Goal: Task Accomplishment & Management: Manage account settings

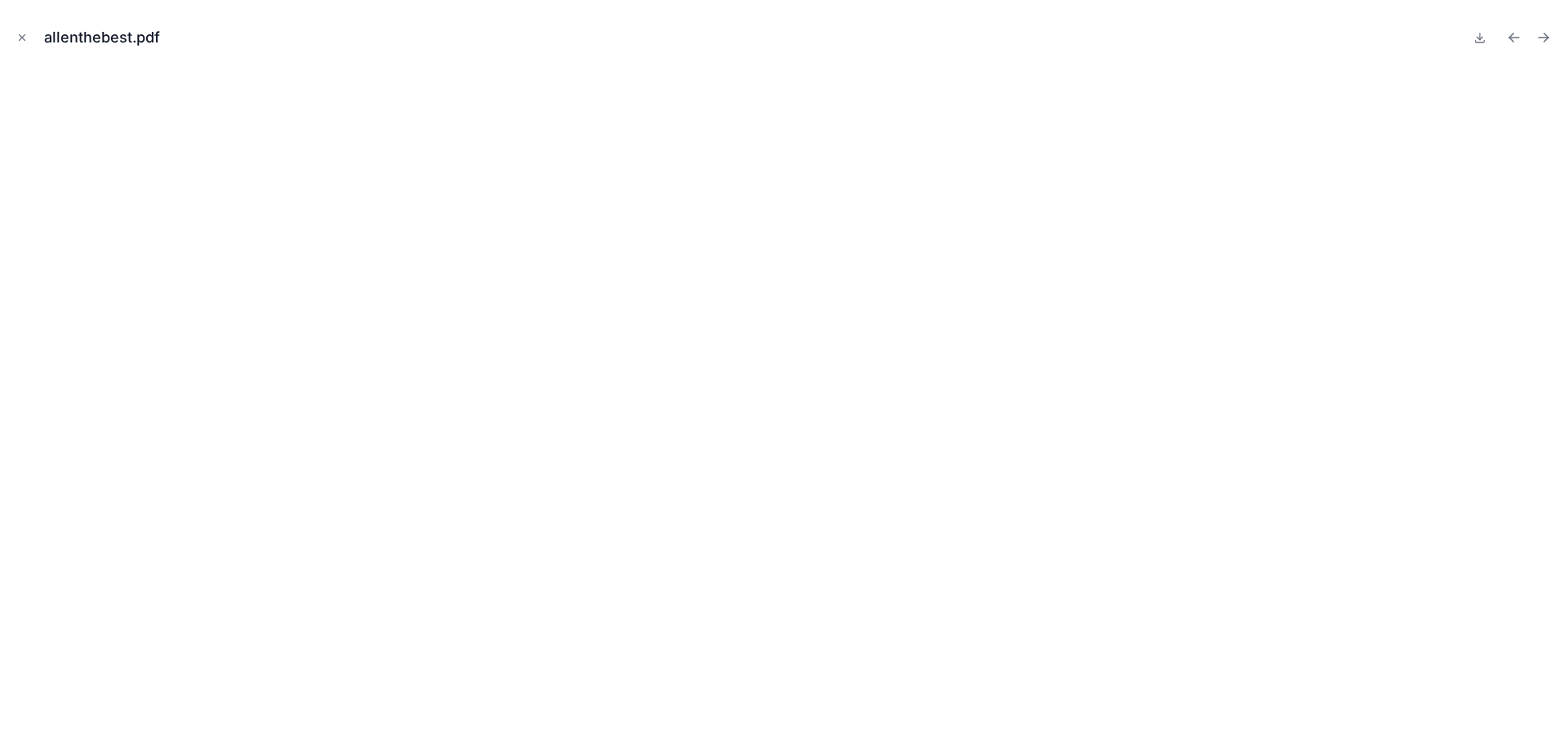
scroll to position [3169, 0]
click at [18, 36] on icon "Close modal" at bounding box center [23, 38] width 12 height 12
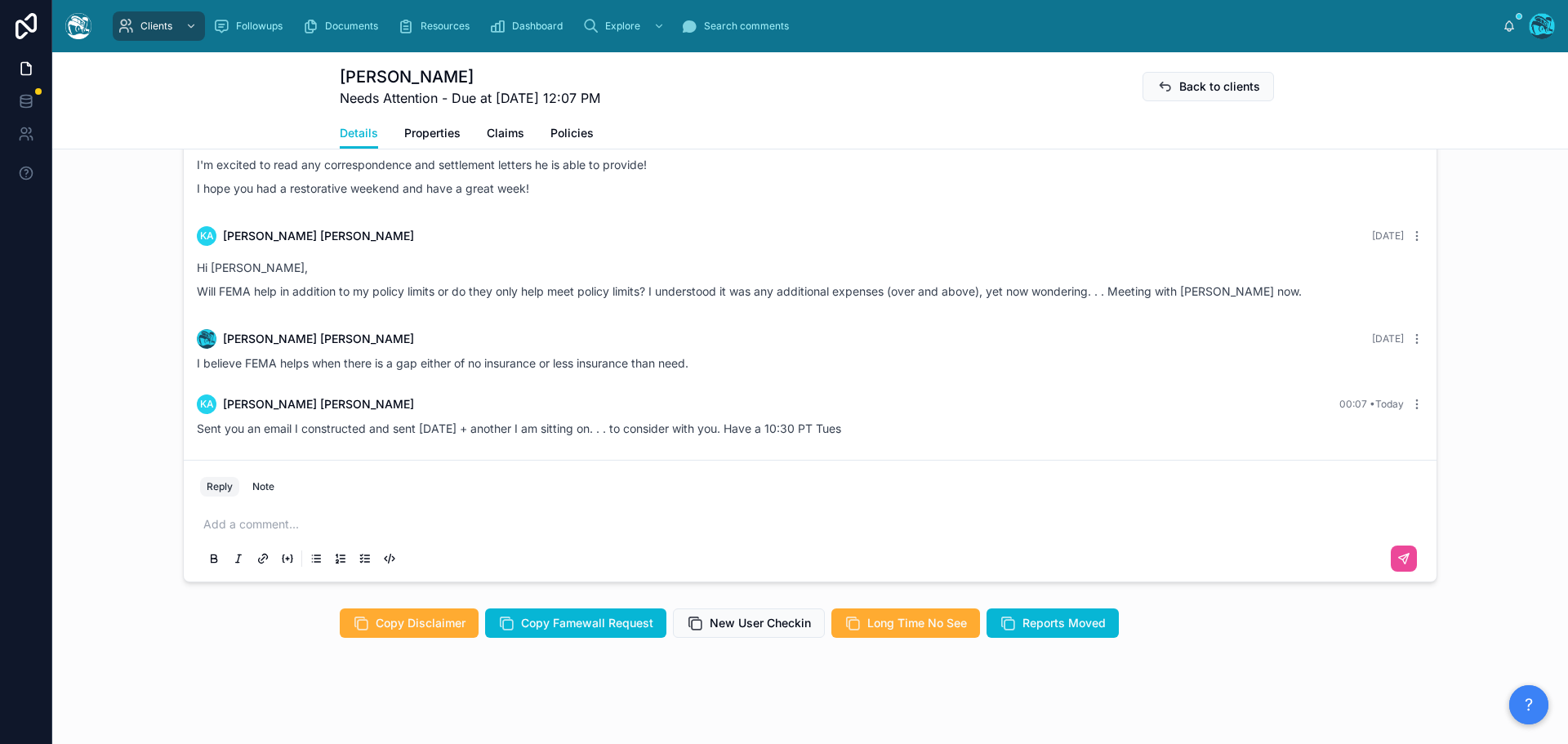
scroll to position [1444, 0]
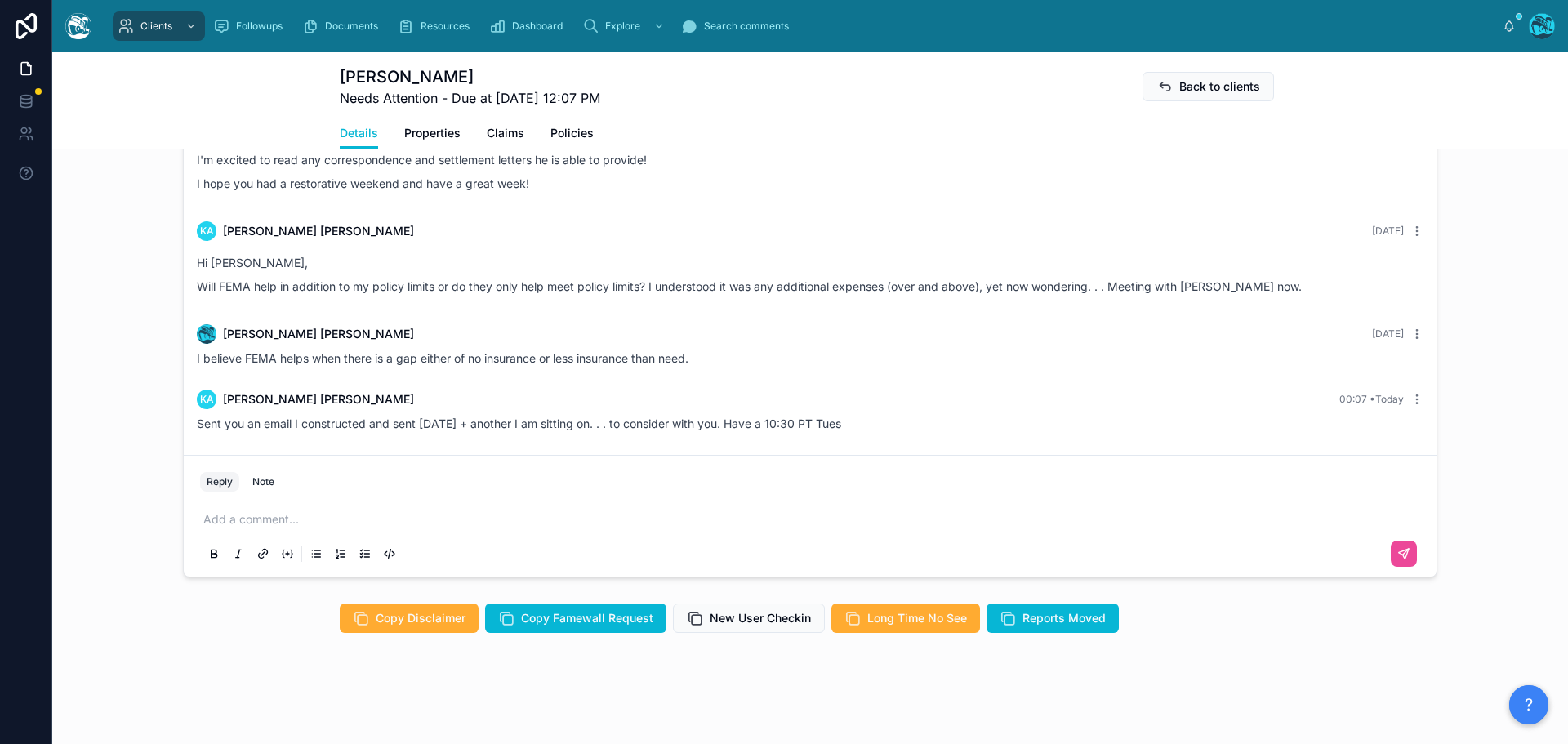
click at [245, 516] on p at bounding box center [813, 520] width 1220 height 17
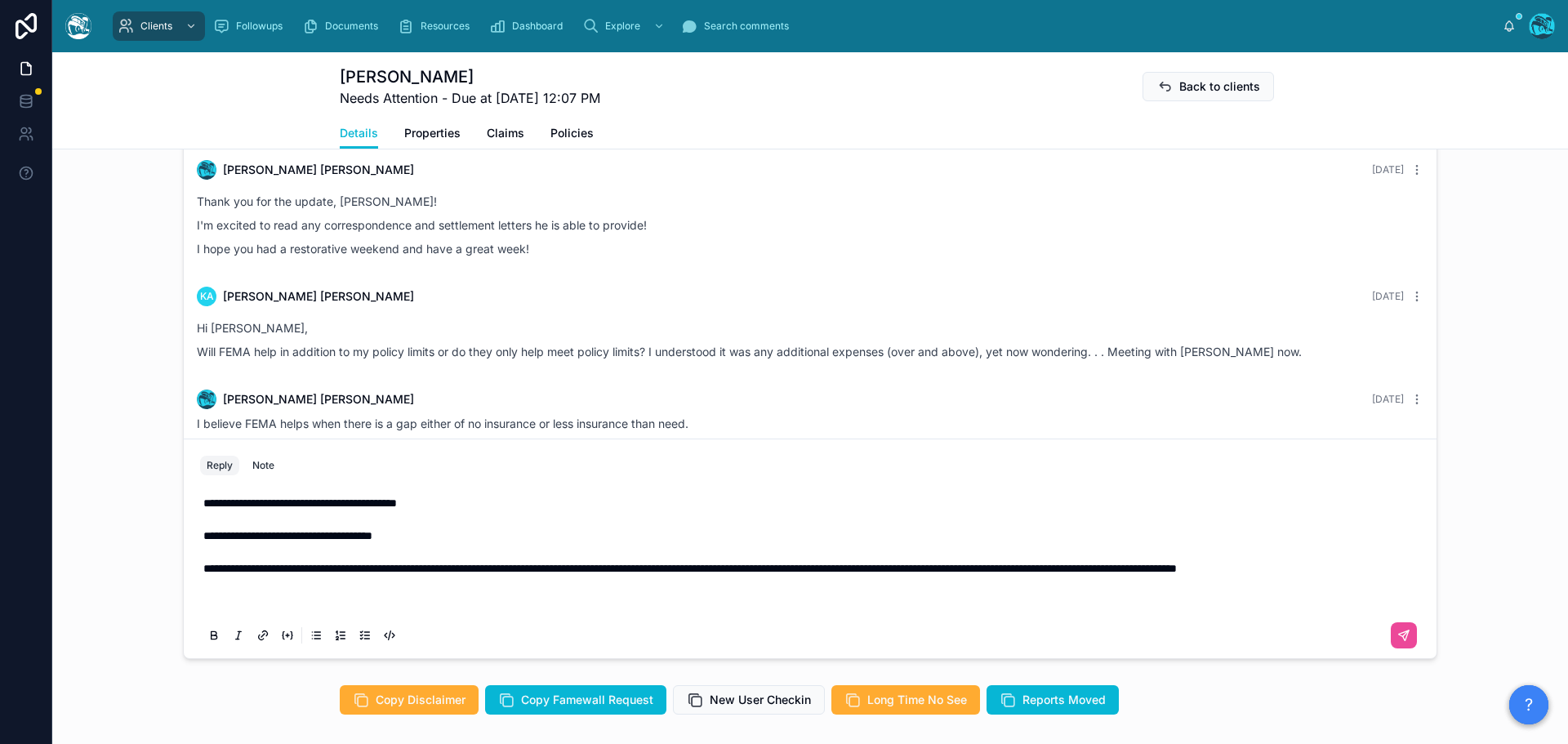
scroll to position [1329, 0]
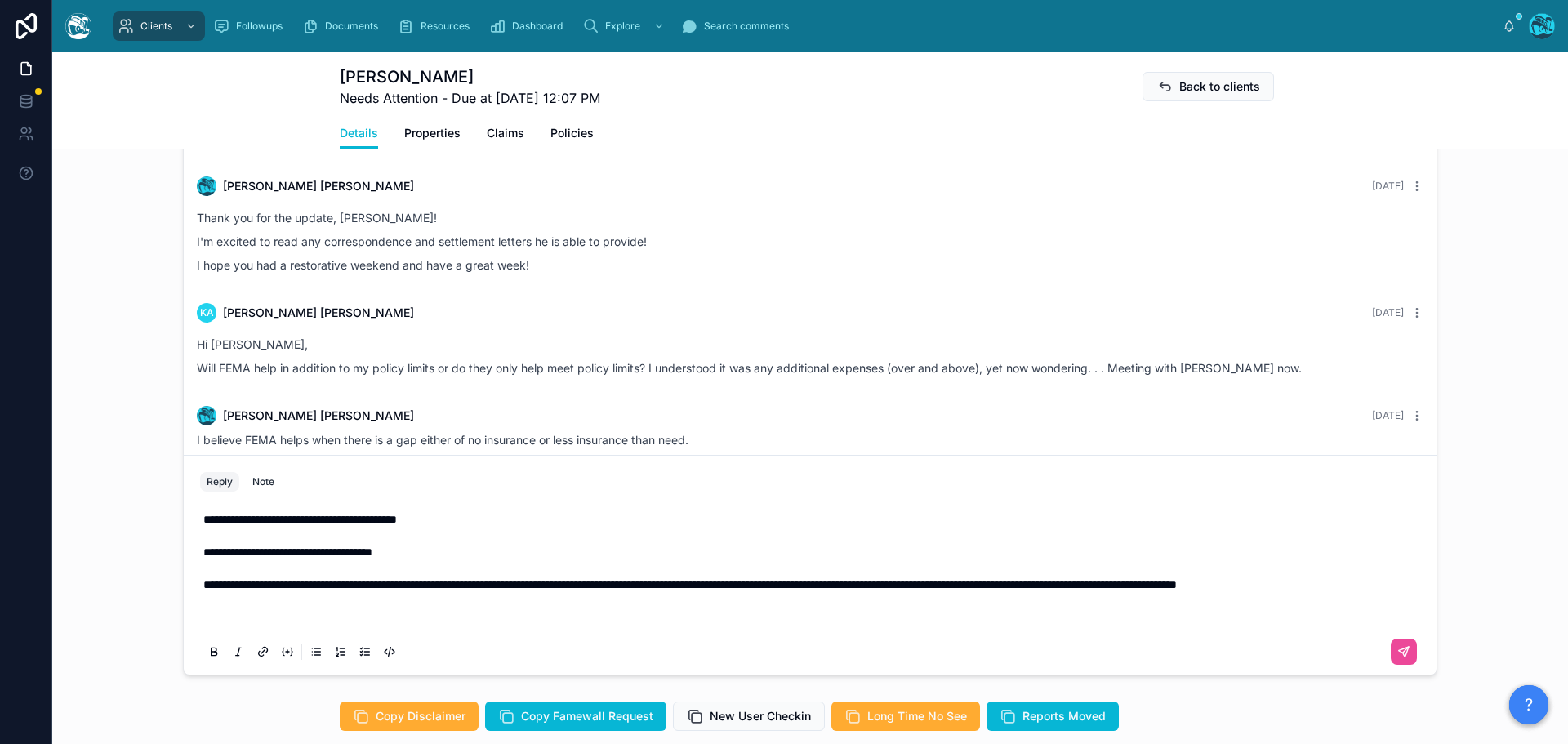
click at [222, 625] on p "**********" at bounding box center [813, 568] width 1220 height 115
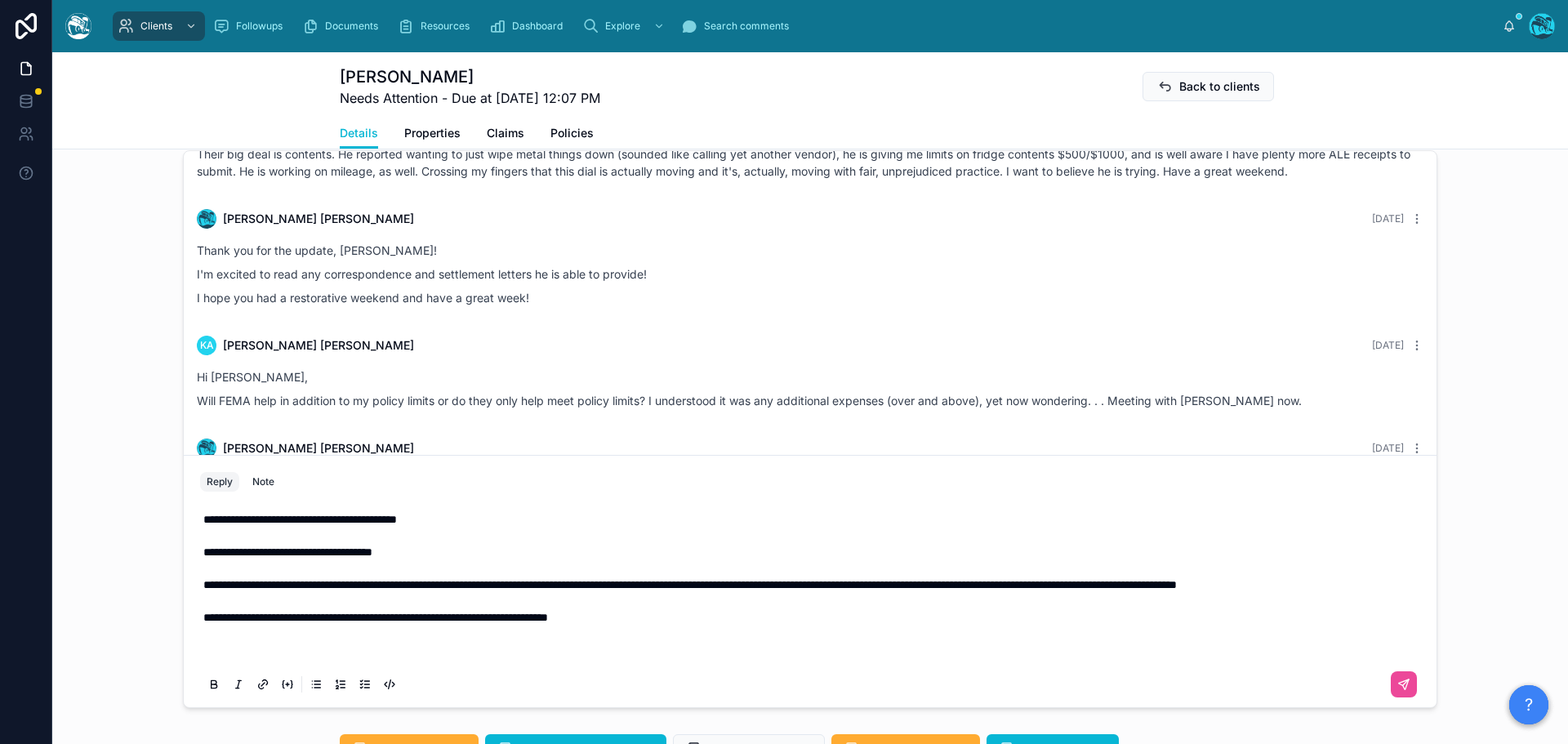
scroll to position [1231, 0]
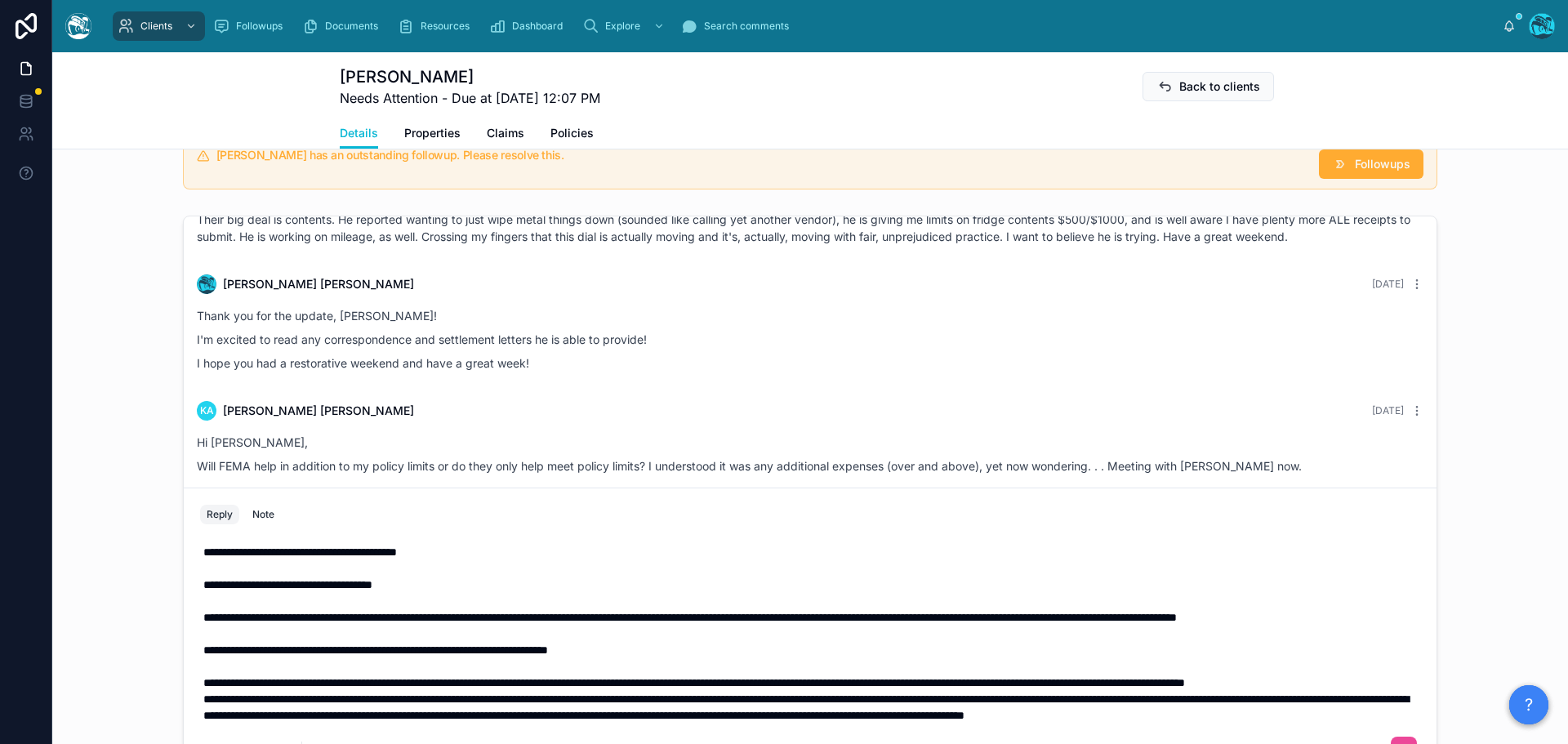
click at [393, 680] on p "**********" at bounding box center [813, 683] width 1220 height 17
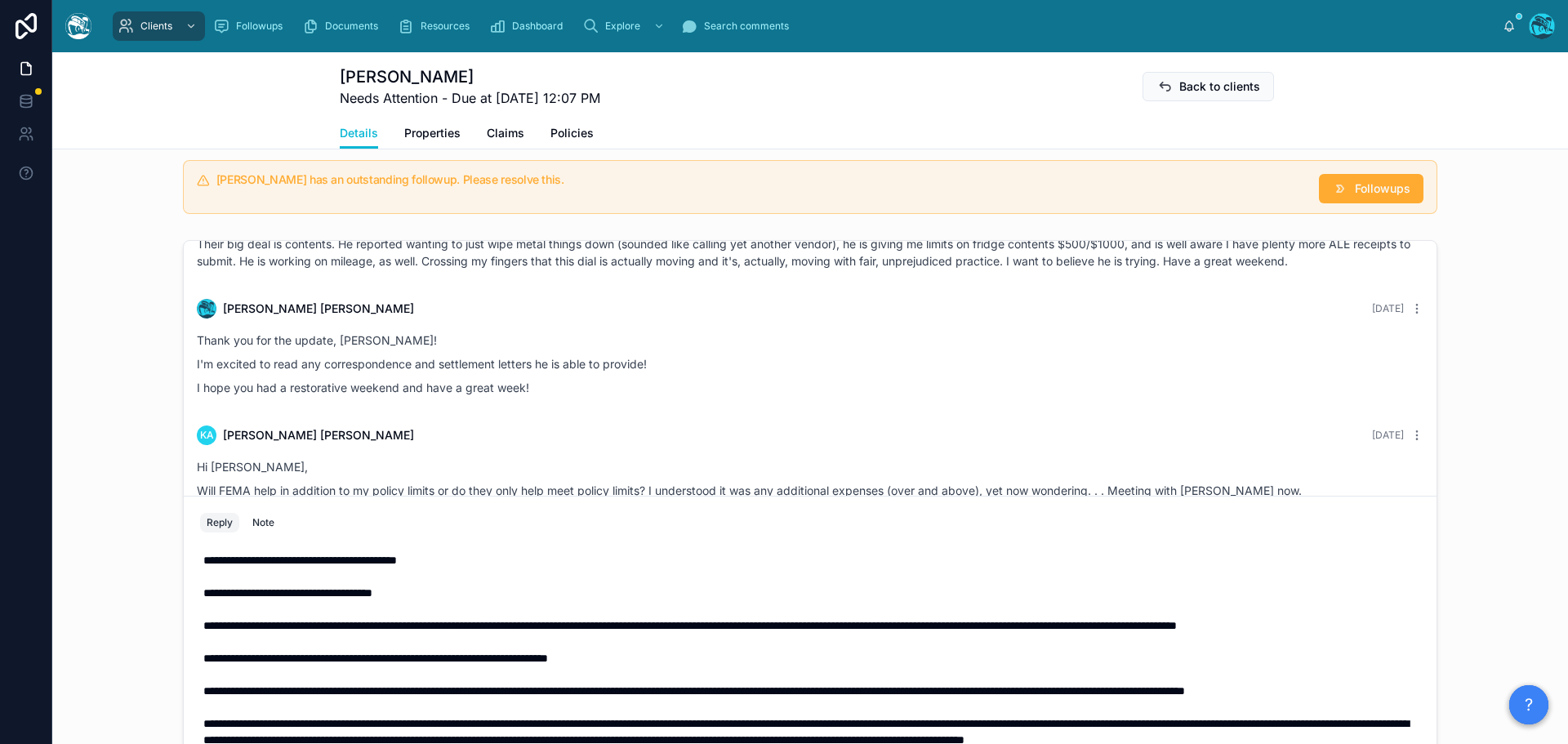
scroll to position [1444, 0]
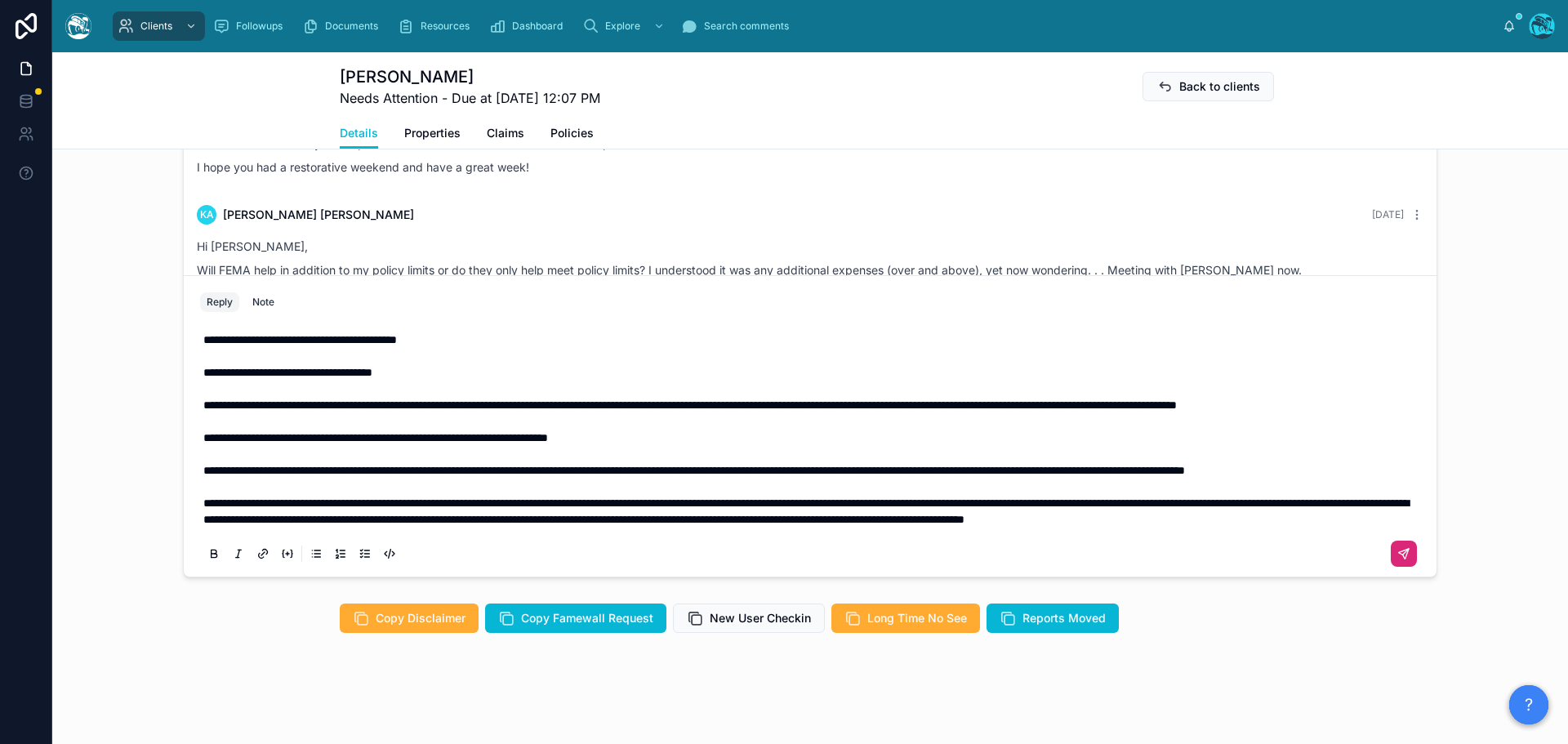
click at [1396, 544] on button at bounding box center [1403, 553] width 26 height 26
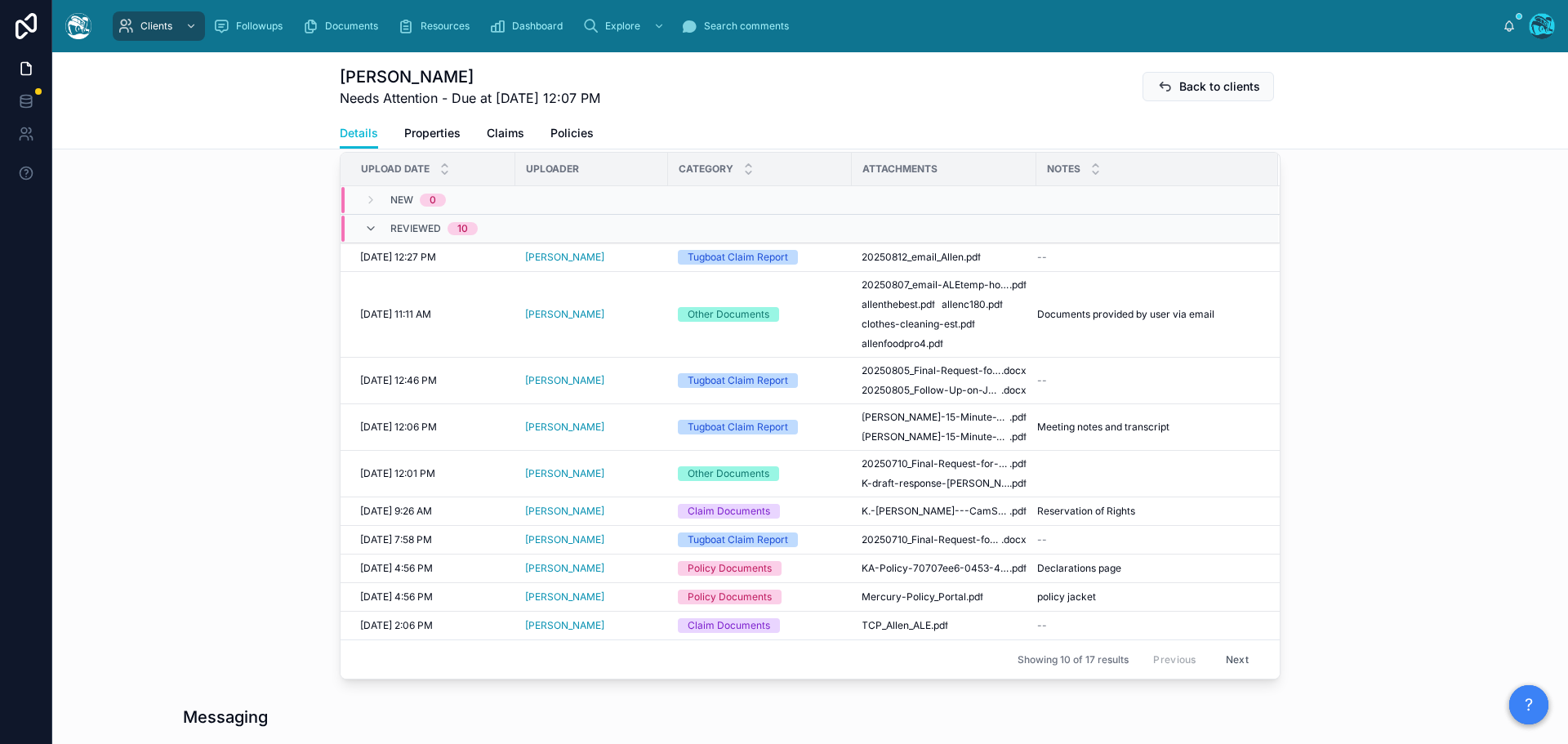
scroll to position [572, 0]
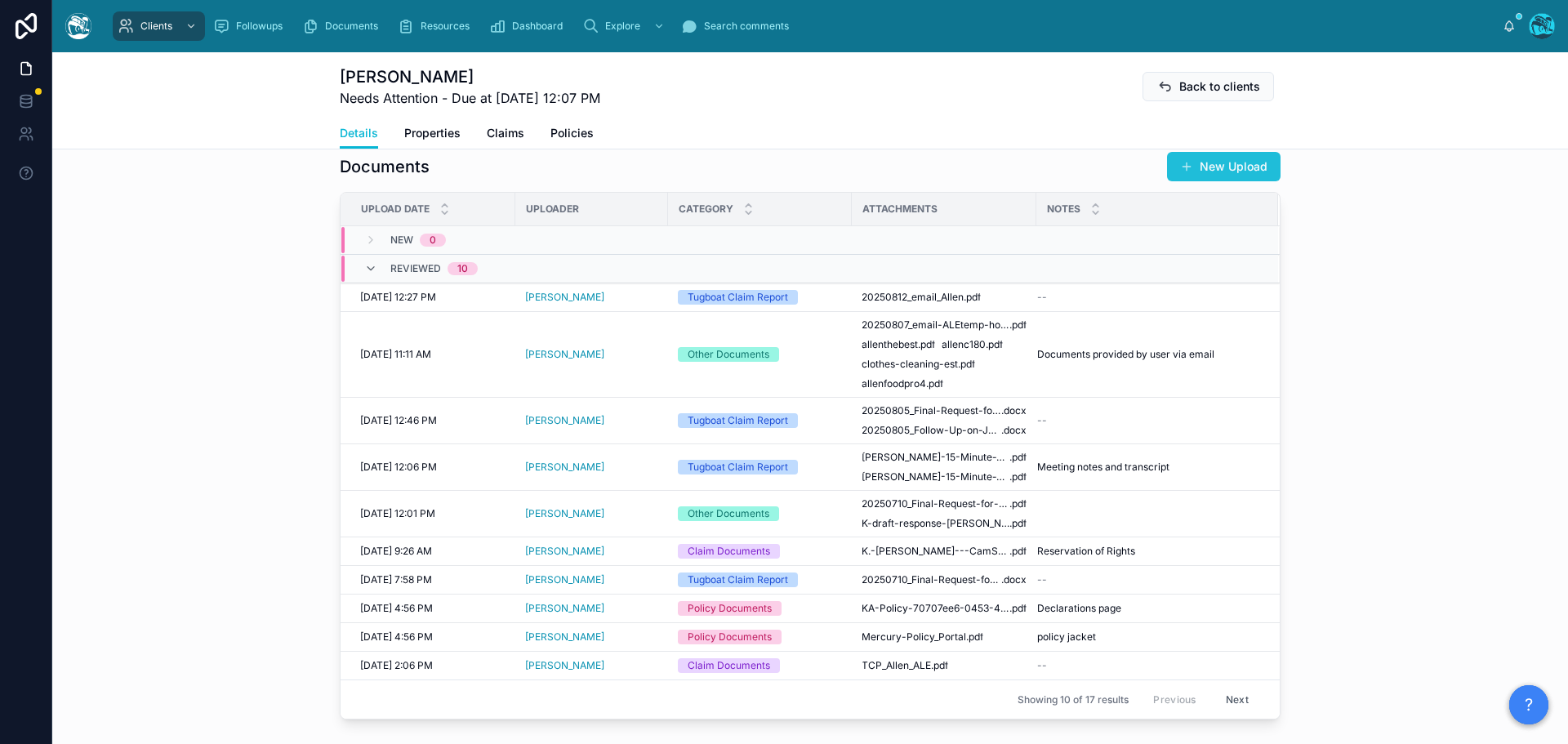
click at [1233, 182] on button "New Upload" at bounding box center [1224, 166] width 114 height 29
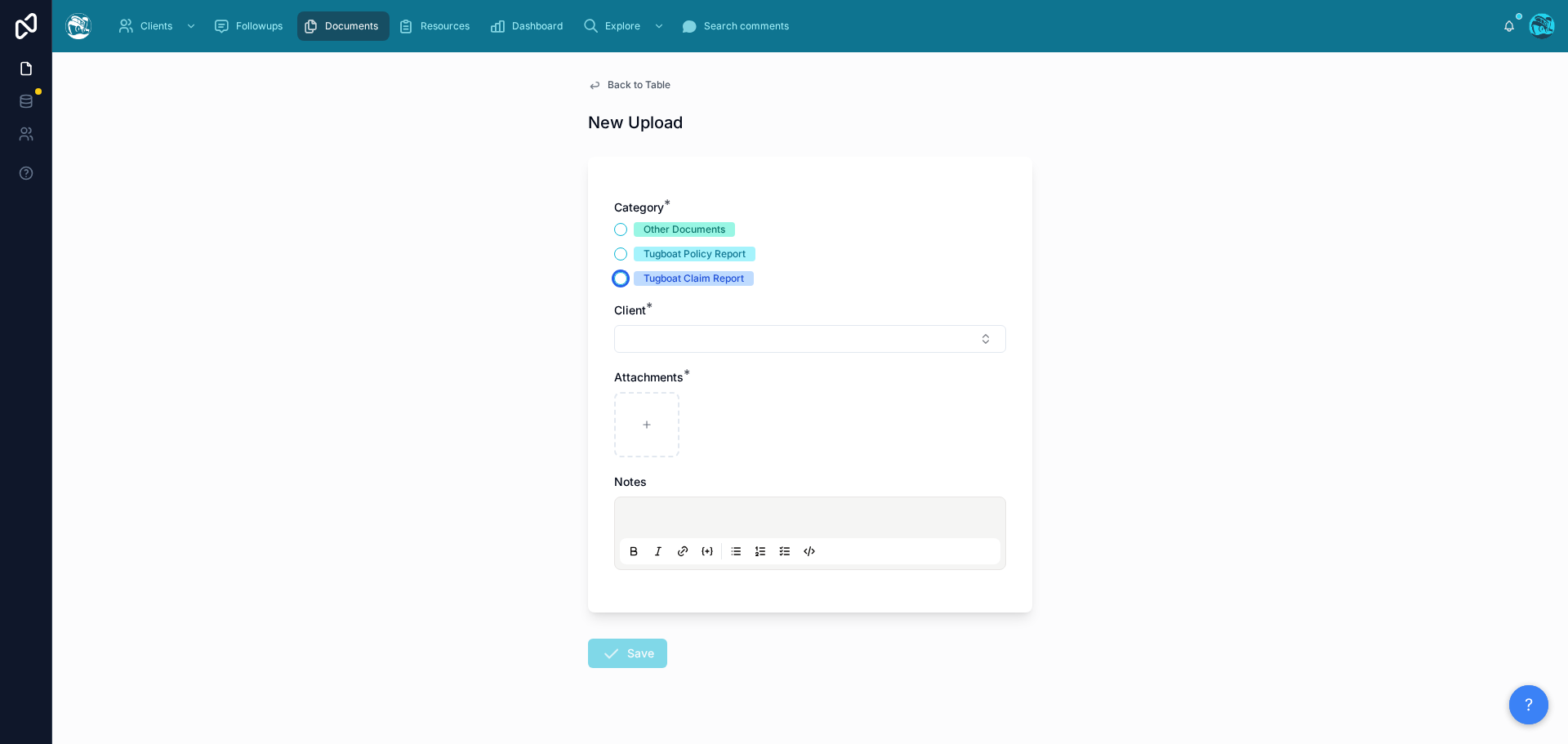
click at [614, 280] on button "Tugboat Claim Report" at bounding box center [621, 279] width 13 height 13
click at [643, 336] on button "Select Button" at bounding box center [810, 338] width 392 height 28
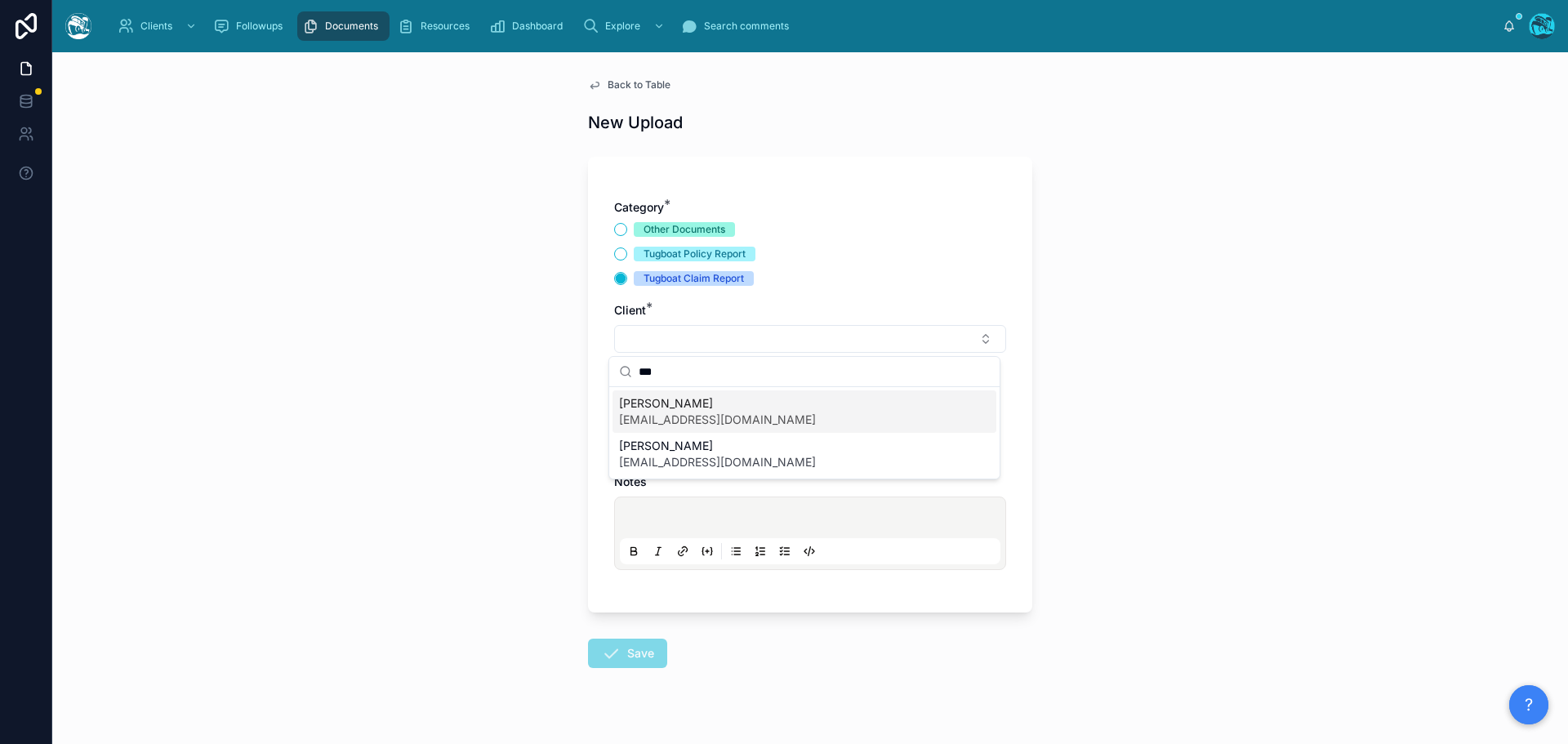
type input "***"
click at [650, 419] on span "kasgox@gmail.com" at bounding box center [717, 420] width 197 height 17
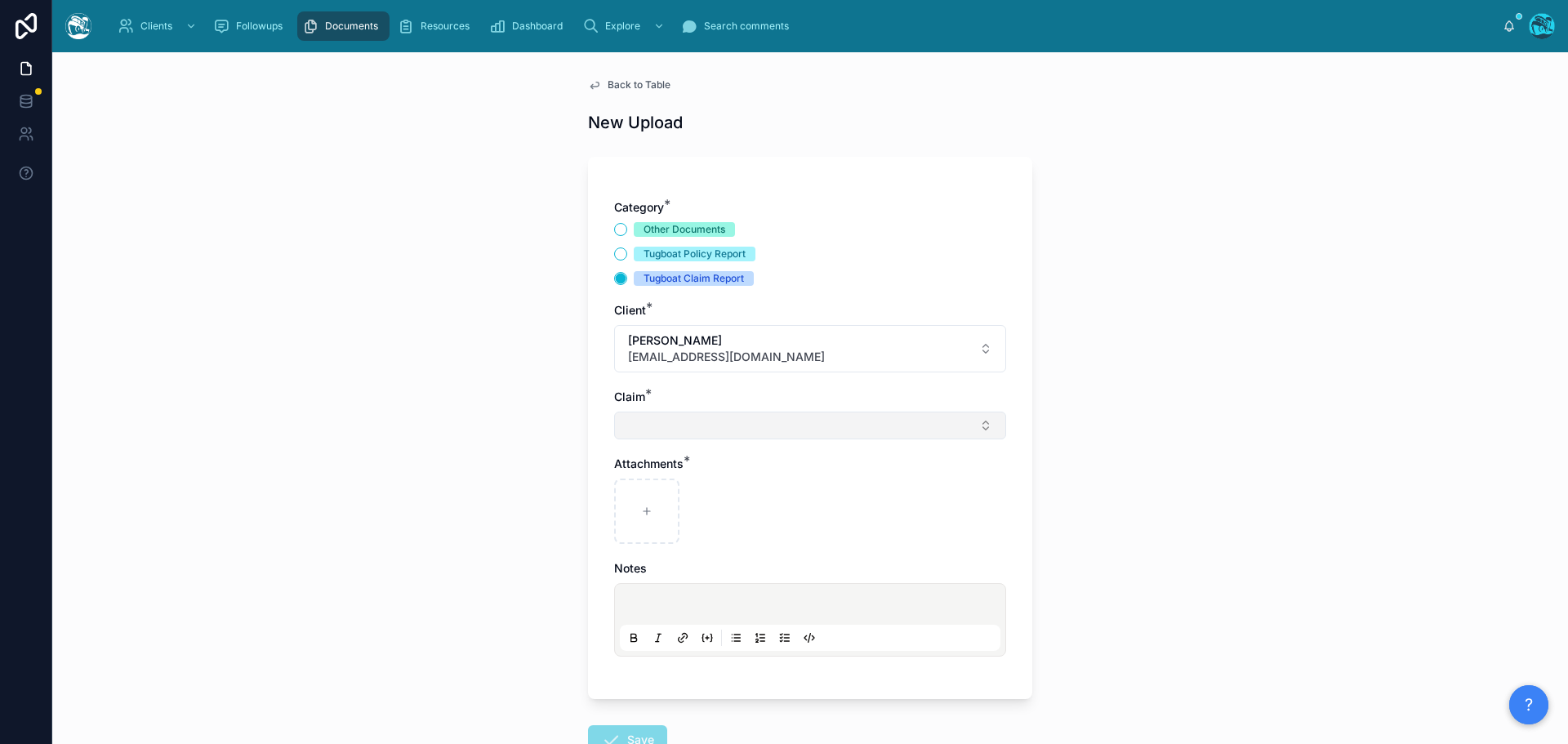
click at [648, 423] on button "Select Button" at bounding box center [810, 425] width 392 height 28
click at [655, 490] on span "Palisades Fire" at bounding box center [655, 490] width 74 height 17
click at [635, 508] on div at bounding box center [647, 515] width 65 height 65
type input "**********"
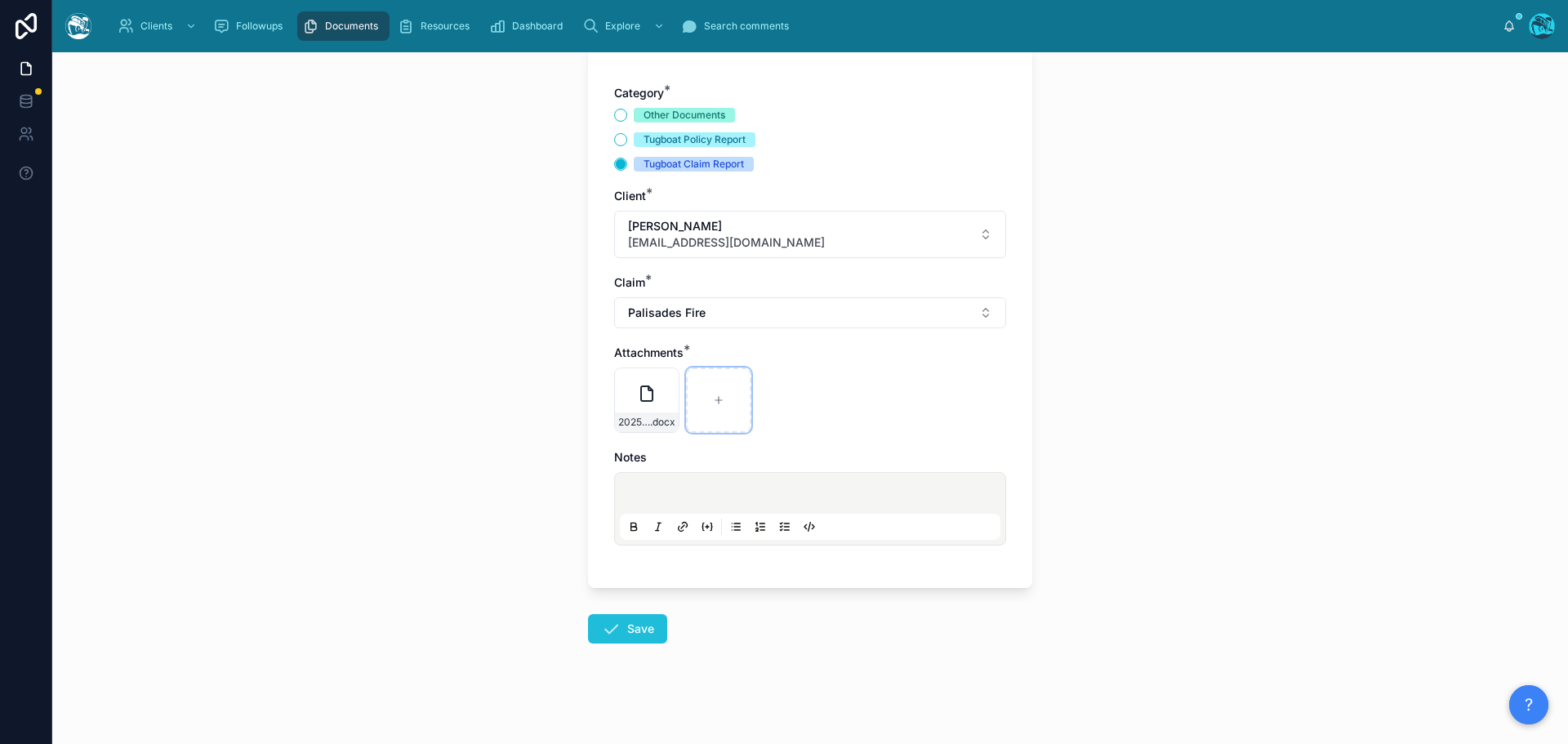
scroll to position [118, 0]
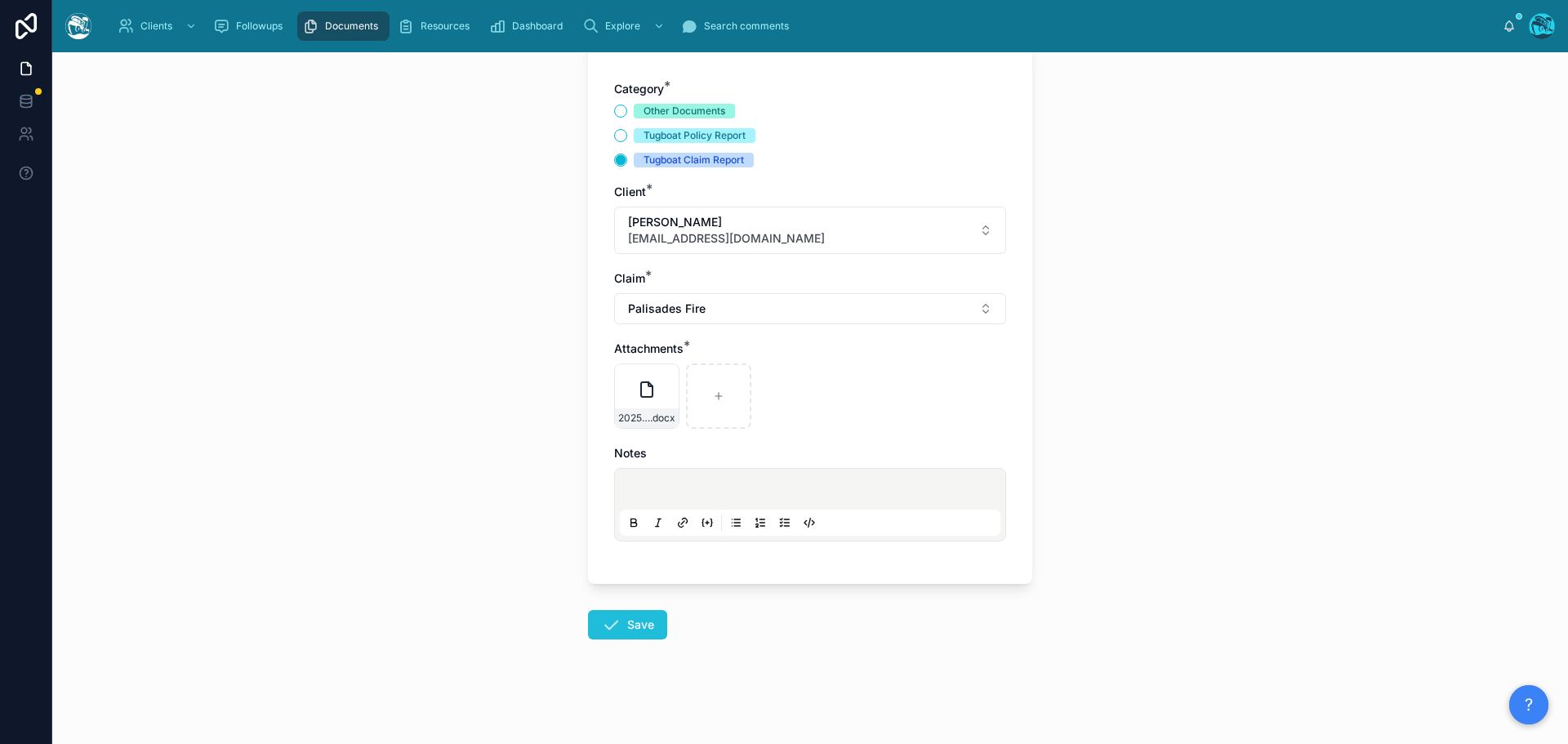
click at [619, 629] on button "Save" at bounding box center [627, 624] width 80 height 29
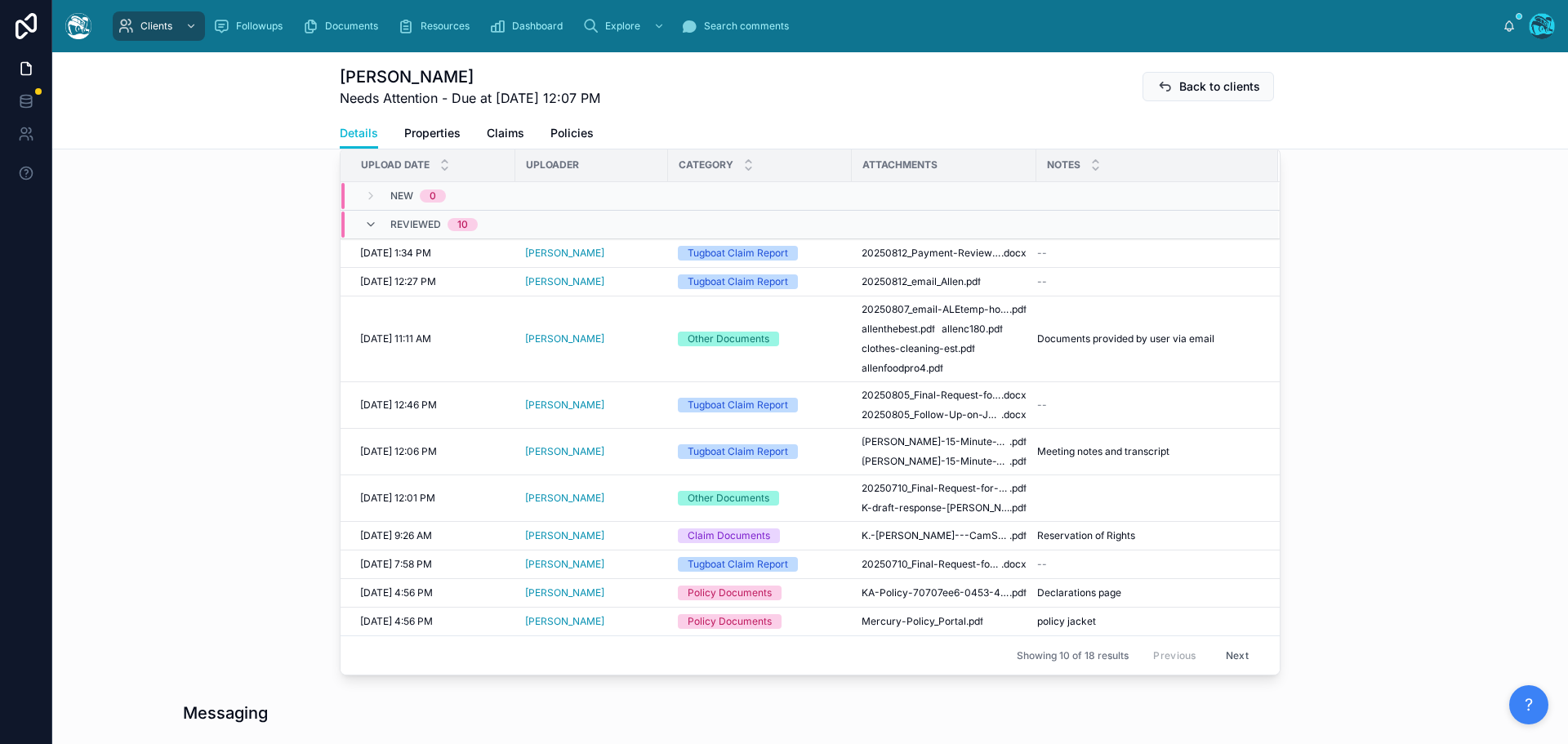
scroll to position [853, 0]
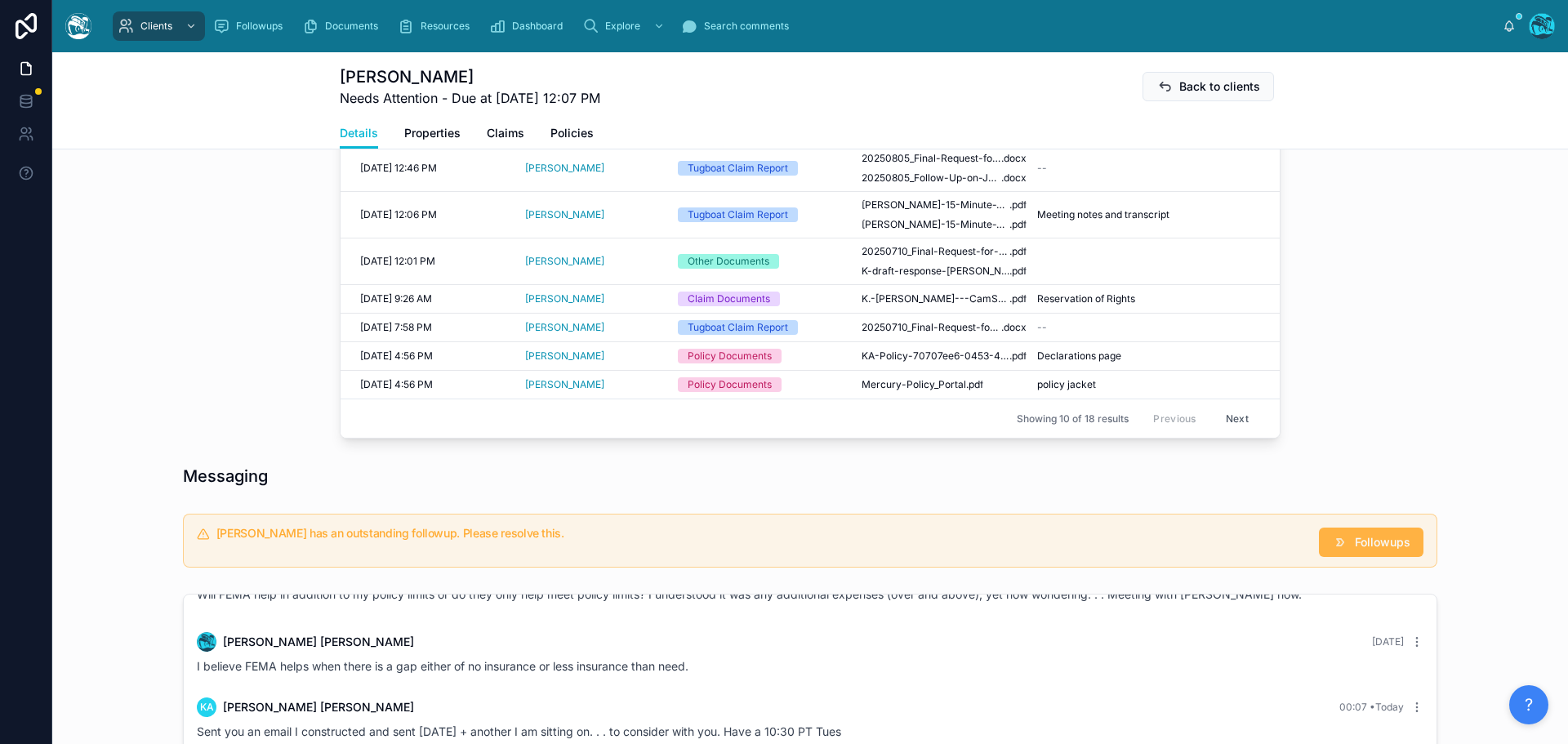
click at [1369, 550] on span "Followups" at bounding box center [1382, 542] width 55 height 17
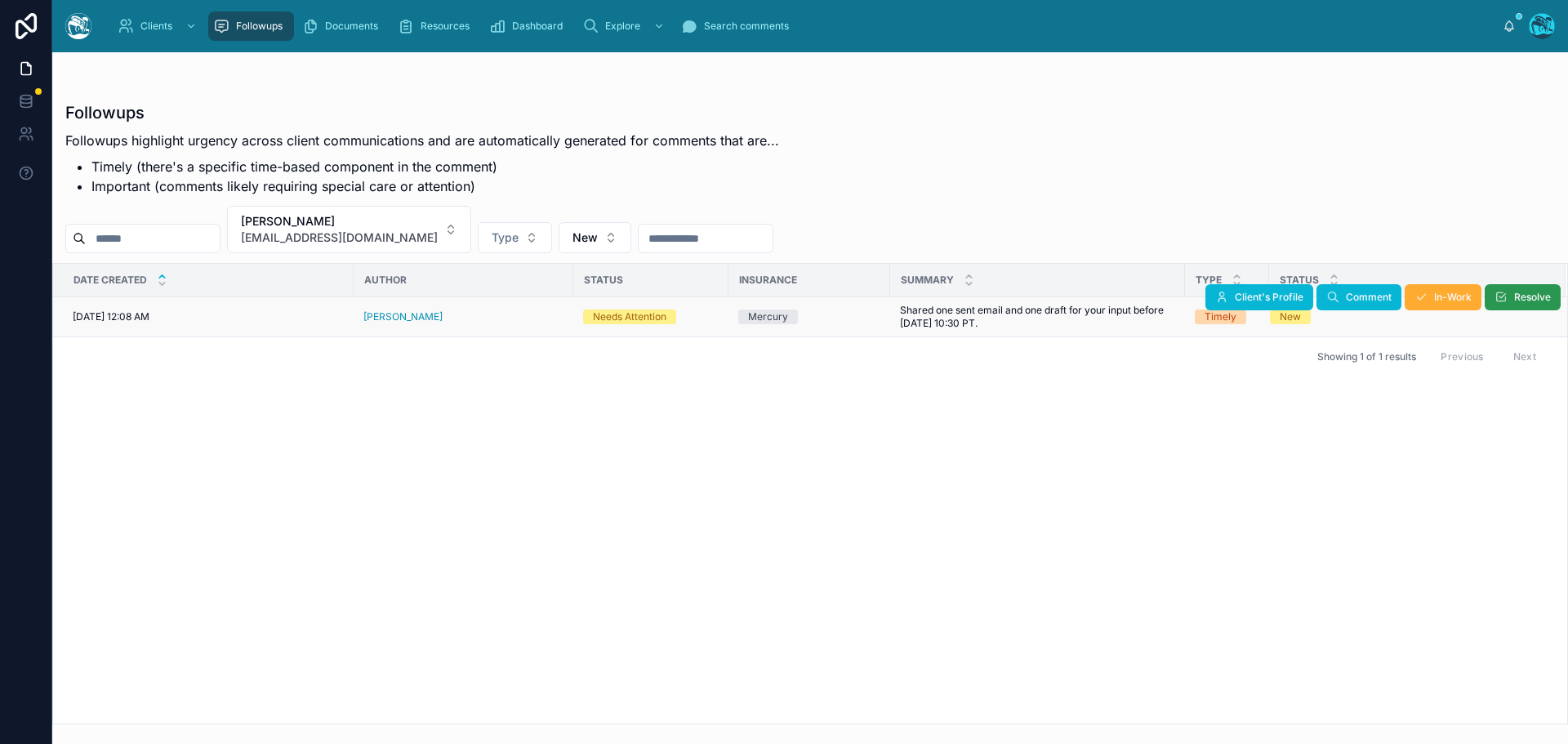
click at [1499, 289] on button "Resolve" at bounding box center [1522, 296] width 76 height 26
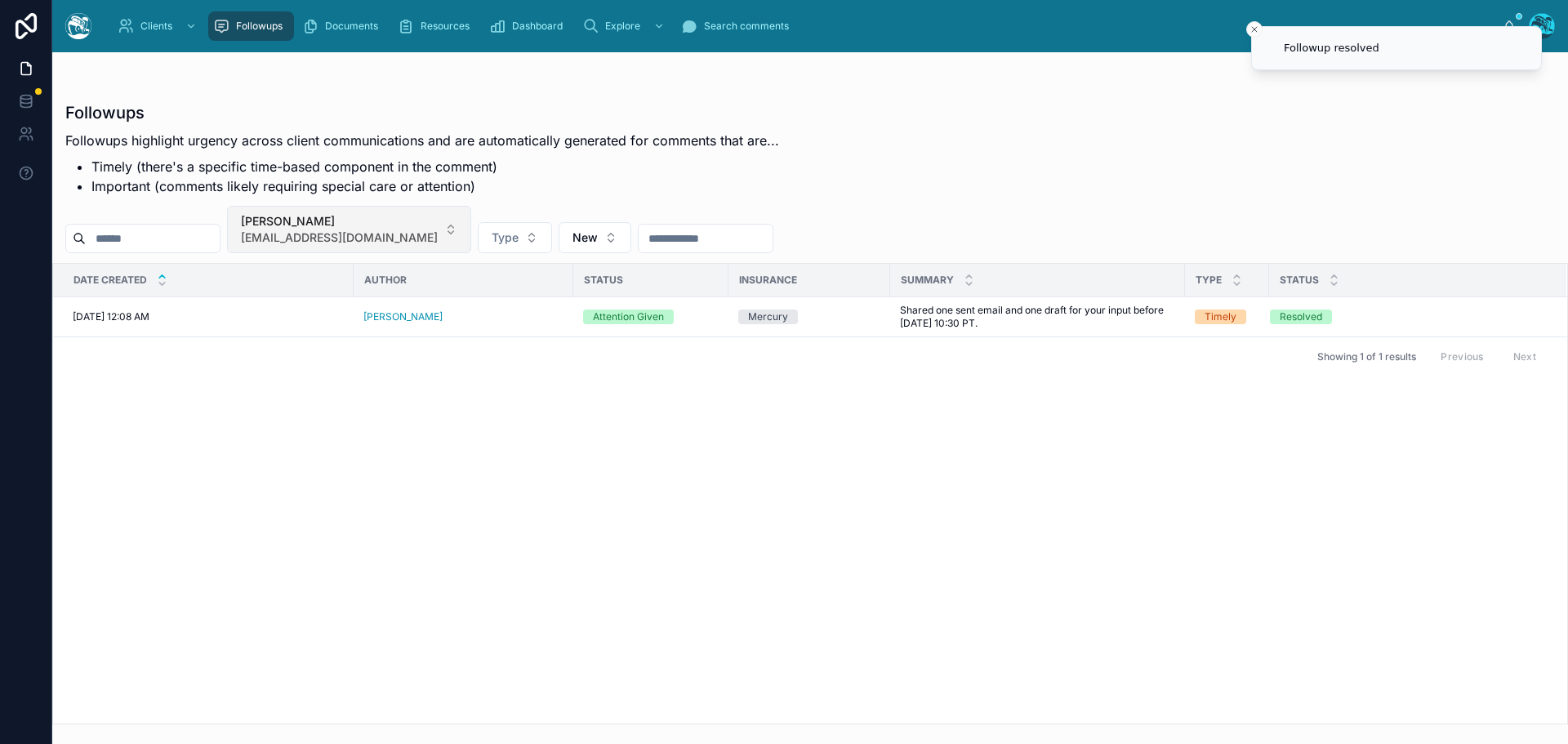
click at [372, 235] on span "kasgox@gmail.com" at bounding box center [339, 238] width 197 height 17
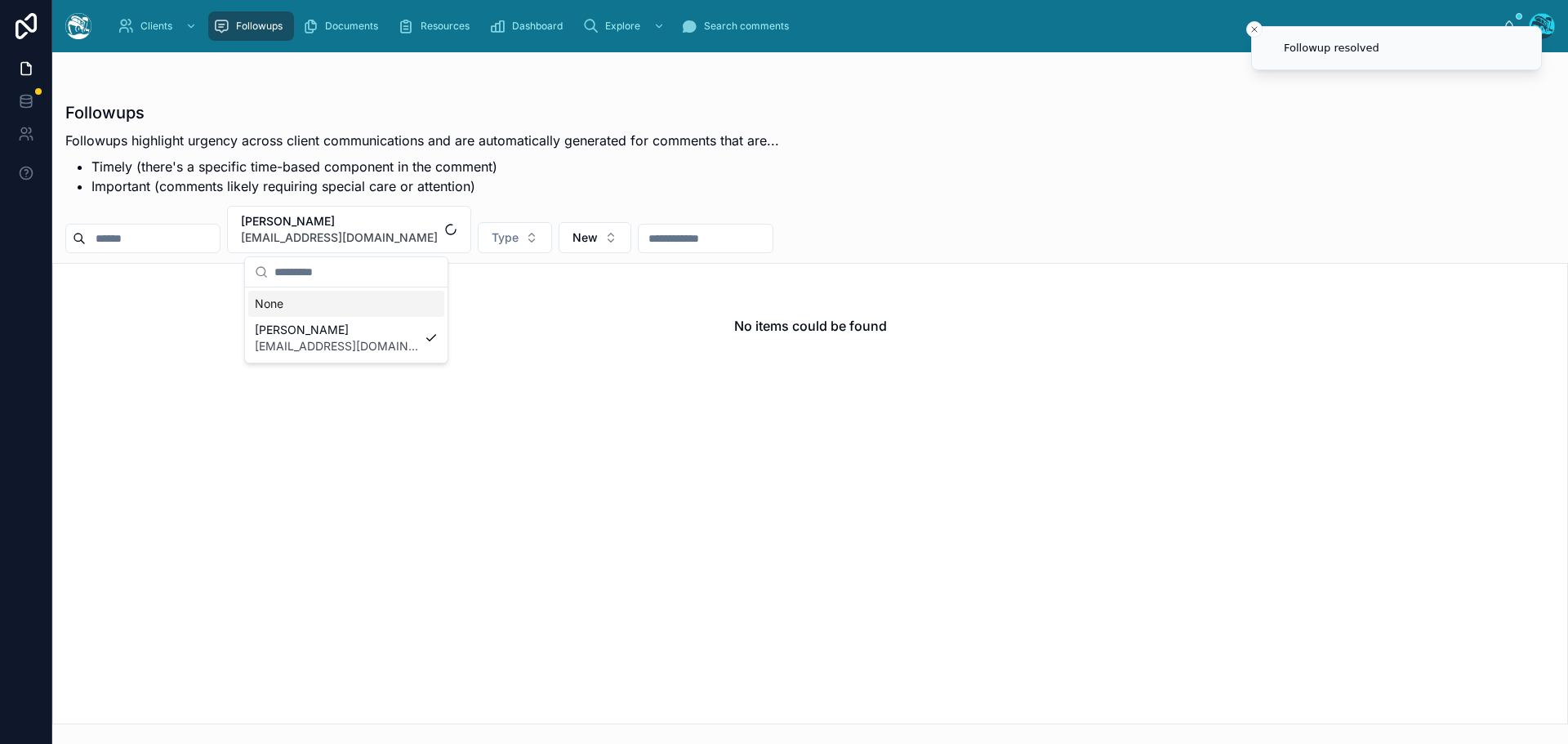
click at [273, 305] on div "None" at bounding box center [347, 303] width 196 height 26
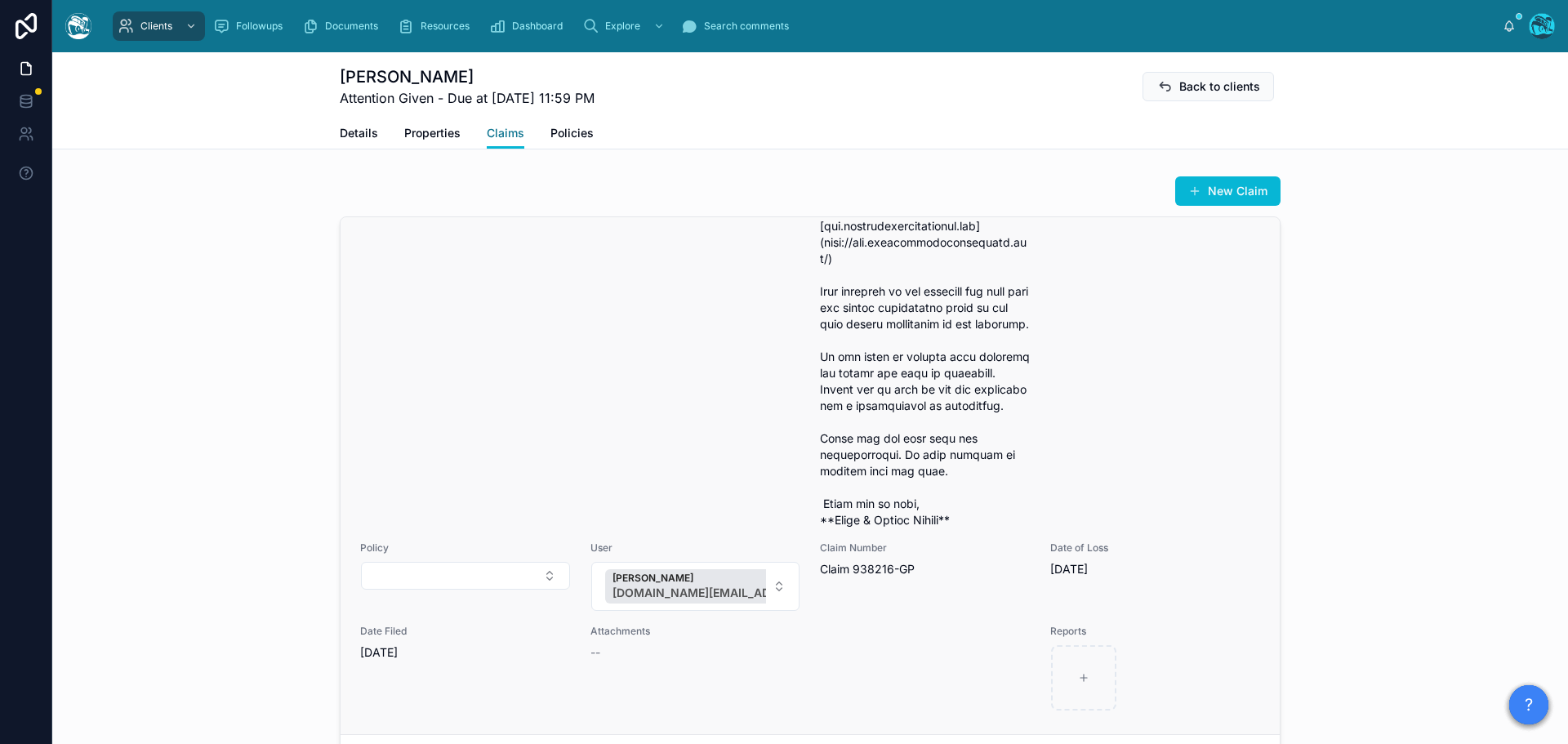
scroll to position [1106, 0]
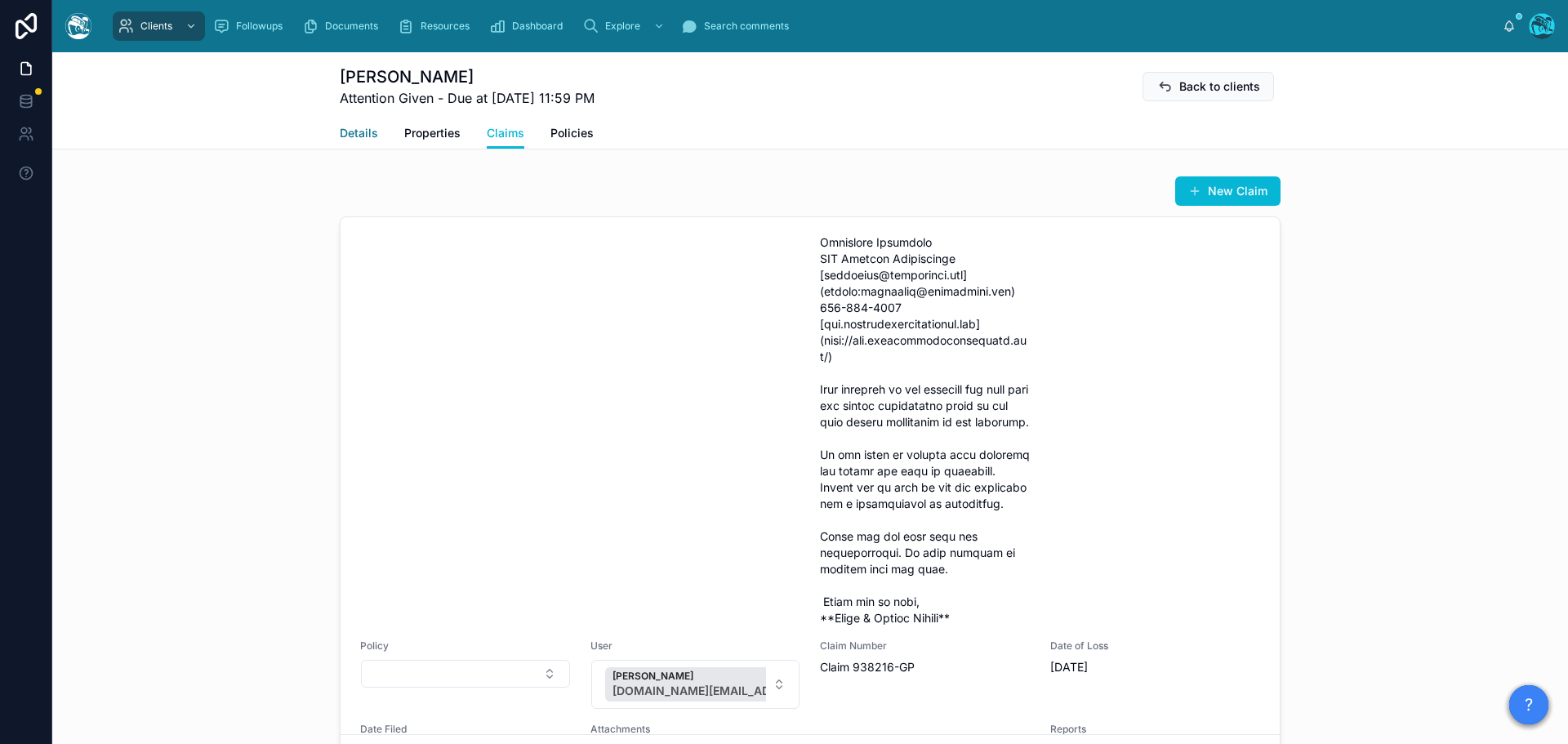
click at [352, 125] on span "Details" at bounding box center [359, 133] width 39 height 17
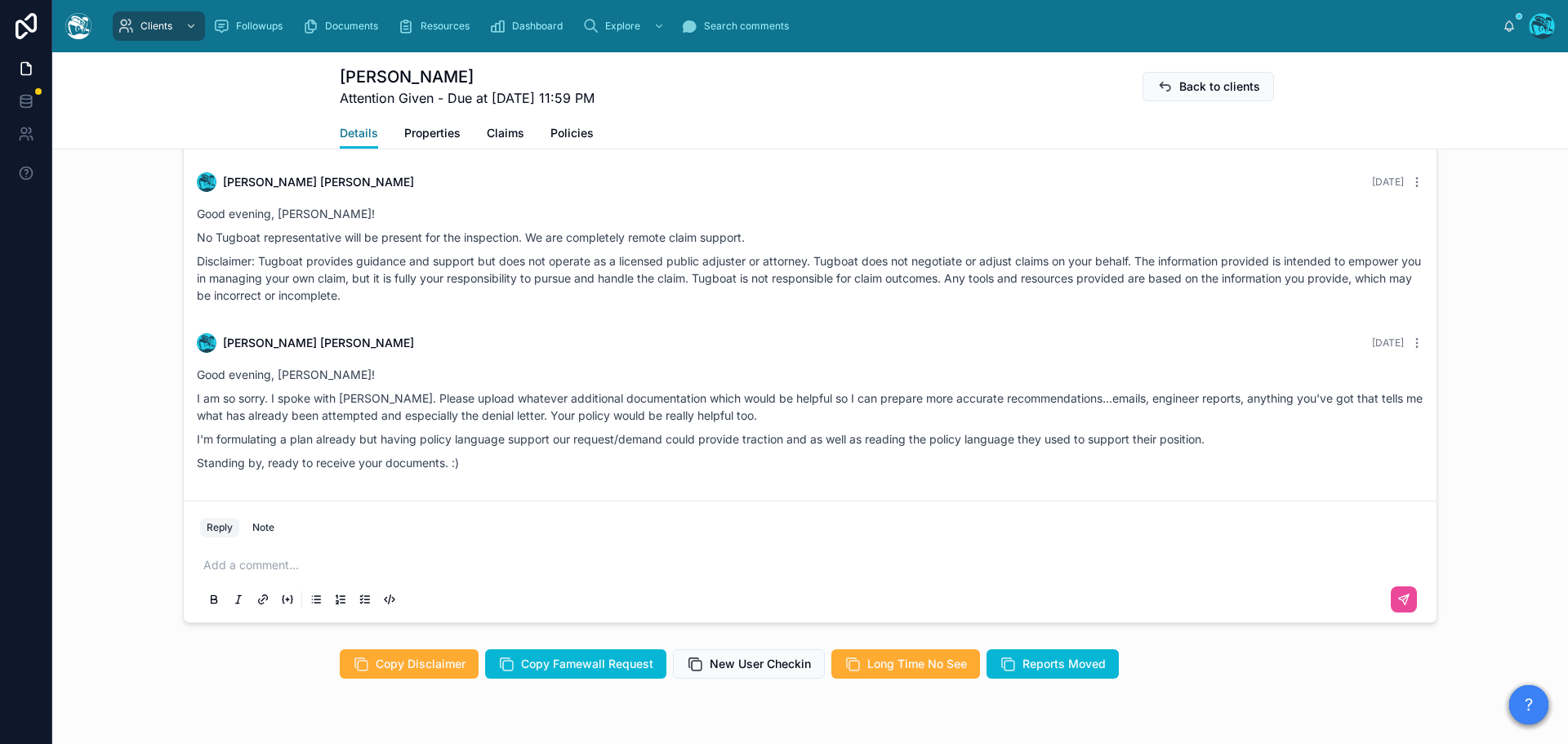
scroll to position [1061, 0]
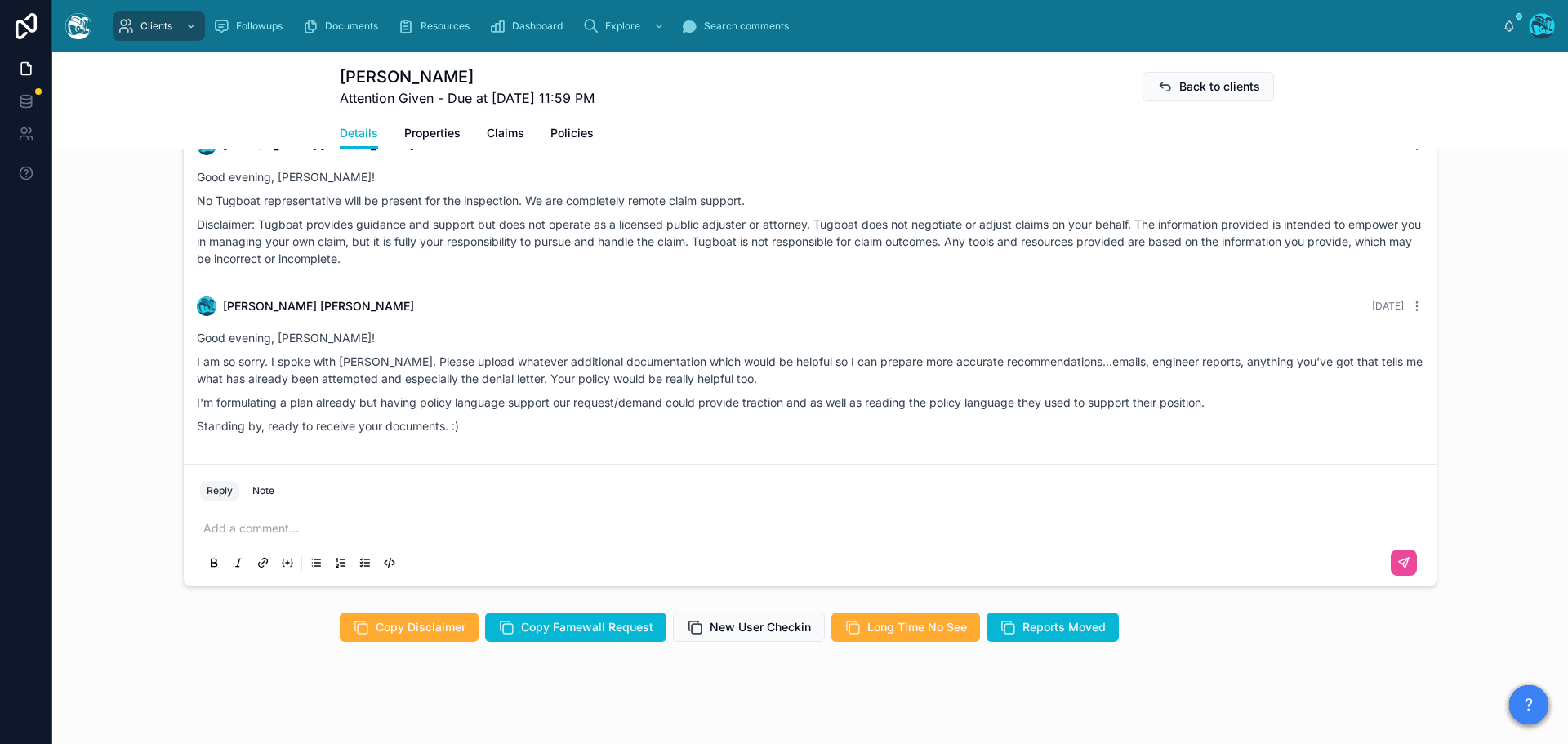
click at [257, 536] on p at bounding box center [813, 528] width 1220 height 17
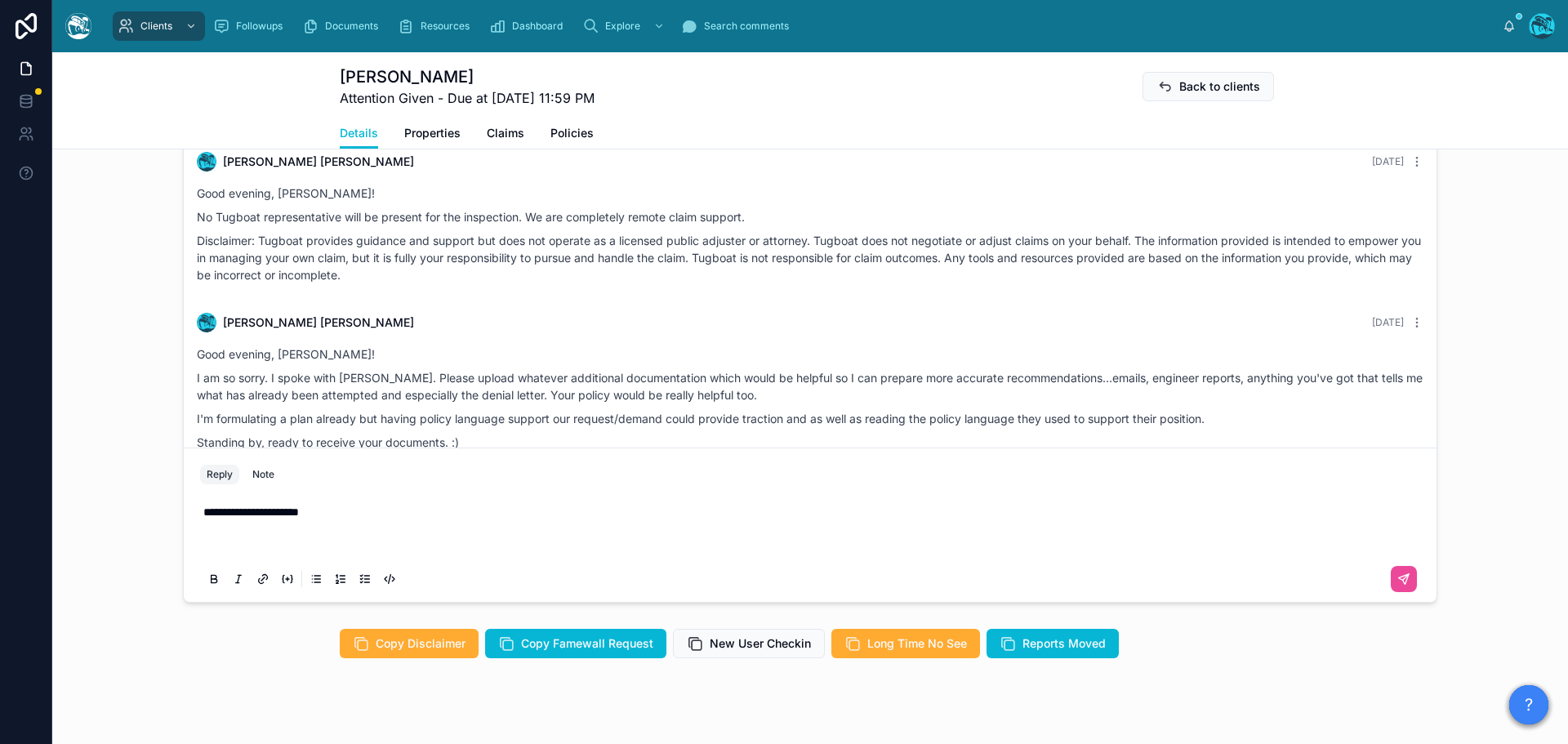
scroll to position [1029, 0]
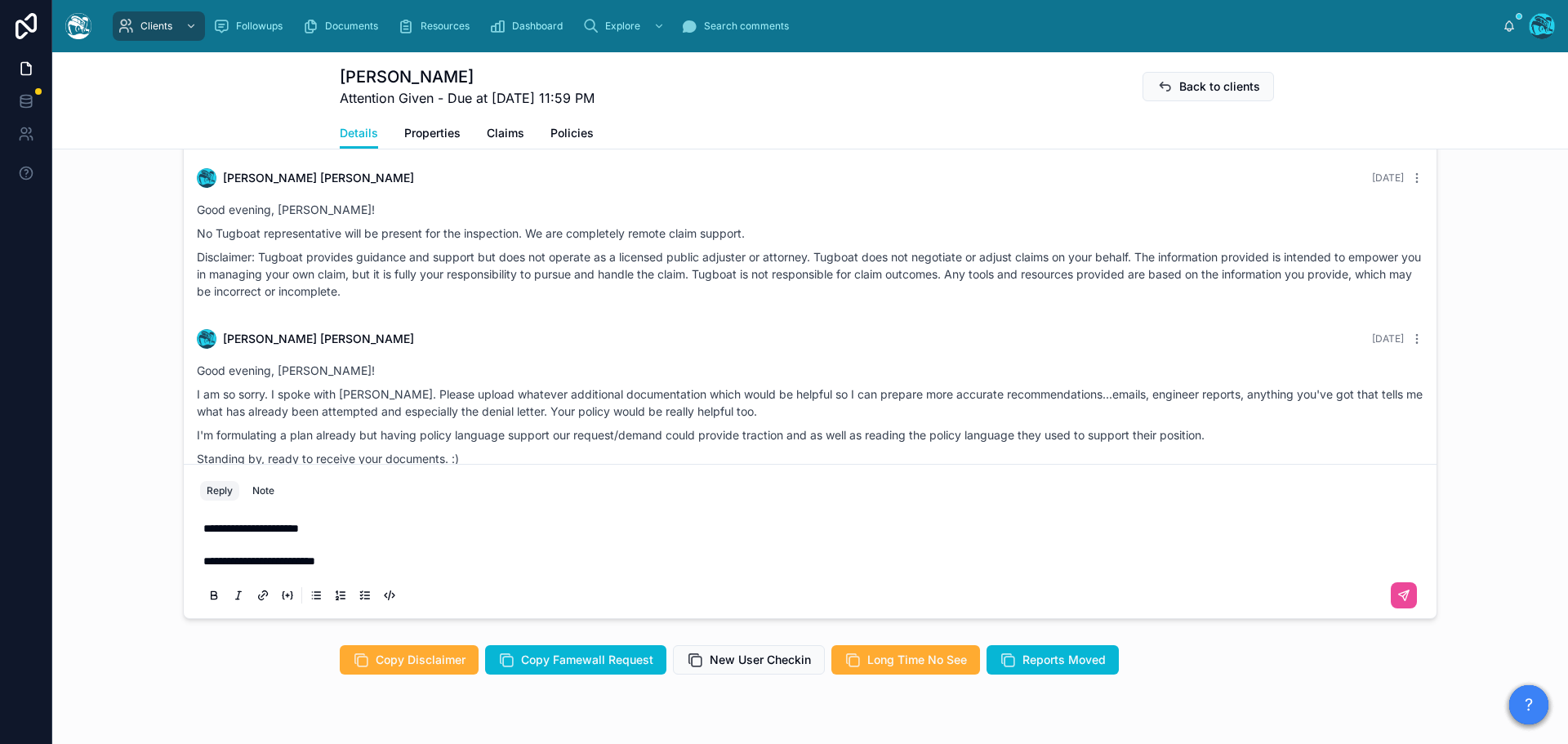
click at [361, 569] on p "**********" at bounding box center [813, 561] width 1220 height 17
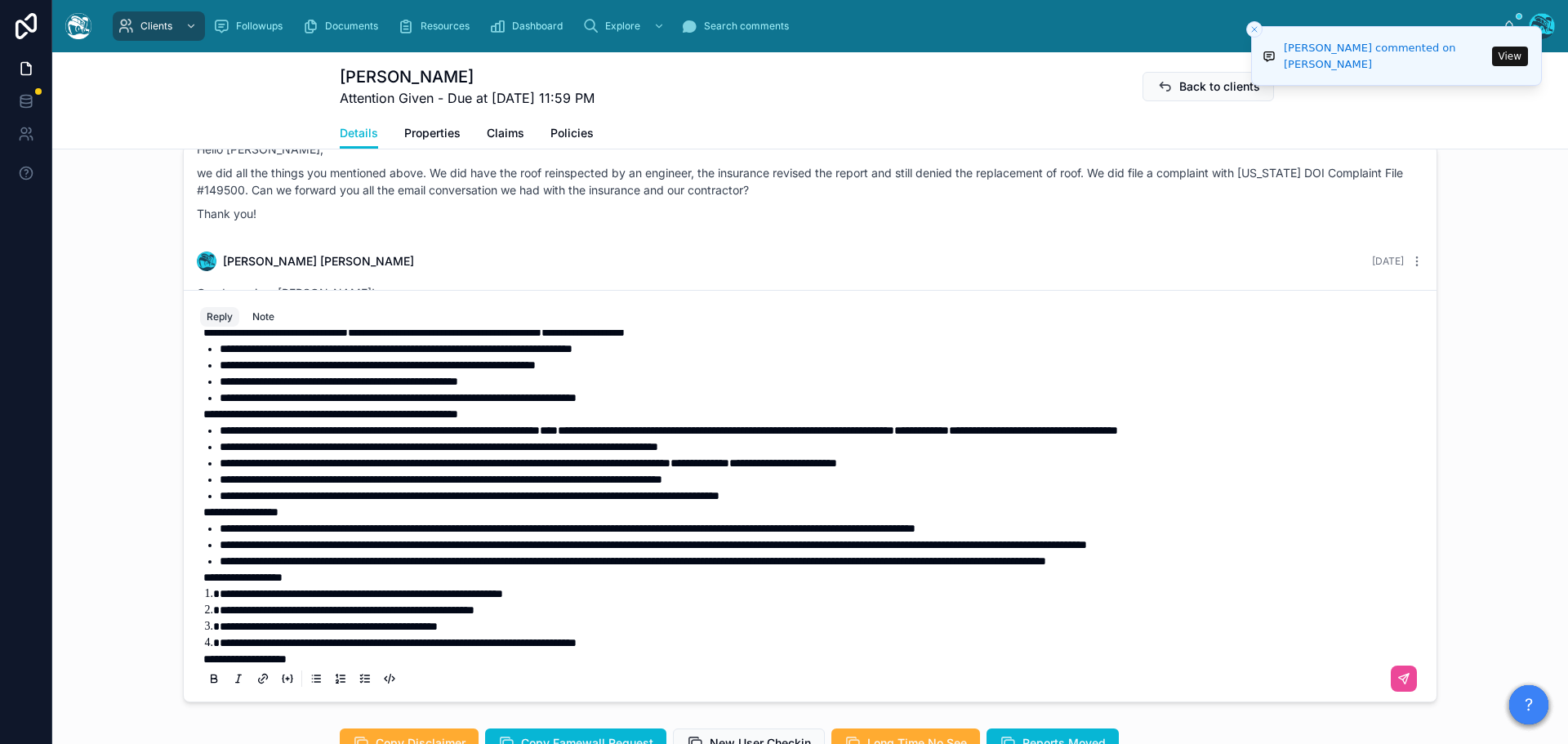
scroll to position [0, 0]
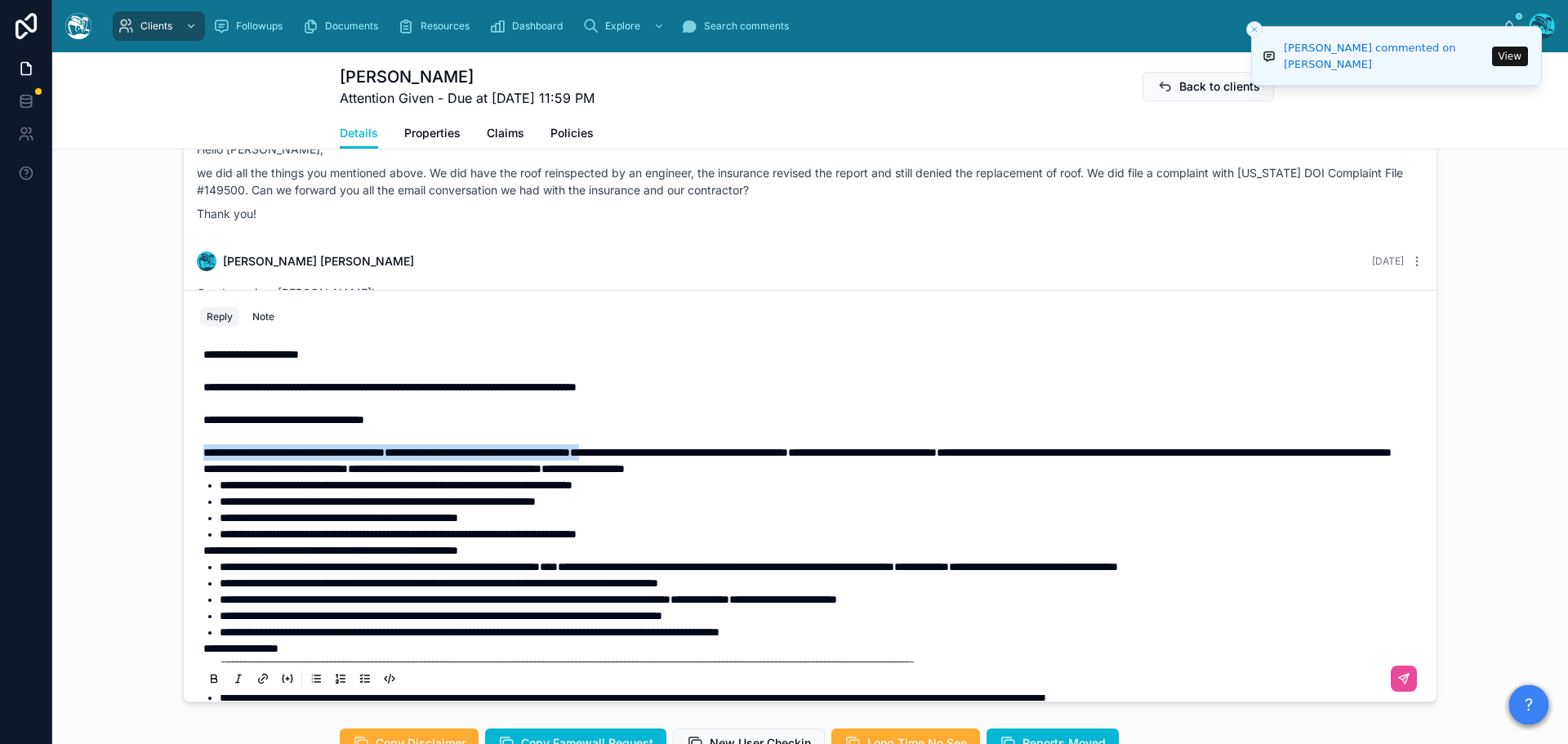
drag, startPoint x: 702, startPoint y: 496, endPoint x: 188, endPoint y: 496, distance: 514.0
click at [190, 496] on div "**********" at bounding box center [810, 516] width 1240 height 372
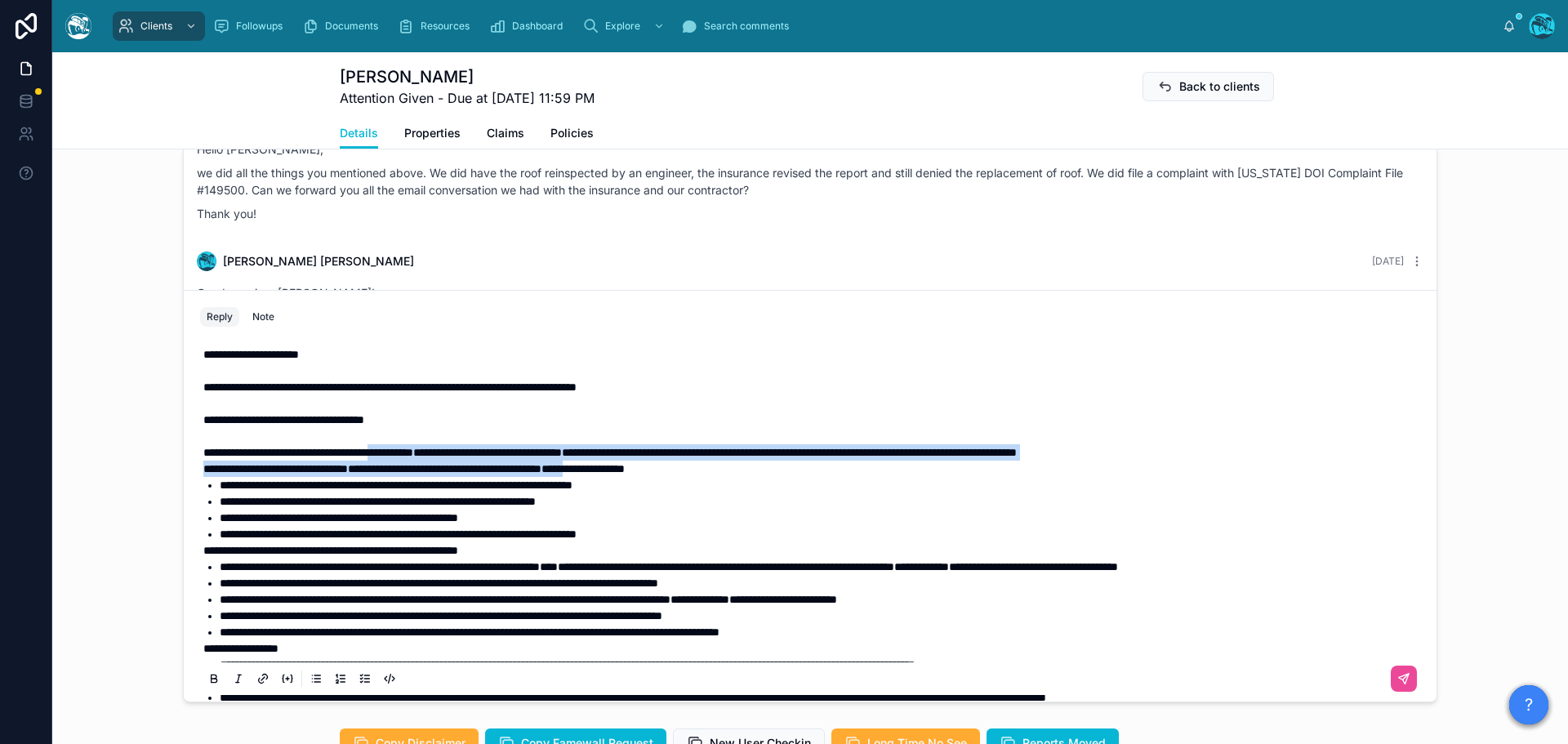
drag, startPoint x: 687, startPoint y: 512, endPoint x: 431, endPoint y: 493, distance: 256.7
click at [431, 493] on div "**********" at bounding box center [813, 721] width 1220 height 751
click at [208, 685] on icon at bounding box center [214, 679] width 13 height 13
click at [601, 475] on span "**********" at bounding box center [412, 469] width 418 height 12
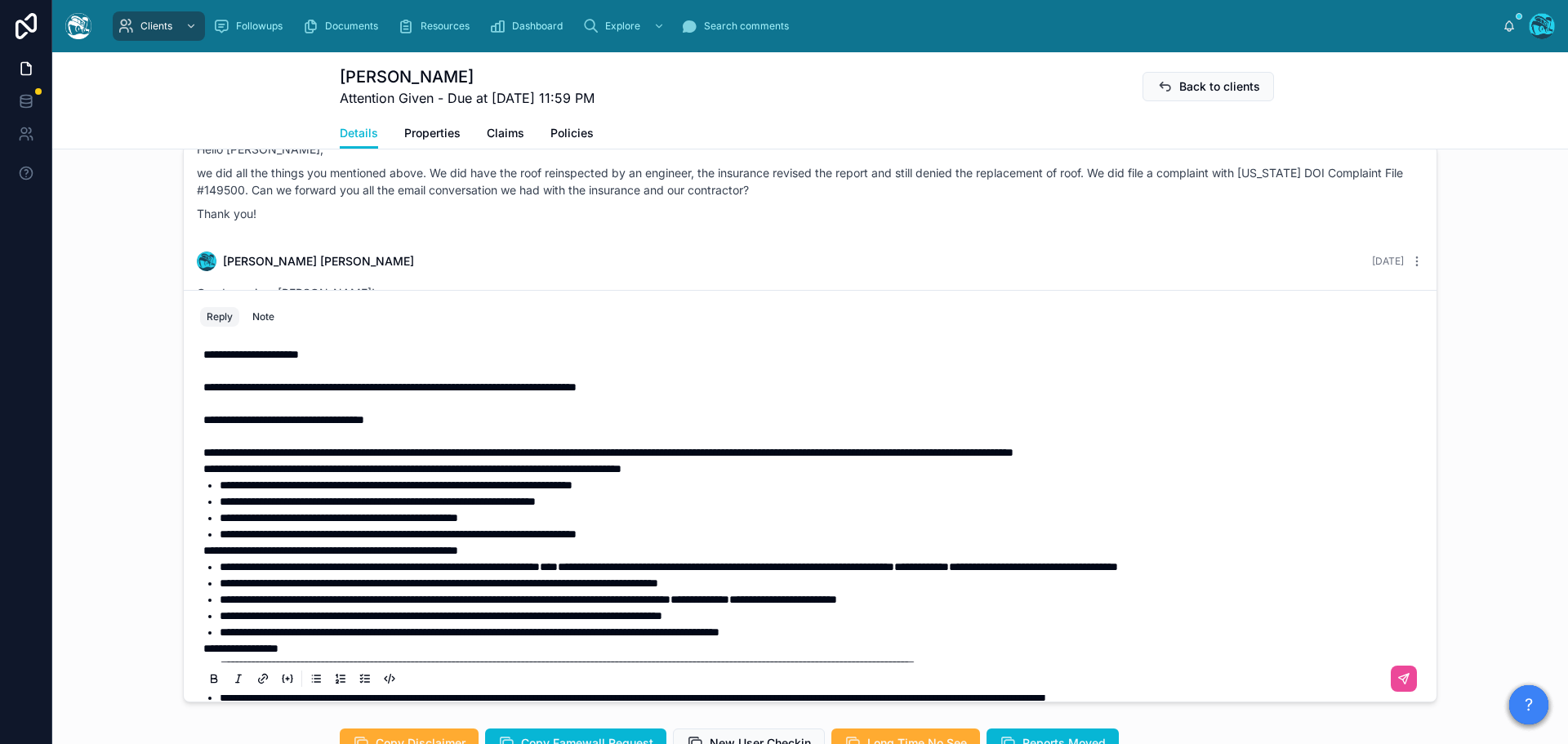
scroll to position [82, 0]
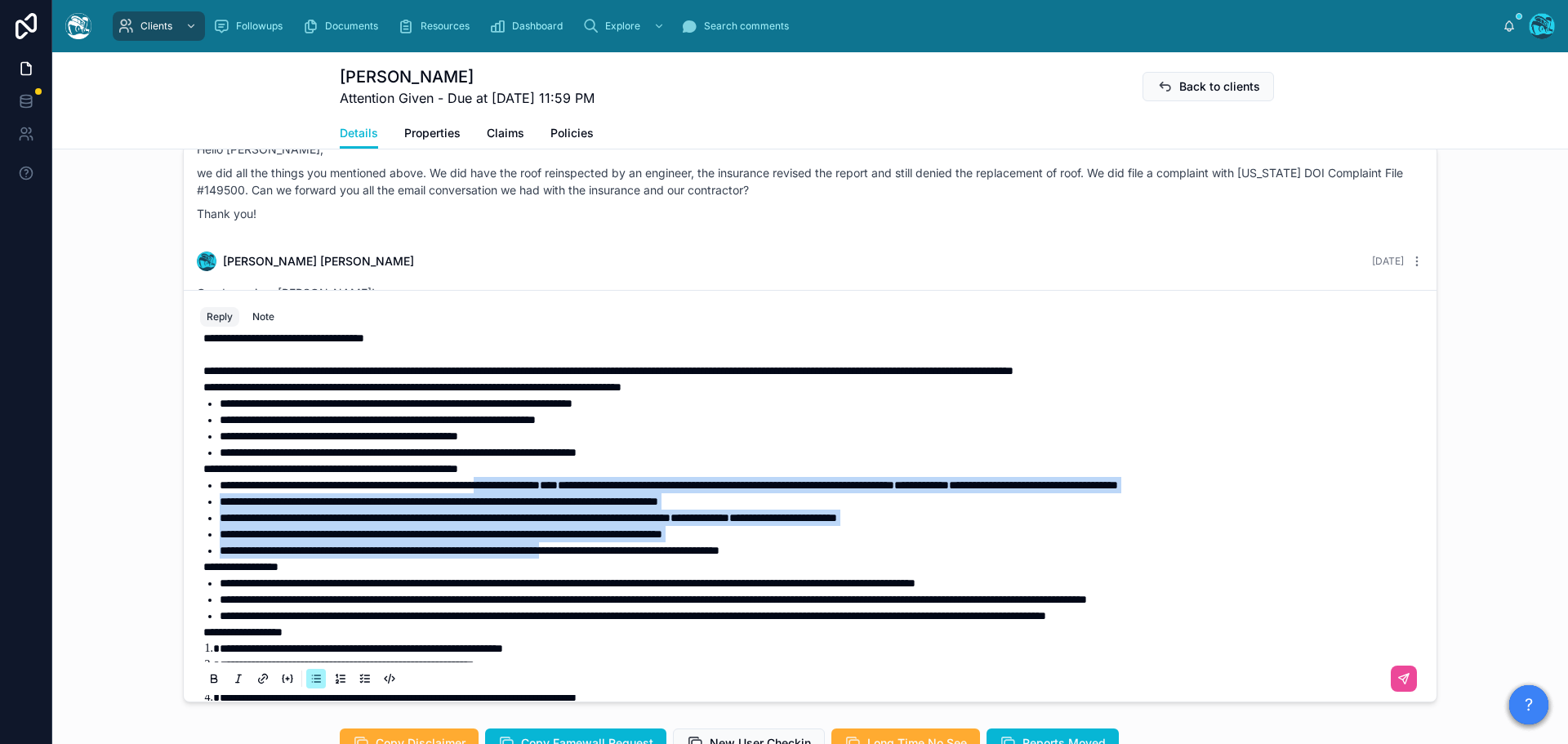
drag, startPoint x: 558, startPoint y: 523, endPoint x: 632, endPoint y: 600, distance: 106.8
click at [632, 558] on ul "**********" at bounding box center [813, 518] width 1220 height 82
click at [208, 685] on icon at bounding box center [214, 679] width 13 height 13
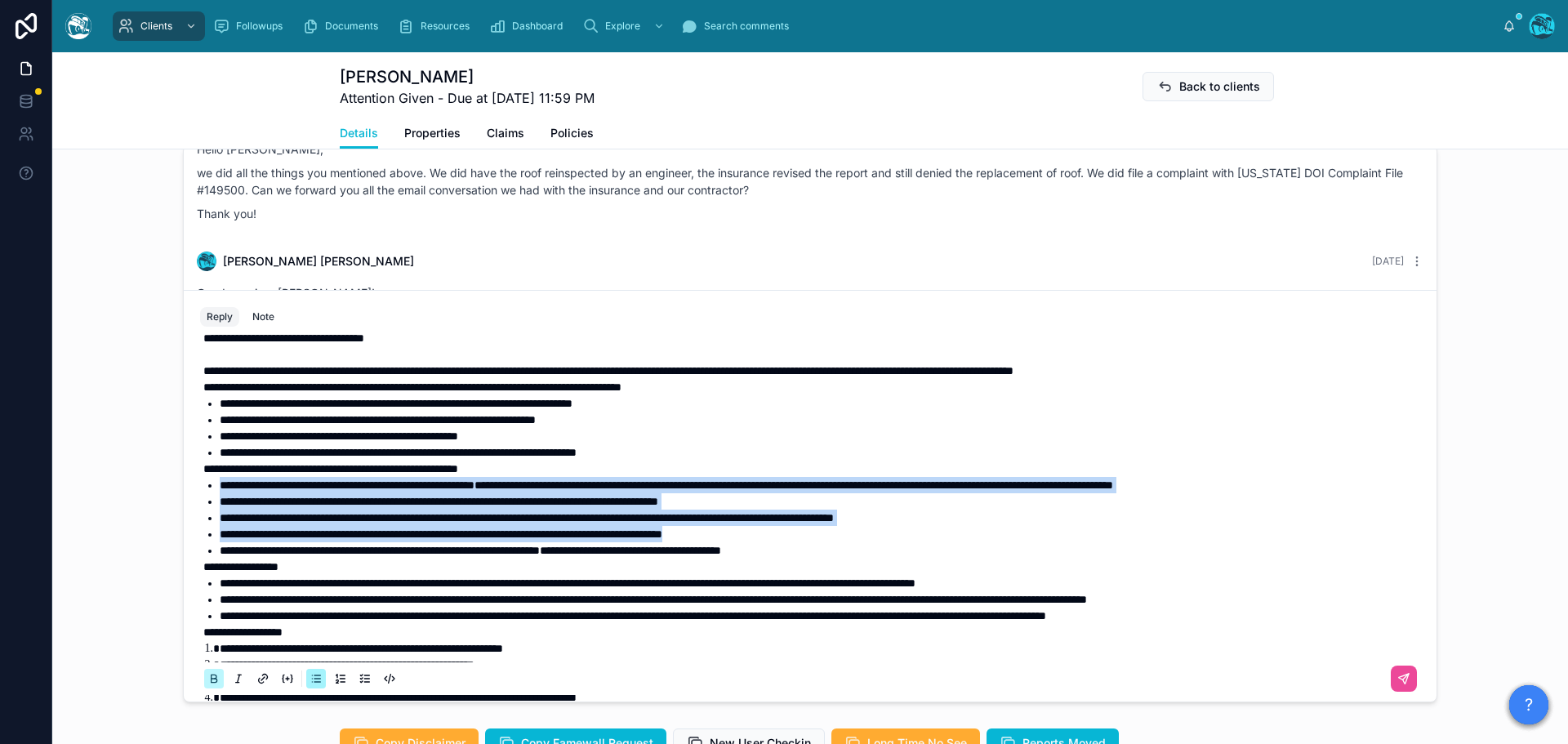
click at [208, 685] on icon at bounding box center [214, 679] width 13 height 13
click at [555, 507] on span "**********" at bounding box center [439, 501] width 439 height 12
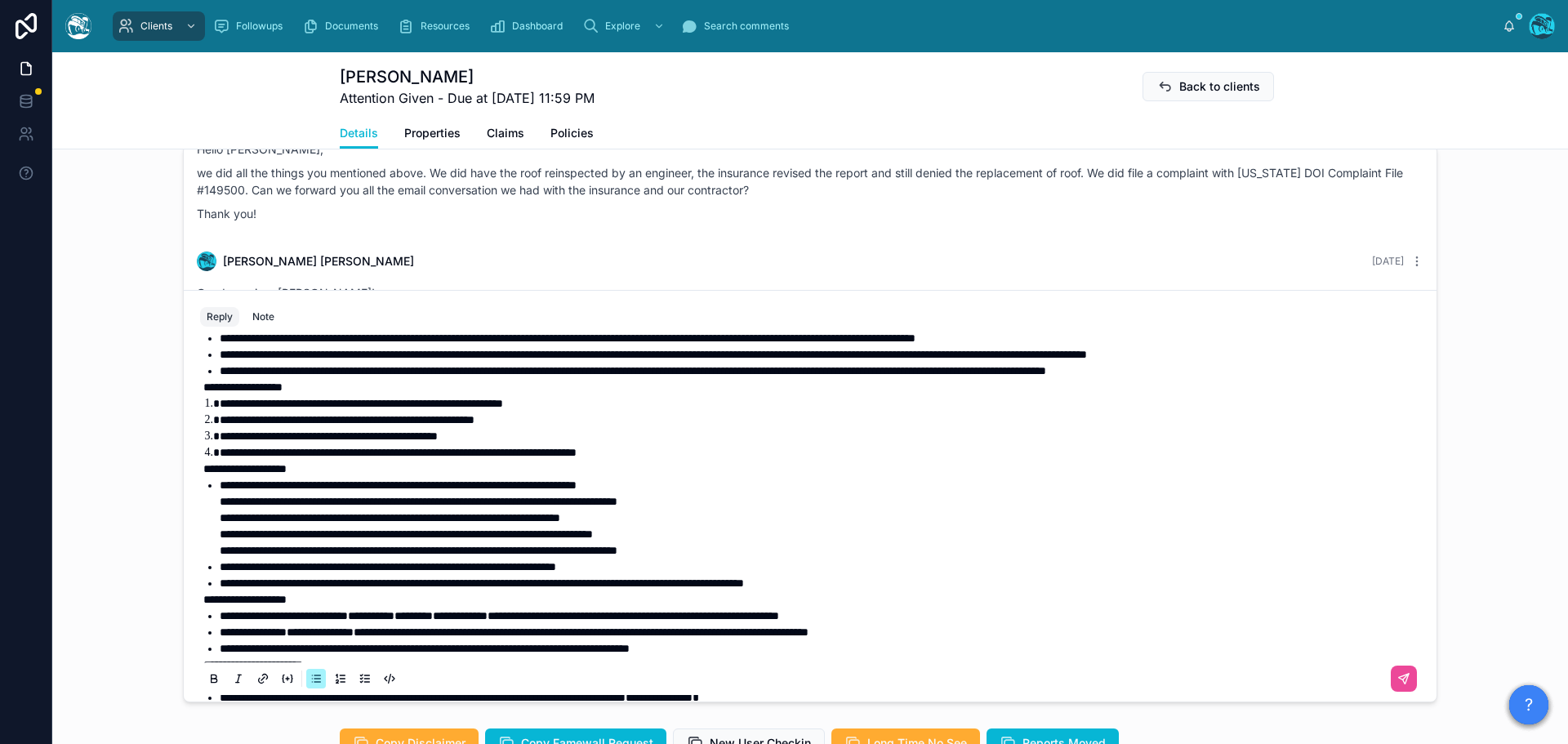
scroll to position [408, 0]
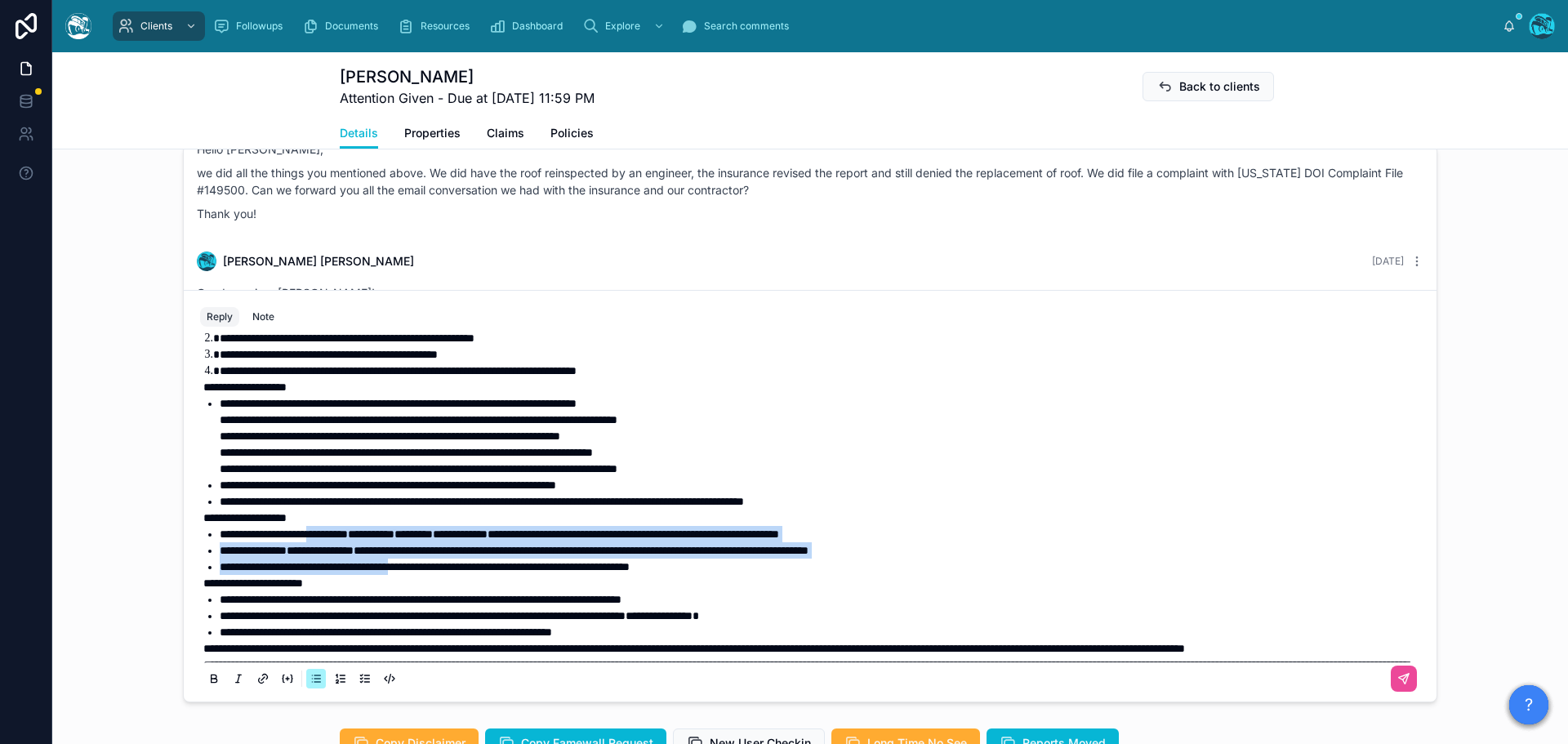
drag, startPoint x: 328, startPoint y: 576, endPoint x: 441, endPoint y: 603, distance: 116.2
click at [441, 575] on ul "**********" at bounding box center [813, 550] width 1220 height 49
click at [208, 685] on icon at bounding box center [214, 679] width 13 height 13
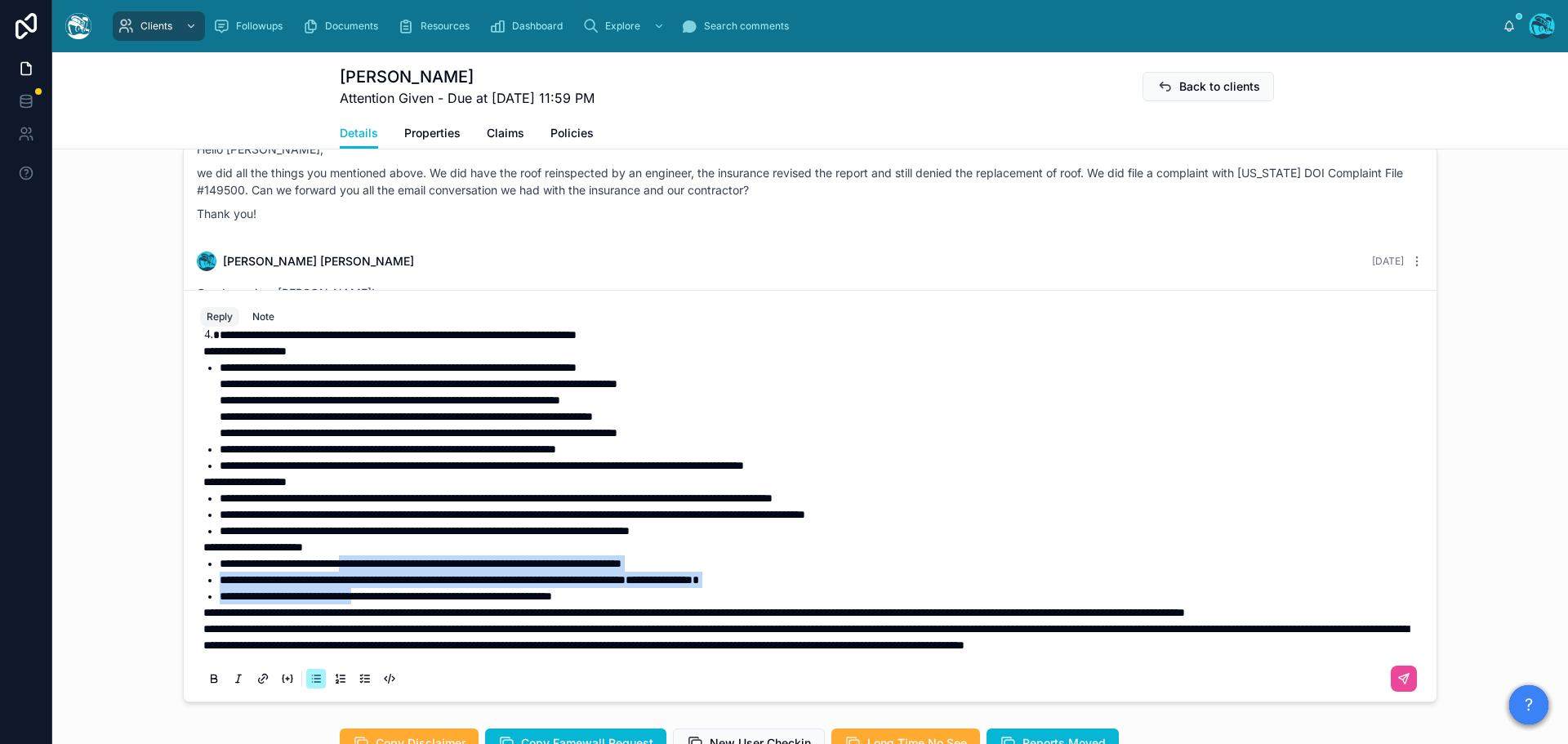
drag, startPoint x: 372, startPoint y: 573, endPoint x: 389, endPoint y: 601, distance: 32.8
click at [389, 601] on ul "**********" at bounding box center [813, 579] width 1220 height 49
click at [208, 685] on icon at bounding box center [214, 679] width 13 height 13
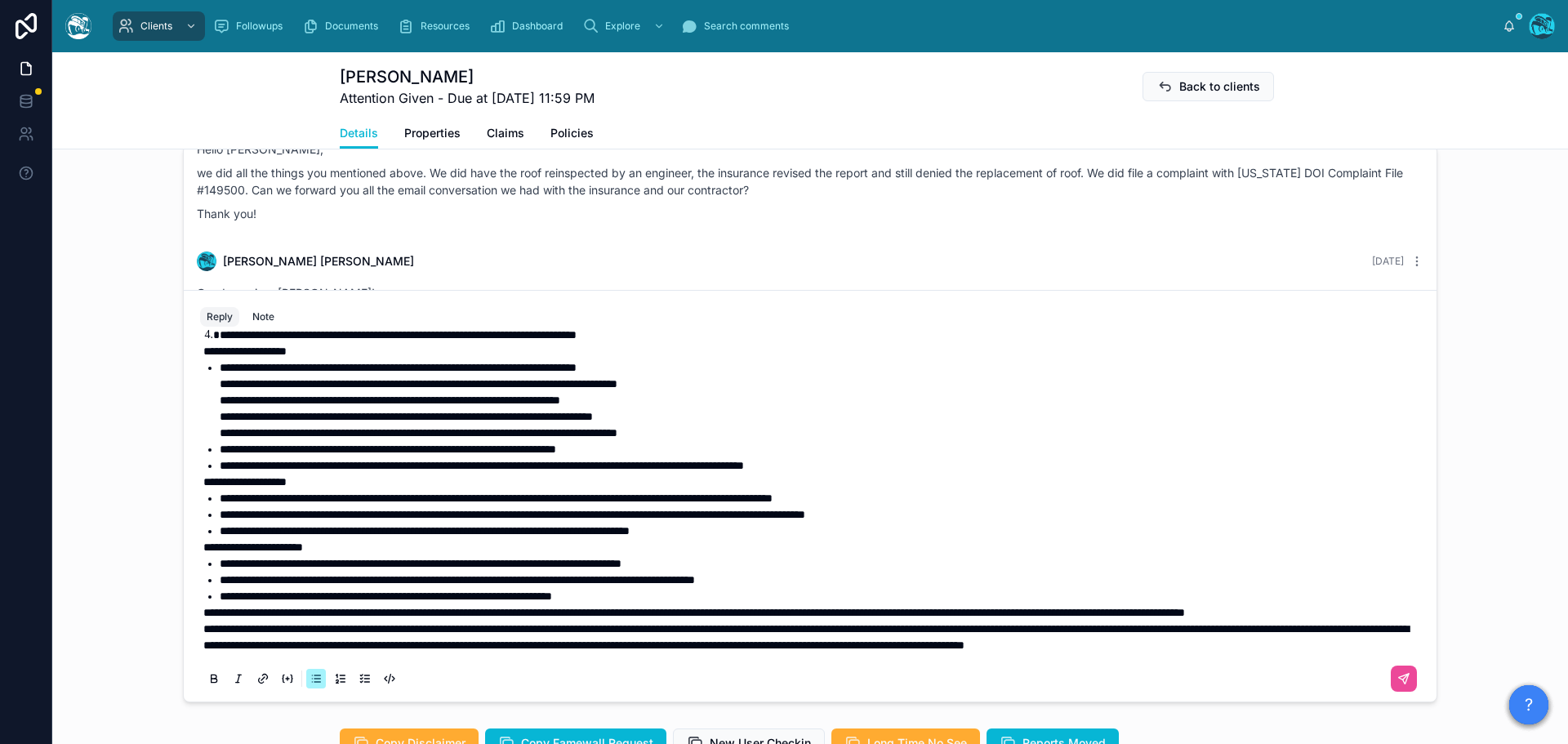
click at [465, 604] on li "**********" at bounding box center [821, 596] width 1204 height 17
drag, startPoint x: 197, startPoint y: 654, endPoint x: 212, endPoint y: 654, distance: 15.0
click at [203, 650] on span "**********" at bounding box center [806, 636] width 1206 height 28
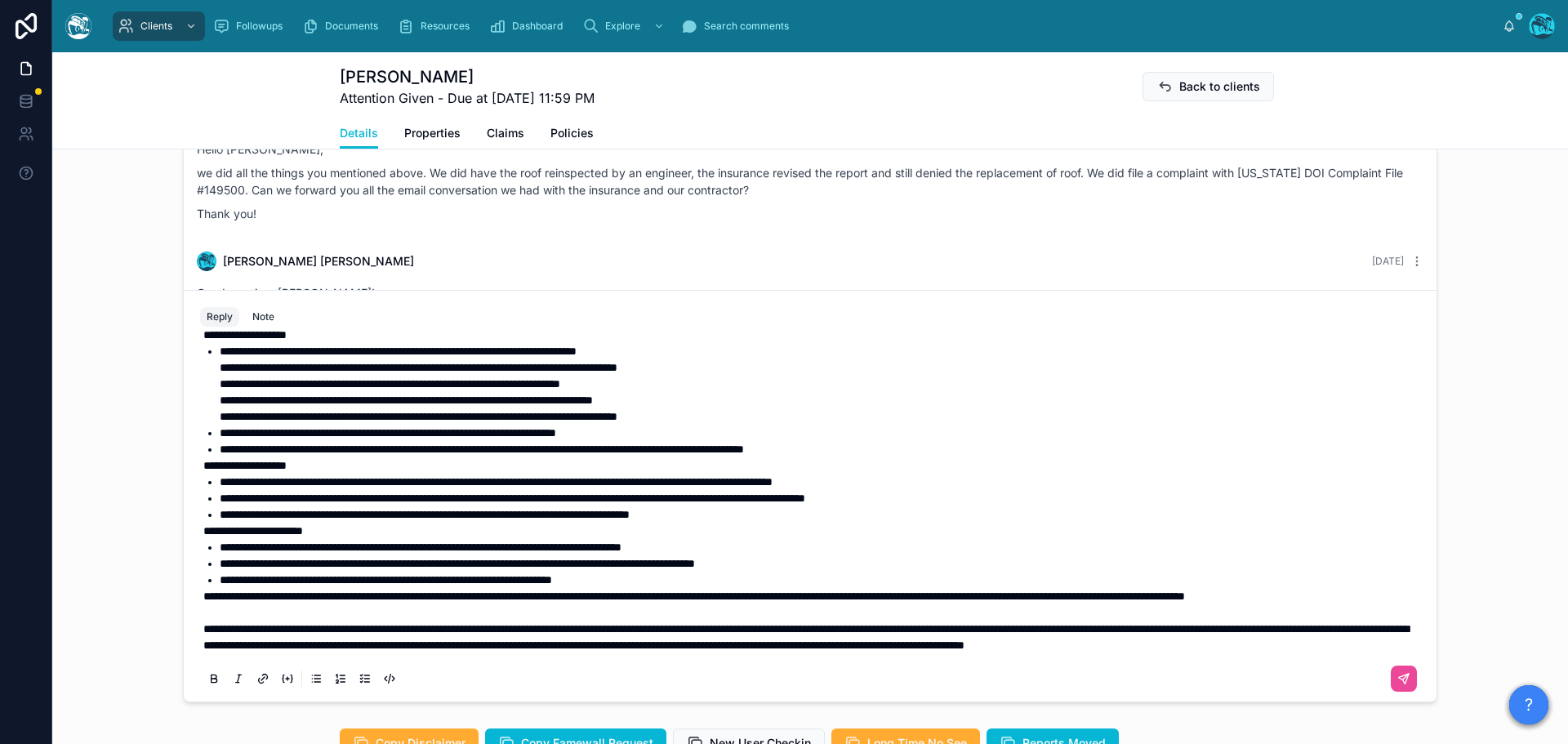
click at [203, 602] on span "**********" at bounding box center [694, 596] width 981 height 12
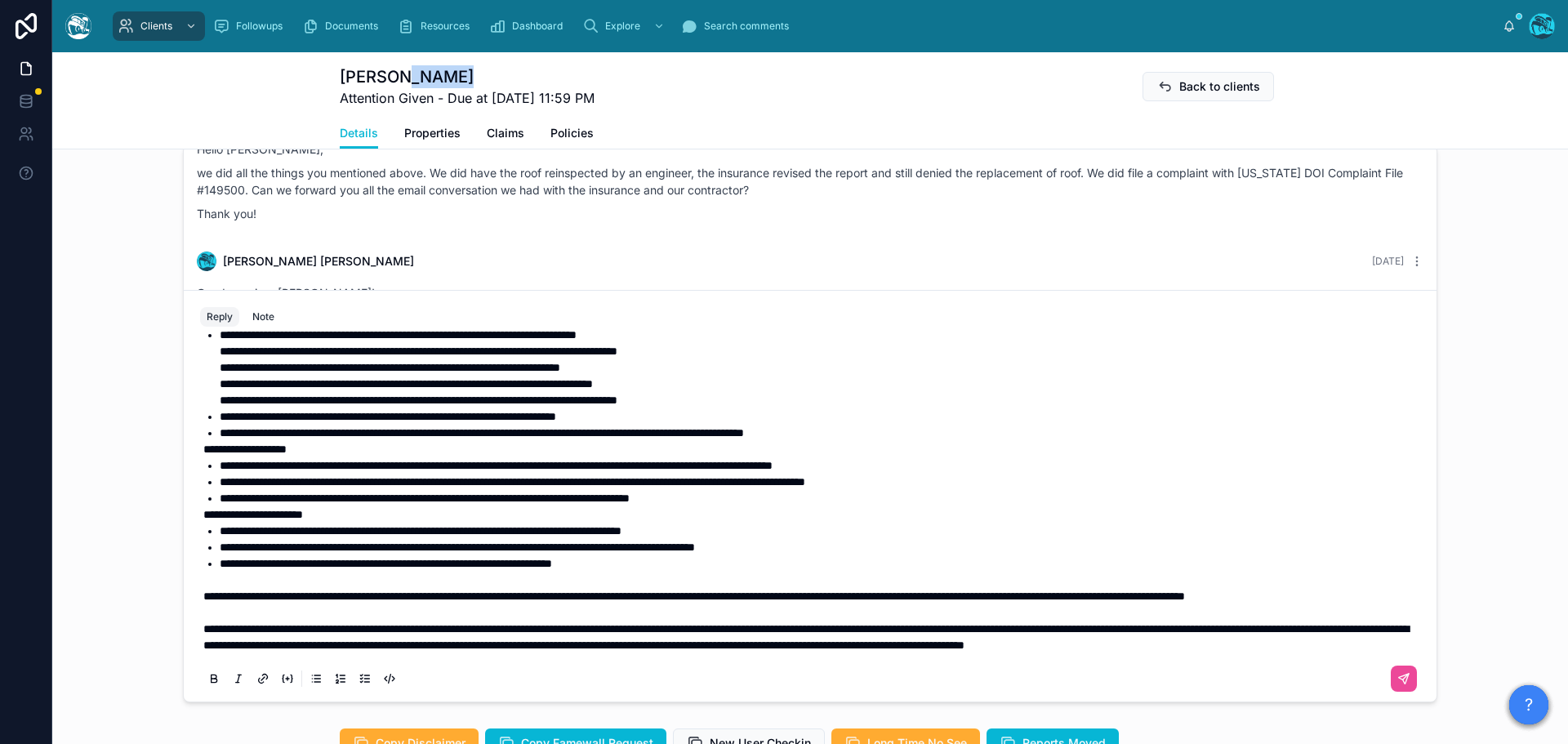
drag, startPoint x: 453, startPoint y: 75, endPoint x: 392, endPoint y: 83, distance: 61.5
click at [392, 83] on h1 "Andrei Moraru" at bounding box center [467, 76] width 254 height 23
copy h1 "Moraru"
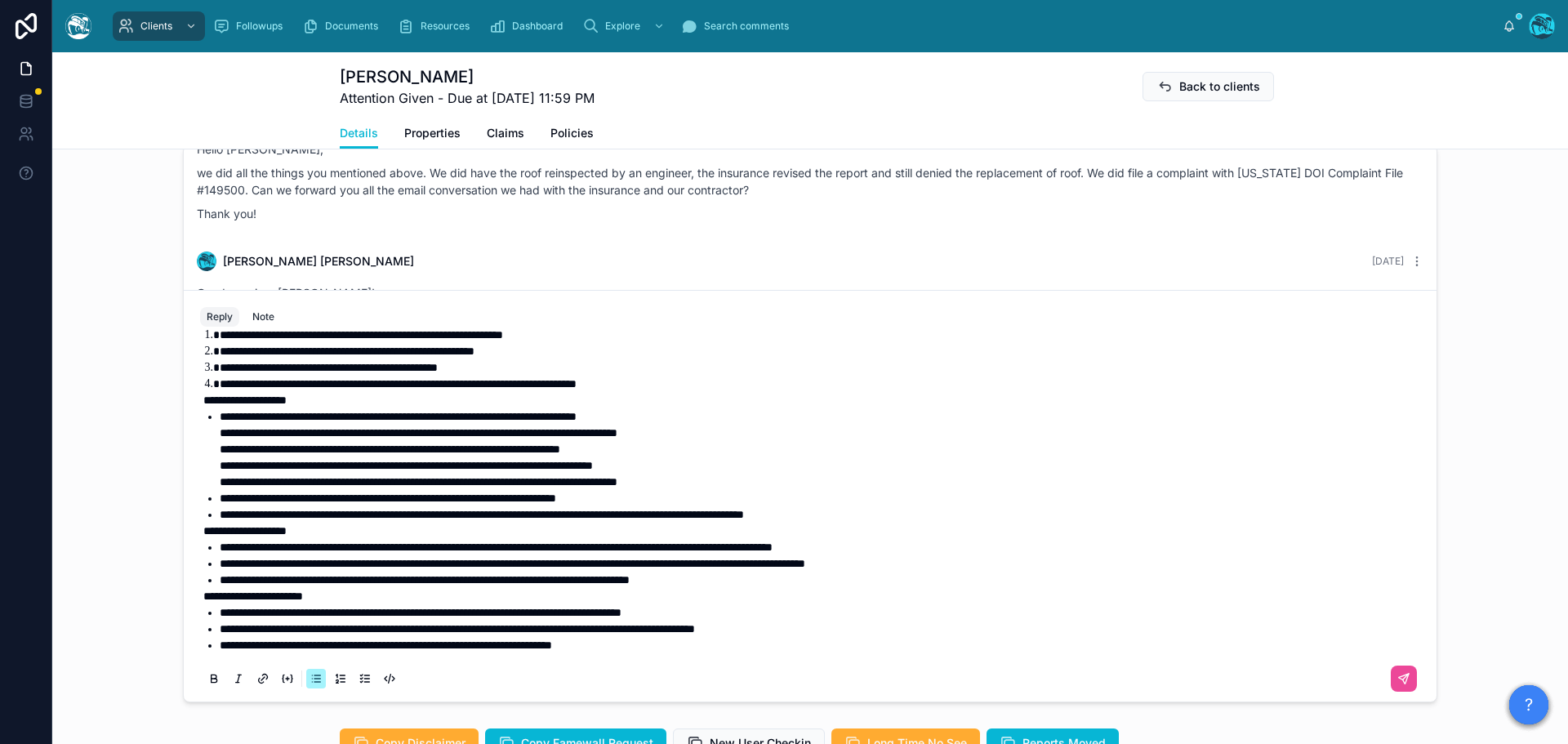
click at [744, 520] on span "**********" at bounding box center [481, 515] width 524 height 12
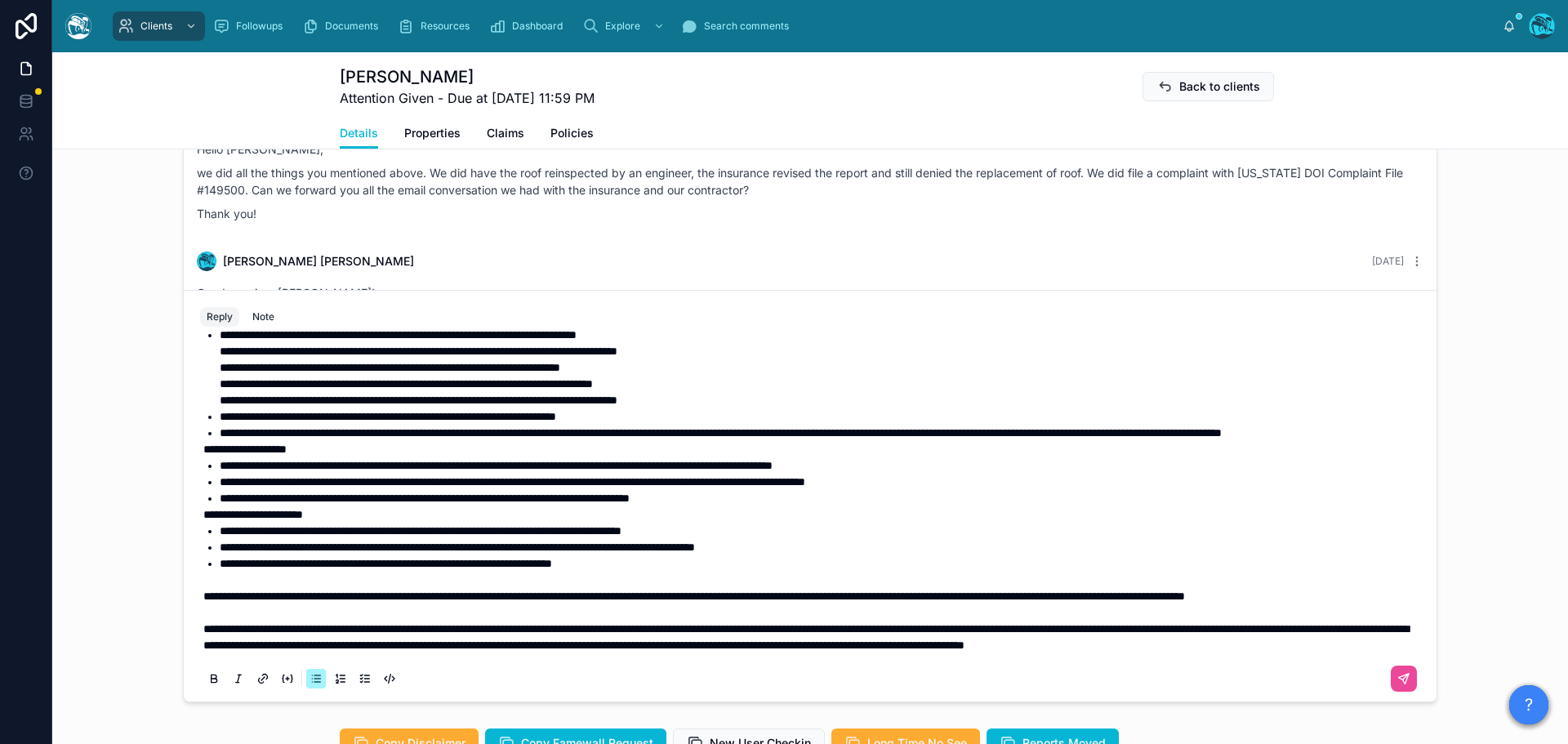
scroll to position [526, 0]
click at [1142, 427] on span "**********" at bounding box center [720, 433] width 1002 height 12
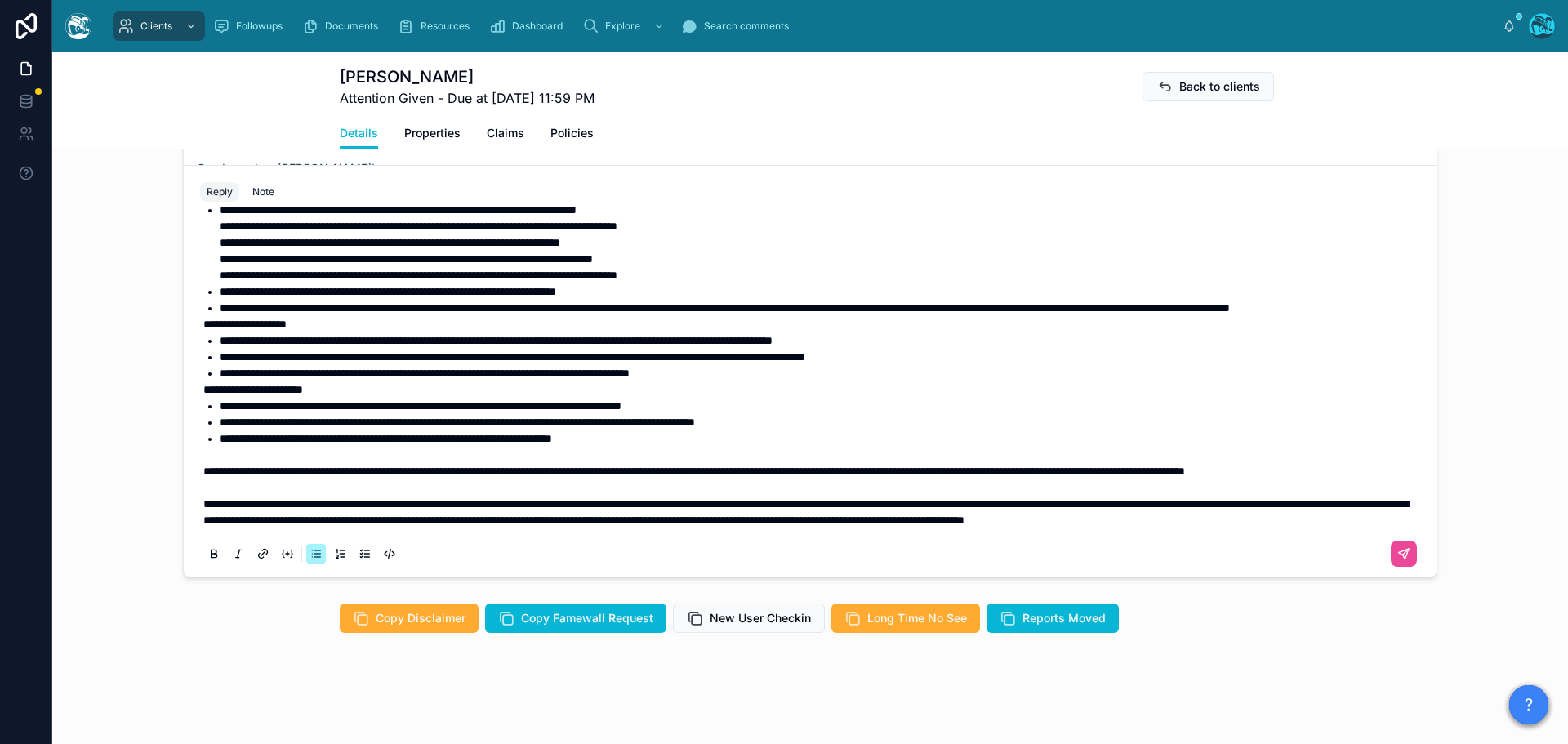
scroll to position [1109, 0]
click at [1397, 557] on icon at bounding box center [1404, 554] width 13 height 13
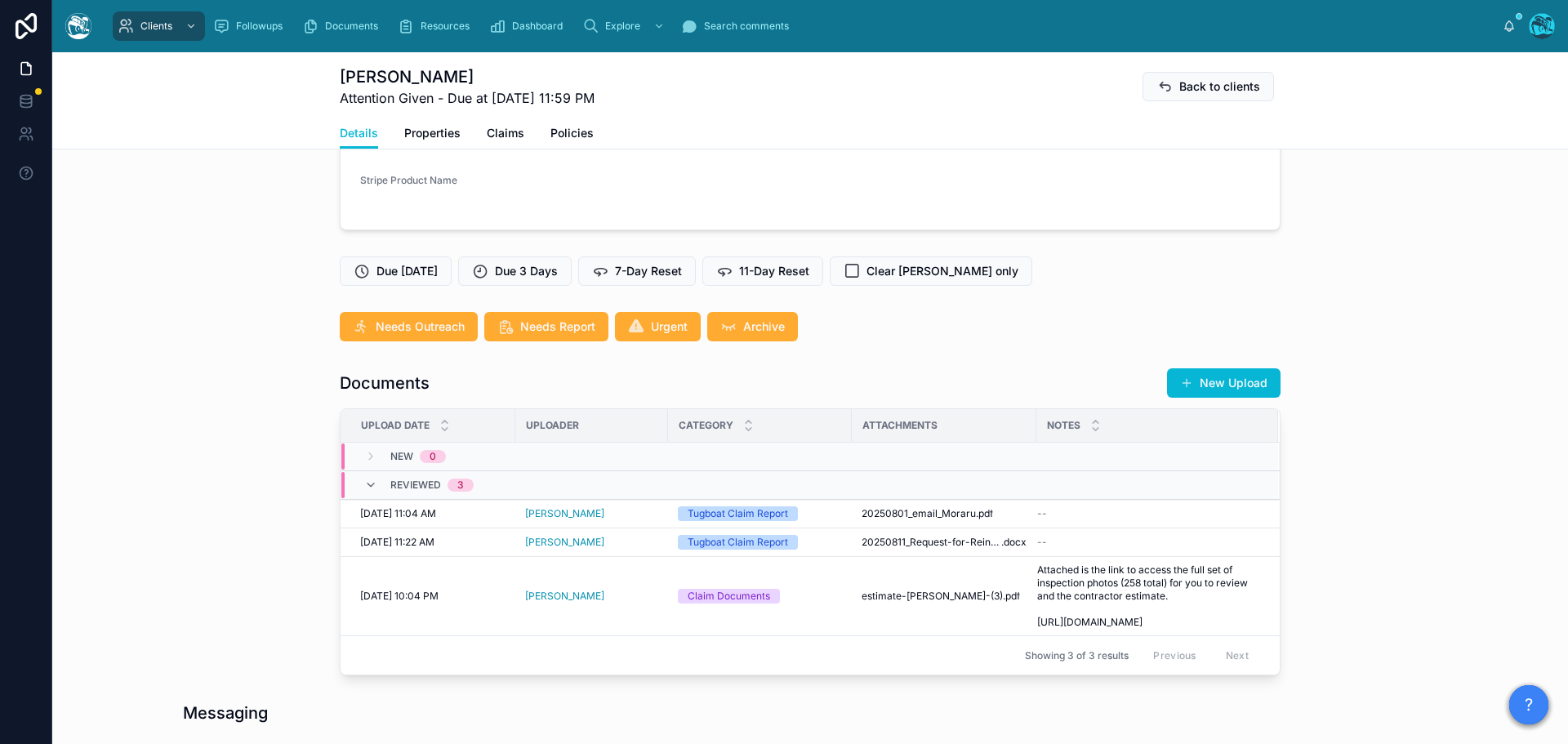
scroll to position [292, 0]
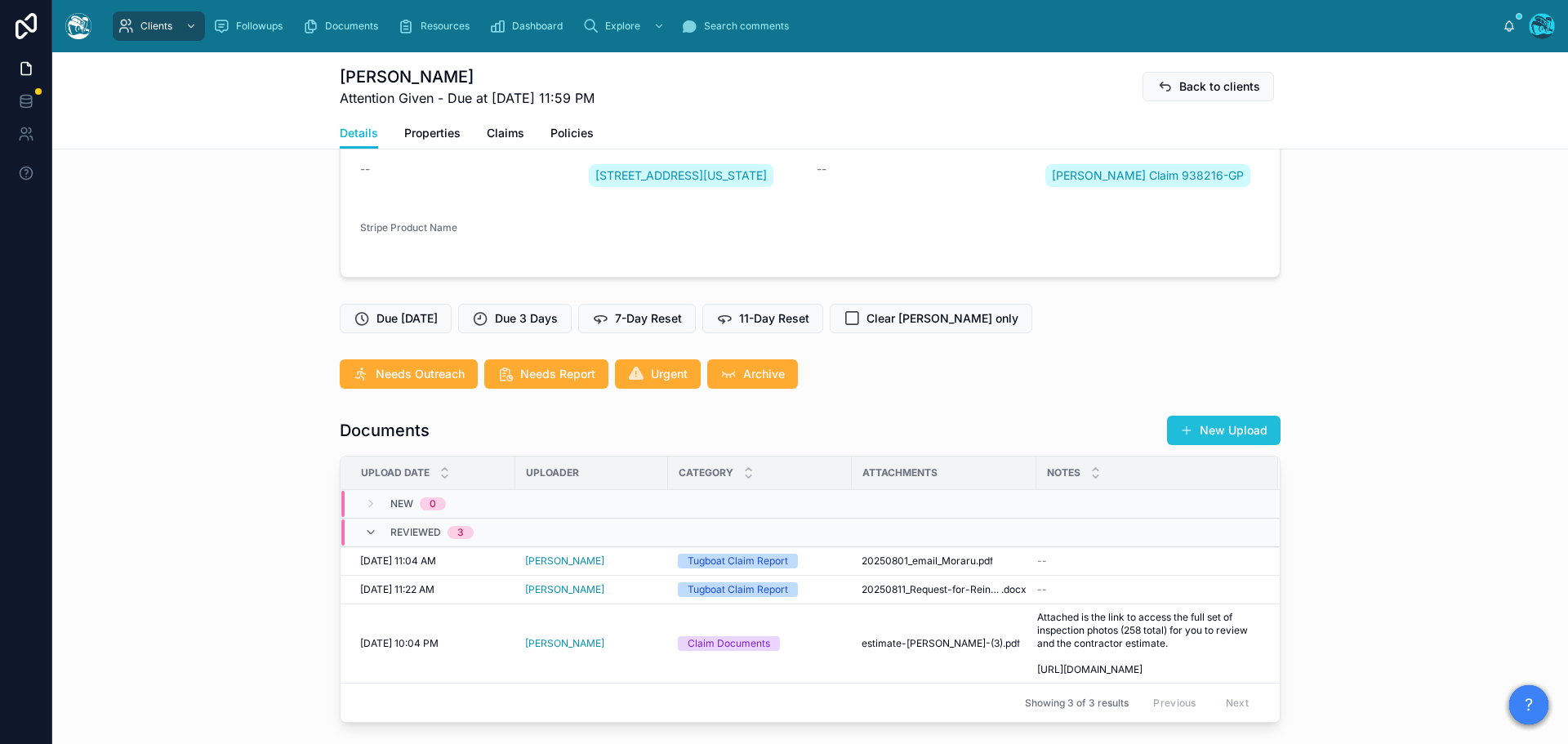
click at [1252, 445] on button "New Upload" at bounding box center [1224, 430] width 114 height 29
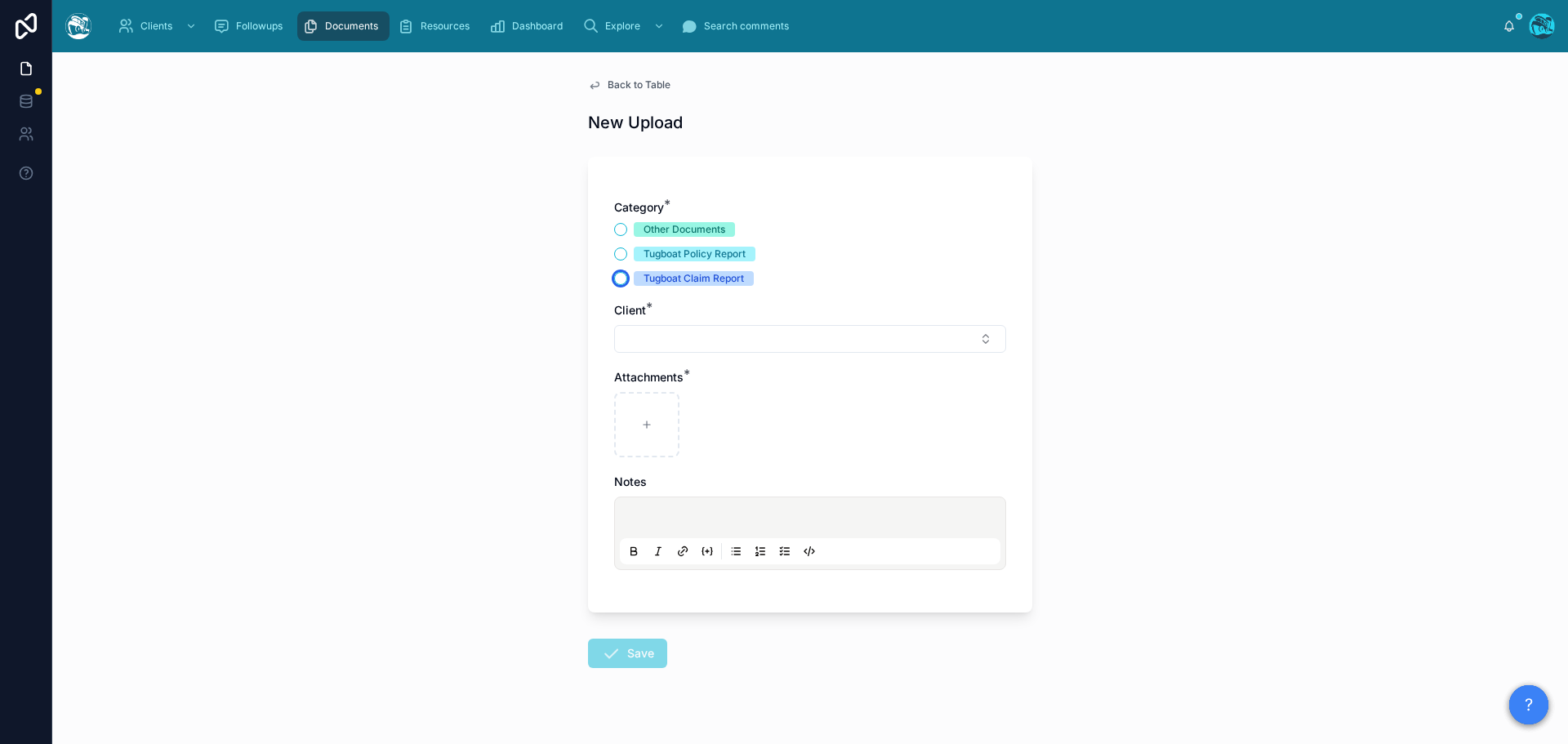
click at [614, 276] on button "Tugboat Claim Report" at bounding box center [621, 279] width 13 height 13
click at [640, 336] on button "Select Button" at bounding box center [810, 338] width 392 height 28
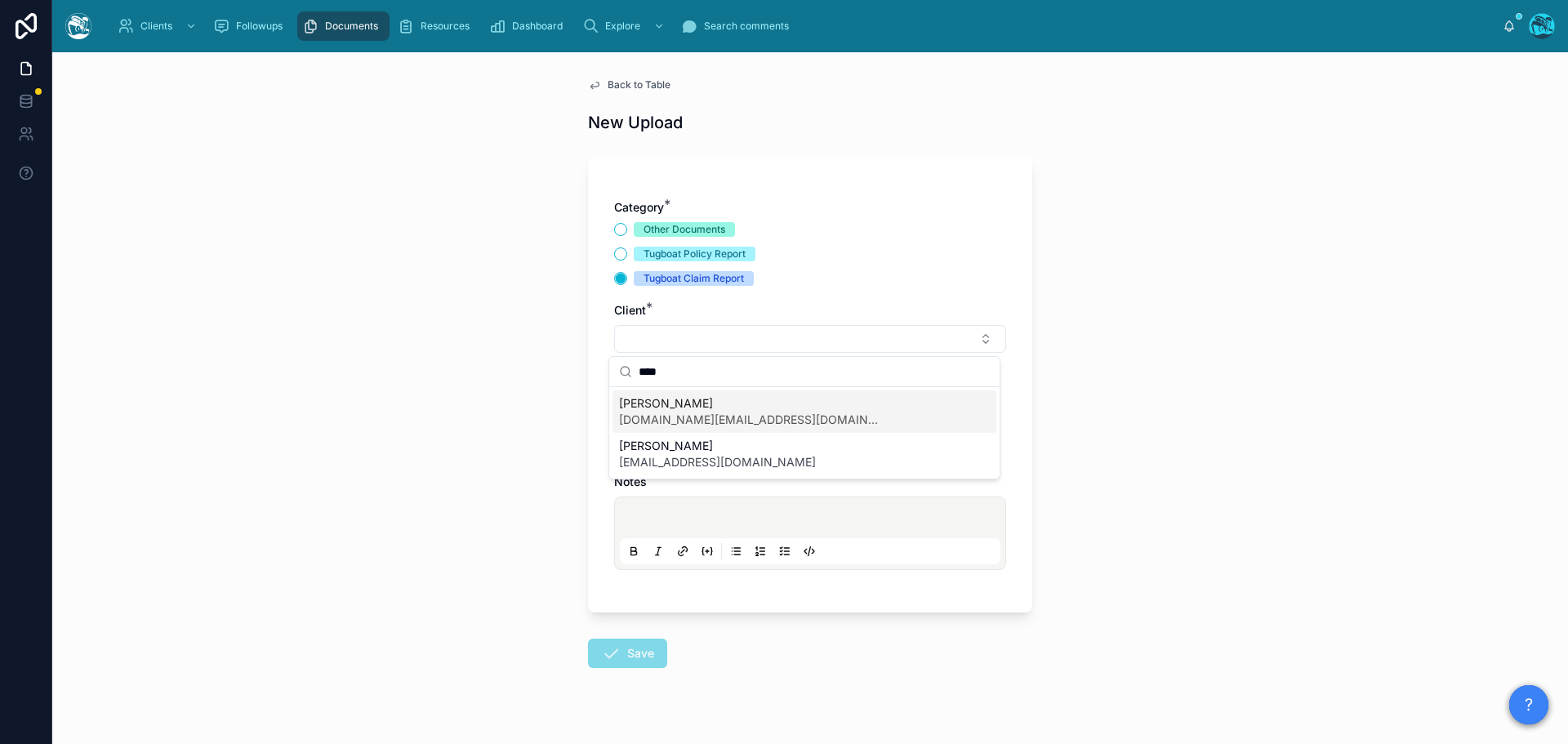
type input "****"
click at [646, 412] on span "moraruandrei.ma@gmail.com" at bounding box center [749, 420] width 261 height 17
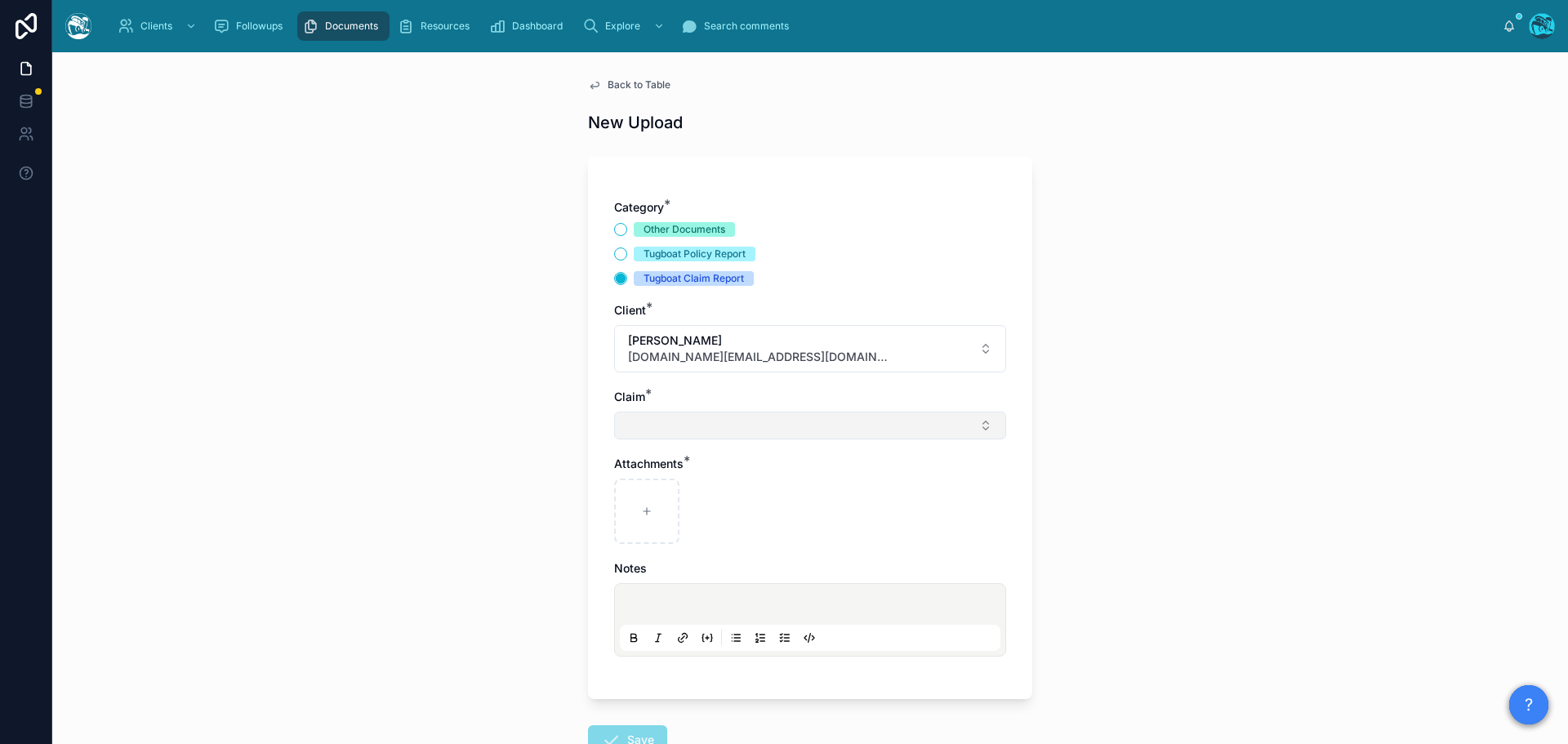
click at [635, 423] on button "Select Button" at bounding box center [810, 425] width 392 height 28
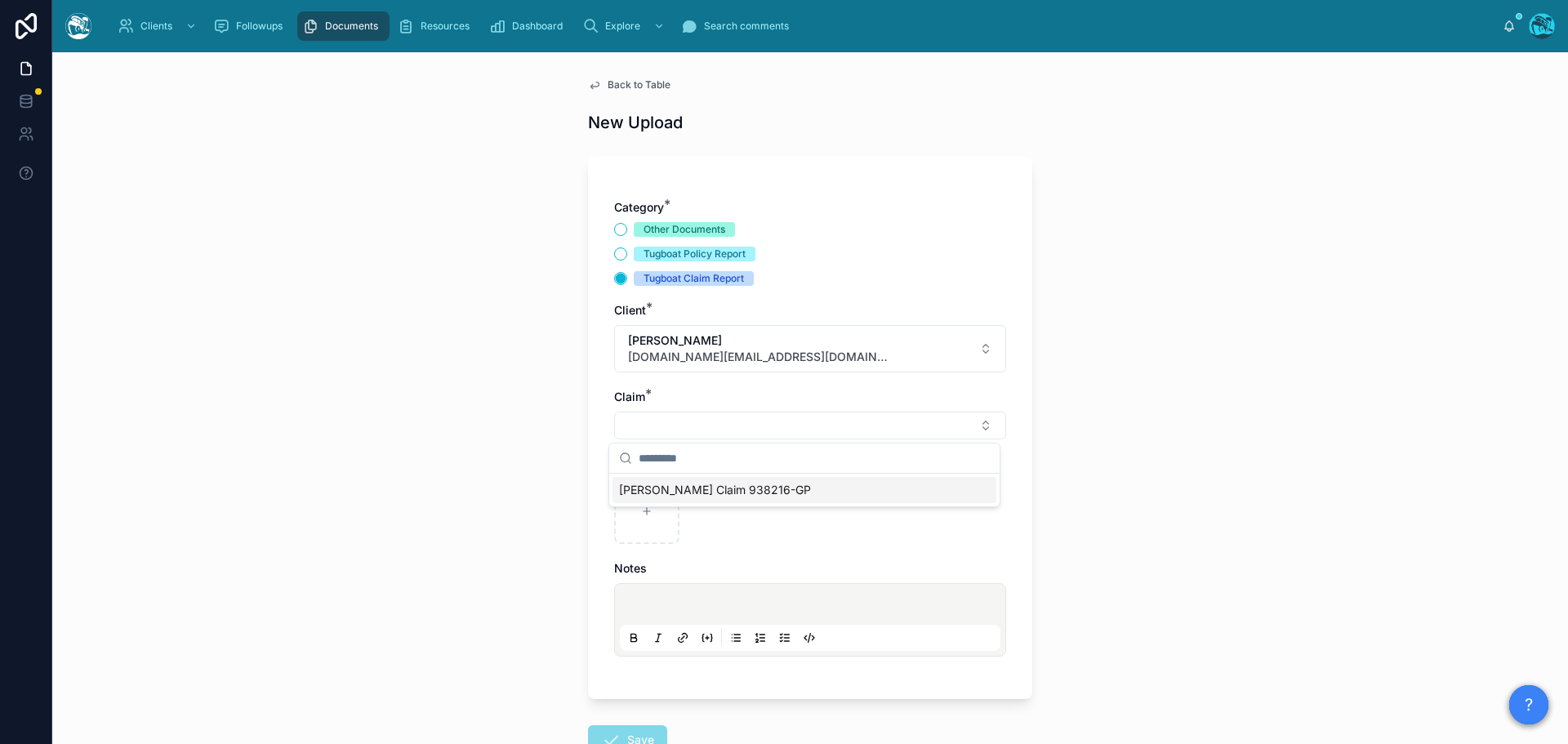
click at [640, 488] on span "Moraru Andrei Claim 938216-GP" at bounding box center [714, 490] width 192 height 17
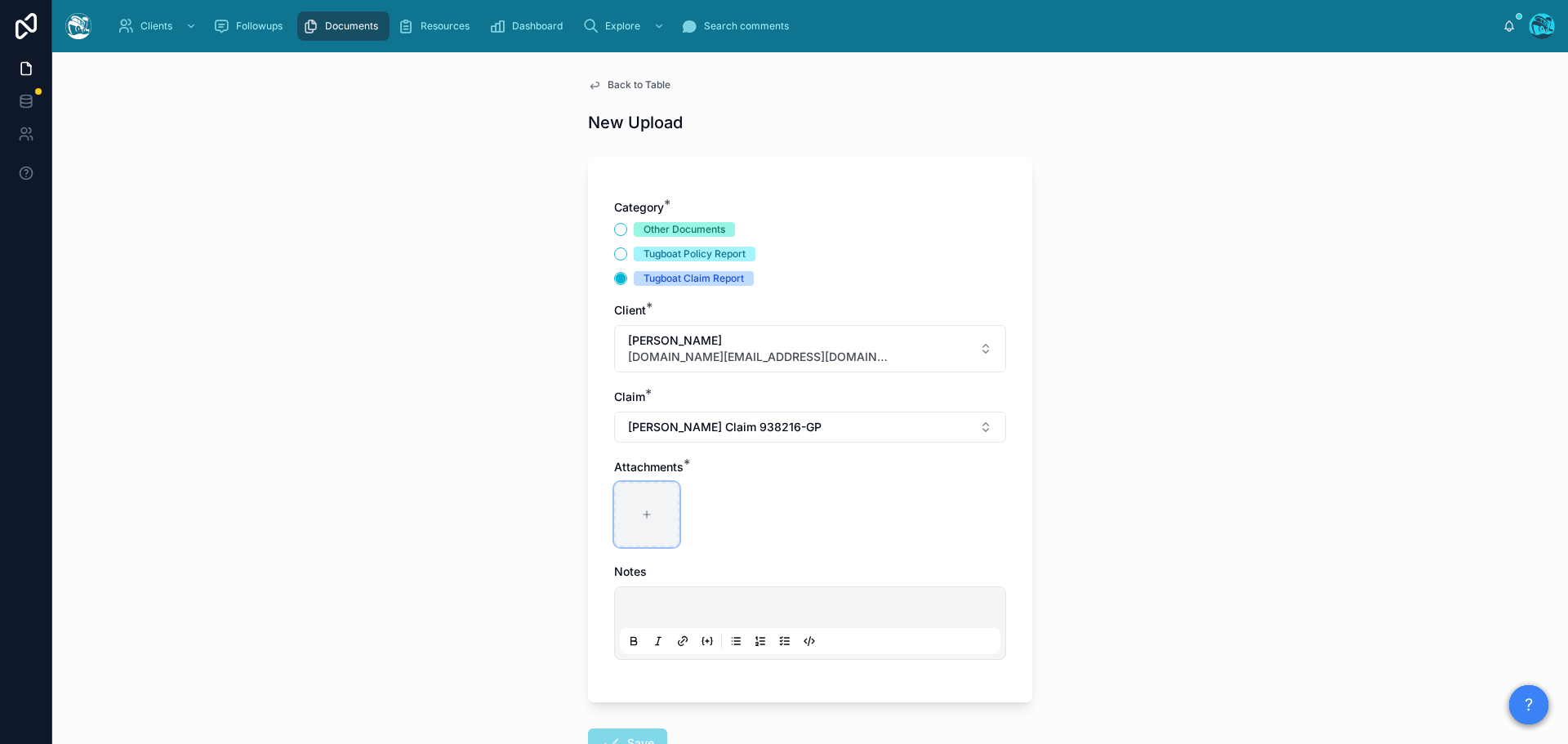
click at [641, 511] on icon at bounding box center [647, 515] width 12 height 12
type input "**********"
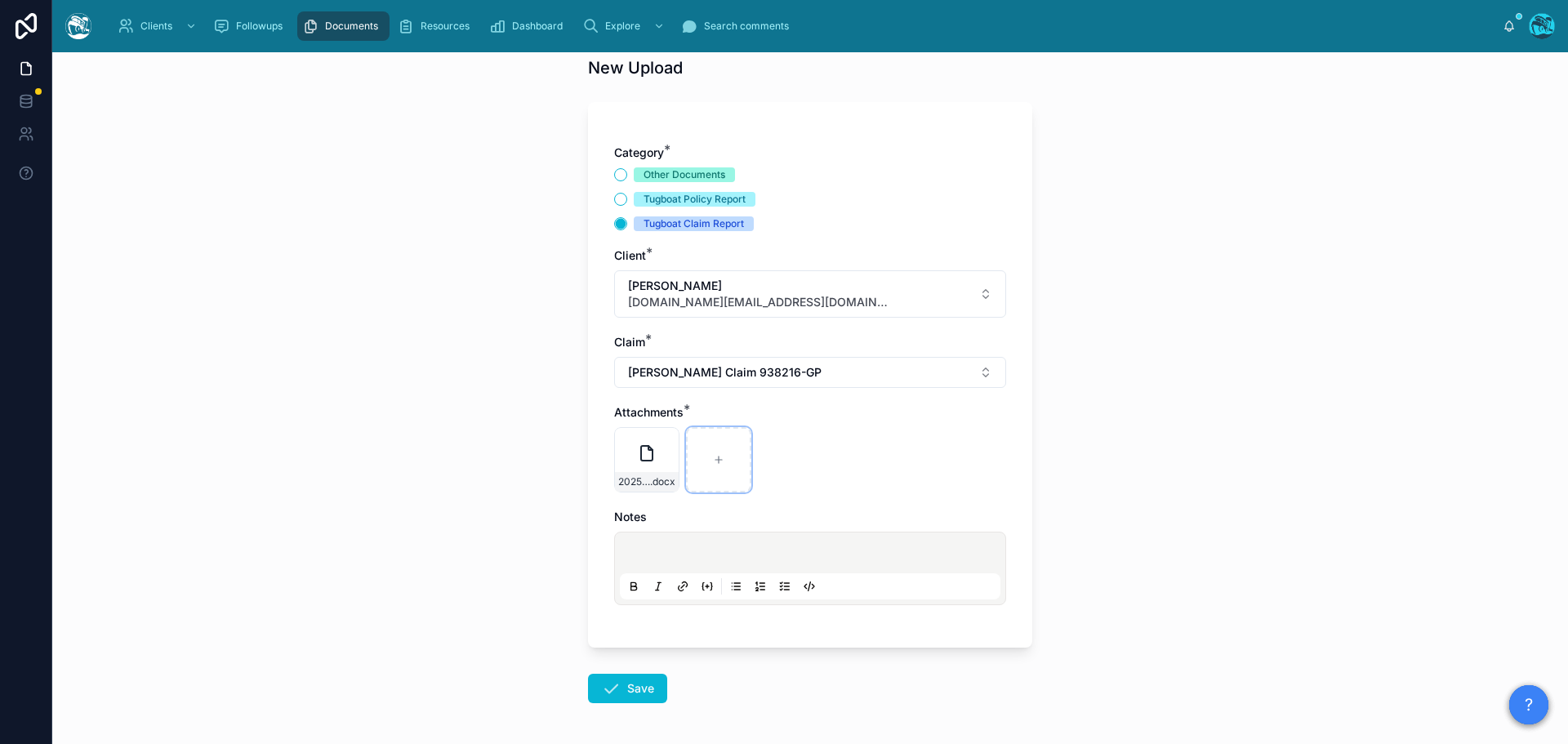
scroll to position [118, 0]
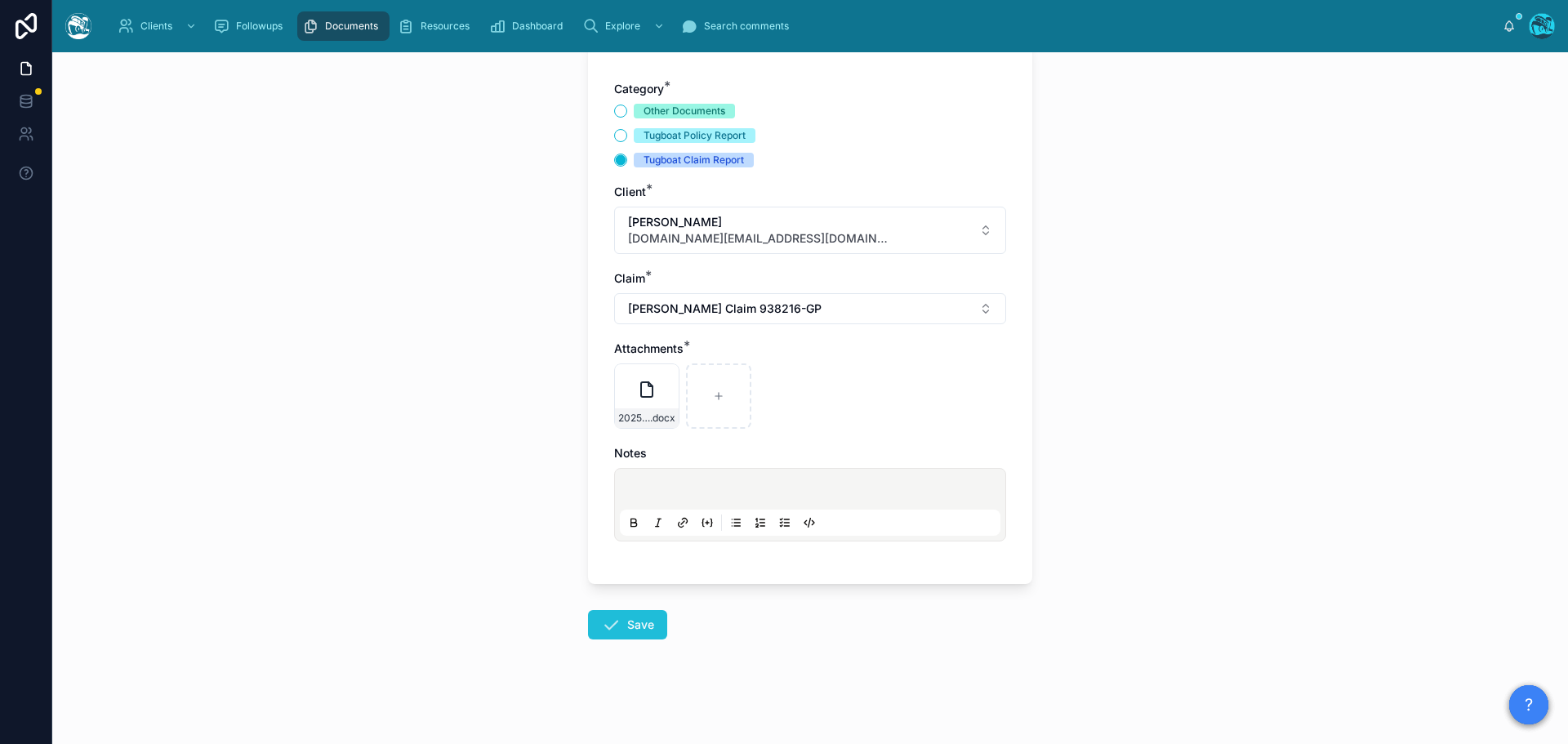
click at [619, 632] on button "Save" at bounding box center [627, 624] width 80 height 29
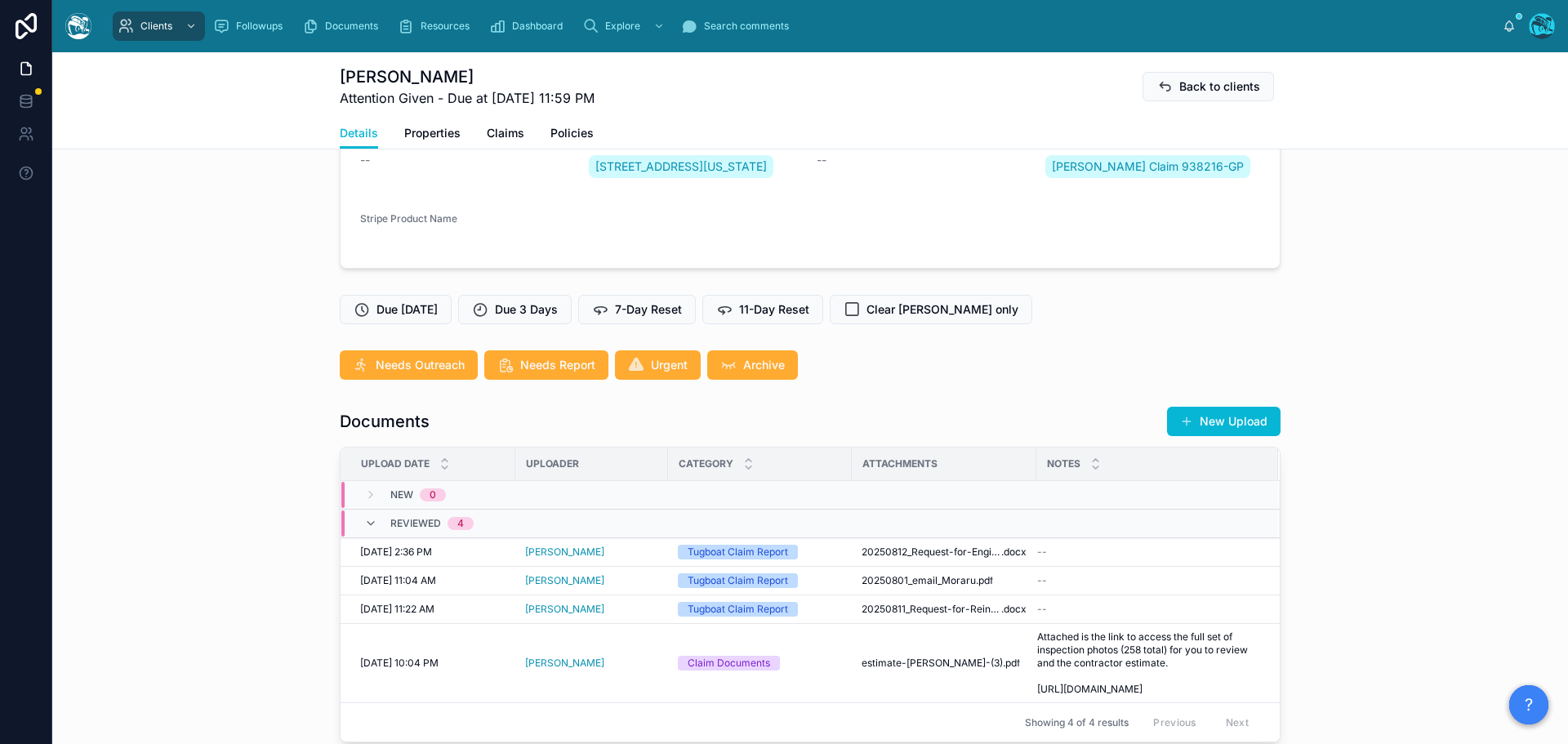
scroll to position [282, 0]
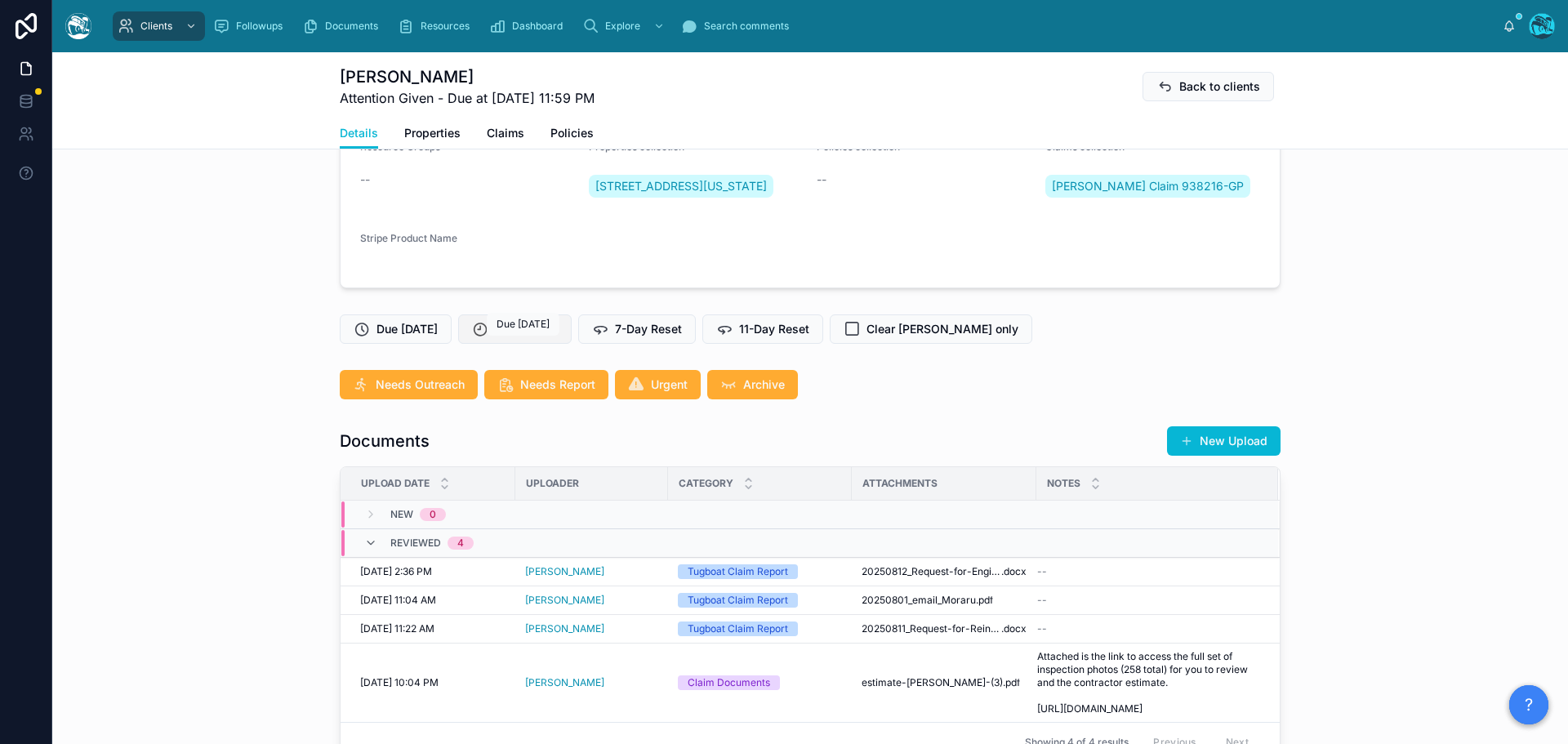
click at [522, 337] on span "Due 3 Days" at bounding box center [526, 329] width 63 height 17
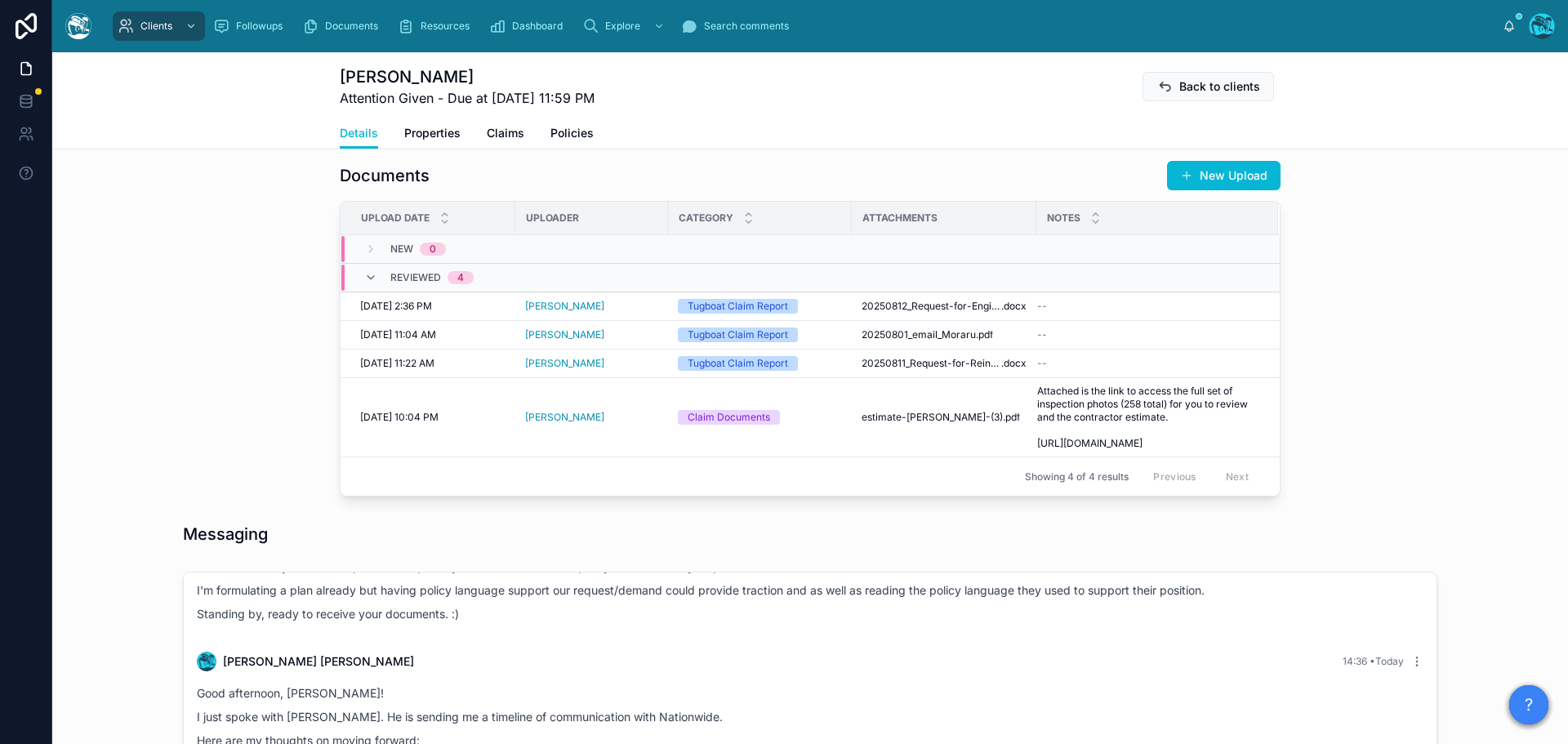
scroll to position [526, 0]
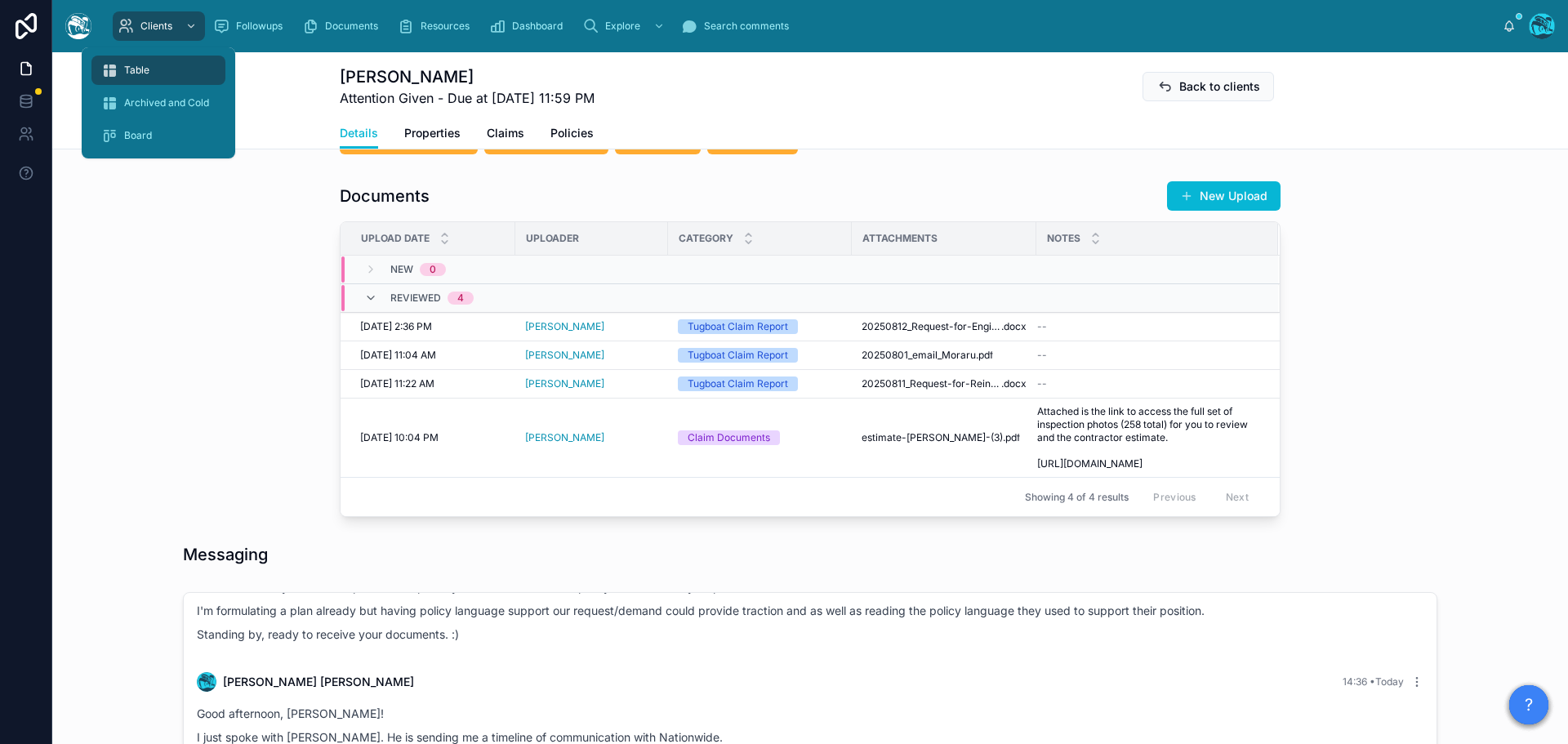
drag, startPoint x: 146, startPoint y: 73, endPoint x: 157, endPoint y: 72, distance: 11.0
click at [146, 73] on span "Table" at bounding box center [136, 70] width 25 height 13
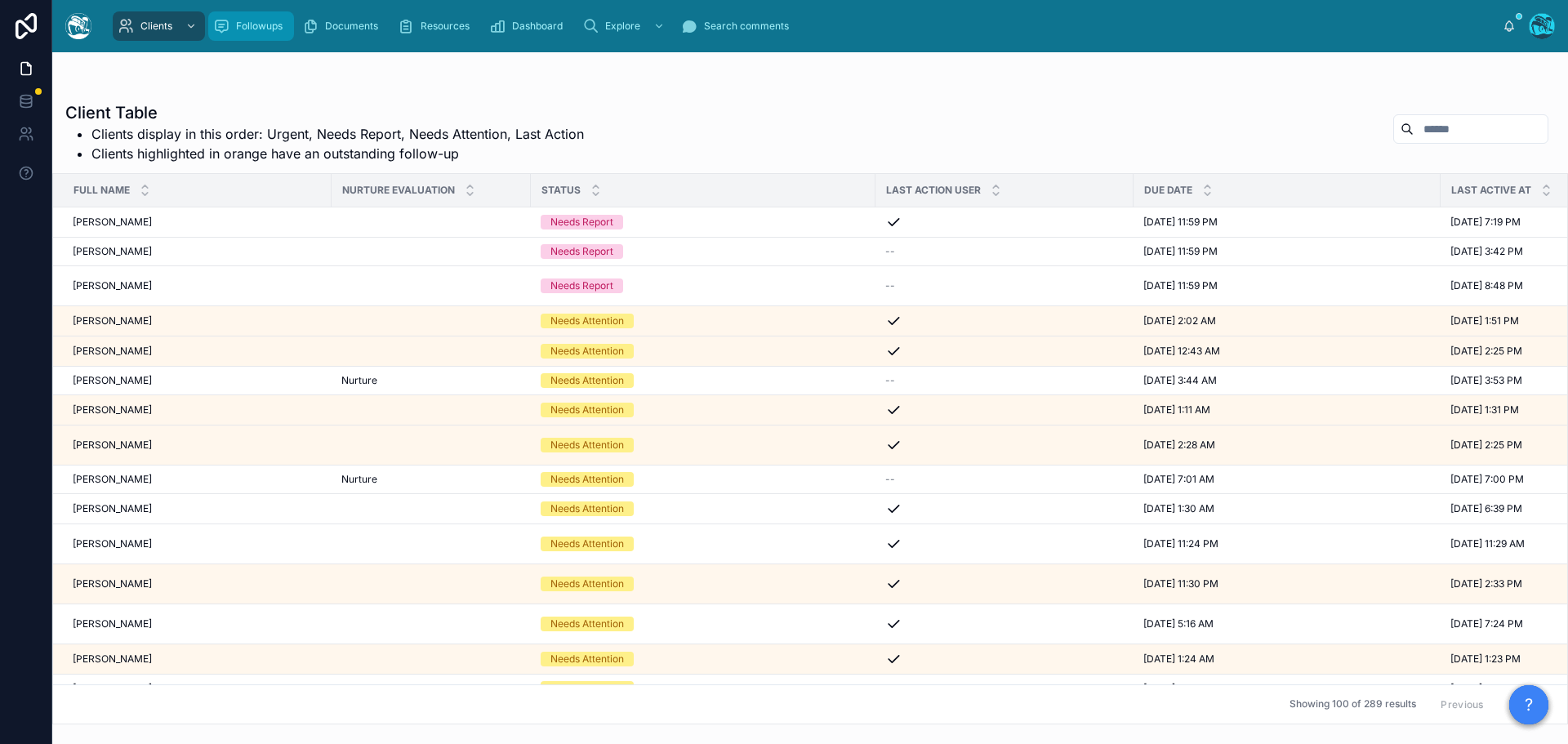
click at [267, 18] on div "Followups" at bounding box center [251, 26] width 76 height 26
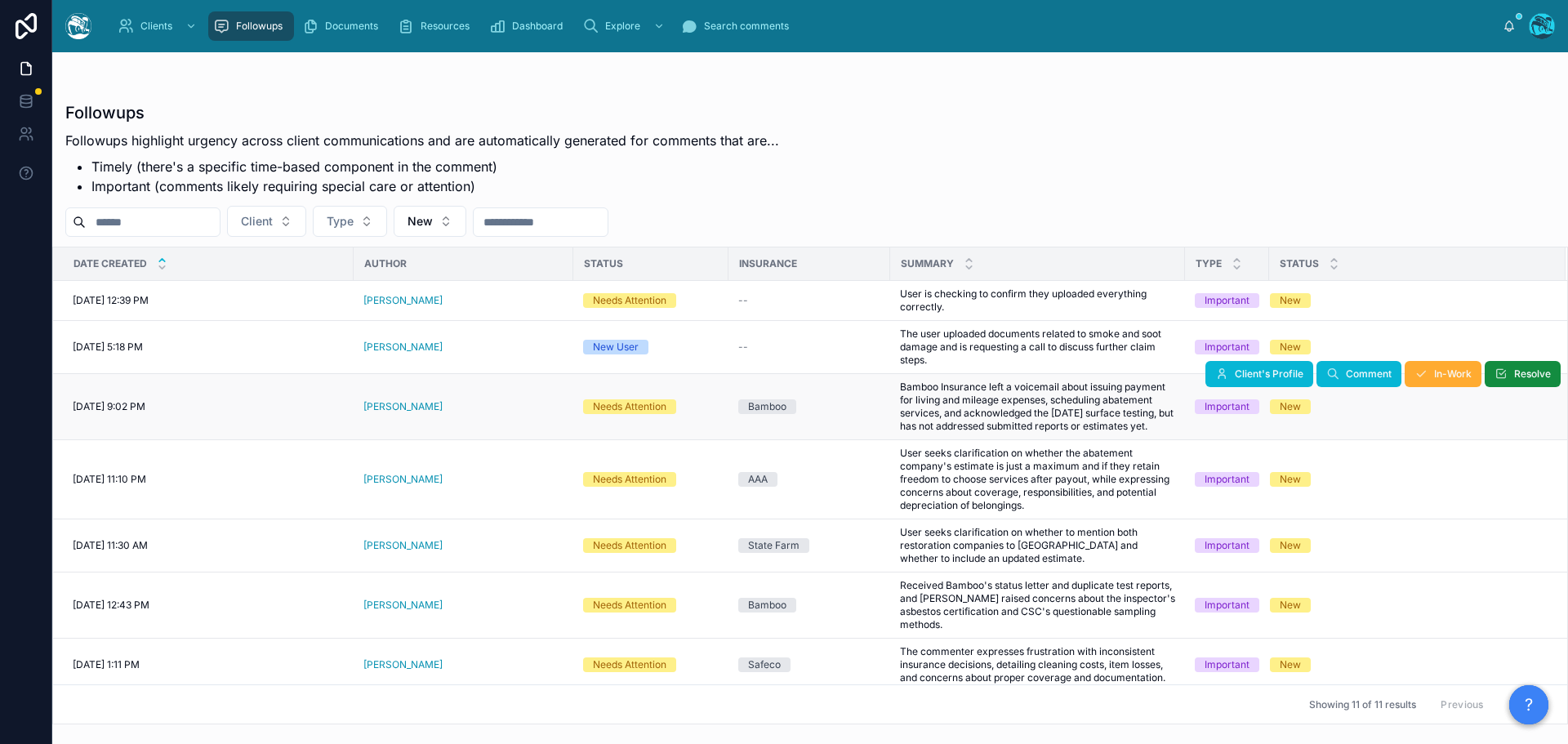
click at [450, 405] on div "Kimberly Costino" at bounding box center [463, 407] width 200 height 13
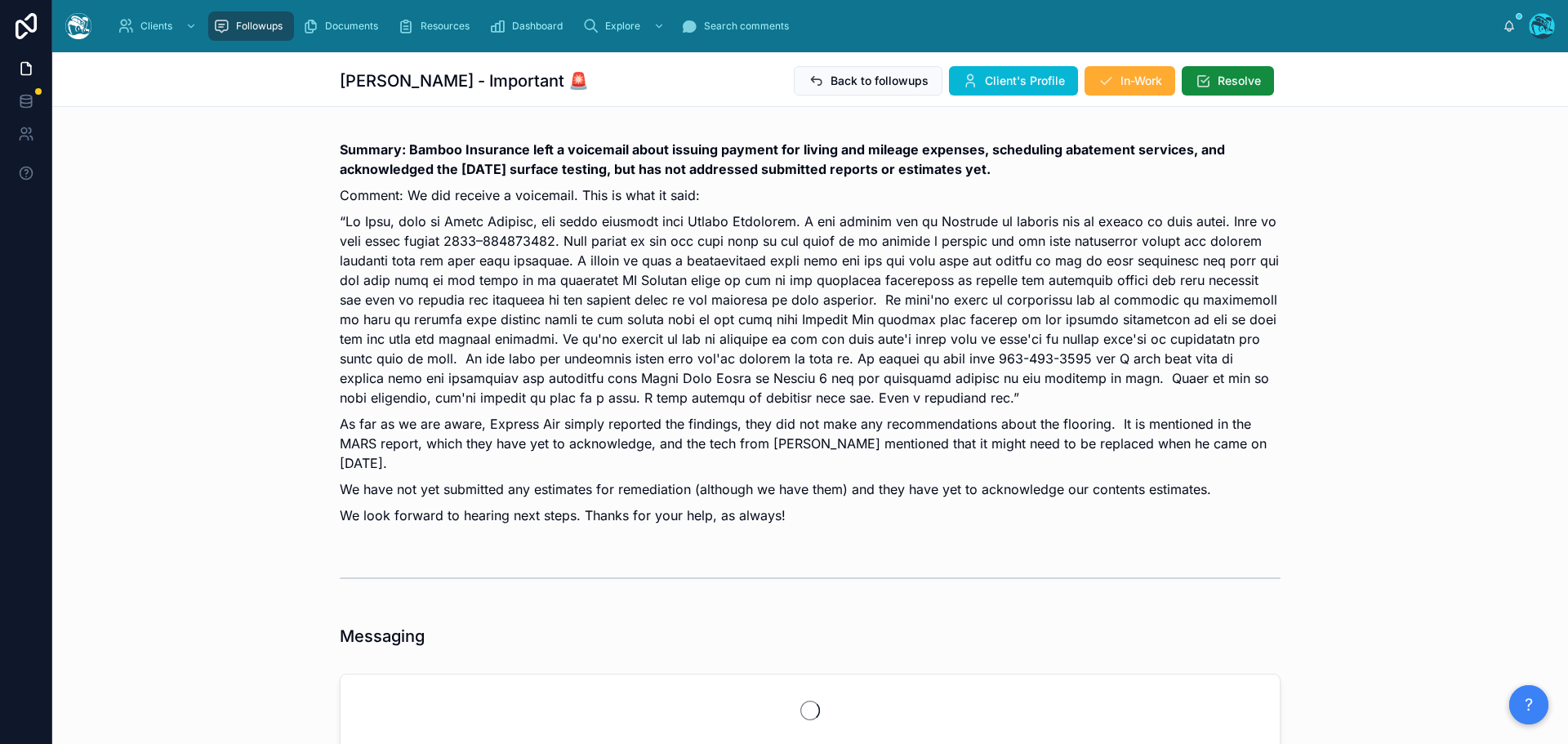
scroll to position [6409, 0]
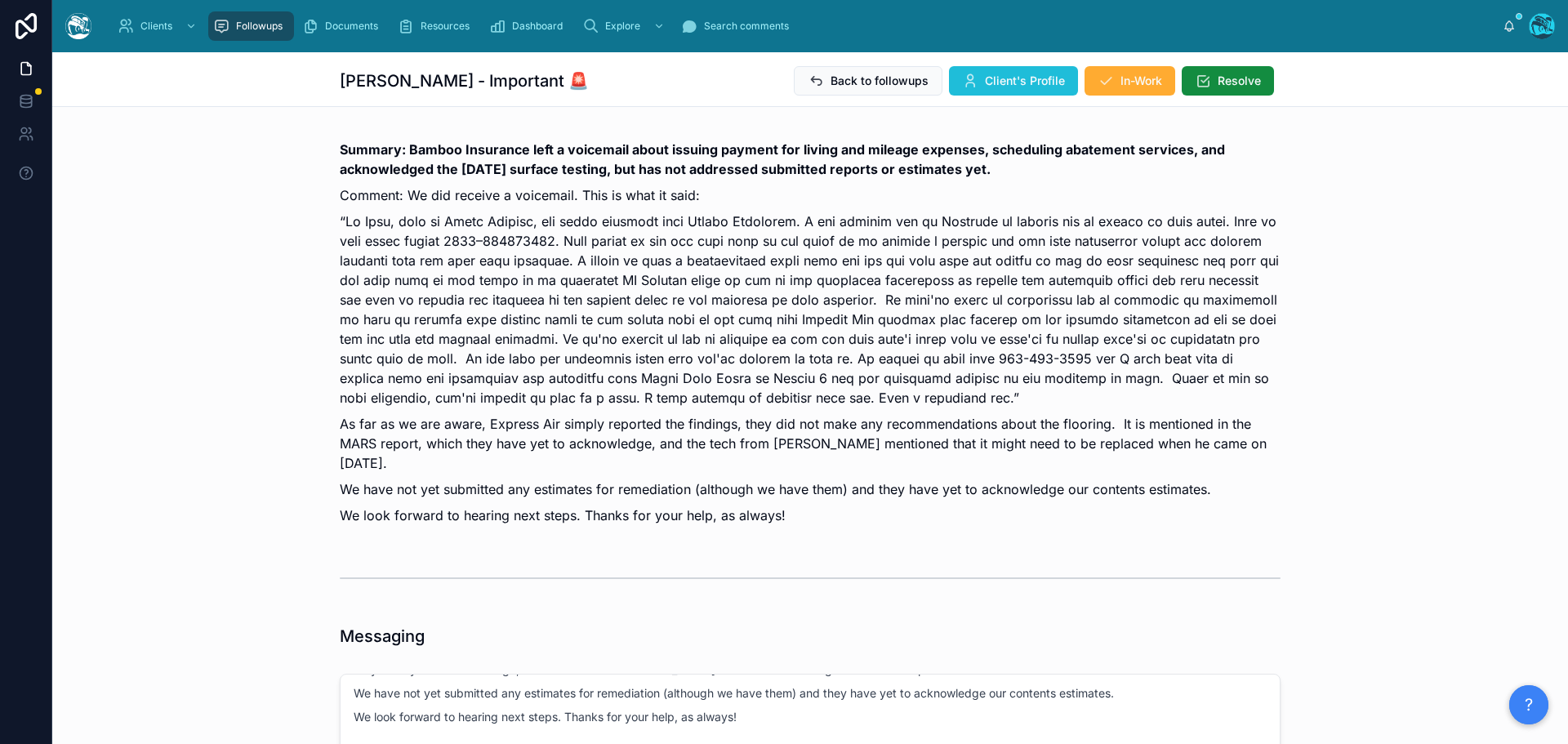
click at [994, 75] on span "Client's Profile" at bounding box center [1025, 81] width 80 height 17
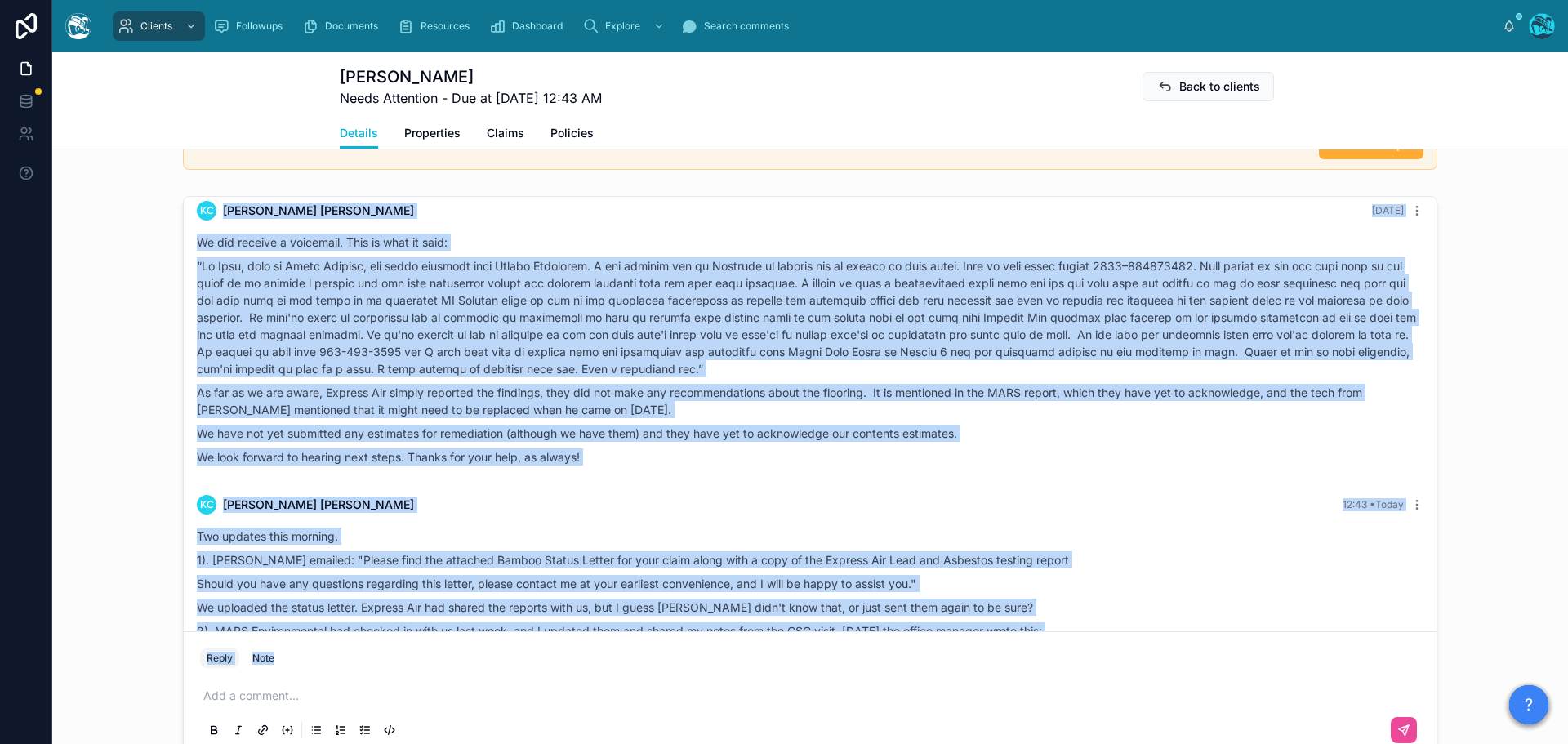
scroll to position [5717, 0]
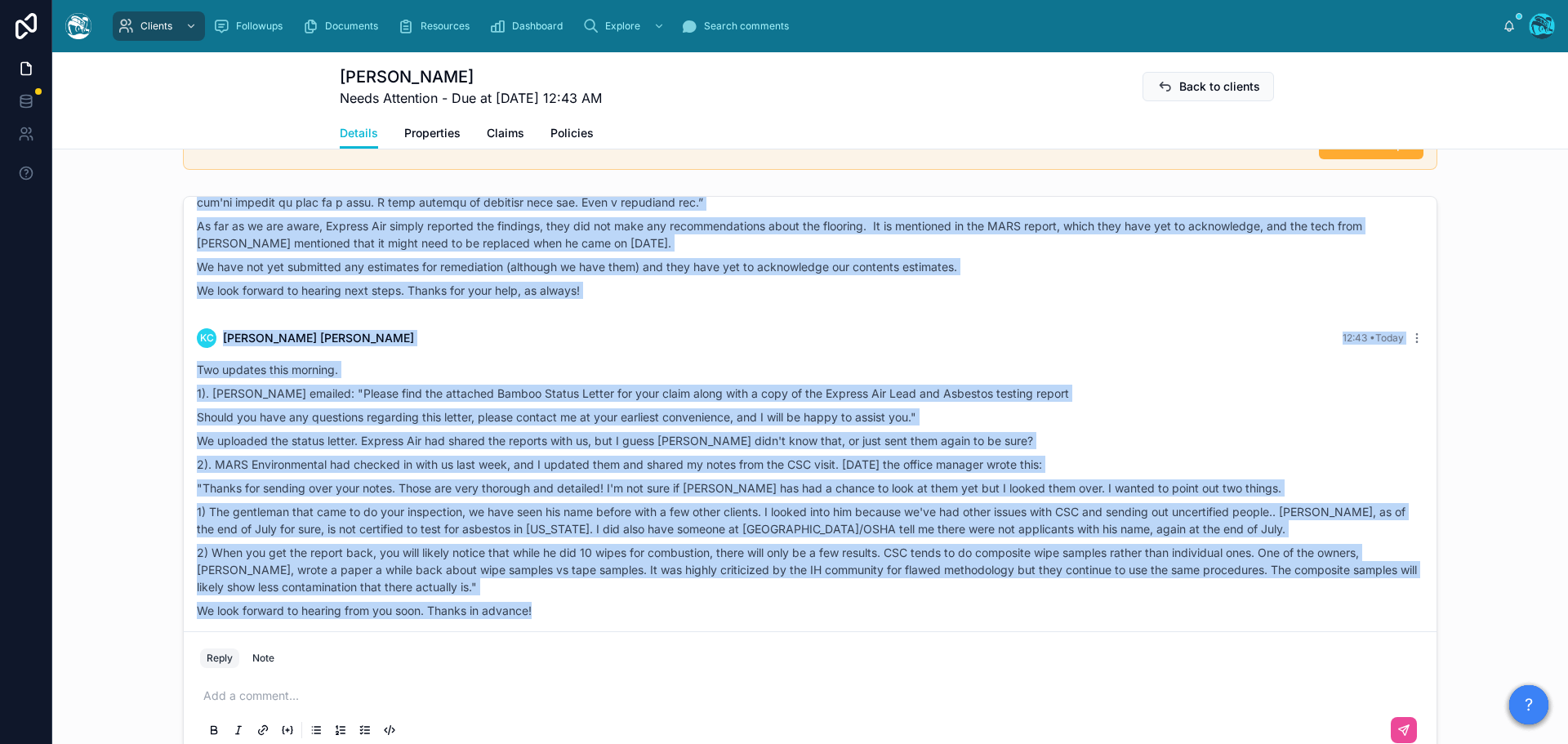
drag, startPoint x: 876, startPoint y: 289, endPoint x: 921, endPoint y: 604, distance: 318.2
copy div "Rachel Baker 7 days ago Good afternoon and thank goodness that is over. By your…"
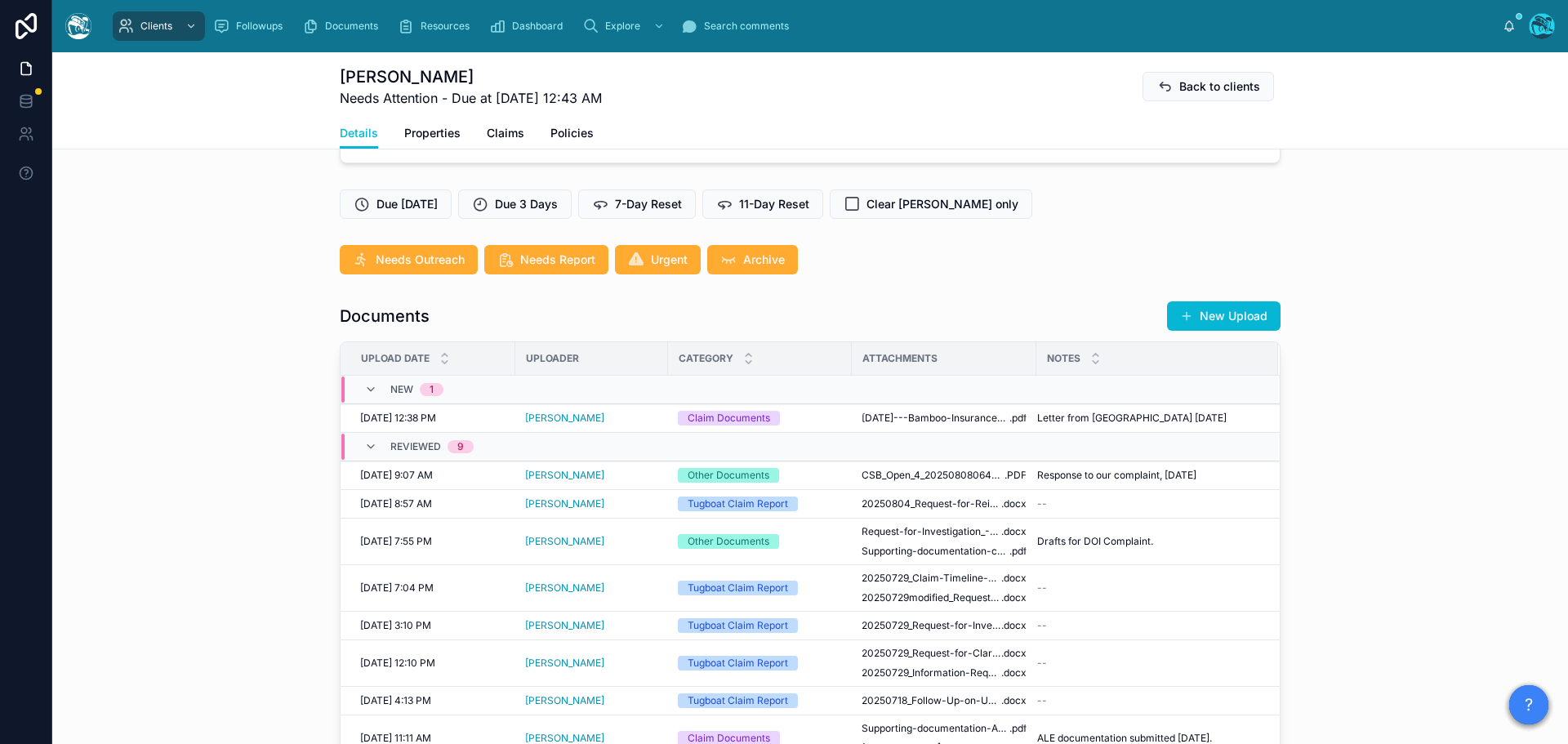
scroll to position [408, 0]
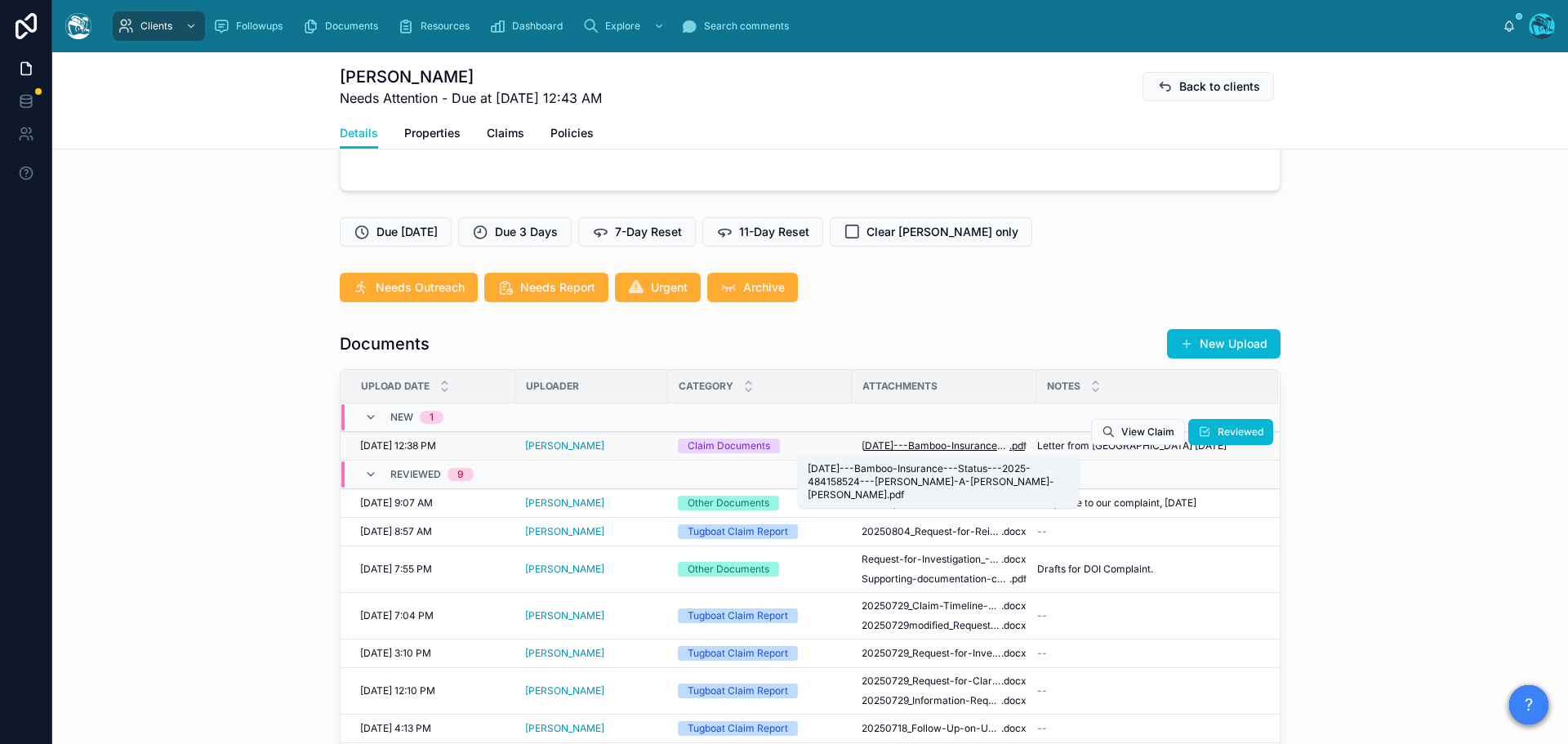
click at [983, 448] on span "08-12-2025---Bamboo-Insurance---Status---2025-484158524---Kimberly-A-Costino-an…" at bounding box center [935, 446] width 148 height 13
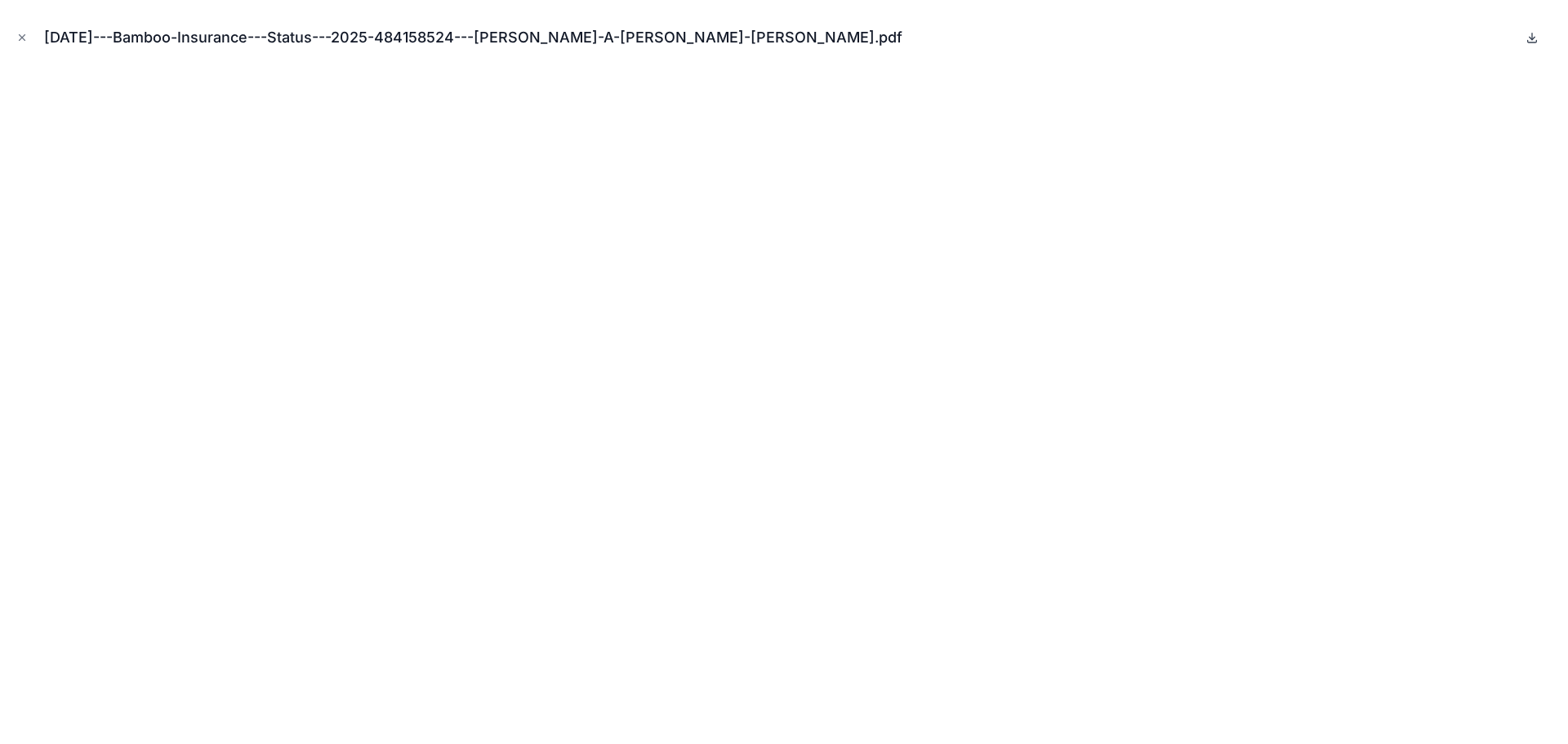
click at [1535, 38] on icon at bounding box center [1532, 38] width 13 height 13
click at [23, 35] on icon "Close modal" at bounding box center [23, 38] width 12 height 12
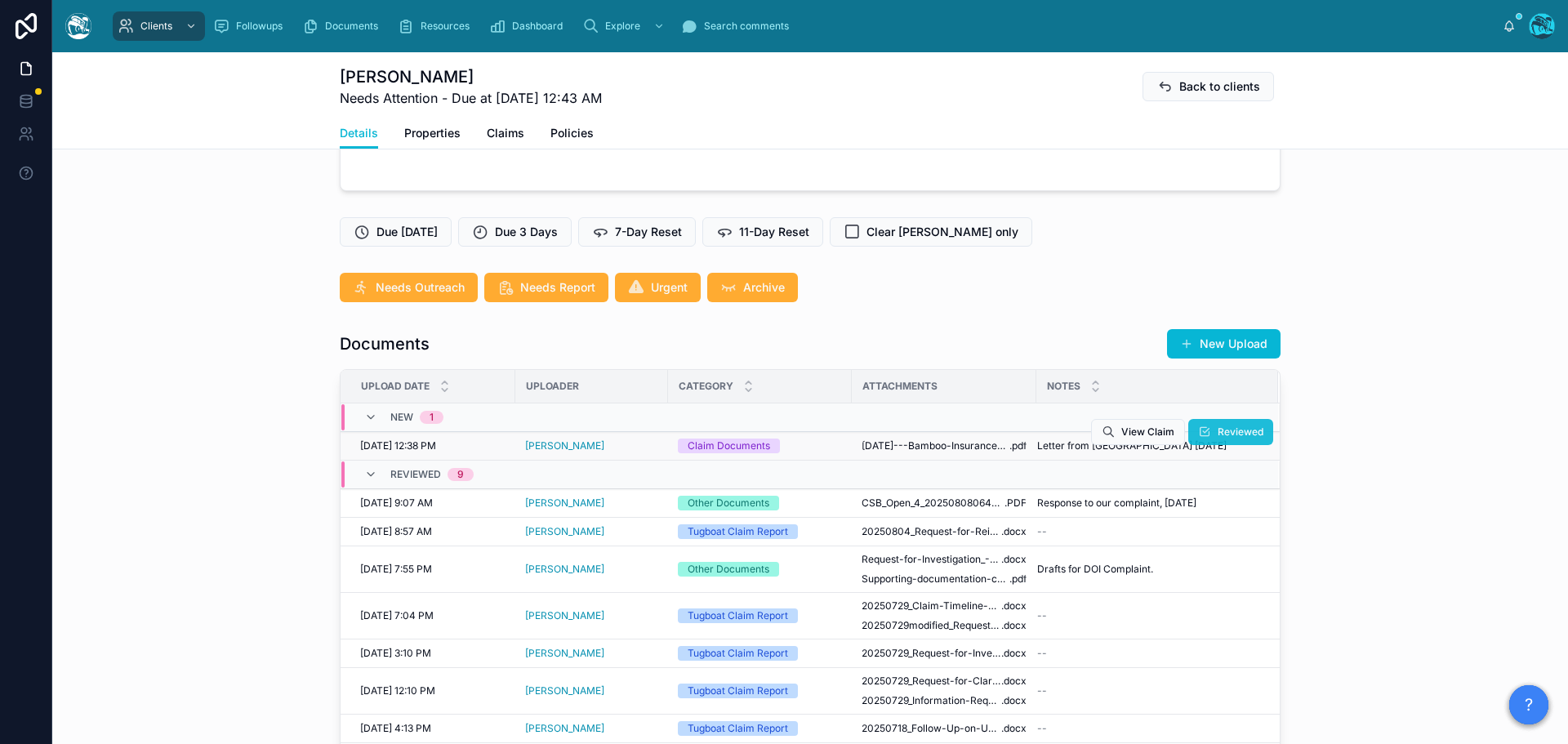
click at [1229, 431] on span "Reviewed" at bounding box center [1240, 432] width 46 height 13
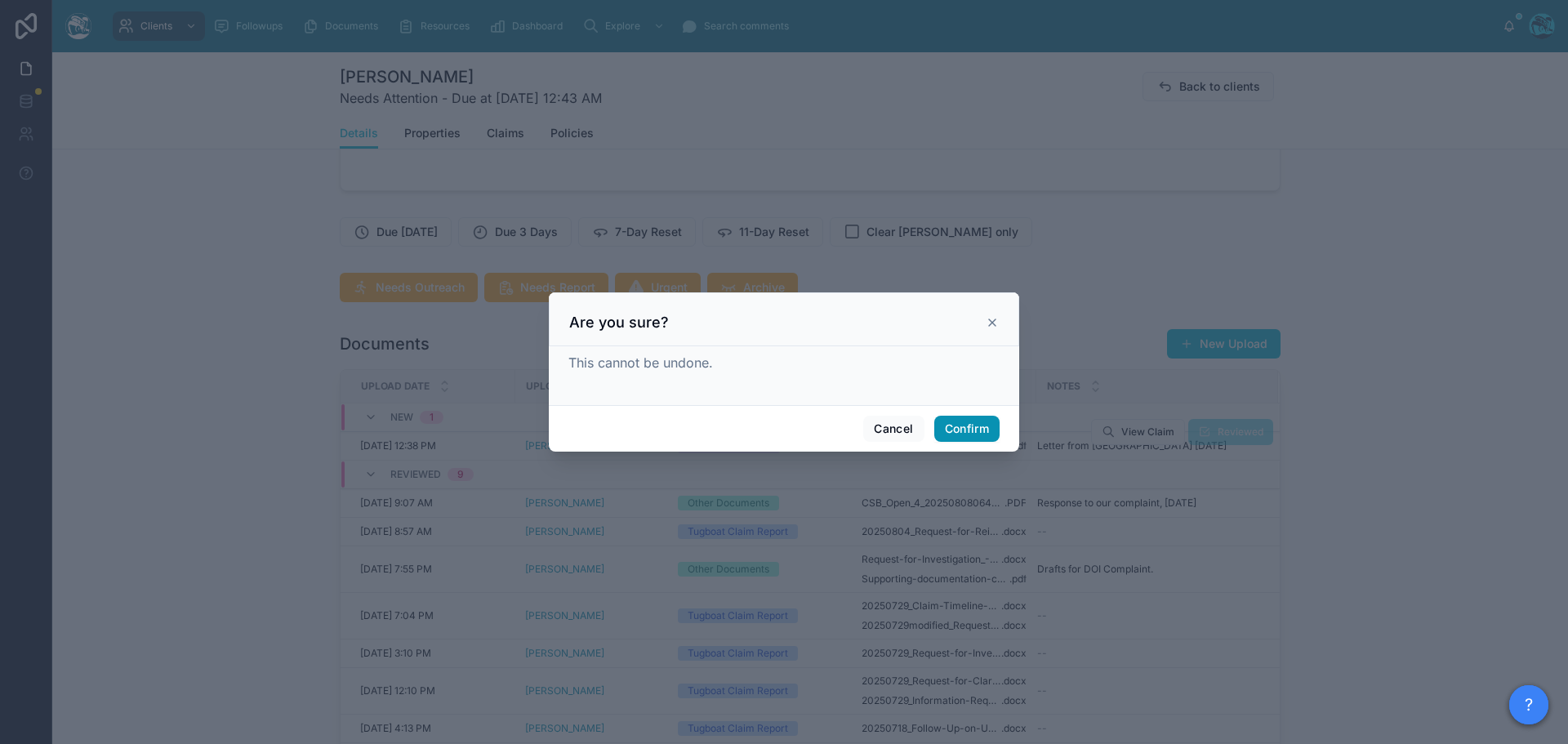
click at [962, 432] on button "Confirm" at bounding box center [967, 428] width 65 height 26
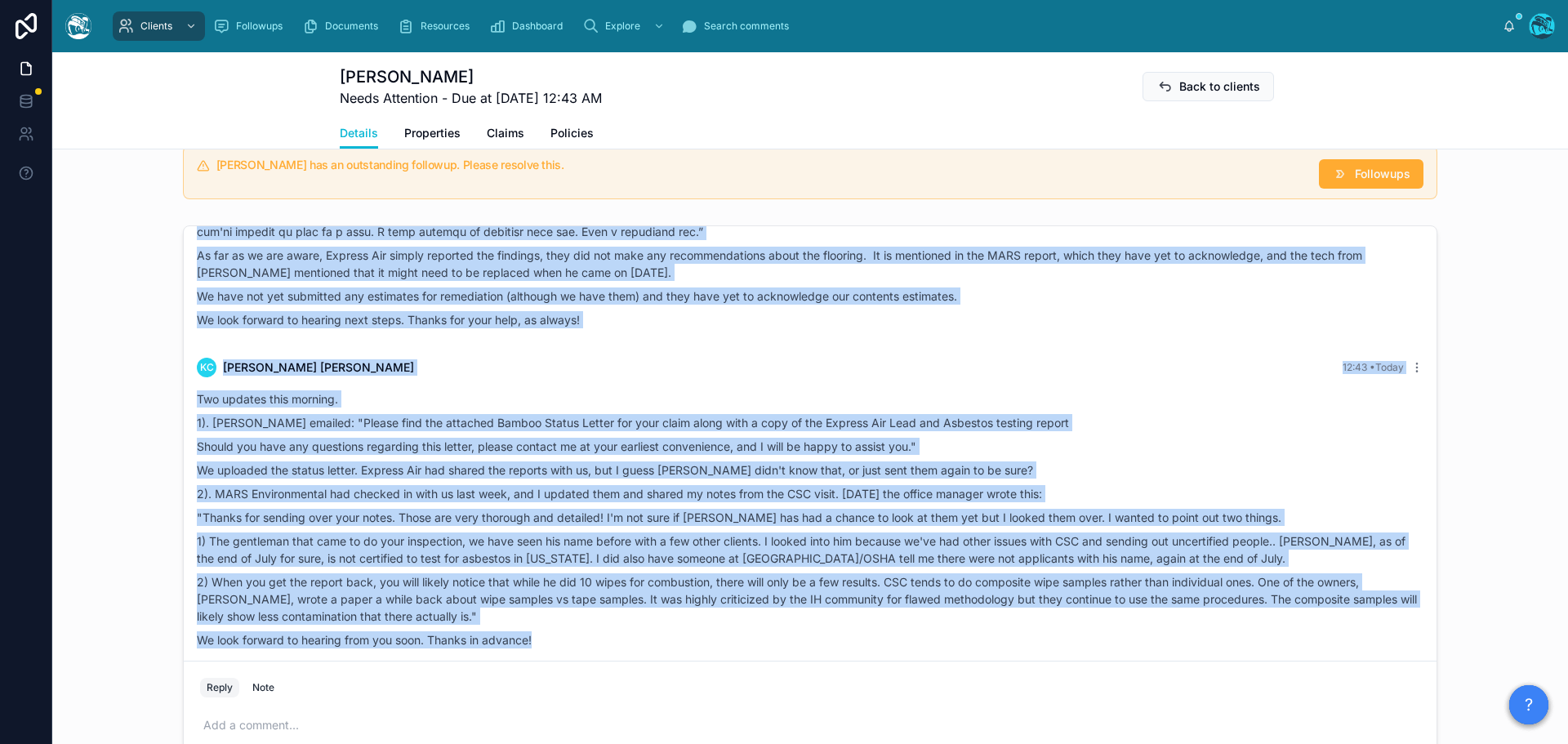
scroll to position [1224, 0]
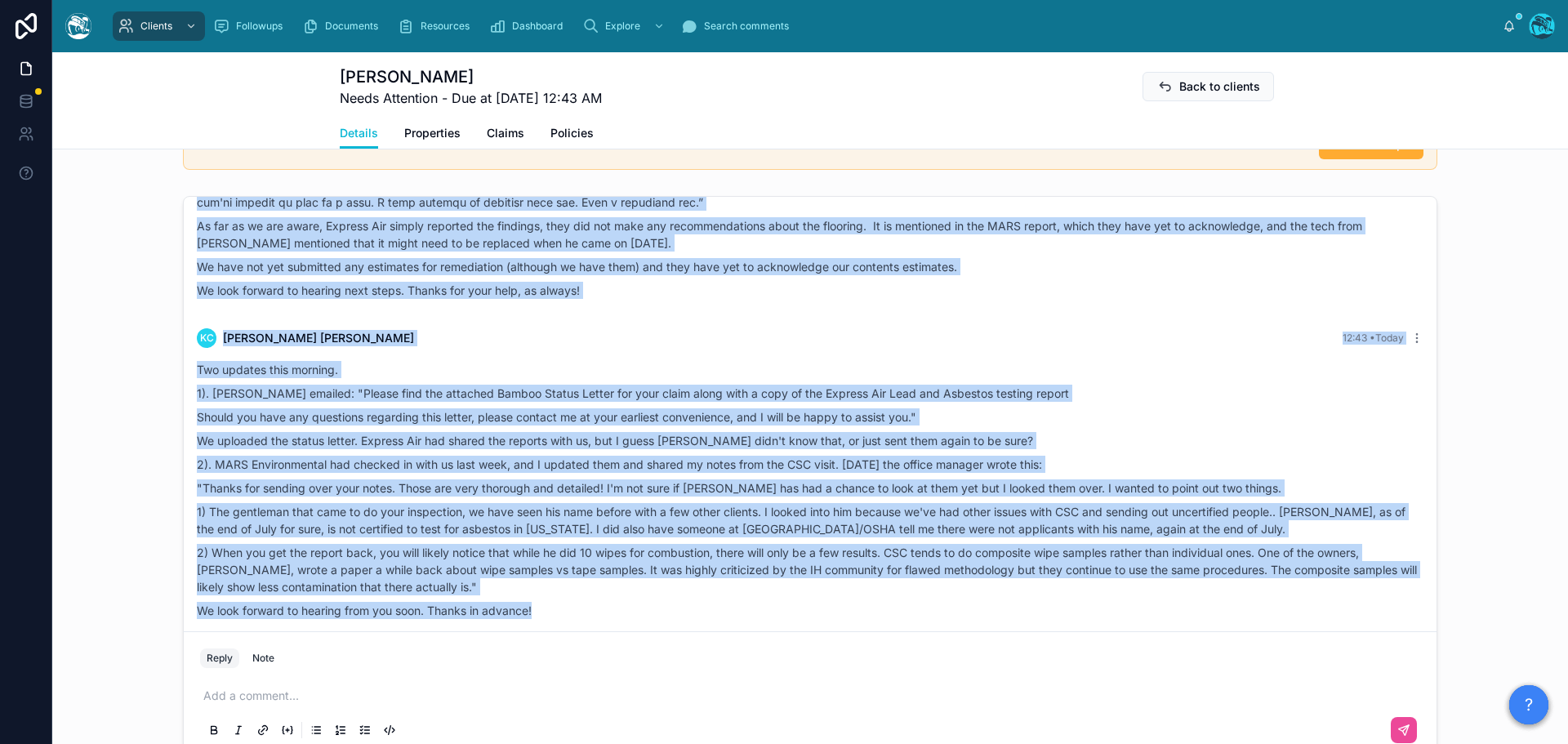
click at [1186, 408] on p "Should you have any questions regarding this letter, please contact me at your …" at bounding box center [810, 417] width 1226 height 17
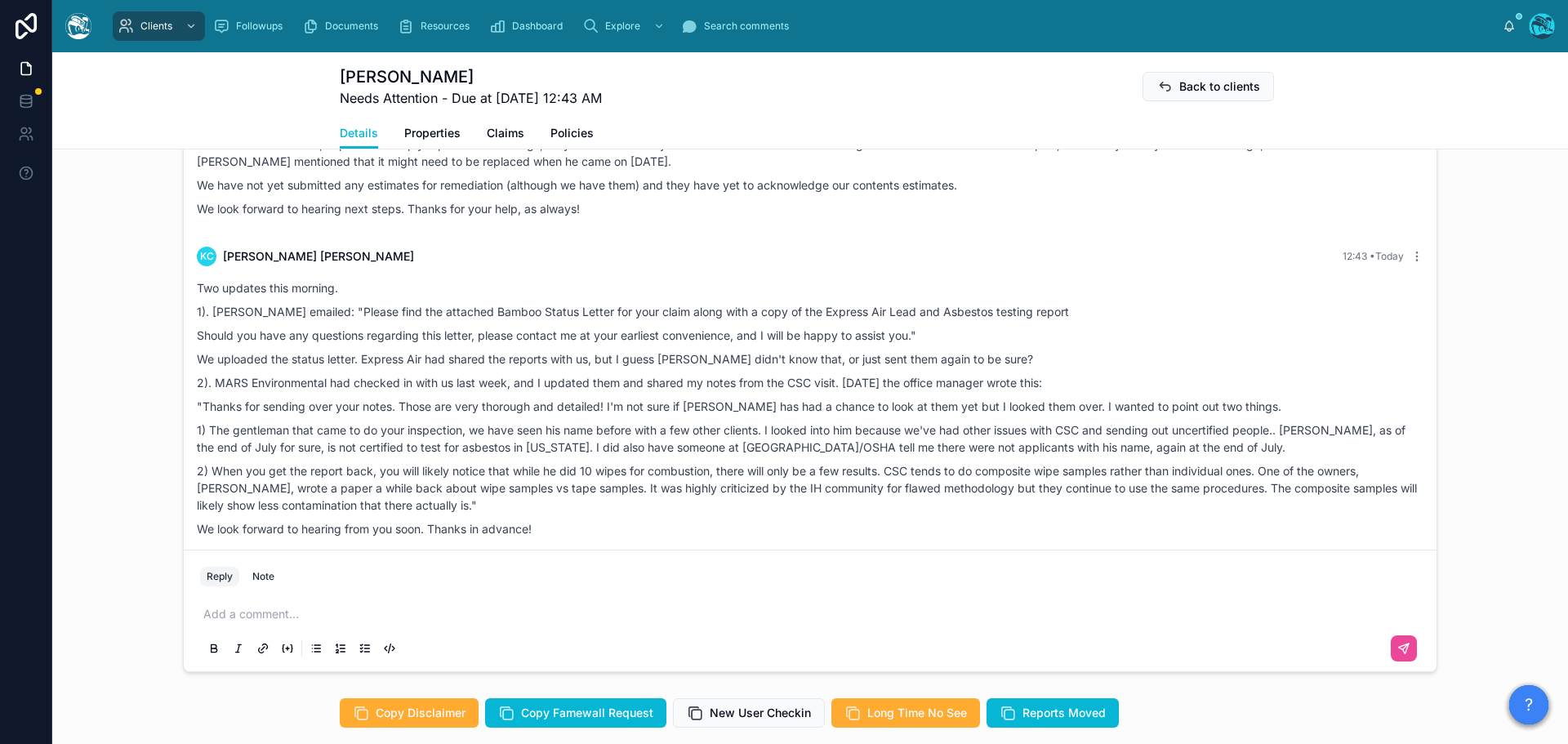
scroll to position [1388, 0]
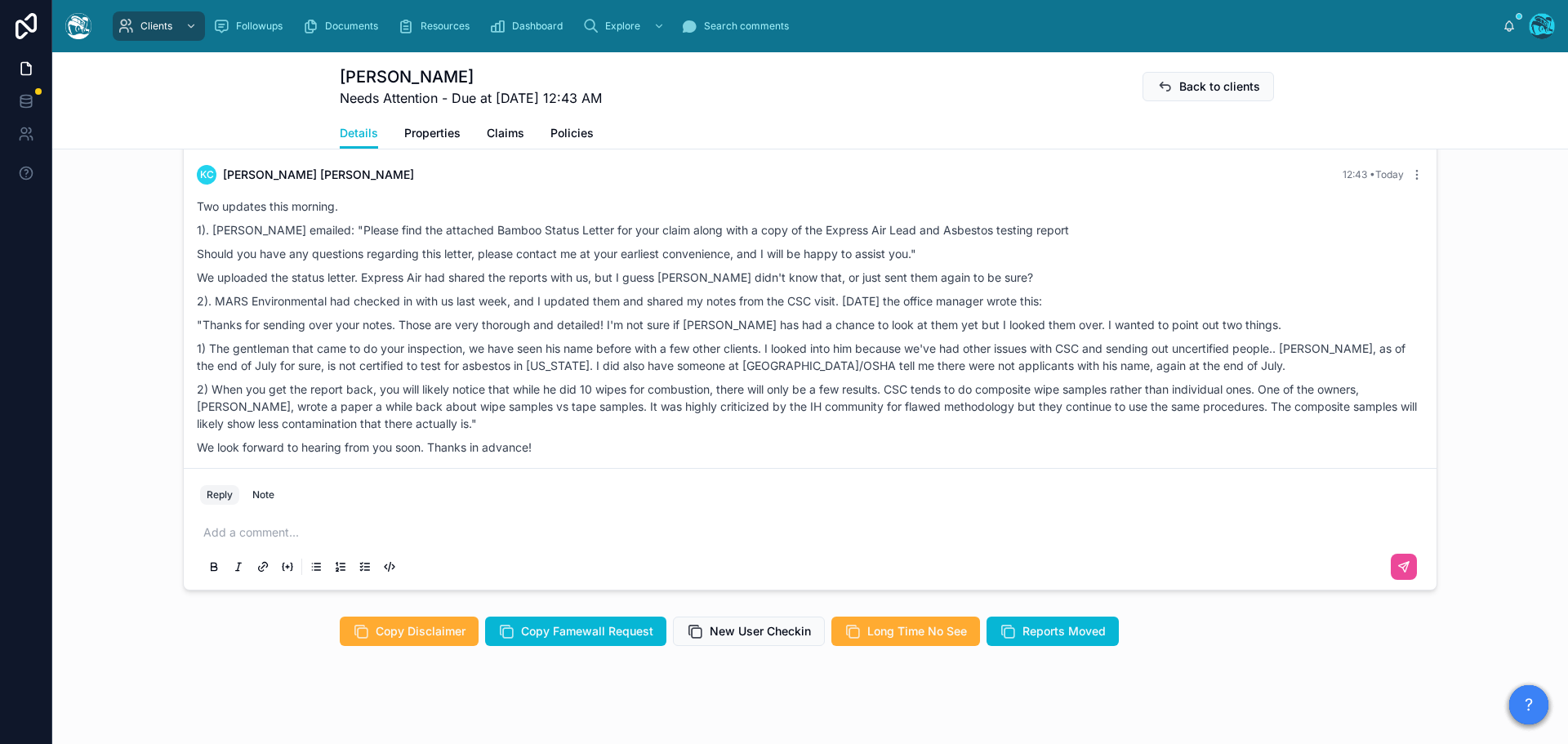
click at [257, 539] on p at bounding box center [813, 532] width 1220 height 17
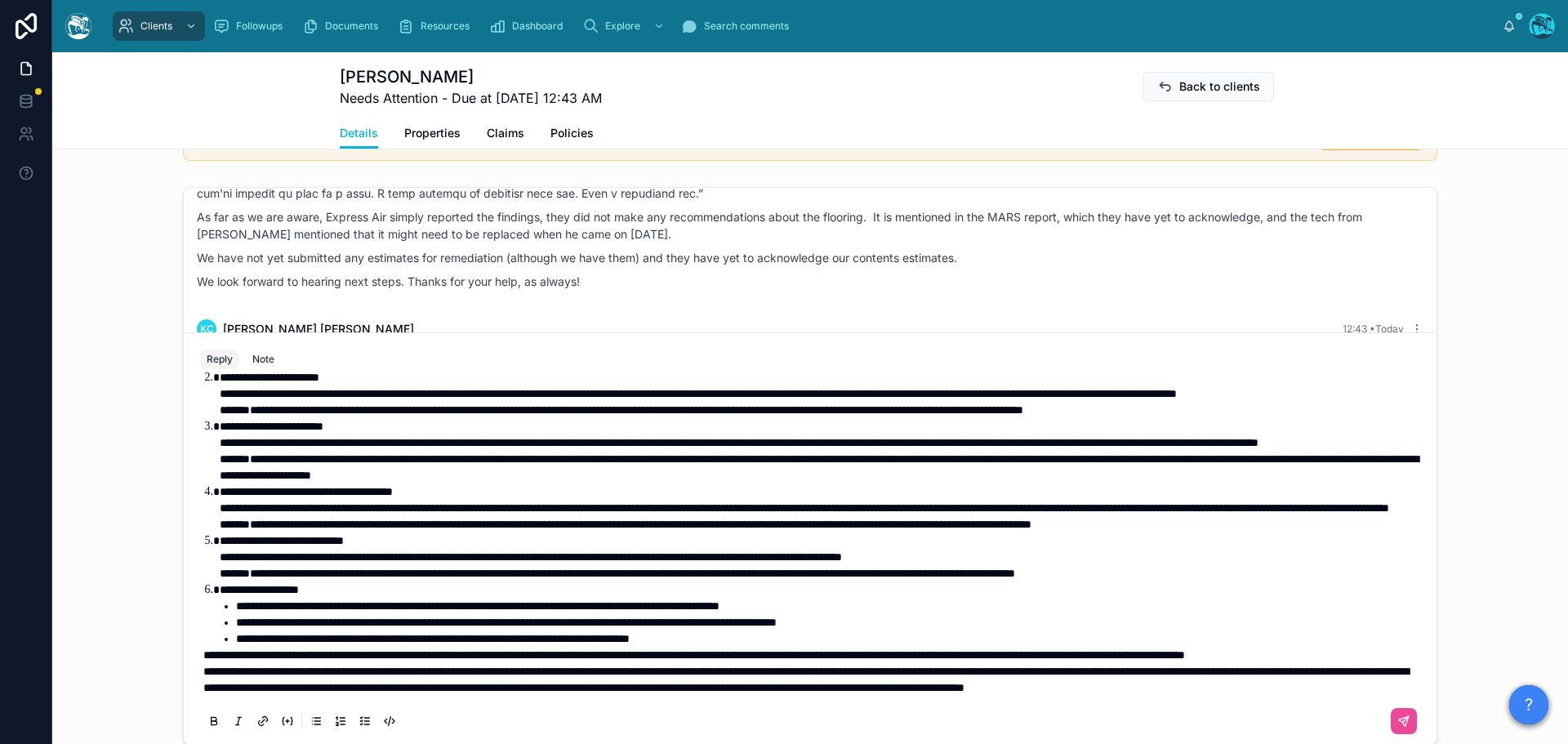
scroll to position [249, 0]
click at [361, 647] on p "**********" at bounding box center [813, 655] width 1220 height 17
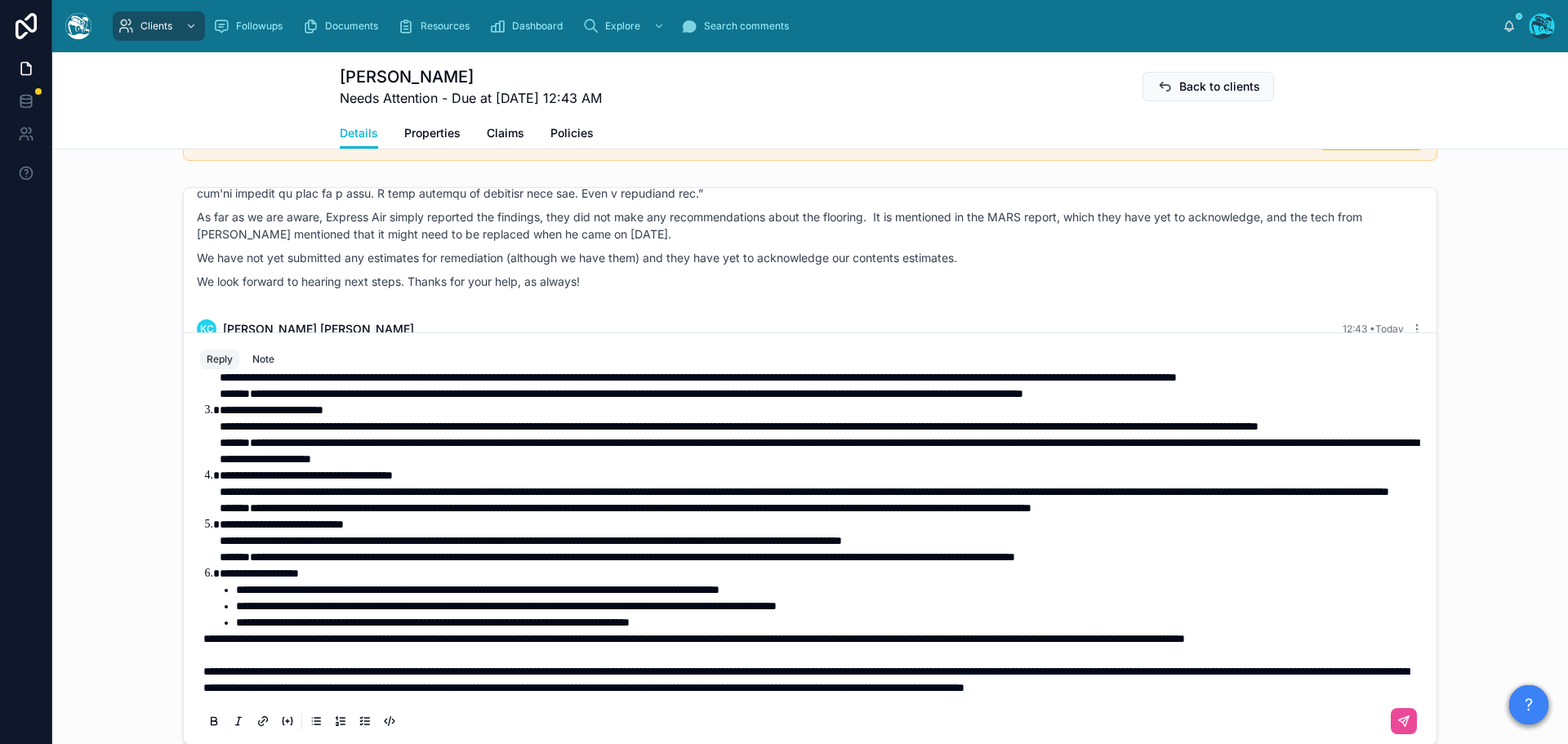
click at [203, 633] on span "**********" at bounding box center [694, 639] width 981 height 12
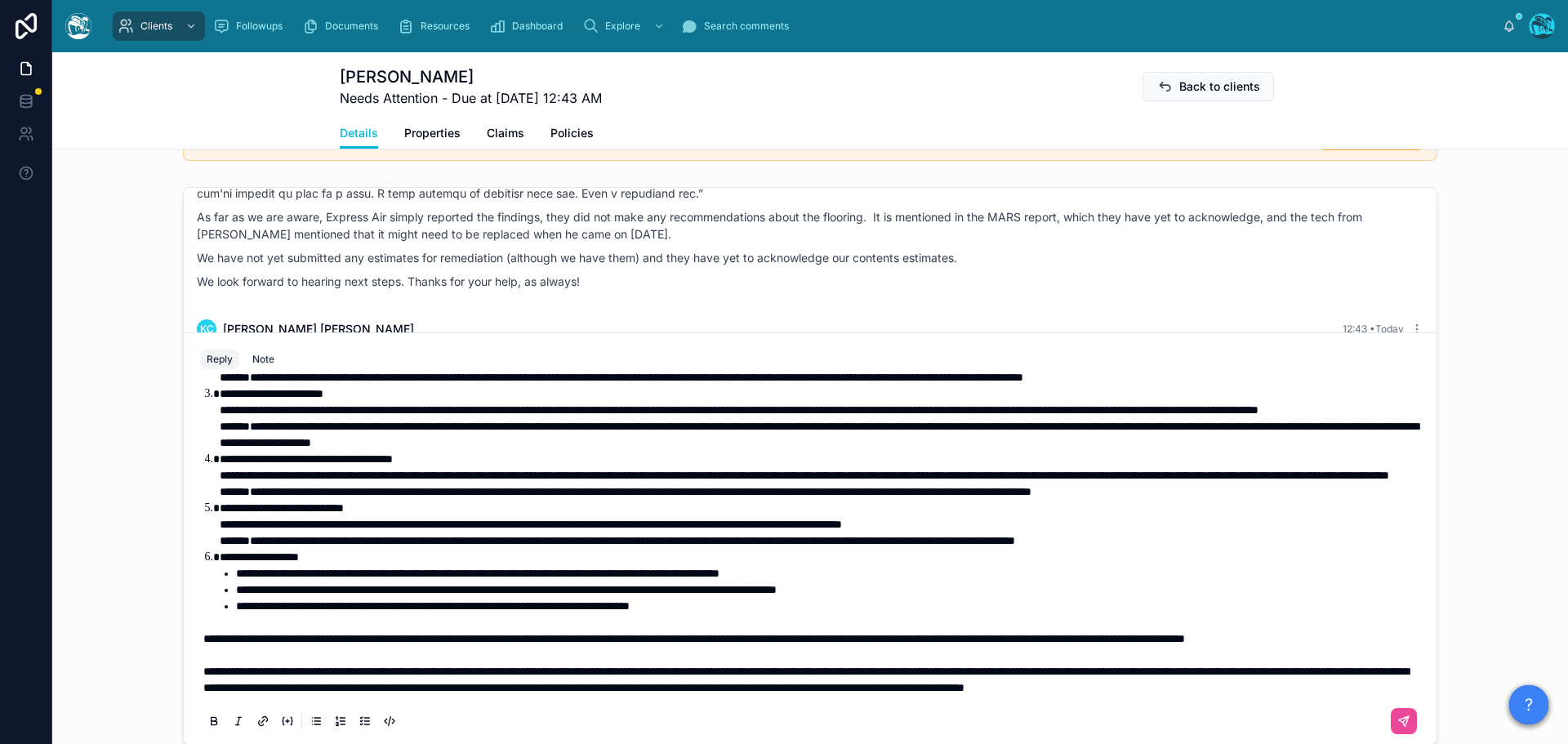
scroll to position [281, 0]
click at [1399, 721] on icon at bounding box center [1404, 721] width 10 height 10
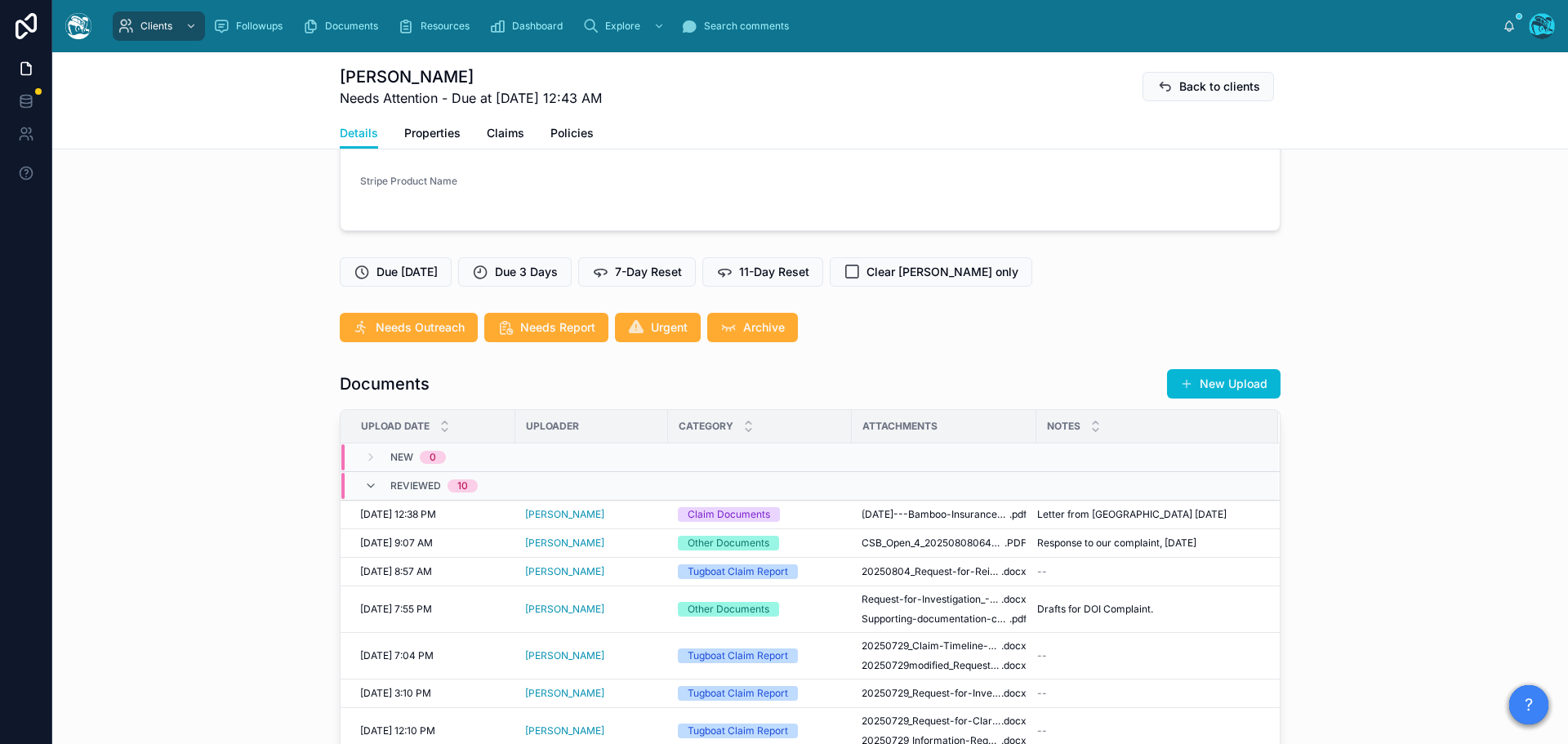
scroll to position [367, 0]
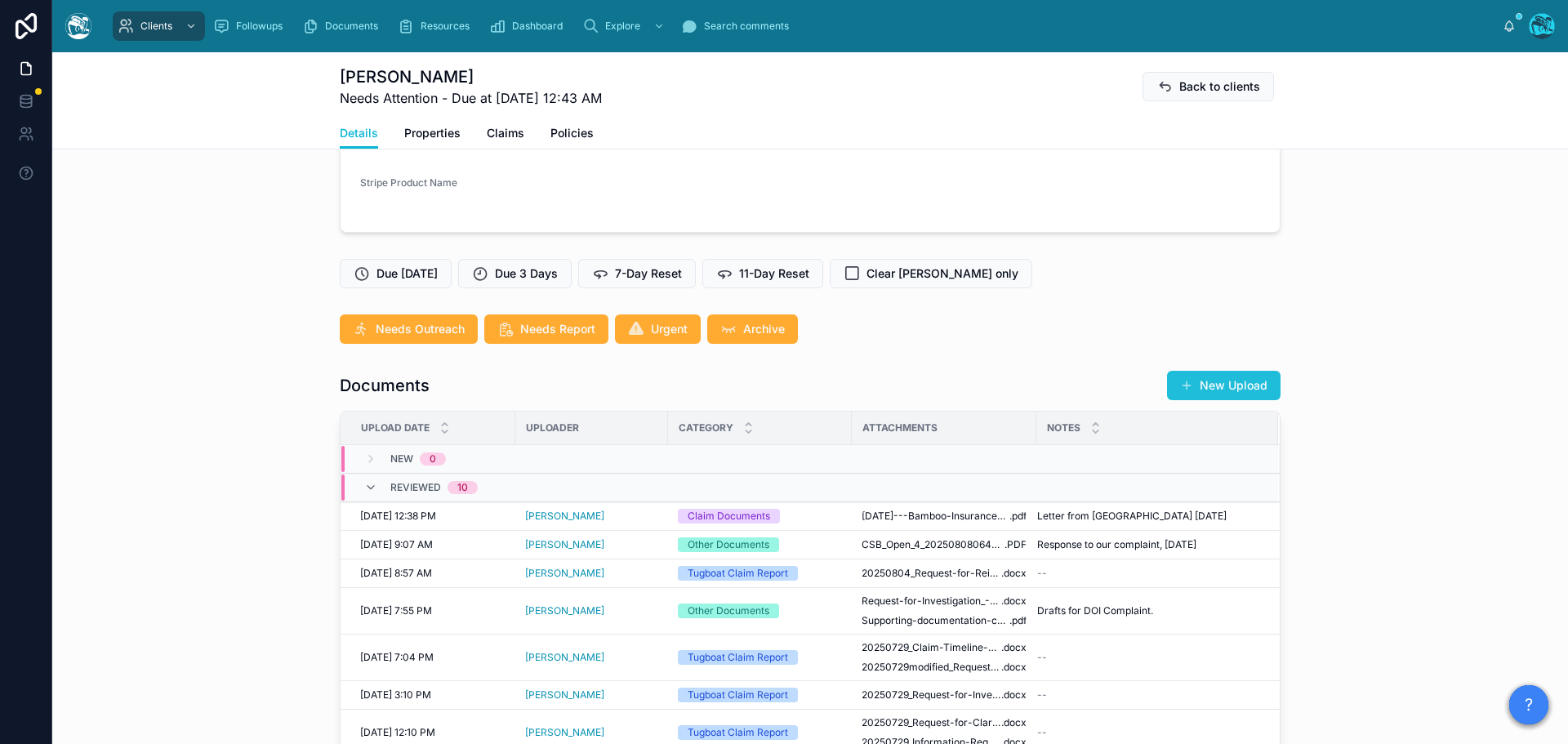
click at [1204, 382] on button "New Upload" at bounding box center [1224, 385] width 114 height 29
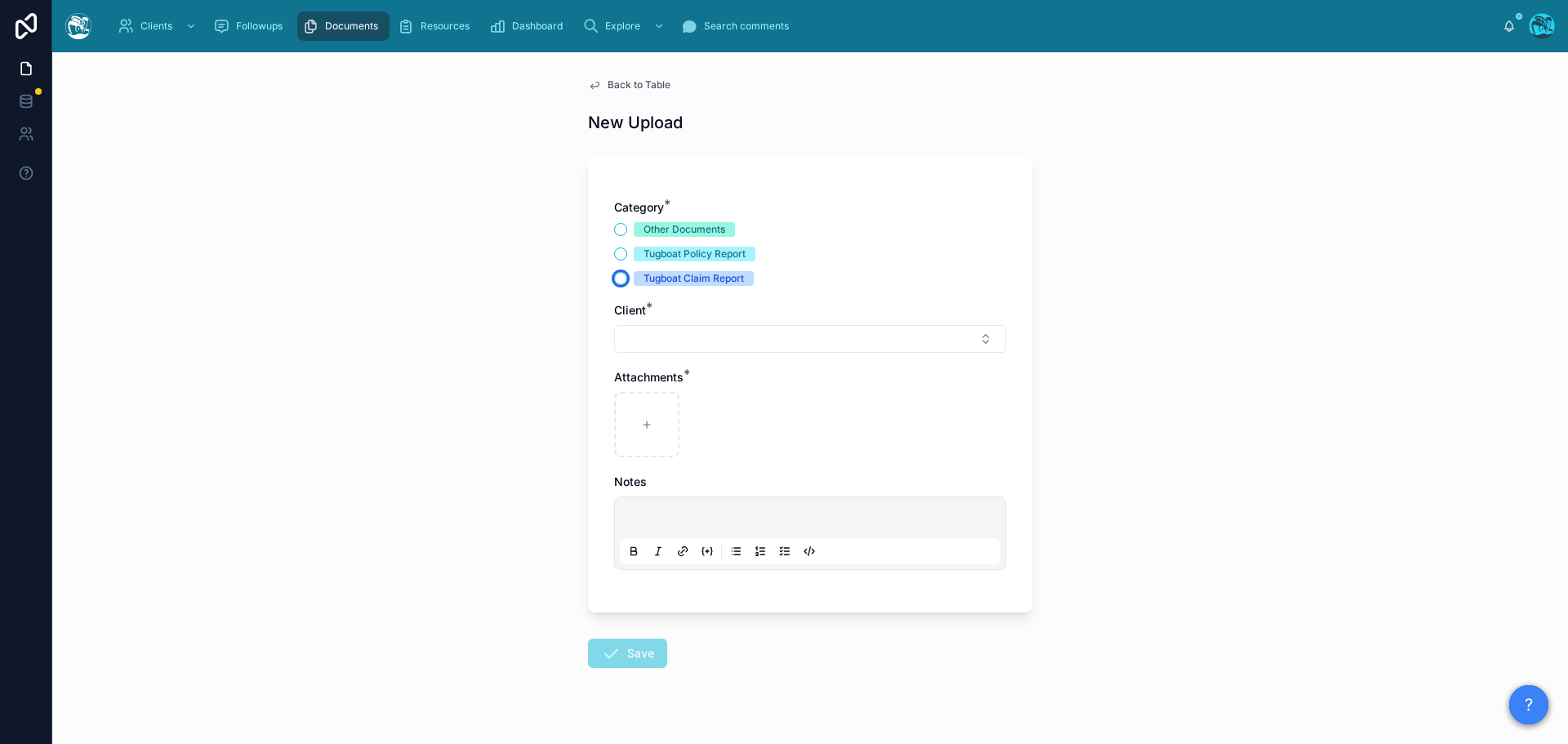
click at [615, 276] on button "Tugboat Claim Report" at bounding box center [621, 279] width 13 height 13
click at [653, 343] on button "Select Button" at bounding box center [810, 338] width 392 height 28
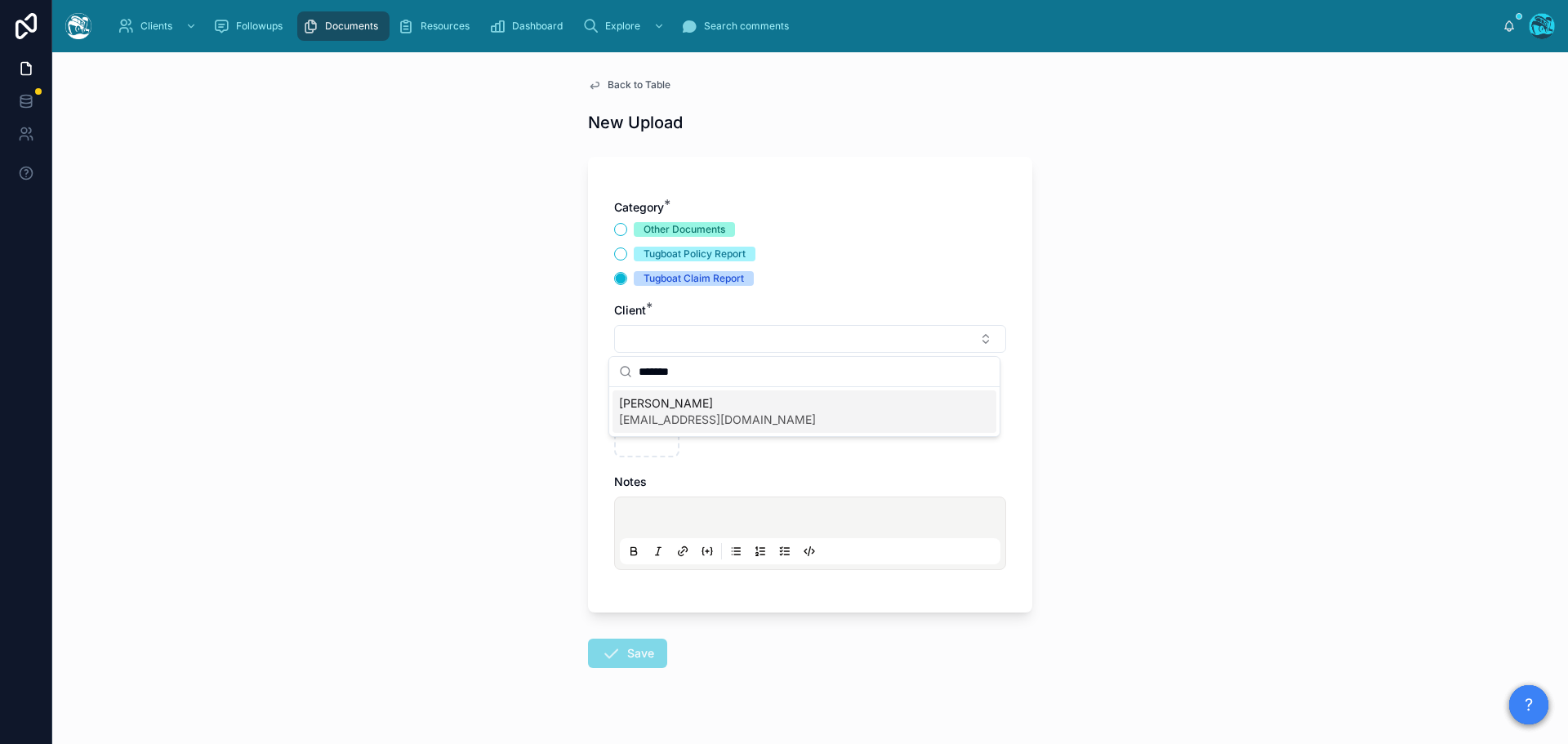
type input "*******"
click at [650, 412] on span "kcostino@gmail.com" at bounding box center [717, 420] width 197 height 17
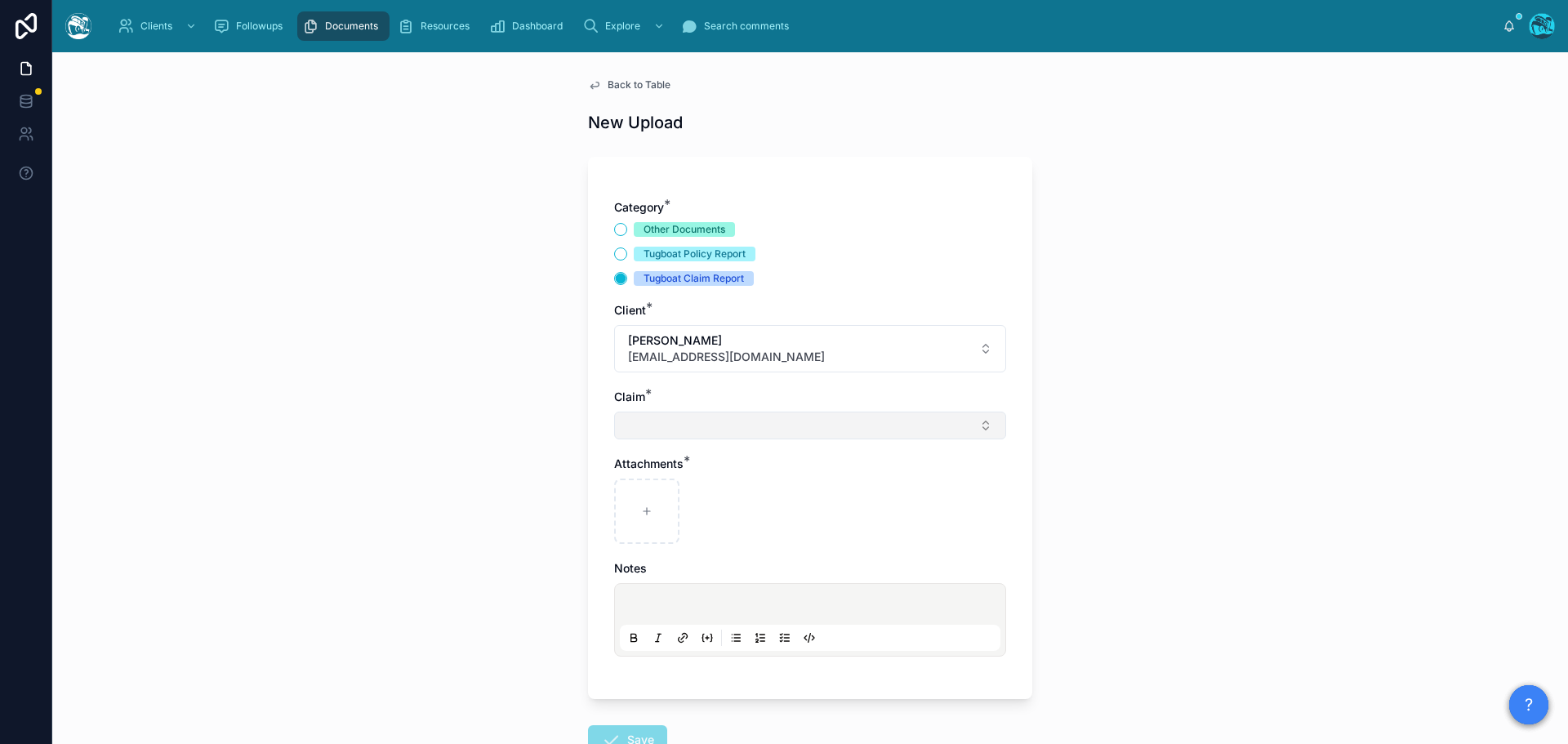
click at [644, 432] on button "Select Button" at bounding box center [810, 425] width 392 height 28
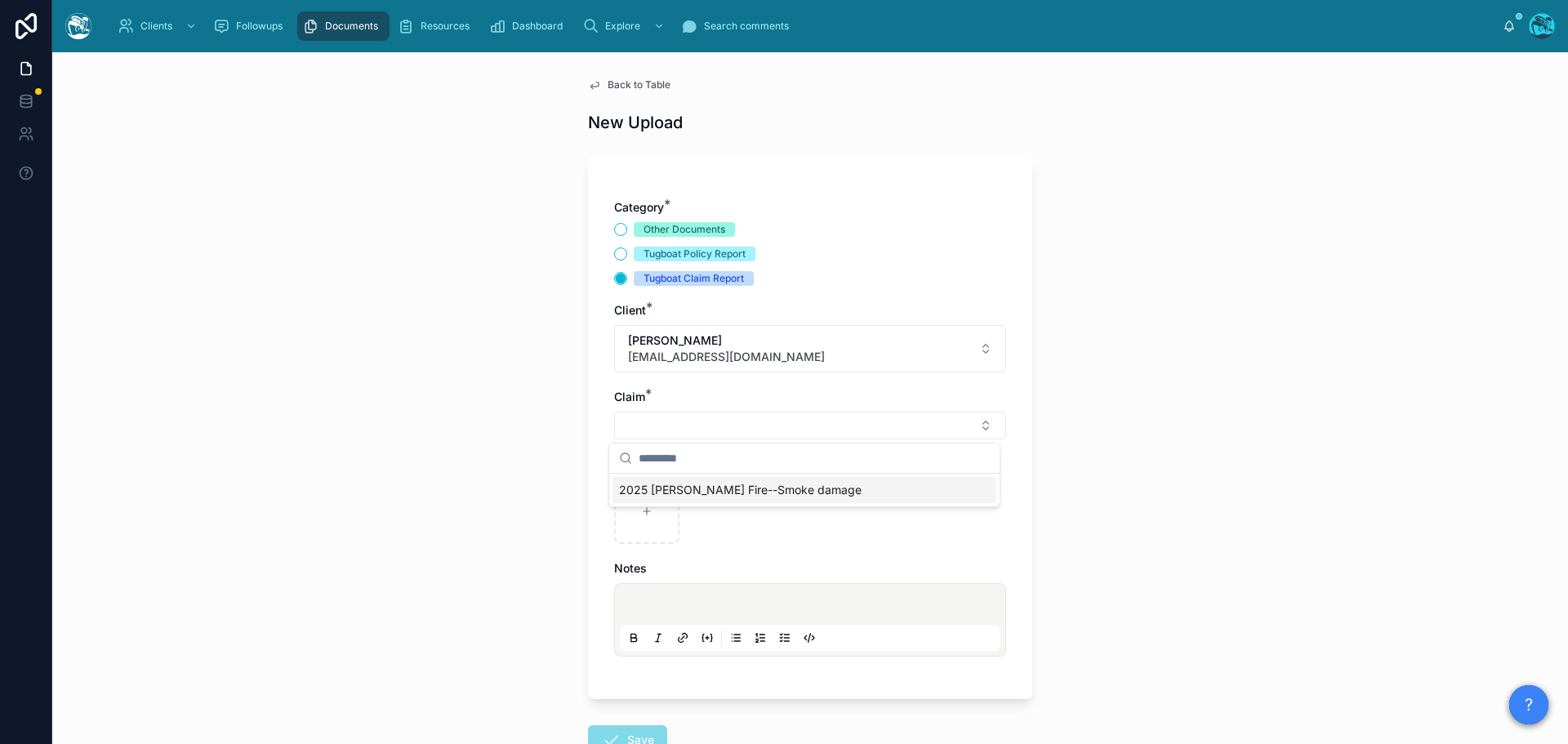
click at [646, 487] on span "2025 Eaton Fire--Smoke damage" at bounding box center [740, 490] width 243 height 17
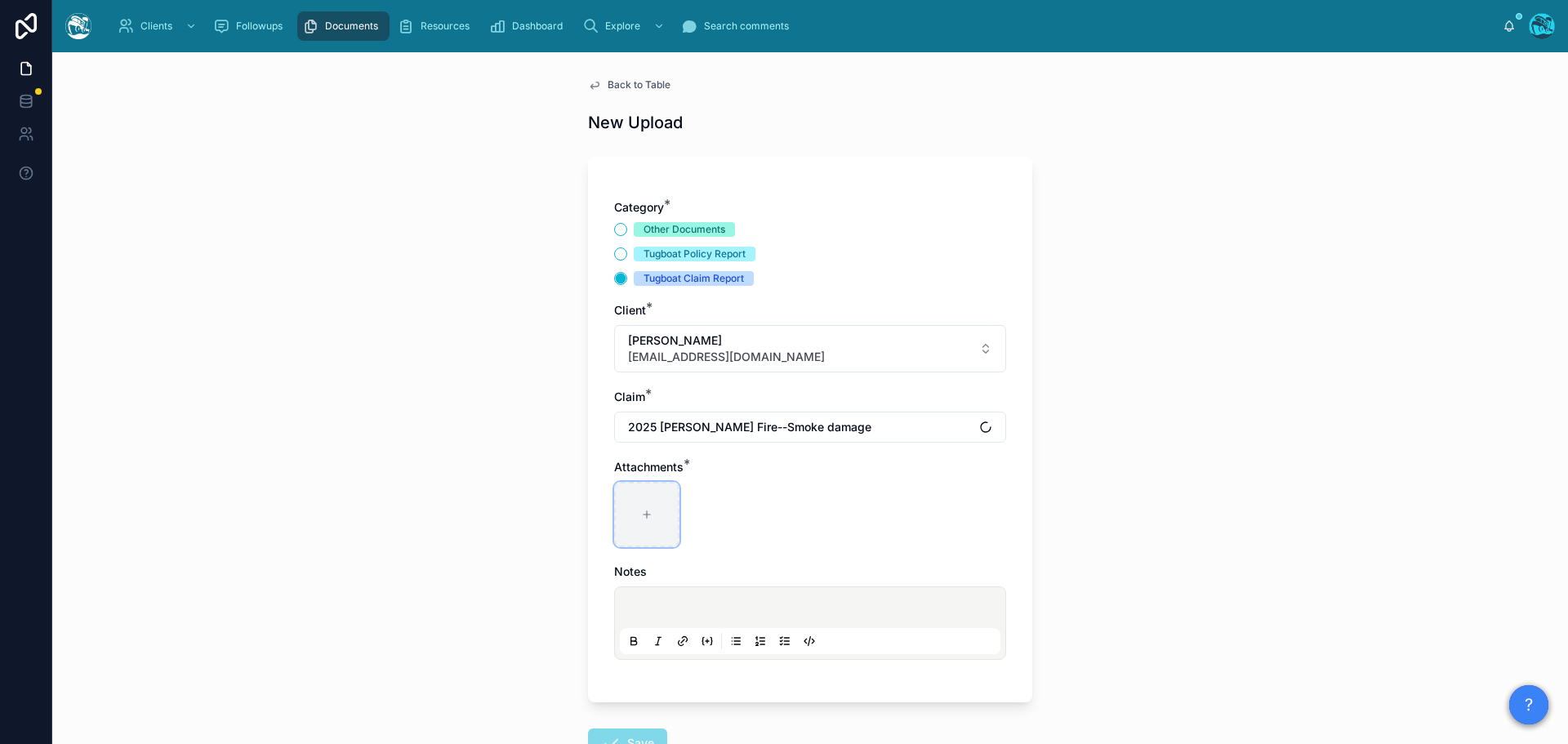
click at [637, 506] on div at bounding box center [647, 515] width 65 height 65
type input "**********"
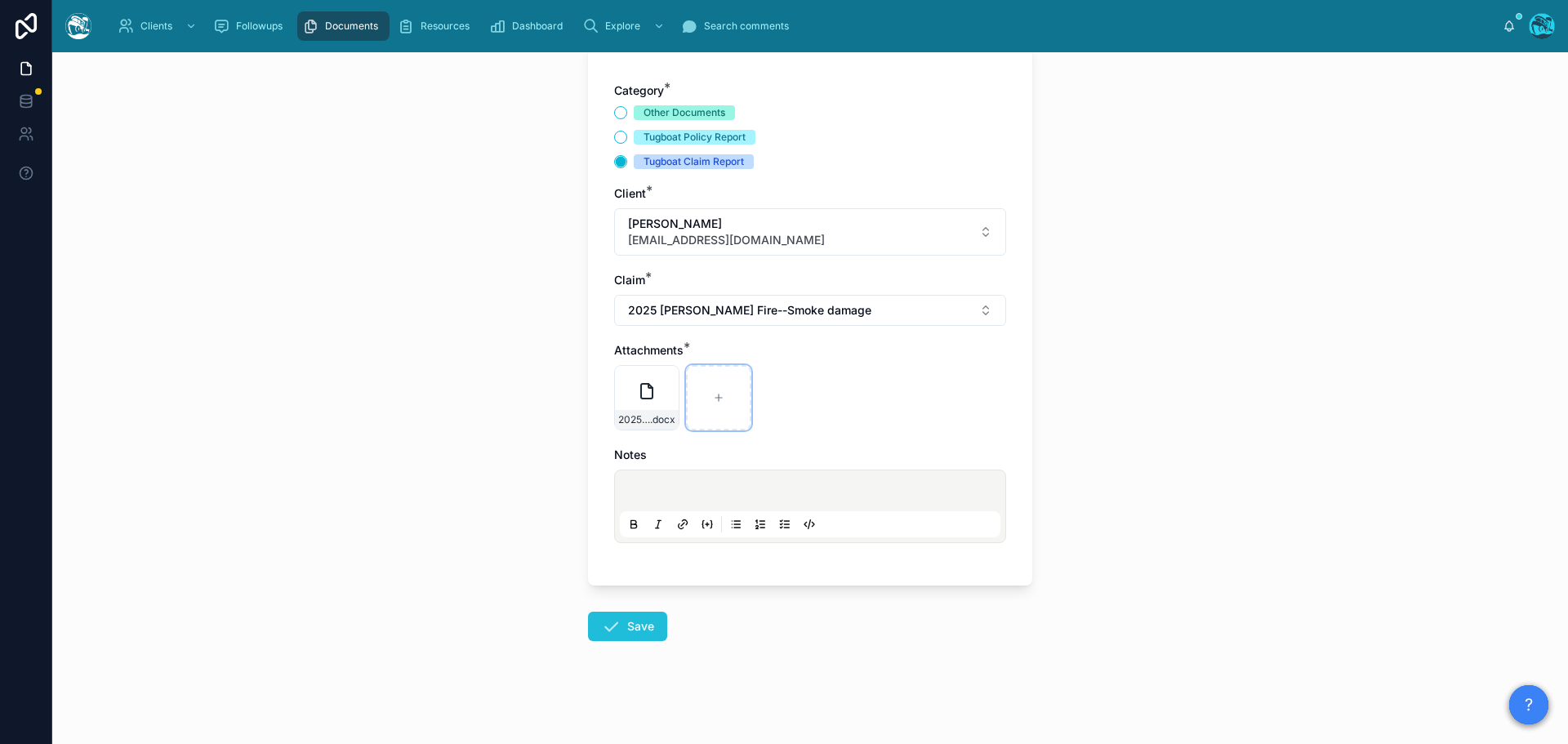
scroll to position [118, 0]
click at [616, 618] on button "Save" at bounding box center [627, 624] width 80 height 29
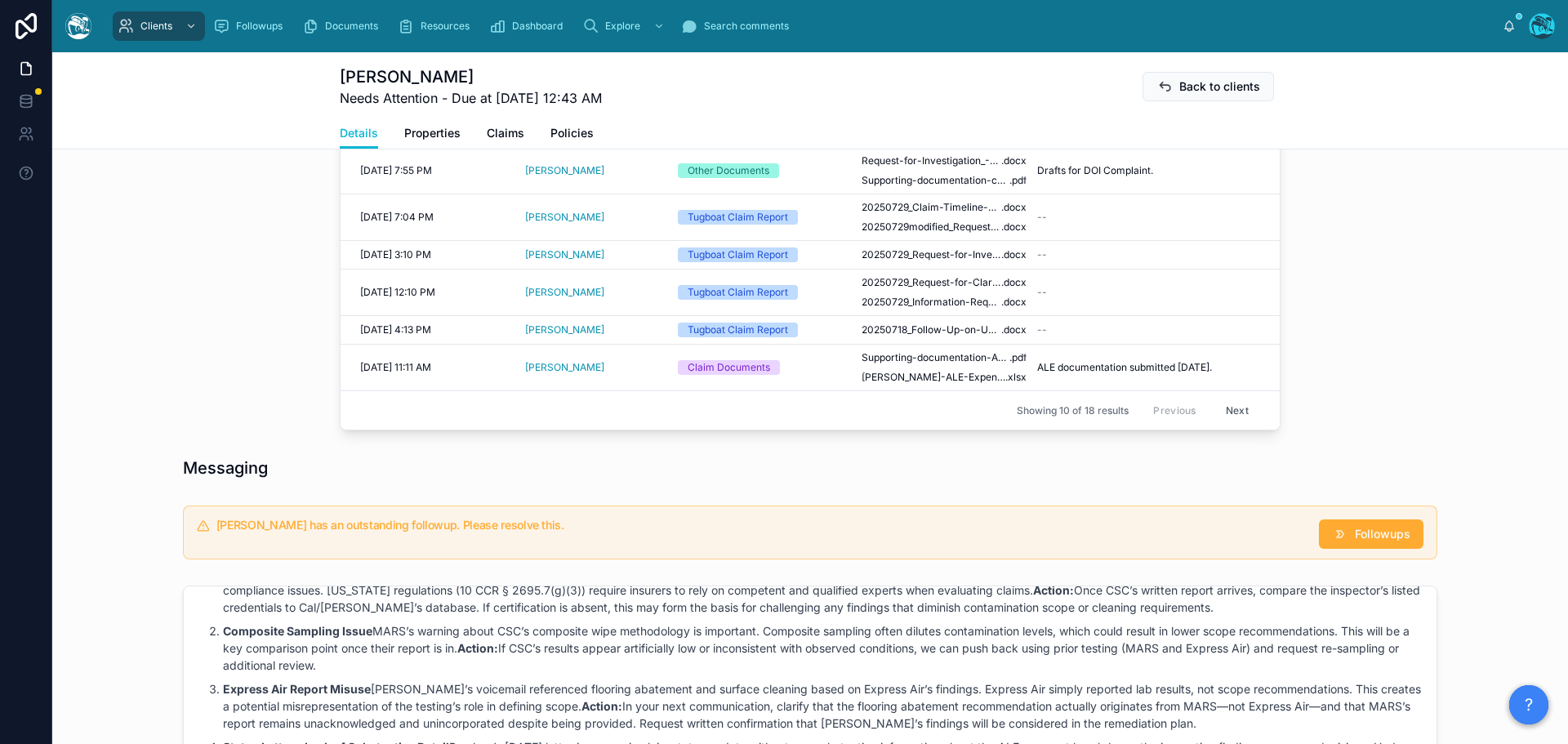
scroll to position [853, 0]
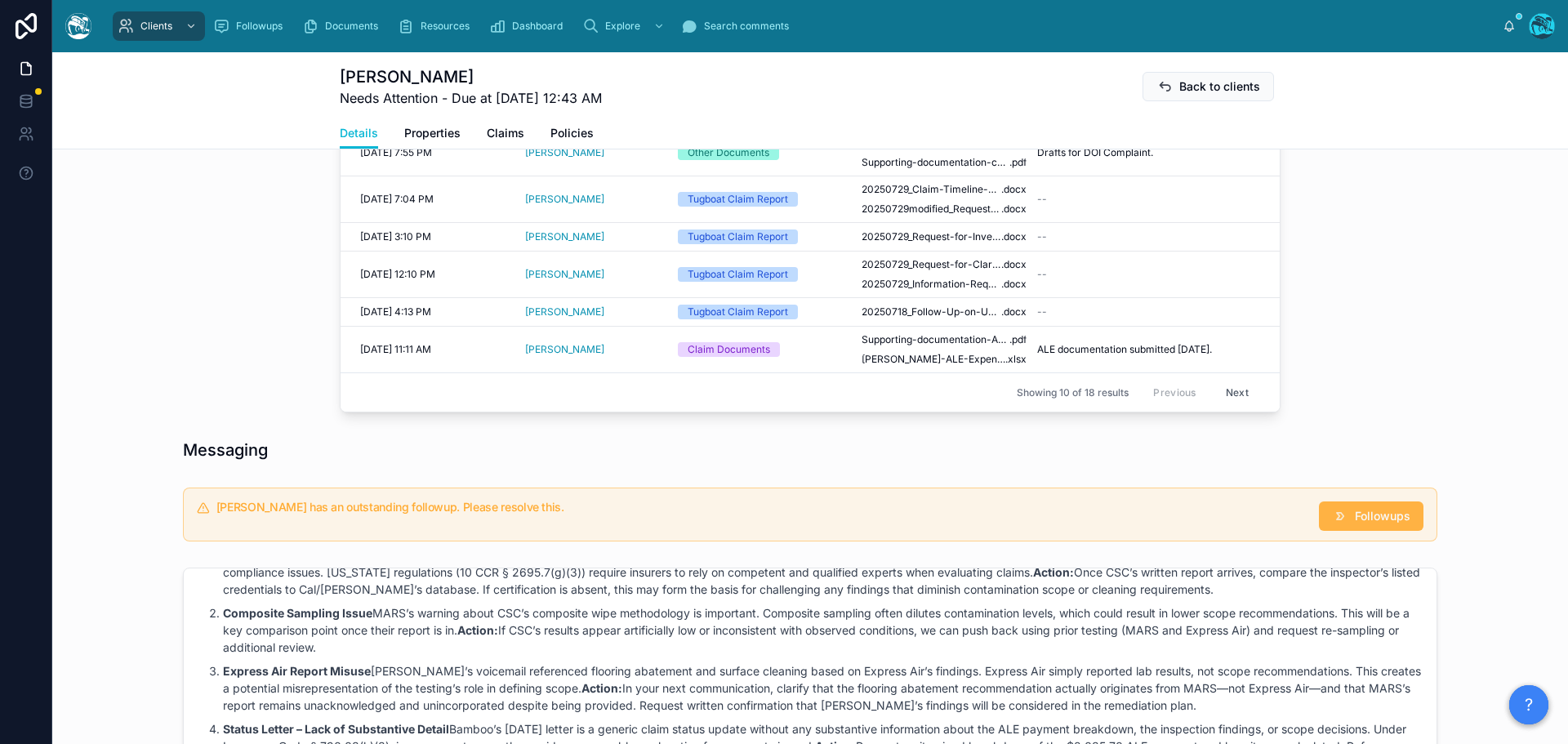
click at [1378, 519] on span "Followups" at bounding box center [1382, 516] width 55 height 17
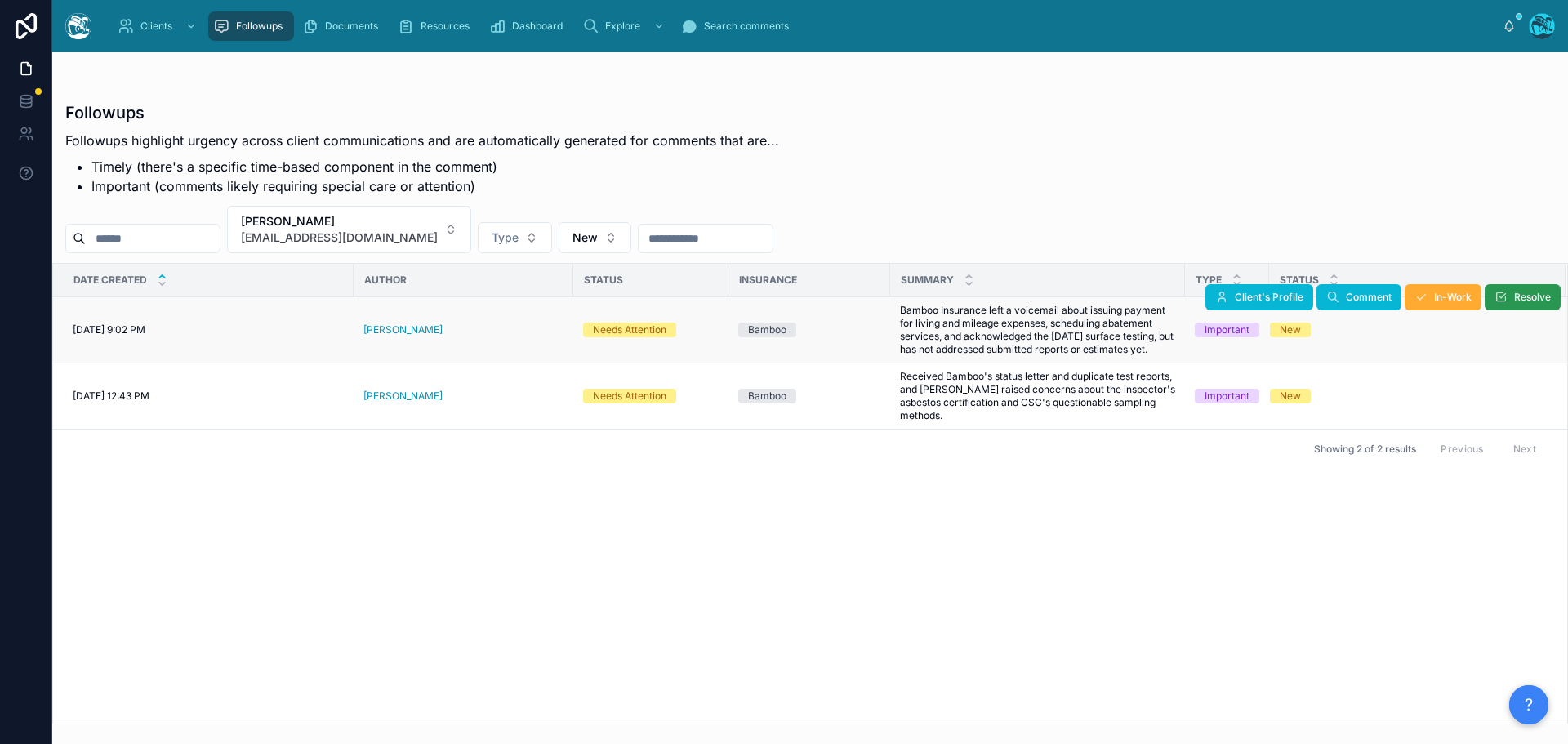
click at [1510, 295] on button "Resolve" at bounding box center [1522, 296] width 76 height 26
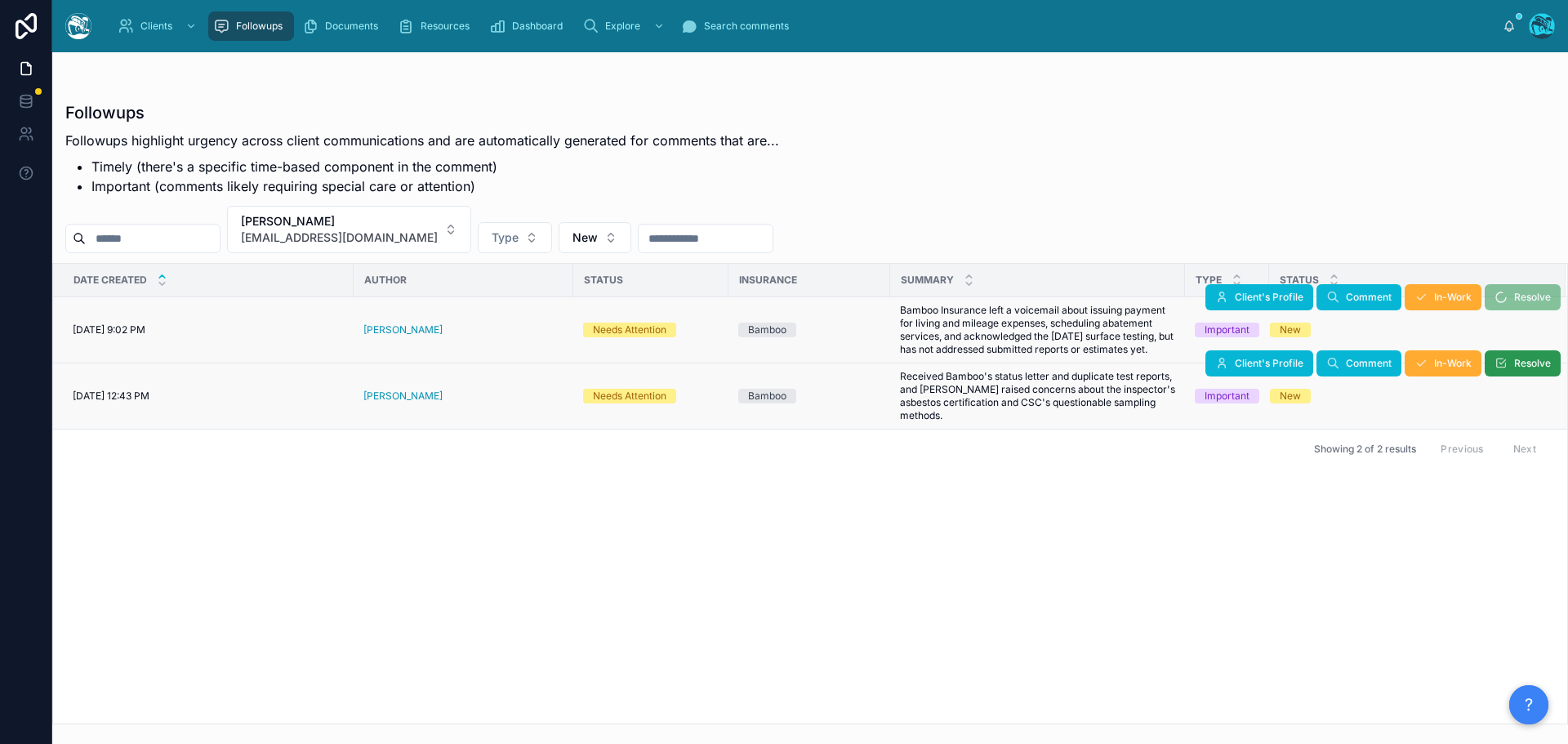
click at [1512, 363] on button "Resolve" at bounding box center [1522, 362] width 76 height 26
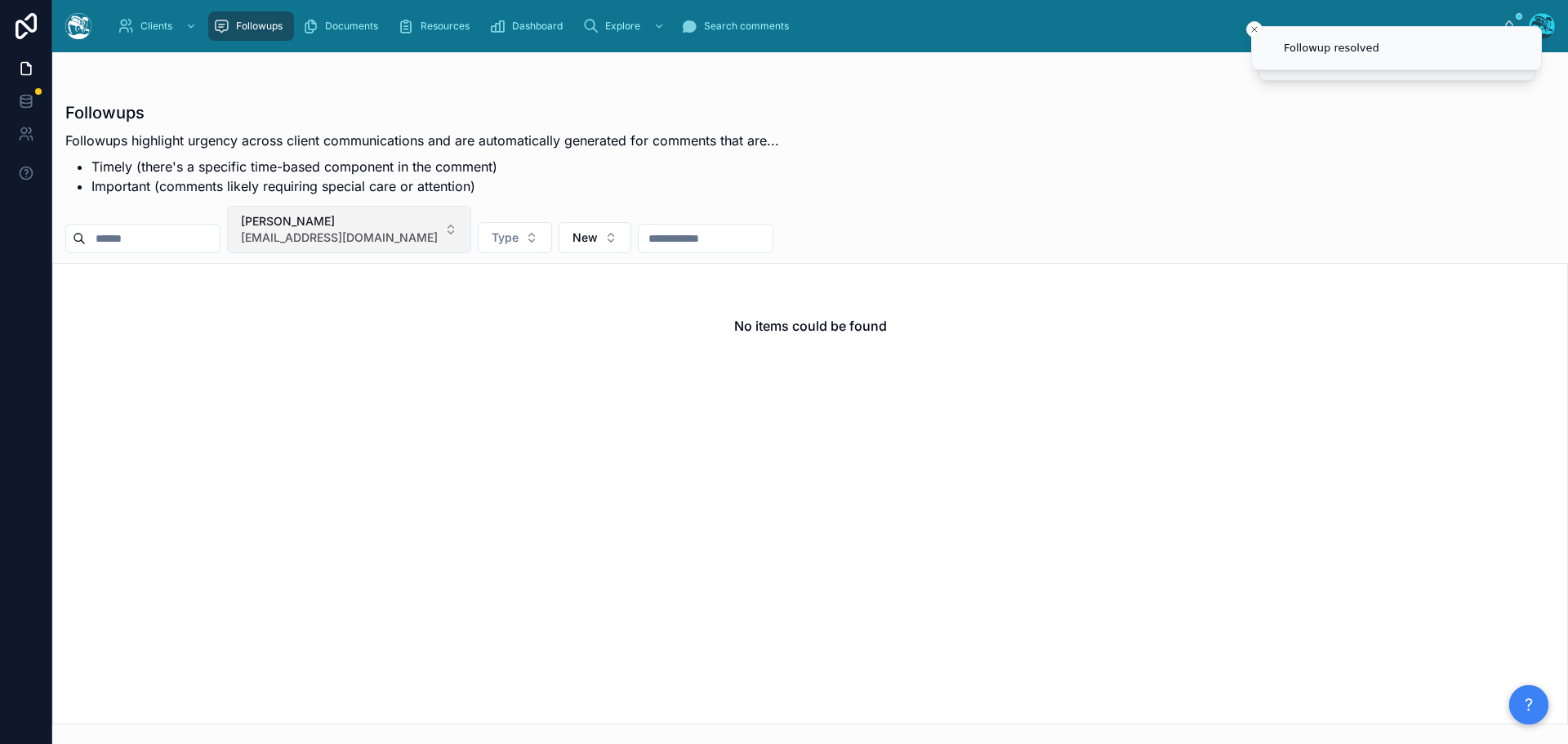
click at [418, 235] on button "Kimberly Costino kcostino@gmail.com" at bounding box center [349, 229] width 244 height 48
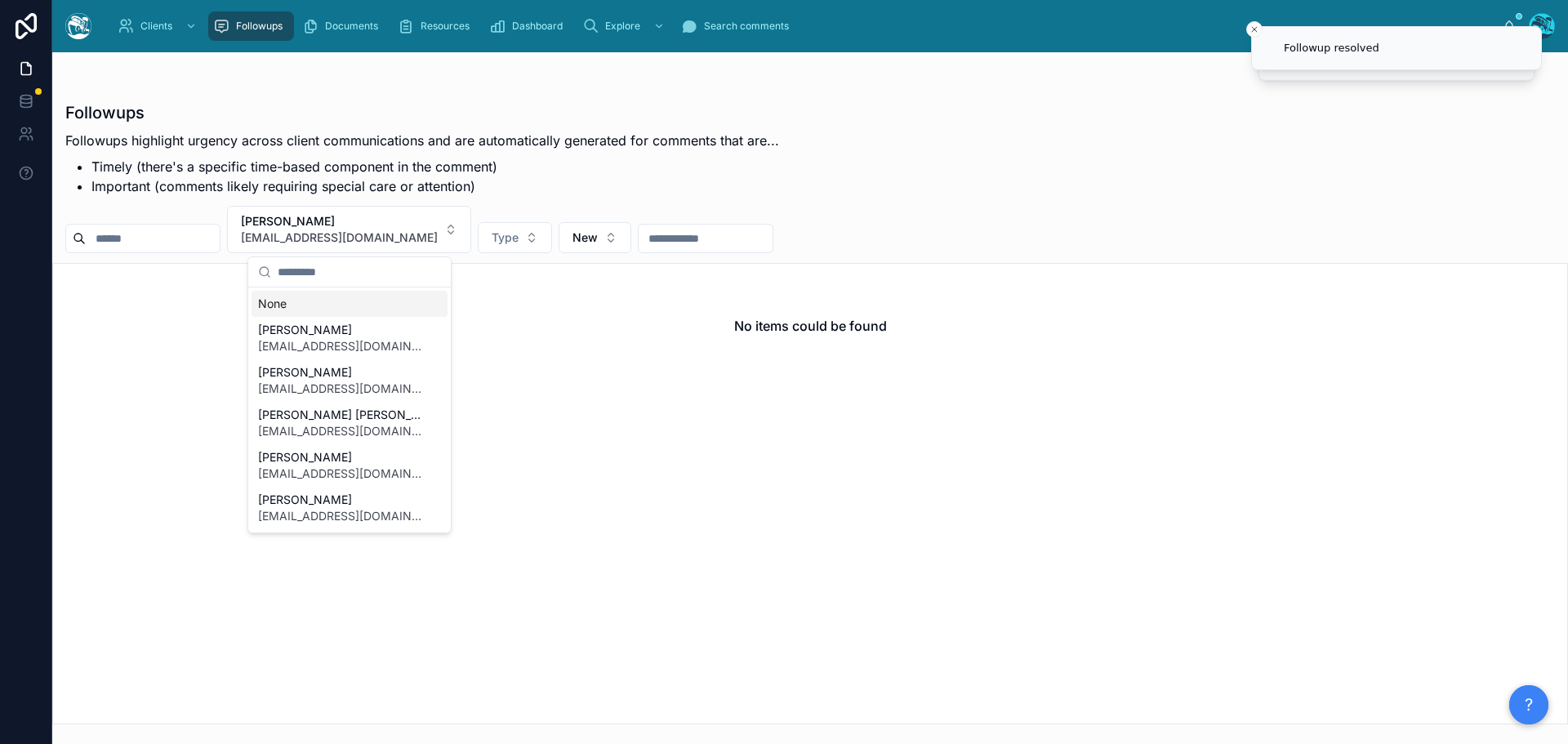
click at [288, 301] on div "None" at bounding box center [349, 303] width 196 height 26
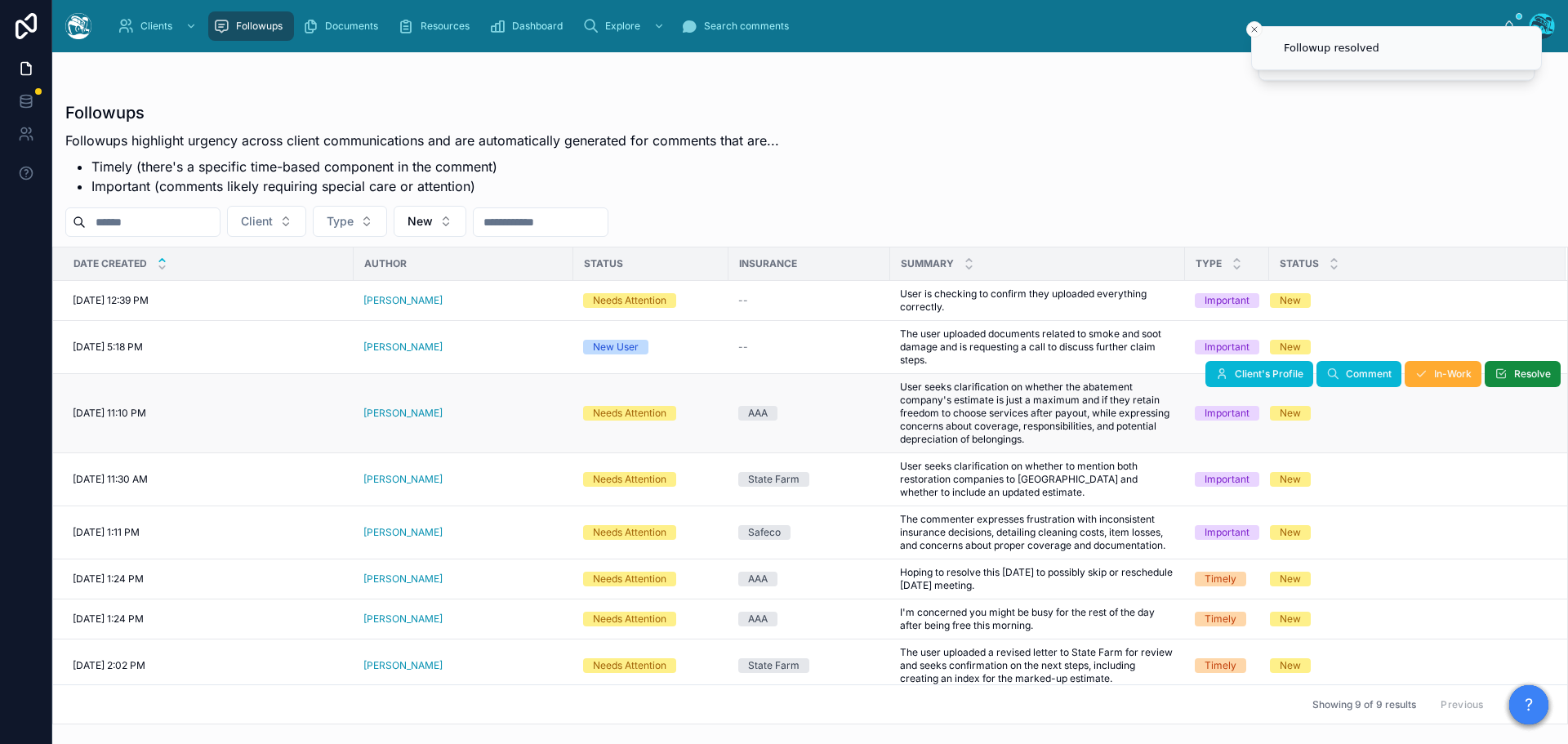
click at [436, 418] on div "Jillian Stein" at bounding box center [463, 413] width 200 height 13
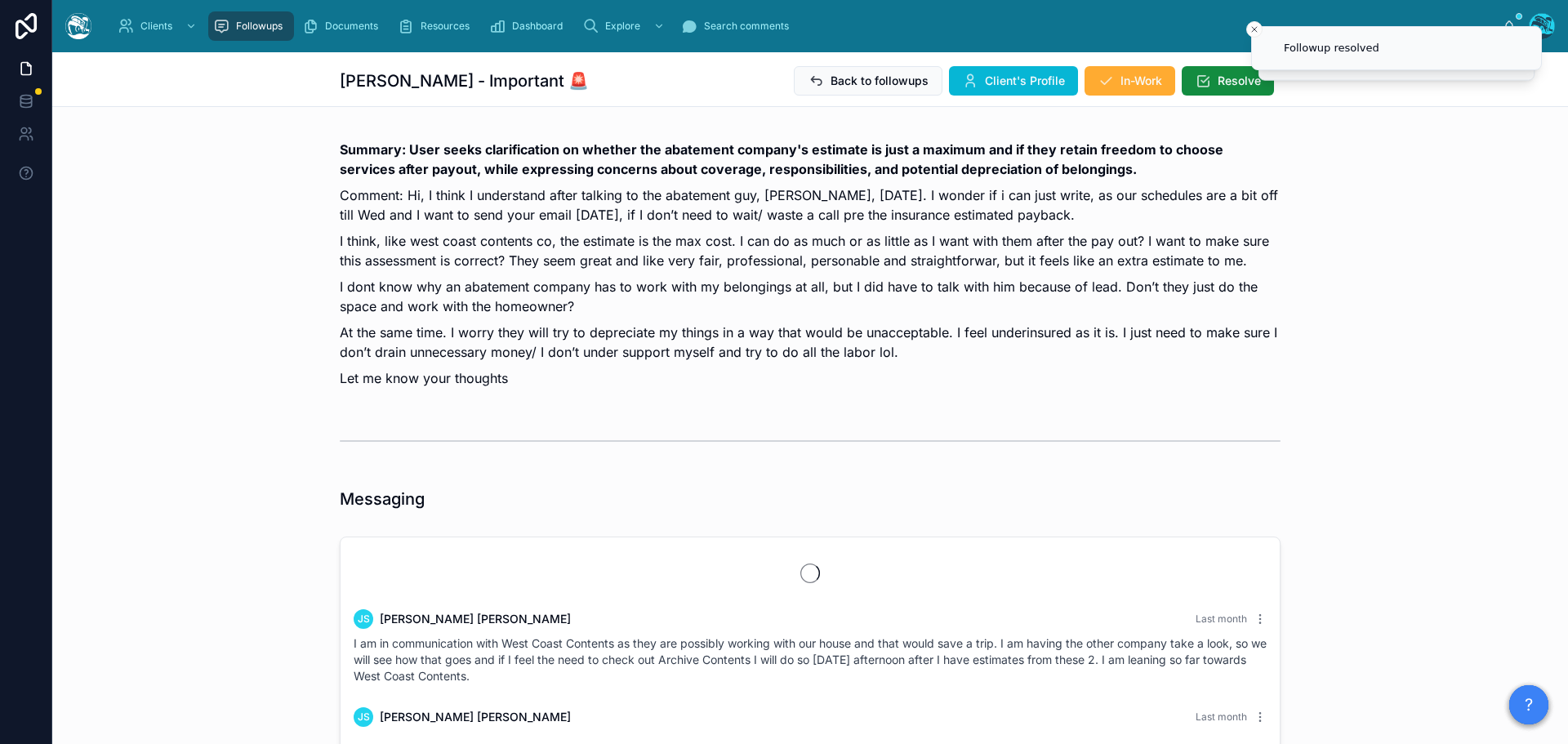
scroll to position [3000, 0]
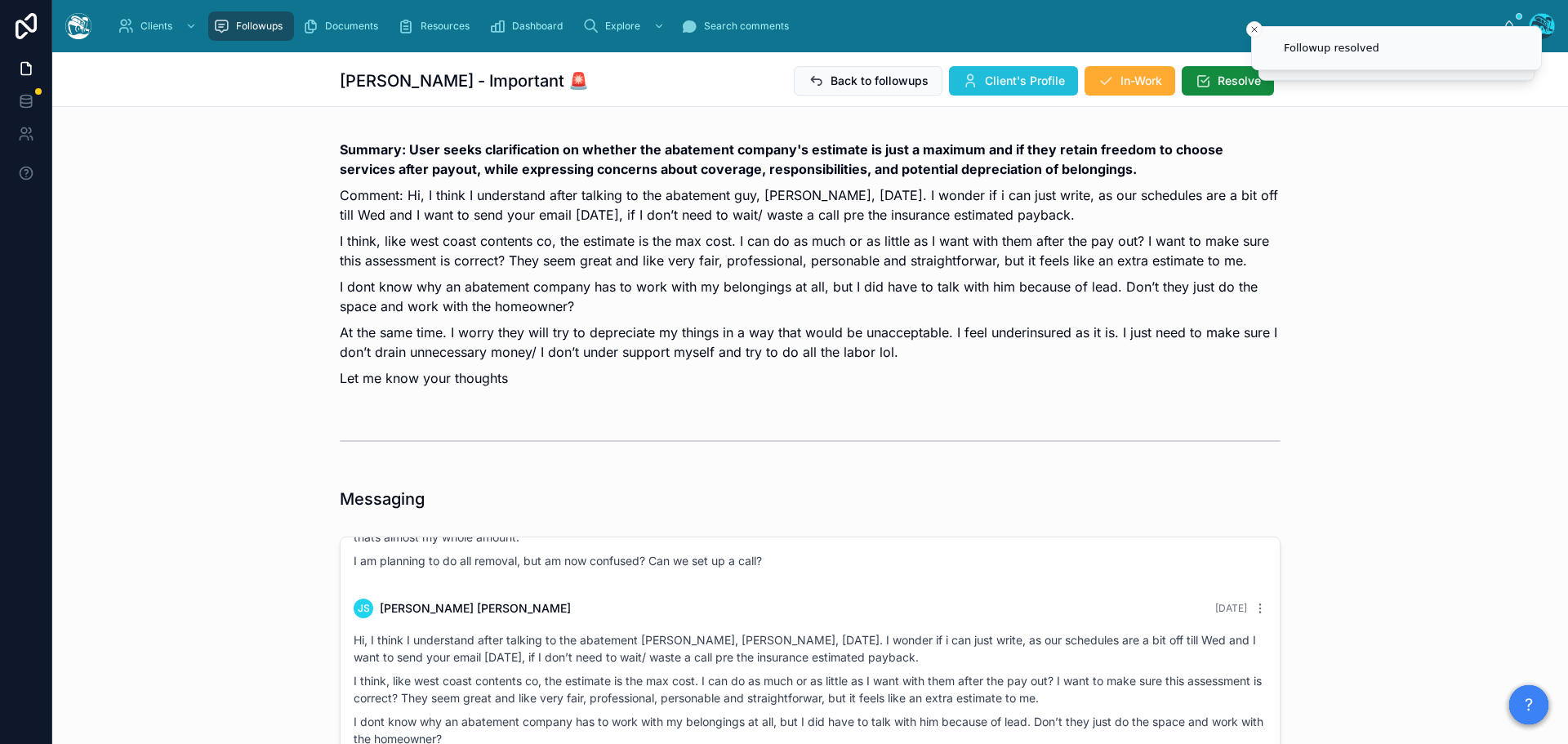
click at [1002, 71] on button "Client's Profile" at bounding box center [1013, 80] width 129 height 29
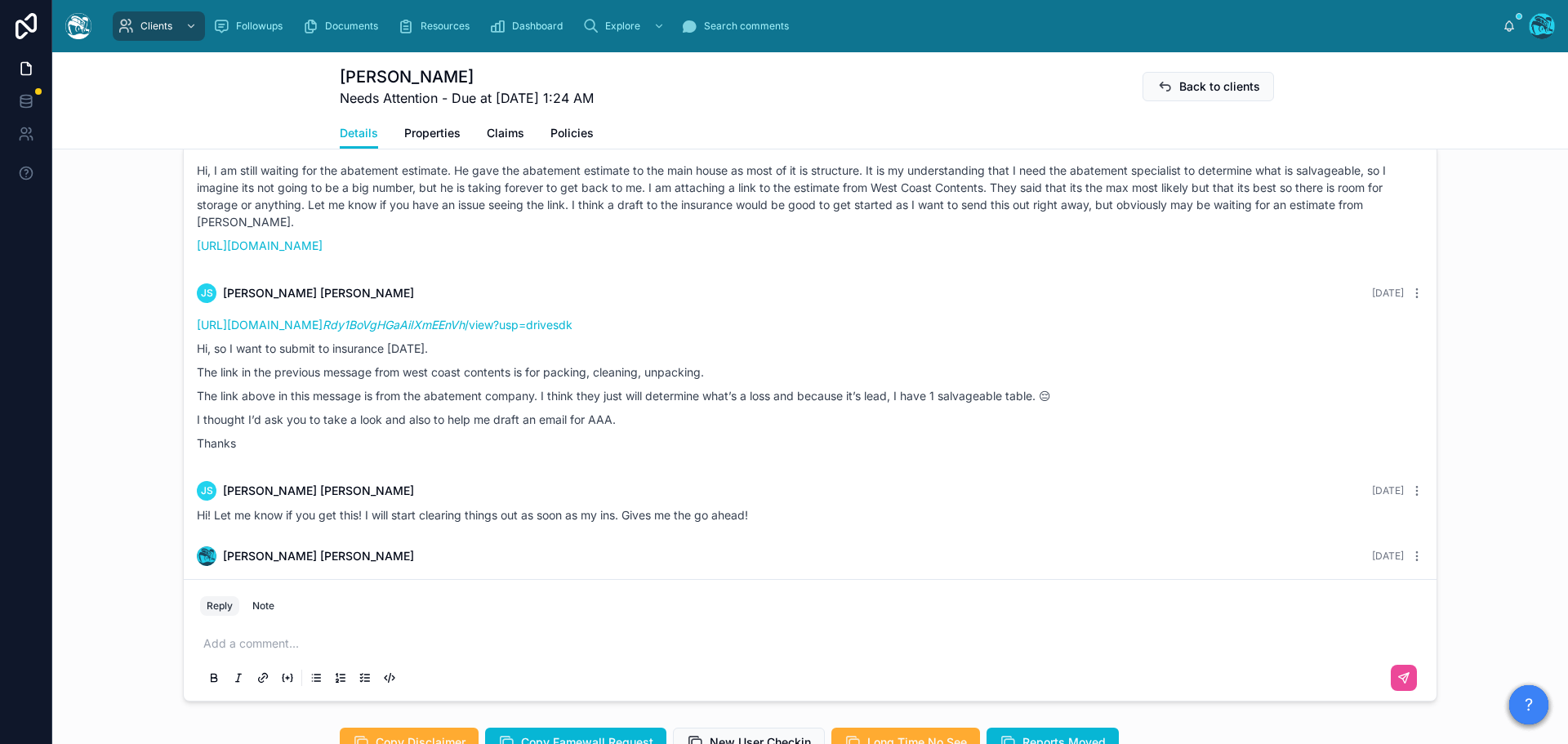
scroll to position [1296, 0]
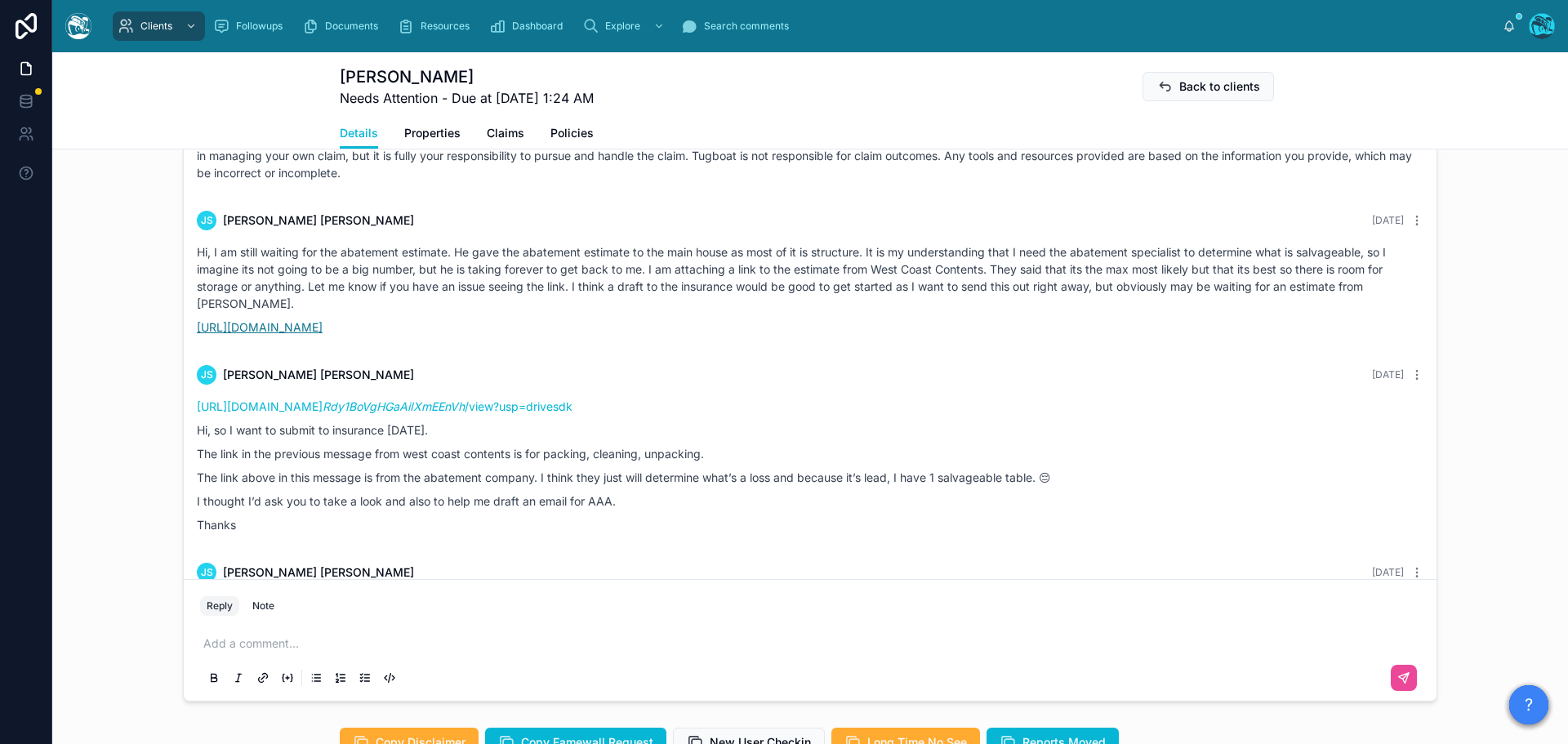
click at [322, 334] on link "https://drive.google.com/file/d/1LdTfi6NoKRr5LwA2nol3AocZYC9vJkgC/view?usp=shar…" at bounding box center [260, 326] width 126 height 14
click at [465, 413] on em "Rdy1BoVgHGaAiIXmEEnVh" at bounding box center [393, 406] width 142 height 14
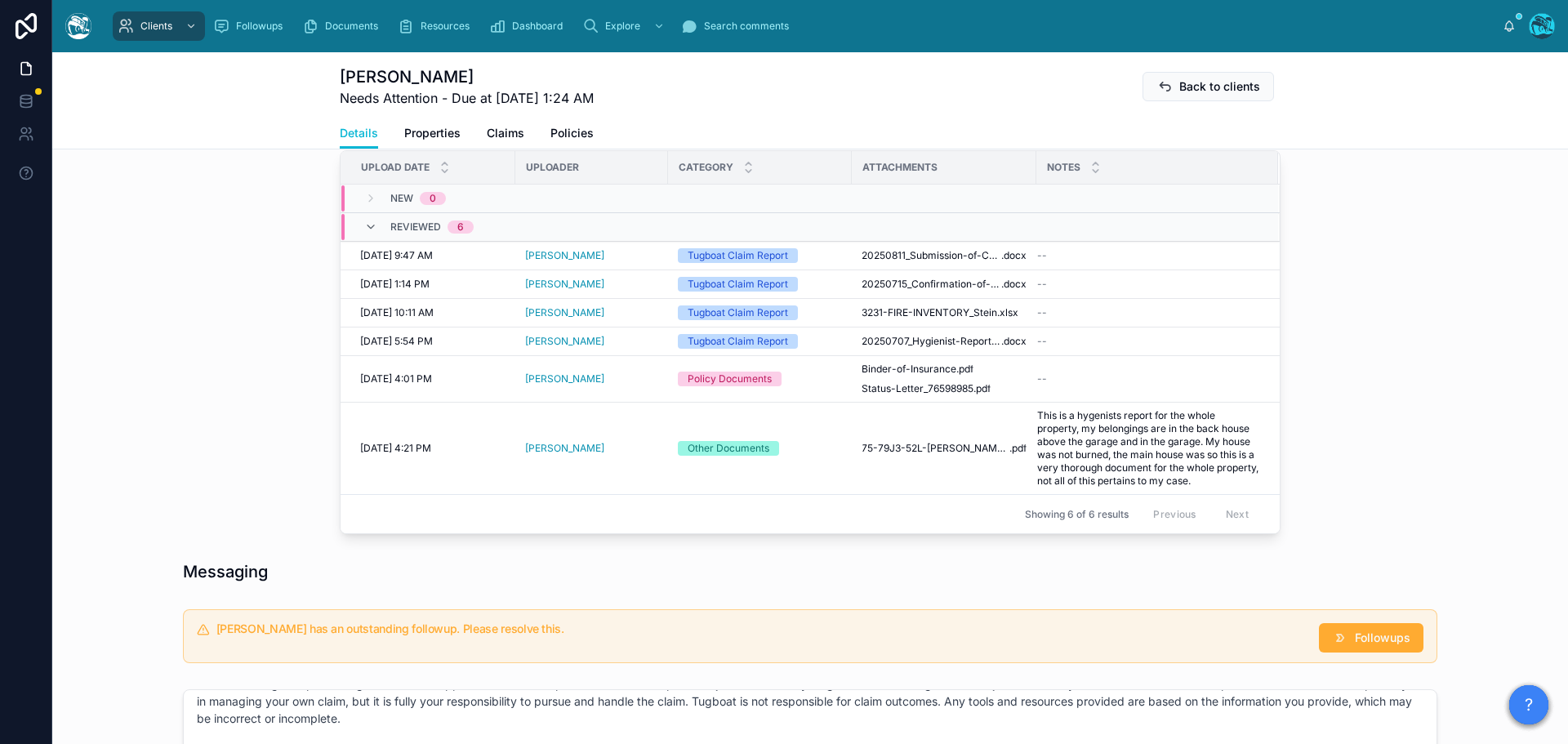
scroll to position [490, 0]
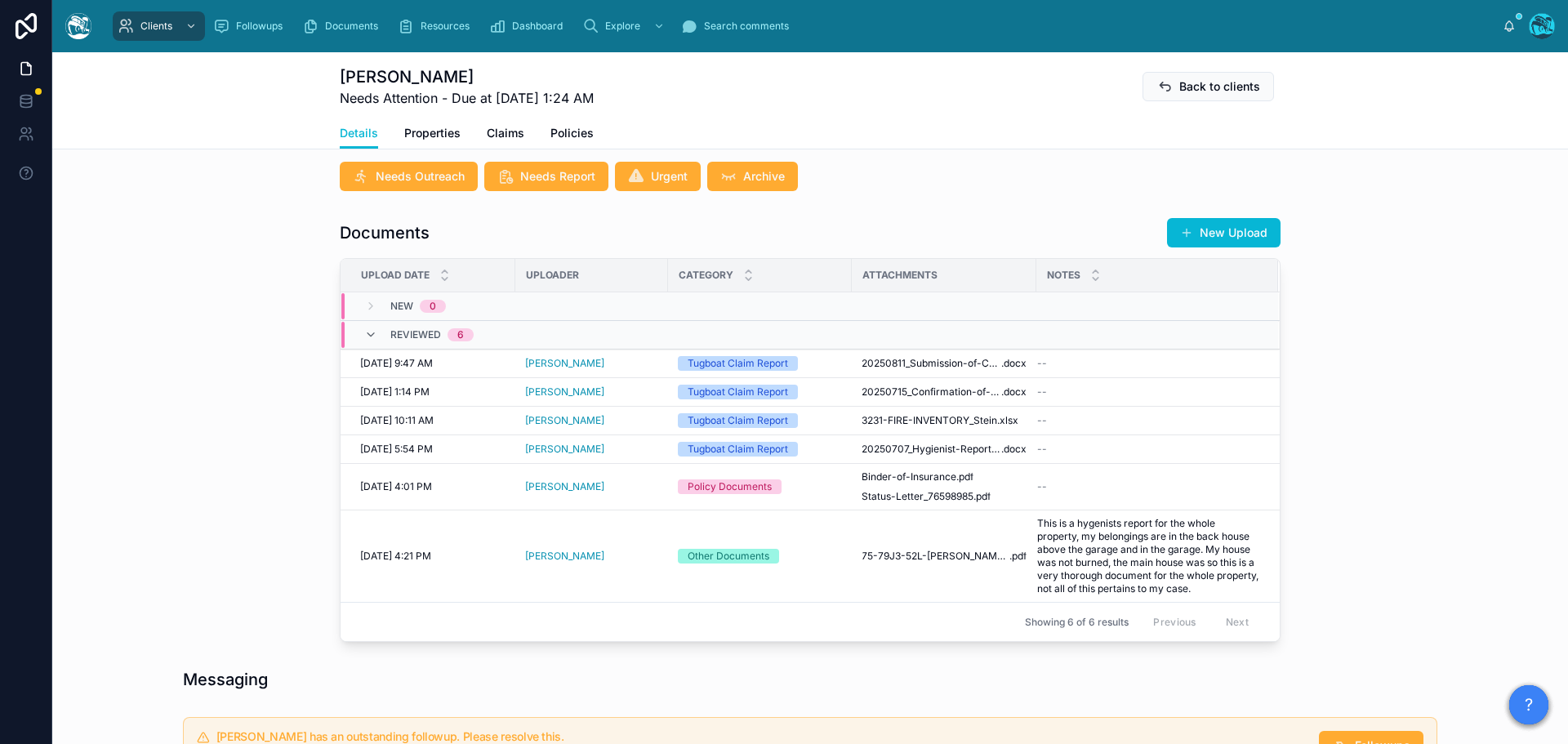
drag, startPoint x: 1226, startPoint y: 264, endPoint x: 1243, endPoint y: 266, distance: 17.1
click at [1226, 248] on button "New Upload" at bounding box center [1224, 232] width 114 height 29
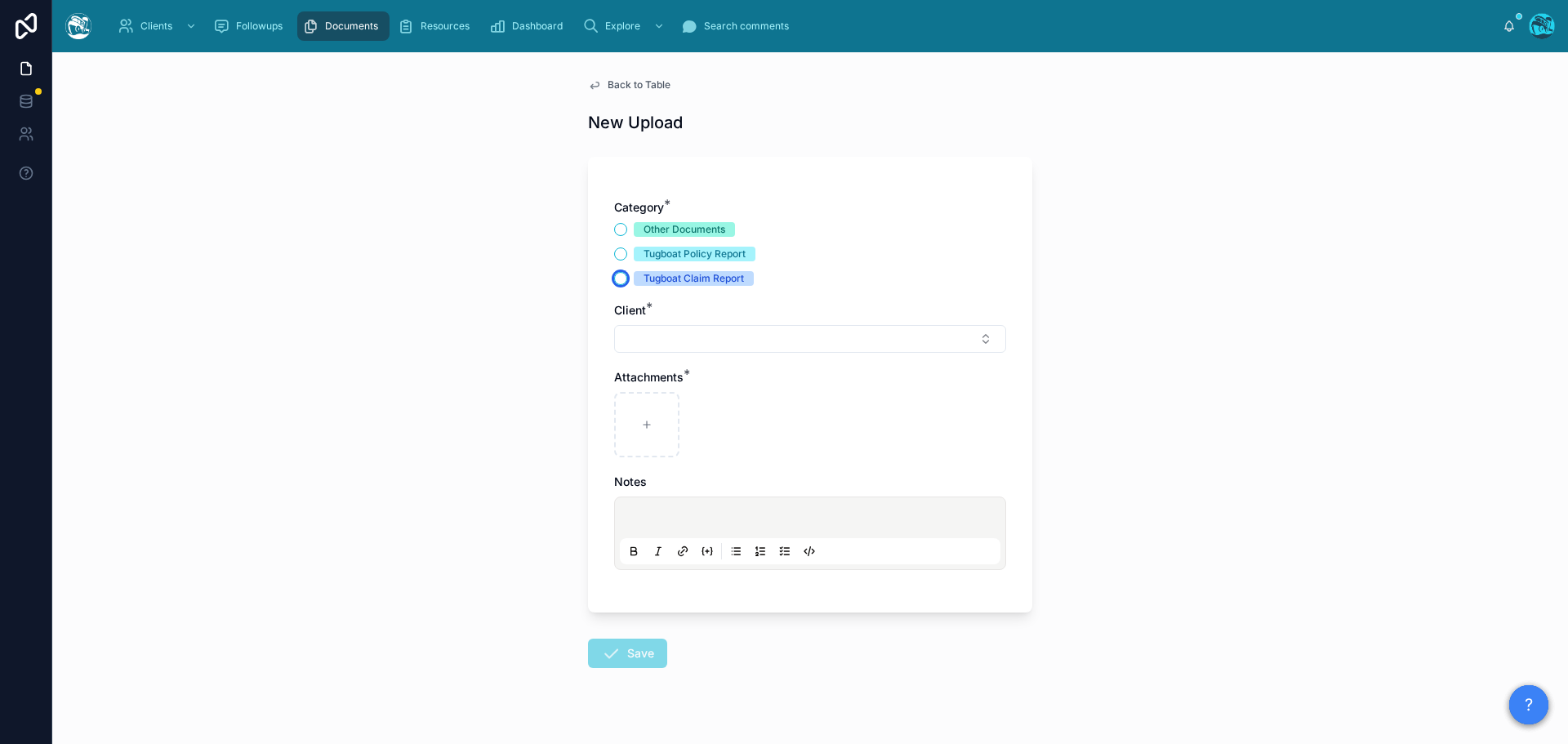
click at [616, 275] on button "Tugboat Claim Report" at bounding box center [621, 279] width 13 height 13
click at [647, 341] on button "Select Button" at bounding box center [810, 338] width 392 height 28
type input "*"
drag, startPoint x: 674, startPoint y: 371, endPoint x: 614, endPoint y: 372, distance: 60.0
click at [614, 372] on div "*****" at bounding box center [805, 372] width 390 height 30
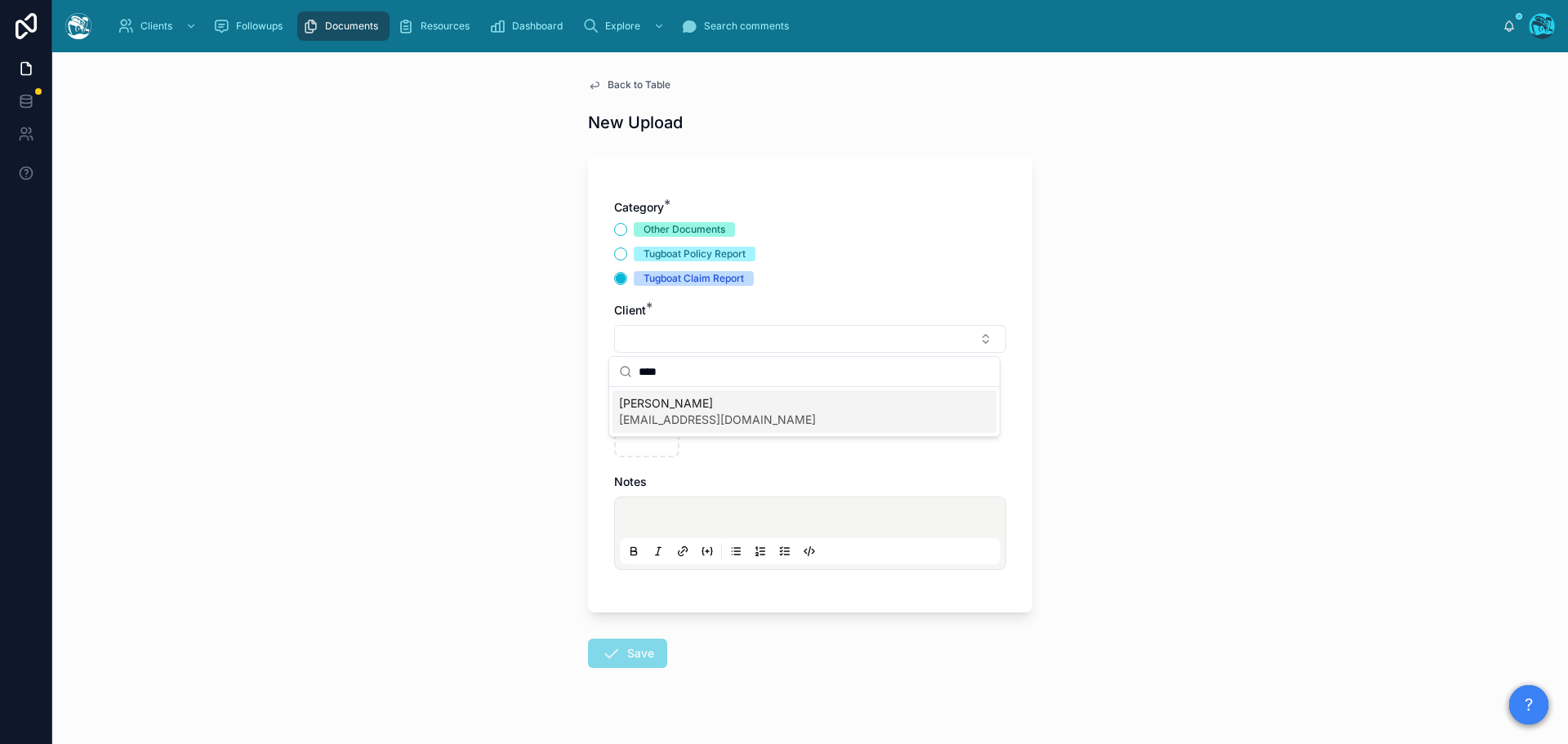
type input "****"
click at [642, 403] on span "Jillian Stein" at bounding box center [717, 403] width 197 height 17
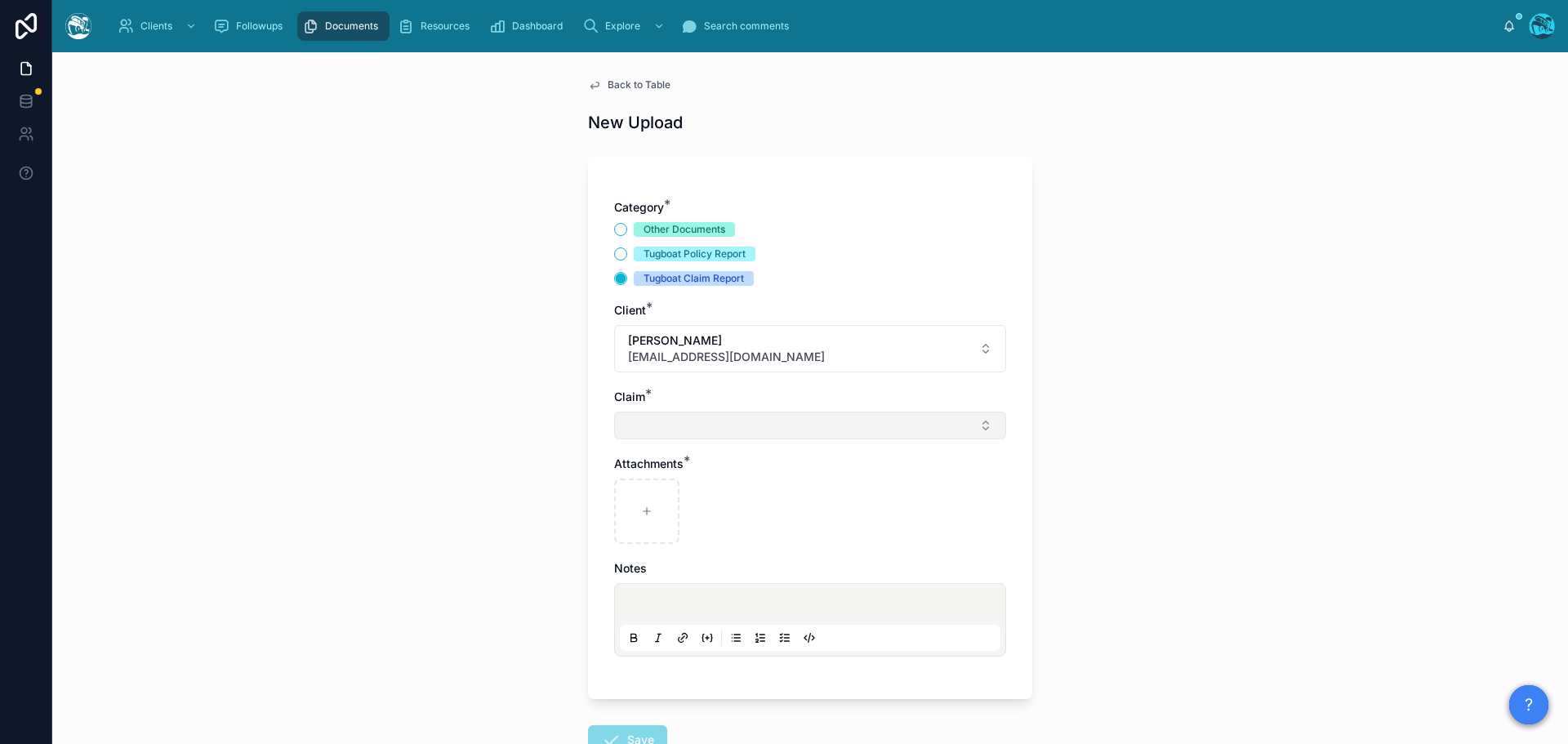
click at [638, 427] on button "Select Button" at bounding box center [810, 425] width 392 height 28
click at [647, 490] on span "wildfire/smoke" at bounding box center [657, 490] width 78 height 17
click at [641, 512] on icon at bounding box center [647, 515] width 12 height 12
type input "**********"
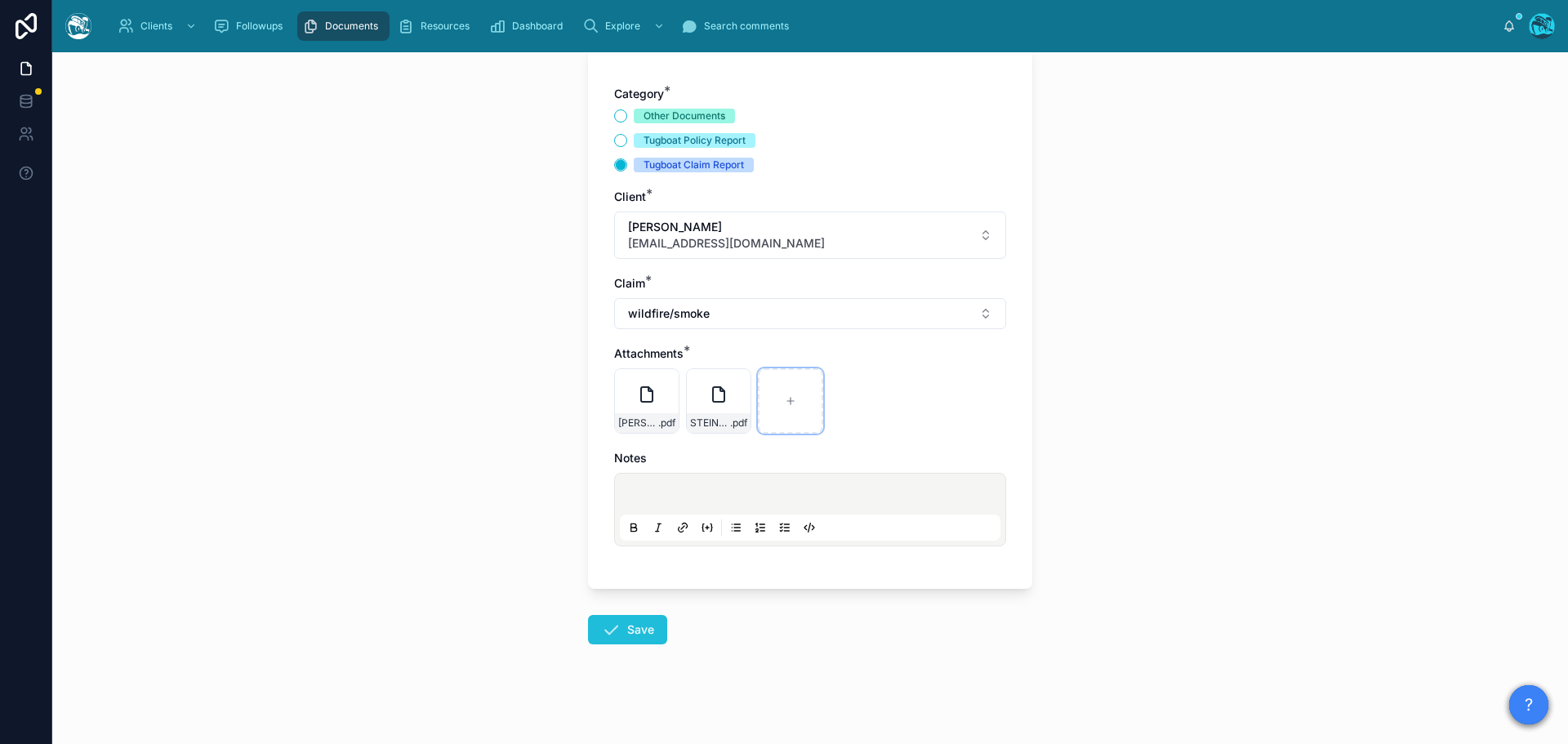
scroll to position [118, 0]
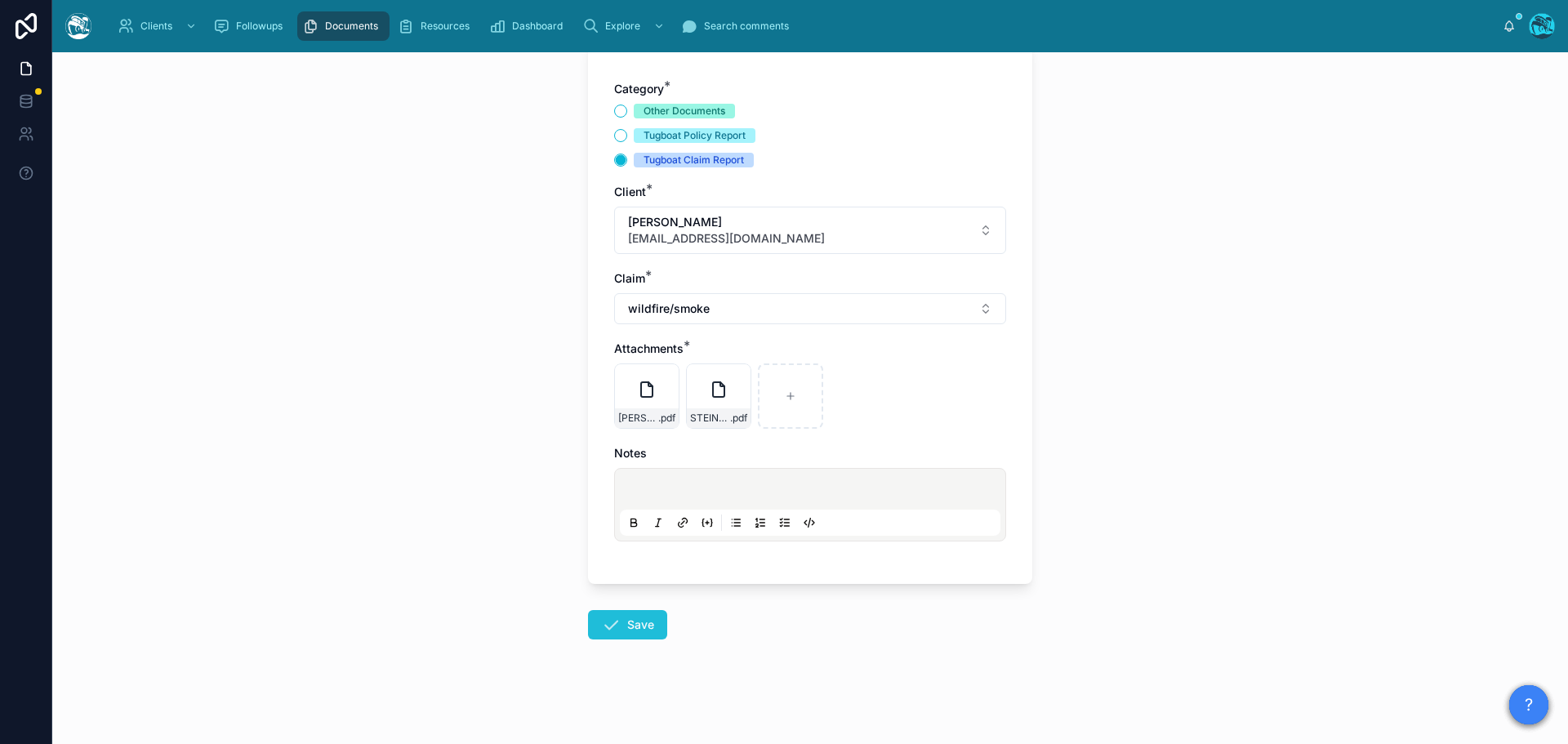
click at [611, 615] on icon at bounding box center [610, 624] width 19 height 19
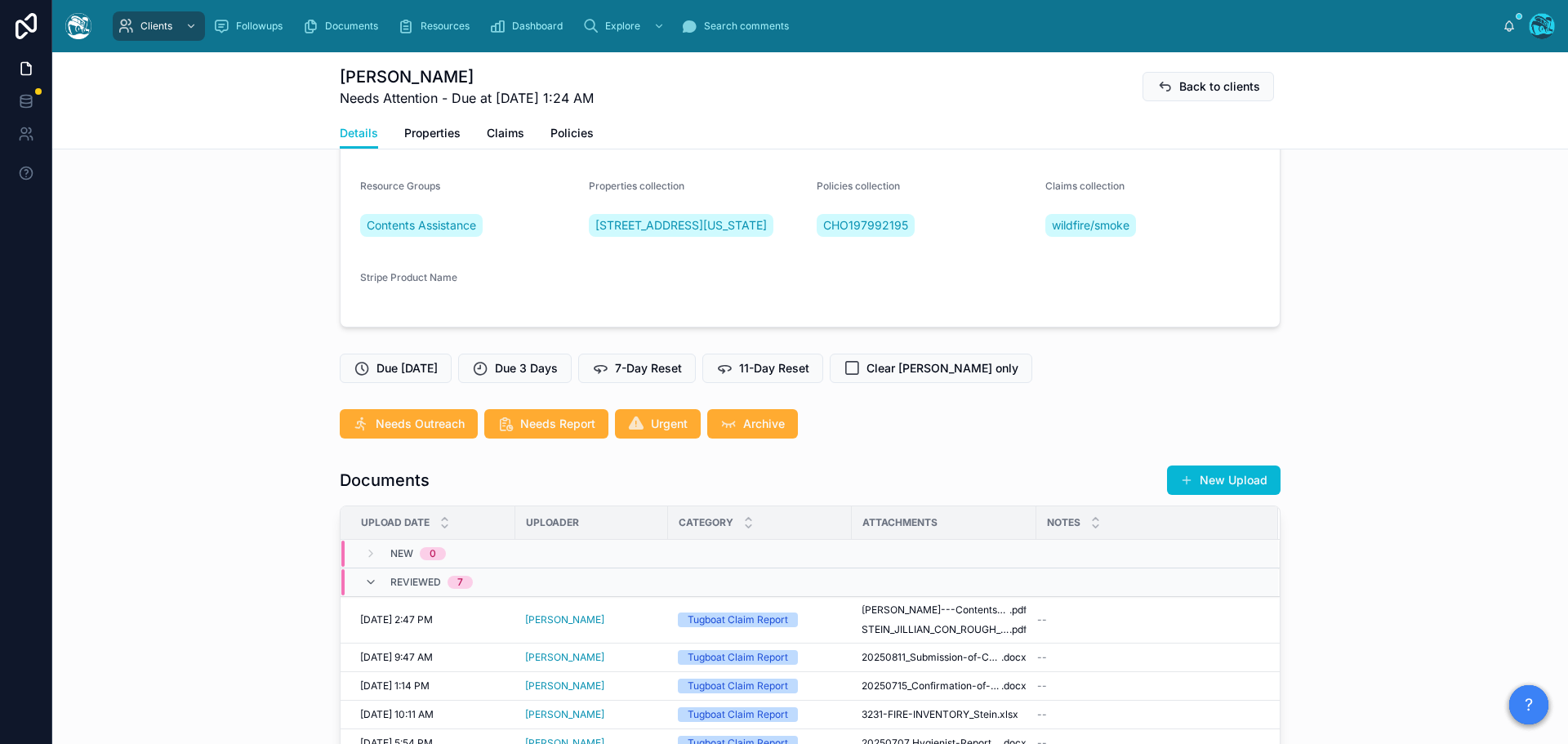
scroll to position [363, 0]
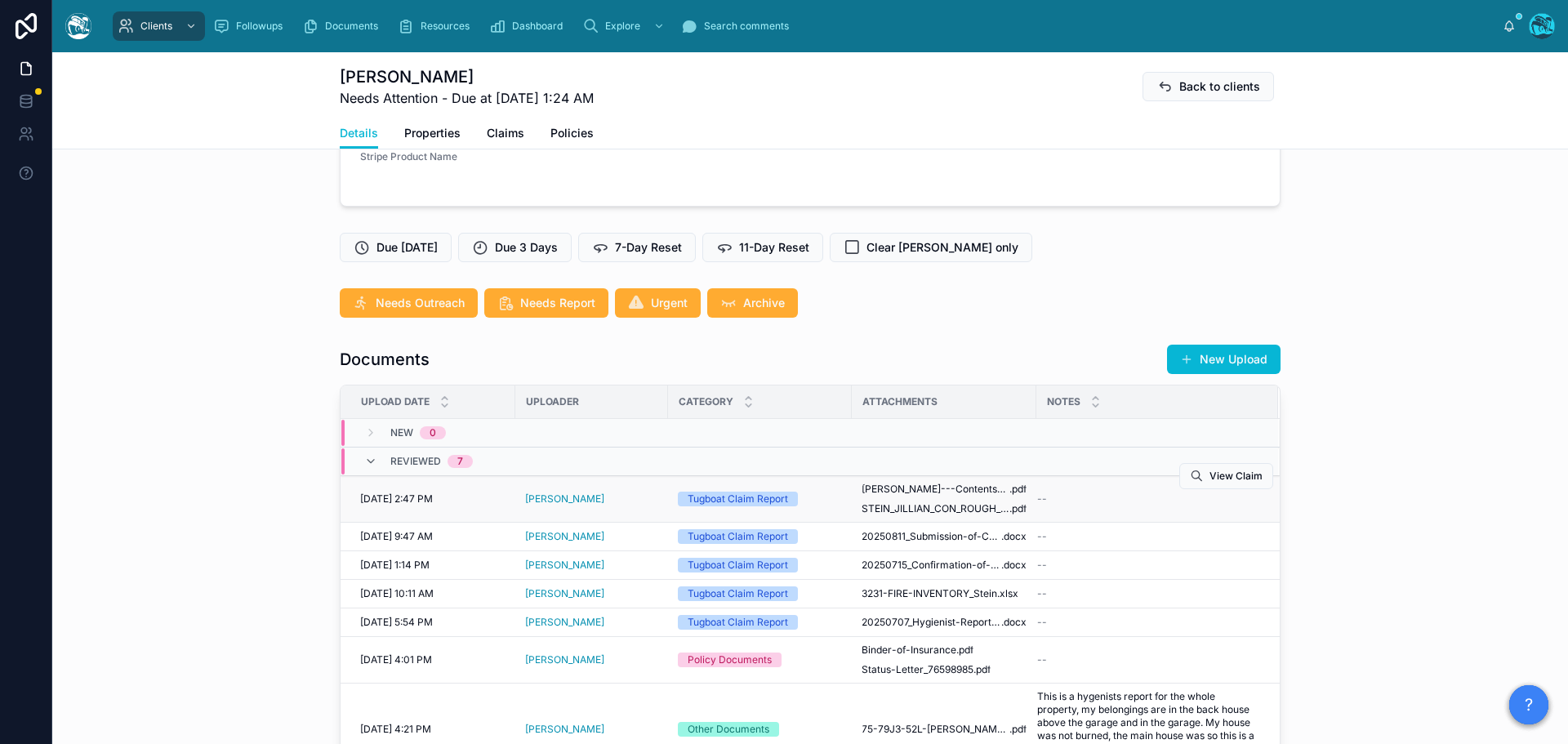
click at [1130, 505] on div "--" at bounding box center [1148, 499] width 221 height 13
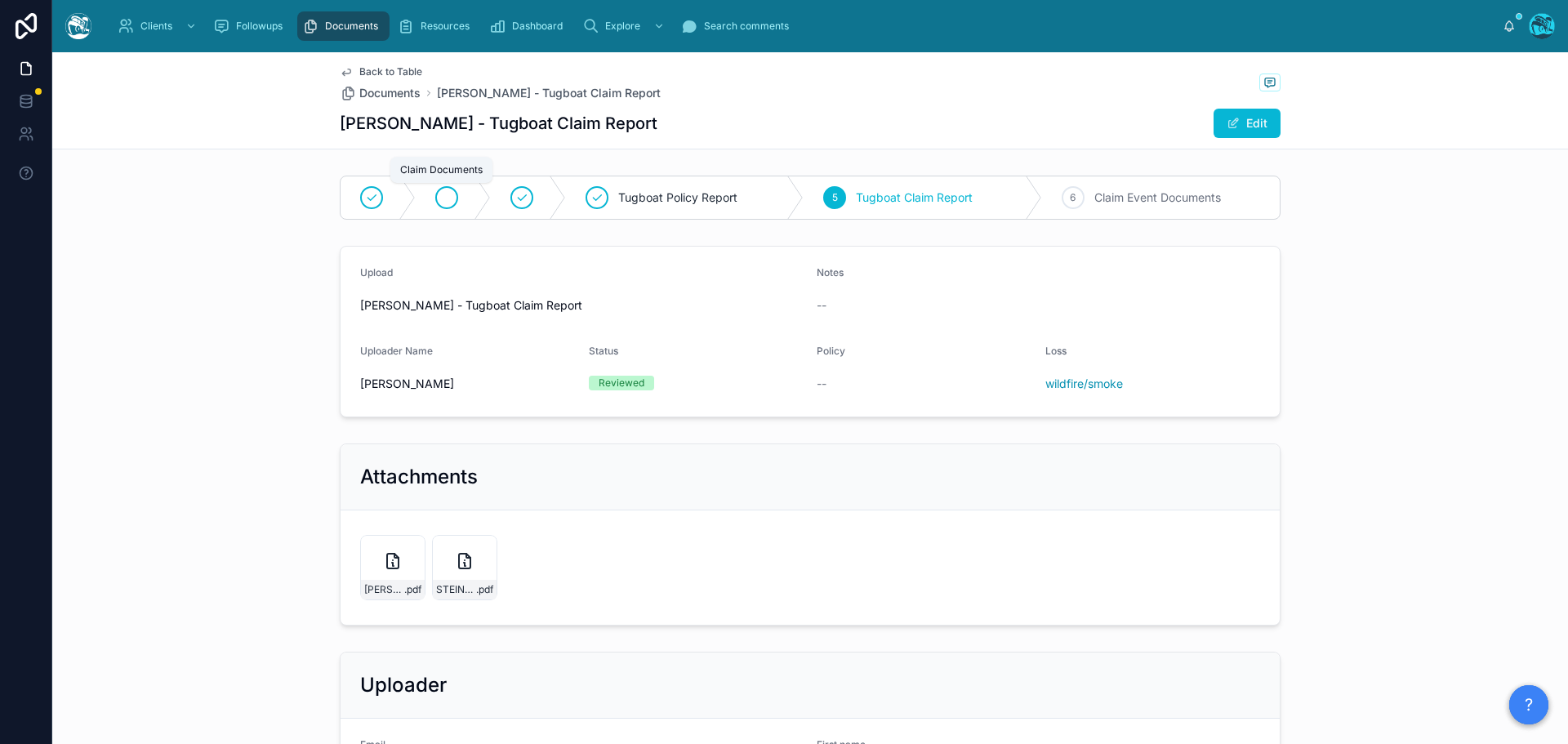
click at [445, 201] on icon at bounding box center [447, 198] width 13 height 13
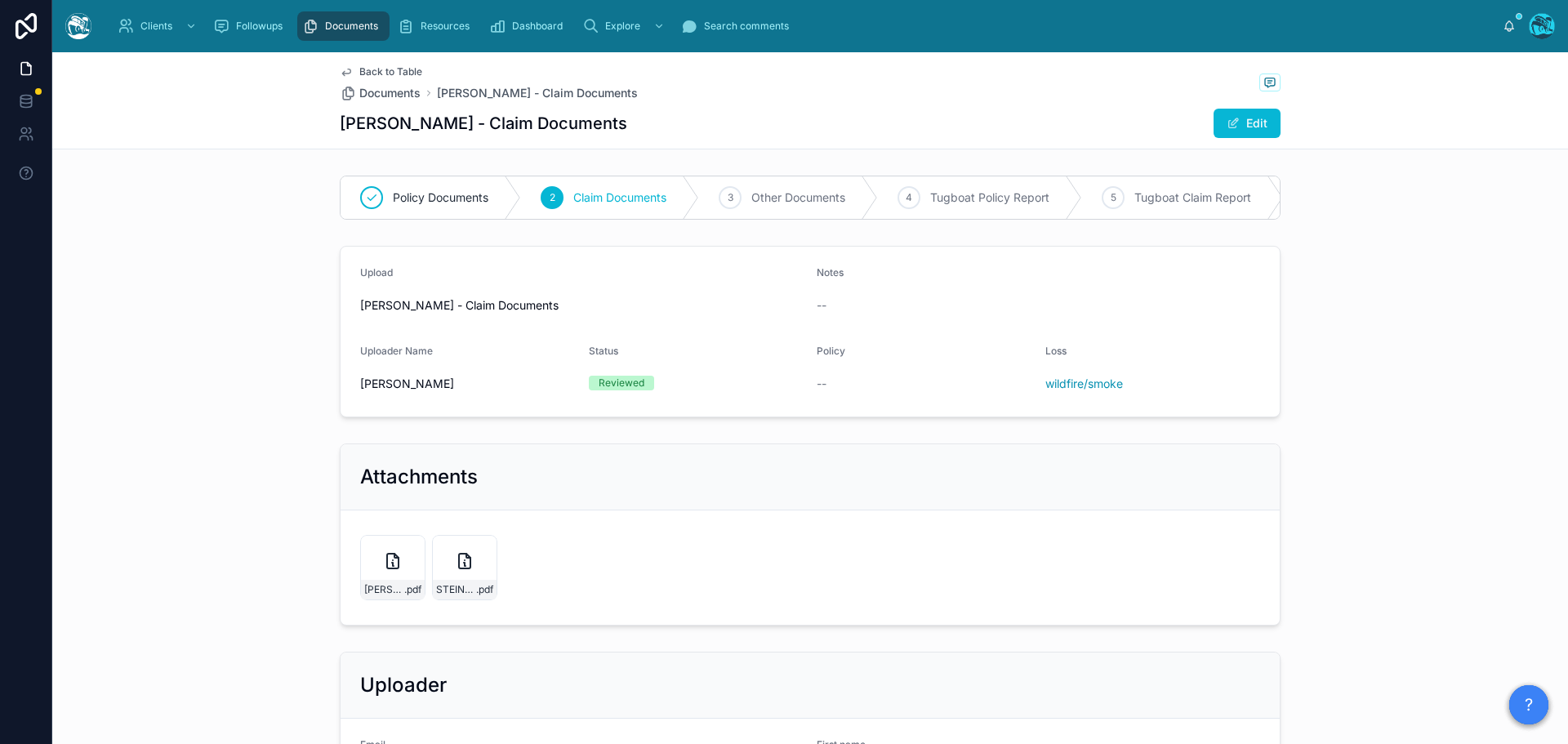
click at [392, 65] on span "Back to Table" at bounding box center [390, 72] width 63 height 13
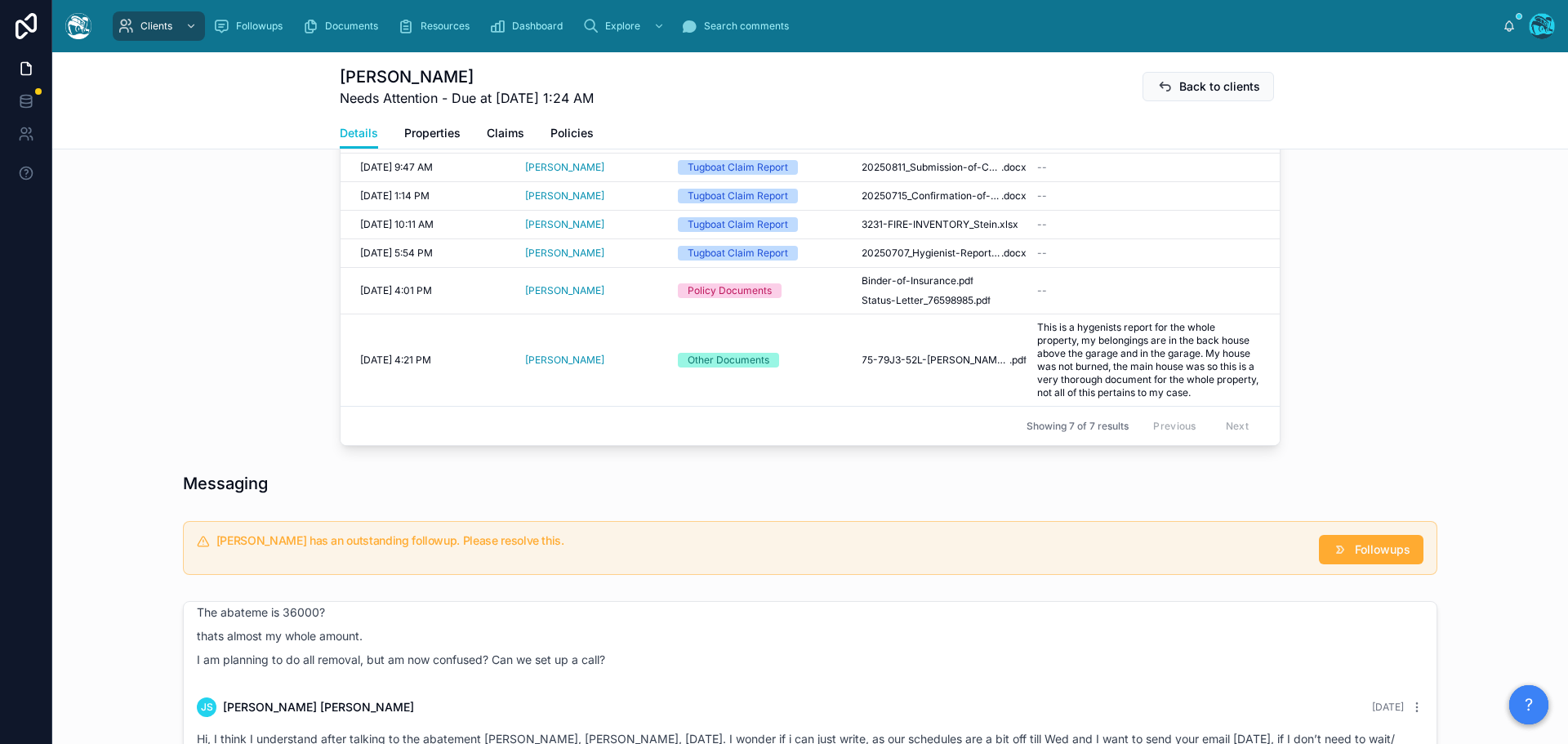
scroll to position [653, 0]
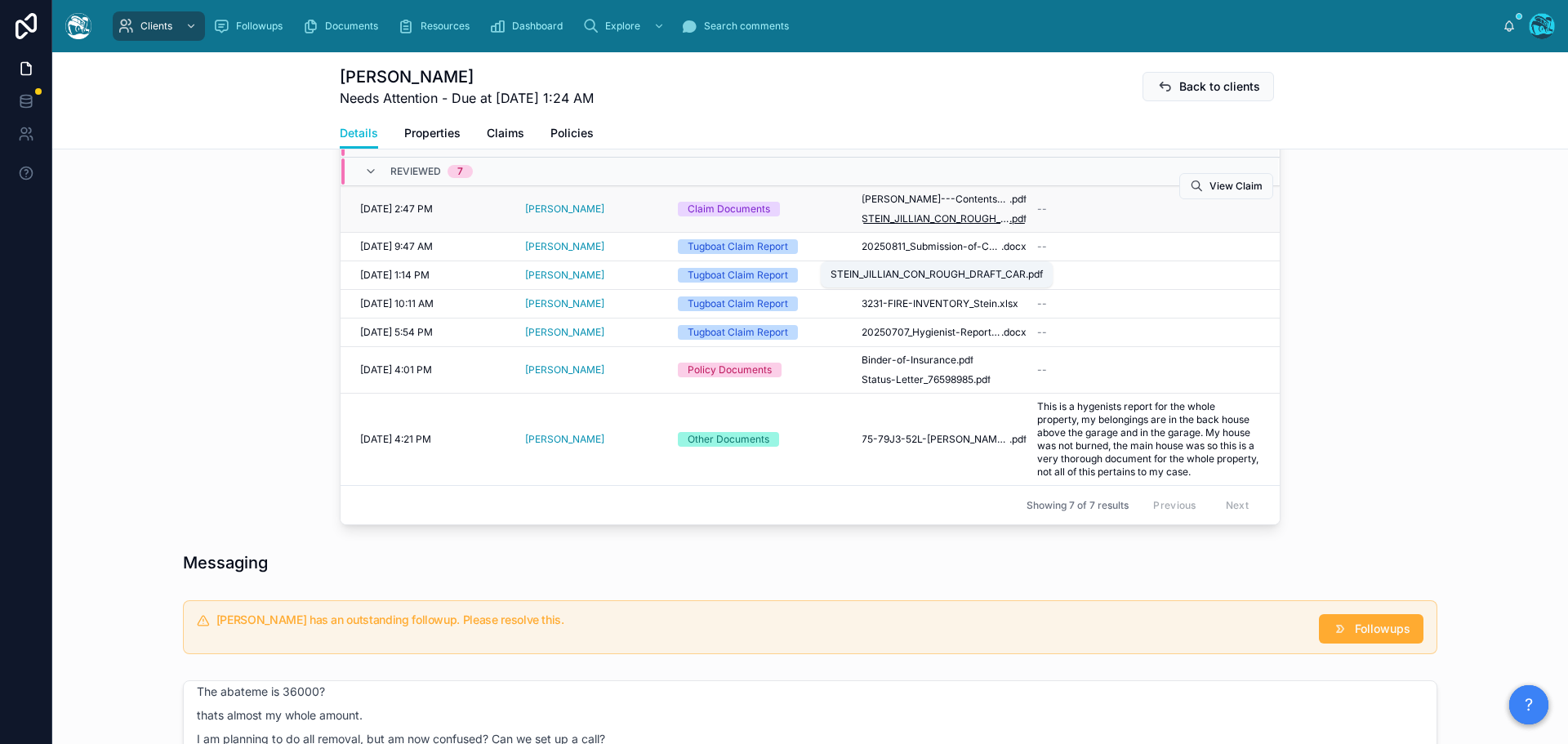
click at [931, 225] on span "STEIN_JILLIAN_CON_ROUGH_DRAFT_CAR" at bounding box center [935, 219] width 148 height 13
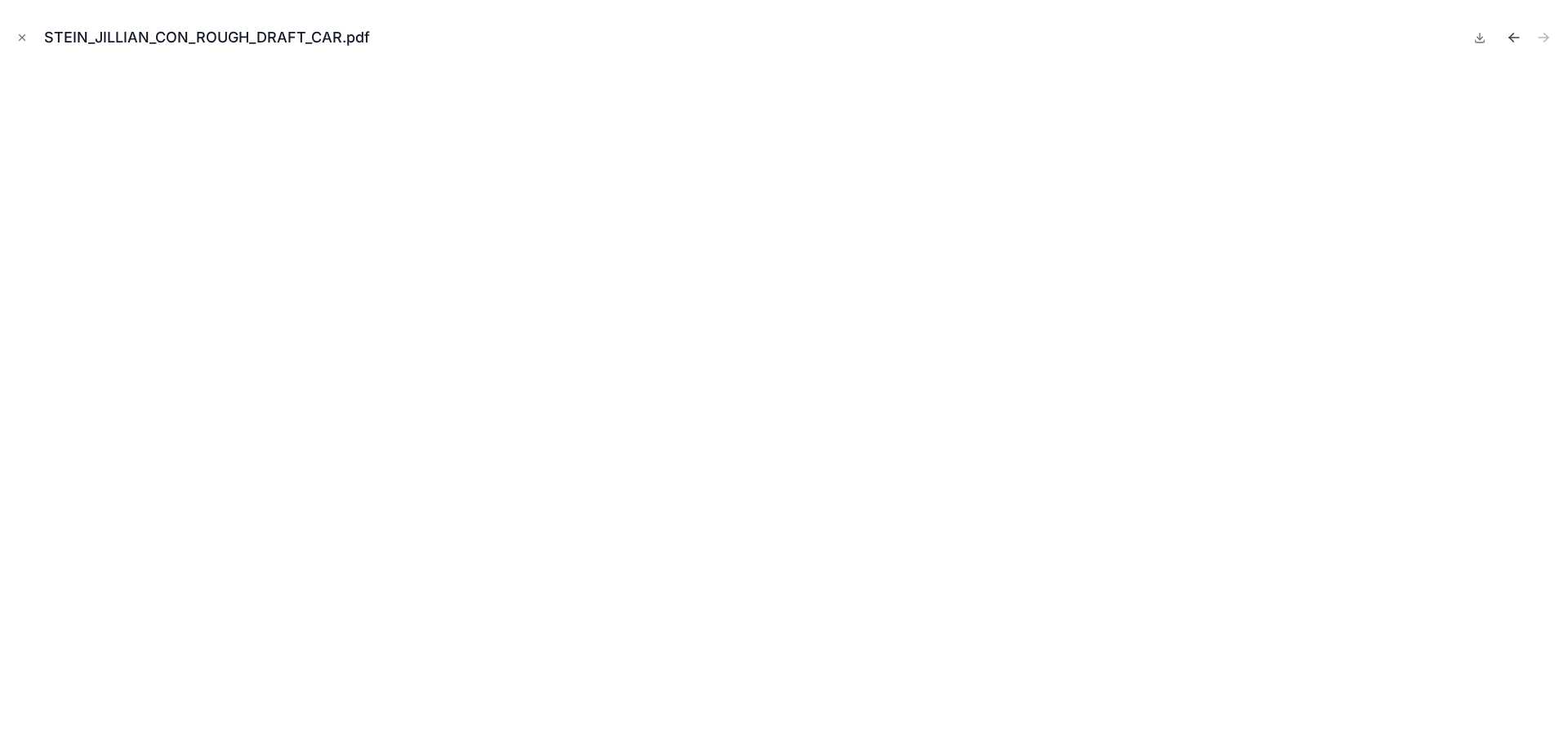
click at [1513, 38] on icon "Previous file" at bounding box center [1514, 38] width 10 height 0
click at [19, 34] on icon "Close modal" at bounding box center [23, 38] width 12 height 12
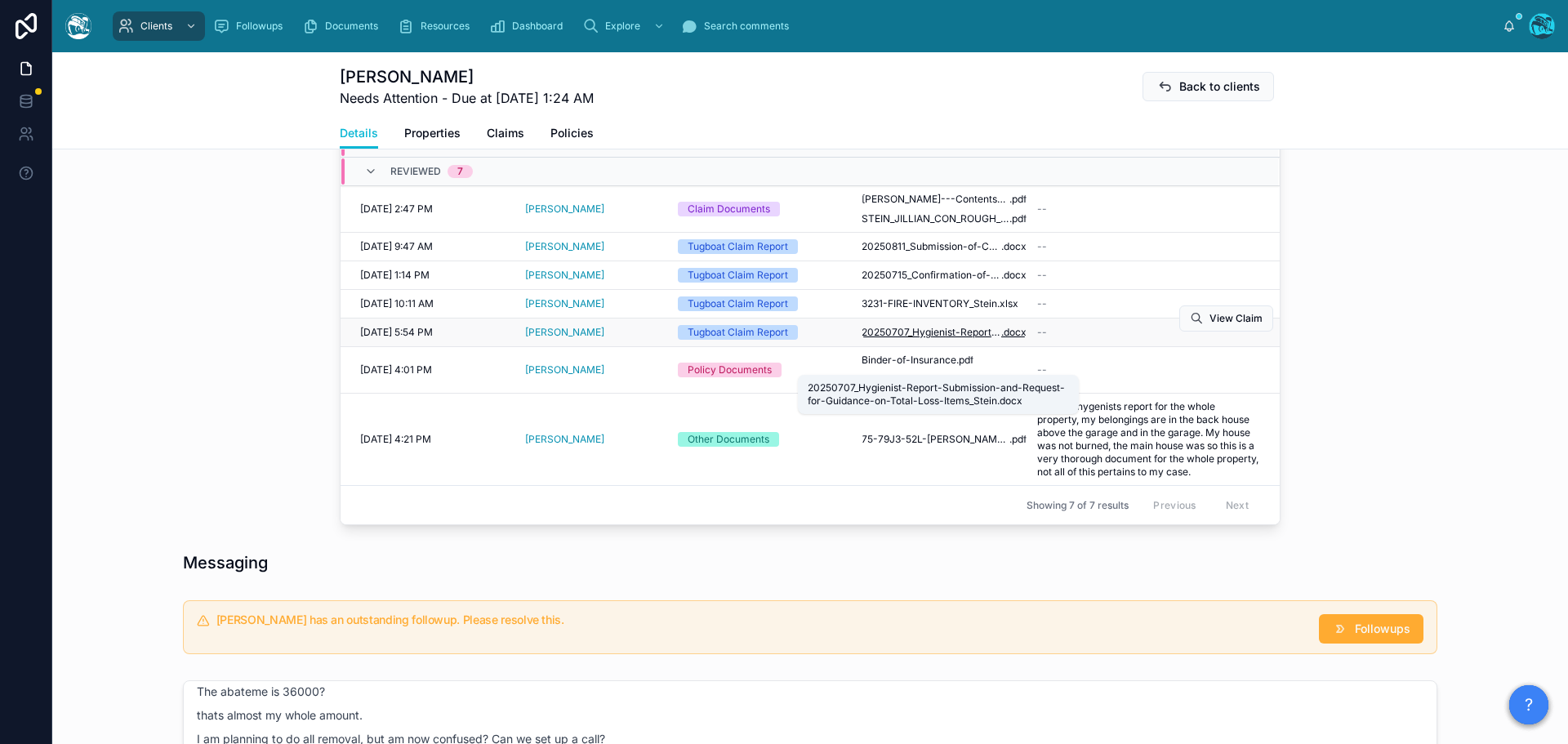
click at [946, 339] on span "20250707_Hygienist-Report-Submission-and-Request-for-Guidance-on-Total-Loss-Ite…" at bounding box center [931, 332] width 140 height 13
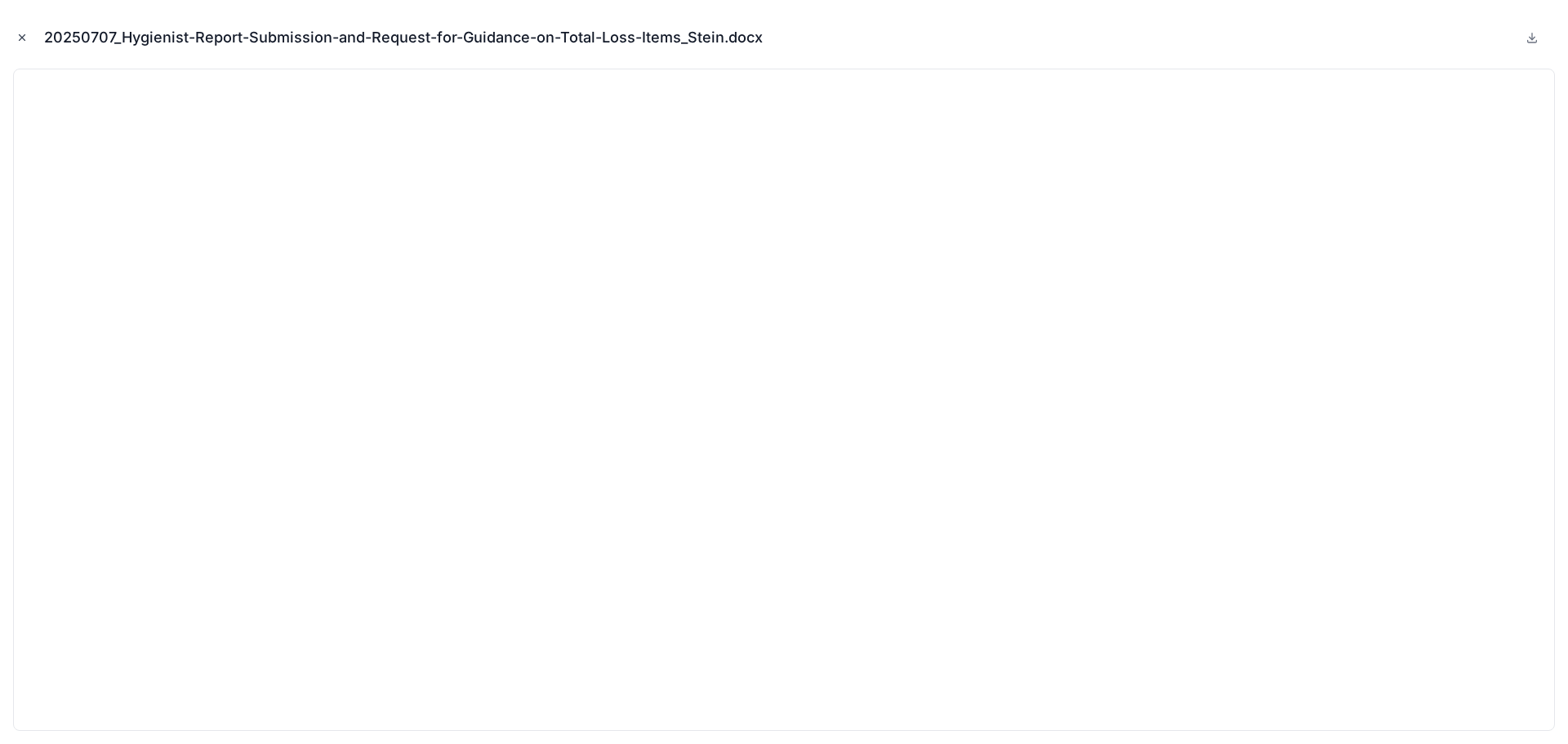
click at [18, 33] on icon "Close modal" at bounding box center [23, 38] width 12 height 12
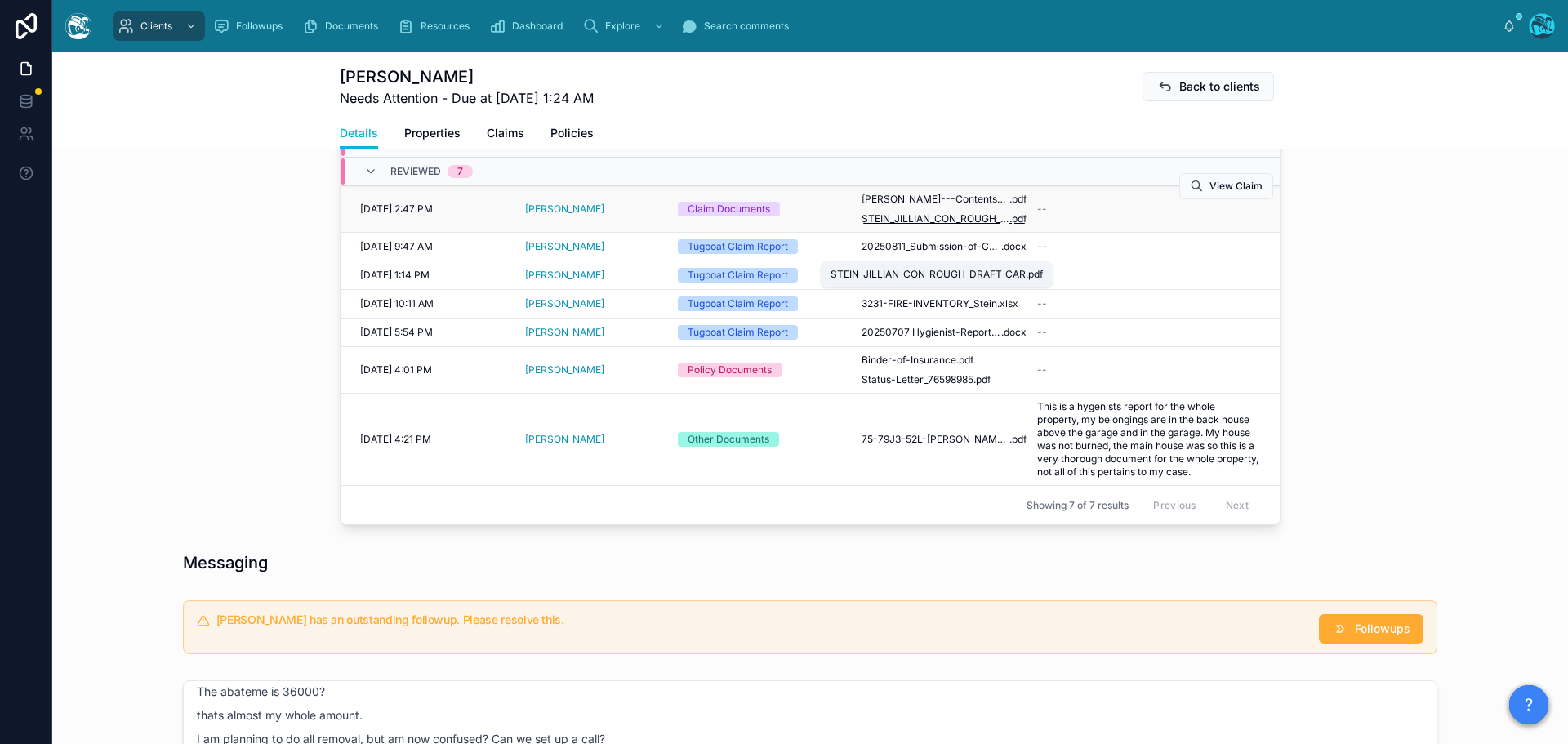
click at [909, 225] on span "STEIN_JILLIAN_CON_ROUGH_DRAFT_CAR" at bounding box center [935, 219] width 148 height 13
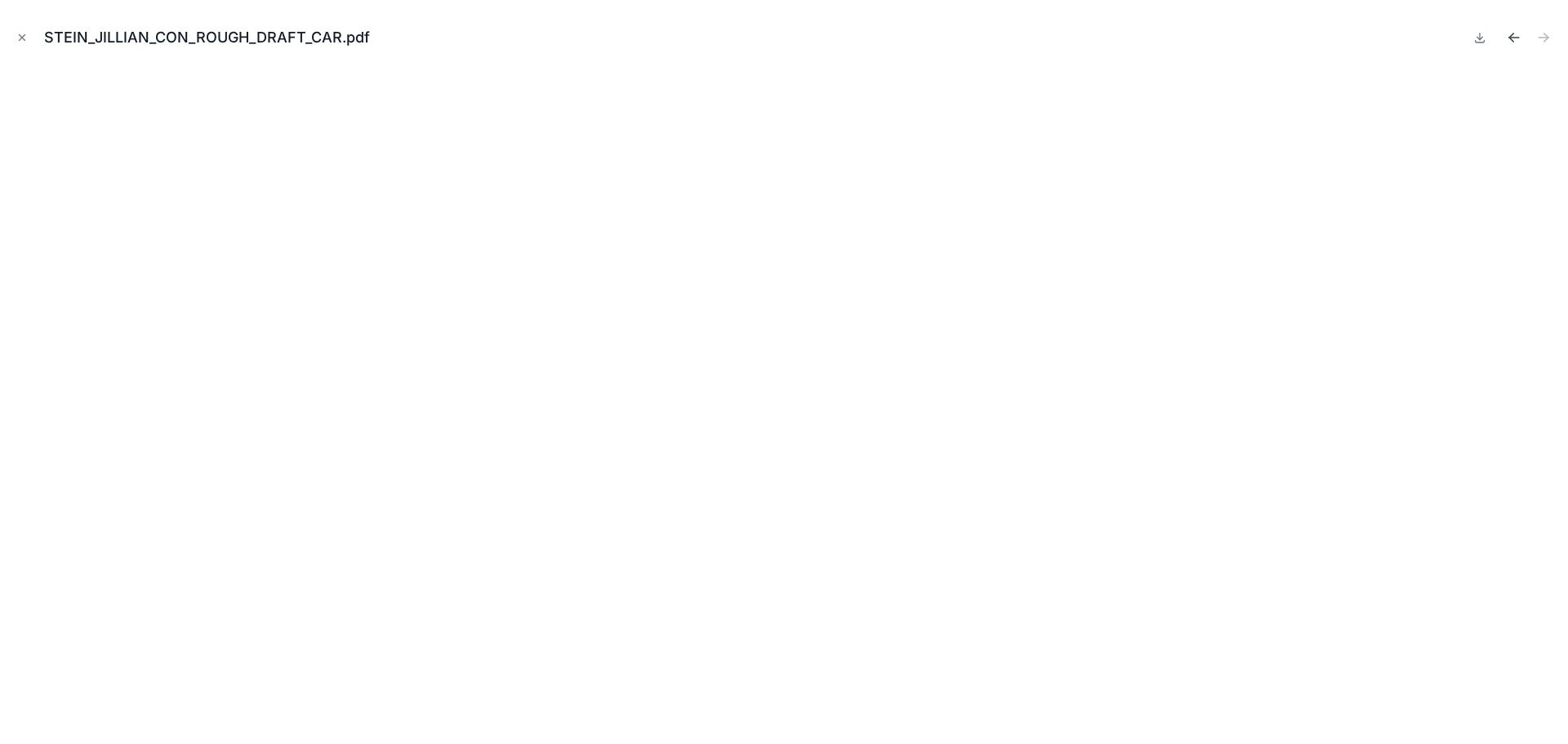
click at [1512, 35] on icon "Previous file" at bounding box center [1511, 35] width 4 height 4
click at [23, 34] on icon "Close modal" at bounding box center [23, 38] width 12 height 12
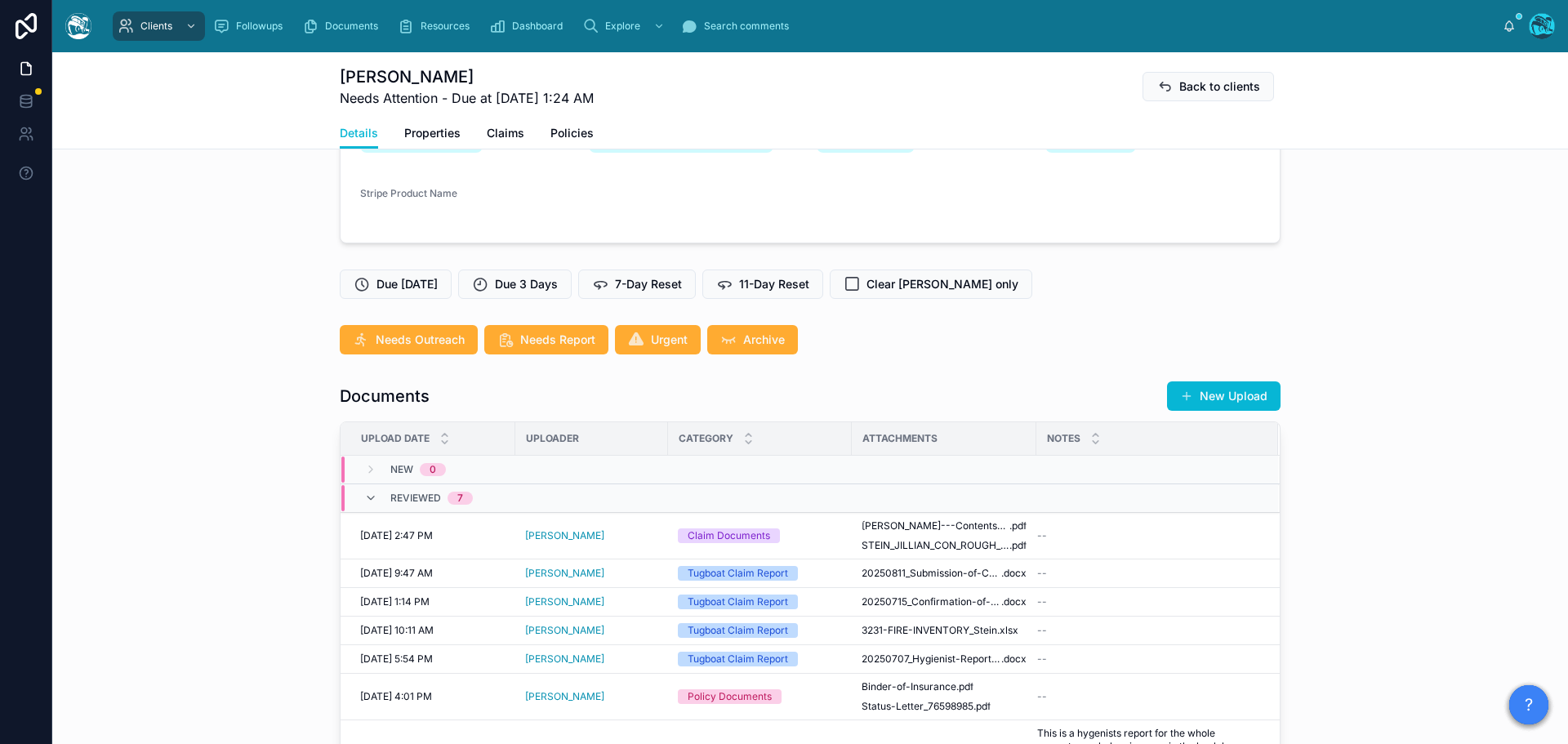
scroll to position [490, 0]
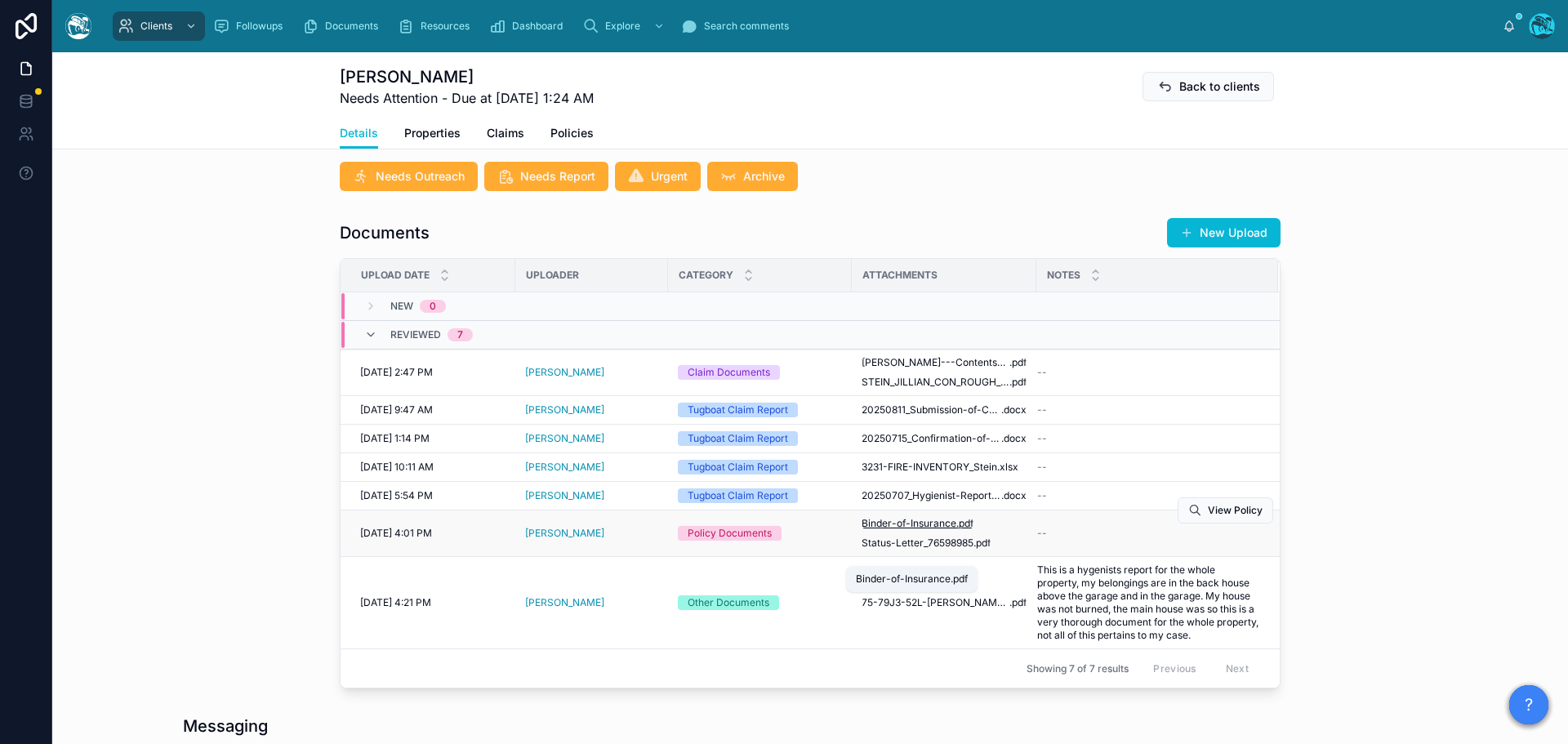
click at [921, 530] on span "Binder-of-Insurance" at bounding box center [908, 523] width 95 height 13
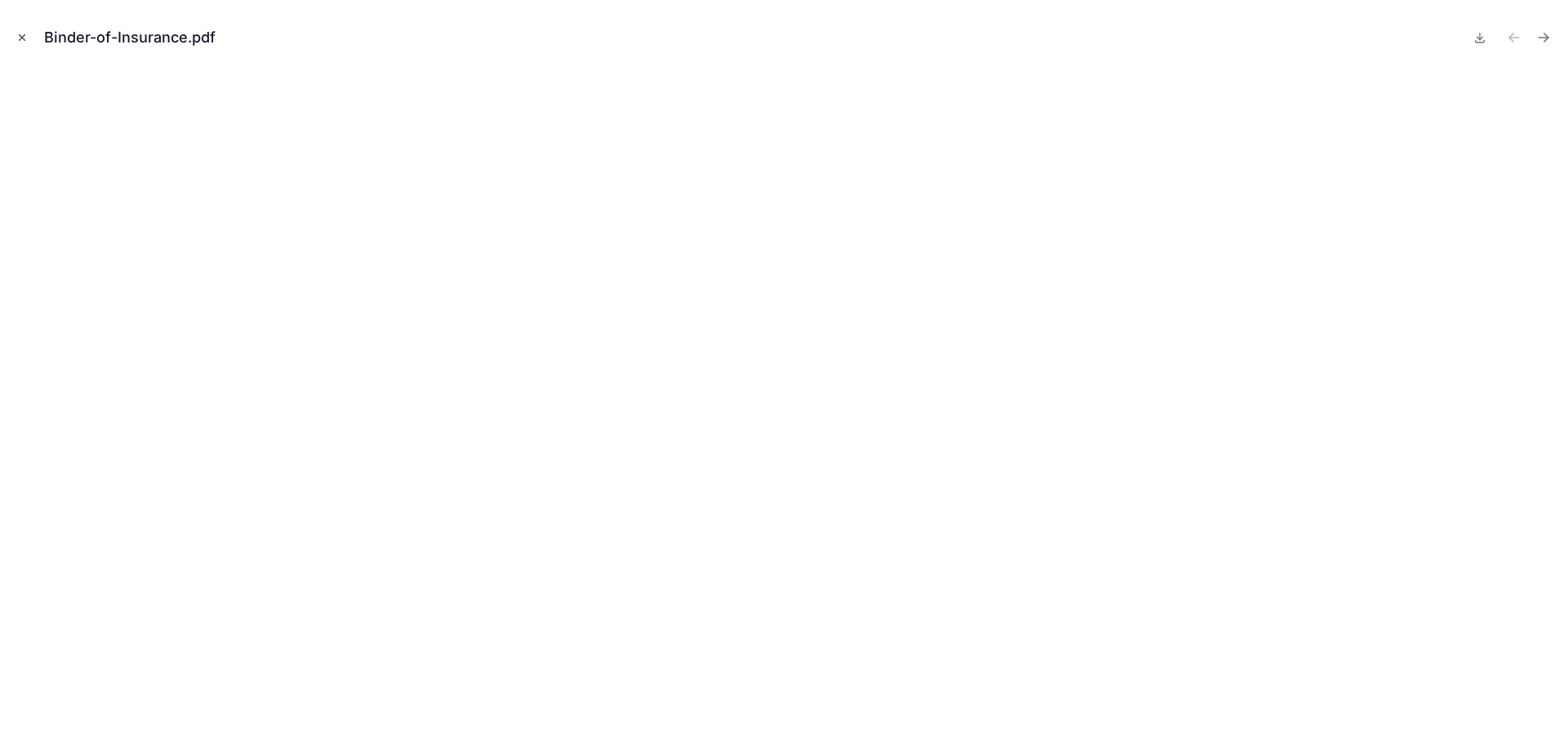
click at [20, 34] on icon "Close modal" at bounding box center [23, 38] width 12 height 12
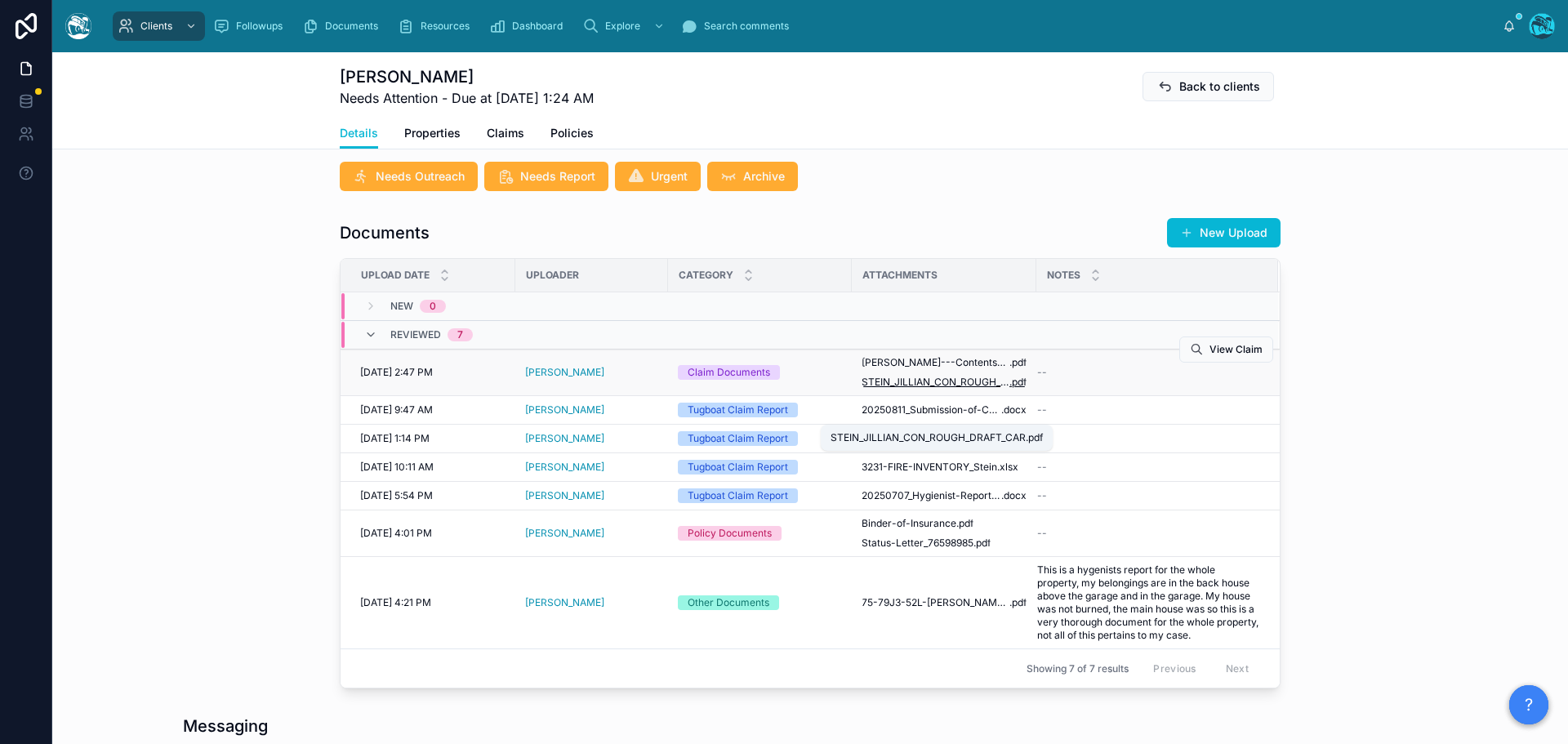
click at [924, 388] on span "STEIN_JILLIAN_CON_ROUGH_DRAFT_CAR" at bounding box center [935, 382] width 148 height 13
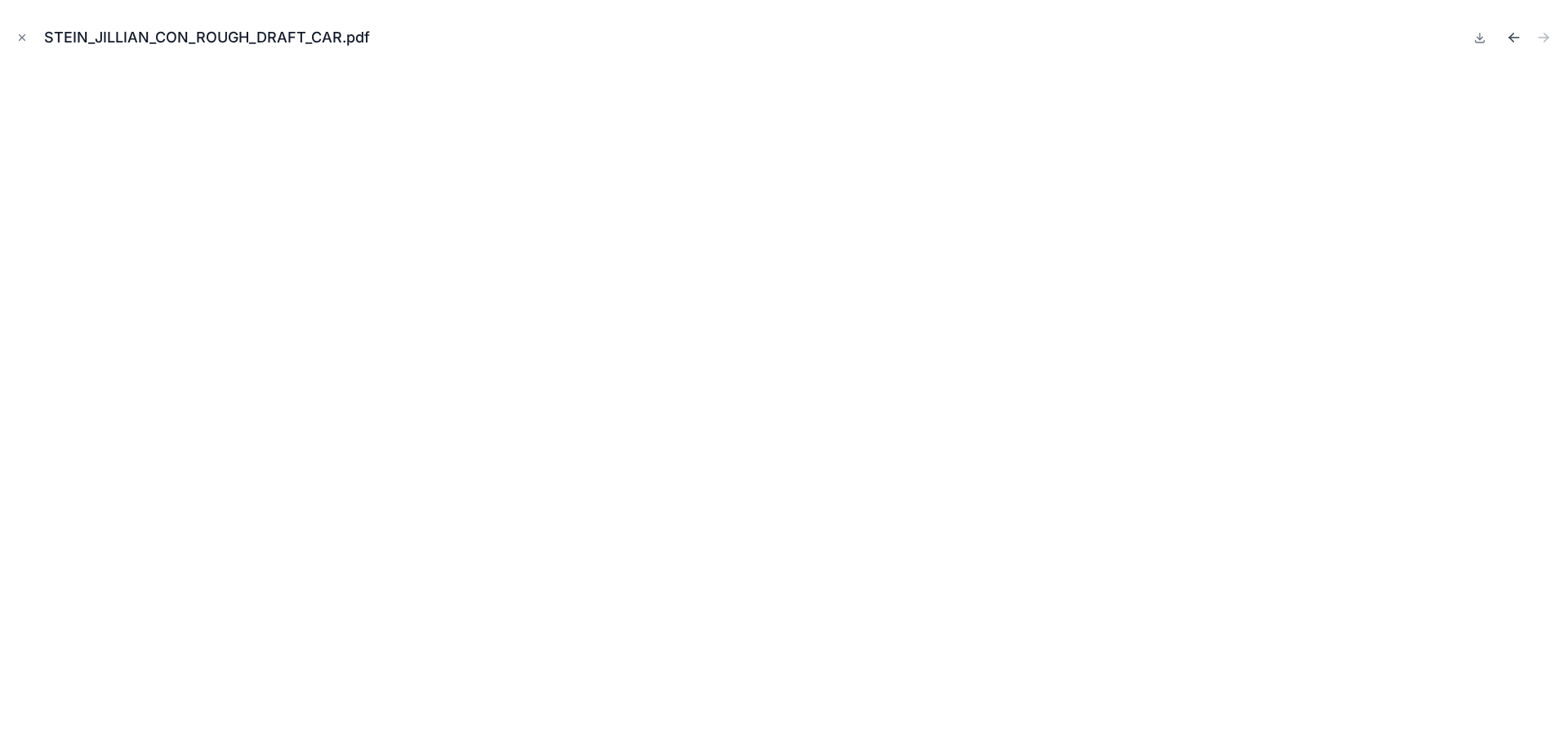
click at [1514, 37] on icon "Previous file" at bounding box center [1514, 38] width 17 height 17
click at [20, 35] on icon "Close modal" at bounding box center [23, 38] width 12 height 12
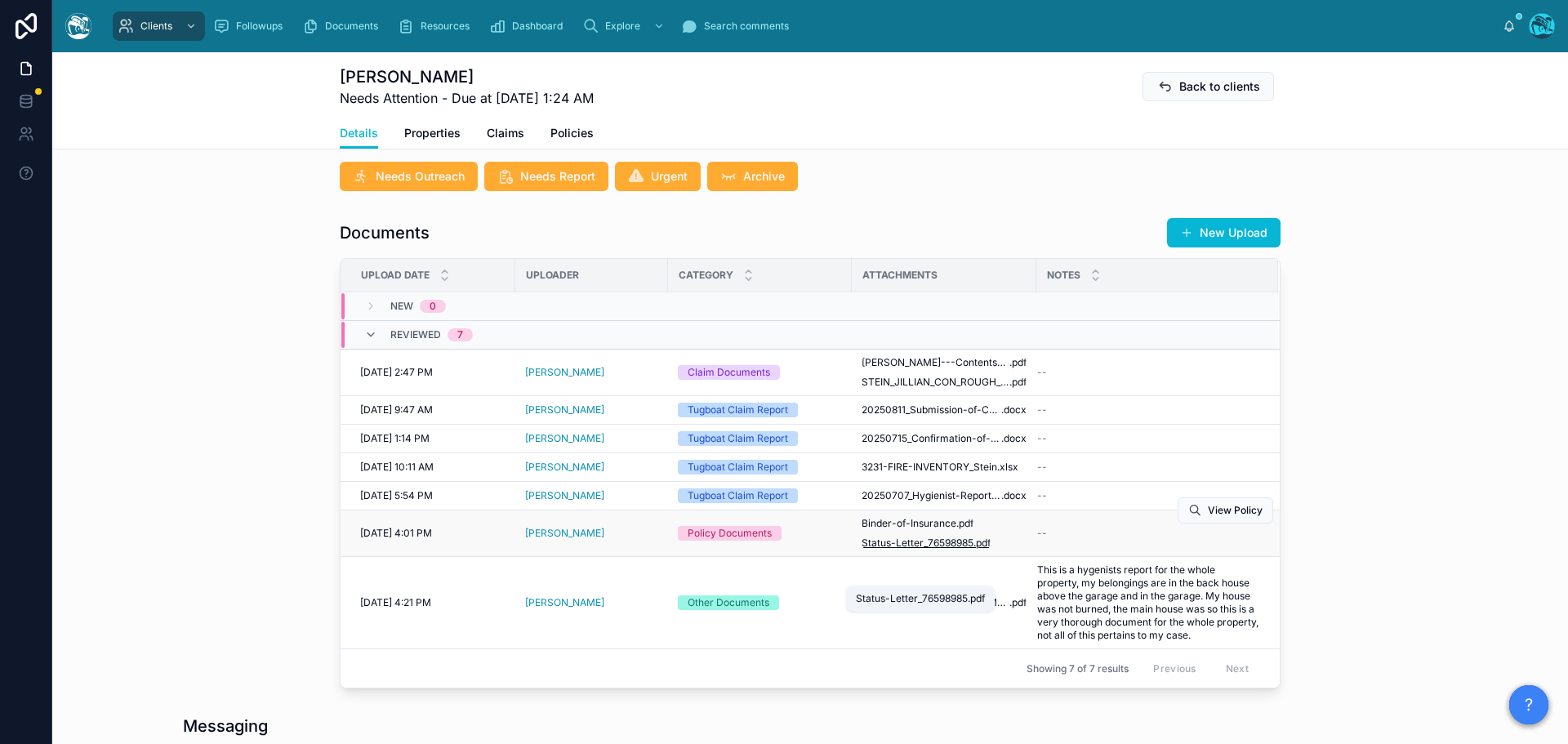
click at [935, 549] on span "Status-Letter_76598985" at bounding box center [918, 543] width 112 height 13
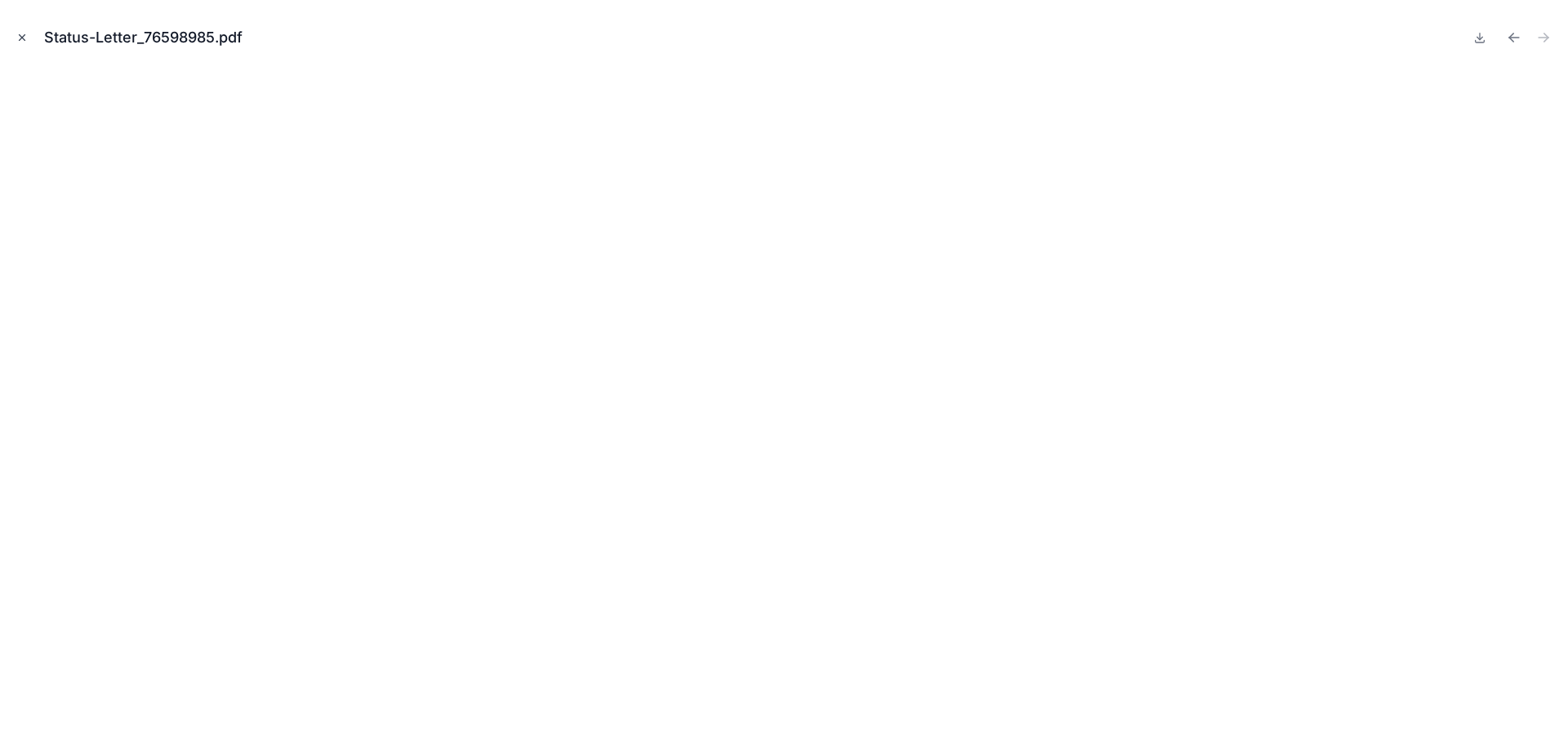
click at [23, 38] on icon "Close modal" at bounding box center [23, 38] width 12 height 12
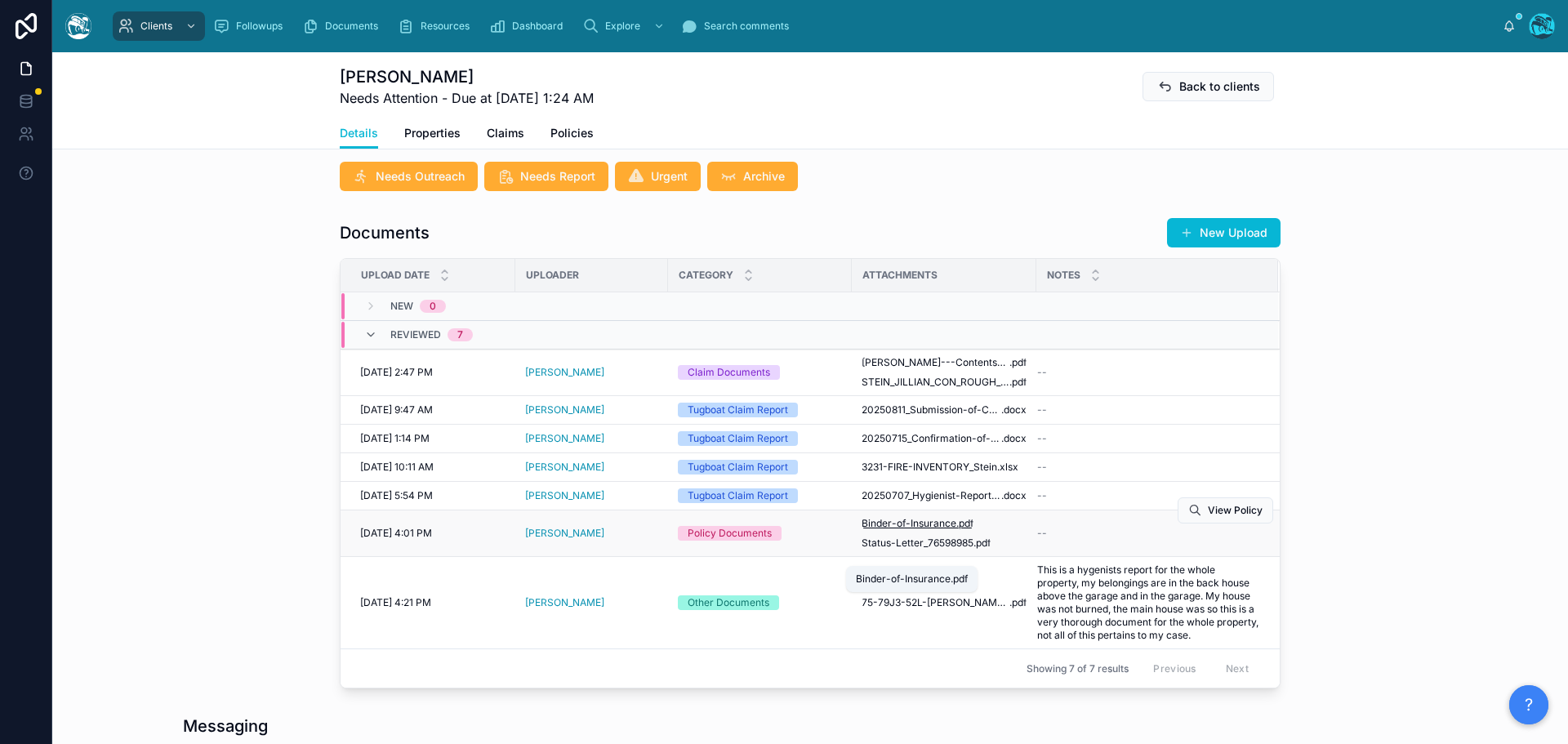
click at [901, 530] on span "Binder-of-Insurance" at bounding box center [908, 523] width 95 height 13
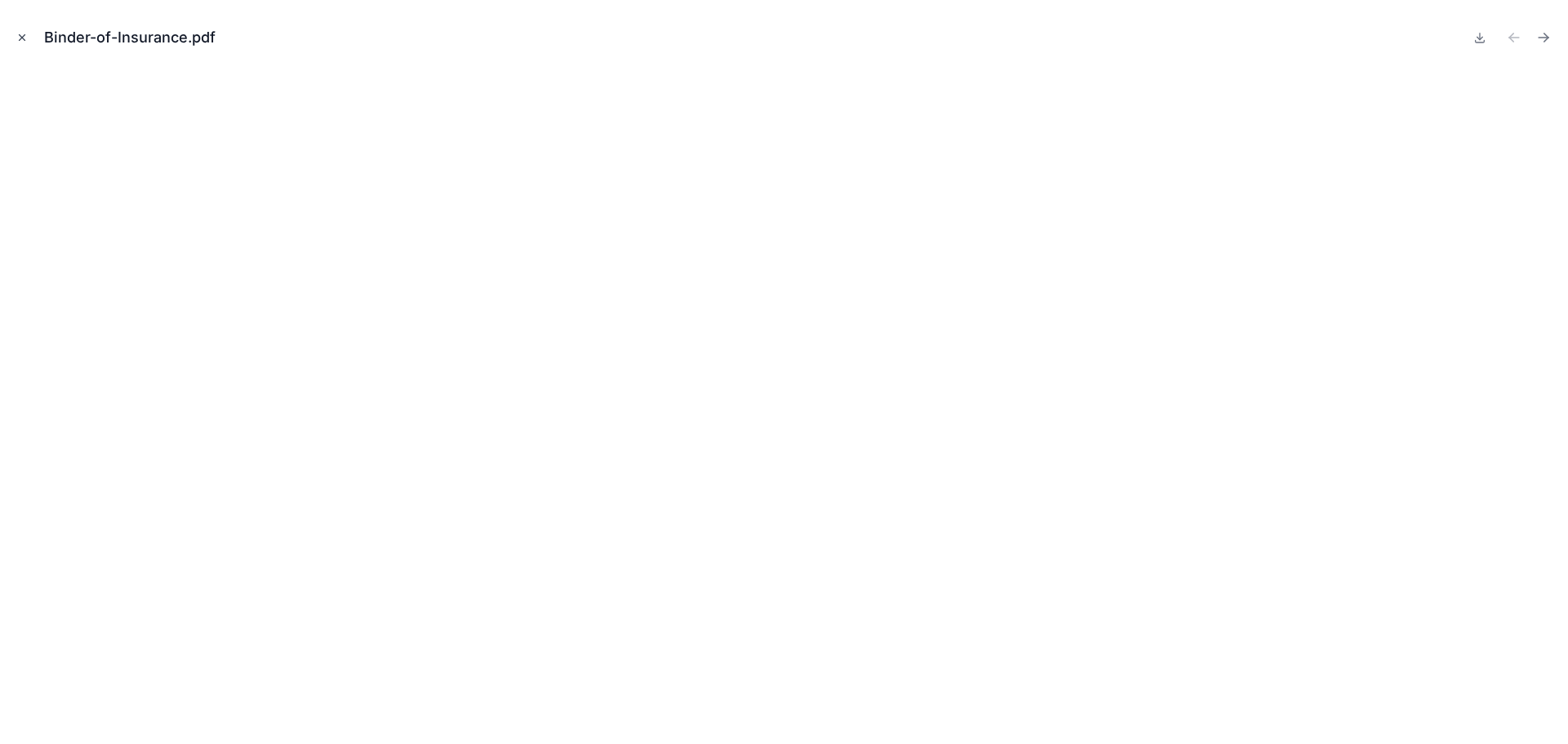
click at [22, 34] on icon "Close modal" at bounding box center [23, 38] width 12 height 12
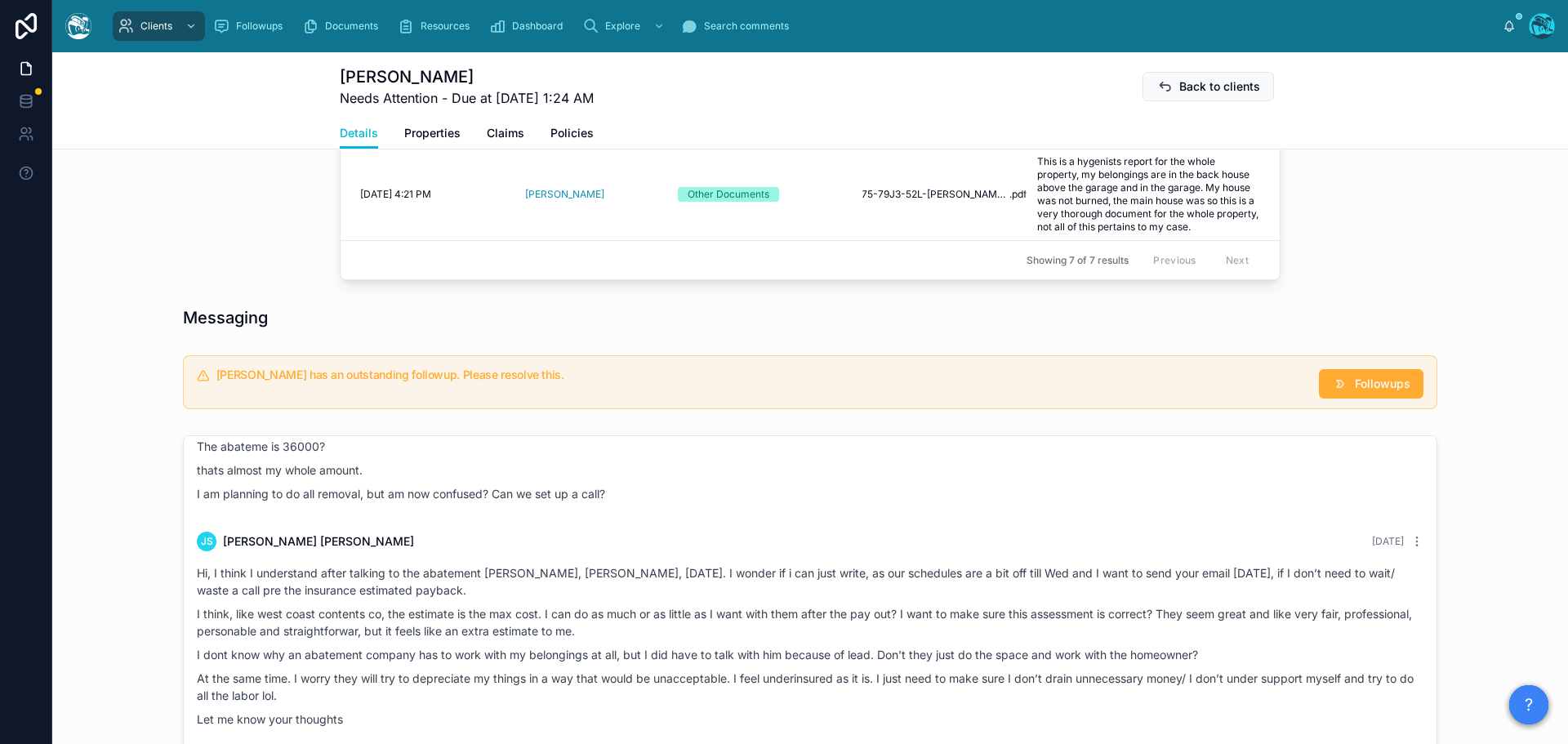
scroll to position [816, 0]
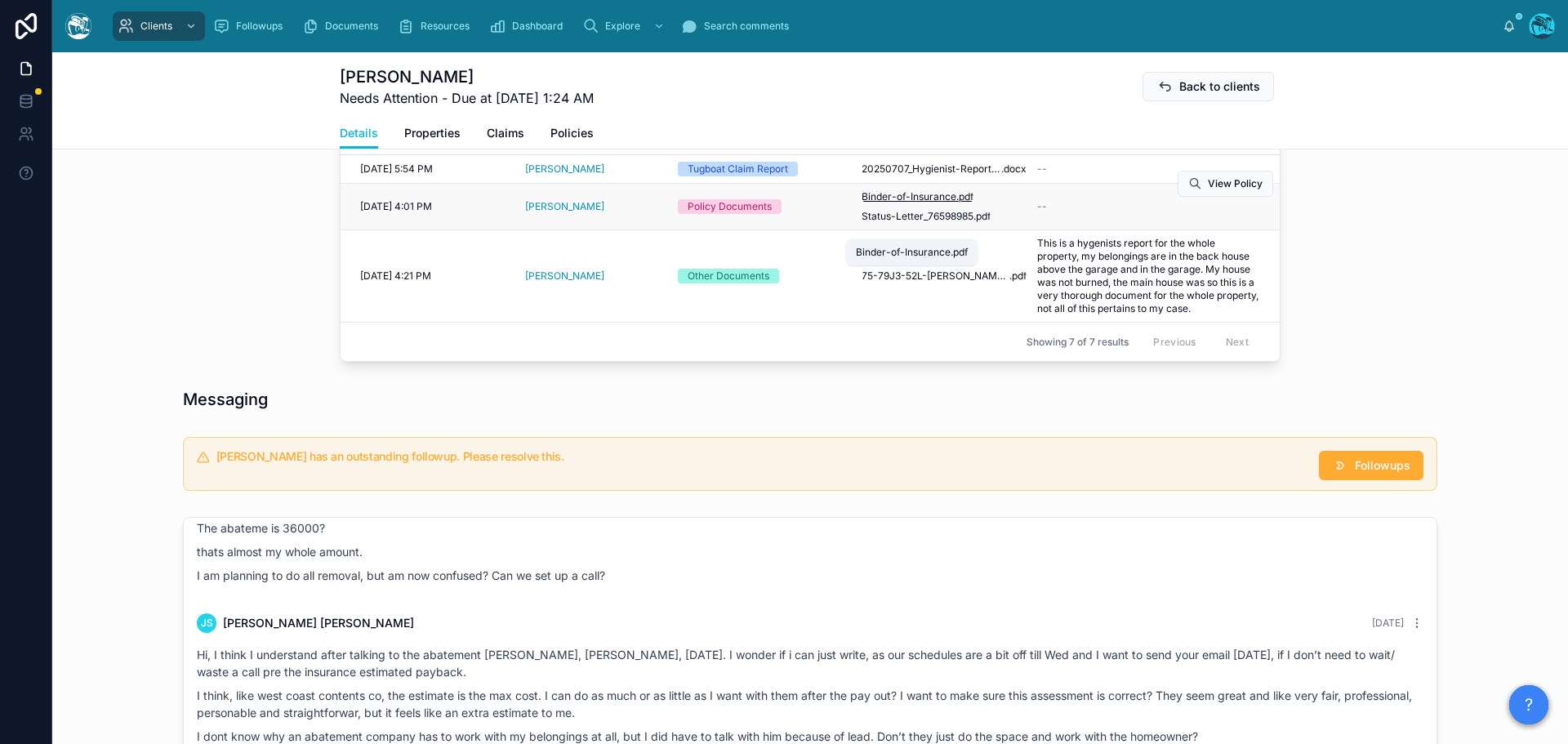
click at [909, 203] on span "Binder-of-Insurance" at bounding box center [908, 197] width 95 height 13
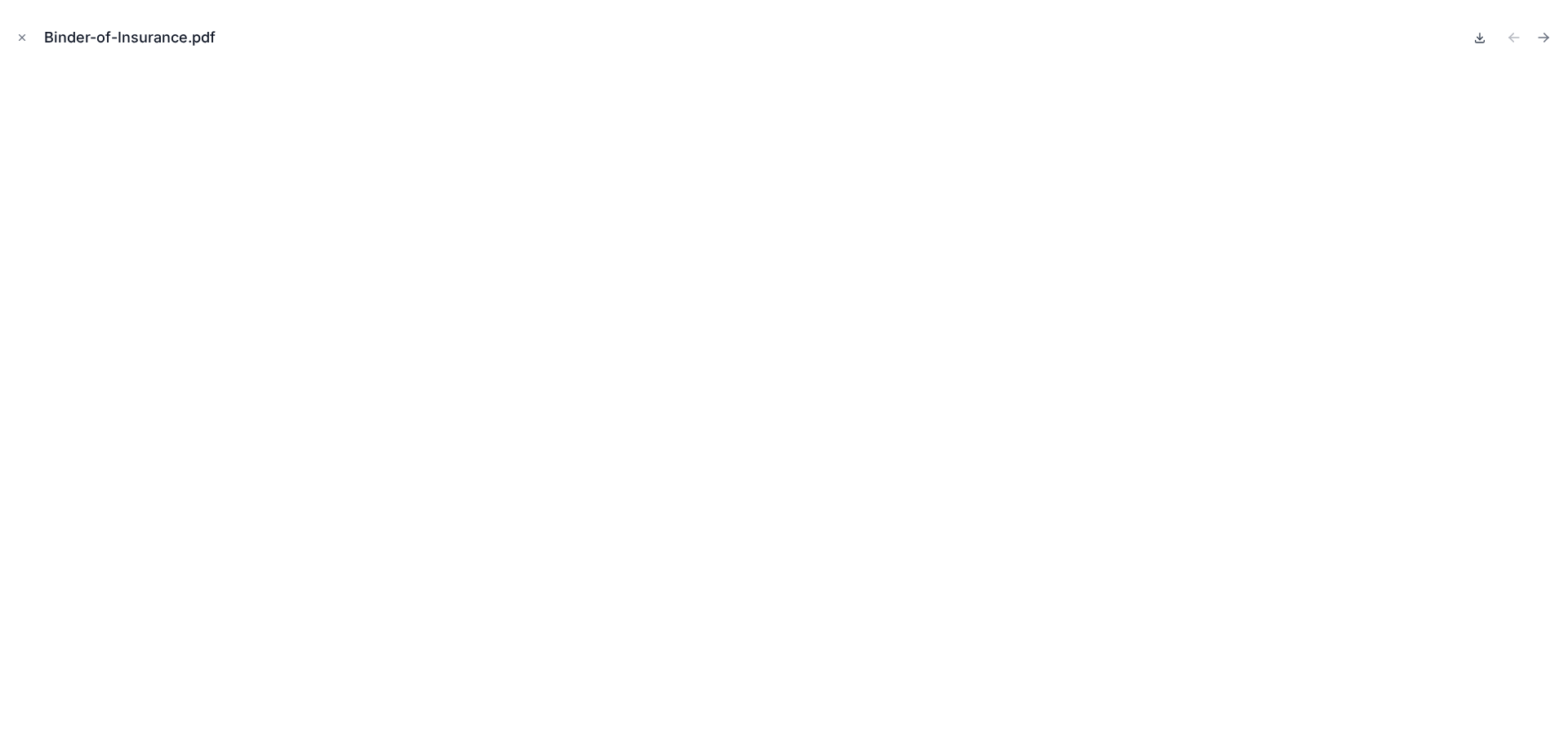
click at [1475, 33] on icon at bounding box center [1480, 38] width 13 height 13
drag, startPoint x: 17, startPoint y: 35, endPoint x: 463, endPoint y: 100, distance: 450.7
click at [17, 35] on icon "Close modal" at bounding box center [23, 38] width 12 height 12
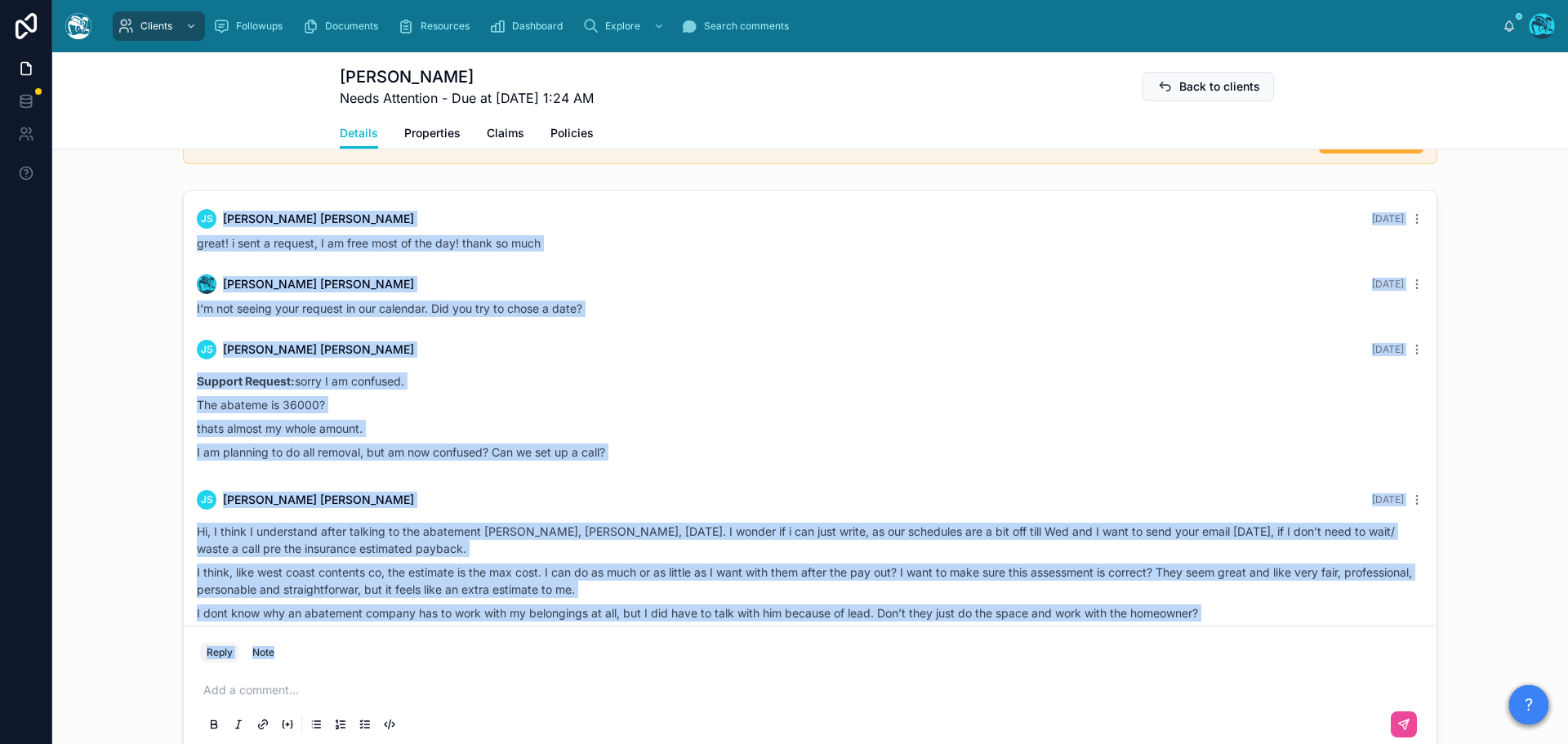
scroll to position [2766, 0]
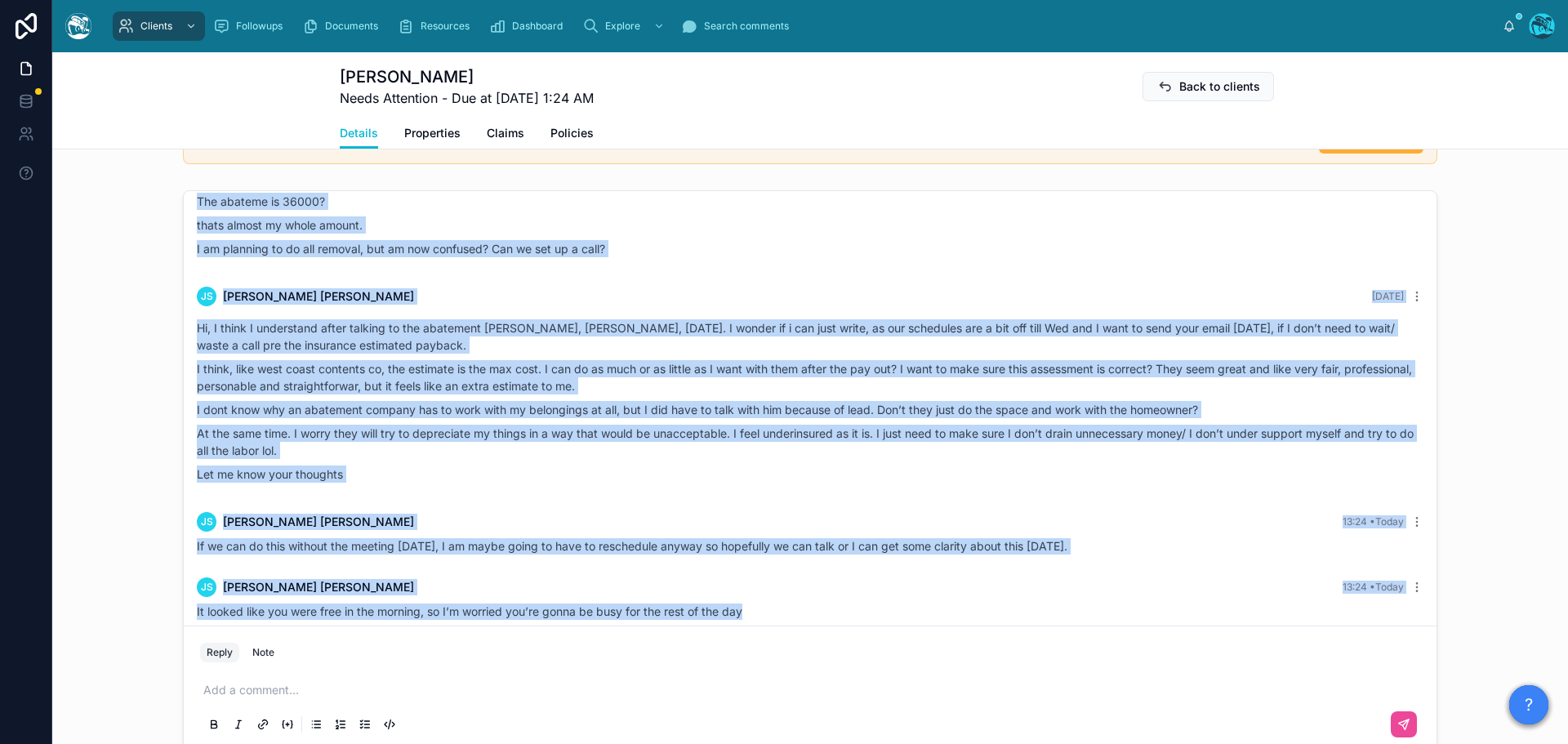
drag, startPoint x: 792, startPoint y: 257, endPoint x: 804, endPoint y: 644, distance: 387.2
copy div "Rachel Baker Yesterday Good morning, Jillian! Here’s the recommended strategy, …"
drag, startPoint x: 712, startPoint y: 259, endPoint x: 829, endPoint y: 646, distance: 404.3
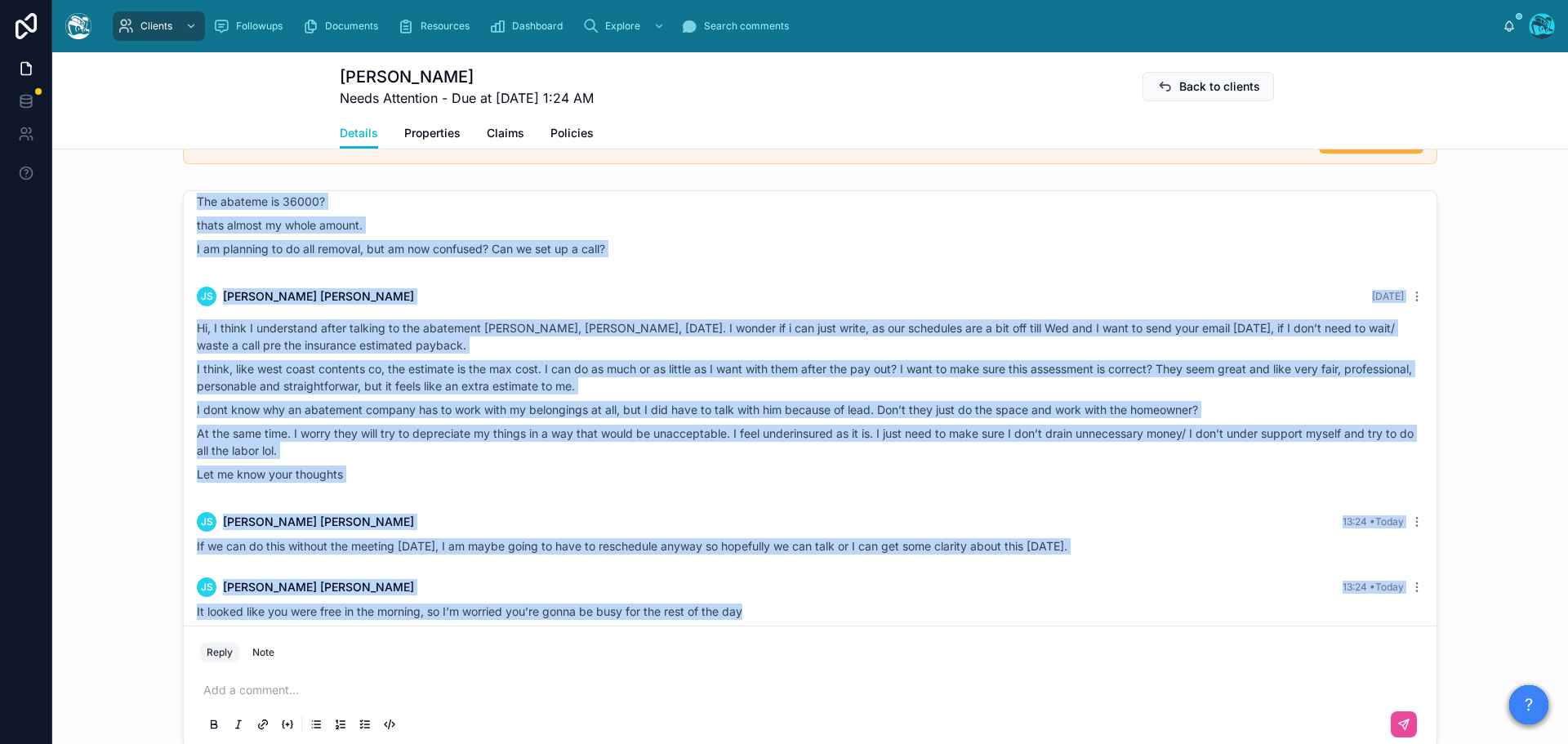
copy div "JS Jillian Stein 6 days ago Hi, I am still waiting for the abatement estimate. …"
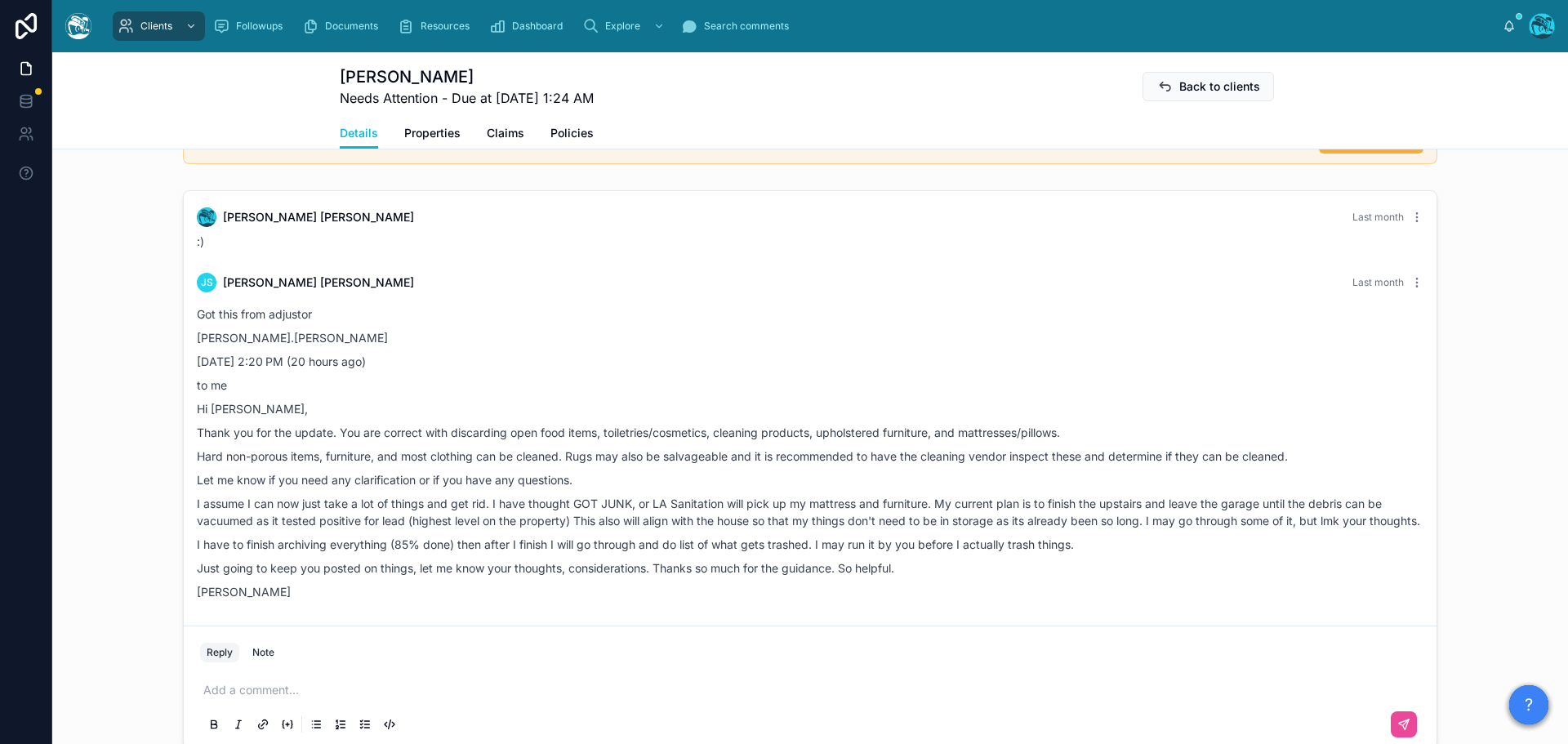
scroll to position [3548, 0]
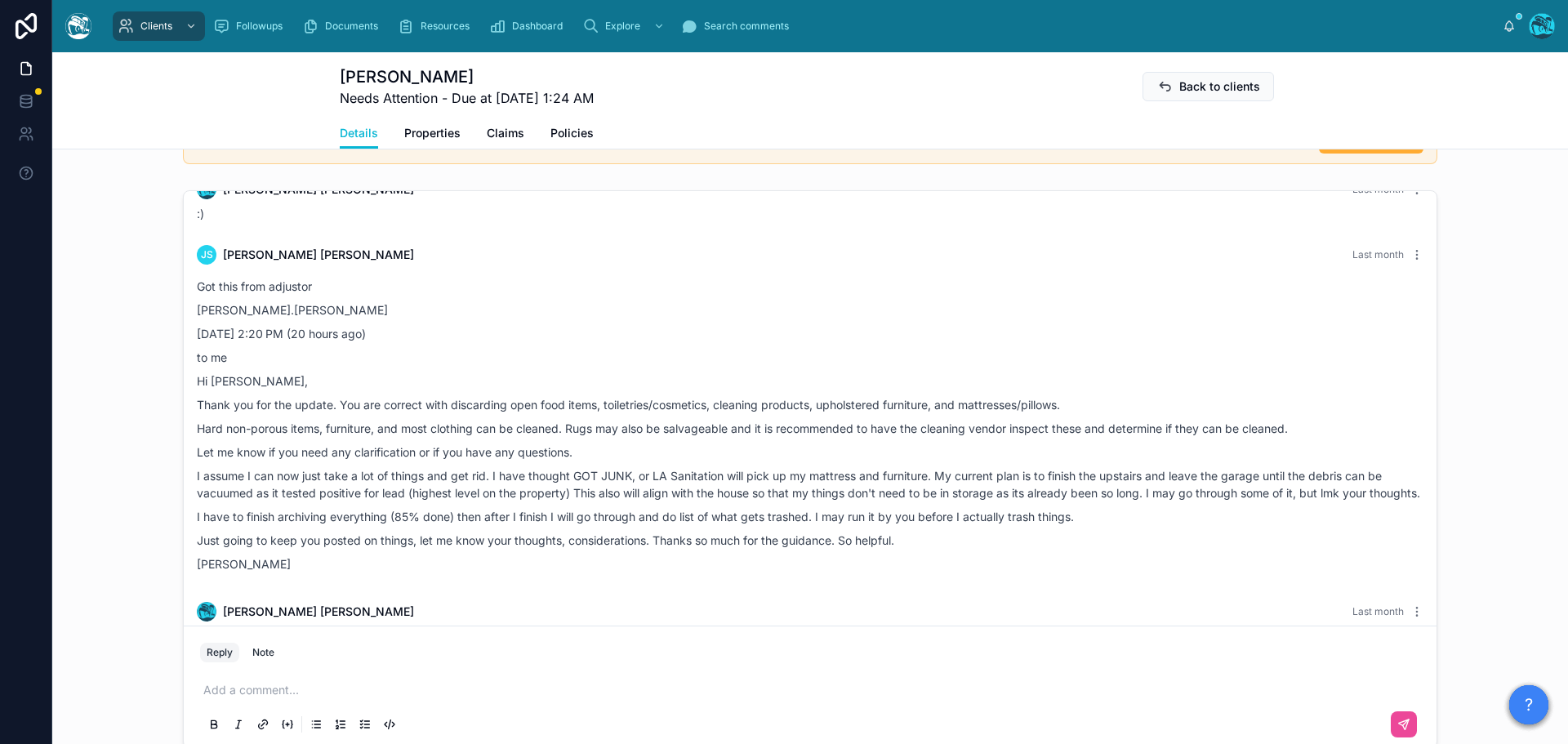
drag, startPoint x: 1052, startPoint y: 439, endPoint x: 506, endPoint y: 437, distance: 546.0
click at [506, 413] on p "Thank you for the update. You are correct with discarding open food items, toil…" at bounding box center [810, 404] width 1226 height 17
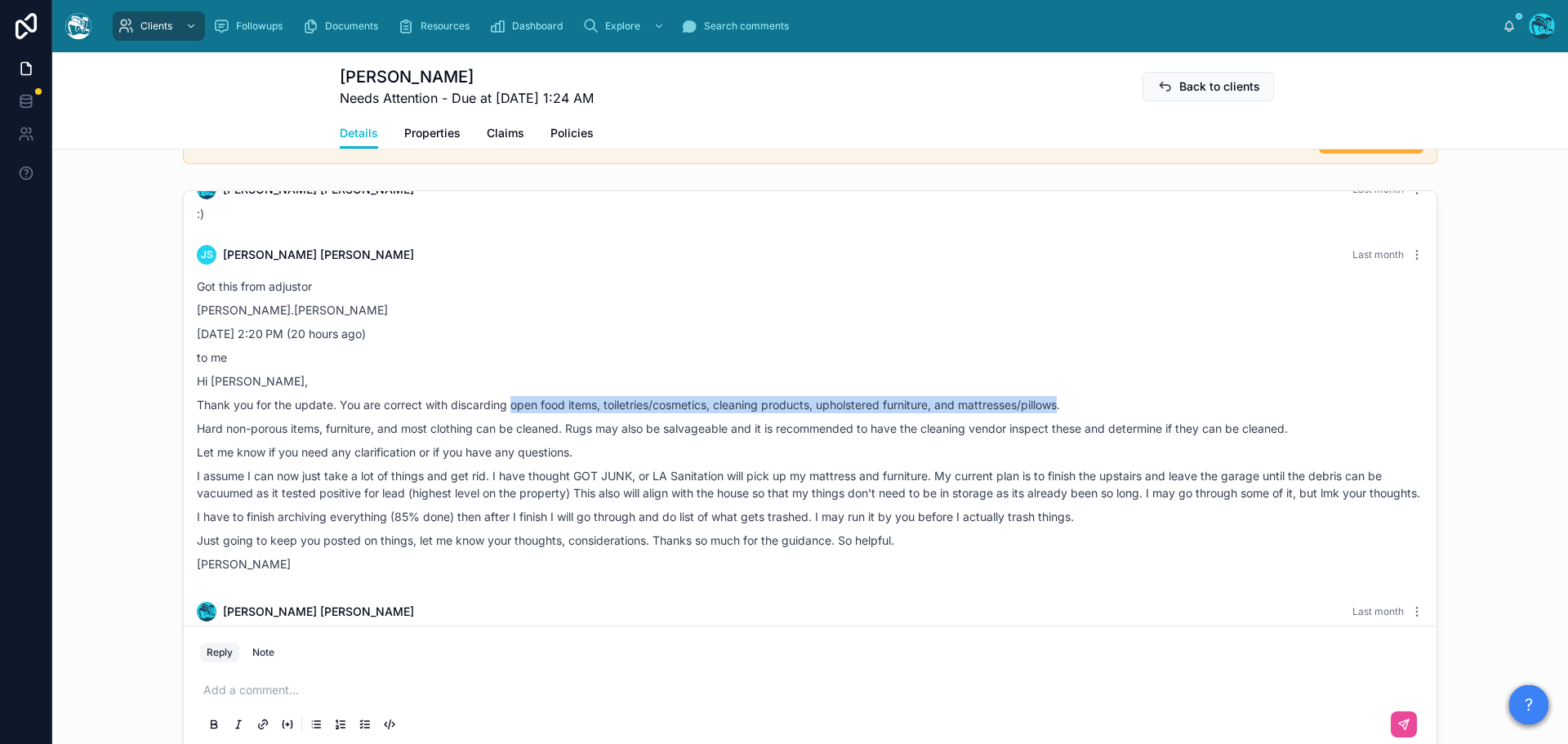
drag, startPoint x: 506, startPoint y: 439, endPoint x: 1057, endPoint y: 440, distance: 551.0
click at [1057, 413] on p "Thank you for the update. You are correct with discarding open food items, toil…" at bounding box center [810, 404] width 1226 height 17
copy p "open food items, toiletries/cosmetics, cleaning products, upholstered furniture…"
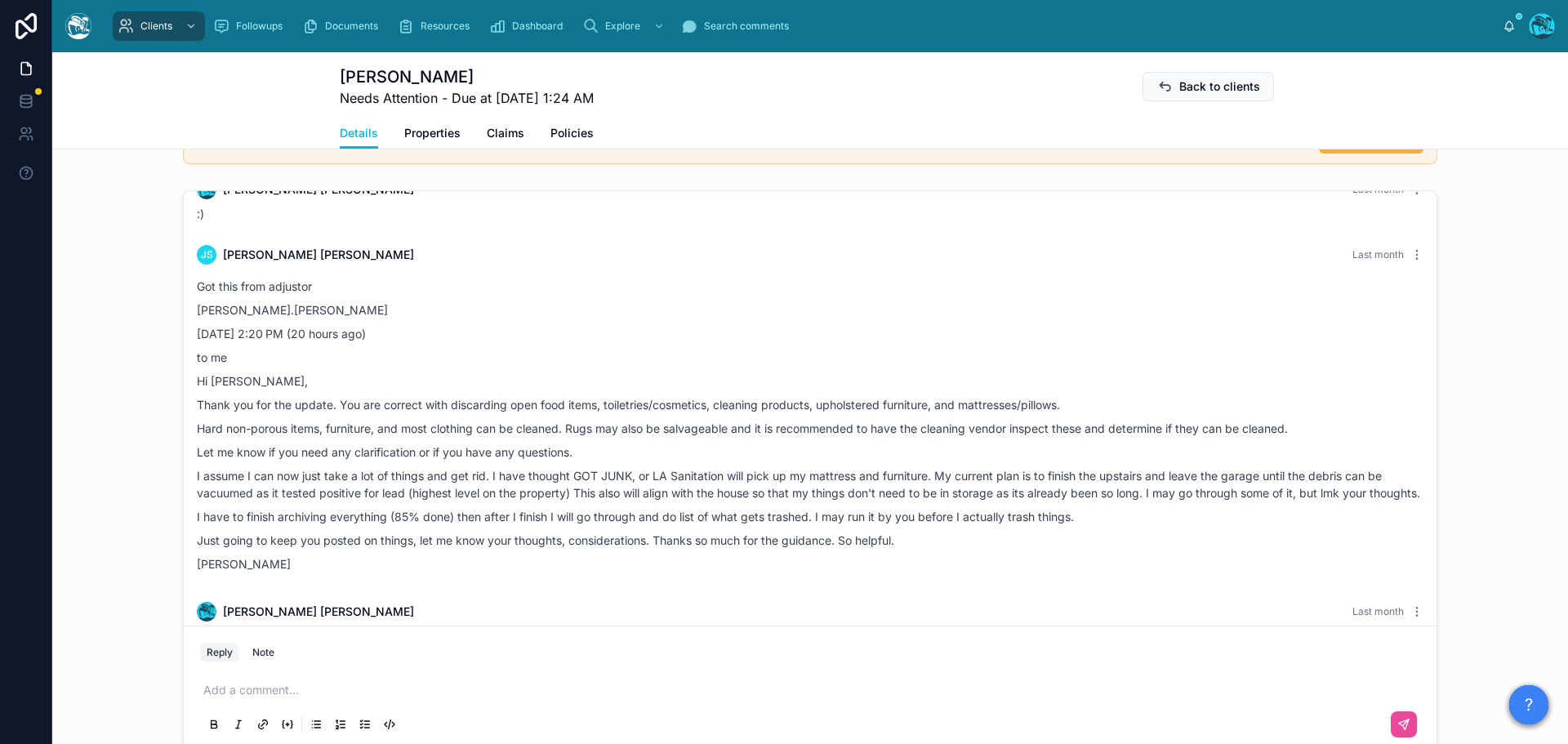
click at [261, 698] on p at bounding box center [813, 690] width 1220 height 17
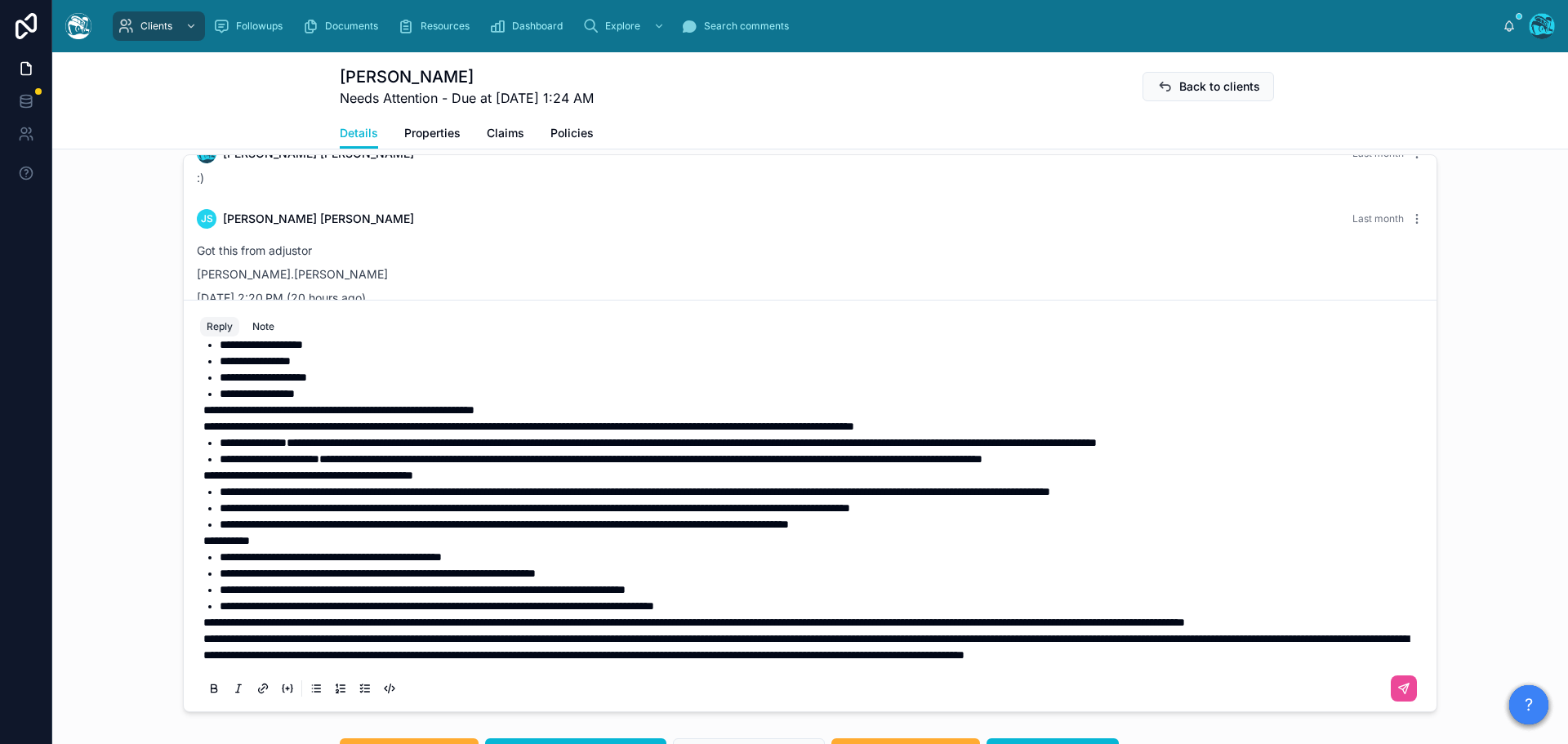
scroll to position [182, 0]
click at [203, 651] on span "**********" at bounding box center [806, 646] width 1206 height 28
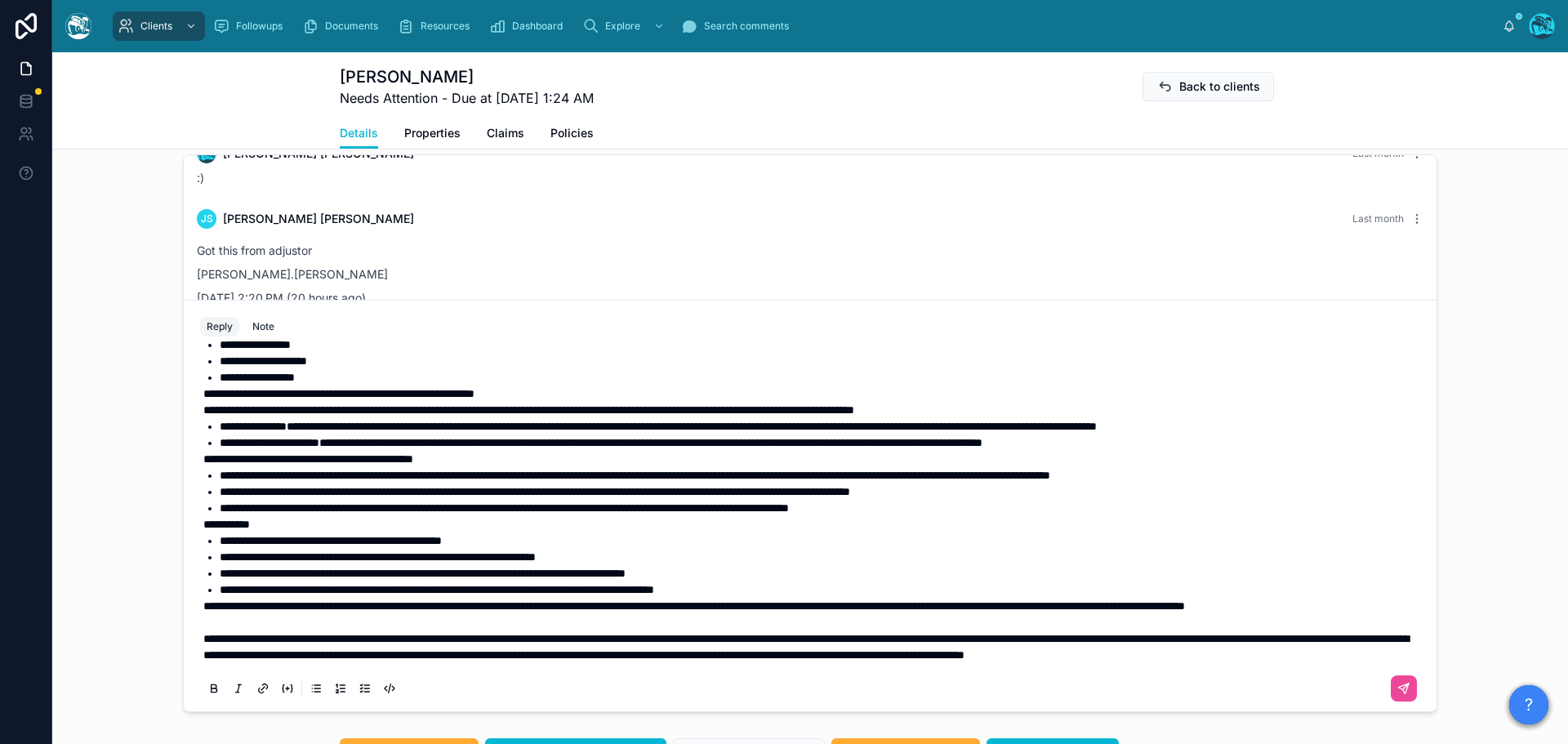
click at [203, 612] on span "**********" at bounding box center [694, 606] width 981 height 12
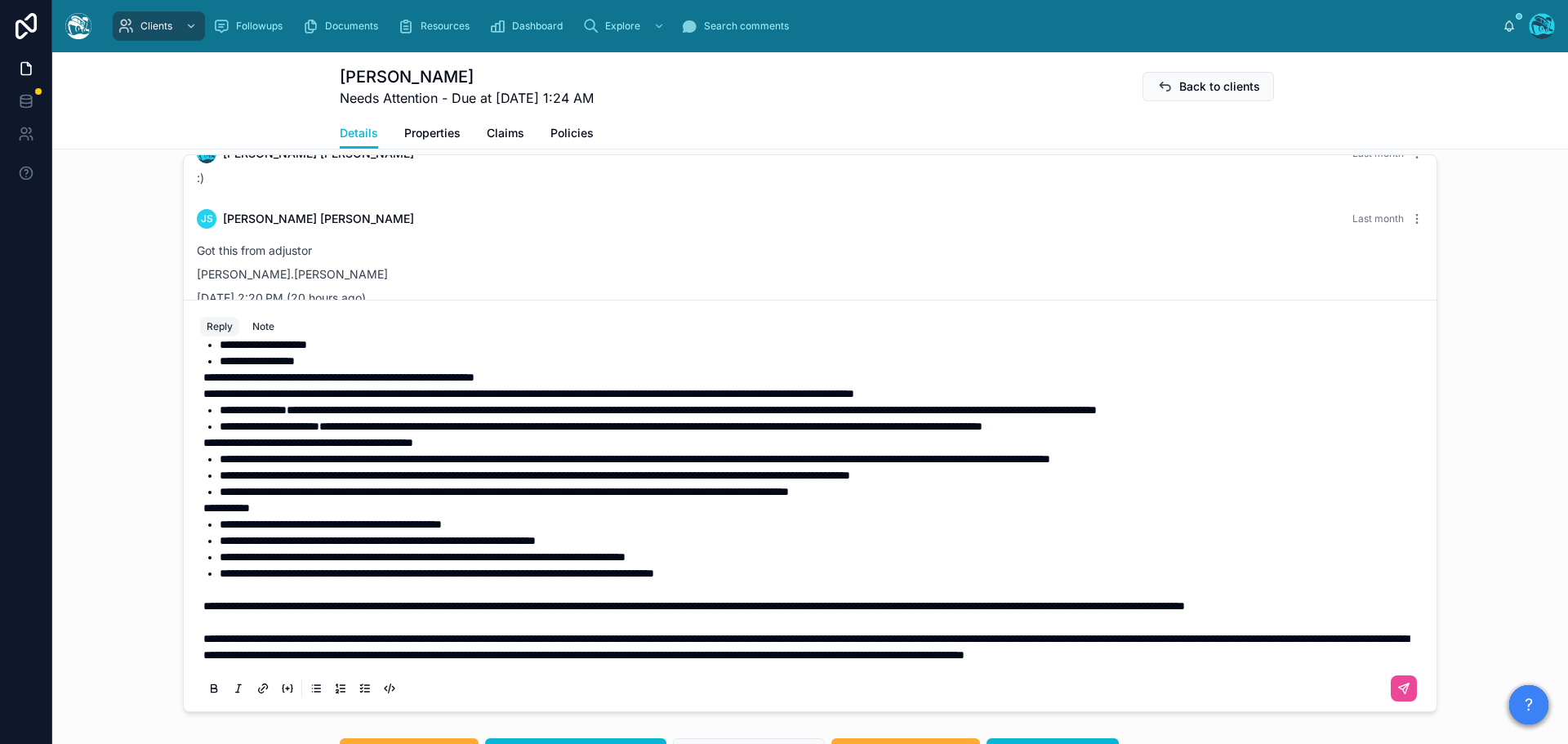
click at [203, 382] on strong "**********" at bounding box center [339, 377] width 271 height 12
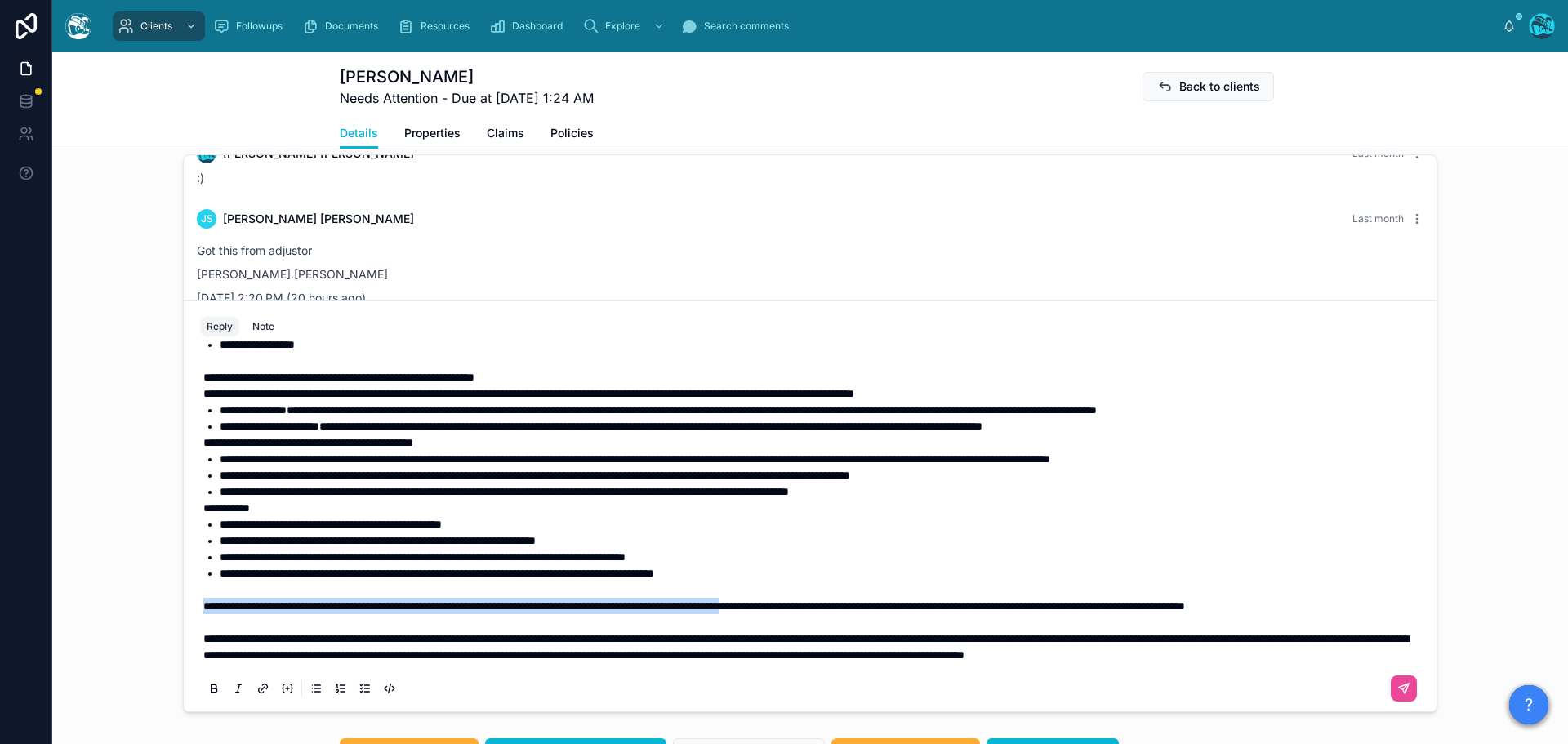
drag, startPoint x: 198, startPoint y: 606, endPoint x: 891, endPoint y: 608, distance: 693.0
click at [891, 608] on span "**********" at bounding box center [694, 606] width 981 height 12
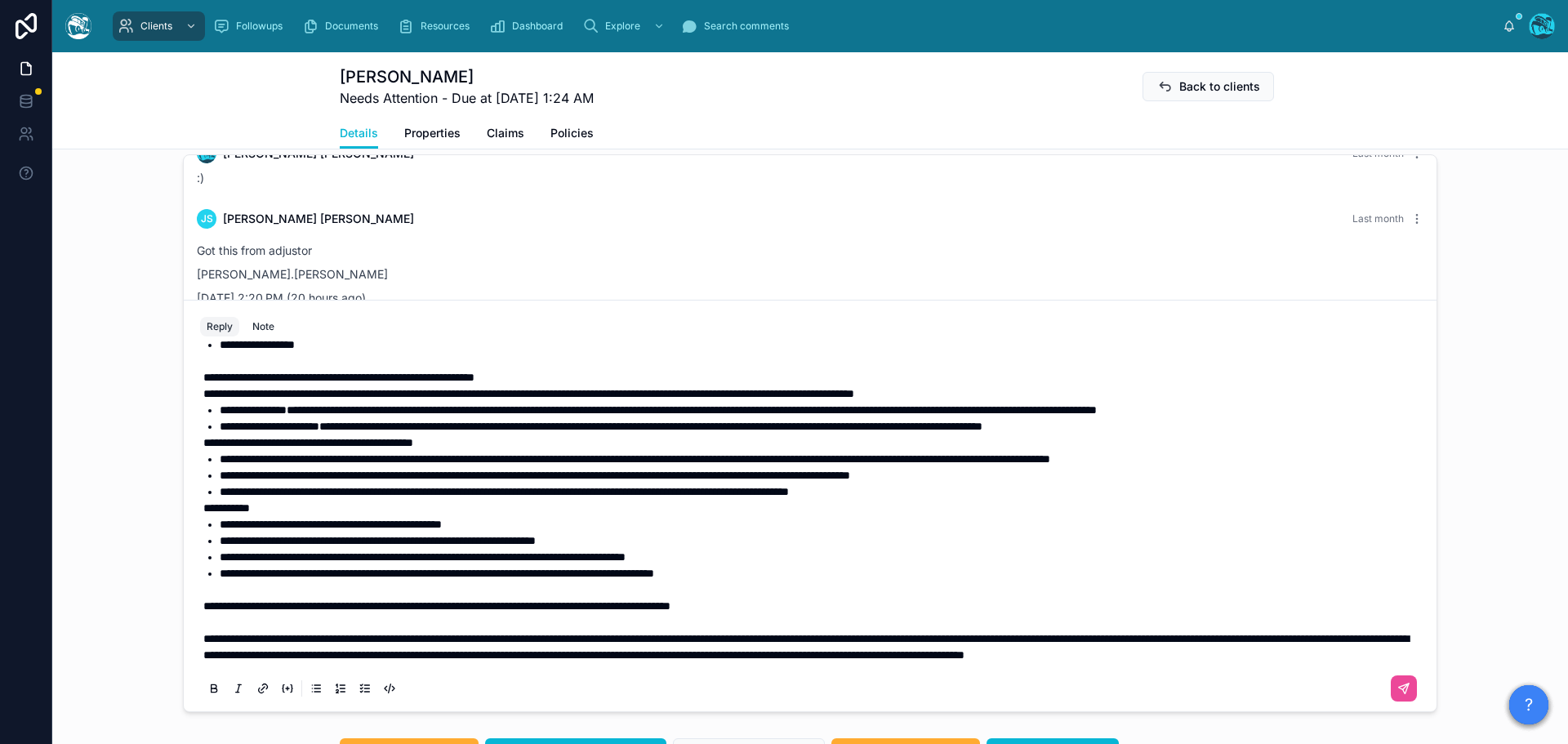
scroll to position [1195, 0]
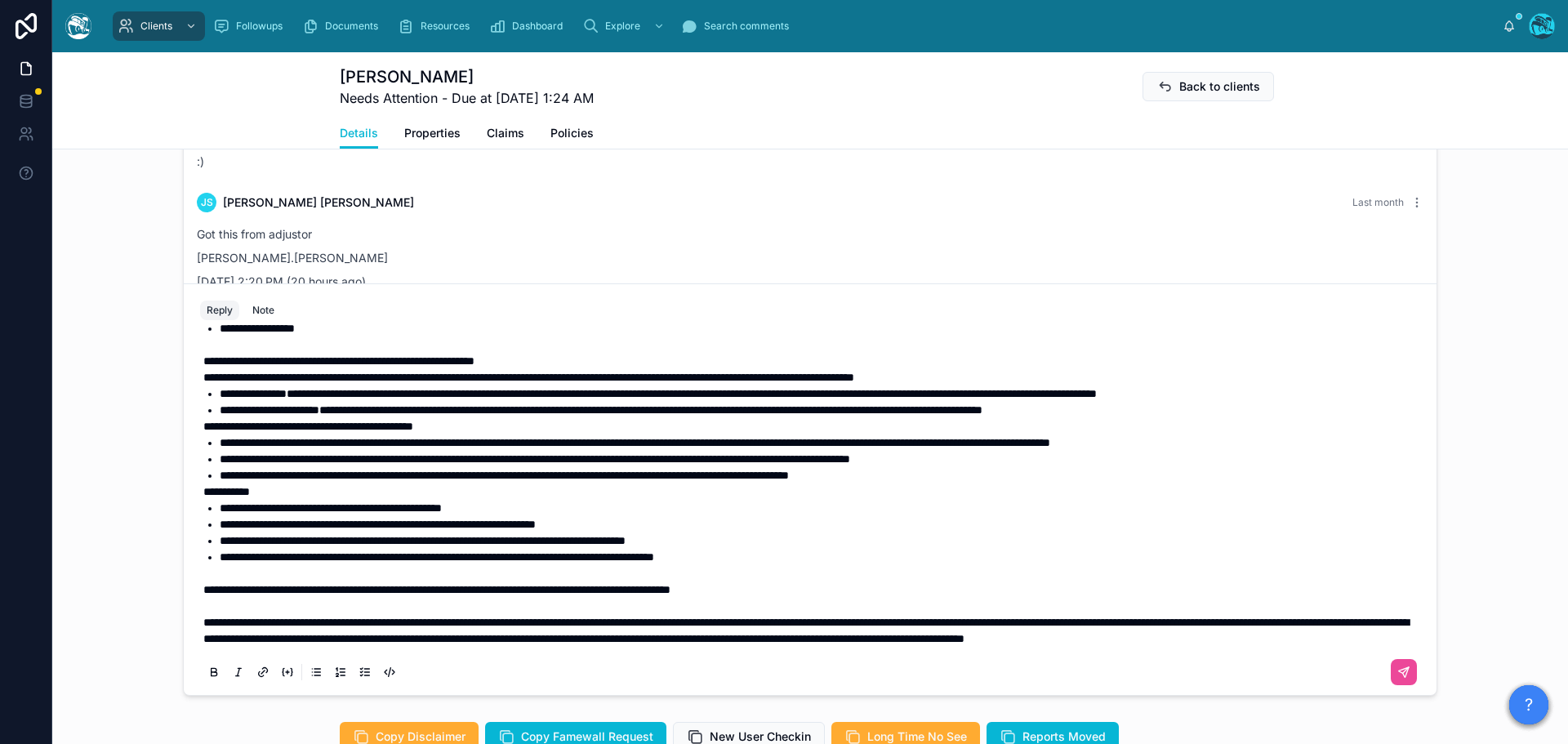
click at [203, 595] on span "**********" at bounding box center [437, 589] width 467 height 12
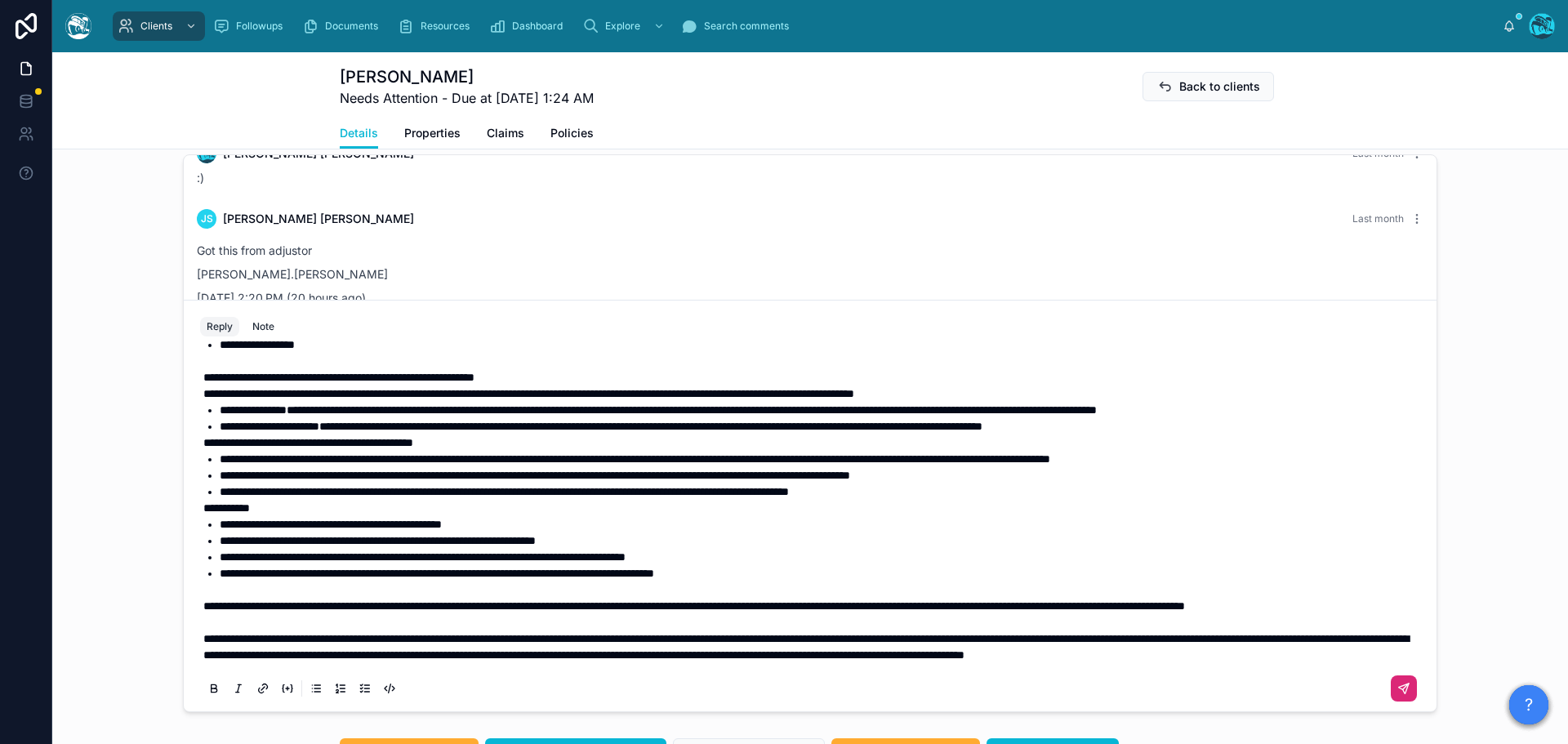
click at [1397, 695] on icon at bounding box center [1404, 688] width 13 height 13
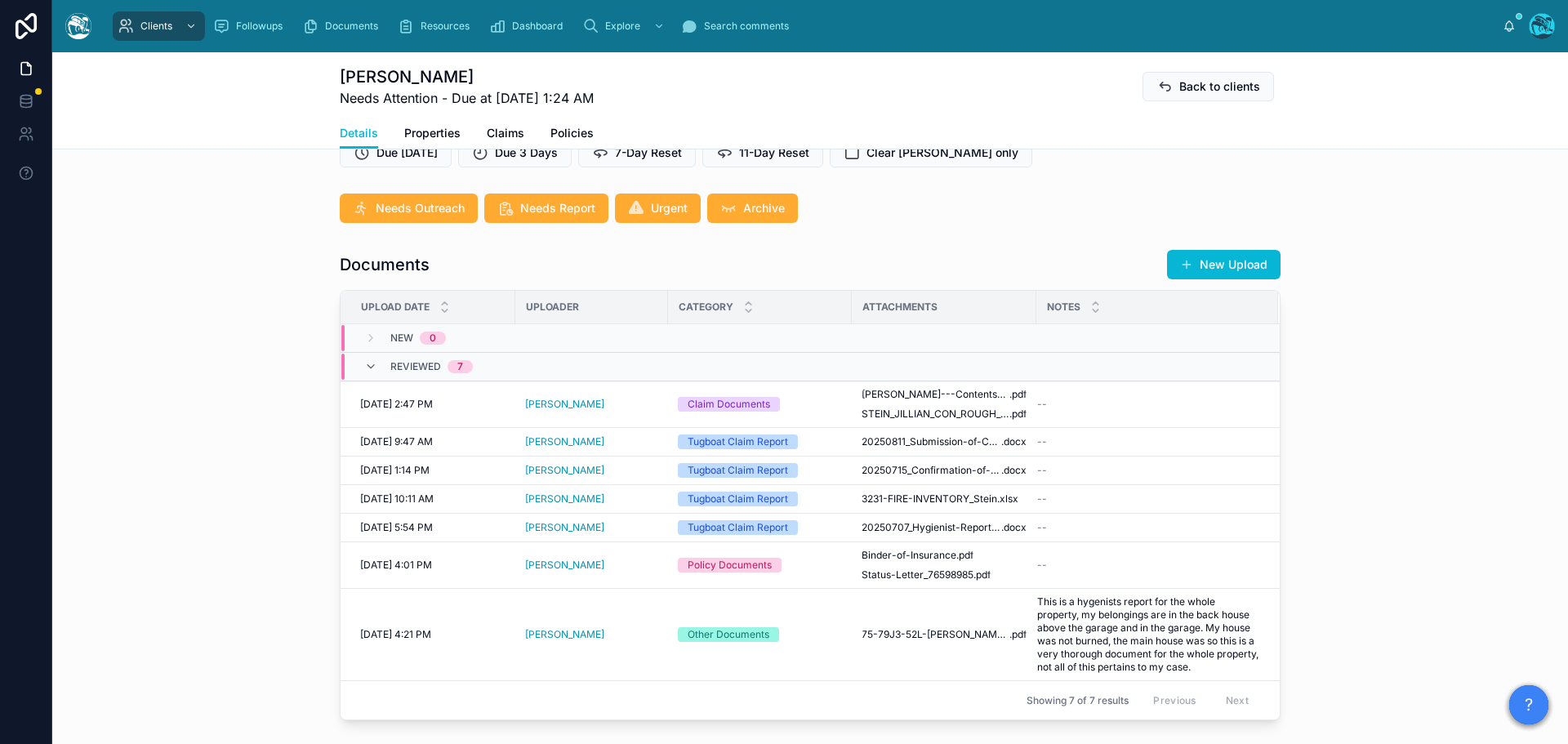
scroll to position [428, 0]
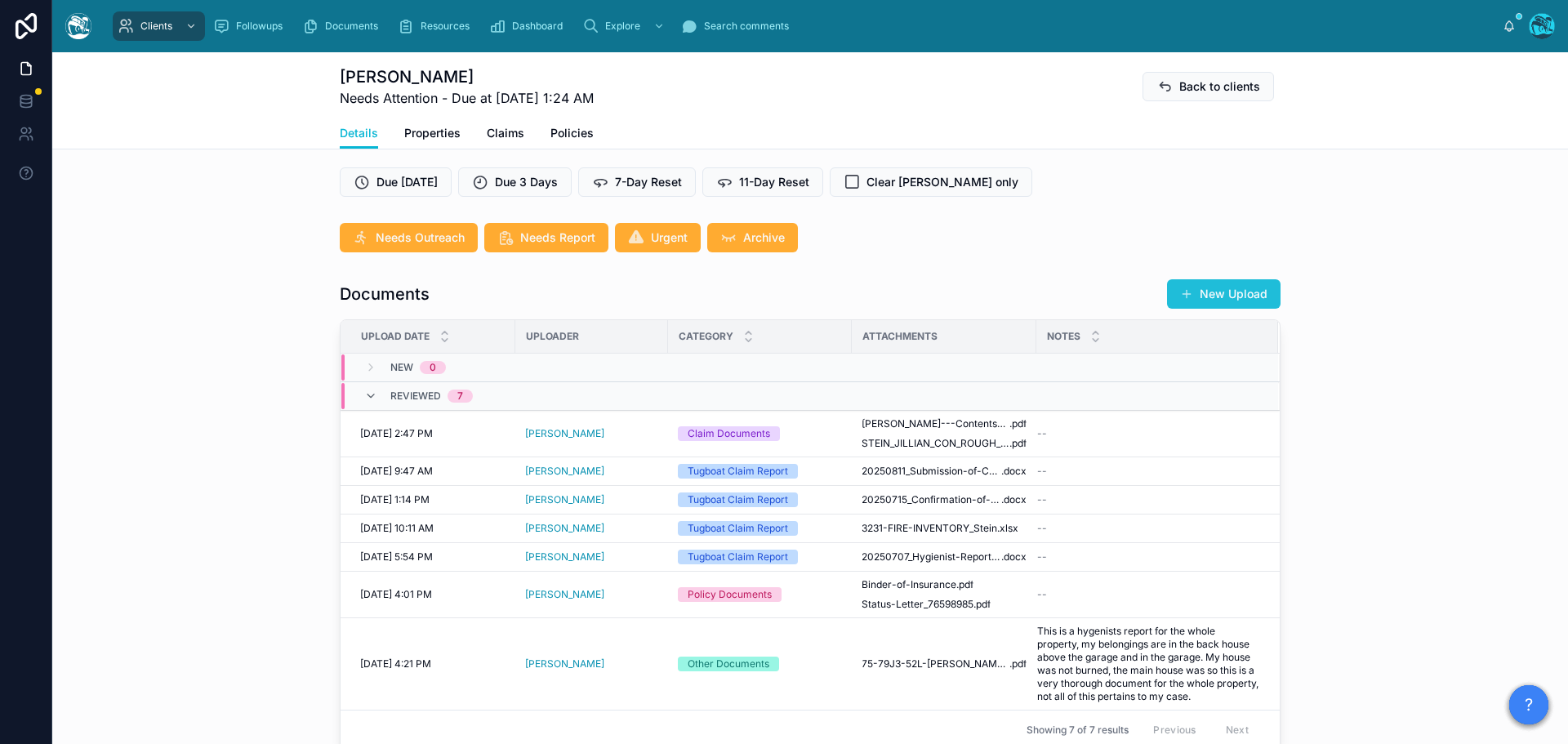
click at [1221, 309] on button "New Upload" at bounding box center [1224, 294] width 114 height 29
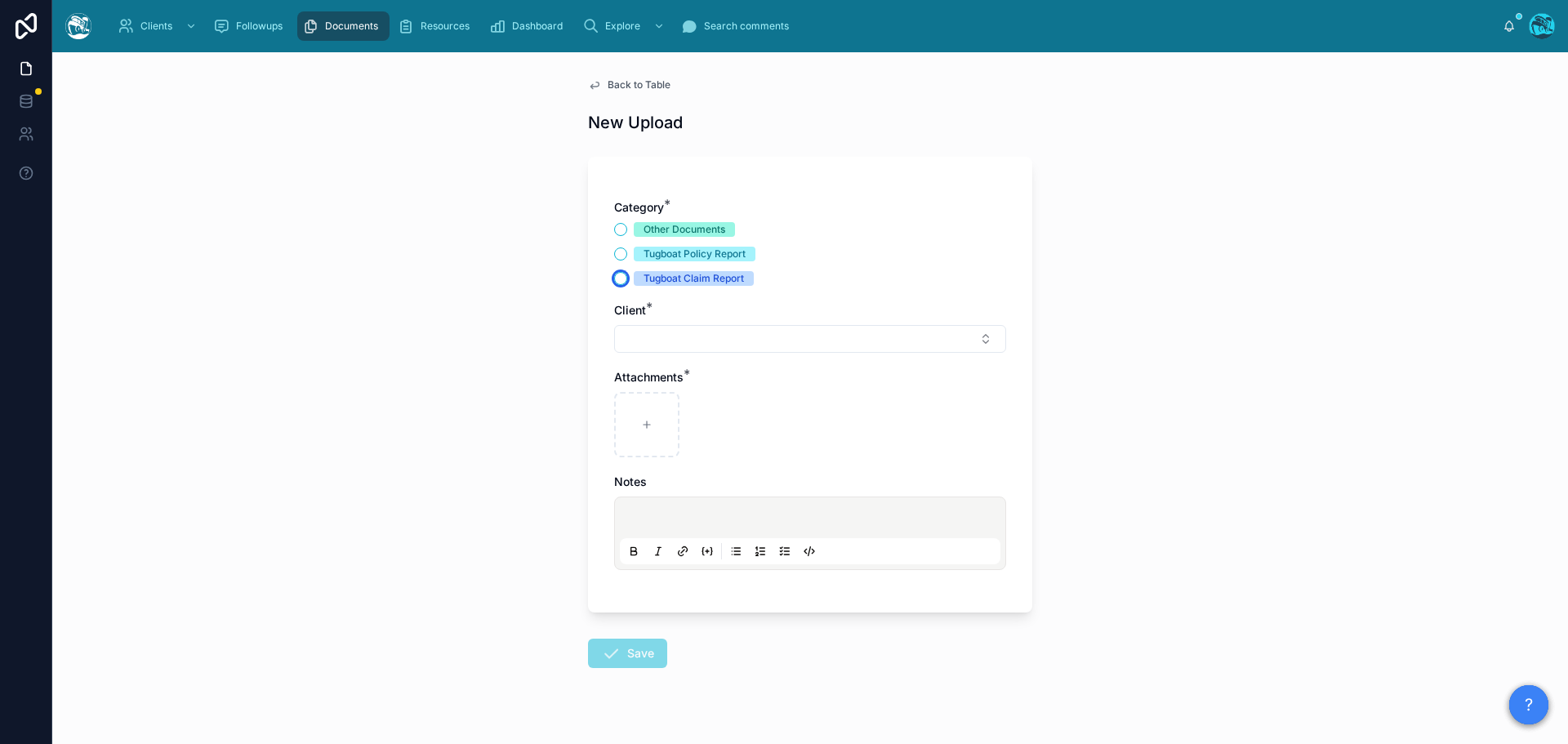
click at [614, 275] on button "Tugboat Claim Report" at bounding box center [621, 279] width 13 height 13
click at [653, 342] on button "Select Button" at bounding box center [810, 338] width 392 height 28
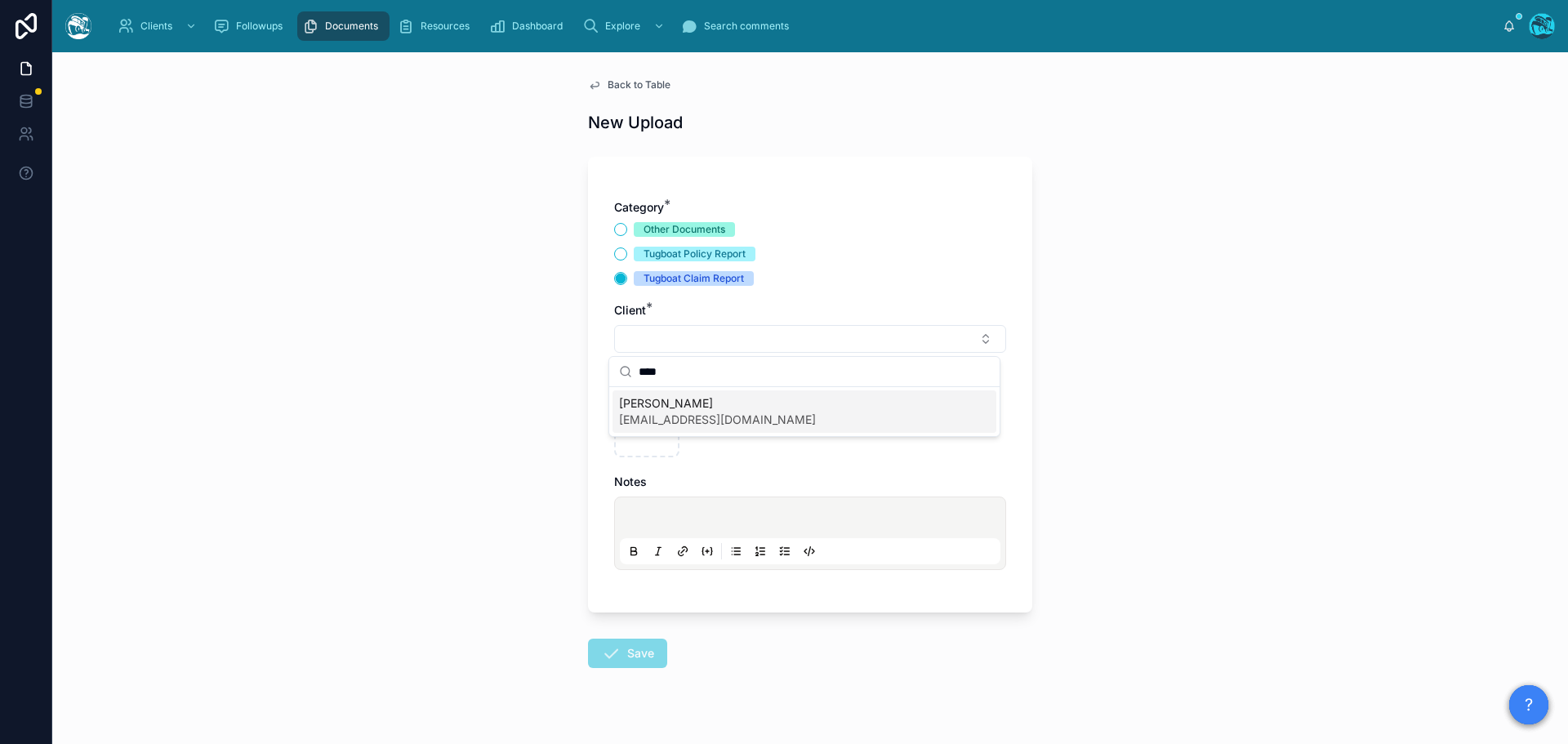
type input "****"
click at [712, 414] on span "poseyrosepilates@gmail.com" at bounding box center [717, 420] width 197 height 17
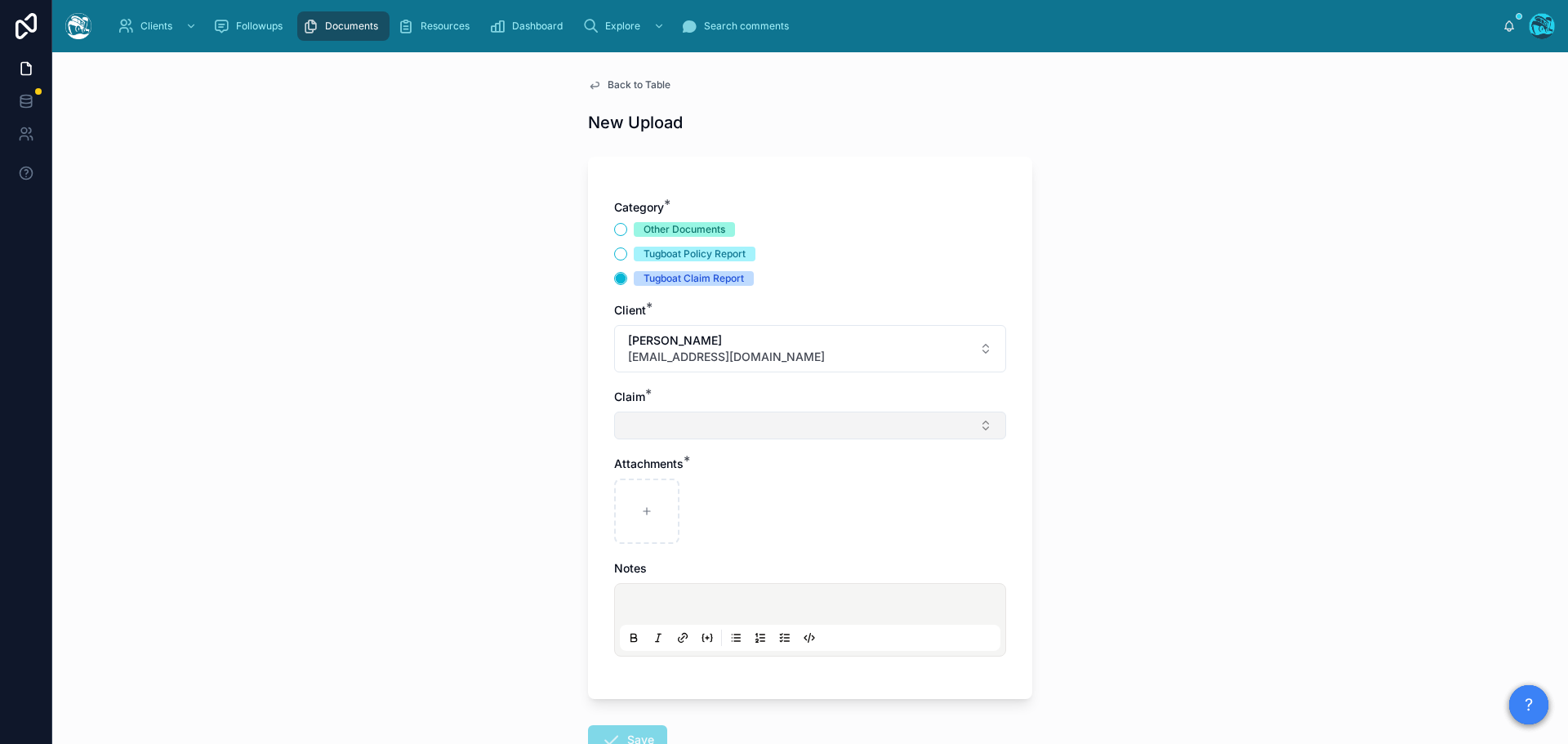
click at [653, 428] on button "Select Button" at bounding box center [810, 425] width 392 height 28
click at [663, 491] on span "wildfire/smoke" at bounding box center [657, 490] width 78 height 17
click at [632, 508] on div at bounding box center [647, 515] width 65 height 65
type input "**********"
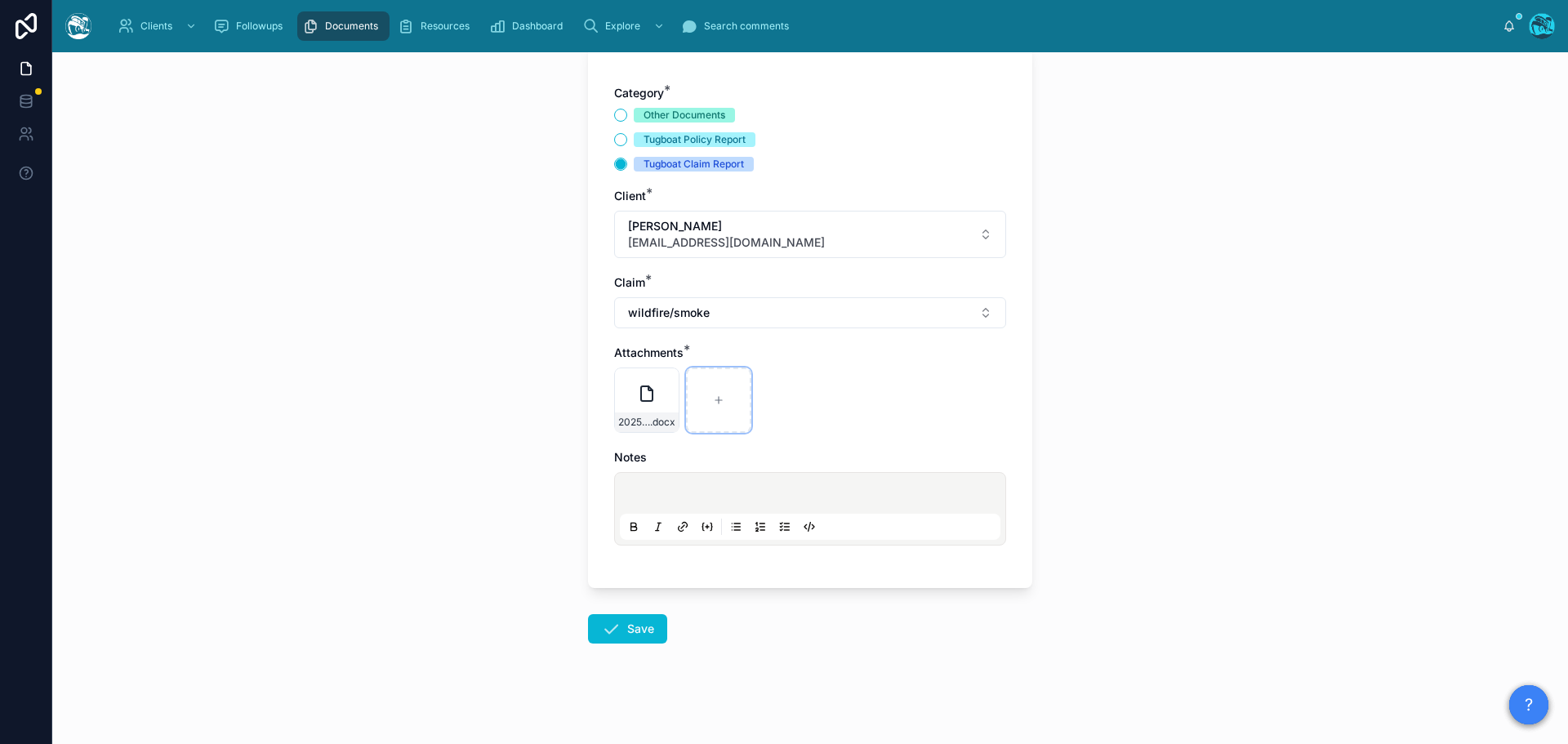
scroll to position [118, 0]
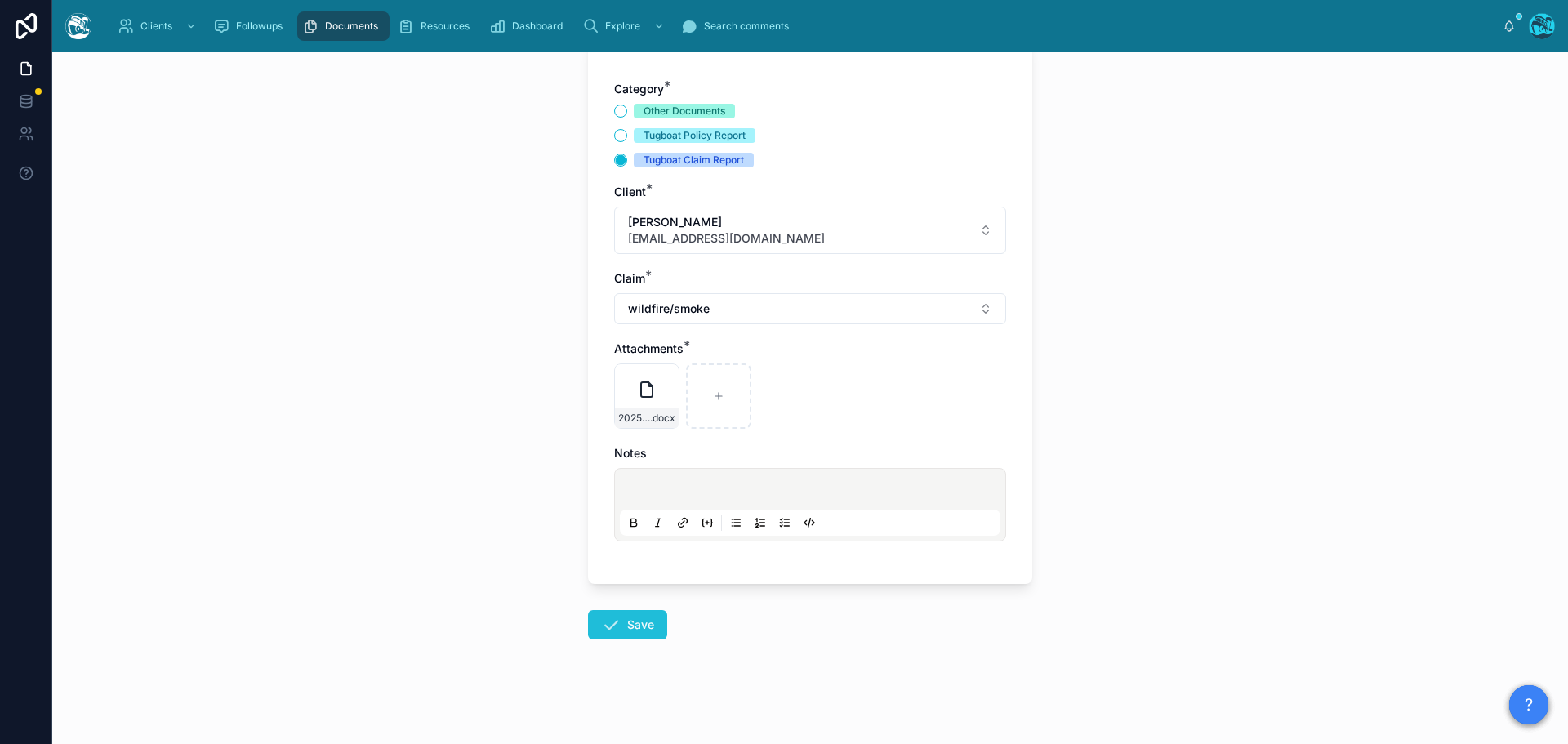
click at [628, 622] on button "Save" at bounding box center [627, 624] width 80 height 29
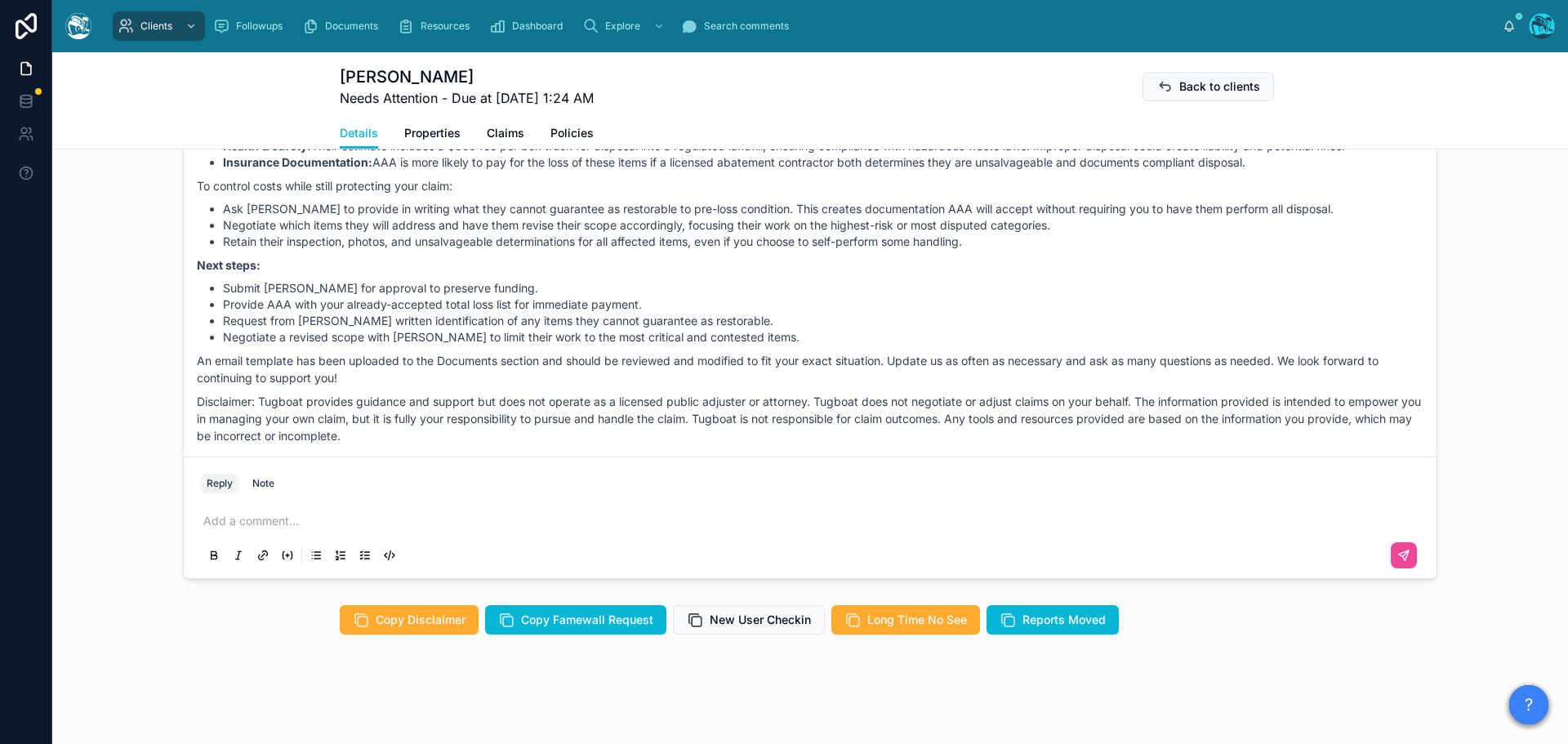
scroll to position [1343, 0]
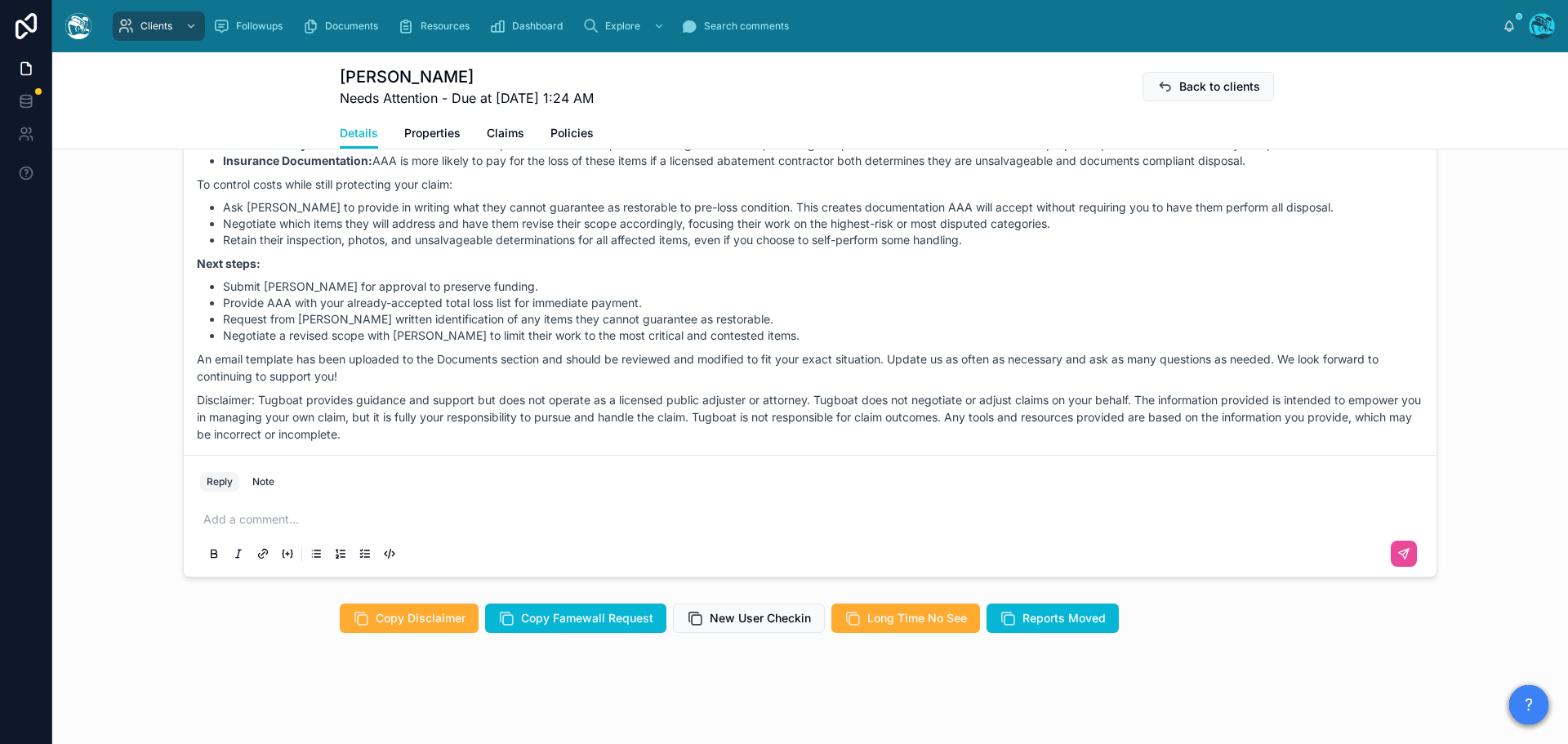
click at [242, 527] on p at bounding box center [813, 520] width 1220 height 17
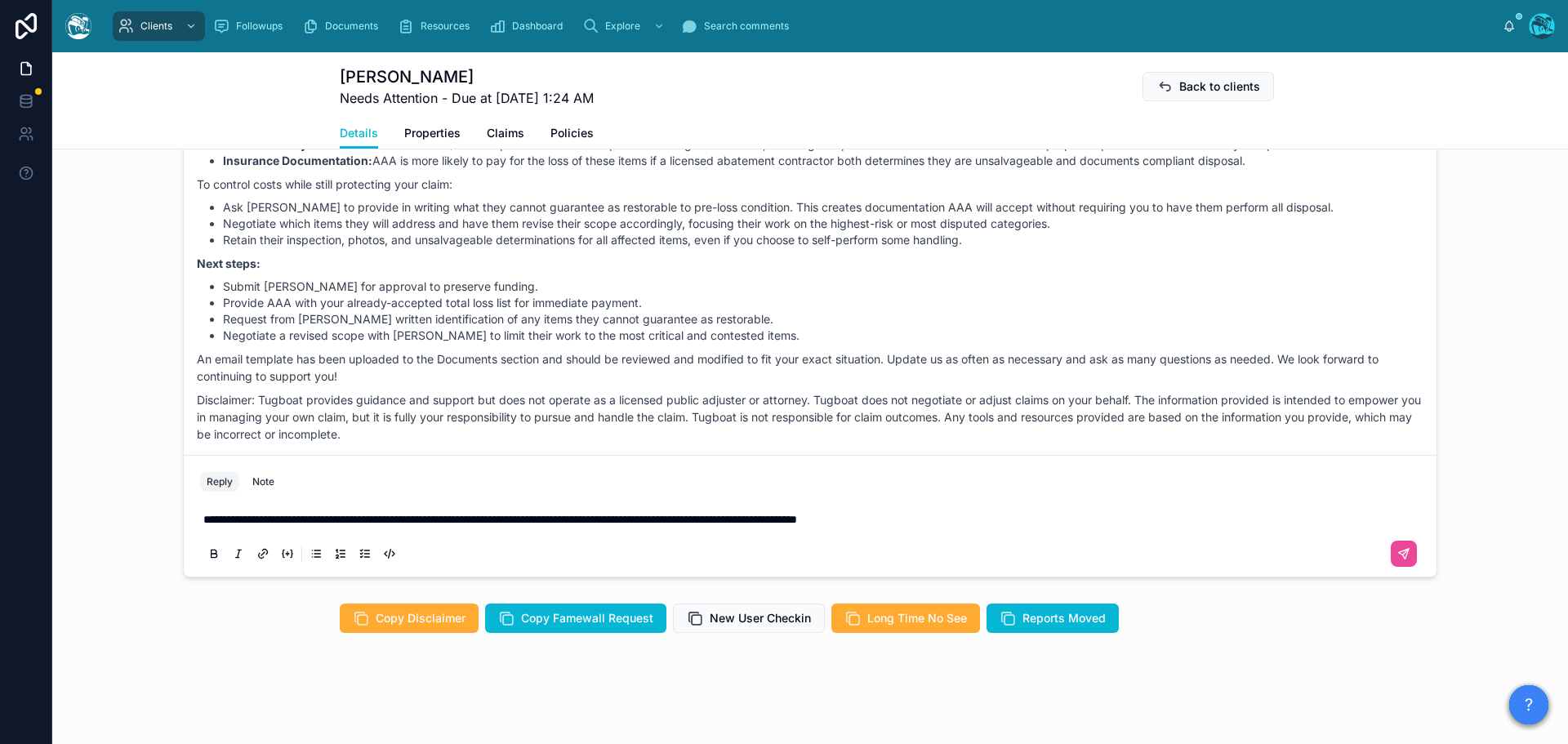
scroll to position [1375, 0]
click at [1398, 548] on icon at bounding box center [1404, 554] width 13 height 13
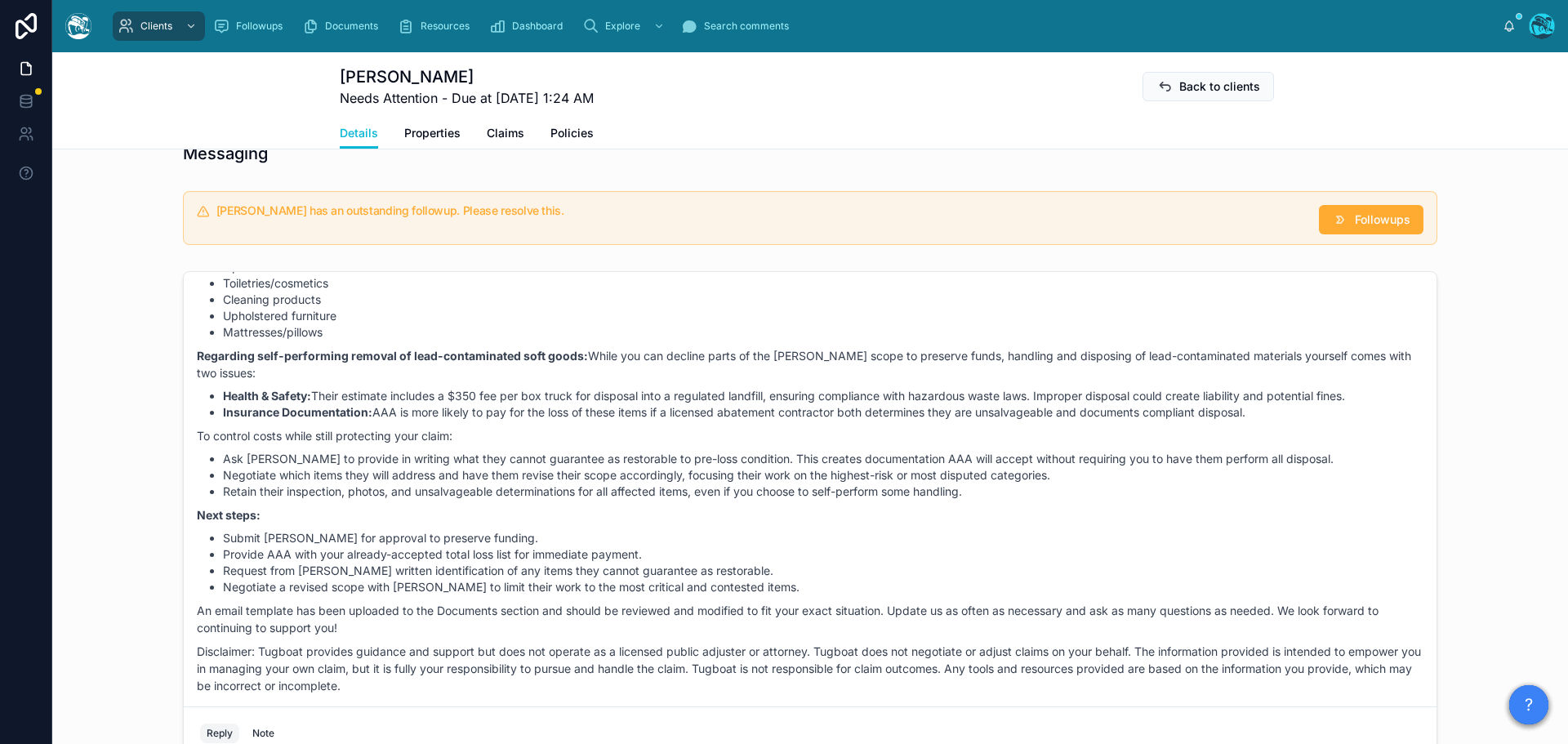
scroll to position [846, 0]
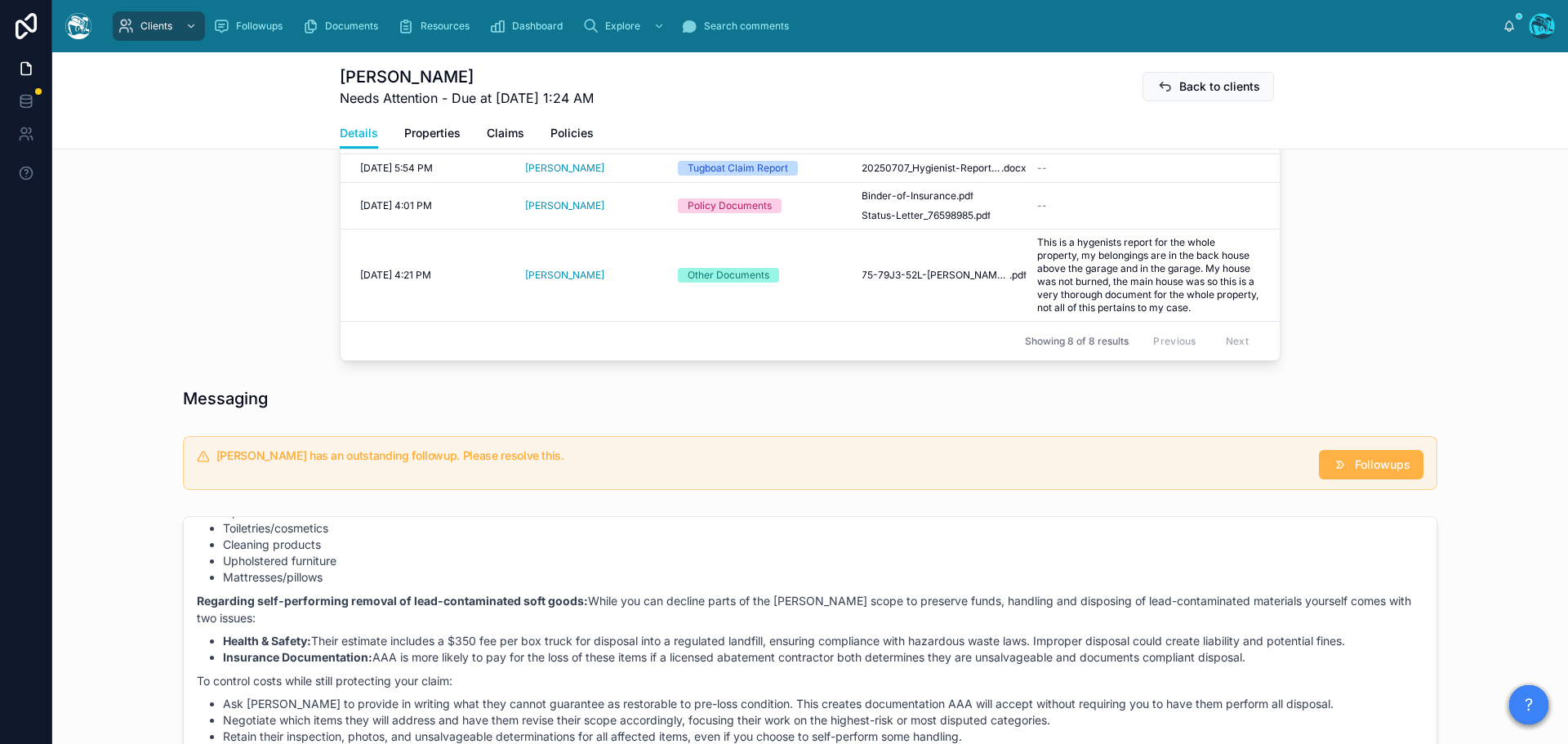
click at [1360, 473] on span "Followups" at bounding box center [1382, 464] width 55 height 17
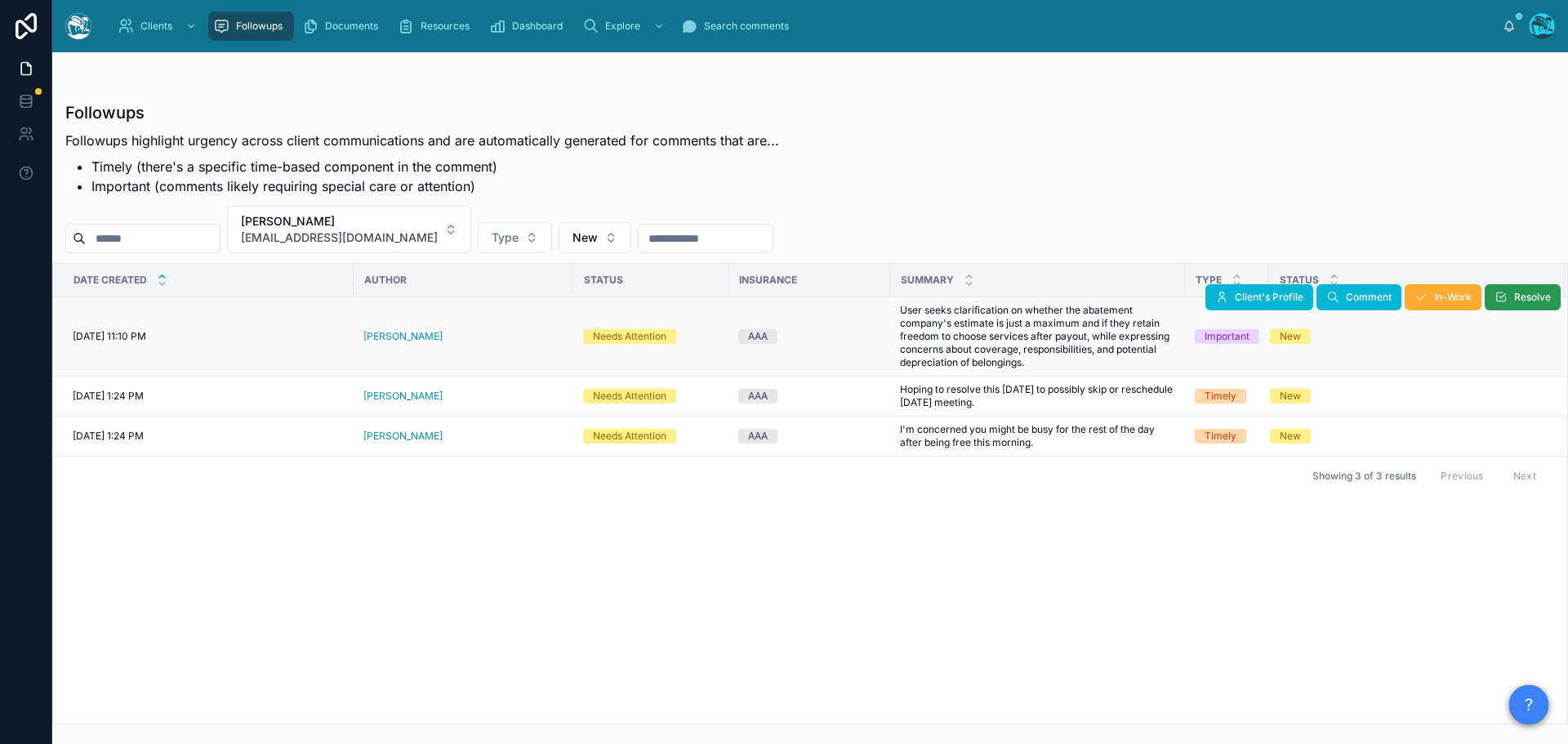
click at [1494, 300] on icon at bounding box center [1501, 297] width 13 height 13
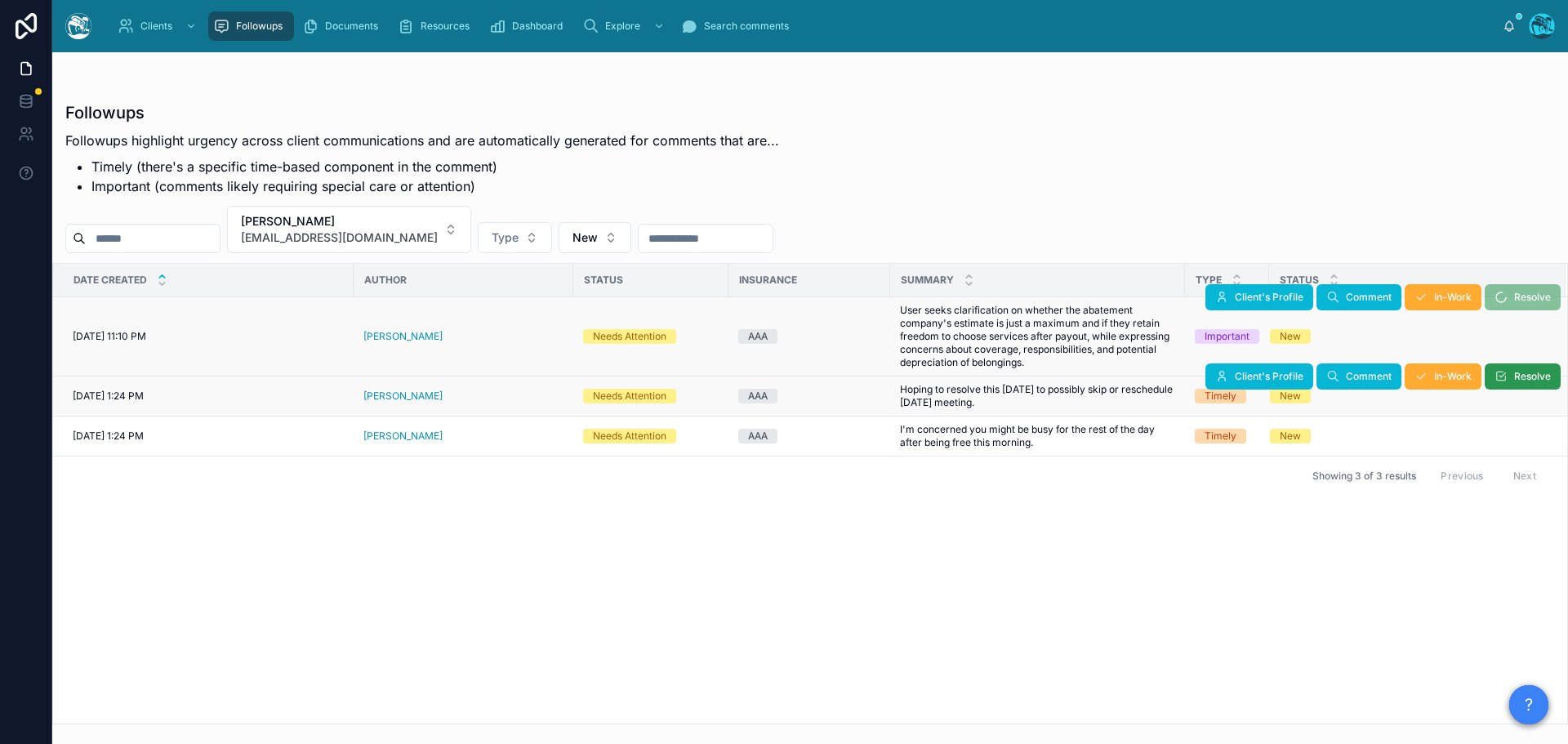
click at [1494, 377] on icon at bounding box center [1501, 377] width 13 height 13
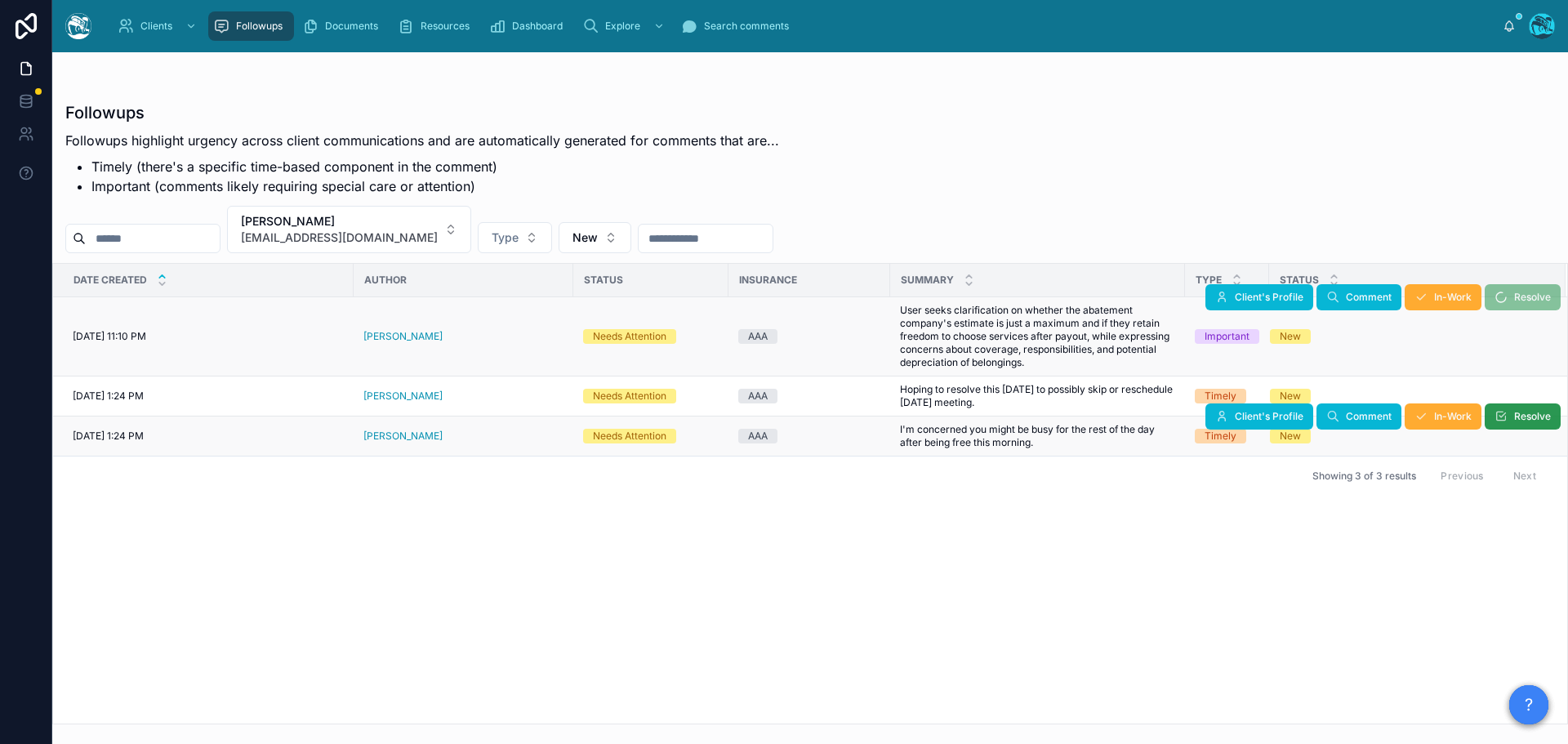
click at [1504, 417] on icon at bounding box center [1501, 417] width 13 height 13
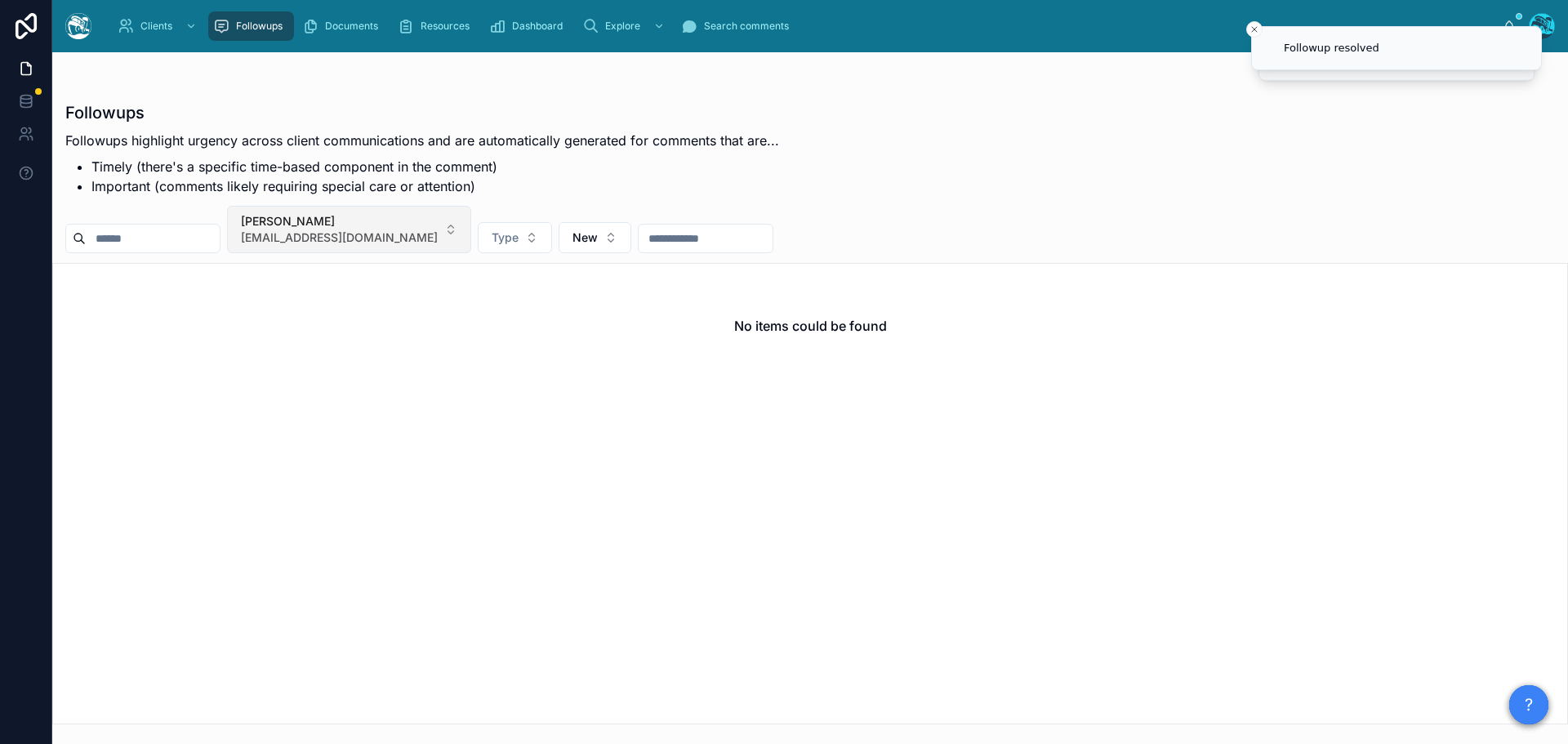
click at [464, 228] on button "Jillian Stein poseyrosepilates@gmail.com" at bounding box center [349, 229] width 244 height 48
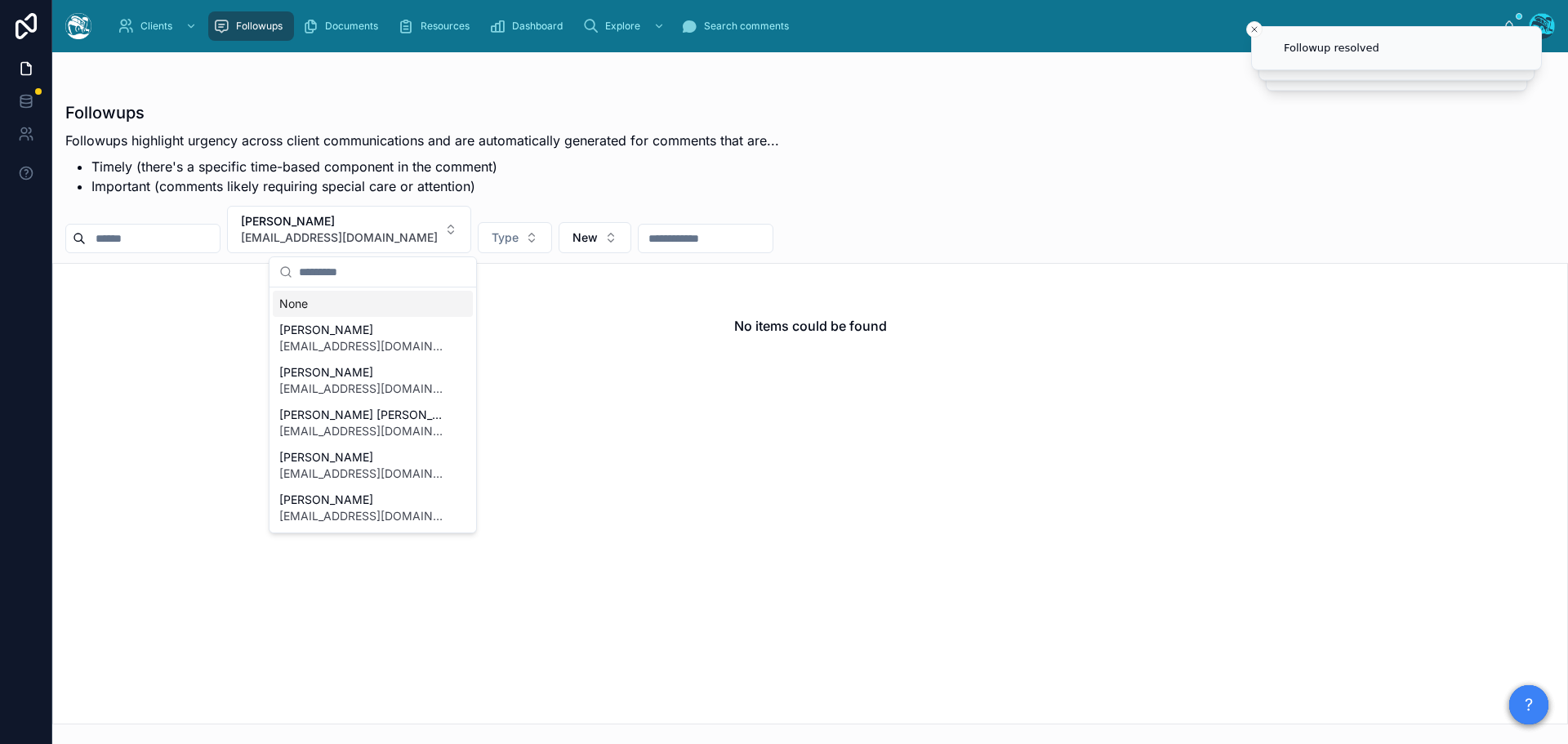
click at [313, 302] on div "None" at bounding box center [373, 303] width 200 height 26
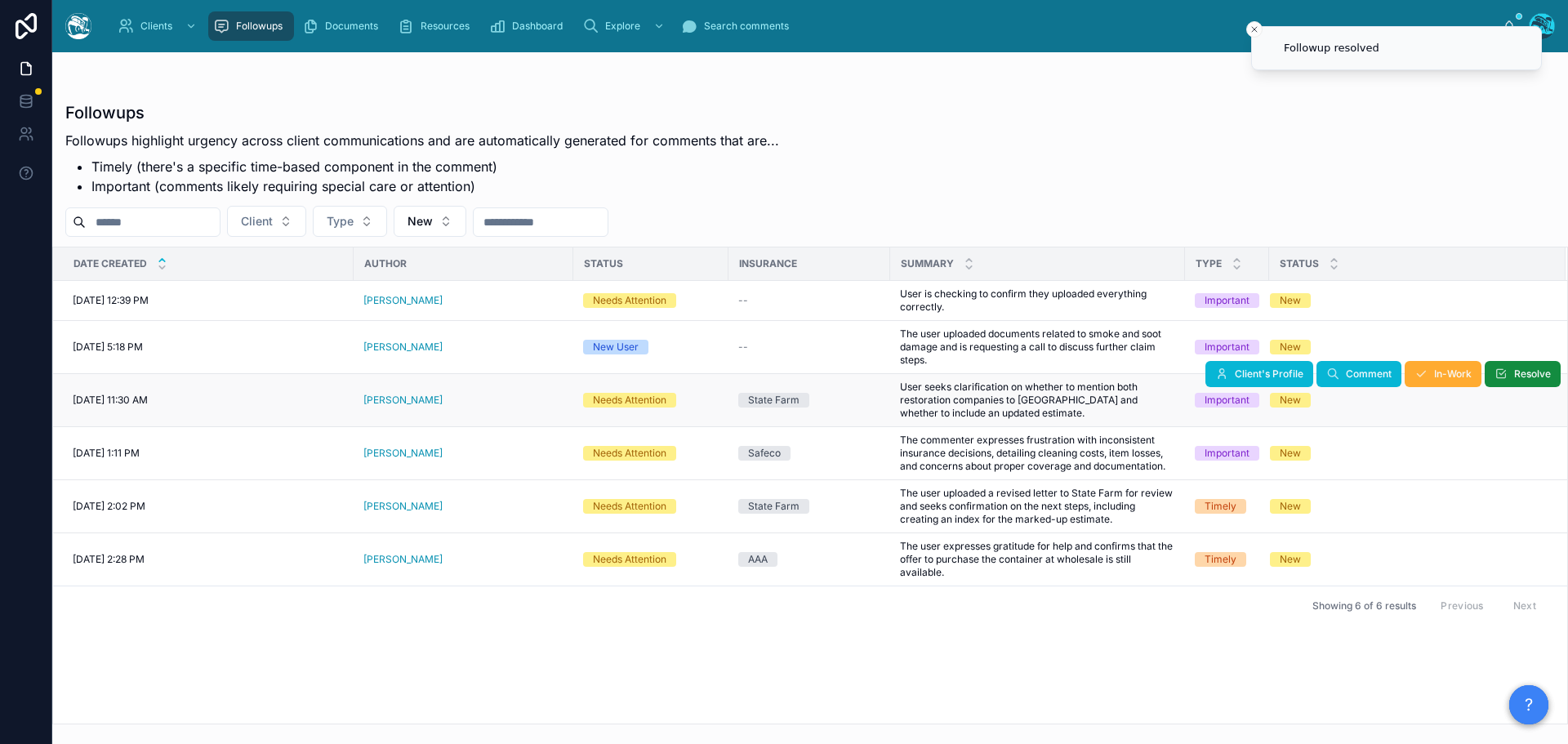
click at [436, 400] on div "[PERSON_NAME]" at bounding box center [463, 400] width 200 height 13
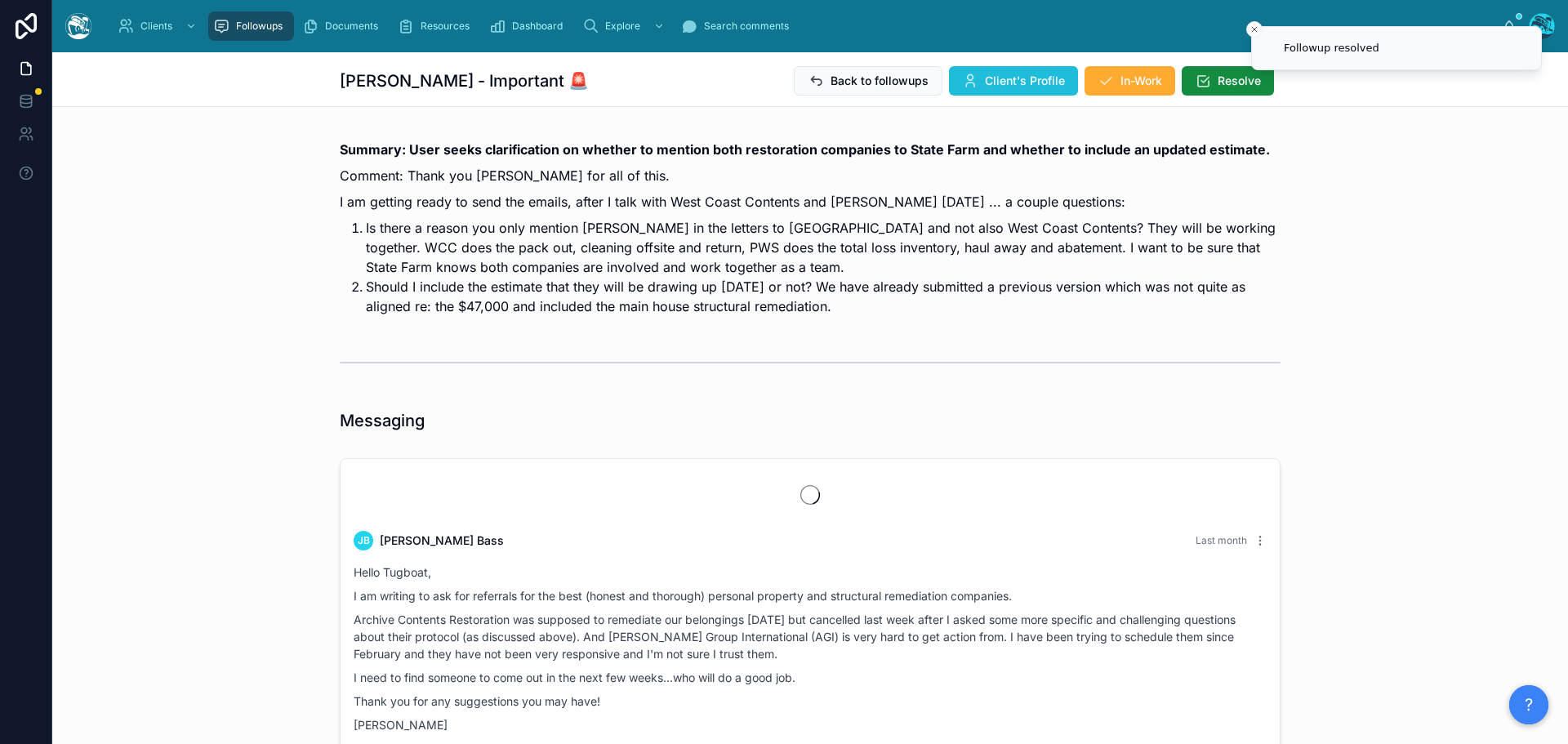
scroll to position [5764, 0]
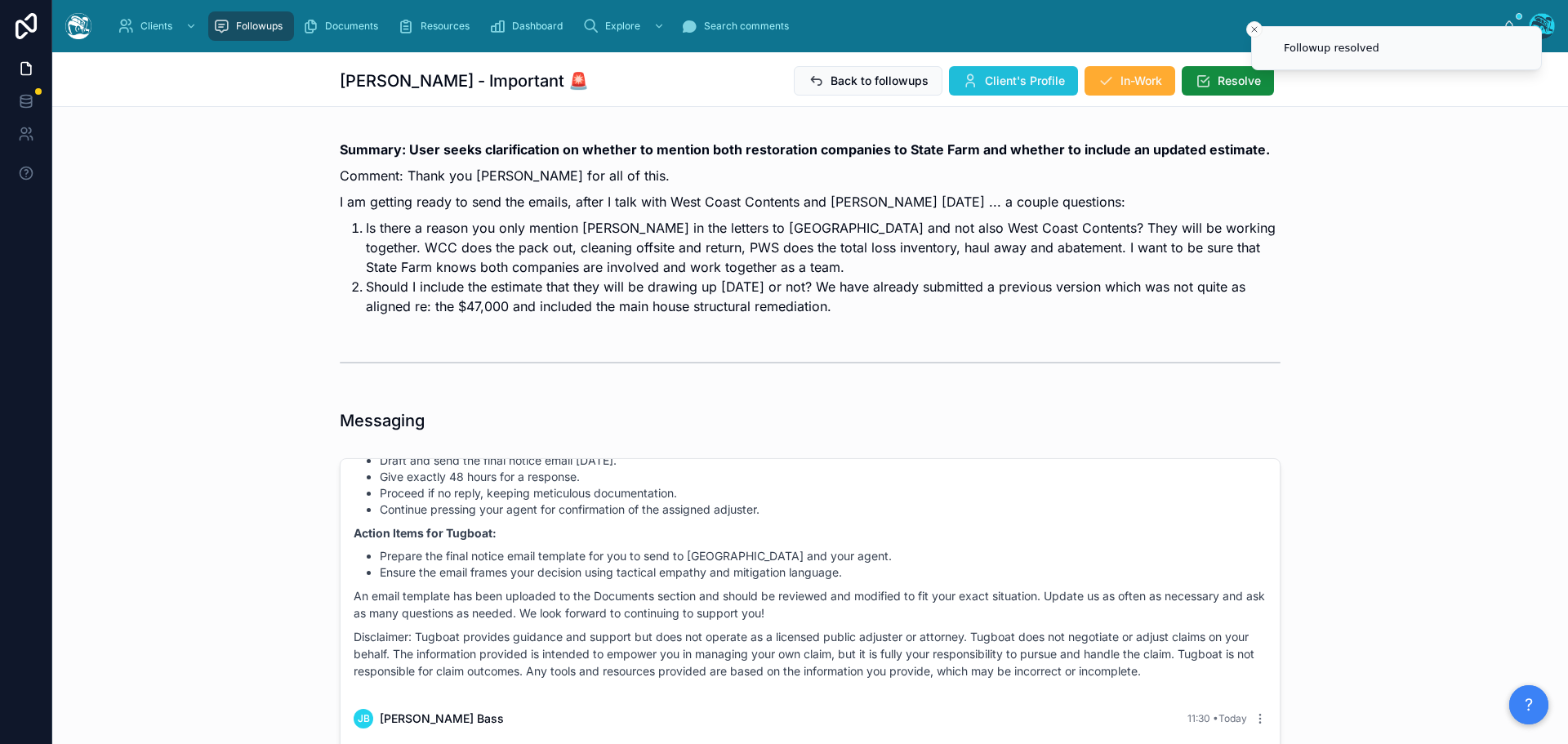
click at [1006, 72] on button "Client's Profile" at bounding box center [1013, 80] width 129 height 29
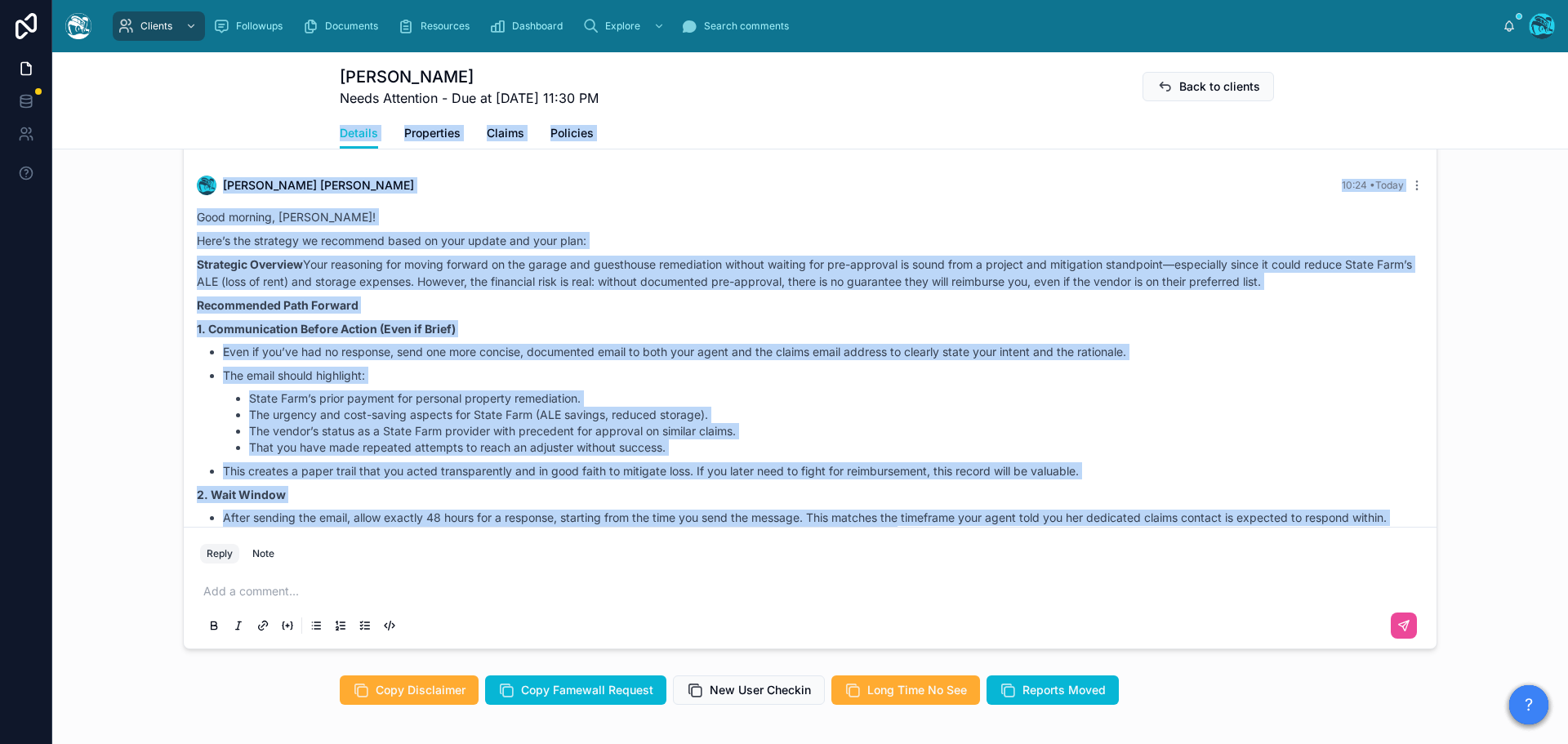
scroll to position [4442, 0]
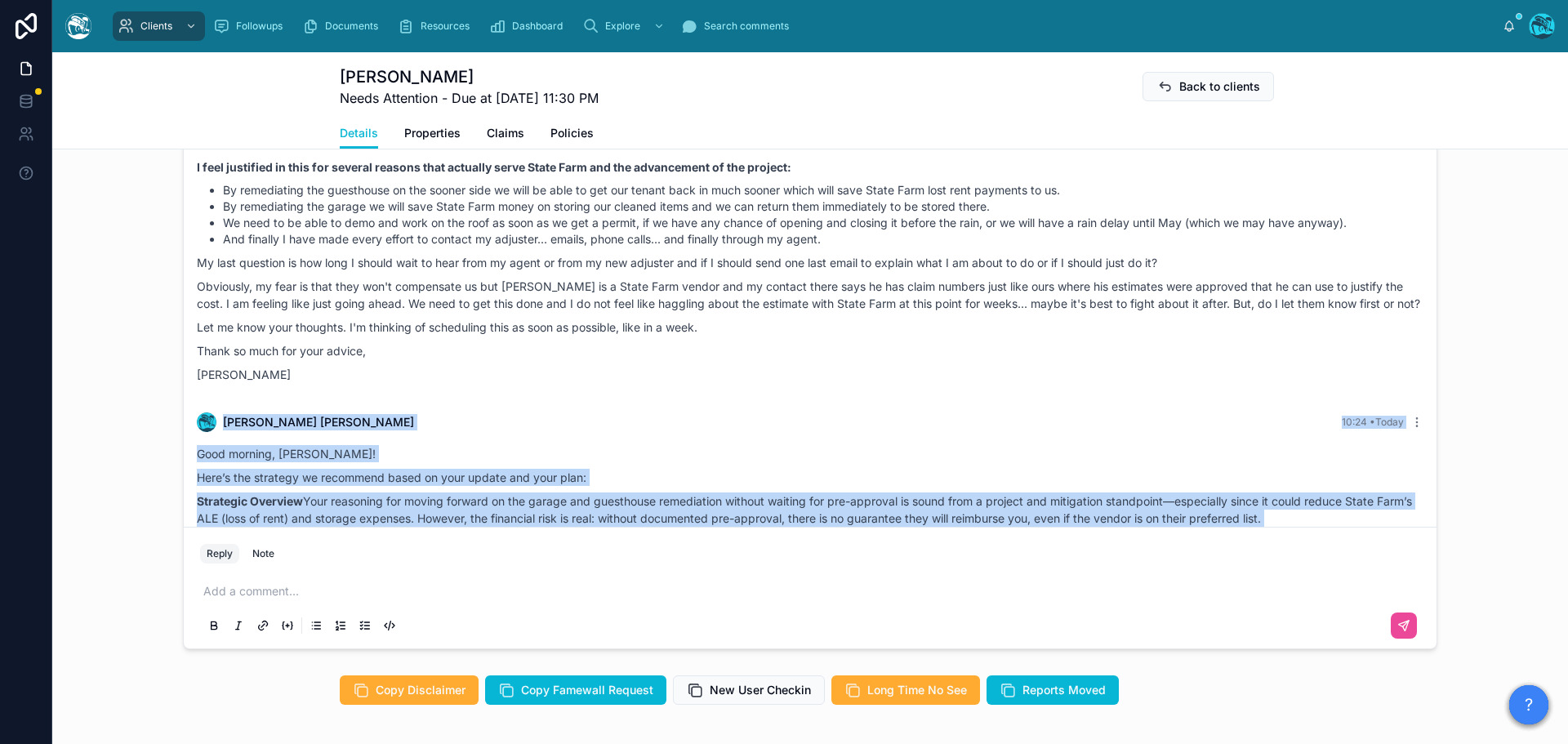
drag, startPoint x: 1398, startPoint y: 528, endPoint x: 207, endPoint y: 434, distance: 1194.7
copy div "Rachel Baker 10:24 • Today Good morning, Jennifer! Here’s the strategy we recom…"
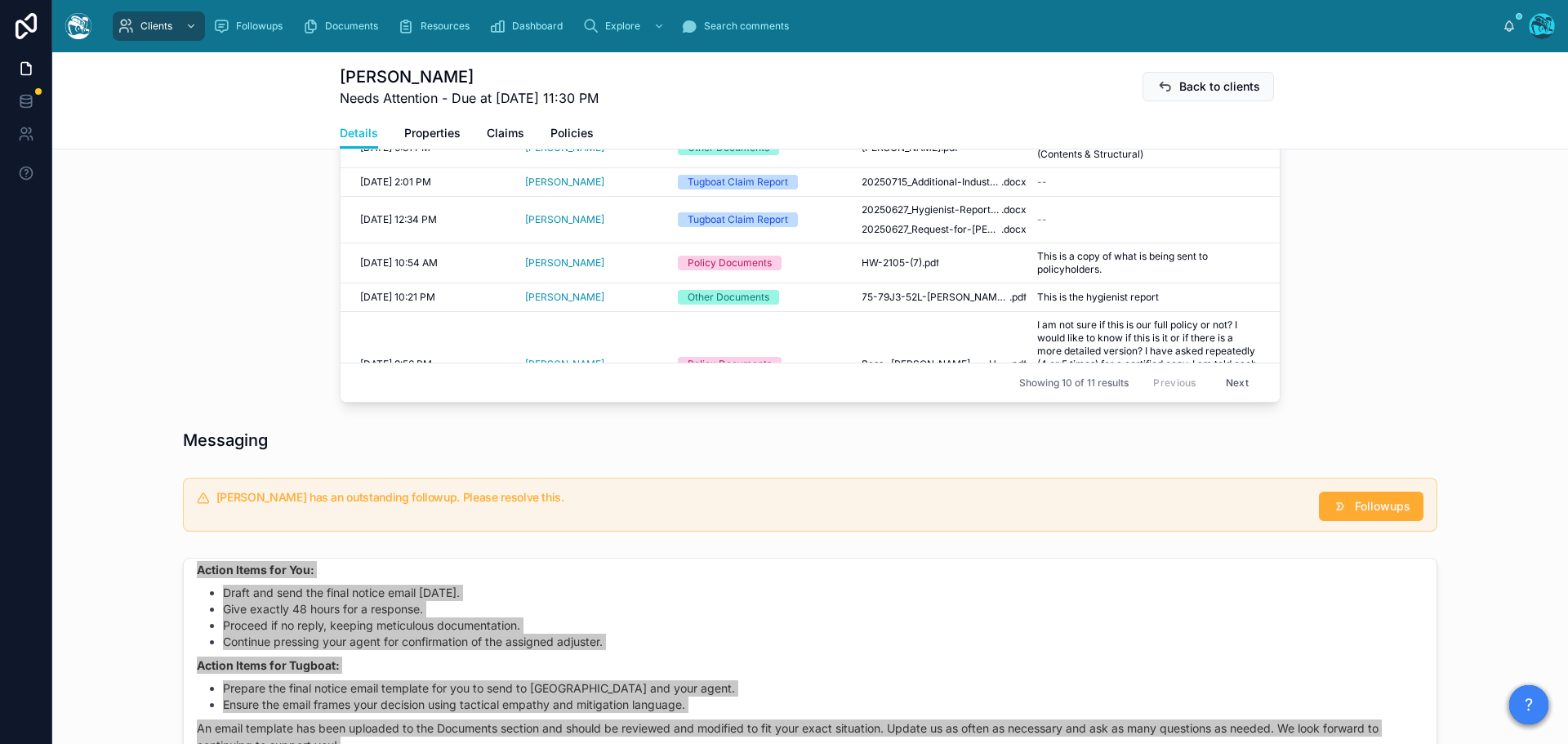
scroll to position [513, 0]
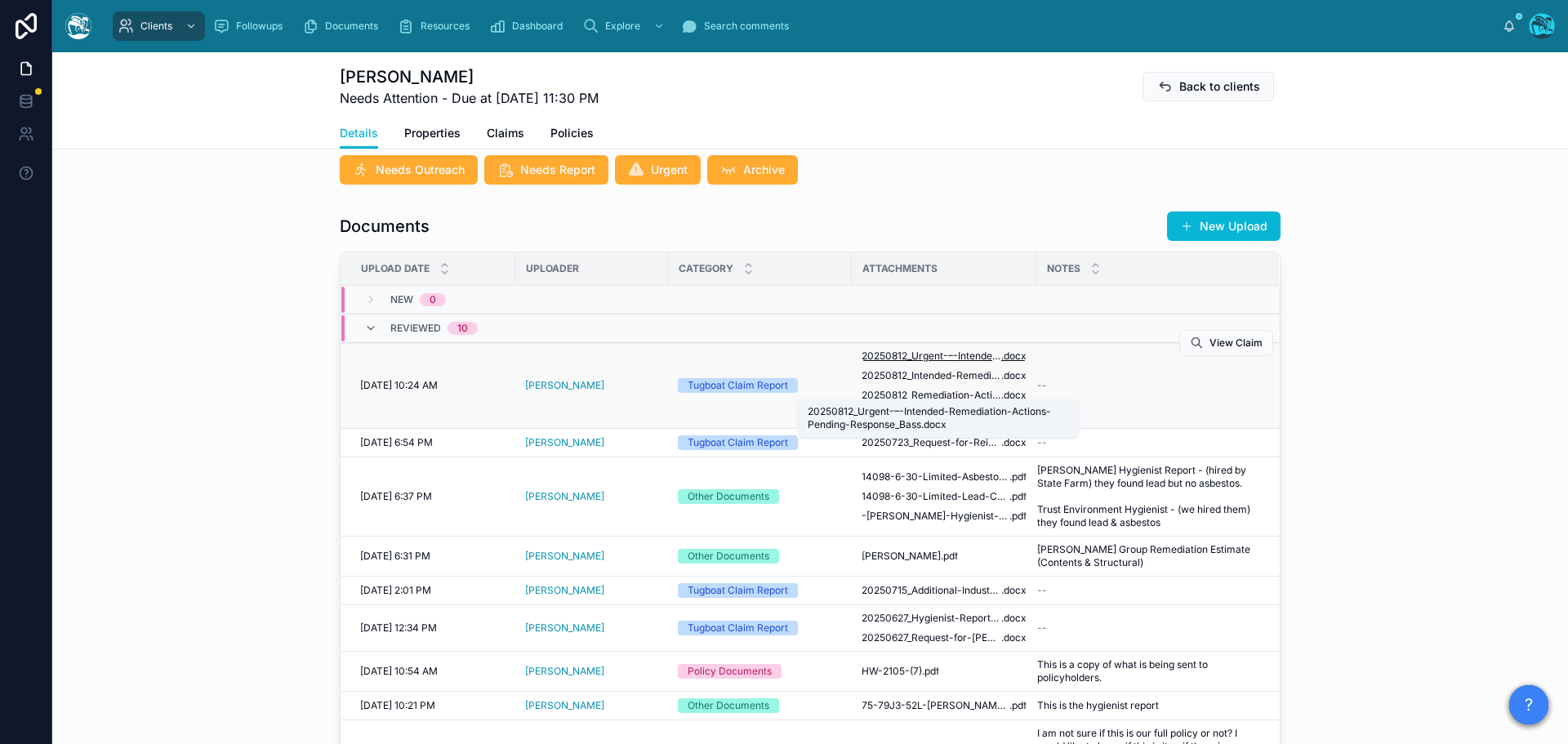
click at [979, 362] on span "20250812_Urgent-–-Intended-Remediation-Actions-Pending-Response_Bass" at bounding box center [931, 356] width 140 height 13
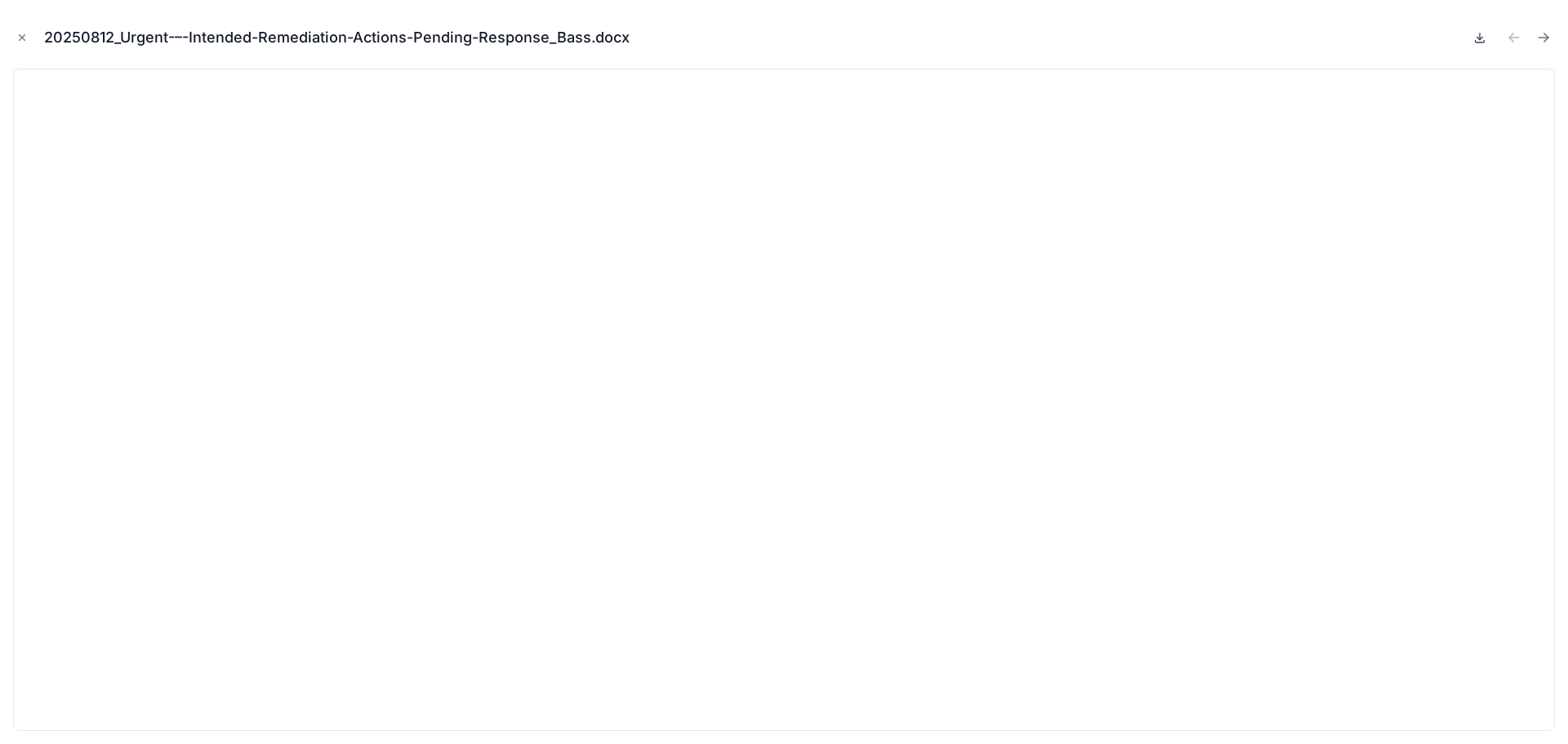
click at [1478, 40] on icon at bounding box center [1480, 38] width 13 height 13
click at [1550, 38] on icon "Next file" at bounding box center [1544, 38] width 17 height 17
click at [1476, 41] on icon at bounding box center [1480, 41] width 9 height 3
click at [1539, 38] on icon "Next file" at bounding box center [1544, 38] width 10 height 0
click at [19, 36] on icon "Close modal" at bounding box center [23, 38] width 12 height 12
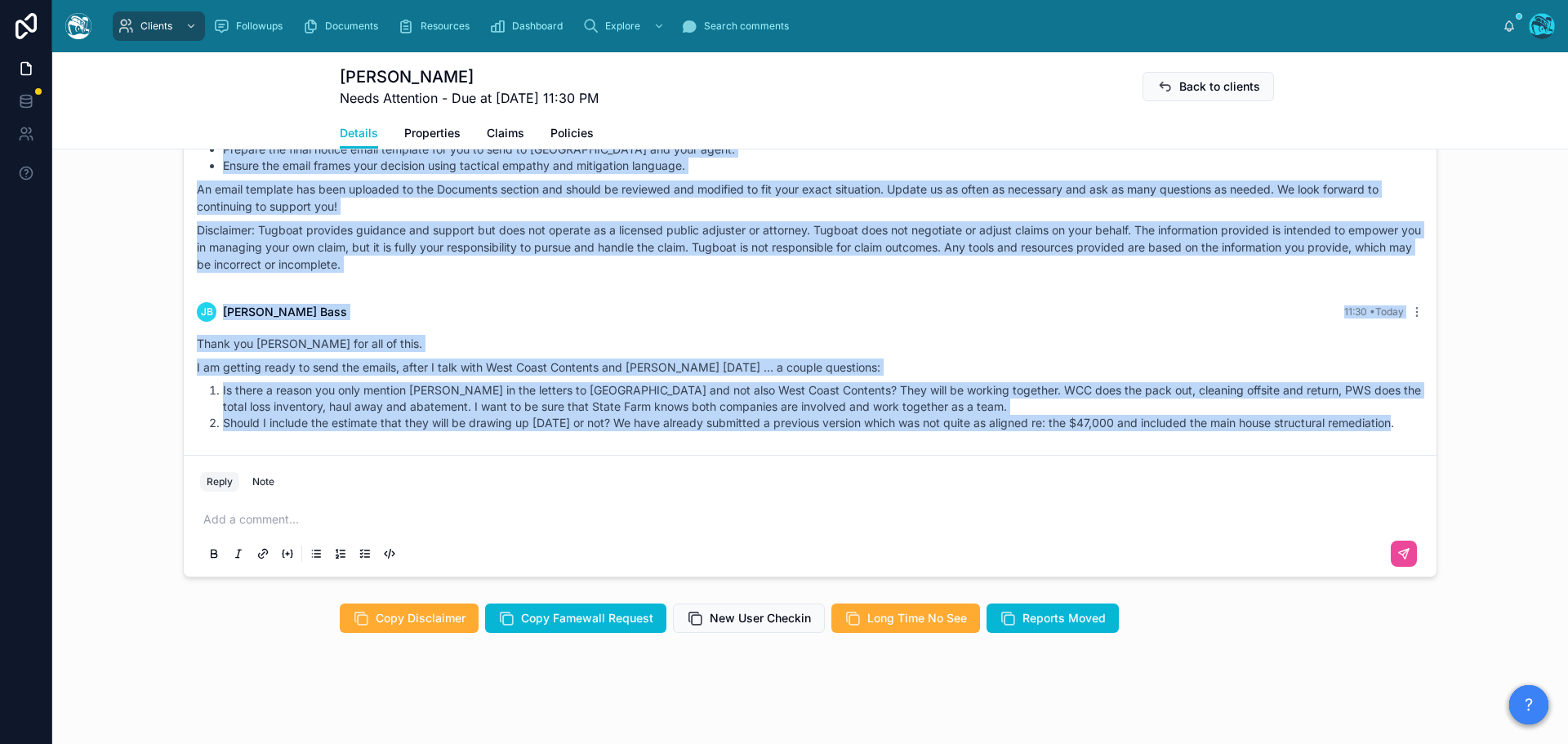
scroll to position [1492, 0]
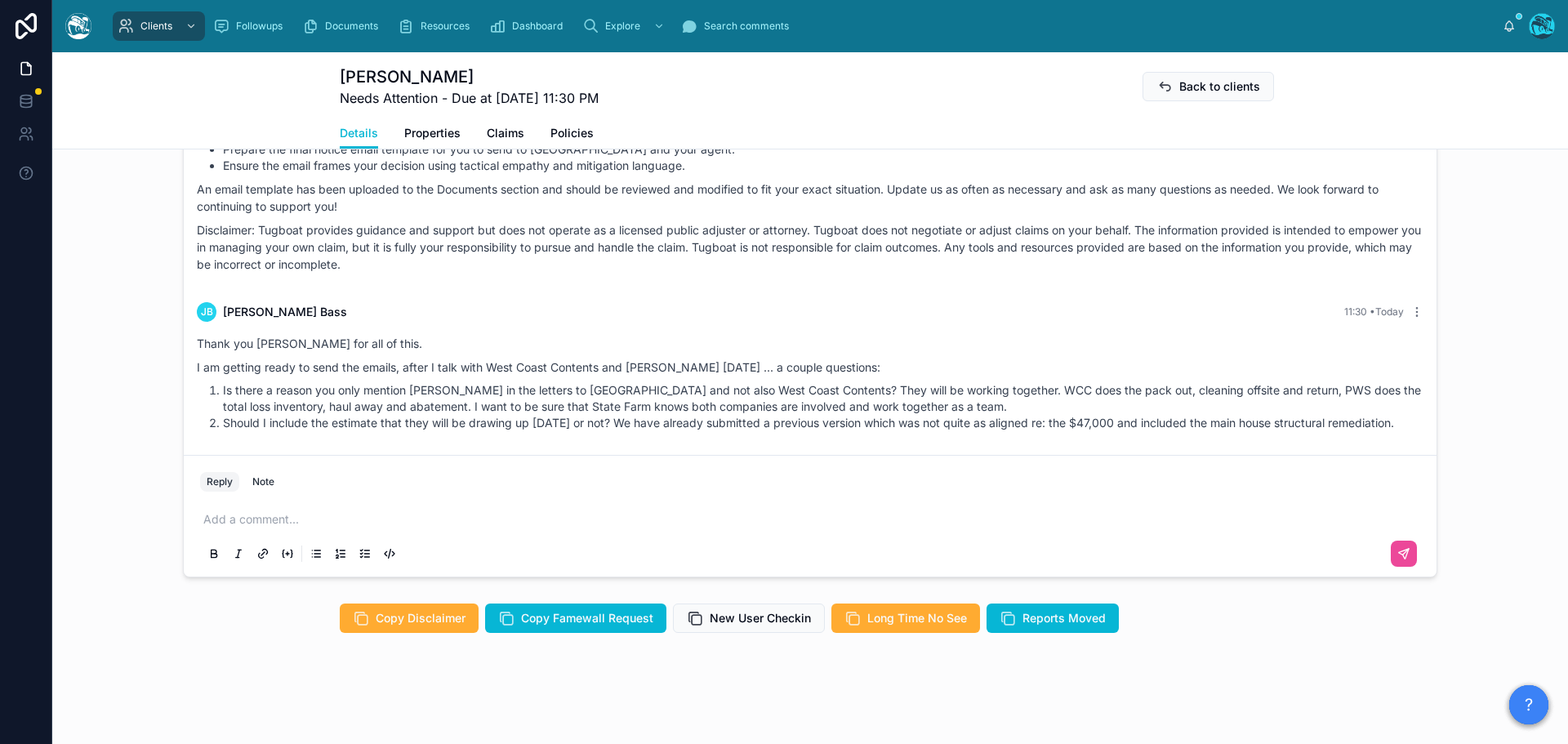
click at [259, 526] on p at bounding box center [813, 520] width 1220 height 17
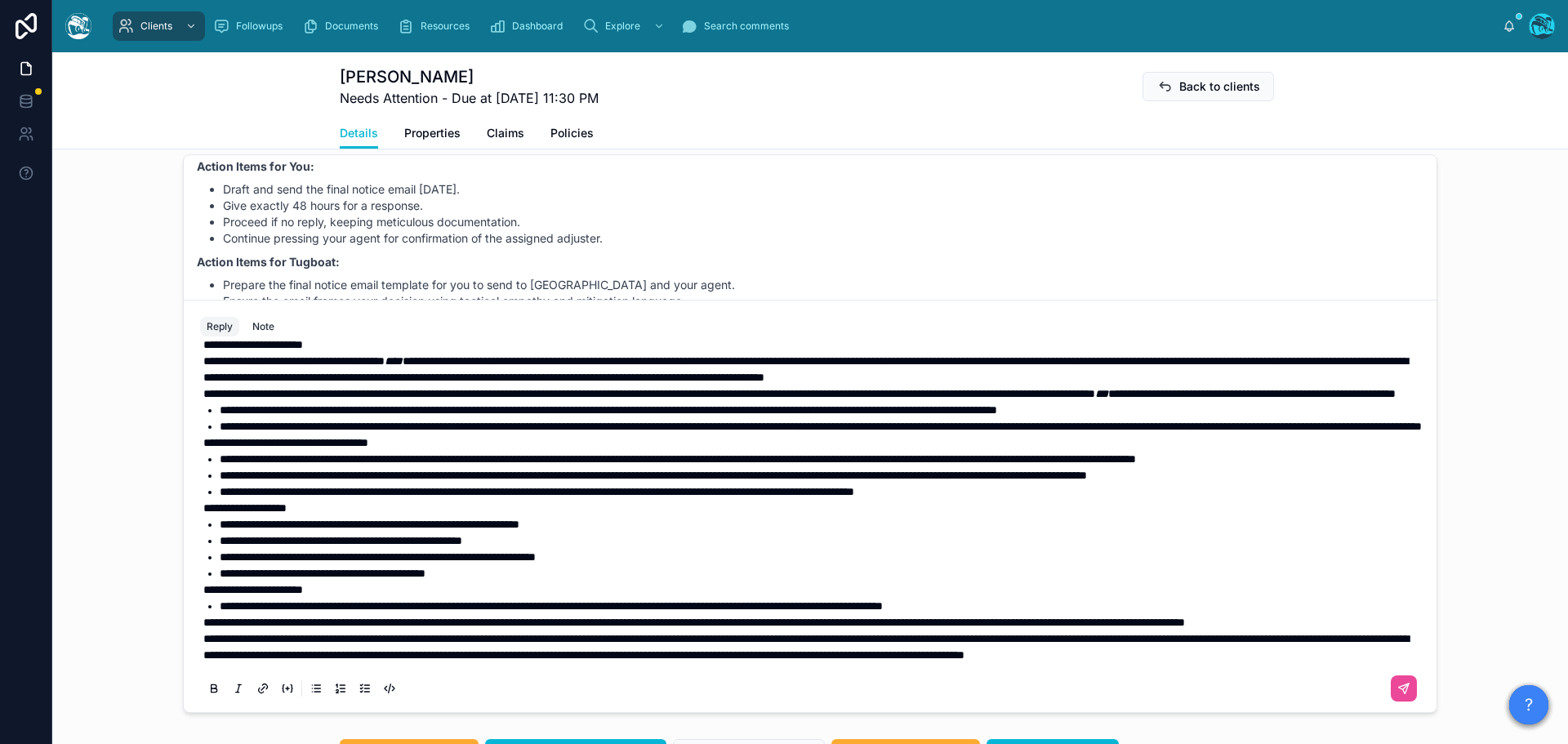
scroll to position [182, 0]
click at [355, 630] on p "**********" at bounding box center [813, 623] width 1220 height 17
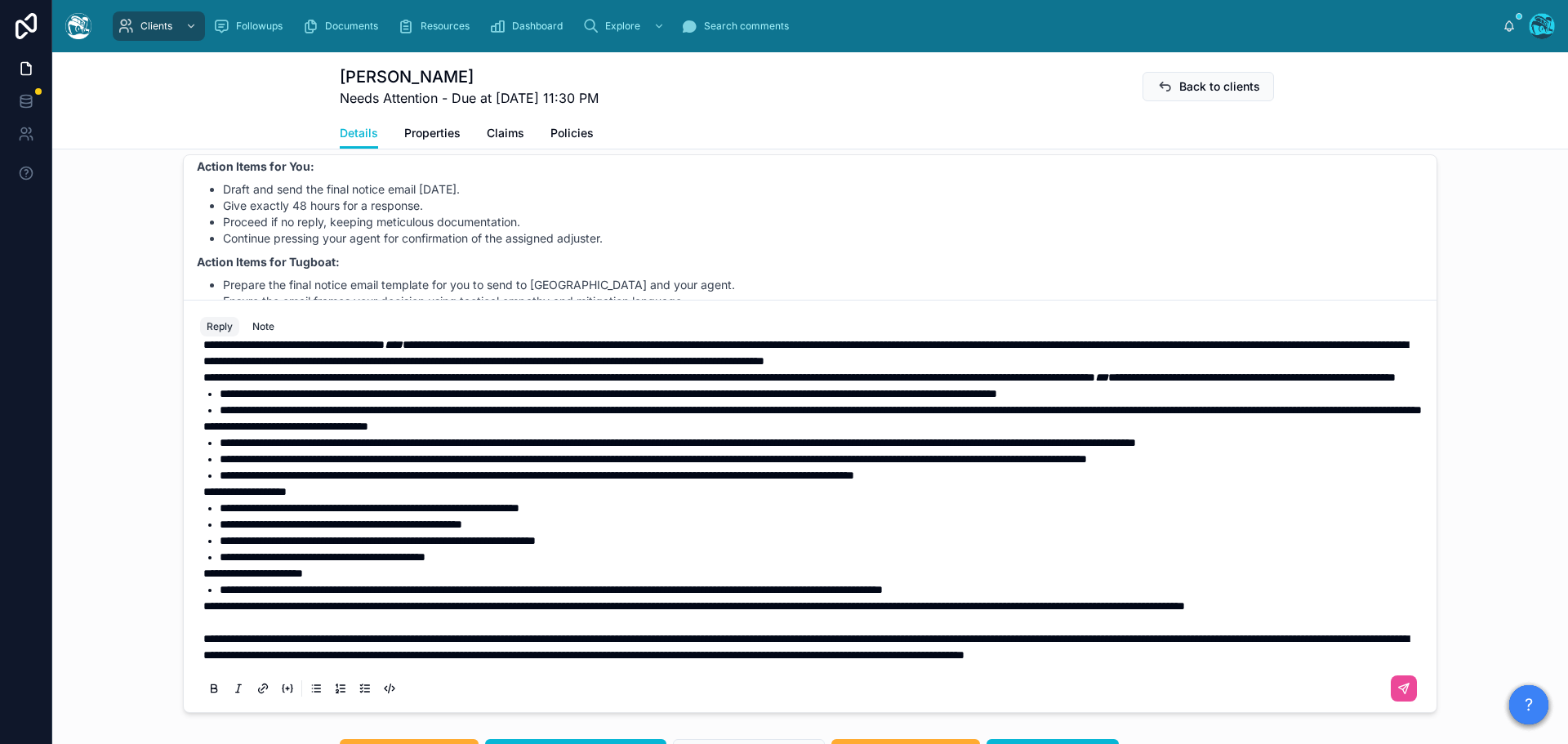
click at [203, 612] on span "**********" at bounding box center [694, 606] width 981 height 12
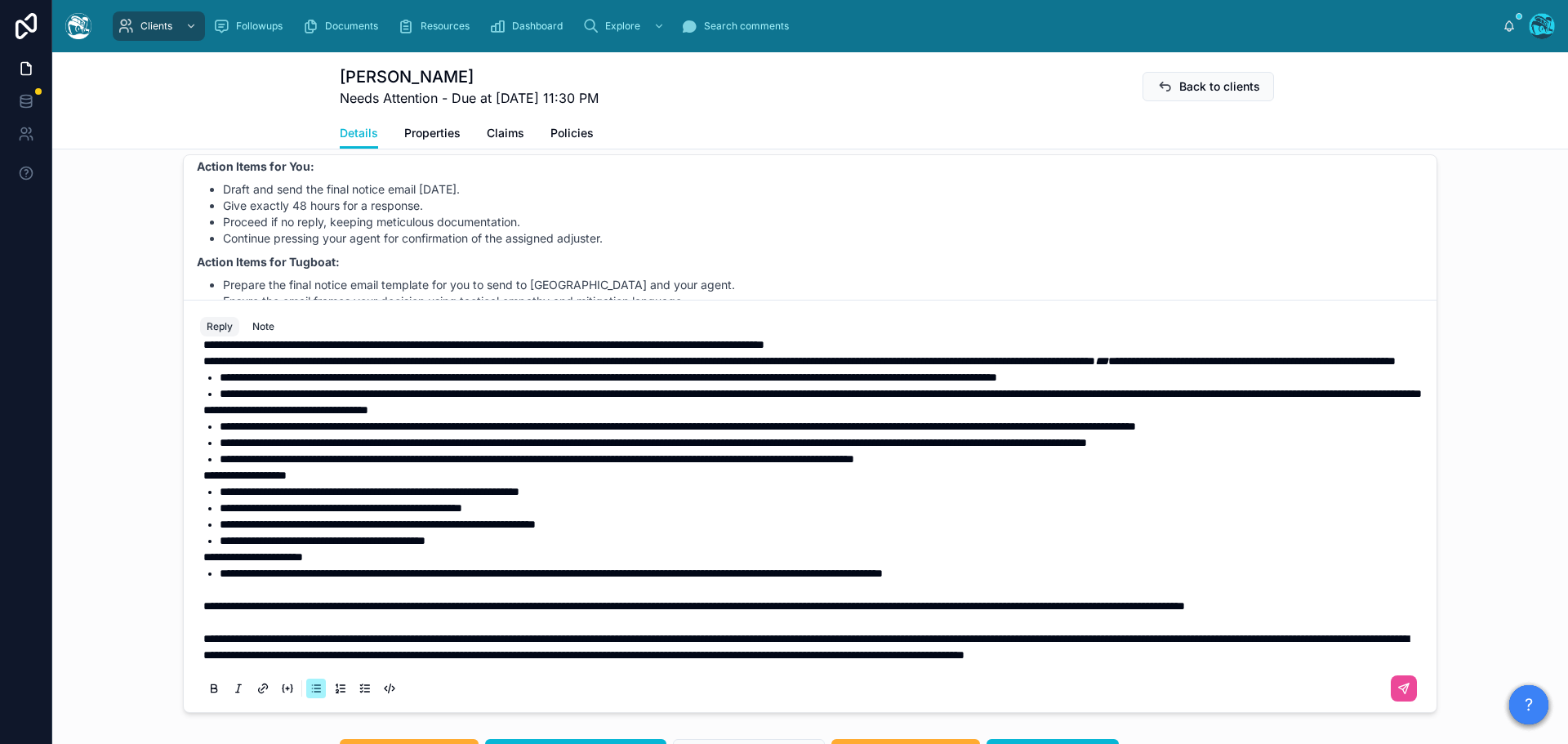
click at [498, 548] on li "**********" at bounding box center [821, 541] width 1204 height 17
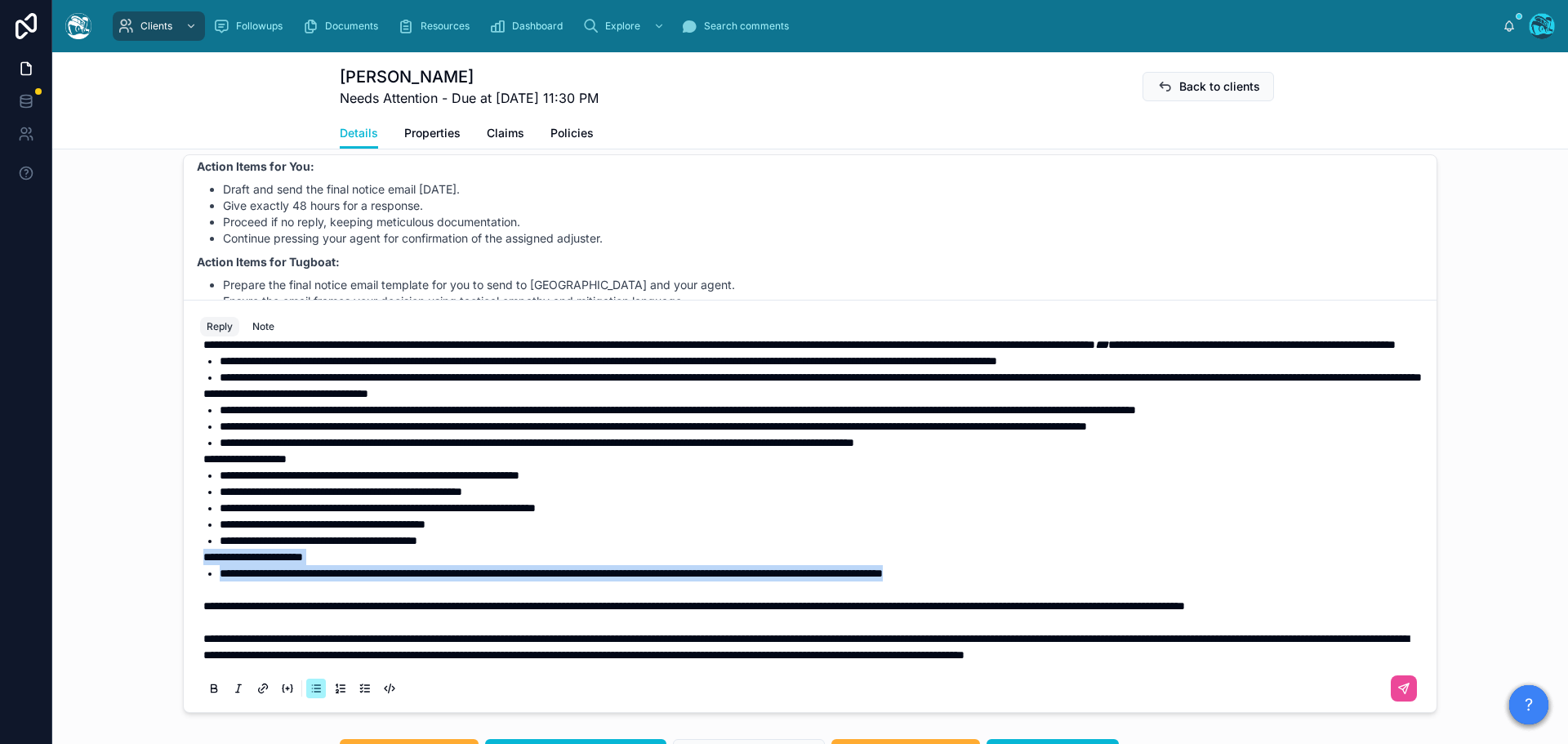
drag, startPoint x: 1132, startPoint y: 618, endPoint x: 95, endPoint y: 606, distance: 1037.1
click at [95, 606] on div "JB Jennifer Bass Last month Hello Tugboat, I am writing to ask for referrals fo…" at bounding box center [810, 434] width 1515 height 571
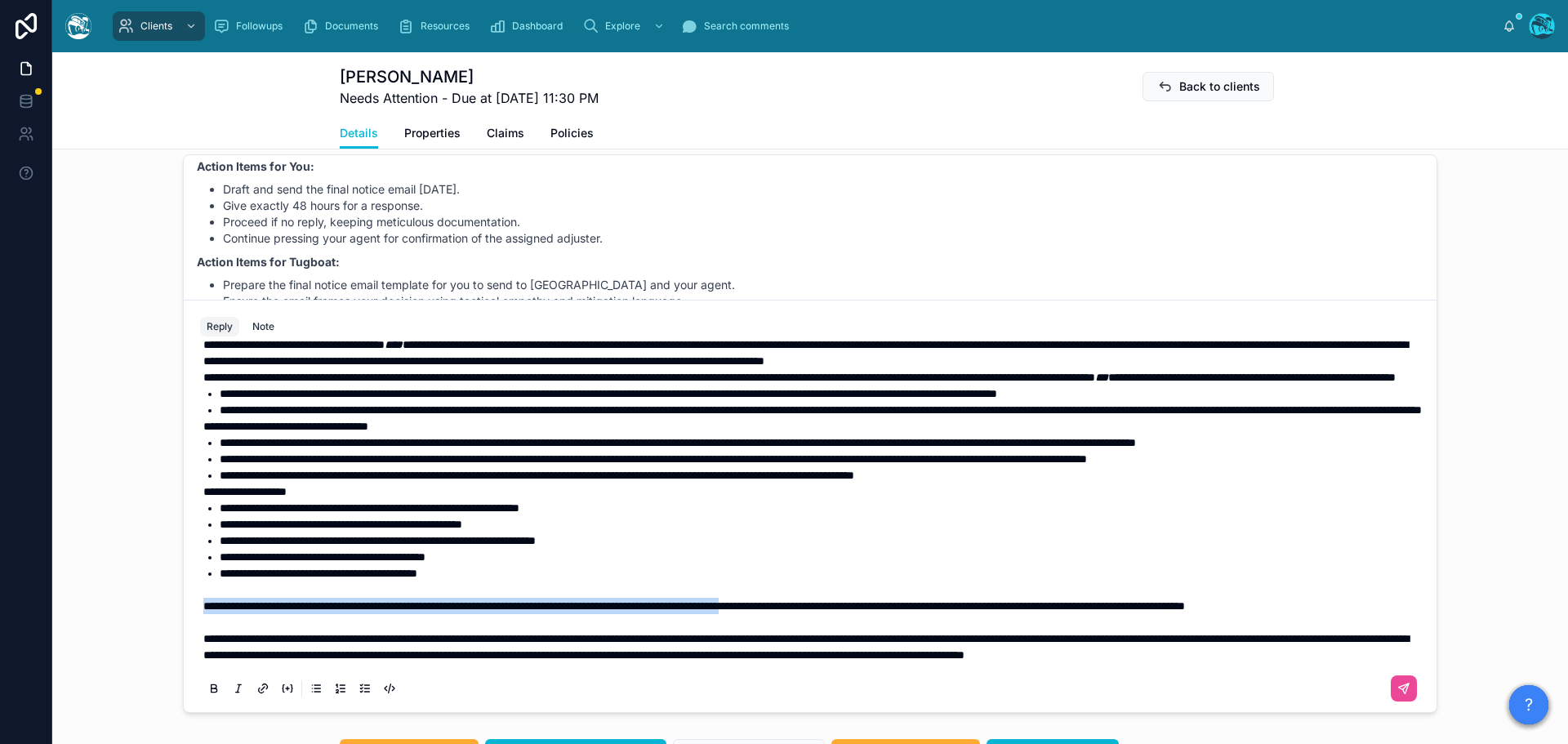
drag, startPoint x: 197, startPoint y: 622, endPoint x: 894, endPoint y: 623, distance: 697.0
click at [894, 612] on span "**********" at bounding box center [694, 606] width 981 height 12
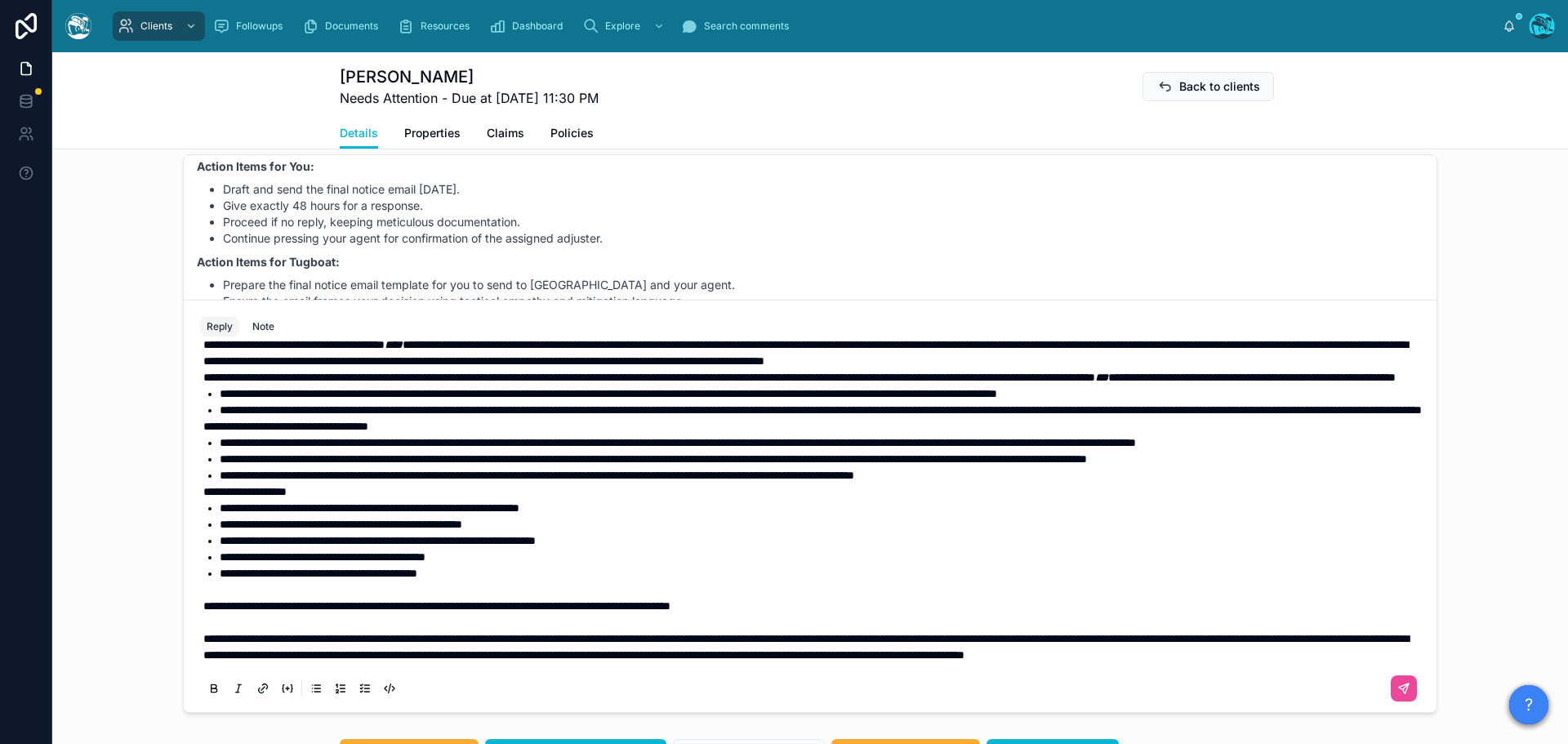
click at [379, 598] on p at bounding box center [813, 590] width 1220 height 17
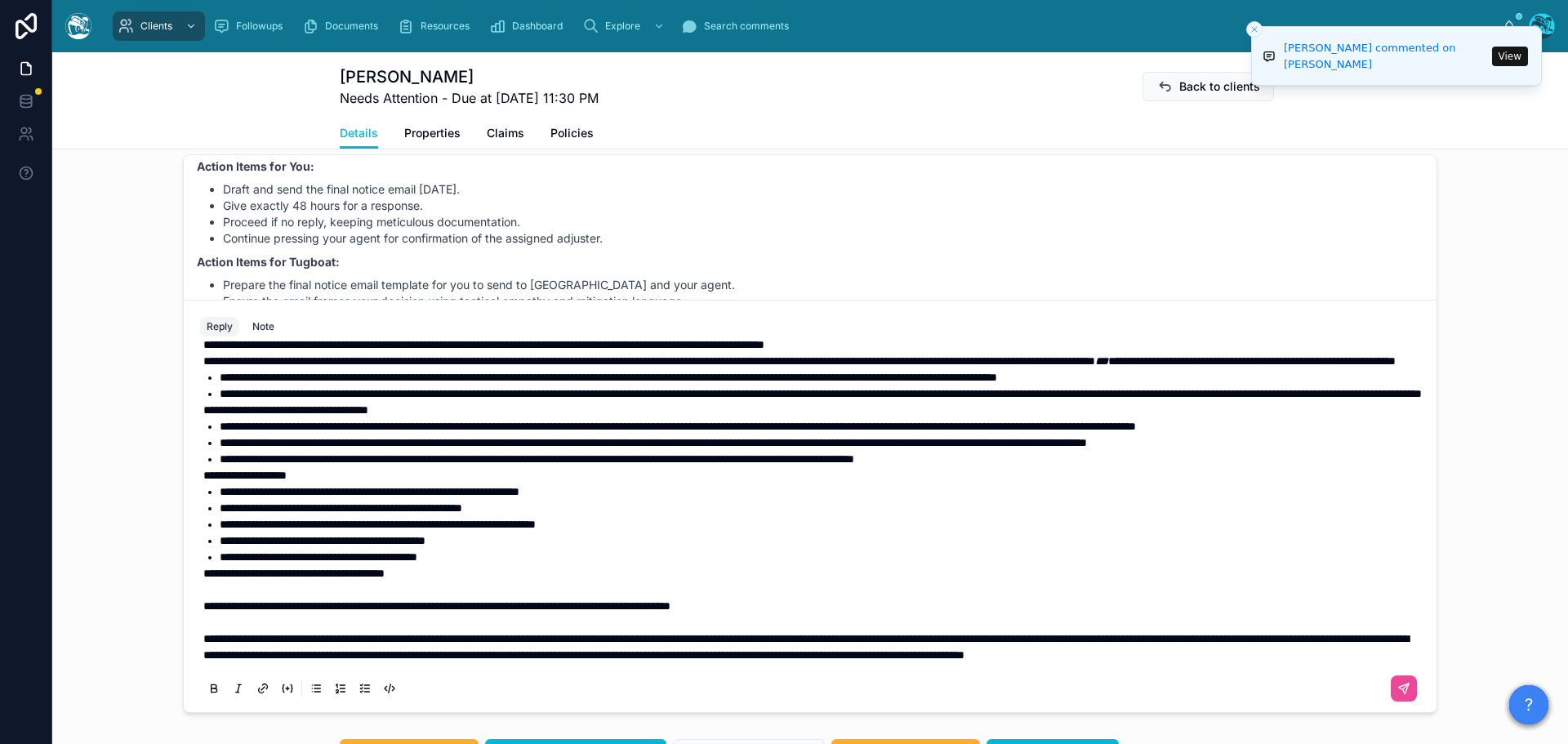
click at [297, 579] on span "**********" at bounding box center [294, 573] width 182 height 12
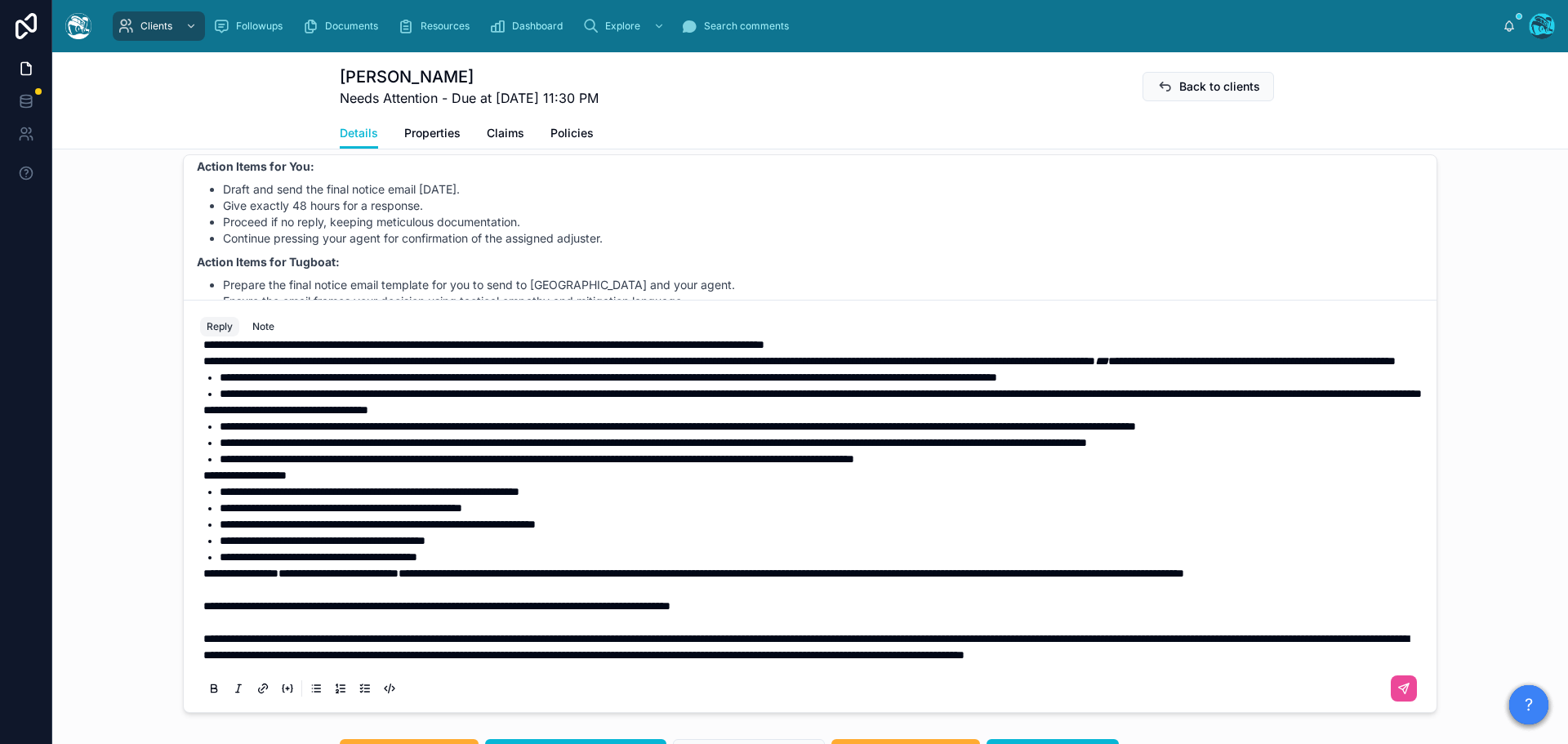
click at [398, 579] on span "**********" at bounding box center [791, 573] width 785 height 12
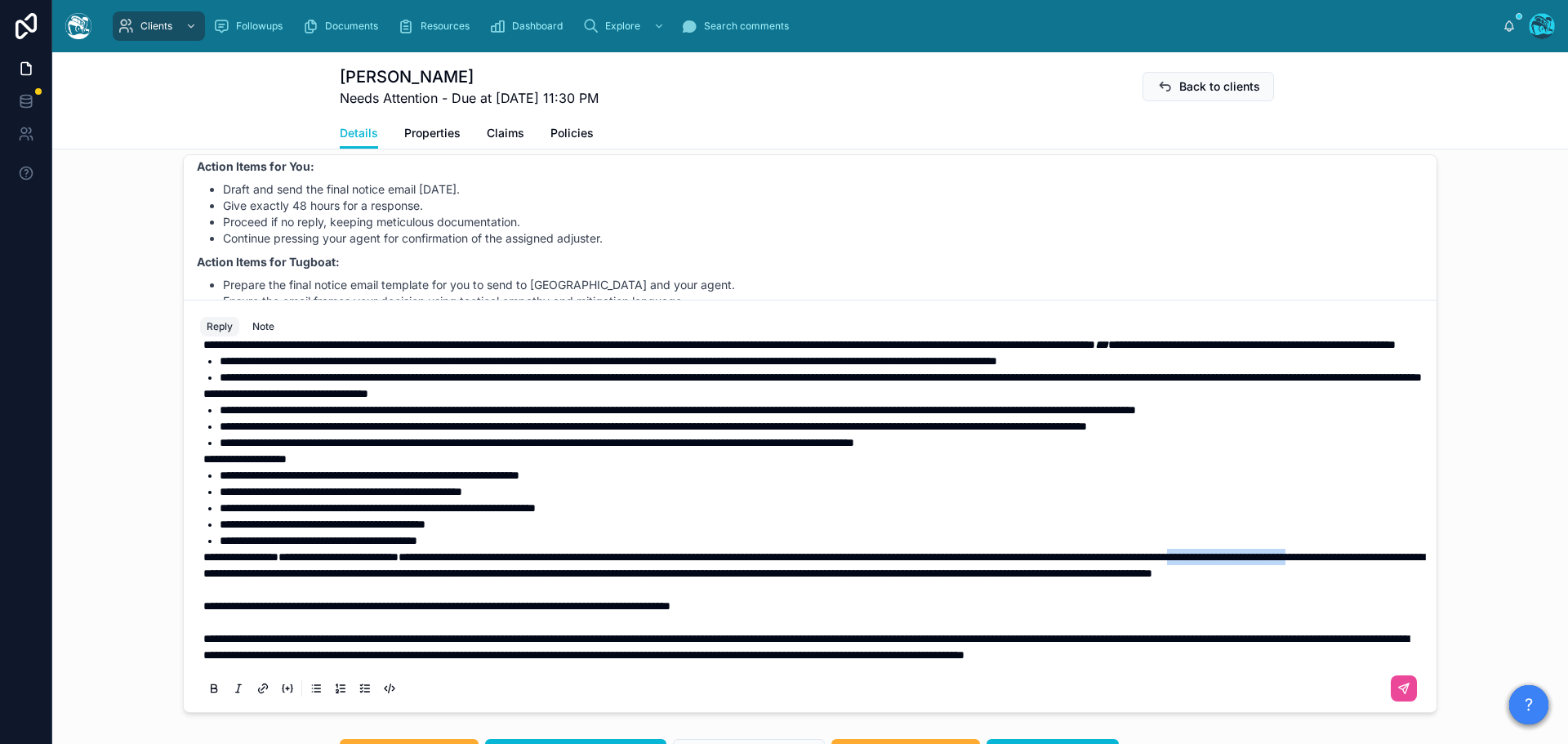
drag, startPoint x: 294, startPoint y: 620, endPoint x: 460, endPoint y: 629, distance: 166.2
click at [460, 582] on p "**********" at bounding box center [813, 564] width 1220 height 33
click at [208, 695] on icon at bounding box center [214, 689] width 13 height 13
click at [776, 582] on p "**********" at bounding box center [813, 564] width 1220 height 33
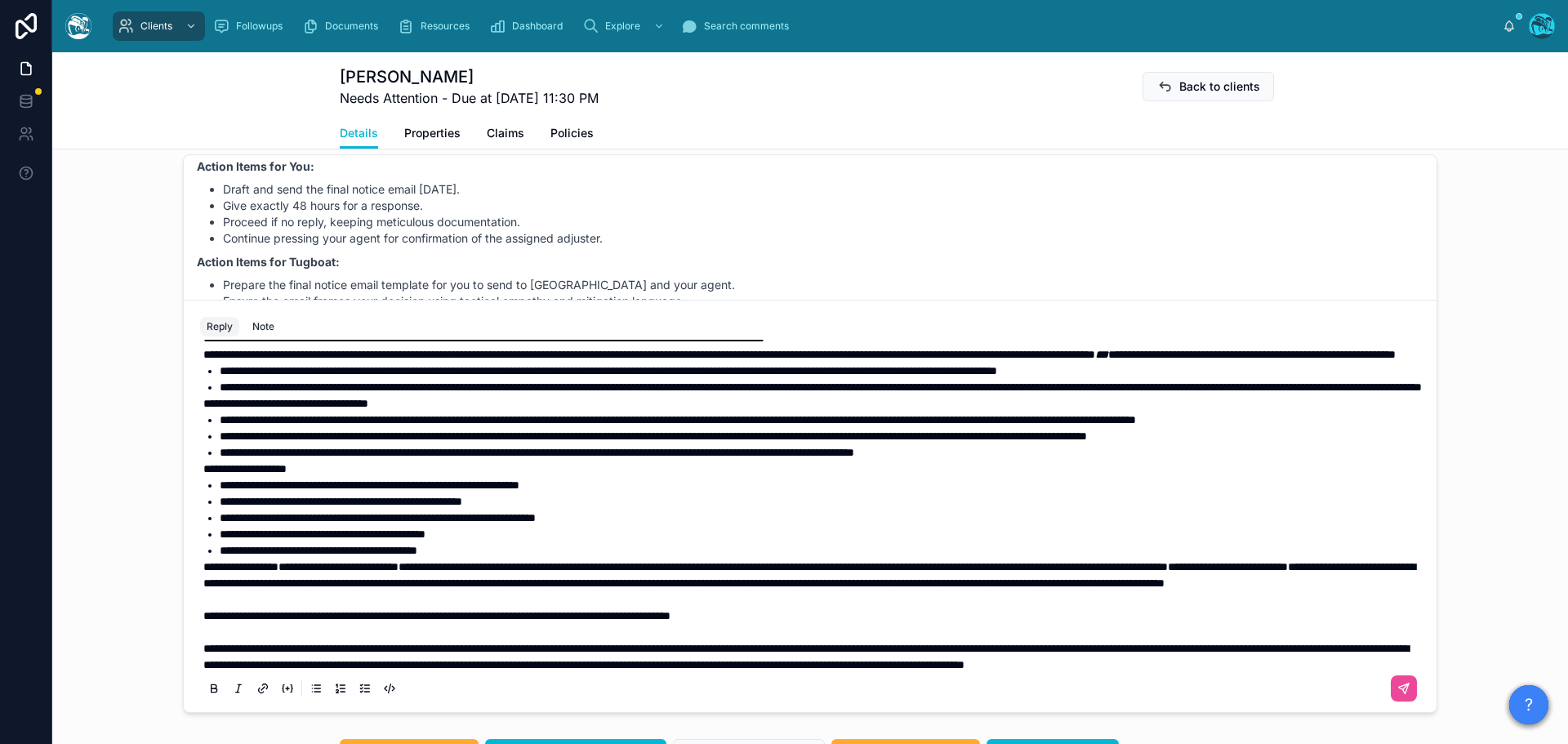
scroll to position [0, 0]
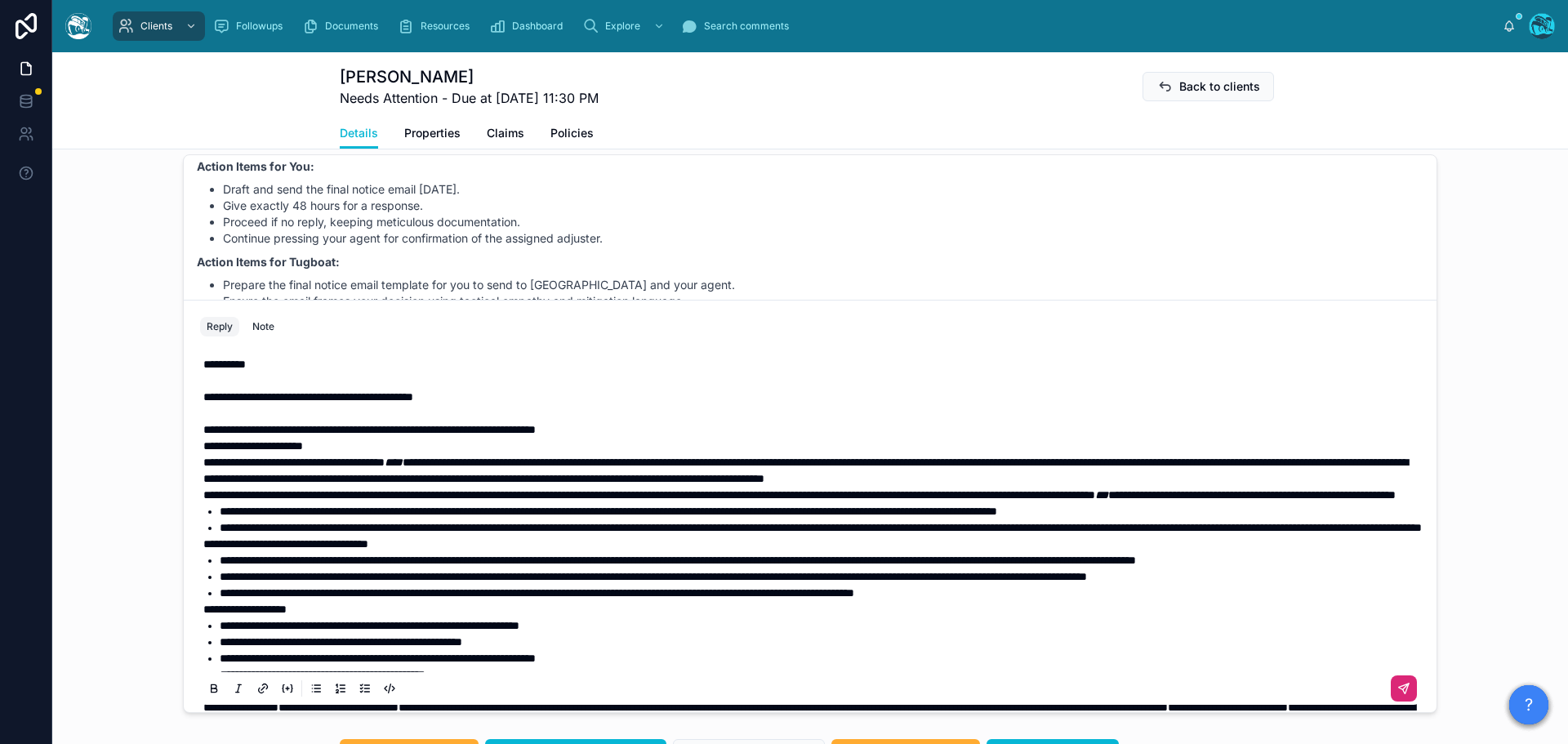
click at [1397, 695] on icon at bounding box center [1404, 689] width 13 height 13
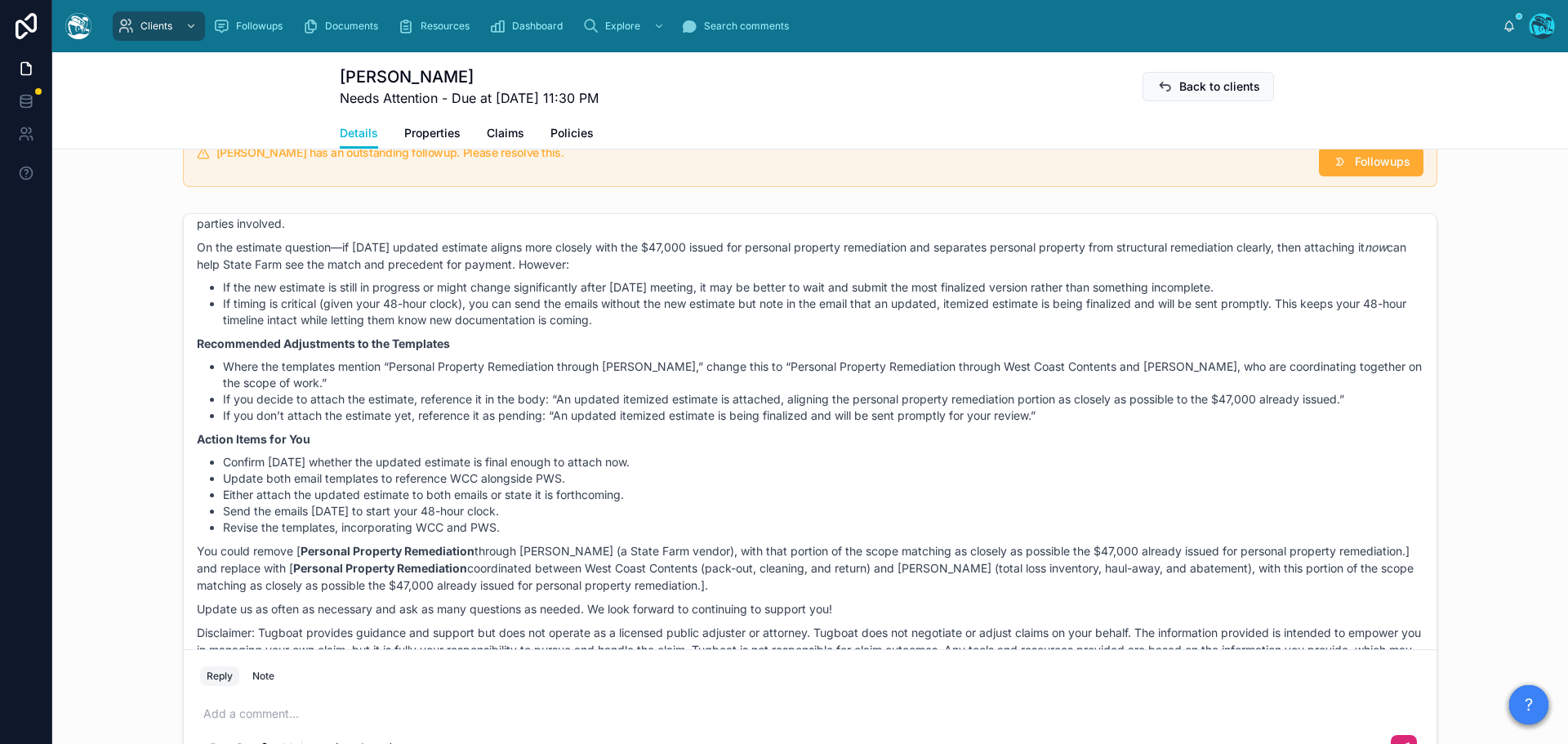
scroll to position [998, 0]
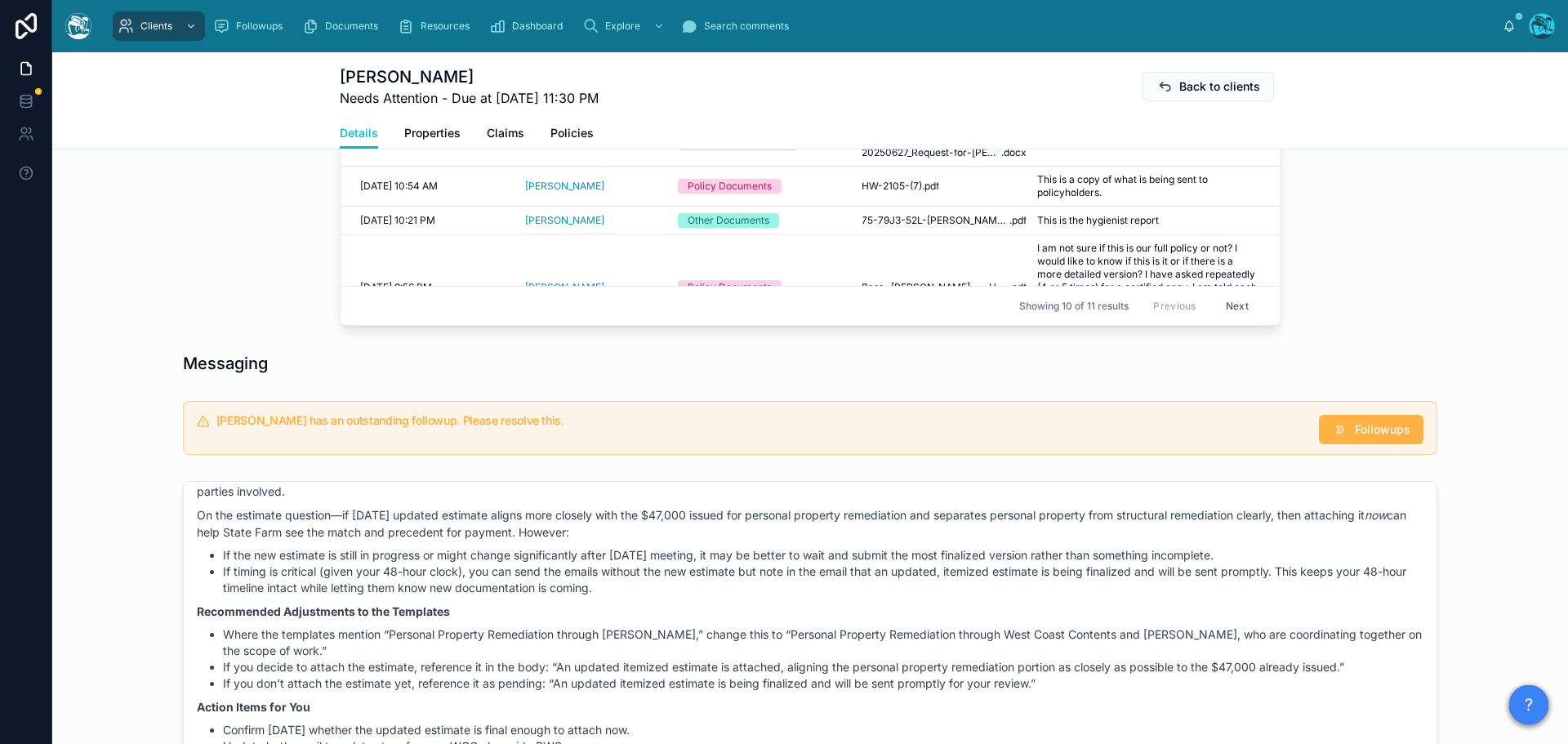
click at [1376, 438] on span "Followups" at bounding box center [1382, 429] width 55 height 17
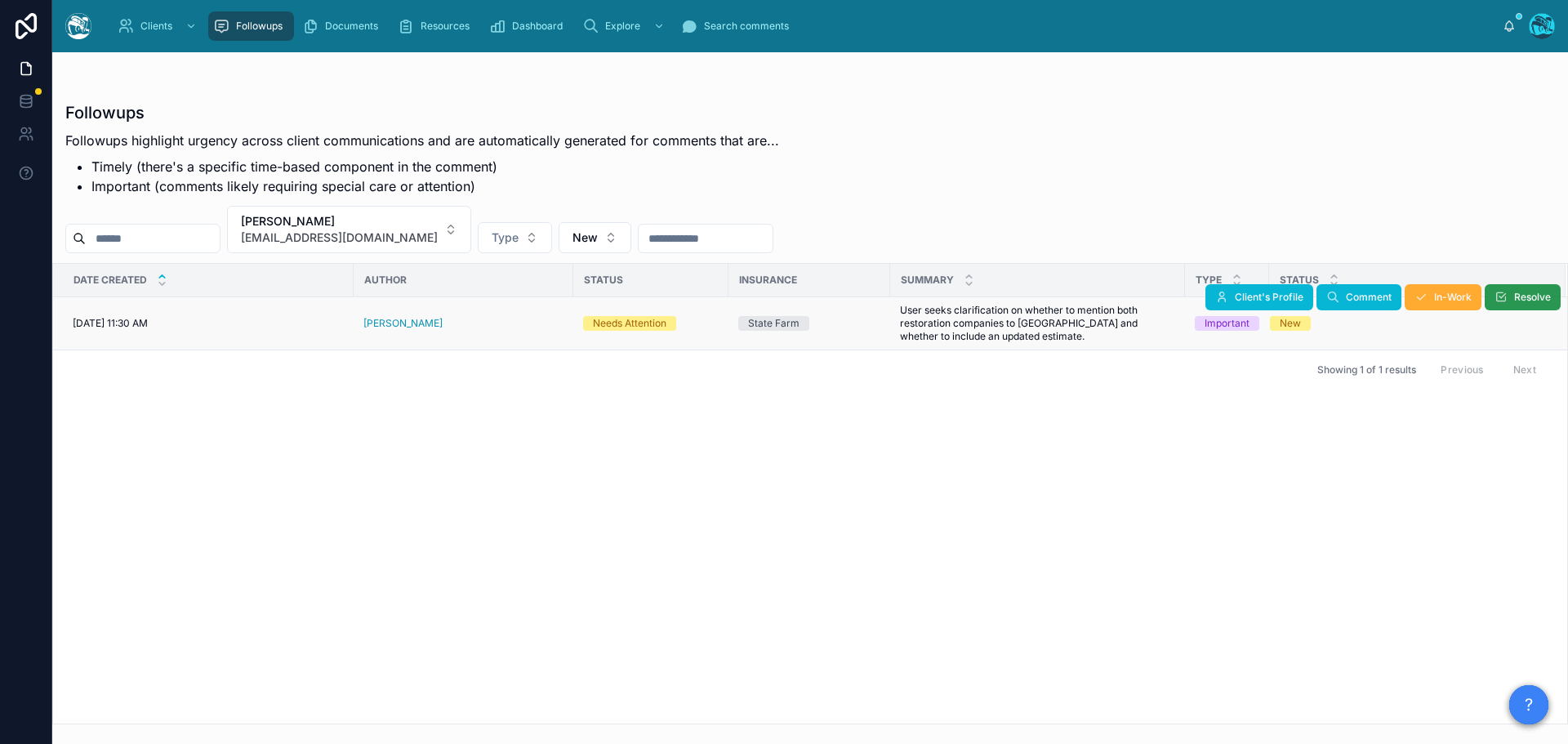
click at [1518, 297] on span "Resolve" at bounding box center [1532, 297] width 37 height 13
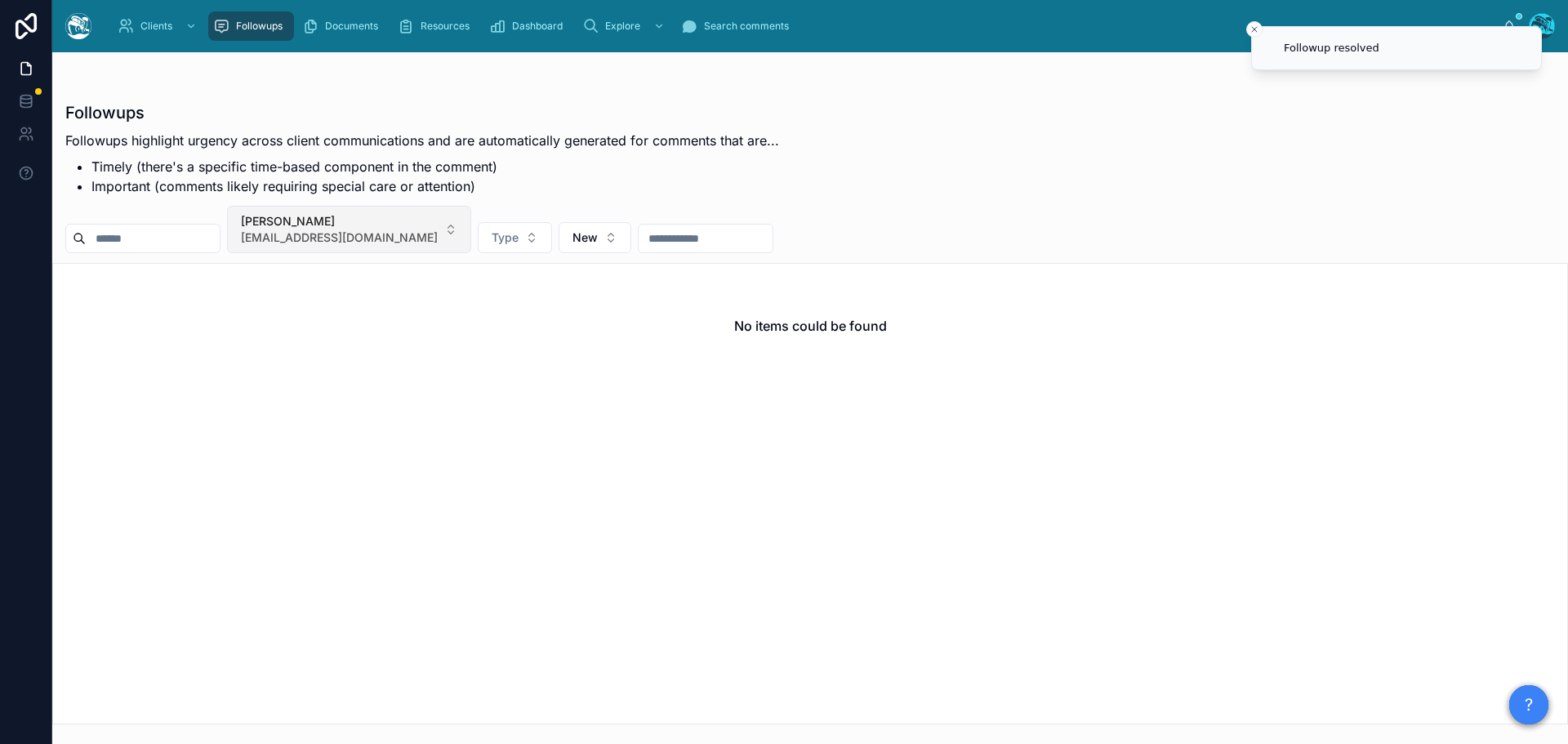
click at [405, 228] on span "[PERSON_NAME]" at bounding box center [339, 222] width 197 height 17
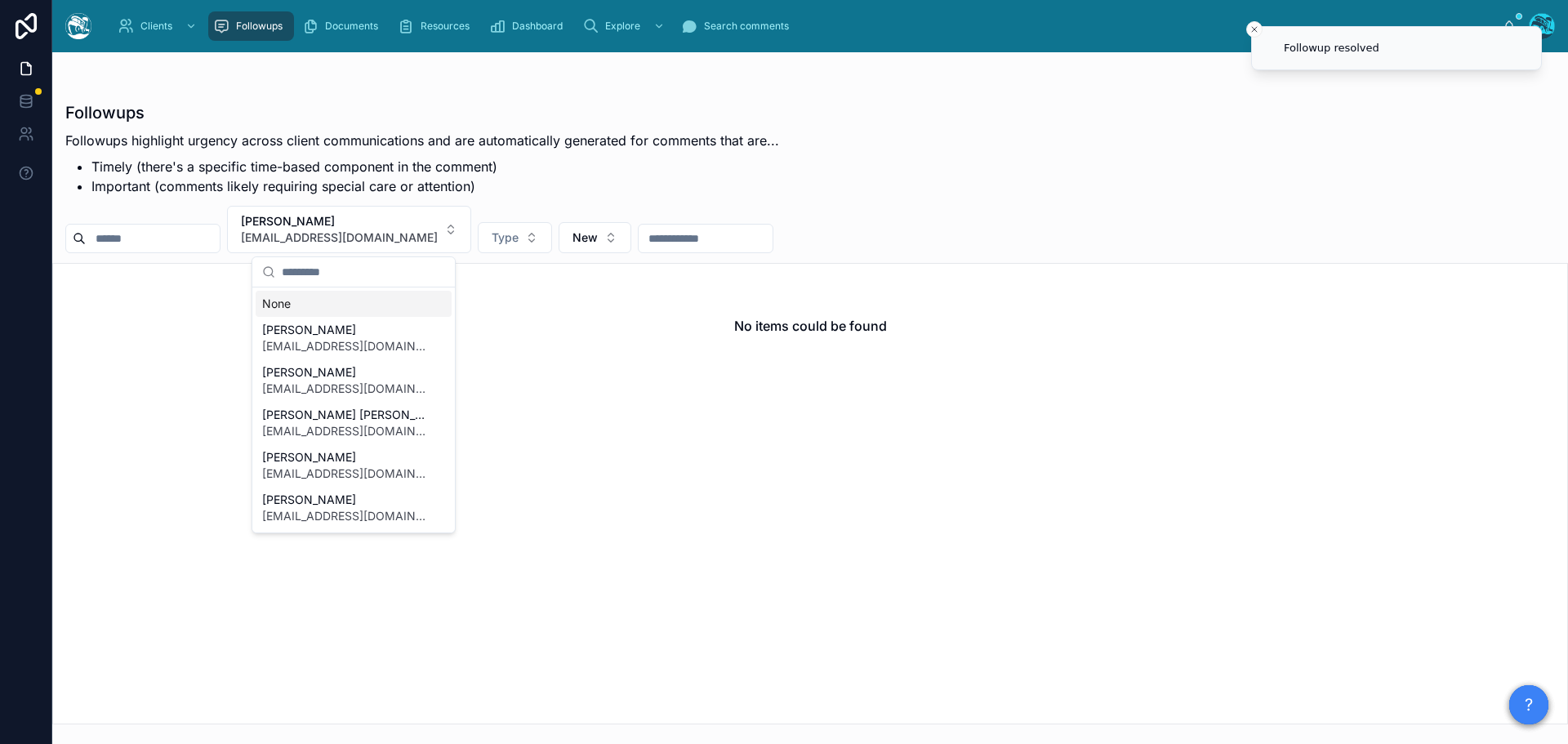
click at [279, 305] on div "None" at bounding box center [353, 303] width 196 height 26
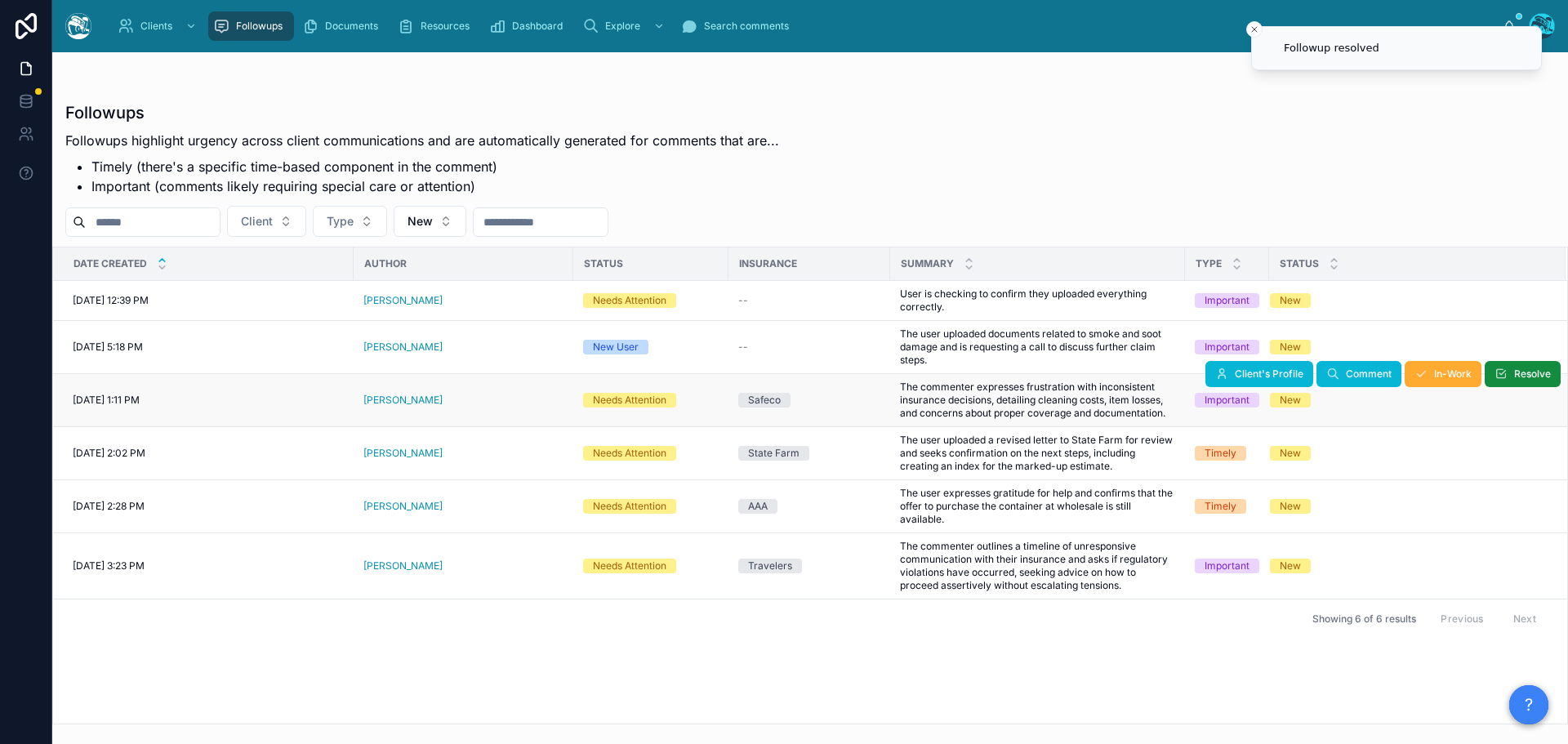
click at [426, 398] on div "[PERSON_NAME]" at bounding box center [463, 400] width 200 height 13
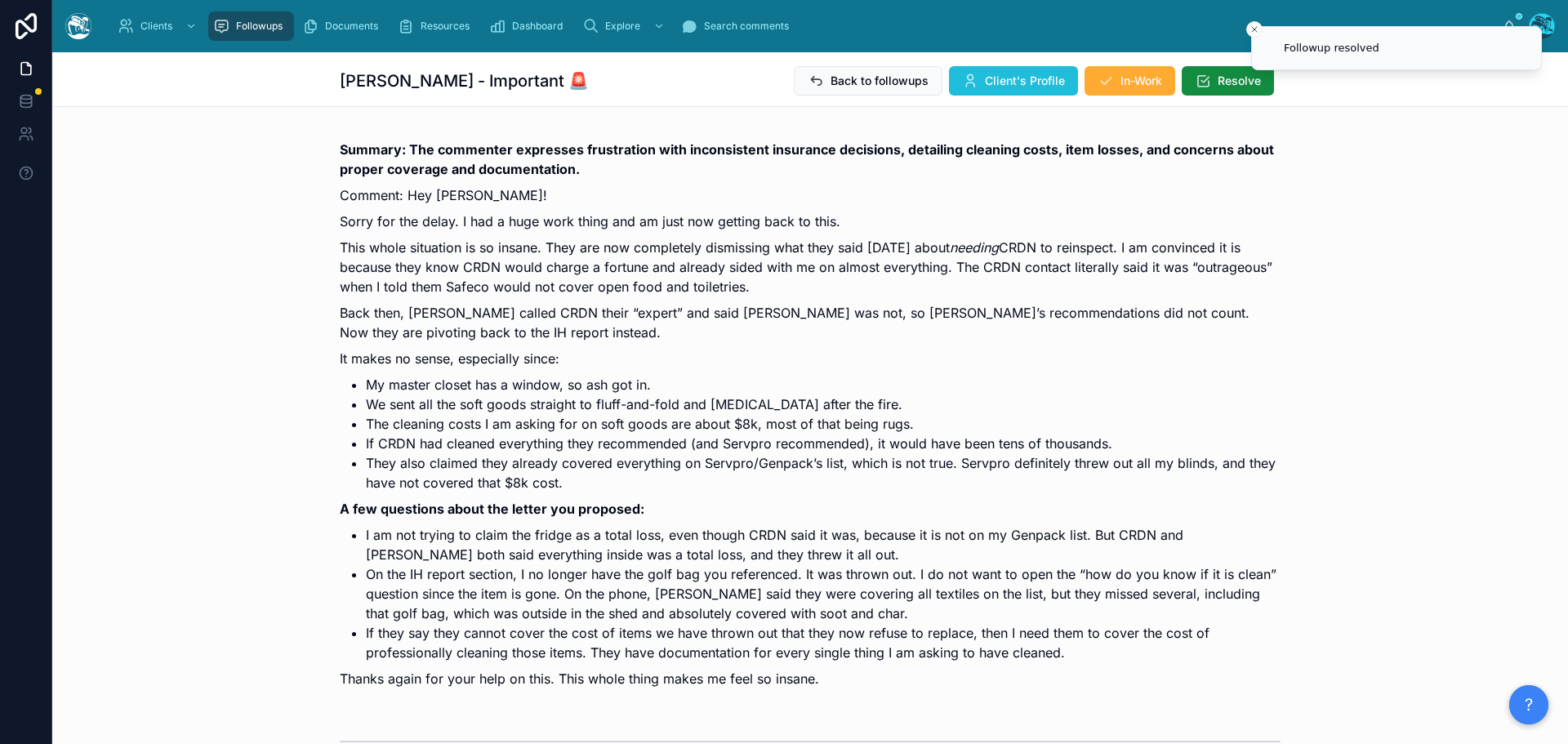
scroll to position [6863, 0]
click at [1001, 82] on span "Client's Profile" at bounding box center [1025, 81] width 80 height 17
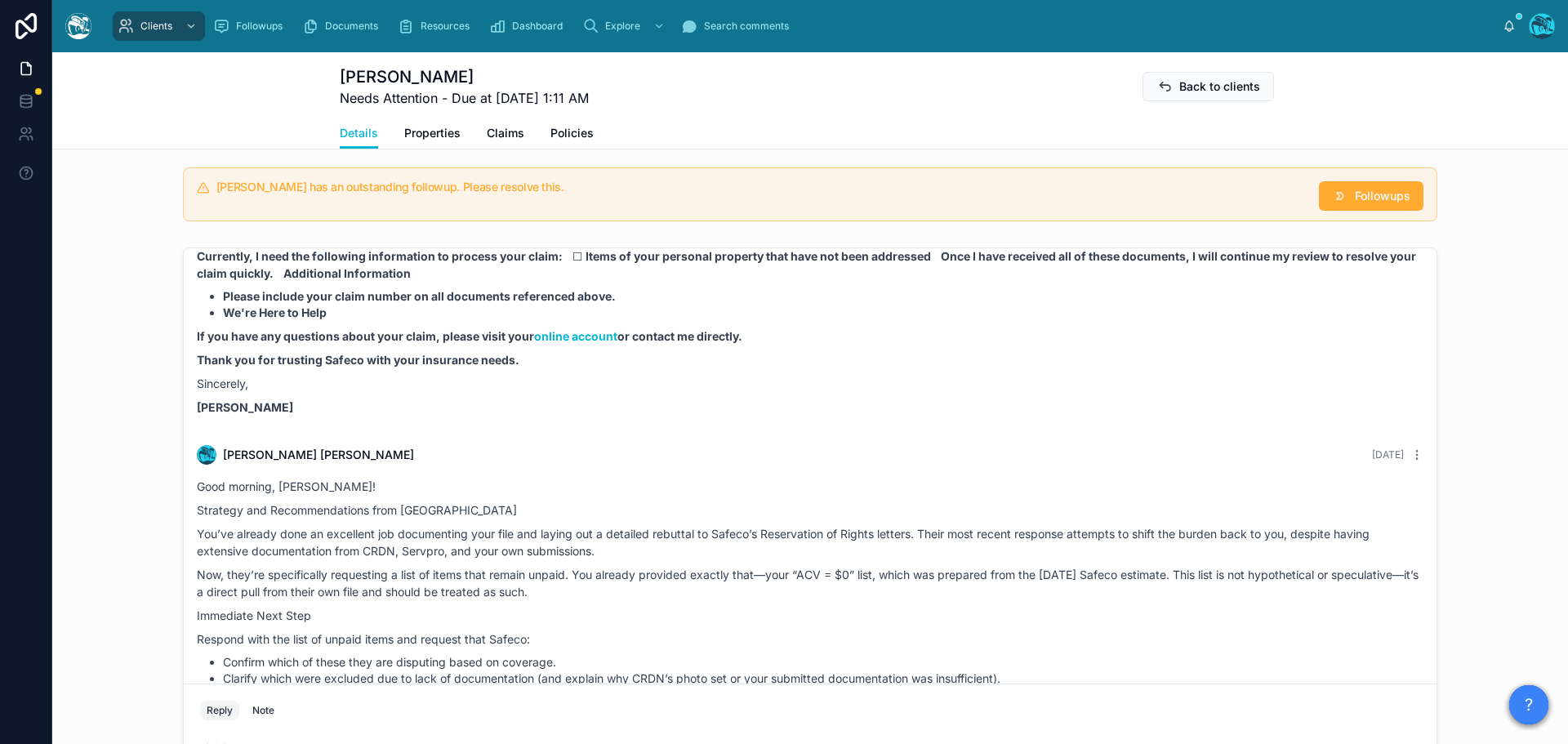
scroll to position [5403, 0]
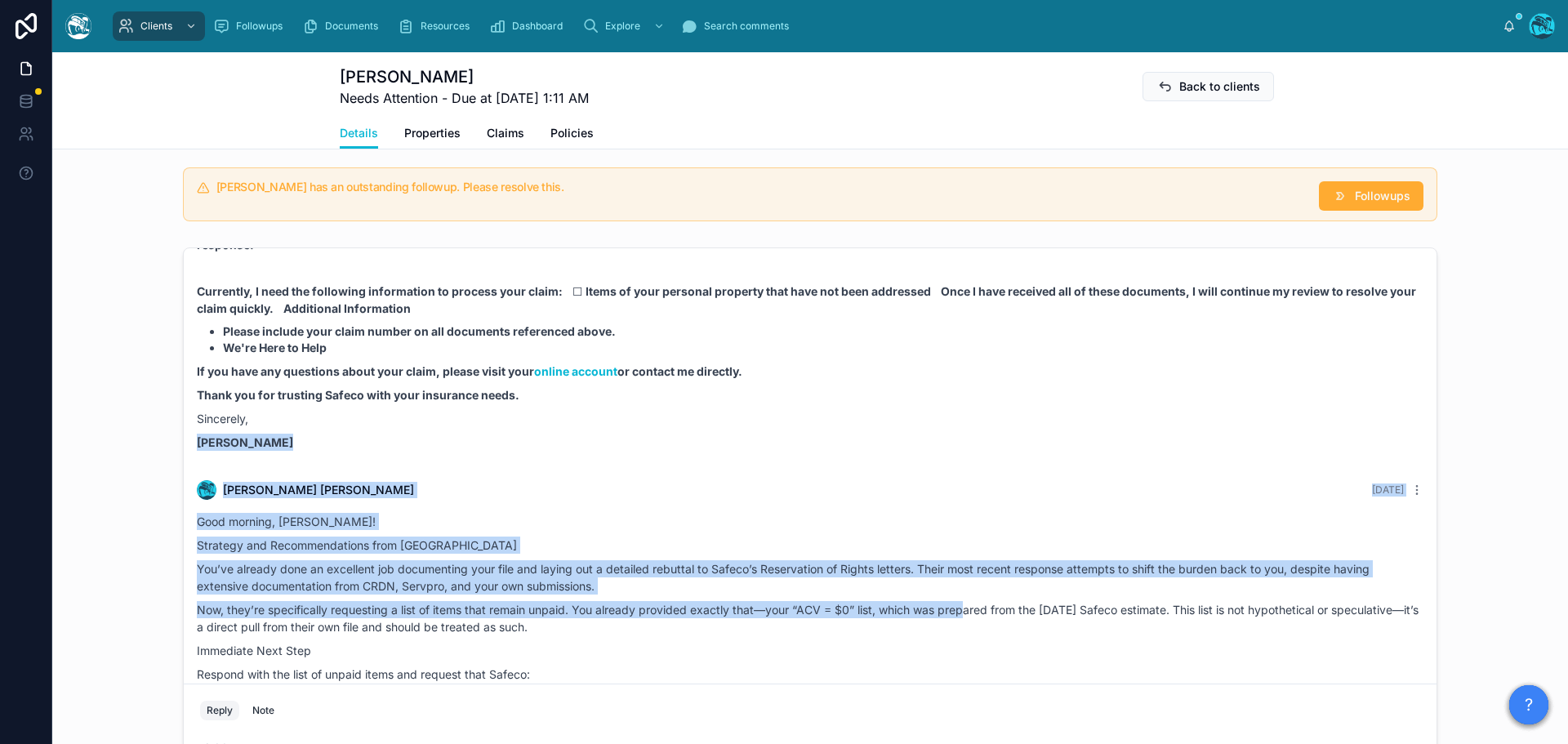
drag, startPoint x: 911, startPoint y: 440, endPoint x: 956, endPoint y: 617, distance: 182.6
click at [301, 450] on p "Cory Davis" at bounding box center [810, 442] width 1226 height 17
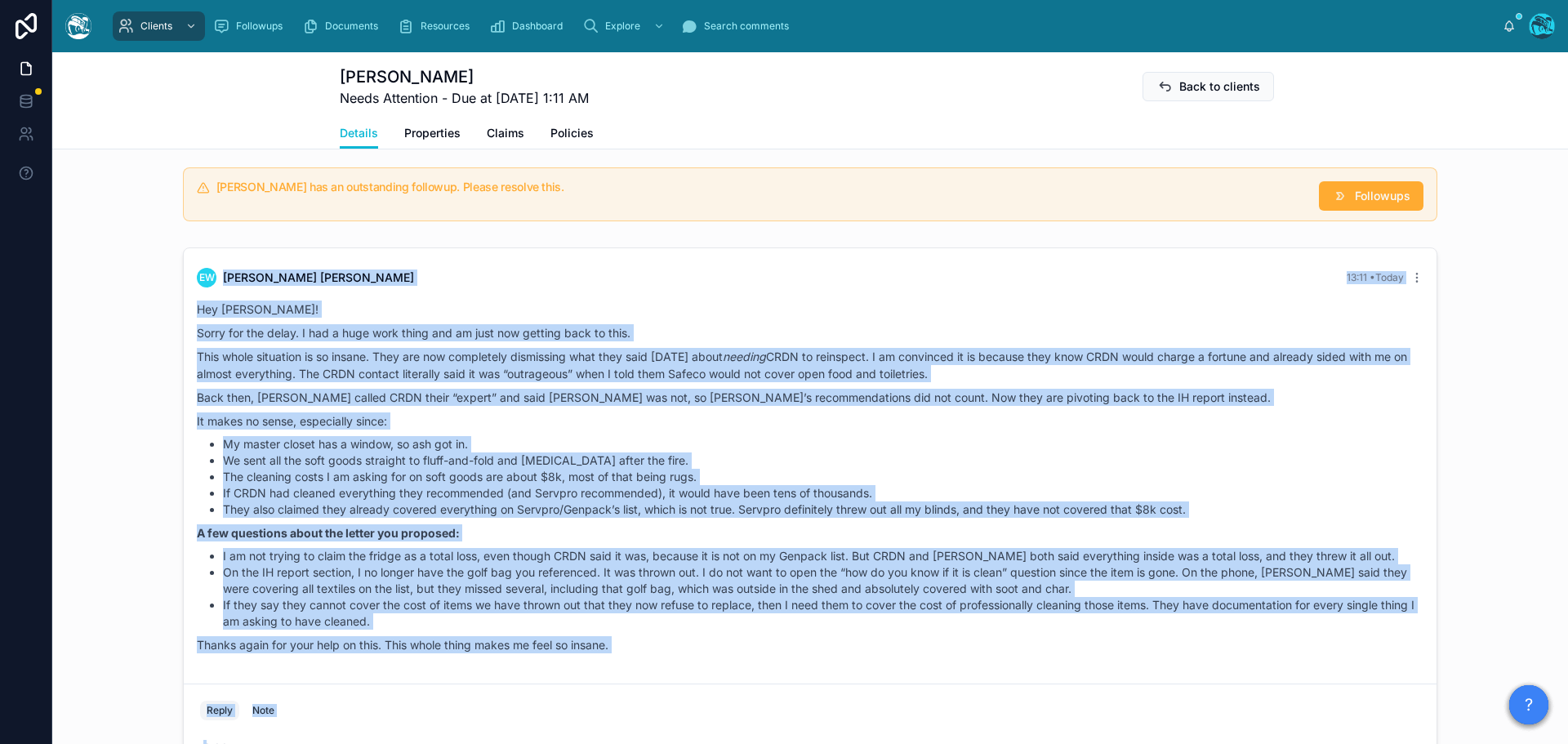
scroll to position [1535, 0]
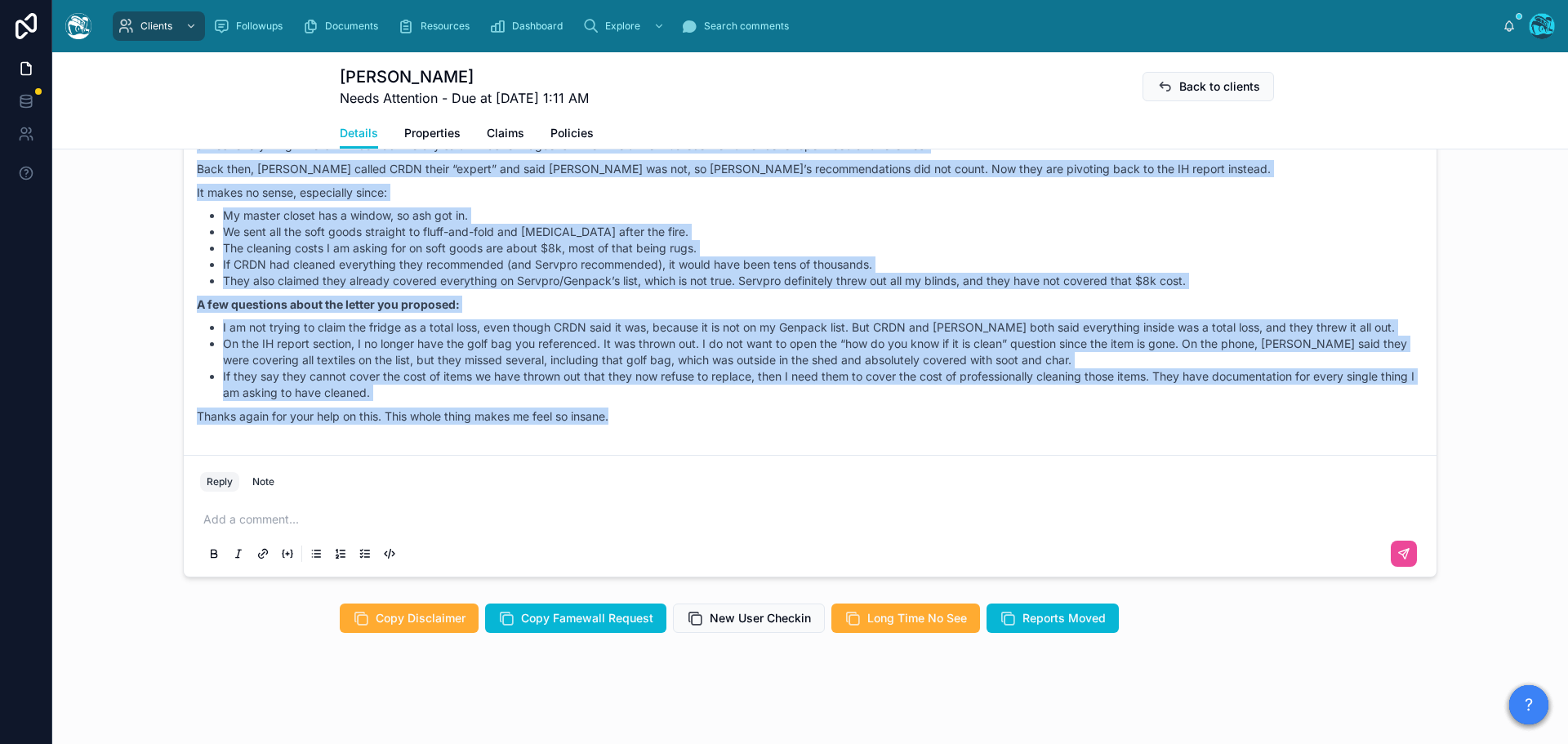
drag, startPoint x: 292, startPoint y: 459, endPoint x: 769, endPoint y: 408, distance: 479.7
copy div "Rachel Baker 6 days ago Good morning, Emily! Strategy and Recommendations from …"
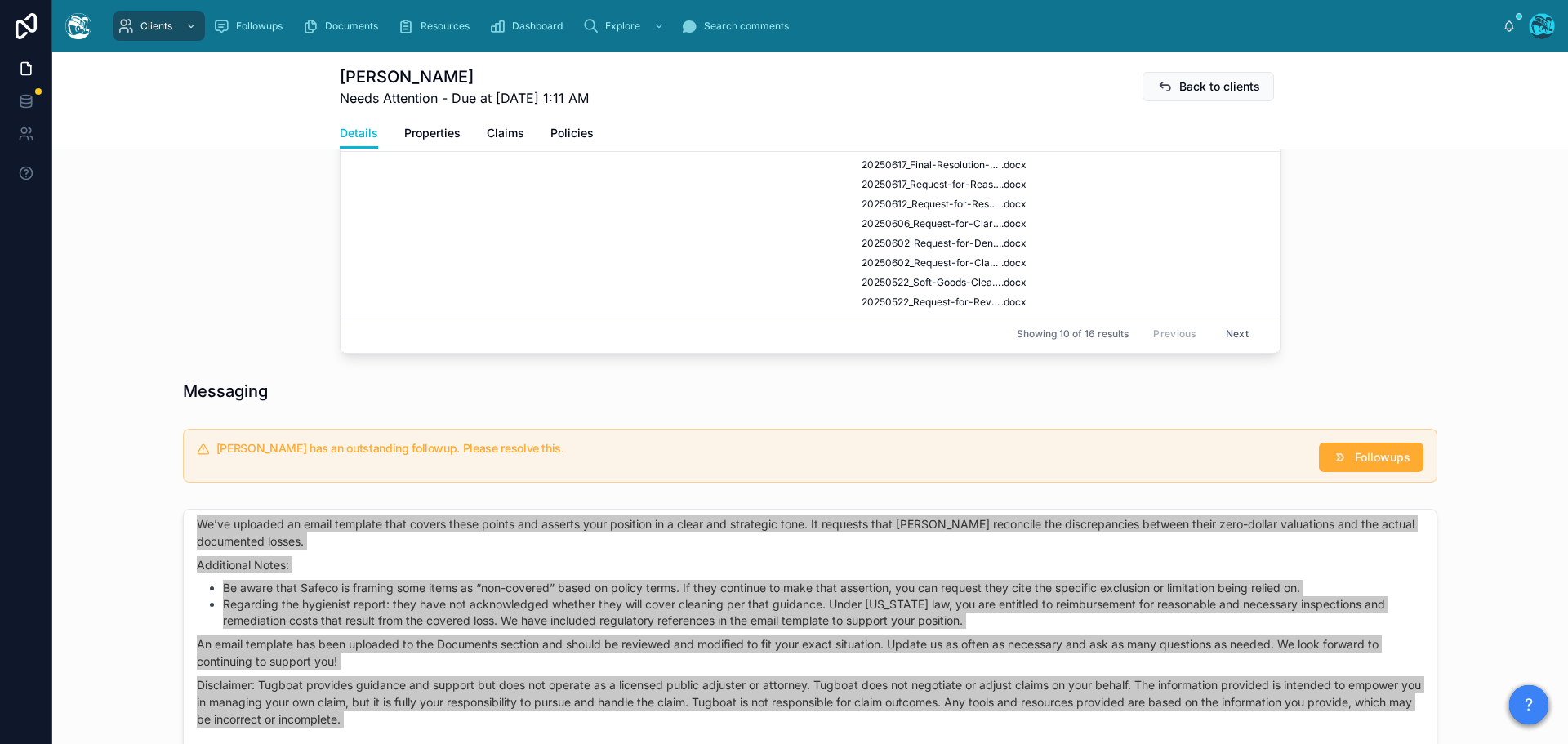
scroll to position [637, 0]
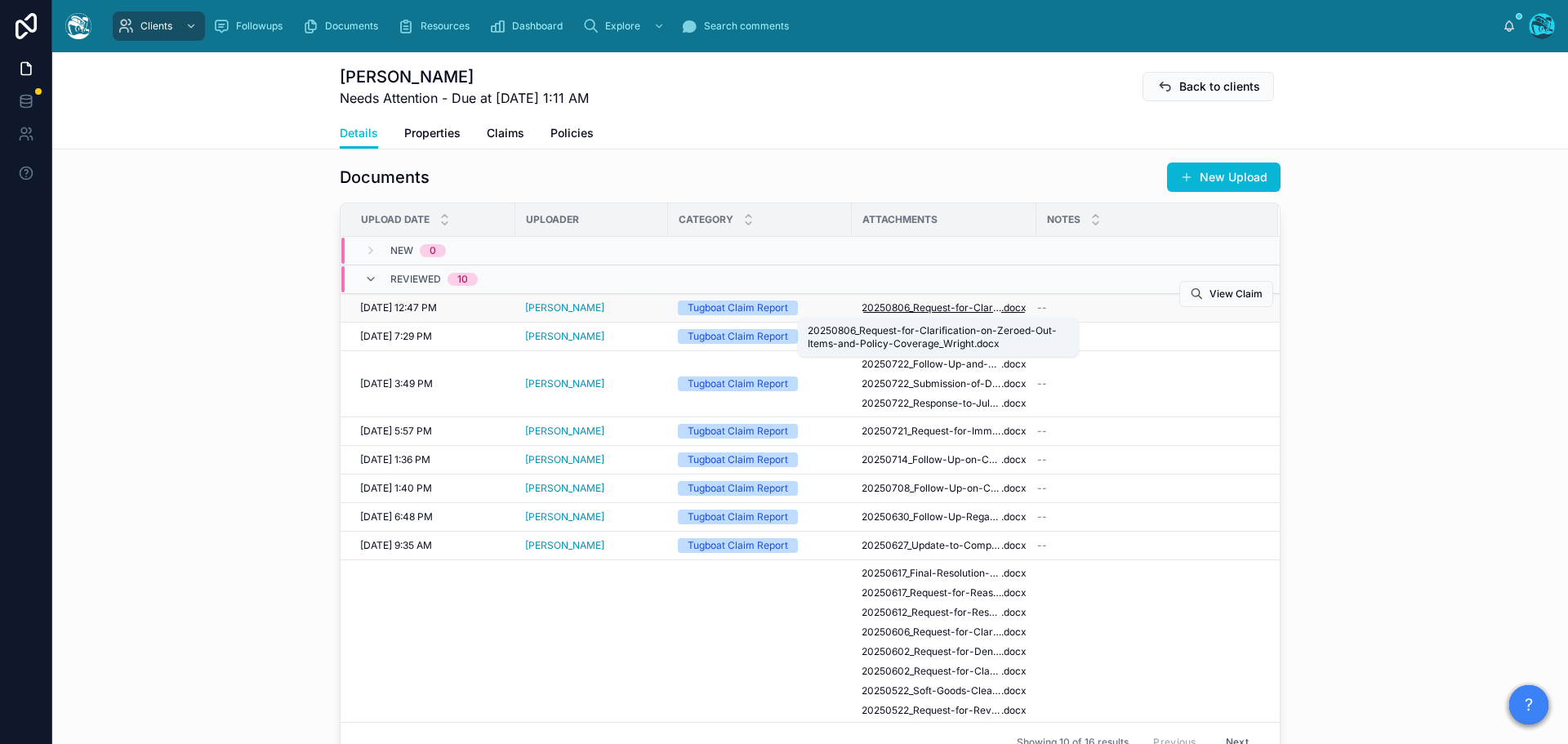
click at [979, 305] on span "20250806_Request-for-Clarification-on-Zeroed-Out-Items-and-Policy-Coverage_Wrig…" at bounding box center [931, 308] width 140 height 13
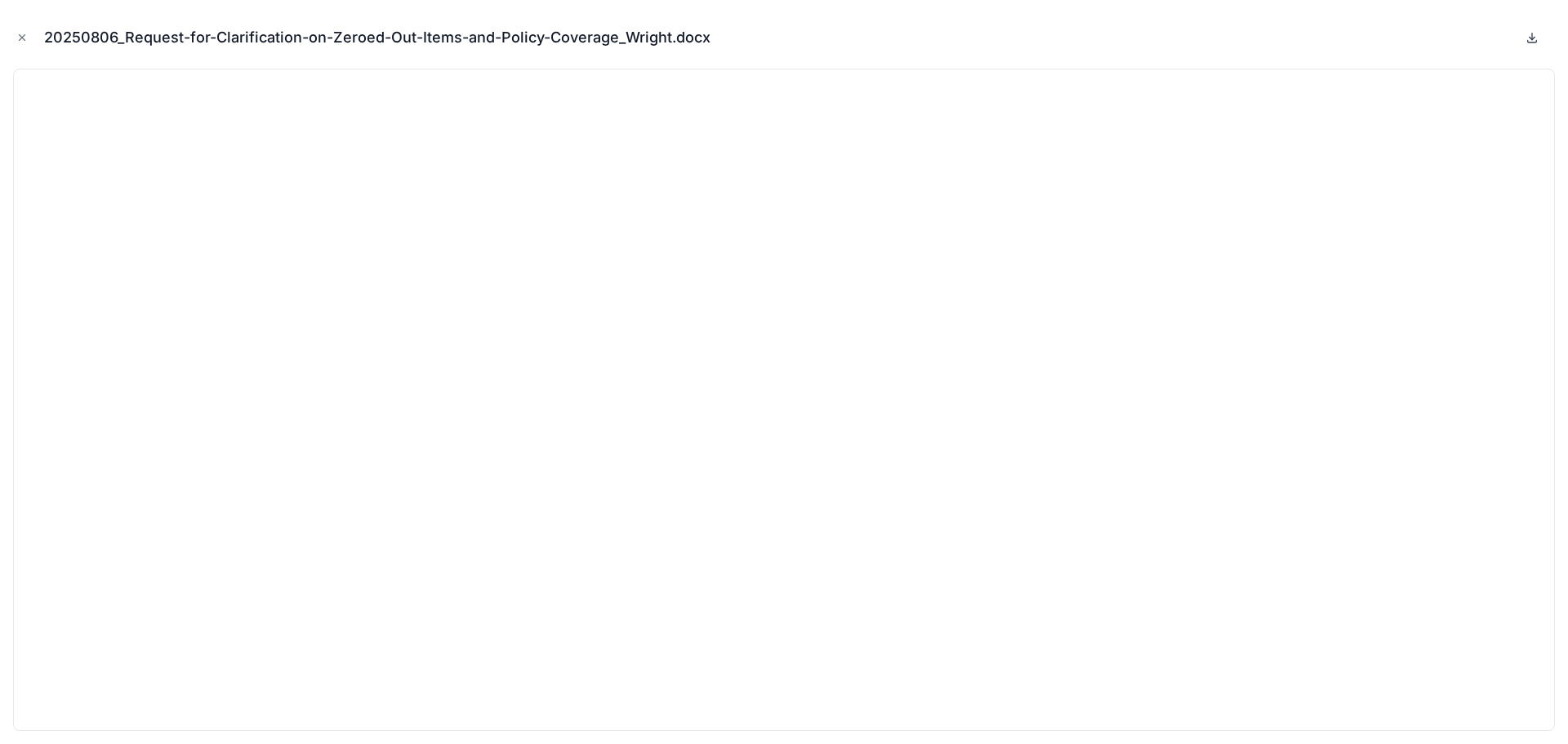
click at [1535, 37] on icon at bounding box center [1532, 38] width 6 height 3
click at [23, 37] on icon "Close modal" at bounding box center [22, 38] width 6 height 6
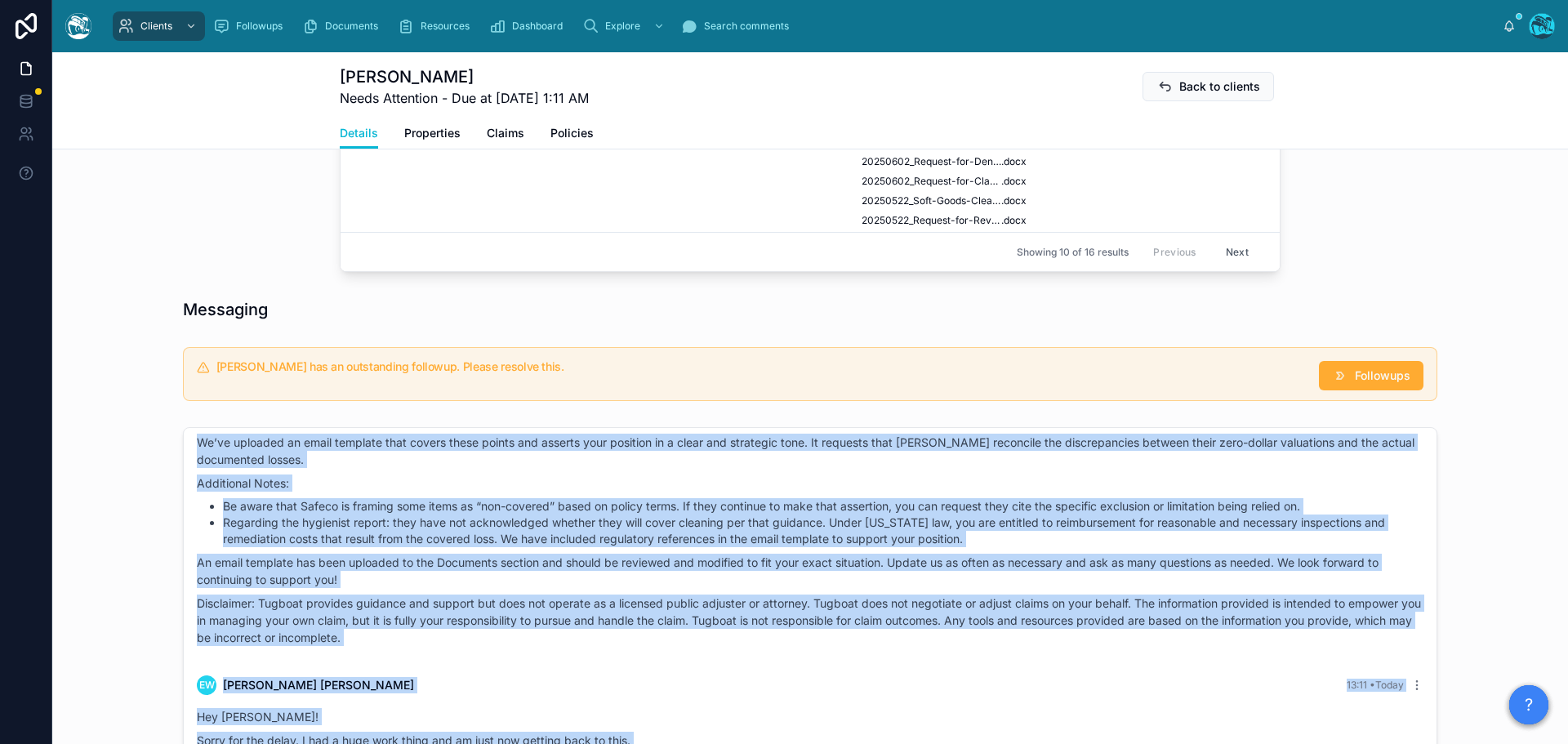
scroll to position [1535, 0]
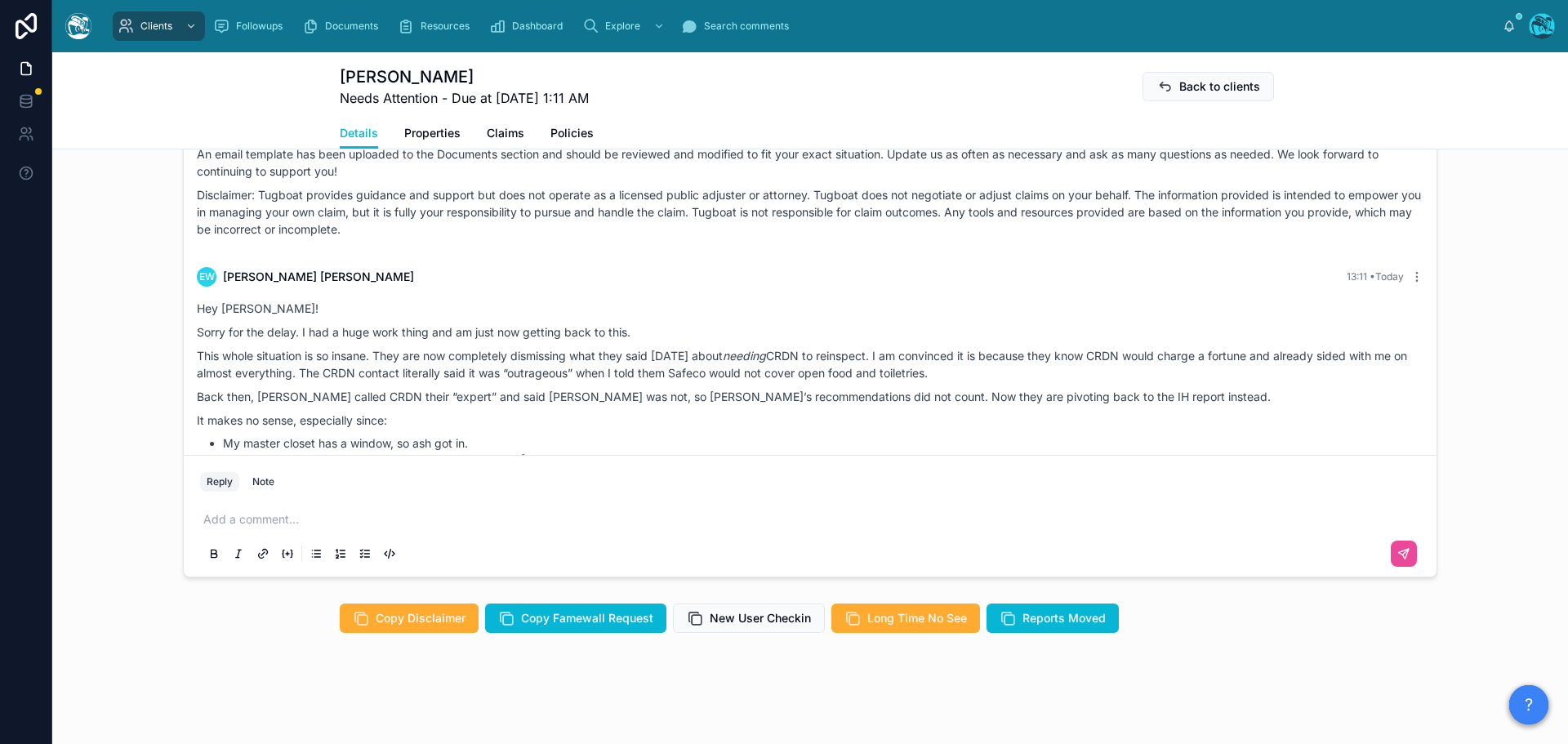
click at [213, 521] on p at bounding box center [813, 520] width 1220 height 17
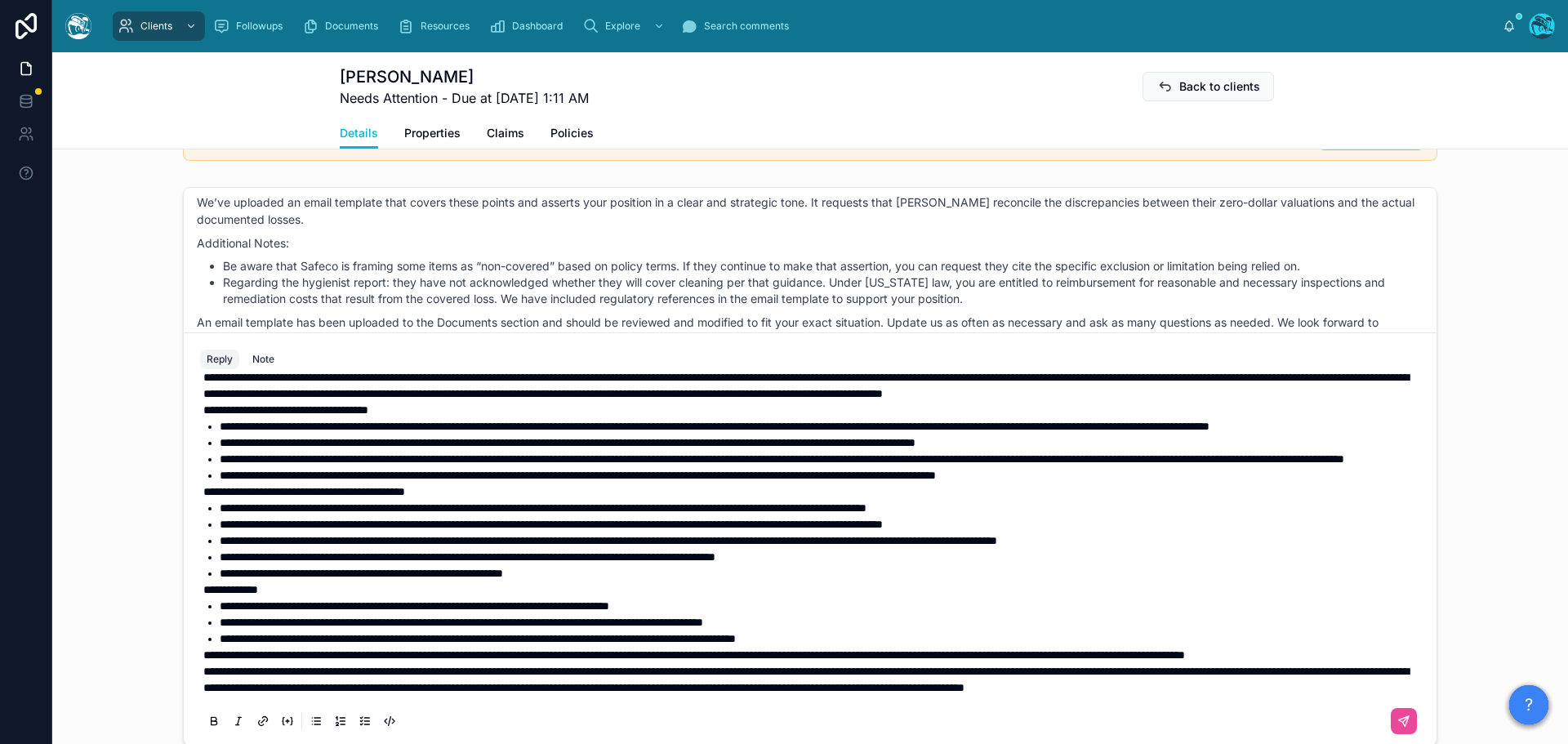
scroll to position [167, 0]
click at [203, 665] on span "**********" at bounding box center [806, 679] width 1206 height 28
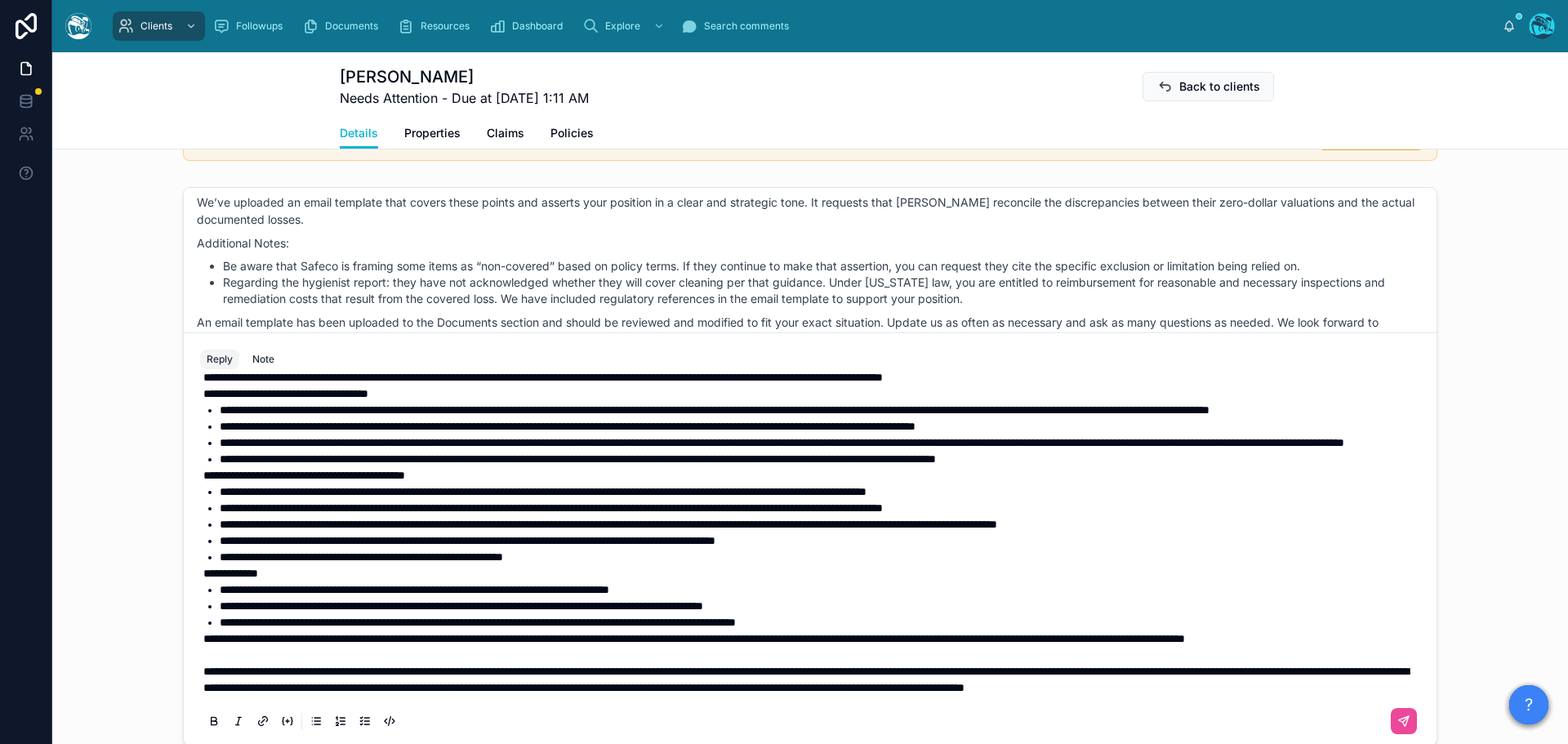
click at [203, 633] on span "**********" at bounding box center [694, 639] width 981 height 12
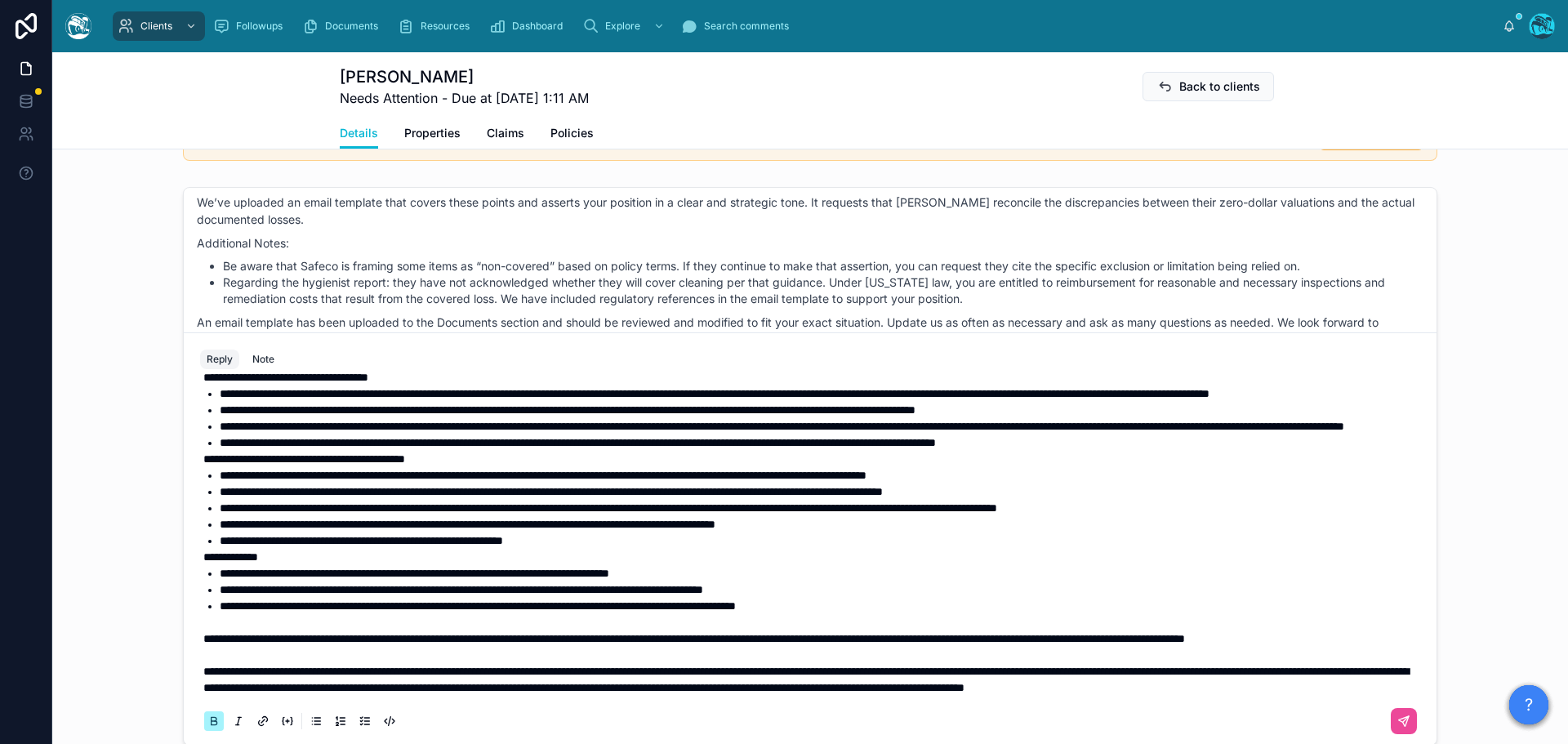
click at [203, 460] on strong "**********" at bounding box center [304, 459] width 202 height 12
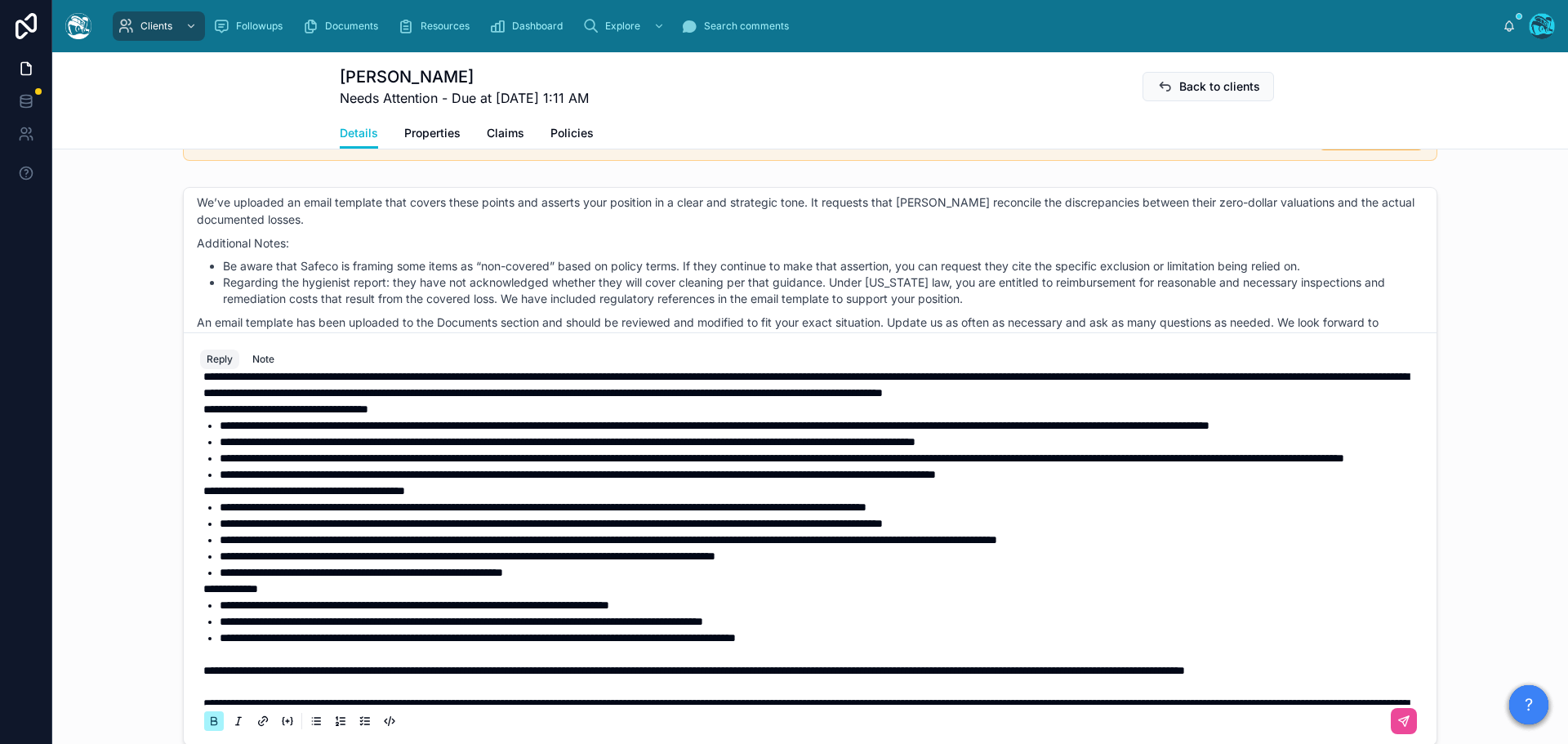
scroll to position [85, 0]
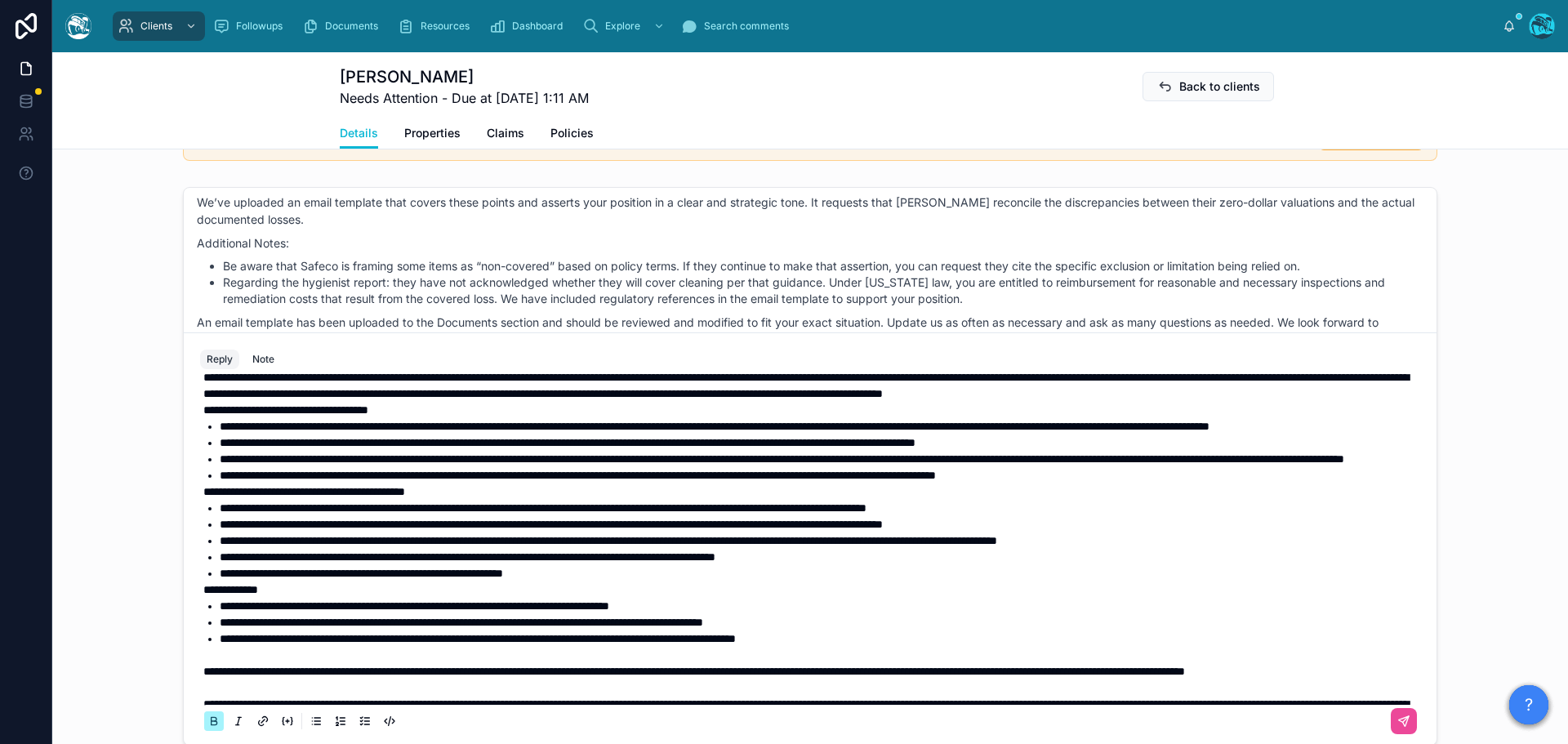
click at [203, 595] on strong "**********" at bounding box center [230, 589] width 54 height 12
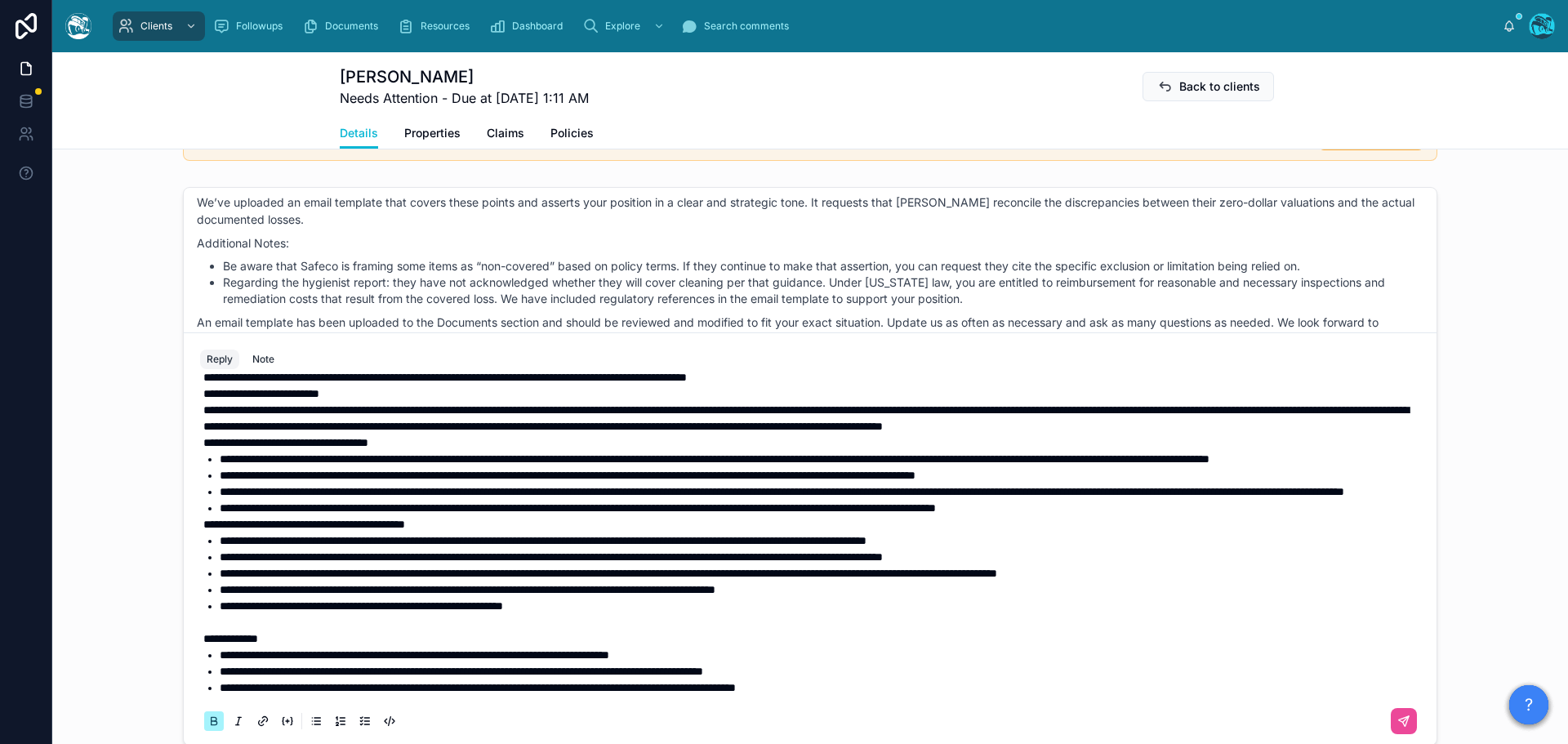
scroll to position [0, 0]
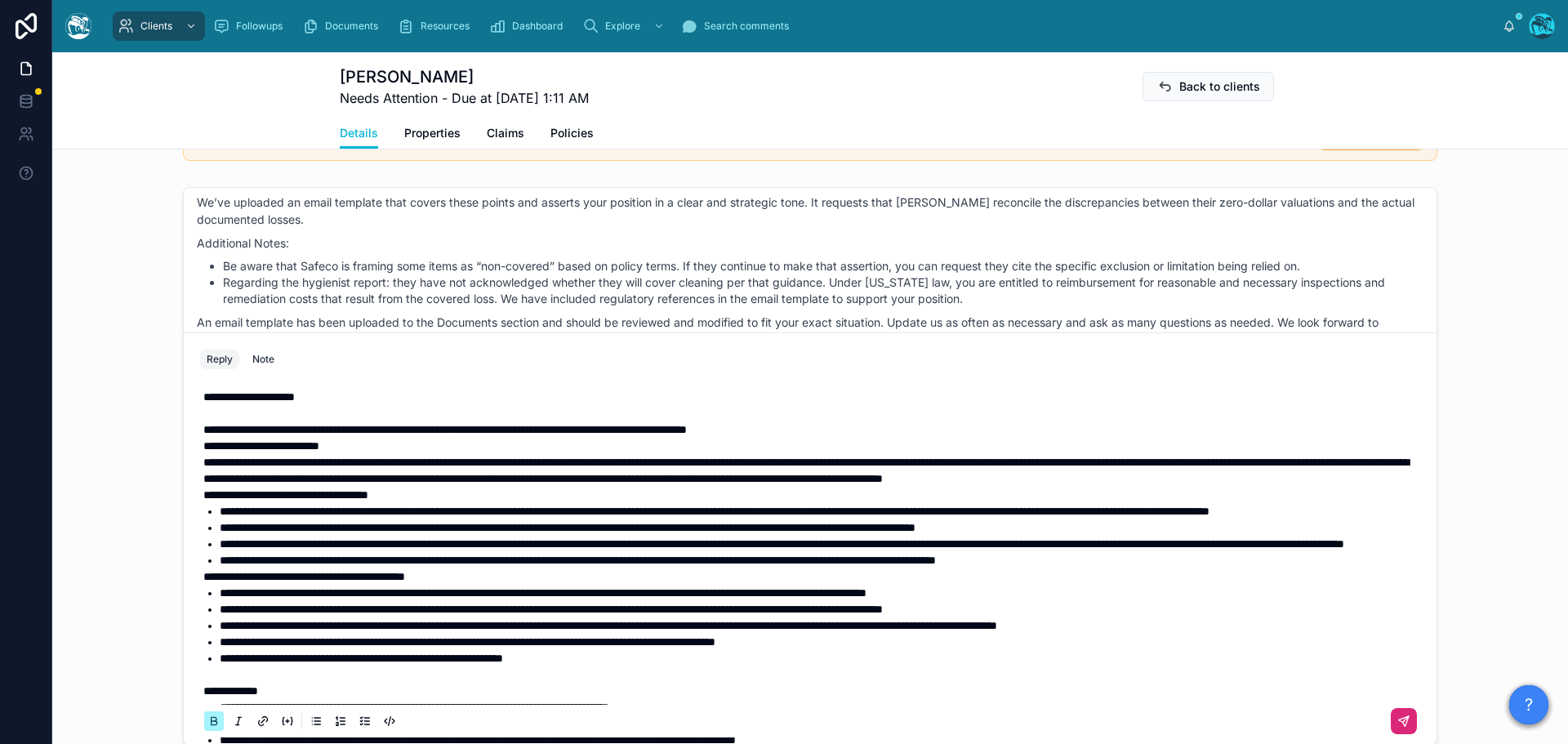
click at [1397, 715] on icon at bounding box center [1404, 721] width 13 height 13
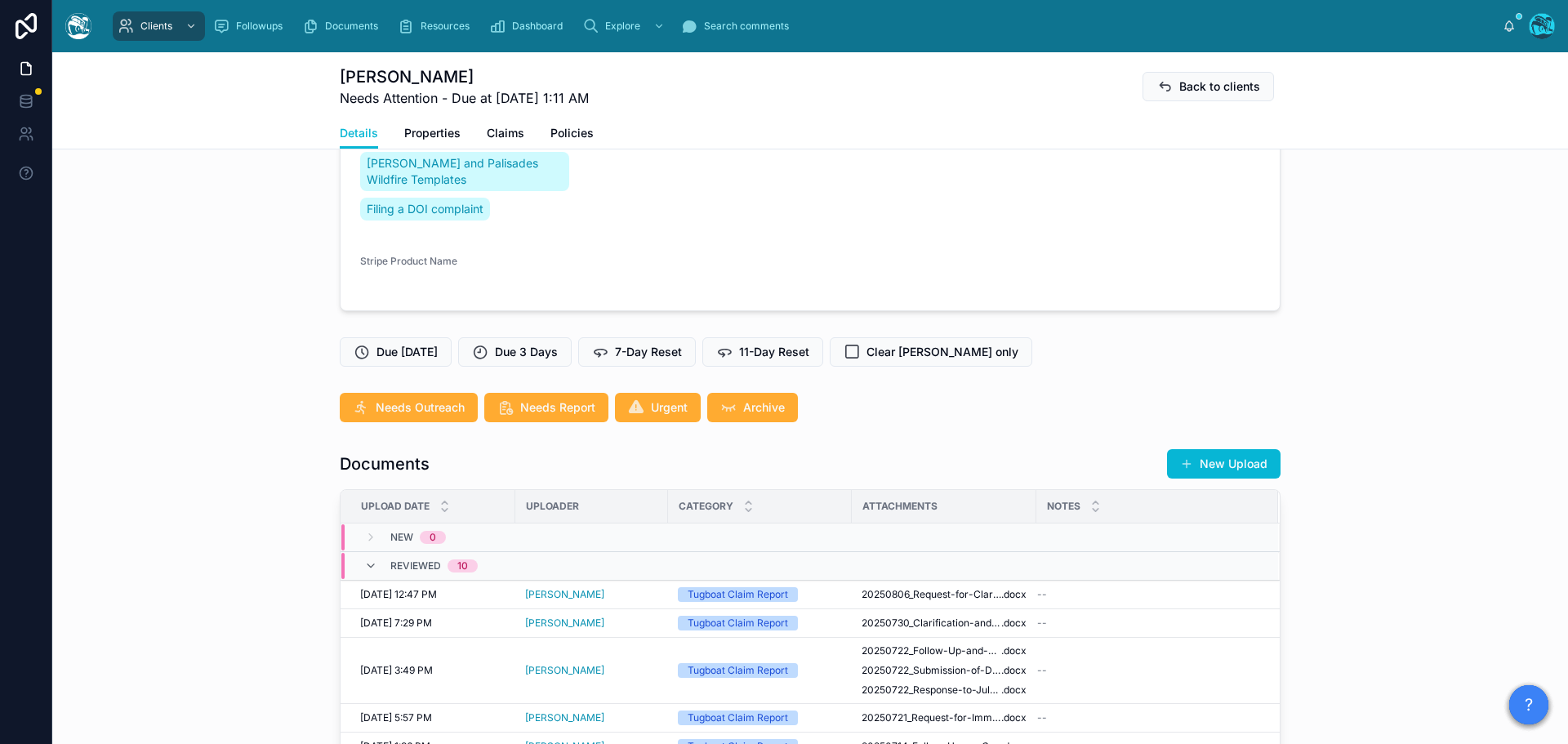
scroll to position [337, 0]
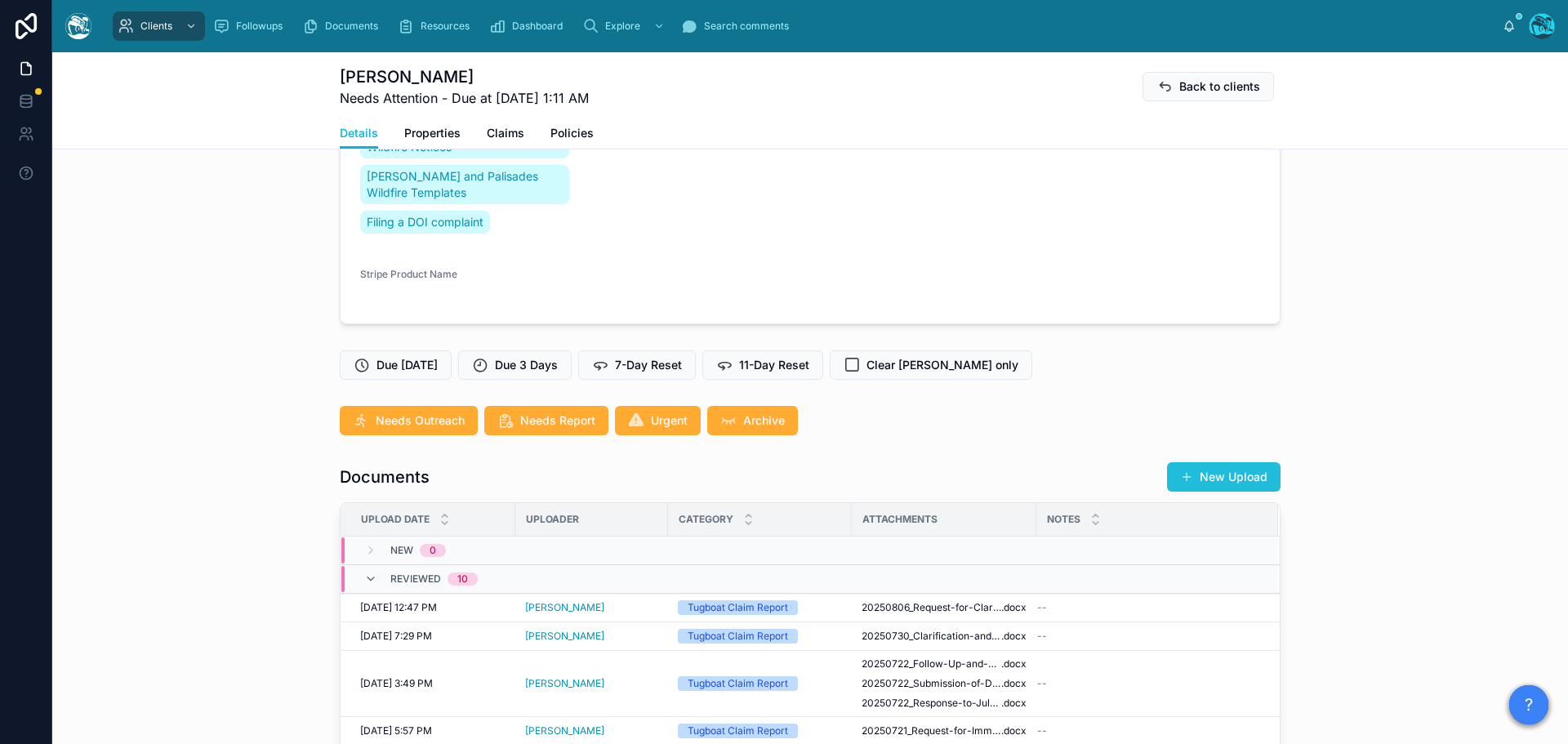
click at [1201, 480] on button "New Upload" at bounding box center [1224, 476] width 114 height 29
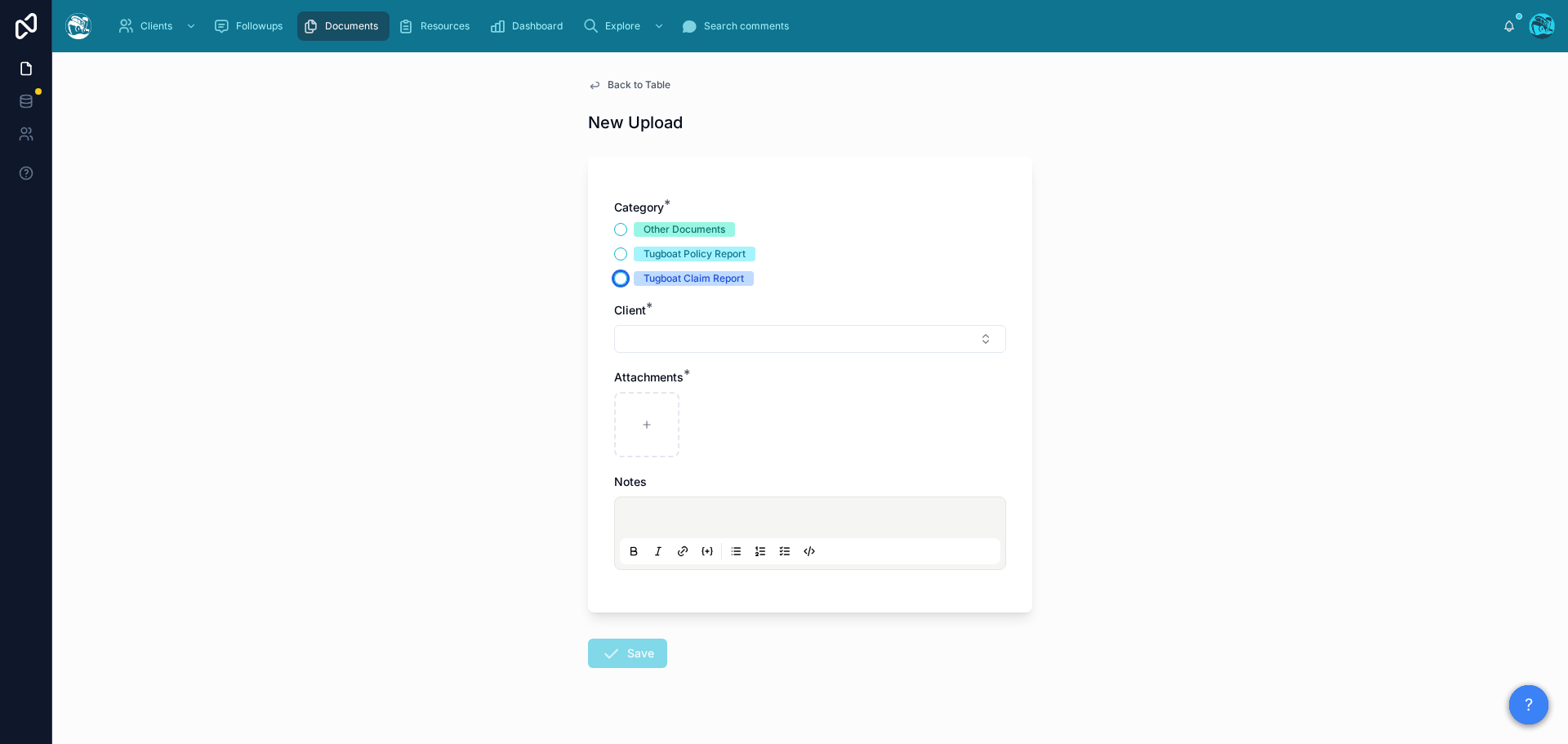
click at [616, 280] on button "Tugboat Claim Report" at bounding box center [621, 279] width 13 height 13
click at [655, 340] on button "Select Button" at bounding box center [810, 338] width 392 height 28
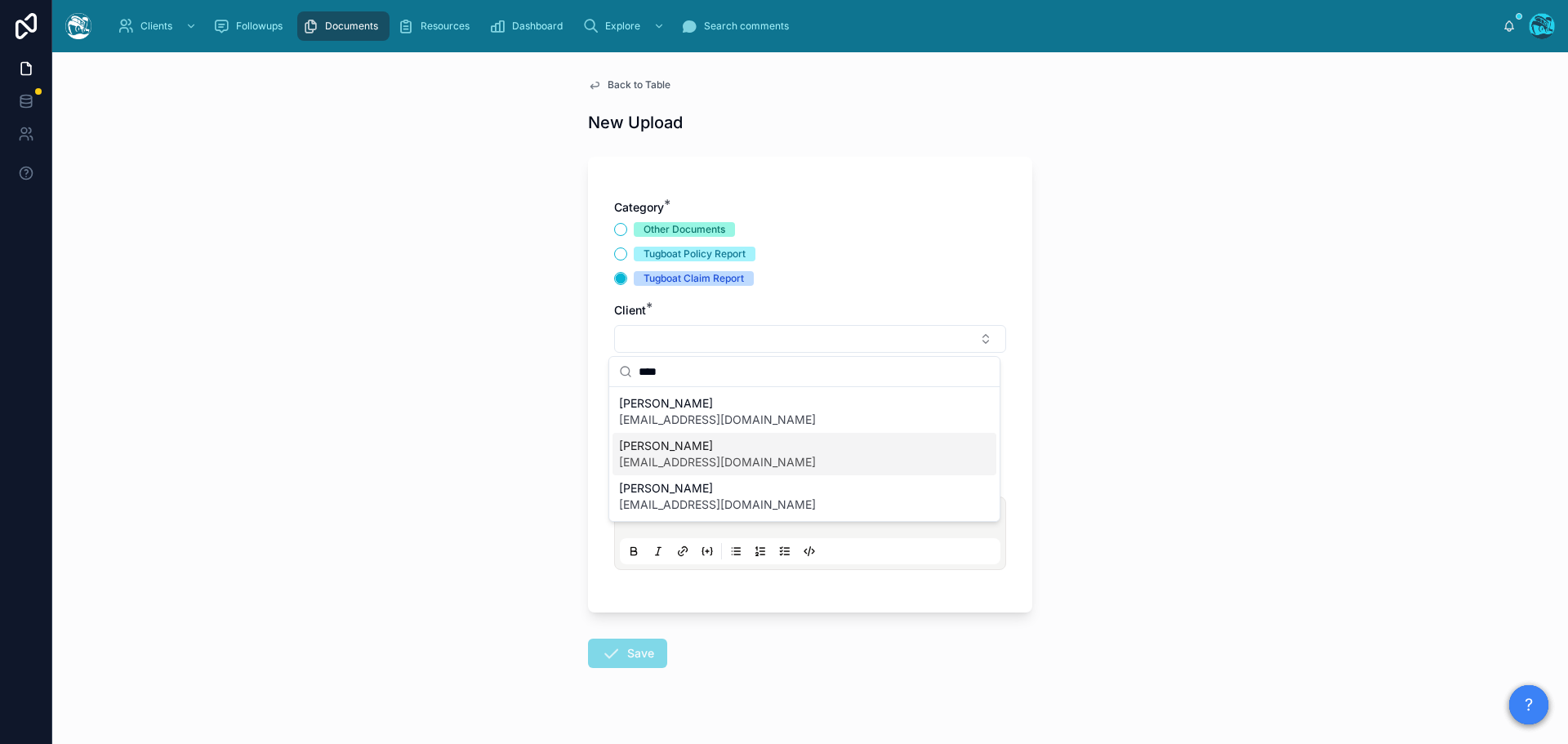
type input "****"
click at [665, 454] on span "[EMAIL_ADDRESS][DOMAIN_NAME]" at bounding box center [717, 462] width 197 height 17
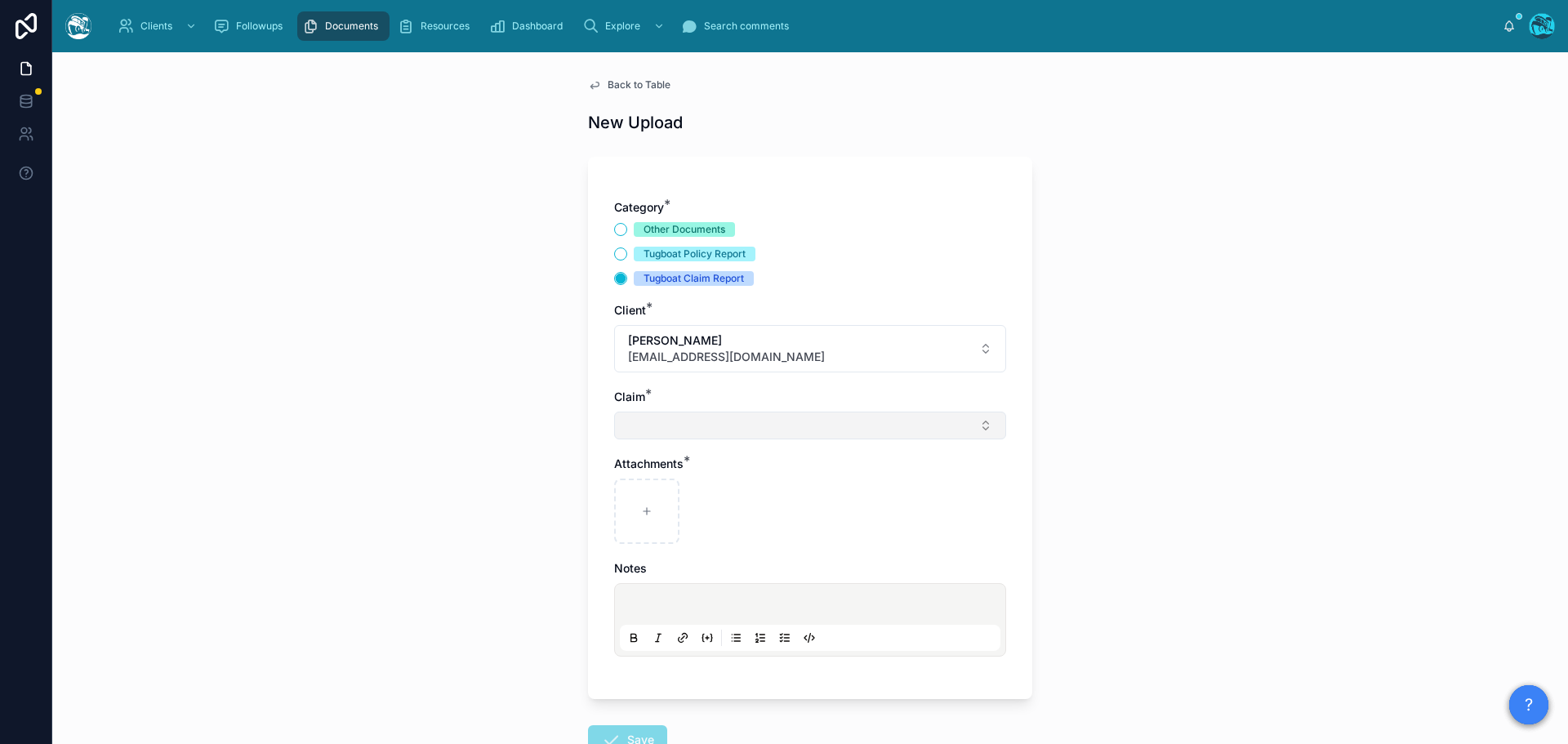
click at [650, 421] on button "Select Button" at bounding box center [810, 425] width 392 height 28
click at [650, 491] on span "Eaton 2025" at bounding box center [681, 490] width 126 height 17
click at [641, 511] on icon at bounding box center [647, 515] width 12 height 12
type input "**********"
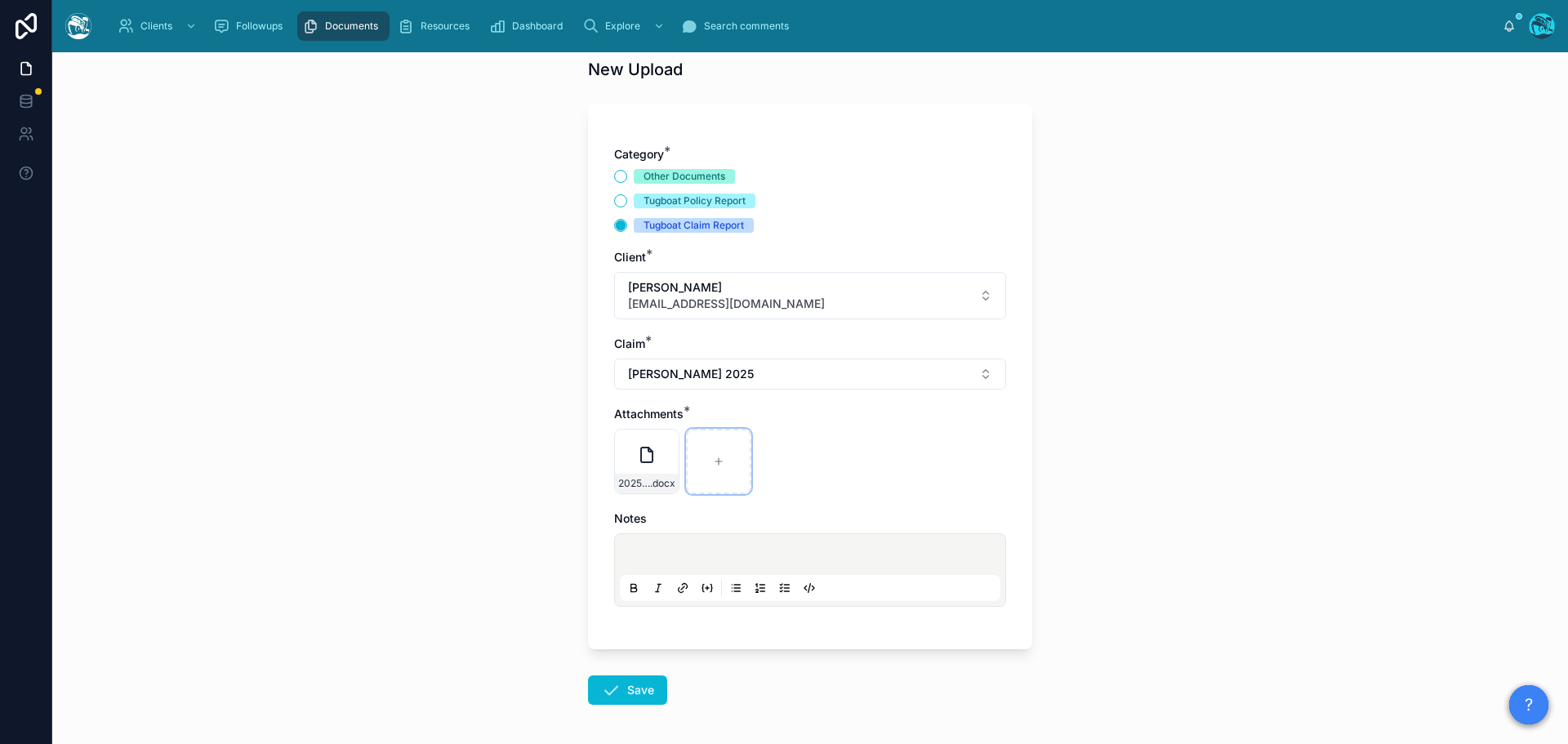
scroll to position [118, 0]
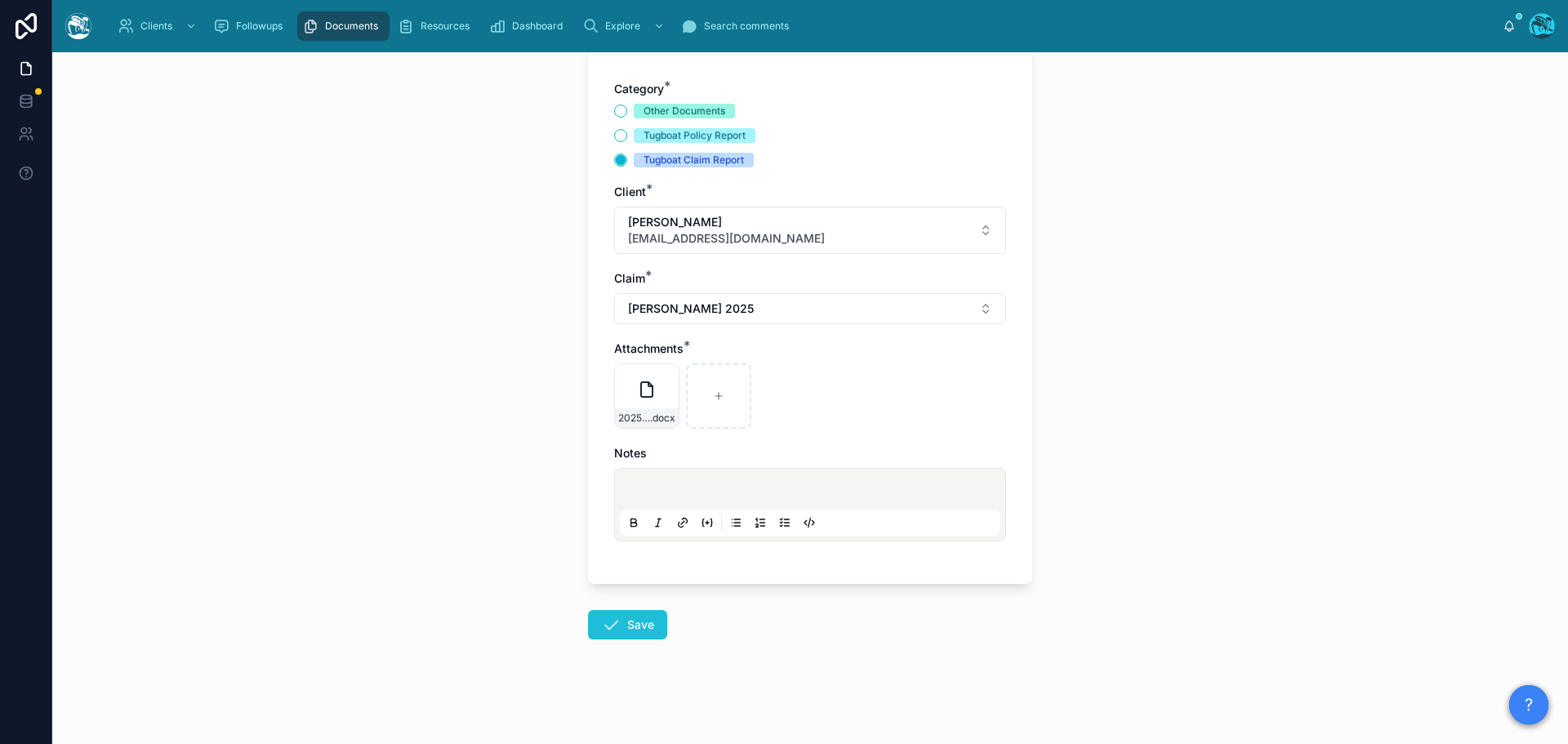
click at [625, 622] on button "Save" at bounding box center [627, 624] width 80 height 29
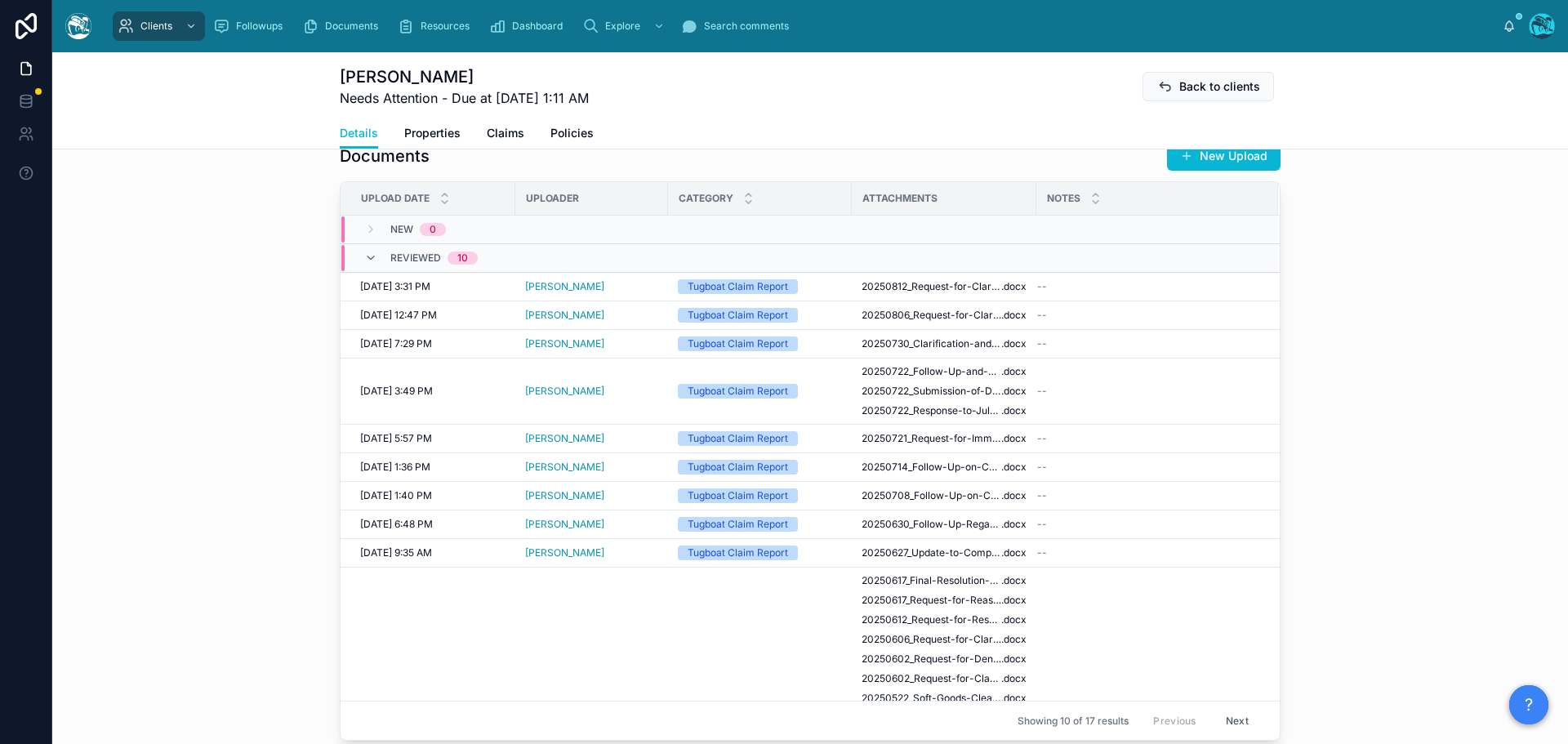
scroll to position [1016, 0]
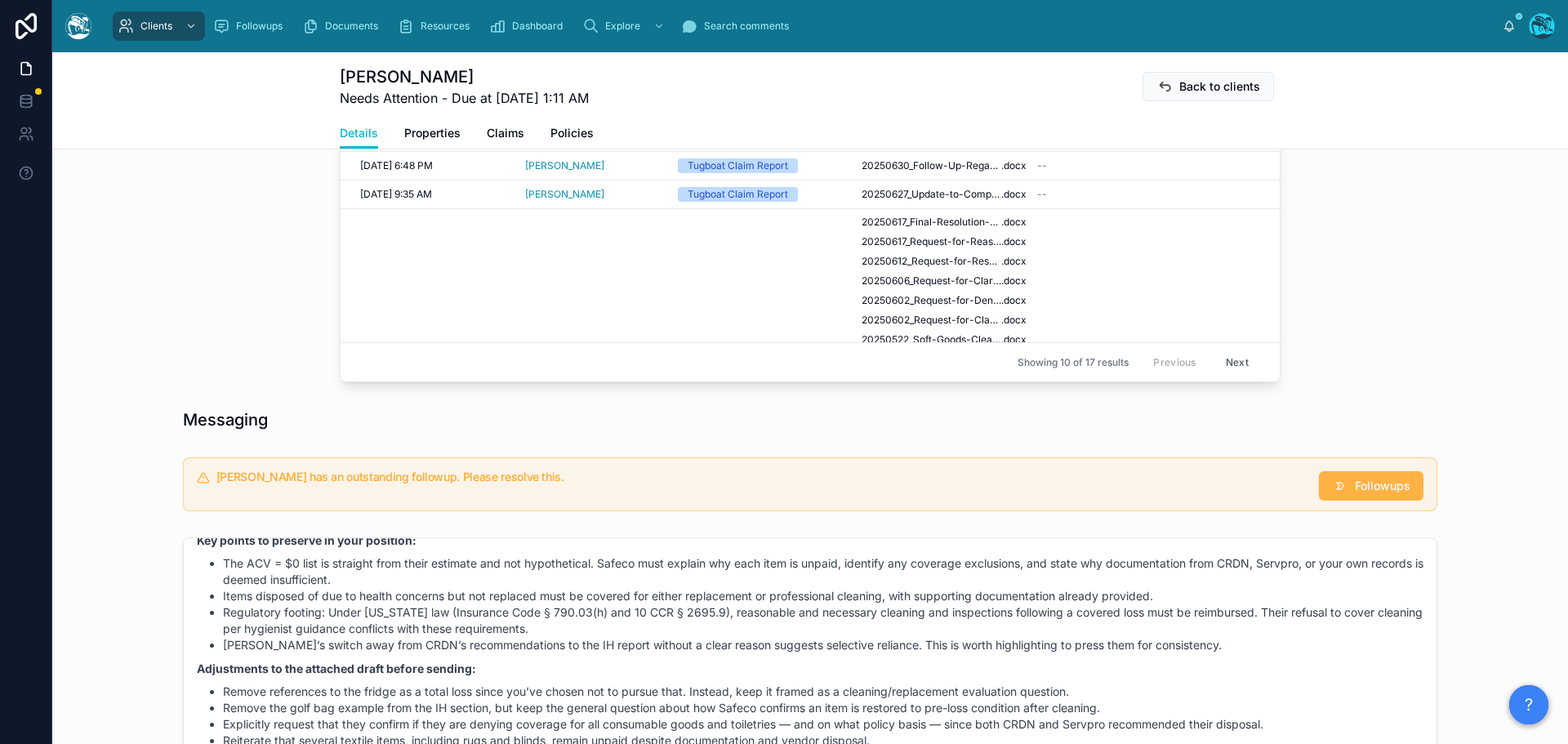
click at [1366, 485] on span "Followups" at bounding box center [1382, 486] width 55 height 17
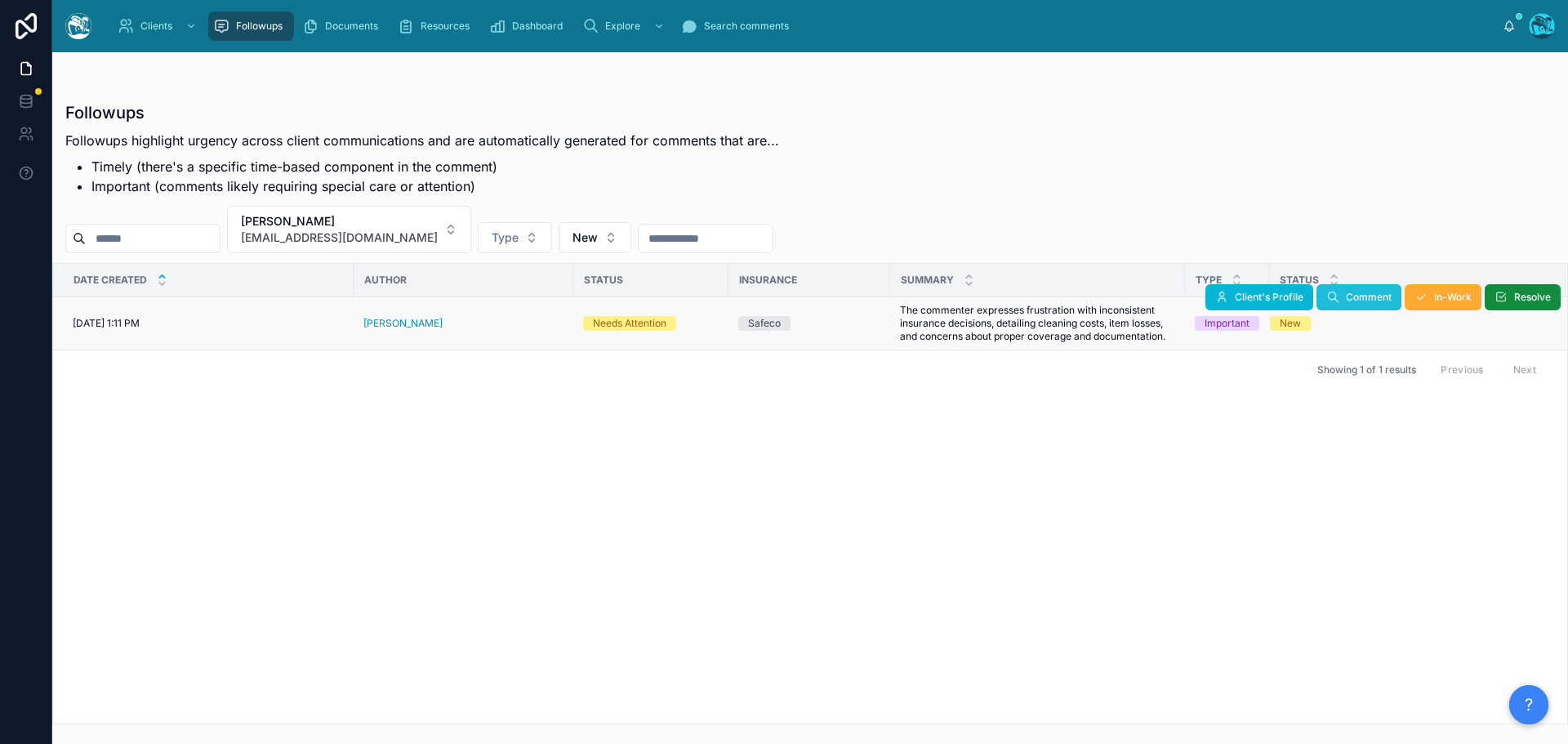
drag, startPoint x: 1529, startPoint y: 297, endPoint x: 1387, endPoint y: 291, distance: 142.1
click at [1528, 297] on span "Resolve" at bounding box center [1532, 297] width 37 height 13
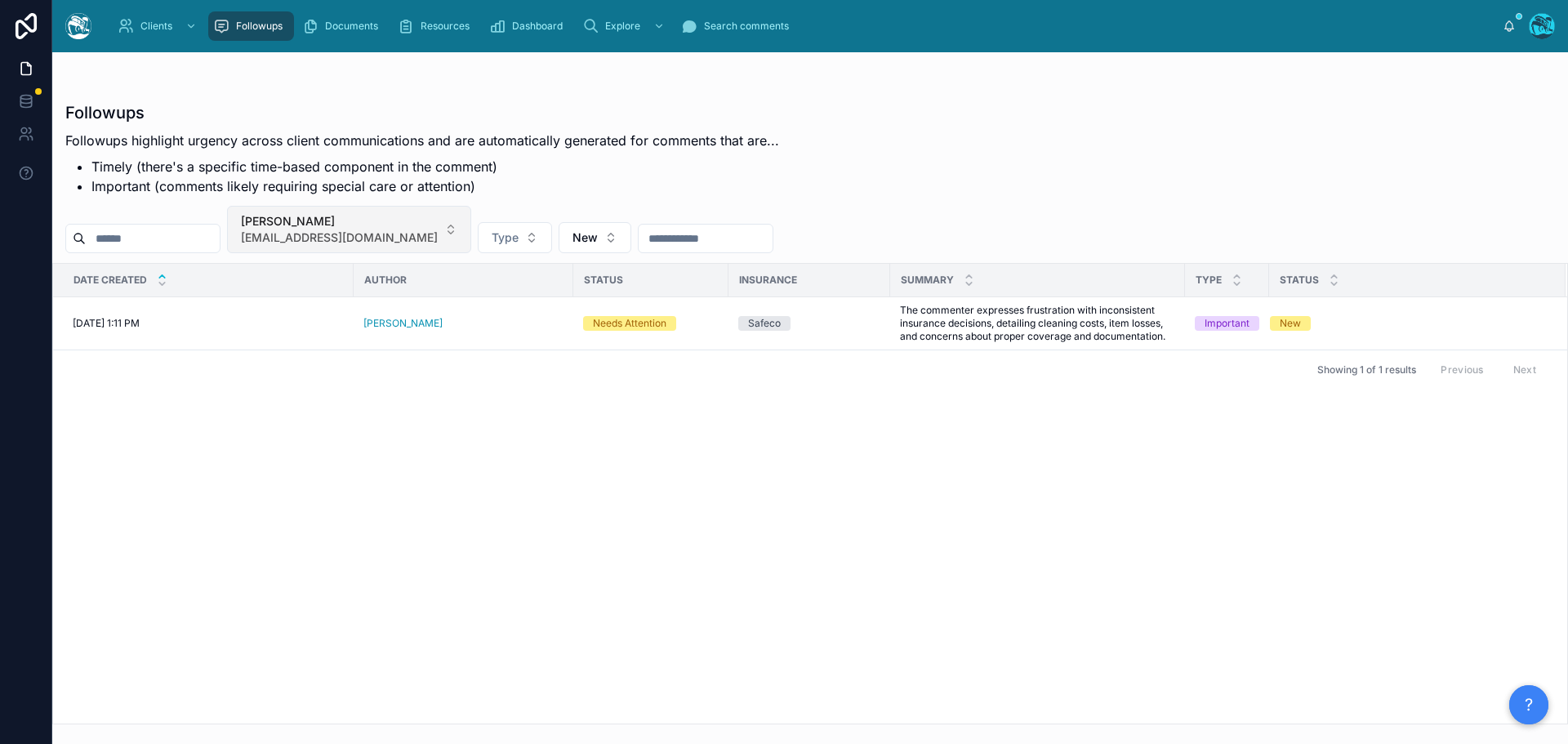
click at [438, 226] on span "[PERSON_NAME]" at bounding box center [339, 222] width 197 height 17
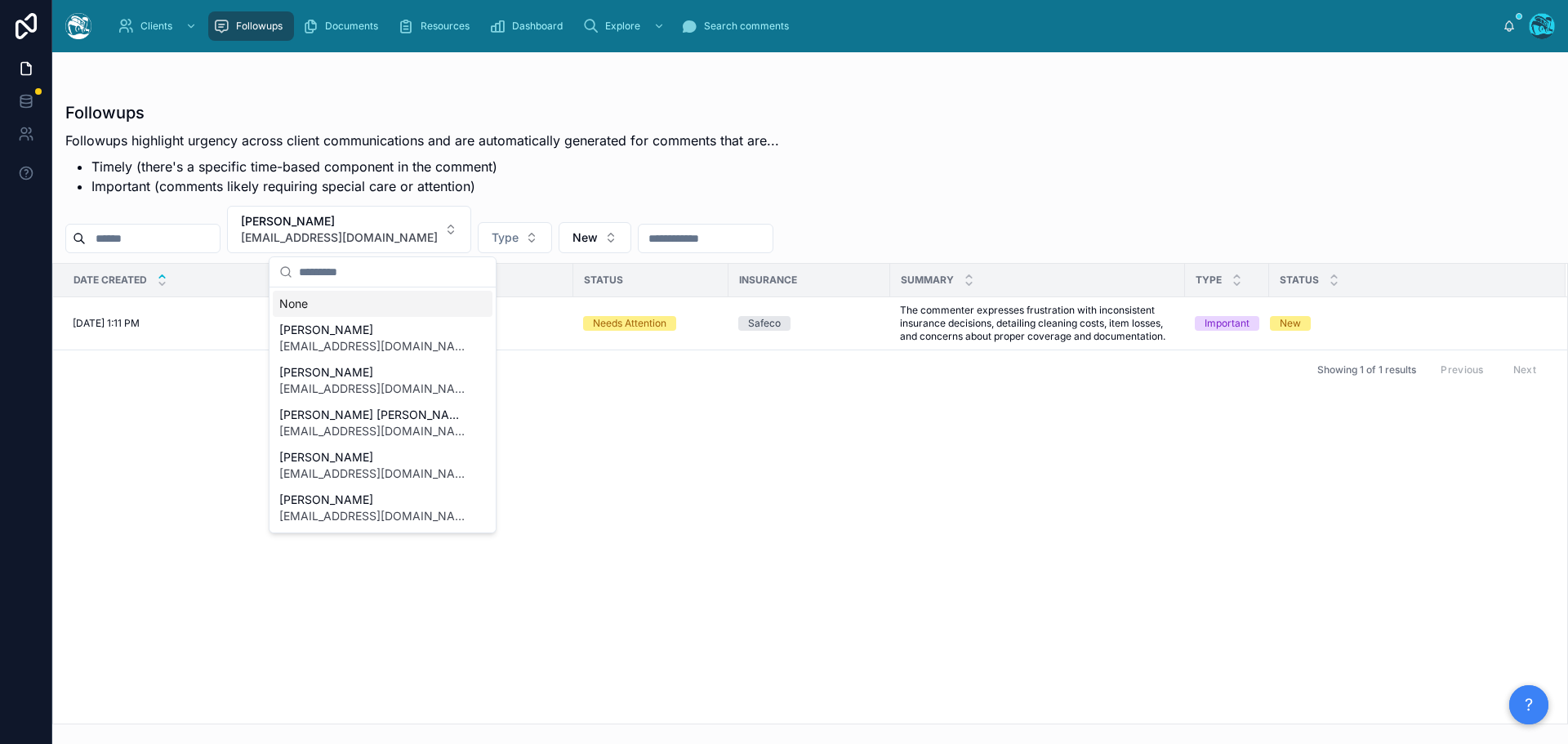
click at [297, 301] on div "None" at bounding box center [383, 303] width 219 height 26
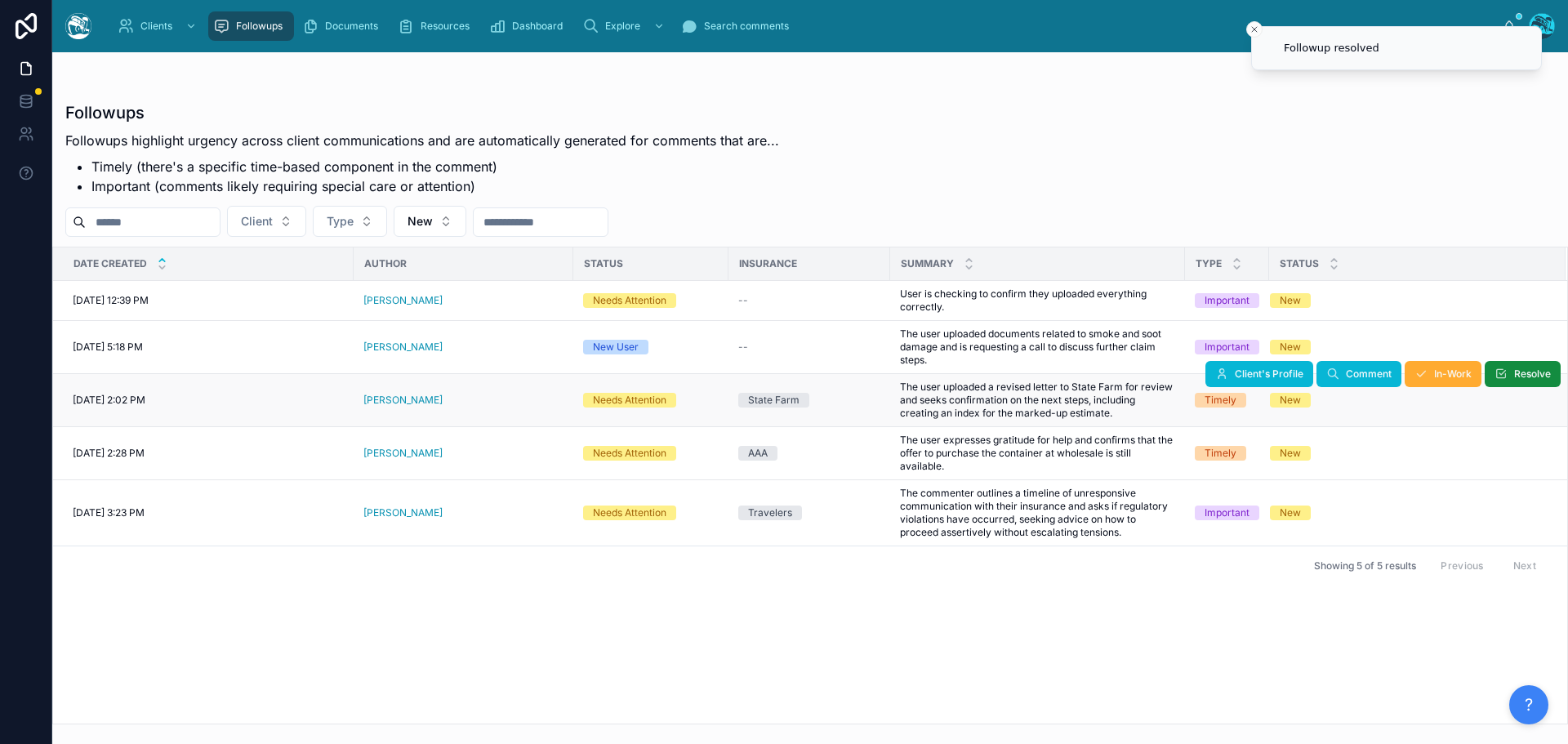
click at [444, 401] on div "Marcos Durian" at bounding box center [463, 400] width 200 height 13
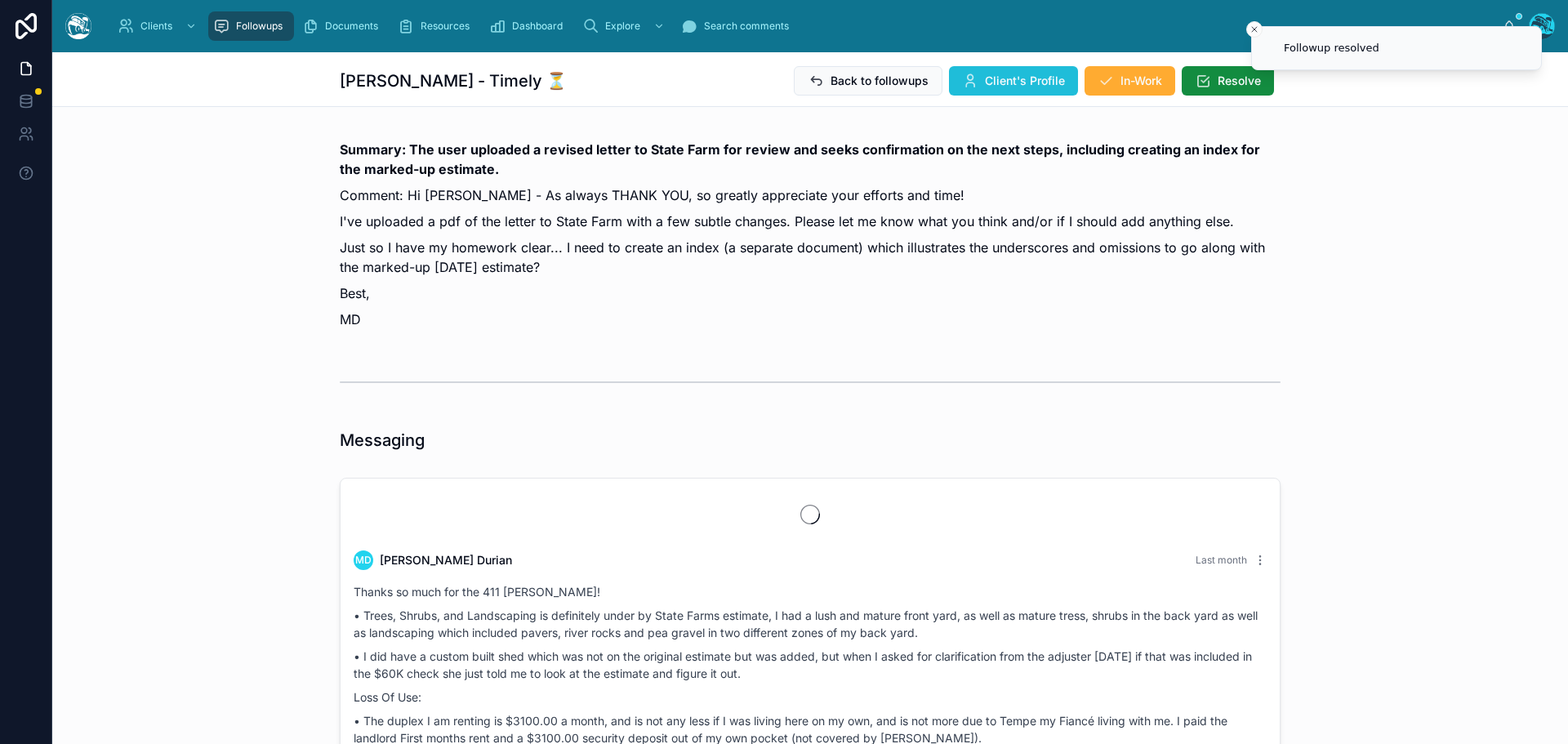
scroll to position [6065, 0]
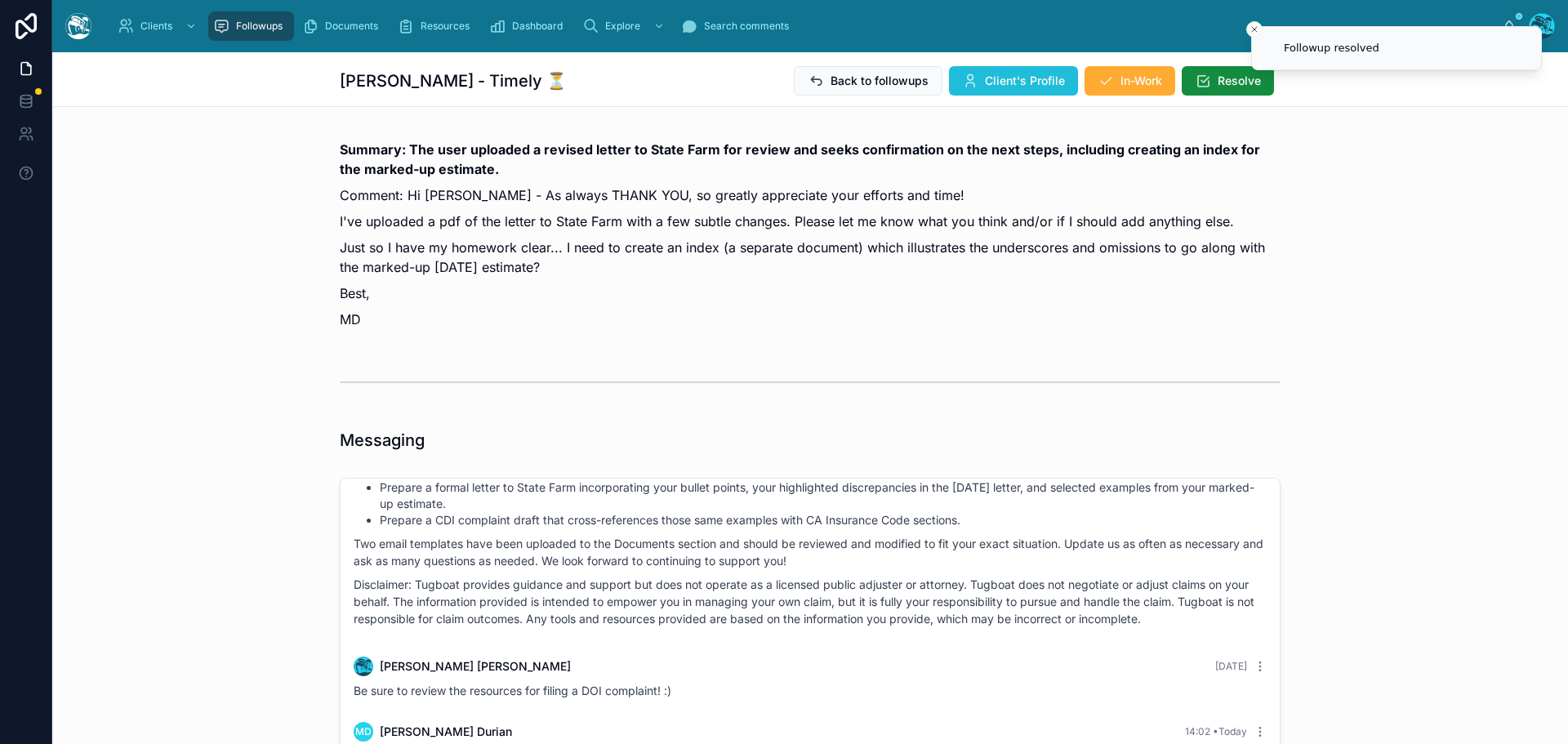
click at [1043, 79] on span "Client's Profile" at bounding box center [1025, 81] width 80 height 17
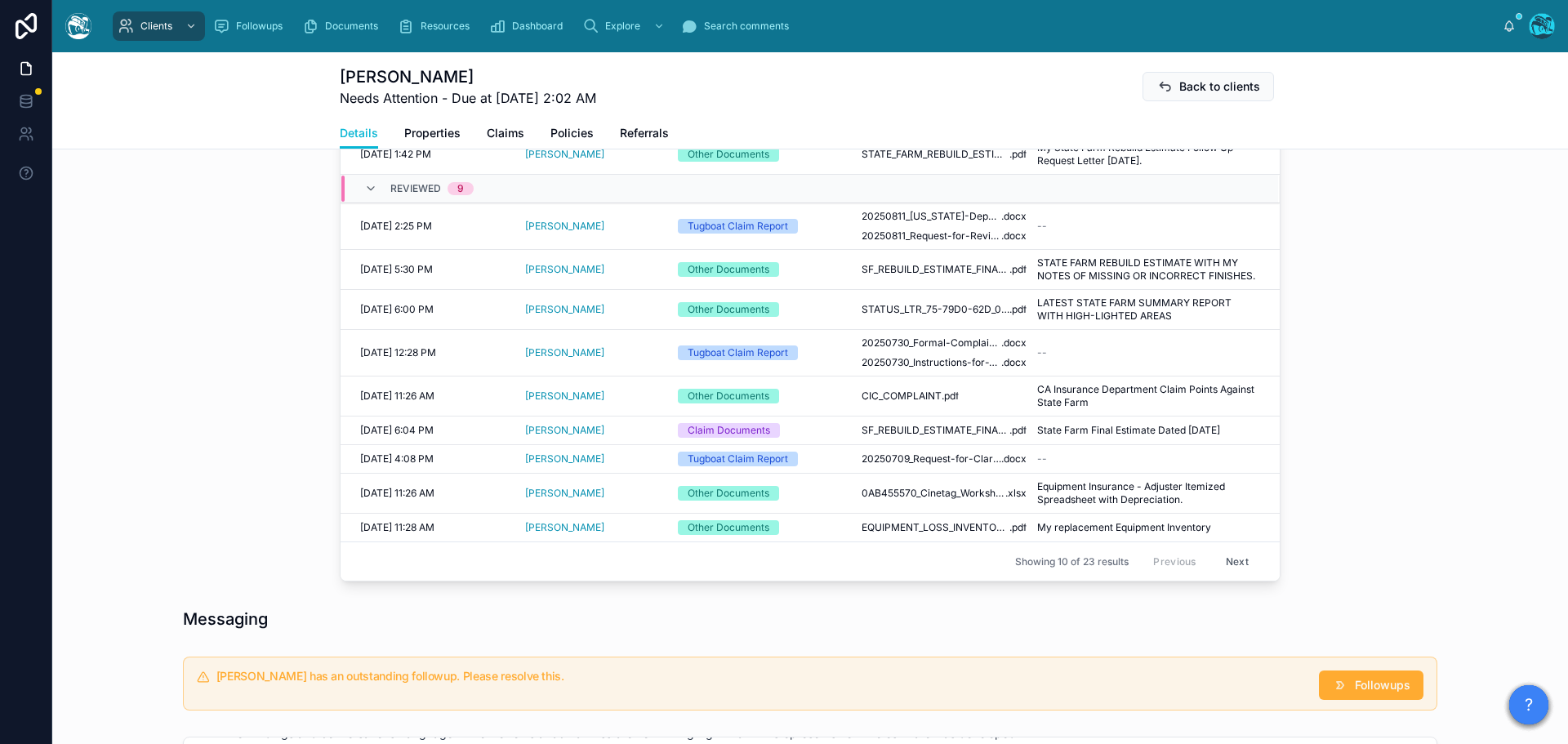
scroll to position [653, 0]
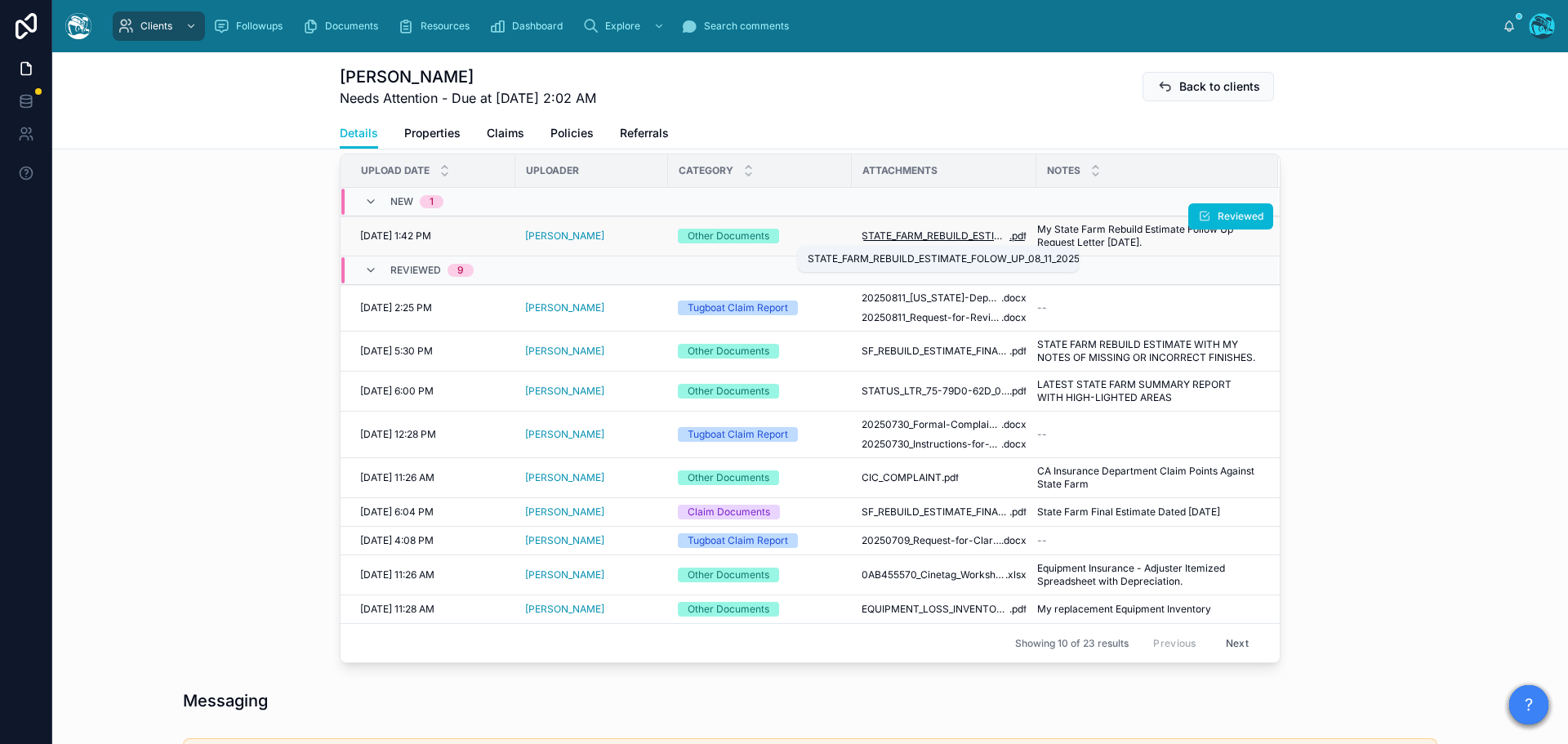
click at [931, 234] on span "STATE_FARM_REBUILD_ESTIMATE_FOLOW_UP_08_11_2025" at bounding box center [935, 236] width 148 height 13
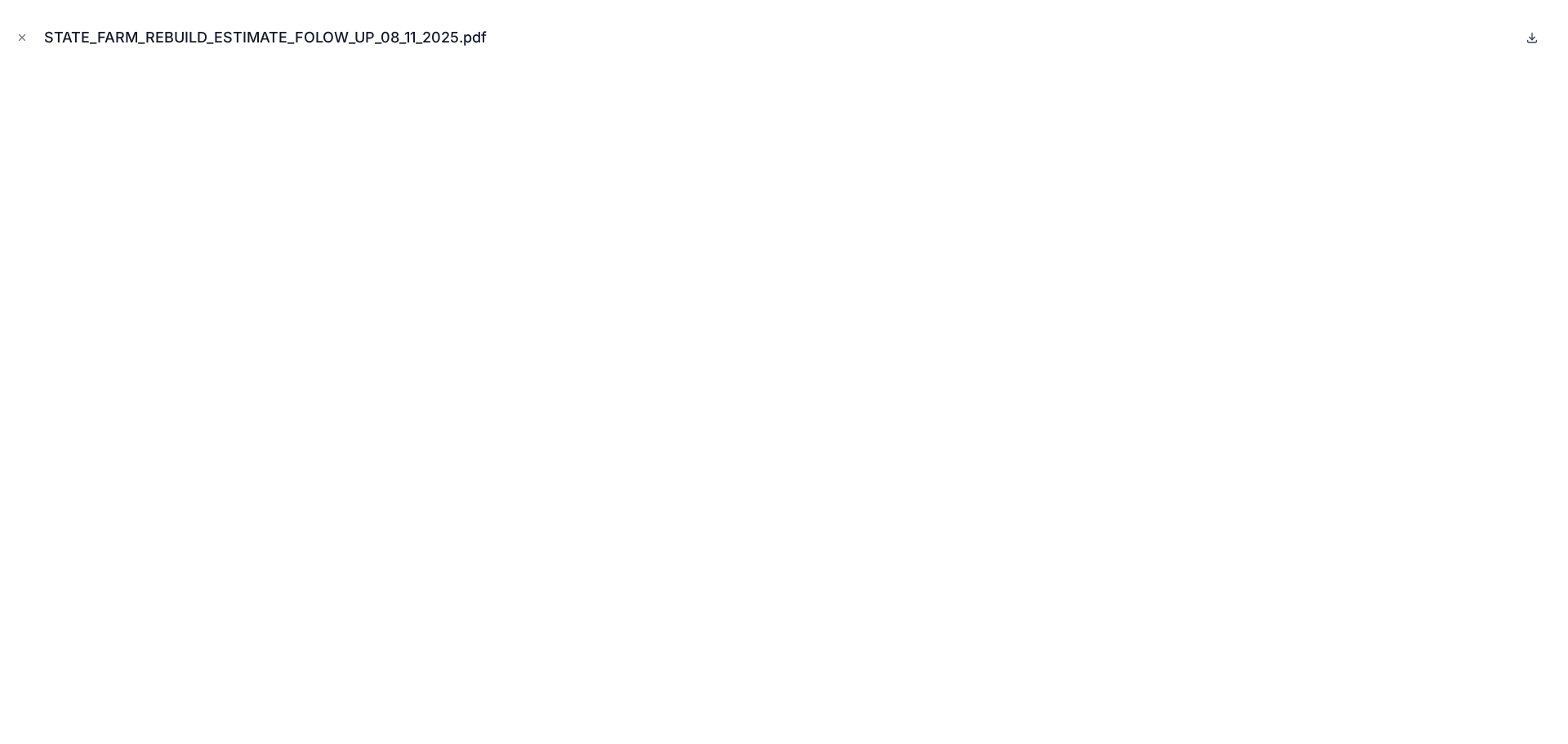
click at [1534, 42] on icon at bounding box center [1532, 38] width 13 height 13
click at [18, 35] on icon "Close modal" at bounding box center [23, 38] width 12 height 12
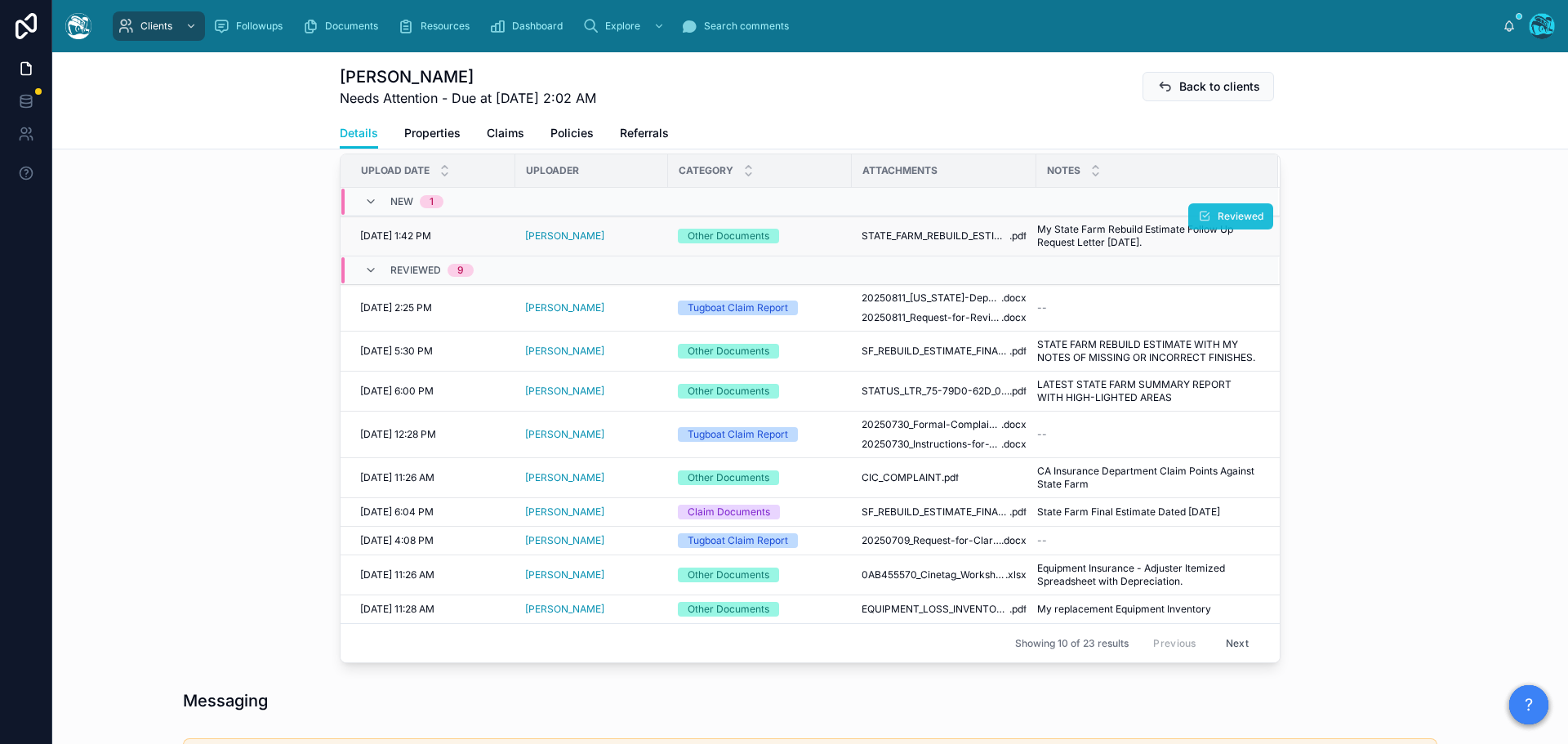
click at [1242, 214] on span "Reviewed" at bounding box center [1240, 217] width 46 height 13
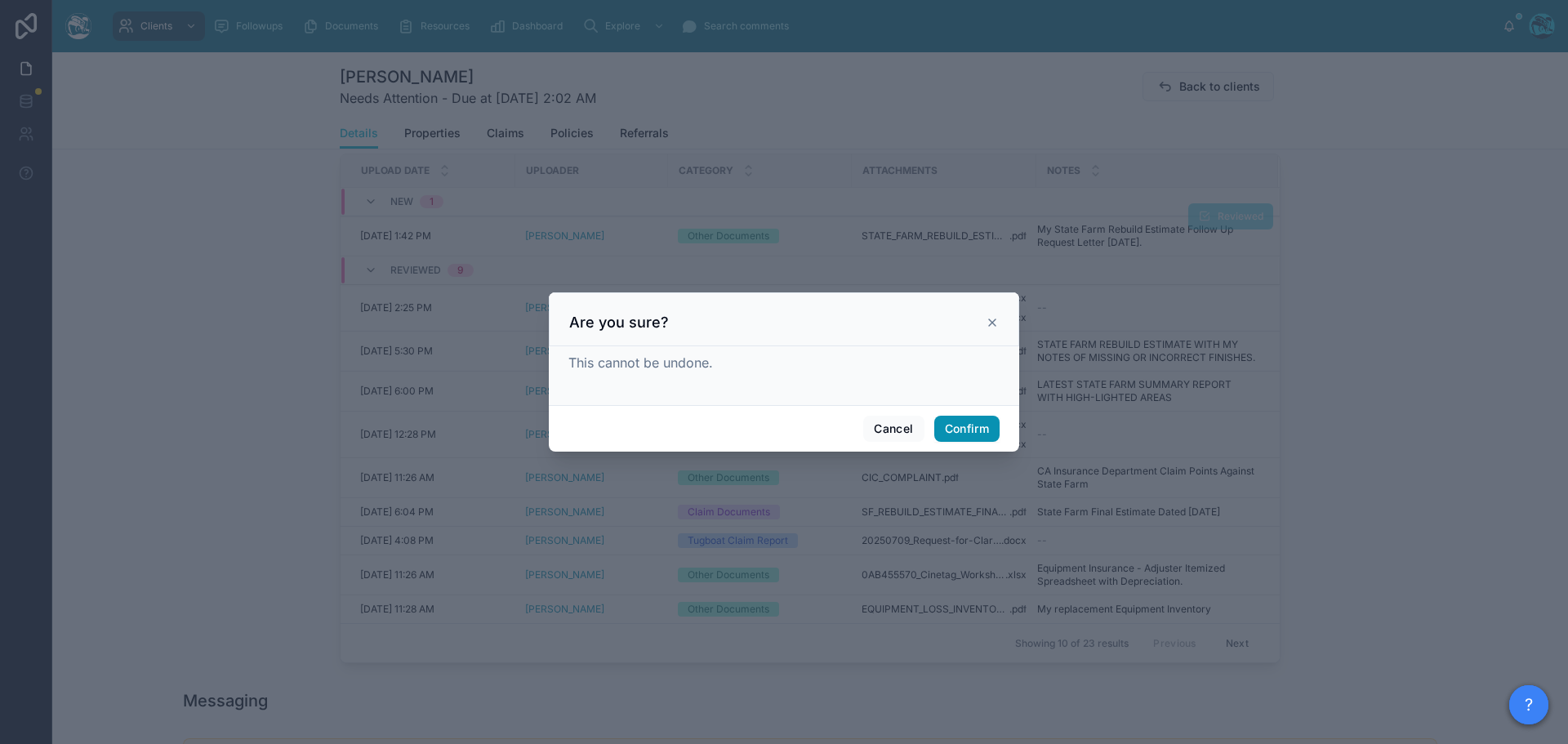
click at [961, 425] on button "Confirm" at bounding box center [967, 428] width 65 height 26
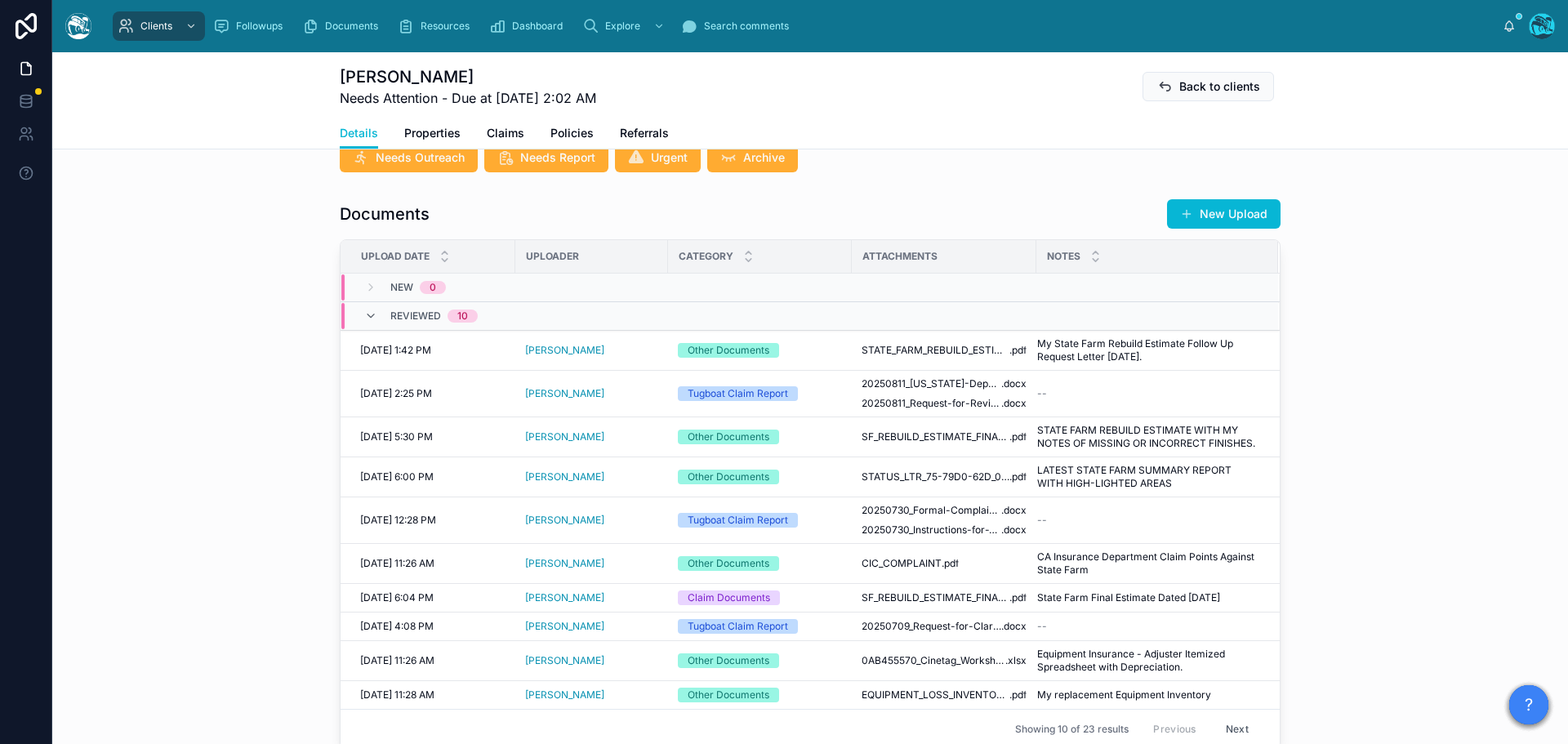
scroll to position [553, 0]
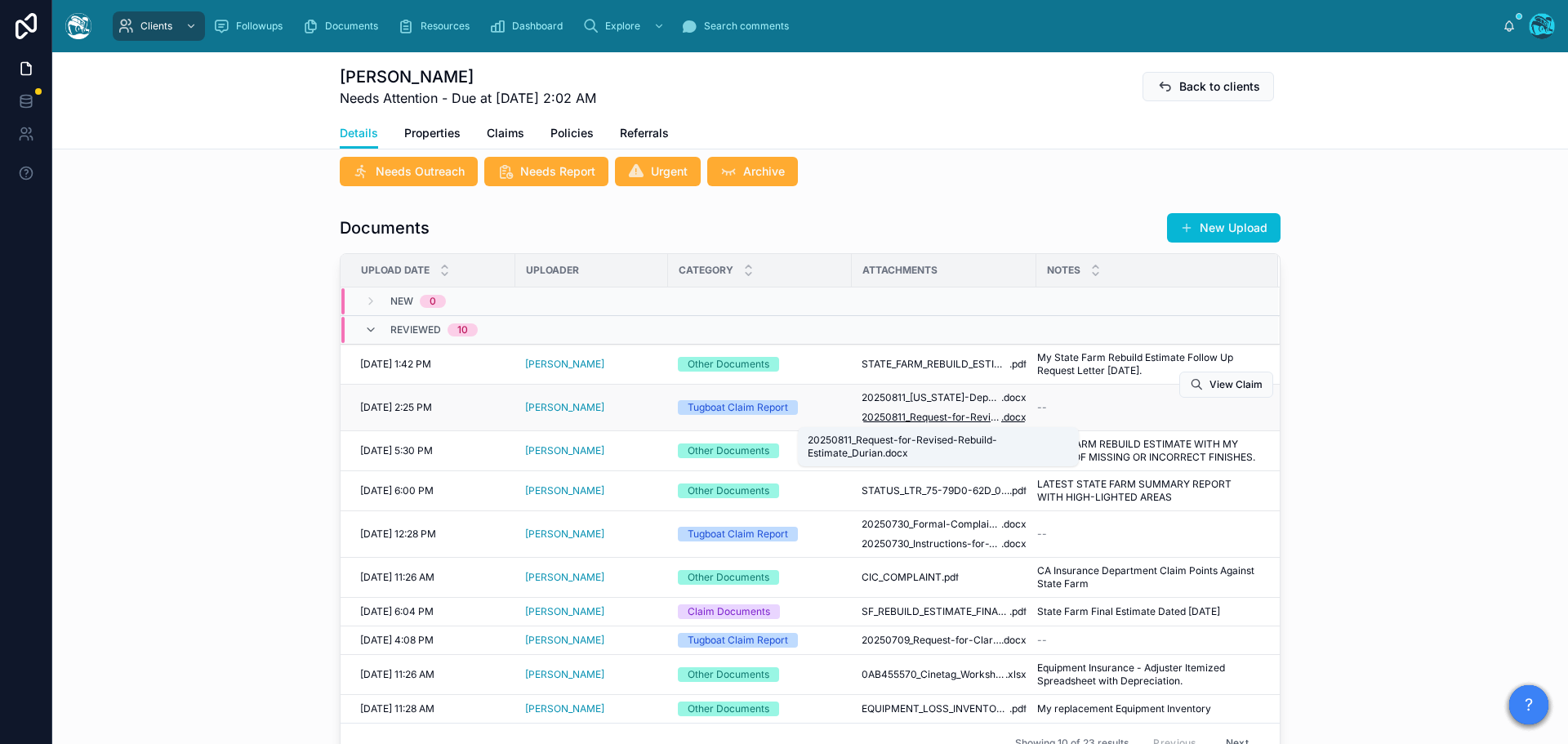
click at [982, 420] on span "20250811_Request-for-Revised-Rebuild-Estimate_Durian" at bounding box center [931, 418] width 140 height 13
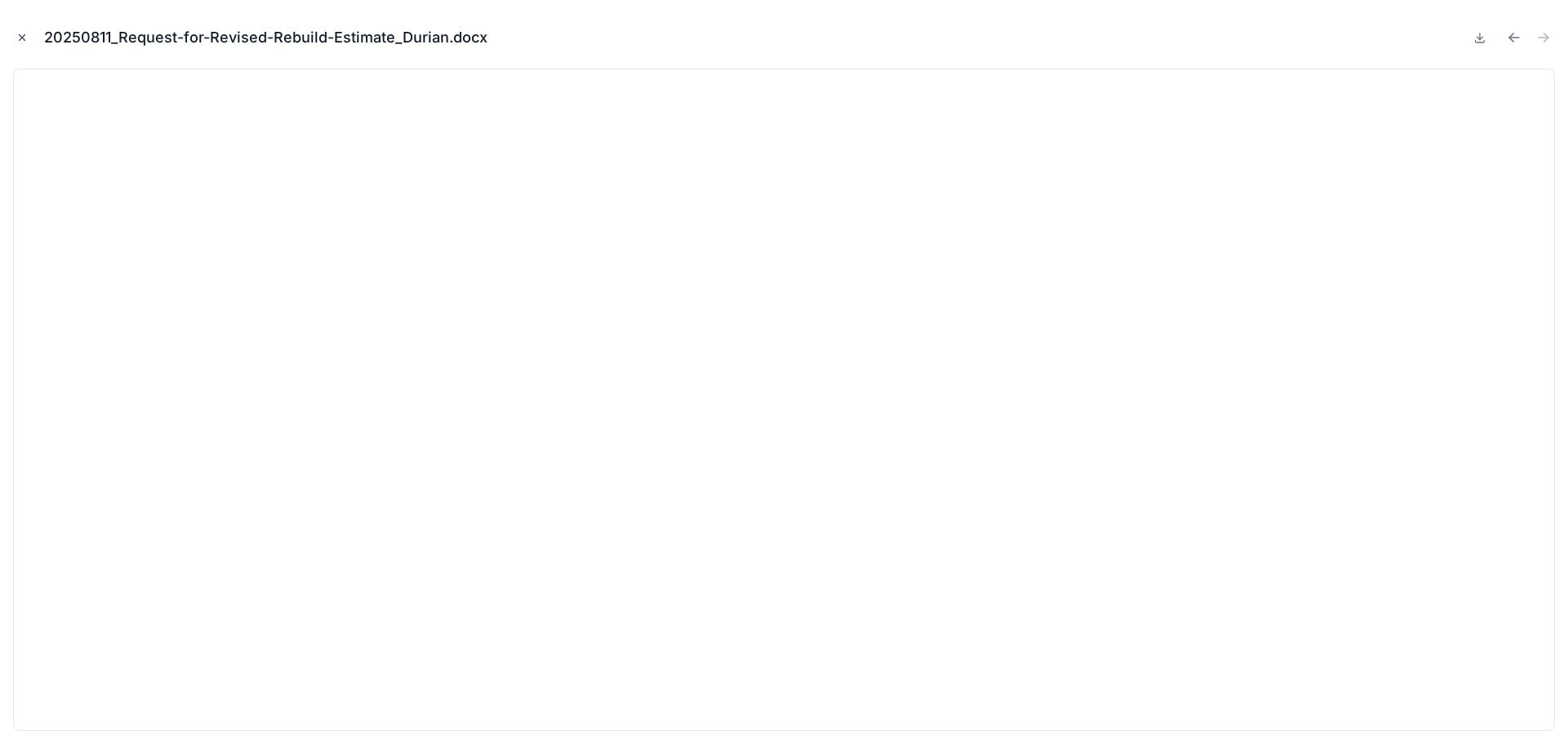
click at [22, 35] on icon "Close modal" at bounding box center [23, 38] width 12 height 12
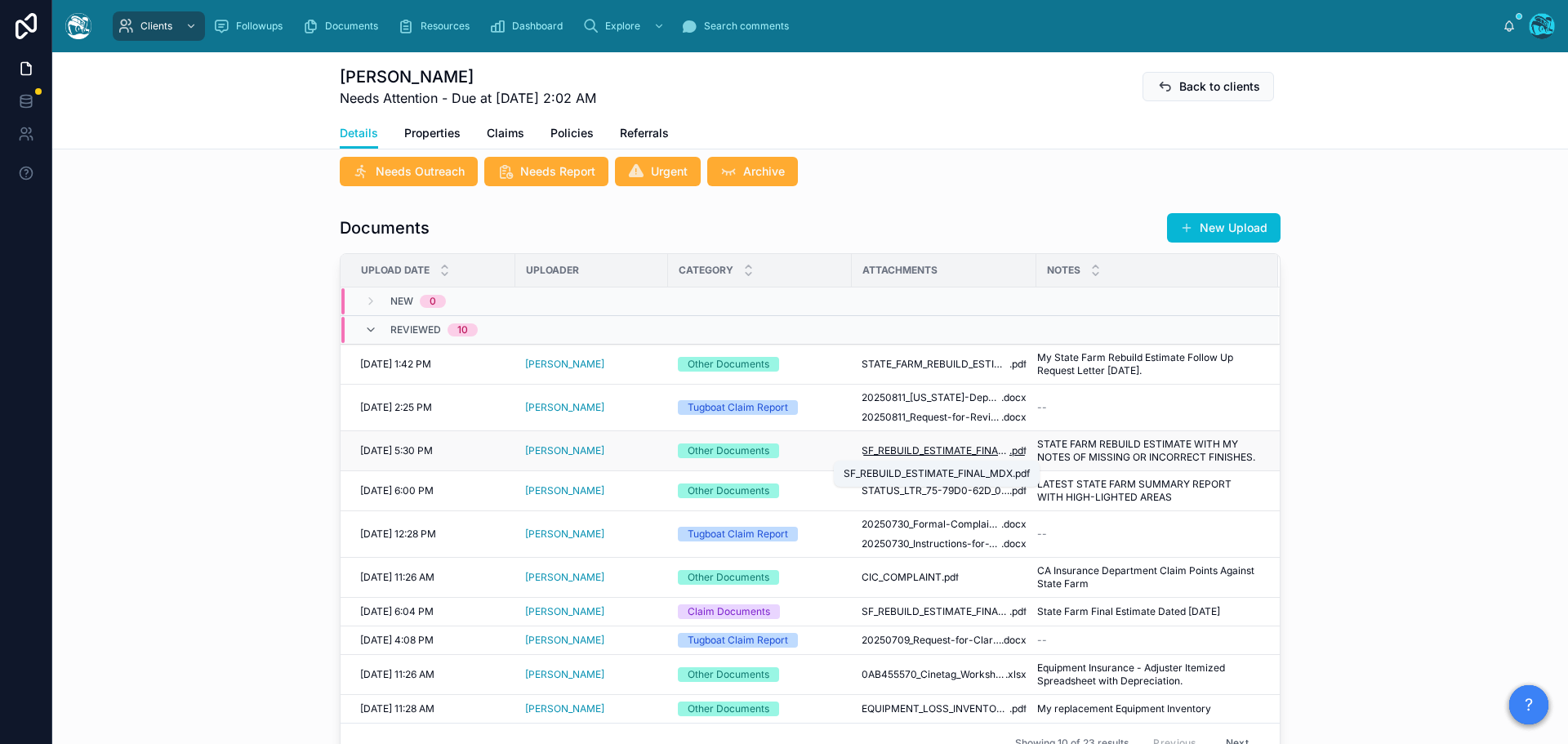
click at [933, 454] on span "SF_REBUILD_ESTIMATE_FINAL_MDX" at bounding box center [935, 451] width 148 height 13
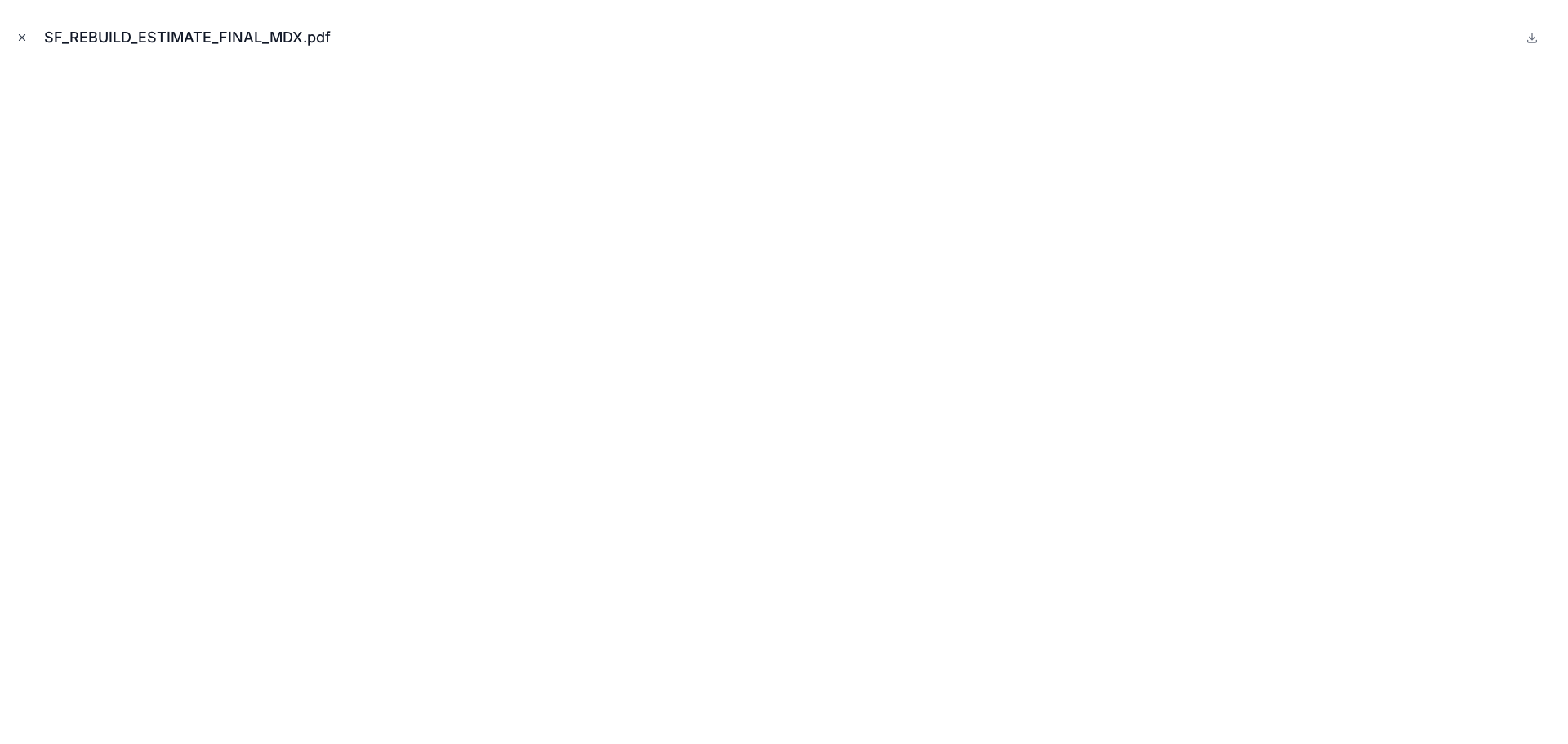
click at [18, 37] on icon "Close modal" at bounding box center [23, 38] width 12 height 12
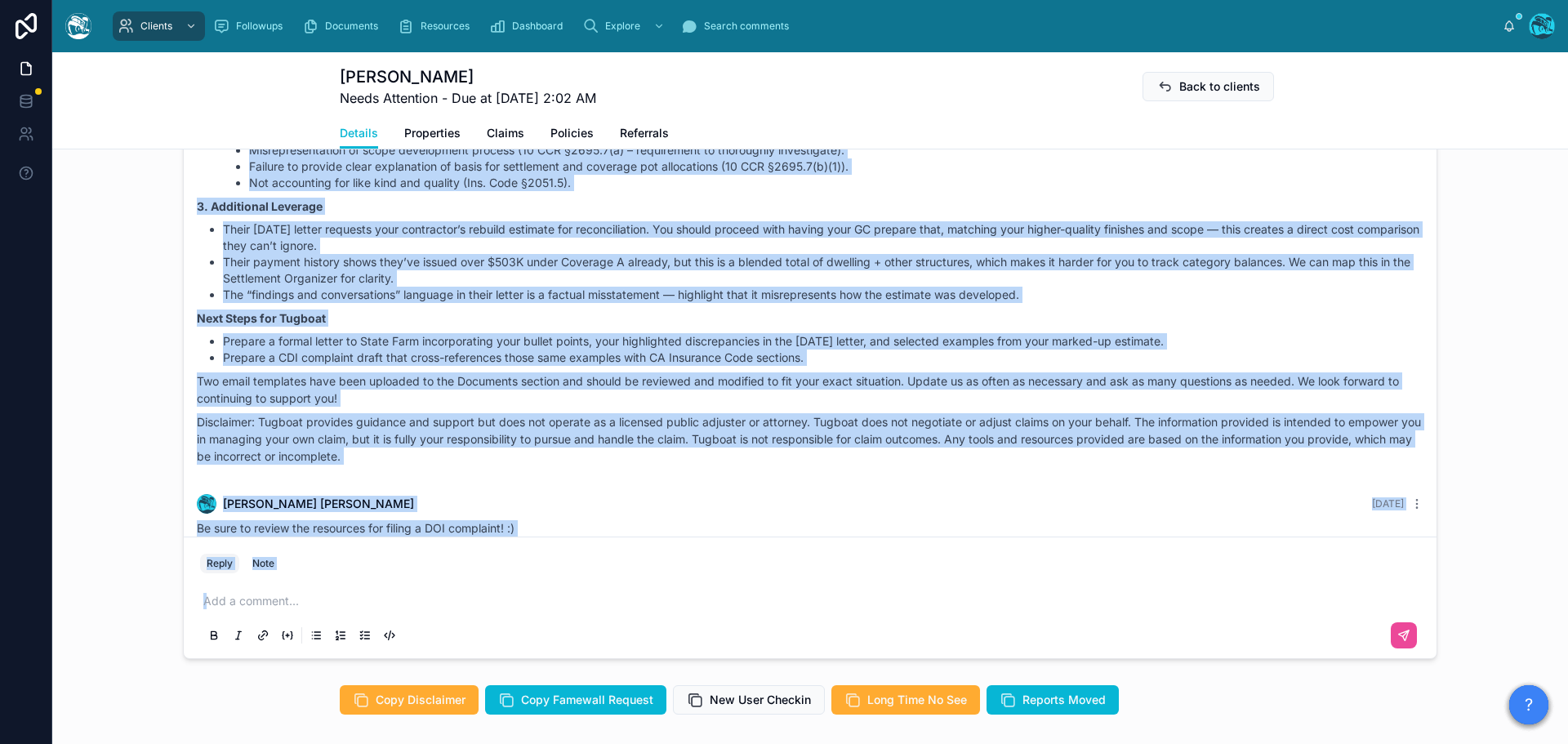
scroll to position [5524, 0]
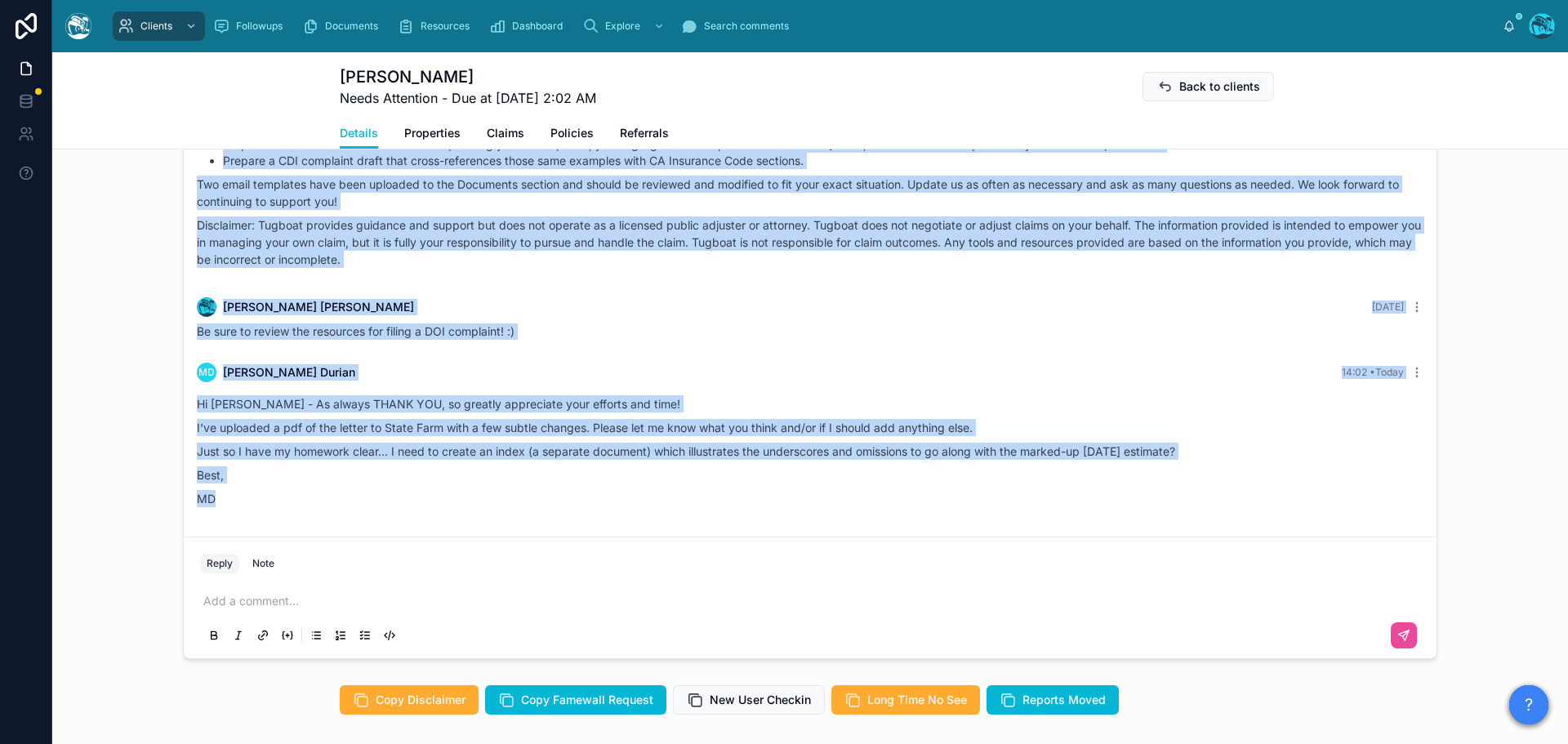
drag, startPoint x: 923, startPoint y: 275, endPoint x: 979, endPoint y: 498, distance: 229.9
copy div "Rachel Baker Yesterday Good afternoon, Marcos! Here’s the strategy I recommend …"
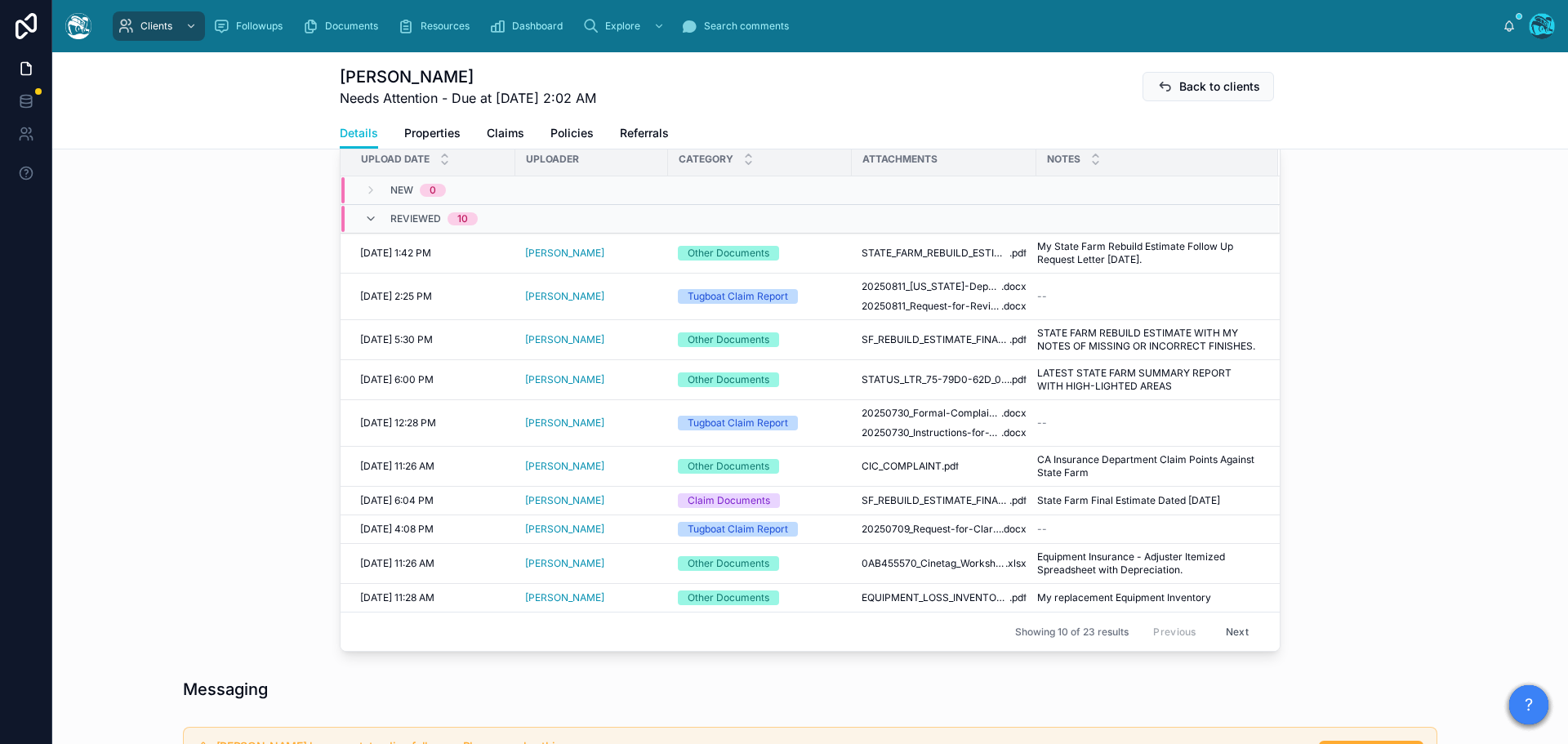
scroll to position [635, 0]
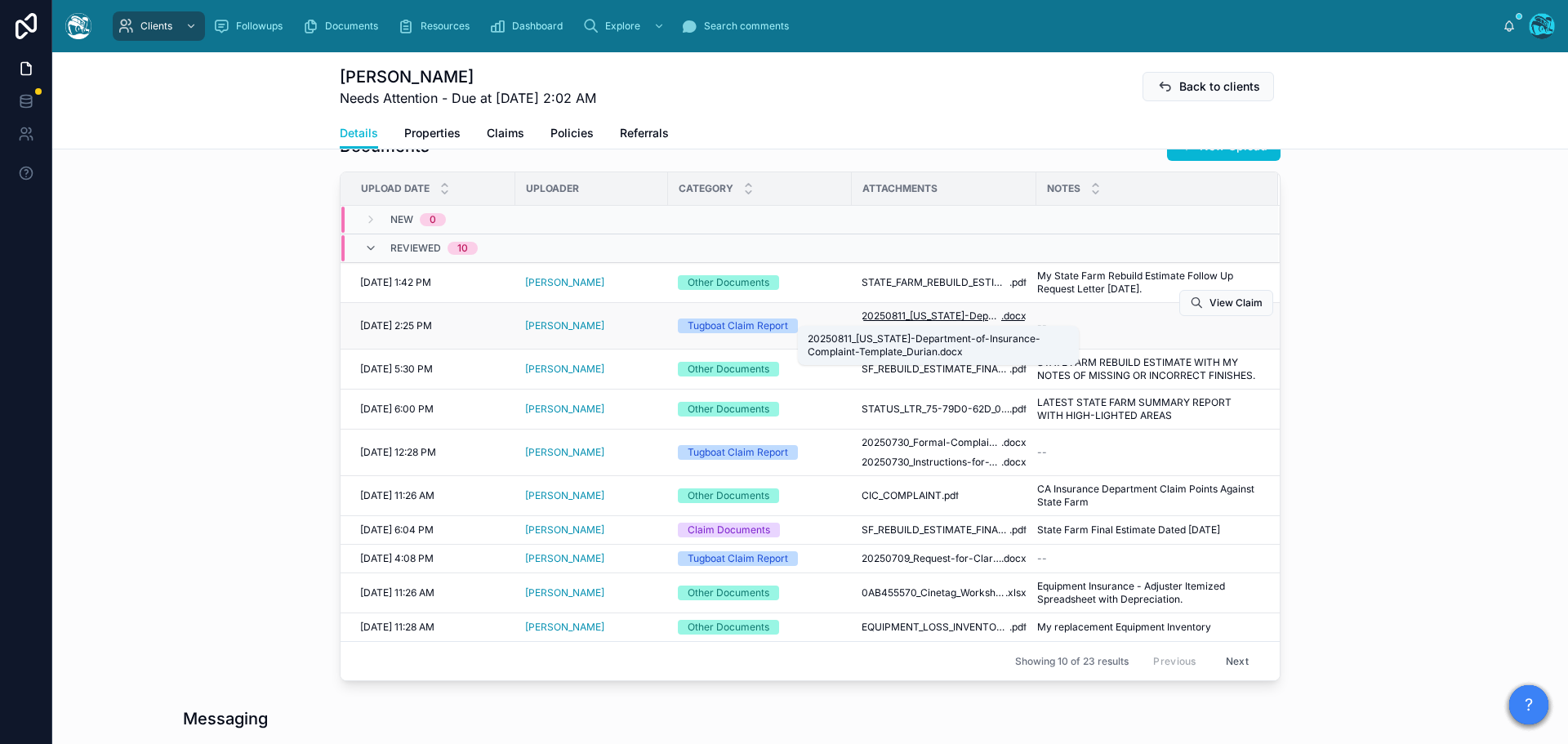
click at [971, 313] on span "20250811_California-Department-of-Insurance-Complaint-Template_Durian" at bounding box center [931, 316] width 140 height 13
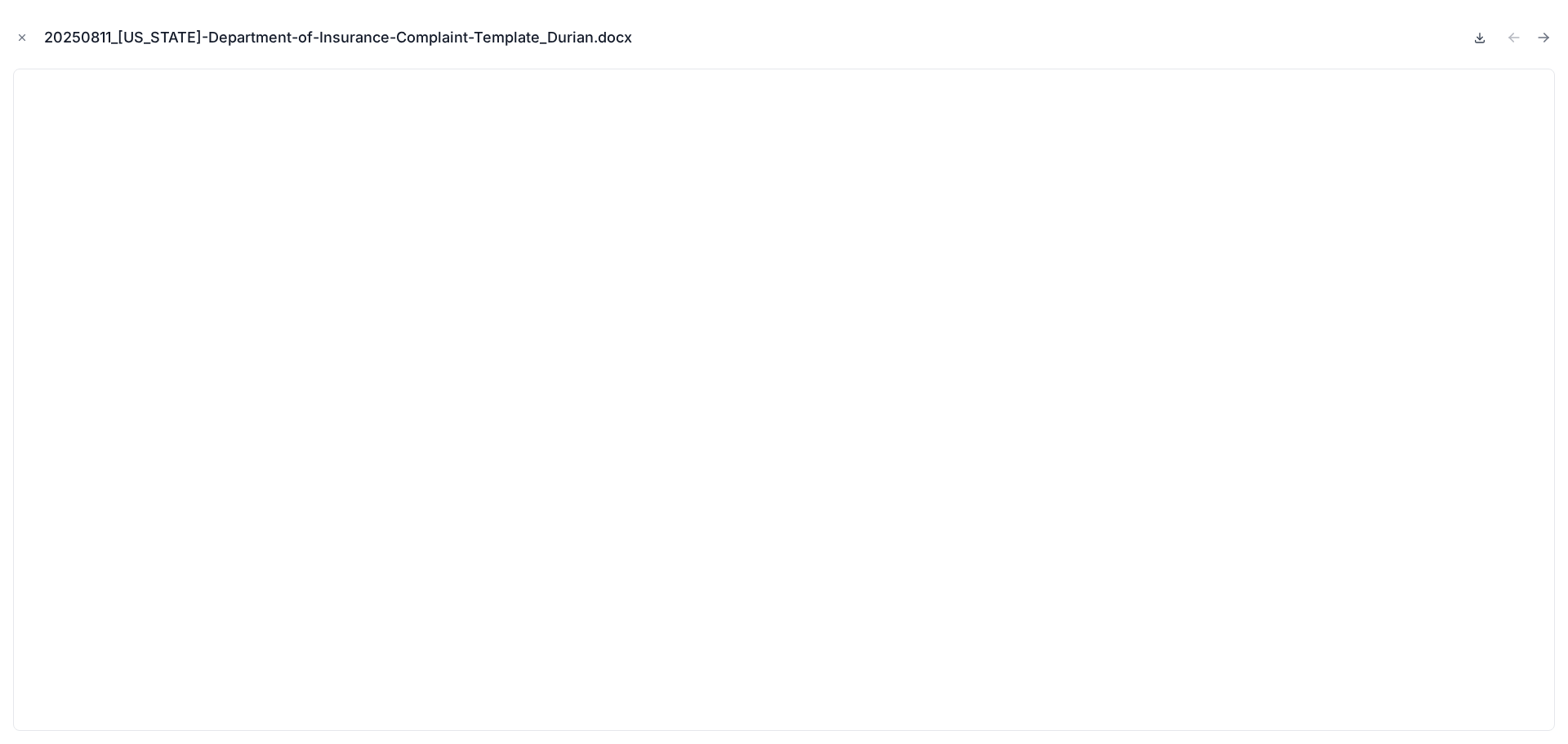
click at [1477, 36] on icon at bounding box center [1480, 38] width 13 height 13
click at [1547, 37] on icon "Next file" at bounding box center [1546, 35] width 4 height 4
drag, startPoint x: 1481, startPoint y: 38, endPoint x: 1492, endPoint y: 40, distance: 11.2
click at [1482, 38] on icon at bounding box center [1480, 38] width 13 height 13
drag, startPoint x: 18, startPoint y: 33, endPoint x: 91, endPoint y: 79, distance: 86.3
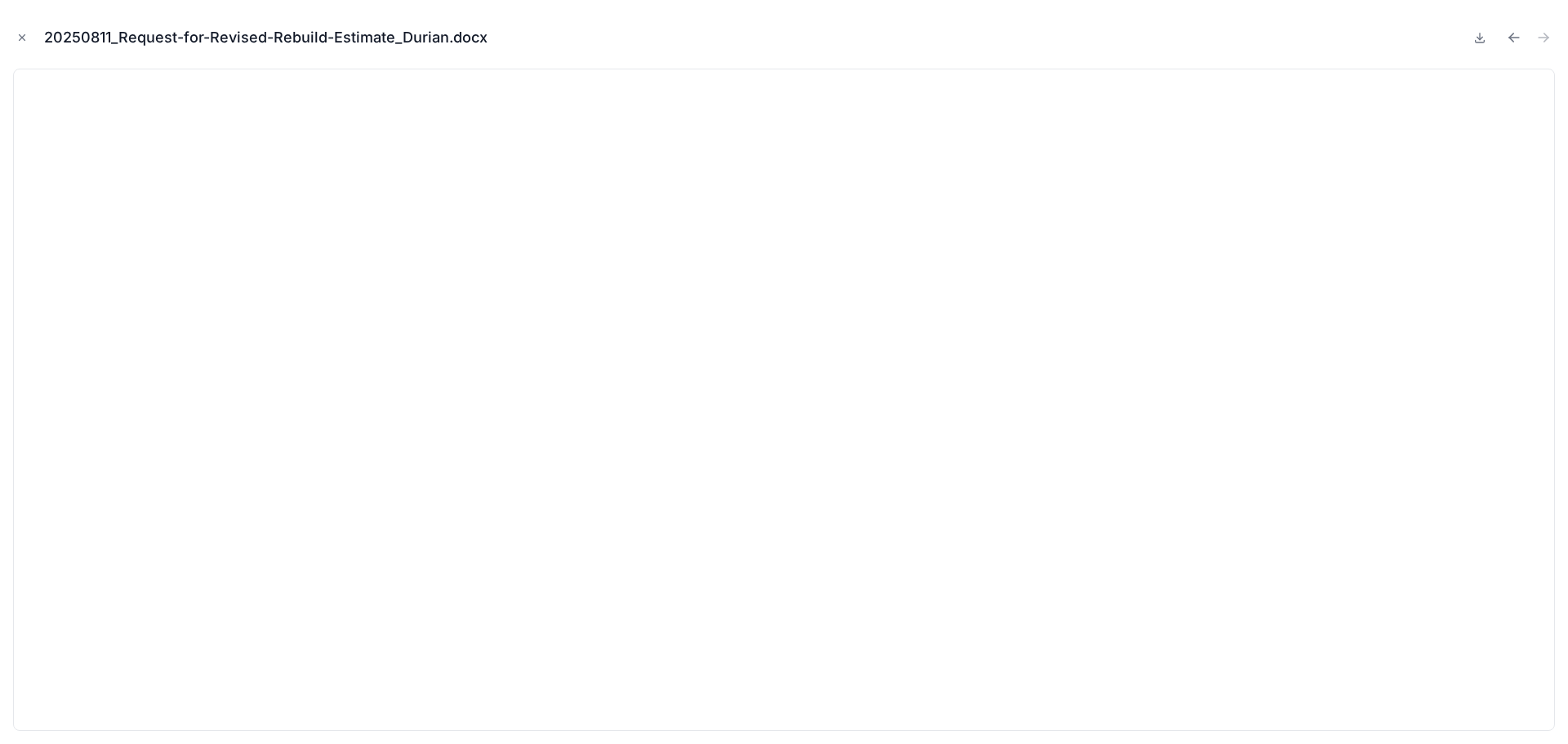
click at [18, 33] on icon "Close modal" at bounding box center [23, 38] width 12 height 12
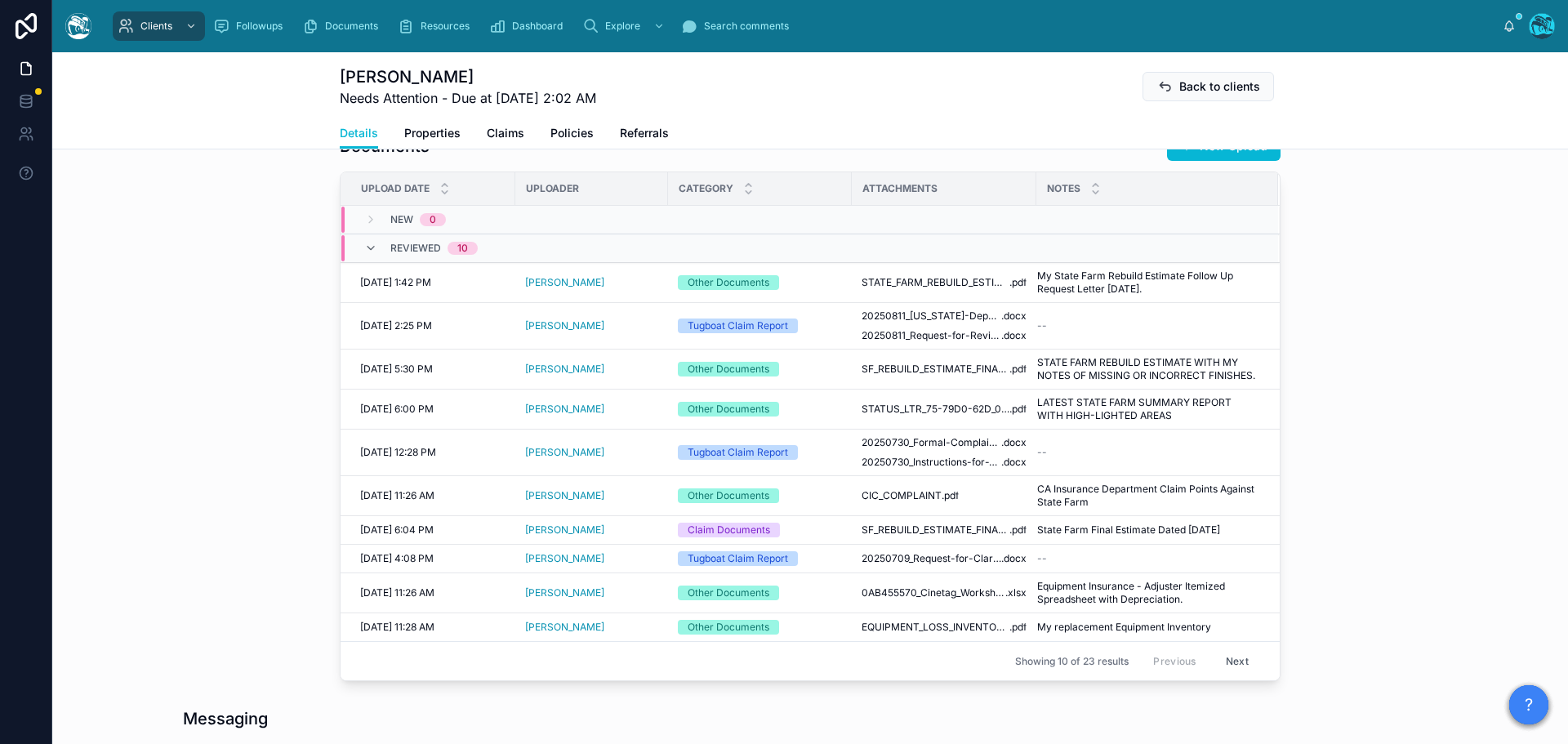
click at [1234, 663] on button "Next" at bounding box center [1236, 661] width 46 height 25
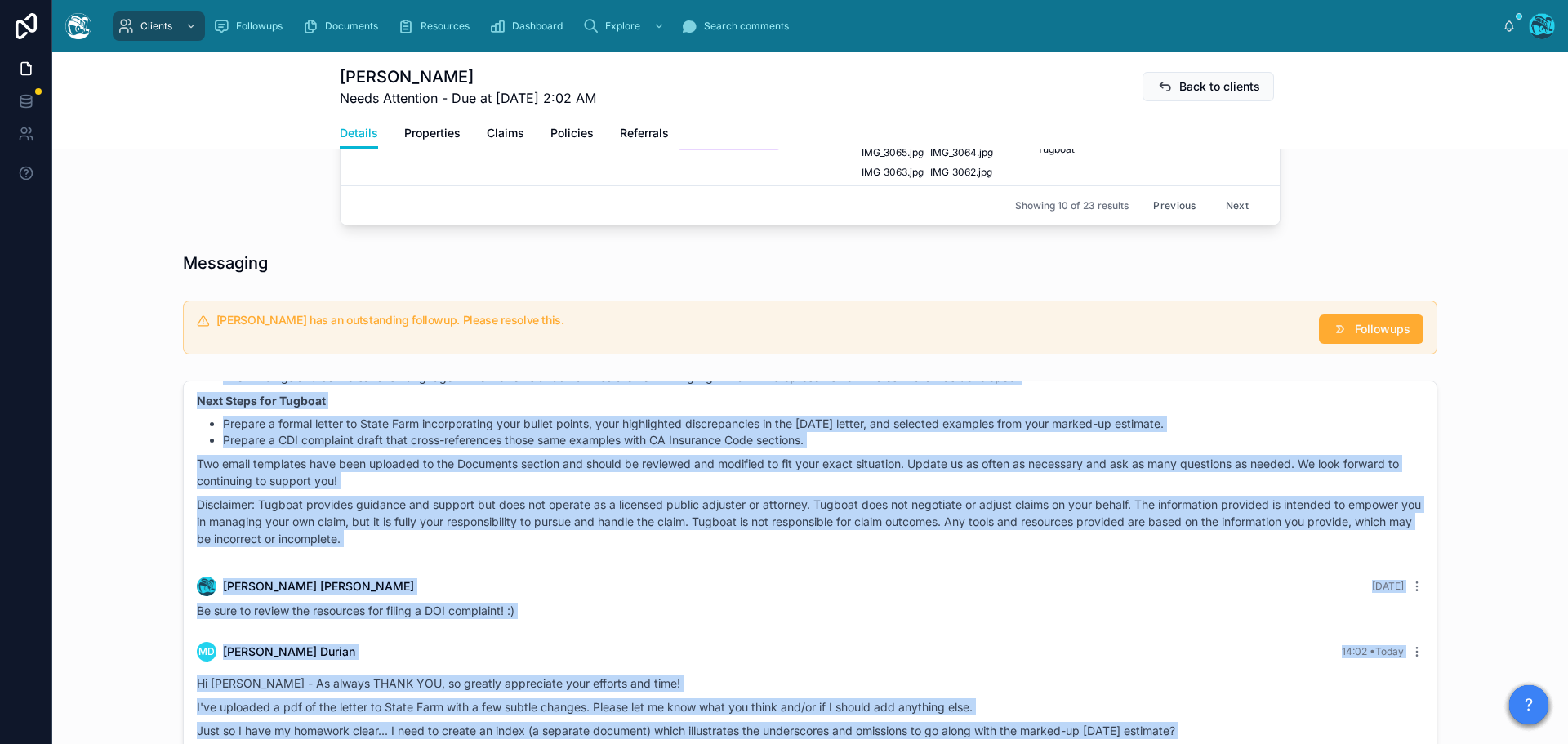
scroll to position [1370, 0]
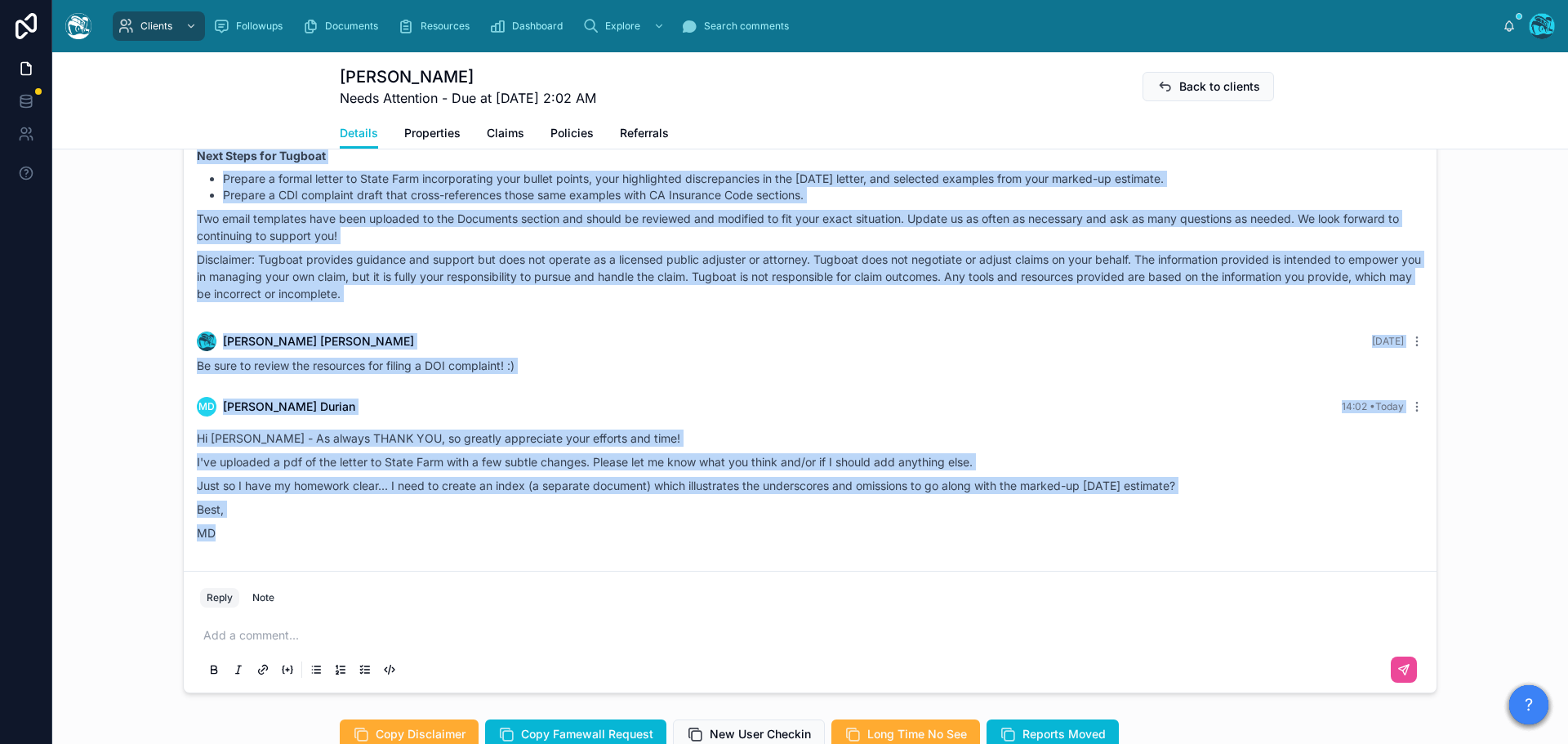
click at [867, 362] on div "Rachel Baker Yesterday Be sure to review the resources for filing a DOI complai…" at bounding box center [810, 352] width 1247 height 62
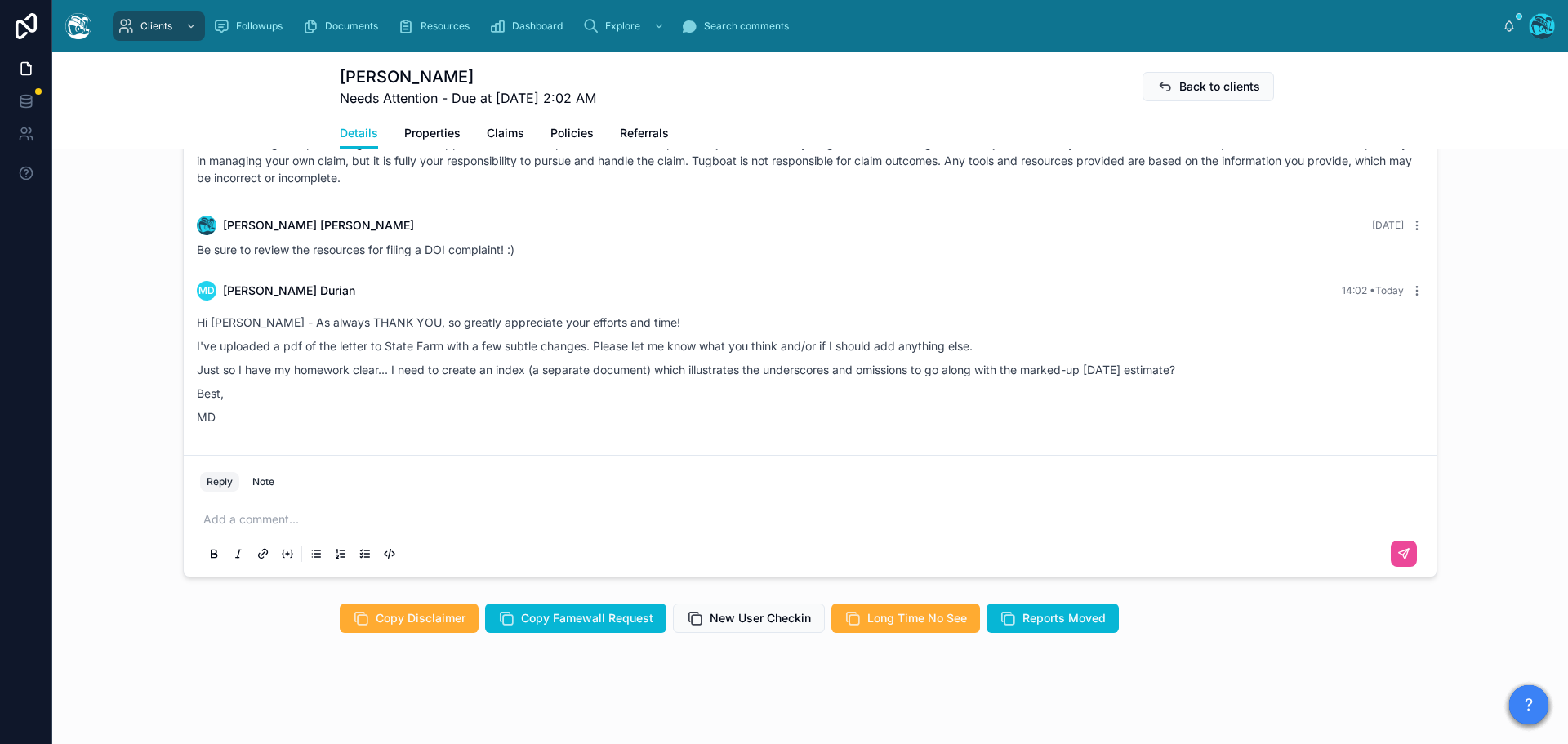
scroll to position [1497, 0]
click at [250, 521] on p at bounding box center [813, 520] width 1220 height 17
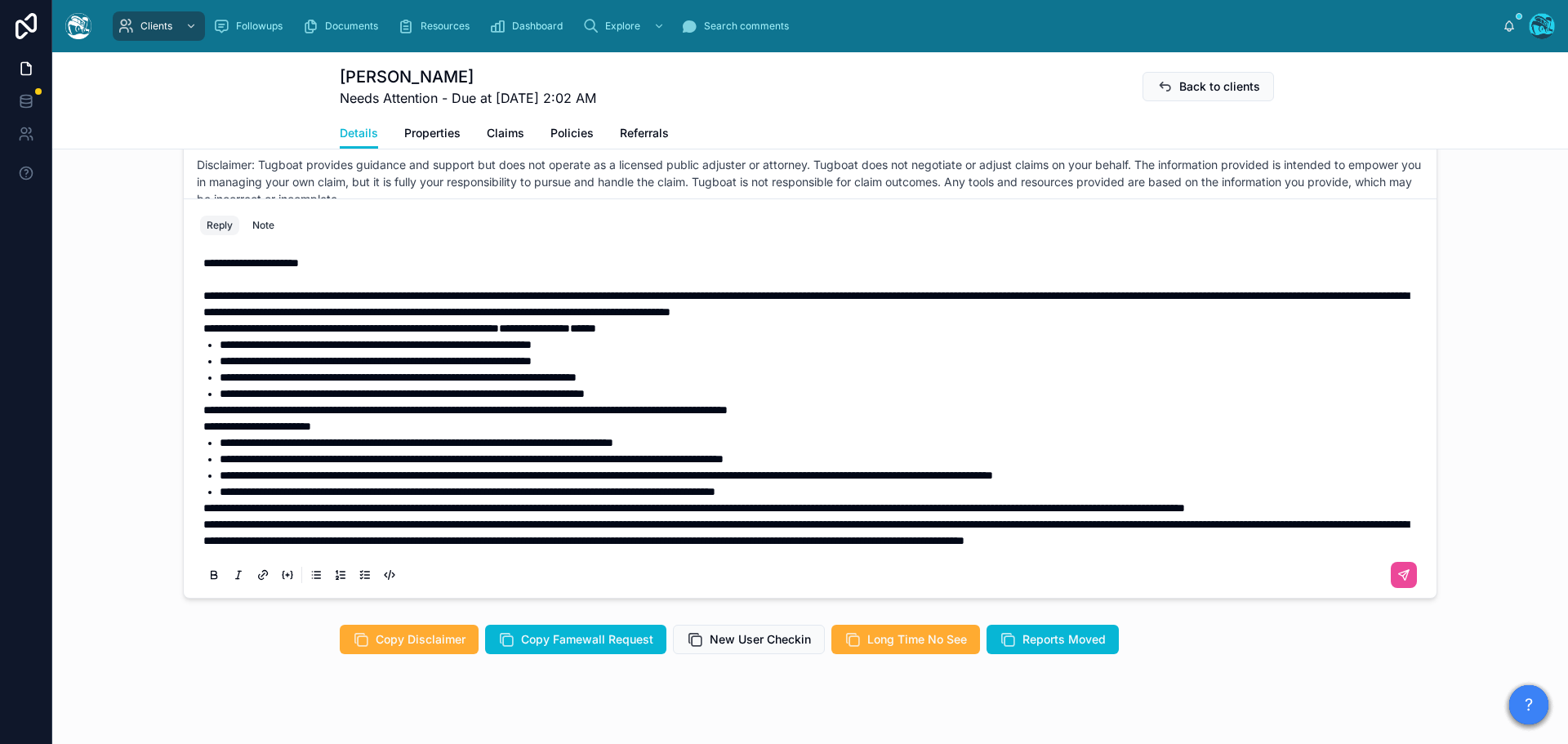
scroll to position [1300, 0]
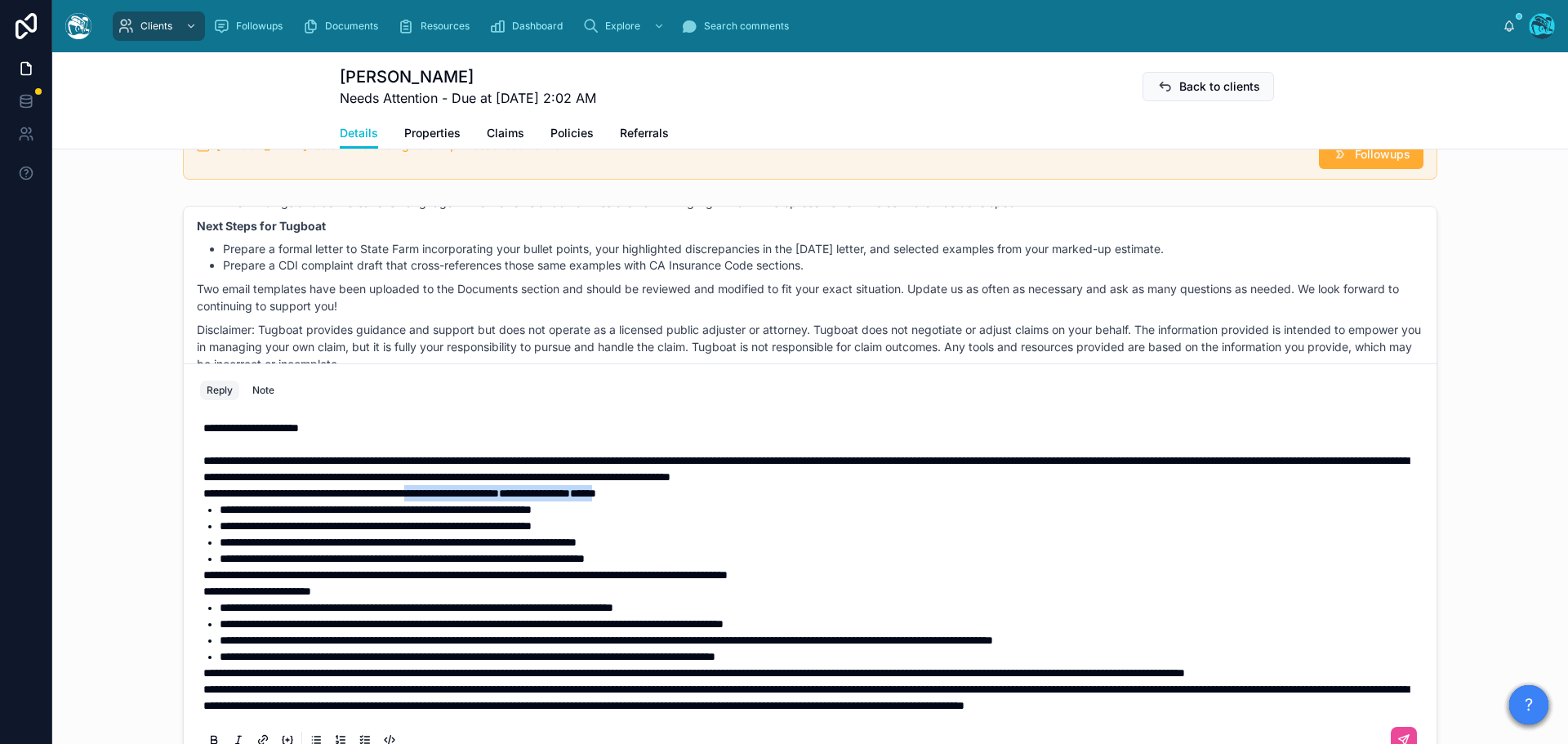
drag, startPoint x: 473, startPoint y: 492, endPoint x: 727, endPoint y: 494, distance: 254.0
click at [727, 494] on p "**********" at bounding box center [813, 493] width 1220 height 17
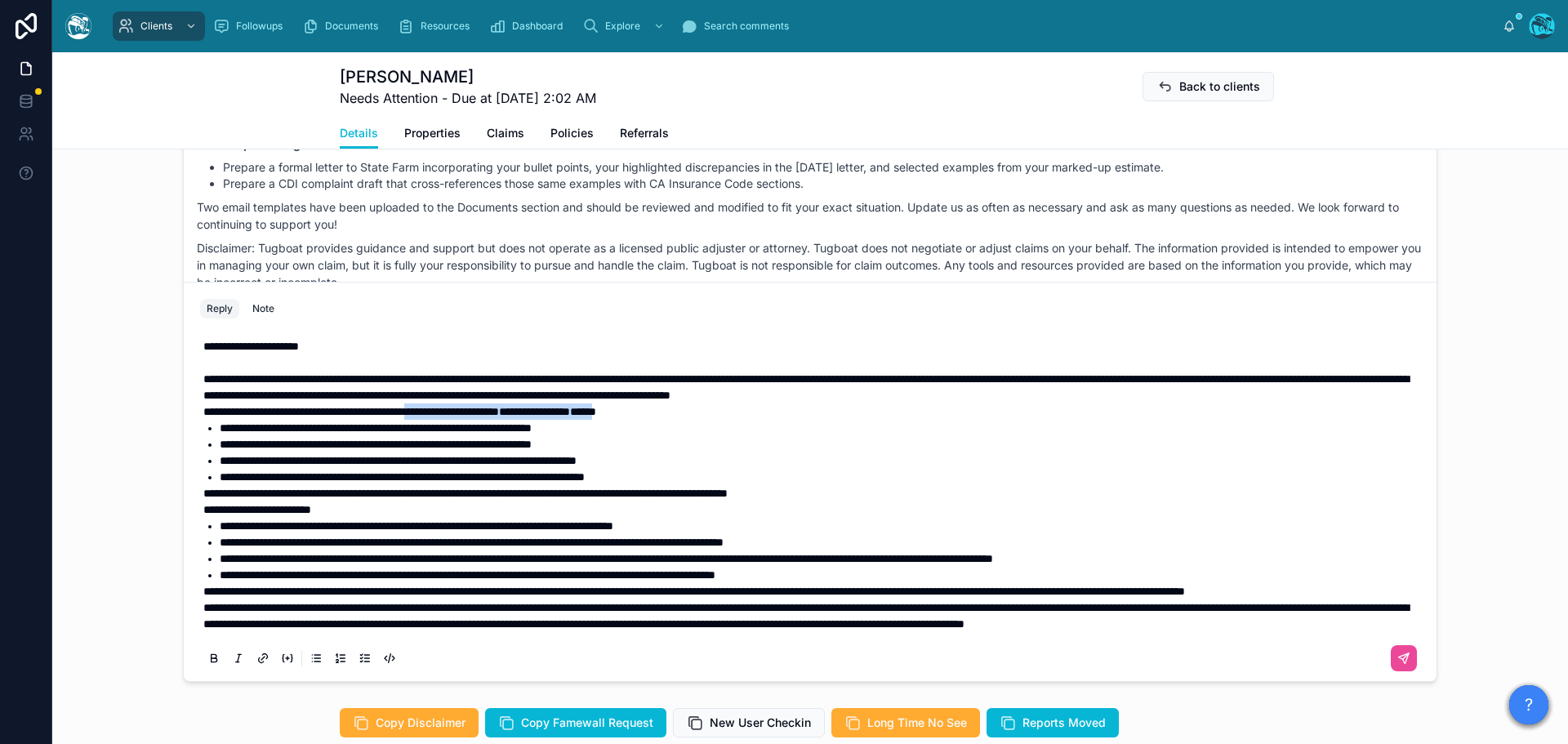
click at [212, 659] on icon at bounding box center [214, 656] width 5 height 4
click at [203, 511] on strong "**********" at bounding box center [257, 510] width 108 height 12
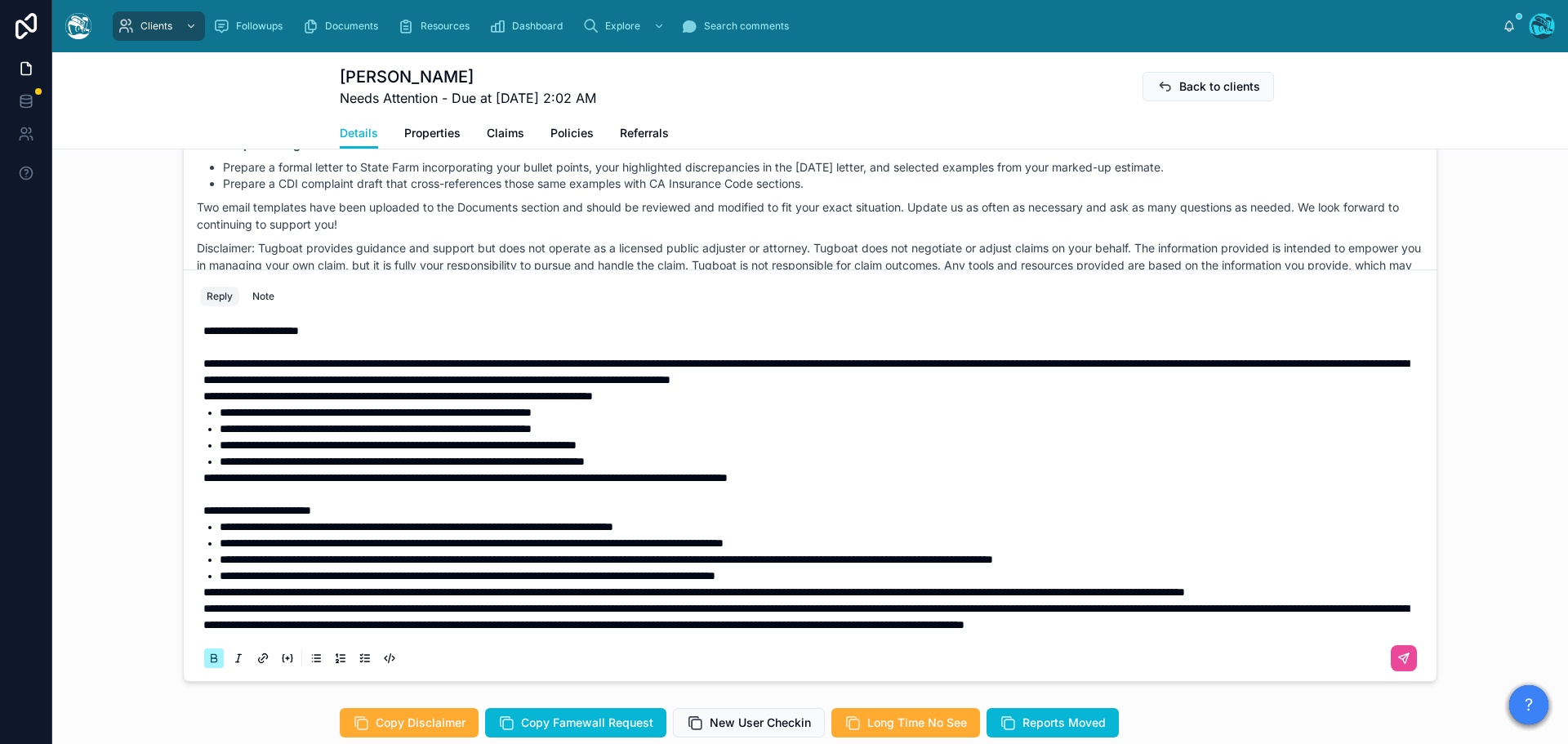
scroll to position [36, 0]
click at [203, 604] on span "**********" at bounding box center [806, 616] width 1206 height 28
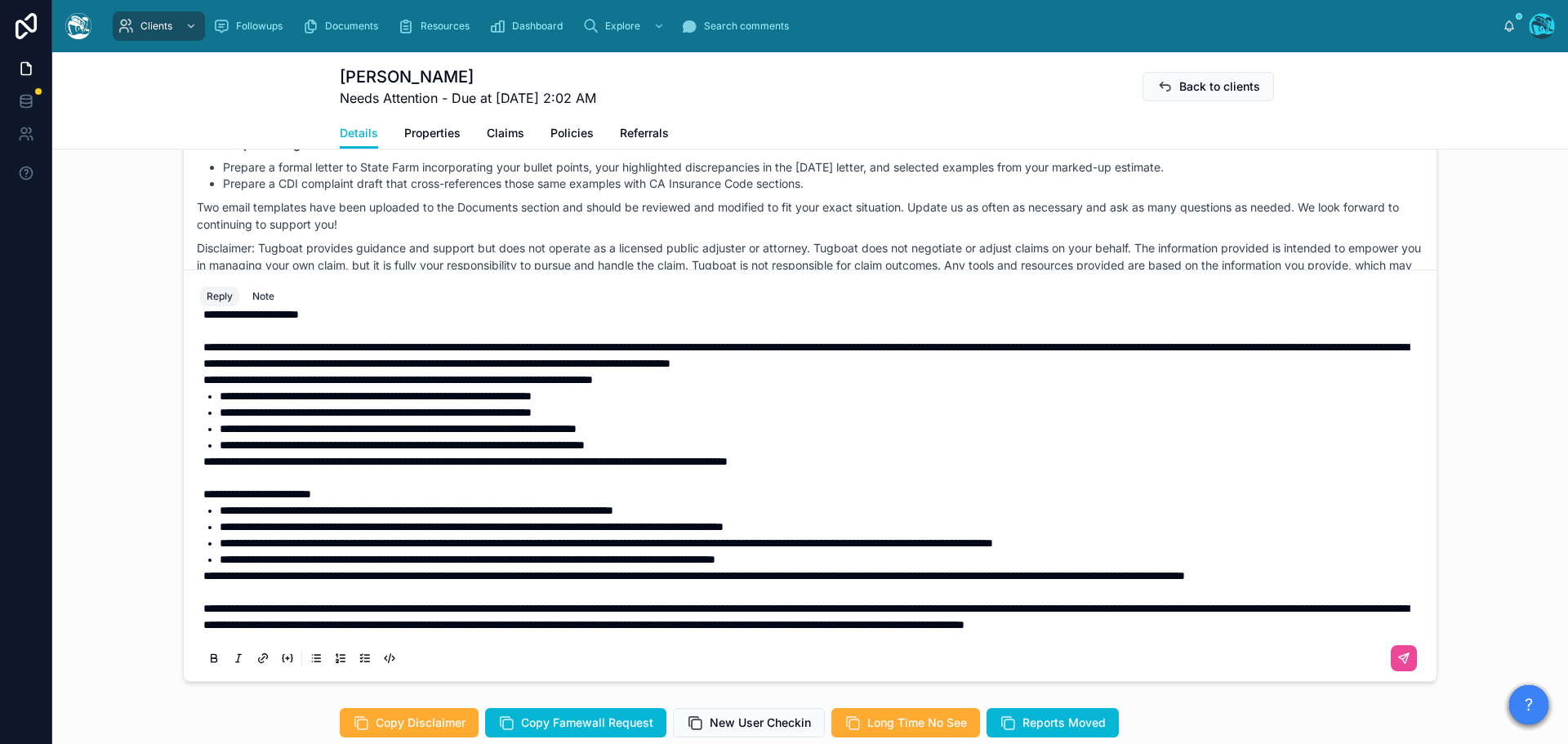
click at [203, 572] on span "**********" at bounding box center [694, 576] width 981 height 12
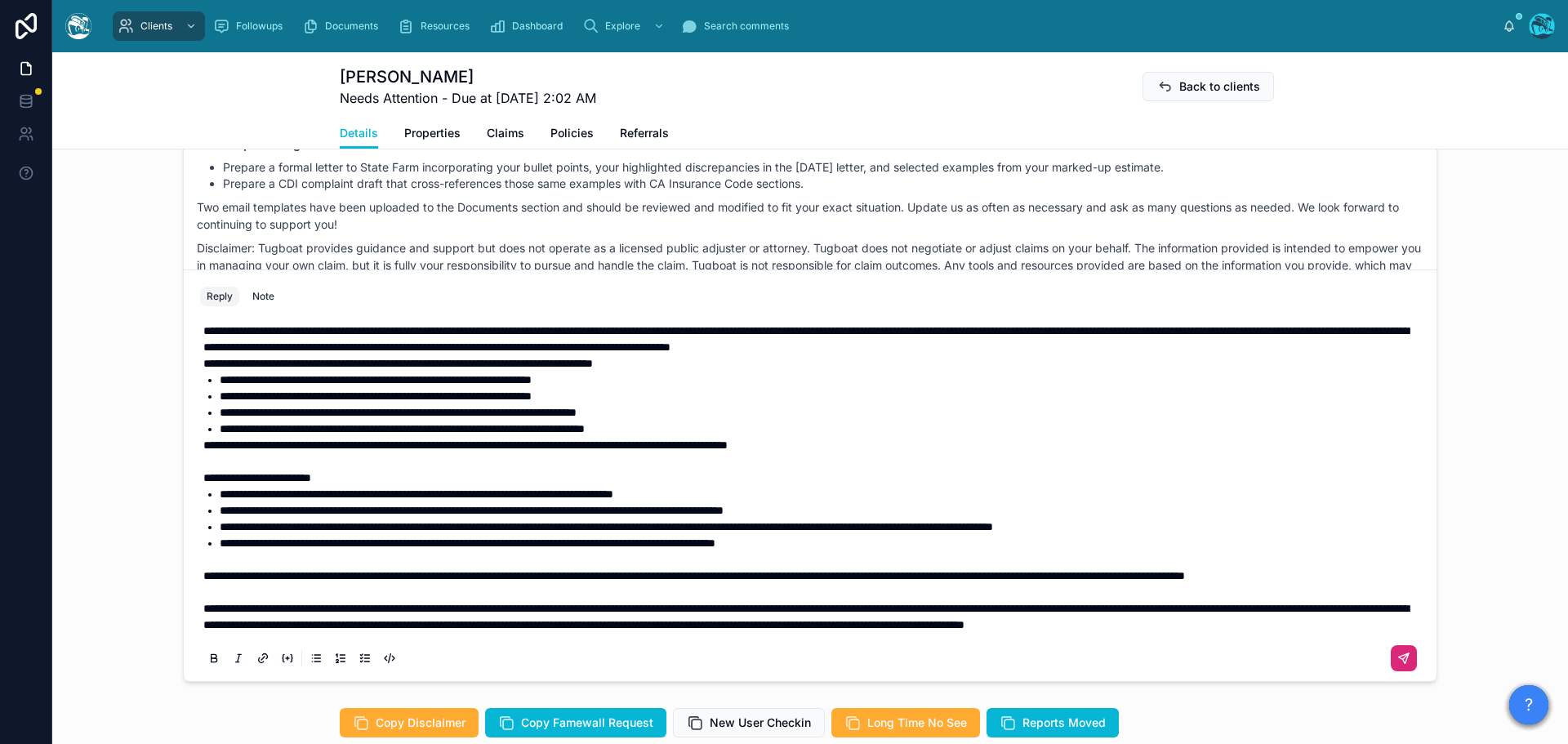
click at [1399, 663] on icon at bounding box center [1404, 658] width 10 height 10
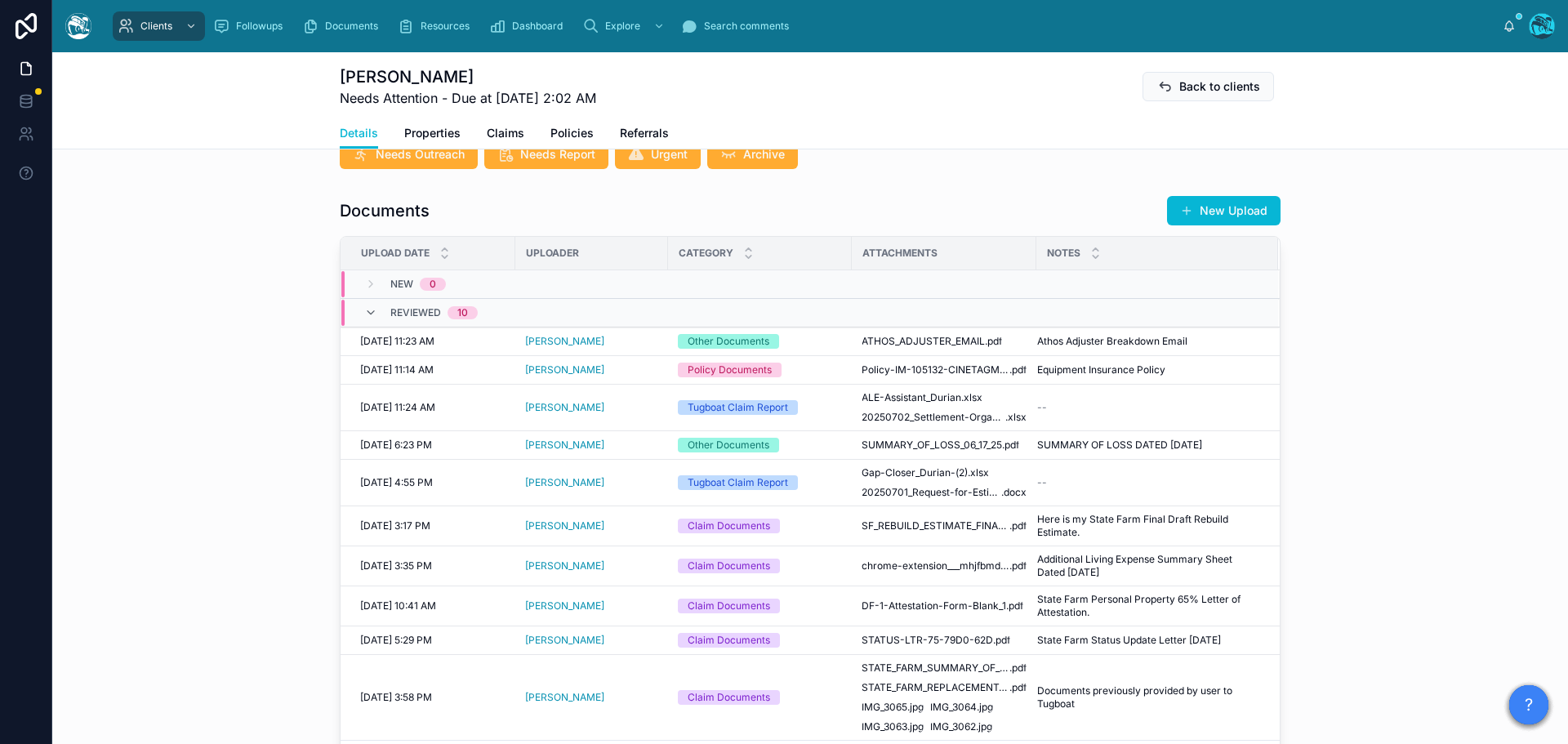
scroll to position [545, 0]
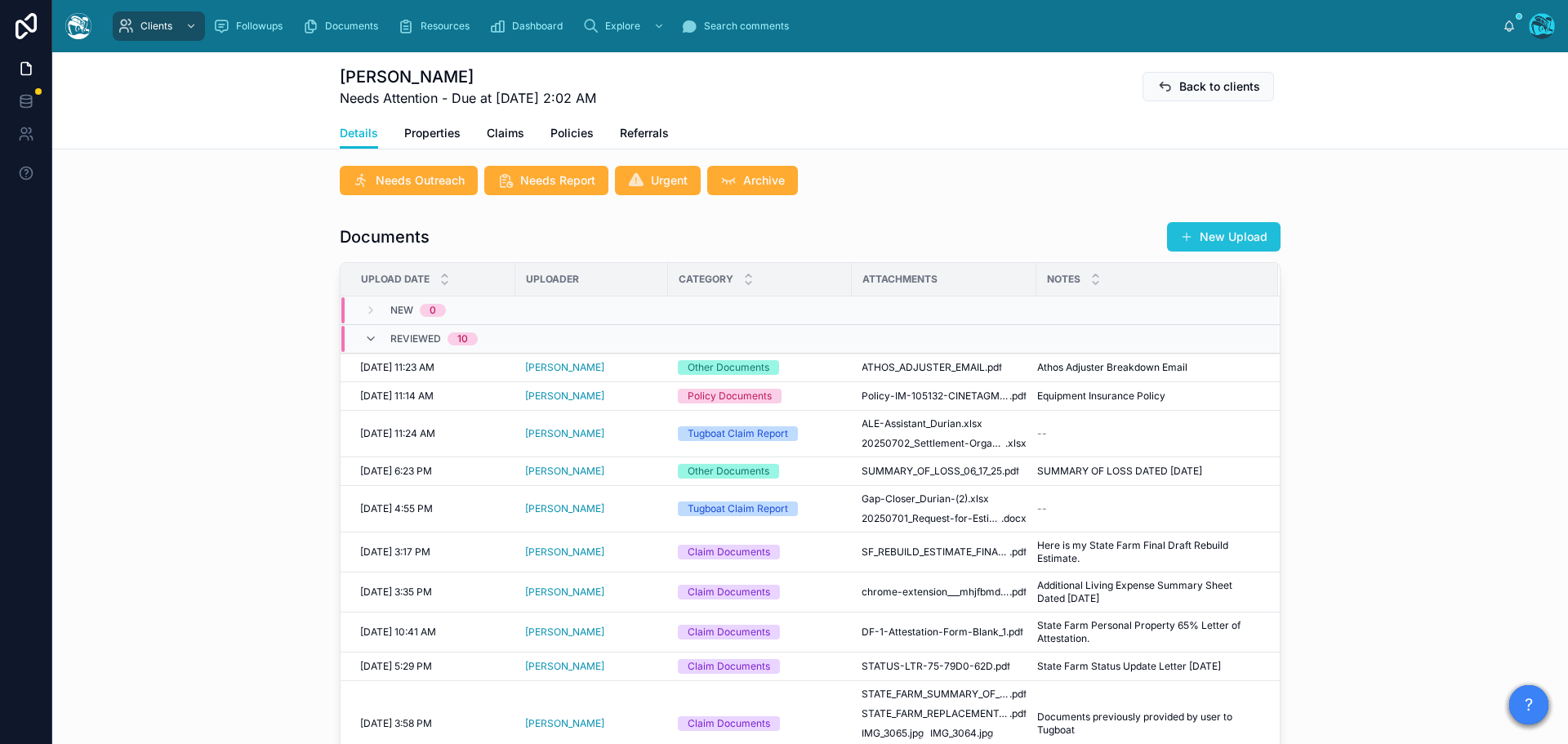
click at [1219, 235] on button "New Upload" at bounding box center [1224, 236] width 114 height 29
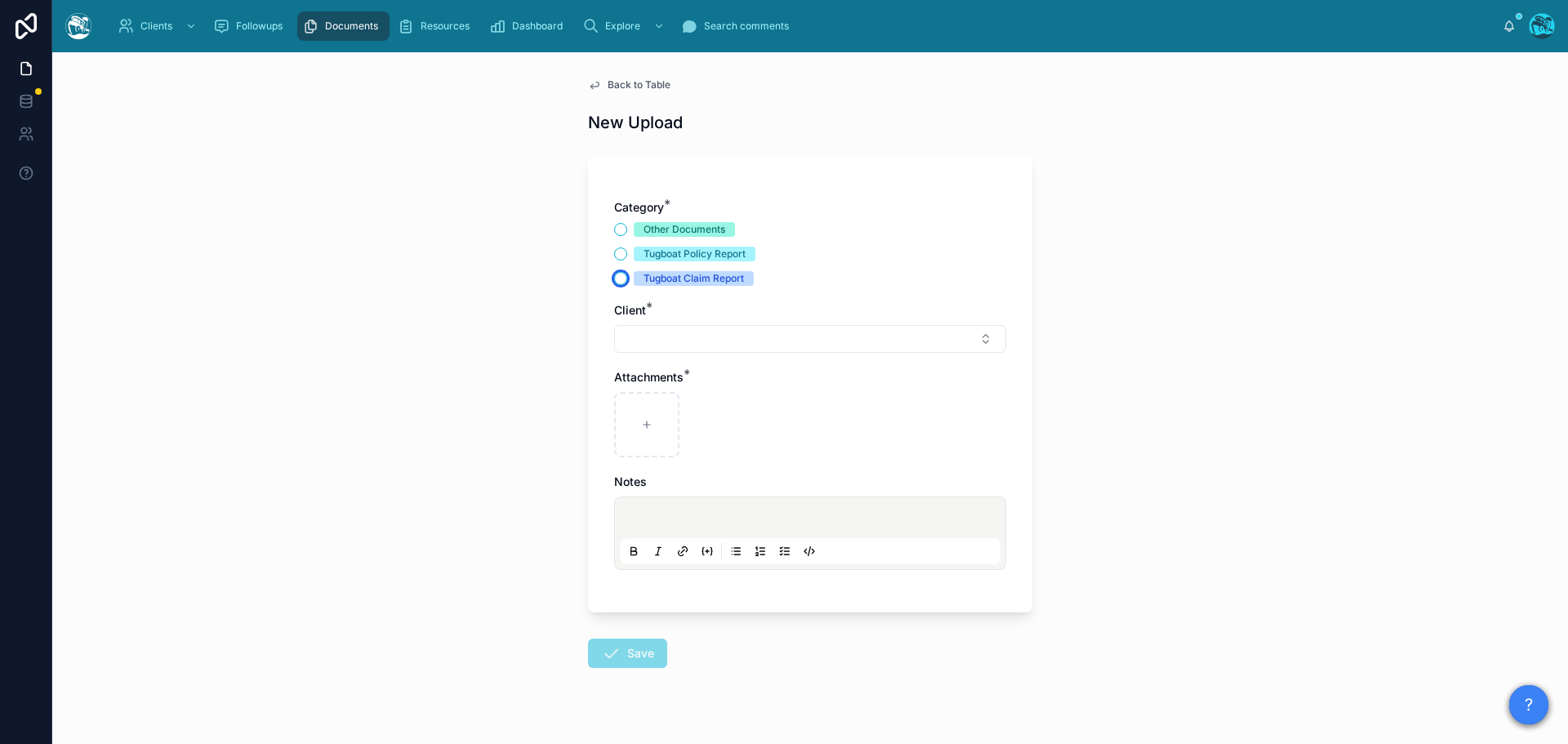
click at [614, 280] on button "Tugboat Claim Report" at bounding box center [621, 279] width 13 height 13
click at [650, 345] on button "Select Button" at bounding box center [810, 338] width 392 height 28
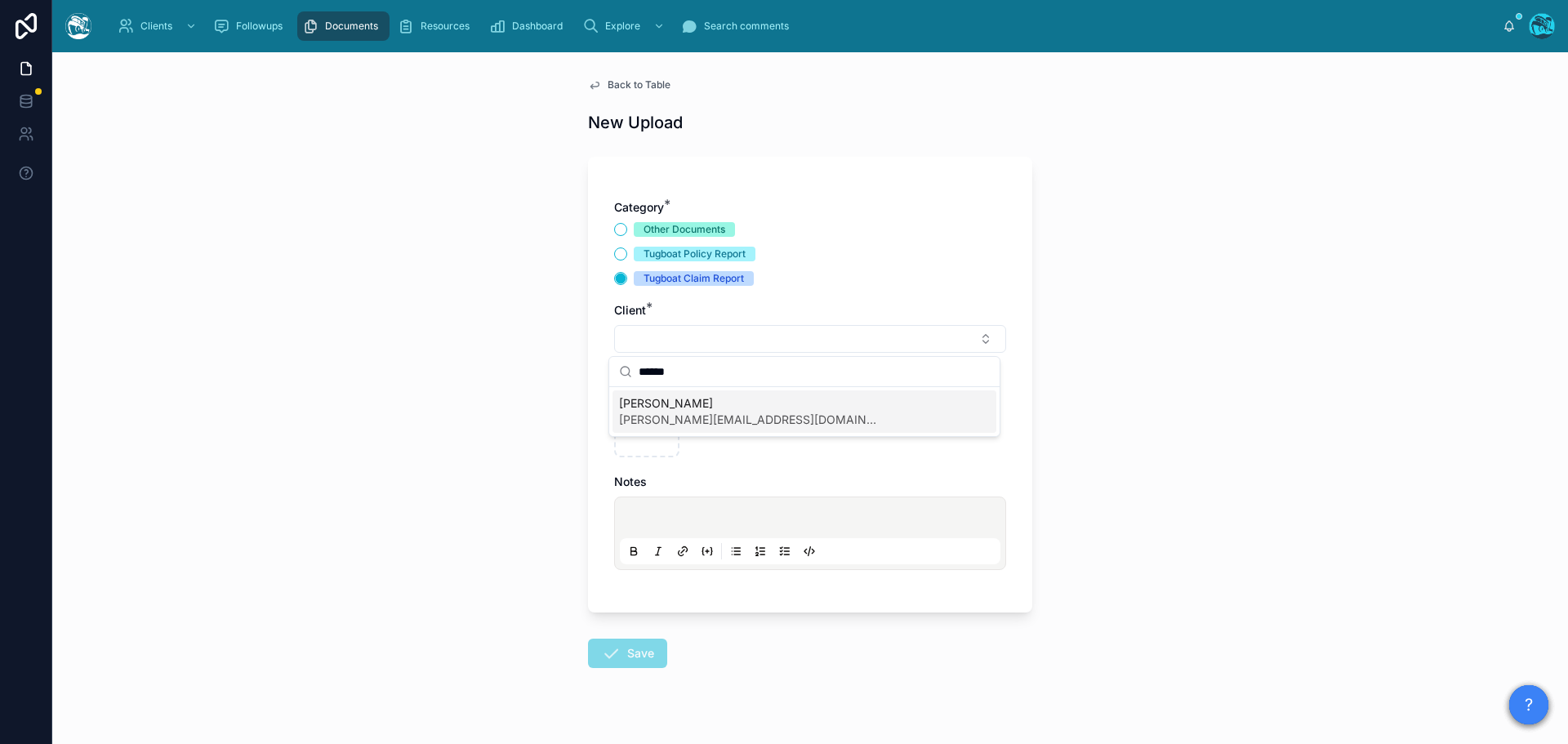
type input "******"
click at [660, 410] on span "Marcos Durian" at bounding box center [749, 403] width 261 height 17
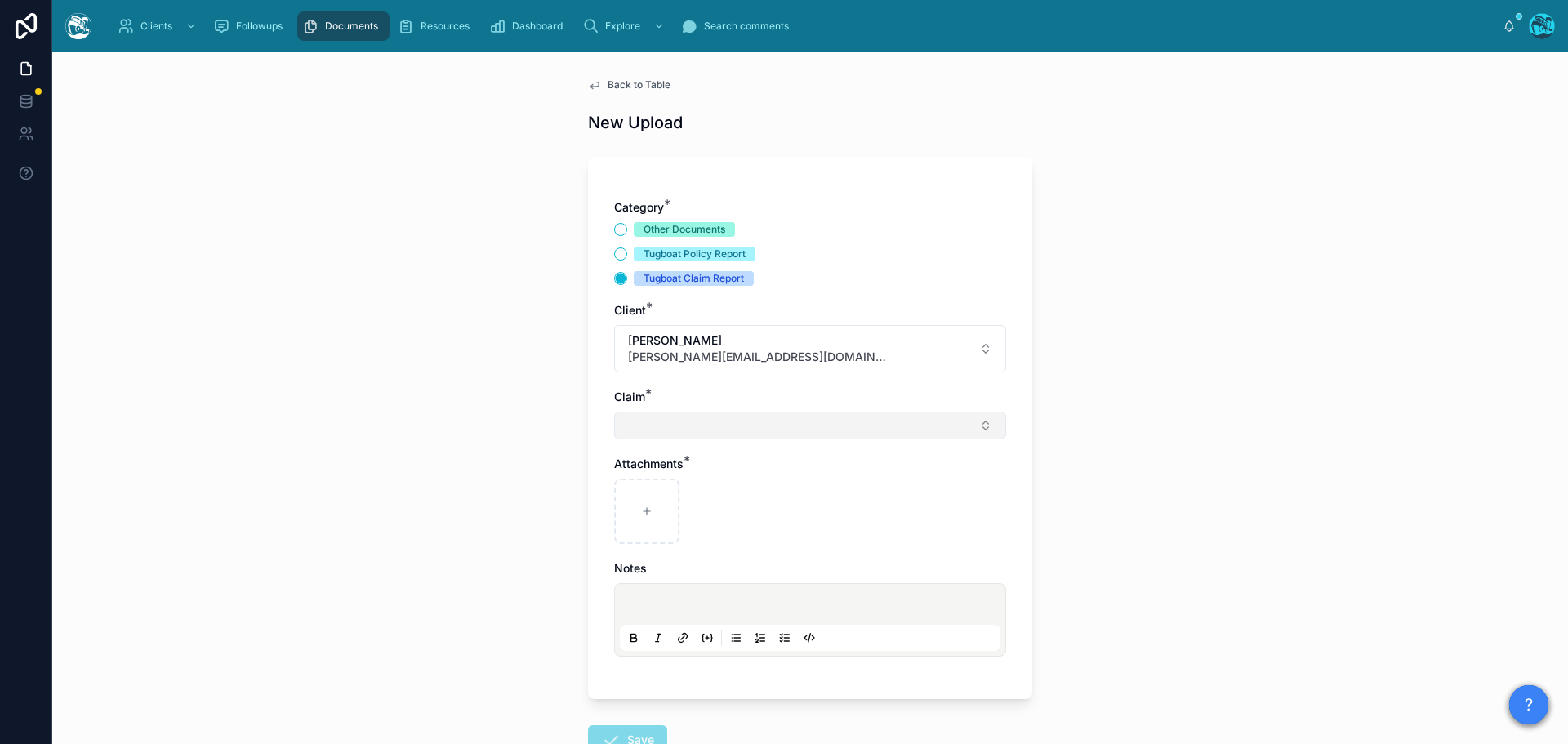
click at [641, 425] on button "Select Button" at bounding box center [810, 425] width 392 height 28
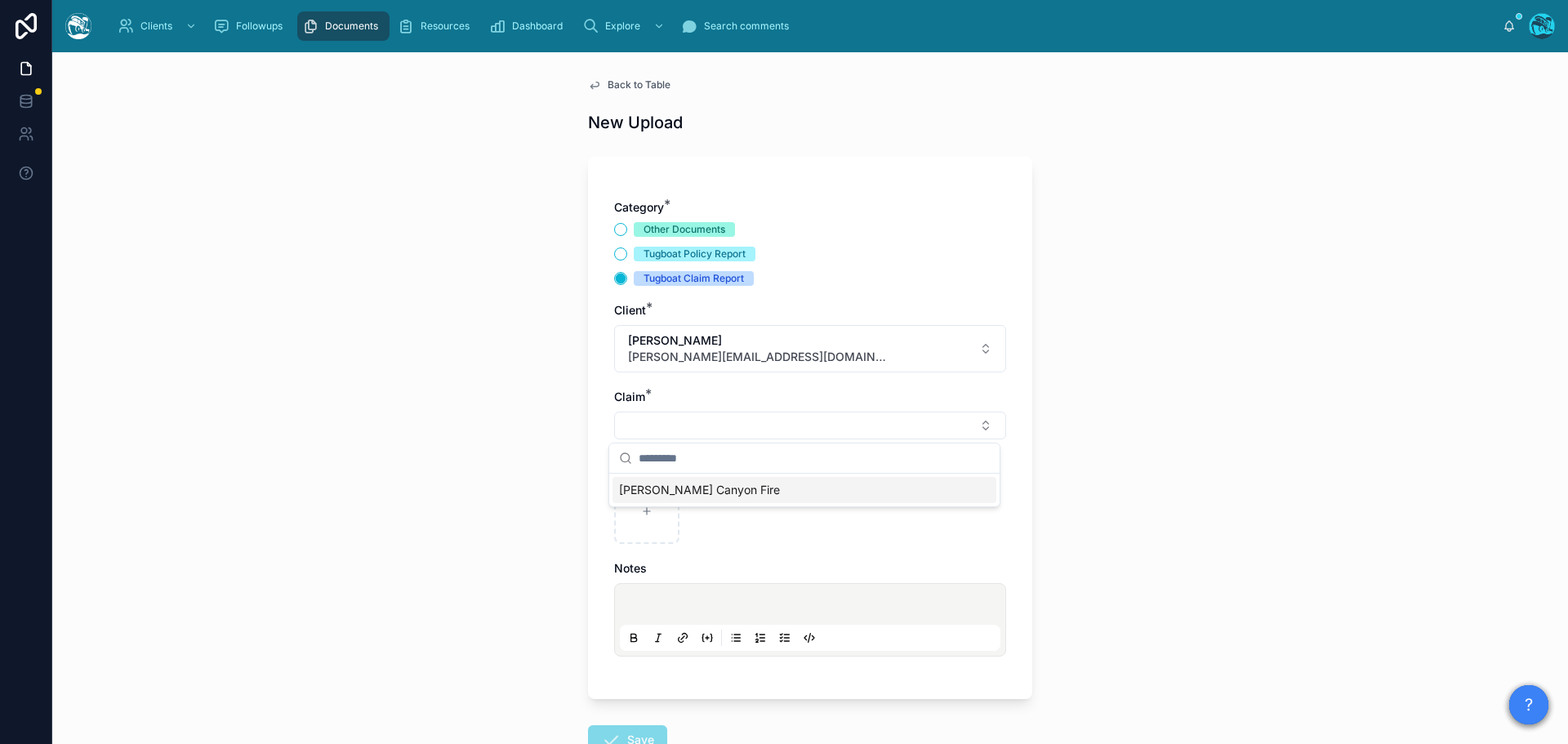
click at [650, 487] on span "[PERSON_NAME] Canyon Fire" at bounding box center [699, 490] width 161 height 17
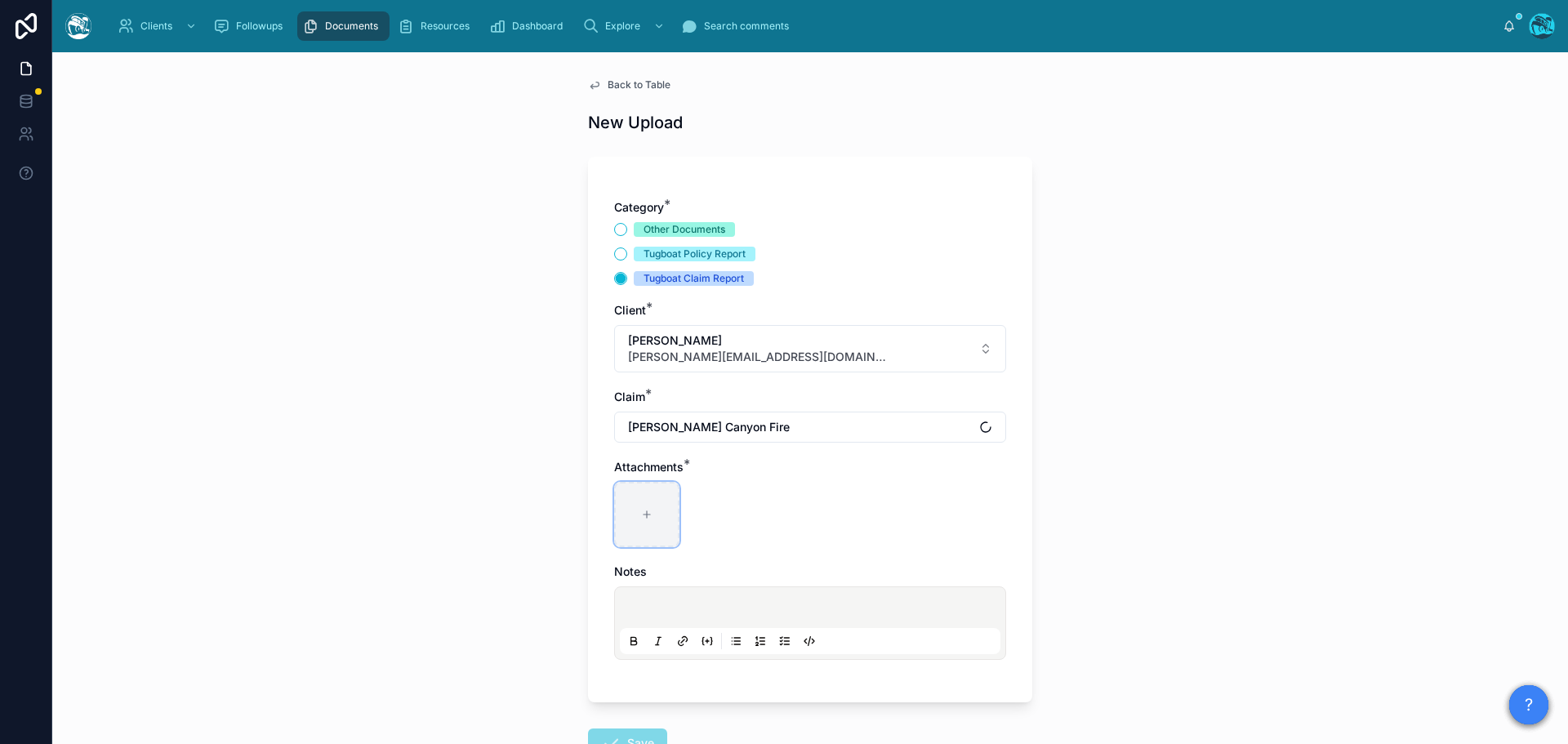
click at [644, 501] on div at bounding box center [647, 515] width 65 height 65
type input "**********"
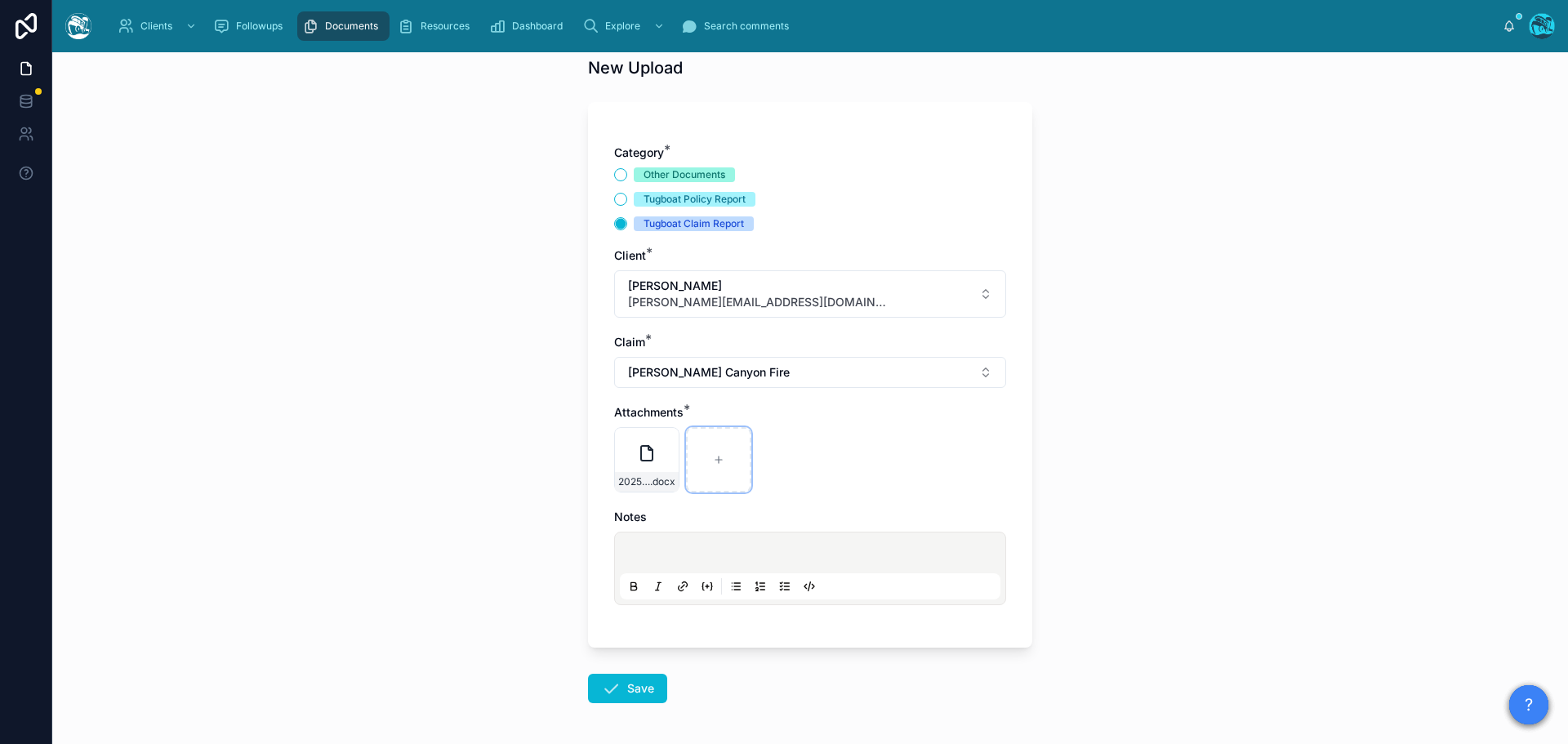
scroll to position [118, 0]
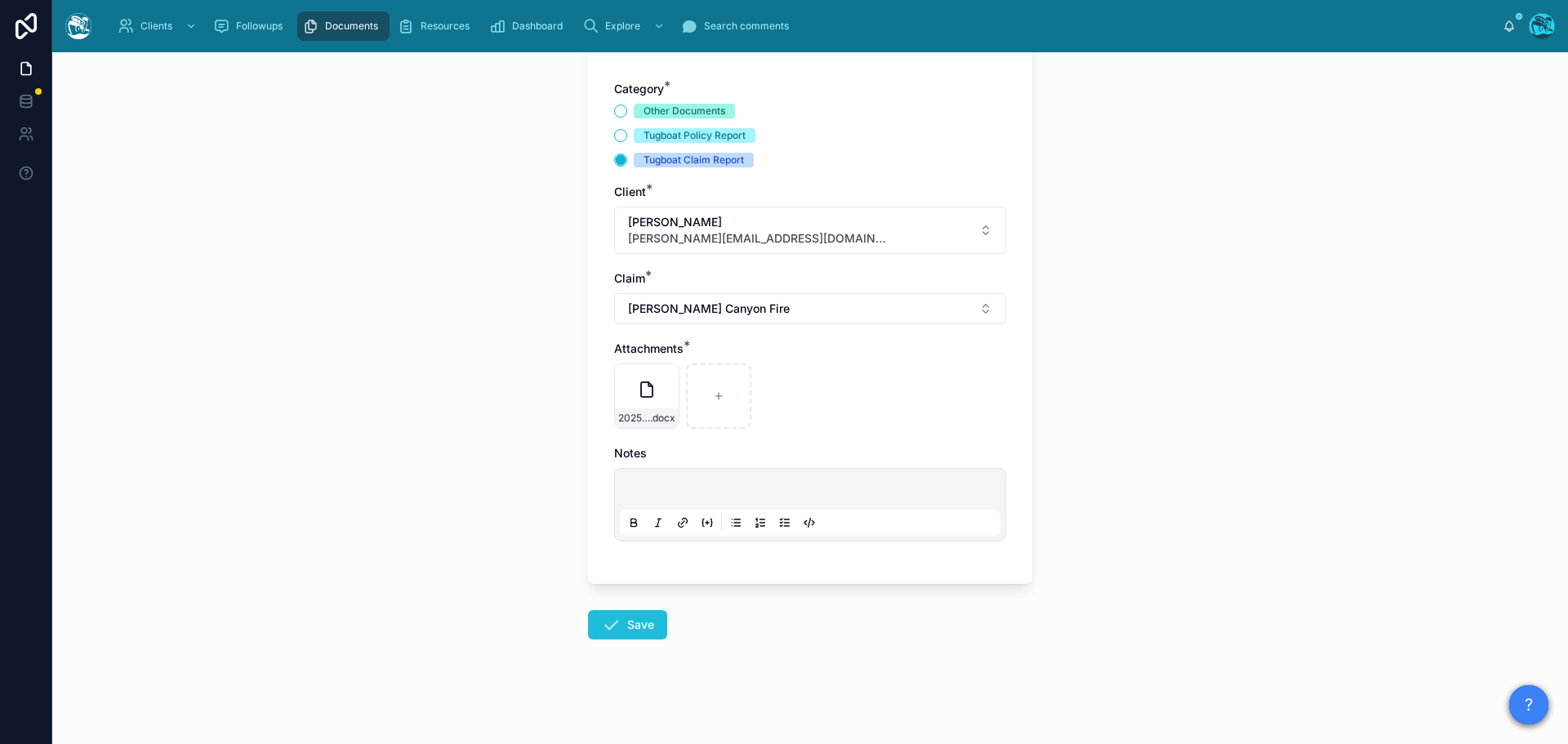
click at [619, 620] on button "Save" at bounding box center [627, 624] width 80 height 29
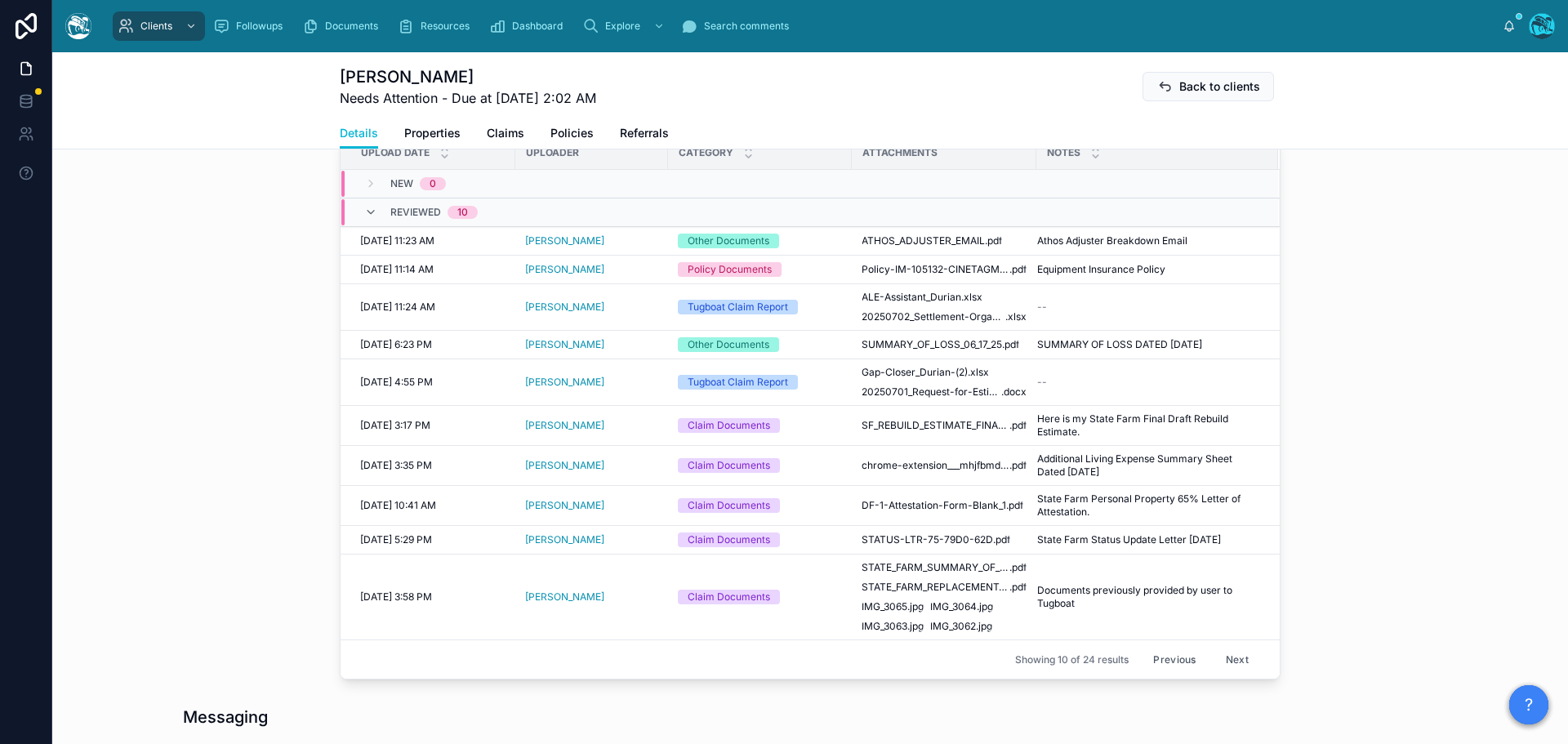
scroll to position [1016, 0]
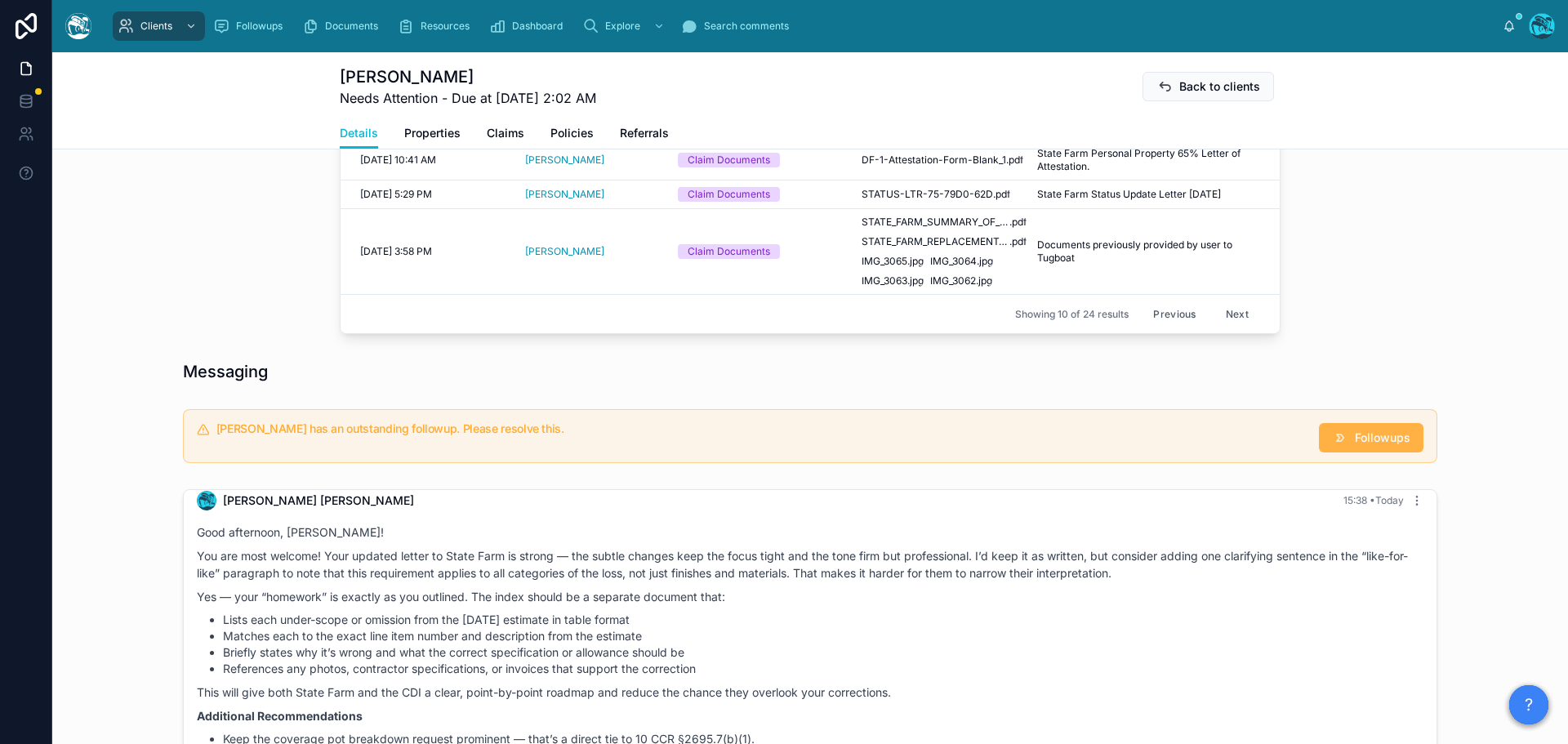
click at [1355, 446] on span "Followups" at bounding box center [1382, 438] width 55 height 17
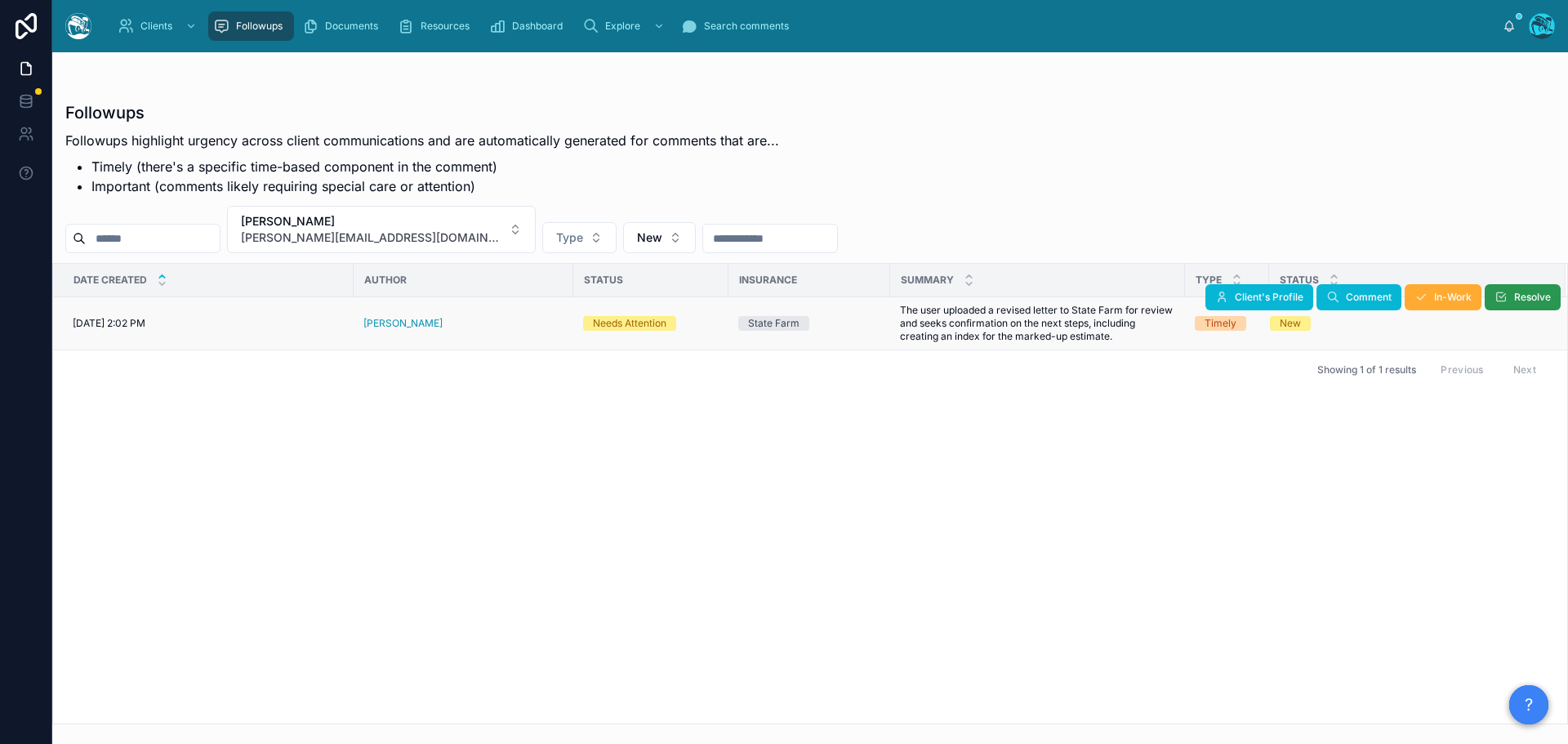
click at [1525, 290] on span "Resolve" at bounding box center [1532, 297] width 37 height 13
click at [438, 230] on button "Marcos Durian marcos.durian@mac.com" at bounding box center [381, 229] width 309 height 48
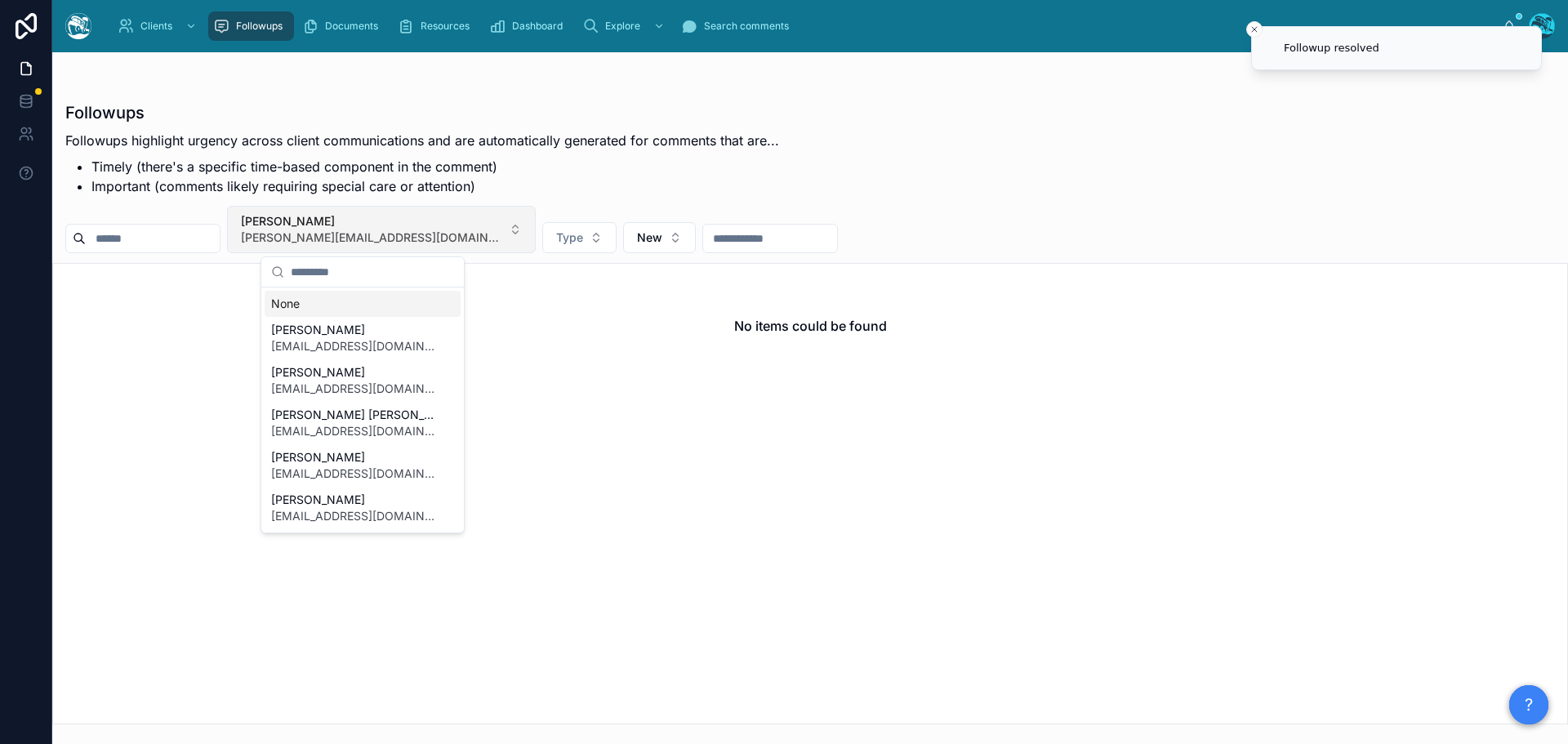
click at [437, 232] on button "Marcos Durian marcos.durian@mac.com" at bounding box center [381, 229] width 309 height 48
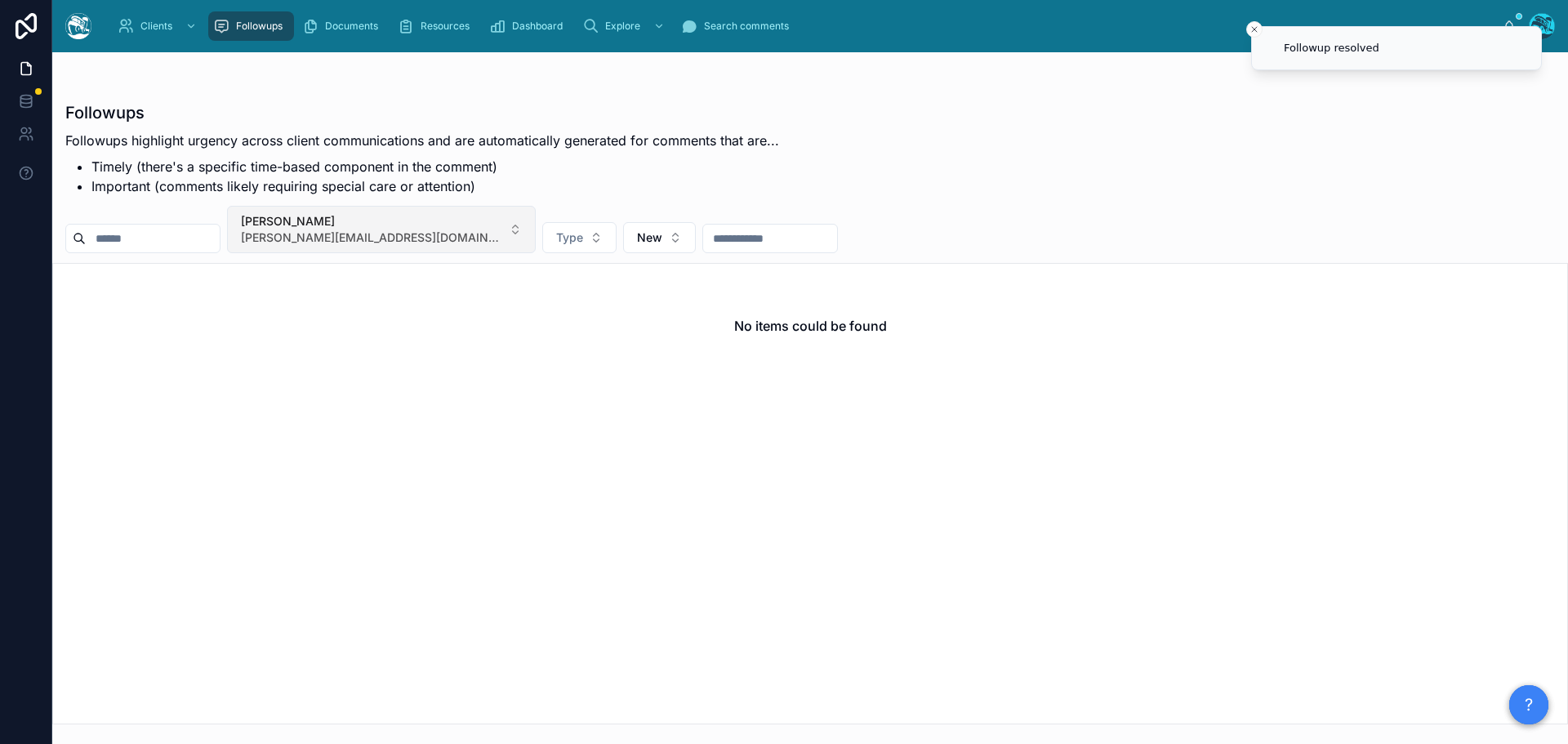
click at [440, 216] on button "Marcos Durian marcos.durian@mac.com" at bounding box center [381, 229] width 309 height 48
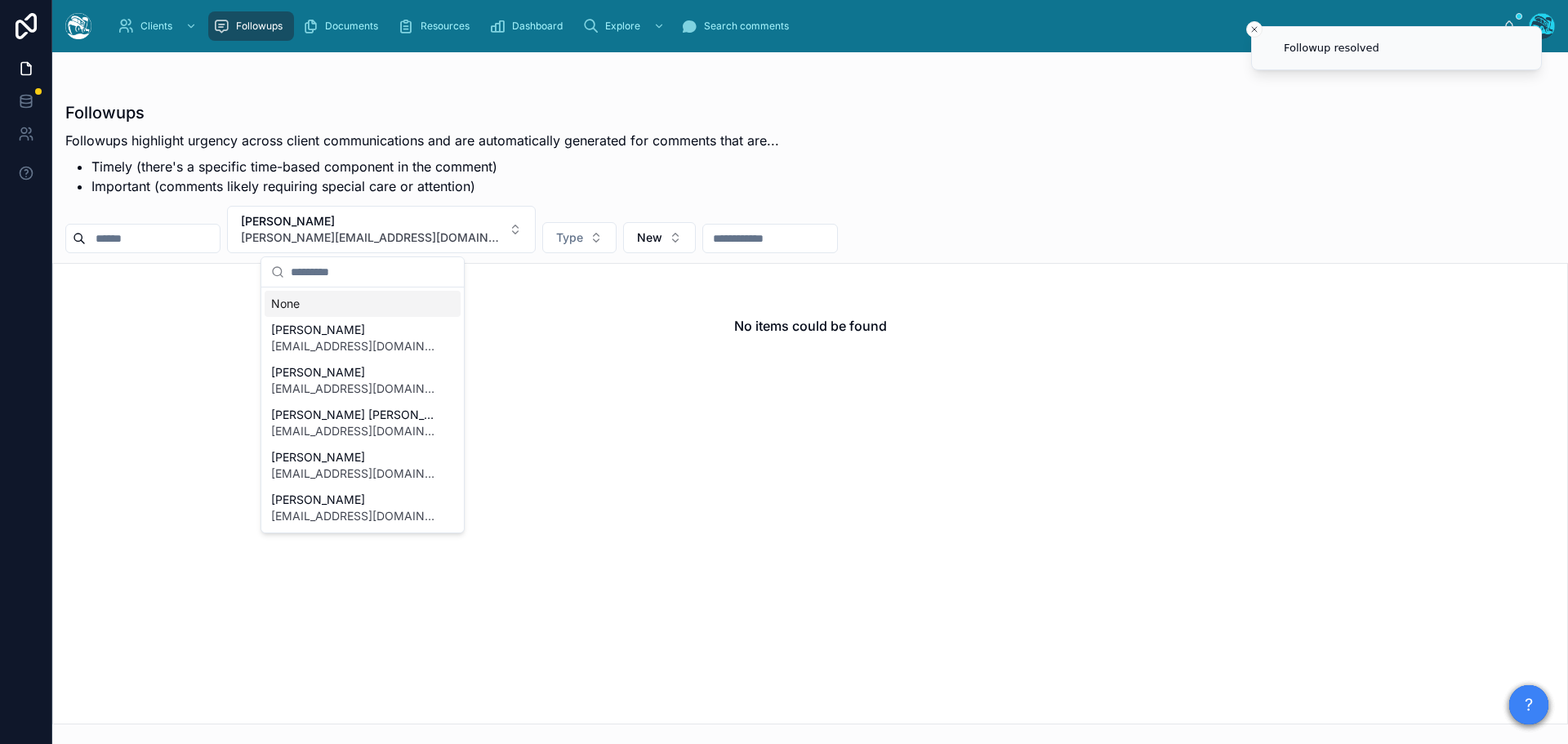
click at [279, 305] on div "None" at bounding box center [362, 303] width 196 height 26
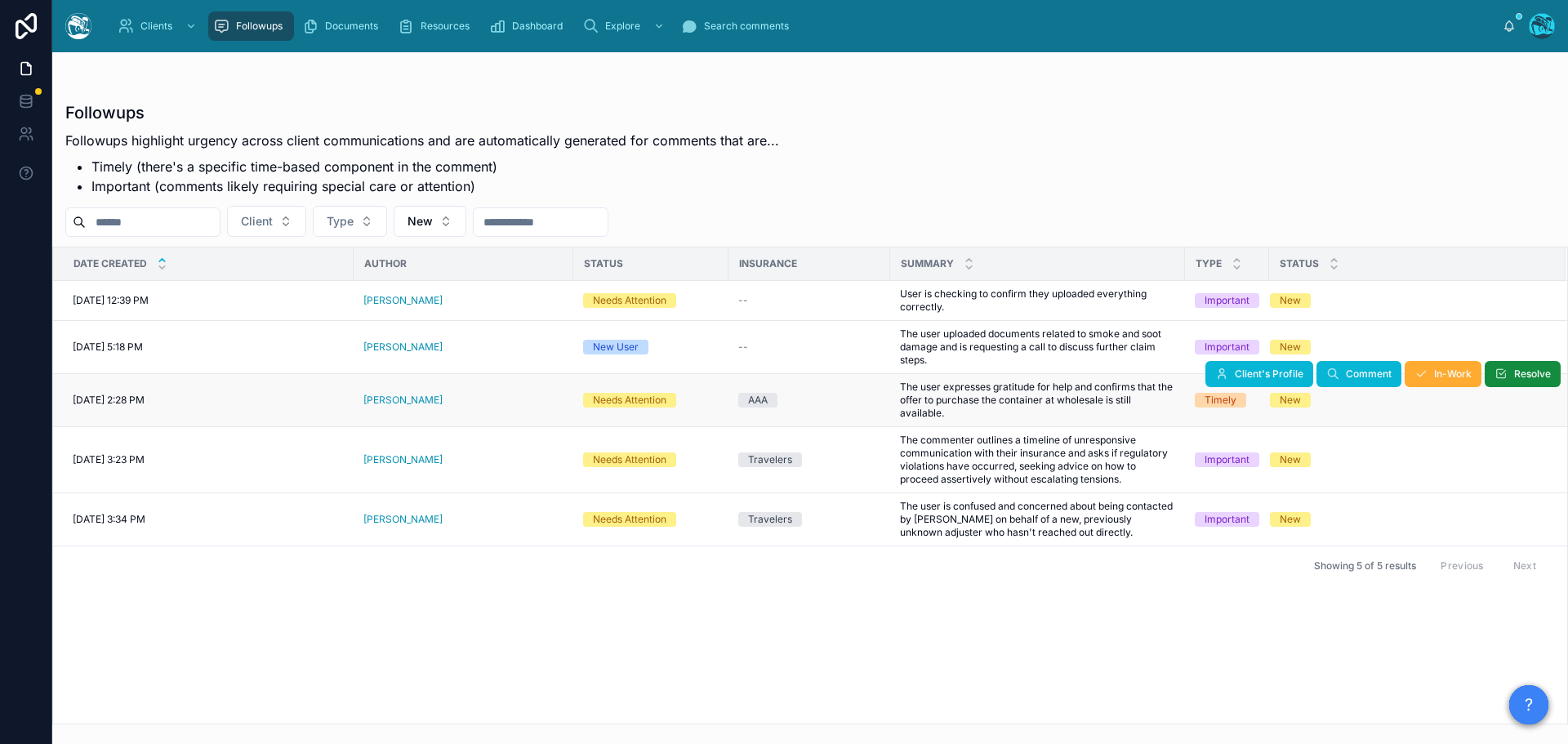
click at [445, 403] on div "[PERSON_NAME]" at bounding box center [463, 400] width 200 height 13
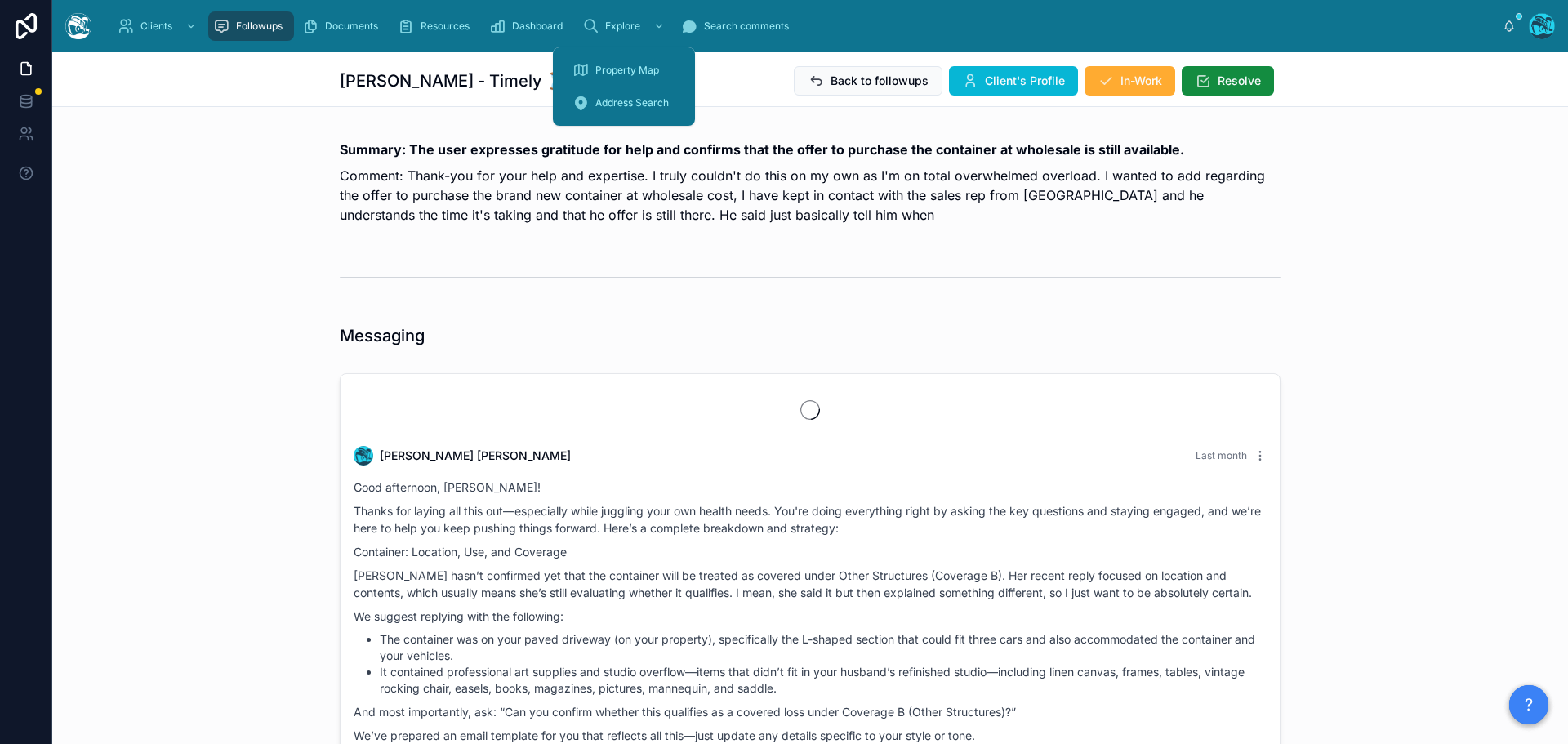
scroll to position [5946, 0]
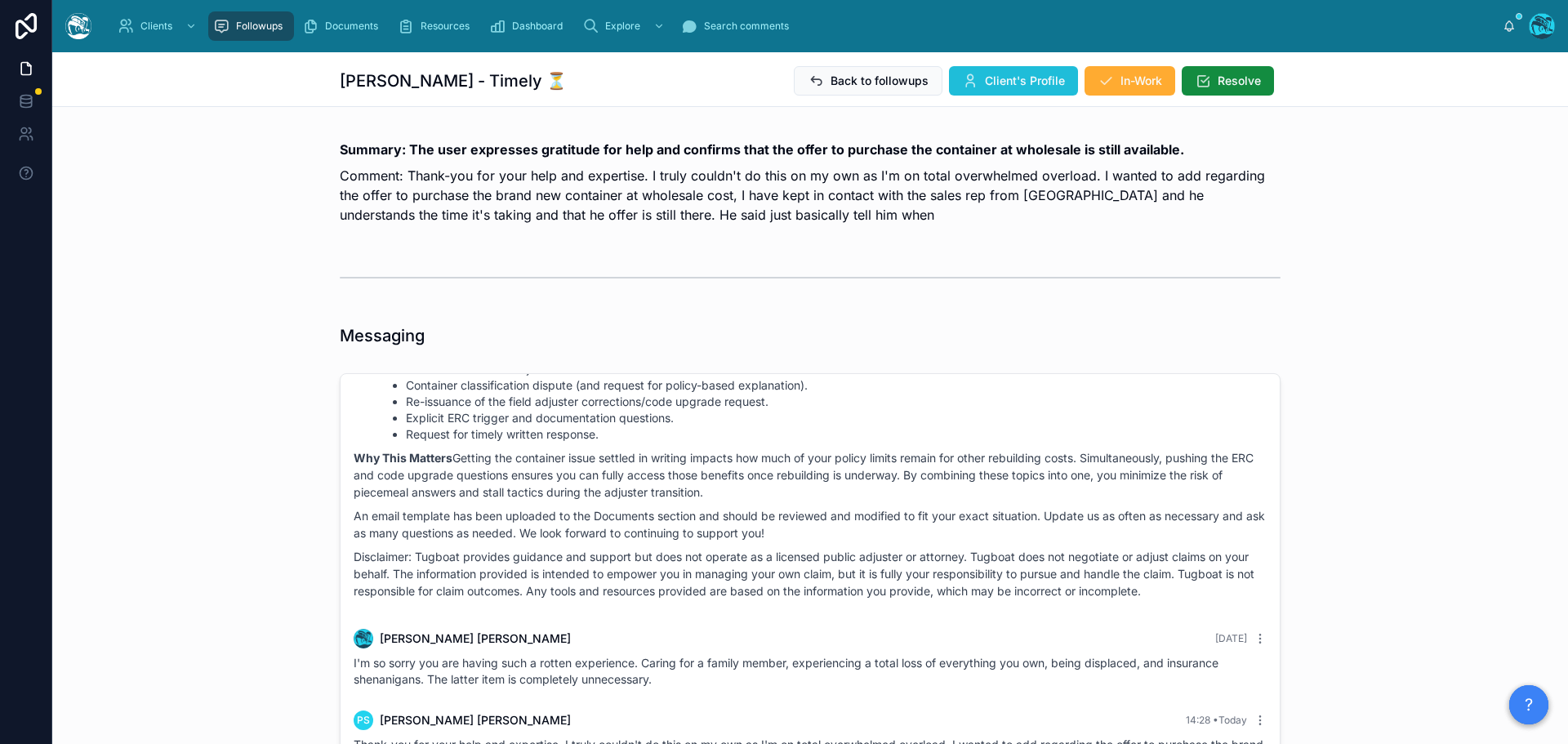
click at [1009, 77] on span "Client's Profile" at bounding box center [1025, 81] width 80 height 17
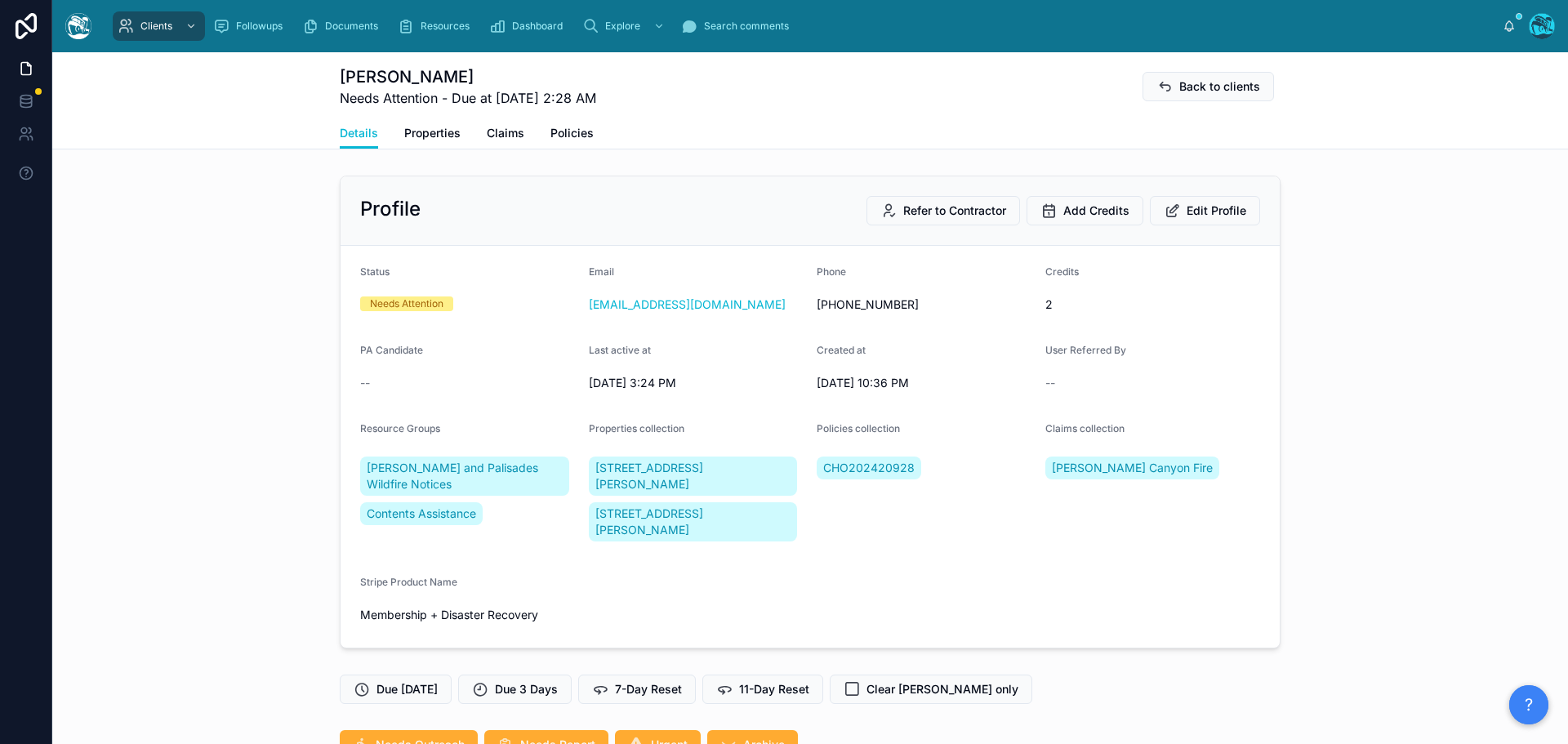
scroll to position [5395, 0]
click at [1380, 397] on div "Profile Refer to Contractor Add Credits Edit Profile Status Needs Attention Ema…" at bounding box center [810, 412] width 1515 height 485
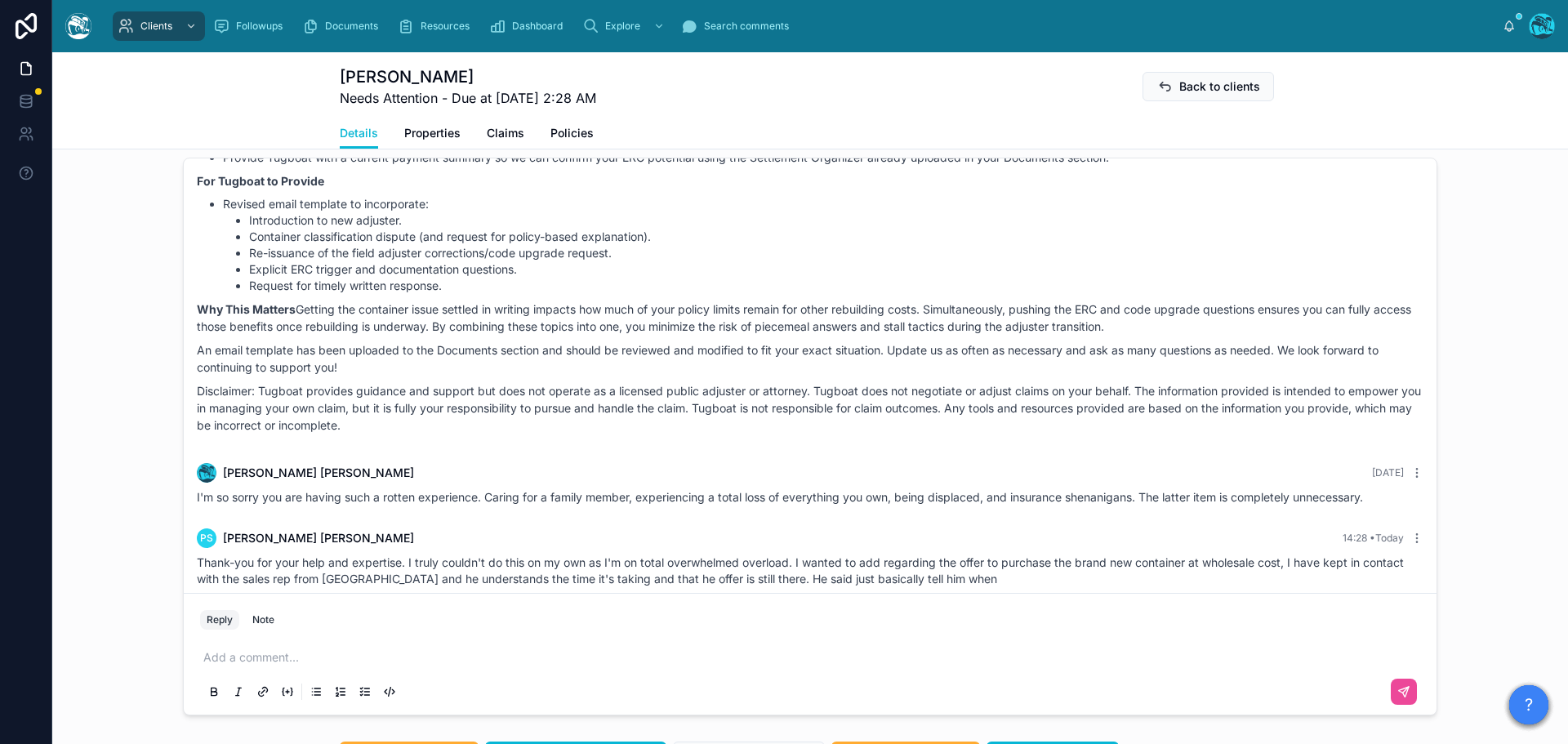
scroll to position [1306, 0]
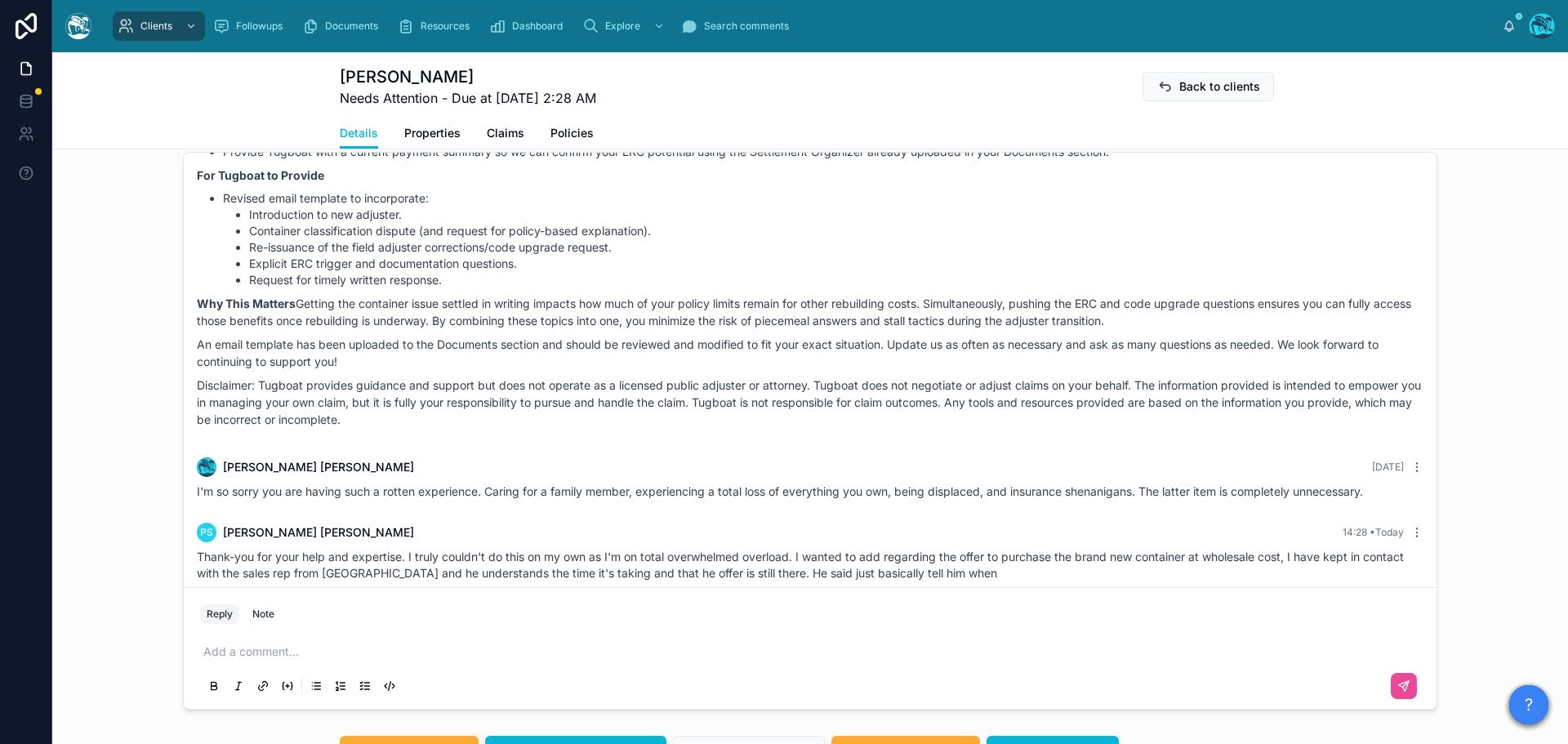
click at [270, 654] on p at bounding box center [813, 652] width 1220 height 17
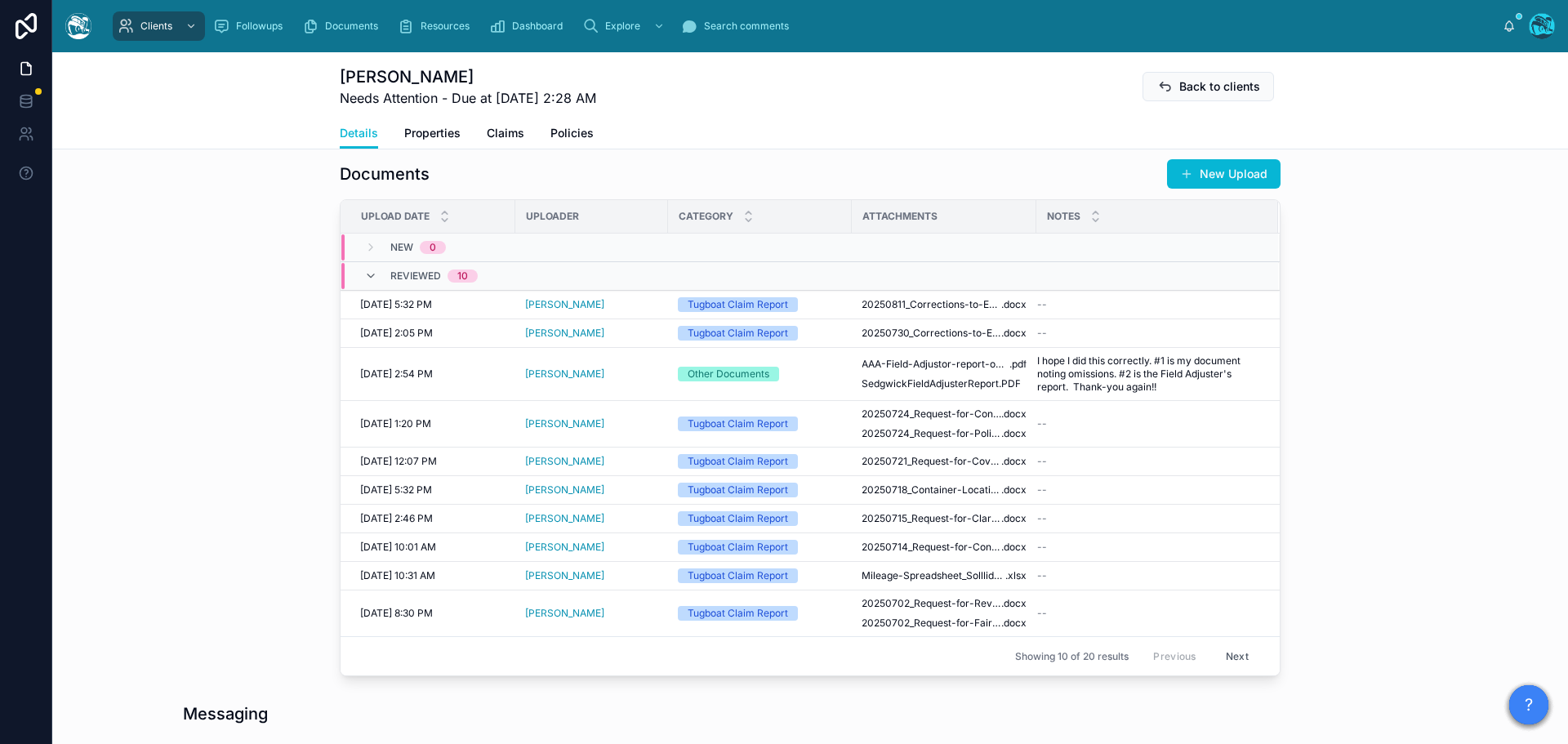
scroll to position [653, 0]
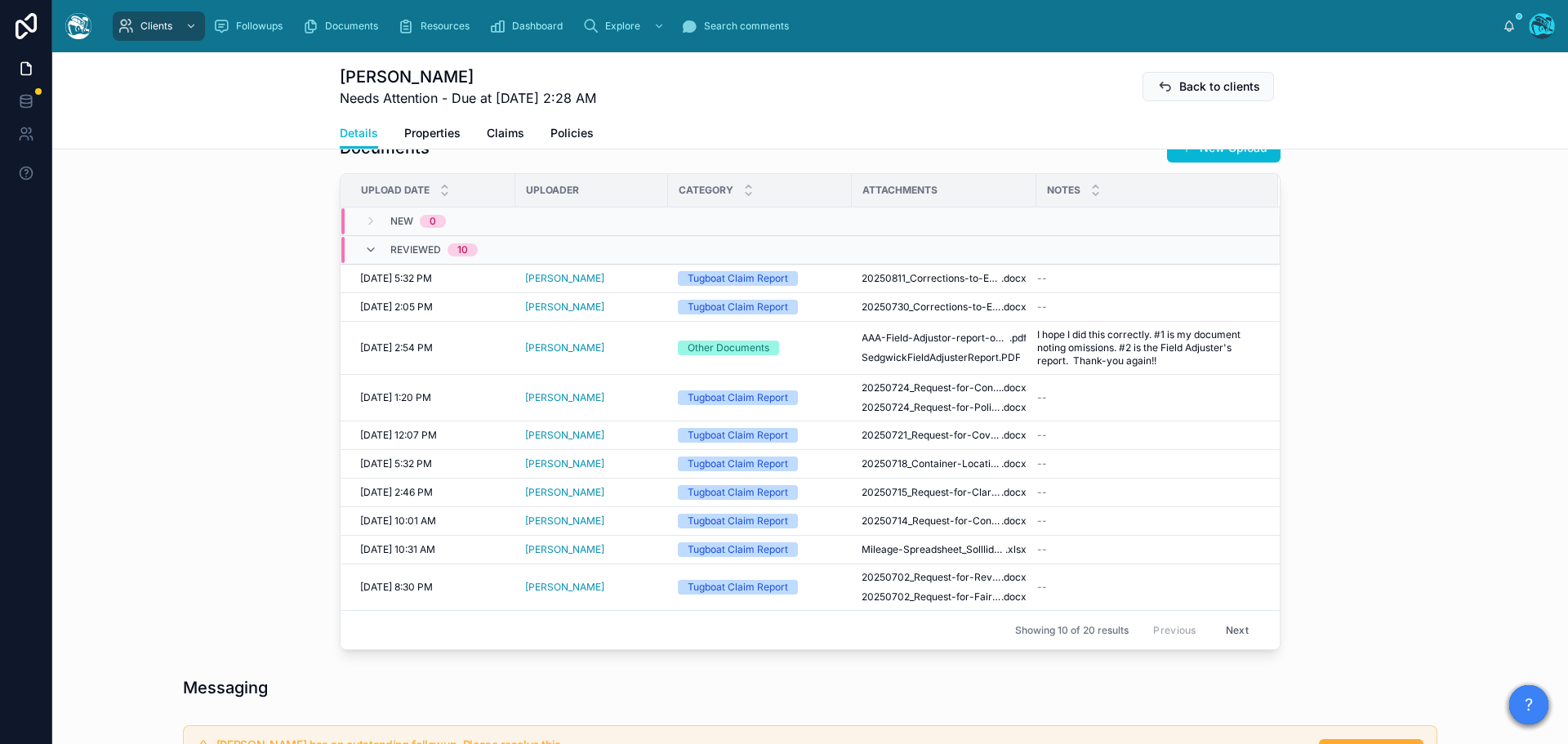
click at [1233, 629] on button "Next" at bounding box center [1236, 629] width 46 height 25
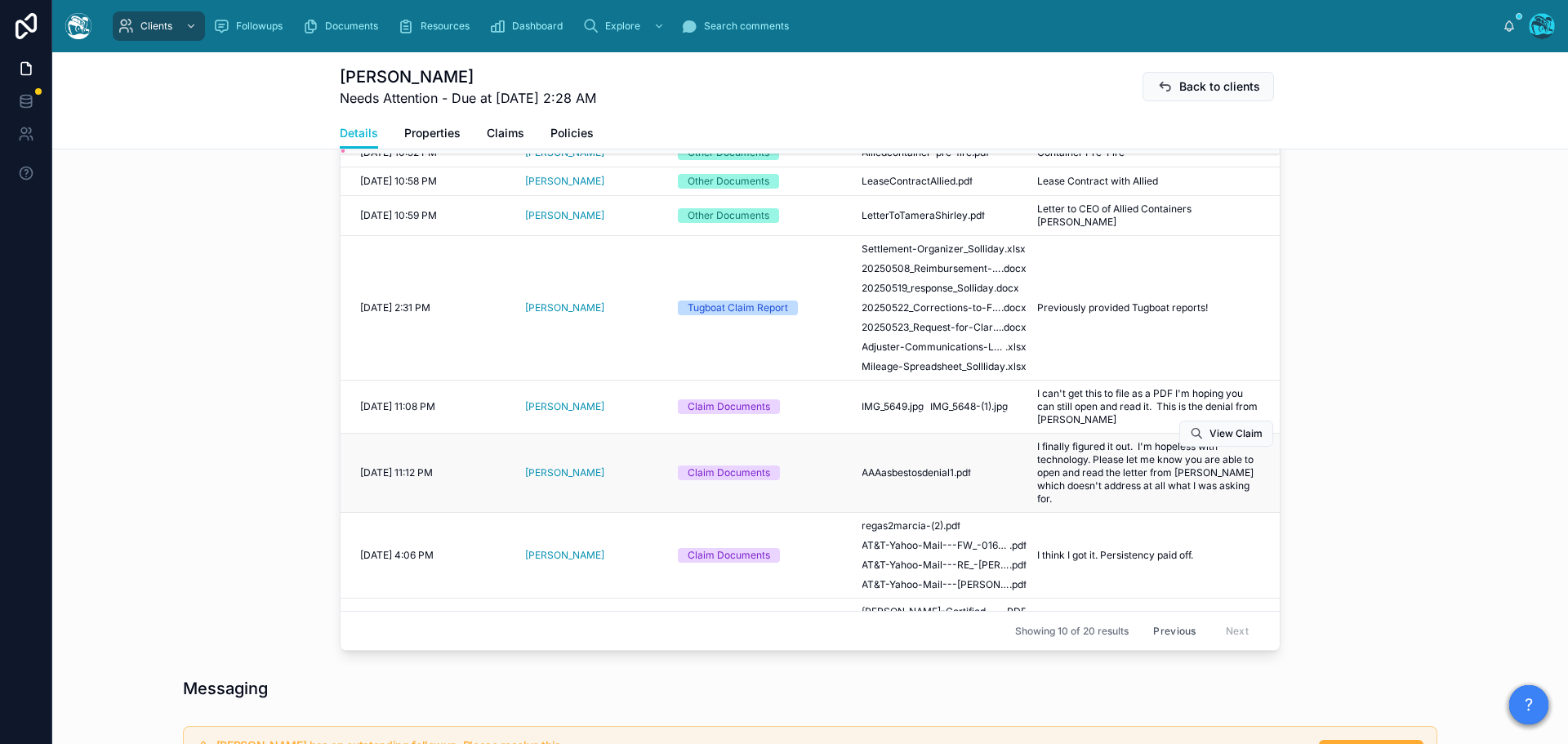
scroll to position [135, 0]
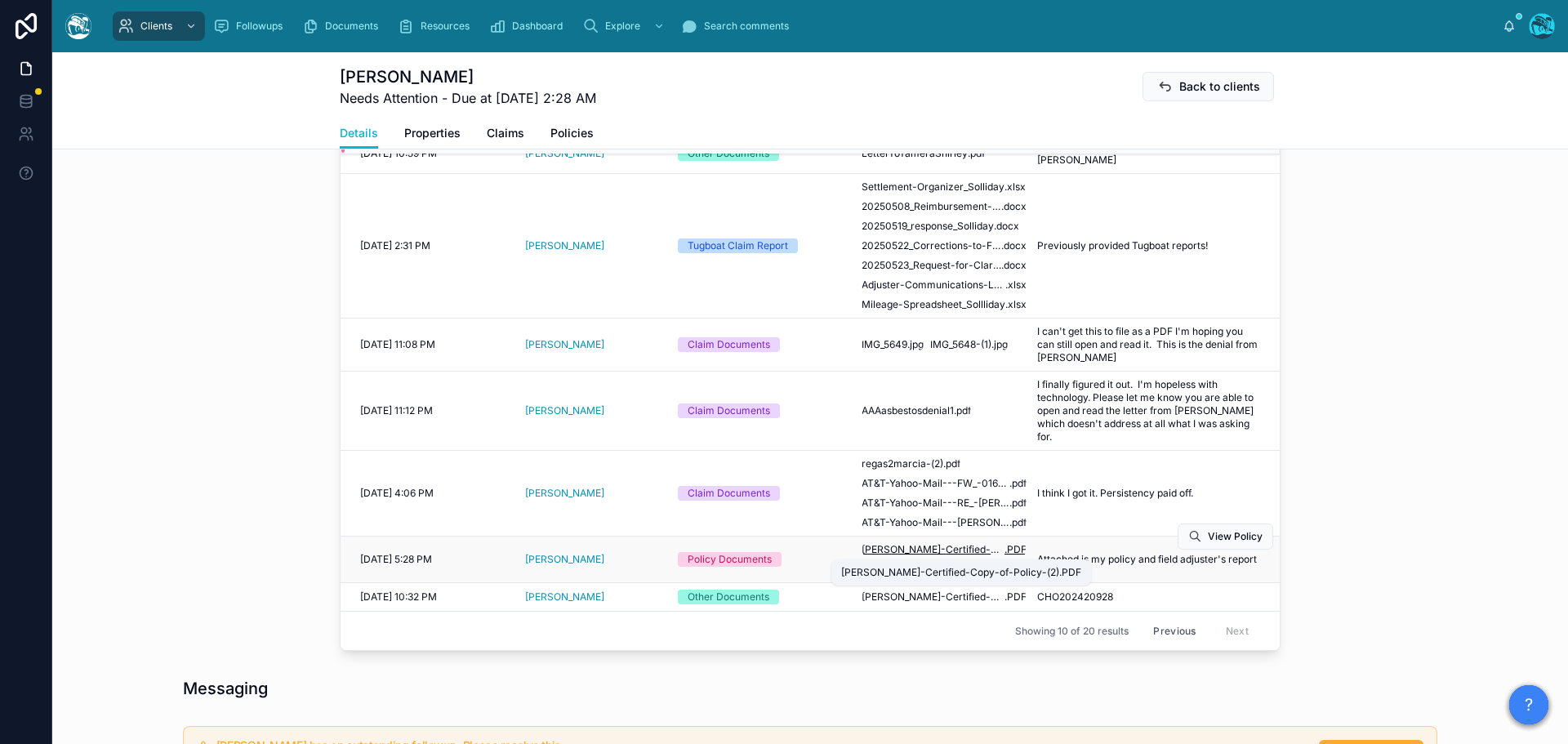
click at [945, 548] on span "solliday-Certified-Copy-of-Policy-(2)" at bounding box center [933, 550] width 143 height 13
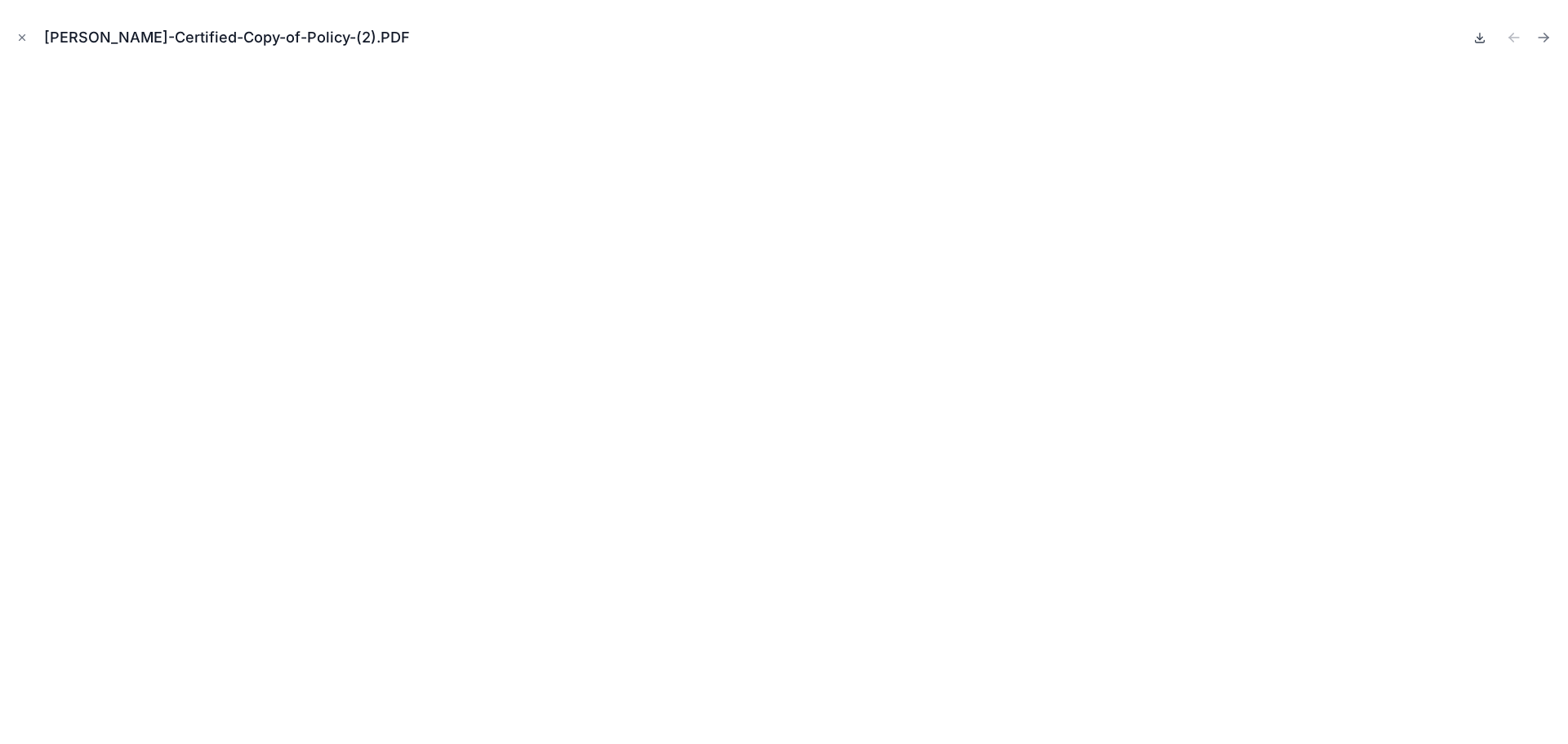
click at [1478, 38] on icon at bounding box center [1480, 38] width 6 height 3
click at [21, 38] on icon "Close modal" at bounding box center [22, 38] width 6 height 6
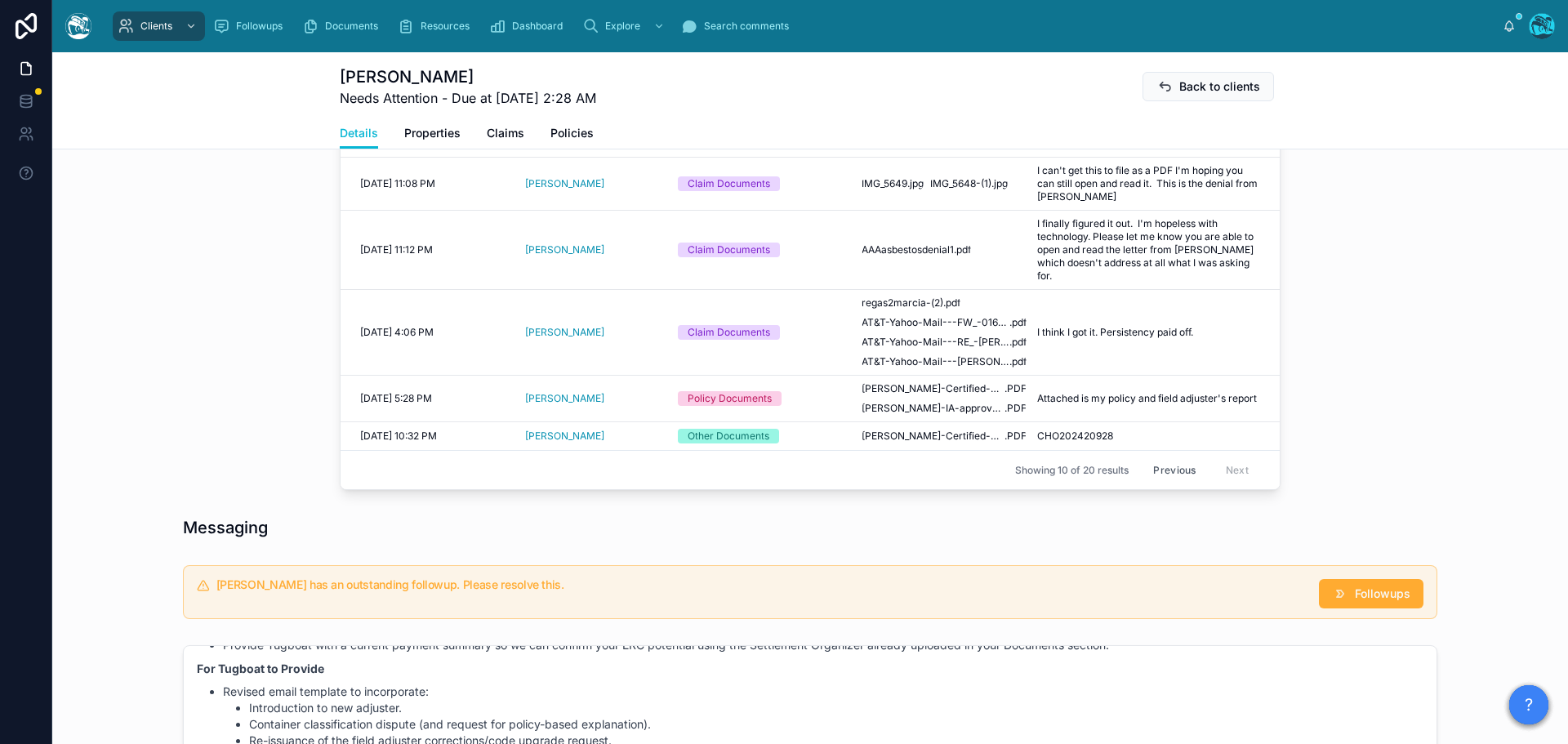
scroll to position [980, 0]
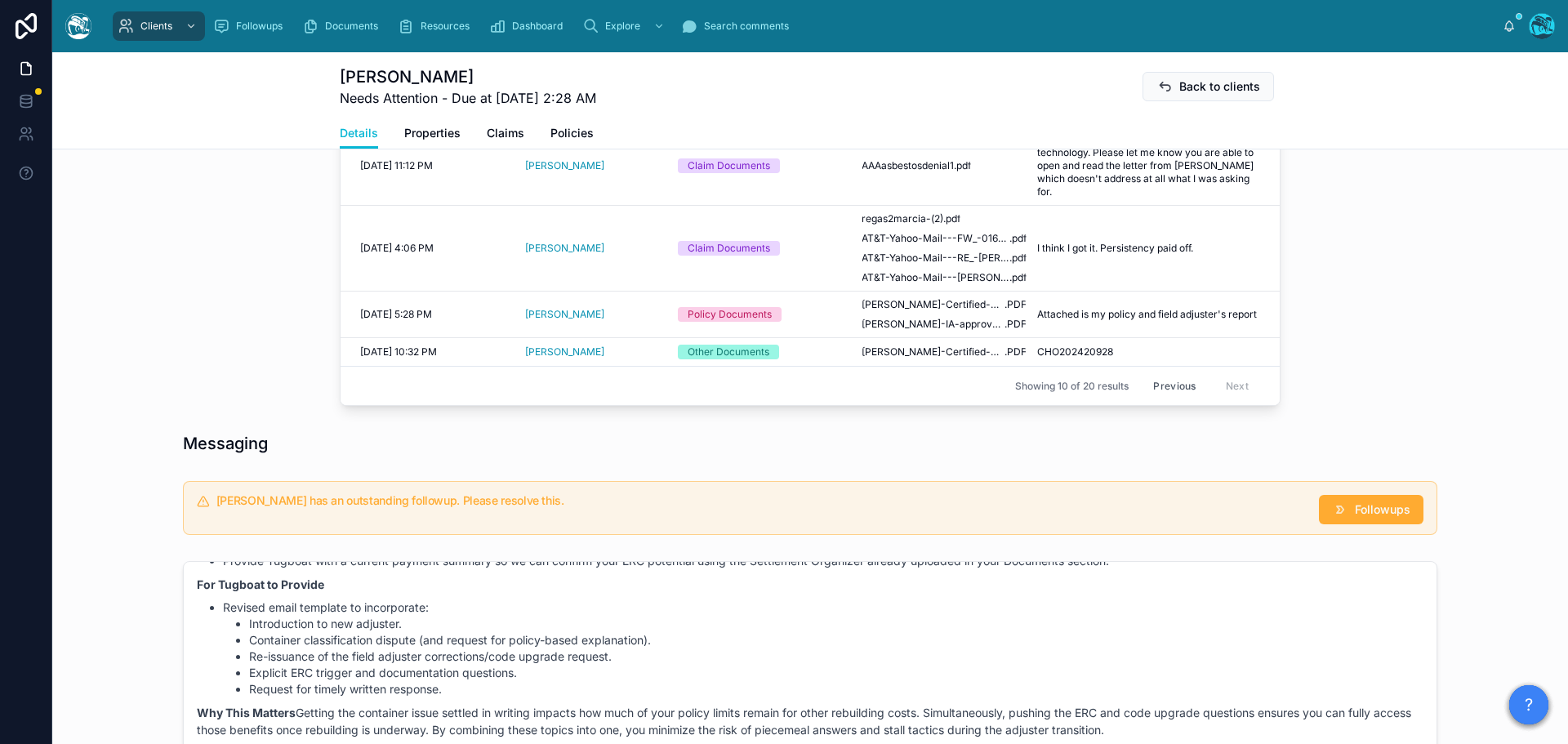
click at [1158, 379] on button "Previous" at bounding box center [1175, 386] width 65 height 25
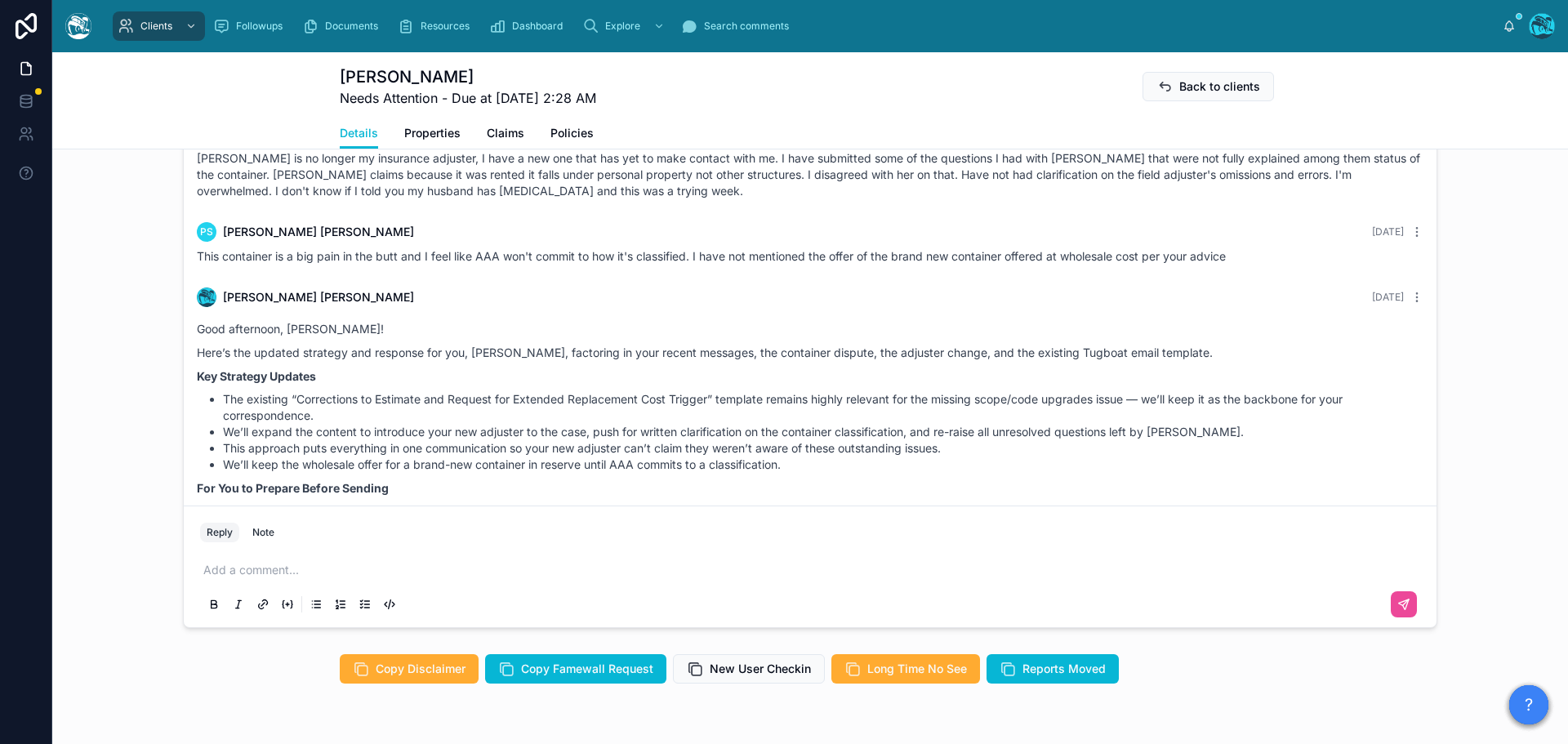
scroll to position [4823, 0]
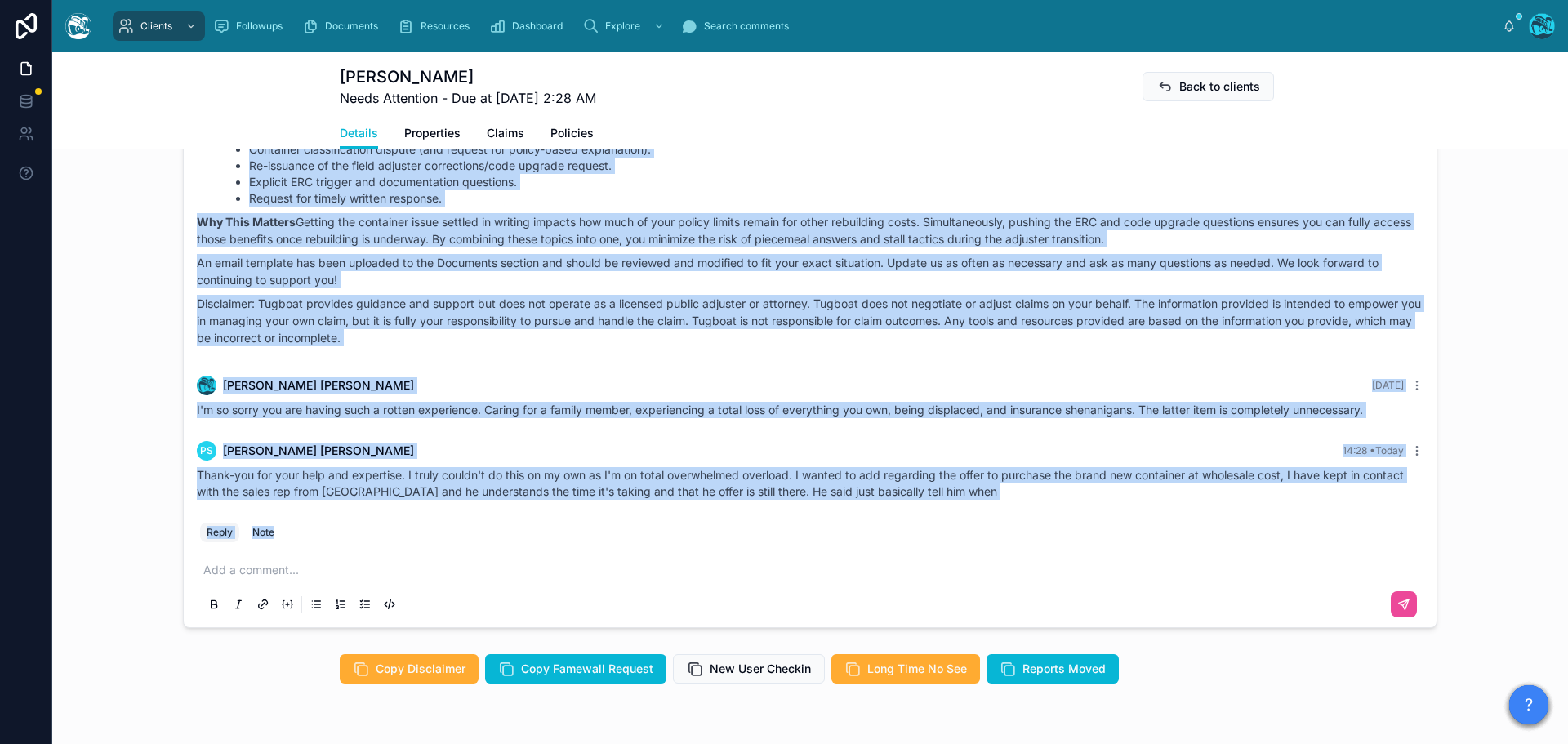
drag, startPoint x: 1097, startPoint y: 342, endPoint x: 1164, endPoint y: 454, distance: 130.5
click at [1164, 518] on div "Rachel Baker Last month Good afternoon, Mrs. Solliday! Thanks for laying all th…" at bounding box center [810, 349] width 1254 height 557
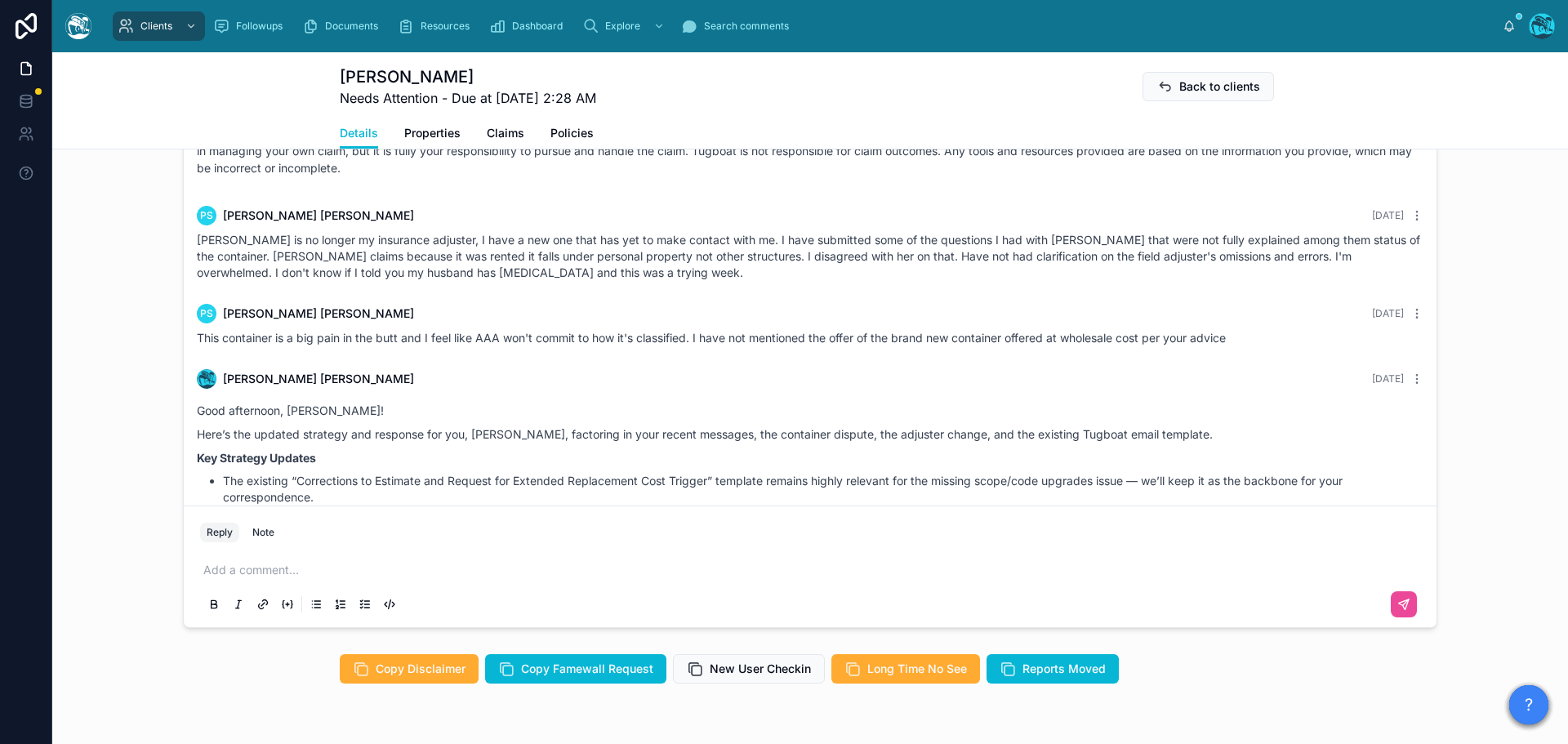
click at [1262, 330] on div "This container is a big pain in the butt and I feel like AAA won't commit to ho…" at bounding box center [810, 338] width 1226 height 17
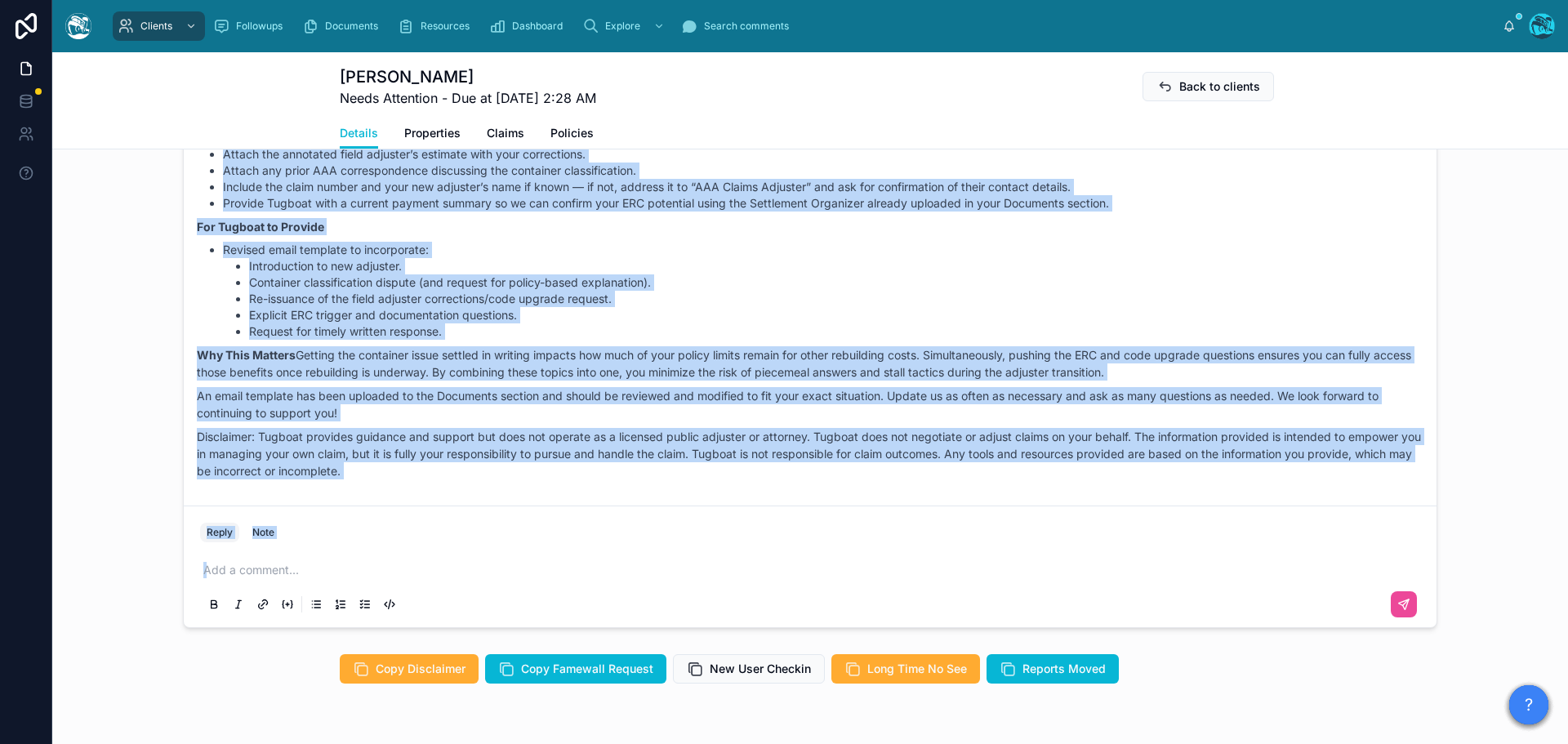
scroll to position [5395, 0]
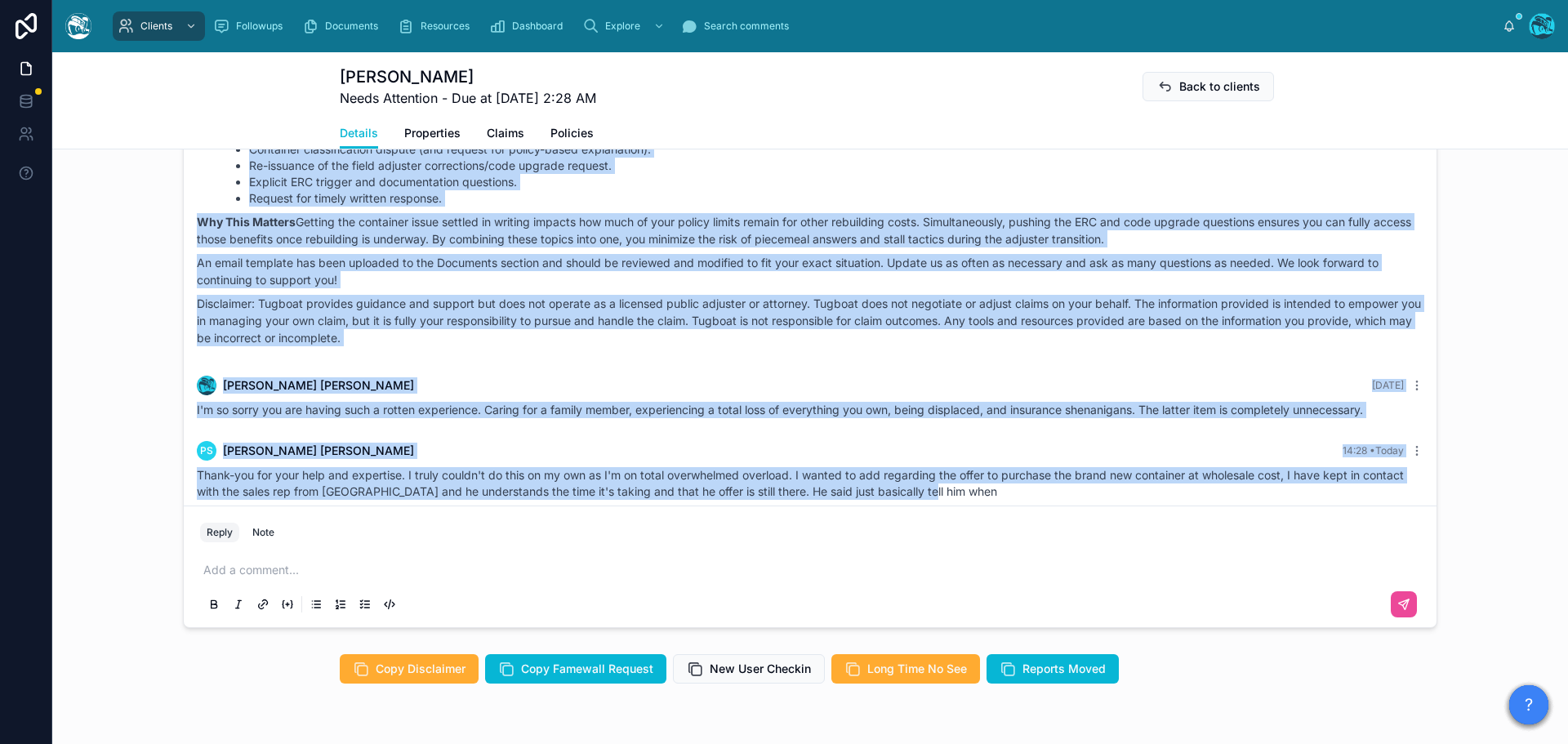
drag, startPoint x: 1264, startPoint y: 325, endPoint x: 1215, endPoint y: 469, distance: 152.1
copy div "Rachel Baker Yesterday Good afternoon, Pauline! Here’s the updated strategy and…"
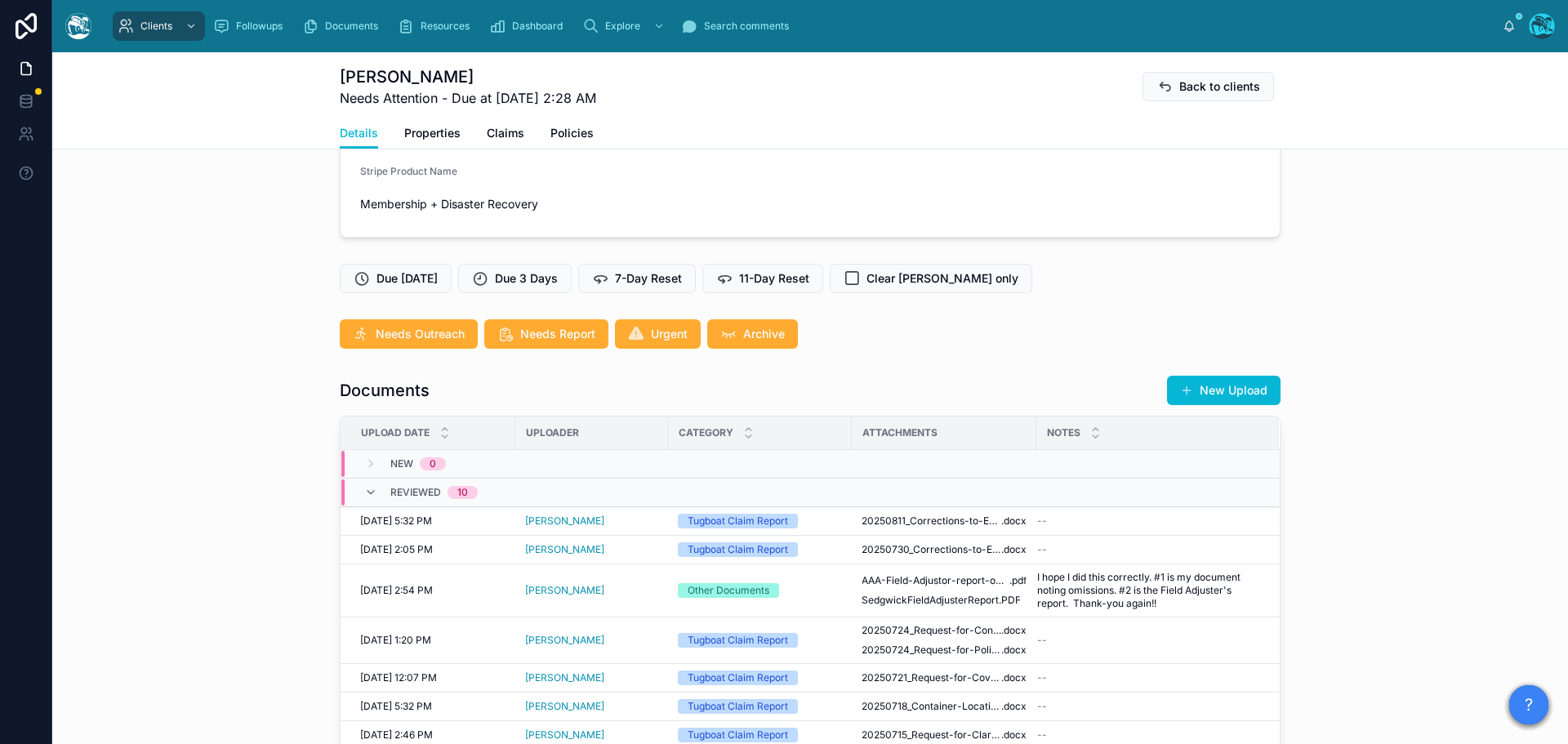
scroll to position [408, 0]
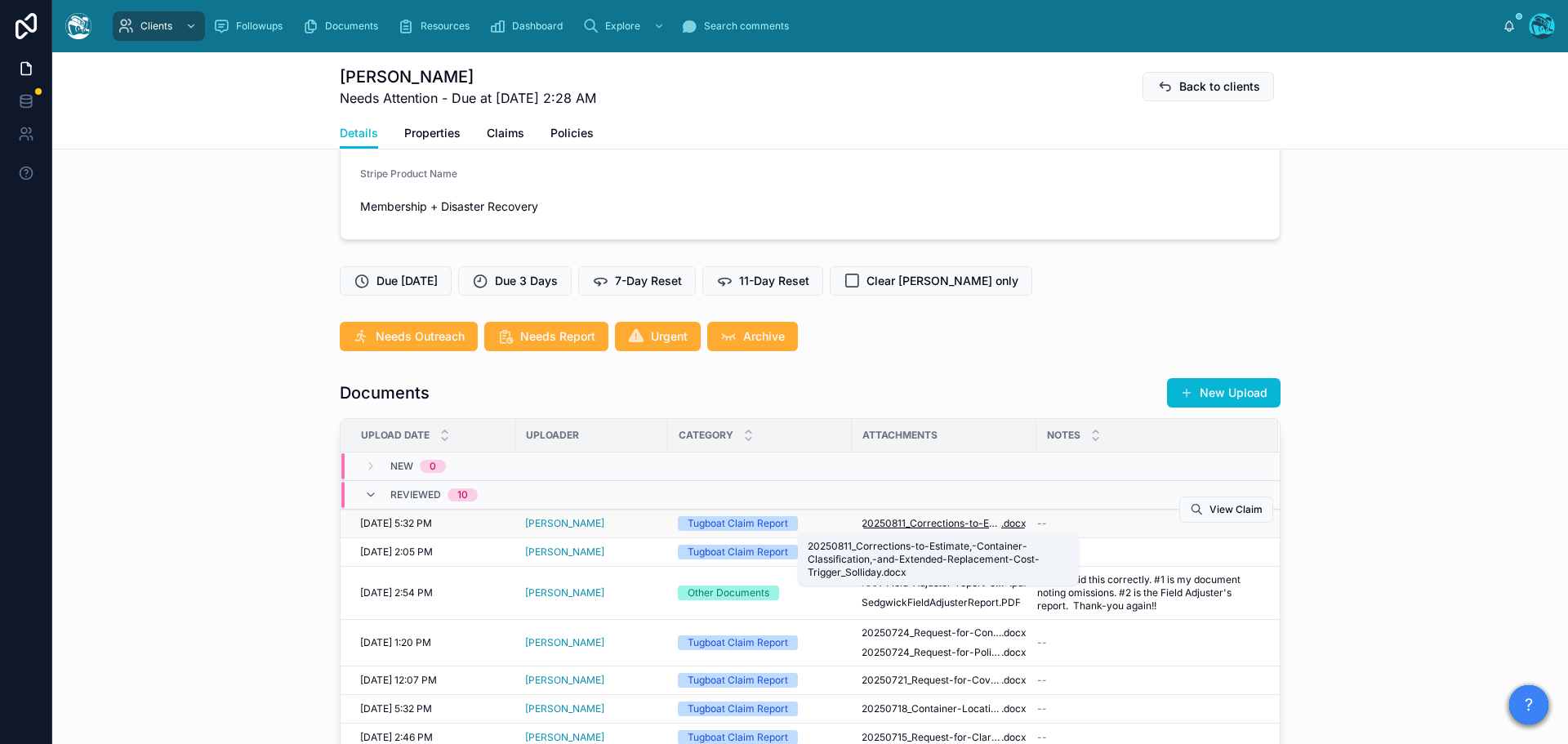
click at [978, 519] on span "20250811_Corrections-to-Estimate,-Container-Classification,-and-Extended-Replac…" at bounding box center [931, 523] width 140 height 13
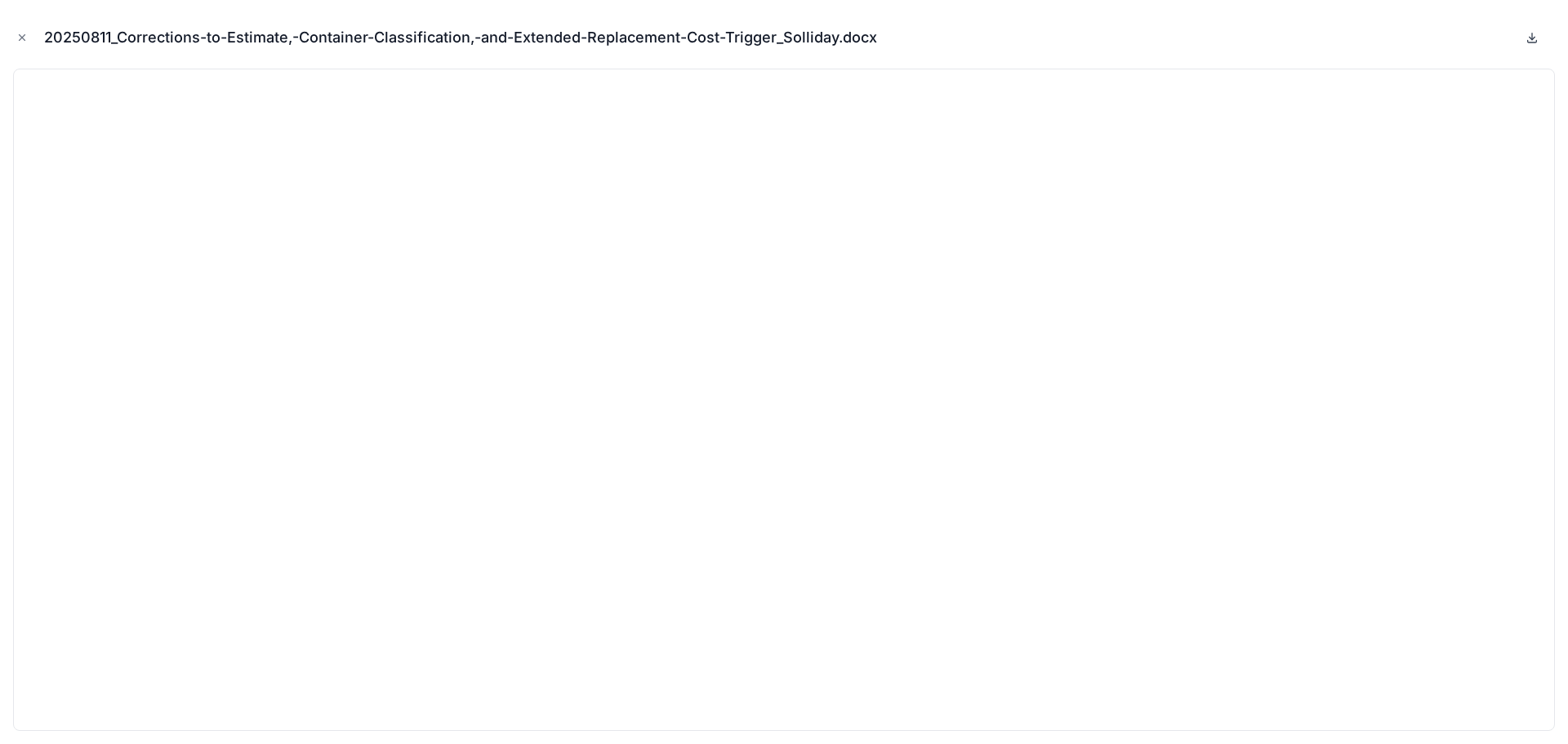
click at [1533, 38] on icon at bounding box center [1532, 38] width 6 height 3
click at [18, 37] on icon "Close modal" at bounding box center [23, 38] width 12 height 12
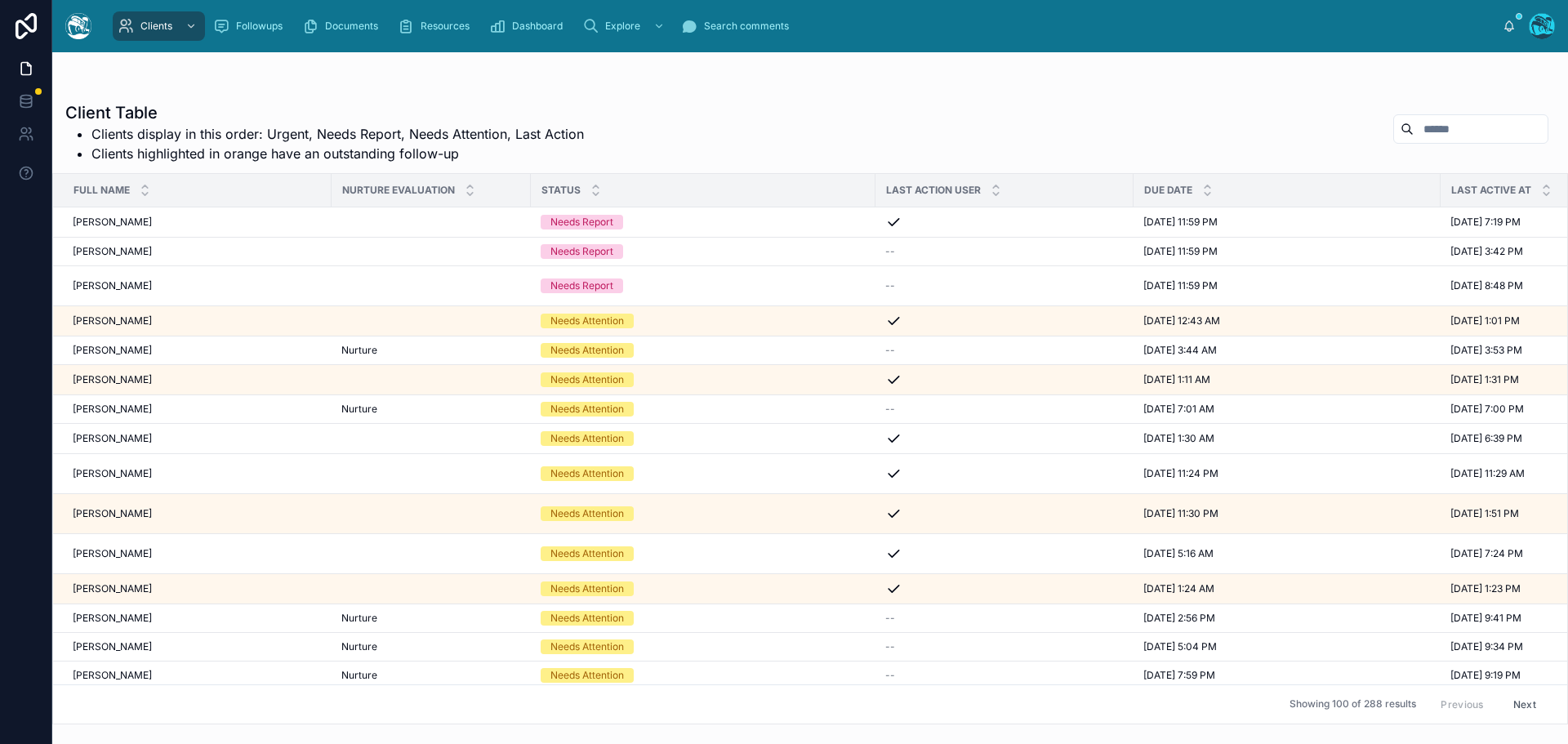
click at [1435, 135] on input "text" at bounding box center [1480, 128] width 134 height 23
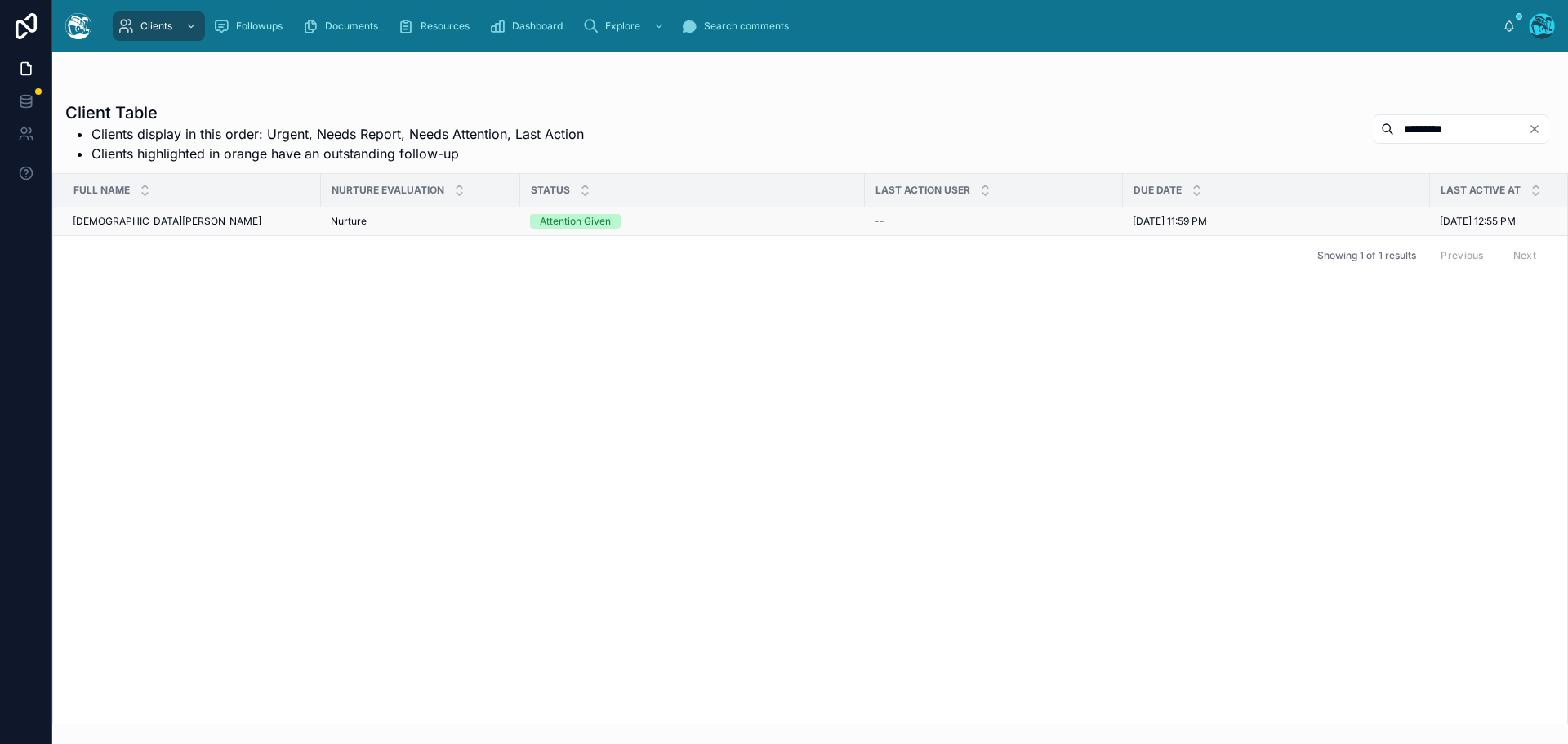
type input "*********"
click at [188, 223] on div "Christian Schweigel Christian Schweigel" at bounding box center [192, 222] width 239 height 13
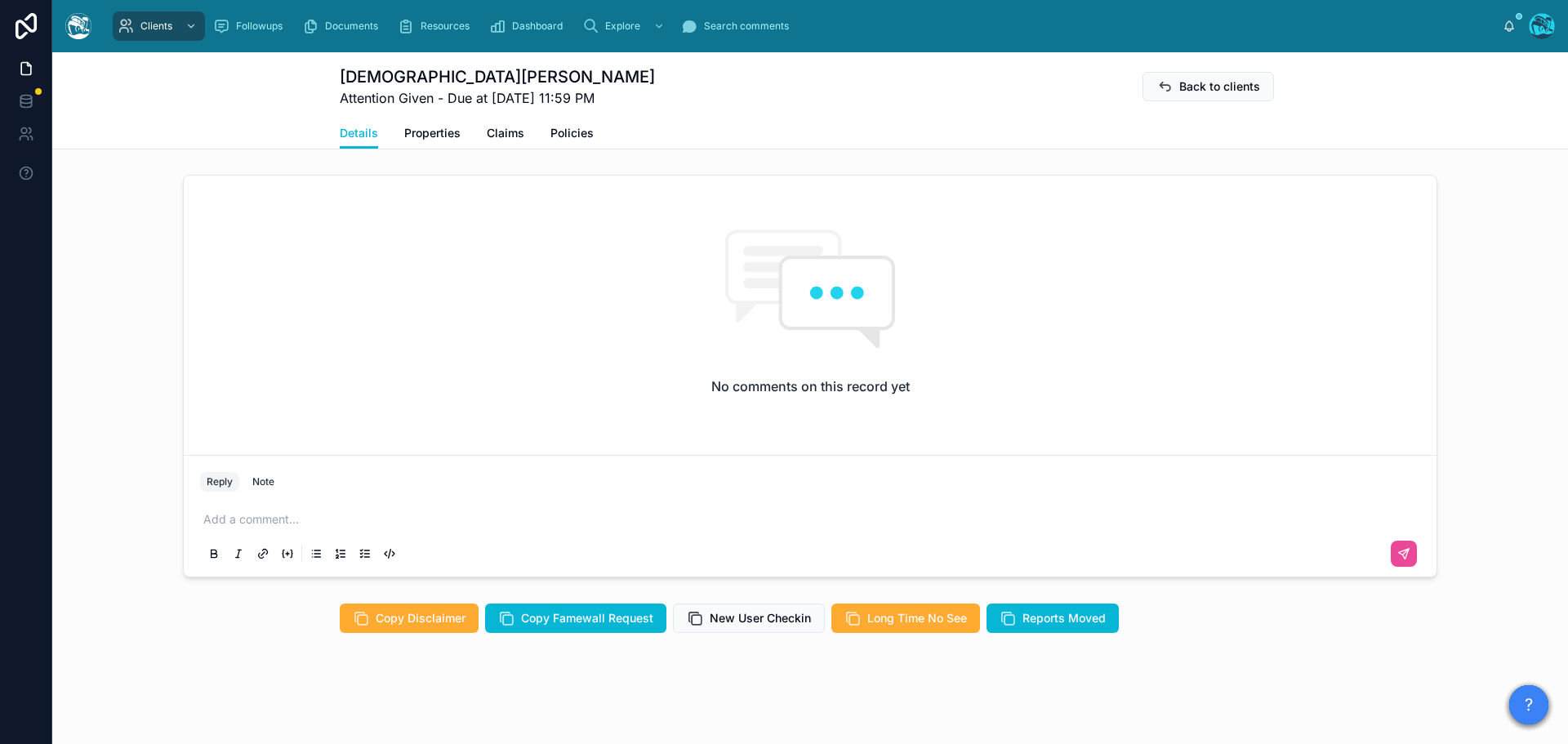
scroll to position [108, 0]
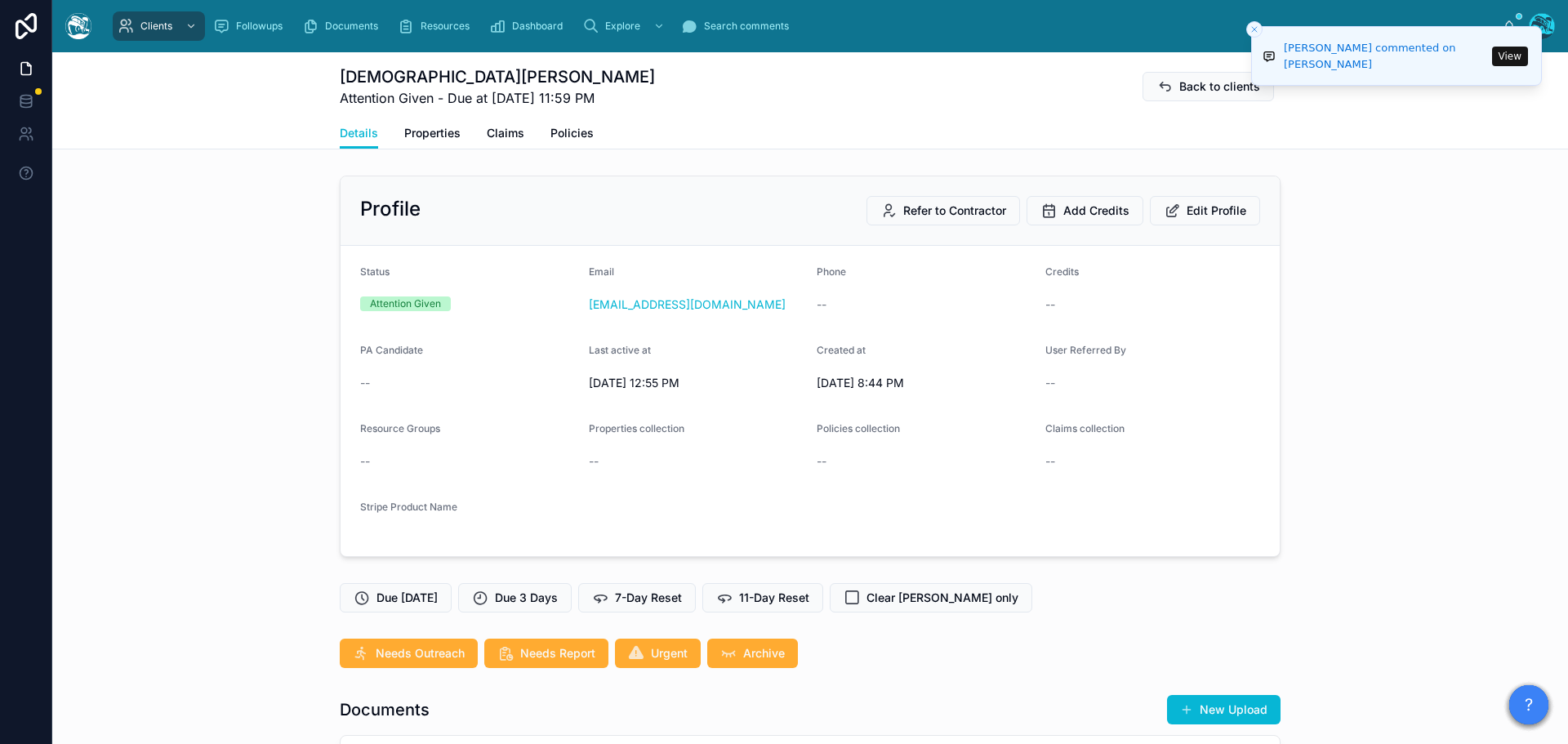
scroll to position [108, 0]
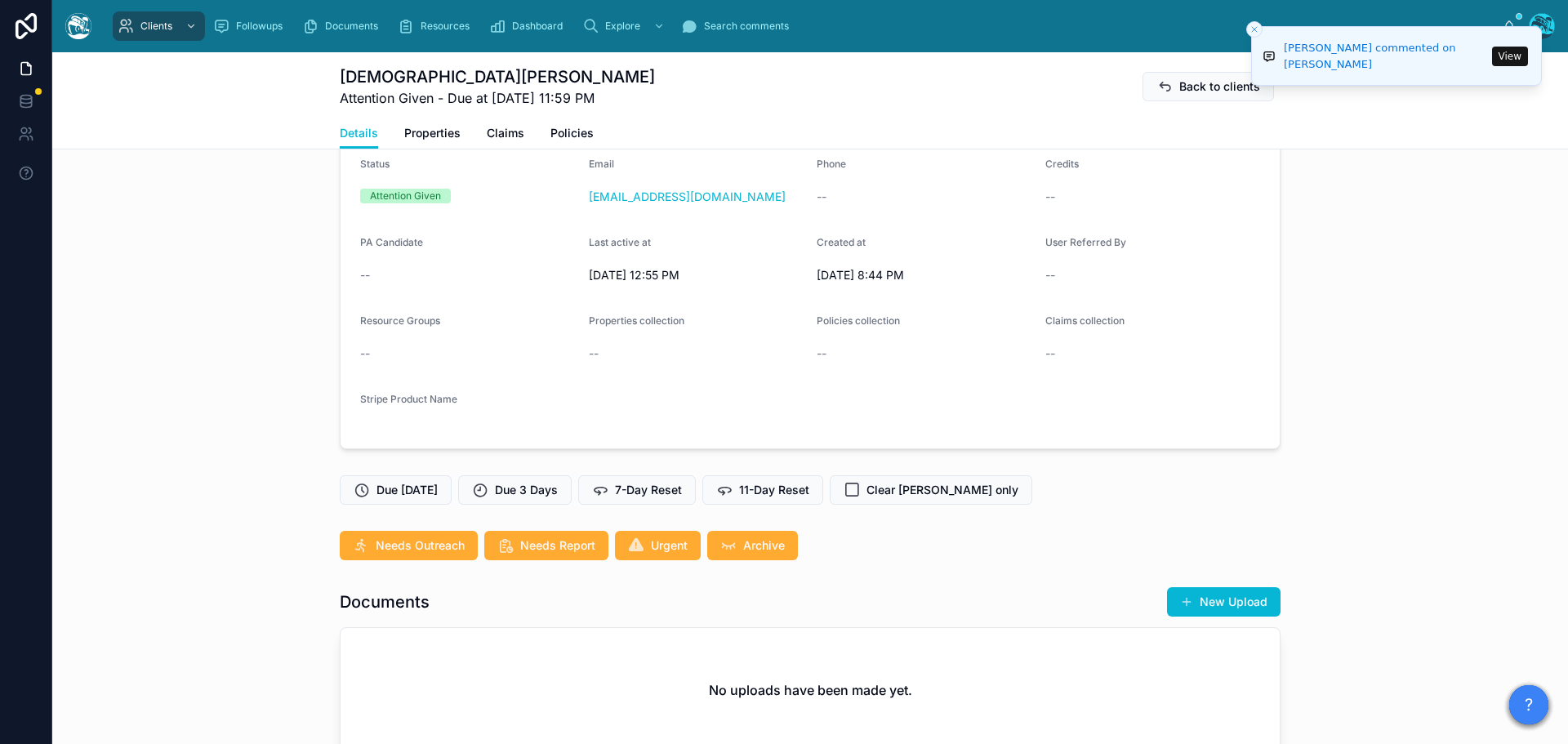
click at [1504, 55] on button "View" at bounding box center [1509, 56] width 36 height 19
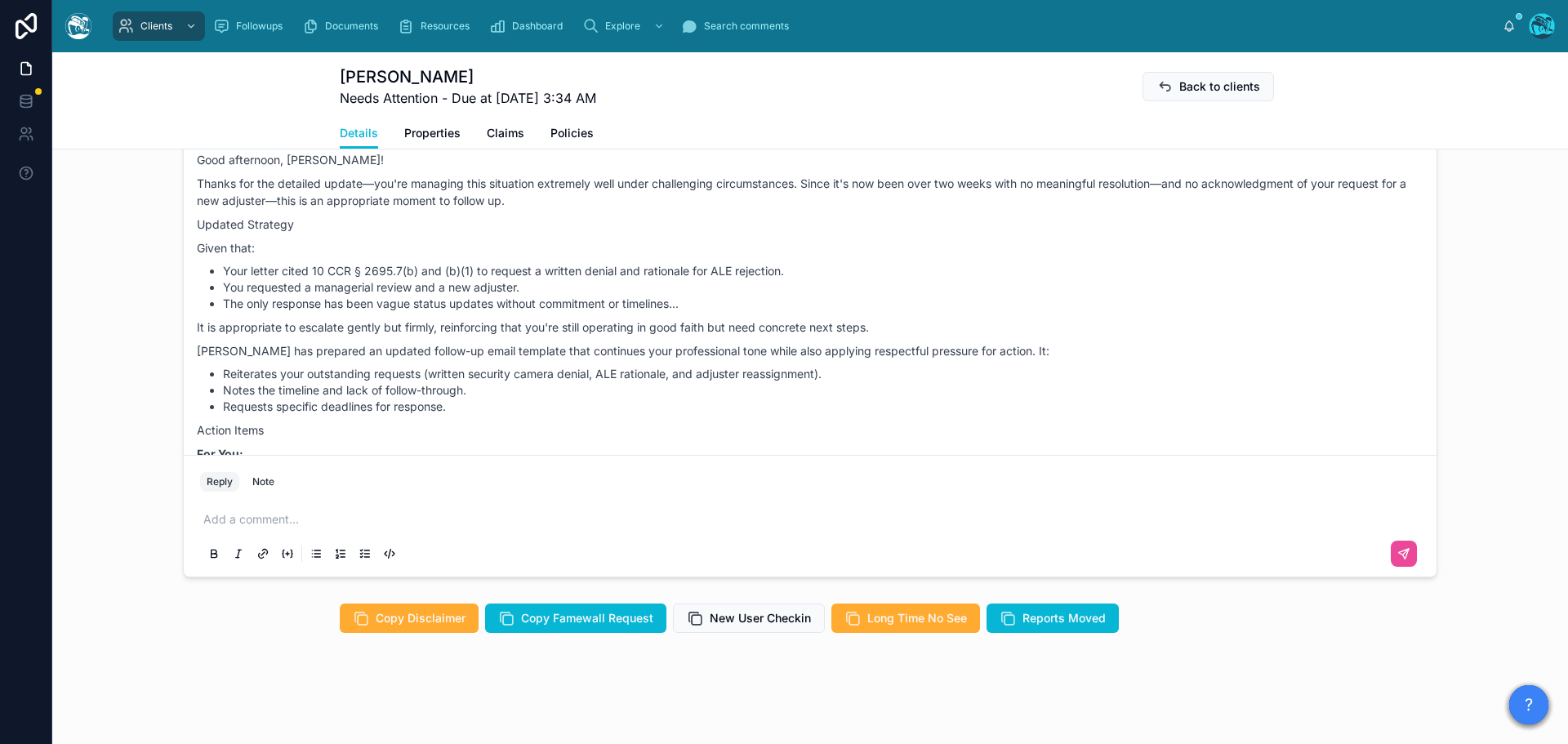
scroll to position [1960, 0]
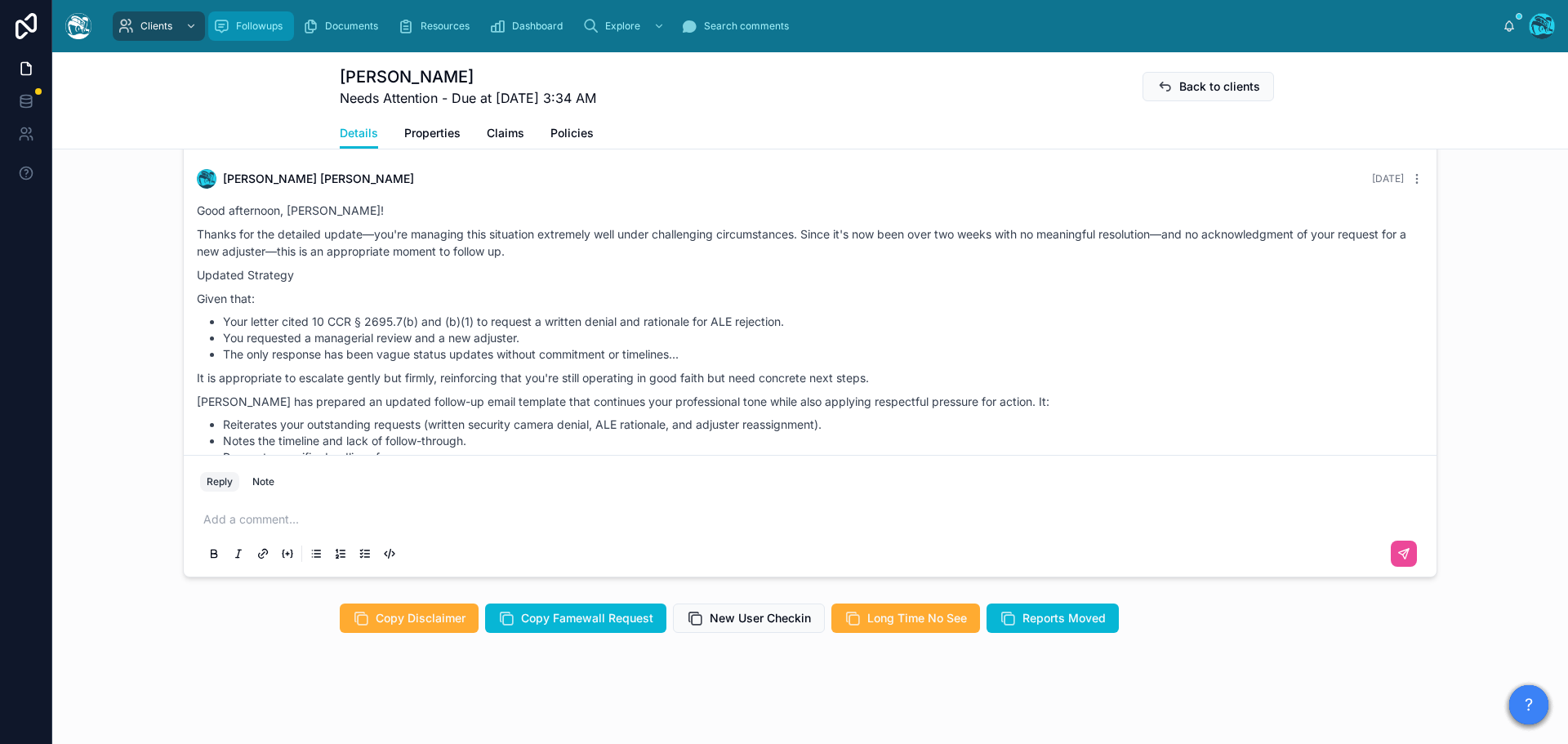
click at [266, 28] on span "Followups" at bounding box center [260, 26] width 47 height 13
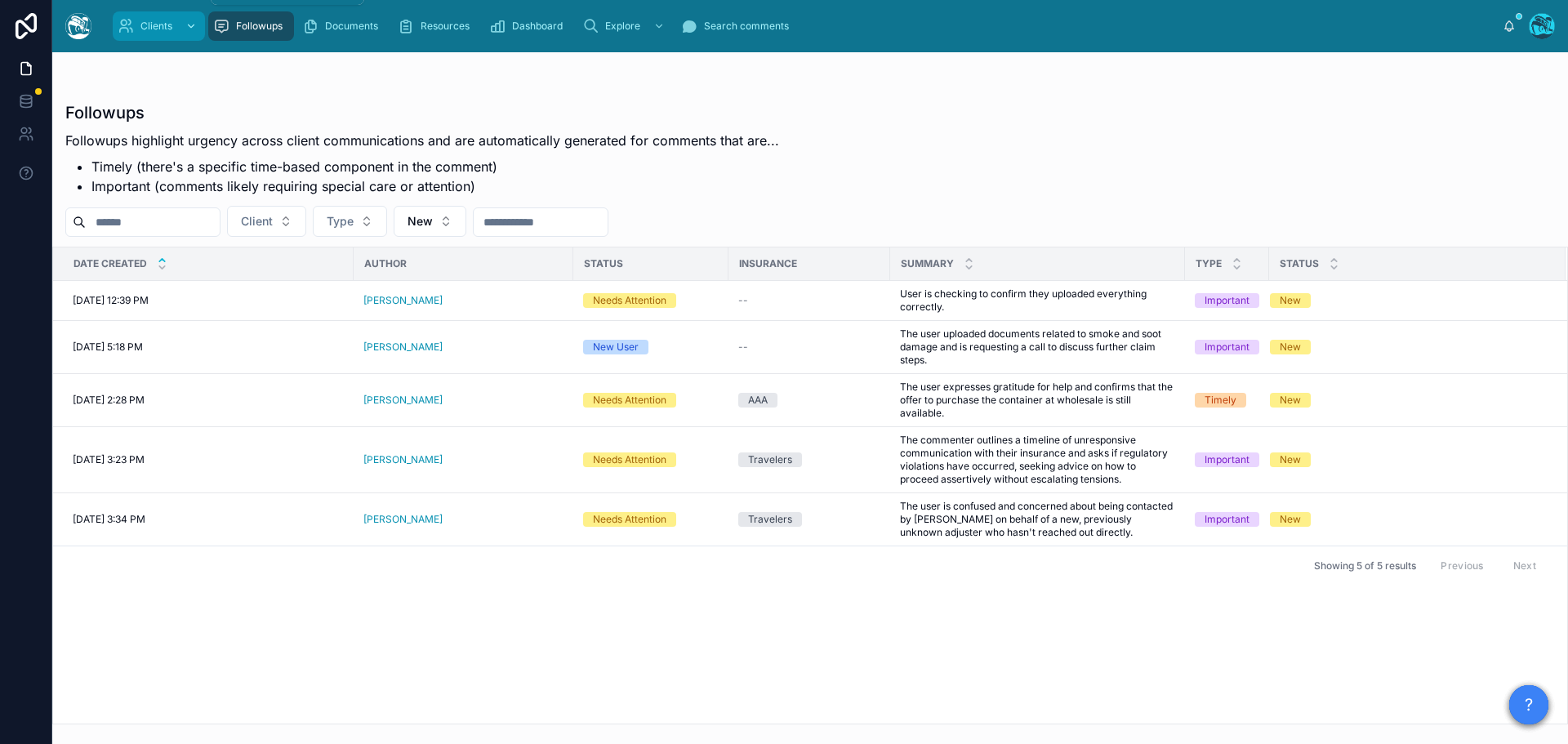
click at [152, 28] on span "Clients" at bounding box center [157, 26] width 32 height 13
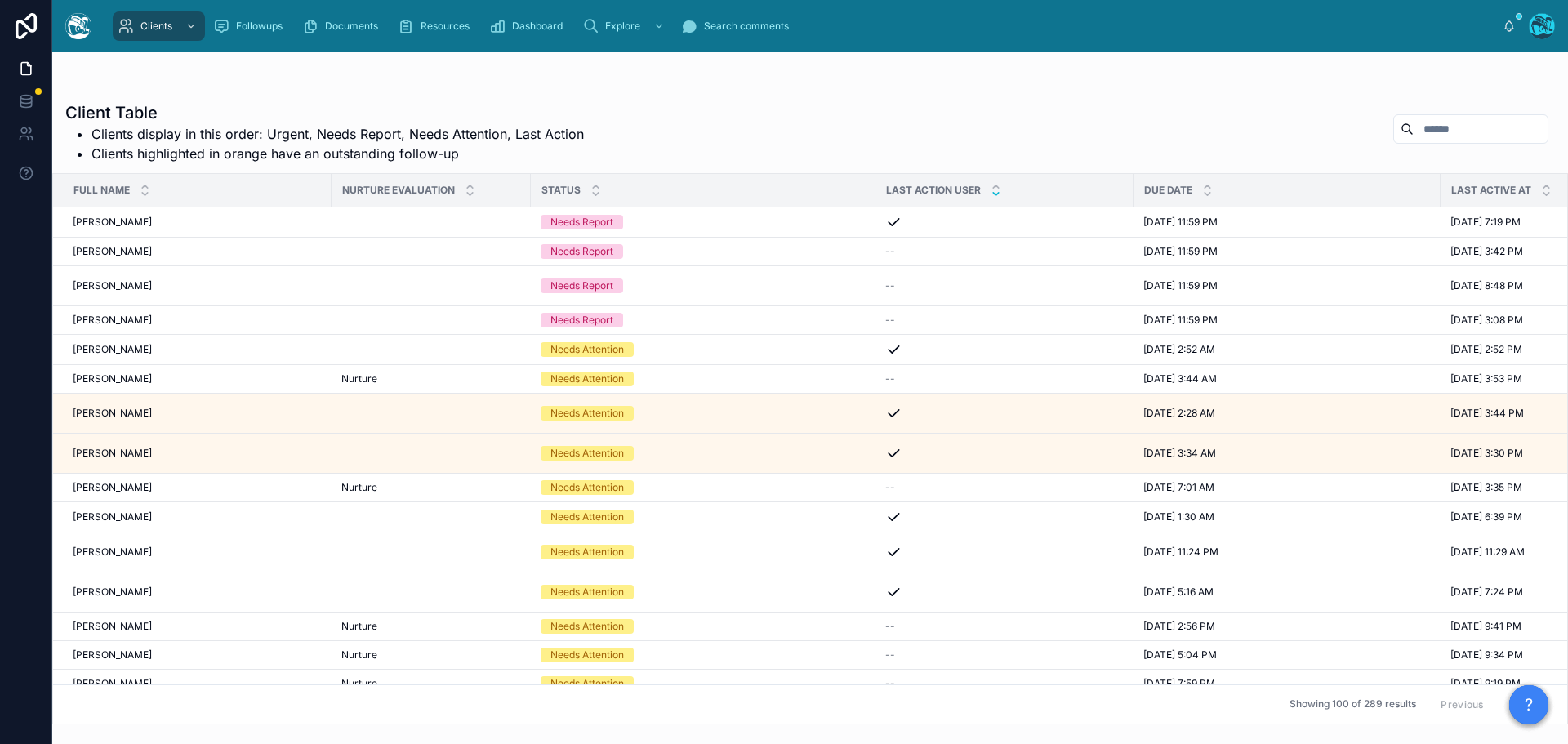
click at [990, 193] on icon at bounding box center [995, 193] width 11 height 11
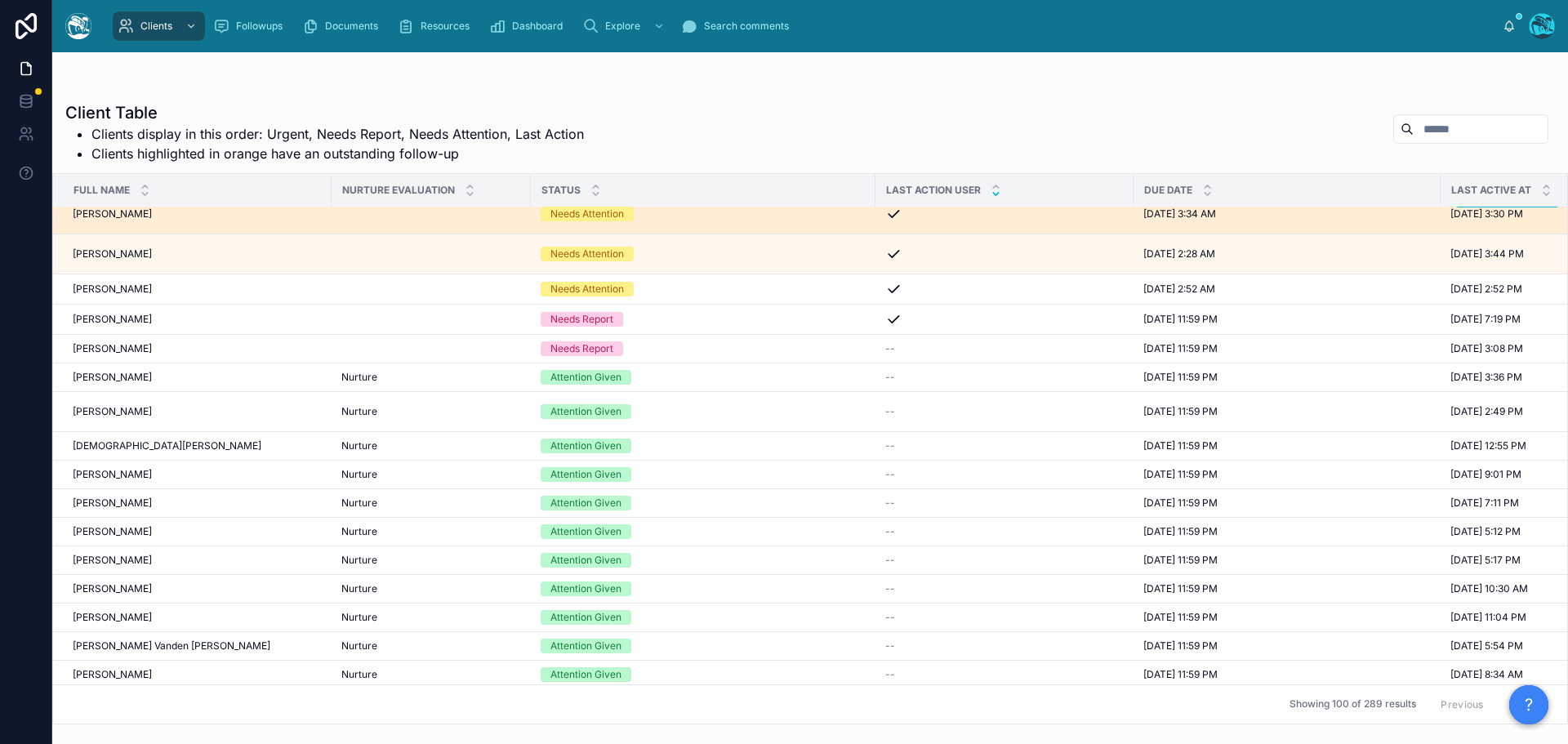
scroll to position [408, 0]
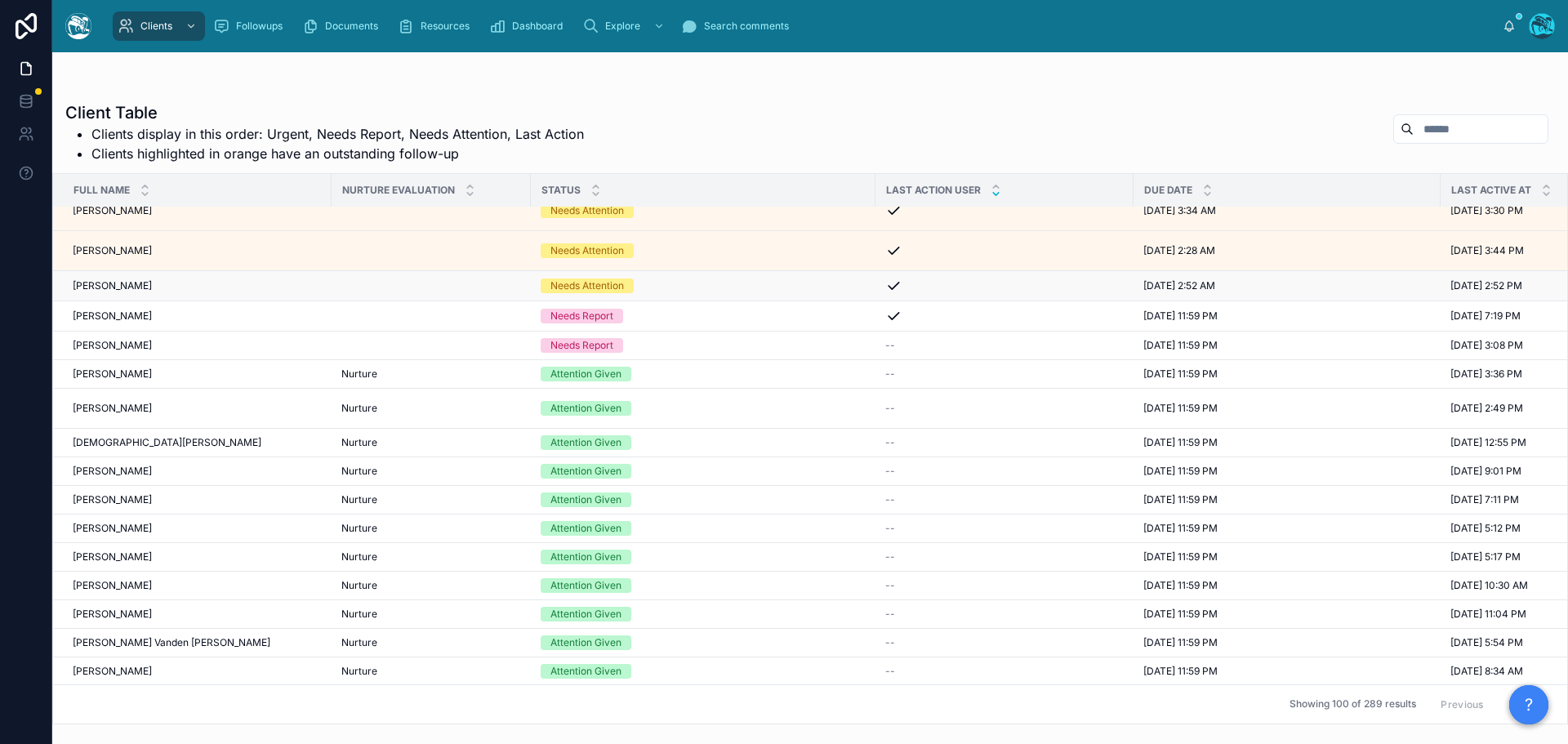
click at [470, 289] on td at bounding box center [431, 286] width 199 height 30
click at [168, 285] on div "Kimberly Costino Kimberly Costino" at bounding box center [198, 286] width 249 height 13
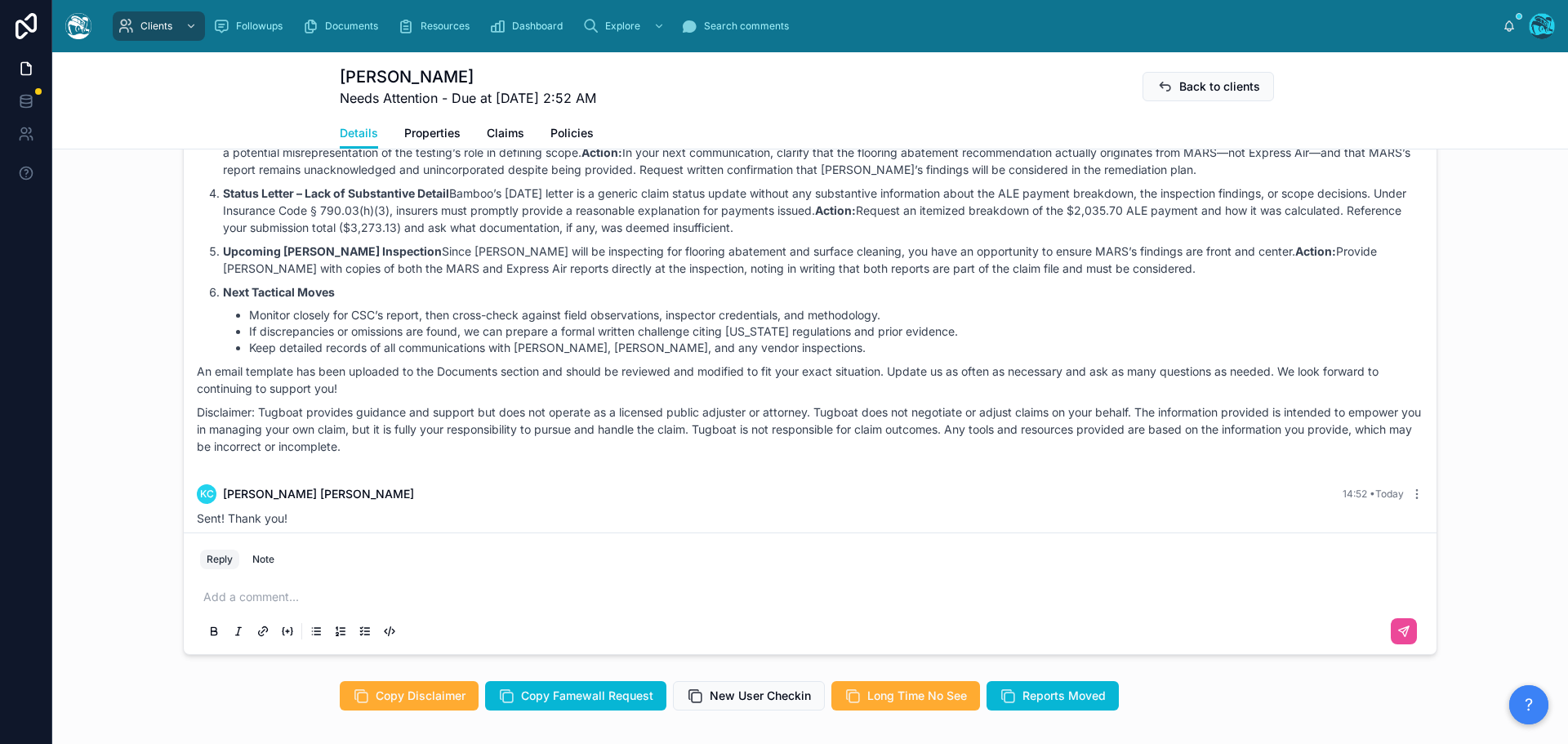
scroll to position [1321, 0]
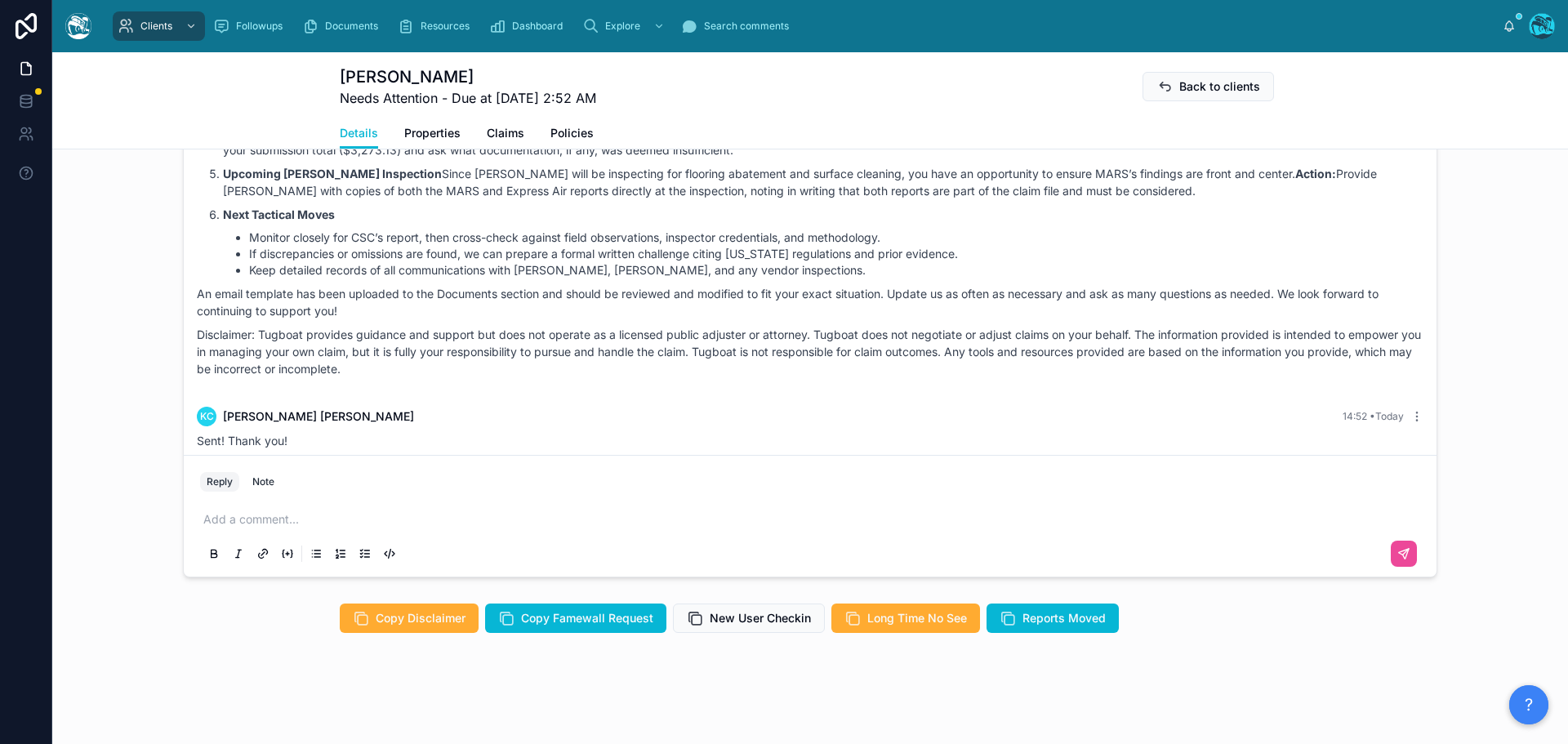
click at [250, 516] on p at bounding box center [813, 520] width 1220 height 17
click at [1401, 555] on icon at bounding box center [1404, 553] width 10 height 10
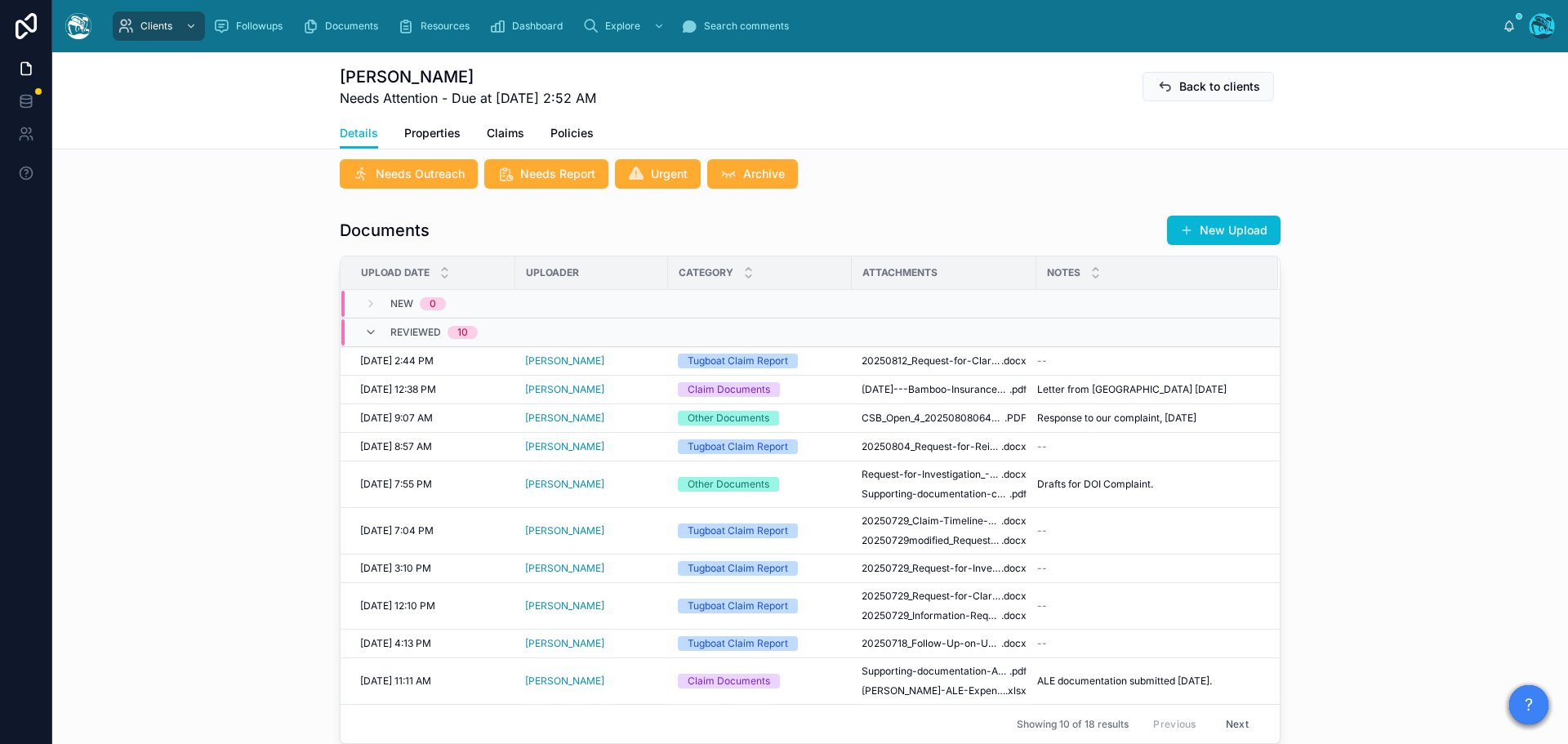
scroll to position [277, 0]
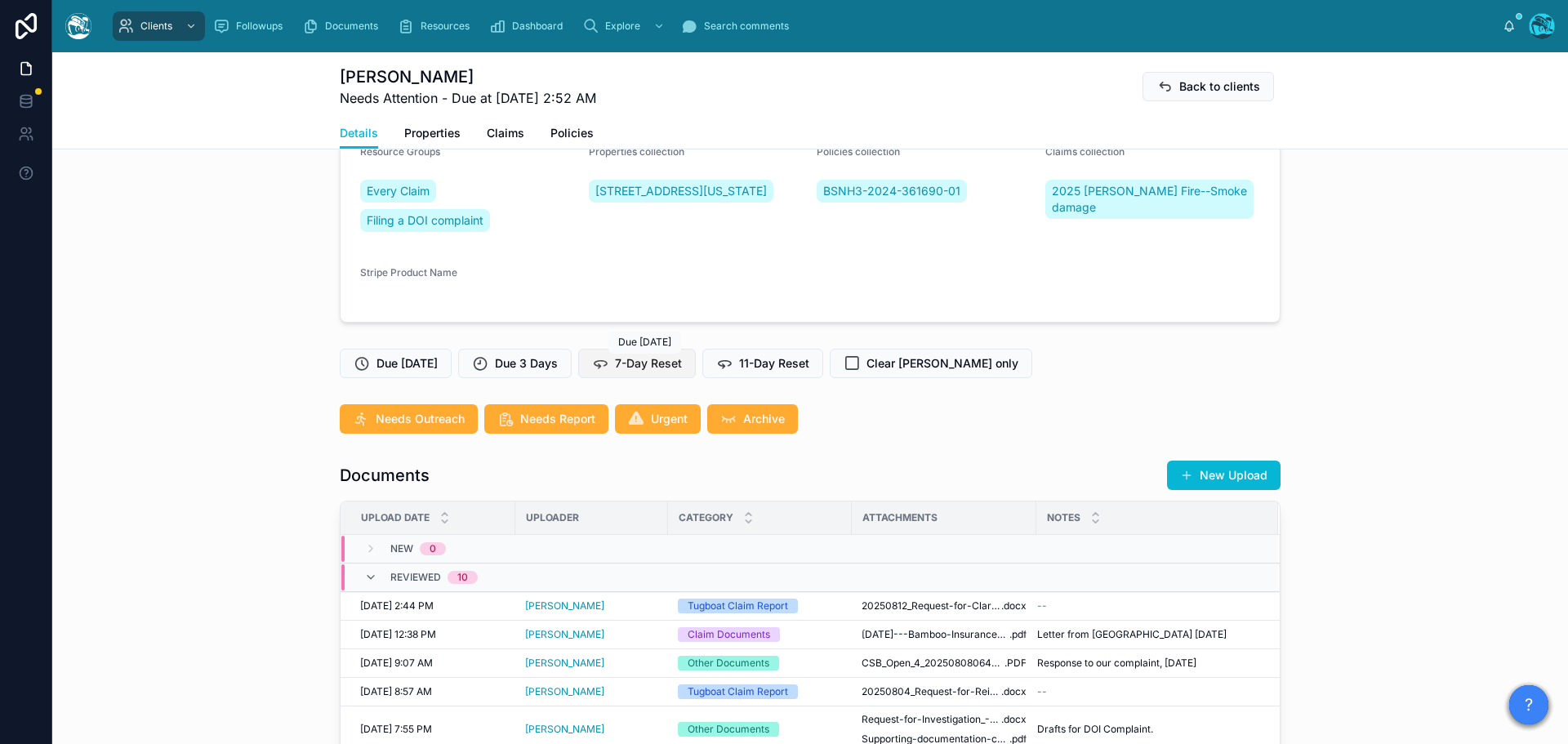
click at [670, 369] on span "7-Day Reset" at bounding box center [649, 363] width 67 height 17
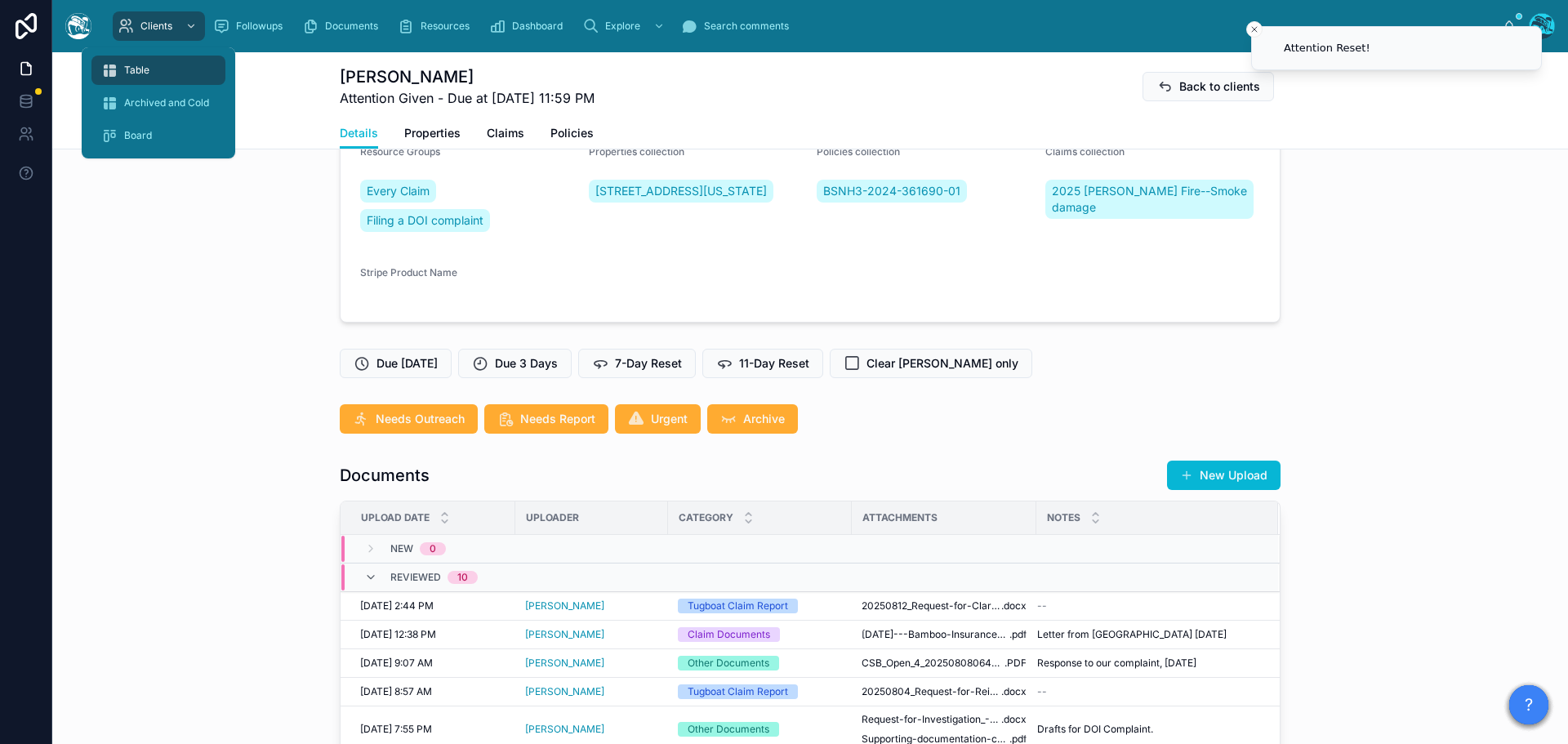
click at [141, 69] on span "Table" at bounding box center [136, 70] width 25 height 13
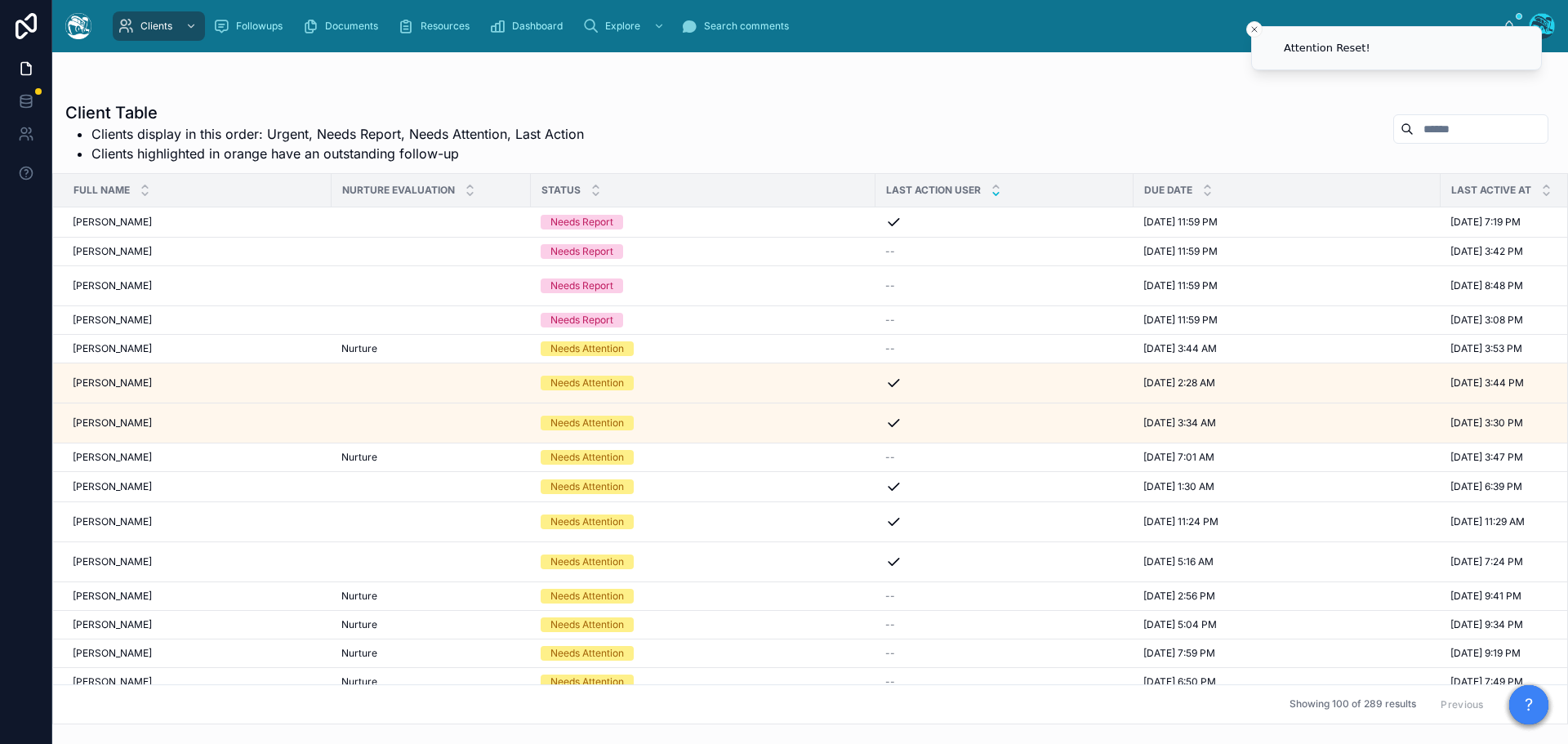
click at [993, 193] on icon at bounding box center [995, 193] width 6 height 3
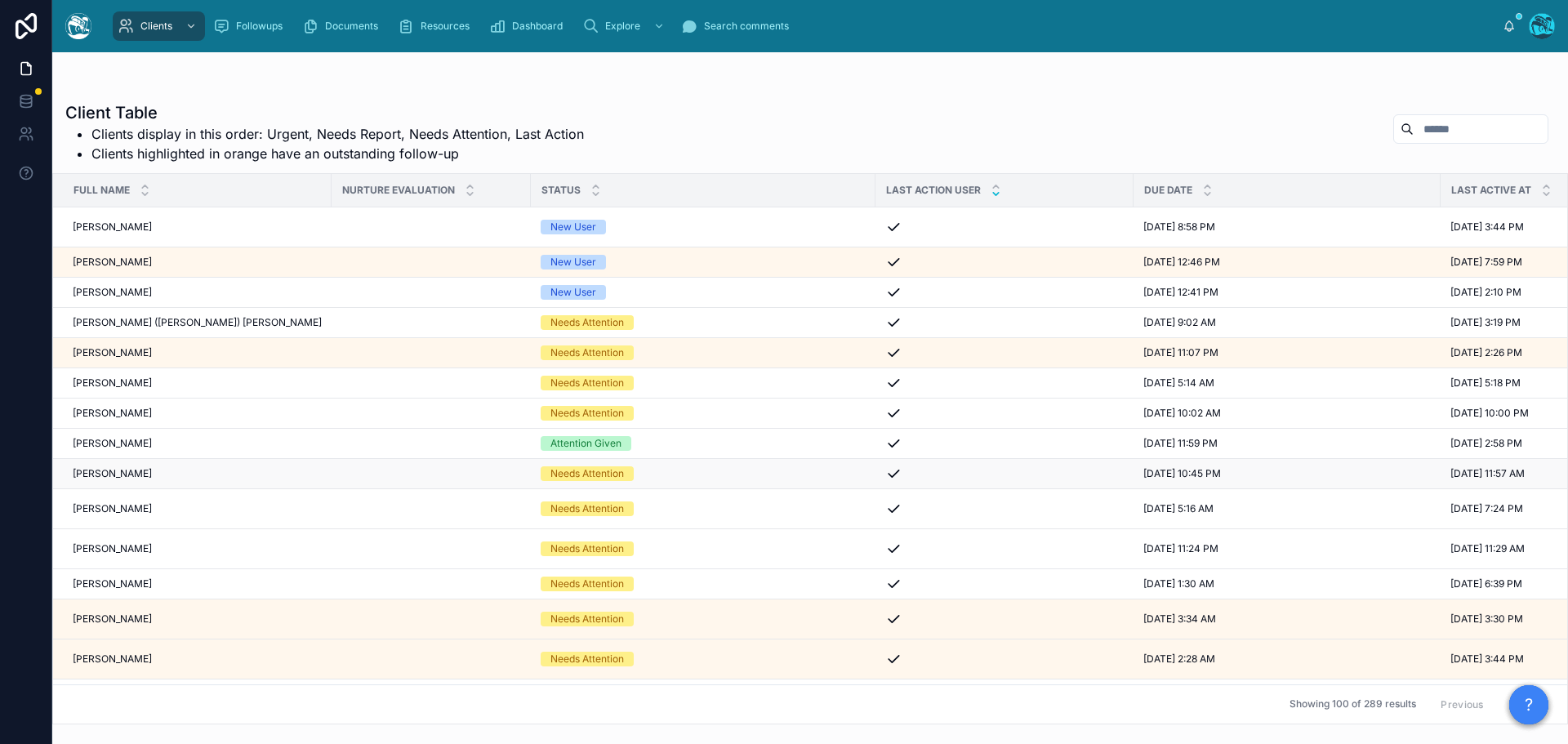
click at [153, 474] on div "Michelle Shipp Michelle Shipp" at bounding box center [198, 474] width 249 height 13
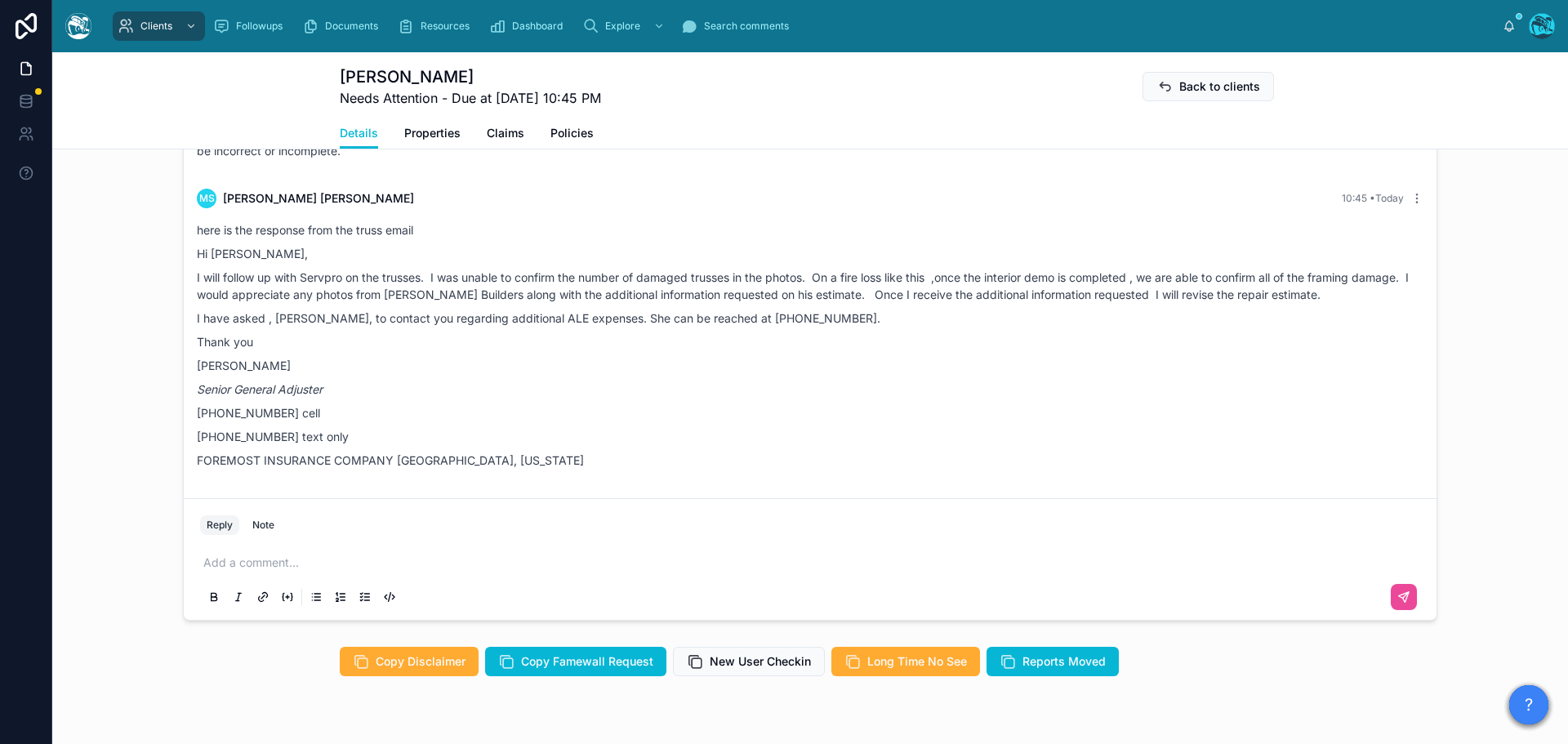
scroll to position [1156, 0]
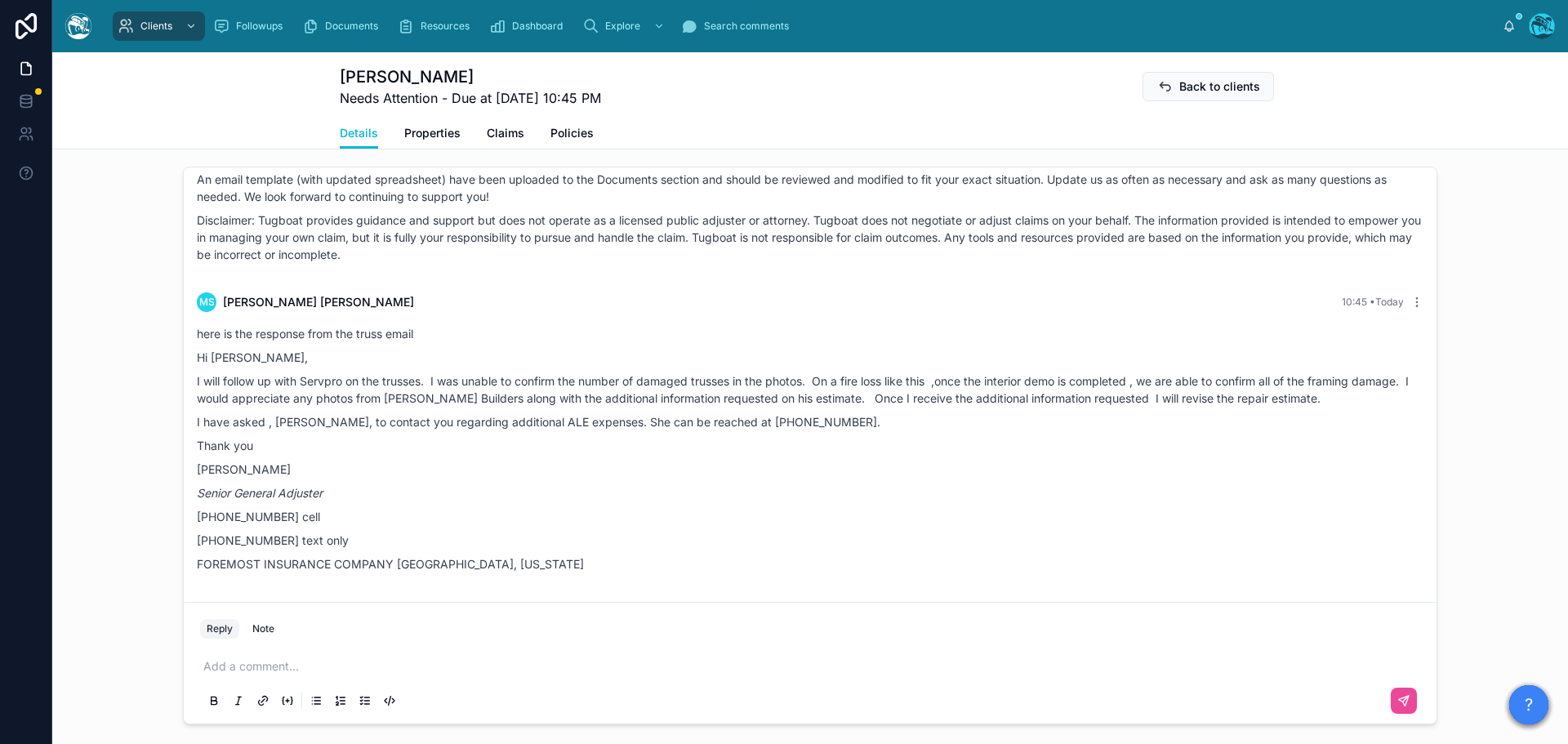
click at [238, 675] on p at bounding box center [813, 666] width 1220 height 17
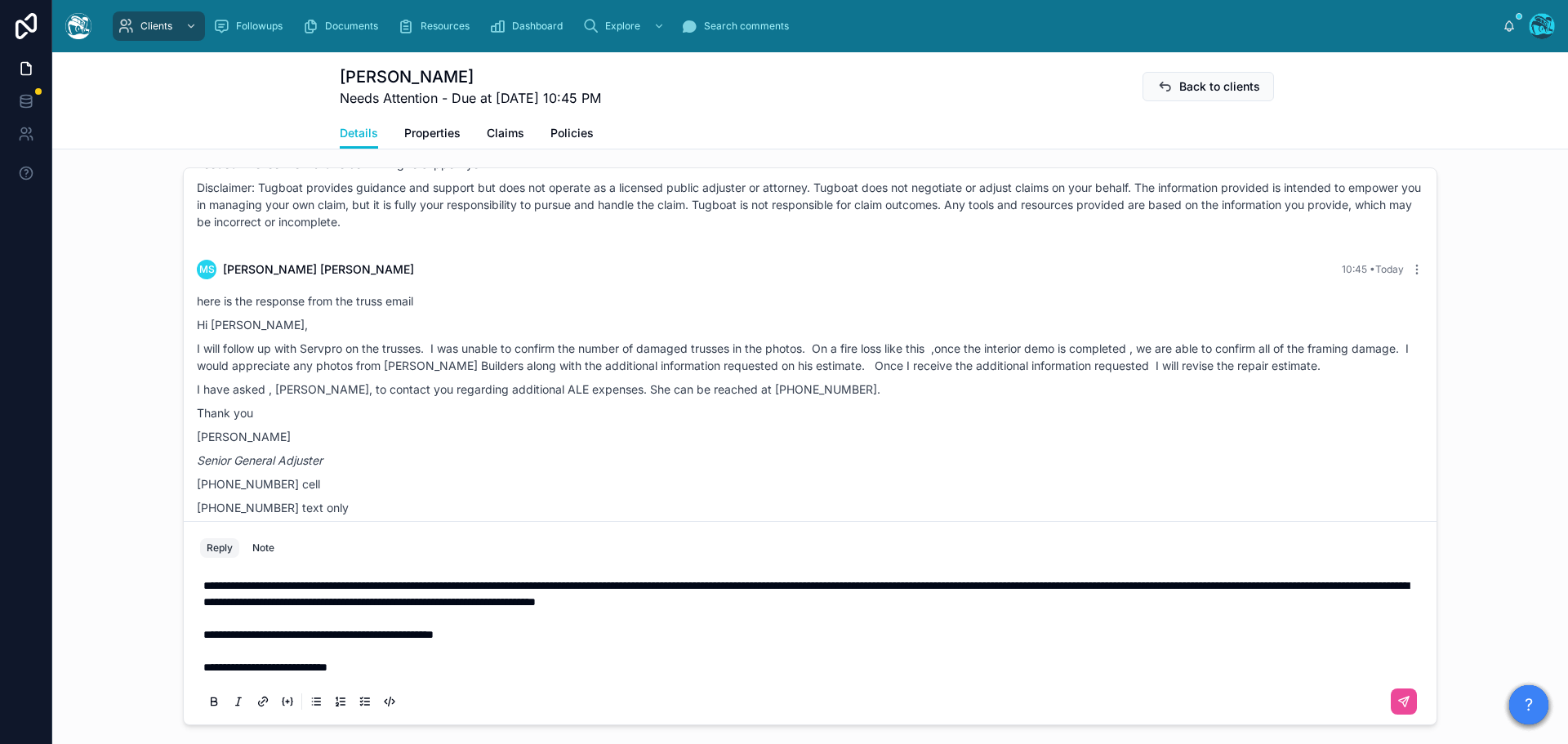
scroll to position [1265, 0]
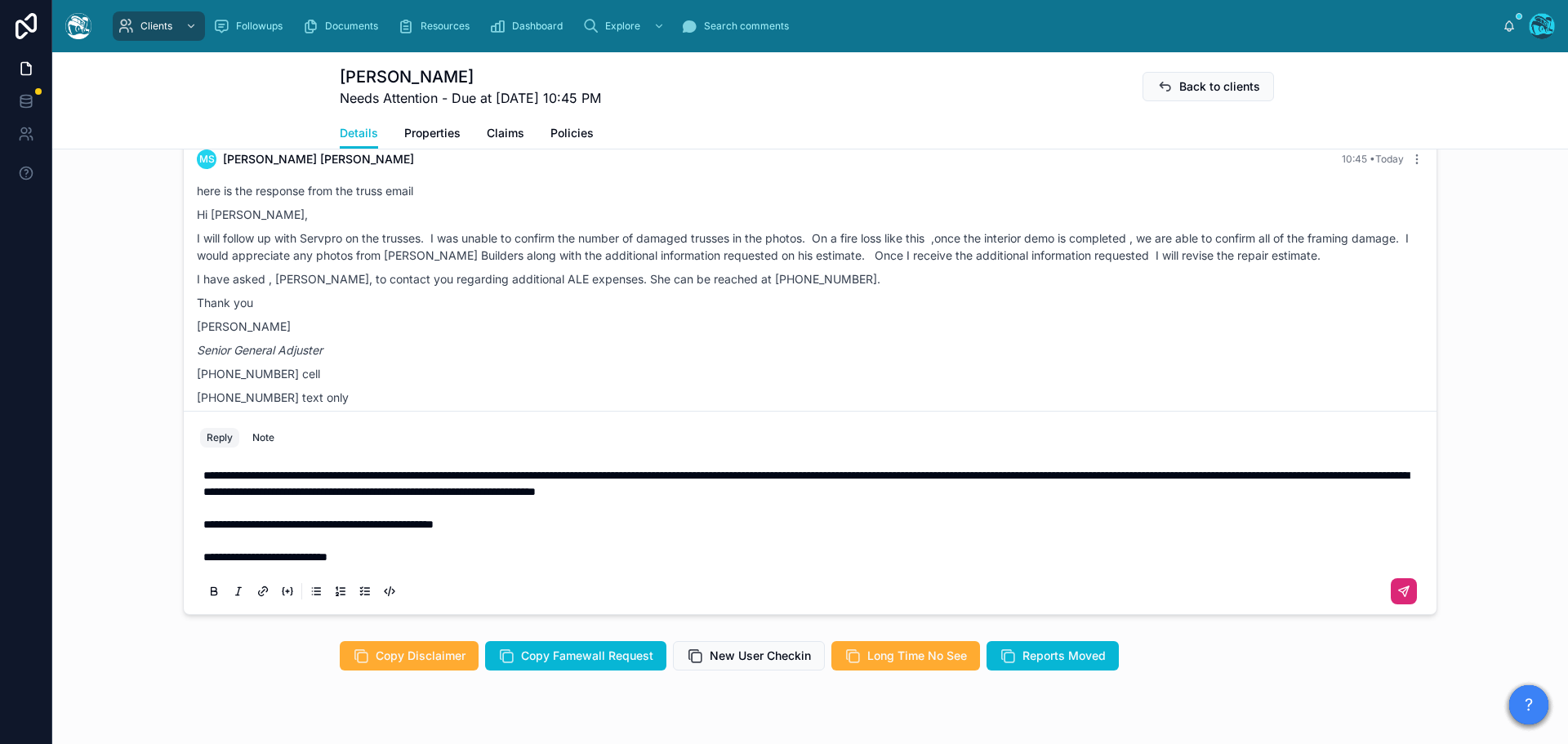
click at [1399, 596] on icon at bounding box center [1404, 591] width 10 height 10
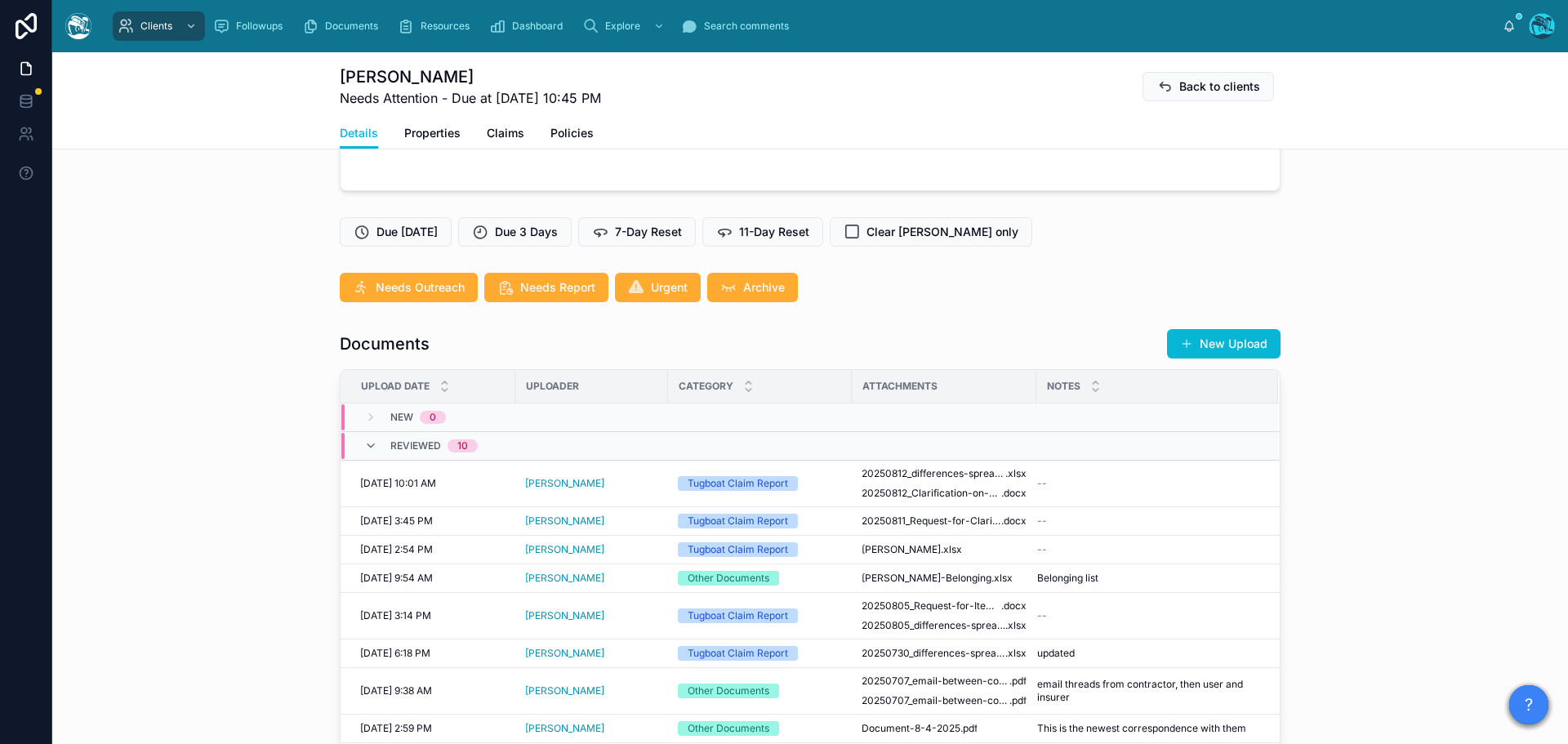
scroll to position [367, 0]
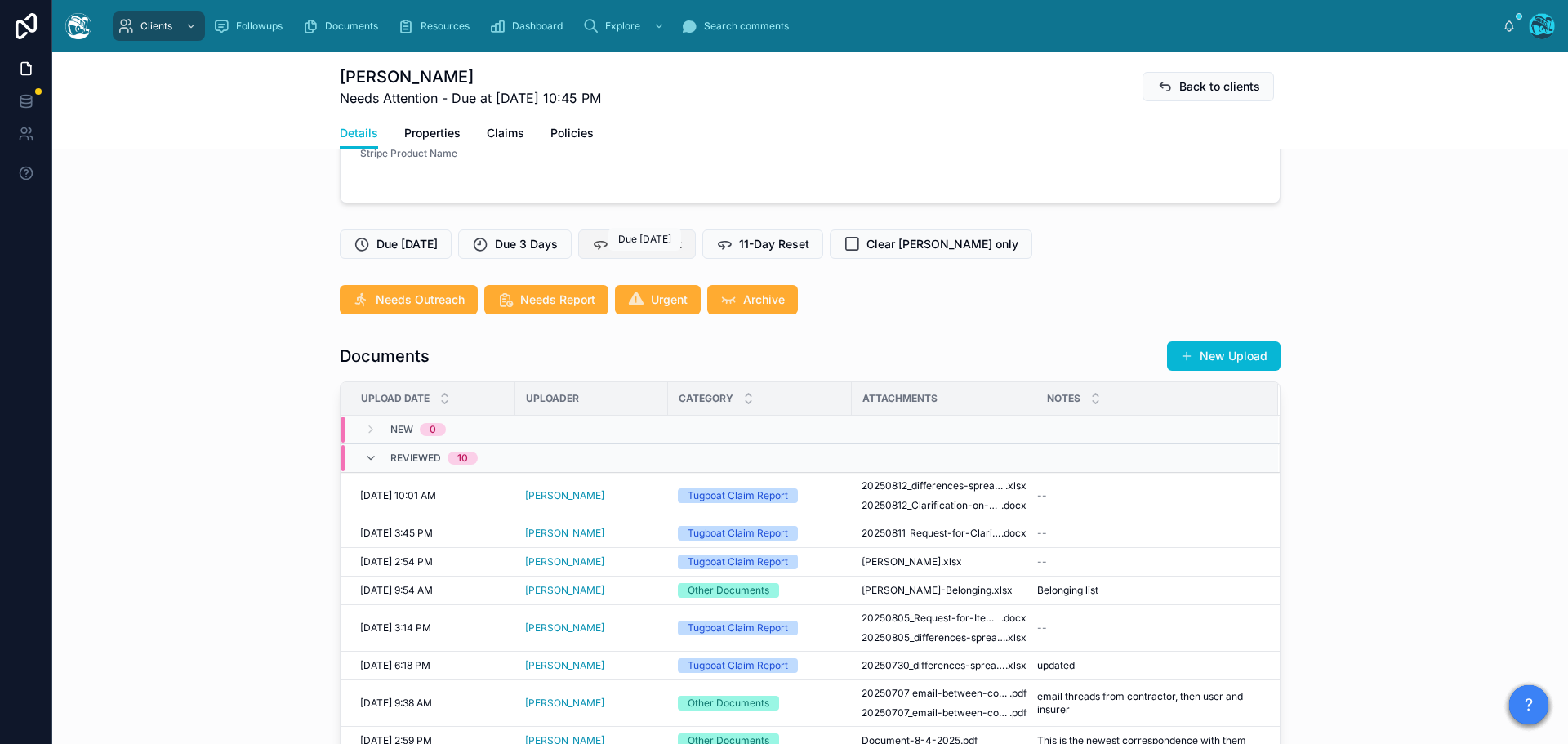
click at [631, 249] on div "Due in 7 days Due in 7 days" at bounding box center [645, 239] width 73 height 23
click at [627, 252] on span "7-Day Reset" at bounding box center [649, 244] width 67 height 17
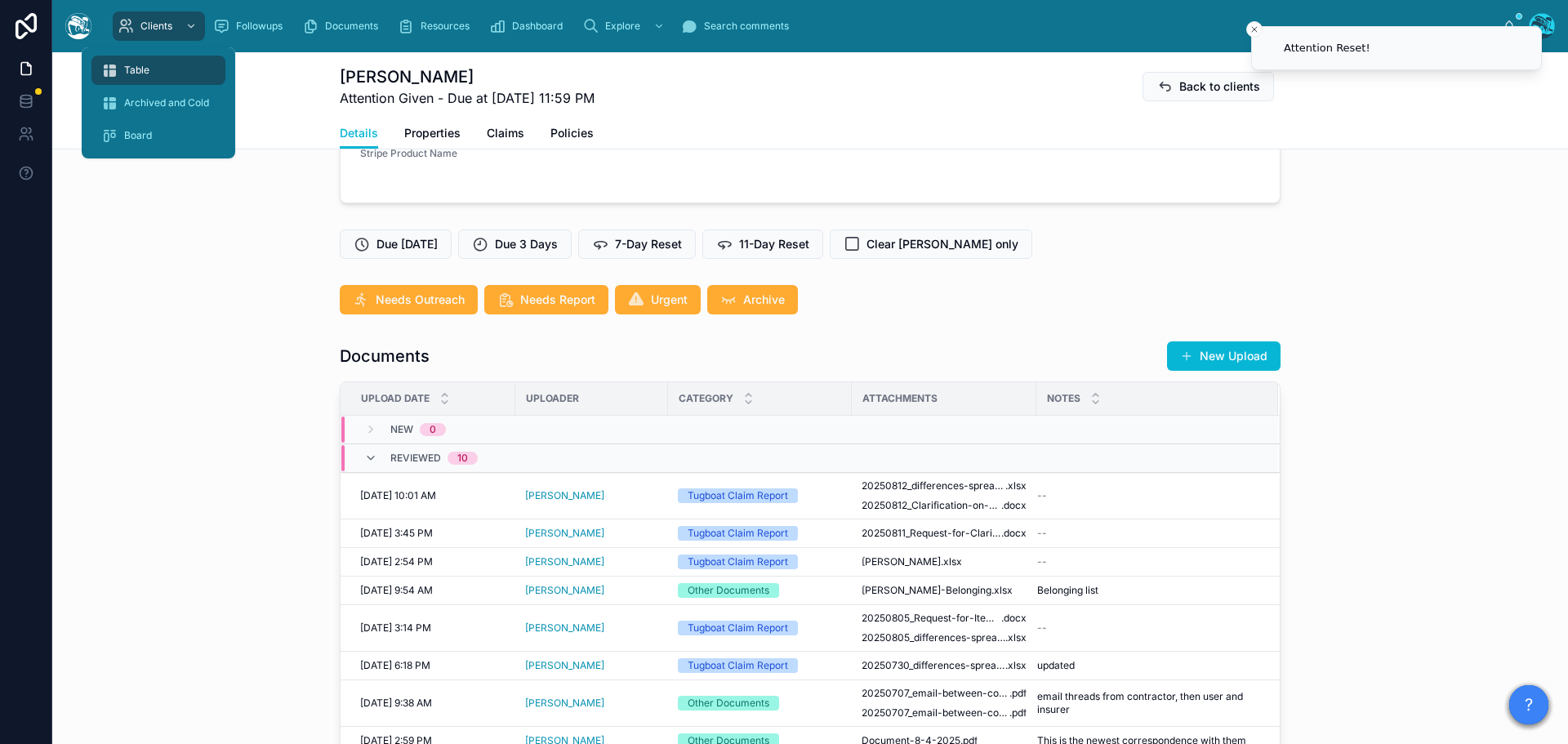
click at [142, 69] on span "Table" at bounding box center [136, 70] width 25 height 13
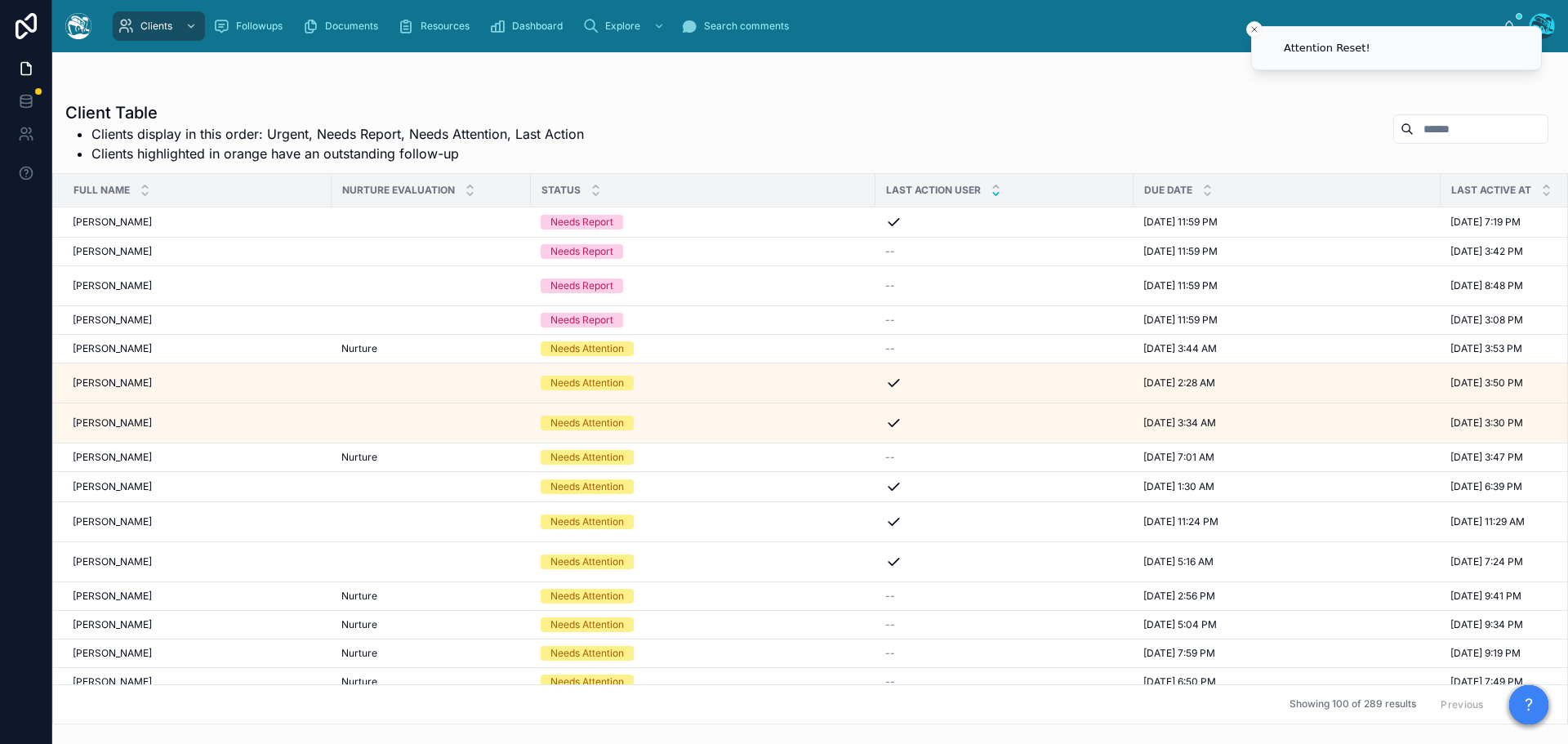
click at [993, 195] on icon at bounding box center [995, 193] width 6 height 3
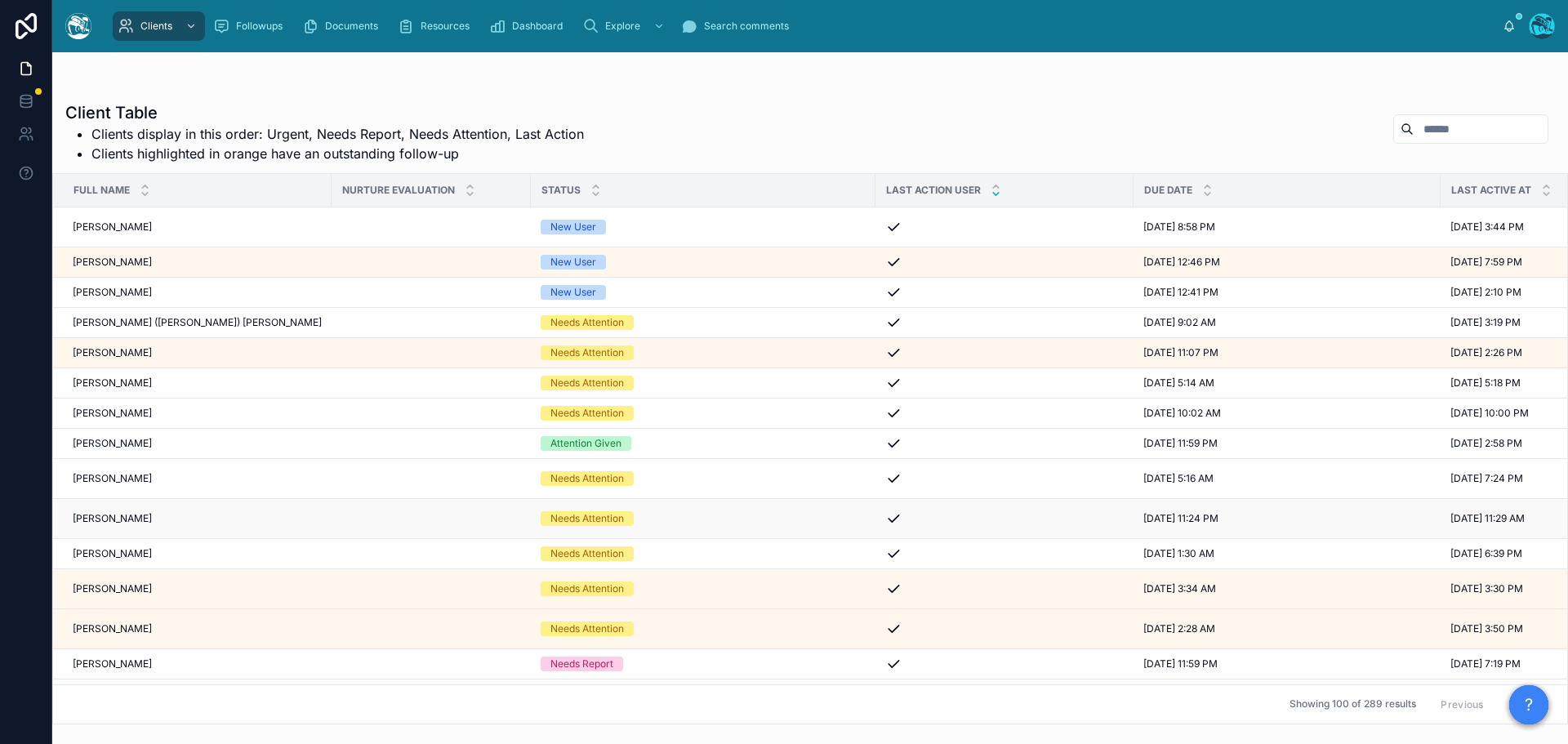
click at [644, 520] on div "Needs Attention" at bounding box center [703, 519] width 325 height 15
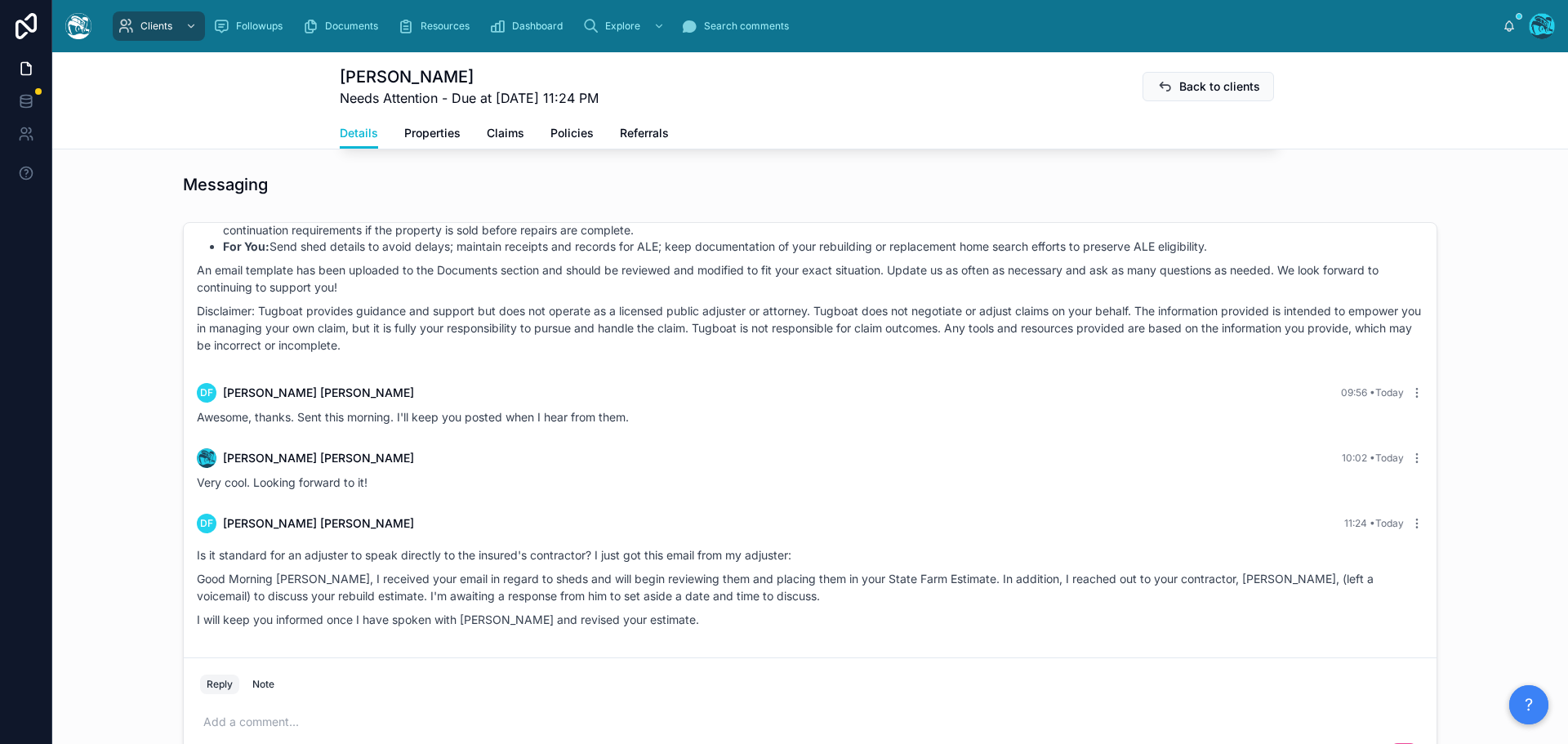
scroll to position [1143, 0]
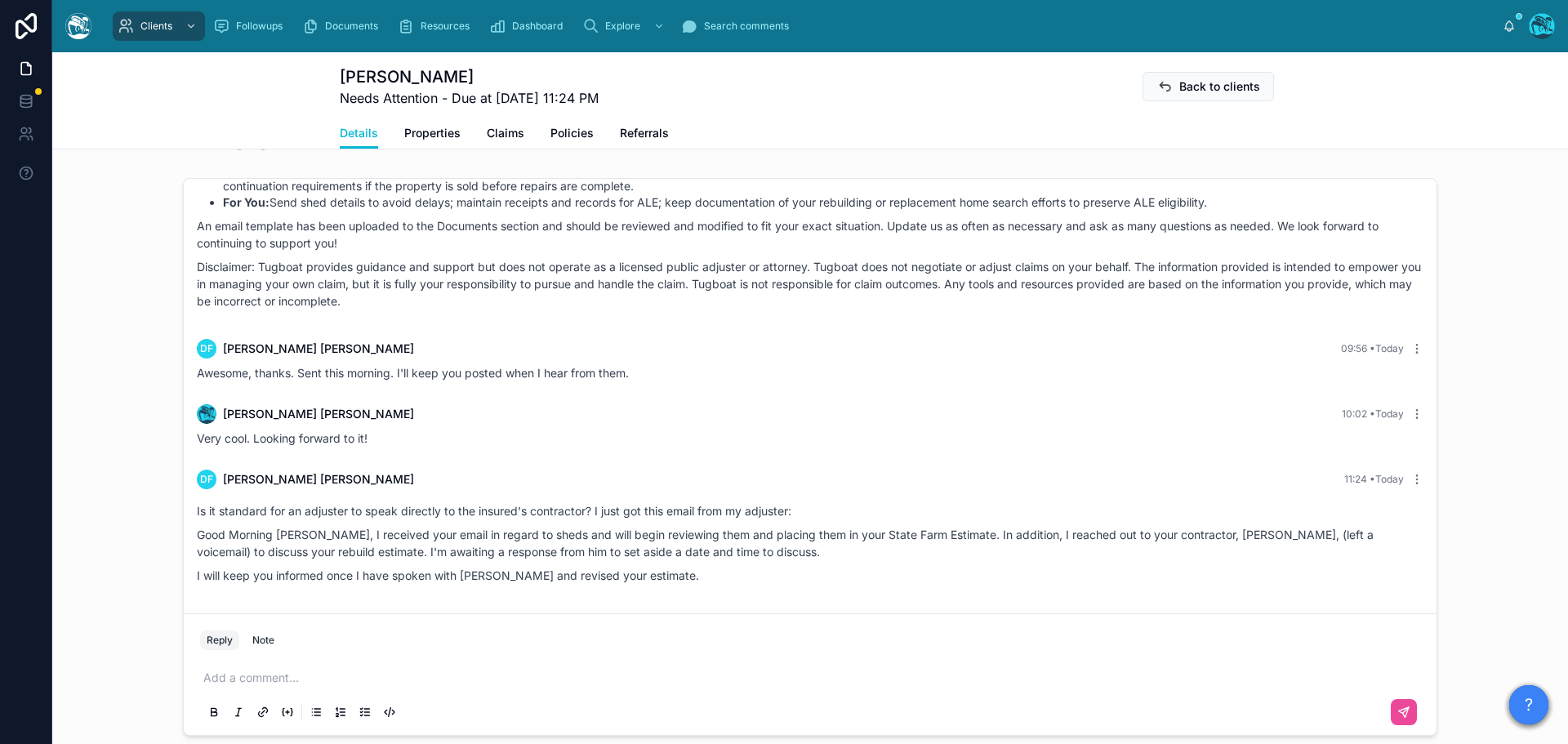
click at [264, 678] on p at bounding box center [813, 678] width 1220 height 17
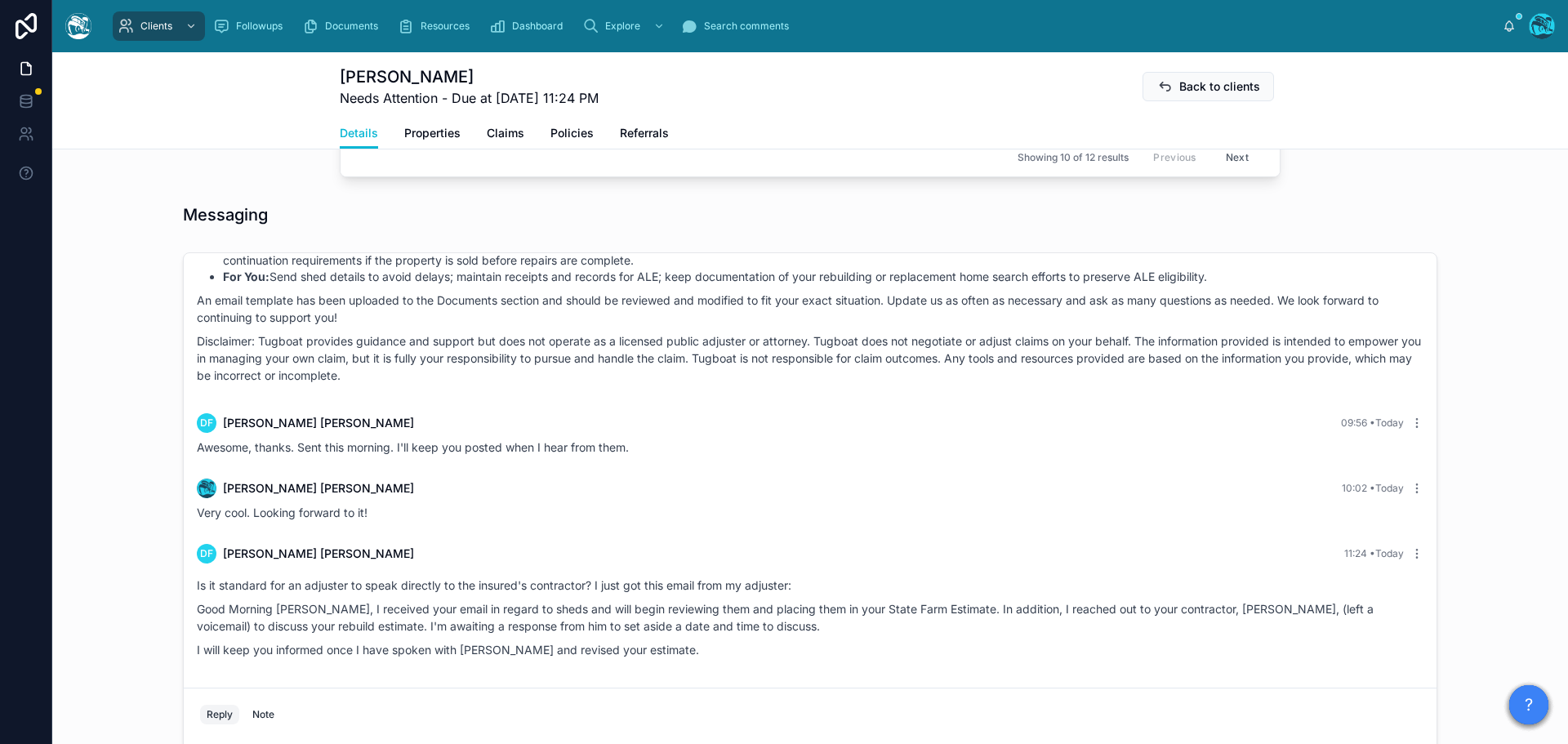
scroll to position [1301, 0]
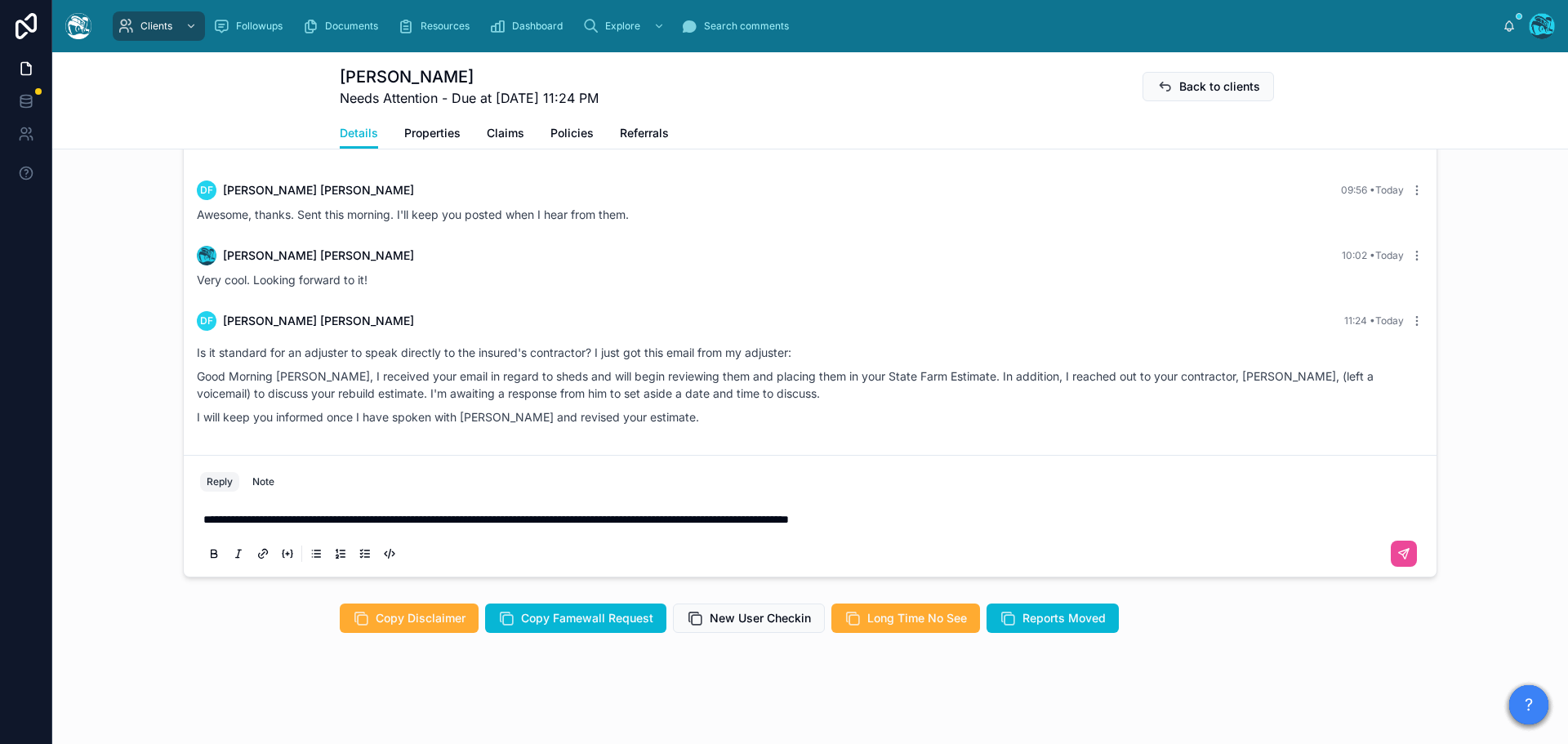
click at [974, 519] on p "**********" at bounding box center [813, 520] width 1220 height 17
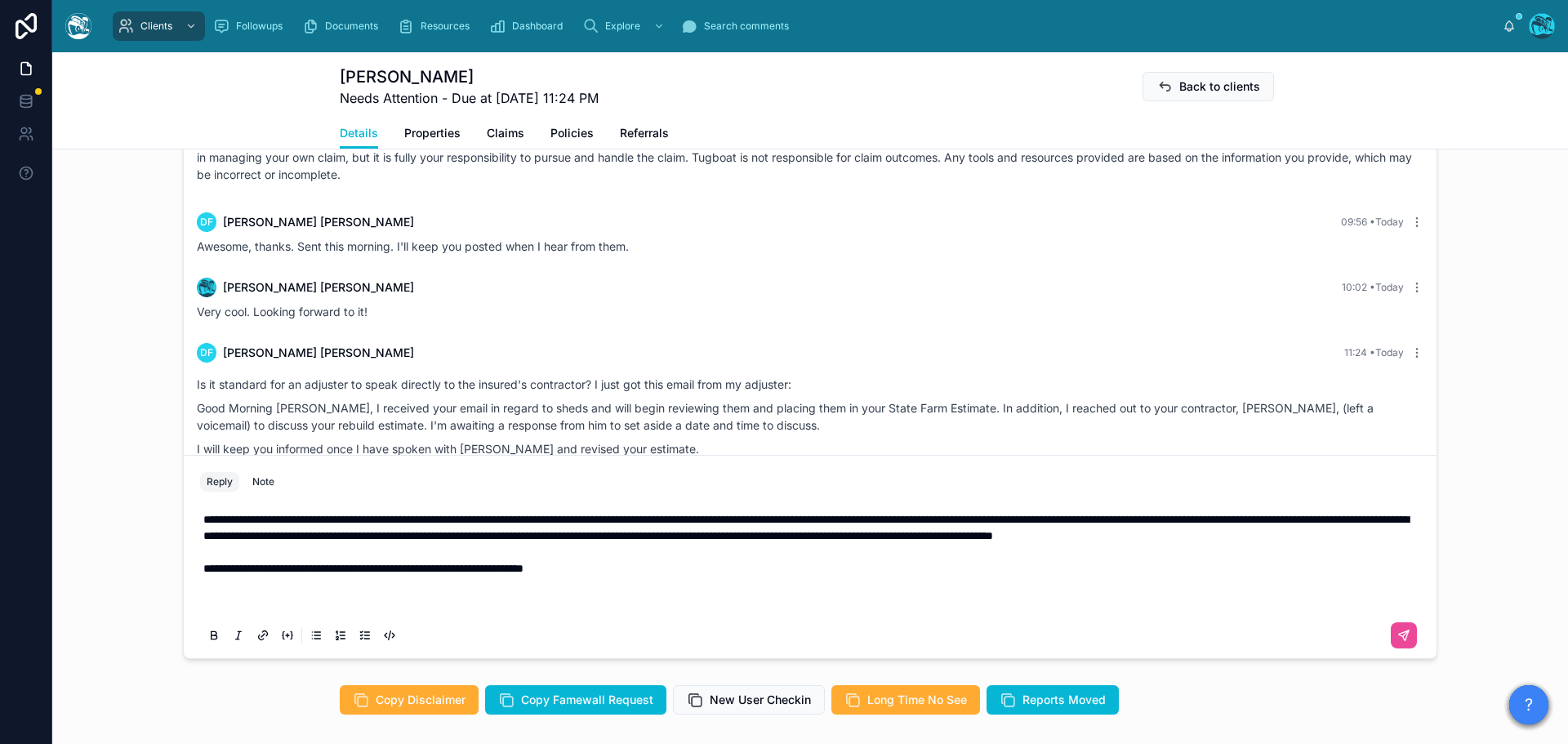
scroll to position [1203, 0]
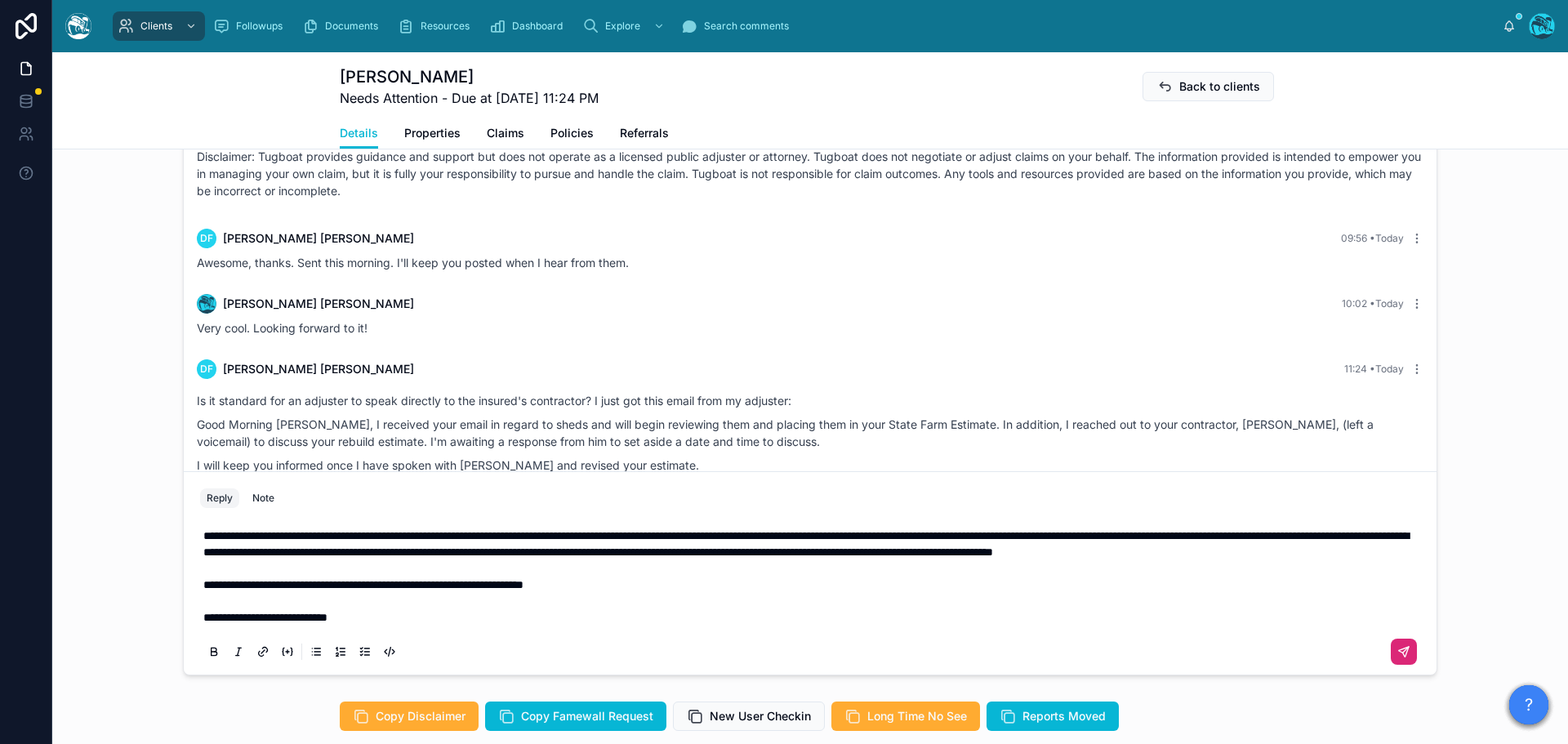
click at [1403, 648] on icon at bounding box center [1404, 652] width 13 height 13
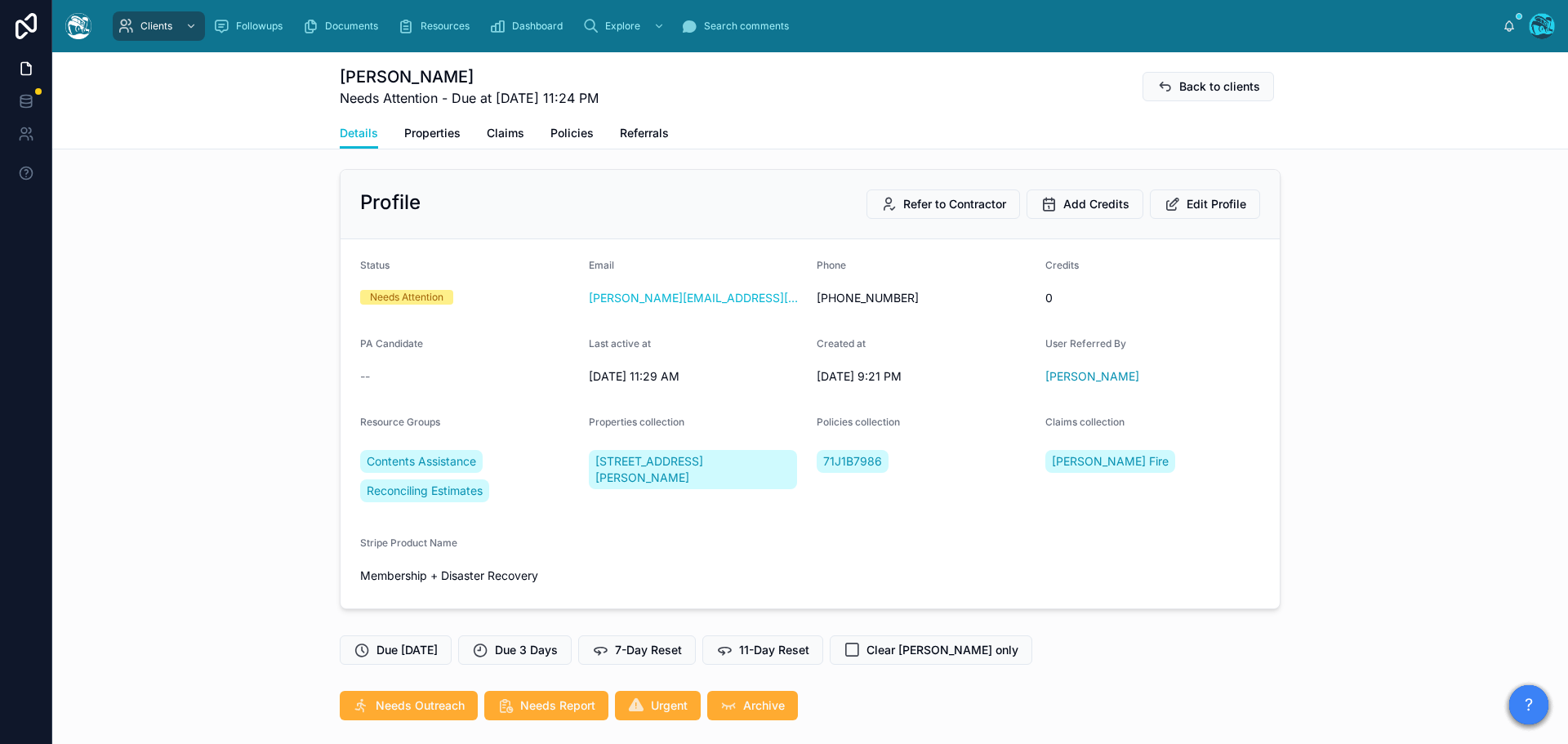
scroll to position [5, 0]
click at [649, 644] on span "7-Day Reset" at bounding box center [649, 652] width 67 height 17
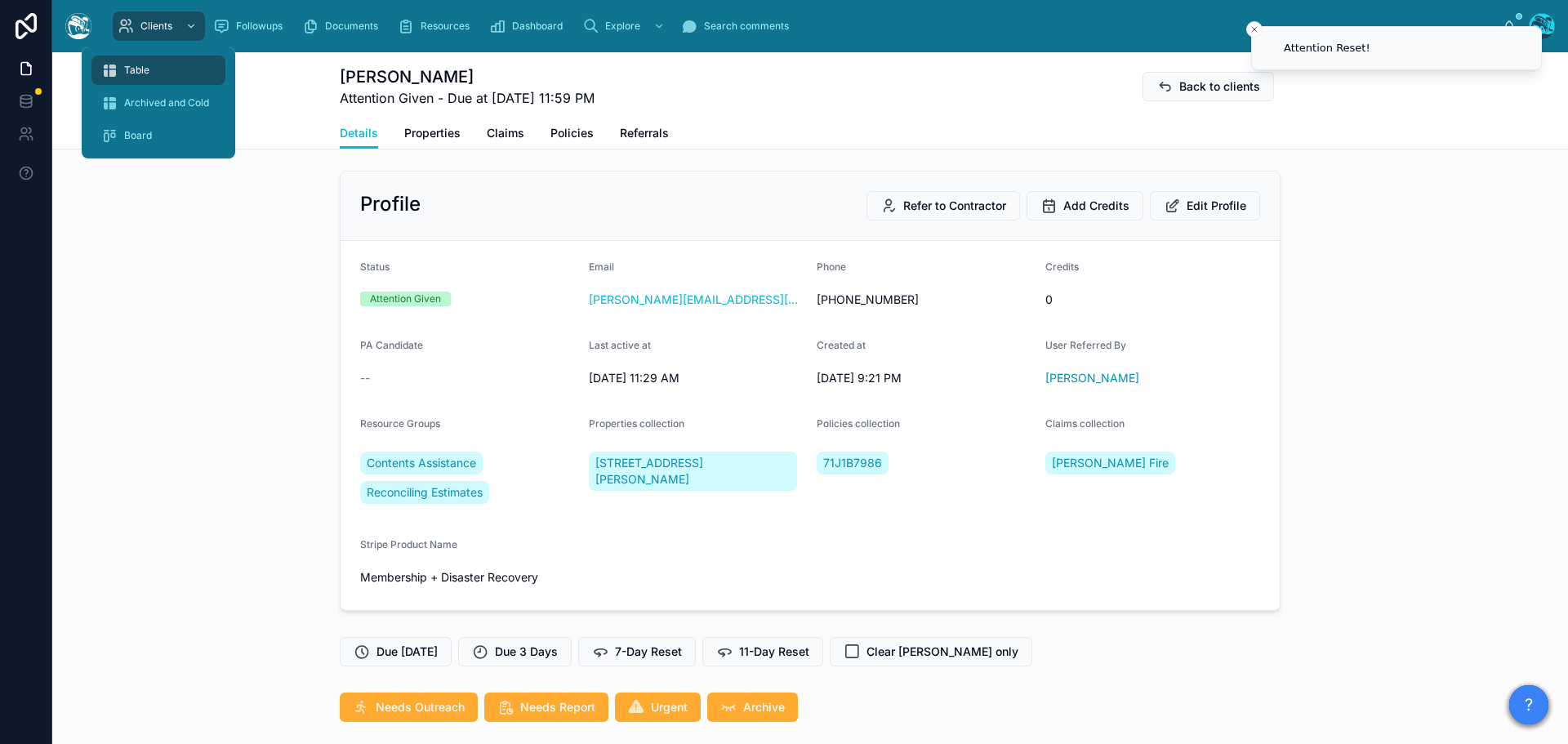
drag, startPoint x: 141, startPoint y: 69, endPoint x: 183, endPoint y: 61, distance: 42.8
click at [141, 69] on span "Table" at bounding box center [136, 70] width 25 height 13
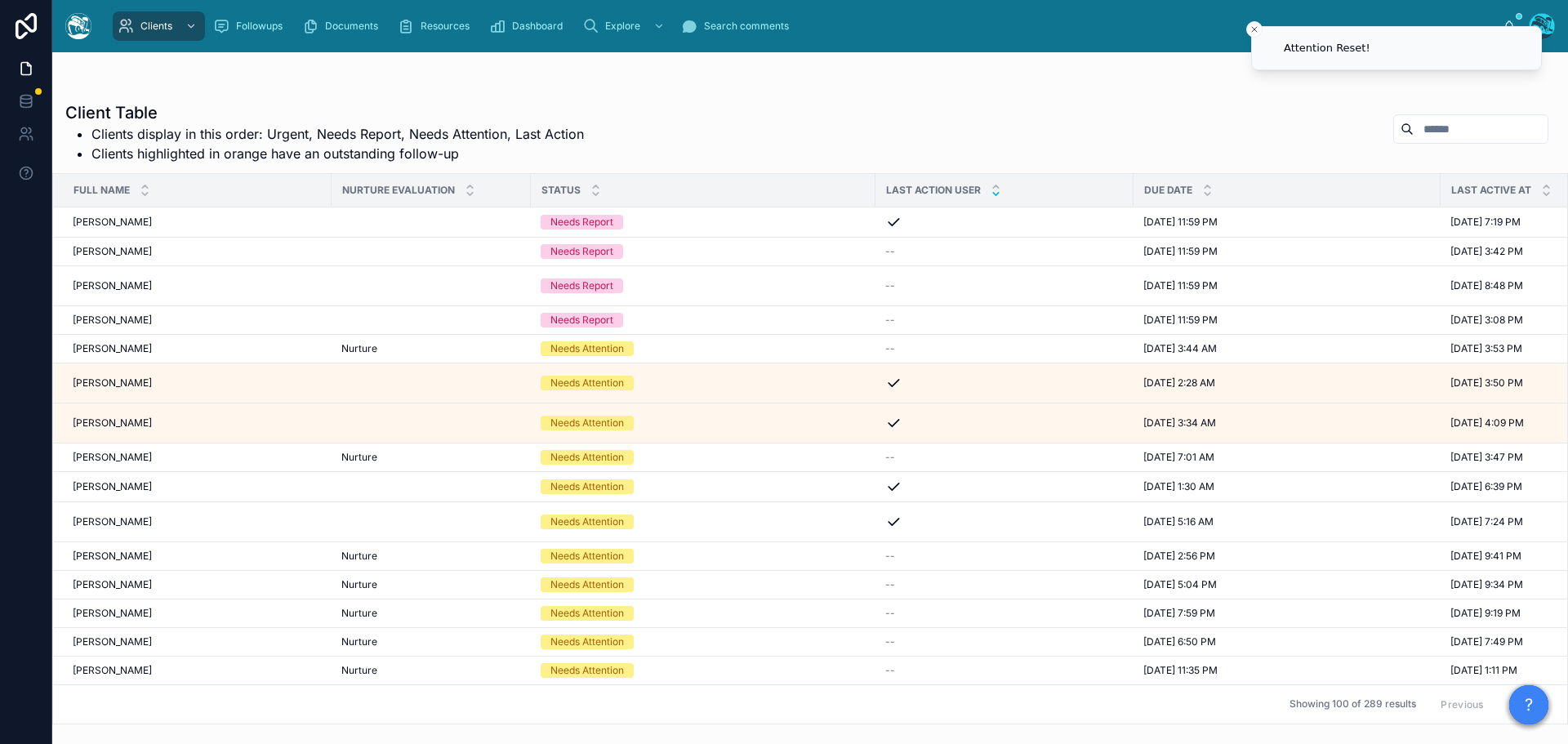
click at [990, 193] on icon at bounding box center [995, 193] width 11 height 11
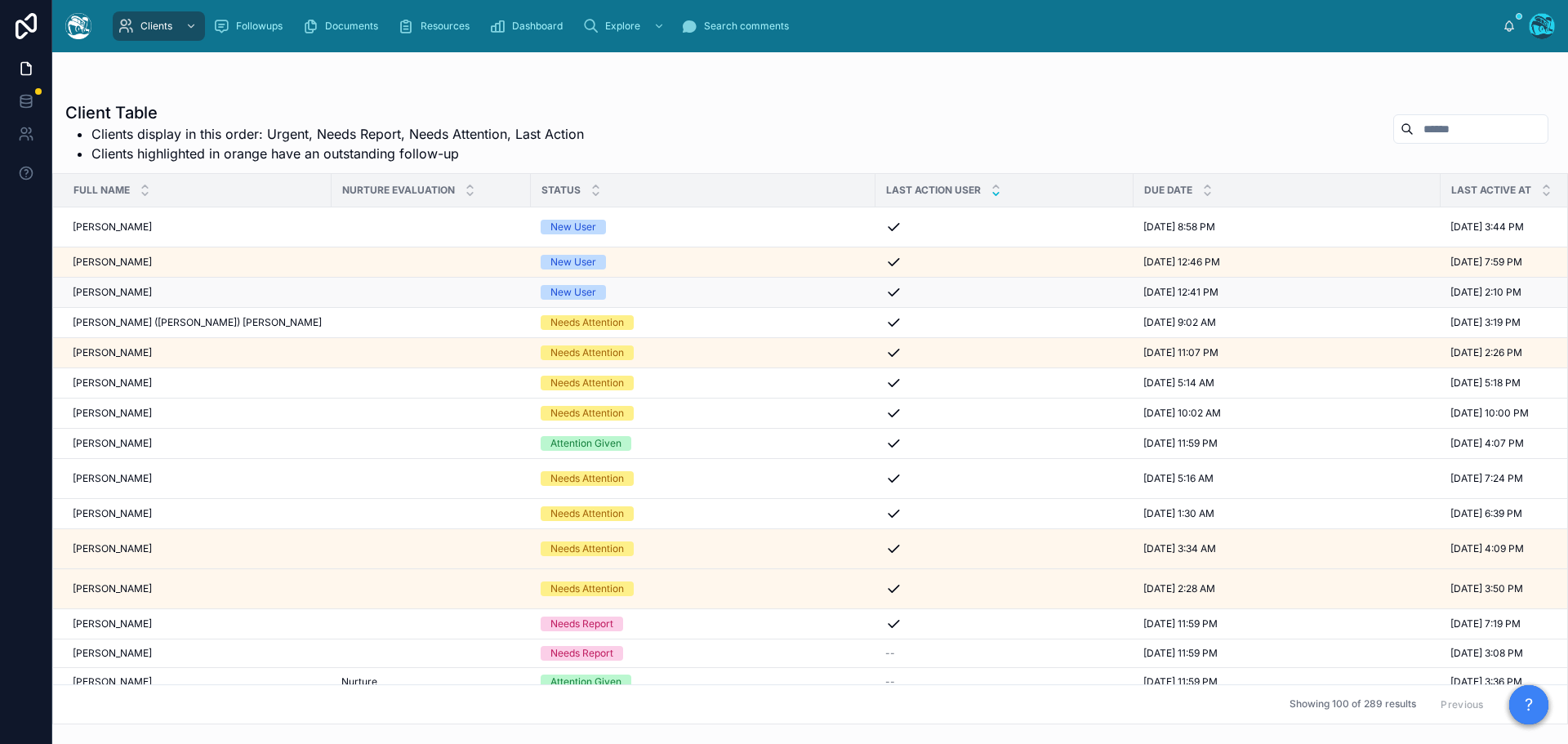
click at [150, 292] on div "Lydia Whitlock Lydia Whitlock" at bounding box center [198, 292] width 249 height 13
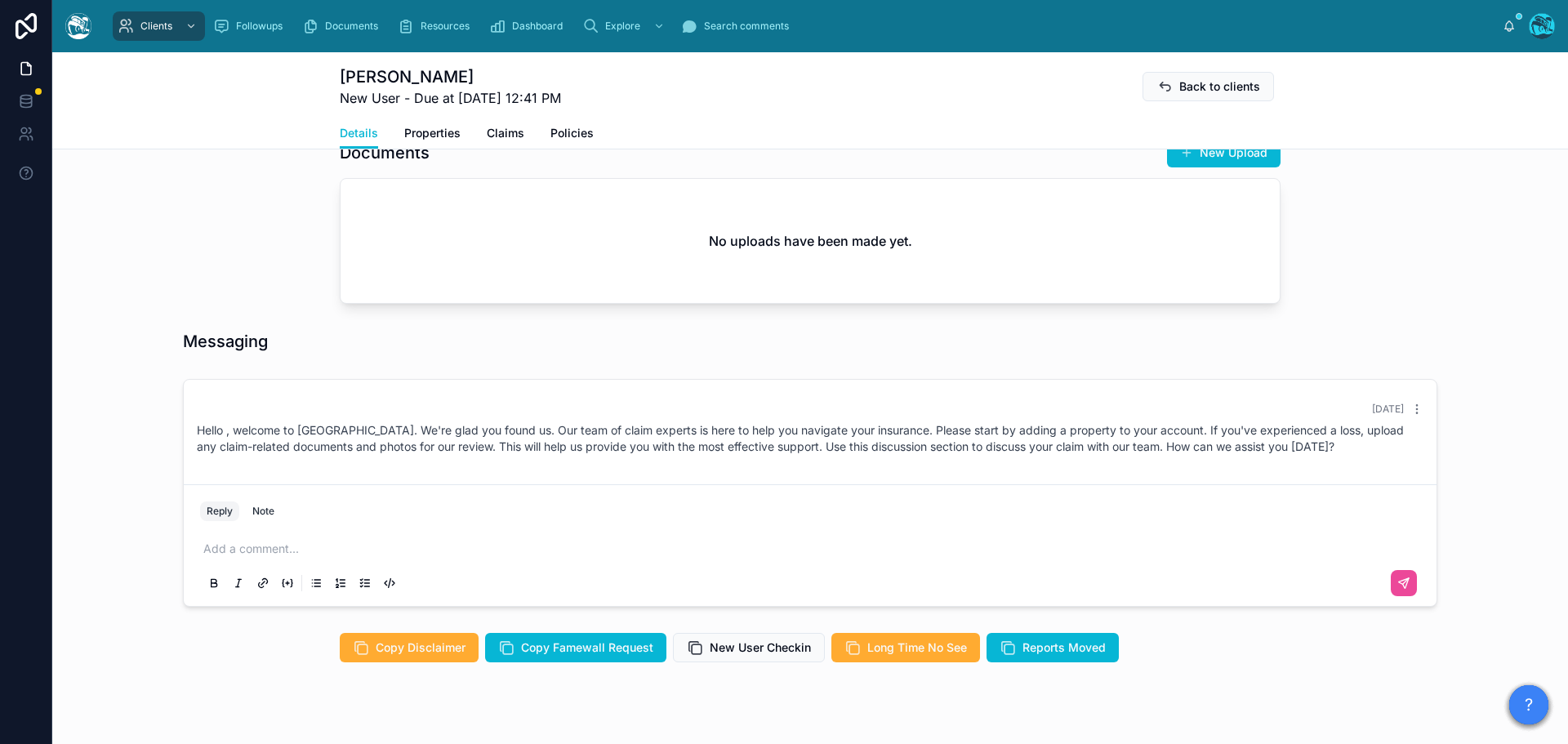
scroll to position [615, 0]
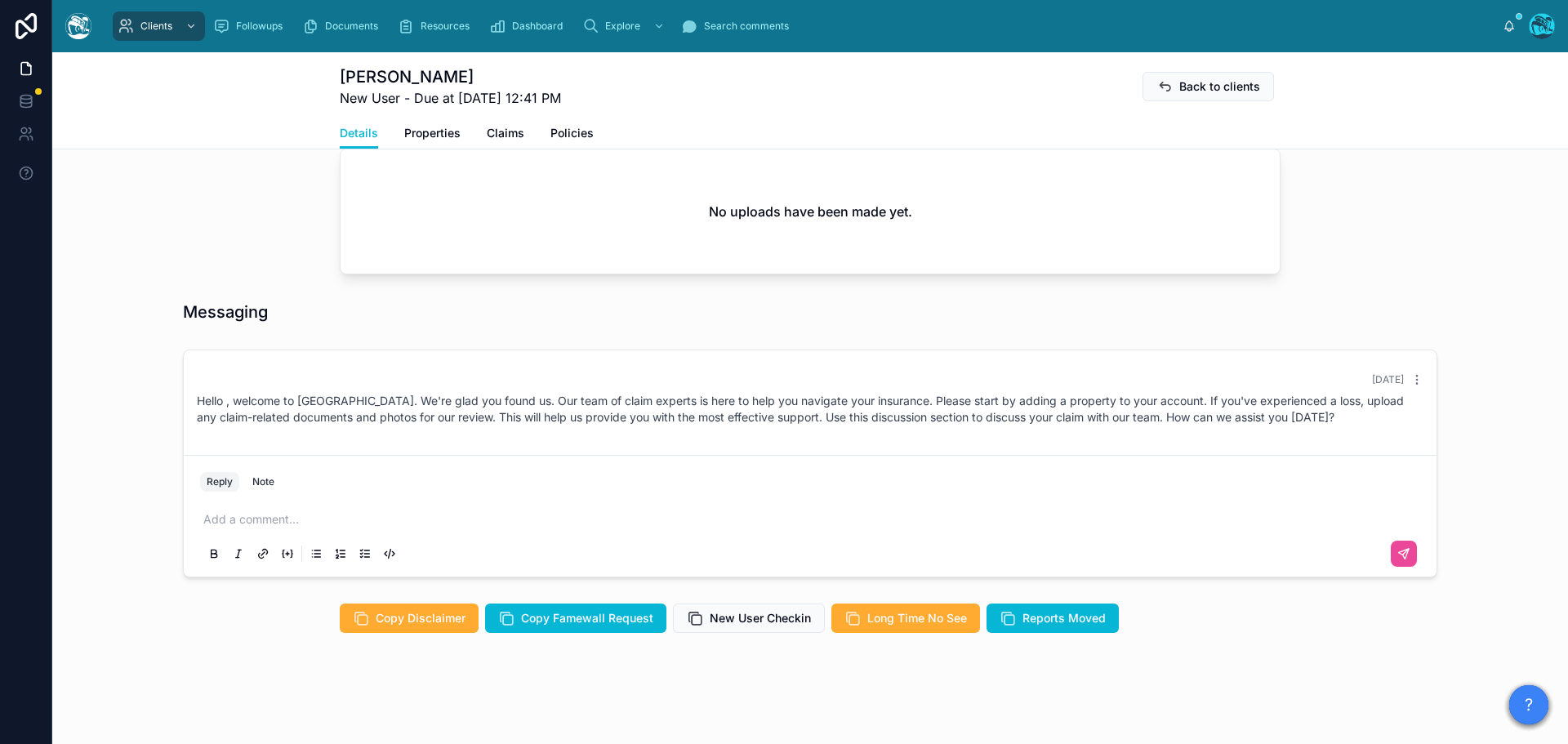
click at [234, 521] on p at bounding box center [813, 520] width 1220 height 17
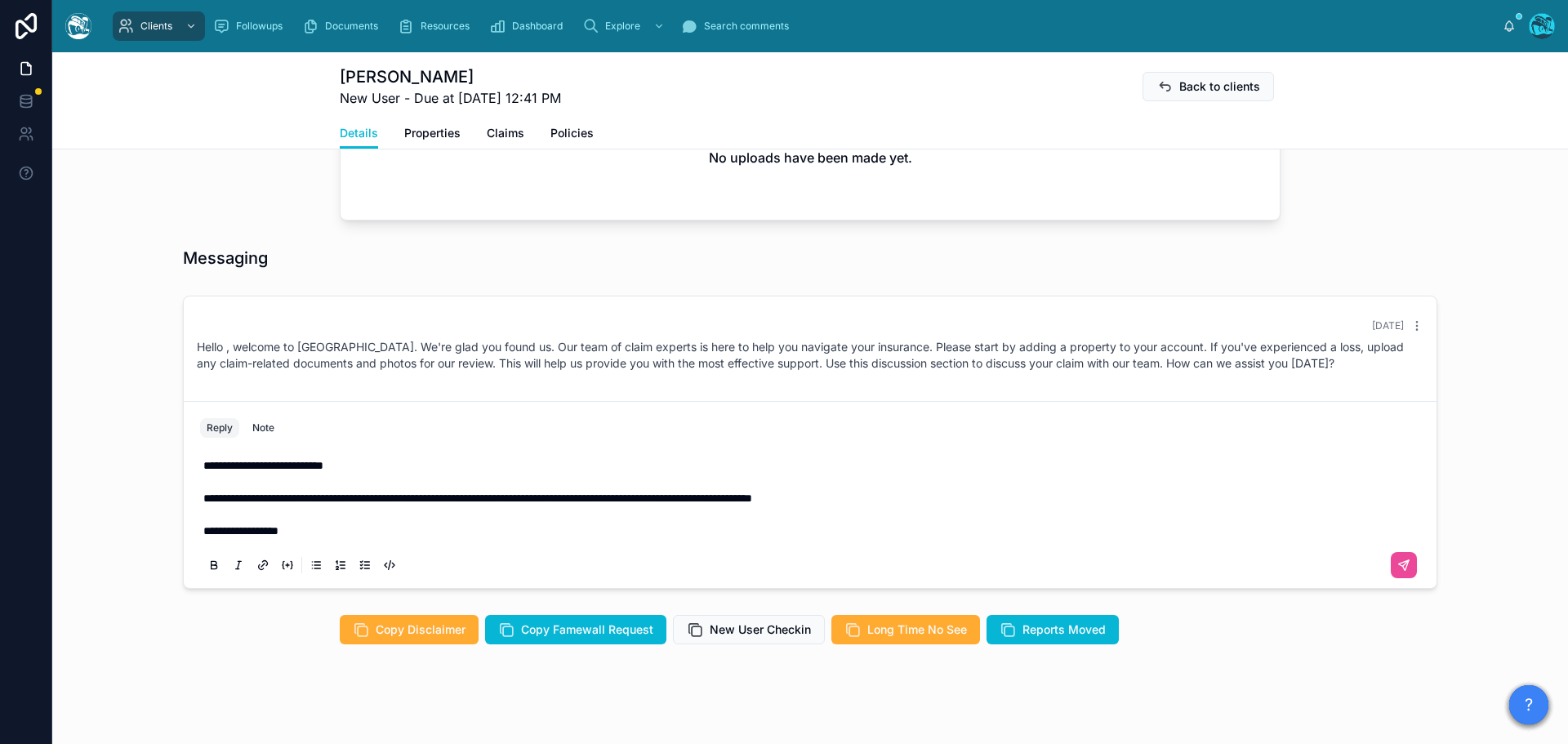
scroll to position [681, 0]
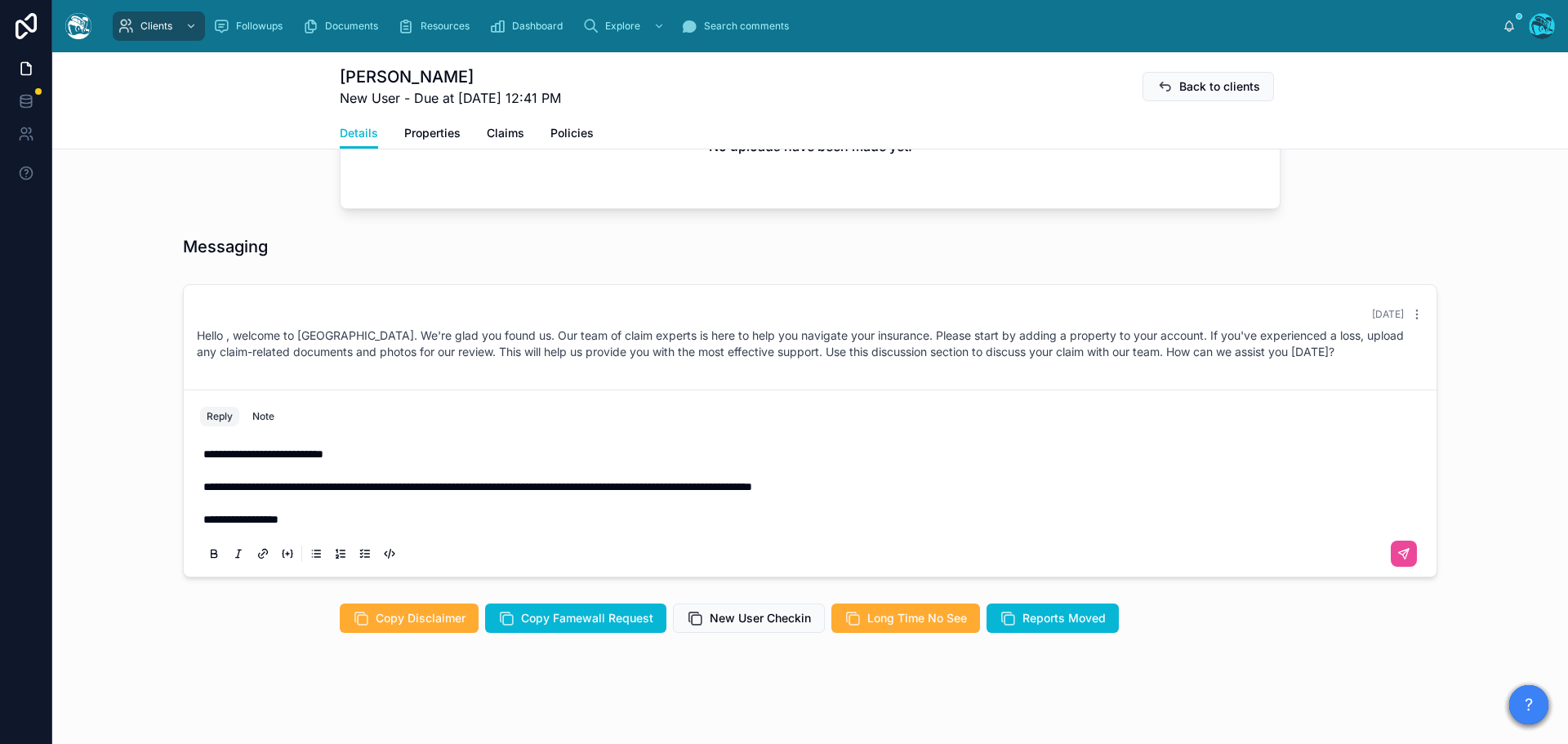
click at [305, 516] on p "**********" at bounding box center [813, 503] width 1220 height 49
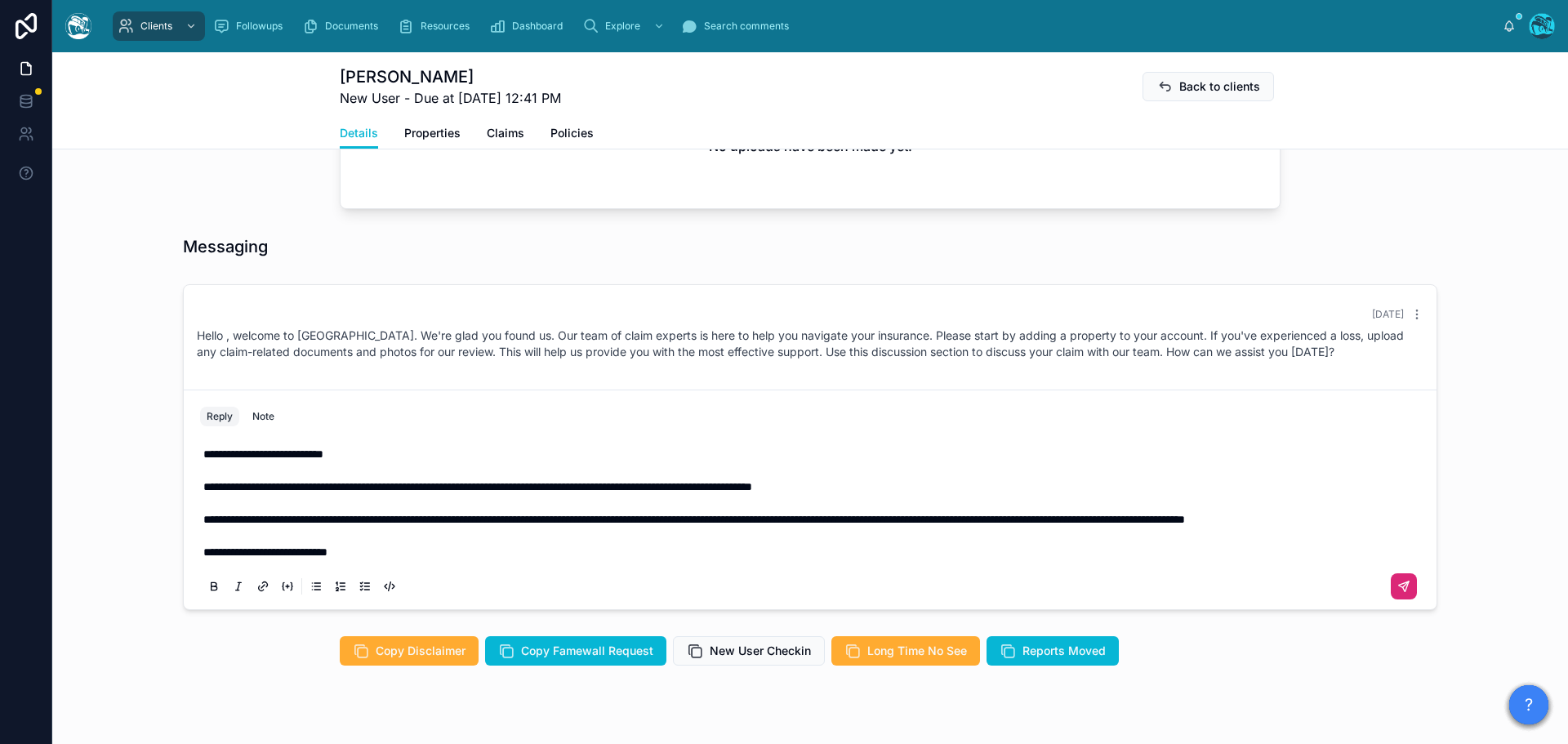
click at [1391, 598] on button at bounding box center [1403, 586] width 26 height 26
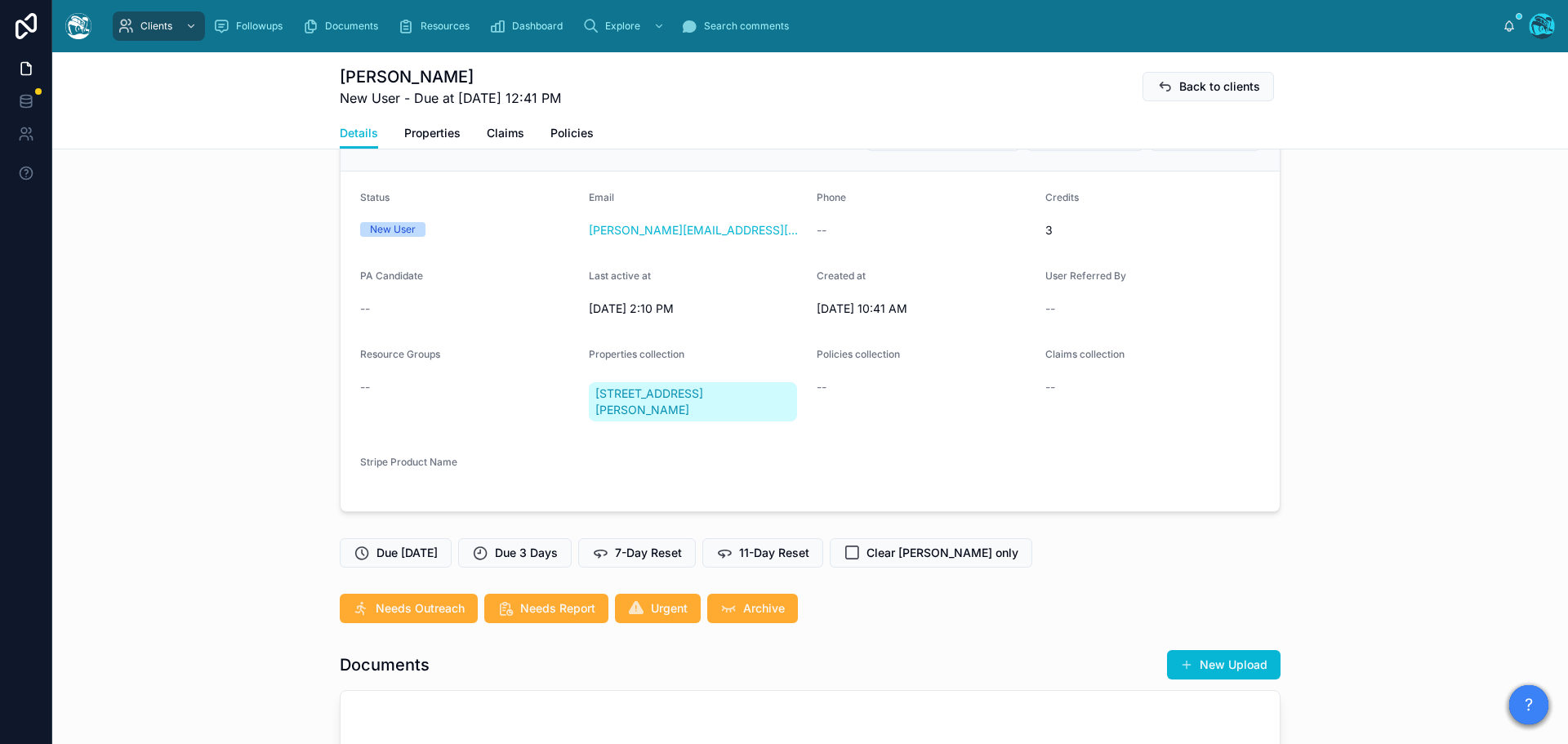
scroll to position [163, 0]
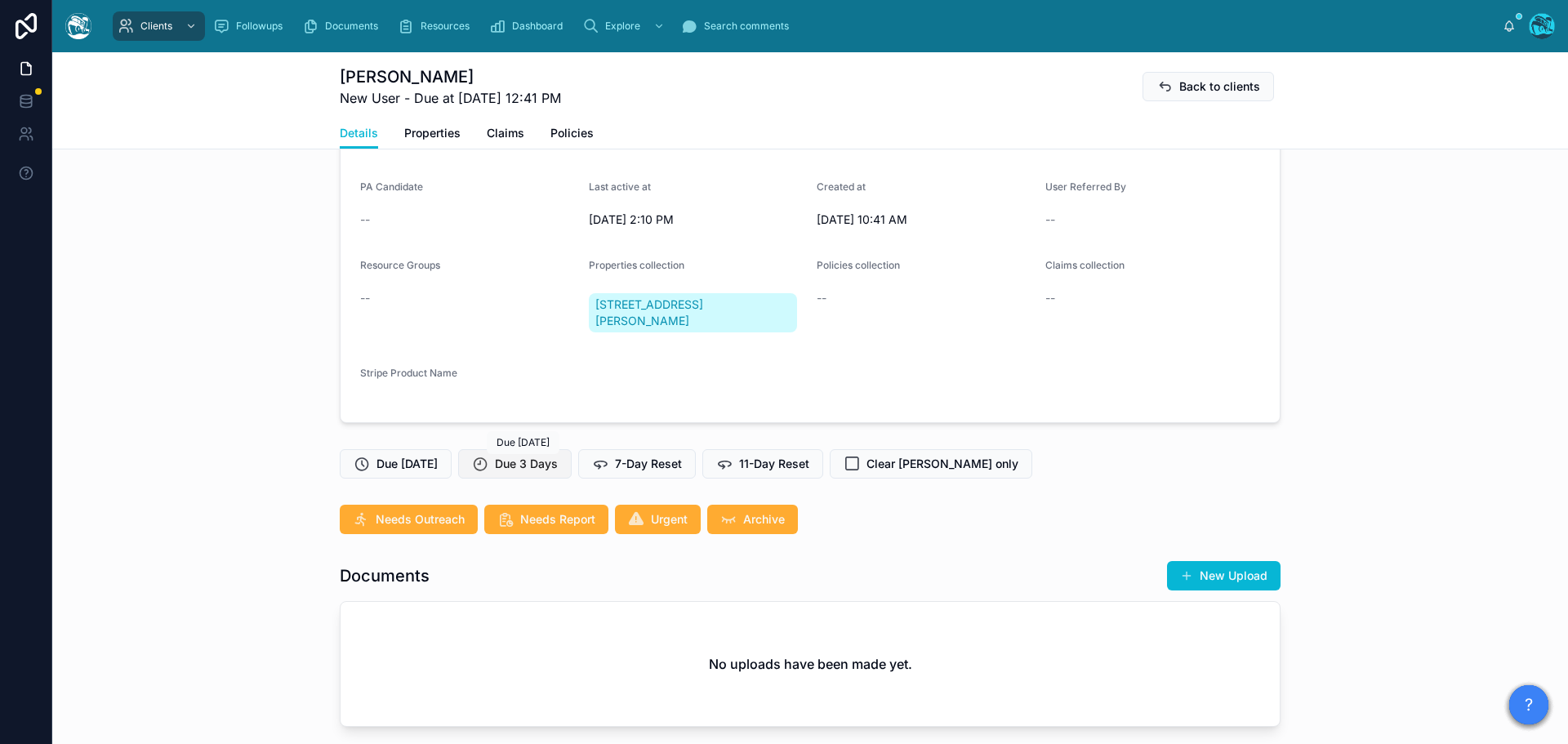
click at [548, 461] on span "Due 3 Days" at bounding box center [526, 464] width 63 height 17
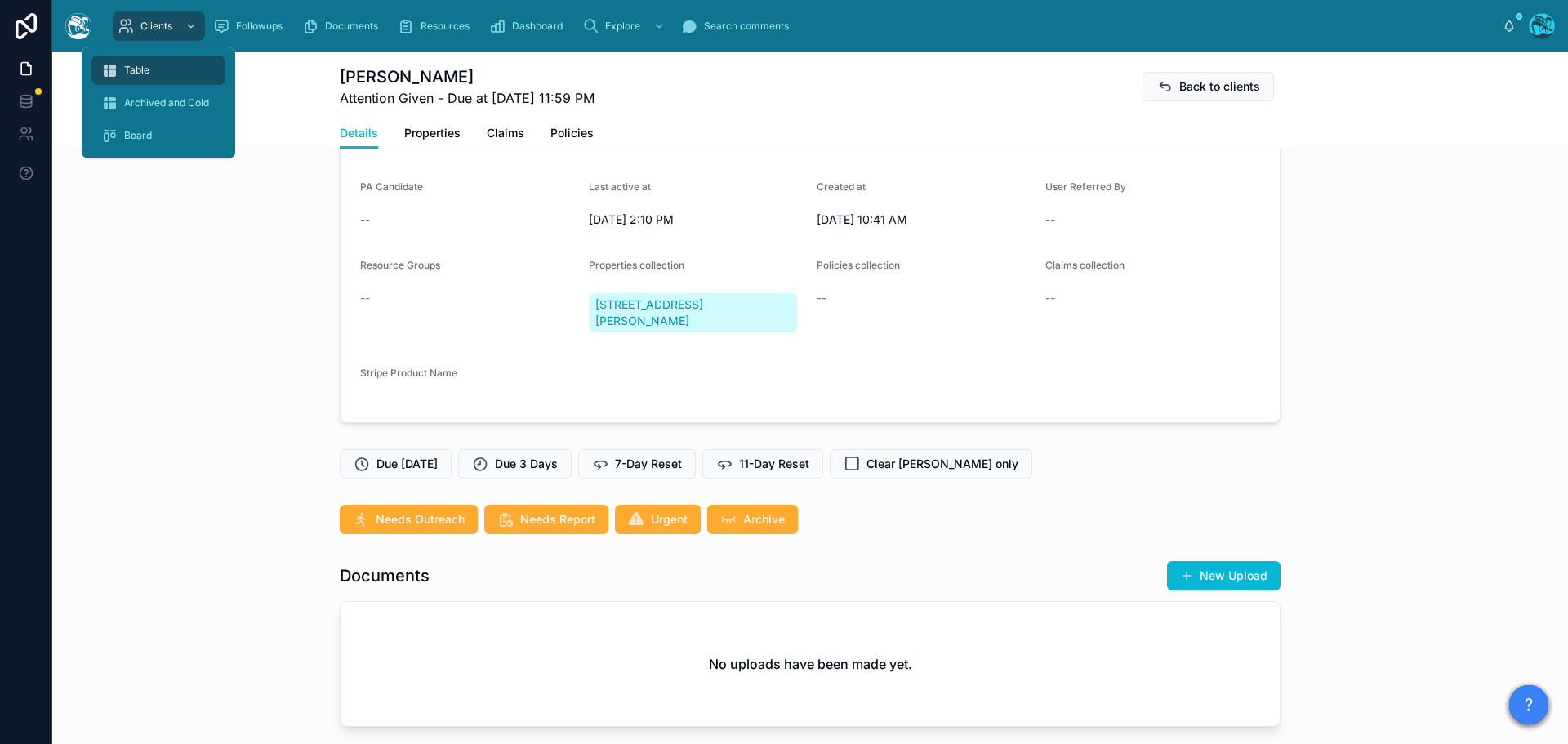
click at [138, 71] on span "Table" at bounding box center [136, 70] width 25 height 13
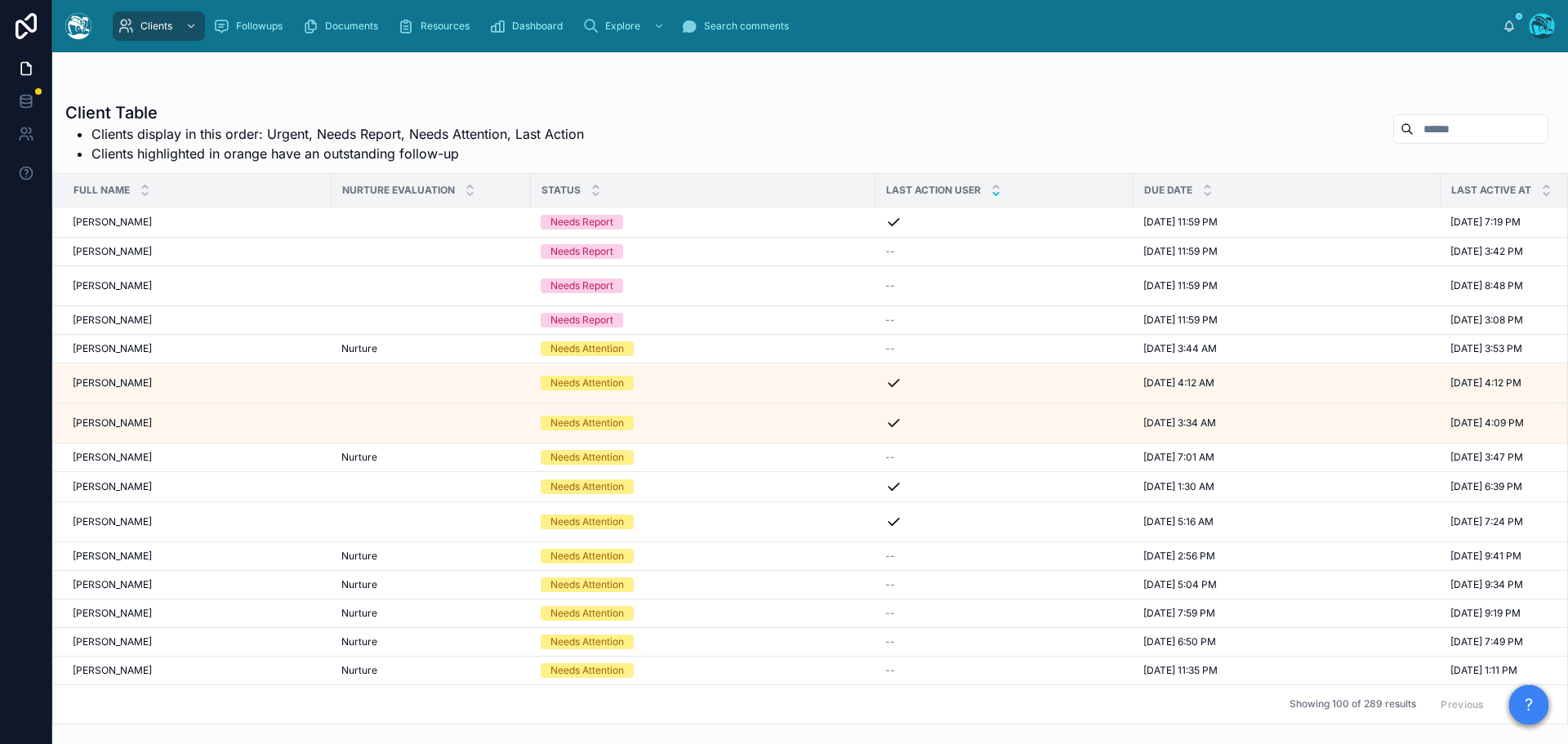
click at [990, 194] on icon at bounding box center [995, 193] width 11 height 11
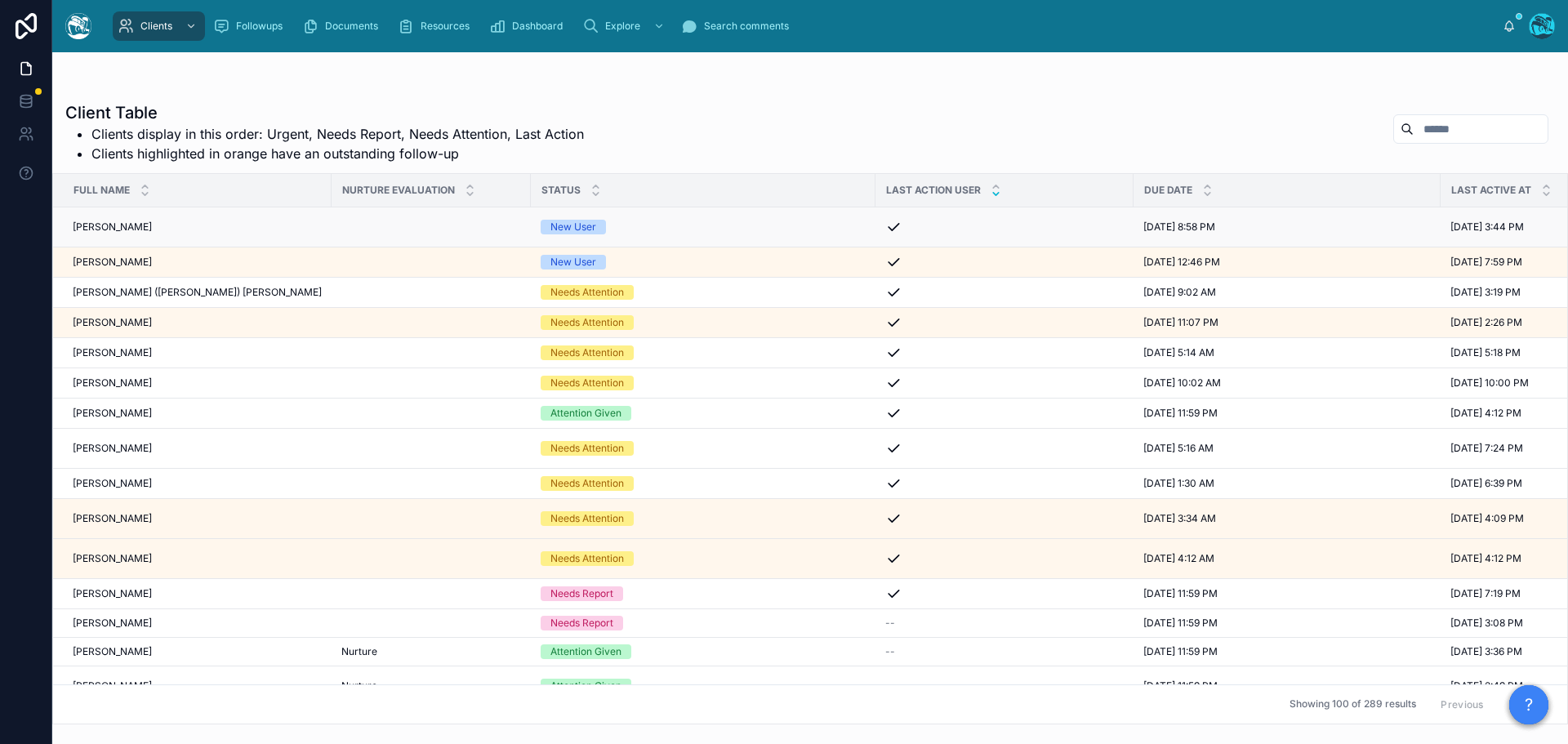
click at [156, 227] on div "Susan Schwartz Susan Schwartz" at bounding box center [198, 227] width 249 height 13
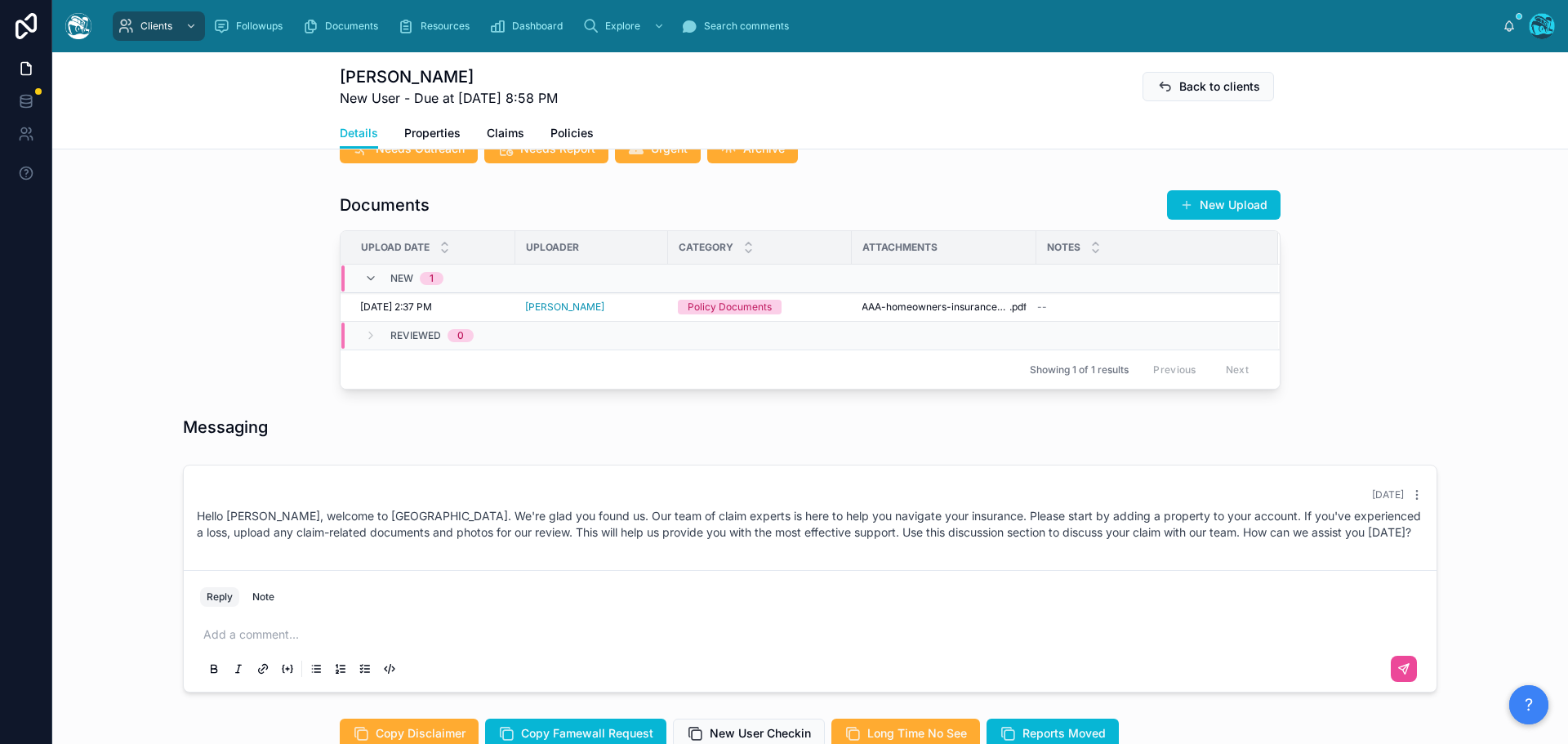
scroll to position [572, 0]
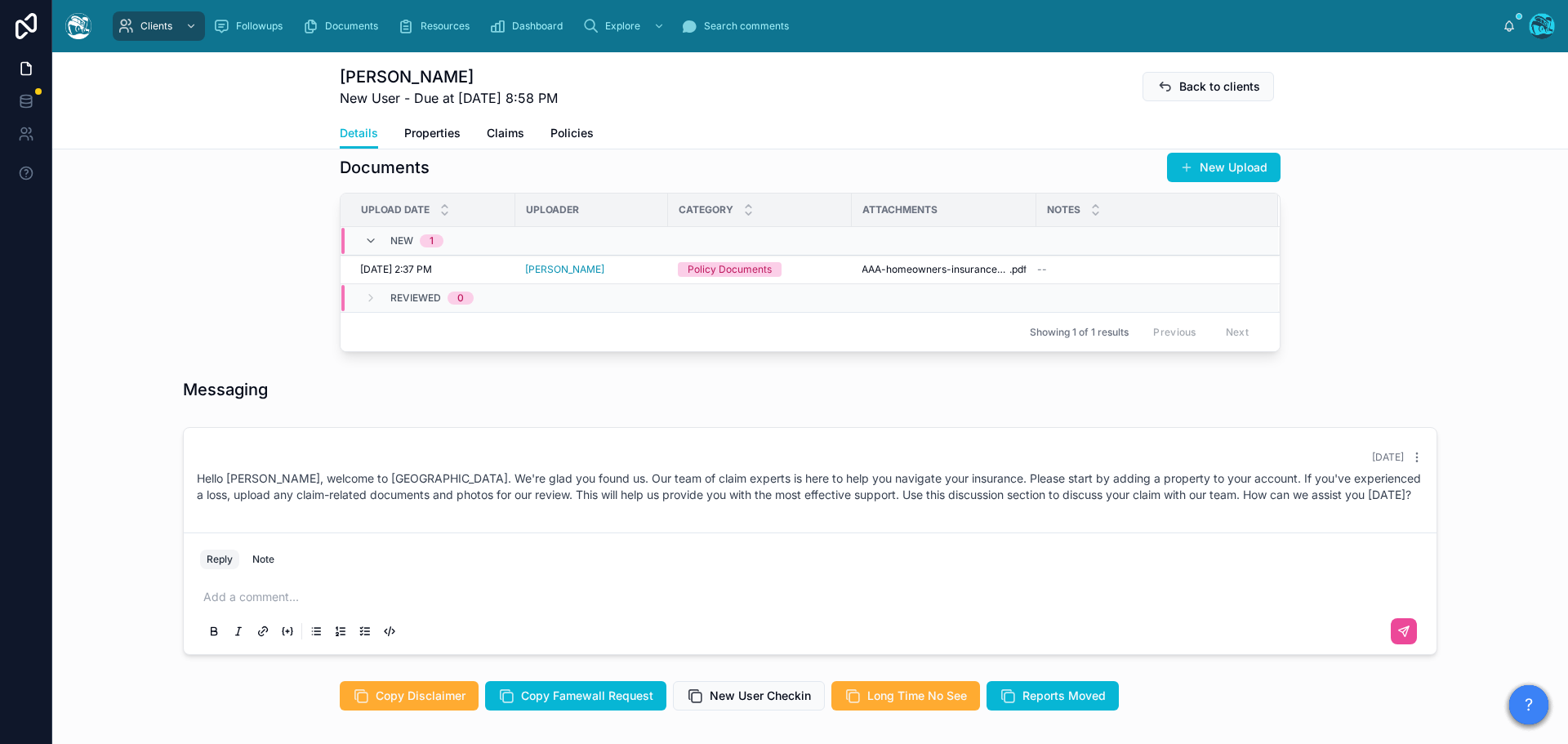
click at [249, 605] on p at bounding box center [813, 597] width 1220 height 17
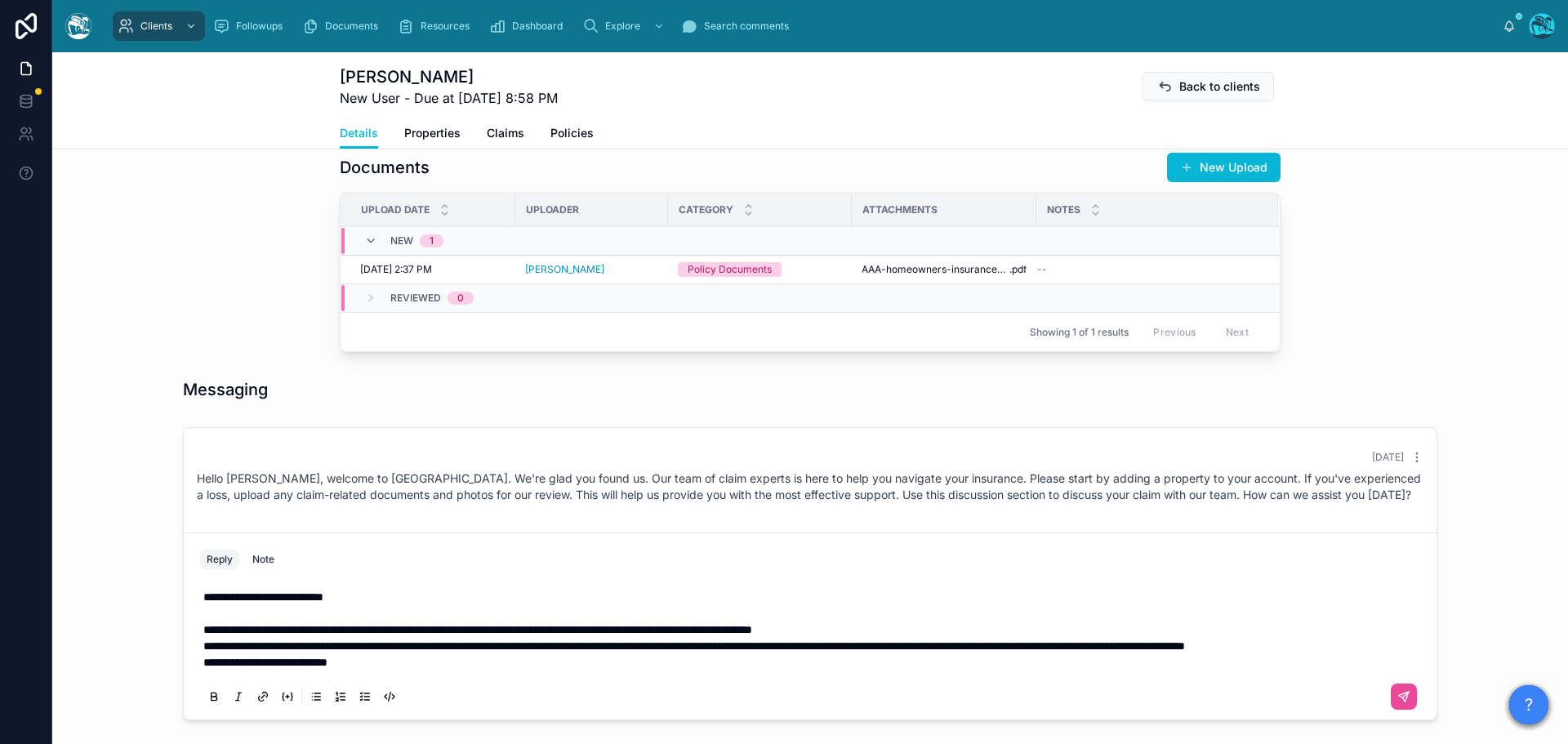
click at [283, 654] on p "**********" at bounding box center [813, 646] width 1220 height 17
click at [953, 638] on p "**********" at bounding box center [813, 629] width 1220 height 17
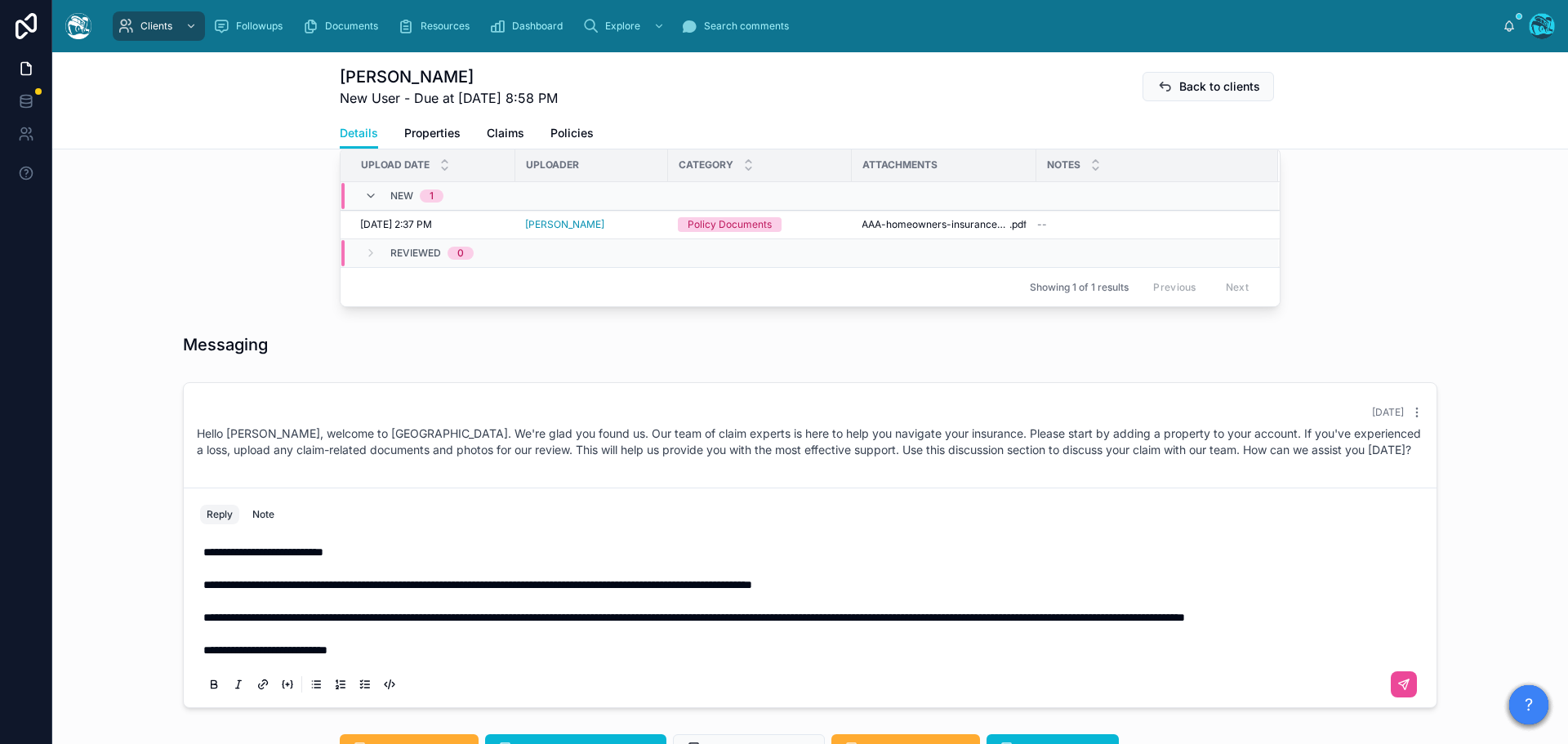
scroll to position [653, 0]
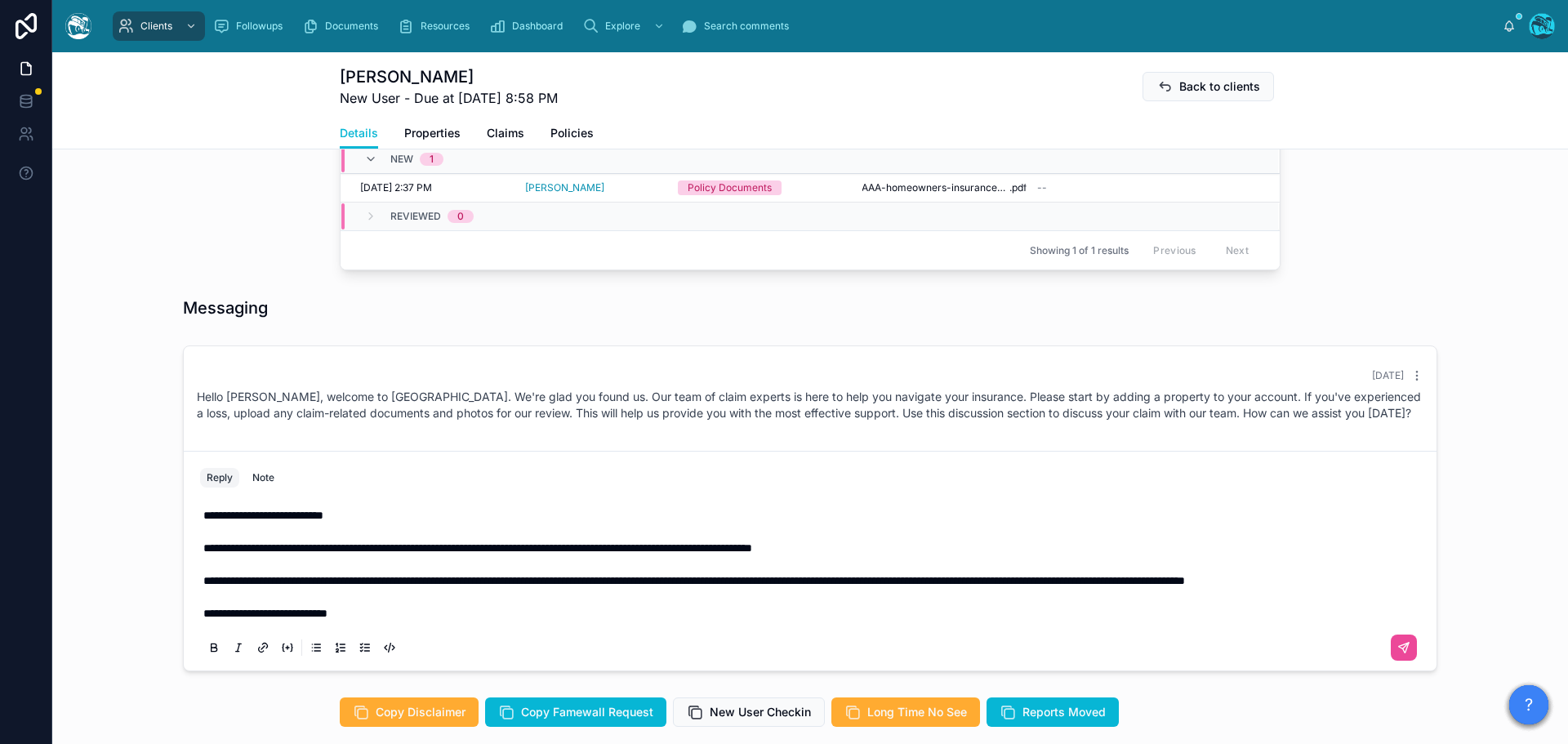
click at [316, 588] on p "**********" at bounding box center [813, 581] width 1220 height 17
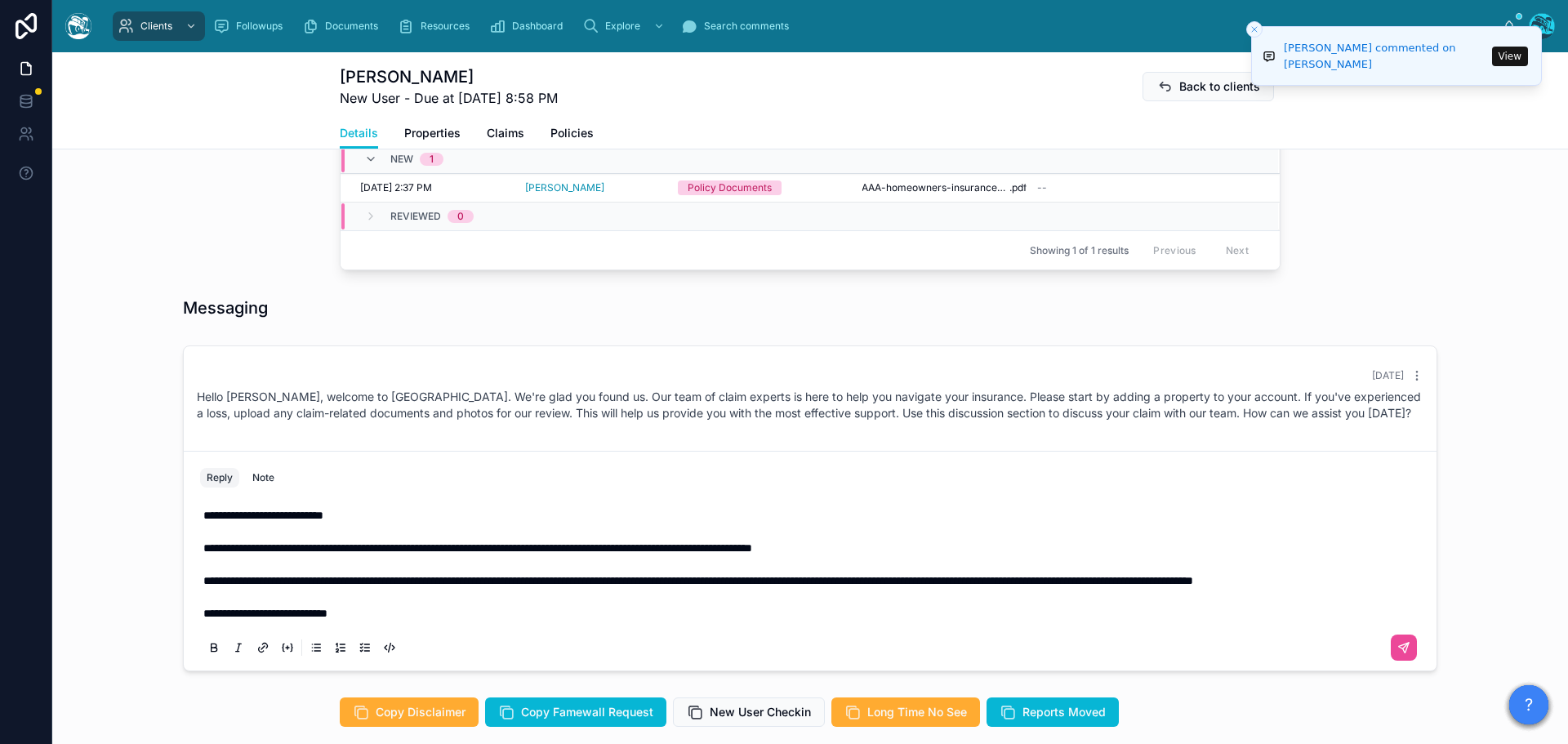
click at [290, 588] on p "**********" at bounding box center [813, 581] width 1220 height 17
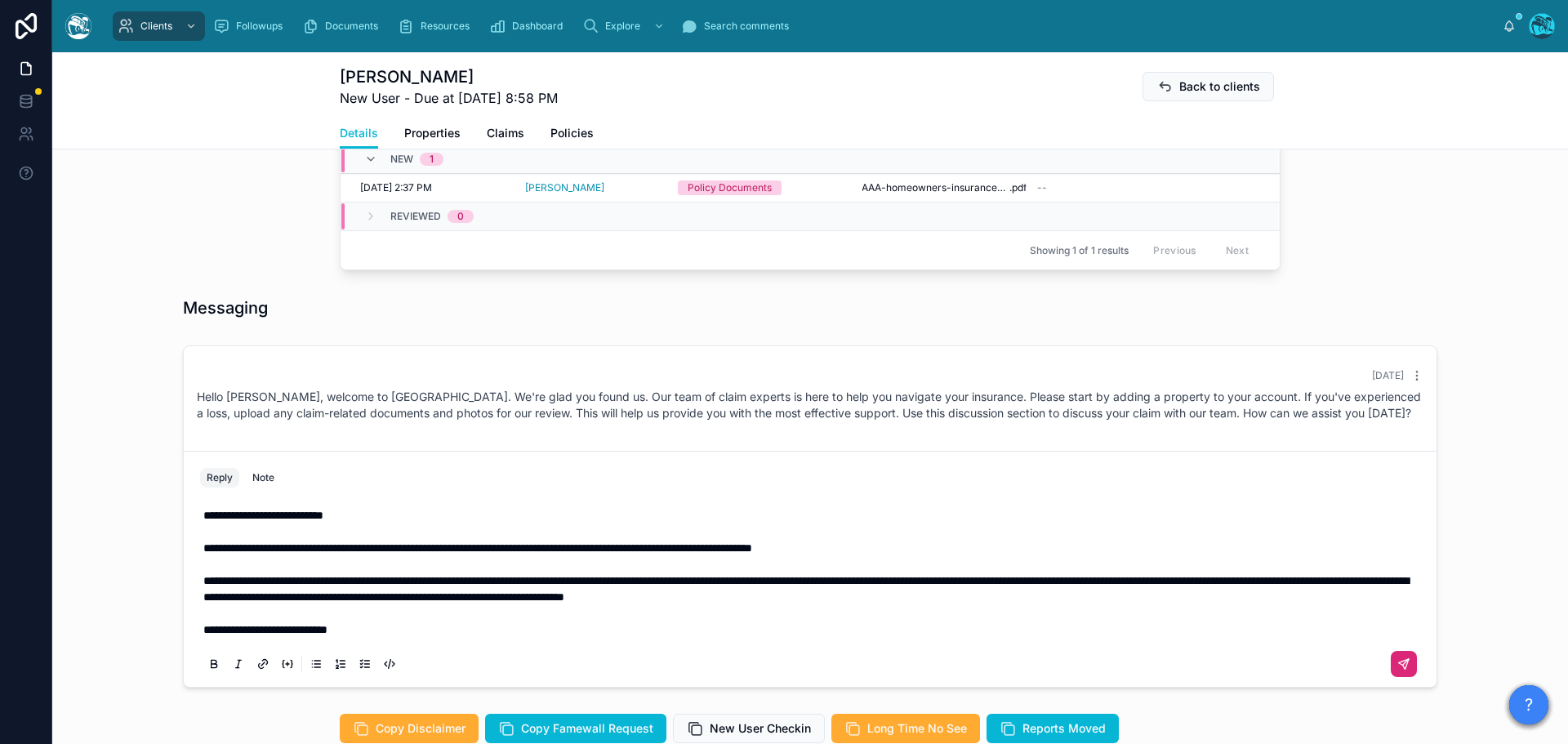
click at [1401, 669] on icon at bounding box center [1404, 664] width 10 height 10
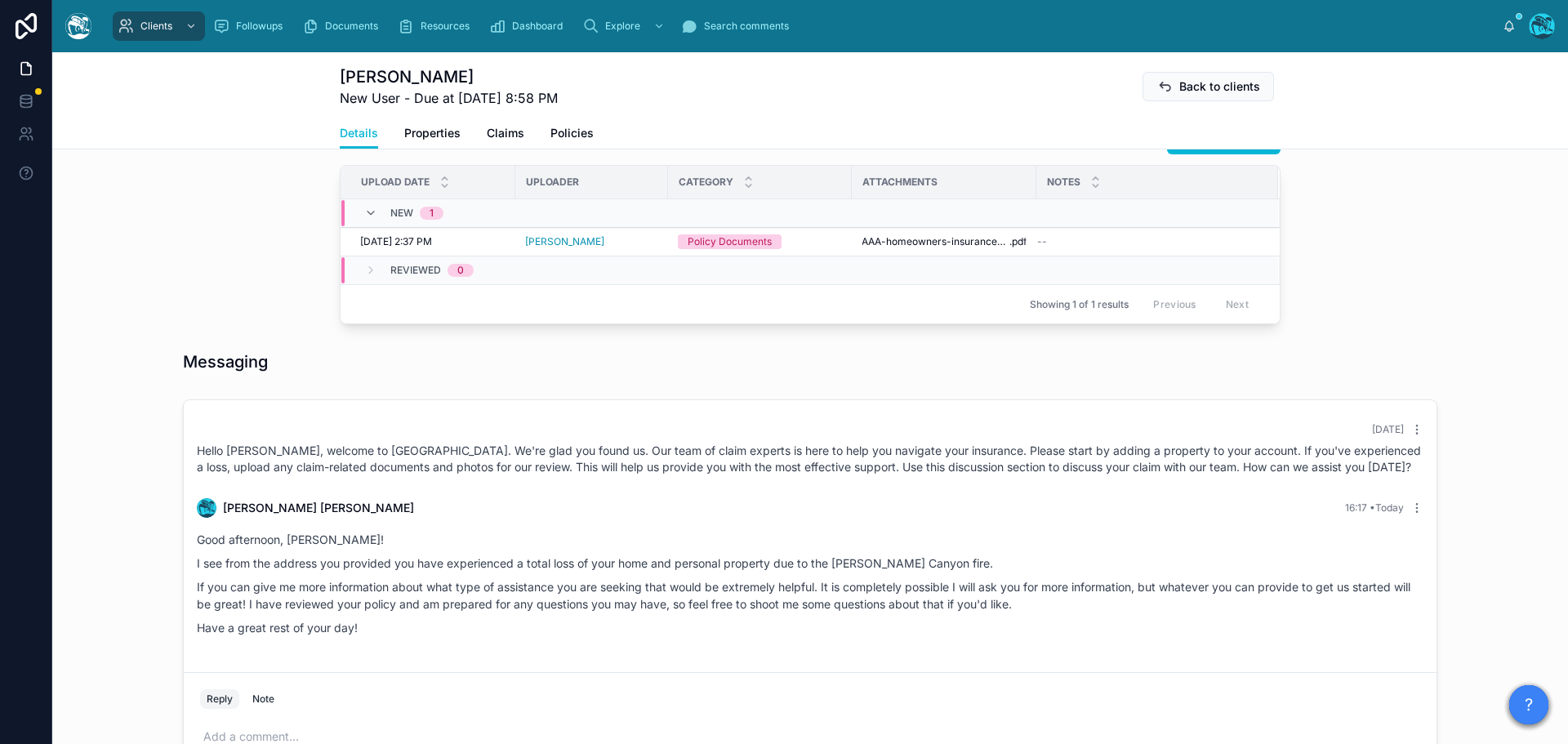
scroll to position [598, 0]
click at [1210, 243] on button "Reviewed" at bounding box center [1230, 228] width 85 height 26
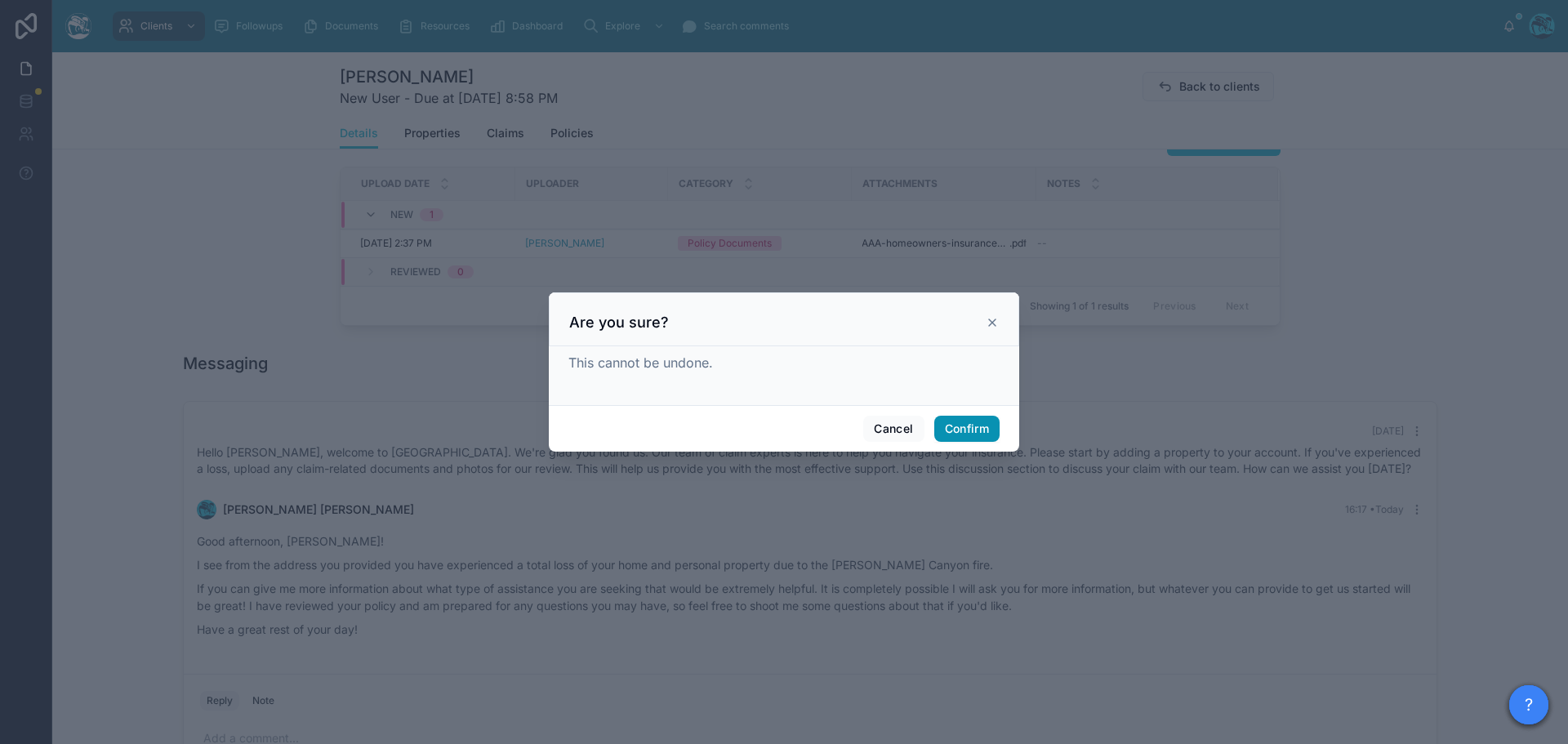
click at [961, 428] on button "Confirm" at bounding box center [967, 428] width 65 height 26
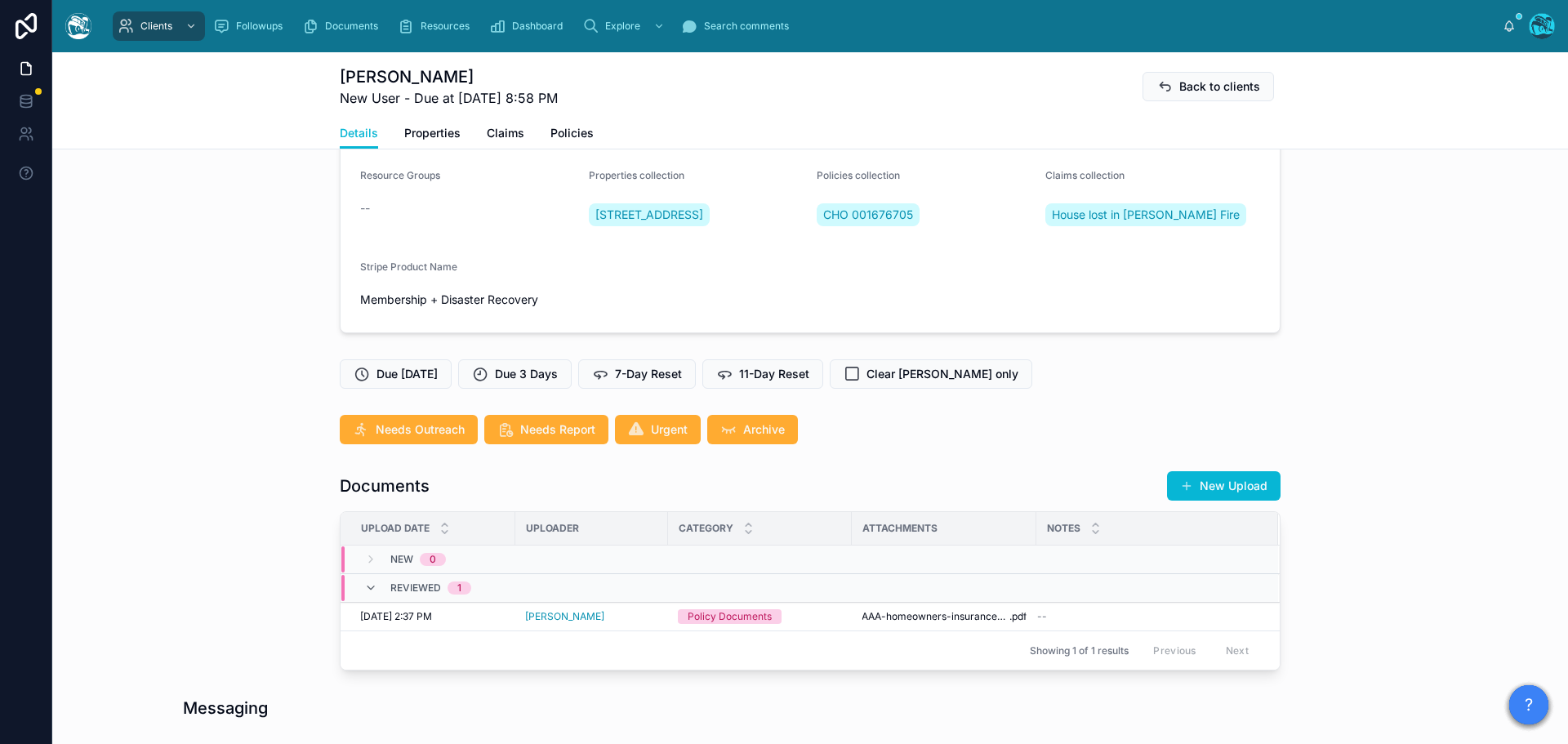
scroll to position [189, 0]
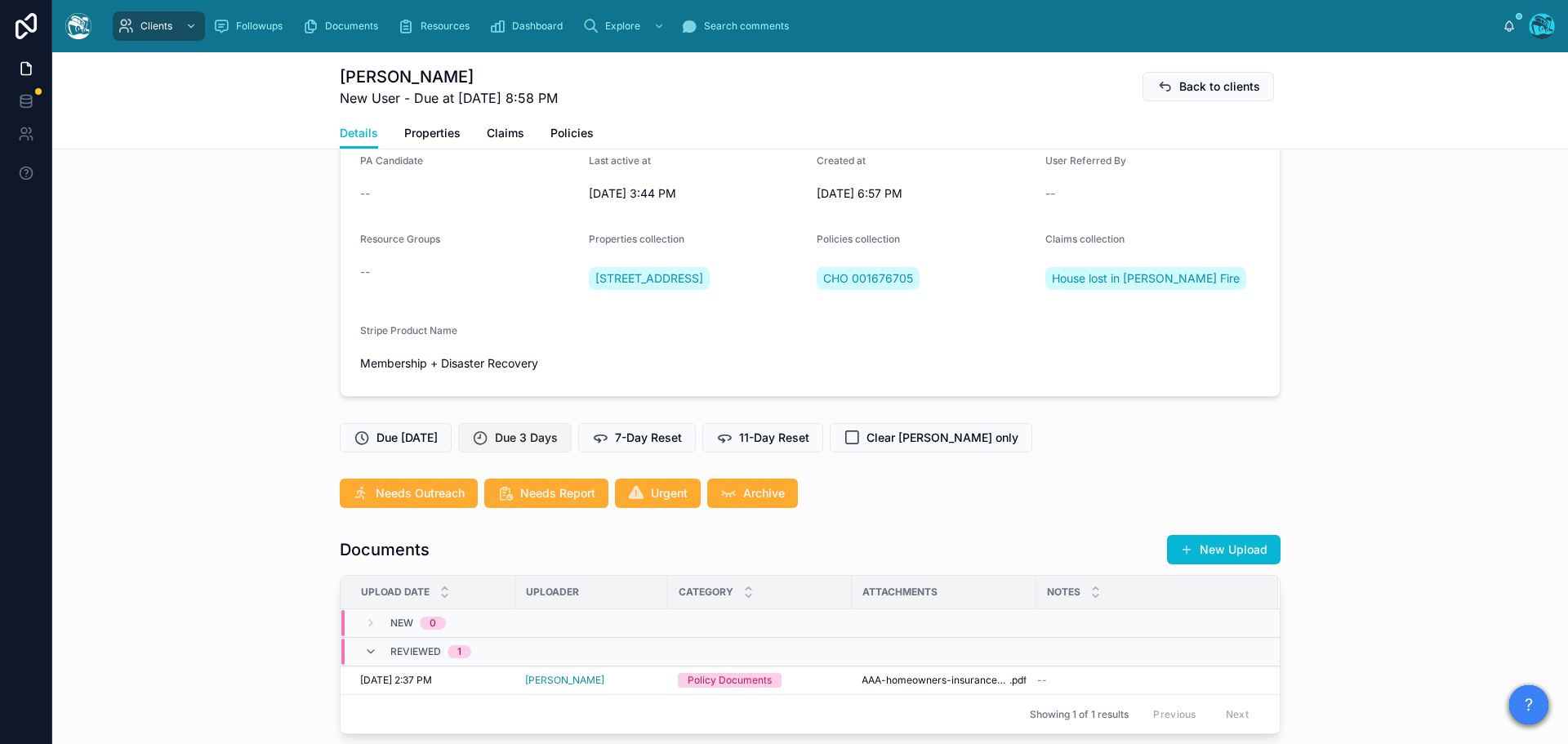
click at [542, 446] on span "Due 3 Days" at bounding box center [526, 438] width 63 height 17
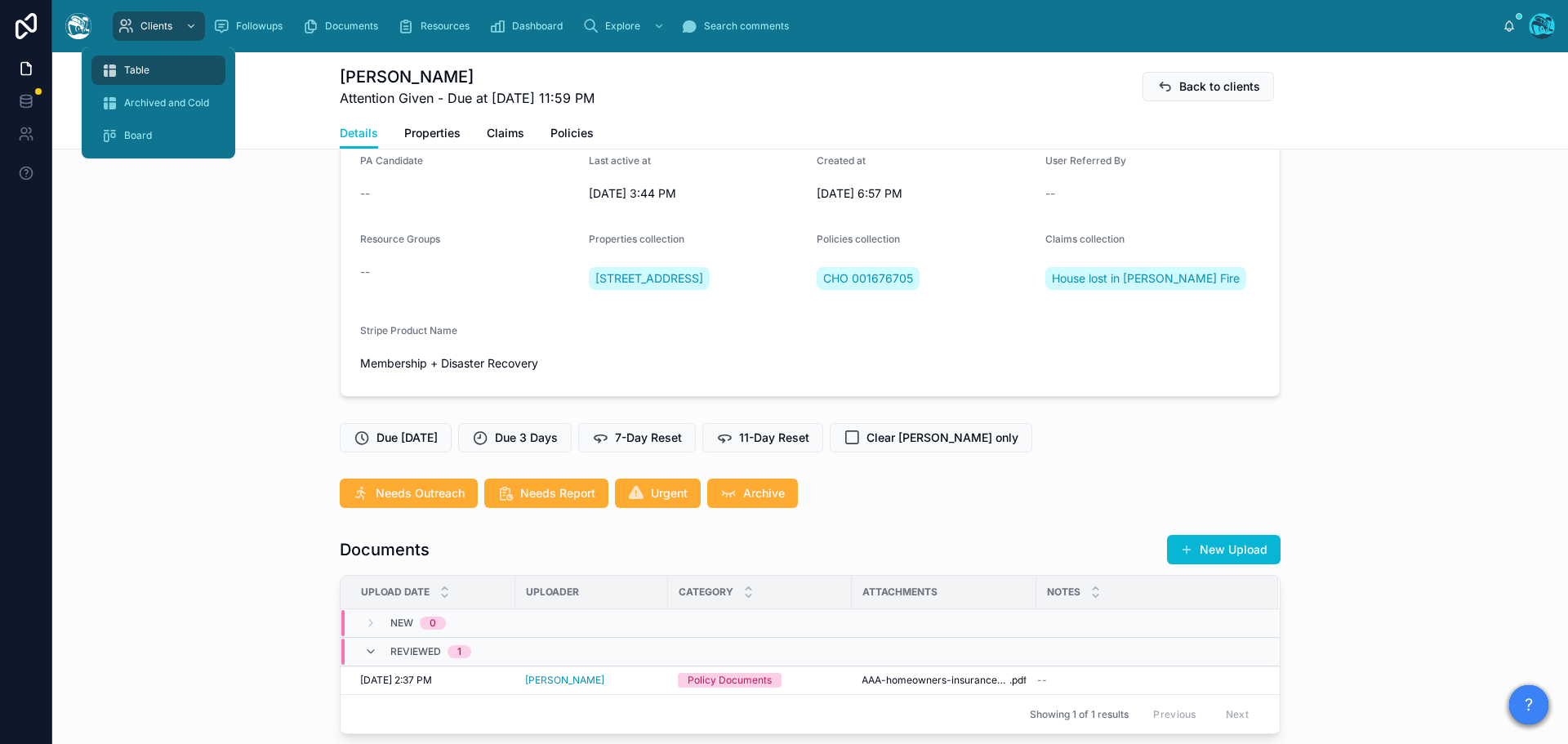
click at [143, 70] on span "Table" at bounding box center [136, 70] width 25 height 13
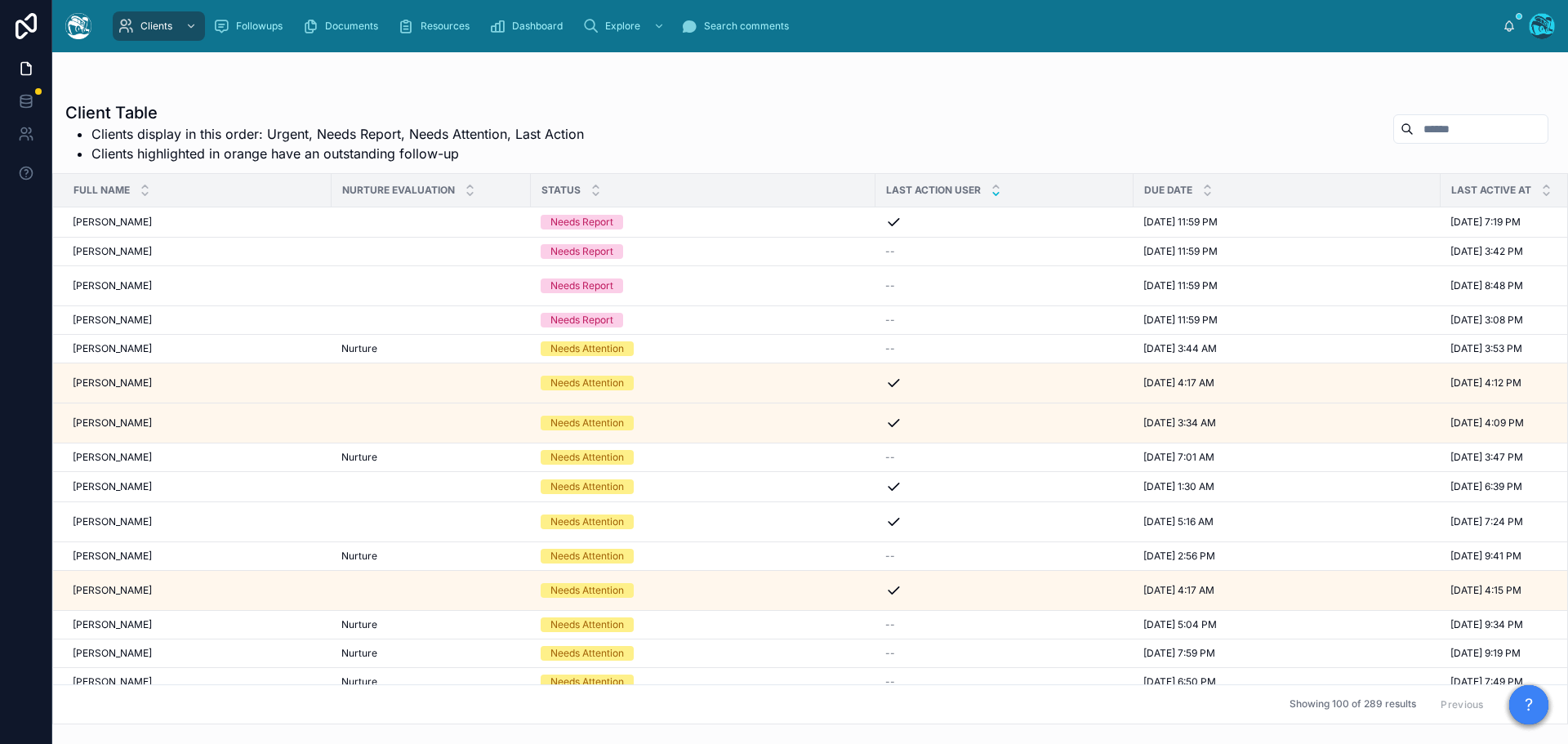
click at [990, 192] on icon at bounding box center [995, 193] width 11 height 11
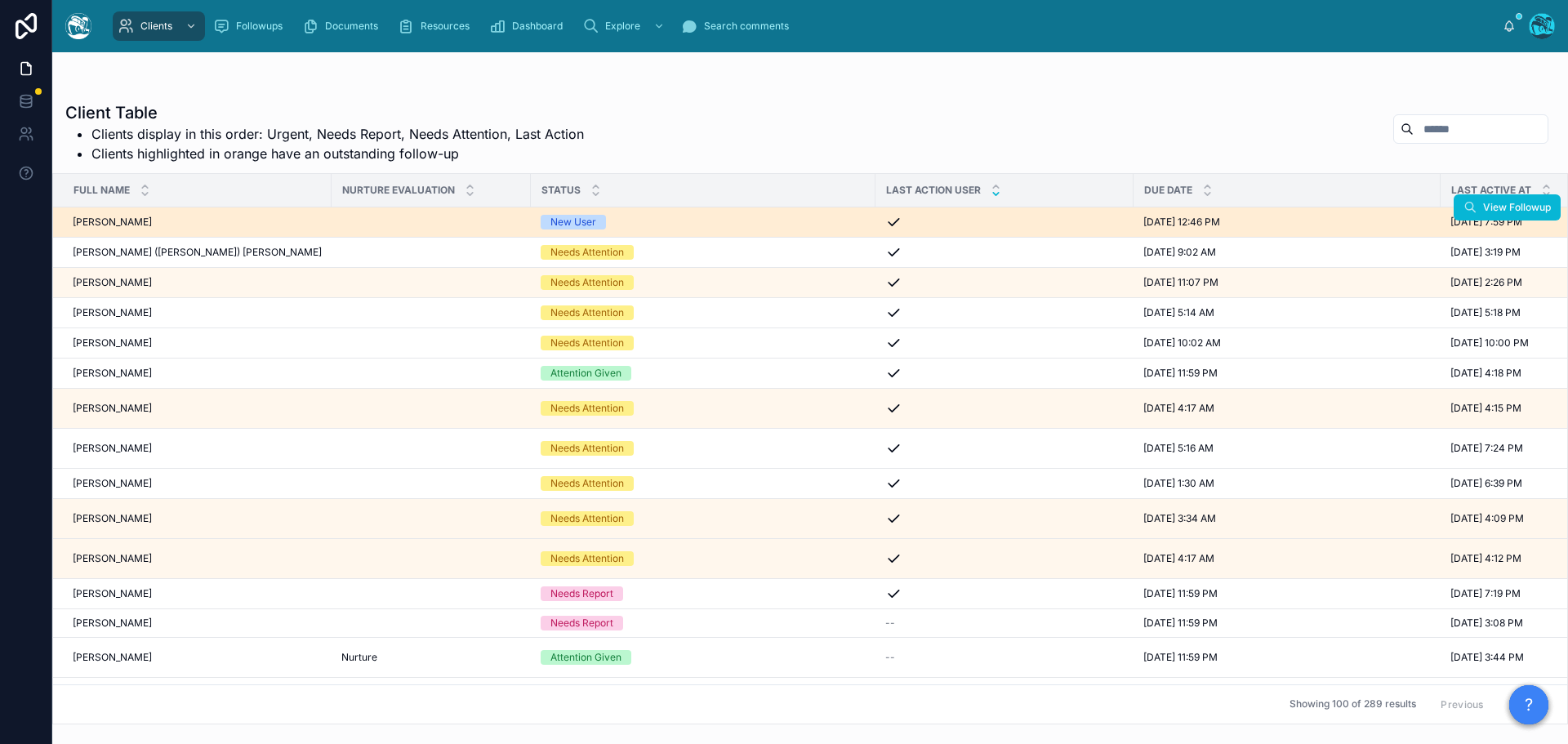
click at [154, 223] on div "Sylvia Mendoza Sylvia Mendoza" at bounding box center [198, 223] width 249 height 13
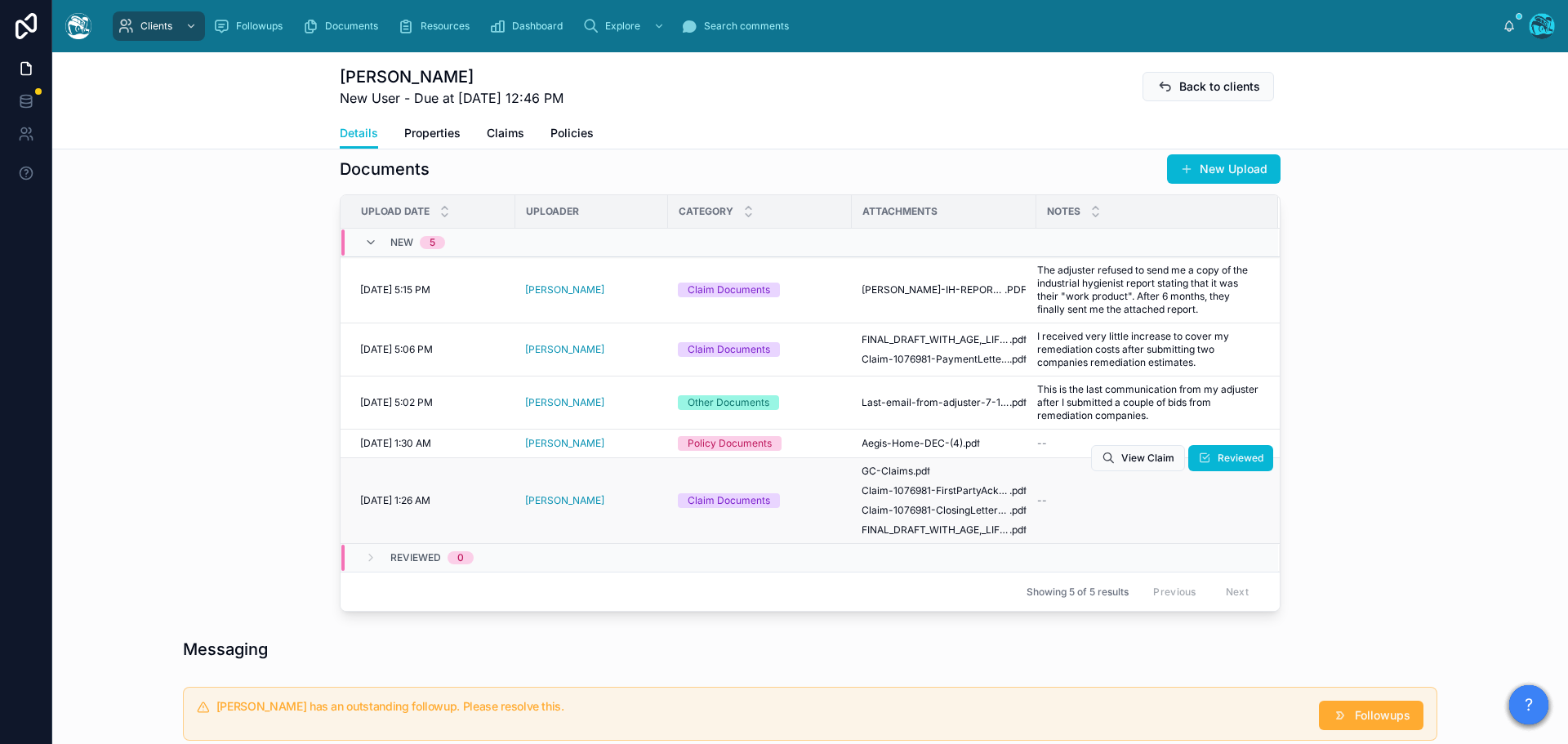
scroll to position [572, 0]
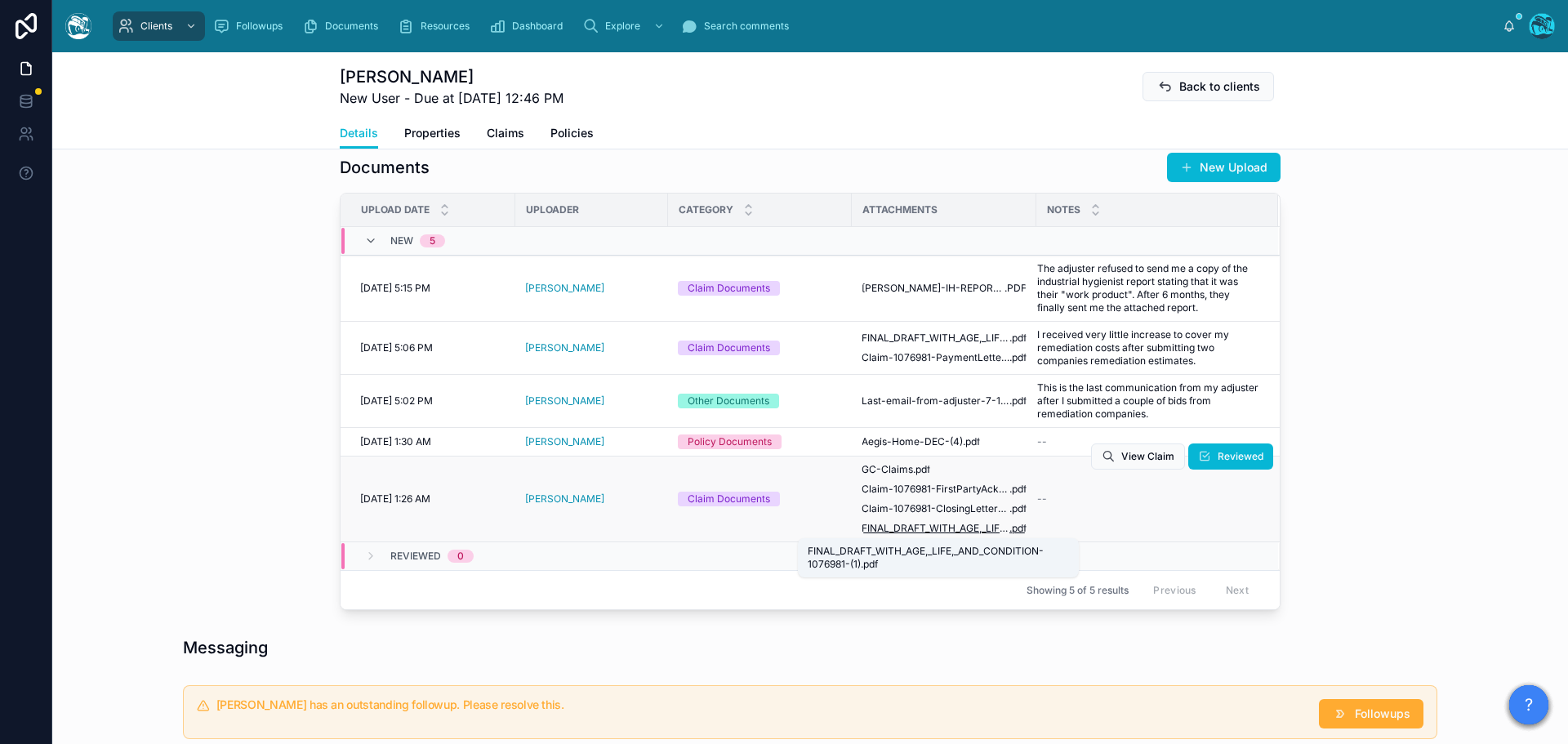
click at [935, 528] on span "FINAL_DRAFT_WITH_AGE,_LIFE,_AND_CONDITION-1076981-(1)" at bounding box center [935, 528] width 148 height 13
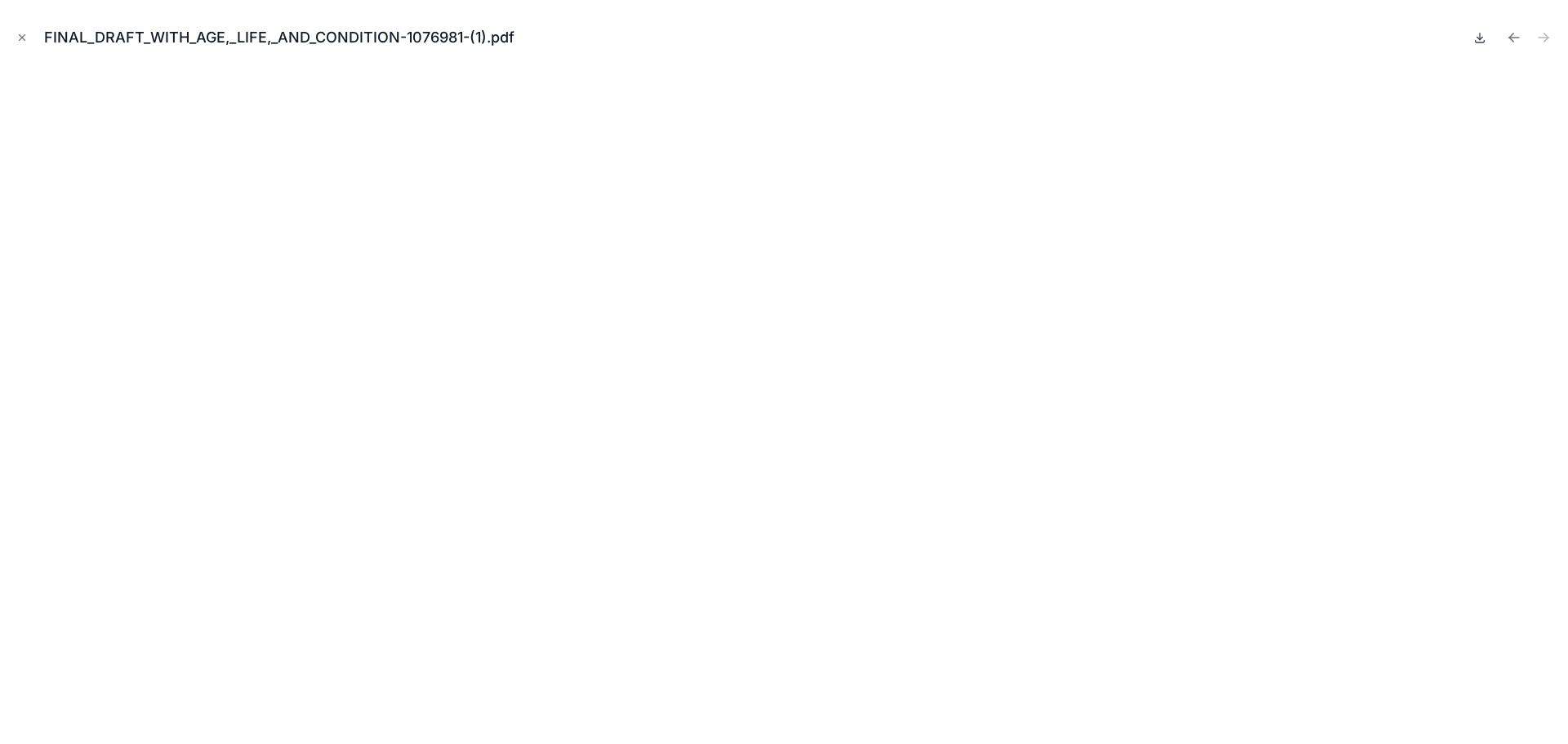
click at [1477, 40] on icon at bounding box center [1480, 38] width 13 height 13
click at [1509, 37] on icon "Previous file" at bounding box center [1511, 35] width 4 height 4
click at [1478, 40] on icon at bounding box center [1480, 38] width 13 height 13
click at [1514, 34] on icon "Previous file" at bounding box center [1514, 38] width 17 height 17
click at [1480, 37] on icon at bounding box center [1480, 37] width 0 height 7
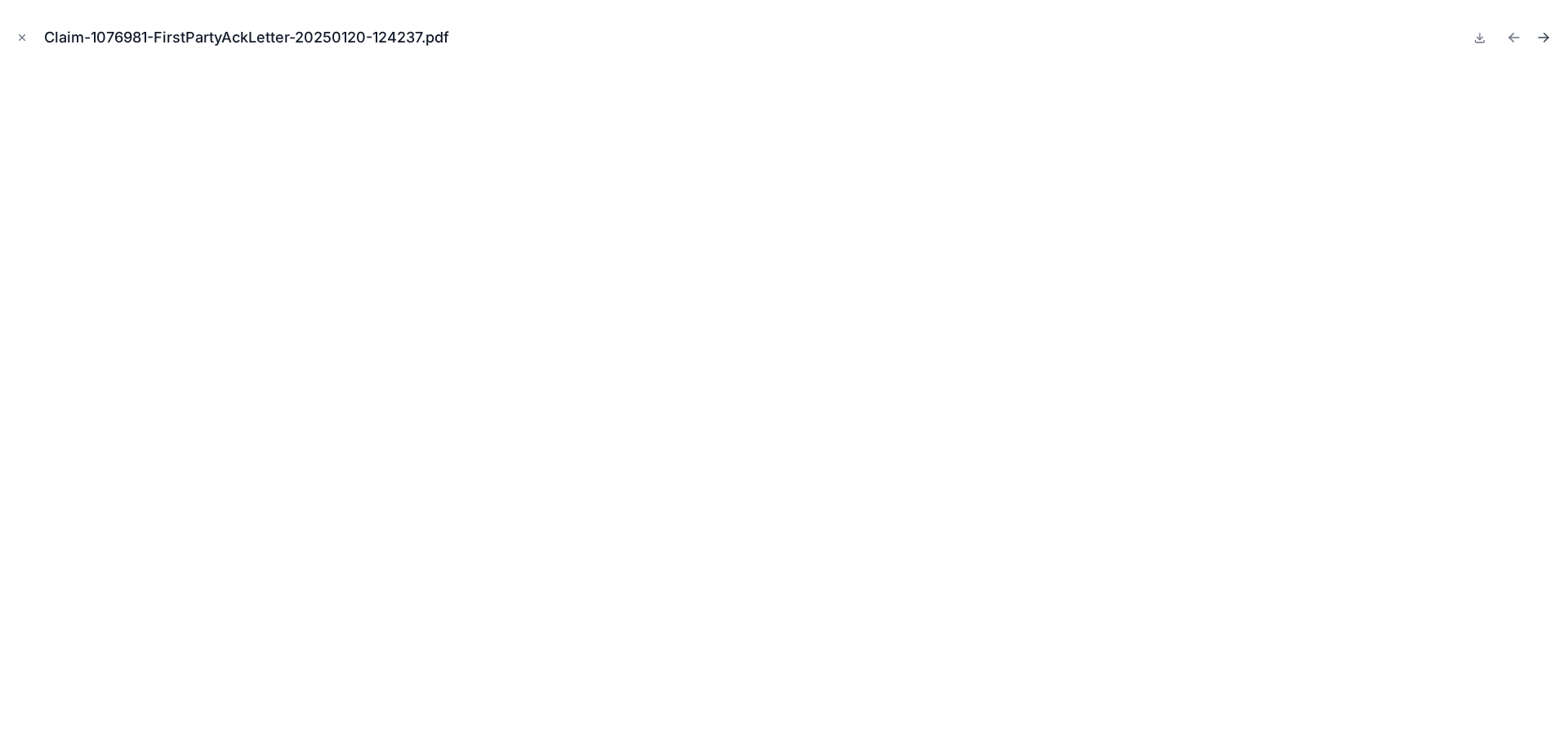
click at [1547, 35] on icon "Next file" at bounding box center [1544, 38] width 17 height 17
click at [1507, 36] on icon "Previous file" at bounding box center [1514, 38] width 17 height 17
click at [1480, 38] on icon at bounding box center [1480, 37] width 0 height 7
click at [19, 37] on icon "Close modal" at bounding box center [23, 38] width 12 height 12
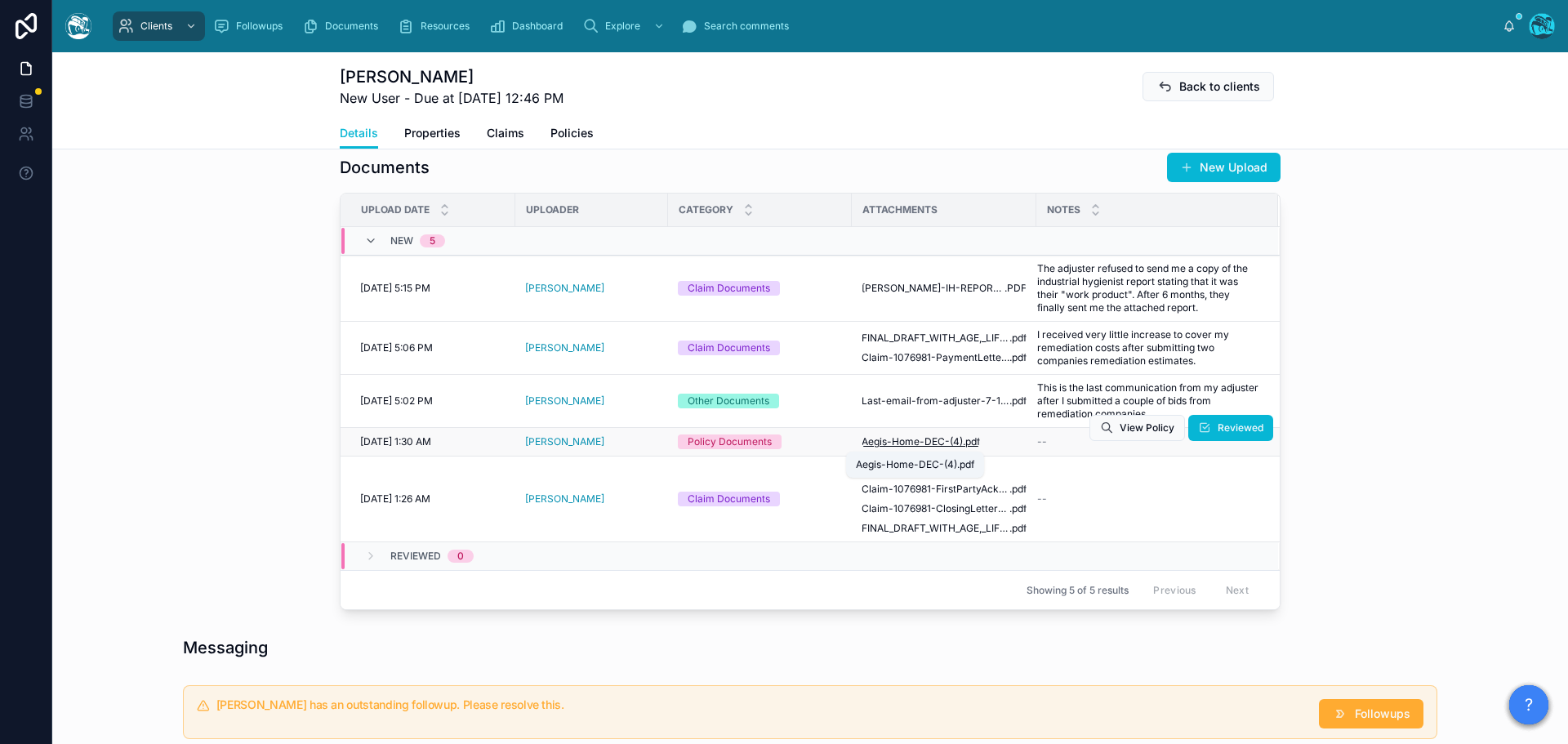
click at [917, 440] on span "Aegis-Home-DEC-(4)" at bounding box center [912, 442] width 101 height 13
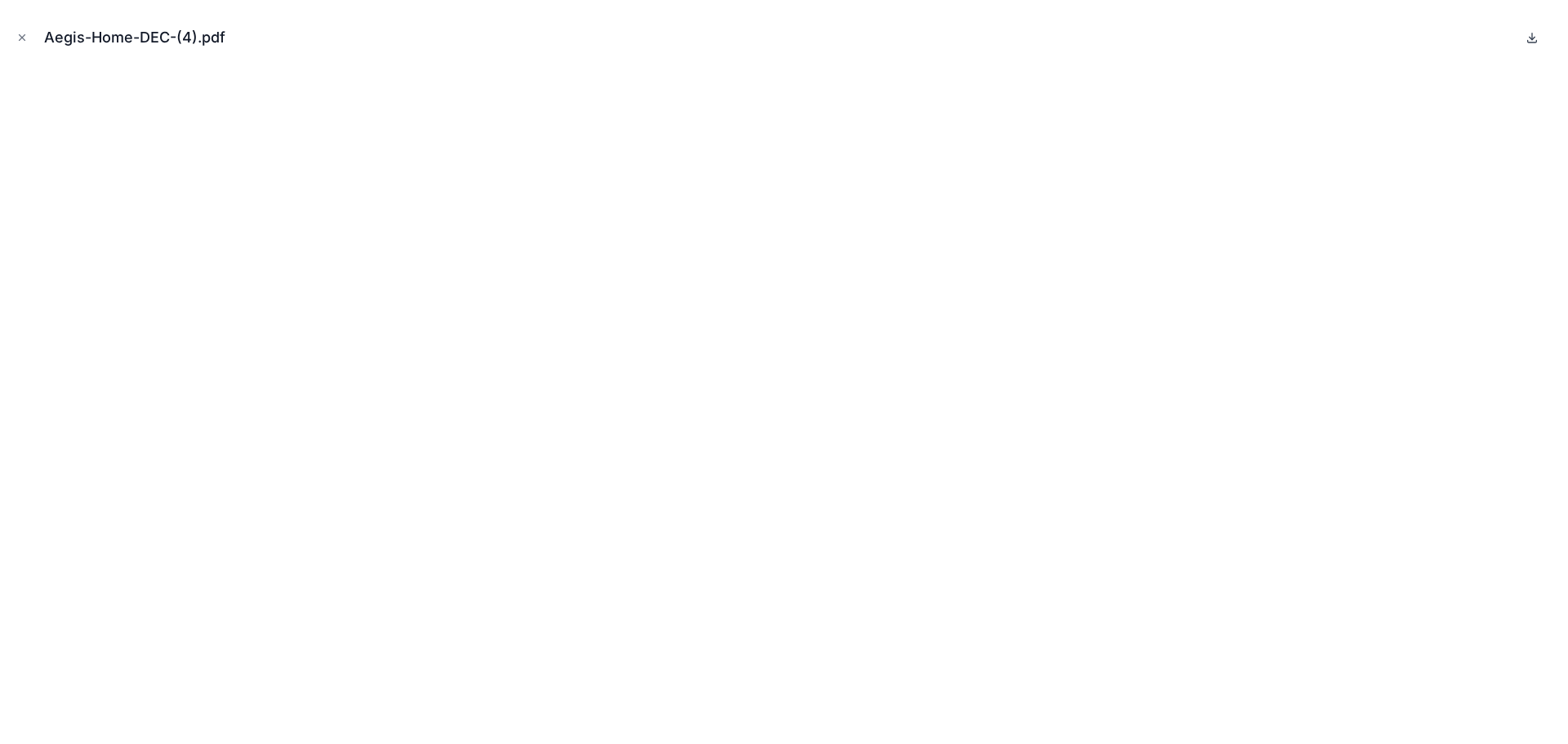
click at [1534, 37] on icon at bounding box center [1532, 38] width 13 height 13
drag, startPoint x: 18, startPoint y: 31, endPoint x: 104, endPoint y: 76, distance: 97.1
click at [18, 31] on button "Close modal" at bounding box center [22, 37] width 18 height 18
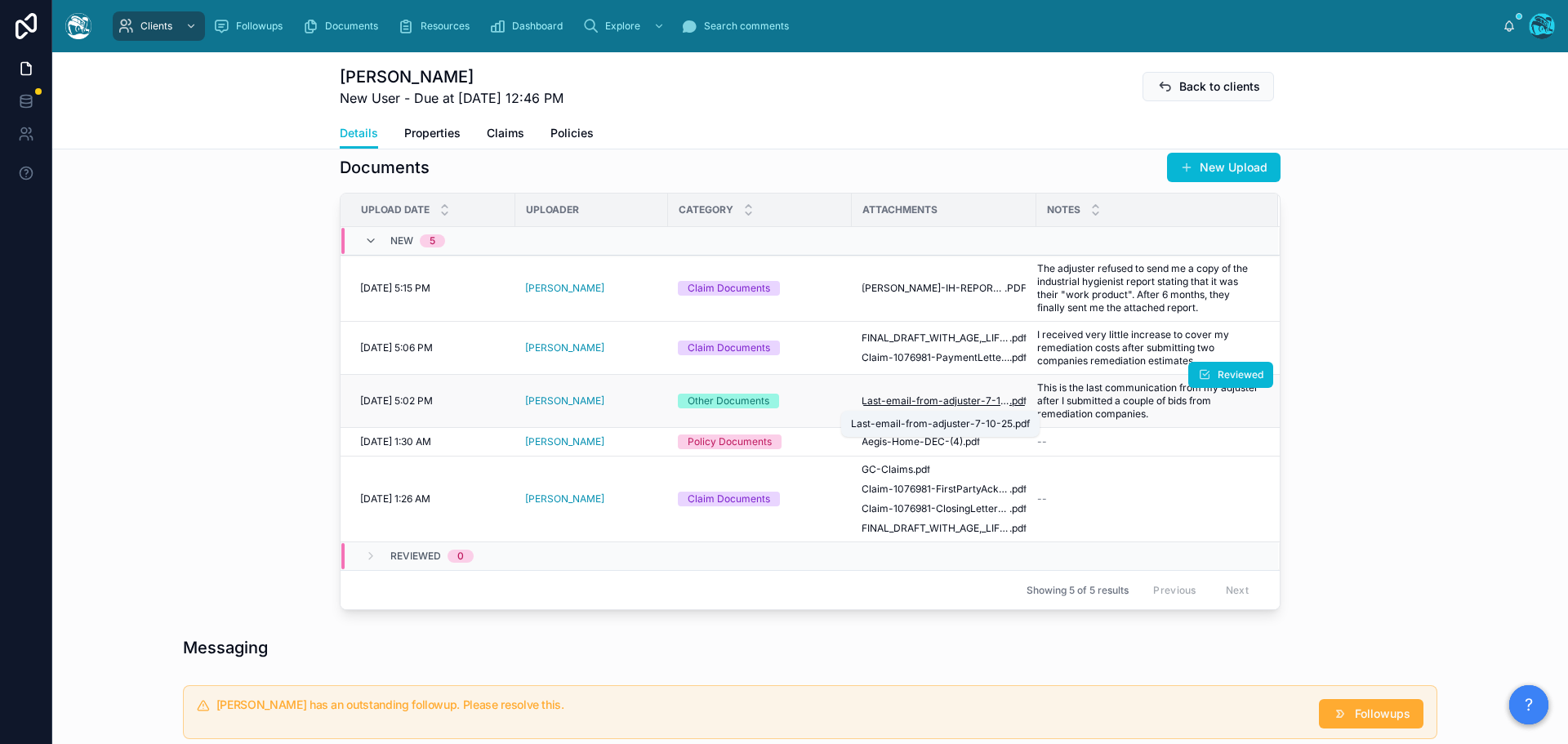
click at [953, 398] on span "Last-email-from-adjuster-7-10-25" at bounding box center [935, 401] width 148 height 13
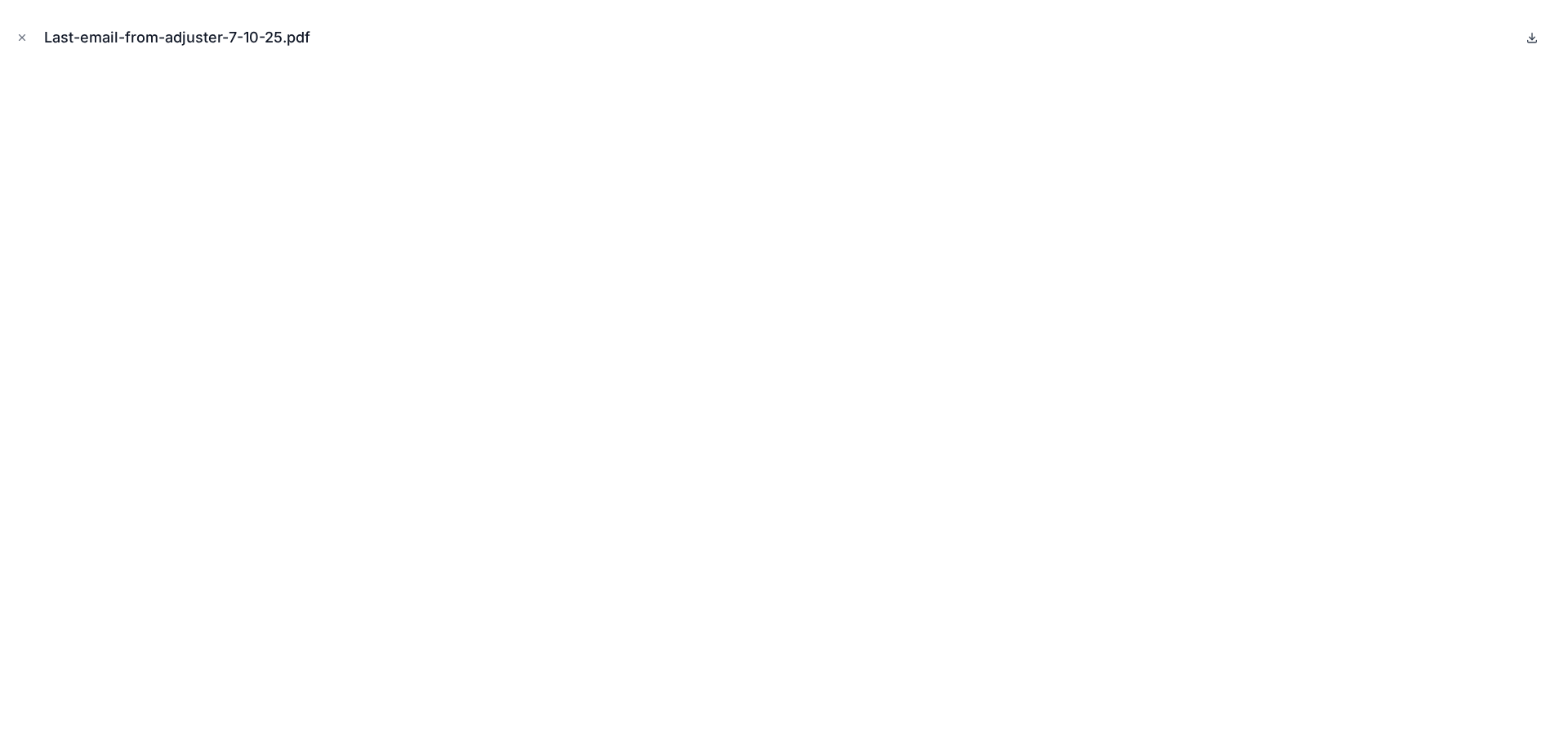
click at [1531, 38] on icon at bounding box center [1532, 38] width 13 height 13
click at [21, 33] on icon "Close modal" at bounding box center [23, 38] width 12 height 12
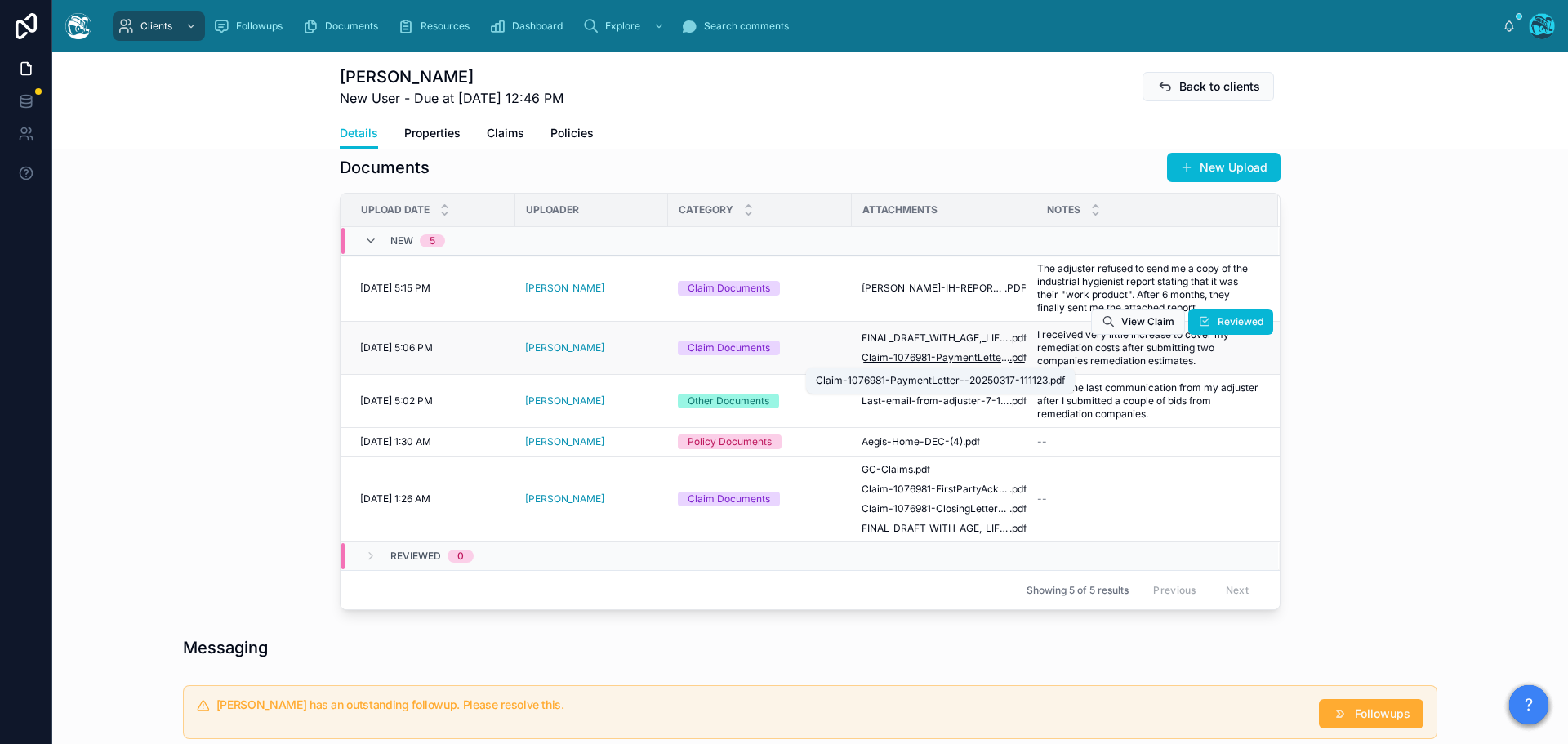
click at [974, 357] on span "Claim-1076981-PaymentLetter--20250317-111123" at bounding box center [935, 357] width 148 height 13
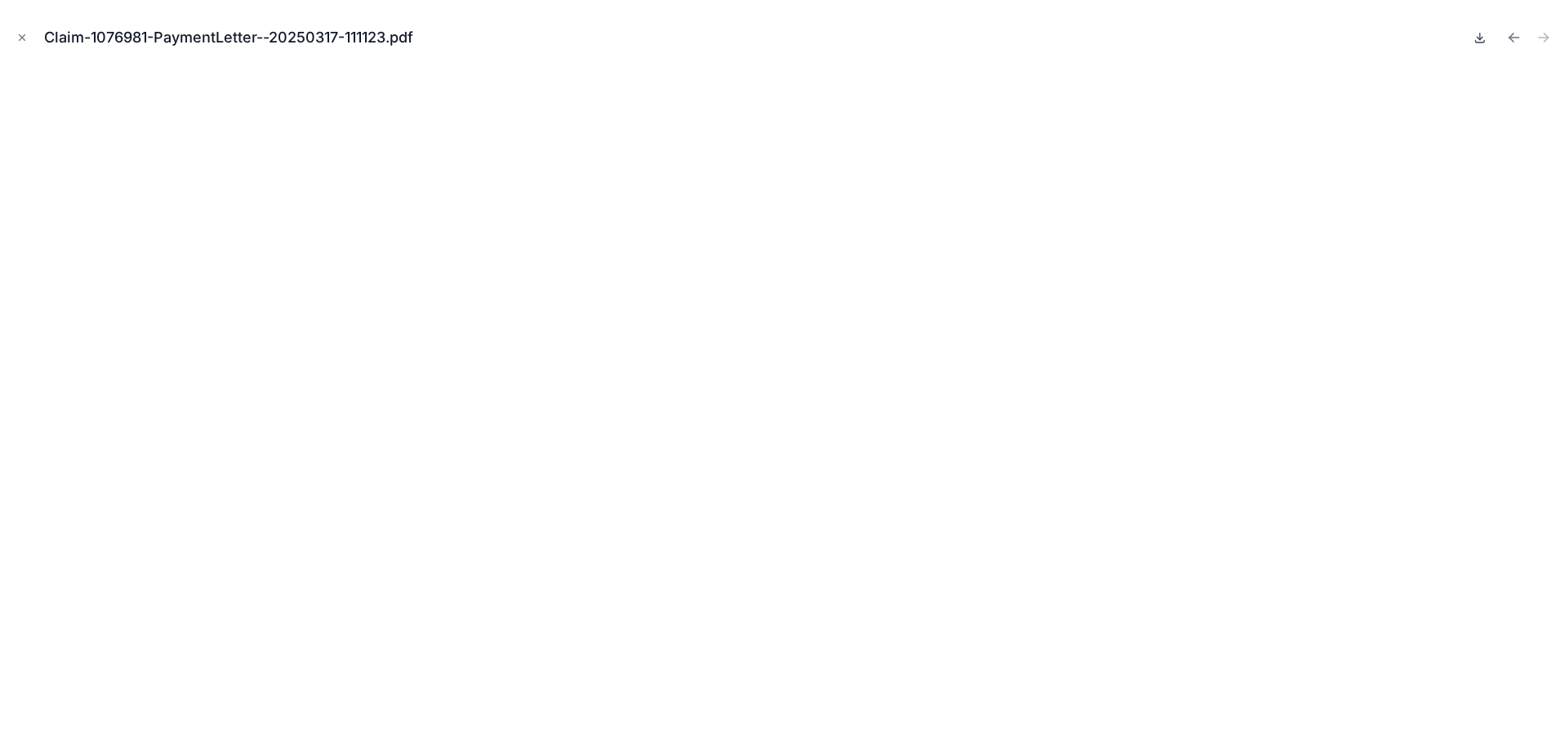
click at [1479, 36] on icon at bounding box center [1480, 38] width 13 height 13
click at [1514, 35] on icon "Previous file" at bounding box center [1514, 38] width 17 height 17
click at [1479, 38] on icon at bounding box center [1480, 38] width 6 height 3
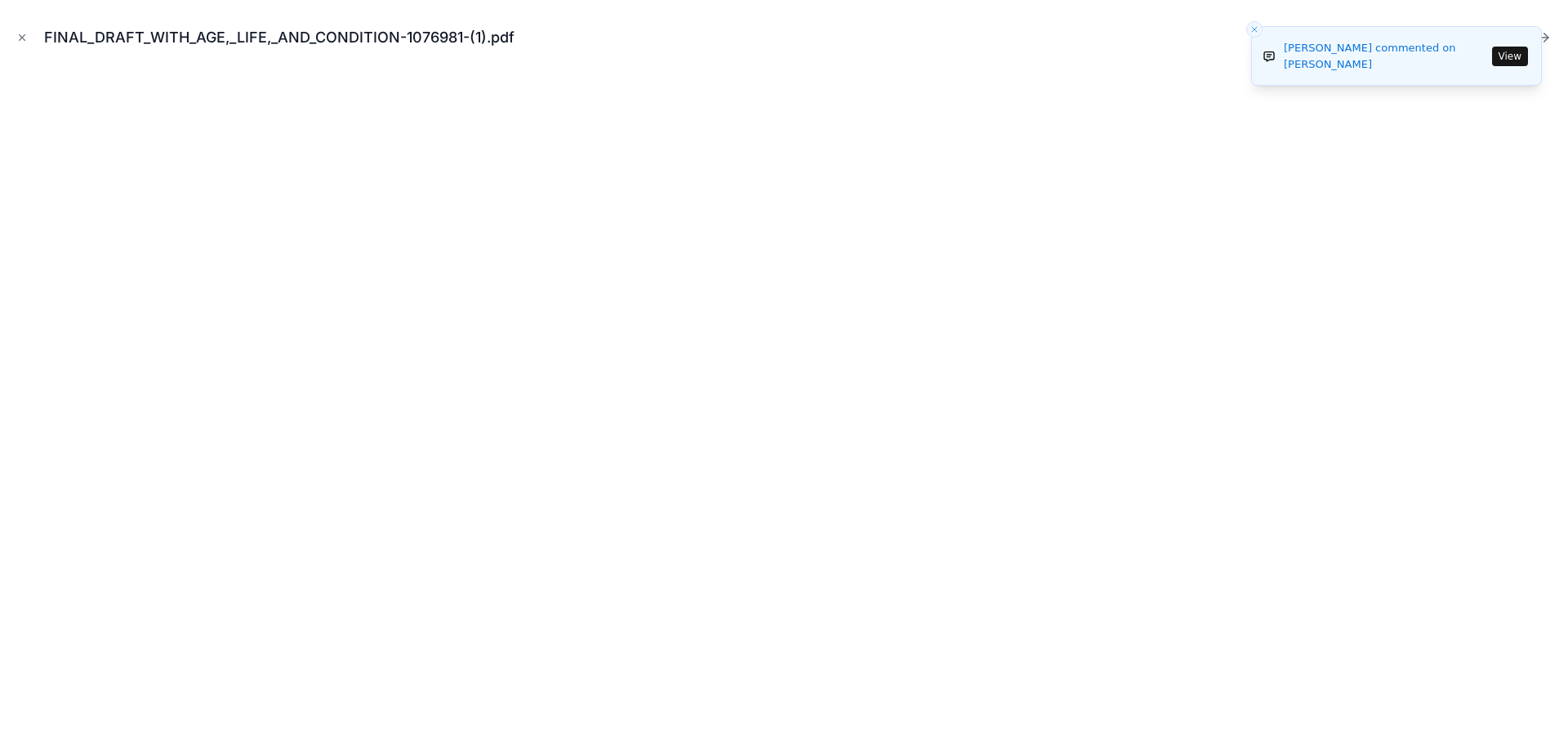
drag, startPoint x: 23, startPoint y: 33, endPoint x: 77, endPoint y: 49, distance: 56.3
click at [23, 33] on icon "Close modal" at bounding box center [23, 38] width 12 height 12
click at [1253, 26] on icon "Close toast" at bounding box center [1254, 29] width 10 height 10
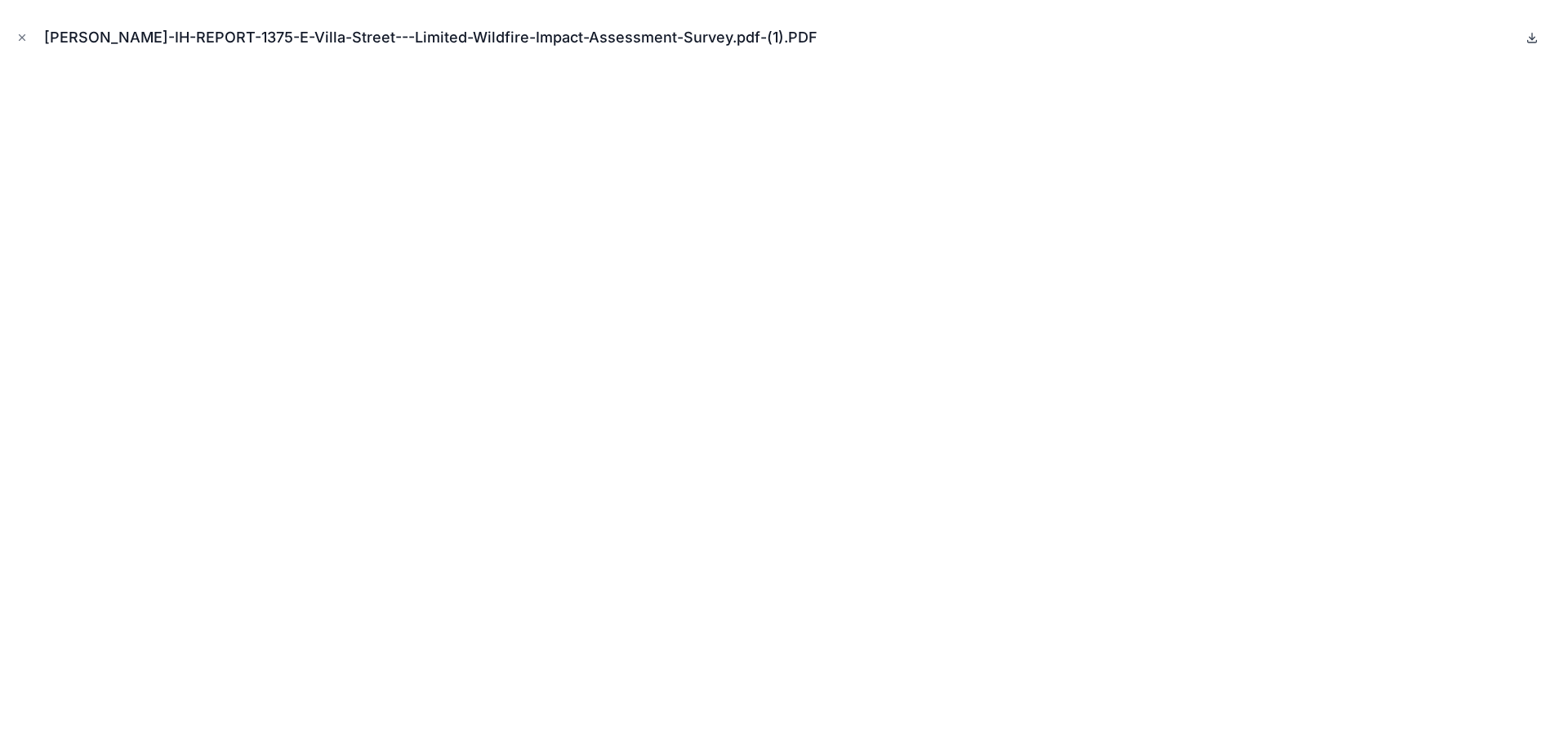
click at [1530, 37] on icon at bounding box center [1532, 38] width 13 height 13
drag, startPoint x: 19, startPoint y: 39, endPoint x: 89, endPoint y: 63, distance: 74.0
click at [19, 39] on icon "Close modal" at bounding box center [23, 38] width 12 height 12
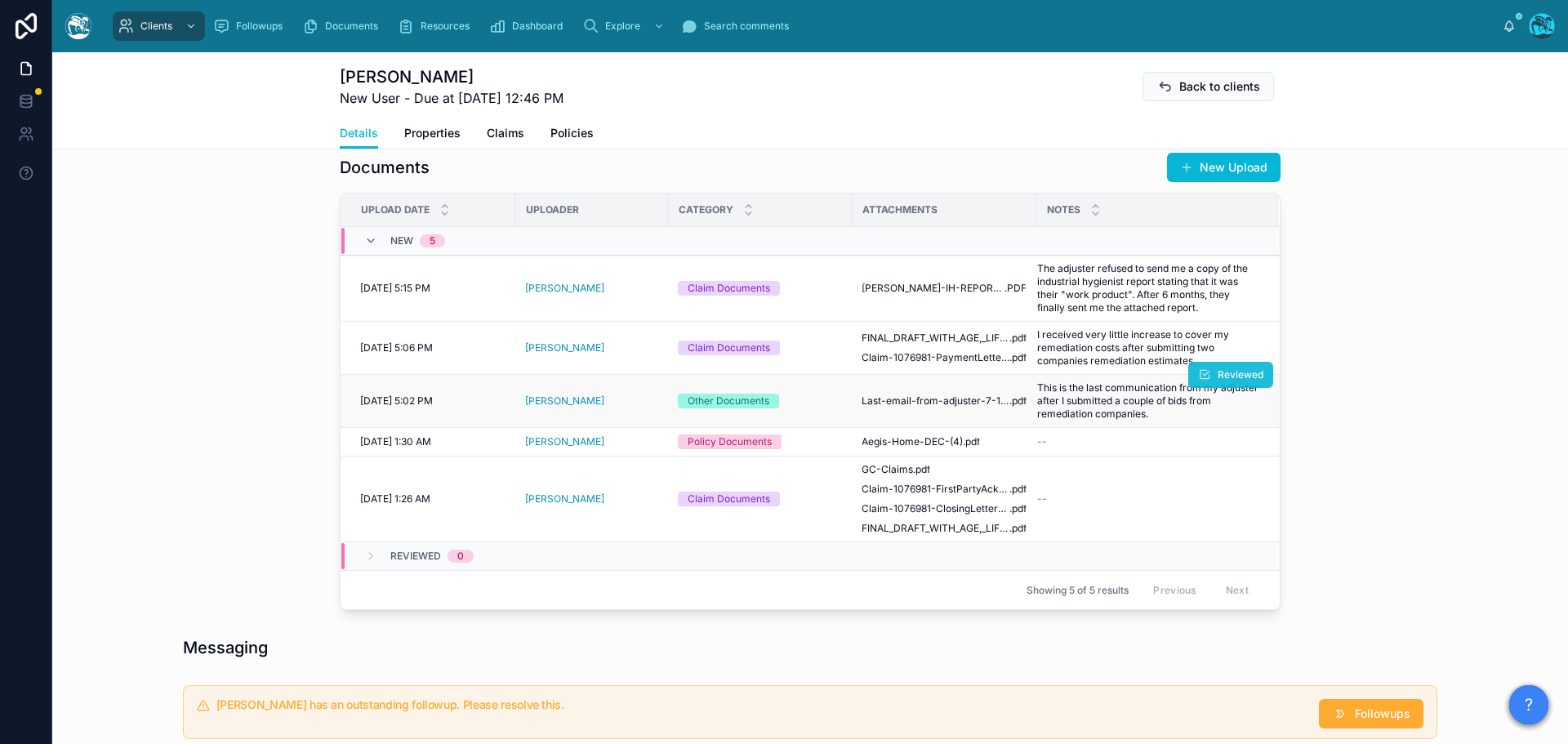
click at [1228, 374] on span "Reviewed" at bounding box center [1240, 375] width 46 height 13
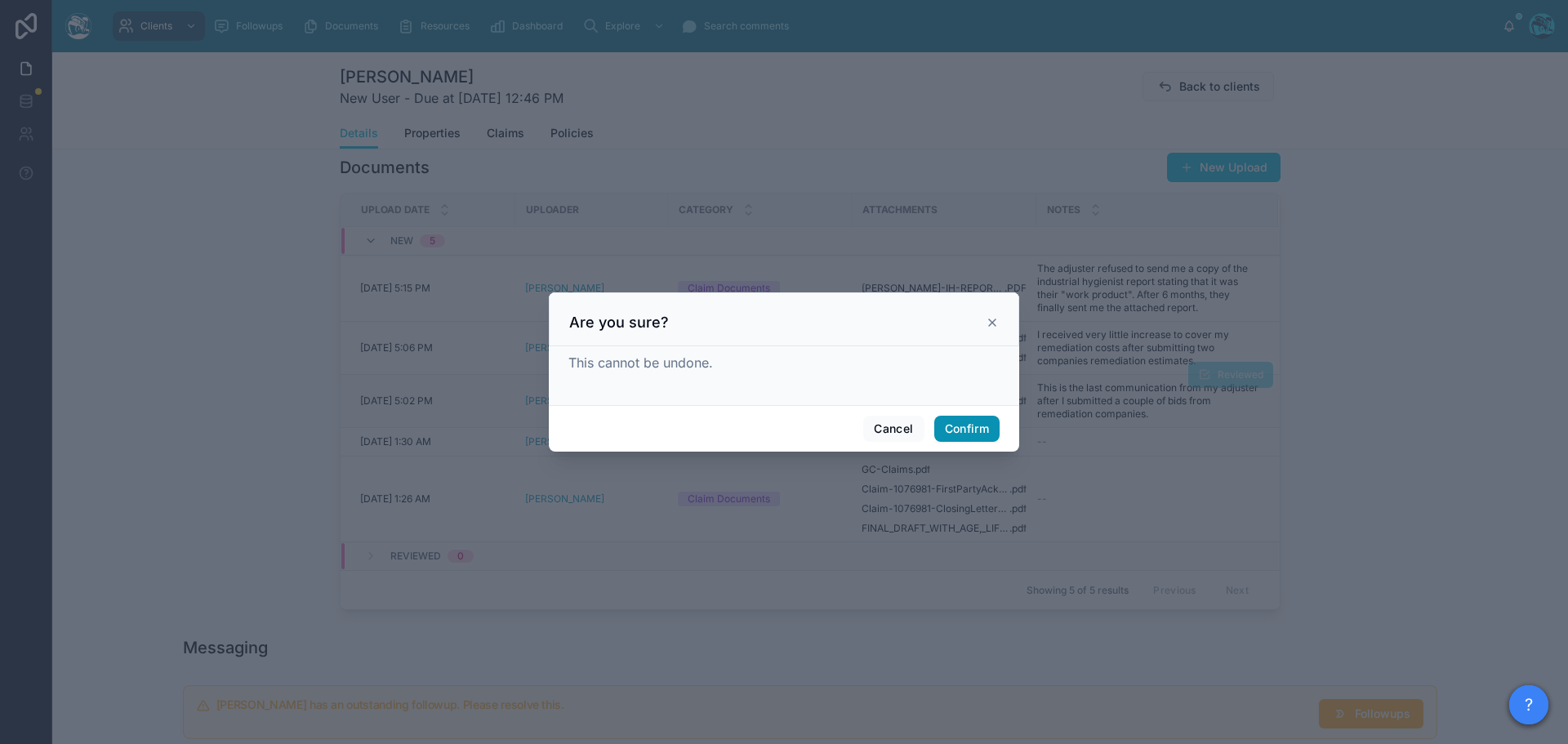
click at [983, 427] on button "Confirm" at bounding box center [967, 428] width 65 height 26
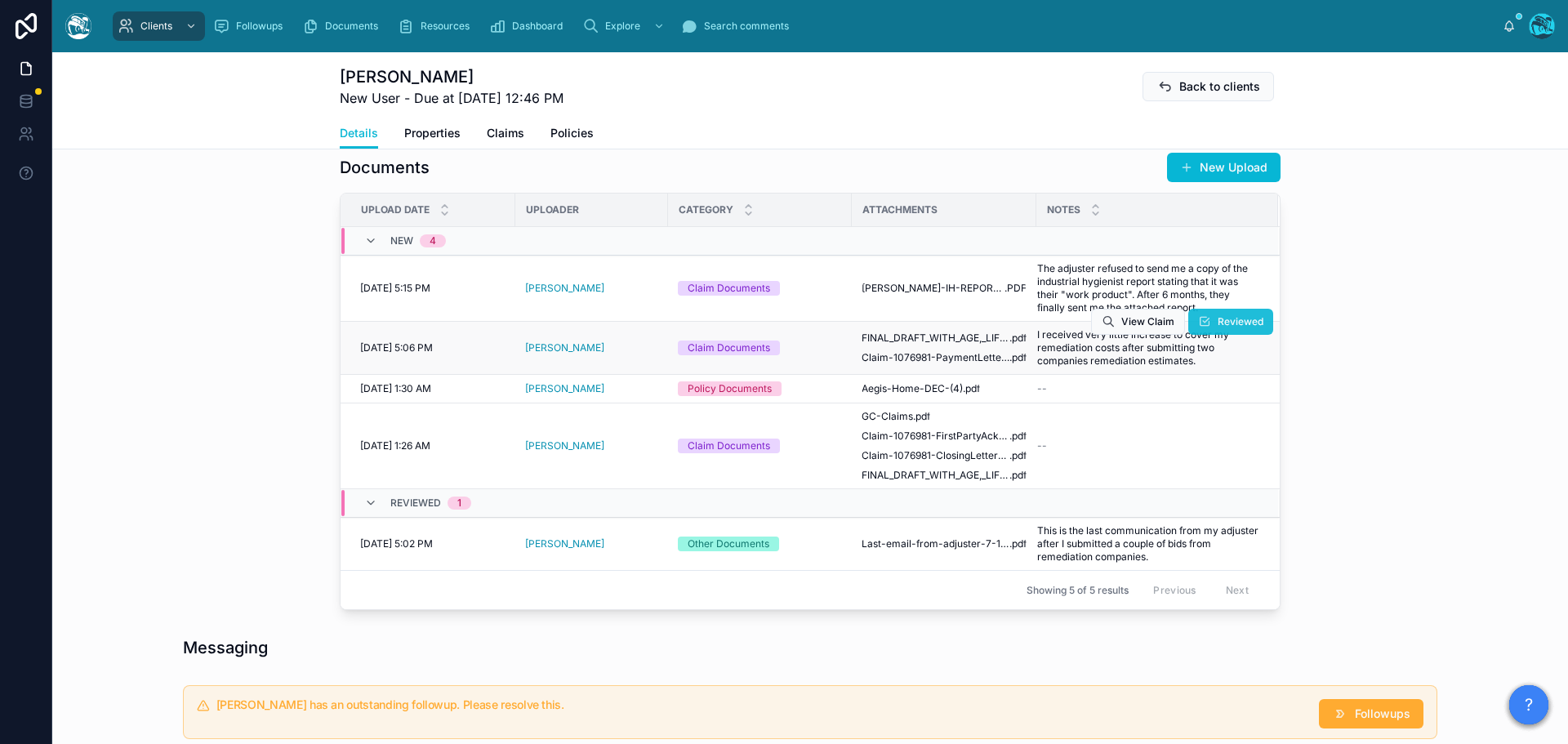
click at [1231, 322] on span "Reviewed" at bounding box center [1240, 322] width 46 height 13
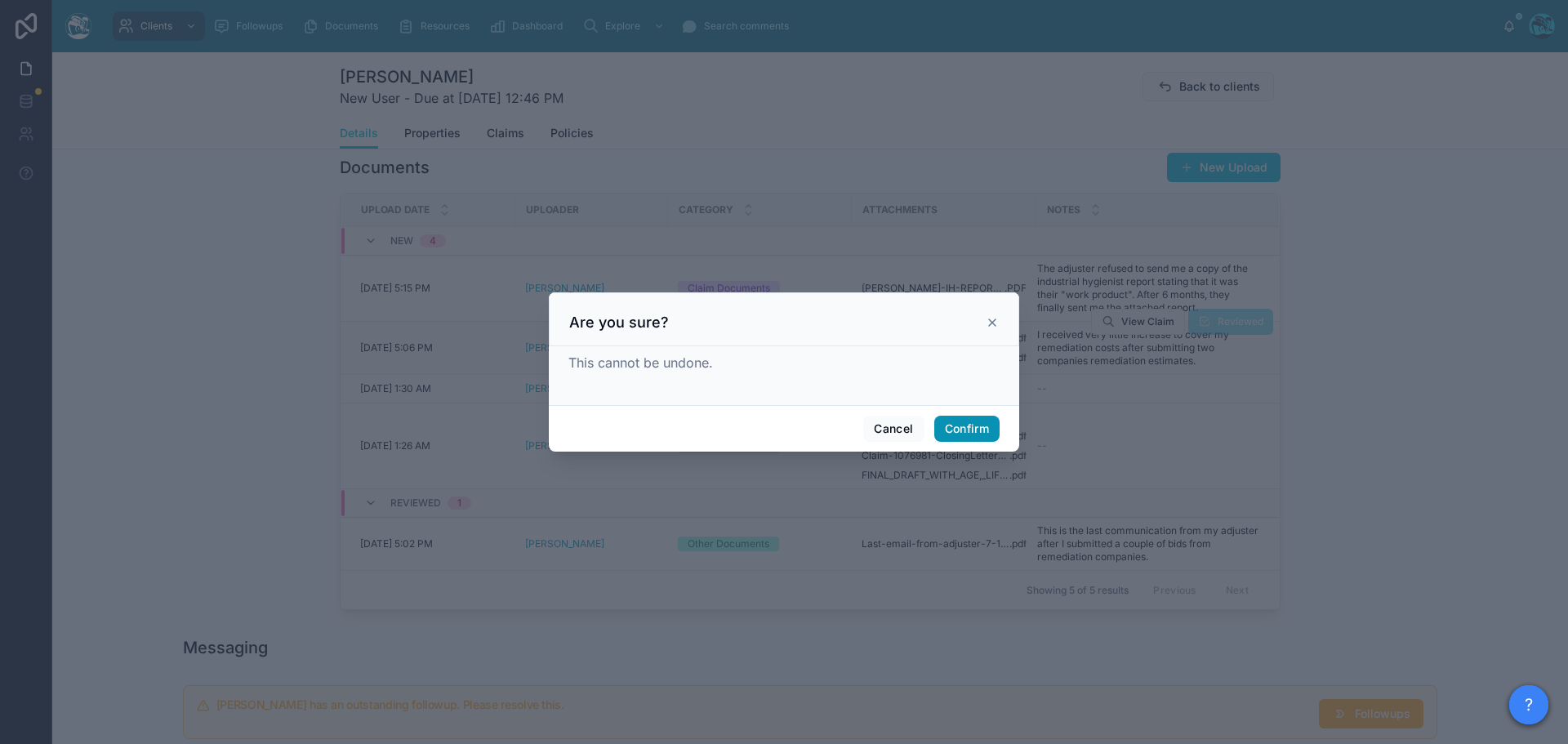
click at [972, 429] on button "Confirm" at bounding box center [967, 428] width 65 height 26
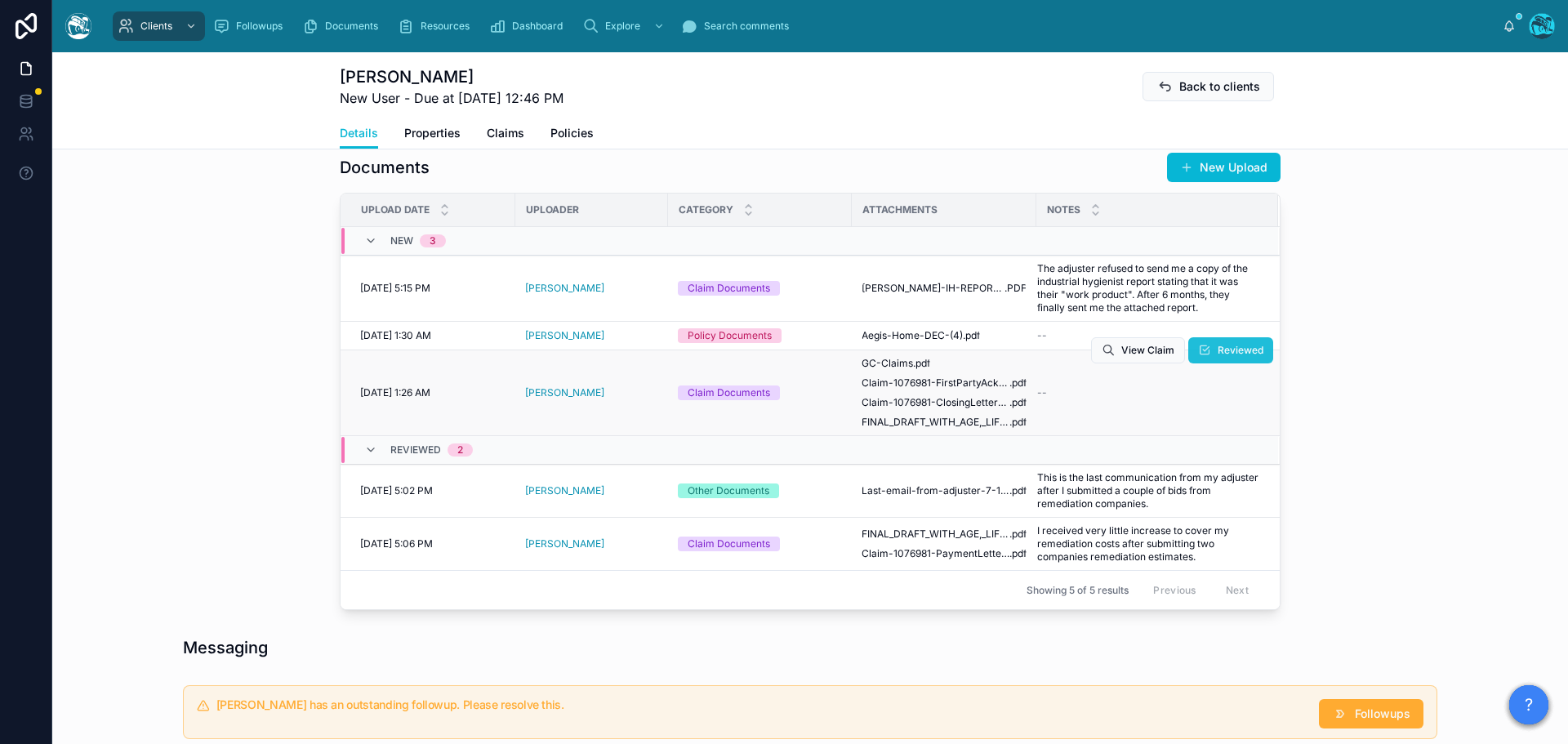
click at [1217, 351] on span "Reviewed" at bounding box center [1240, 351] width 46 height 13
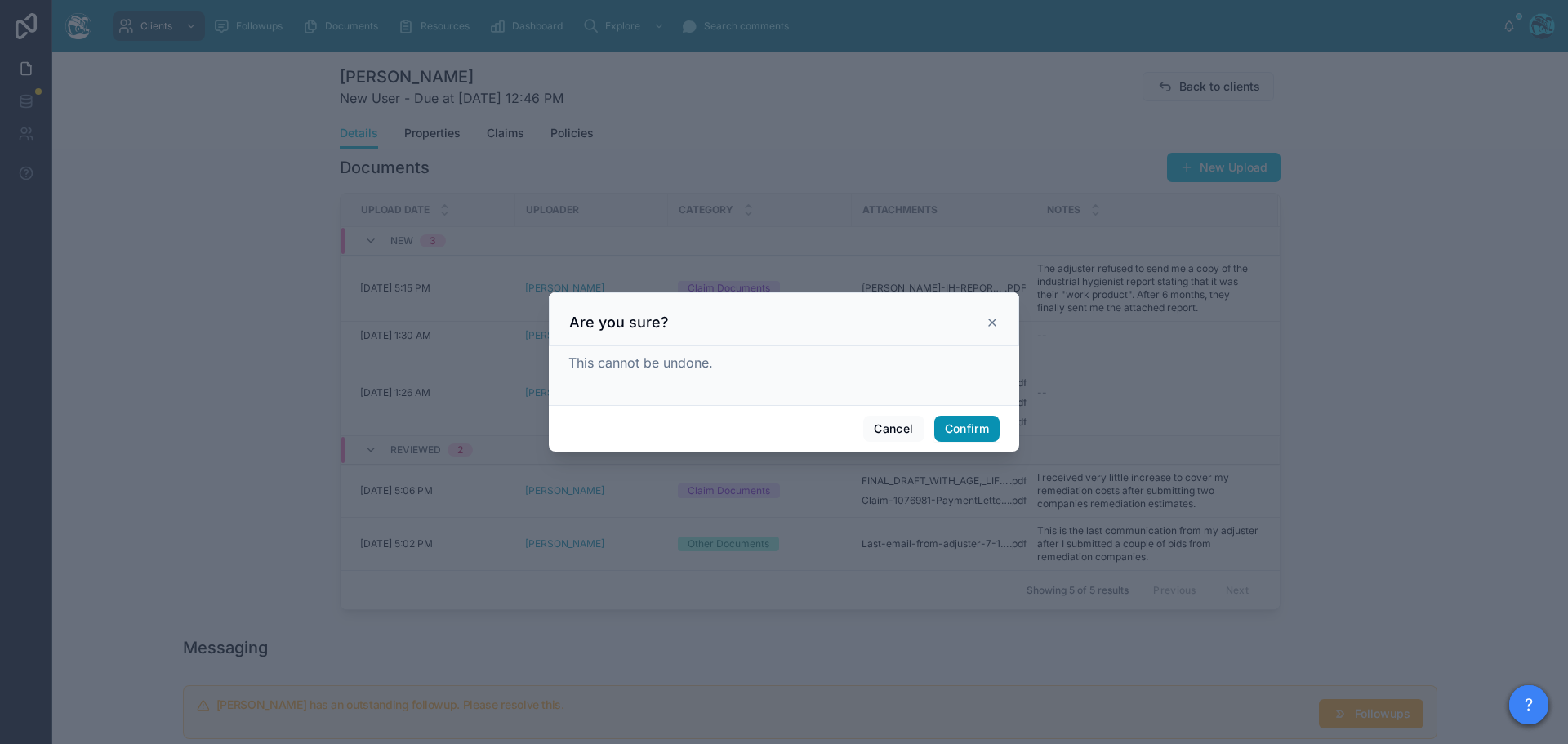
click at [975, 433] on button "Confirm" at bounding box center [967, 428] width 65 height 26
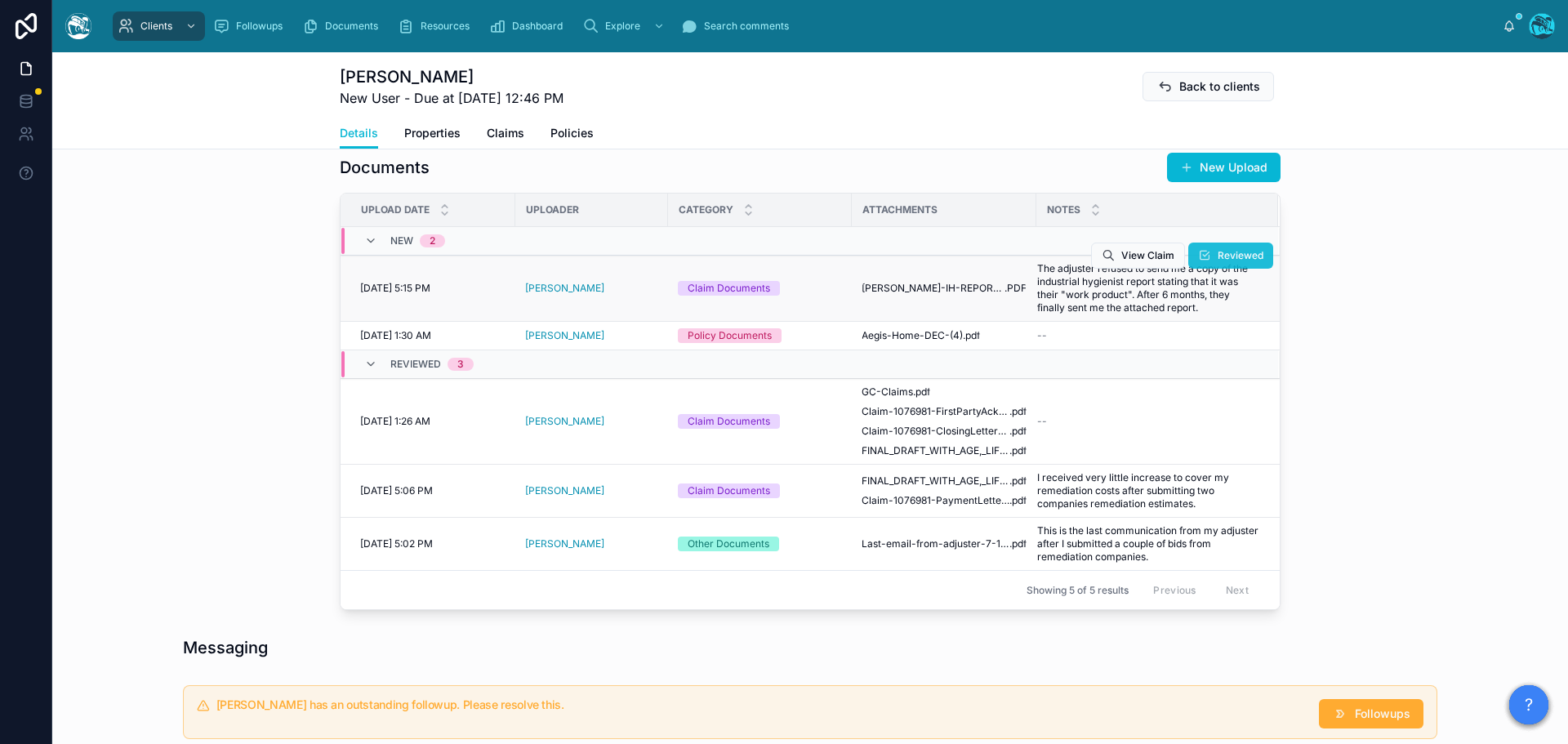
click at [1238, 253] on span "Reviewed" at bounding box center [1240, 256] width 46 height 13
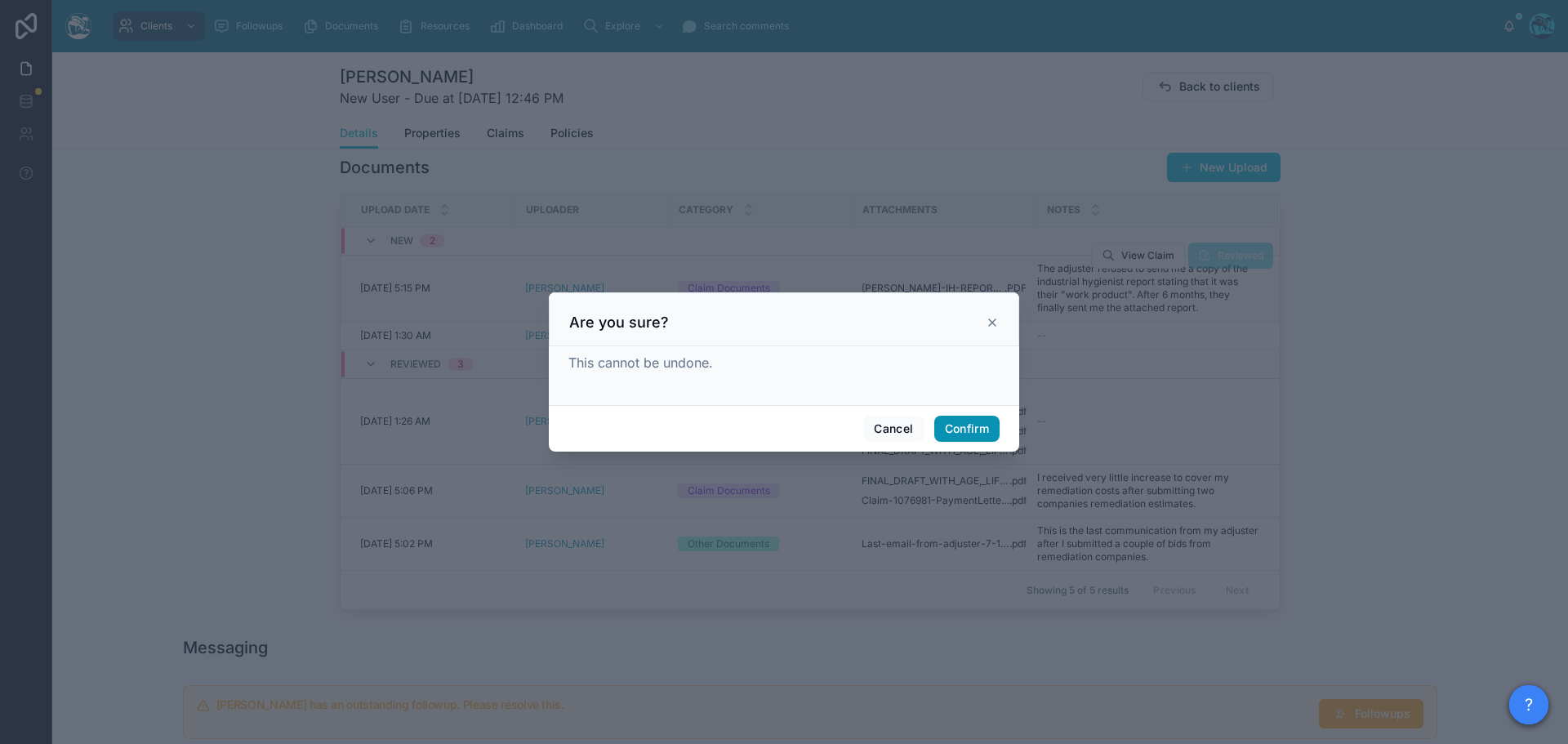
click at [952, 425] on button "Confirm" at bounding box center [967, 428] width 65 height 26
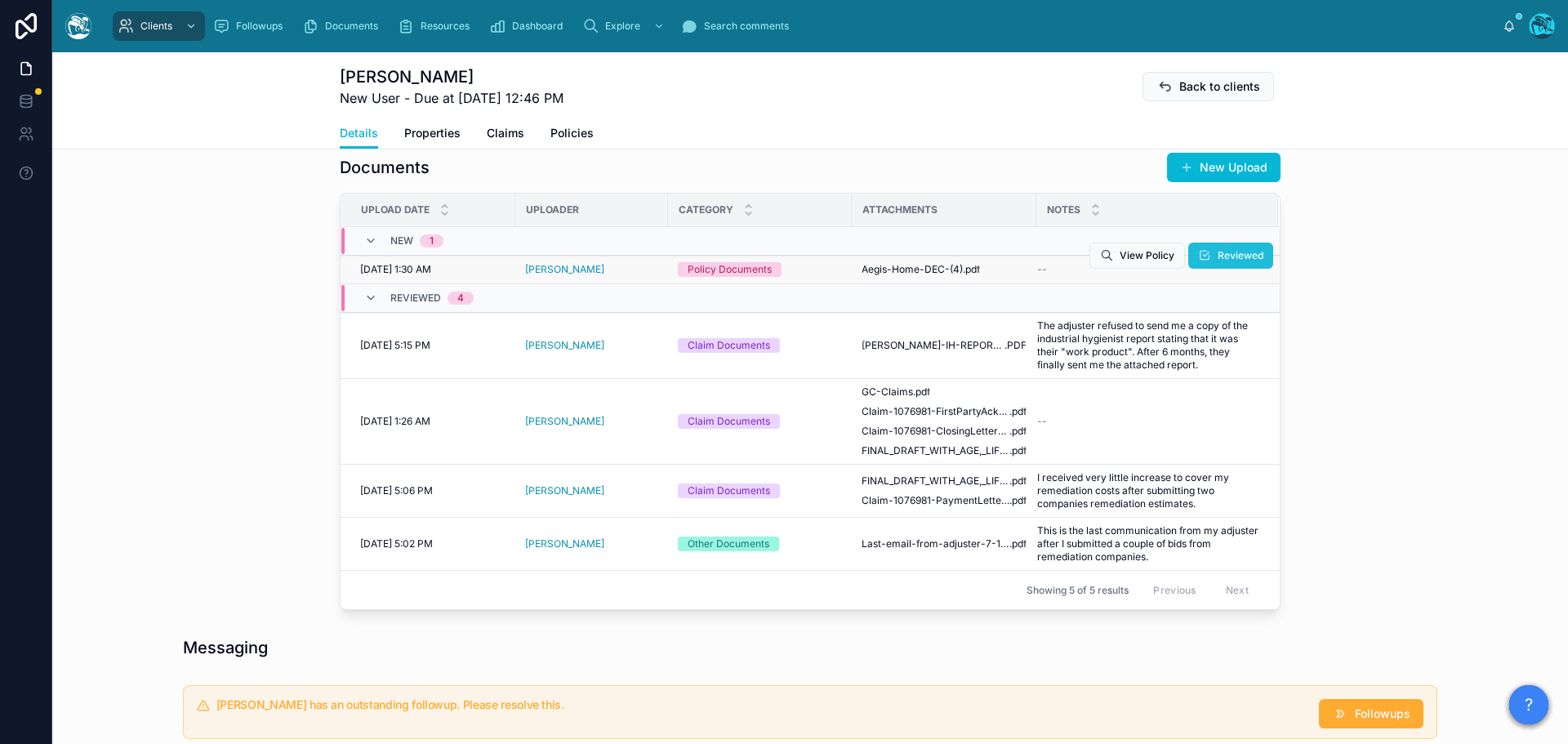
click at [1217, 253] on span "Reviewed" at bounding box center [1240, 256] width 46 height 13
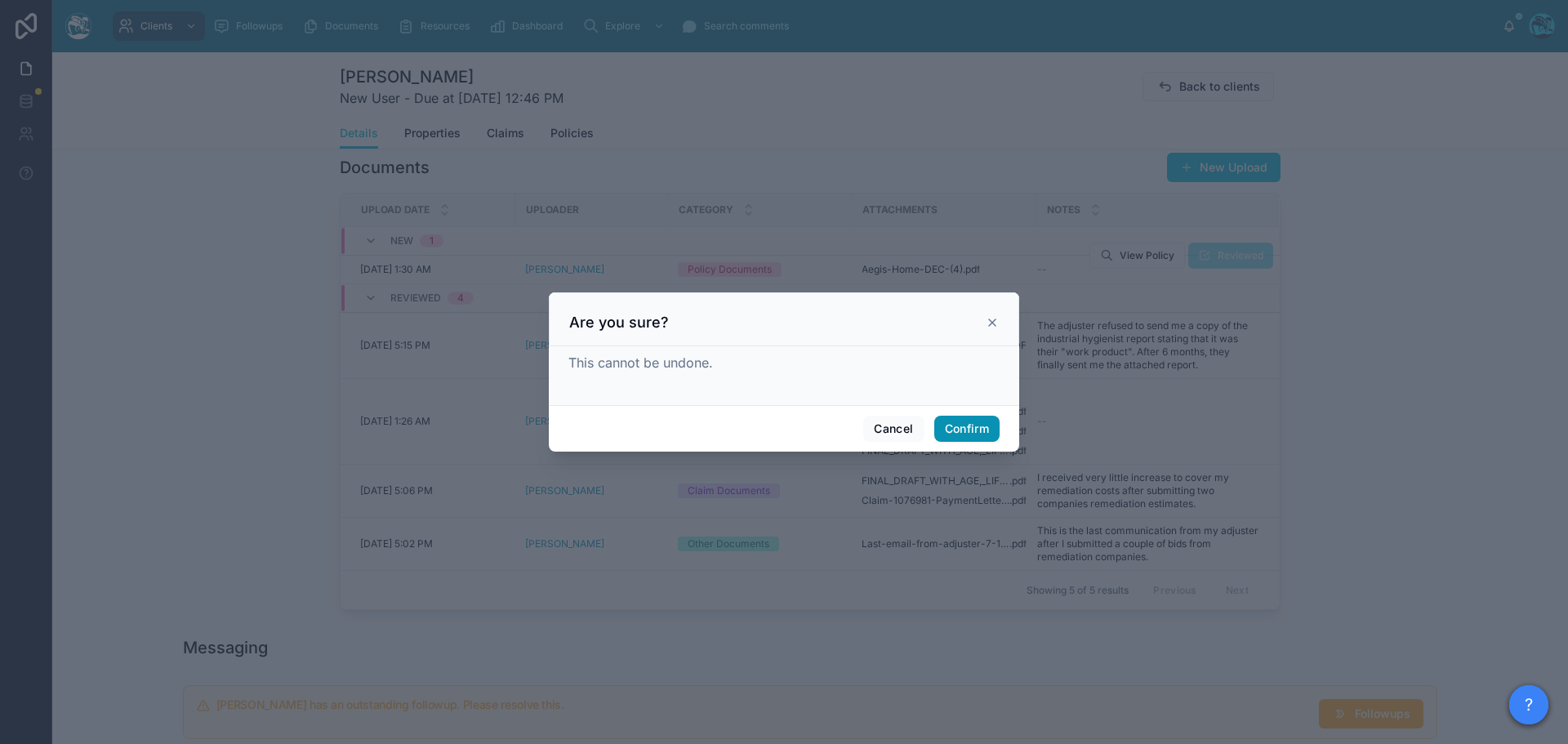
click at [969, 433] on button "Confirm" at bounding box center [967, 428] width 65 height 26
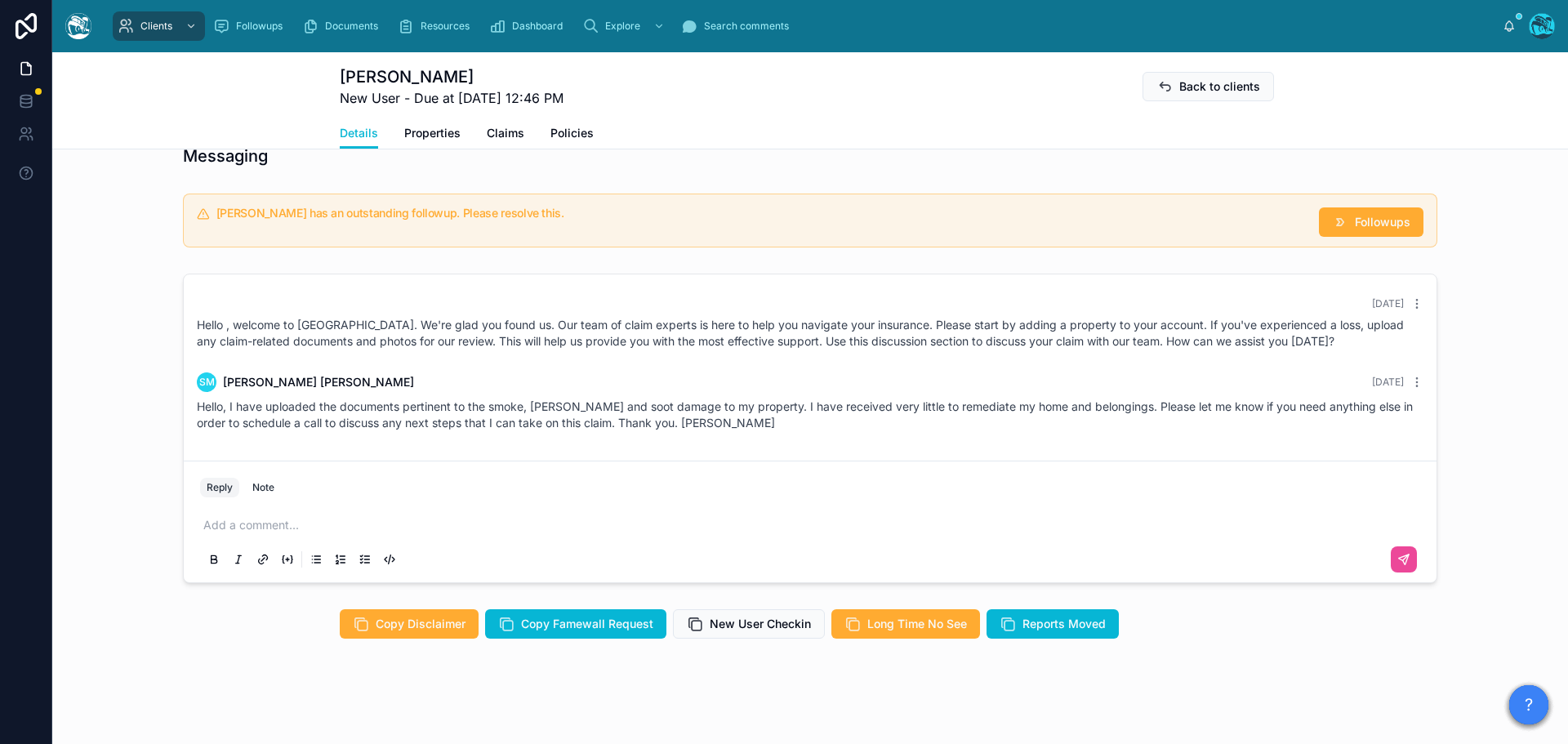
scroll to position [1069, 0]
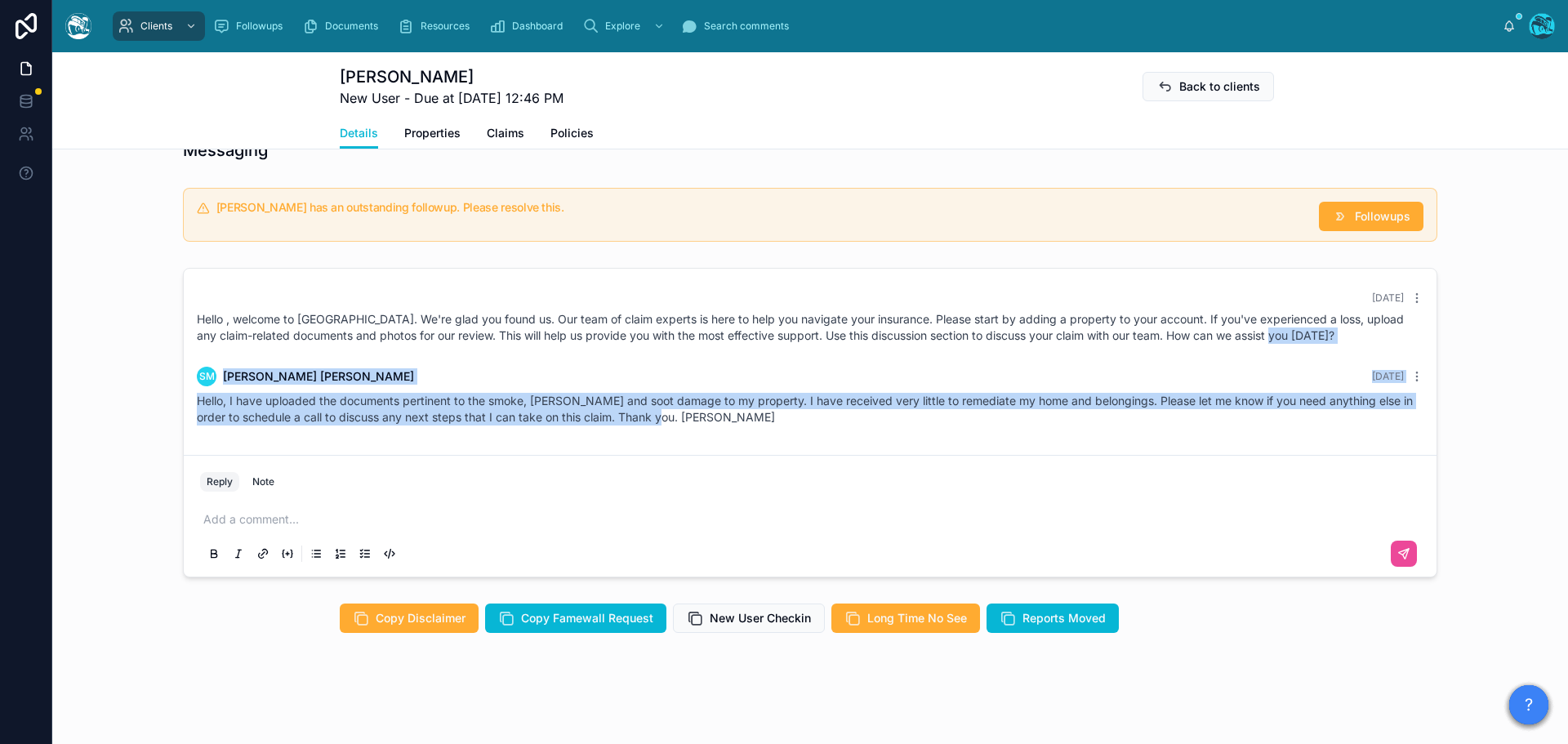
drag, startPoint x: 1303, startPoint y: 344, endPoint x: 1295, endPoint y: 428, distance: 84.4
click at [1295, 428] on div "6 days ago Hello , welcome to Tugboat. We're glad you found us. Our team of cla…" at bounding box center [810, 358] width 1252 height 180
copy div "SM Sylvia Mendoza Yesterday Hello, I have uploaded the documents pertinent to t…"
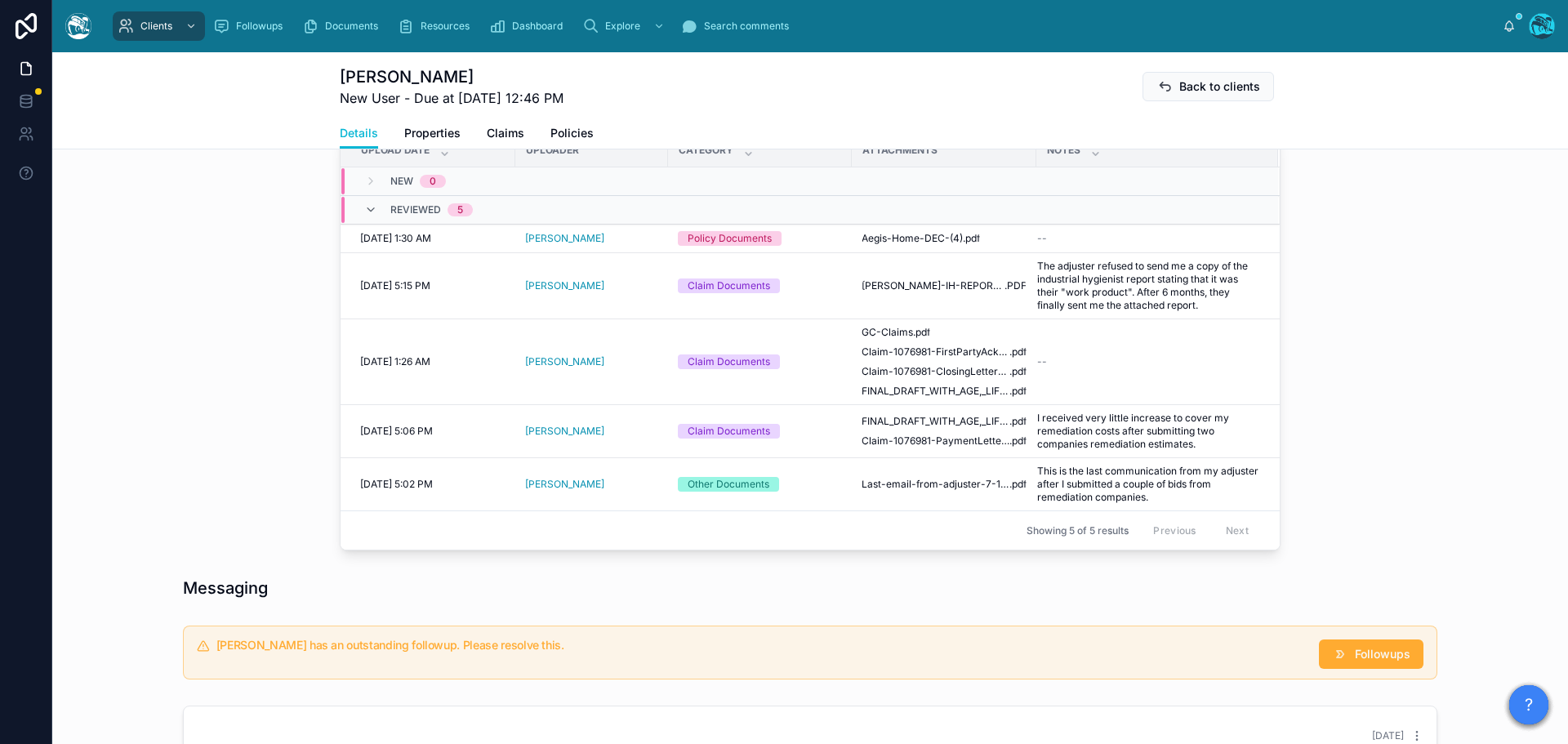
scroll to position [660, 0]
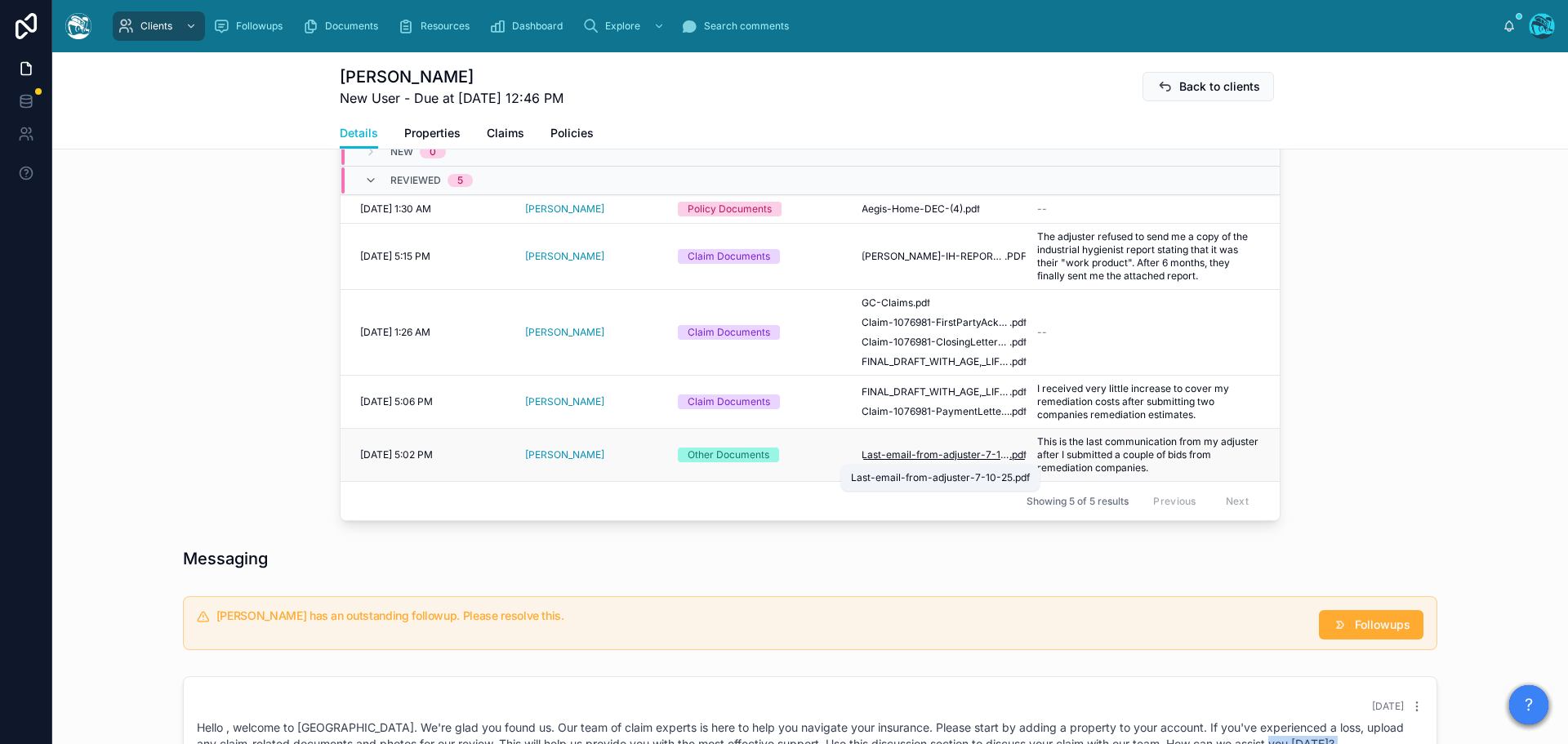
click at [949, 451] on span "Last-email-from-adjuster-7-10-25" at bounding box center [935, 455] width 148 height 13
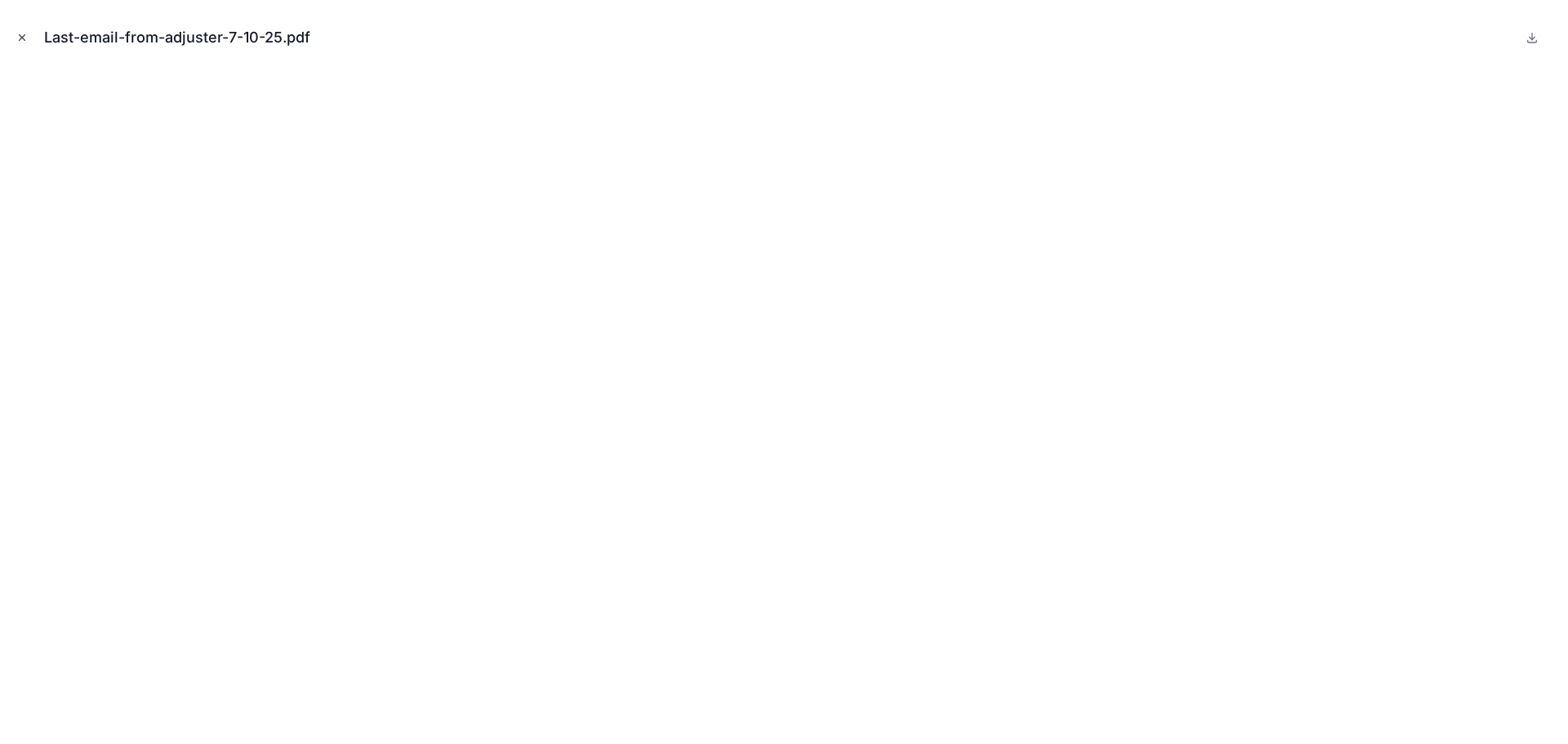
click at [18, 34] on icon "Close modal" at bounding box center [23, 38] width 12 height 12
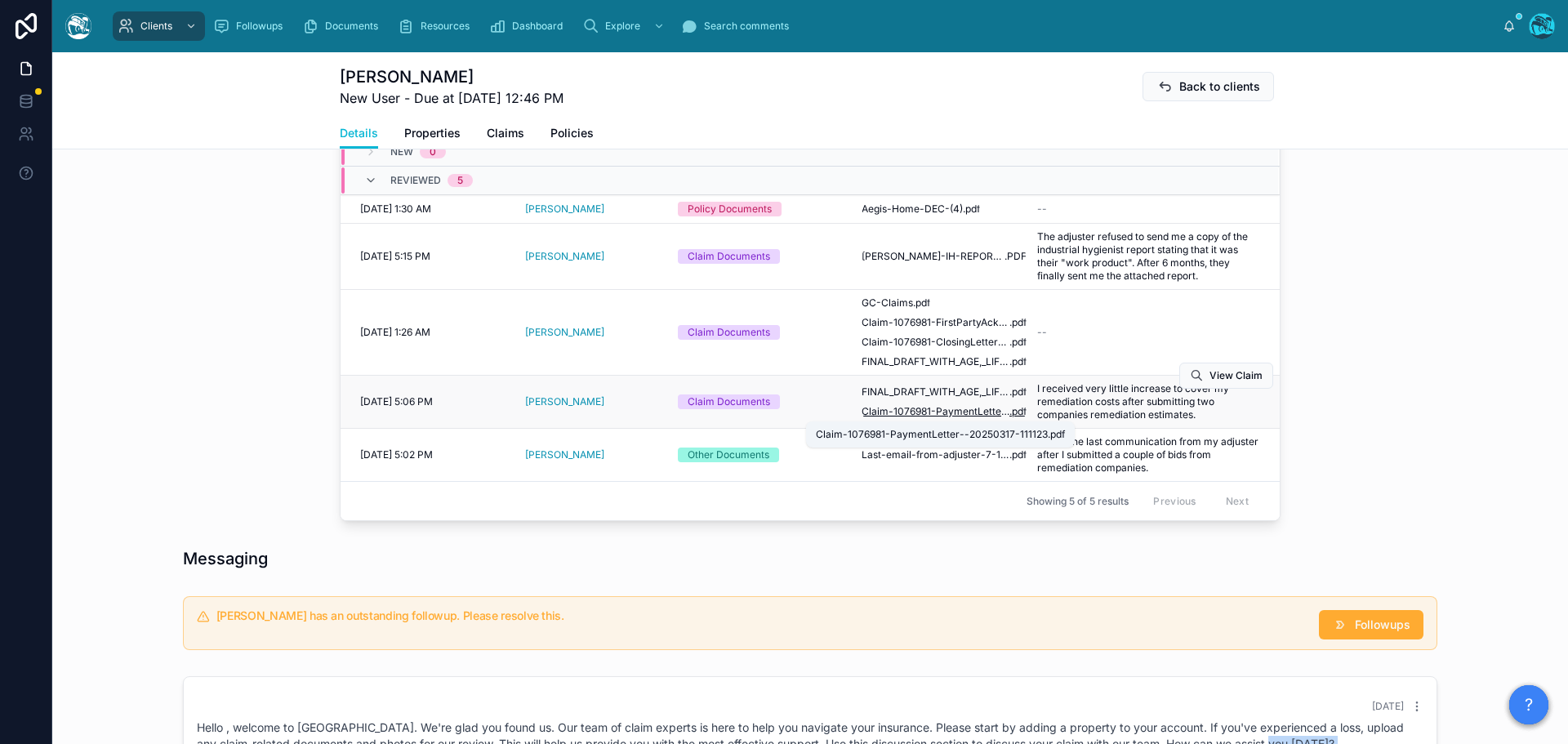
click at [953, 415] on span "Claim-1076981-PaymentLetter--20250317-111123" at bounding box center [935, 412] width 148 height 13
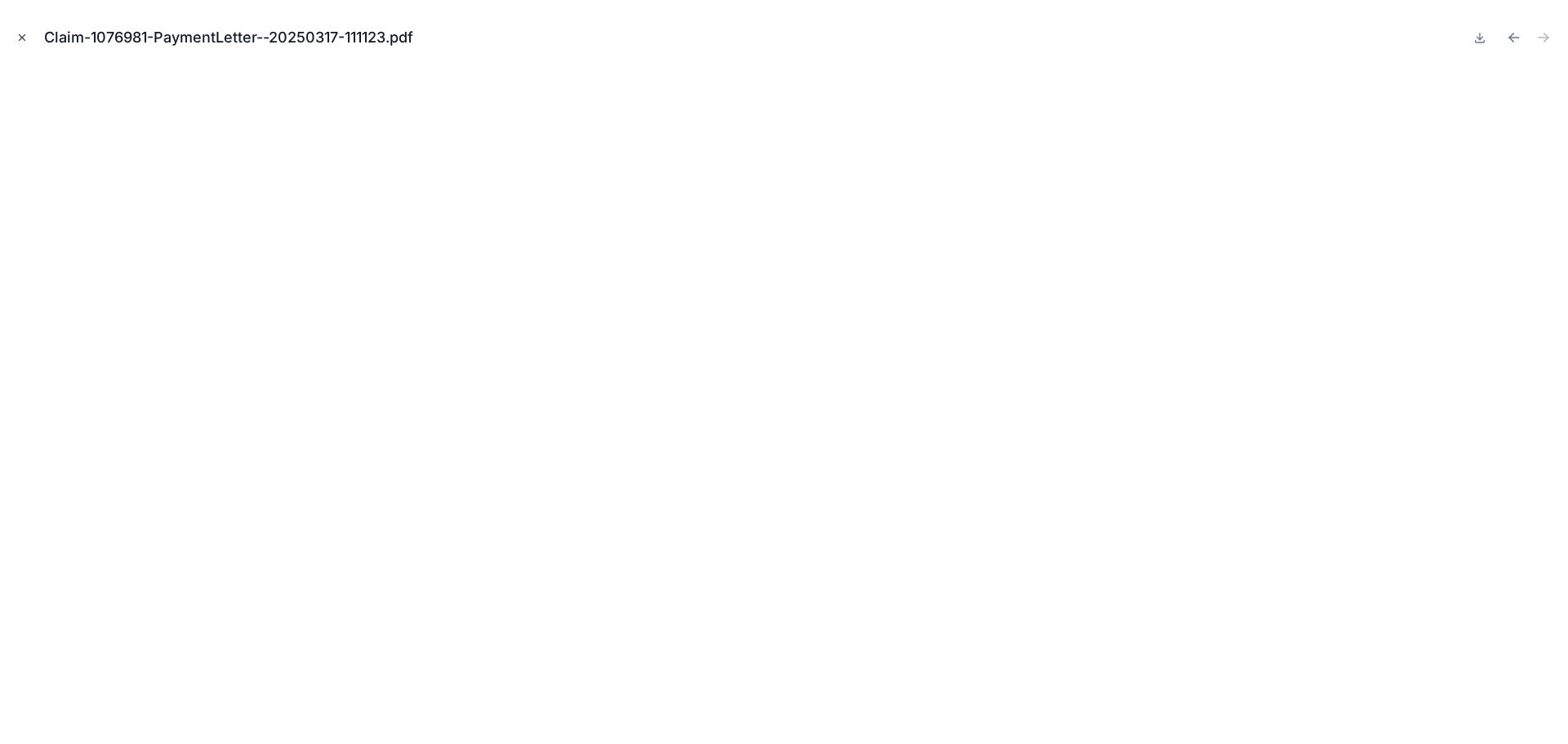
click at [18, 38] on icon "Close modal" at bounding box center [23, 38] width 12 height 12
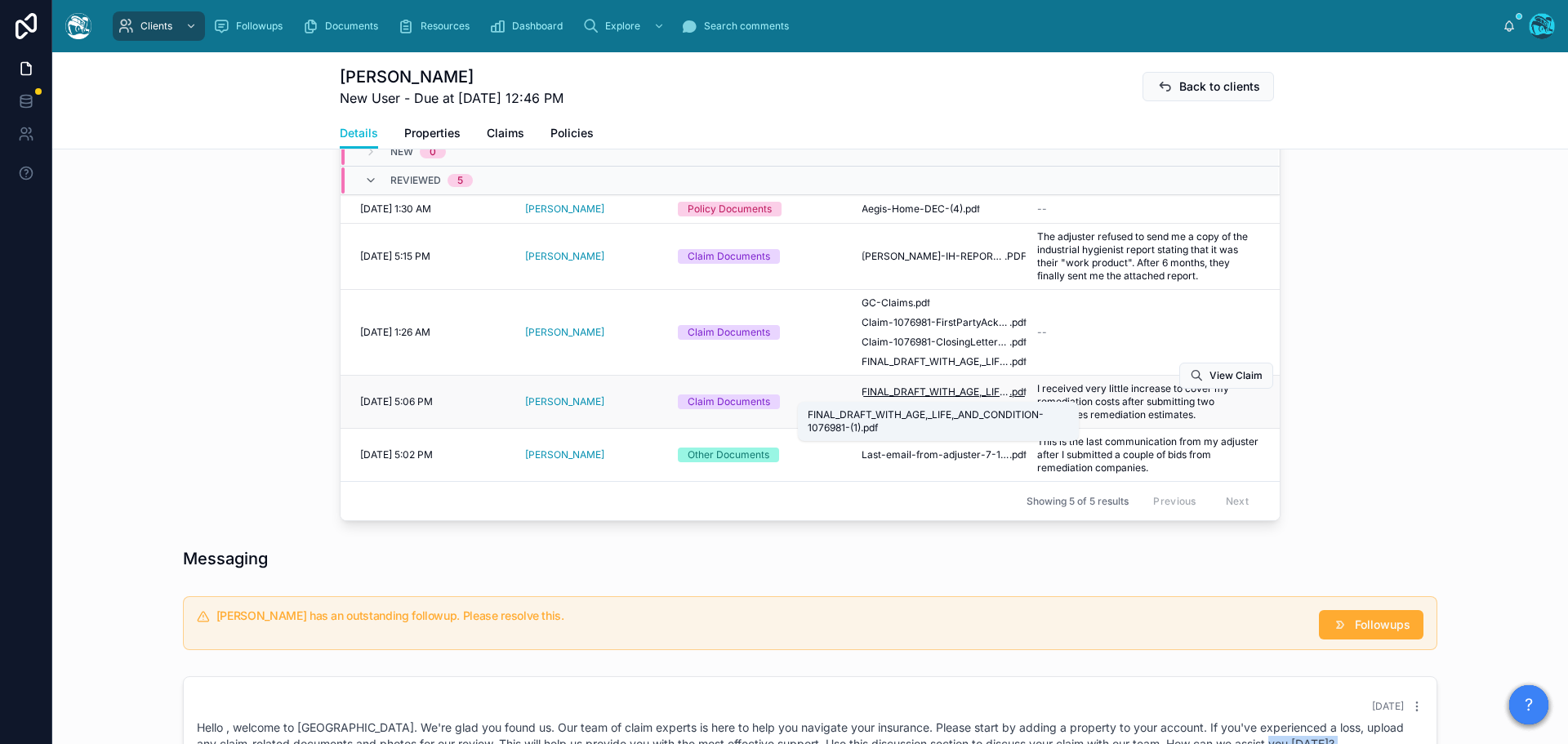
click at [984, 391] on span "FINAL_DRAFT_WITH_AGE,_LIFE,_AND_CONDITION-1076981-(1)" at bounding box center [935, 392] width 148 height 13
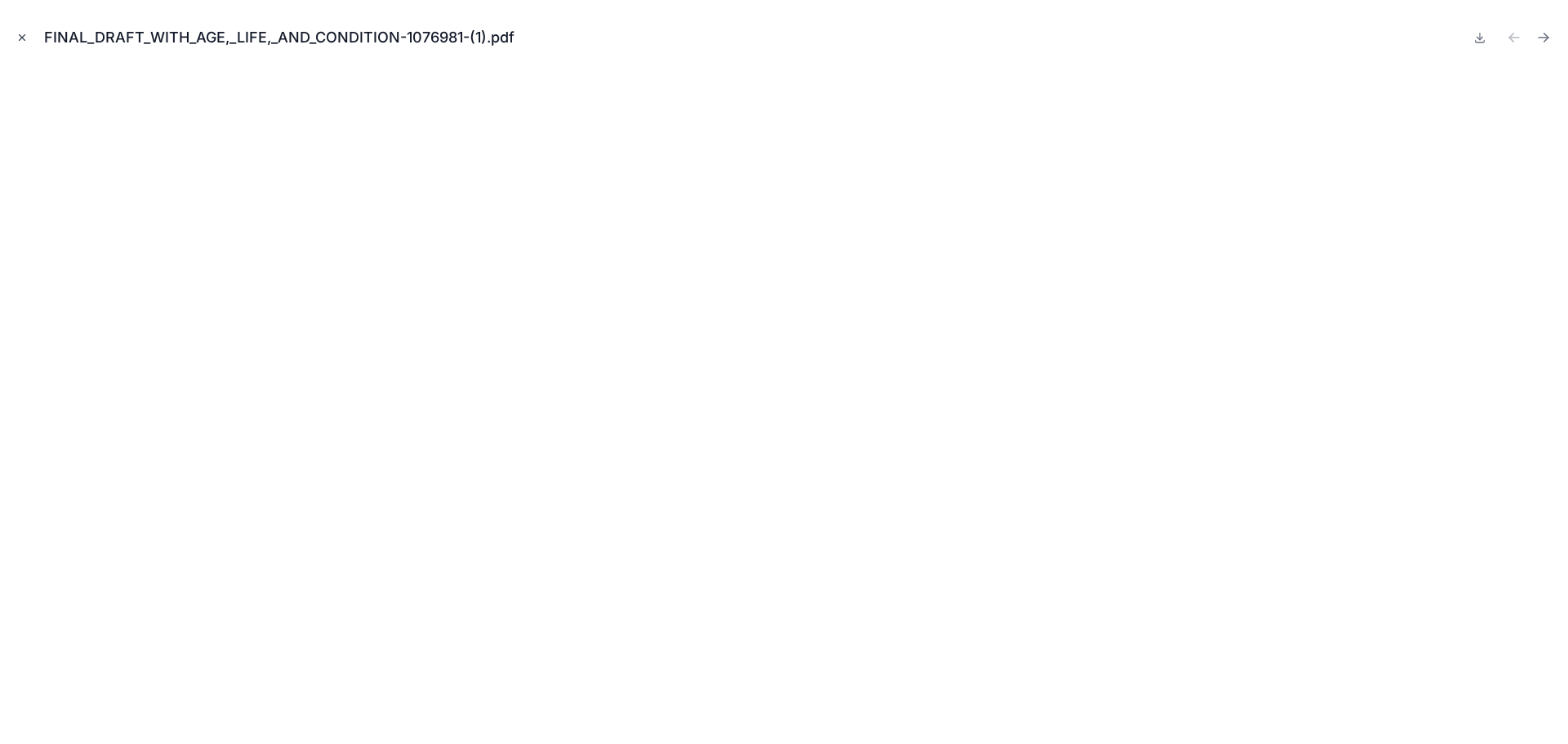
click at [19, 33] on icon "Close modal" at bounding box center [23, 38] width 12 height 12
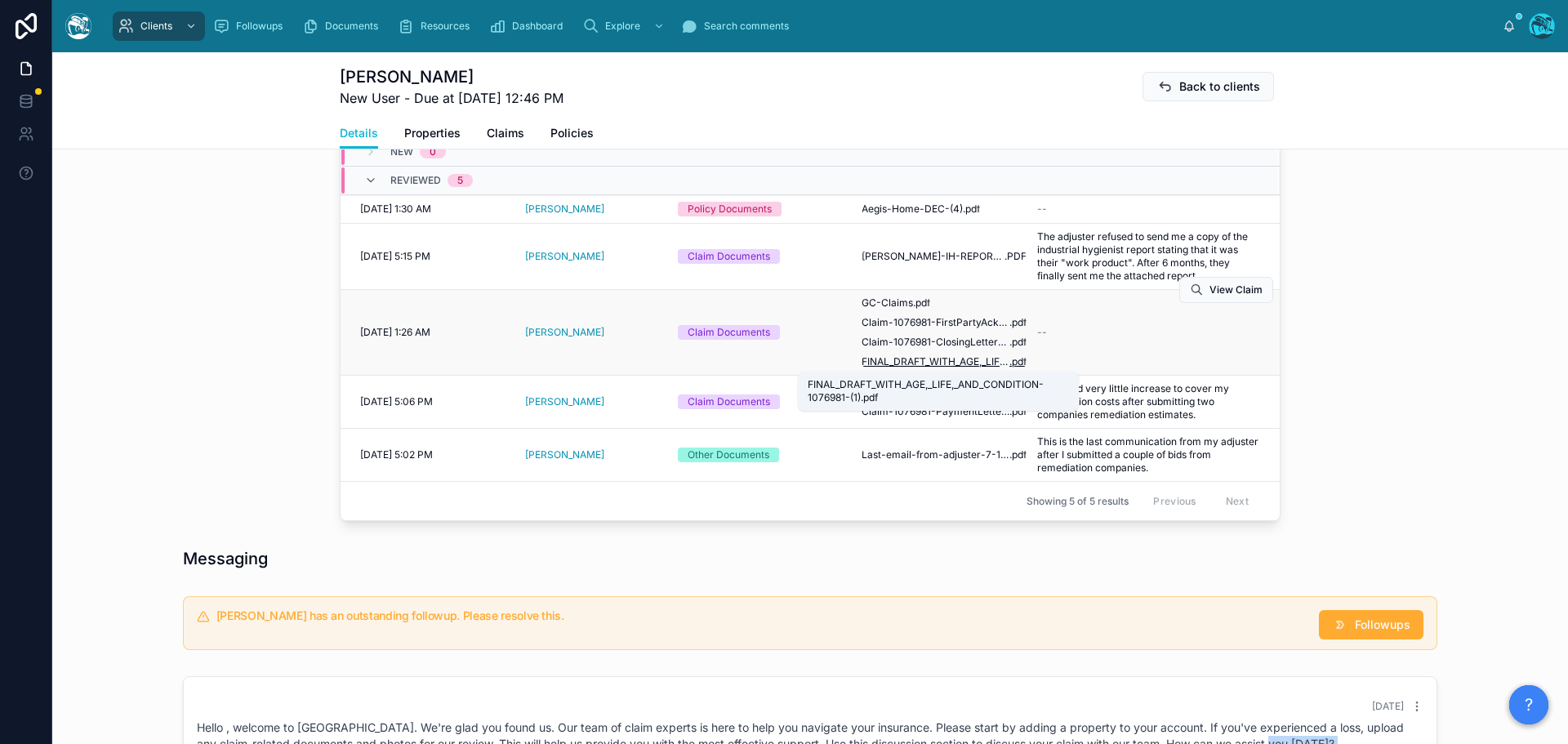
click at [956, 363] on span "FINAL_DRAFT_WITH_AGE,_LIFE,_AND_CONDITION-1076981-(1)" at bounding box center [935, 362] width 148 height 13
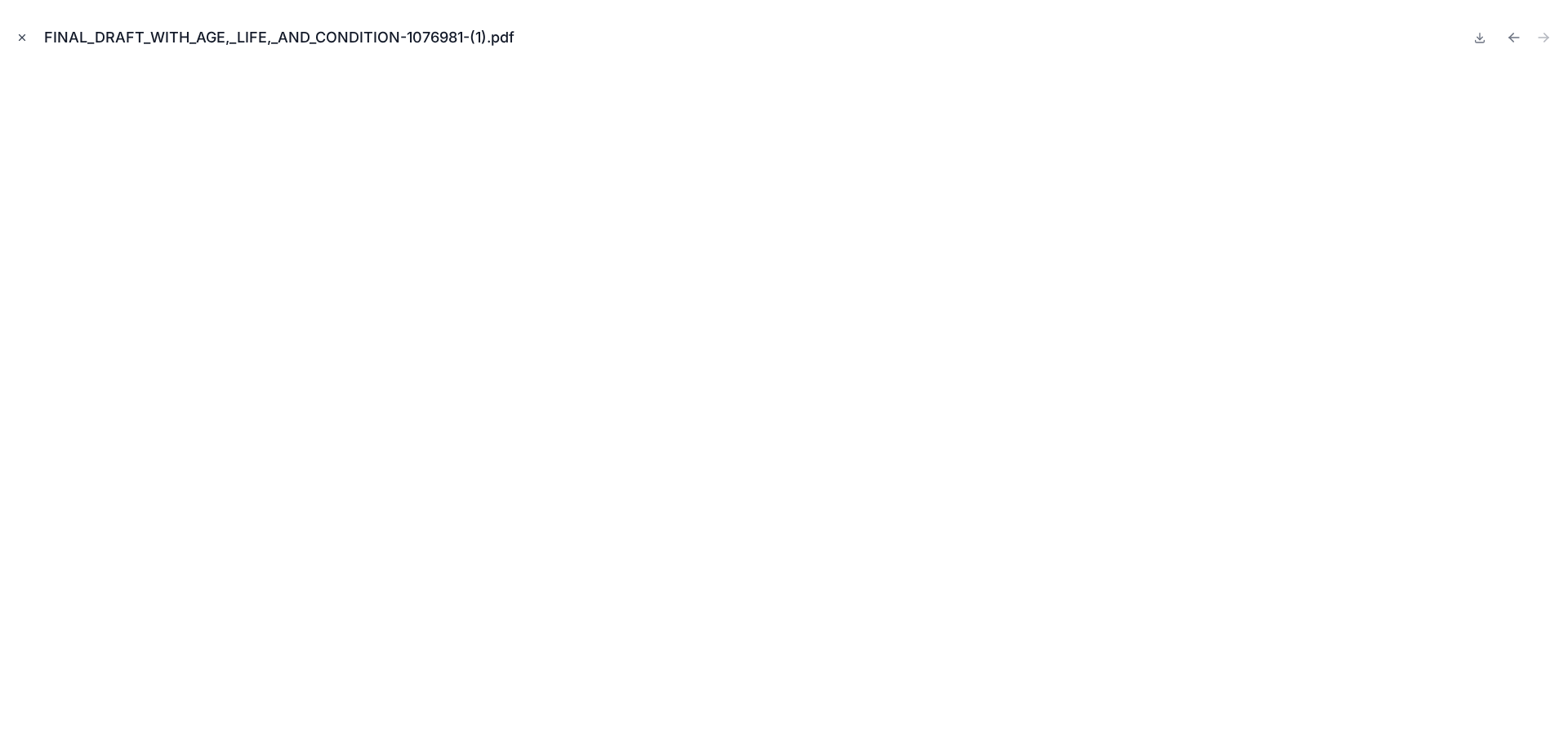
click at [18, 34] on icon "Close modal" at bounding box center [23, 38] width 12 height 12
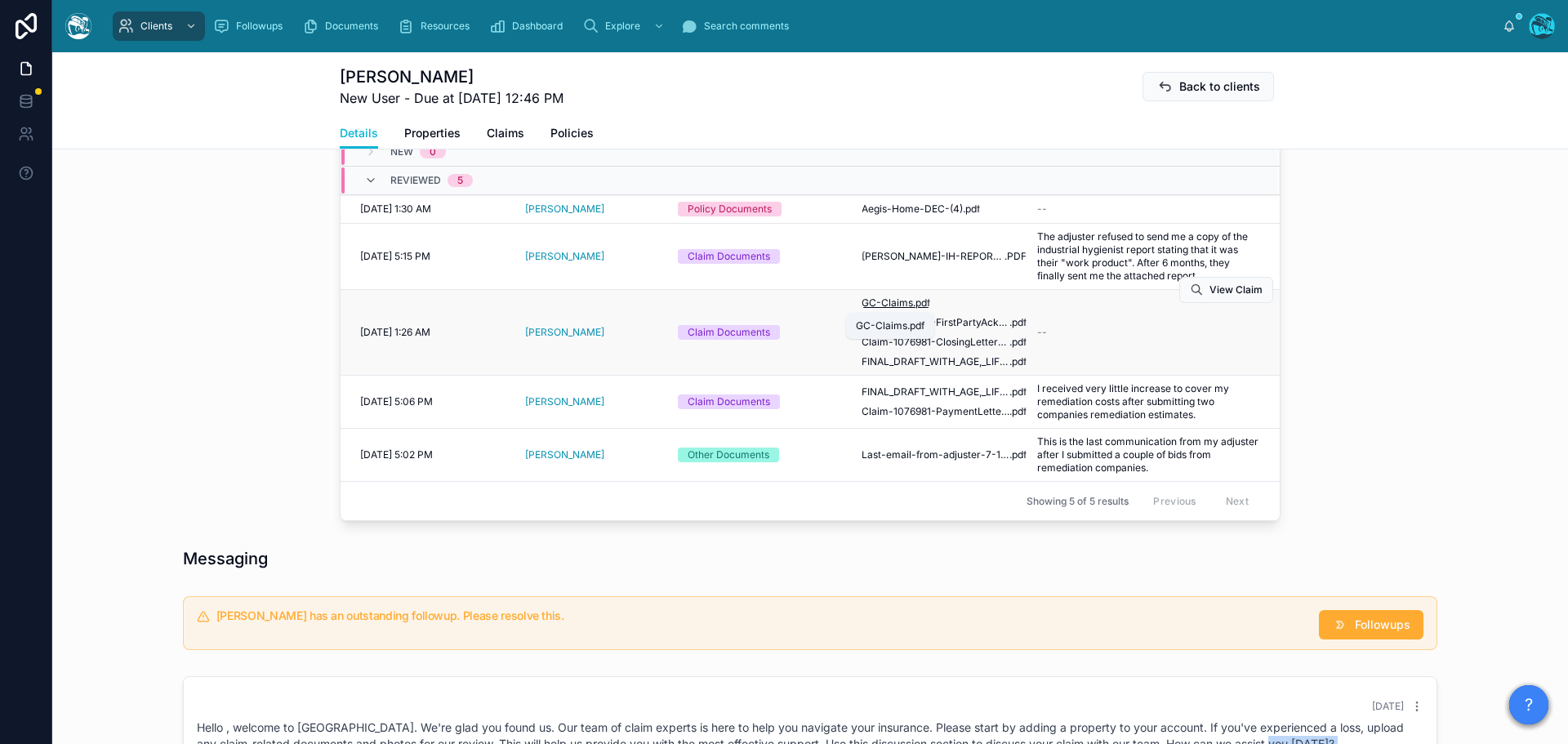
click at [896, 300] on span "GC-Claims" at bounding box center [887, 303] width 51 height 13
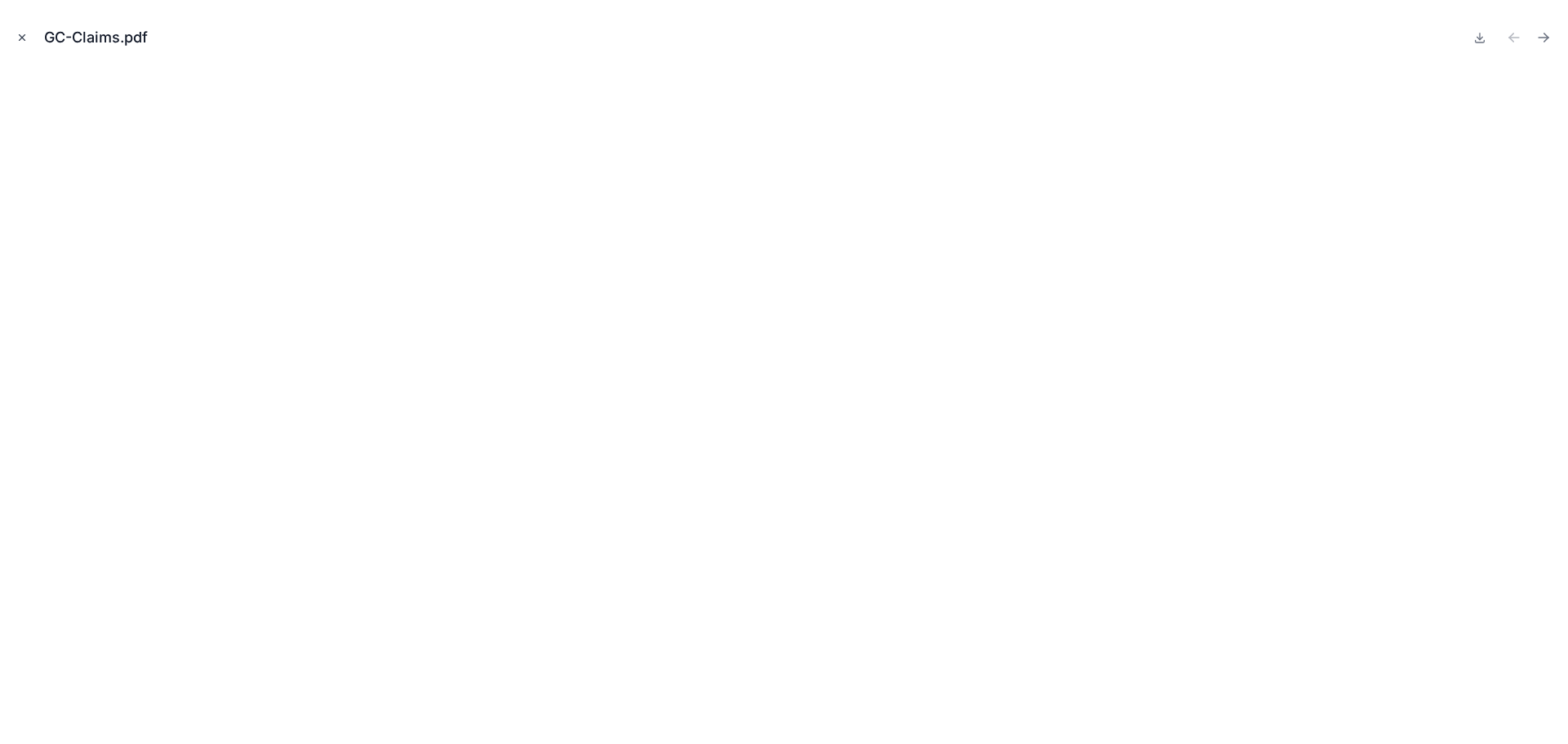
click at [20, 33] on icon "Close modal" at bounding box center [23, 38] width 12 height 12
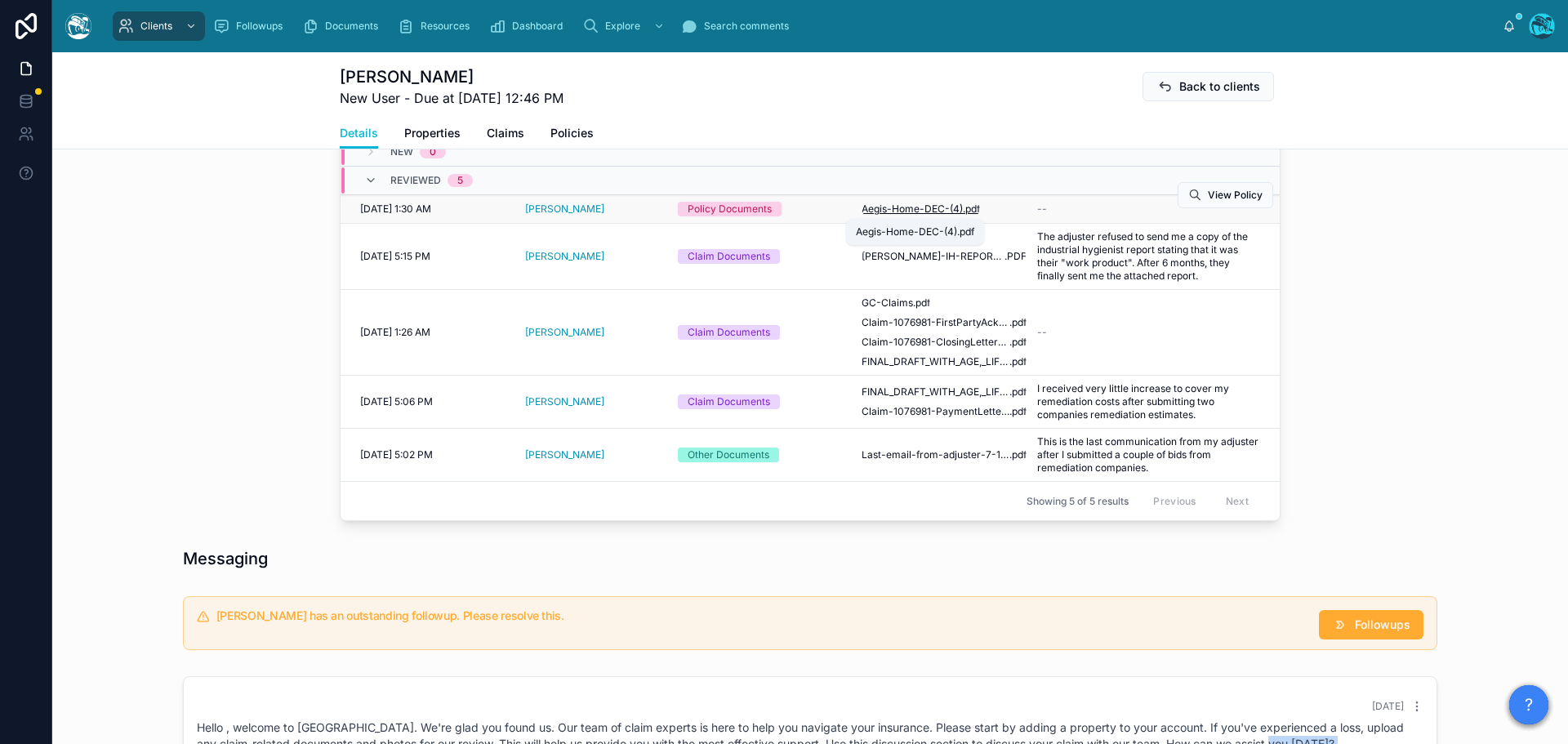
click at [910, 208] on span "Aegis-Home-DEC-(4)" at bounding box center [912, 209] width 101 height 13
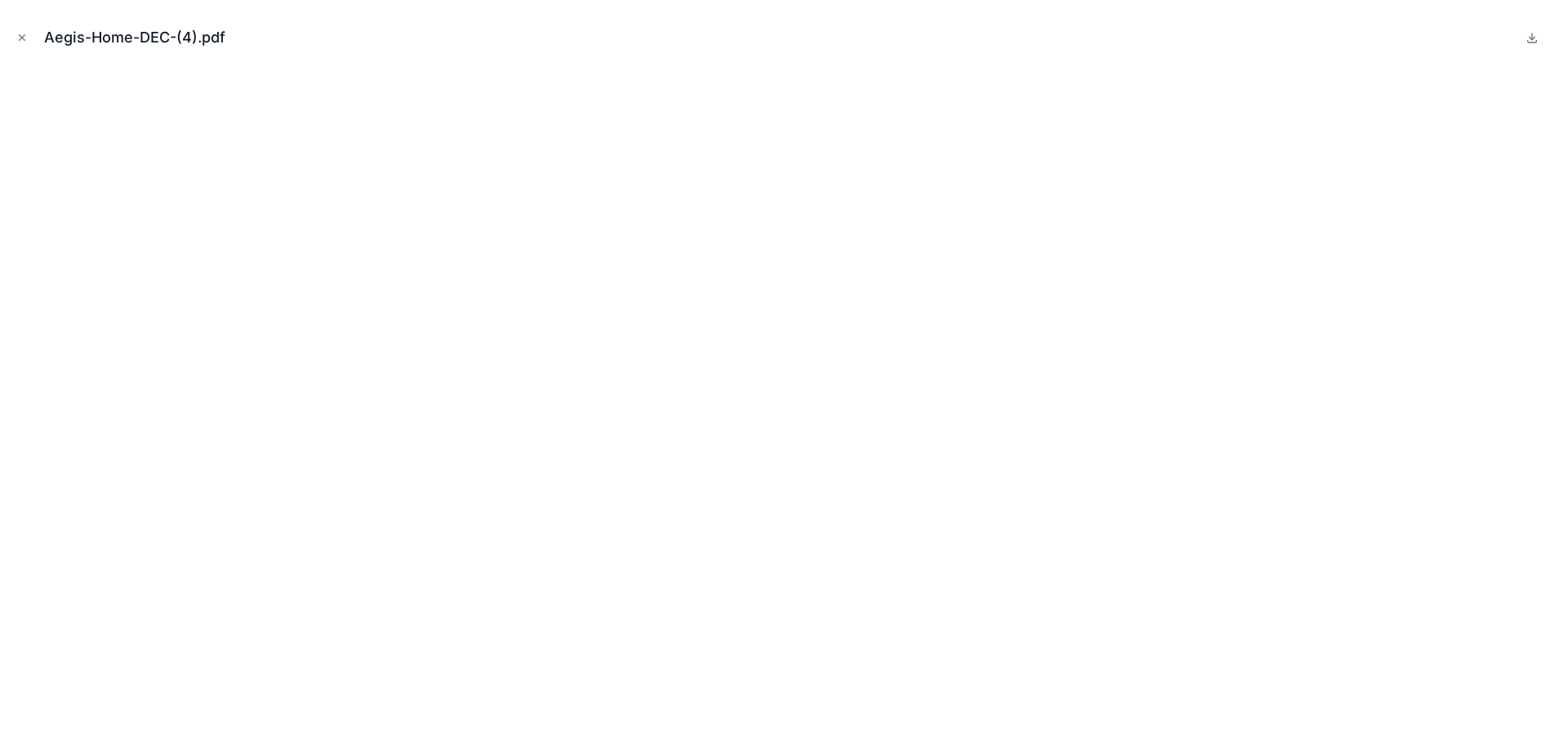
drag, startPoint x: 22, startPoint y: 37, endPoint x: 181, endPoint y: 80, distance: 164.7
click at [22, 37] on icon "Close modal" at bounding box center [23, 38] width 12 height 12
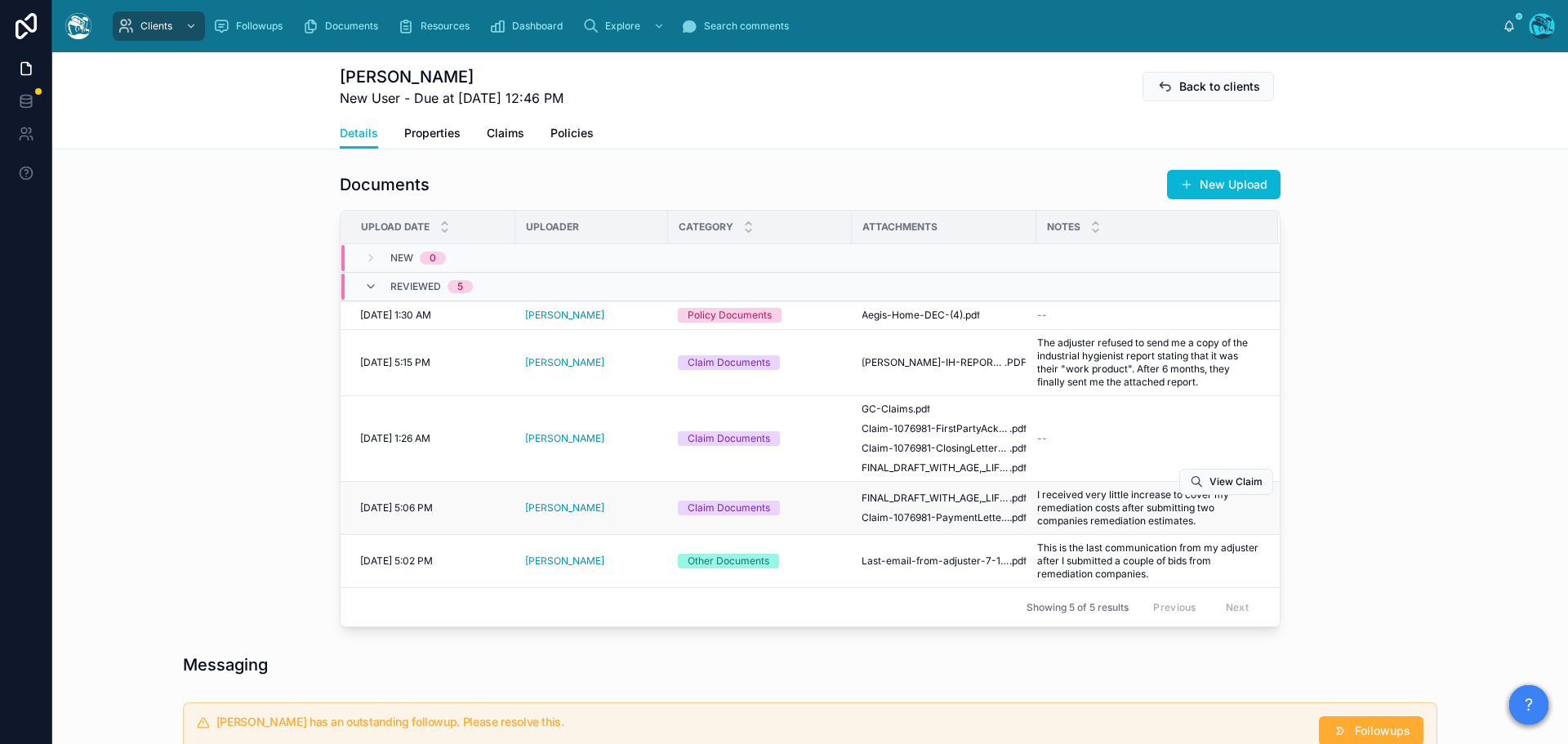
scroll to position [497, 0]
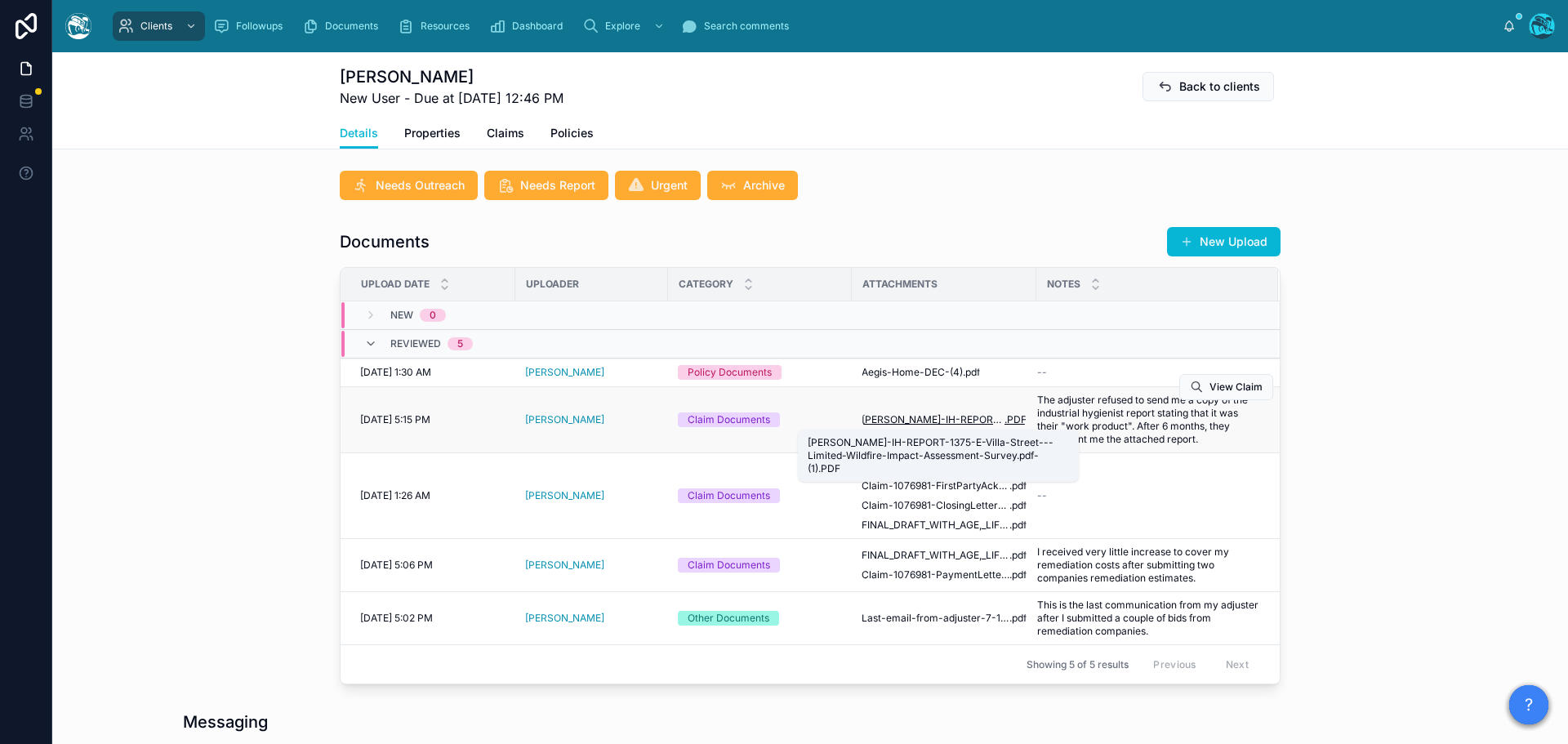
click at [968, 419] on span "CHARLES-TAYLOR-IH-REPORT-1375-E-Villa-Street---Limited-Wildfire-Impact-Assessme…" at bounding box center [933, 420] width 143 height 13
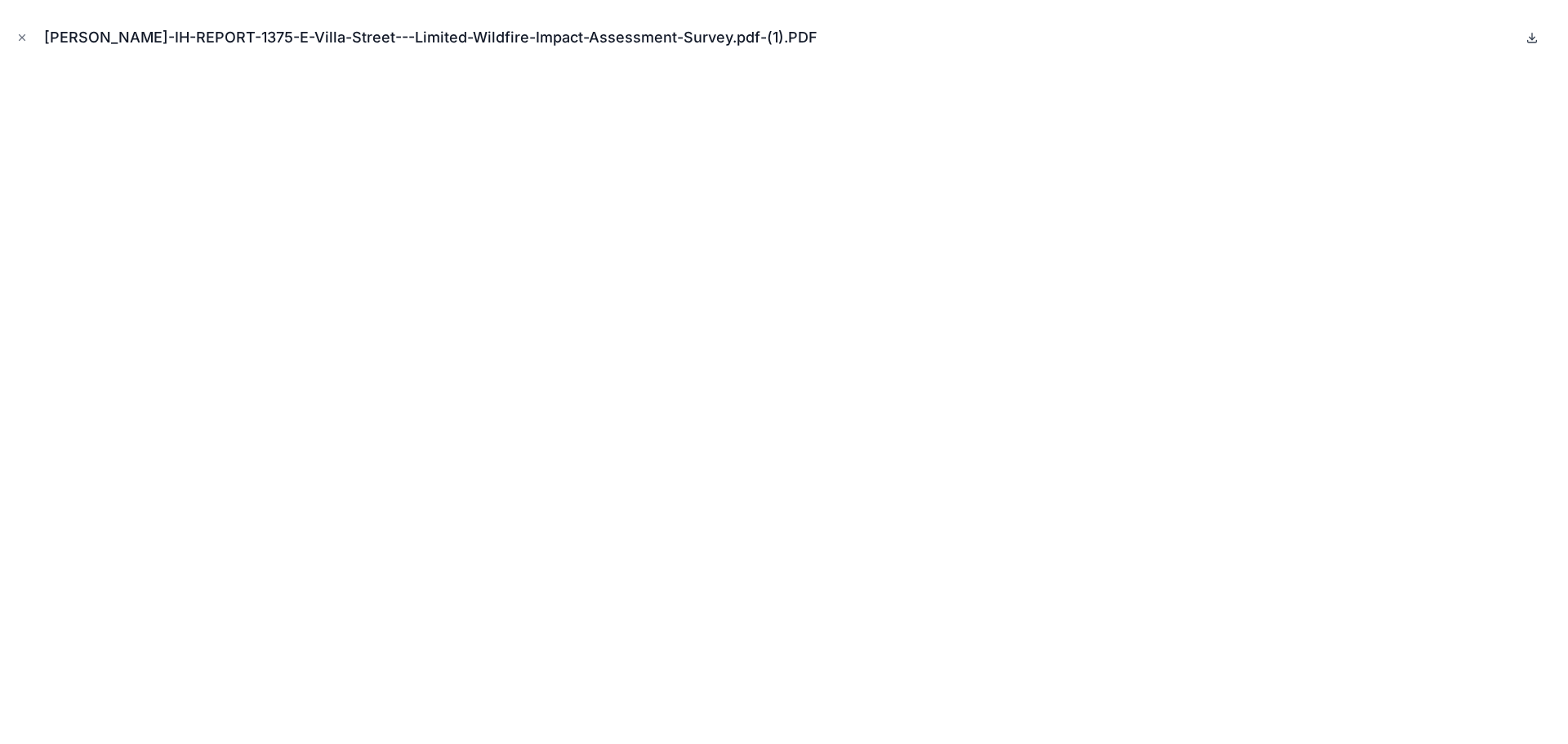
click at [1530, 33] on icon at bounding box center [1532, 38] width 13 height 13
click at [18, 31] on button "Close modal" at bounding box center [22, 37] width 18 height 18
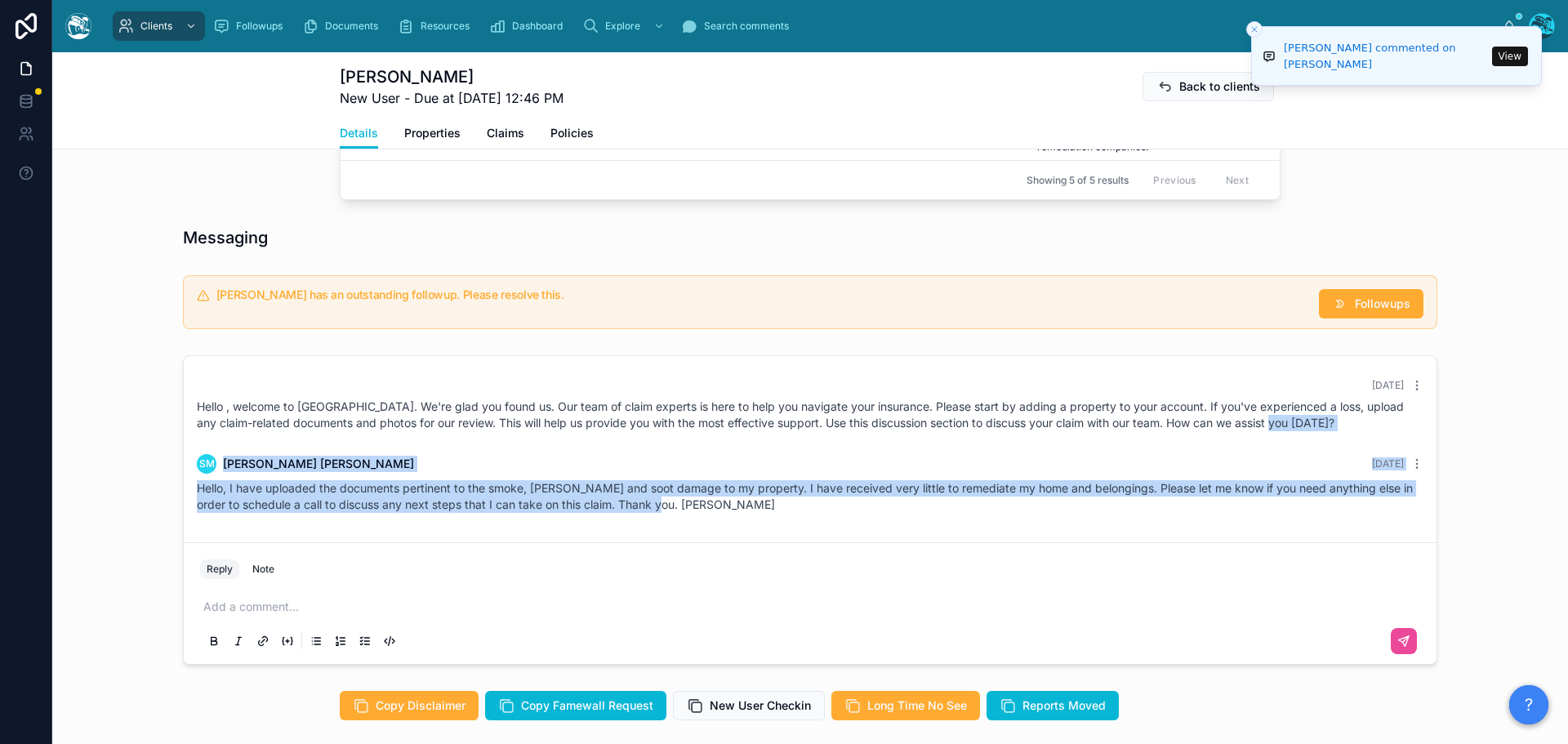
scroll to position [987, 0]
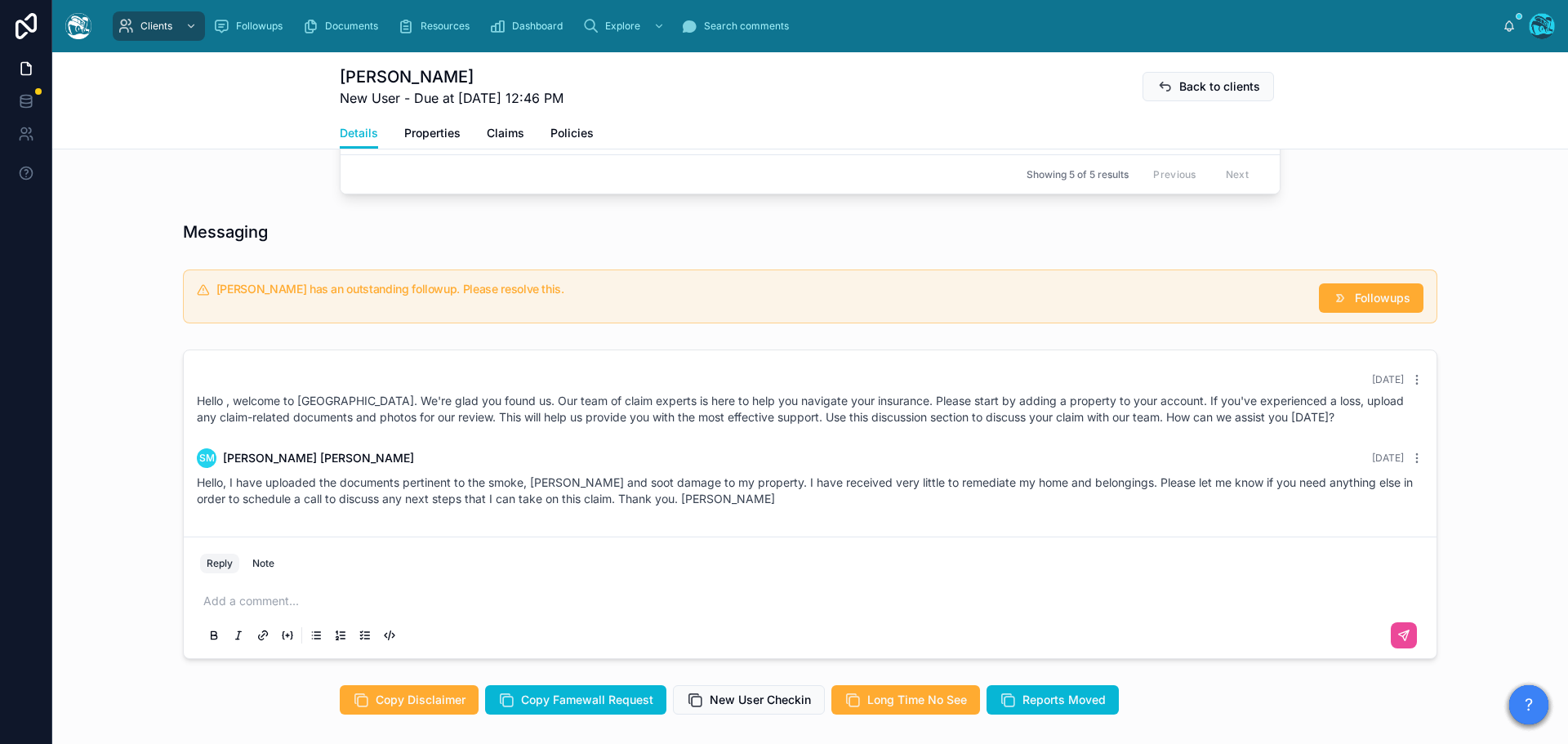
click at [263, 598] on p at bounding box center [813, 601] width 1220 height 17
click at [534, 601] on p "**********" at bounding box center [813, 601] width 1220 height 17
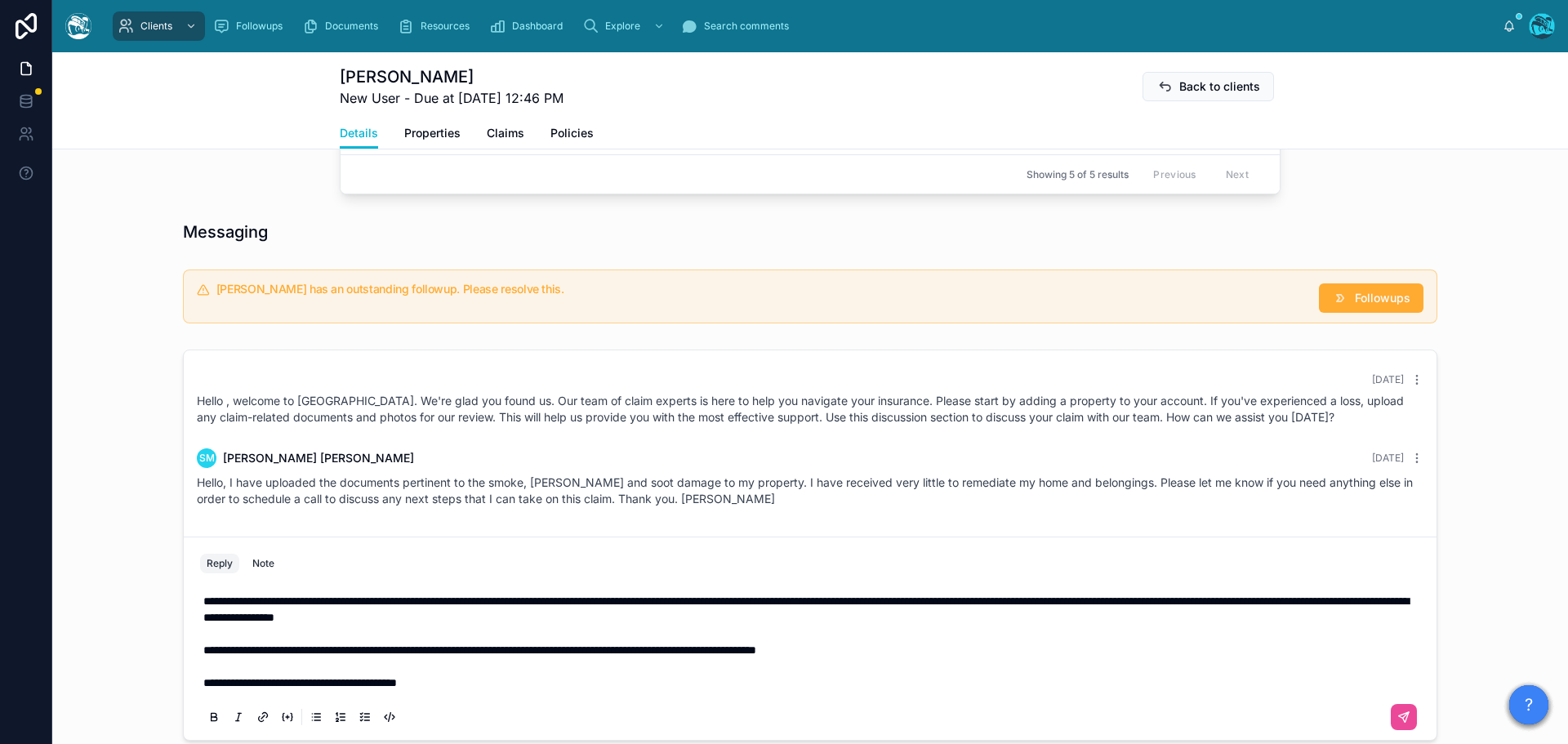
drag, startPoint x: 1401, startPoint y: 716, endPoint x: 1407, endPoint y: 702, distance: 15.2
click at [1400, 716] on icon at bounding box center [1404, 717] width 13 height 13
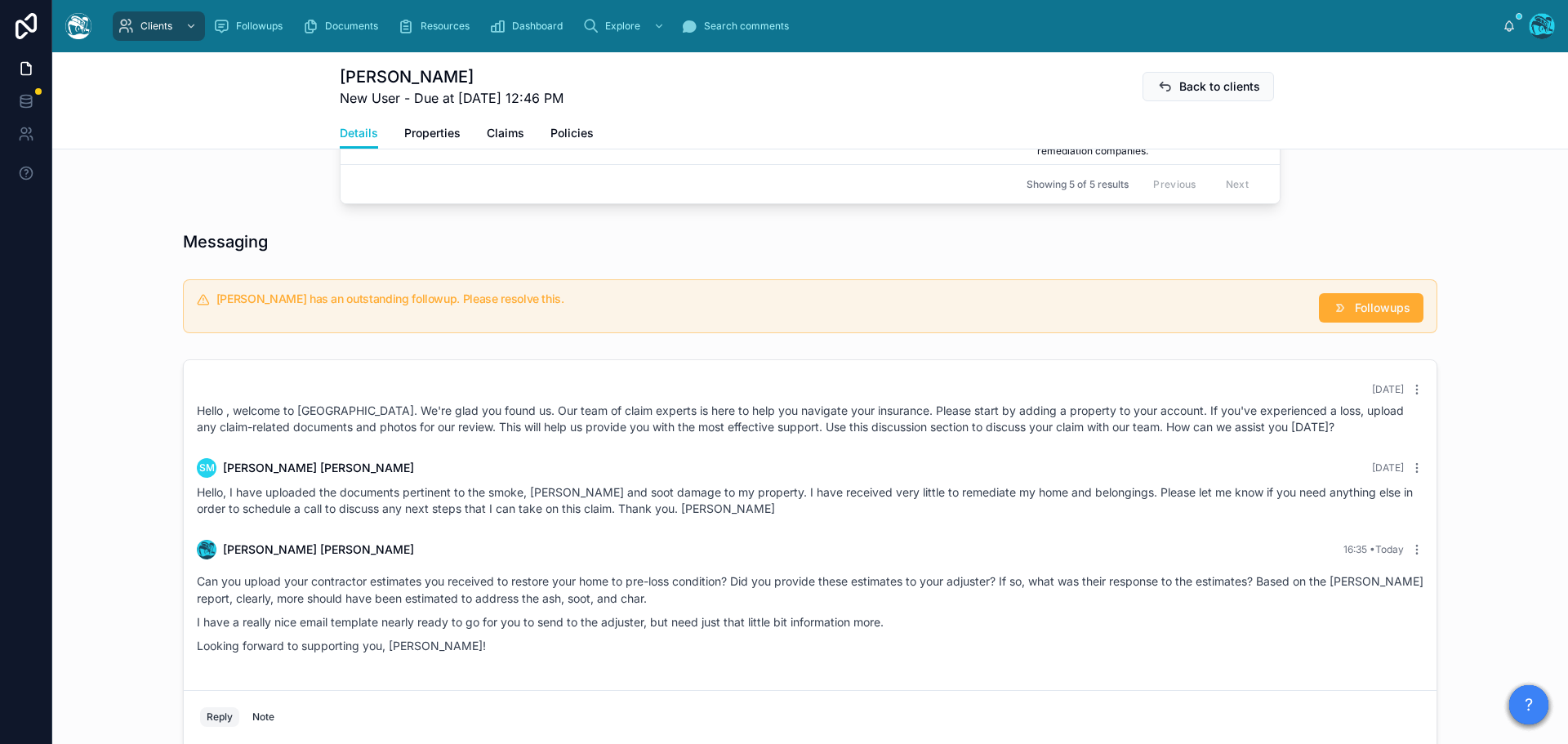
scroll to position [749, 0]
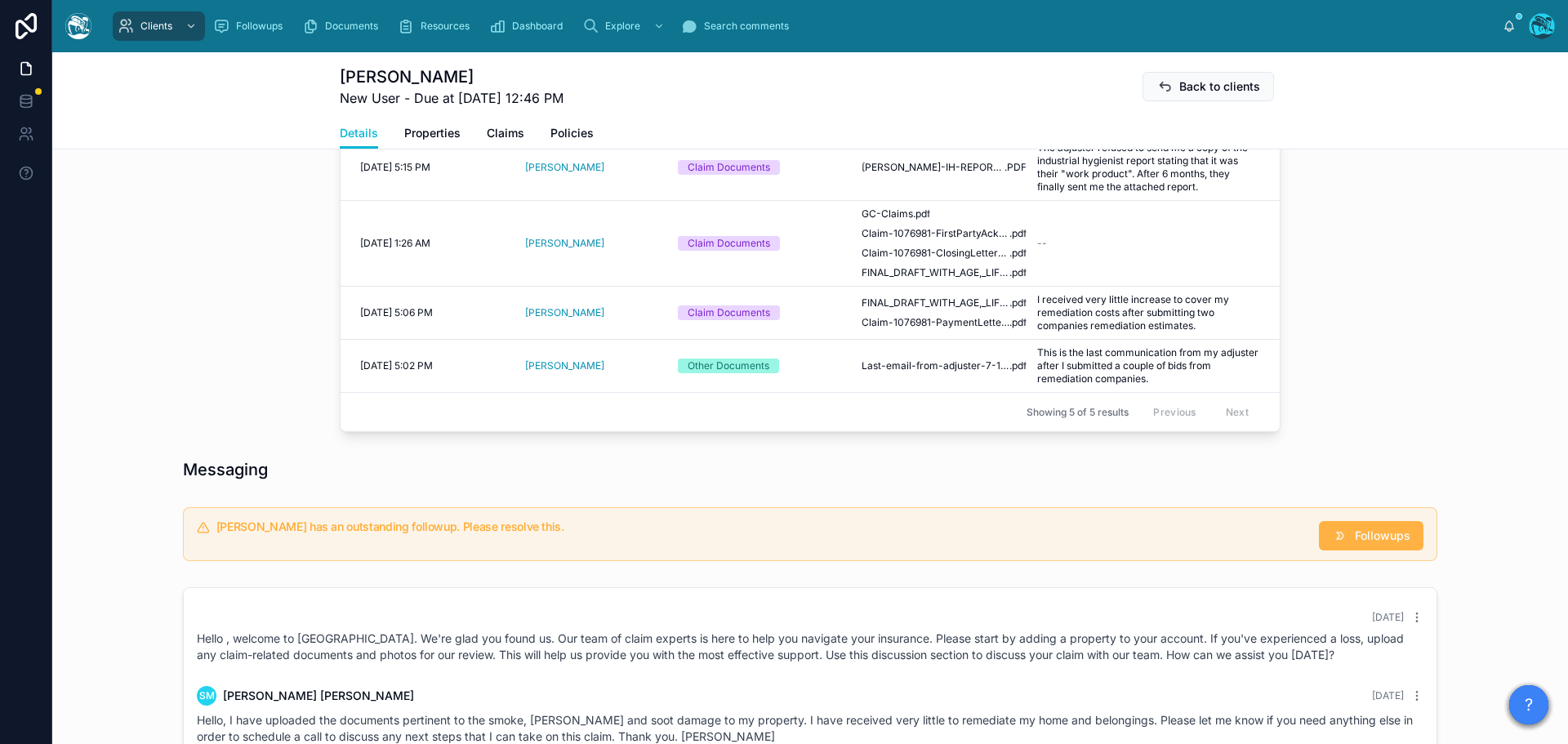
click at [1355, 529] on span "Followups" at bounding box center [1382, 536] width 55 height 17
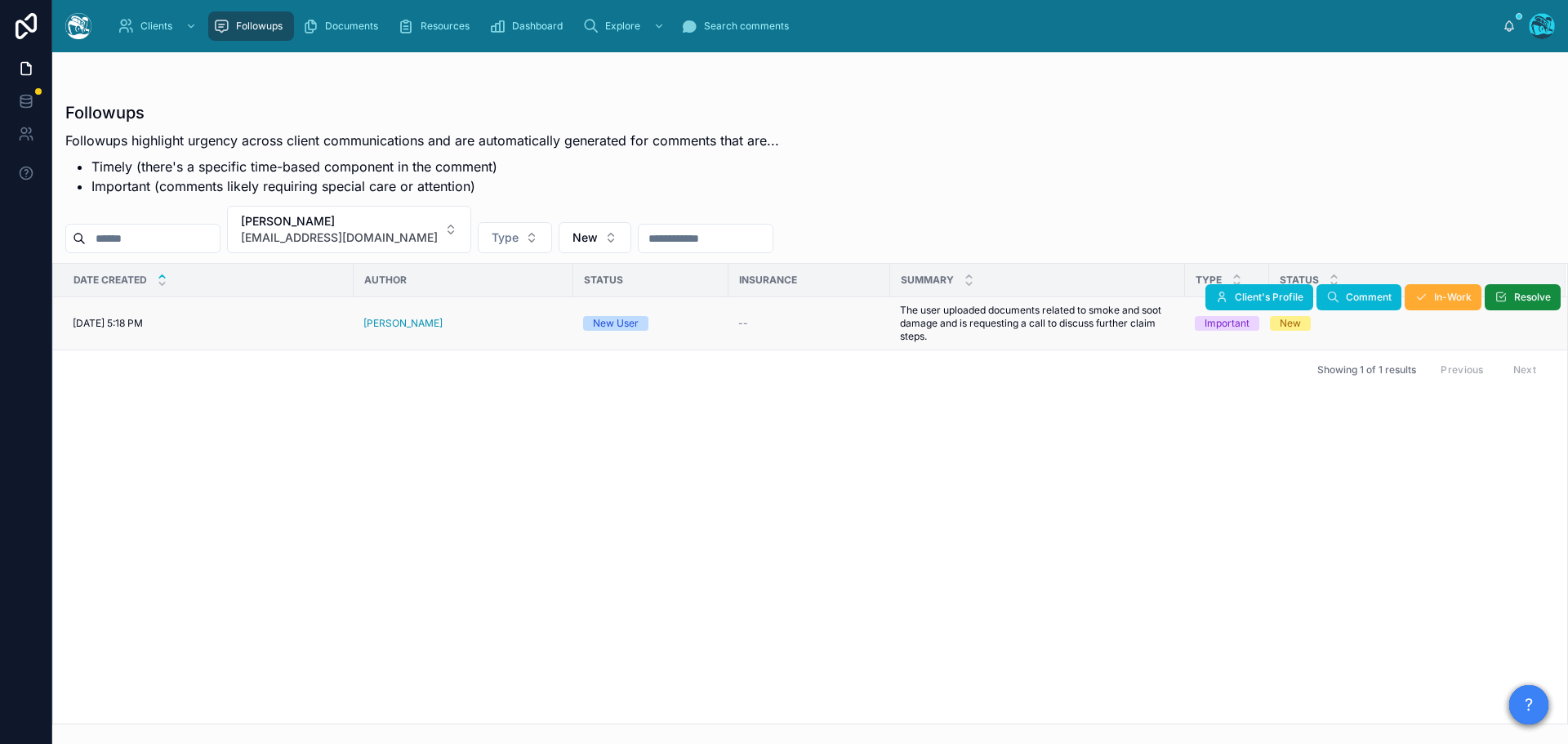
click at [451, 323] on div "[PERSON_NAME]" at bounding box center [463, 323] width 200 height 13
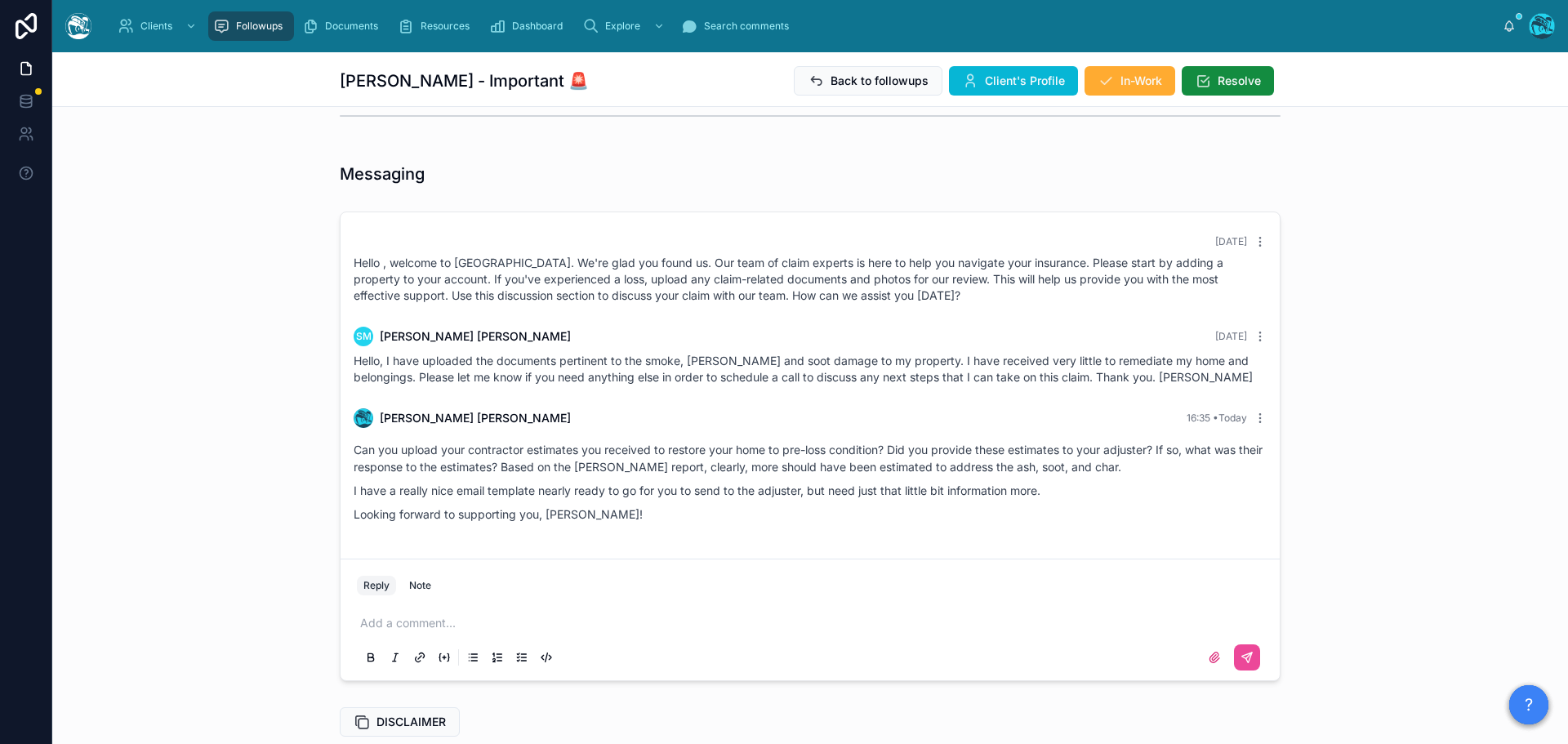
scroll to position [265, 0]
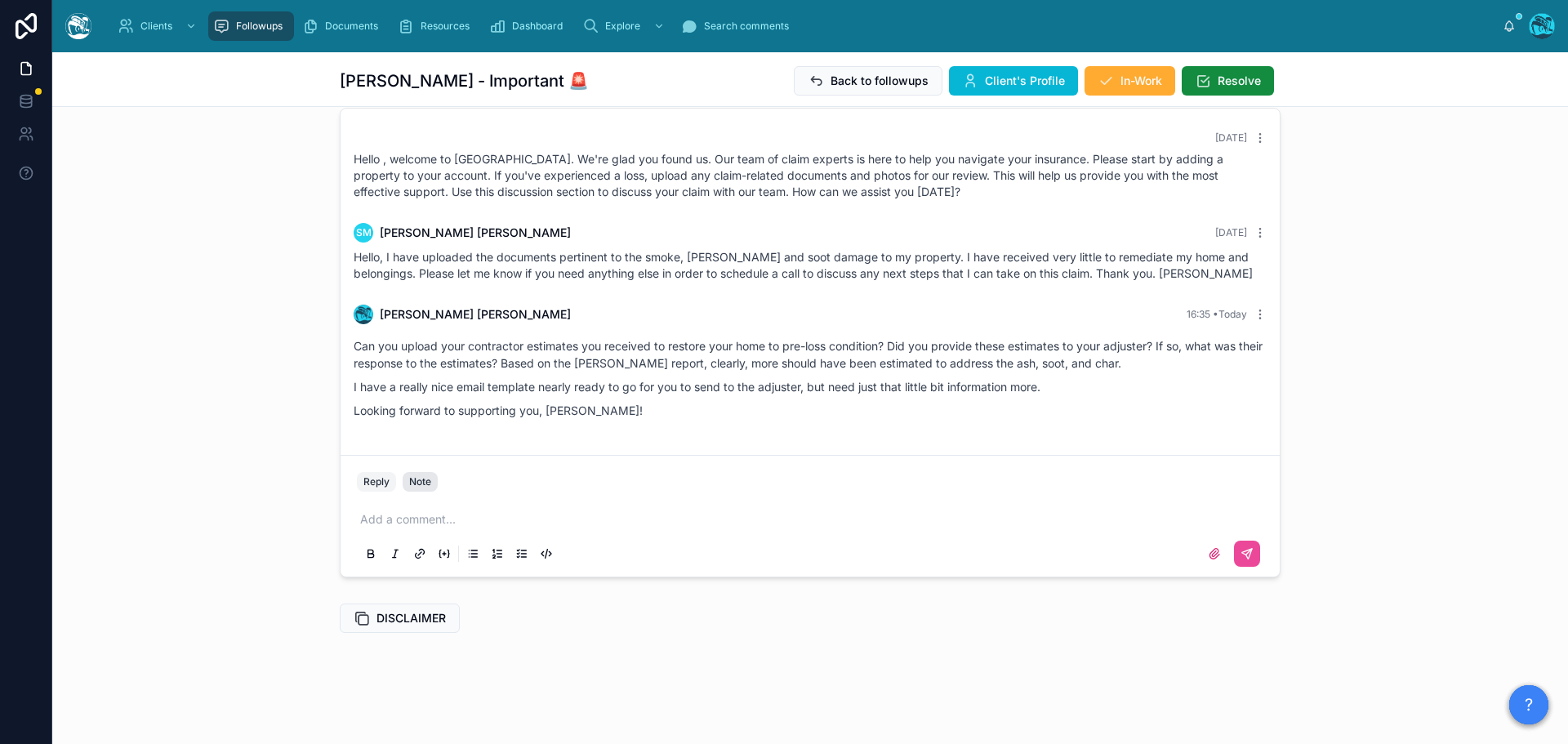
click at [413, 480] on div "Note" at bounding box center [420, 482] width 22 height 13
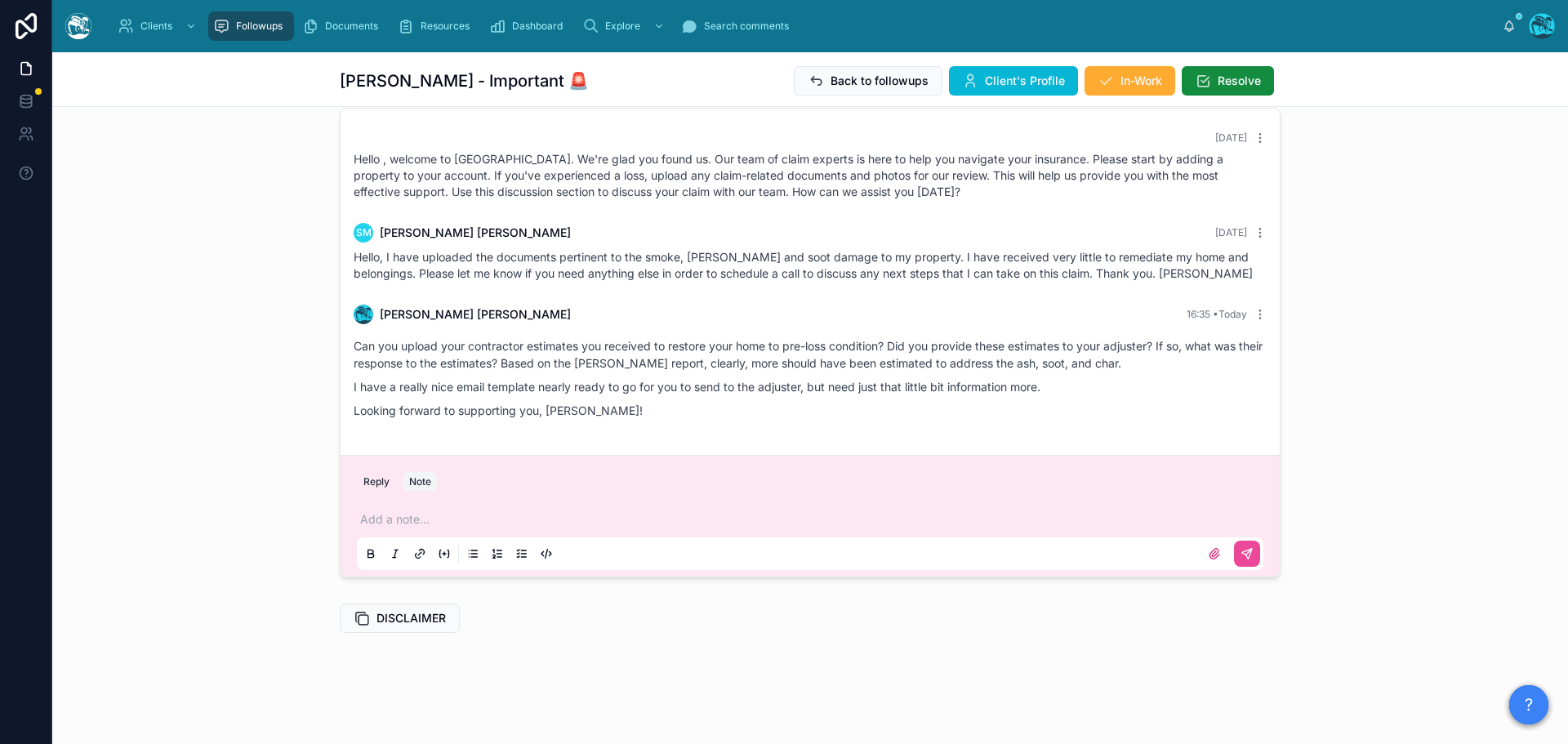
click at [403, 519] on p at bounding box center [813, 520] width 907 height 17
click at [1241, 554] on icon at bounding box center [1247, 554] width 13 height 13
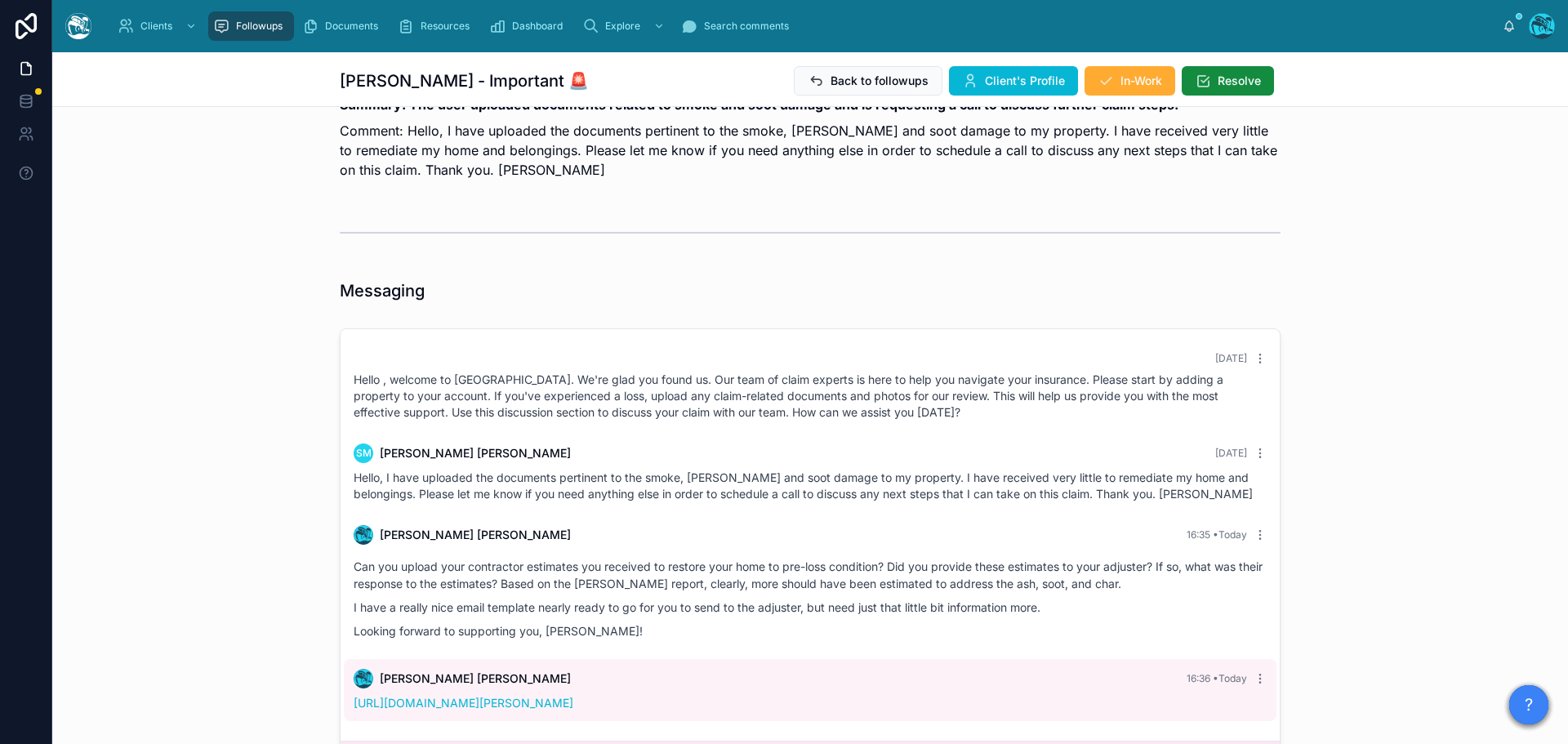
scroll to position [0, 0]
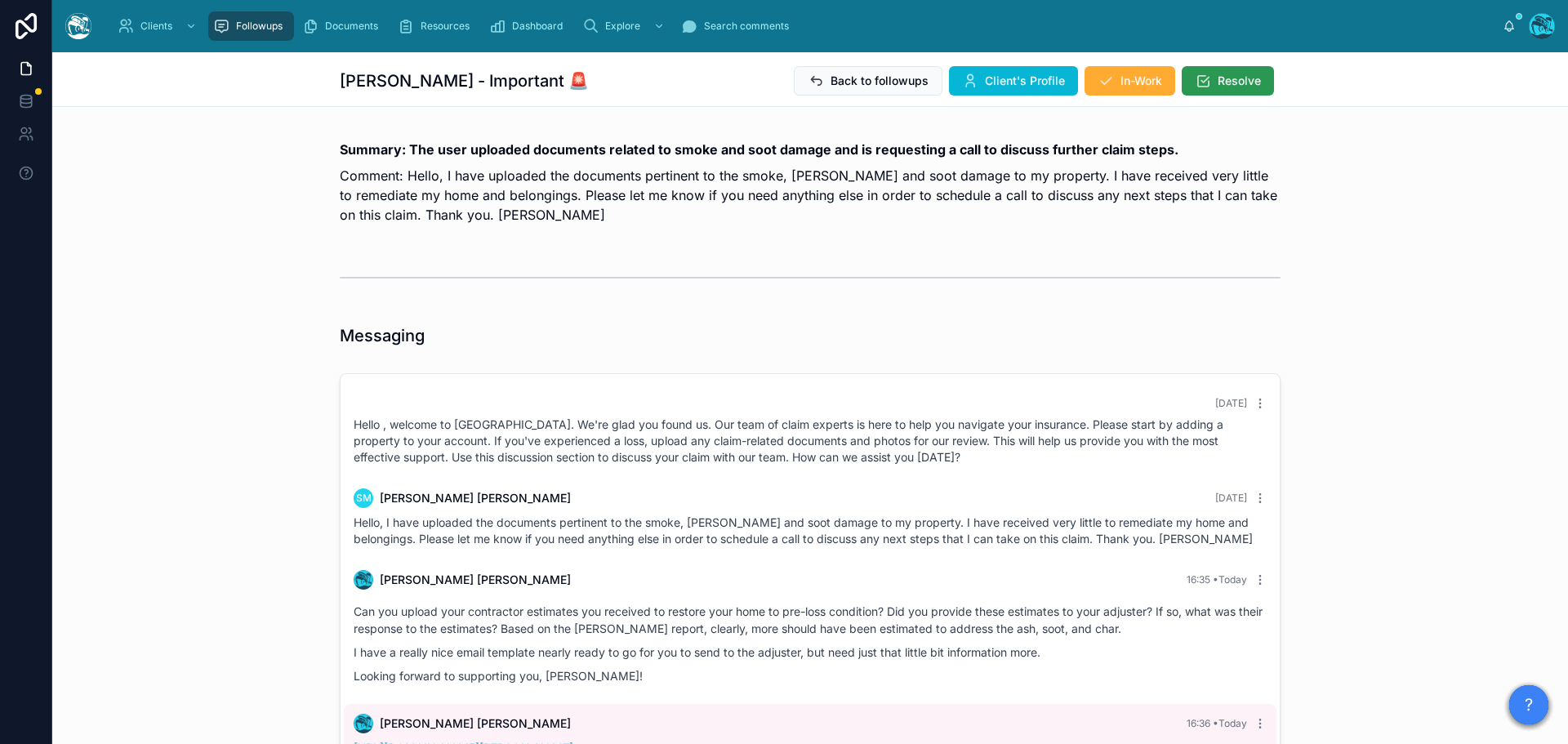
click at [1217, 79] on span "Resolve" at bounding box center [1239, 81] width 44 height 17
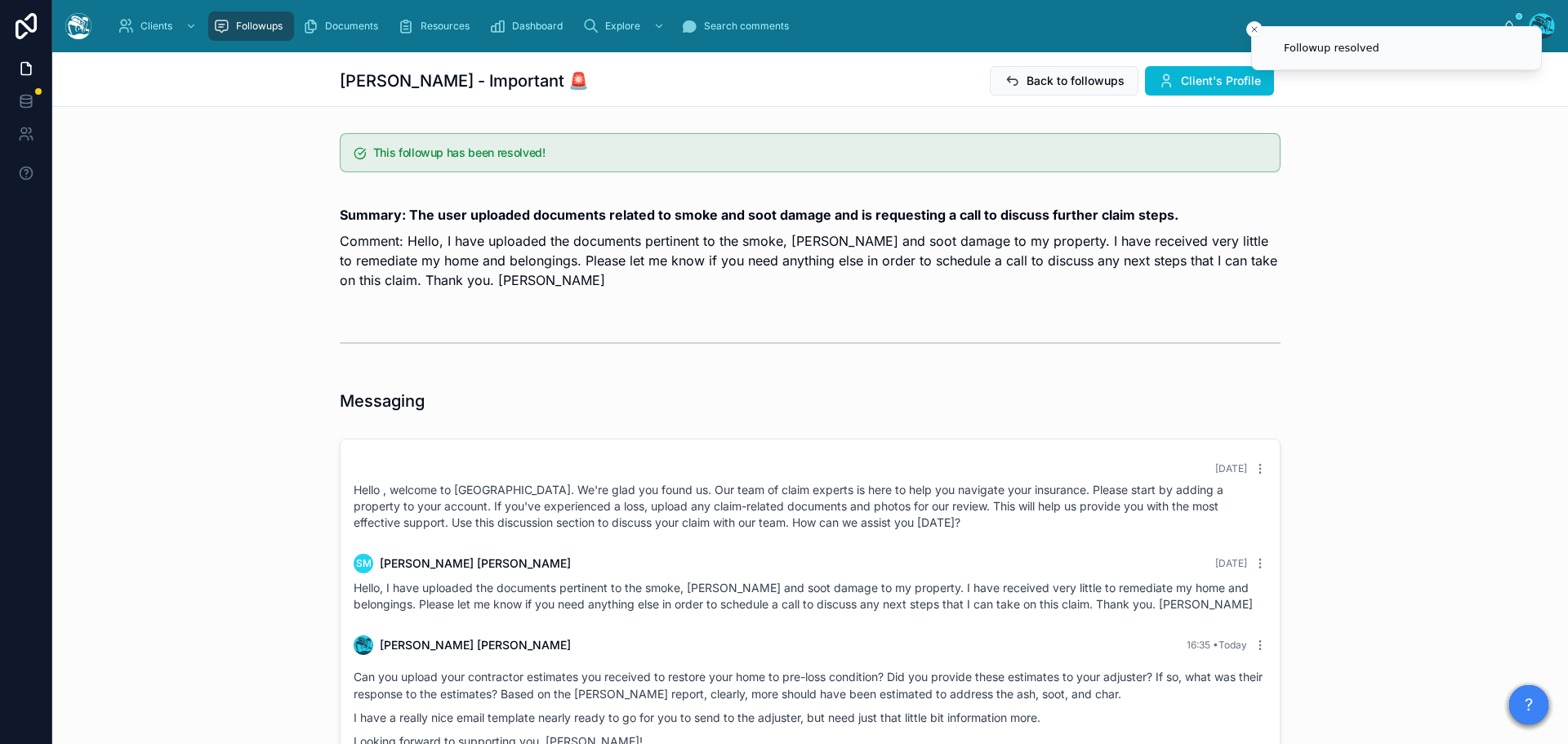
click at [253, 28] on span "Followups" at bounding box center [260, 26] width 47 height 13
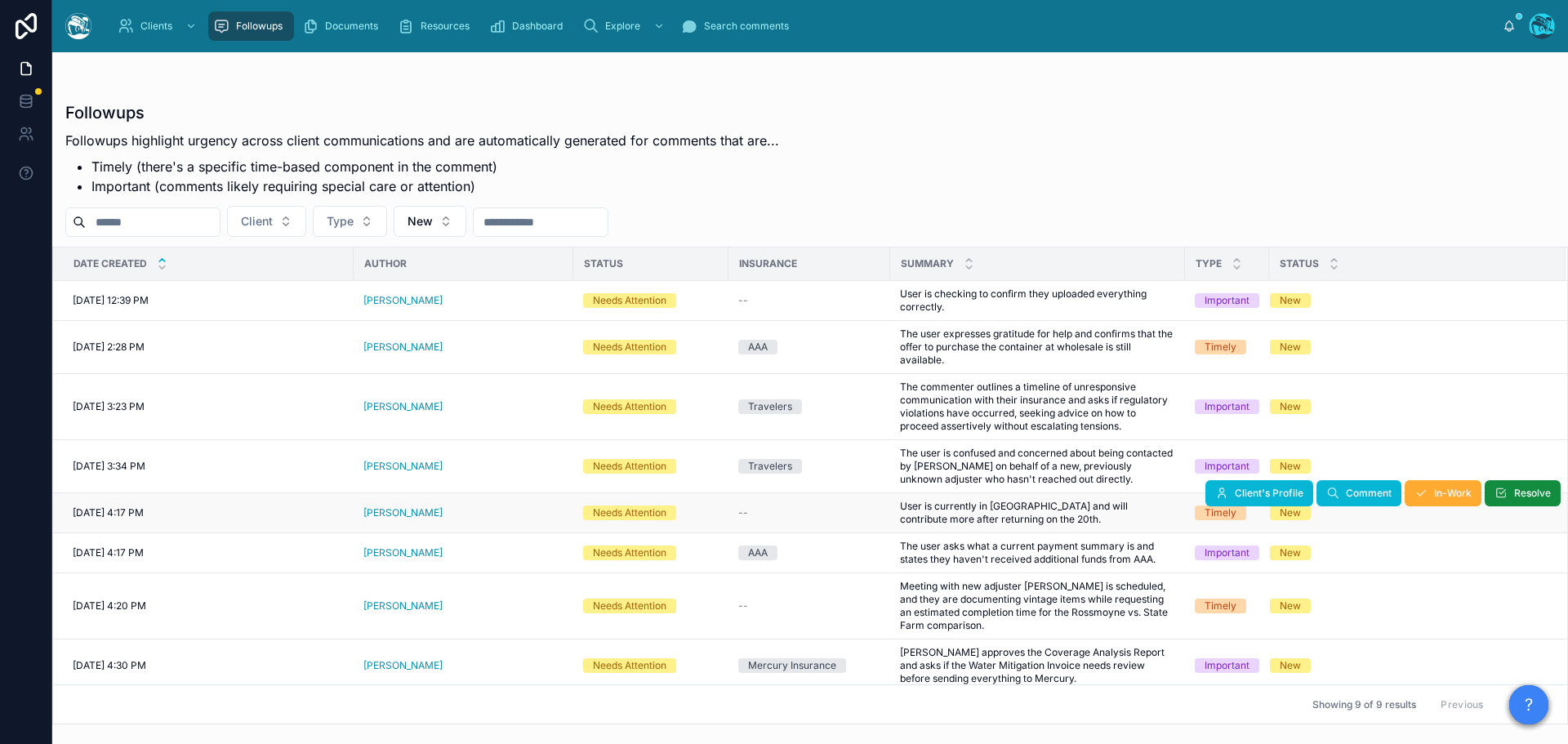
click at [455, 514] on div "[PERSON_NAME]" at bounding box center [463, 513] width 200 height 13
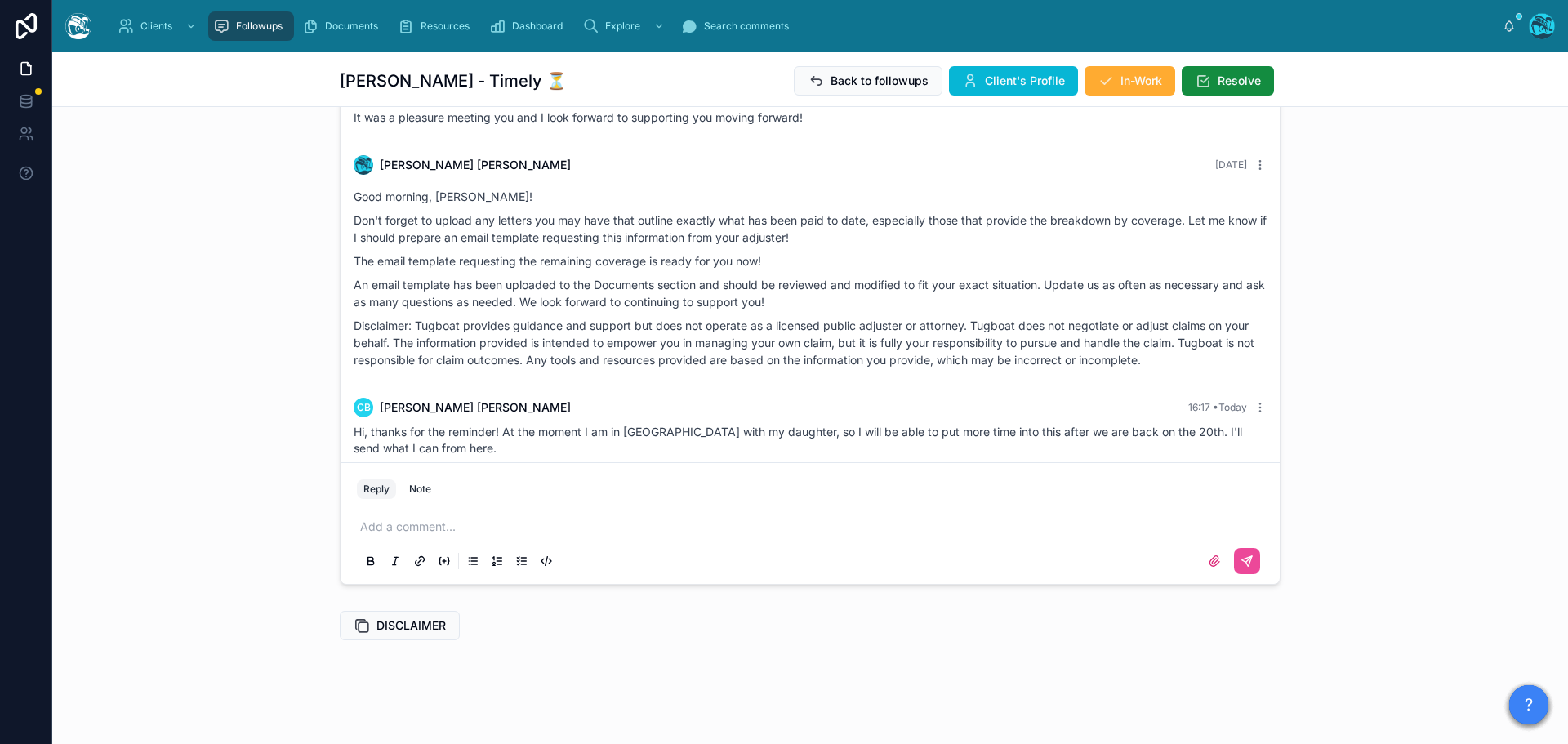
scroll to position [630, 0]
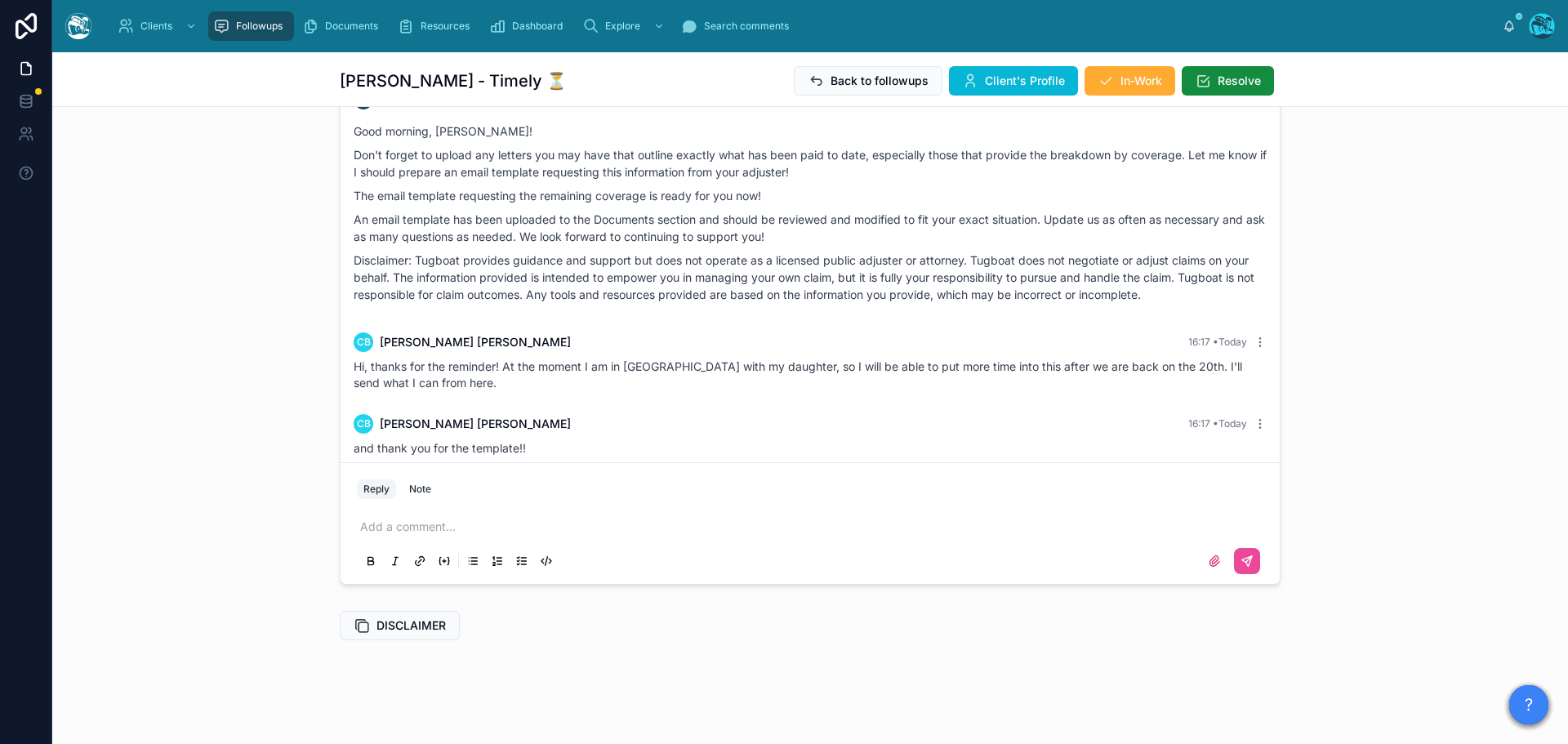
click at [416, 532] on p at bounding box center [813, 526] width 907 height 17
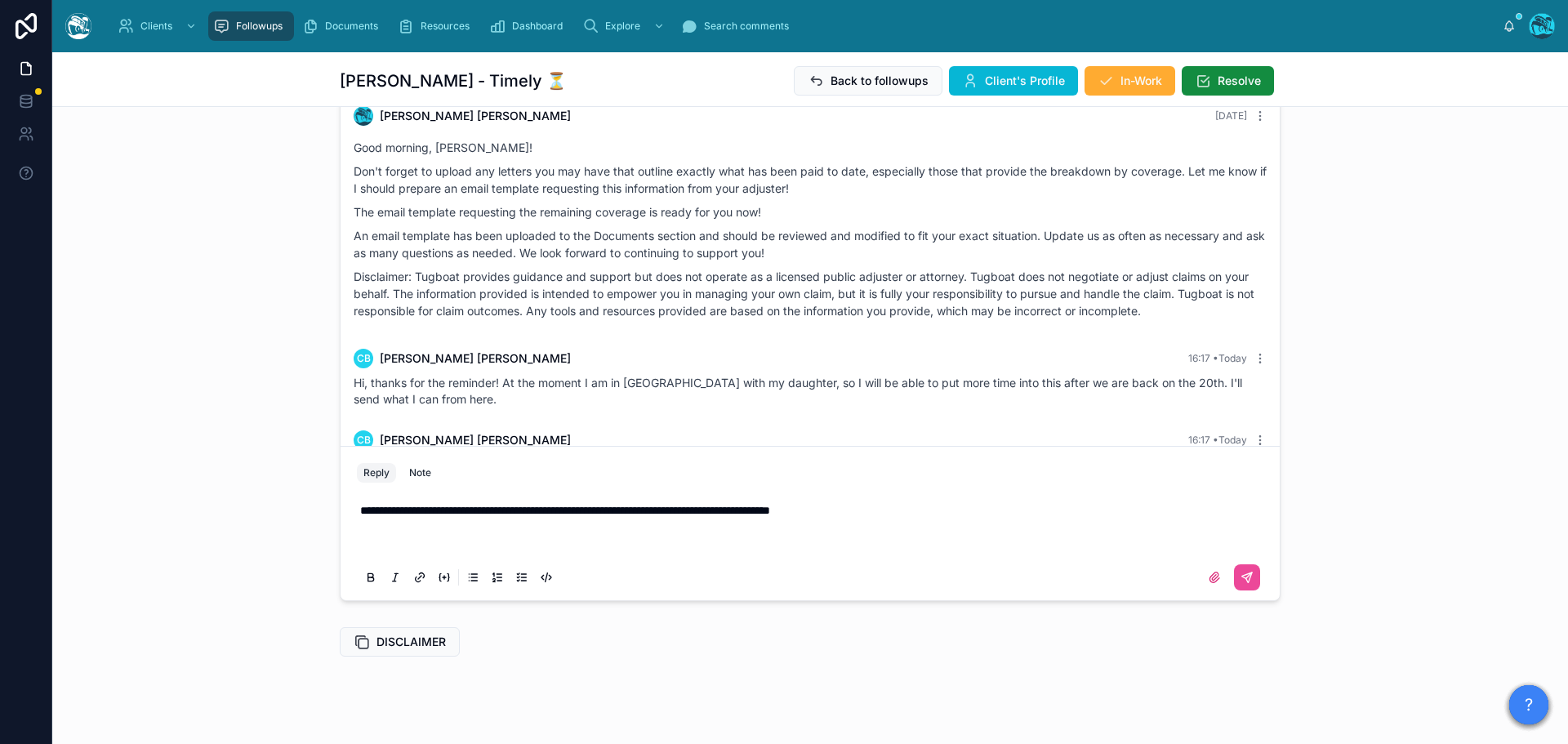
scroll to position [294, 0]
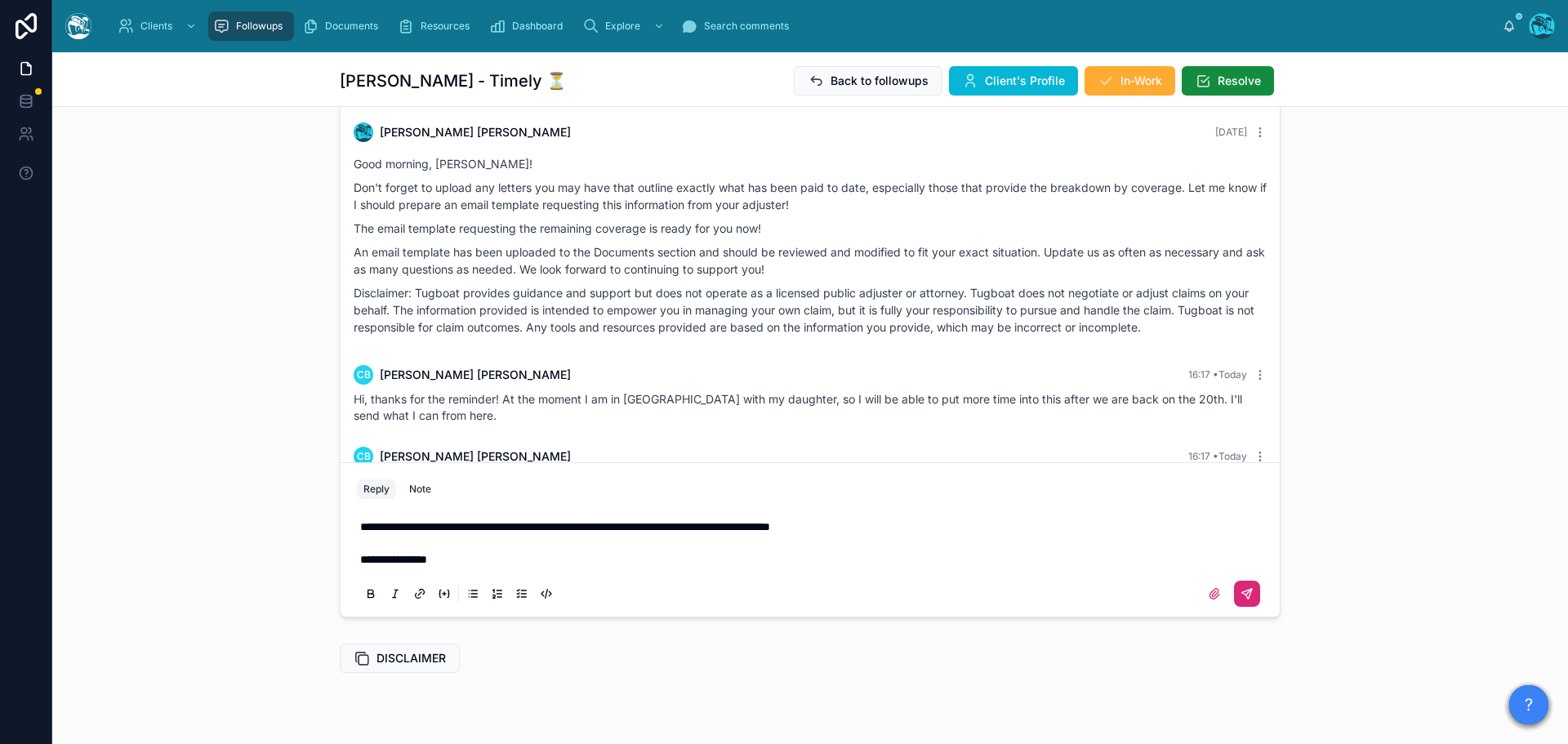
click at [1247, 593] on icon at bounding box center [1249, 591] width 6 height 6
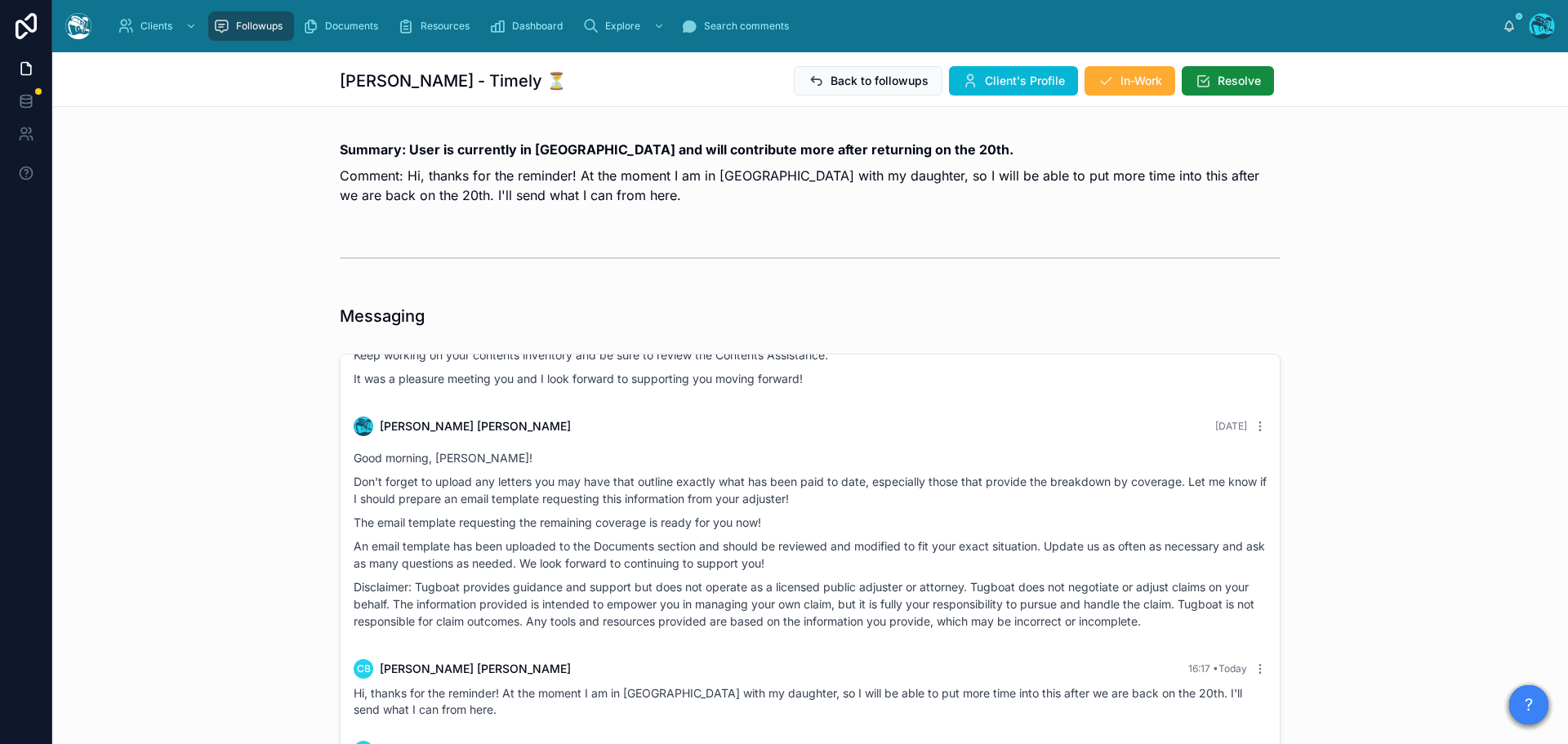
scroll to position [116, 0]
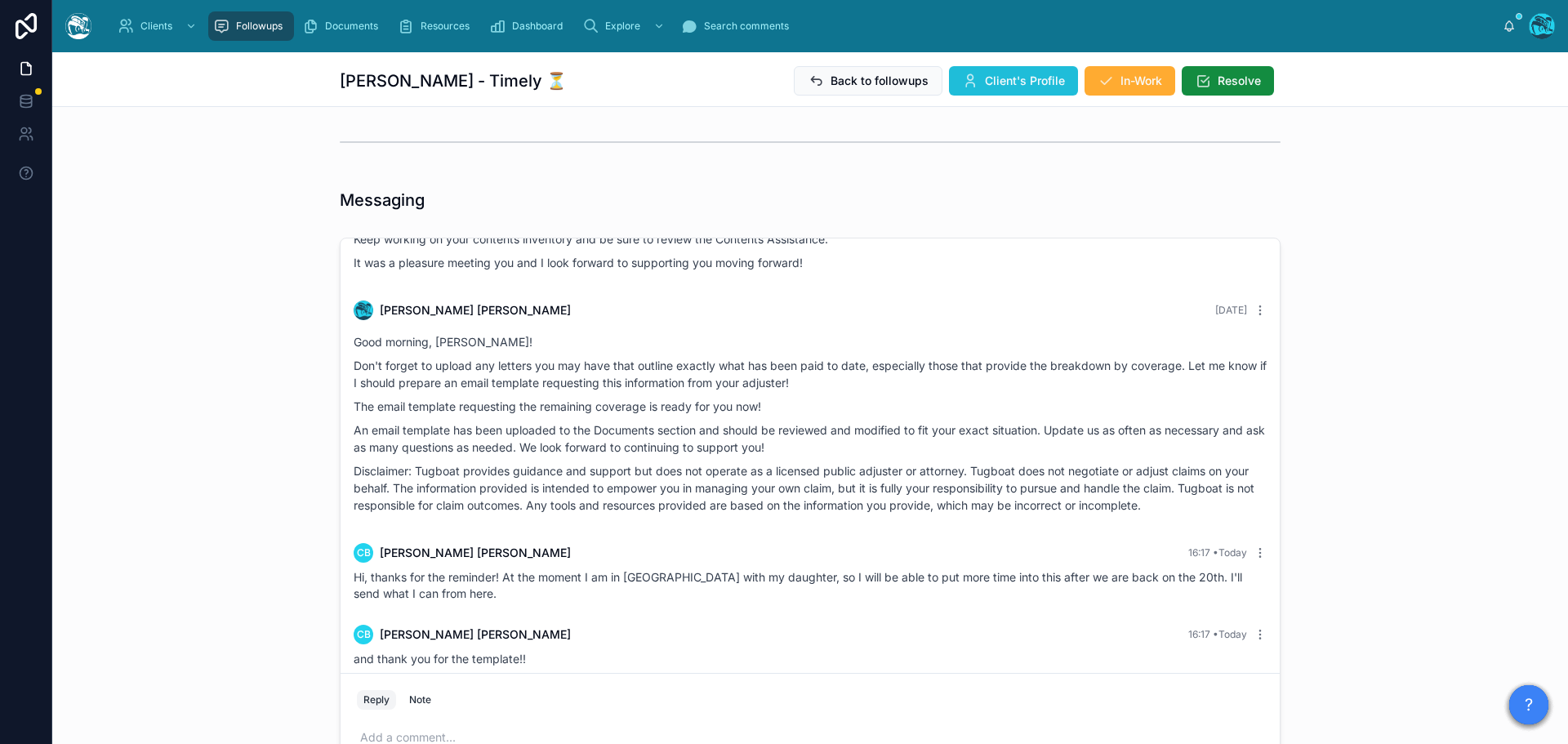
click at [975, 79] on button "Client's Profile" at bounding box center [1013, 80] width 129 height 29
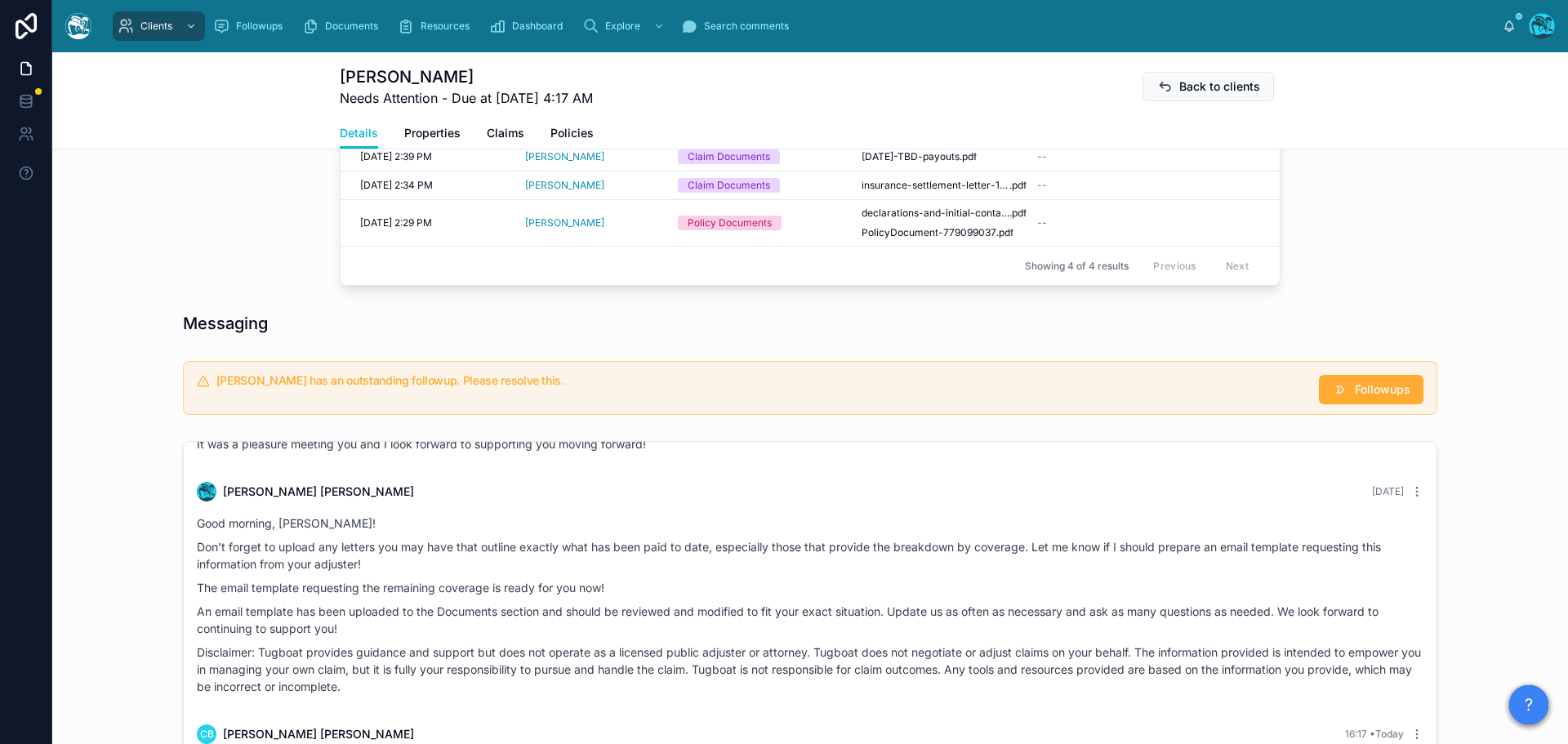
scroll to position [735, 0]
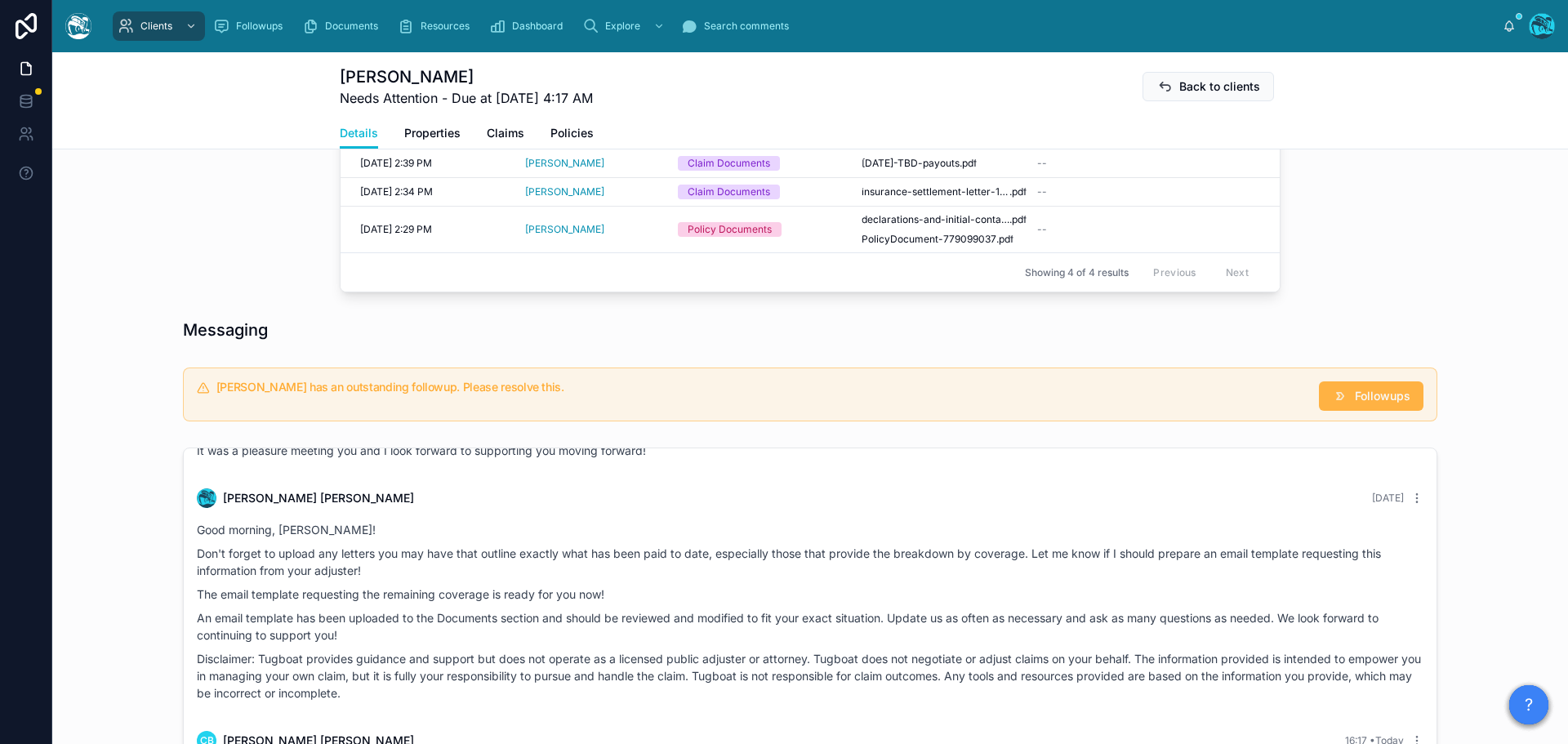
click at [1371, 404] on span "Followups" at bounding box center [1382, 396] width 55 height 17
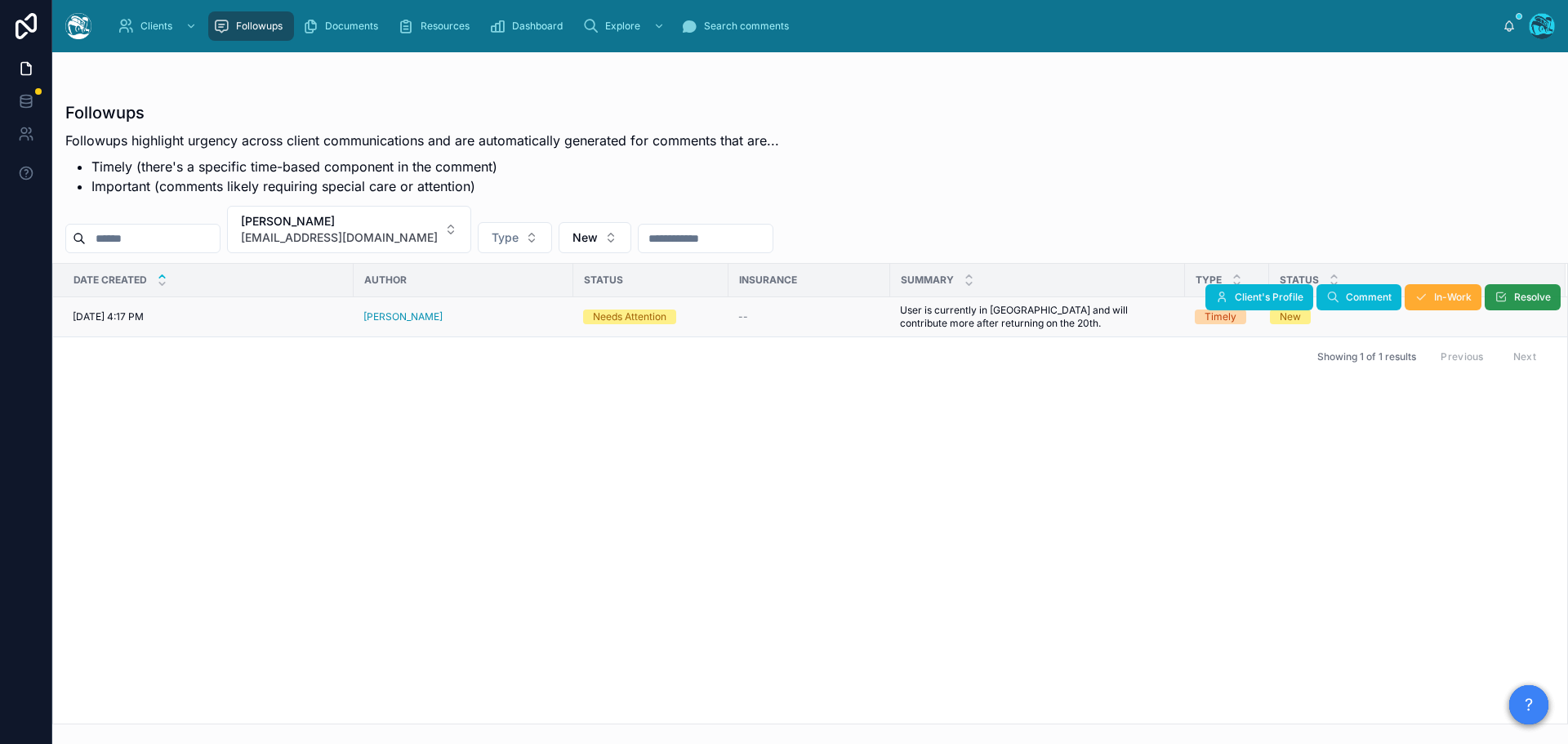
click at [1507, 297] on icon at bounding box center [1501, 297] width 13 height 13
click at [505, 317] on div "[PERSON_NAME]" at bounding box center [463, 317] width 200 height 13
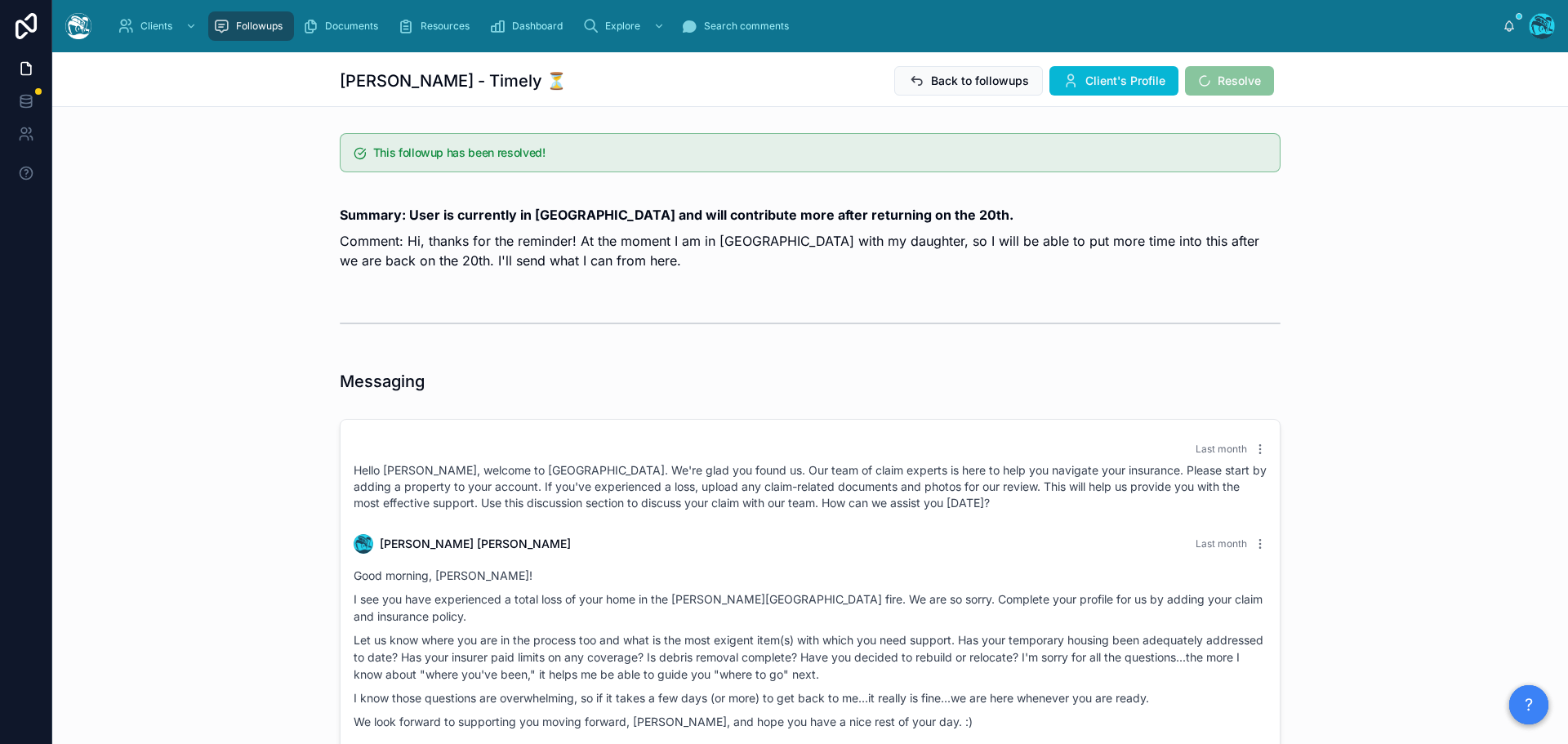
scroll to position [733, 0]
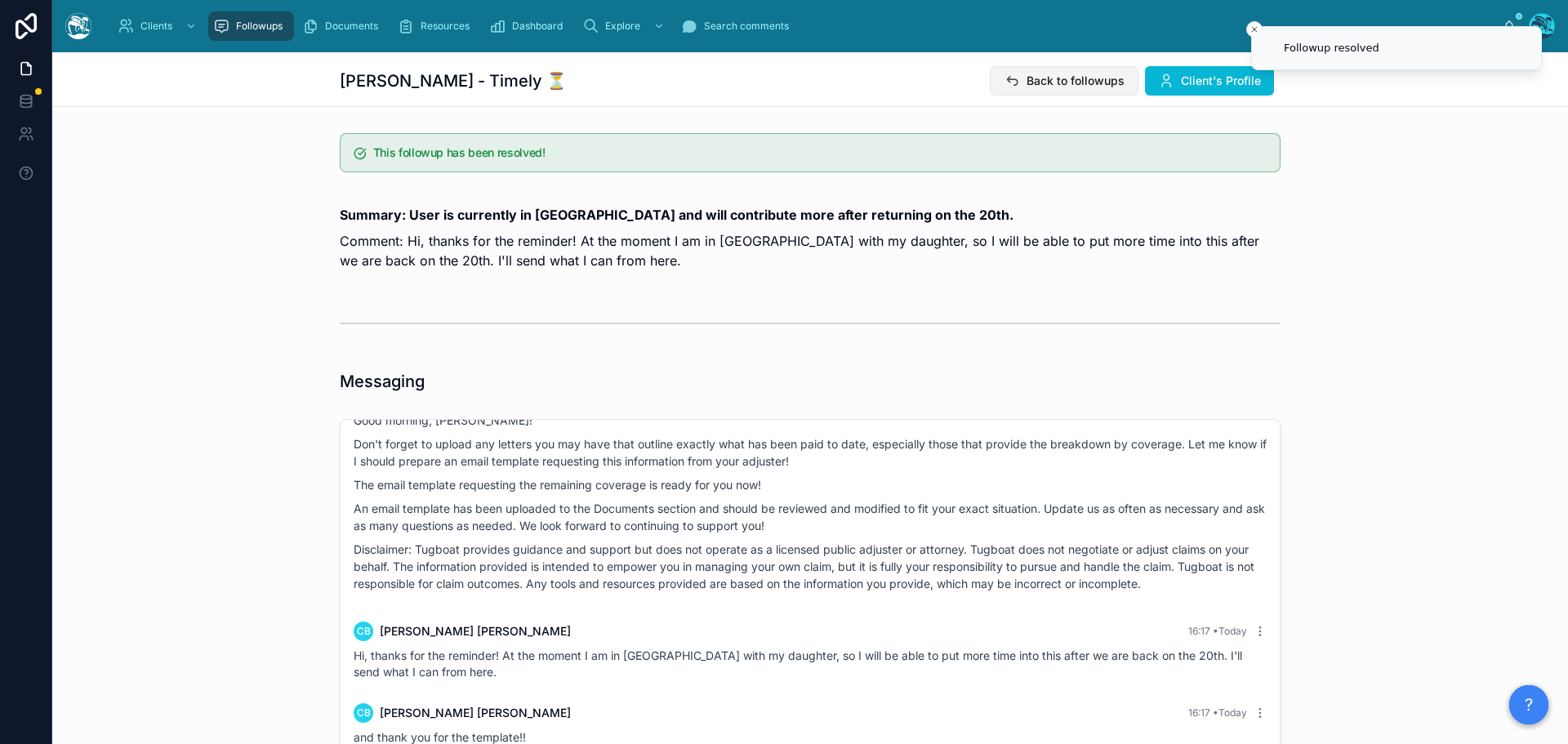
click at [1078, 83] on span "Back to followups" at bounding box center [1075, 81] width 98 height 17
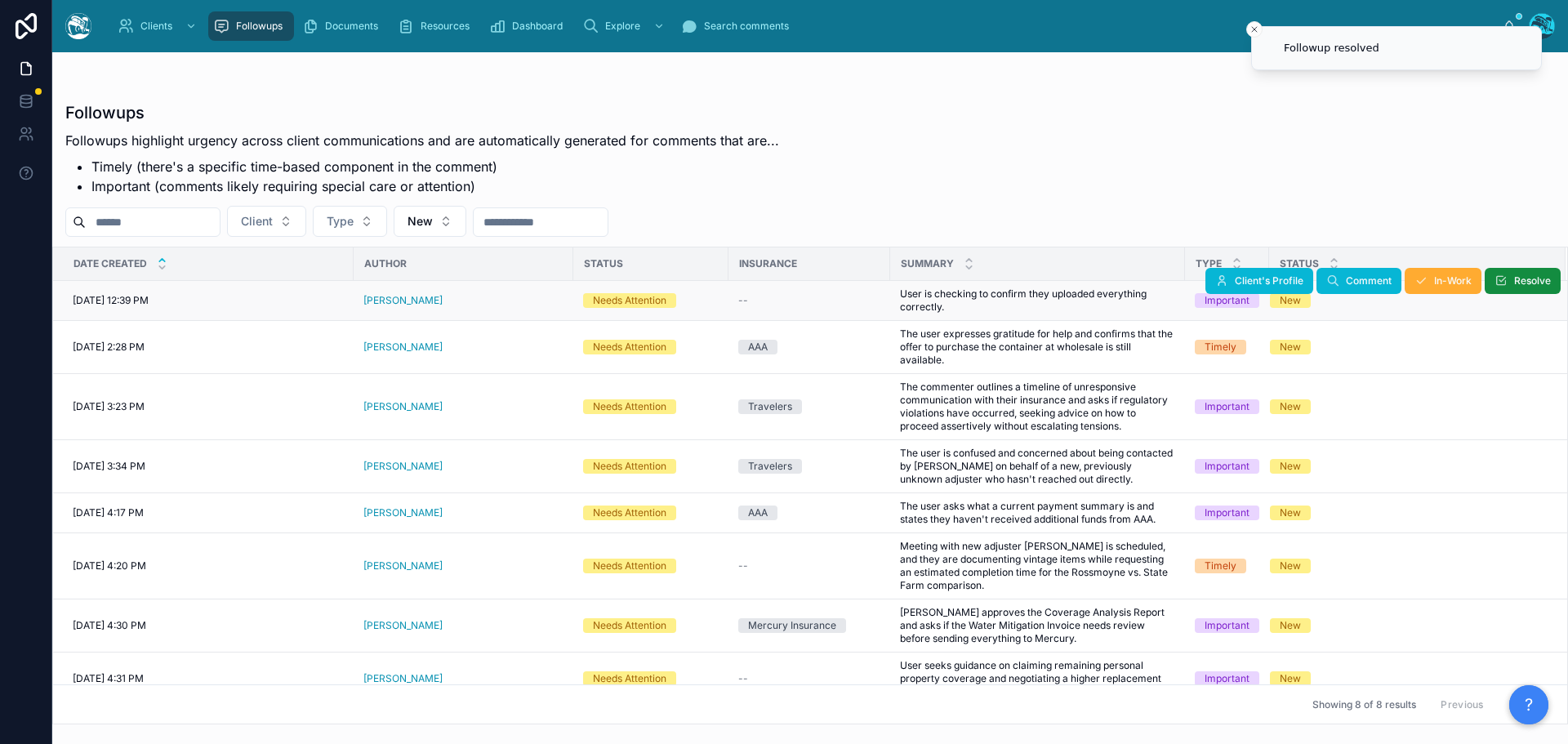
scroll to position [20, 0]
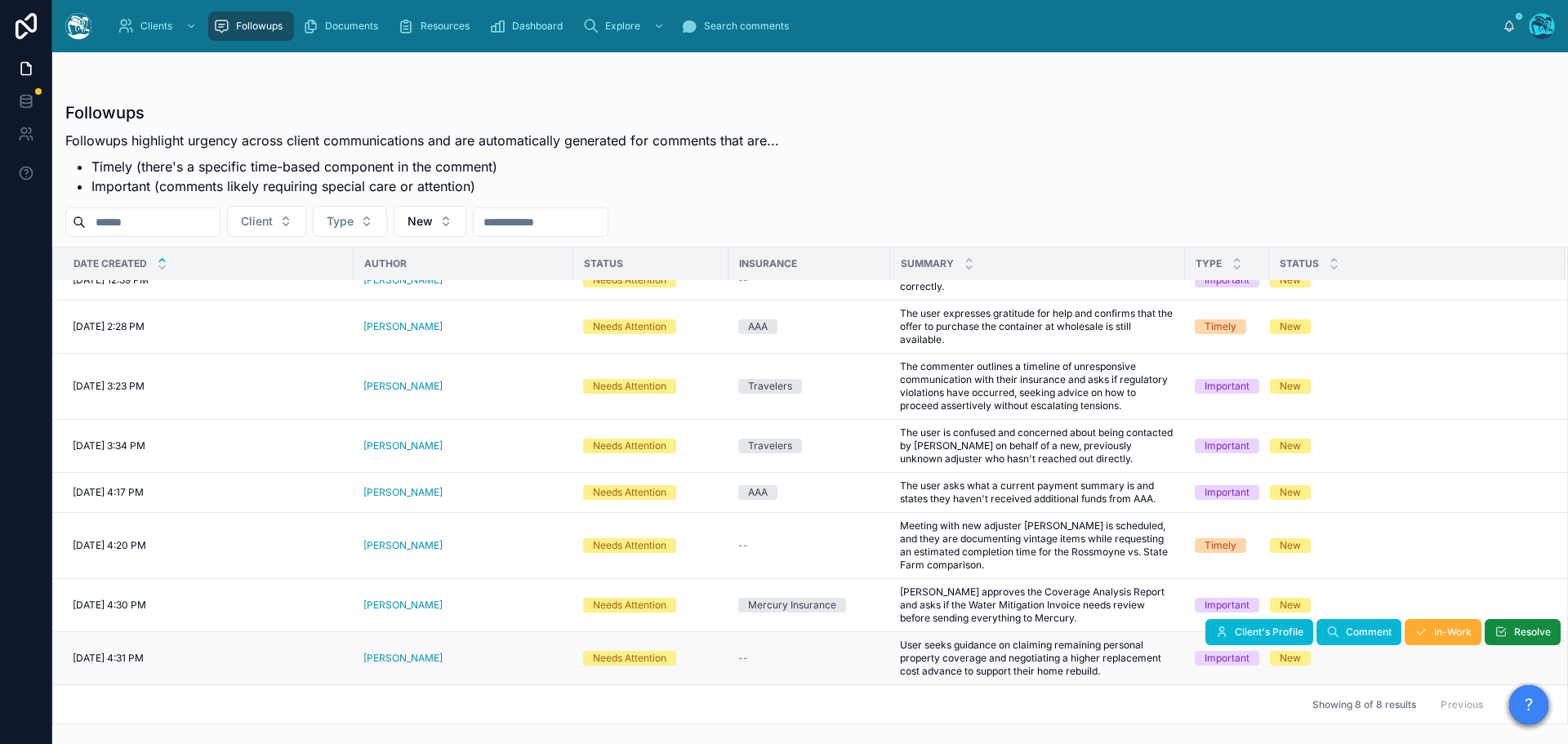
click at [449, 659] on div "Susan Schwartz" at bounding box center [463, 658] width 200 height 13
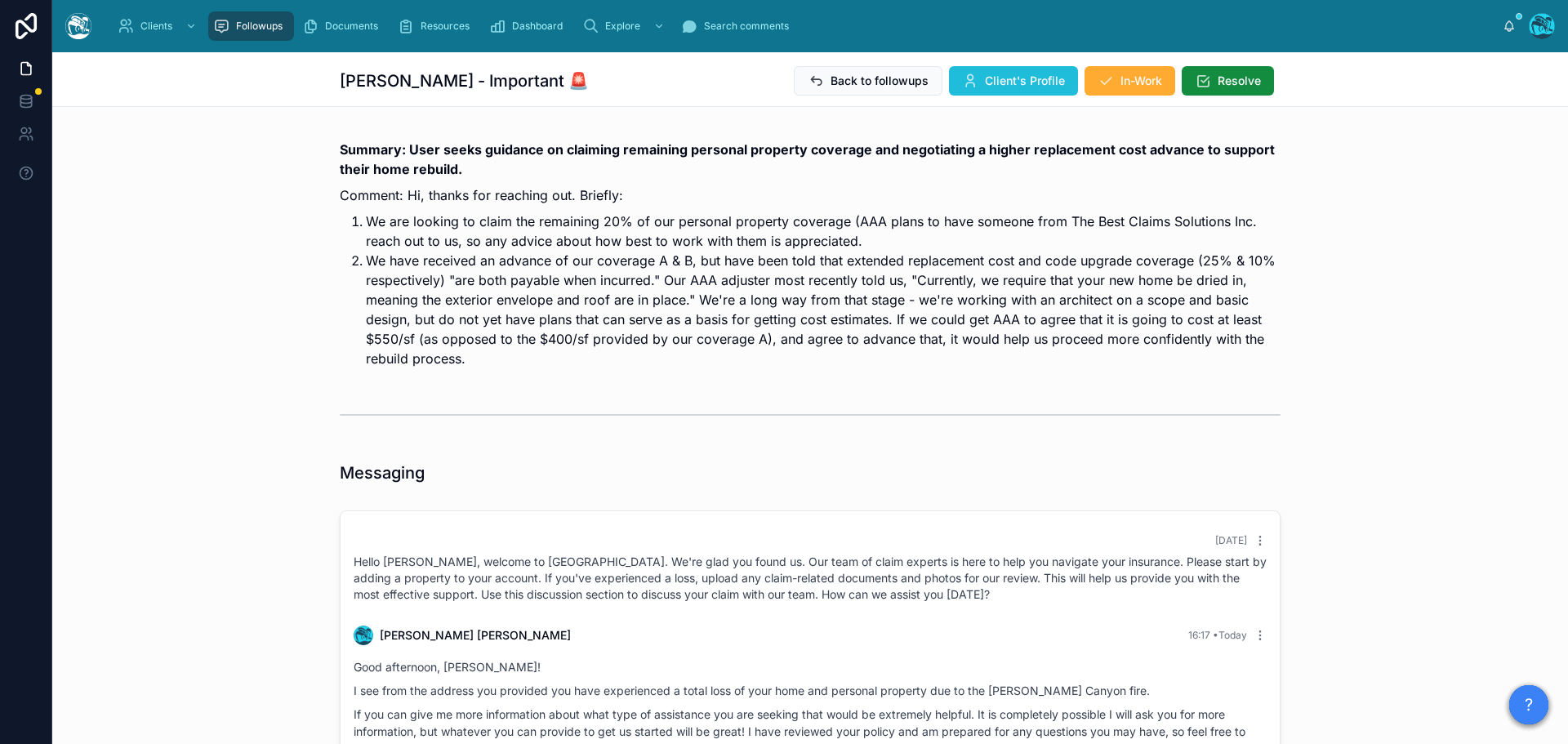
click at [985, 83] on span "Client's Profile" at bounding box center [1025, 81] width 80 height 17
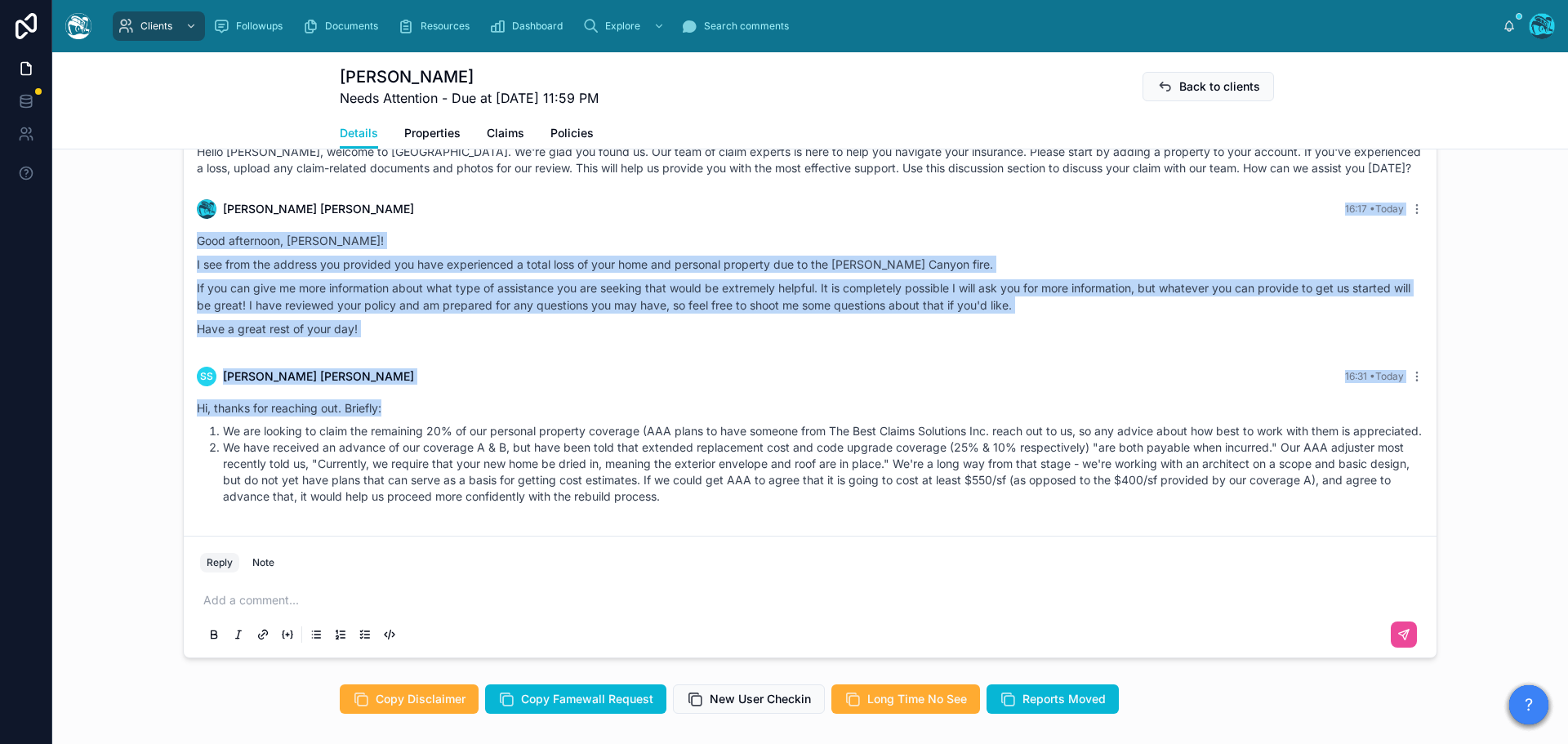
drag, startPoint x: 822, startPoint y: 205, endPoint x: 826, endPoint y: 416, distance: 211.0
click at [826, 416] on div "4 days ago Hello Susan, welcome to Tugboat. We're glad you found us. Our team o…" at bounding box center [810, 314] width 1252 height 426
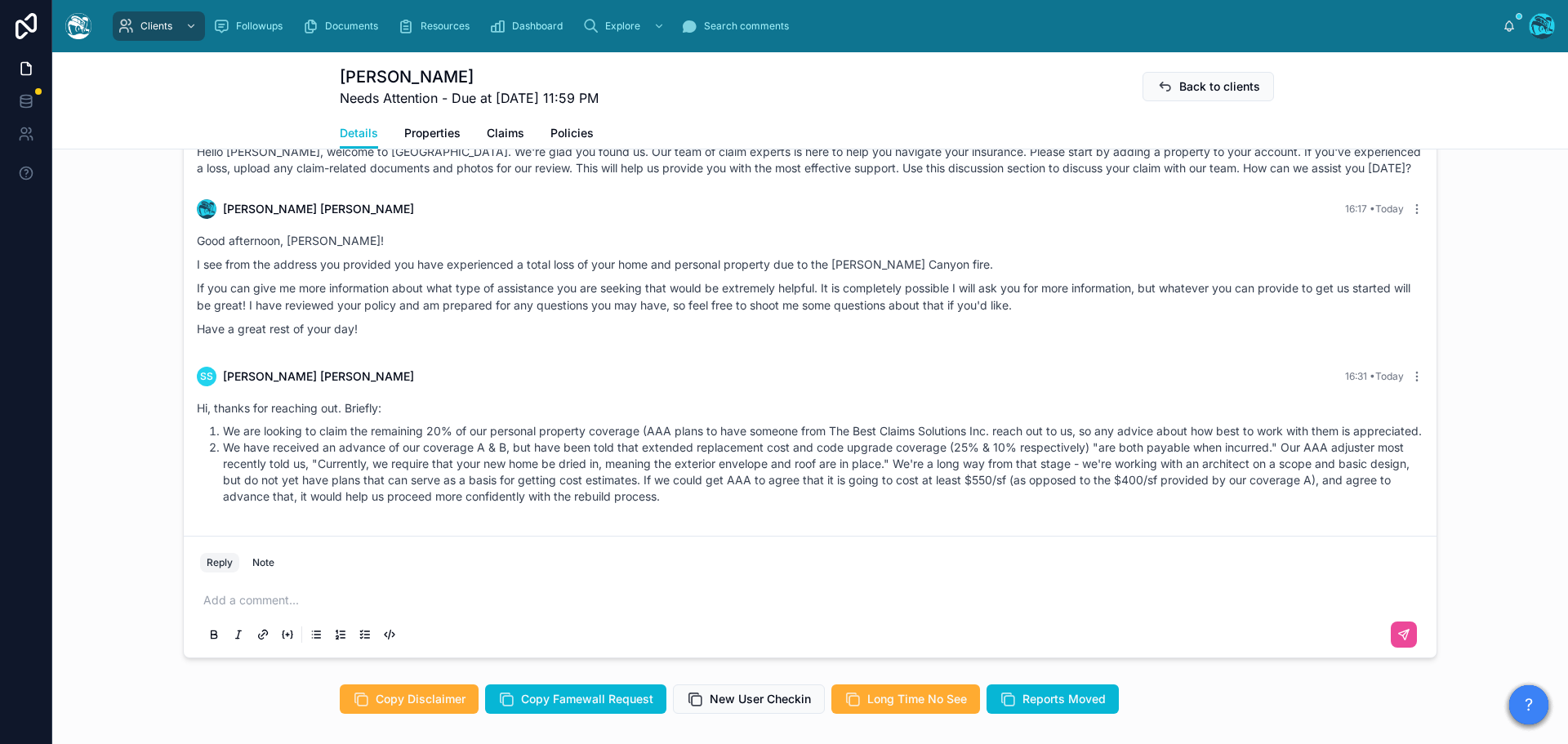
click at [1326, 186] on div "4 days ago Hello Susan, welcome to Tugboat. We're glad you found us. Our team o…" at bounding box center [810, 151] width 1247 height 72
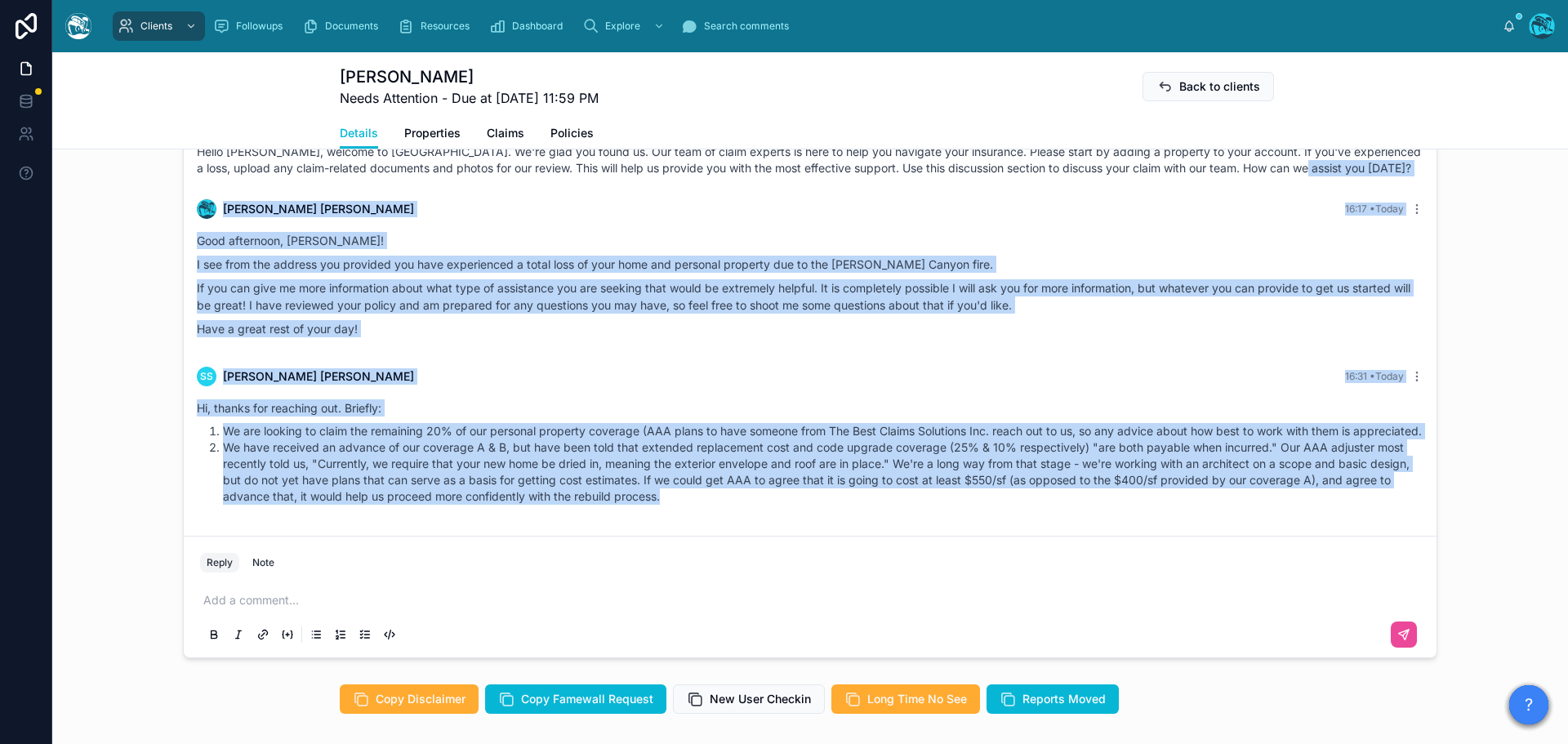
scroll to position [8, 0]
drag, startPoint x: 1333, startPoint y: 185, endPoint x: 1253, endPoint y: 540, distance: 363.9
click at [1253, 527] on div "4 days ago Hello Susan, welcome to Tugboat. We're glad you found us. Our team o…" at bounding box center [810, 314] width 1252 height 426
copy div "Rachel Baker 16:17 • Today Good afternoon, Ms. Schwartz! I see from the address…"
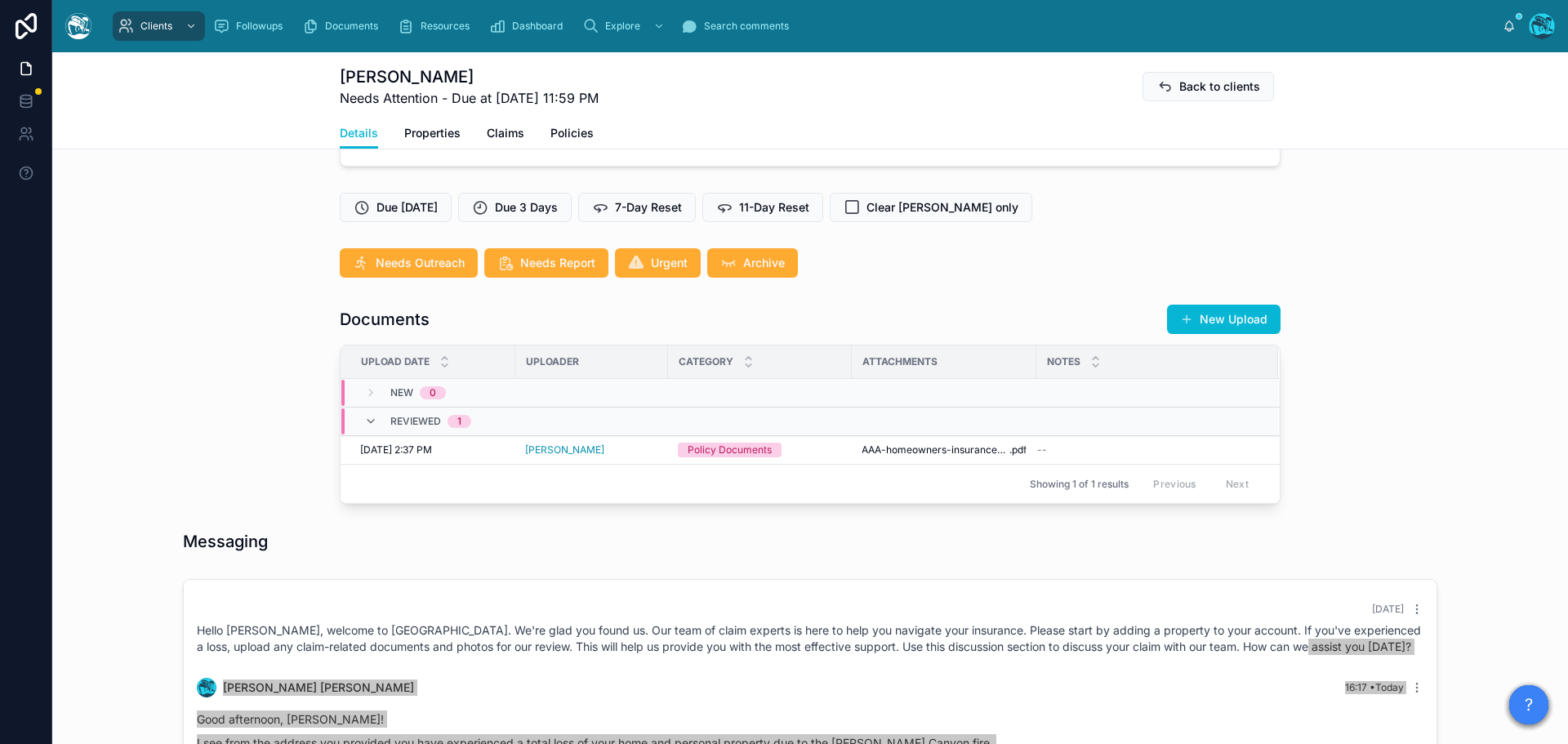
scroll to position [408, 0]
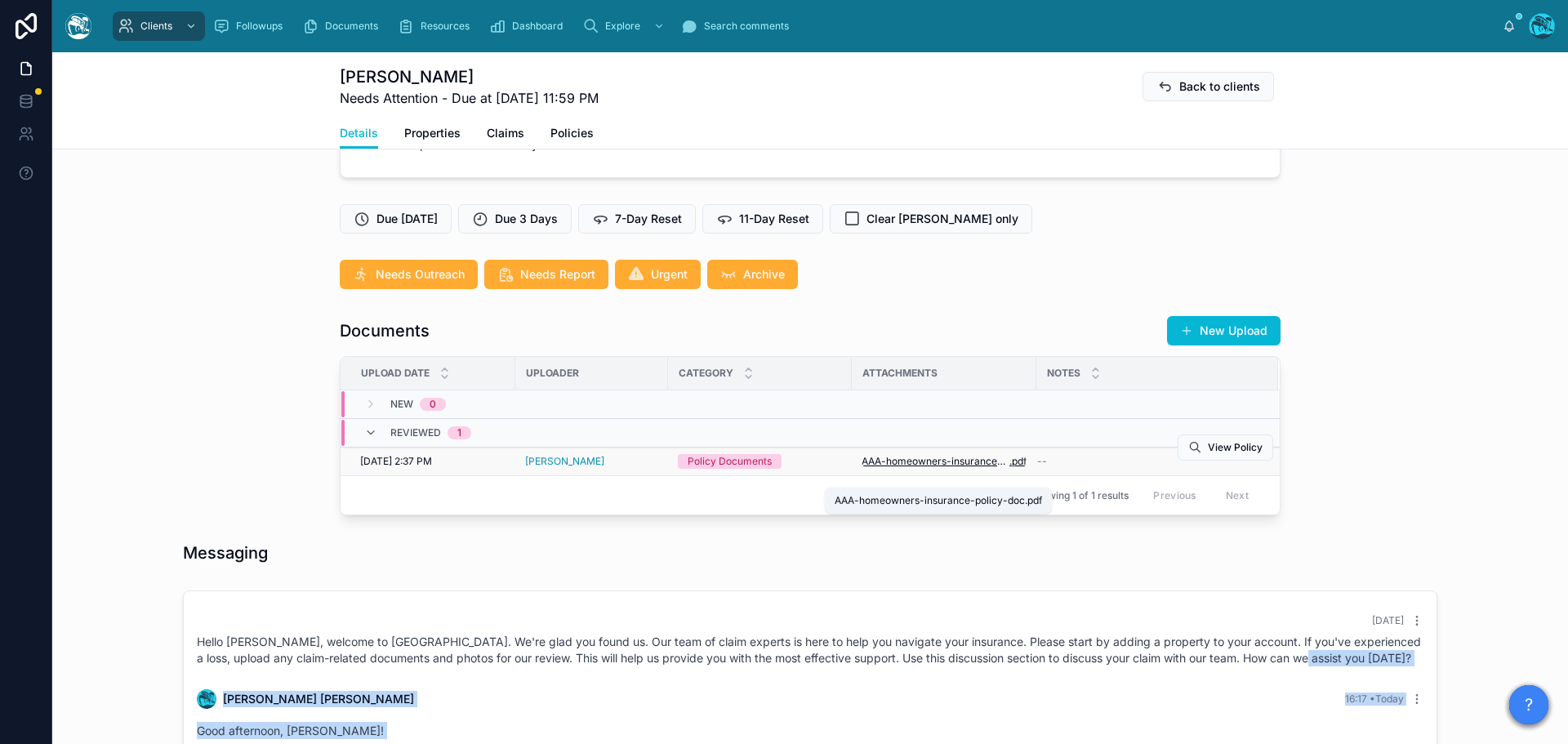
click at [951, 468] on span "AAA-homeowners-insurance-policy-doc" at bounding box center [935, 461] width 148 height 13
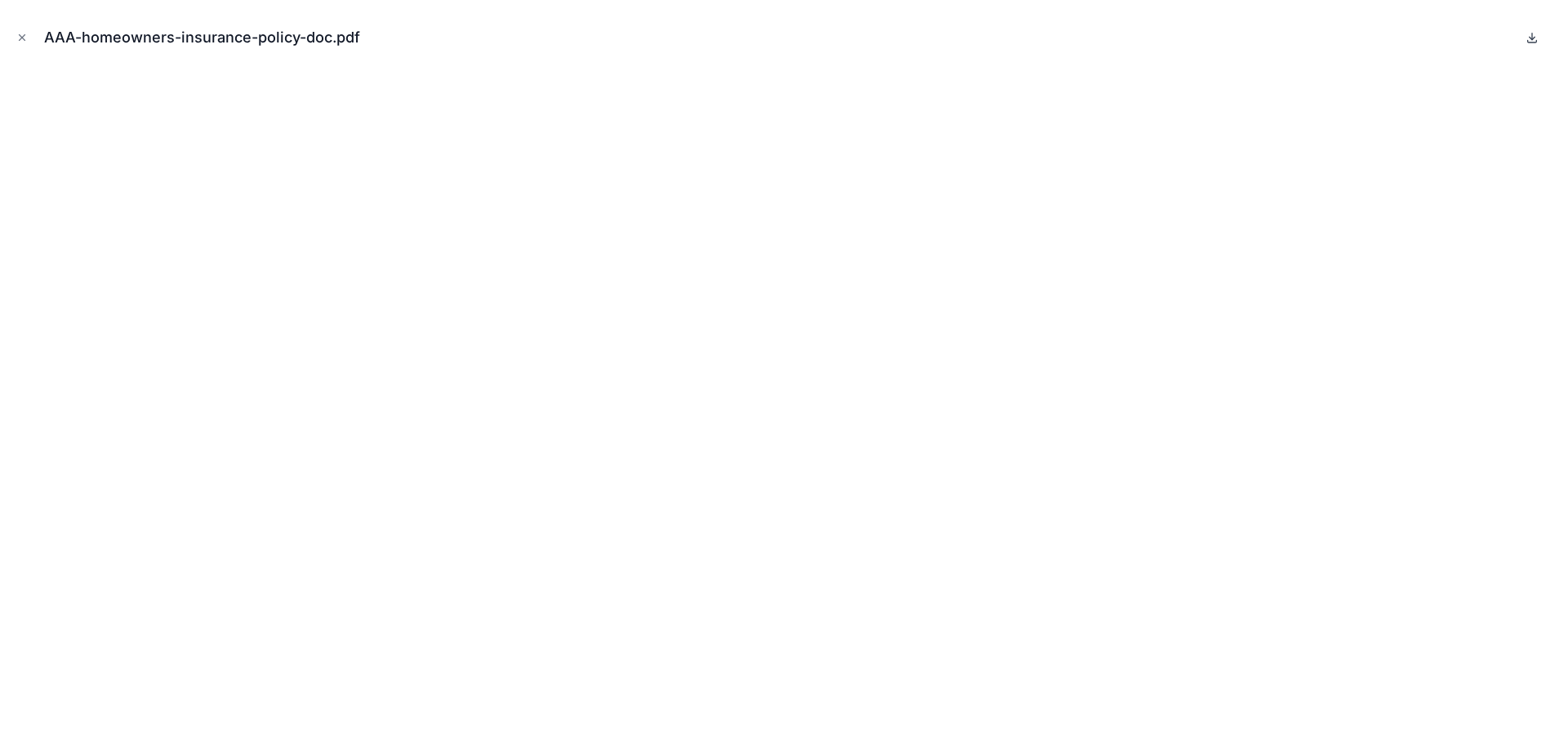
click at [1532, 37] on icon at bounding box center [1532, 37] width 0 height 7
drag, startPoint x: 19, startPoint y: 38, endPoint x: 167, endPoint y: 76, distance: 152.8
click at [19, 38] on icon "Close modal" at bounding box center [23, 38] width 12 height 12
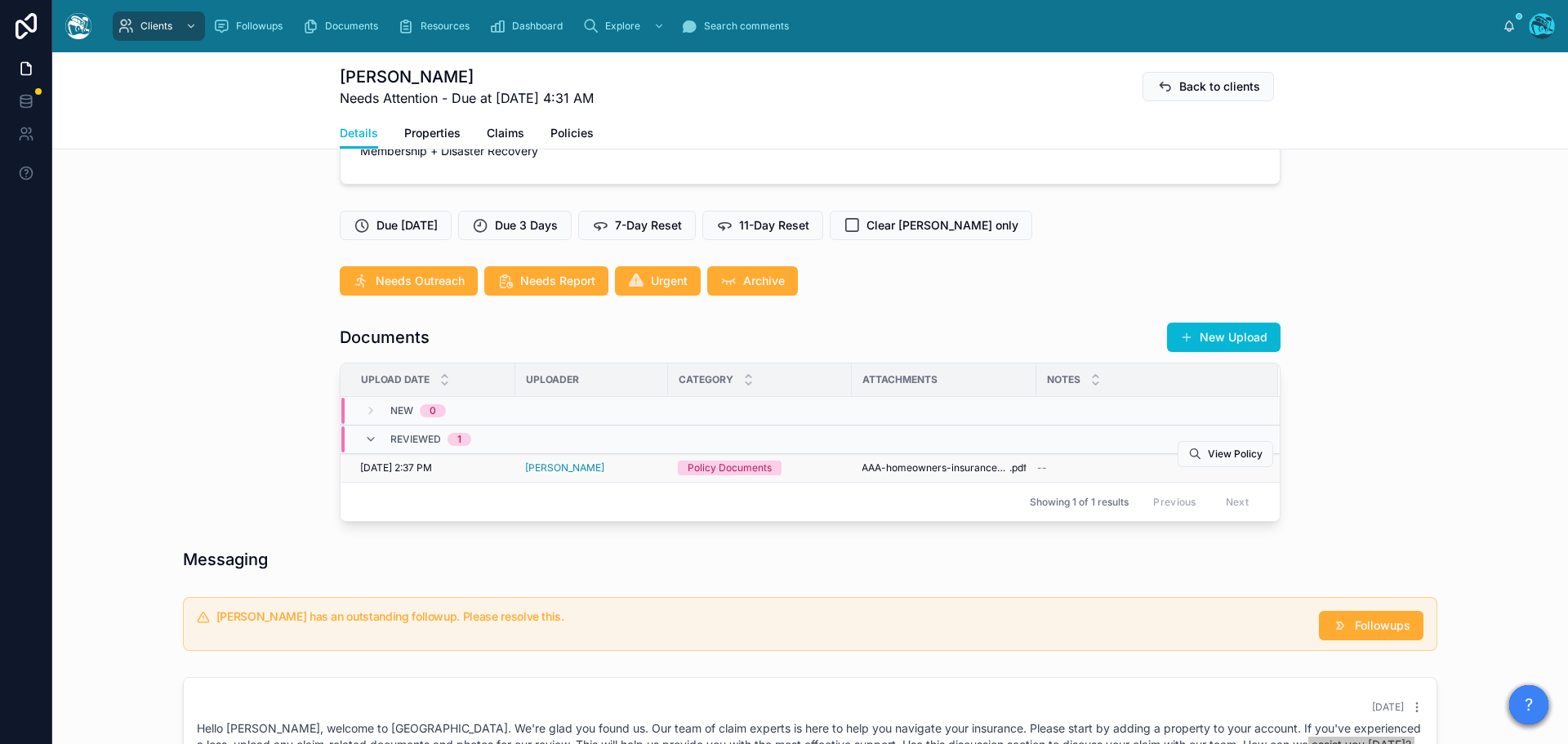
scroll to position [408, 0]
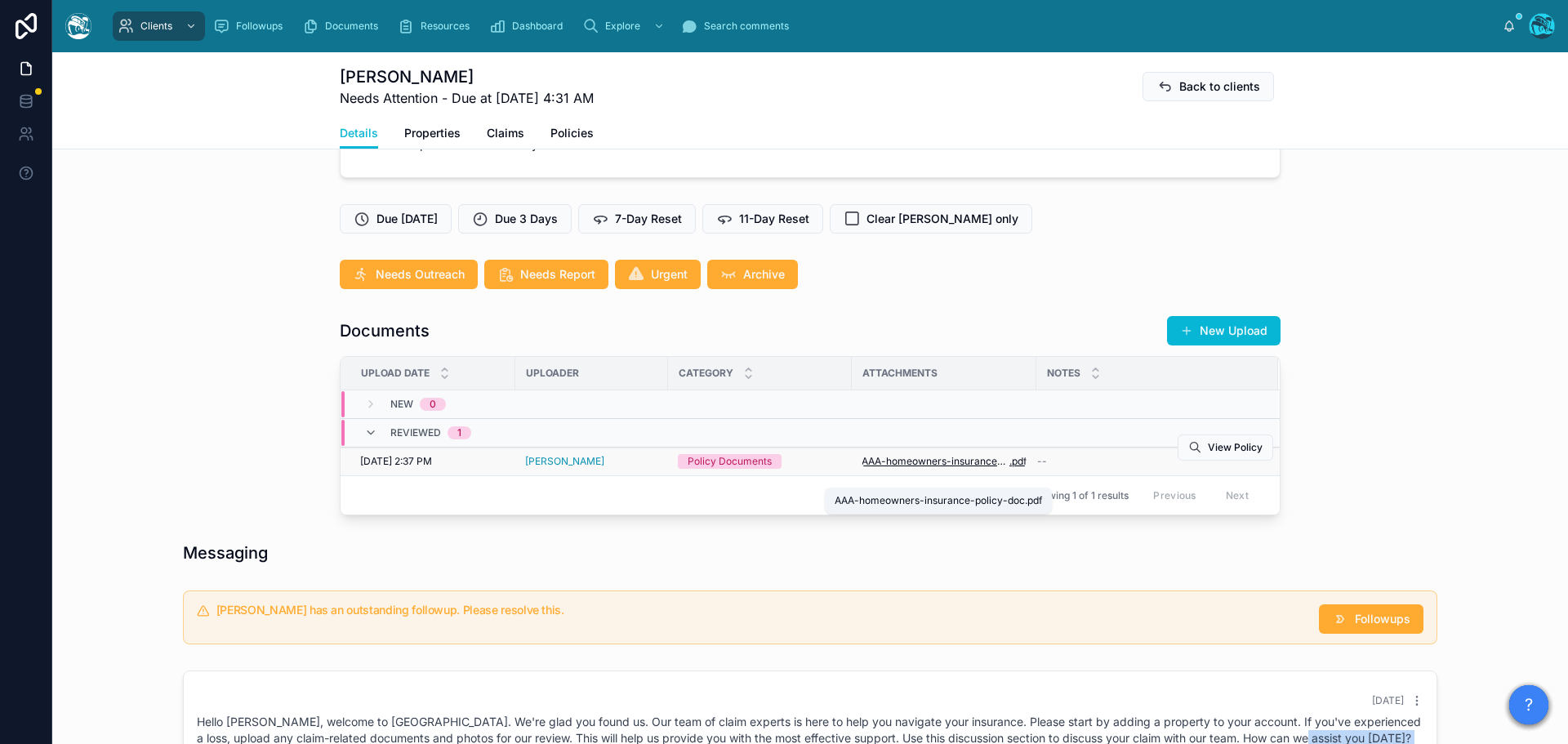
click at [914, 468] on span "AAA-homeowners-insurance-policy-doc" at bounding box center [935, 461] width 148 height 13
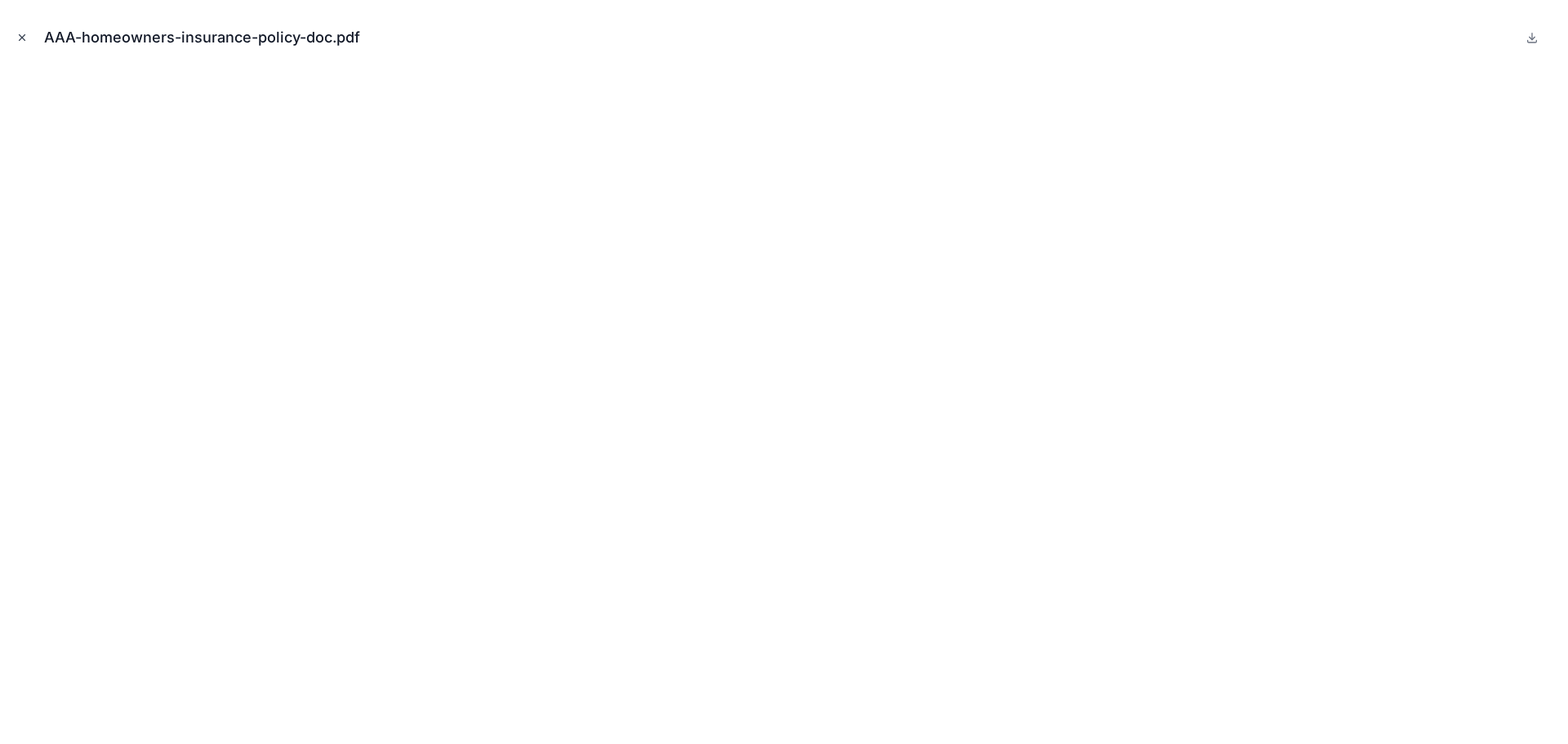
click at [17, 35] on icon "Close modal" at bounding box center [23, 38] width 12 height 12
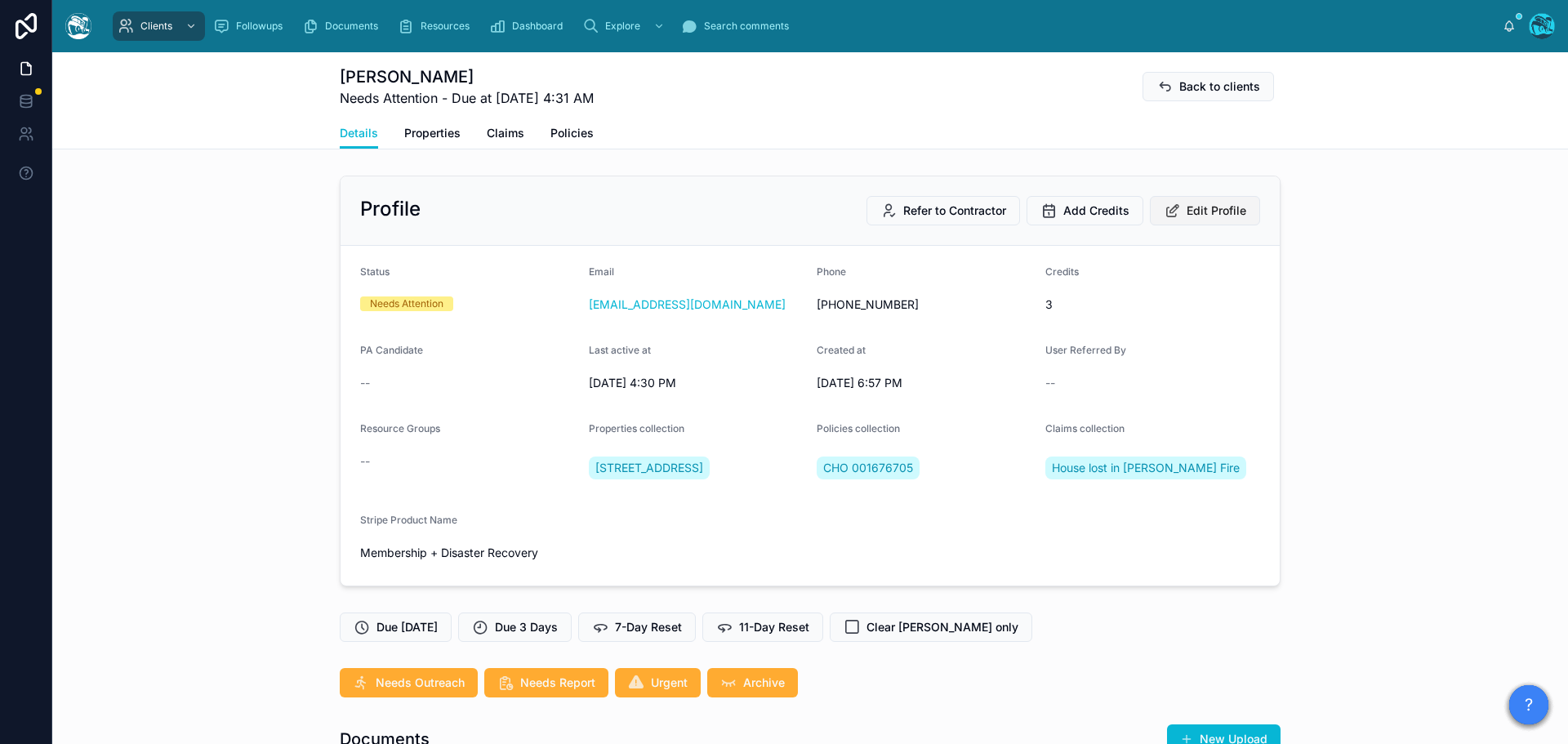
click at [1195, 203] on span "Edit Profile" at bounding box center [1216, 211] width 59 height 17
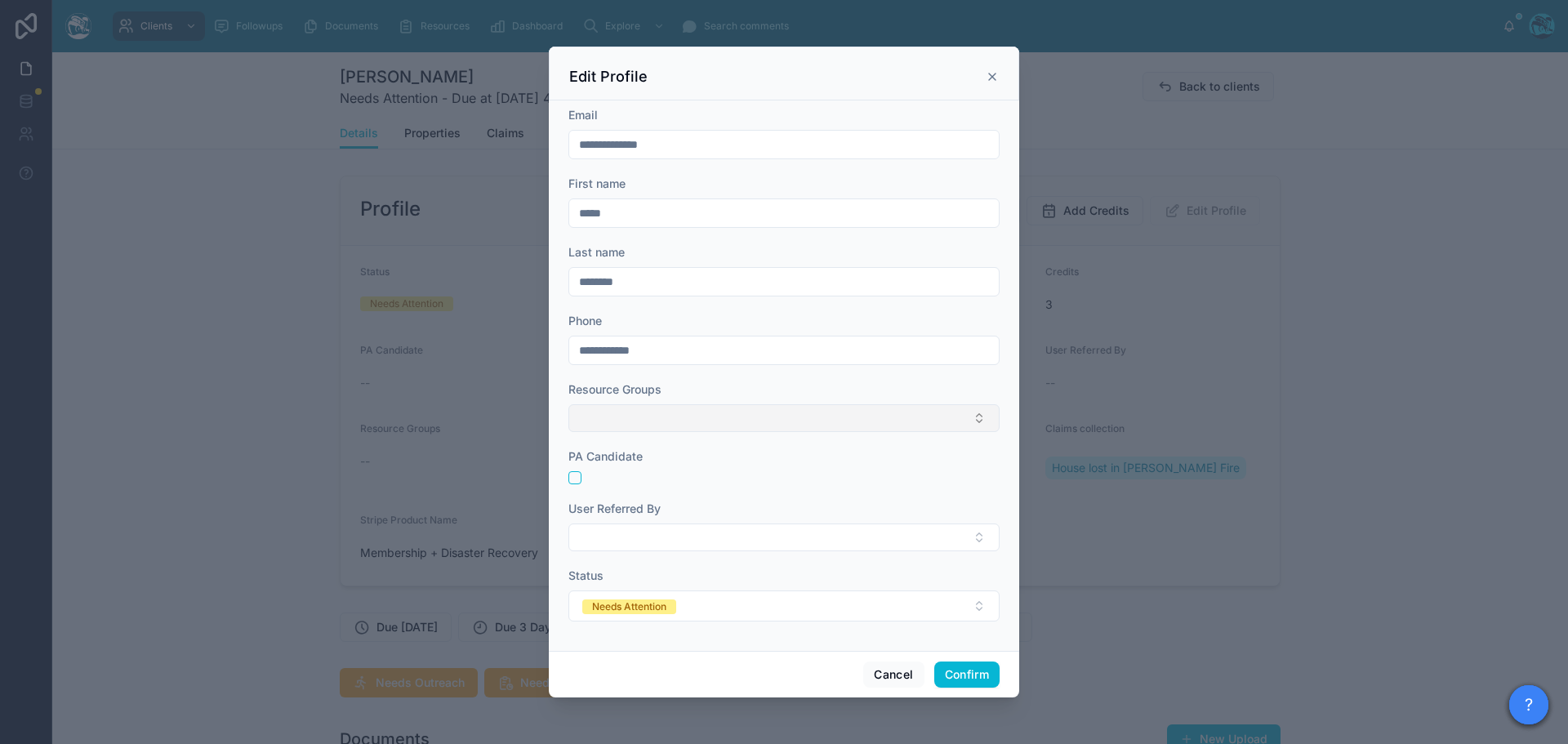
click at [663, 418] on button "Select Button" at bounding box center [784, 418] width 431 height 28
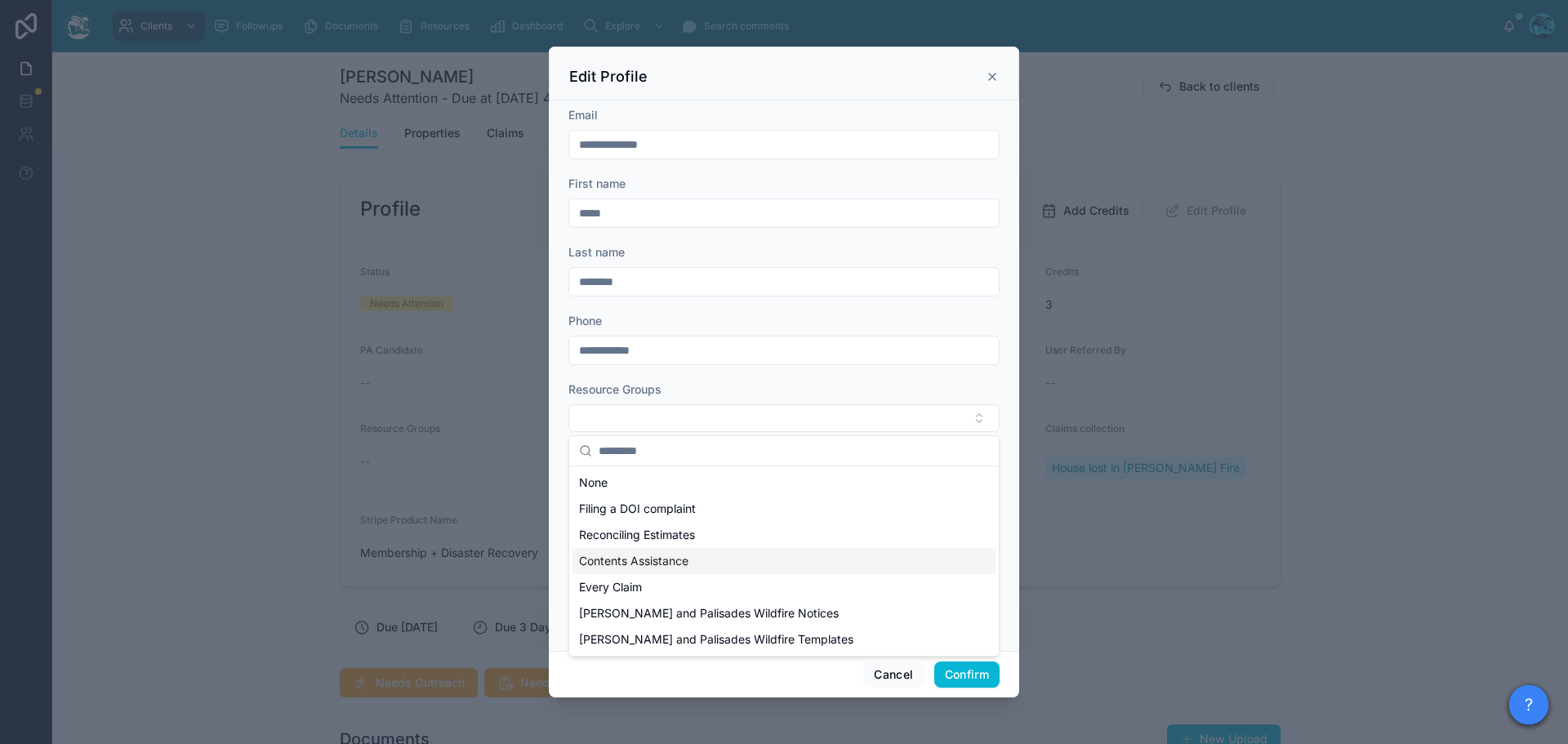
click at [657, 562] on span "Contents Assistance" at bounding box center [634, 561] width 110 height 17
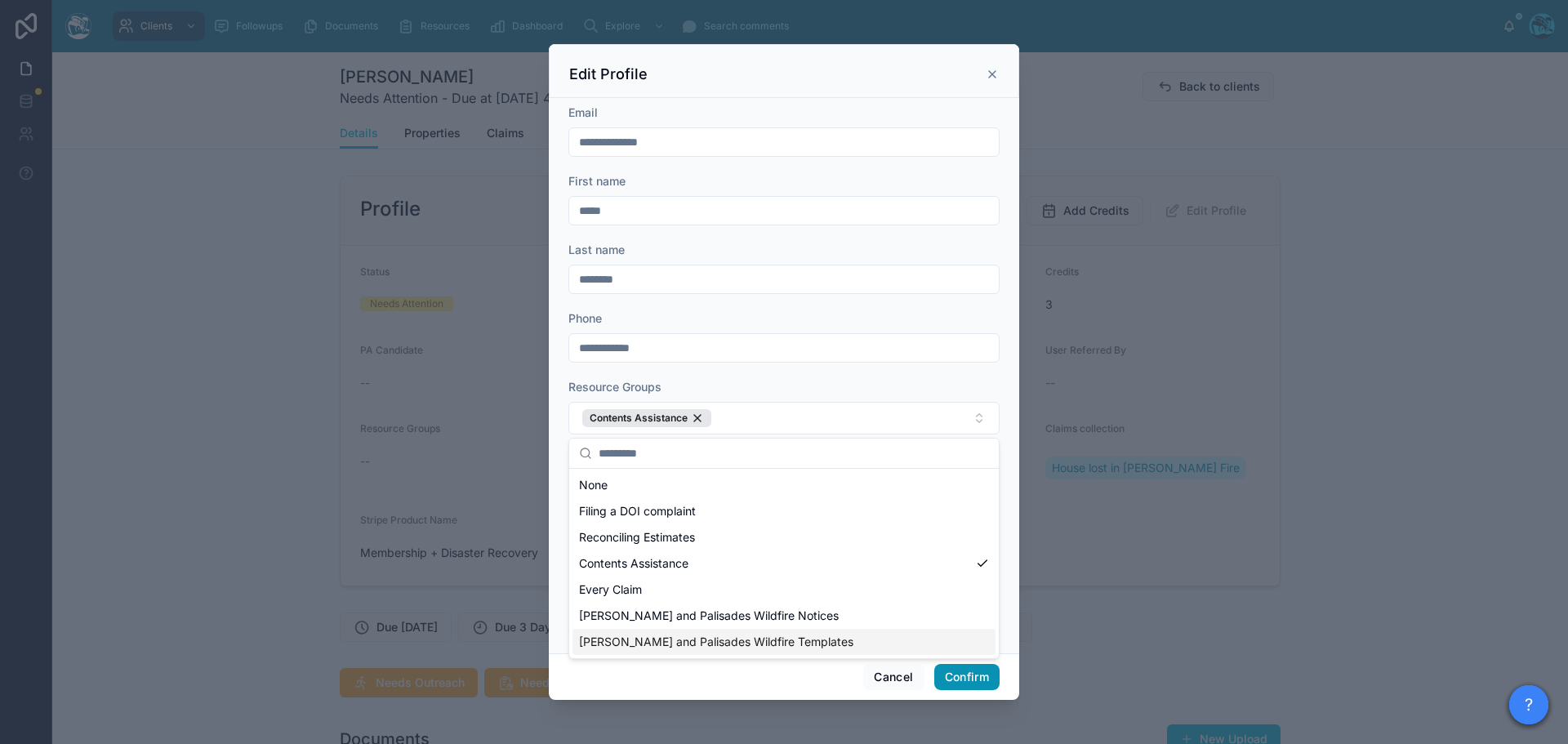
click at [954, 678] on button "Confirm" at bounding box center [967, 676] width 65 height 26
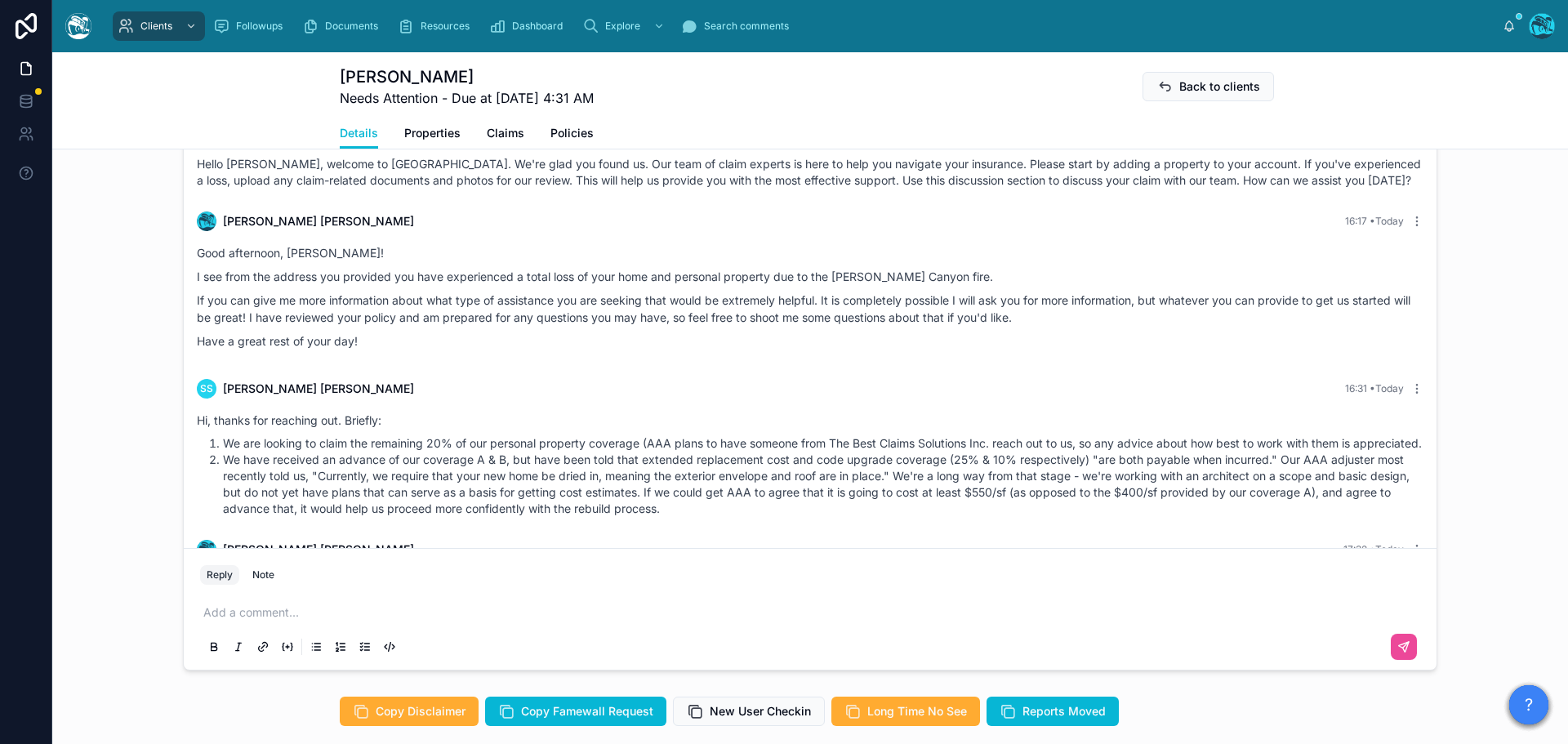
scroll to position [1061, 0]
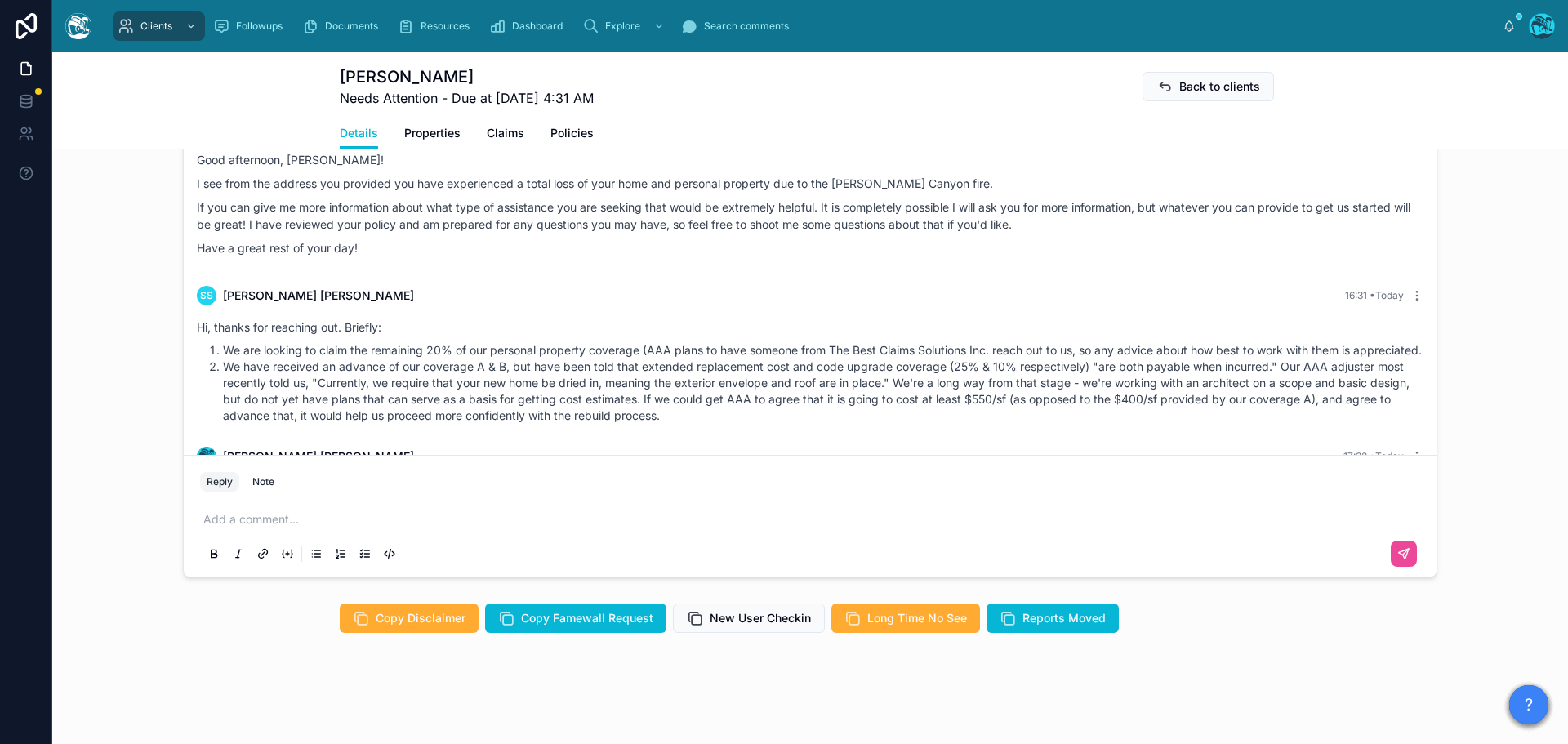
click at [229, 527] on p at bounding box center [813, 520] width 1220 height 17
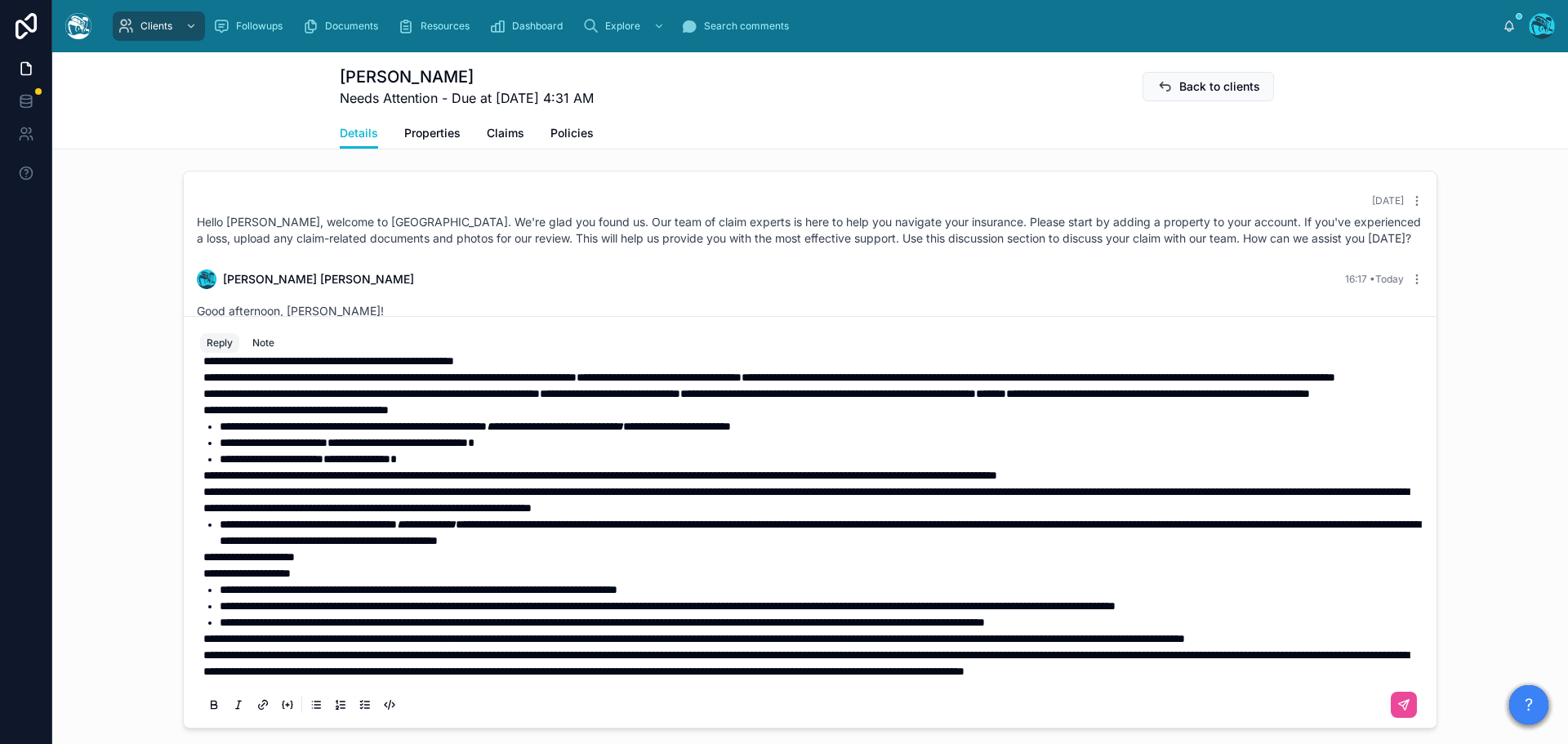
scroll to position [281, 0]
click at [203, 652] on span "**********" at bounding box center [806, 662] width 1206 height 28
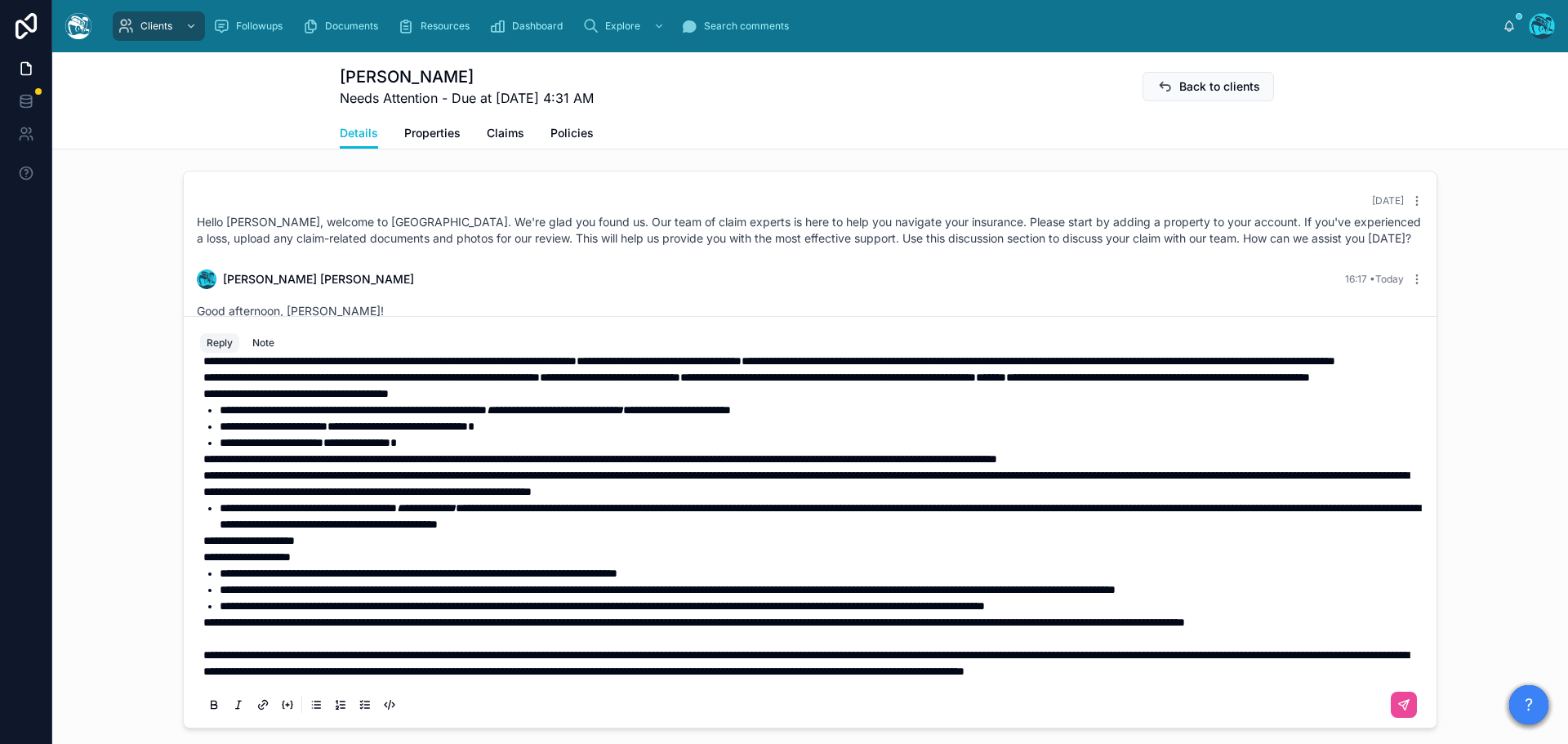
click at [203, 622] on span "**********" at bounding box center [694, 622] width 981 height 12
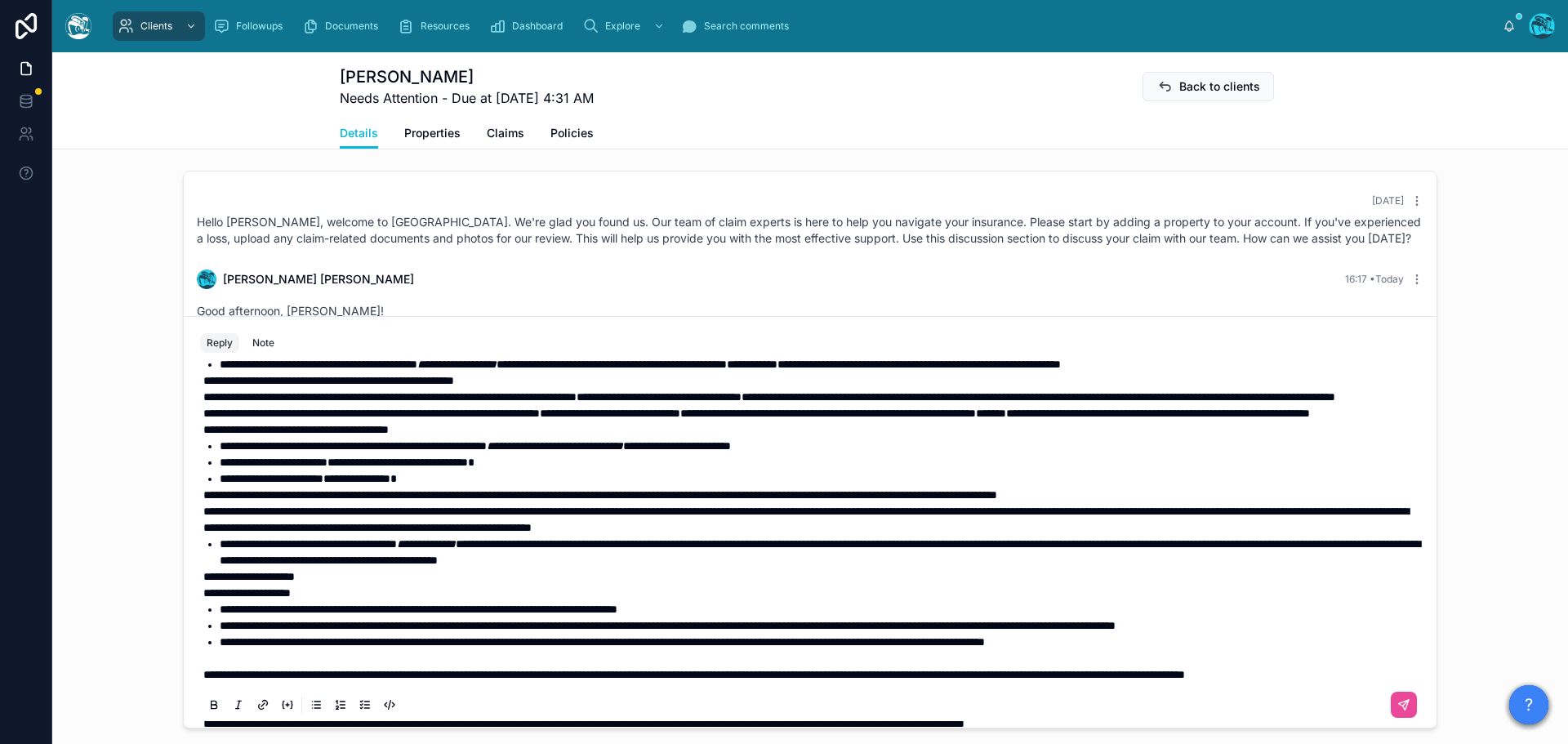
scroll to position [117, 0]
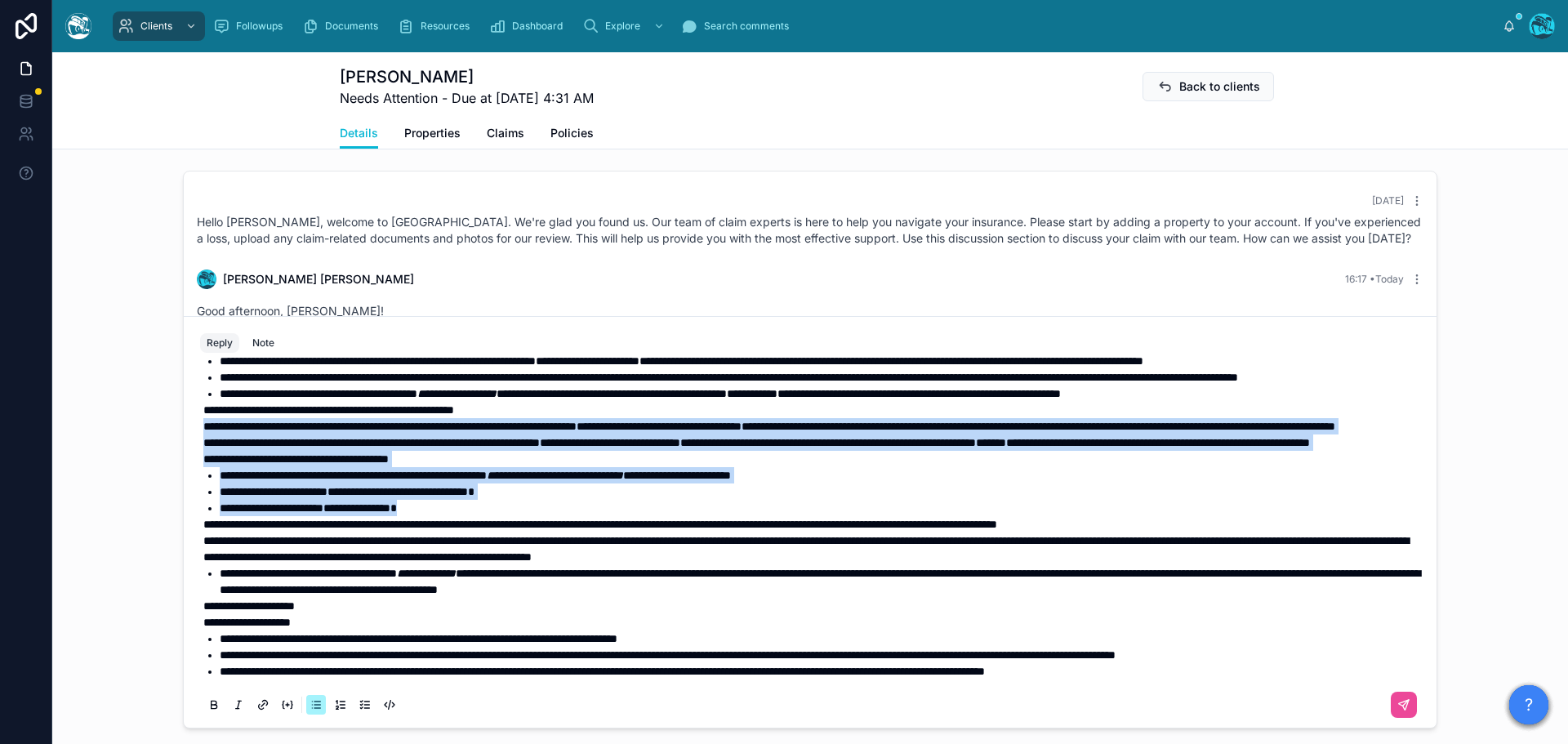
drag, startPoint x: 445, startPoint y: 588, endPoint x: 183, endPoint y: 478, distance: 284.2
click at [183, 478] on div "**********" at bounding box center [810, 521] width 1252 height 413
click at [208, 711] on icon at bounding box center [214, 705] width 13 height 13
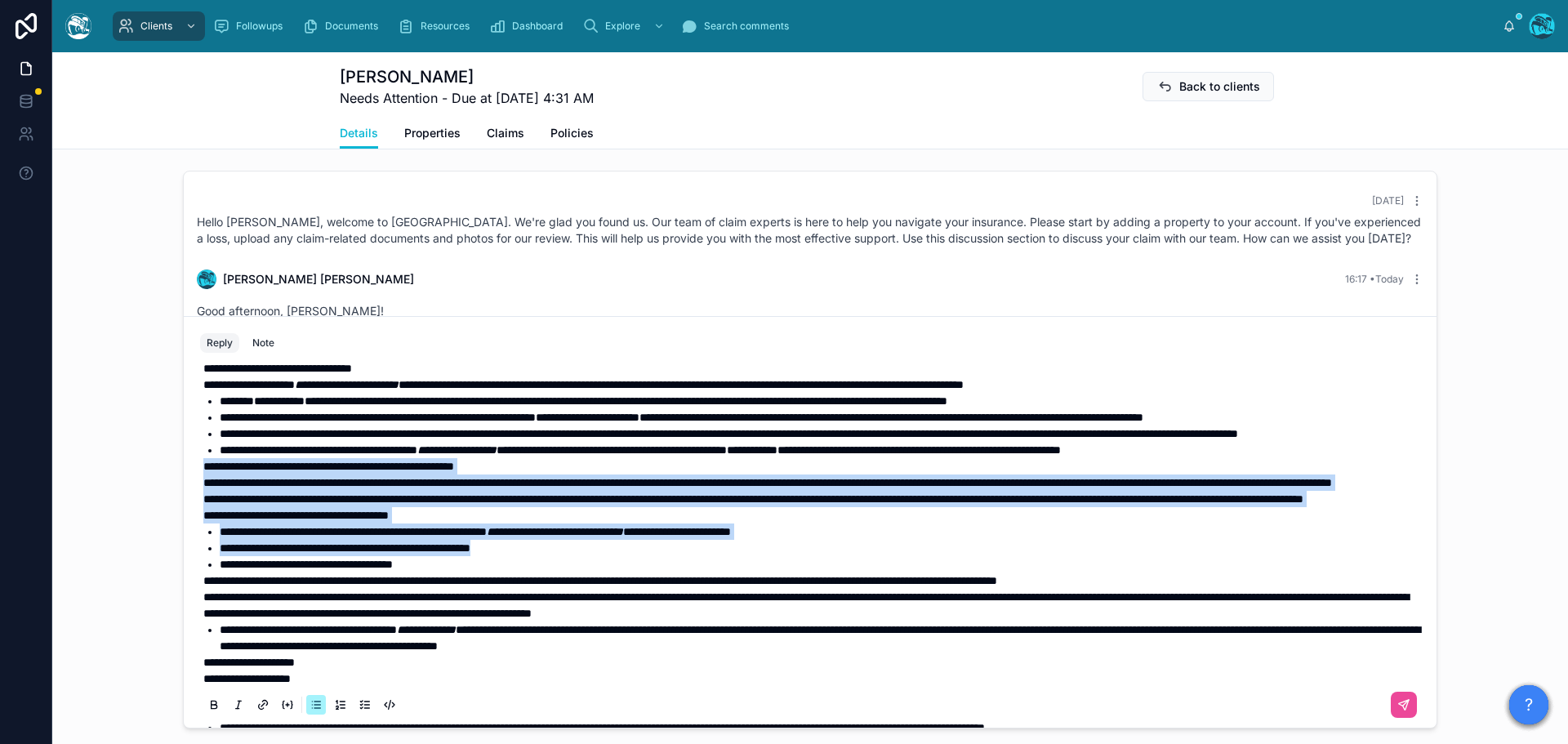
scroll to position [36, 0]
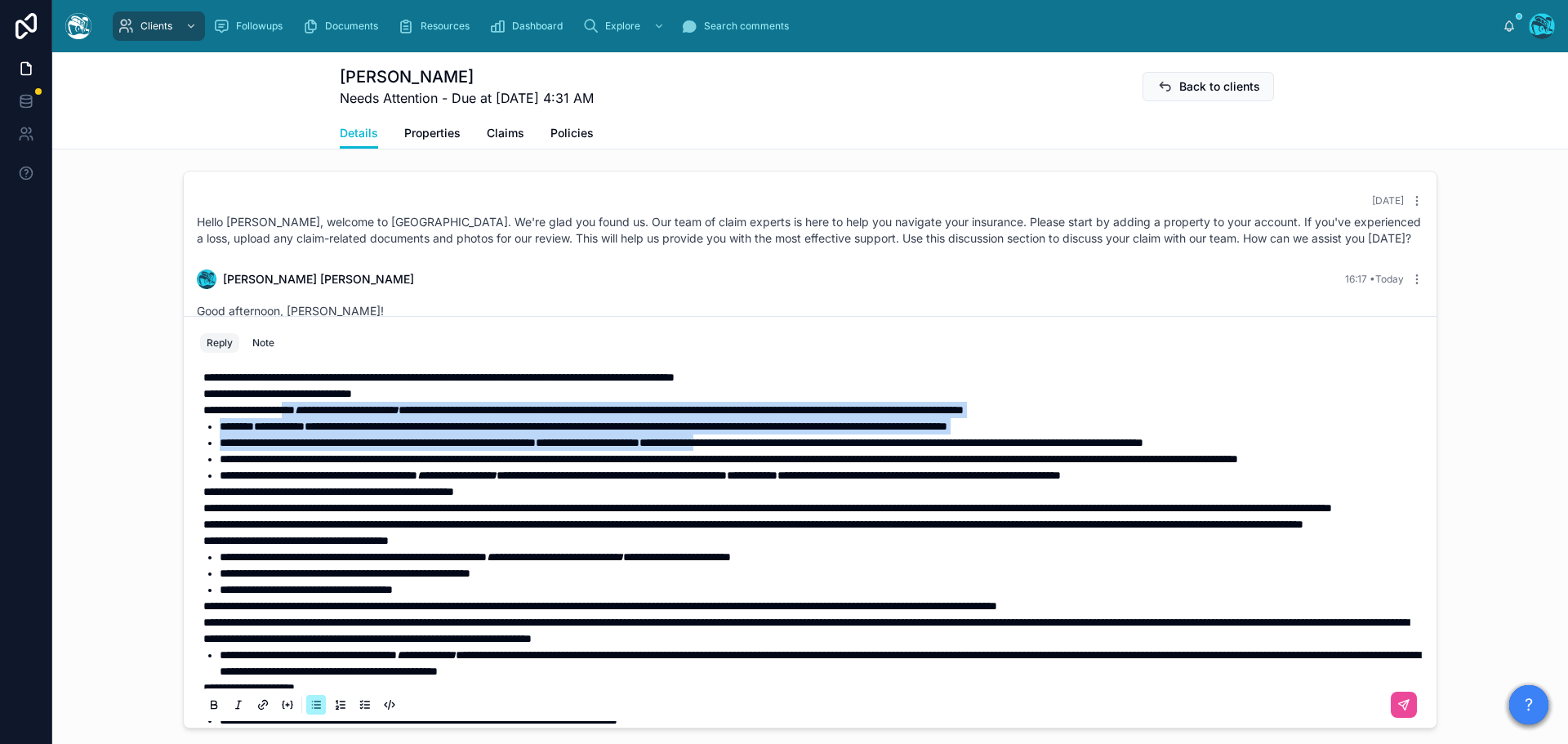
drag, startPoint x: 833, startPoint y: 459, endPoint x: 302, endPoint y: 423, distance: 532.2
click at [302, 423] on div "**********" at bounding box center [813, 589] width 1220 height 506
click at [208, 711] on icon at bounding box center [214, 705] width 13 height 13
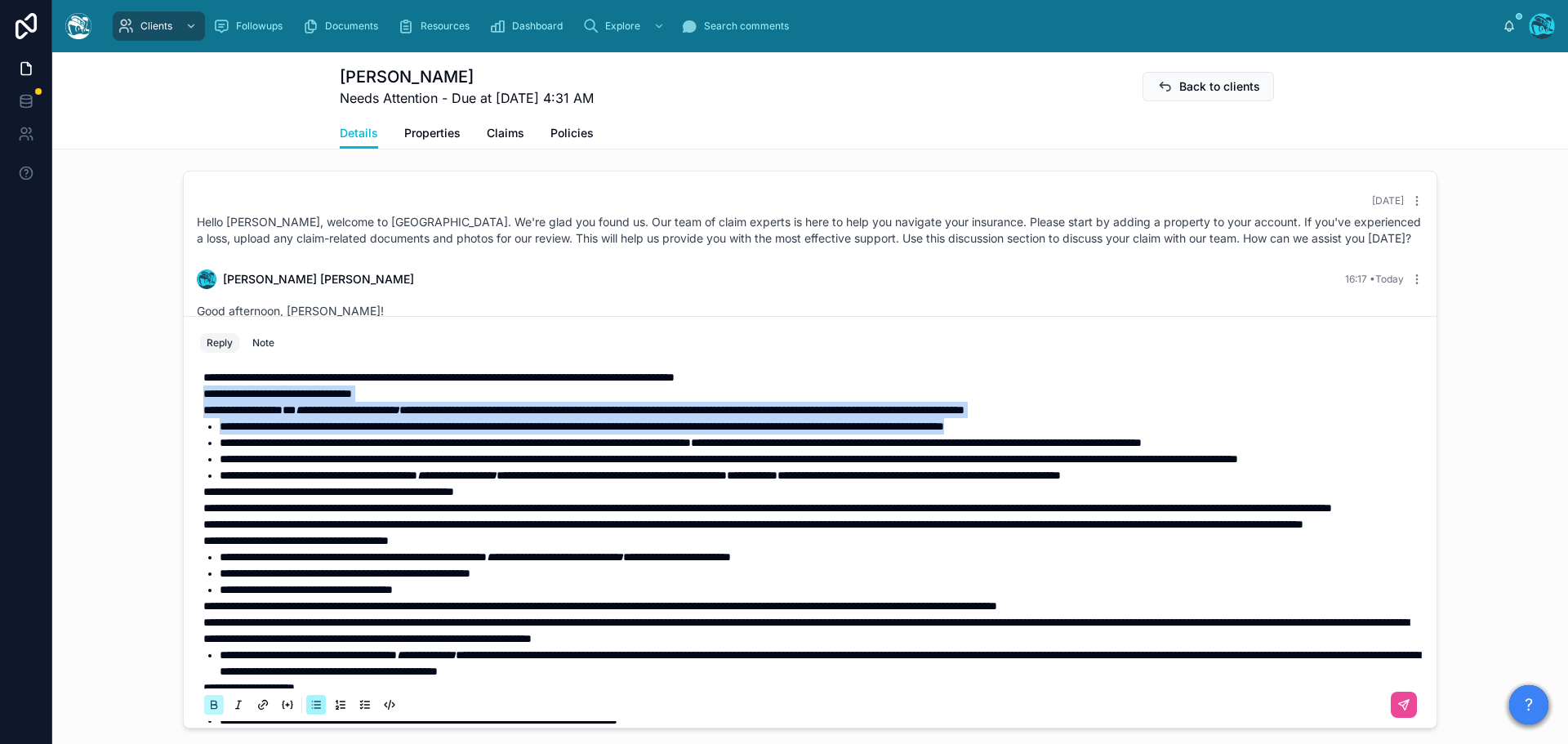
click at [208, 711] on icon at bounding box center [214, 705] width 13 height 13
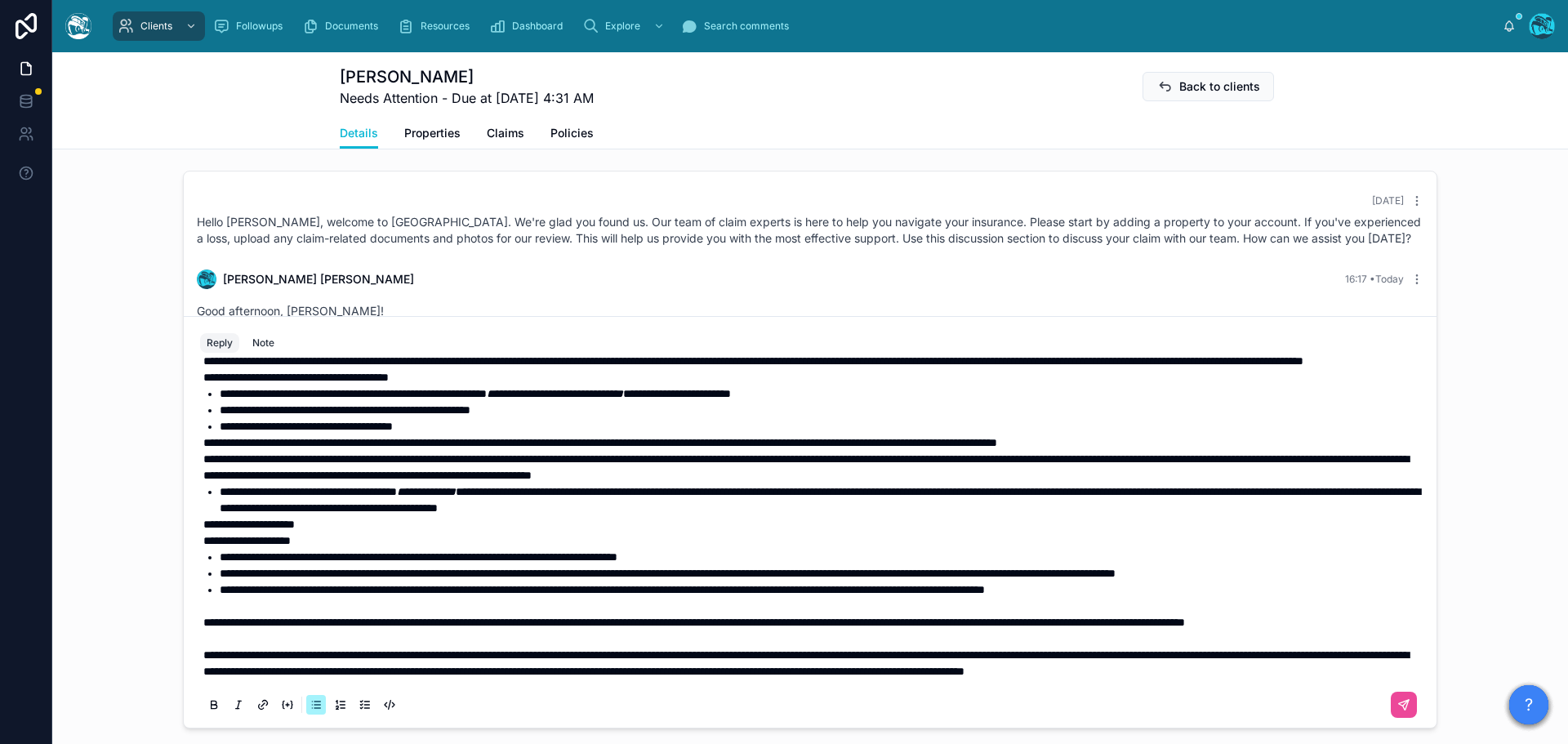
scroll to position [314, 0]
drag, startPoint x: 1386, startPoint y: 722, endPoint x: 1437, endPoint y: 669, distance: 73.6
click at [1397, 711] on icon at bounding box center [1404, 705] width 13 height 13
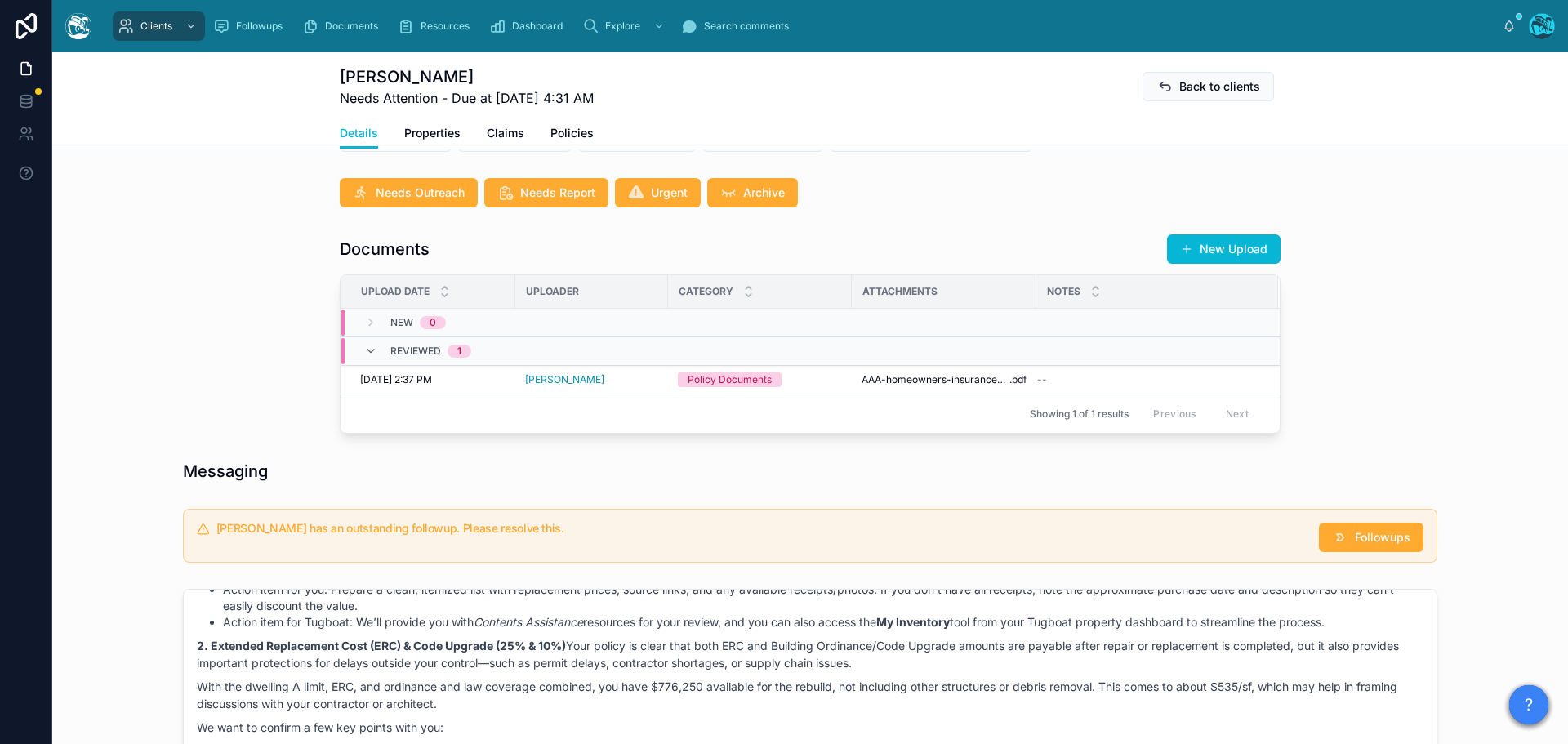
scroll to position [368, 0]
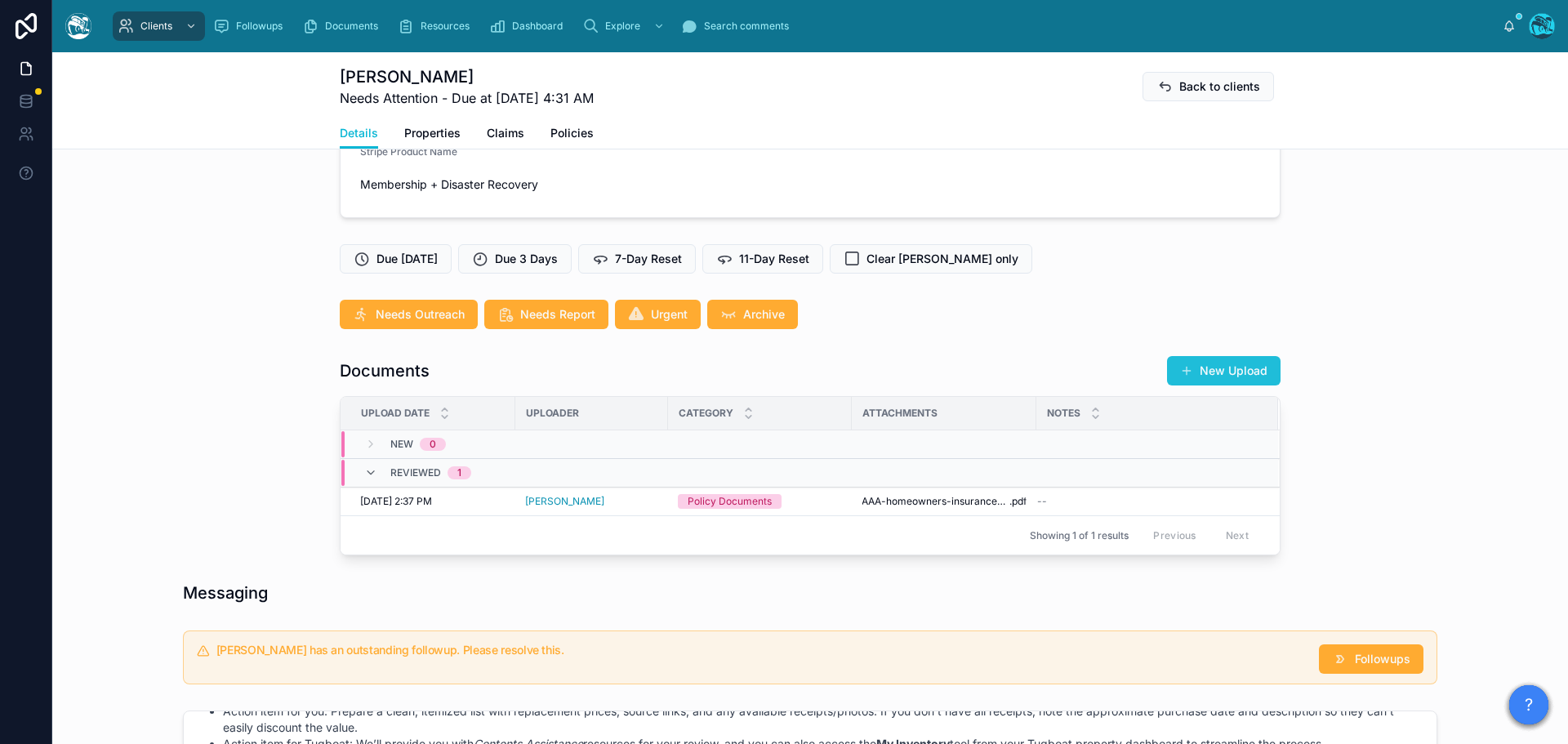
click at [1232, 382] on button "New Upload" at bounding box center [1224, 370] width 114 height 29
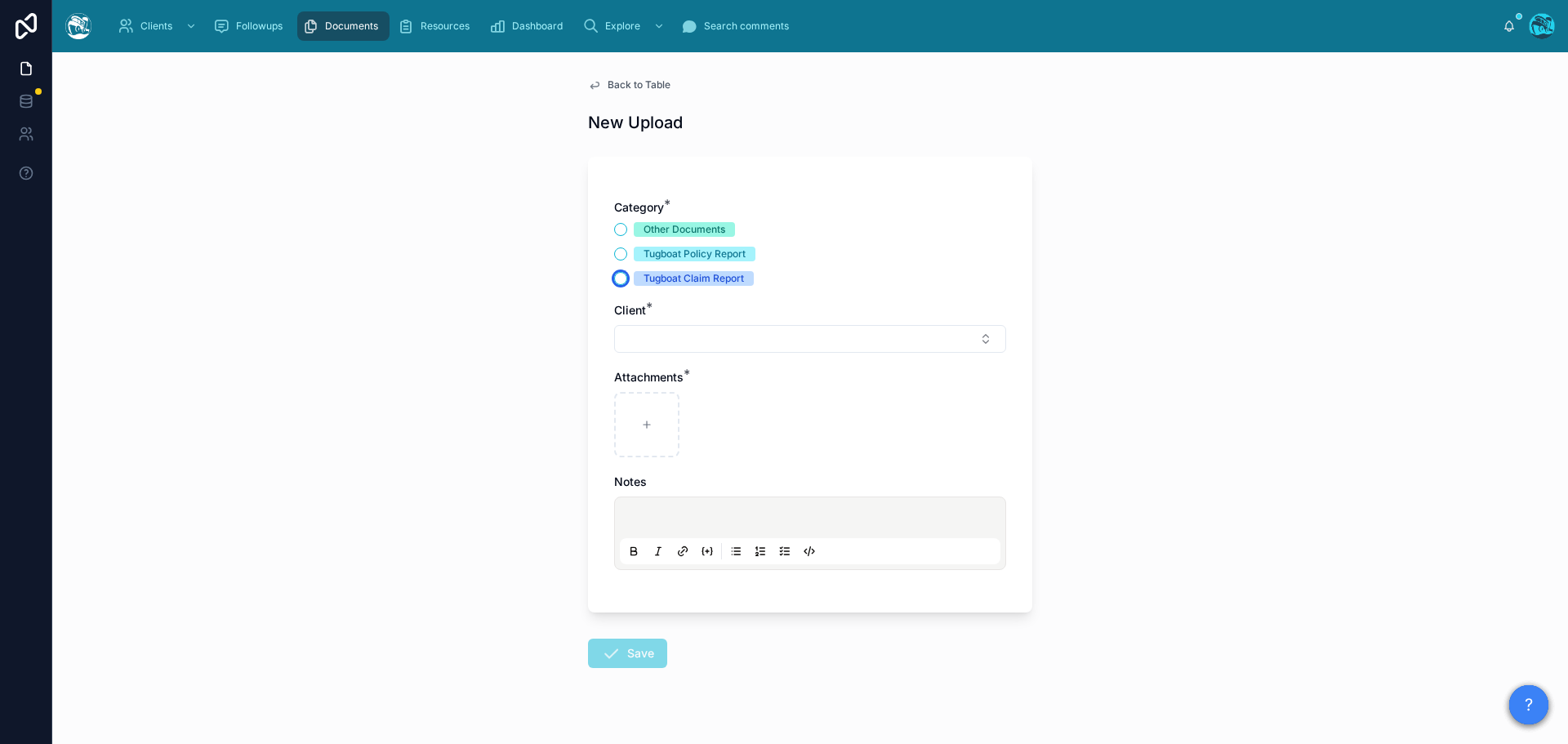
click at [614, 280] on button "Tugboat Claim Report" at bounding box center [621, 279] width 13 height 13
click at [636, 340] on button "Select Button" at bounding box center [810, 338] width 392 height 28
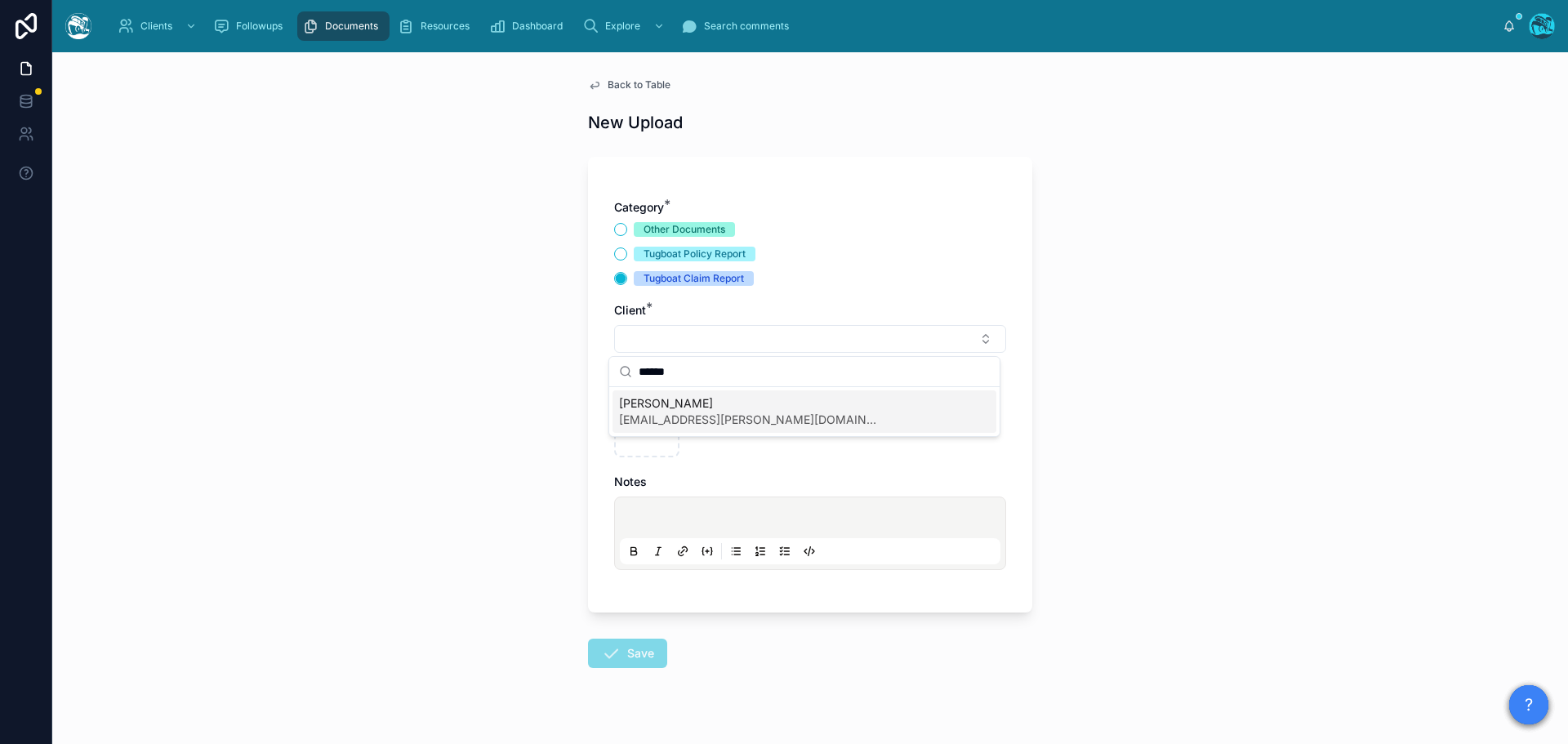
drag, startPoint x: 703, startPoint y: 368, endPoint x: 609, endPoint y: 377, distance: 94.4
click at [609, 377] on div "****** Emma Rose emma.l.schwartz@gmail.com" at bounding box center [805, 396] width 392 height 81
type input "****"
click at [666, 421] on span "ssavitts@pm.me" at bounding box center [717, 420] width 197 height 17
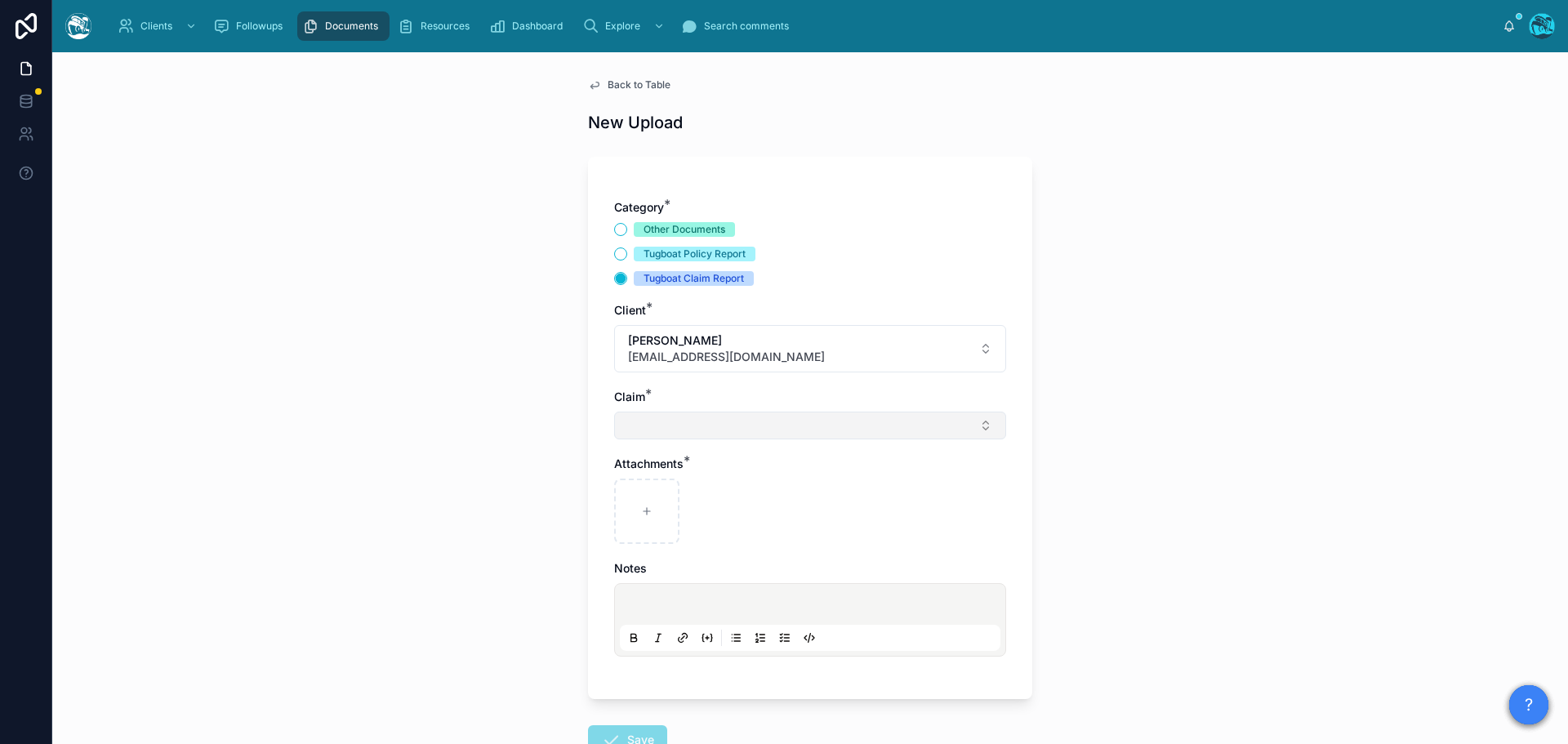
click at [639, 421] on button "Select Button" at bounding box center [810, 425] width 392 height 28
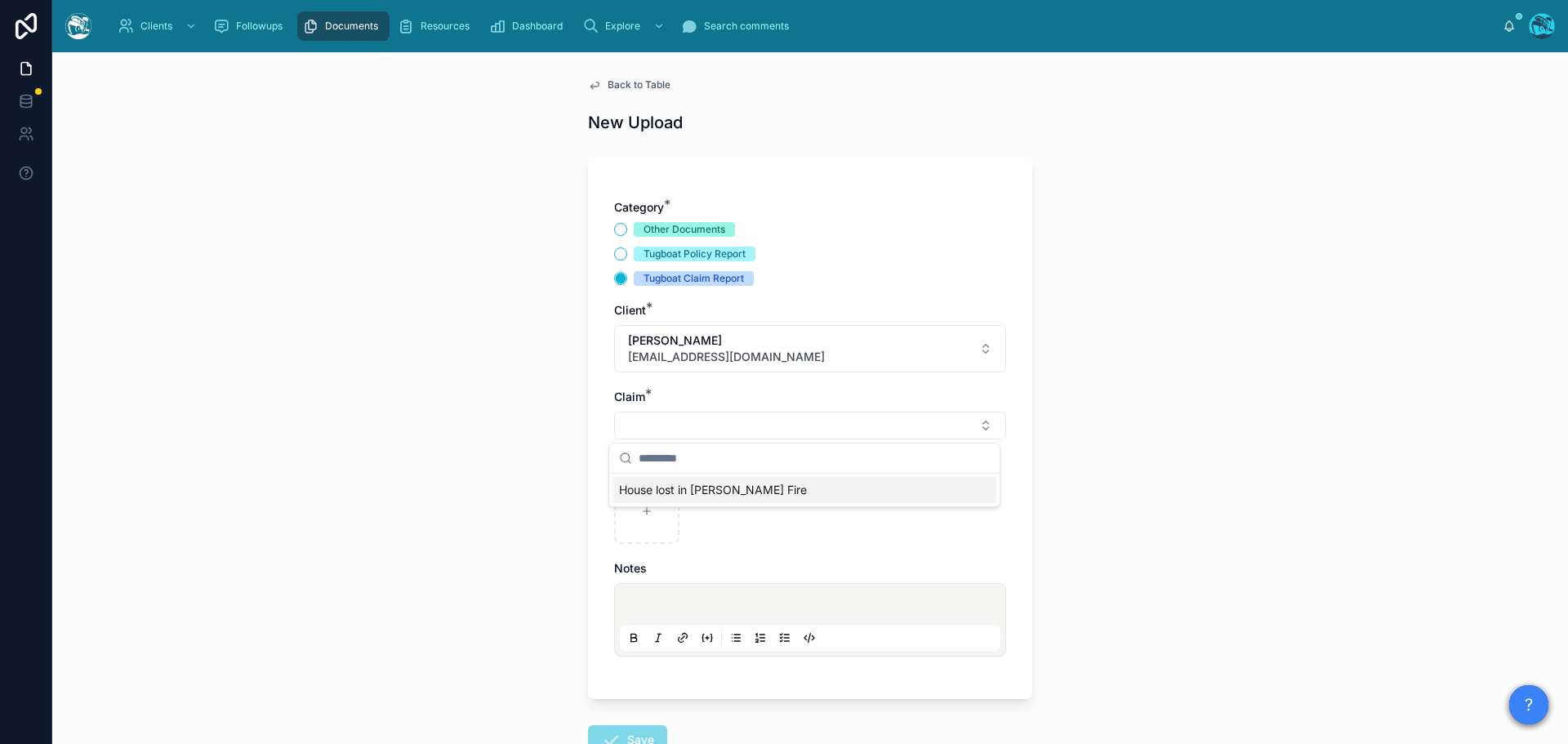
click at [643, 492] on span "House lost in Eaton Fire" at bounding box center [712, 490] width 188 height 17
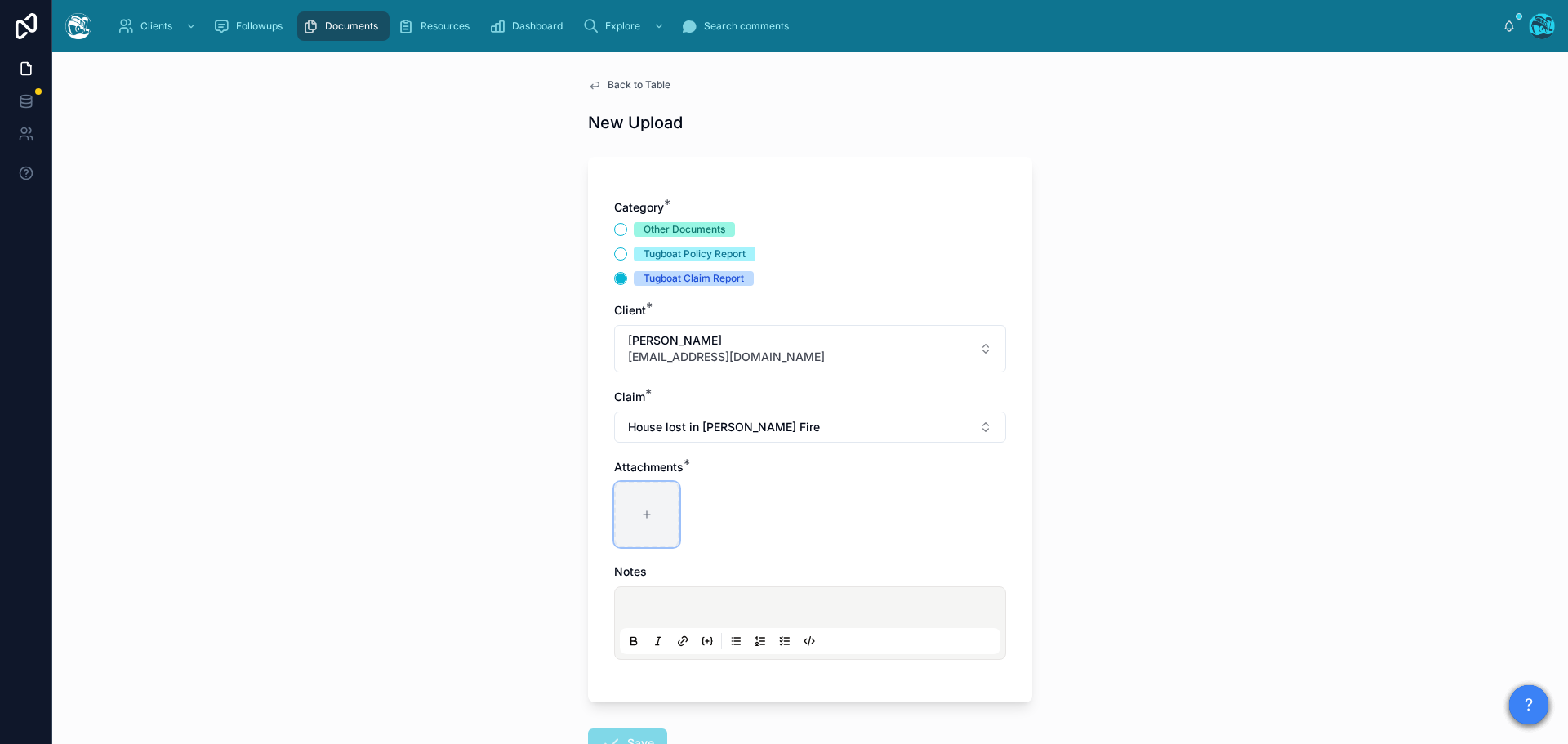
click at [635, 505] on div at bounding box center [647, 515] width 65 height 65
type input "**********"
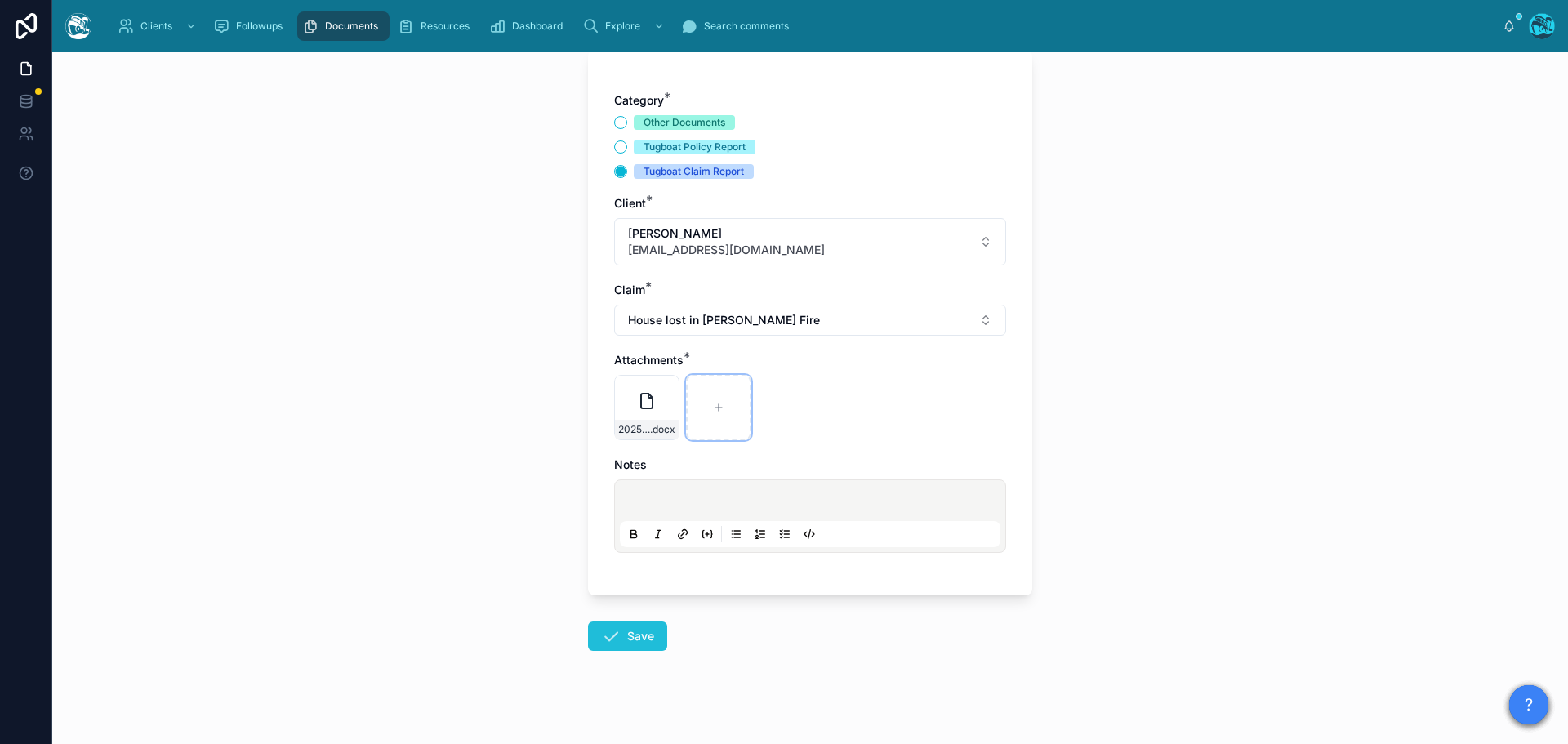
scroll to position [118, 0]
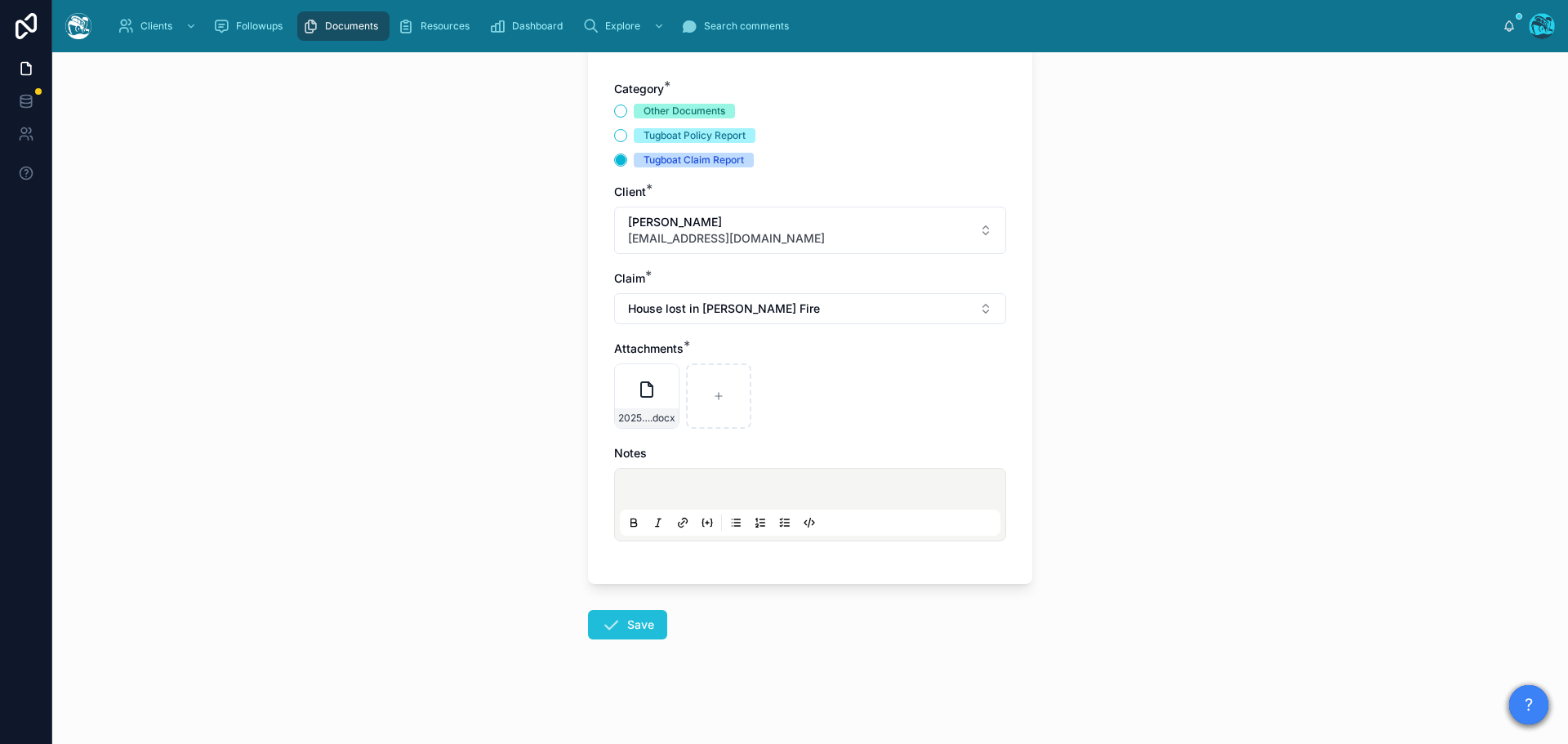
click at [625, 629] on button "Save" at bounding box center [627, 624] width 80 height 29
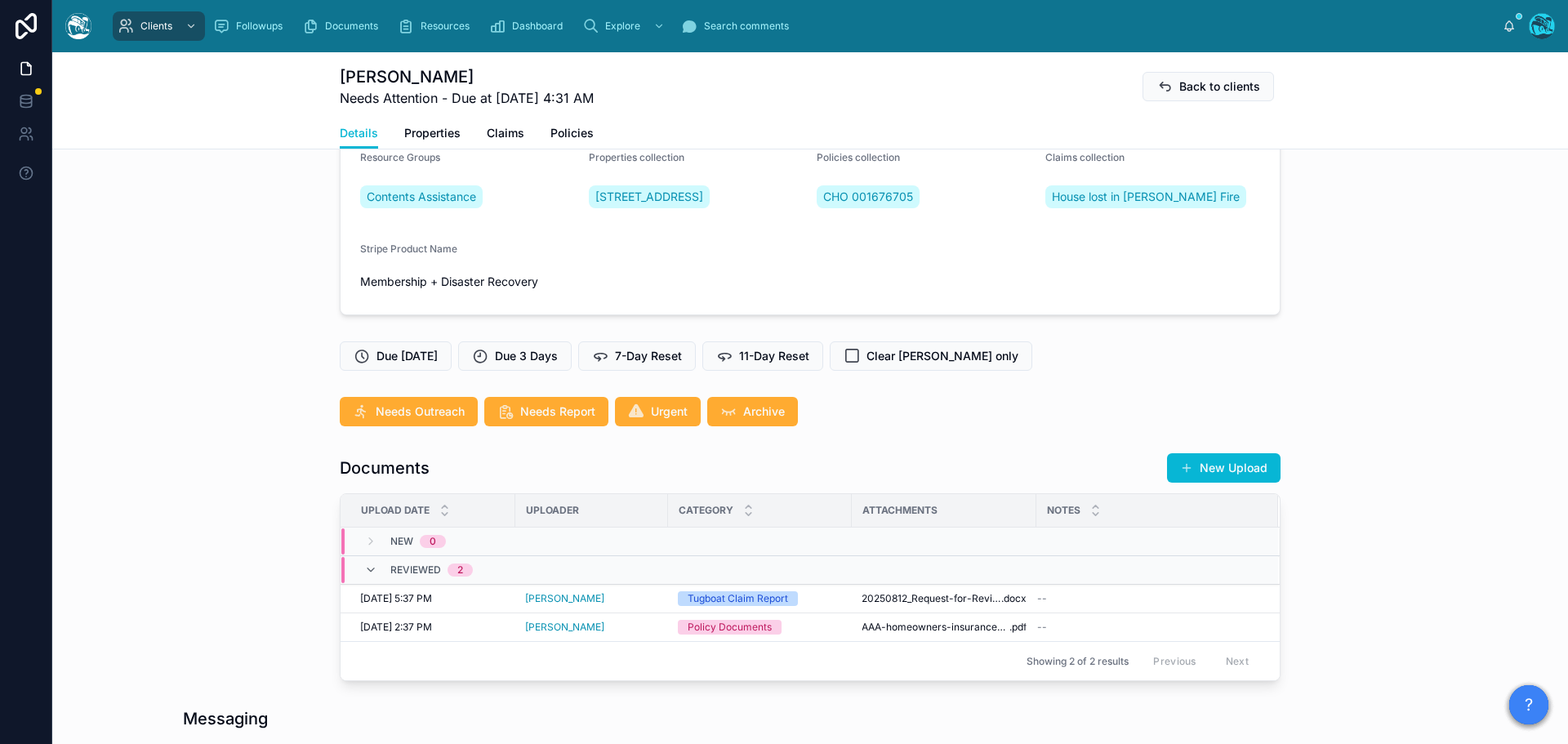
scroll to position [526, 0]
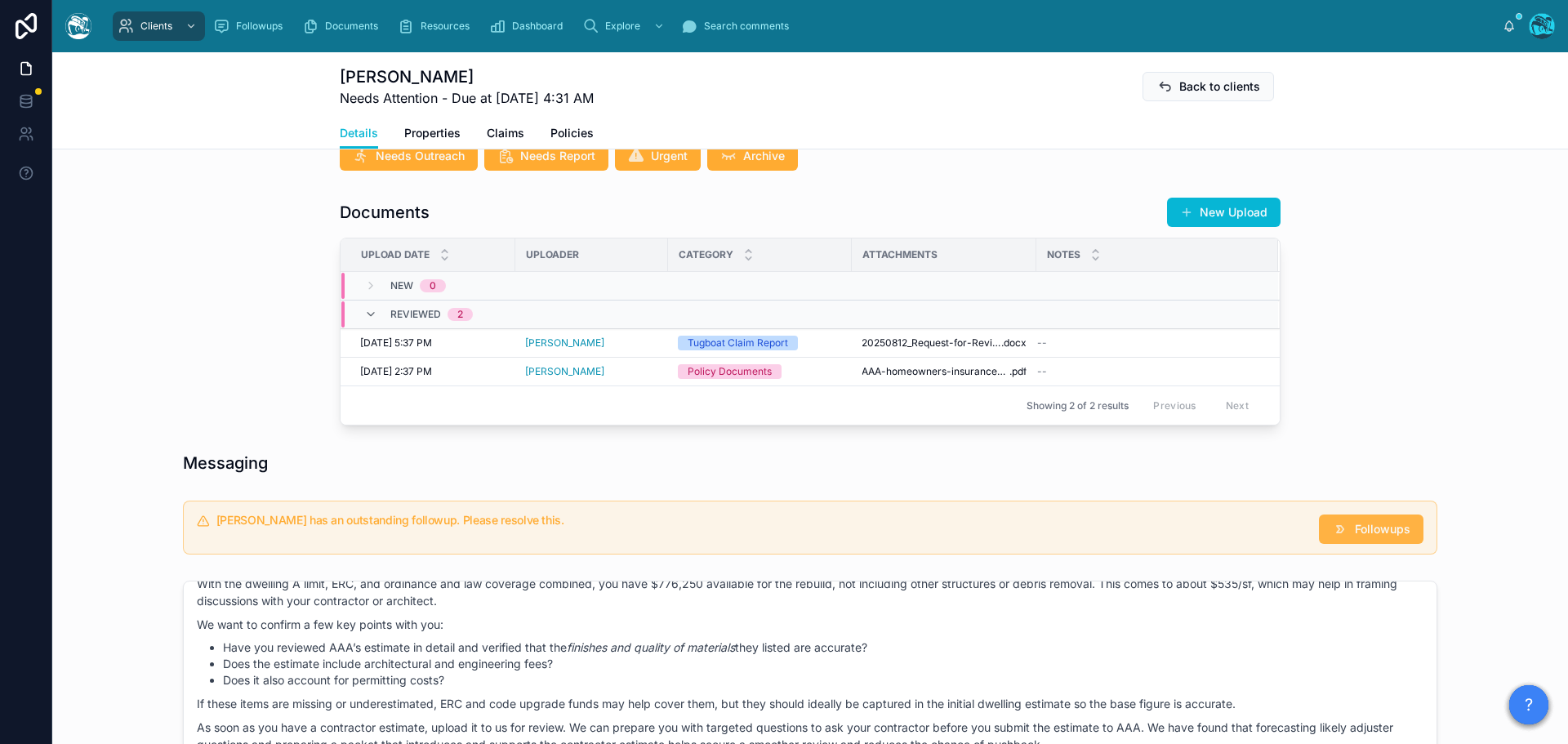
click at [1382, 537] on span "Followups" at bounding box center [1382, 529] width 55 height 17
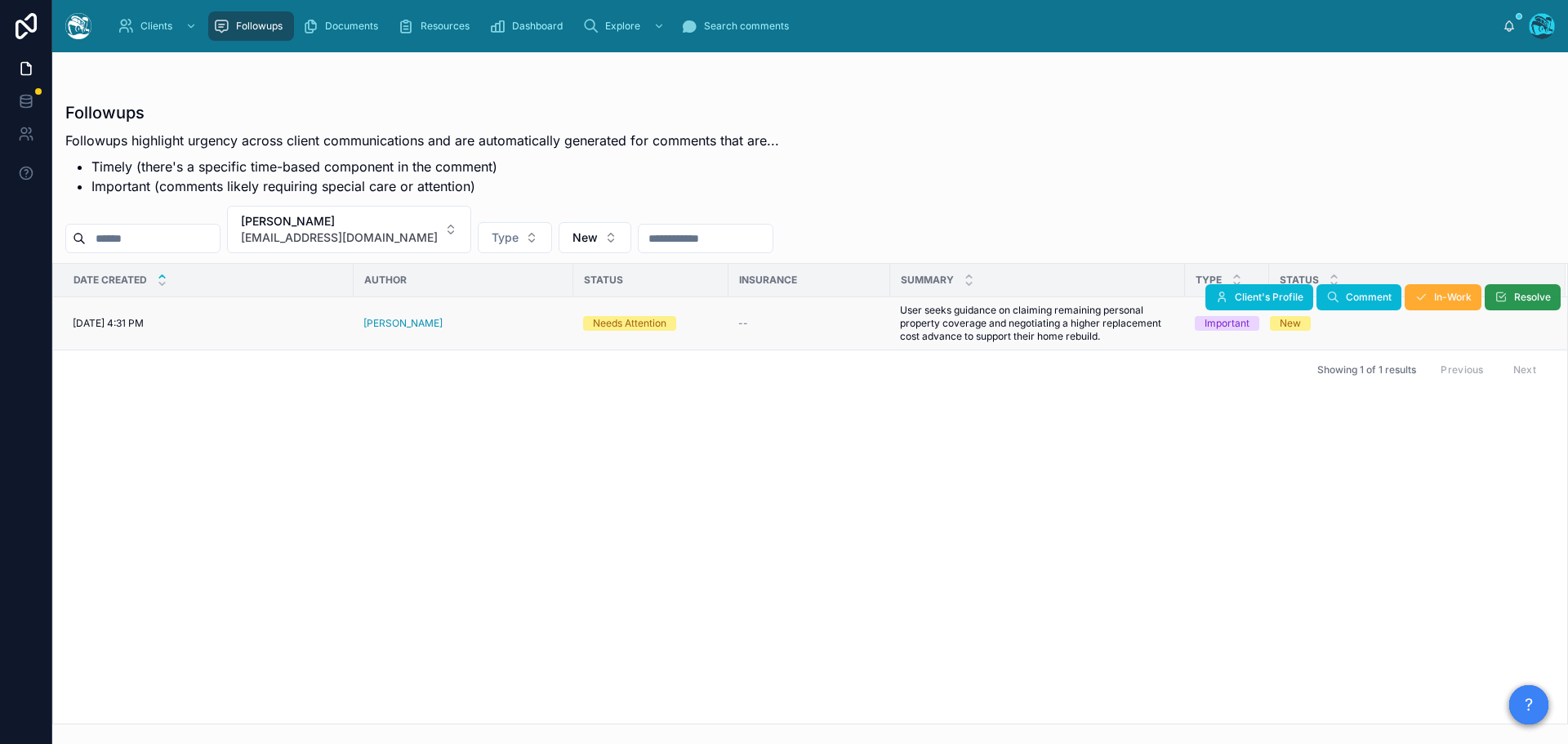
click at [1514, 296] on span "Resolve" at bounding box center [1532, 297] width 37 height 13
click at [357, 225] on span "Susan Schwartz" at bounding box center [339, 222] width 197 height 17
click at [259, 308] on div "None" at bounding box center [338, 303] width 196 height 26
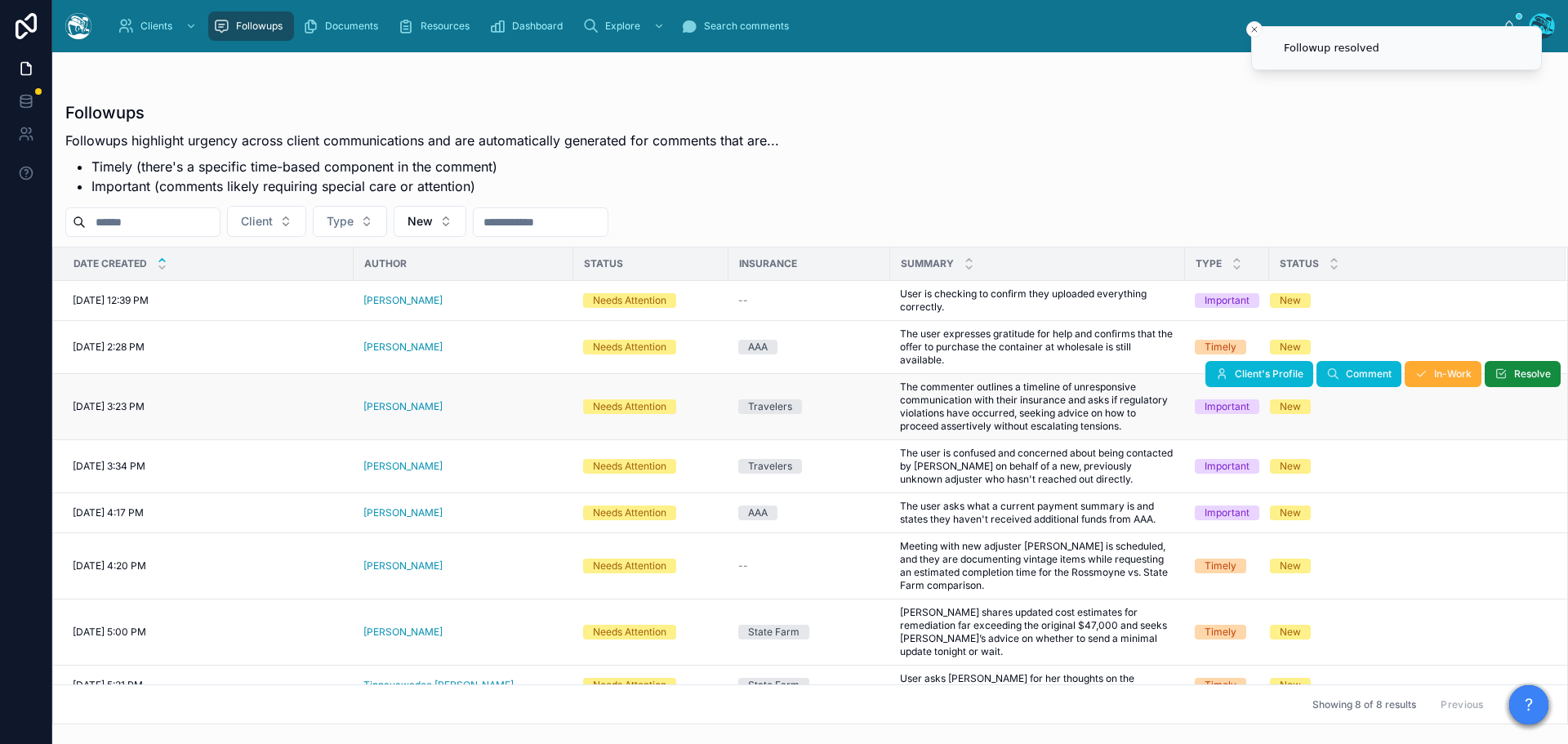
click at [445, 406] on div "[PERSON_NAME]" at bounding box center [463, 407] width 200 height 13
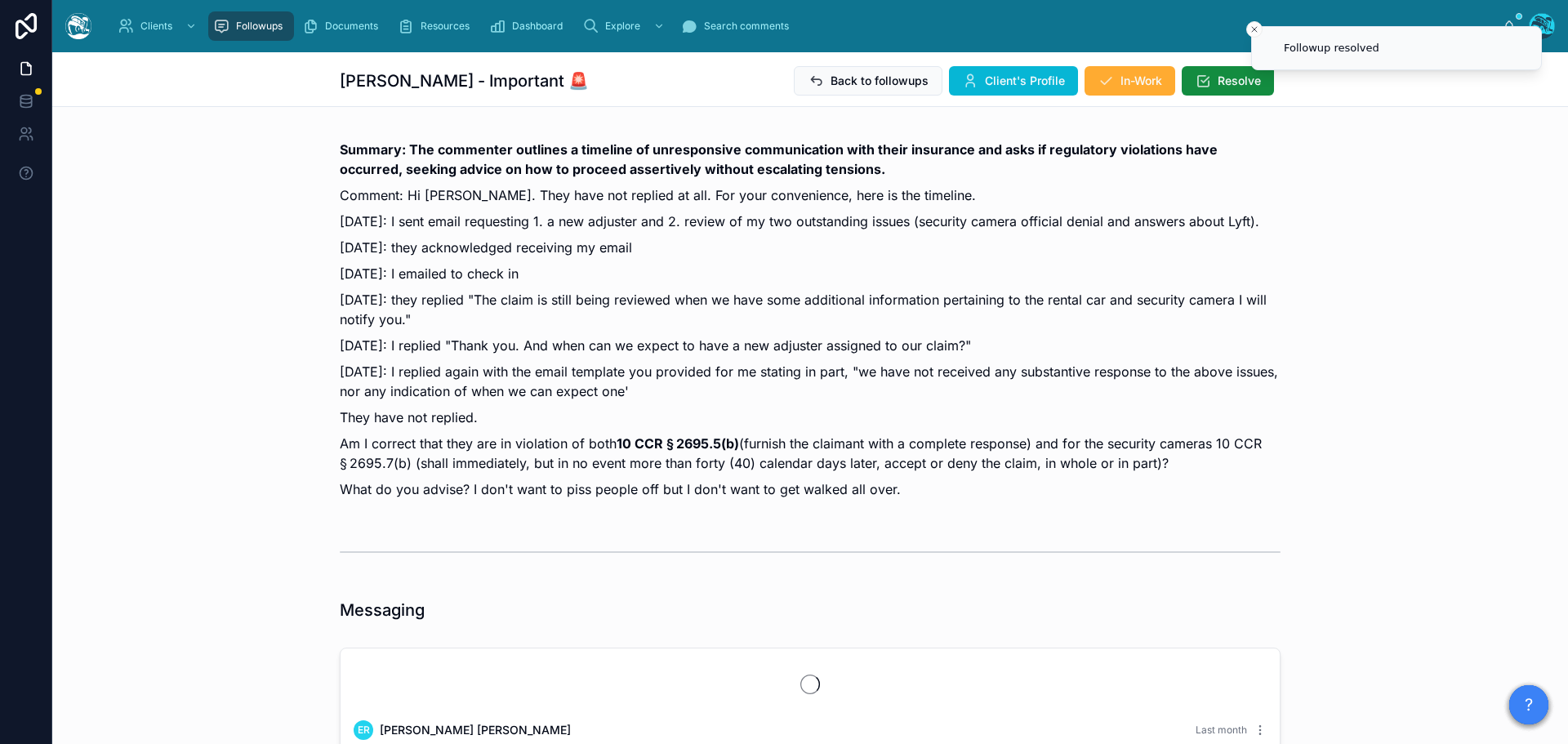
scroll to position [2912, 0]
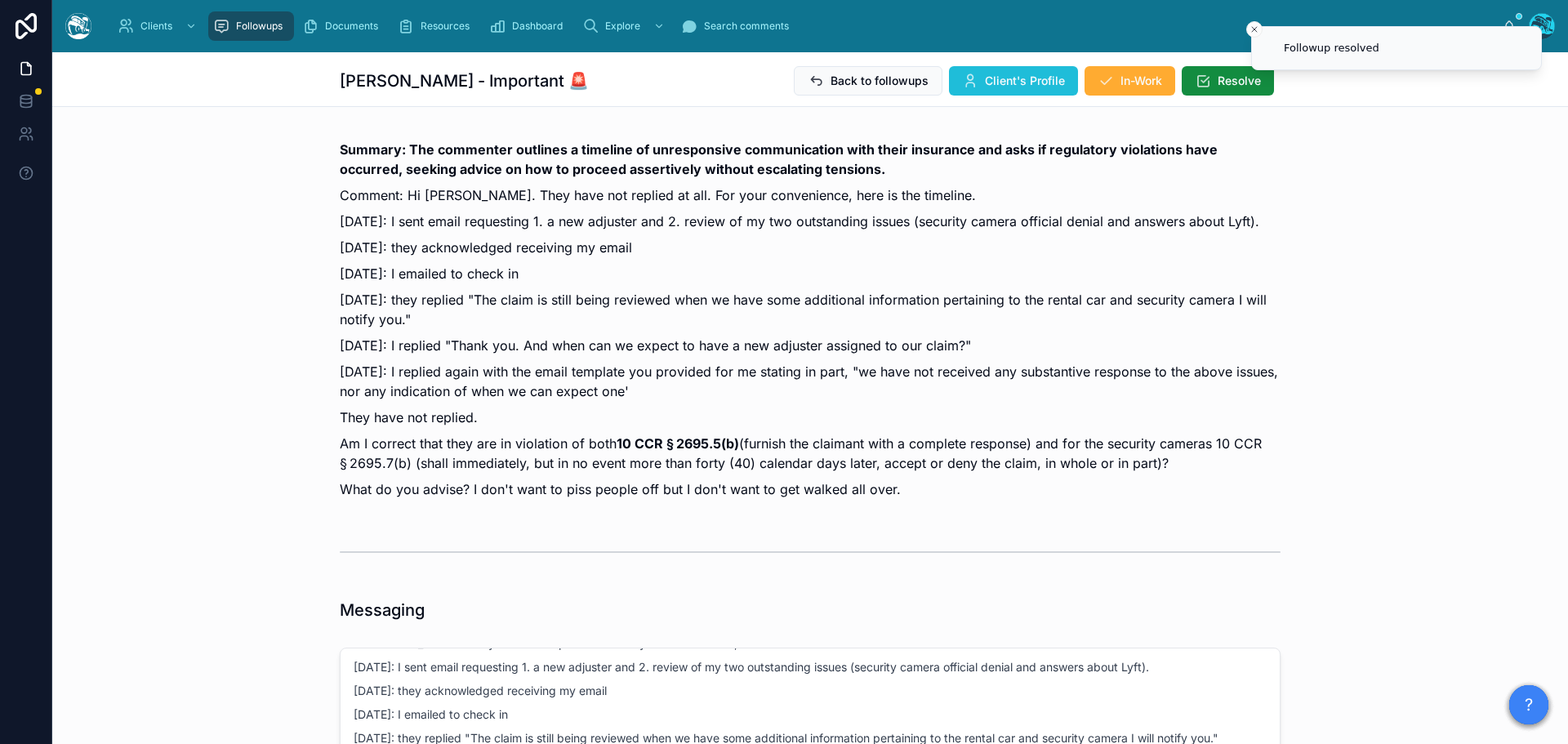
click at [1023, 83] on span "Client's Profile" at bounding box center [1025, 81] width 80 height 17
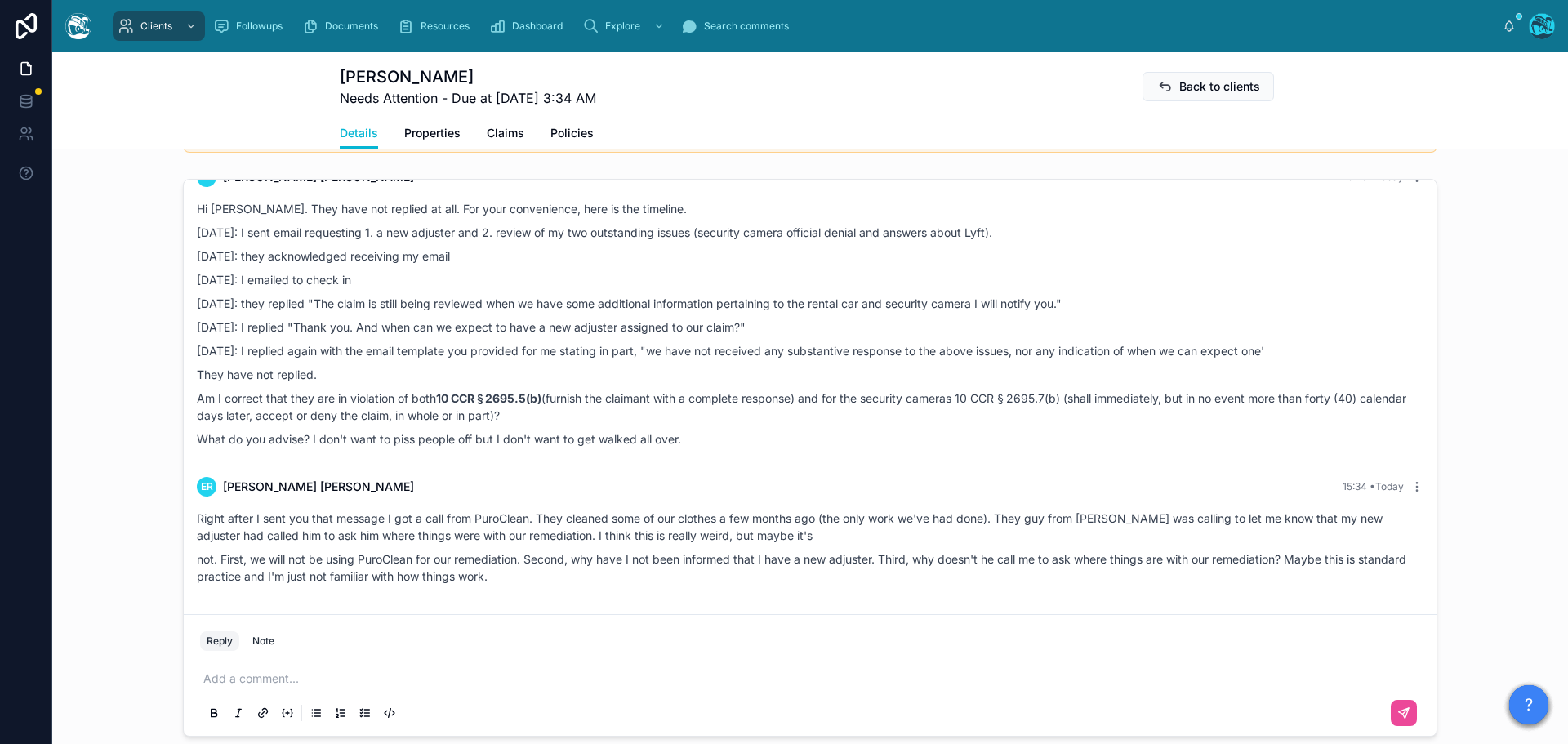
scroll to position [1229, 0]
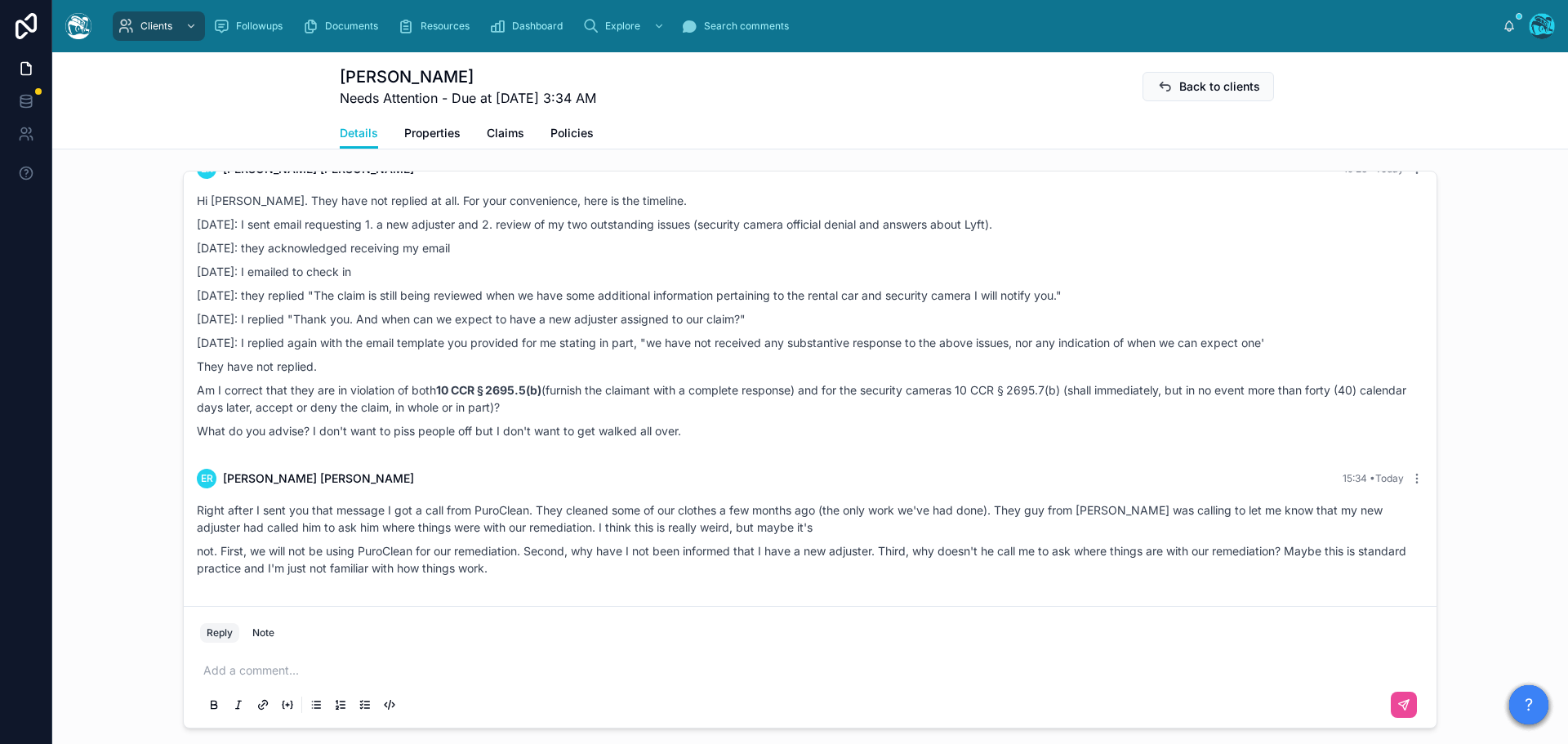
drag, startPoint x: 1071, startPoint y: 490, endPoint x: 1044, endPoint y: 578, distance: 92.0
copy div "ER Ellen Rippberger Last month Hi Rachel. The manager called me back and I was …"
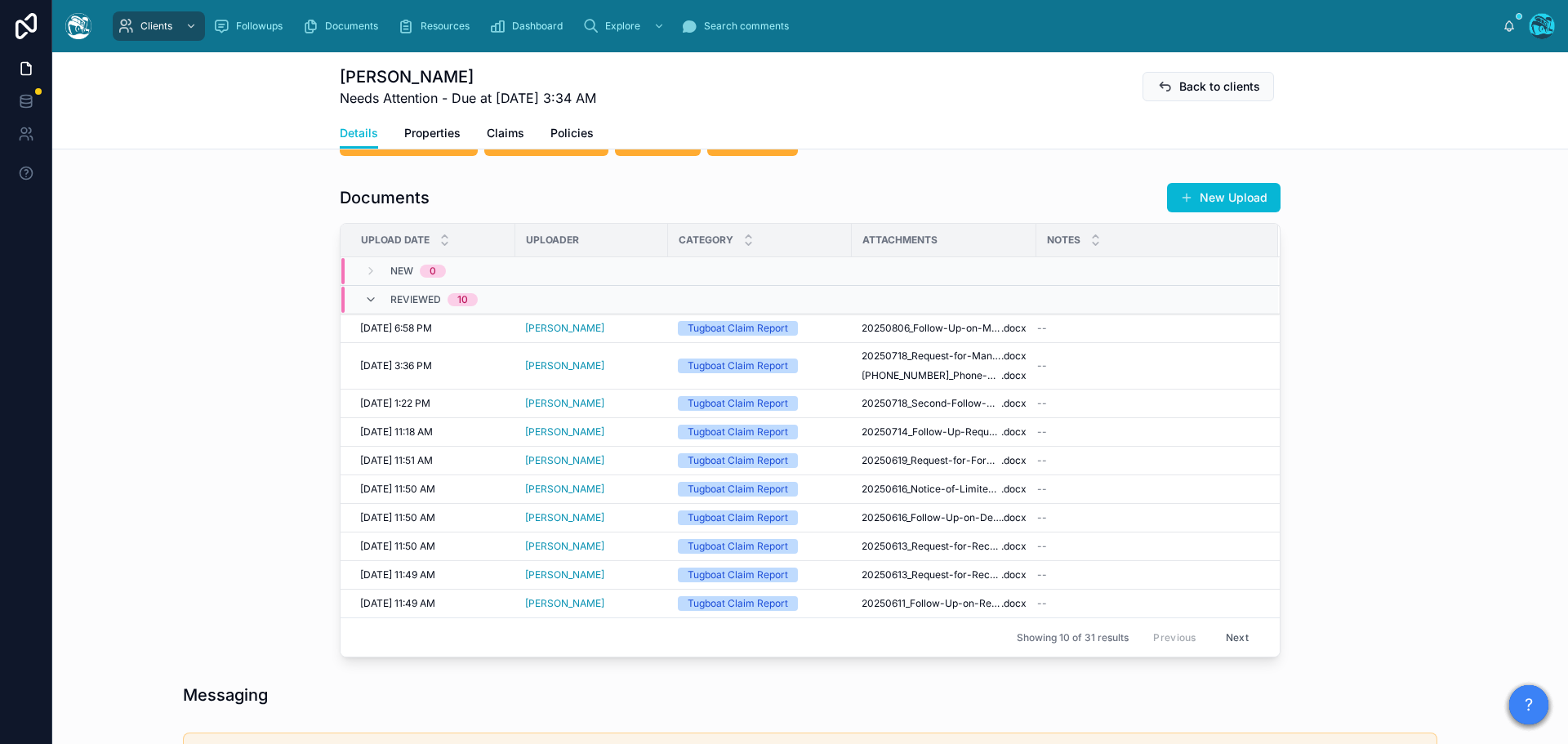
scroll to position [576, 0]
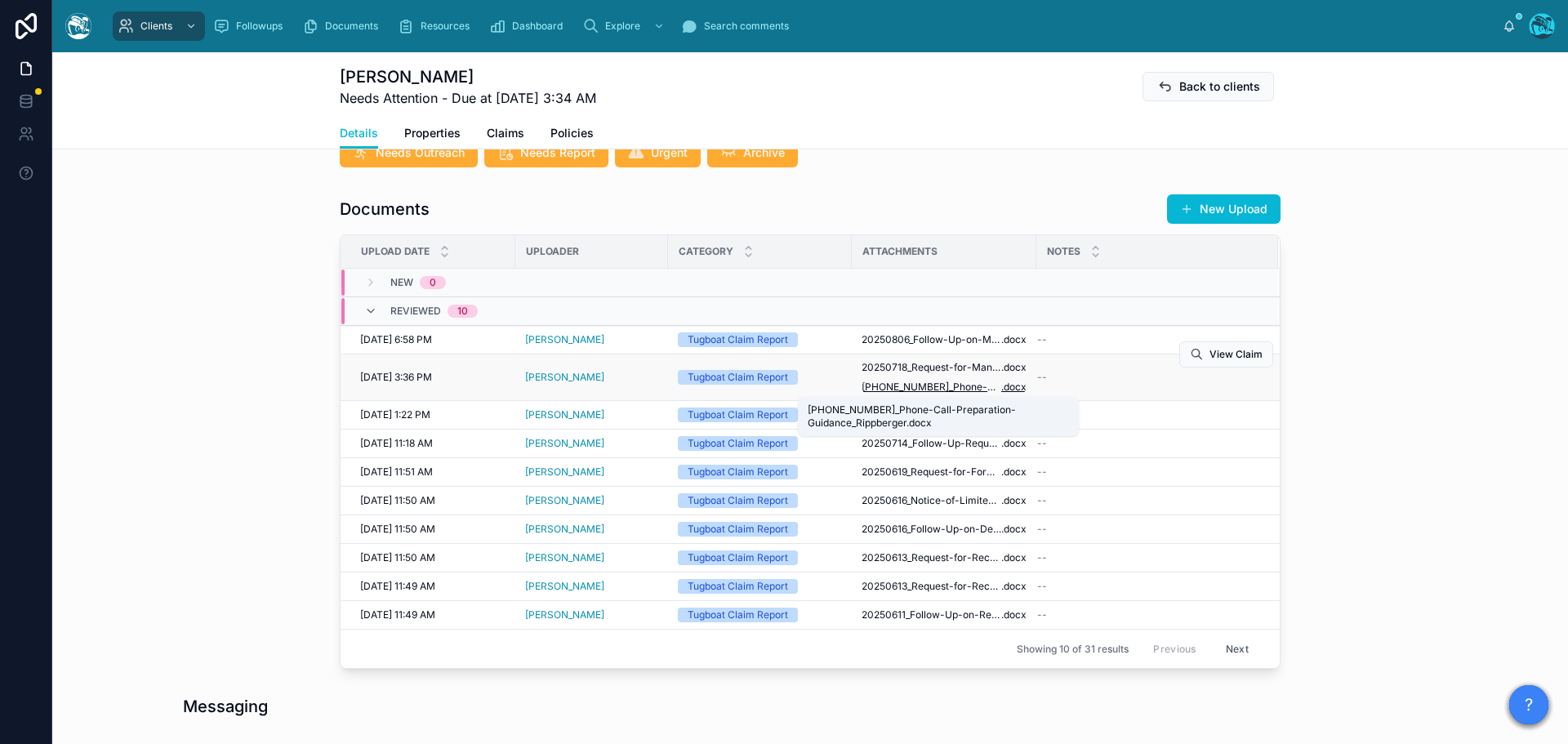
click at [954, 387] on span "20250718_Phone-Call-Preparation-Guidance_Rippberger" at bounding box center [931, 387] width 140 height 13
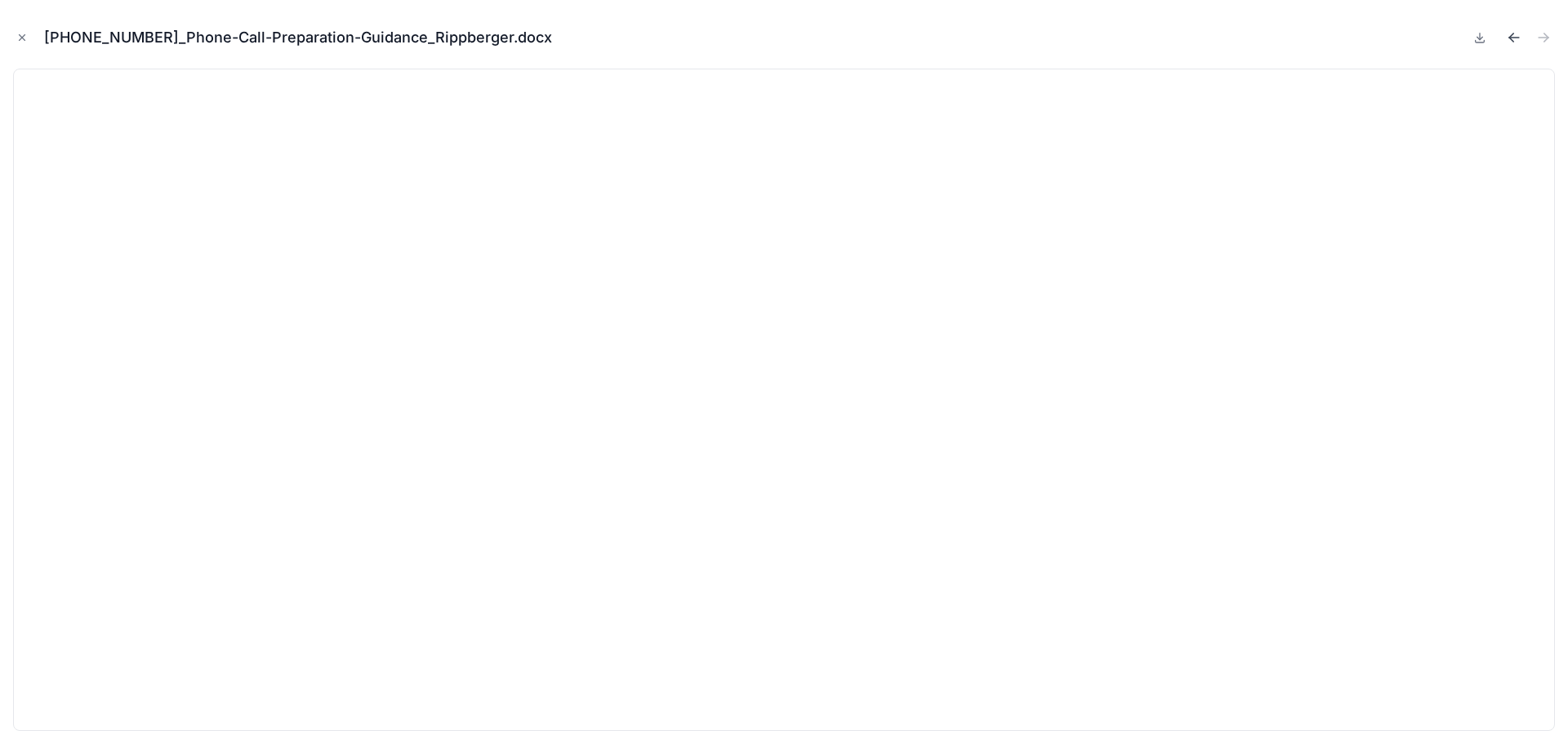
click at [1512, 37] on icon "Previous file" at bounding box center [1514, 38] width 17 height 17
click at [1480, 36] on icon at bounding box center [1480, 38] width 13 height 13
click at [18, 36] on icon "Close modal" at bounding box center [23, 38] width 12 height 12
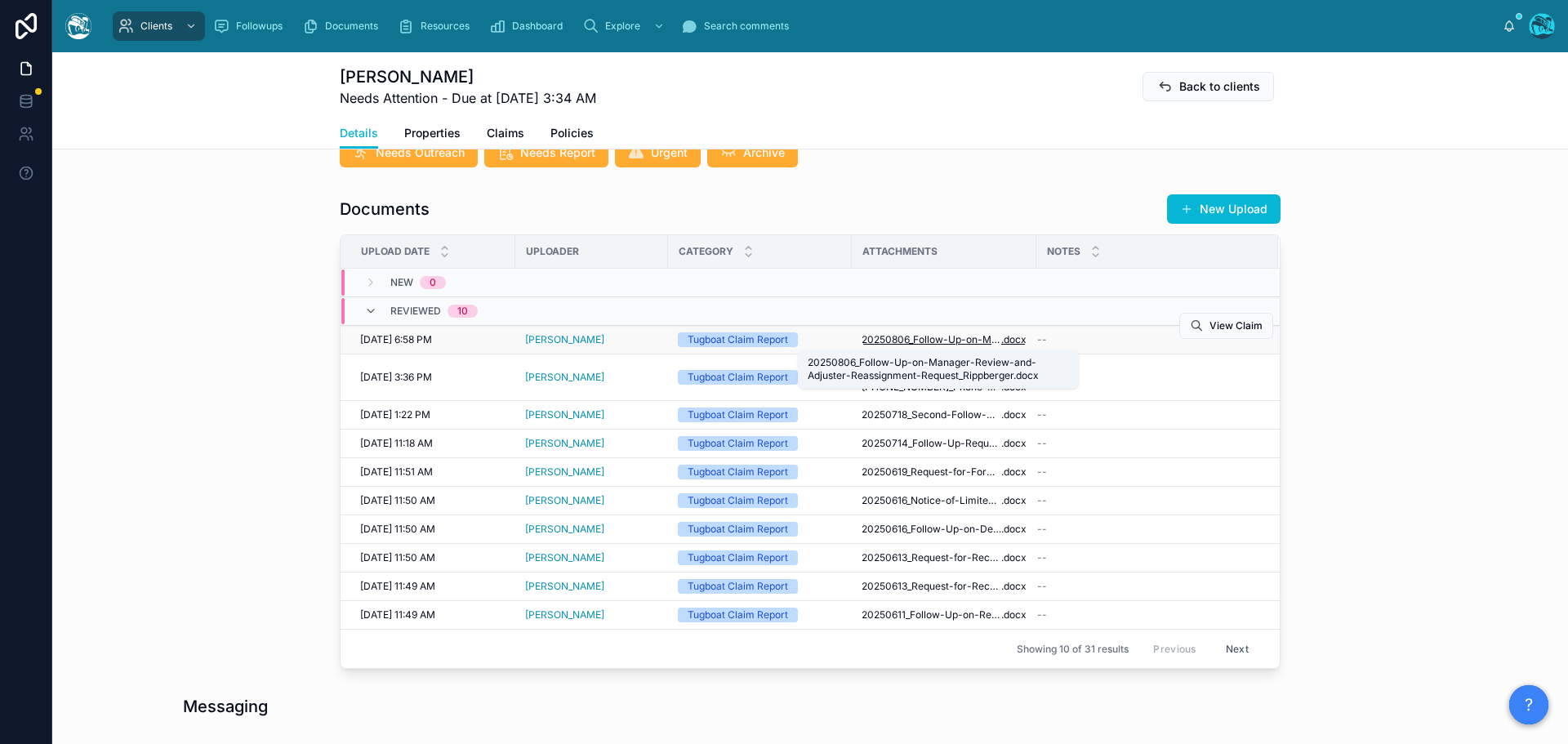
click at [905, 340] on span "20250806_Follow-Up-on-Manager-Review-and-Adjuster-Reassignment-Request_Rippberg…" at bounding box center [931, 340] width 140 height 13
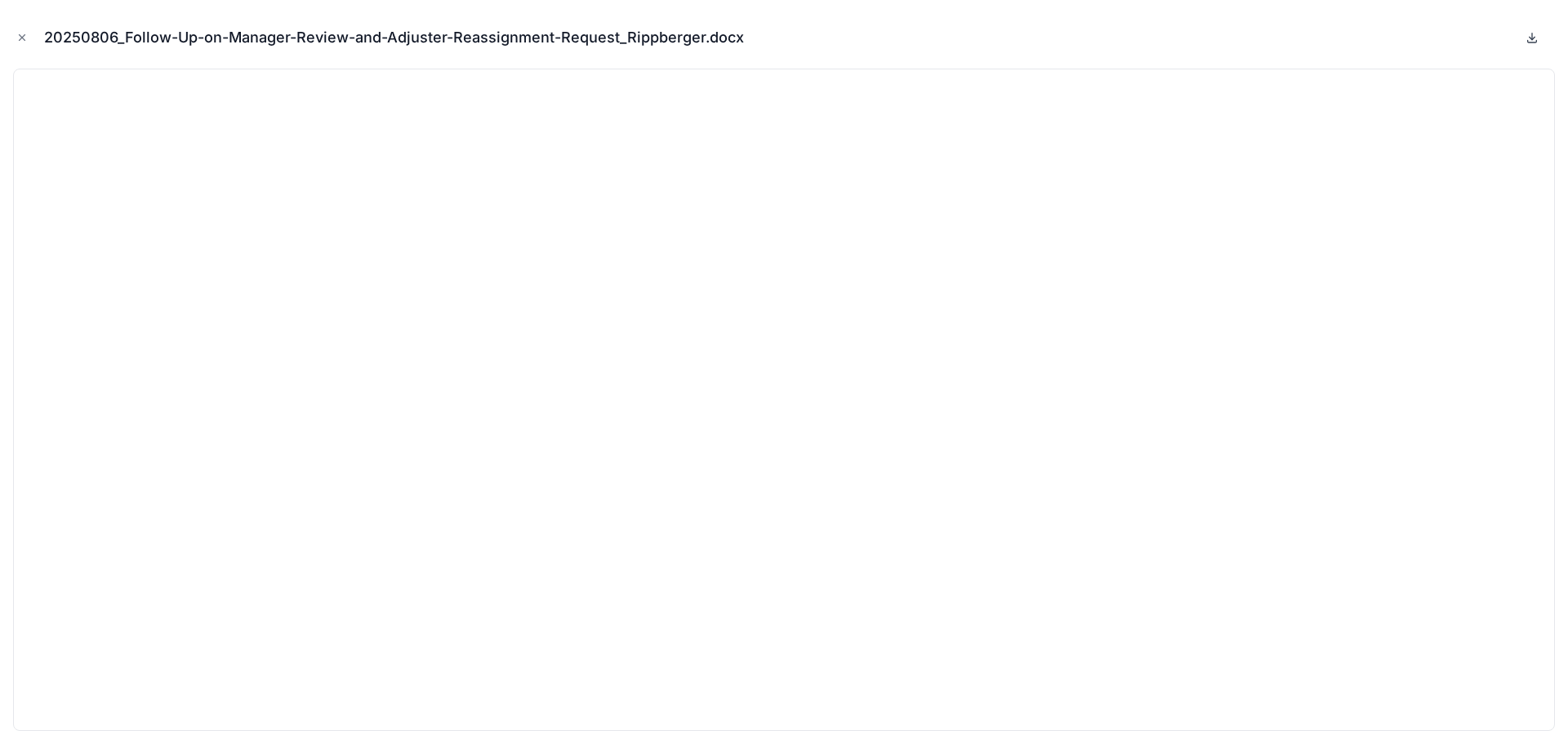
click at [1530, 38] on icon at bounding box center [1532, 38] width 6 height 3
click at [17, 35] on icon "Close modal" at bounding box center [23, 38] width 12 height 12
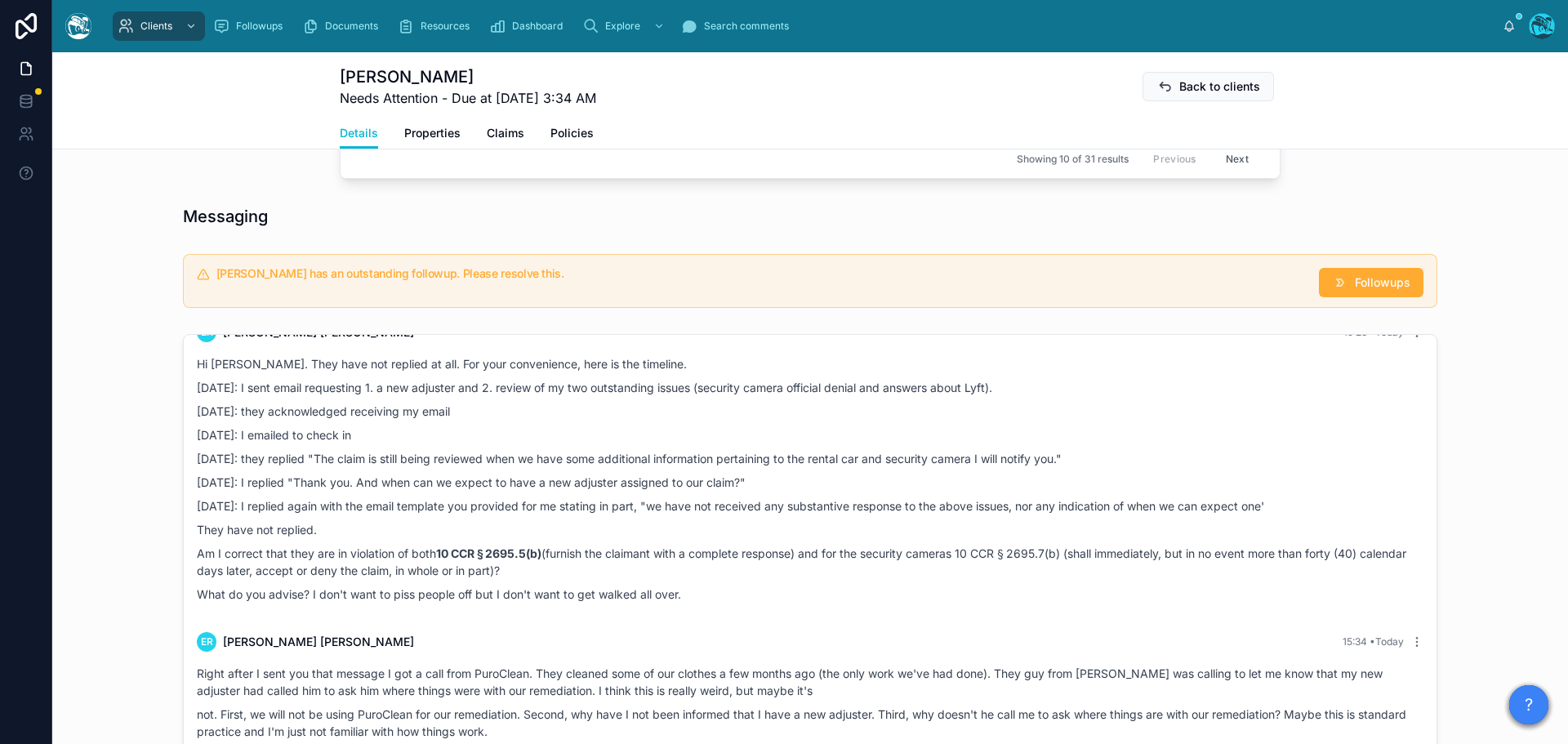
scroll to position [1380, 0]
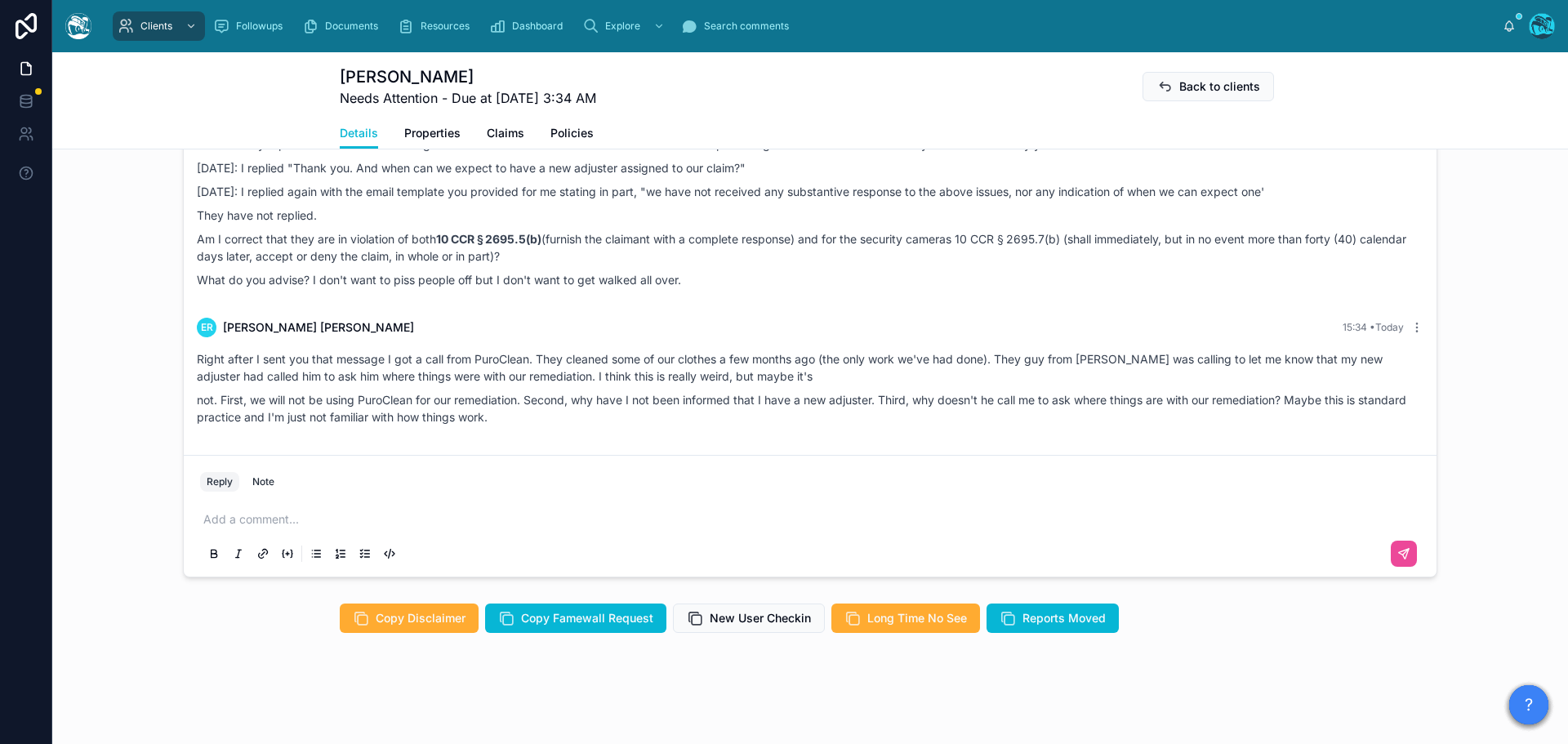
click at [262, 520] on p at bounding box center [813, 520] width 1220 height 17
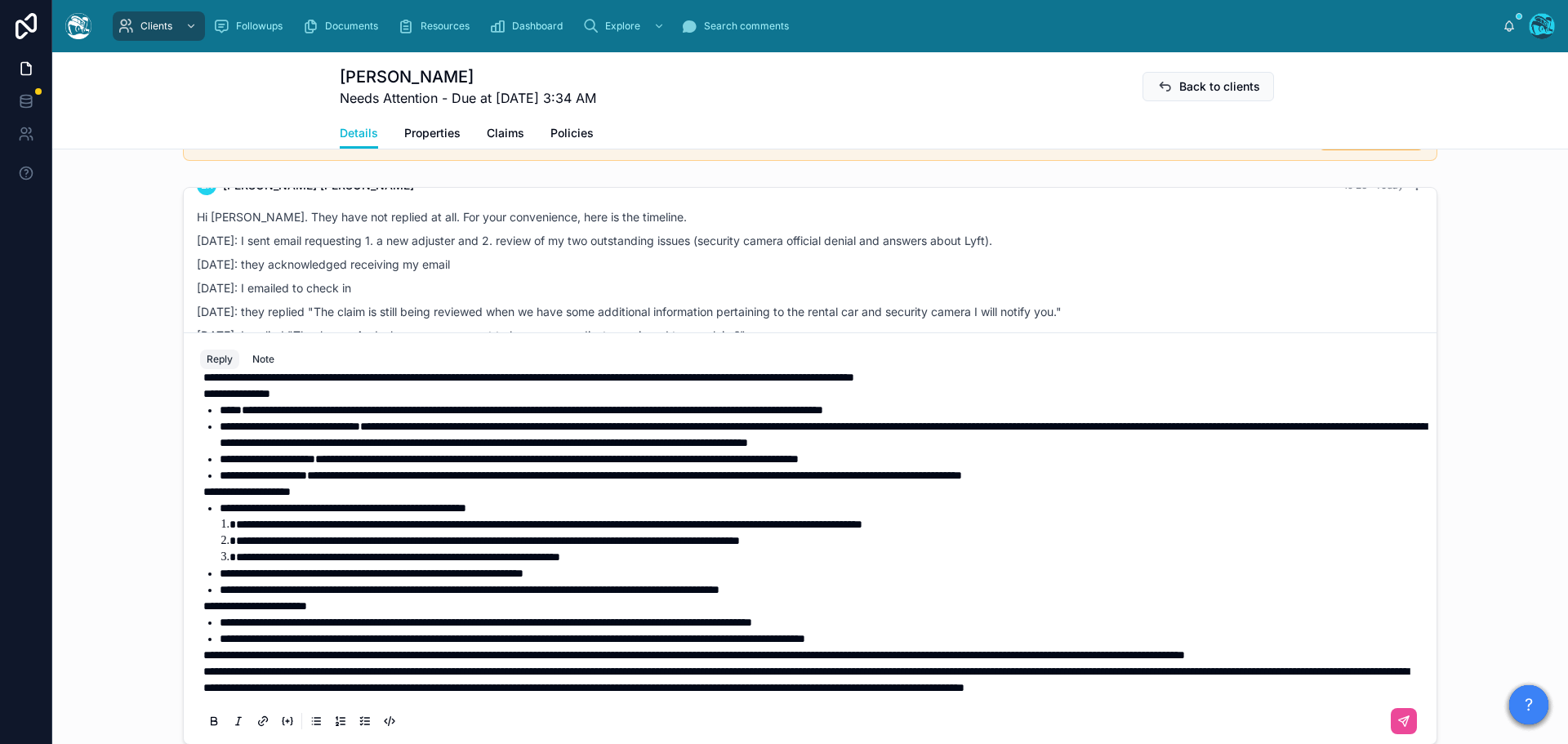
scroll to position [134, 0]
click at [203, 665] on span "**********" at bounding box center [806, 679] width 1206 height 28
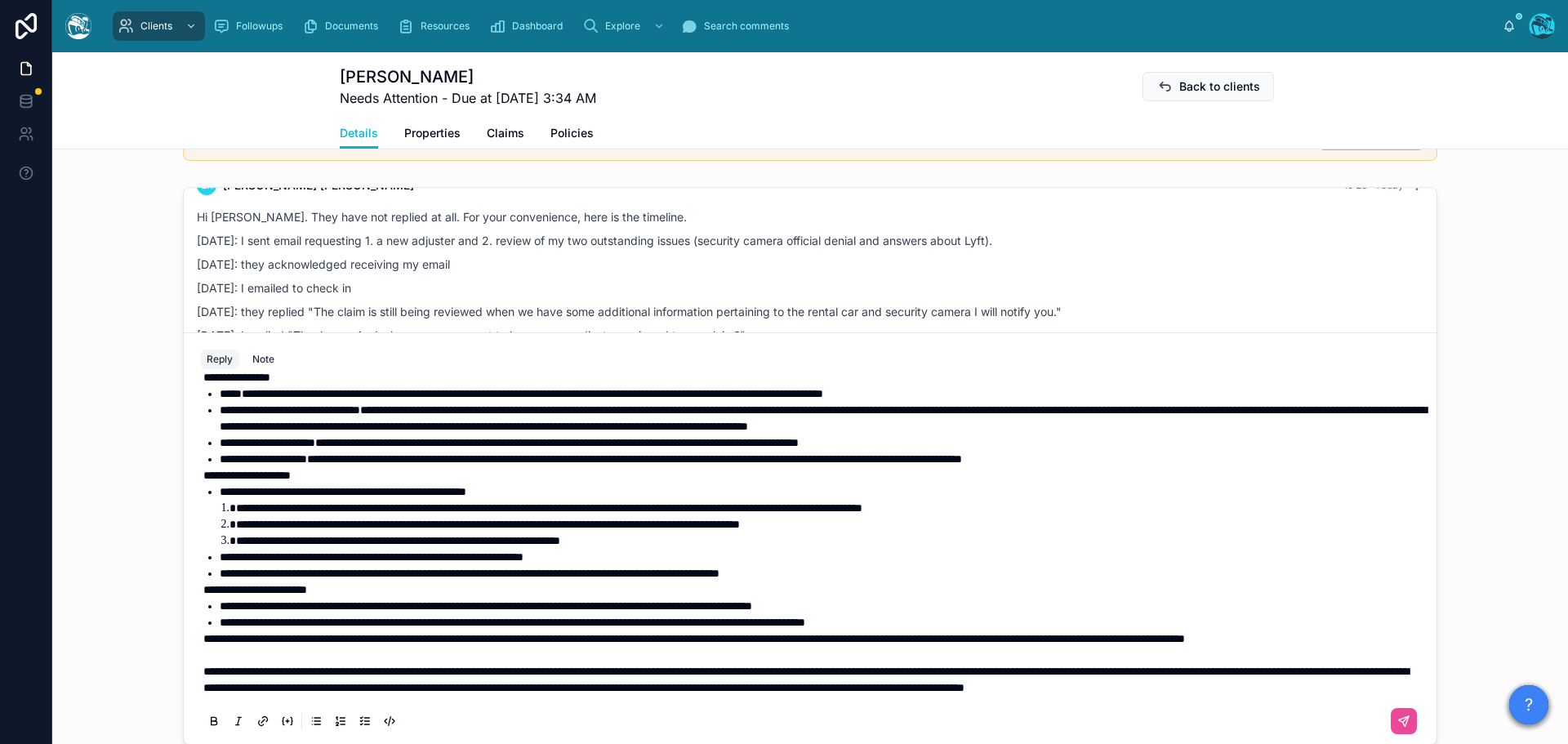
click at [203, 633] on span "**********" at bounding box center [694, 639] width 981 height 12
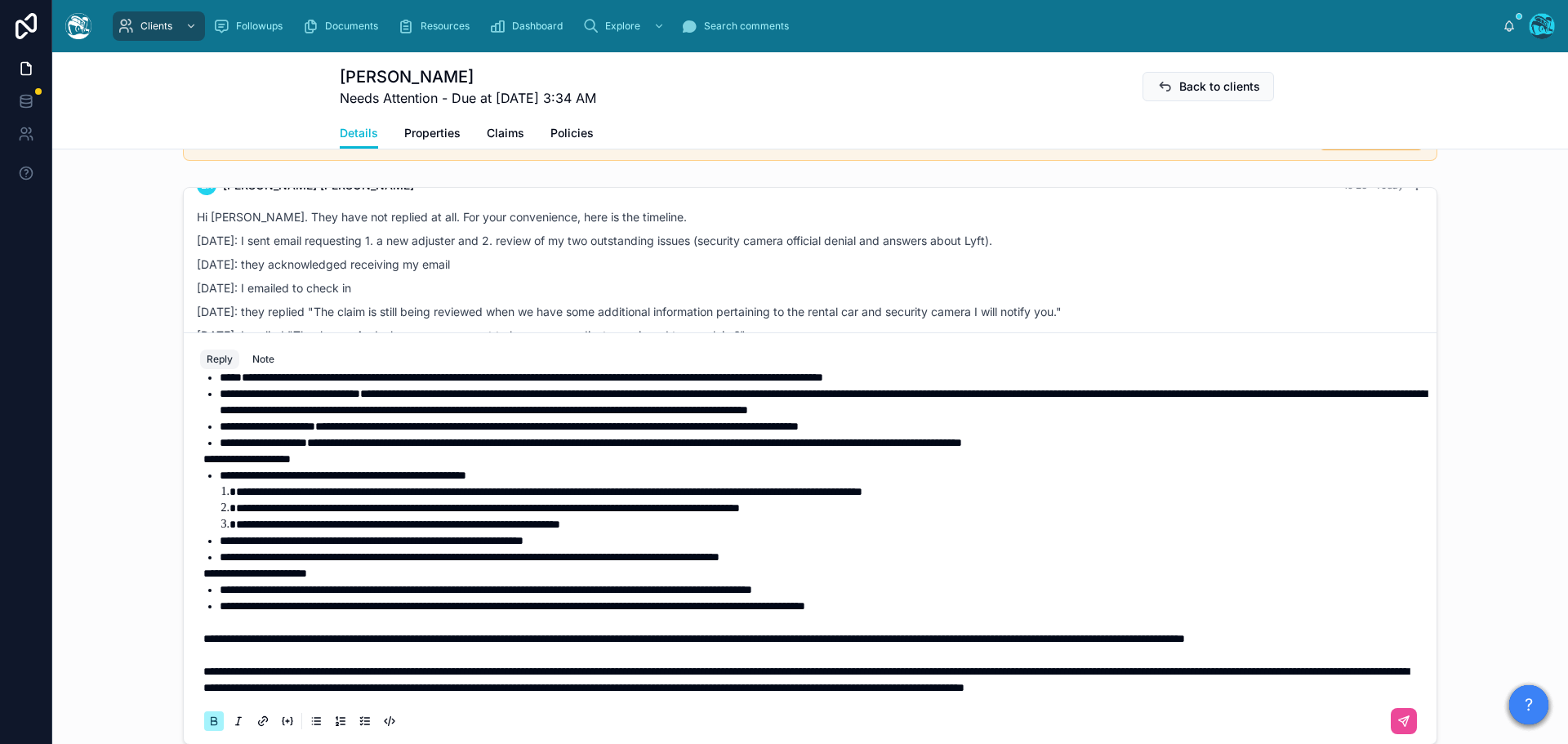
click at [203, 458] on strong "**********" at bounding box center [247, 459] width 87 height 12
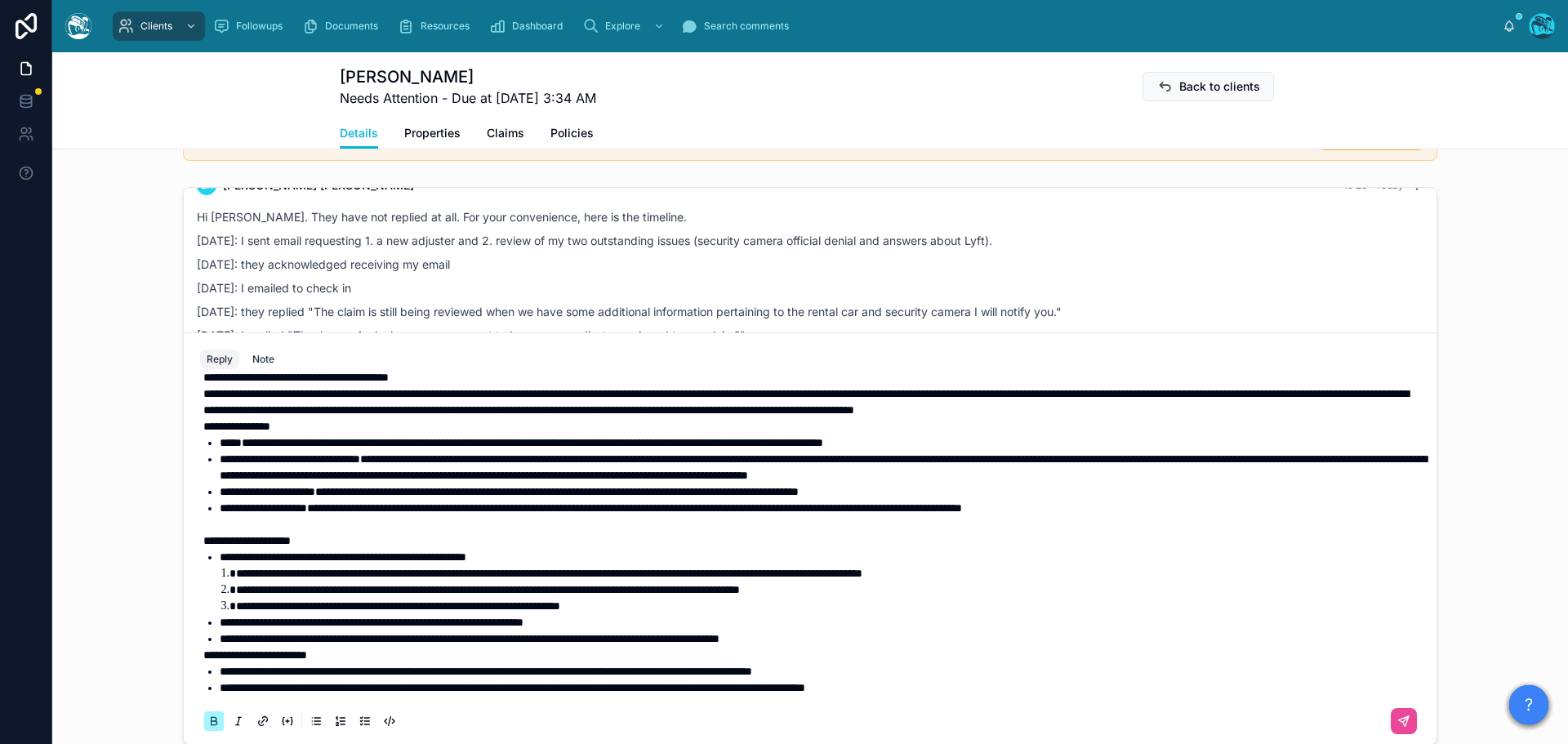
scroll to position [0, 0]
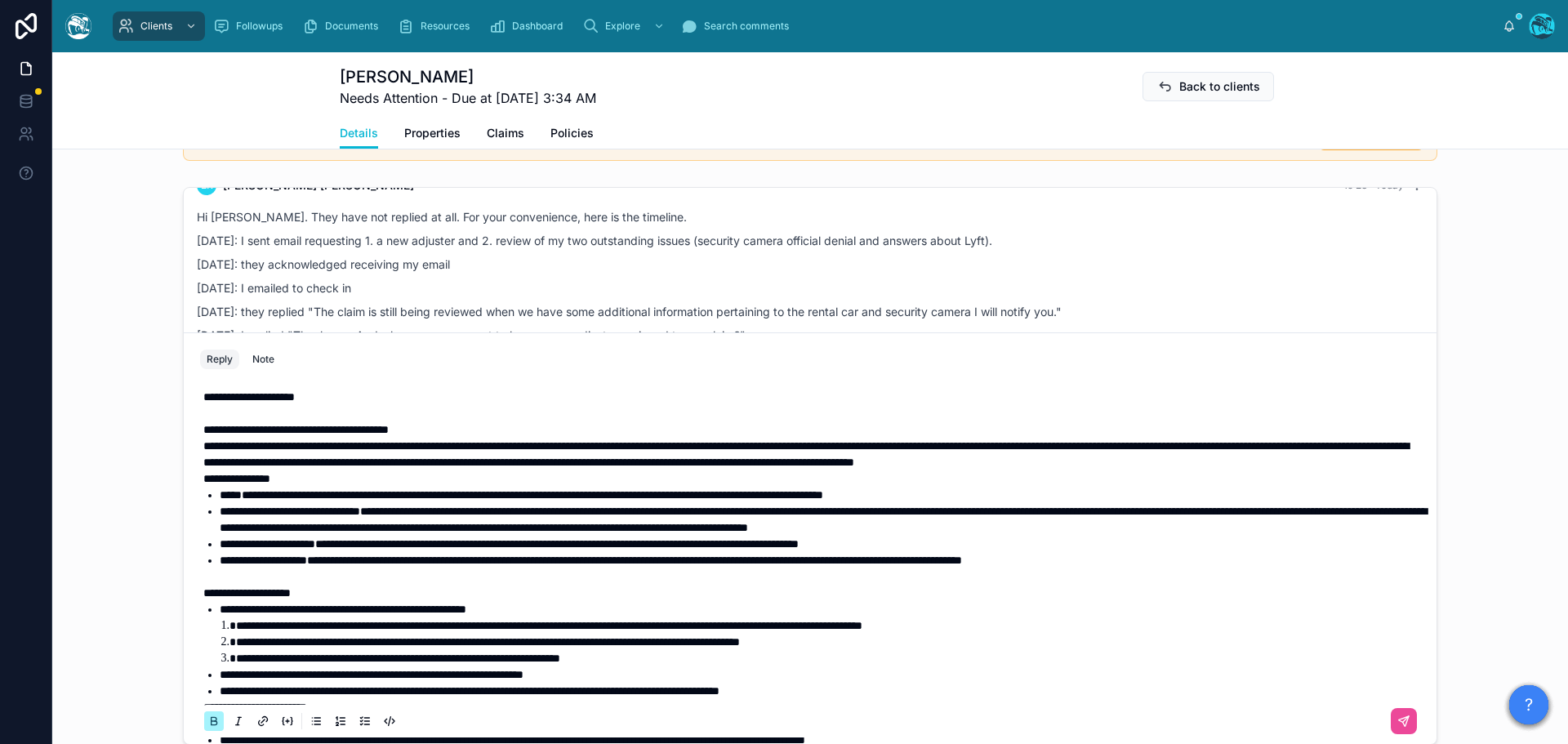
click at [203, 484] on strong "**********" at bounding box center [237, 479] width 67 height 12
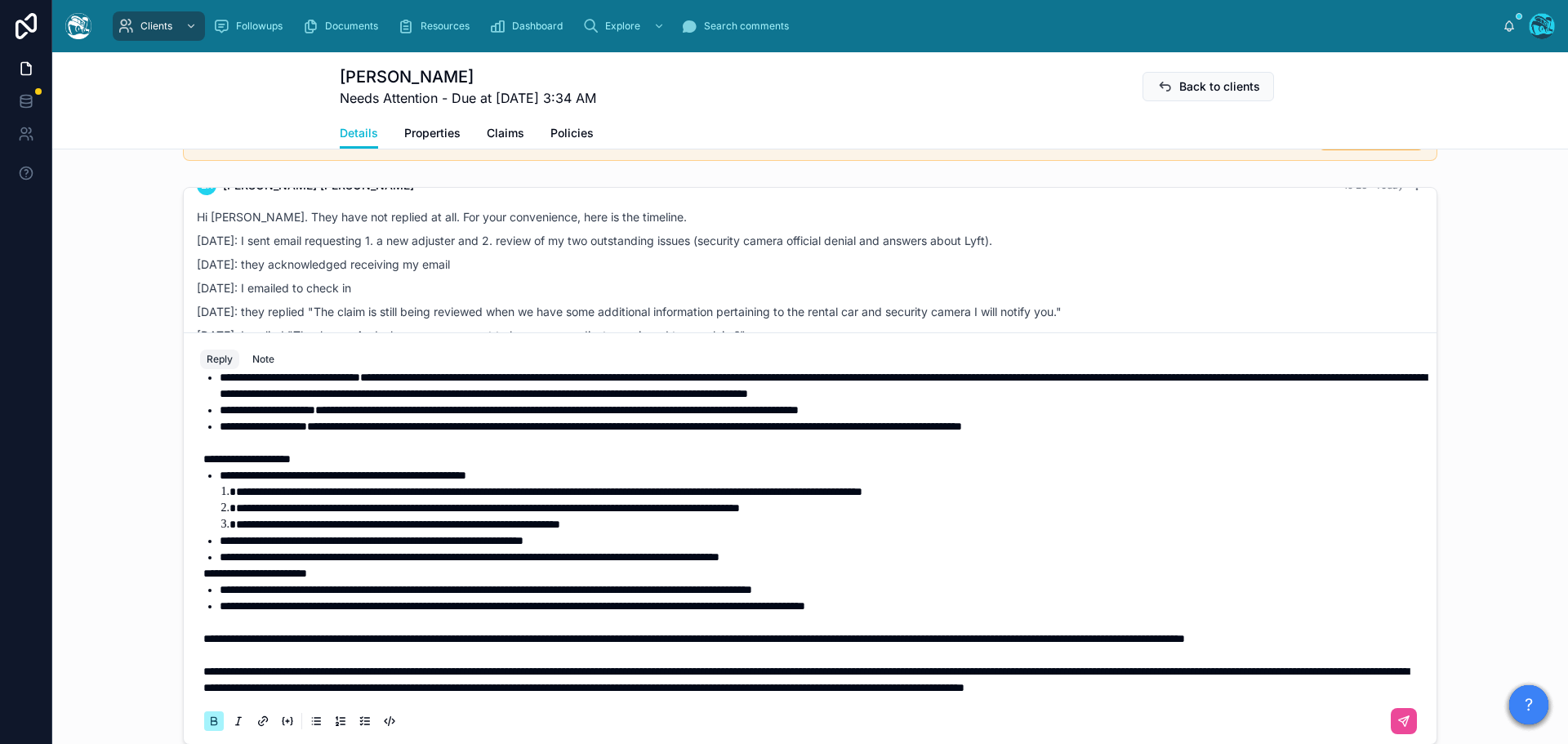
scroll to position [199, 0]
drag, startPoint x: 196, startPoint y: 605, endPoint x: 206, endPoint y: 605, distance: 10.0
click at [200, 605] on div "**********" at bounding box center [810, 483] width 1220 height 510
click at [203, 633] on span "**********" at bounding box center [694, 639] width 981 height 12
drag, startPoint x: 921, startPoint y: 557, endPoint x: 203, endPoint y: 563, distance: 718.0
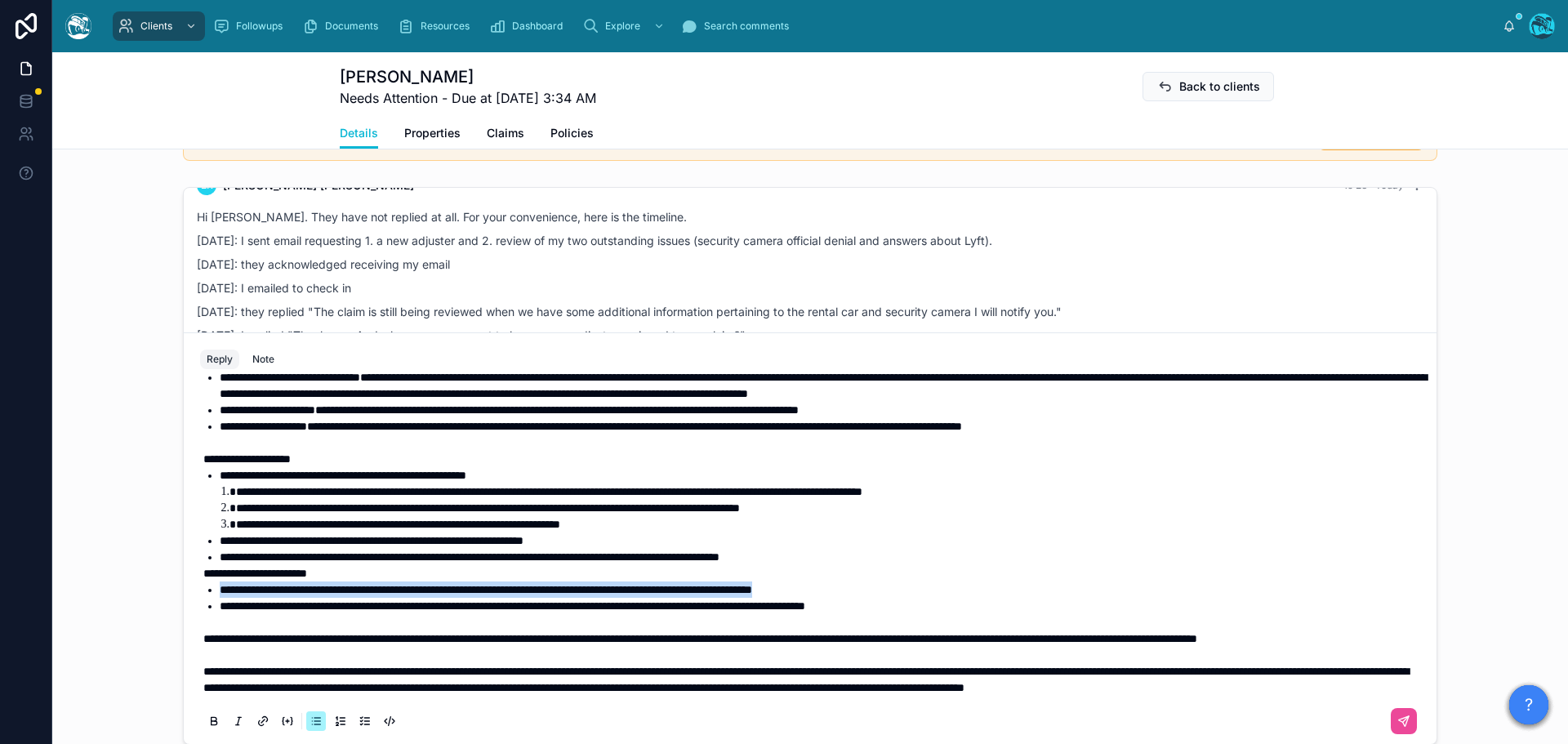
click at [219, 582] on li "**********" at bounding box center [821, 590] width 1204 height 17
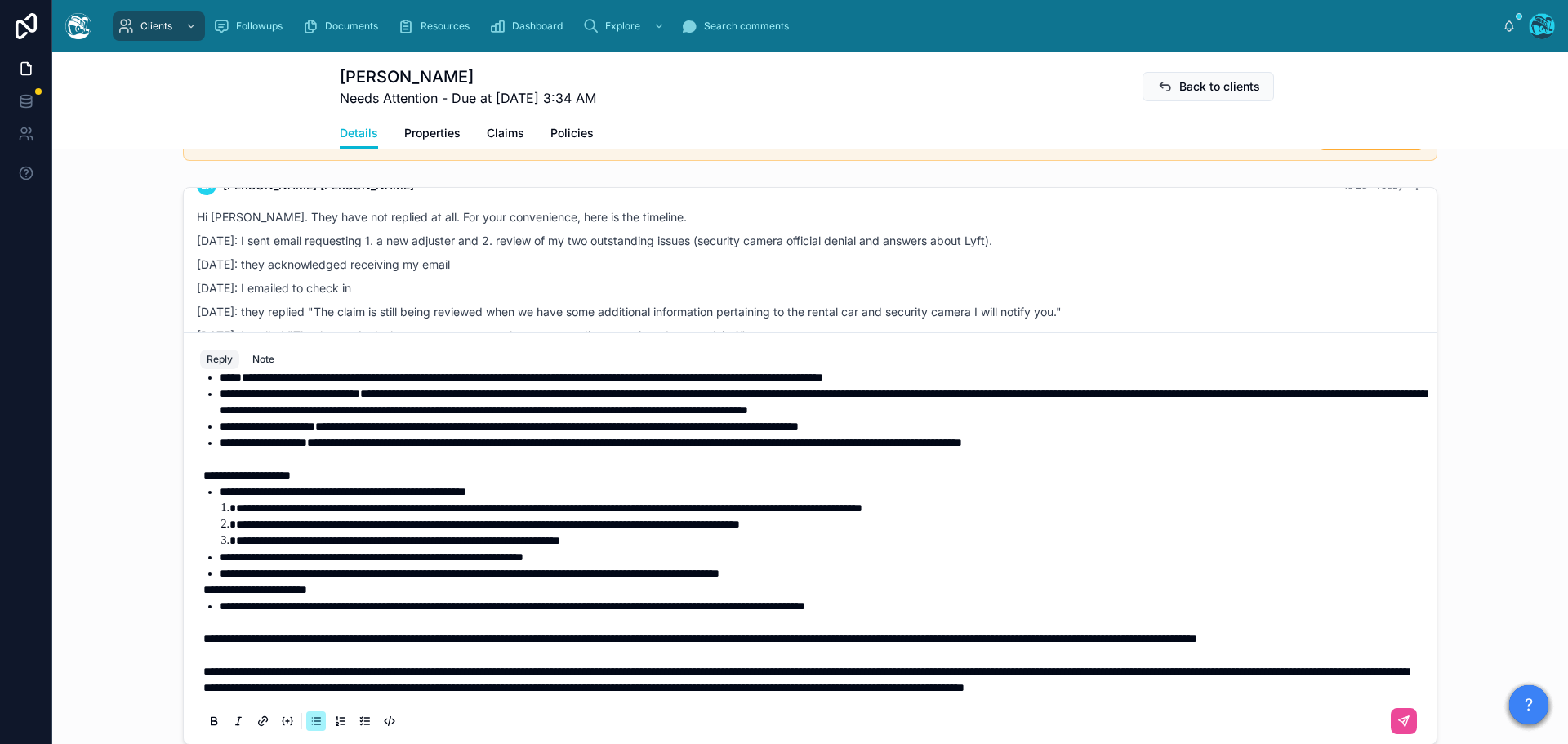
scroll to position [1229, 0]
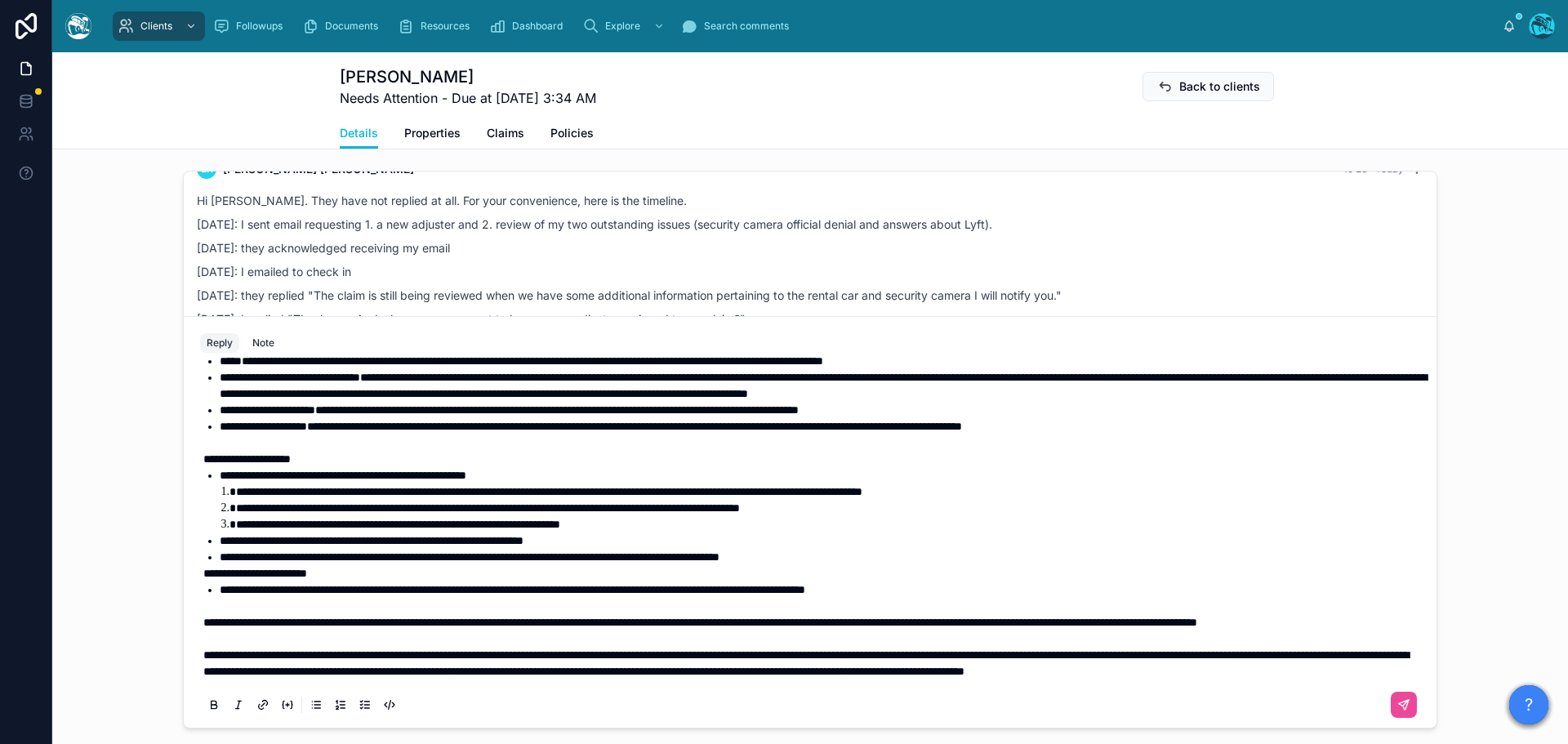
click at [203, 616] on span "**********" at bounding box center [700, 622] width 994 height 12
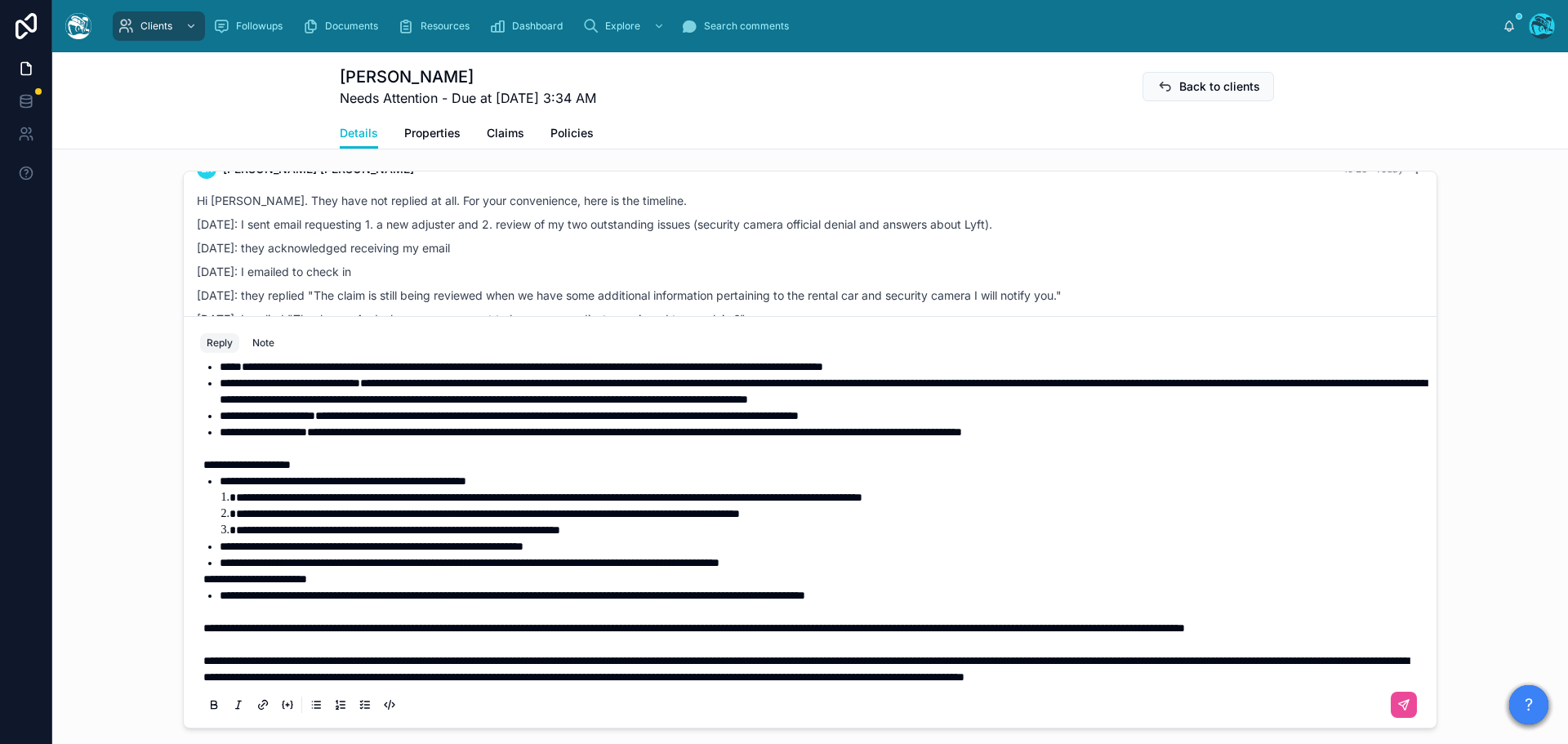
scroll to position [101, 0]
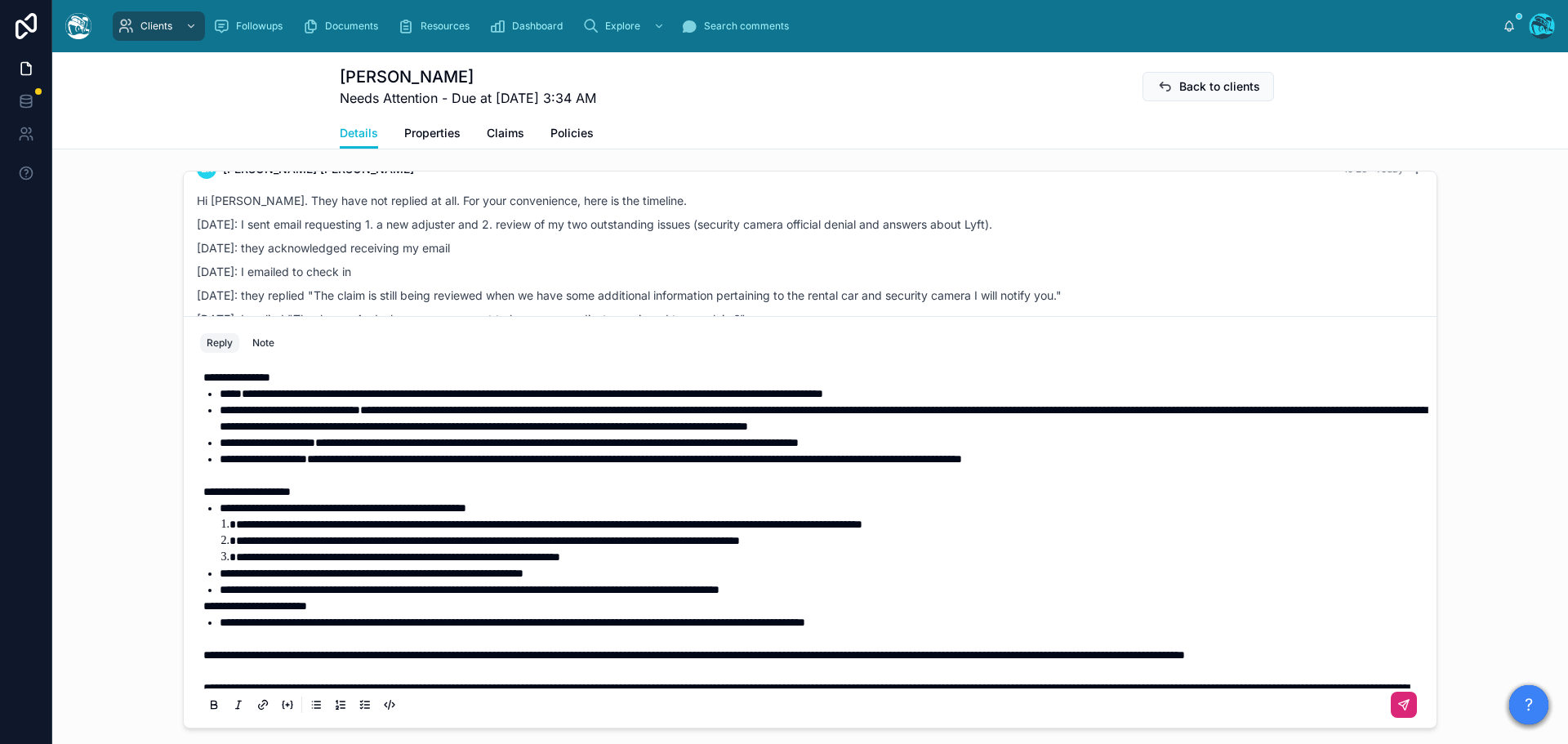
click at [1399, 702] on icon at bounding box center [1404, 705] width 10 height 10
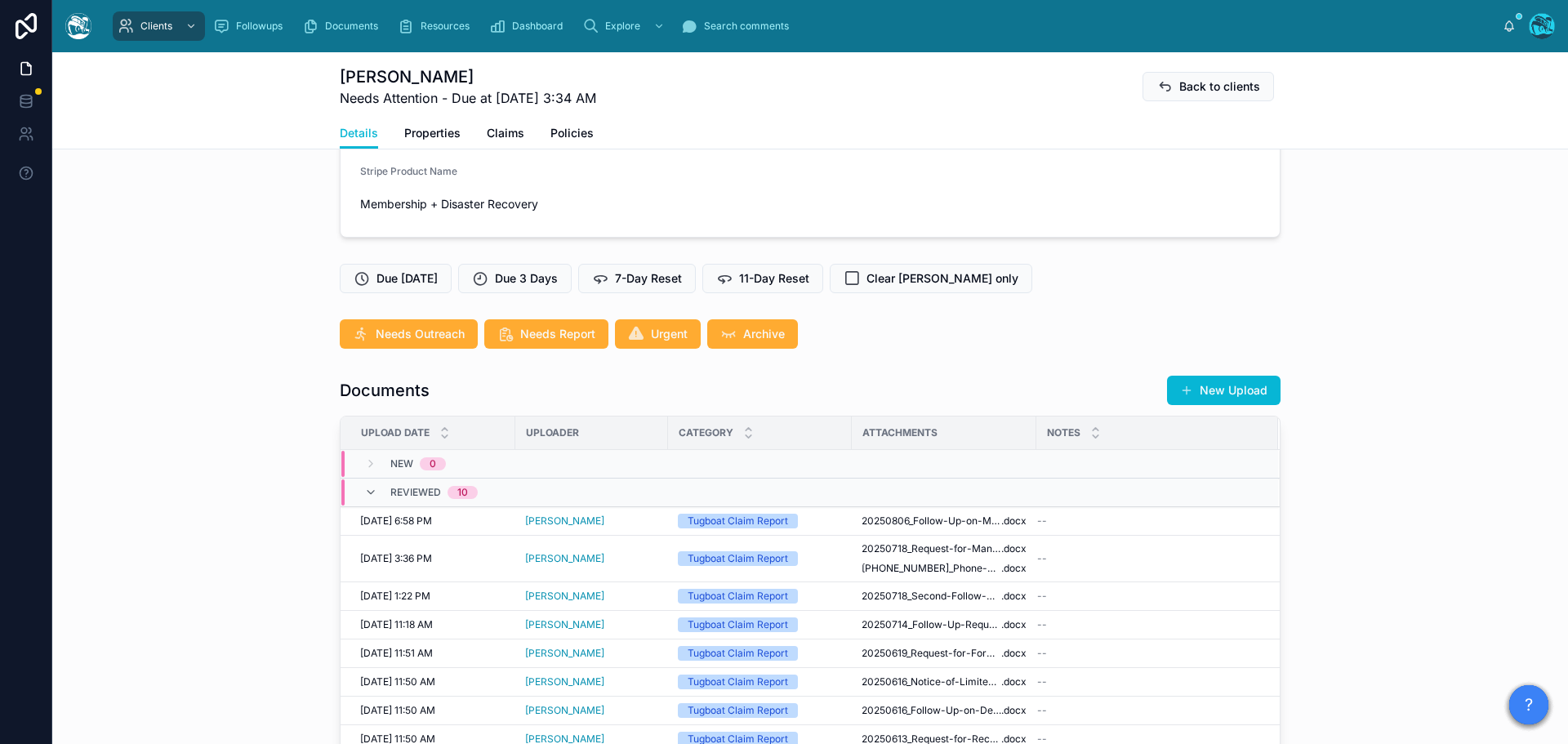
scroll to position [331, 0]
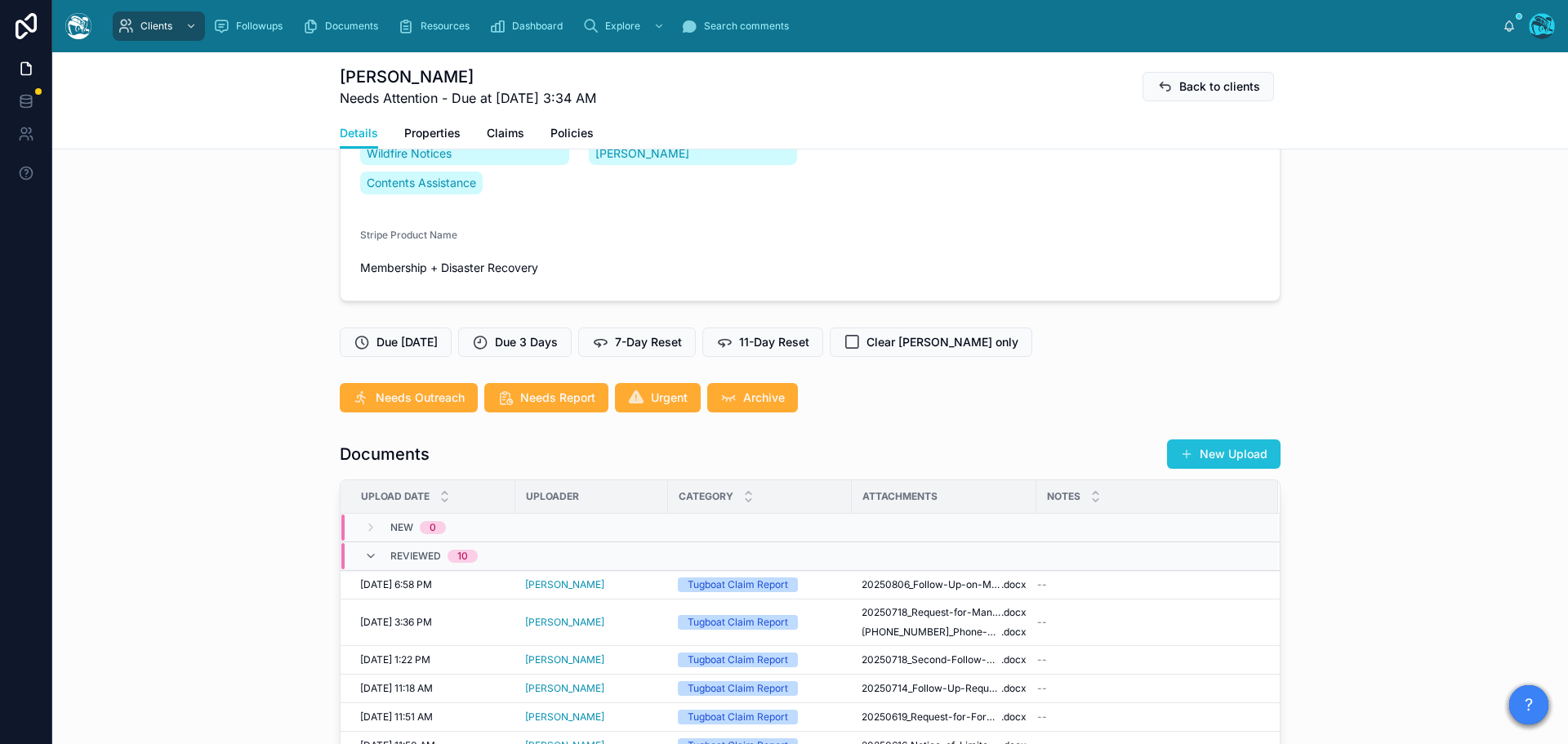
click at [1218, 459] on button "New Upload" at bounding box center [1224, 454] width 114 height 29
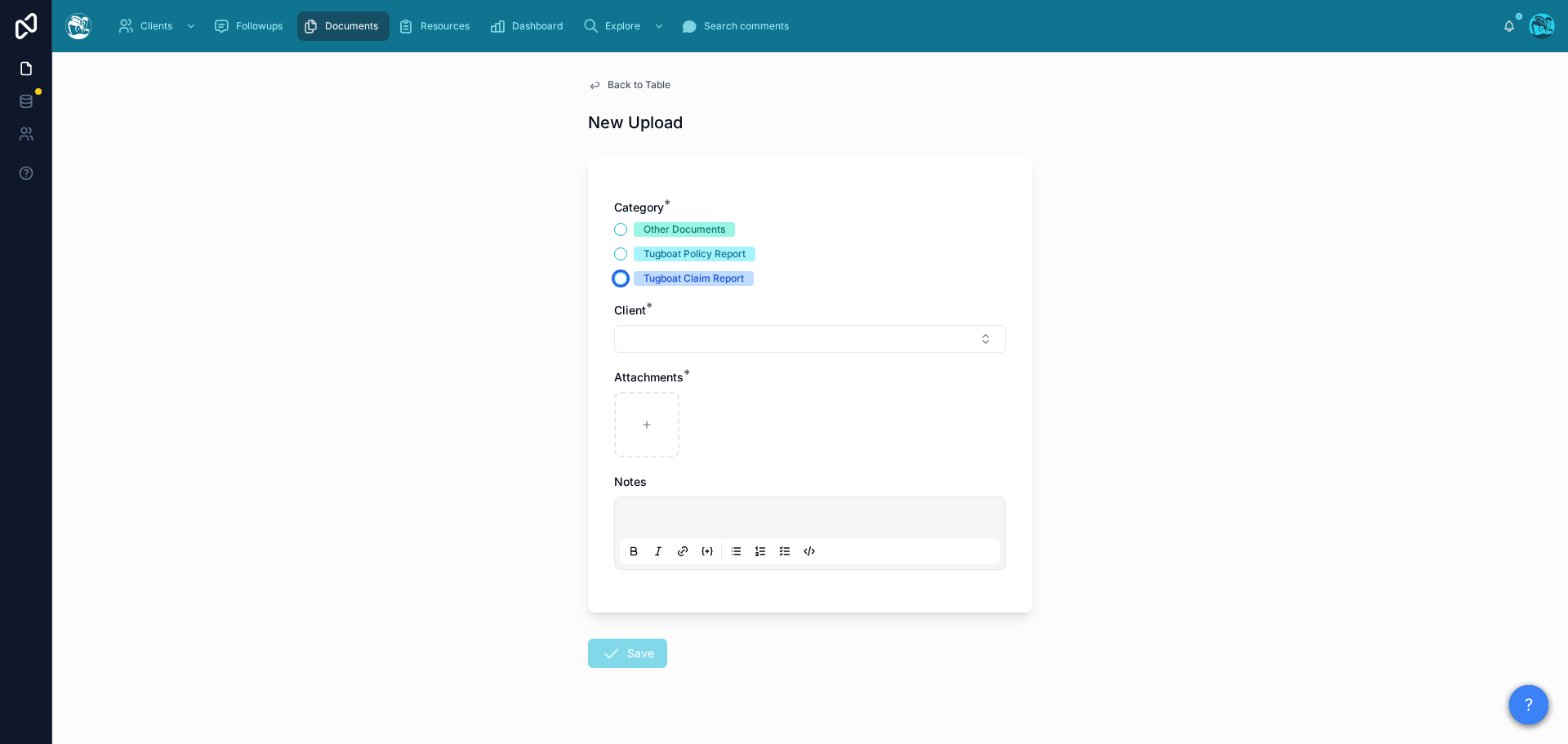
click at [614, 275] on button "Tugboat Claim Report" at bounding box center [621, 279] width 13 height 13
click at [661, 338] on button "Select Button" at bounding box center [810, 338] width 392 height 28
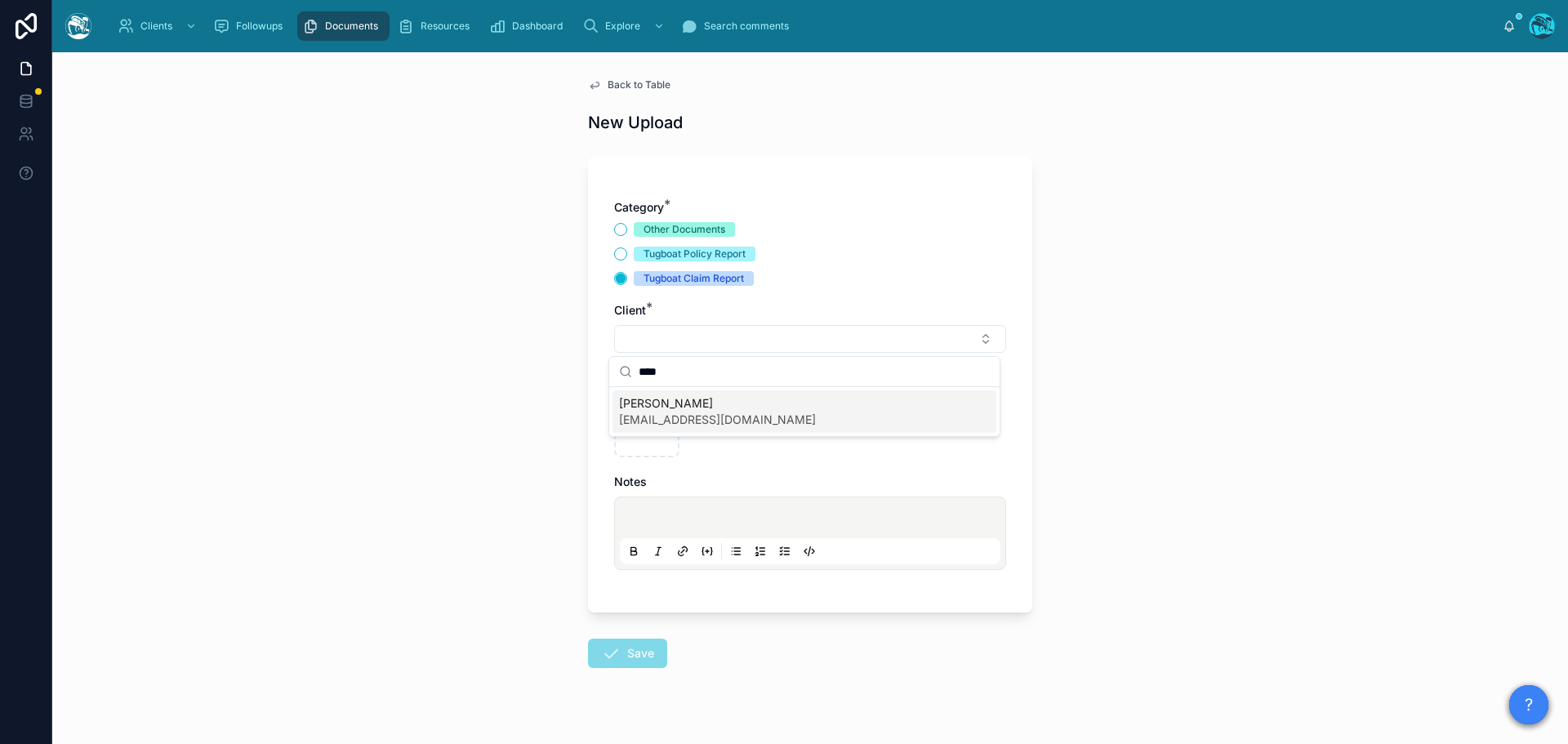
type input "****"
click at [659, 413] on span "[EMAIL_ADDRESS][DOMAIN_NAME]" at bounding box center [717, 420] width 197 height 17
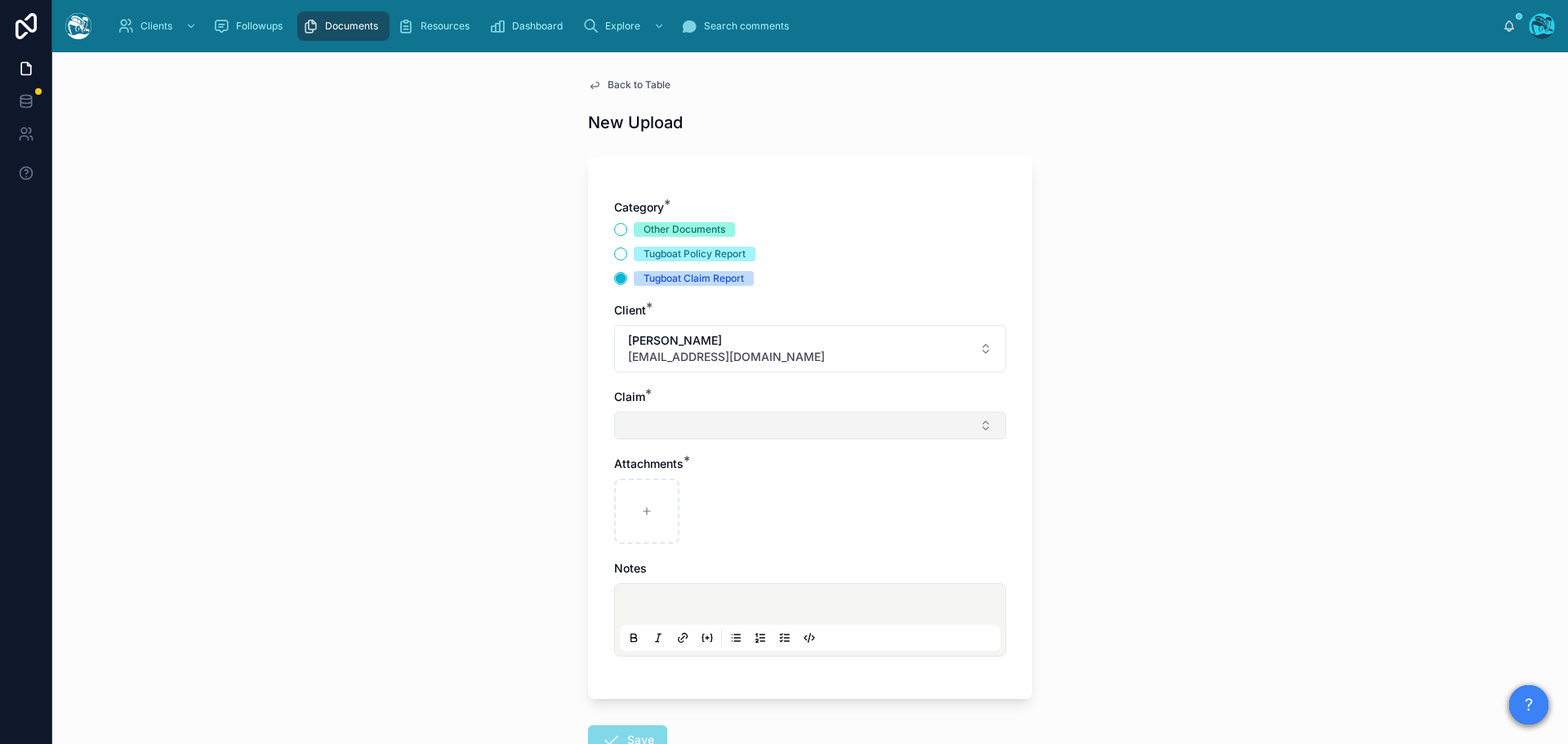
click at [640, 434] on button "Select Button" at bounding box center [810, 425] width 392 height 28
click at [646, 488] on span "[PERSON_NAME] Fire" at bounding box center [676, 490] width 116 height 17
click at [640, 506] on div at bounding box center [647, 515] width 65 height 65
type input "**********"
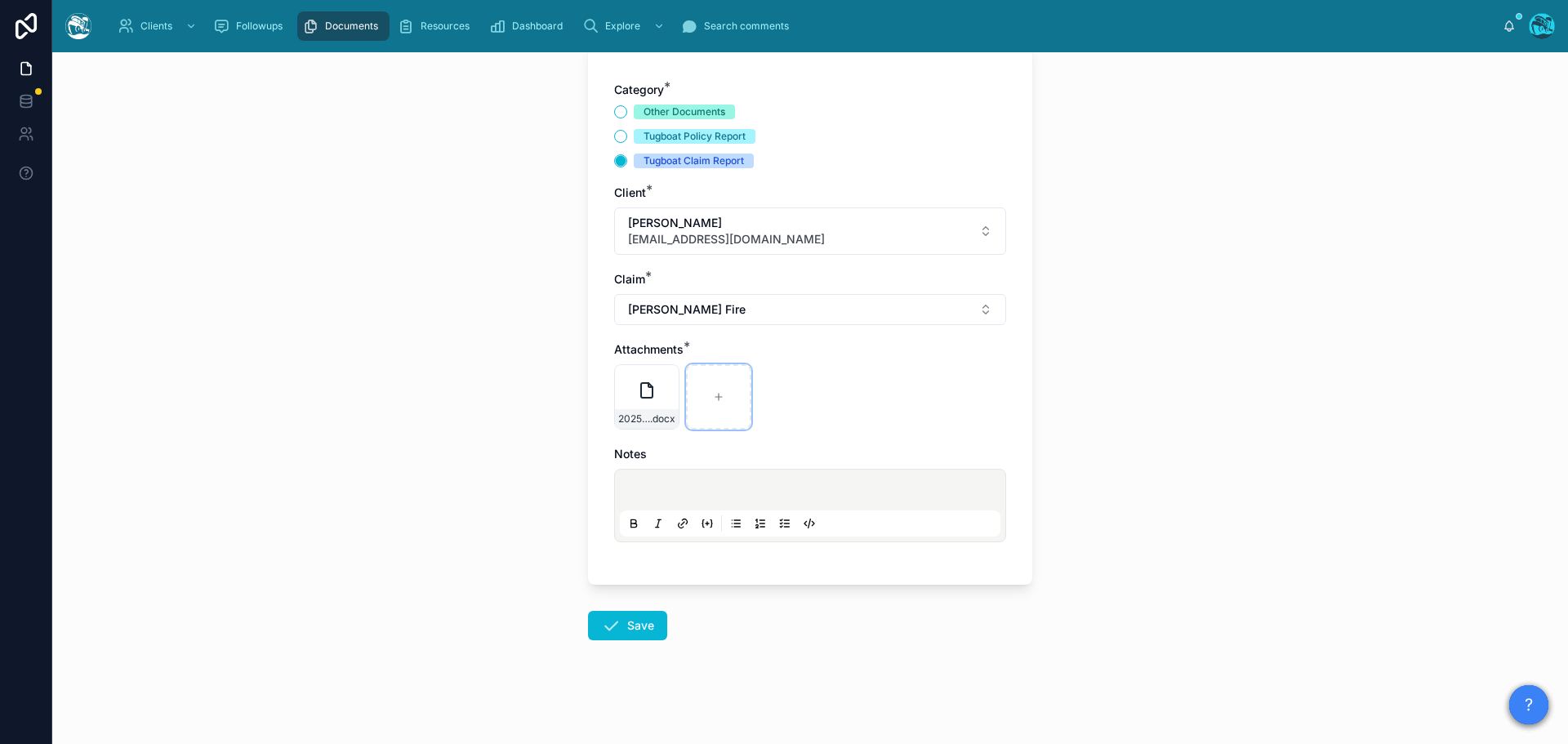
scroll to position [118, 0]
click at [613, 622] on icon at bounding box center [610, 624] width 19 height 19
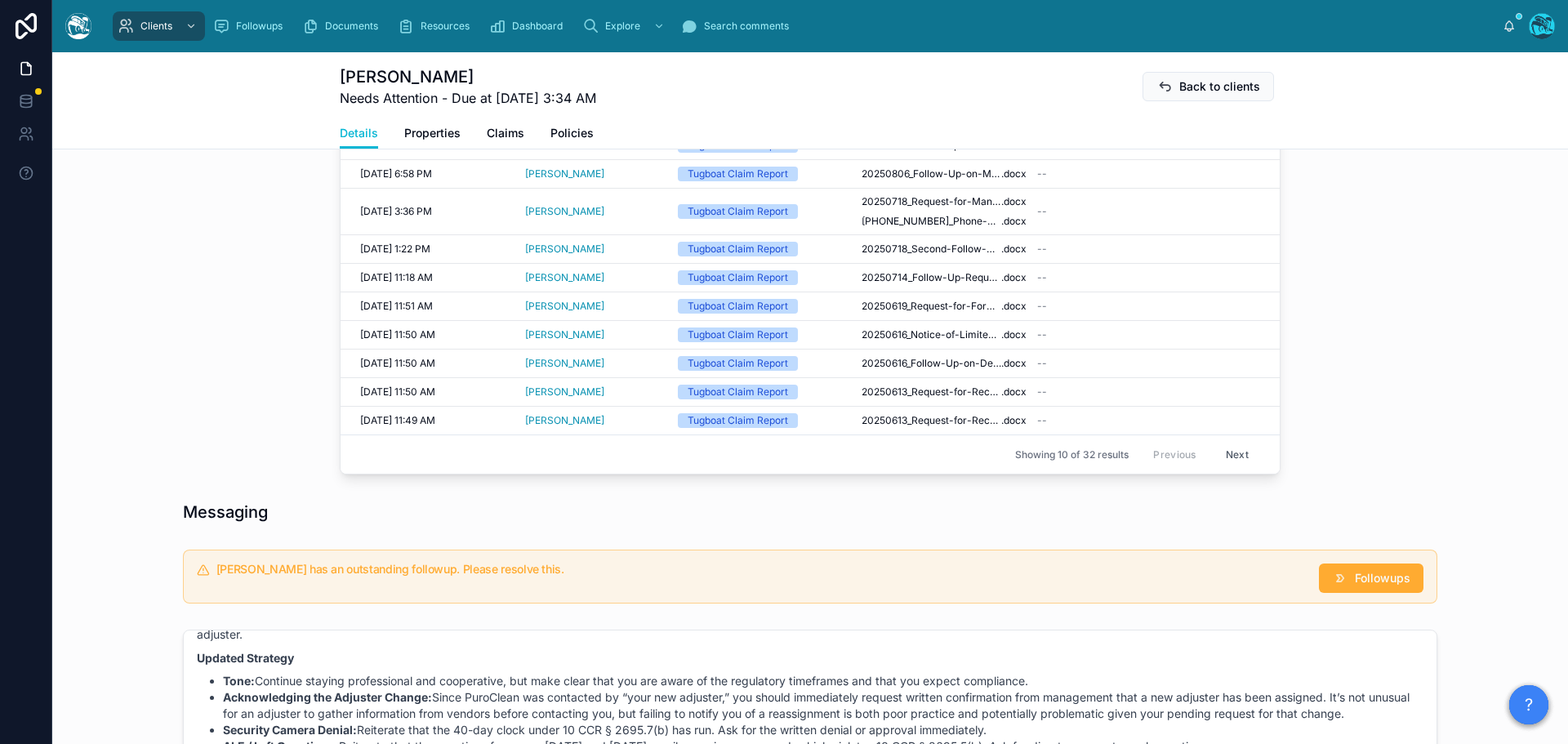
scroll to position [772, 0]
click at [1339, 577] on icon at bounding box center [1340, 577] width 17 height 17
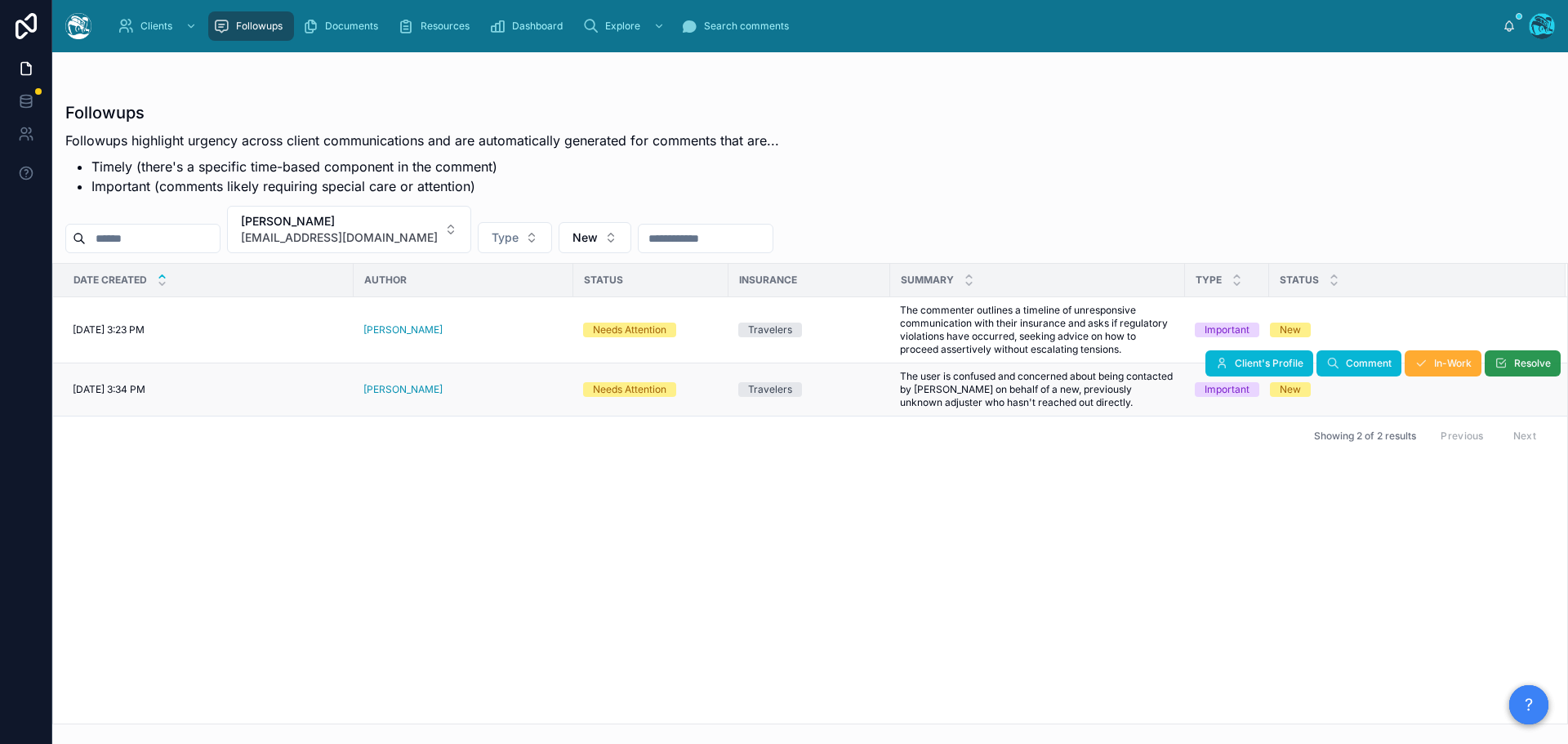
click at [1527, 359] on span "Resolve" at bounding box center [1532, 363] width 37 height 13
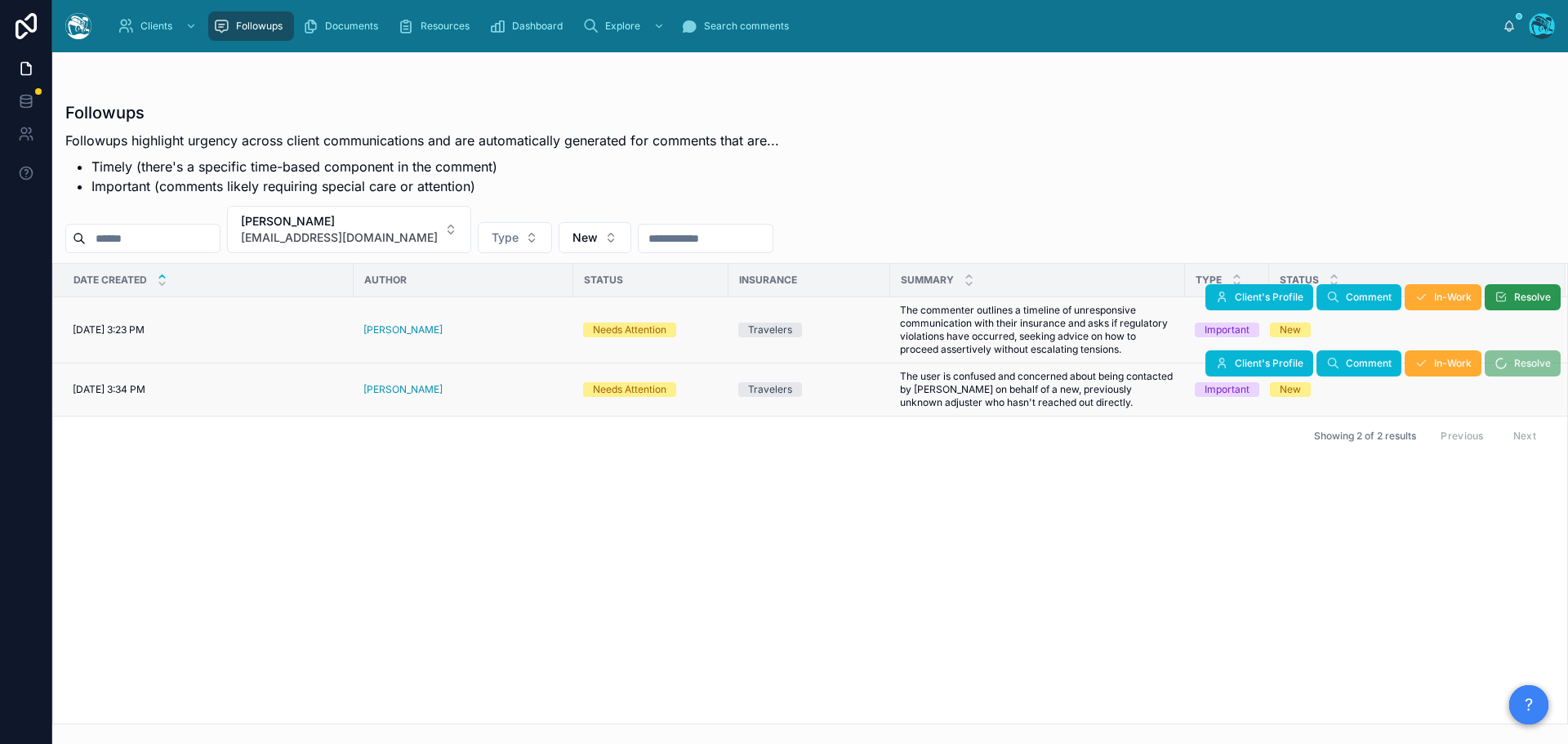
click at [1516, 295] on span "Resolve" at bounding box center [1532, 297] width 37 height 13
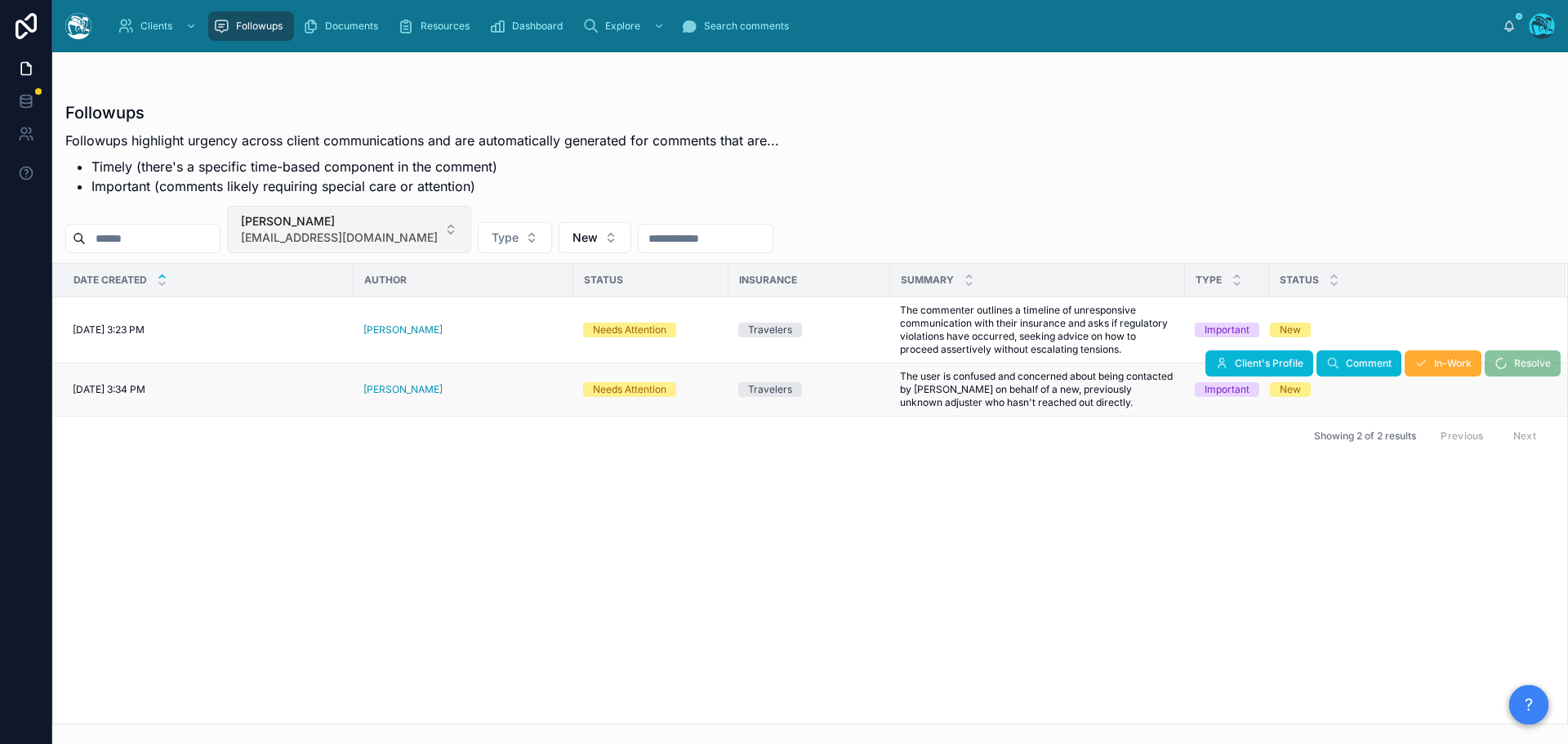
click at [425, 227] on button "Ellen Rippberger erippberger@gmail.com" at bounding box center [349, 229] width 244 height 48
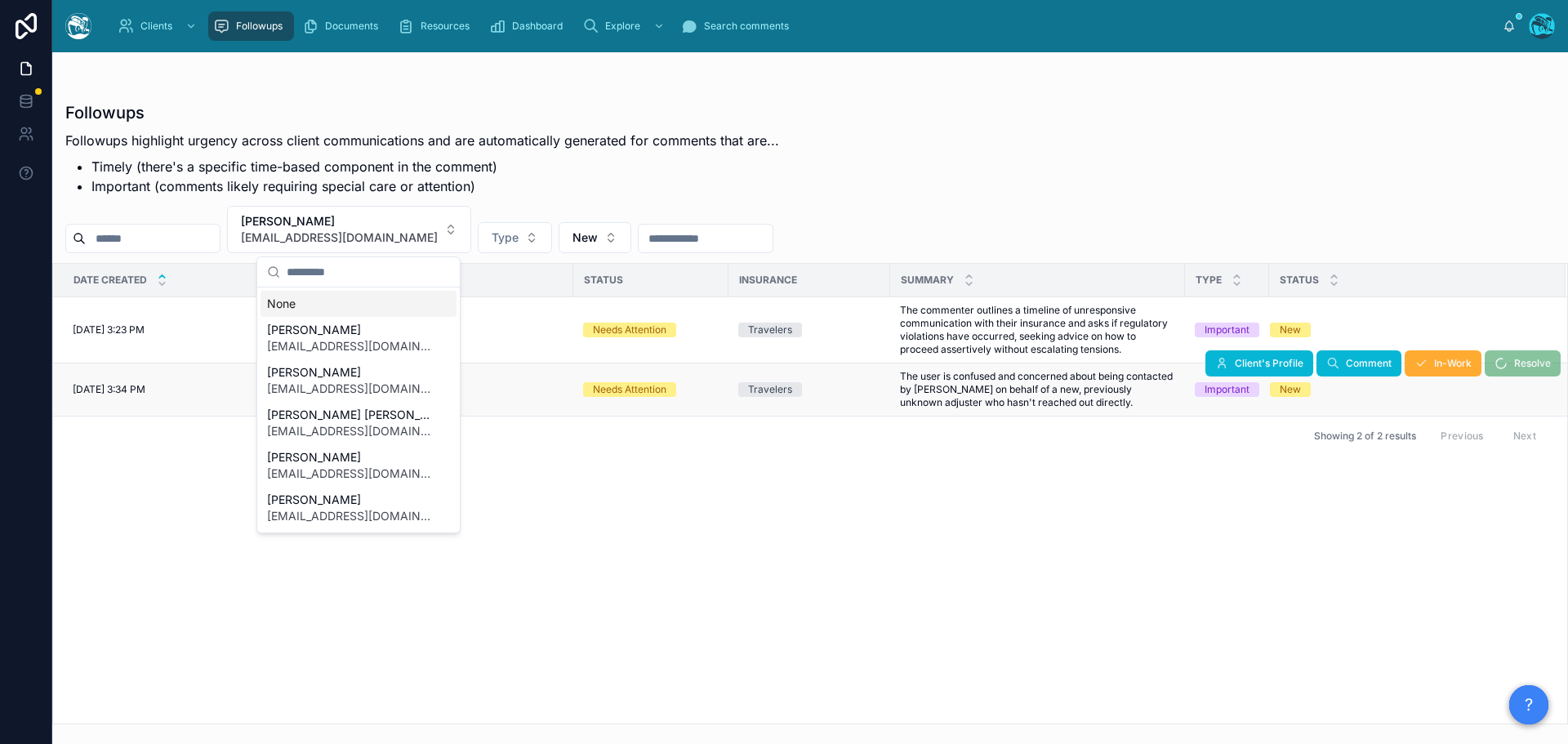
click at [288, 305] on div "None" at bounding box center [358, 303] width 196 height 26
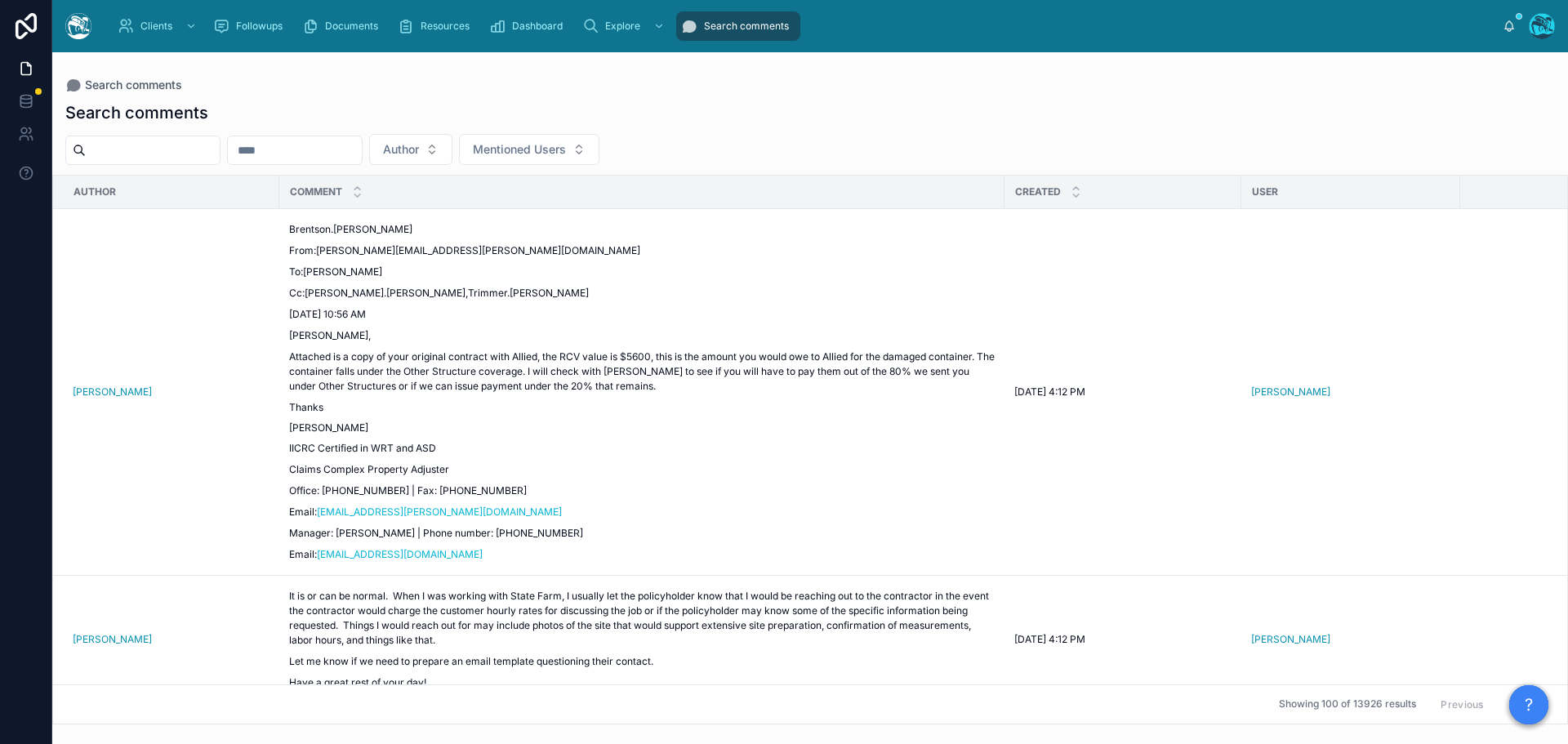
click at [205, 151] on input "text" at bounding box center [152, 150] width 134 height 23
type input "********"
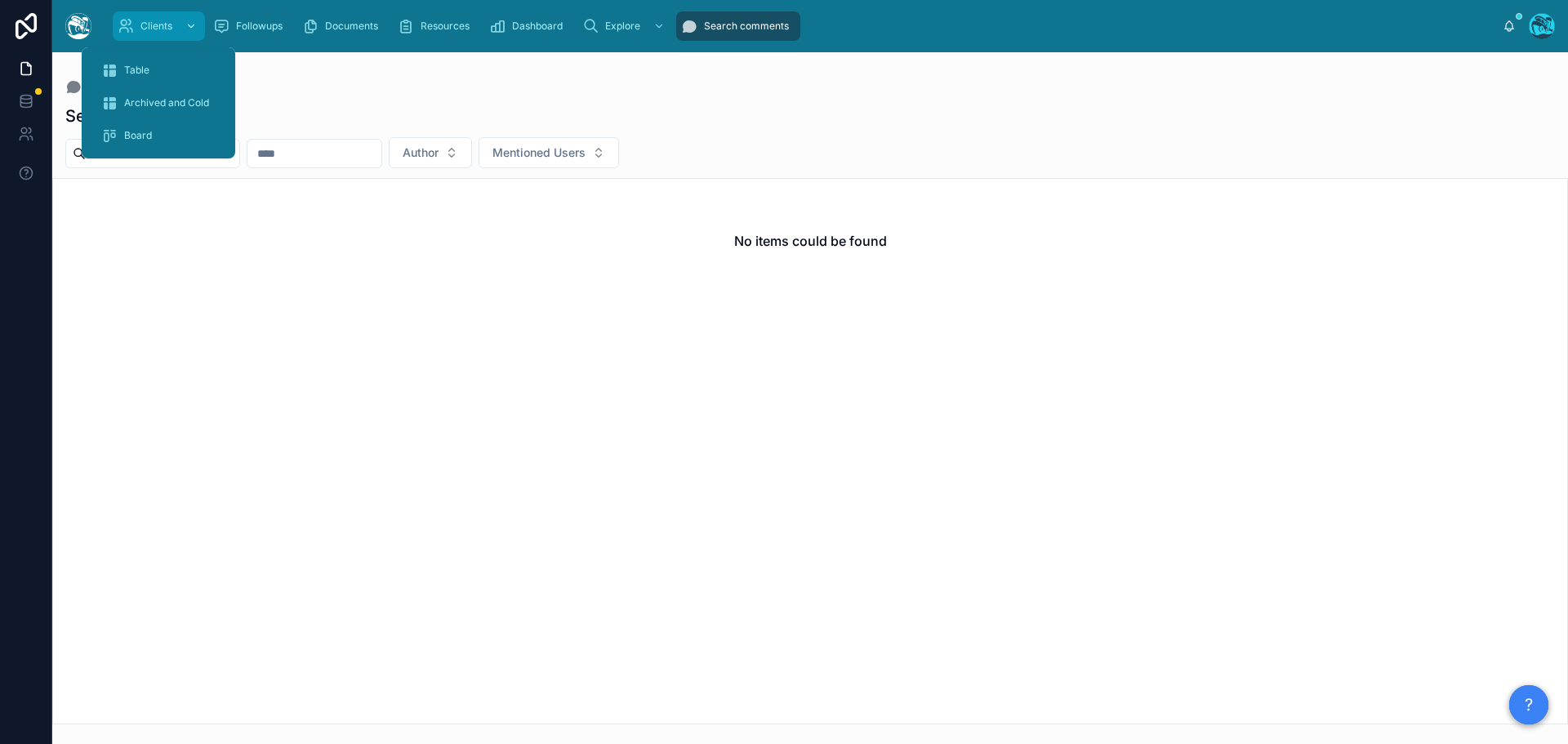
click at [177, 27] on div "Clients" at bounding box center [158, 26] width 83 height 26
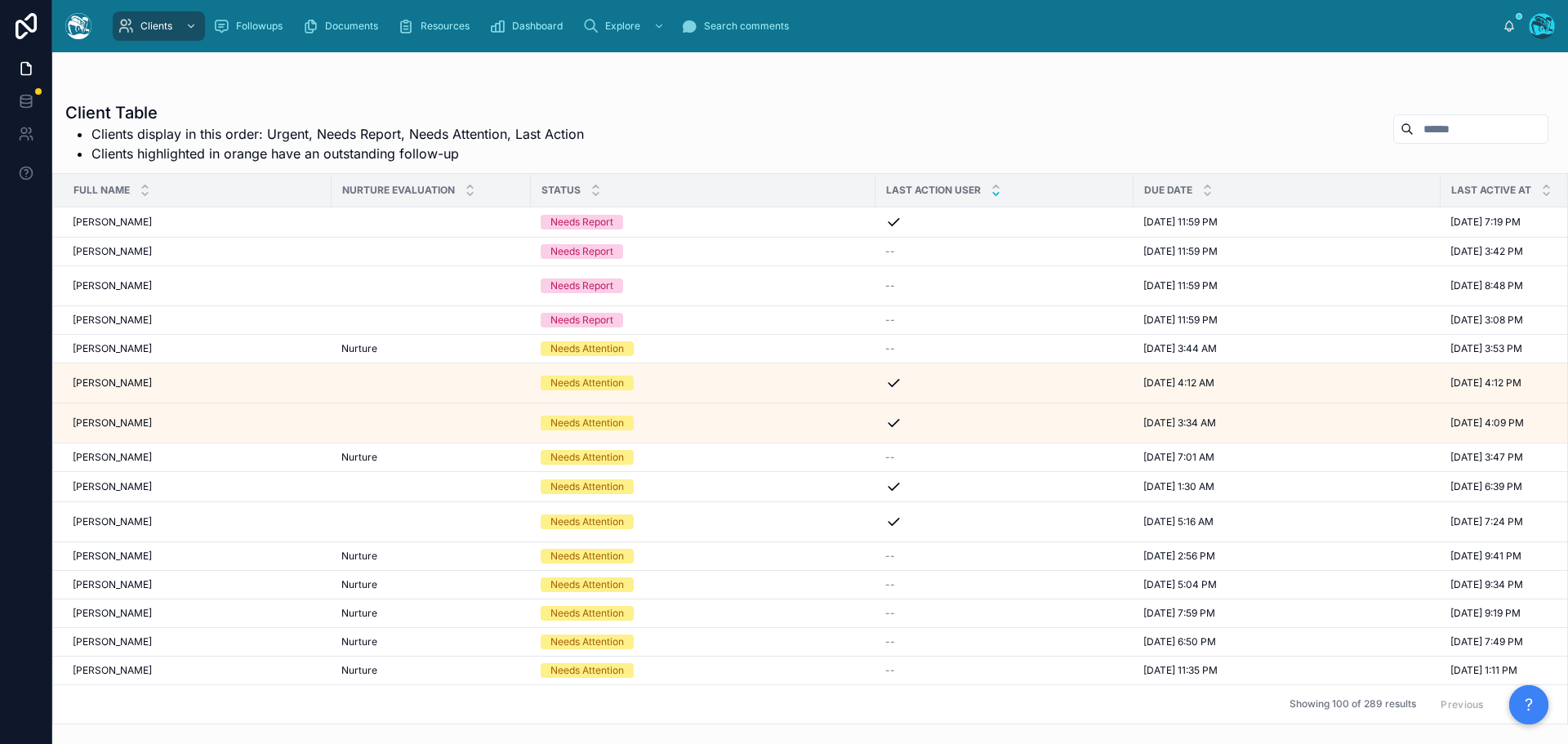
click at [990, 195] on icon at bounding box center [995, 193] width 11 height 11
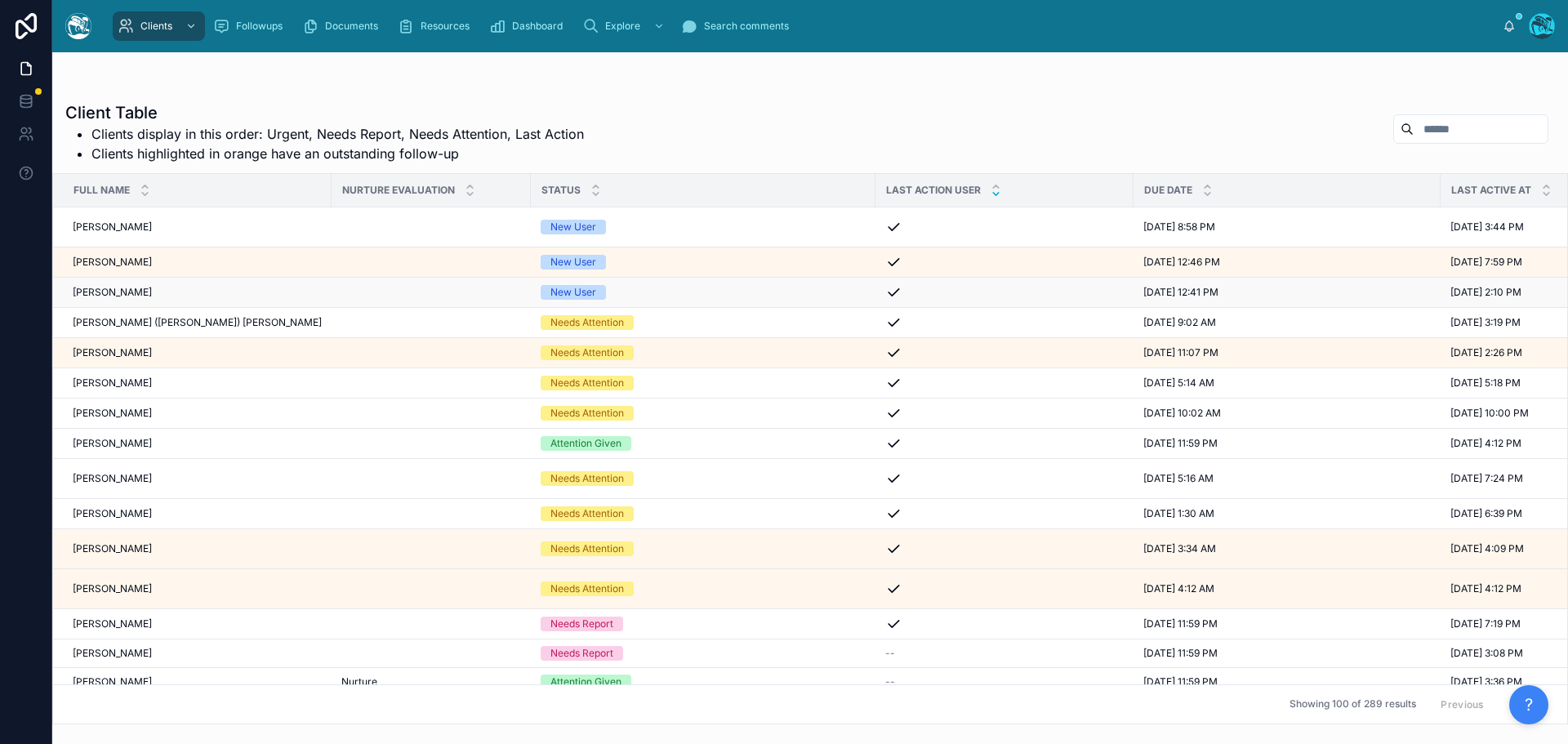
click at [150, 294] on div "Lydia Whitlock Lydia Whitlock" at bounding box center [198, 292] width 249 height 13
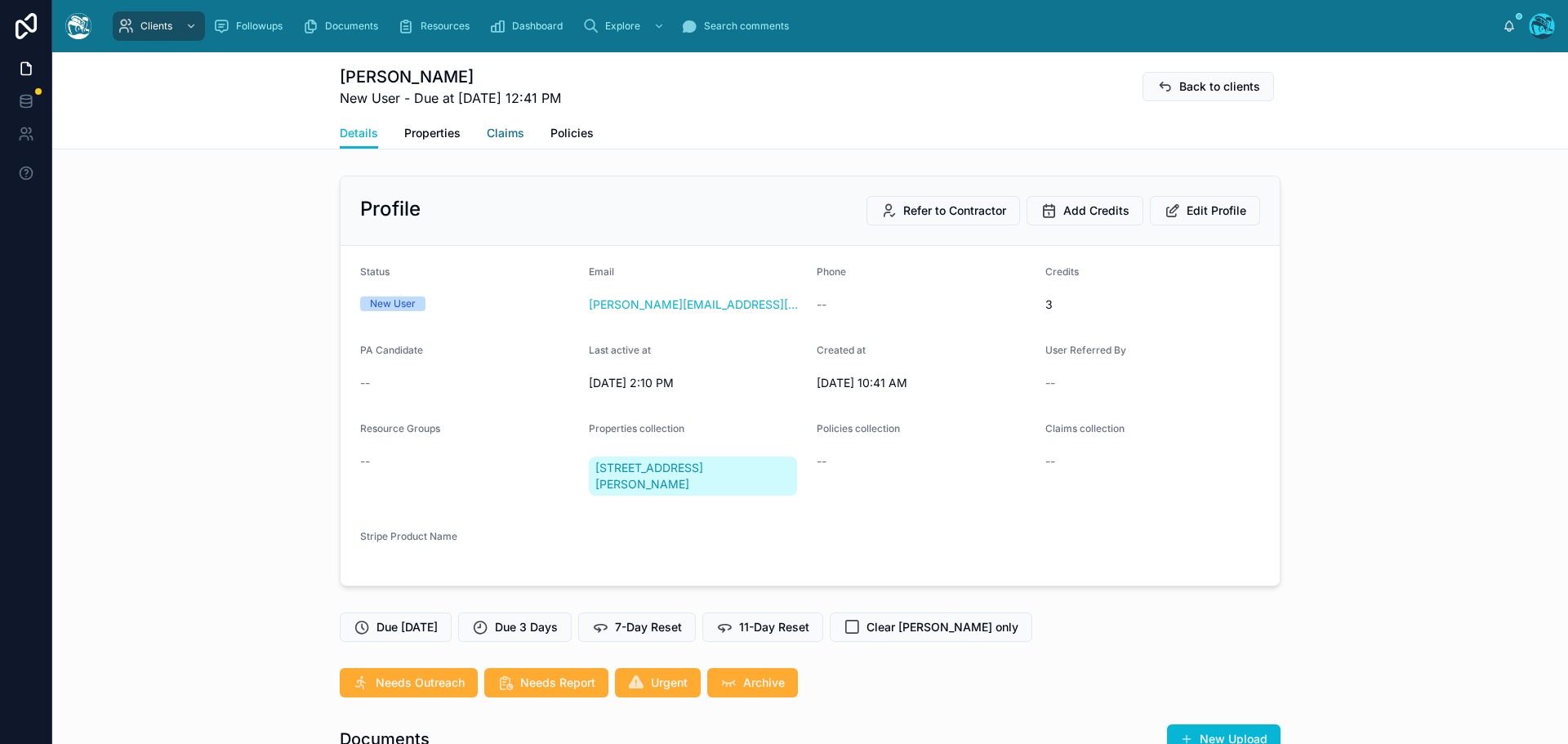
click at [501, 132] on span "Claims" at bounding box center [505, 133] width 38 height 17
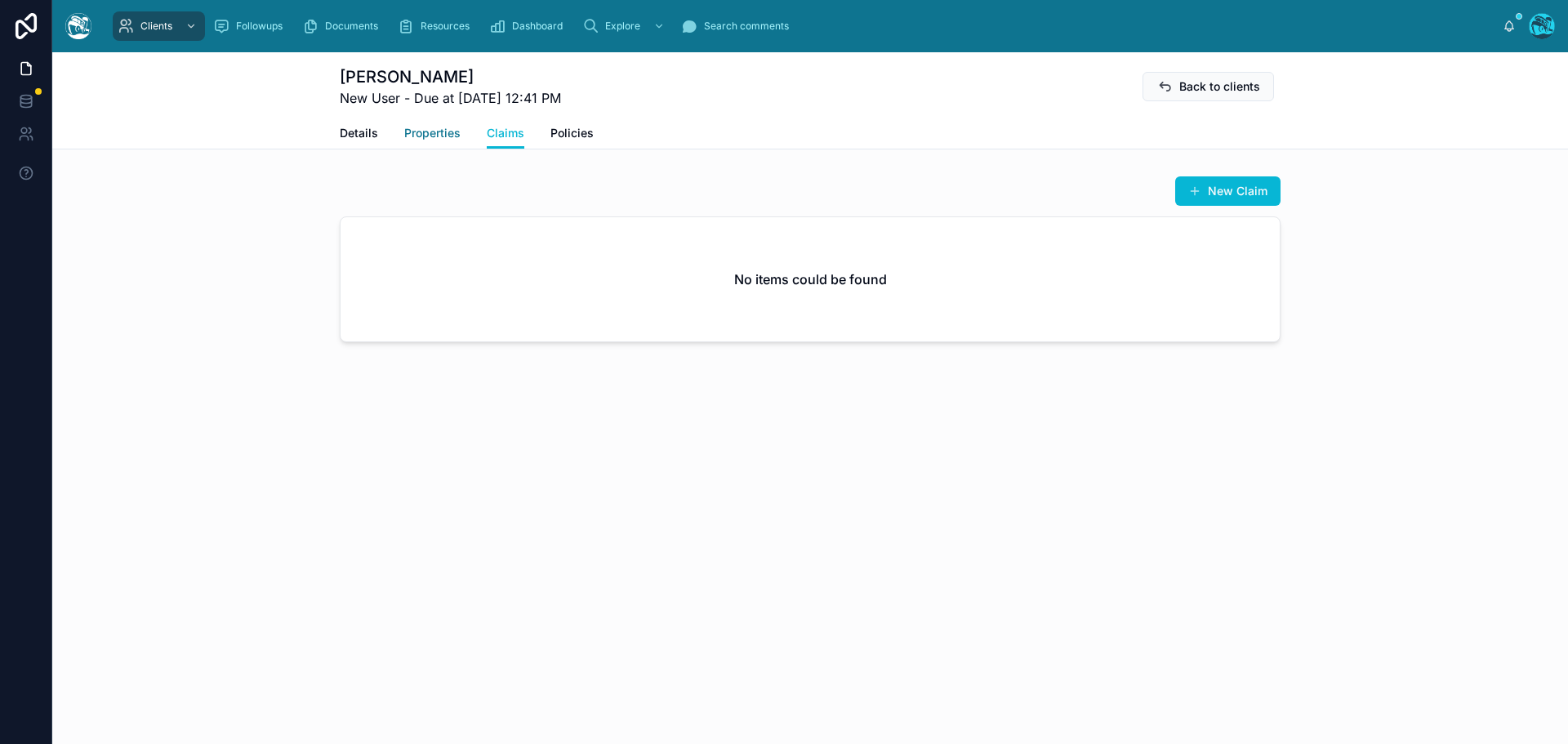
click at [444, 132] on span "Properties" at bounding box center [432, 133] width 56 height 17
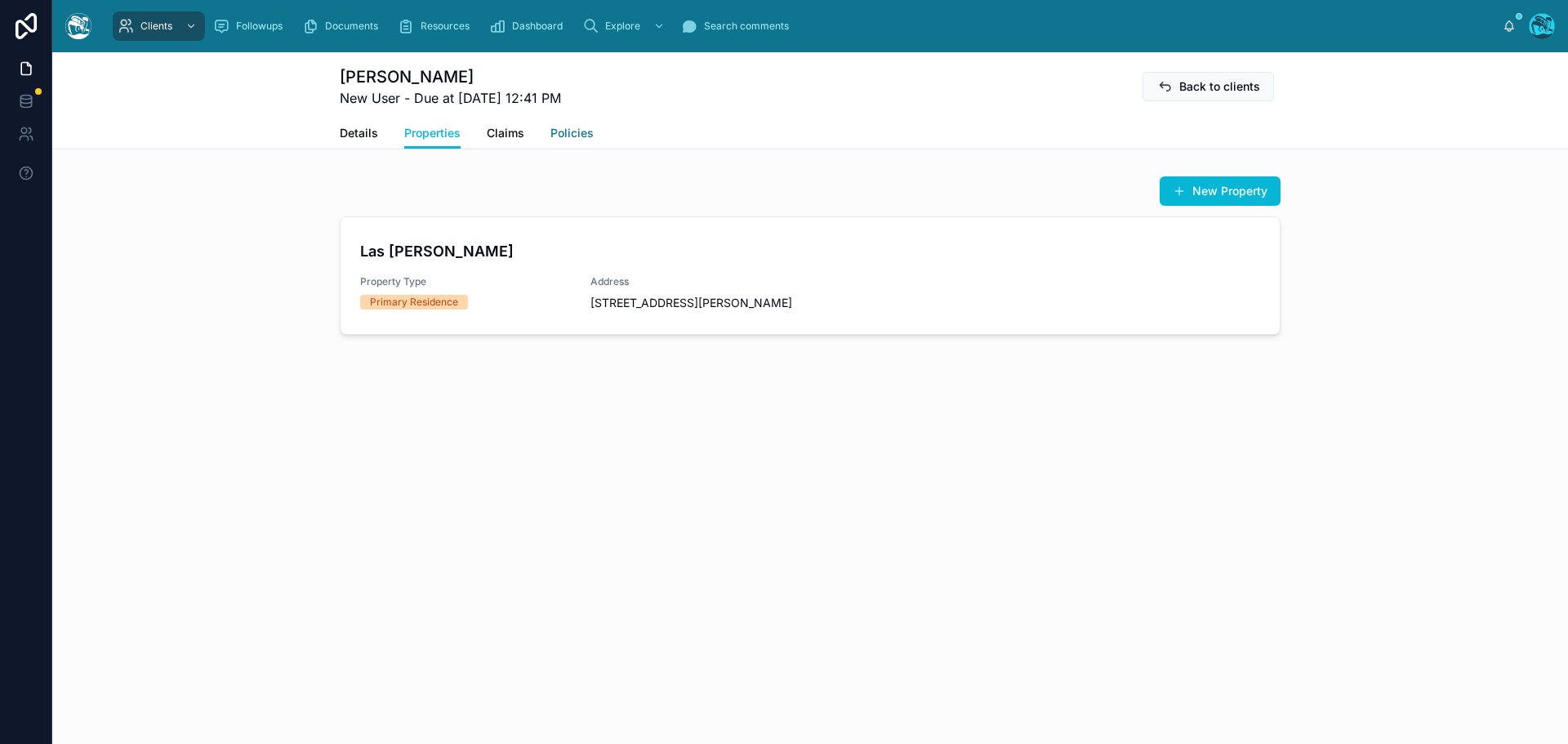
click at [573, 135] on span "Policies" at bounding box center [572, 133] width 44 height 17
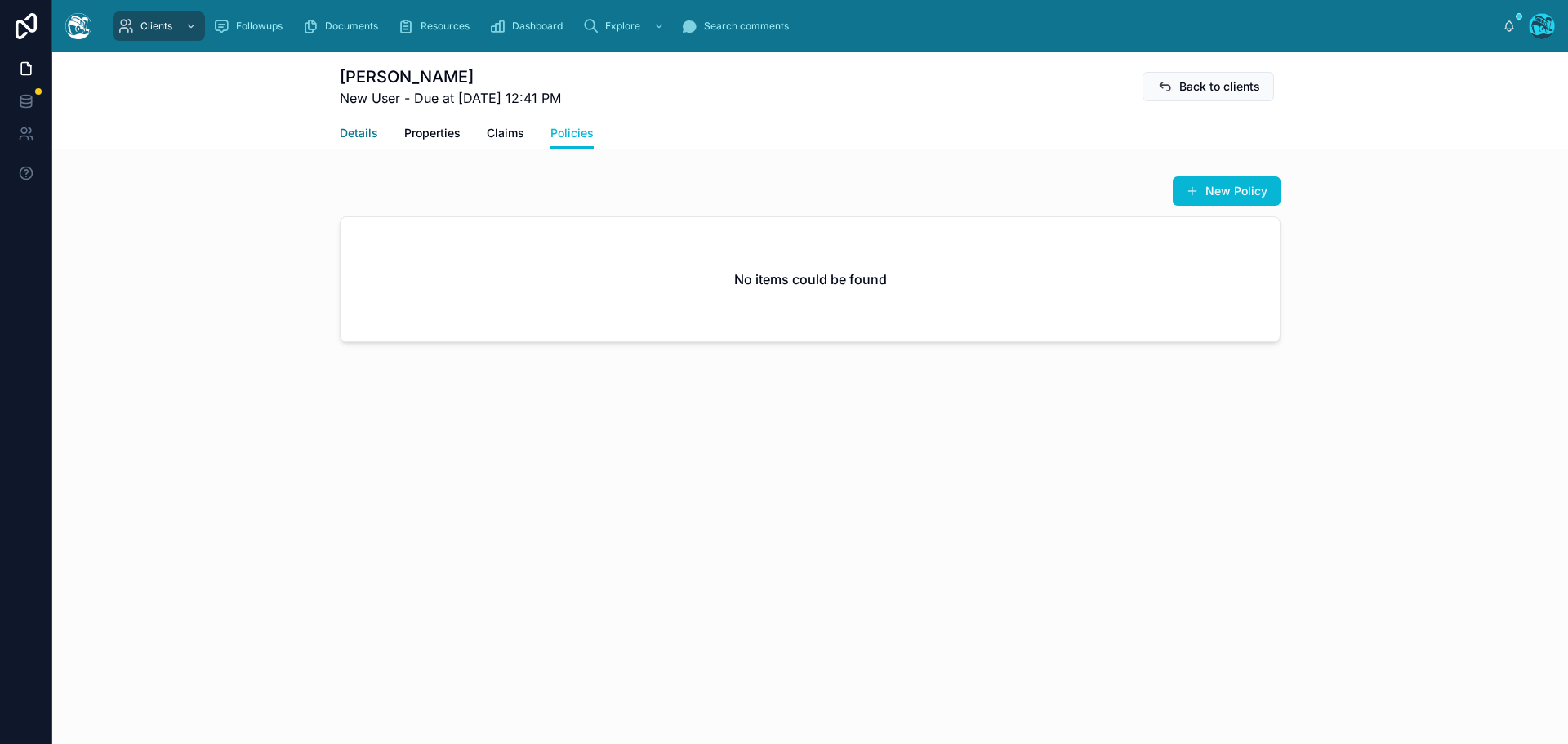
click at [359, 131] on span "Details" at bounding box center [359, 133] width 39 height 17
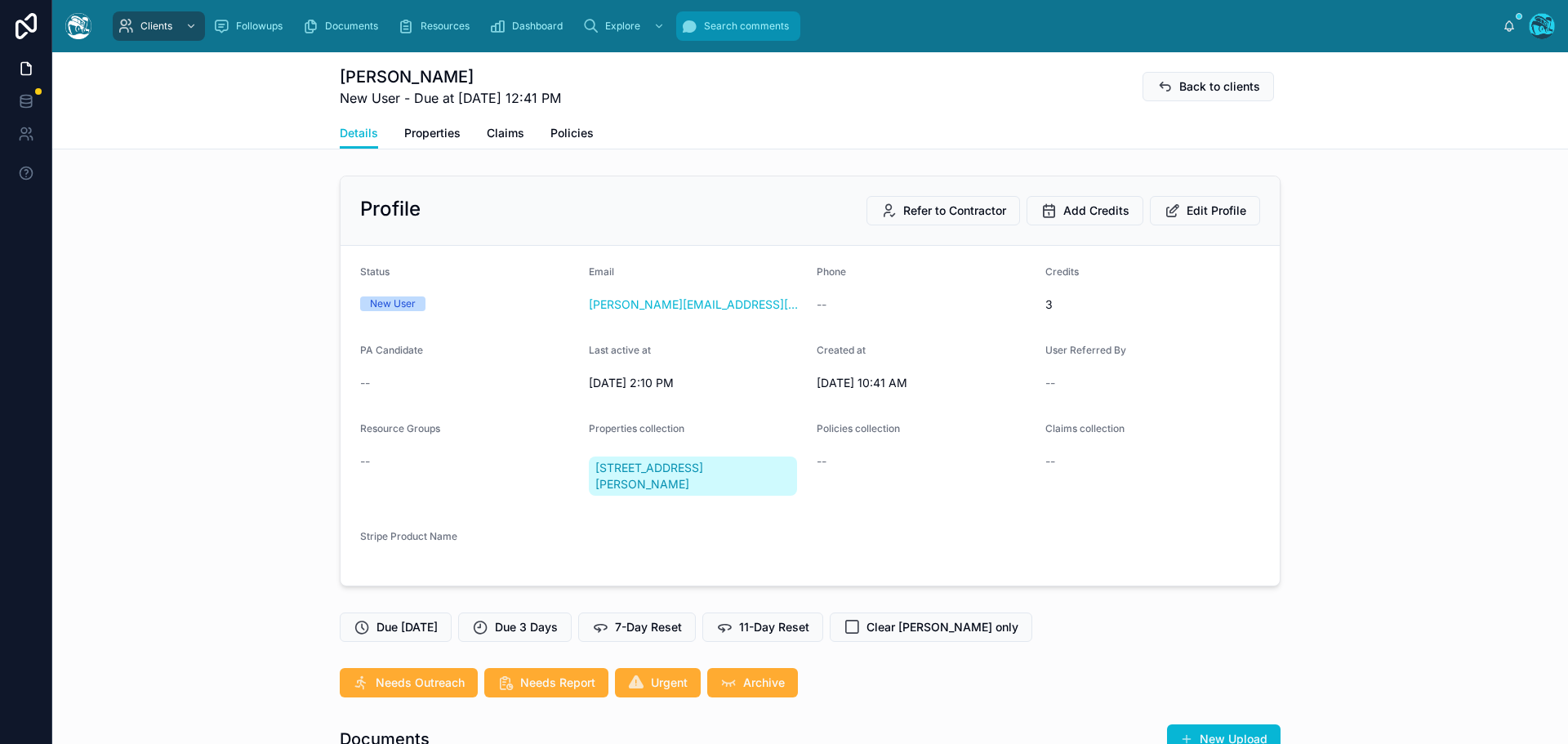
click at [765, 24] on span "Search comments" at bounding box center [746, 26] width 85 height 13
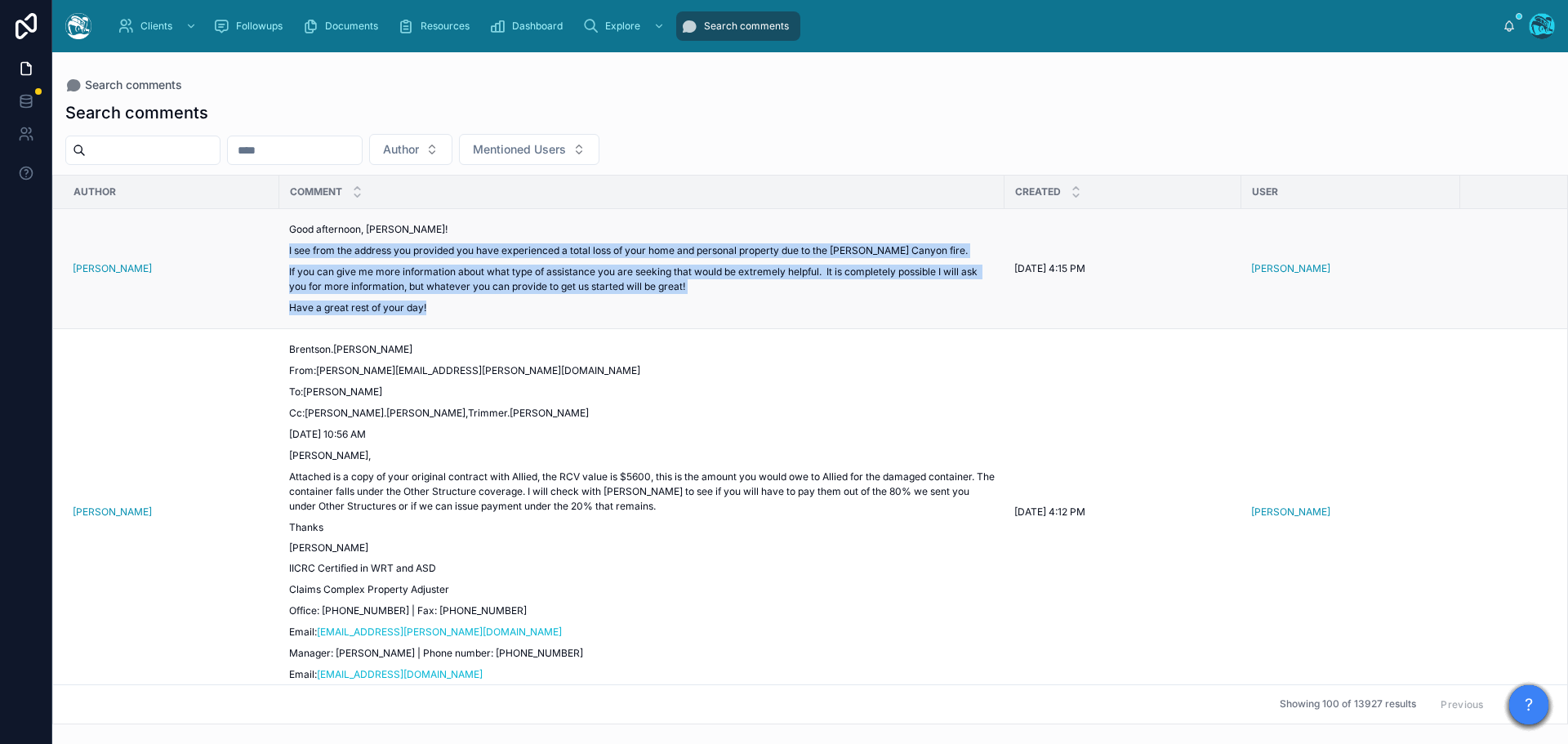
drag, startPoint x: 433, startPoint y: 305, endPoint x: 283, endPoint y: 243, distance: 162.3
click at [283, 243] on td "Good afternoon, Ms. Whitlock! I see from the address you provided you have expe…" at bounding box center [642, 269] width 725 height 120
copy div "I see from the address you provided you have experienced a total loss of your h…"
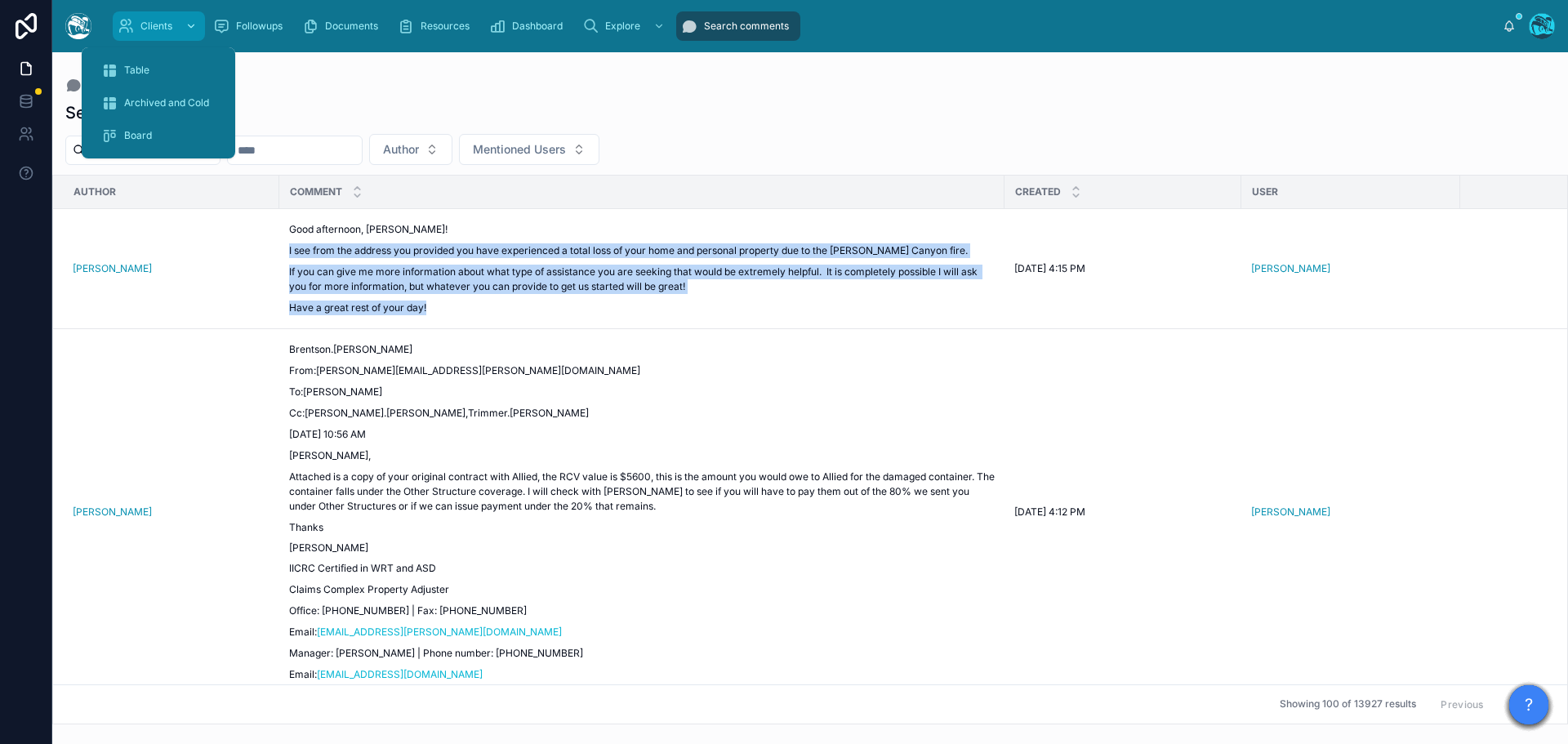
click at [140, 26] on div "Clients" at bounding box center [158, 26] width 83 height 26
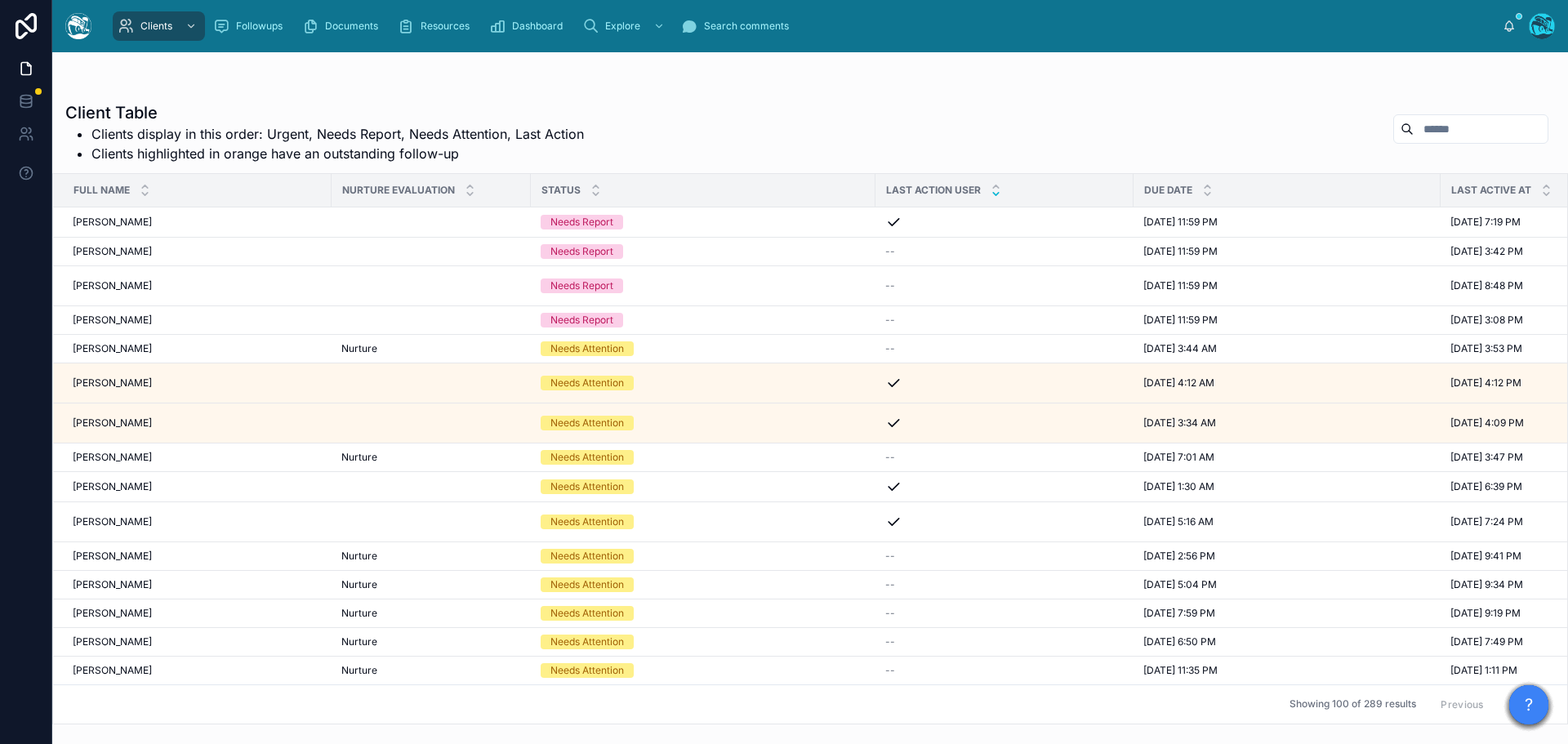
click at [993, 193] on icon at bounding box center [995, 193] width 6 height 3
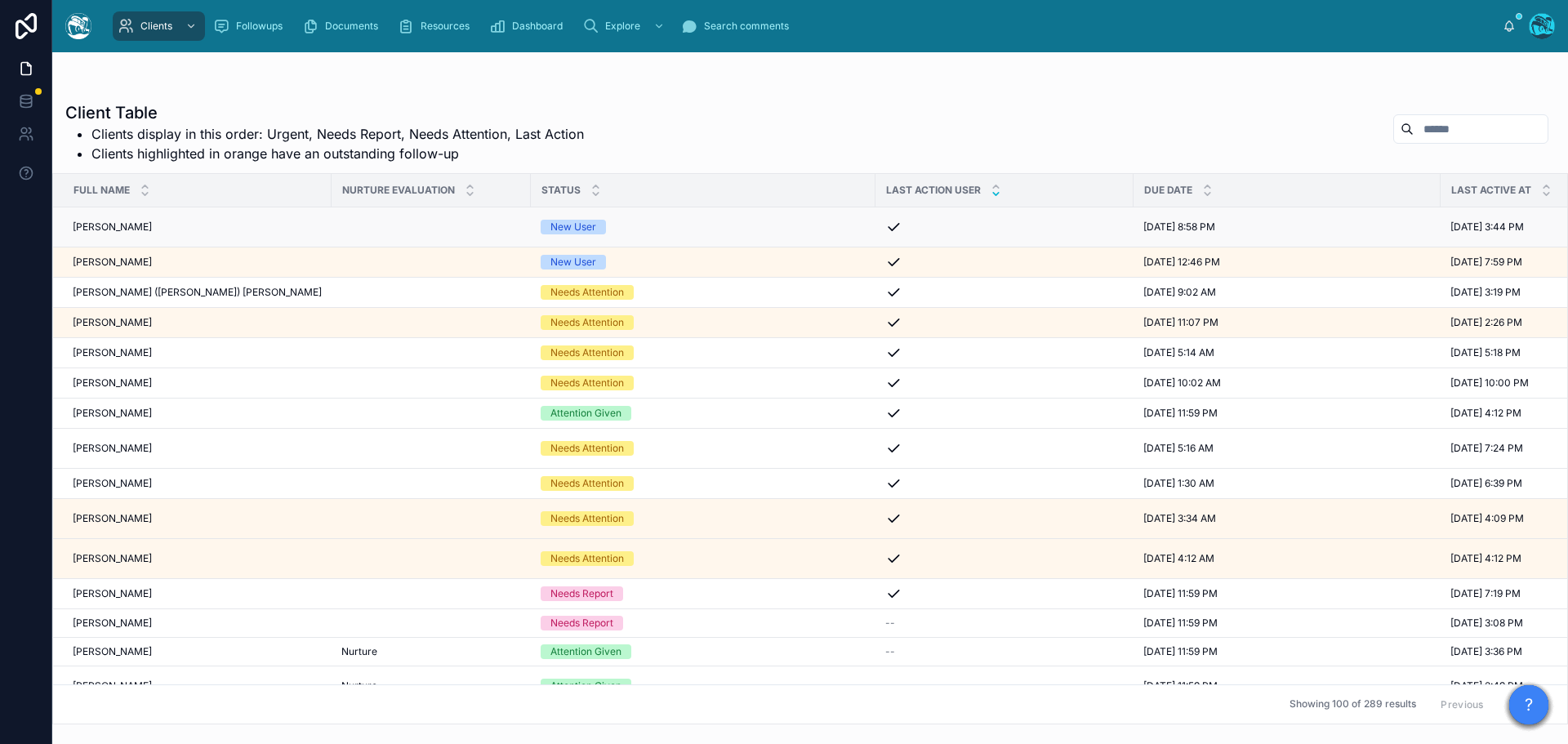
click at [175, 223] on div "Susan Schwartz Susan Schwartz" at bounding box center [198, 227] width 249 height 13
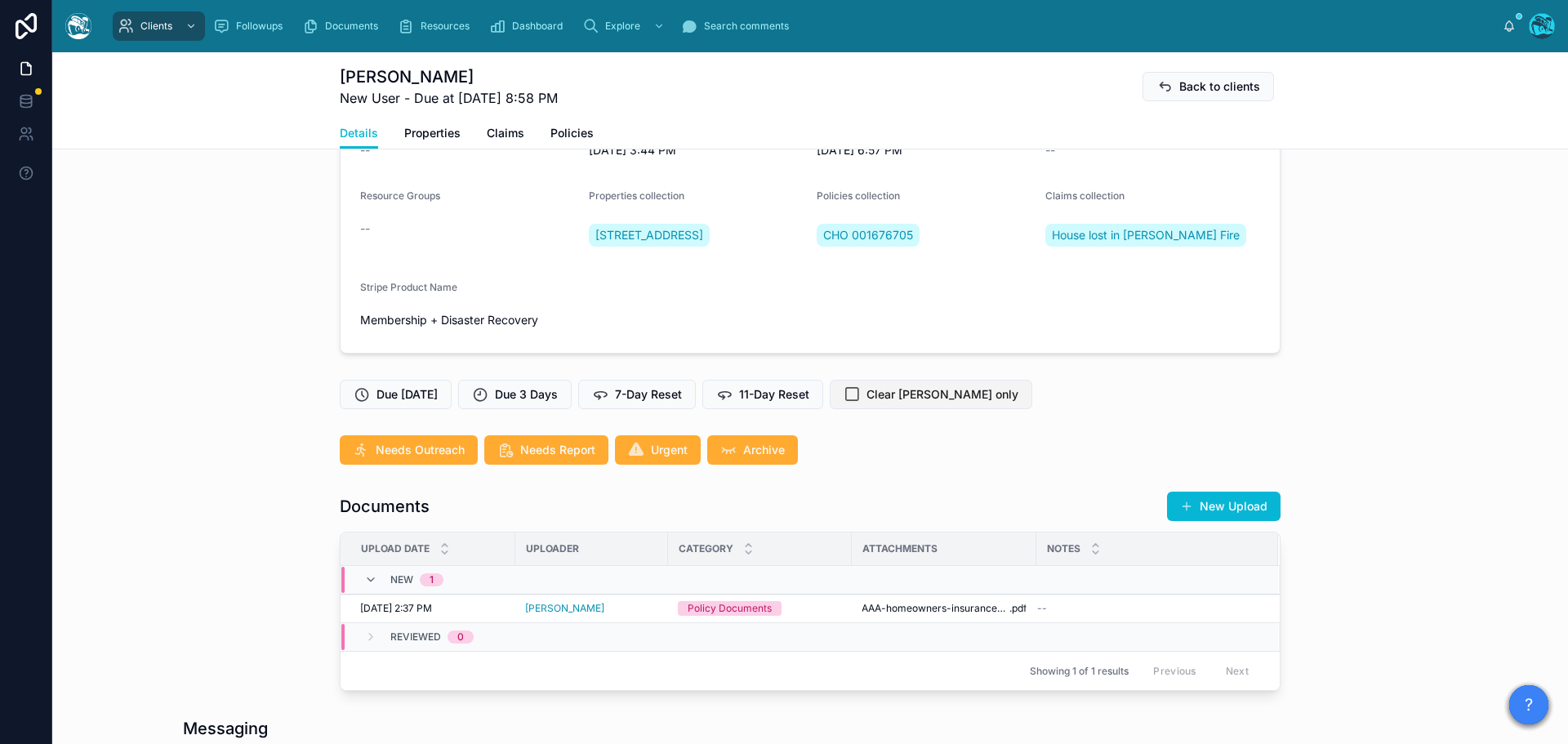
scroll to position [408, 0]
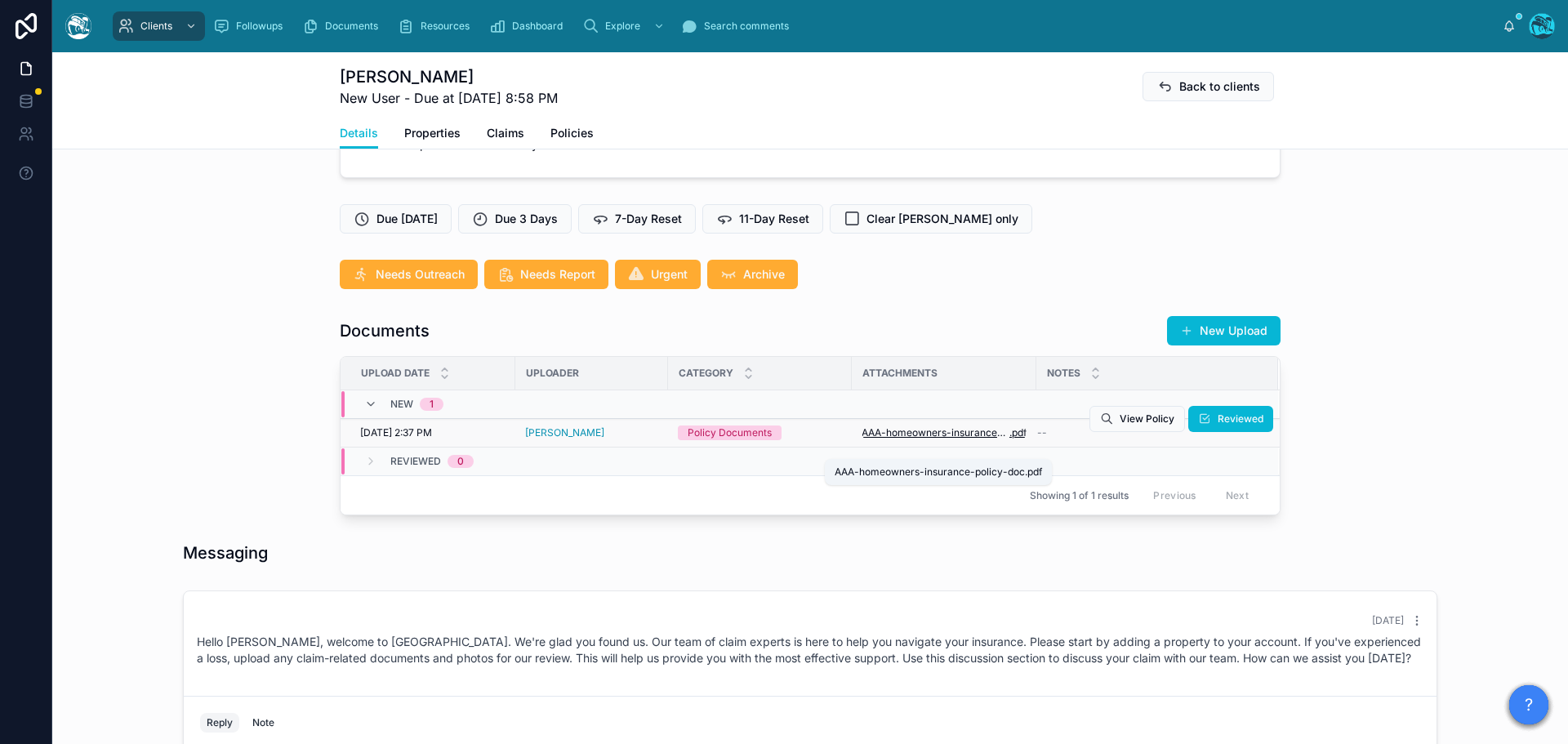
click at [945, 439] on span "AAA-homeowners-insurance-policy-doc" at bounding box center [935, 433] width 148 height 13
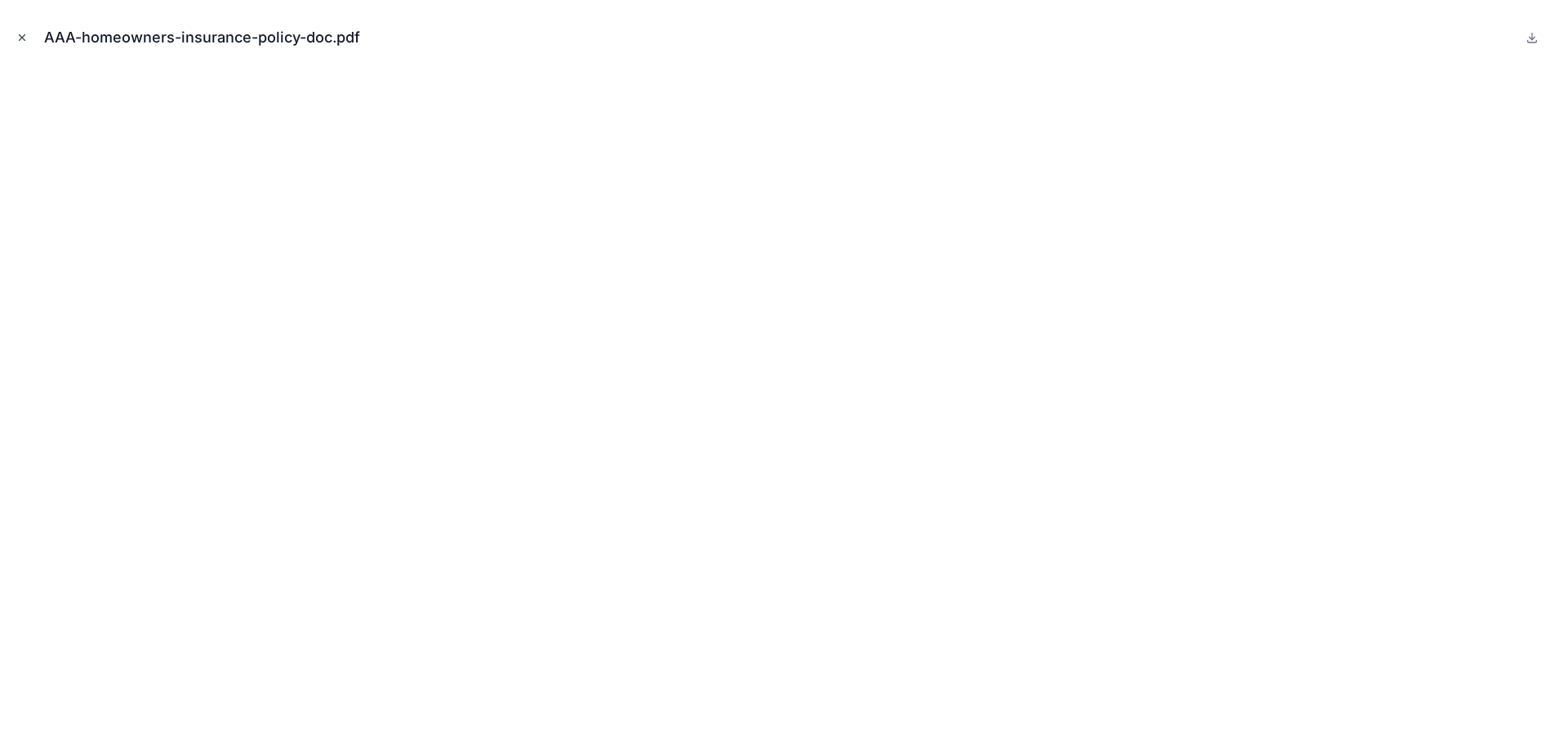
click at [19, 33] on icon "Close modal" at bounding box center [23, 38] width 12 height 12
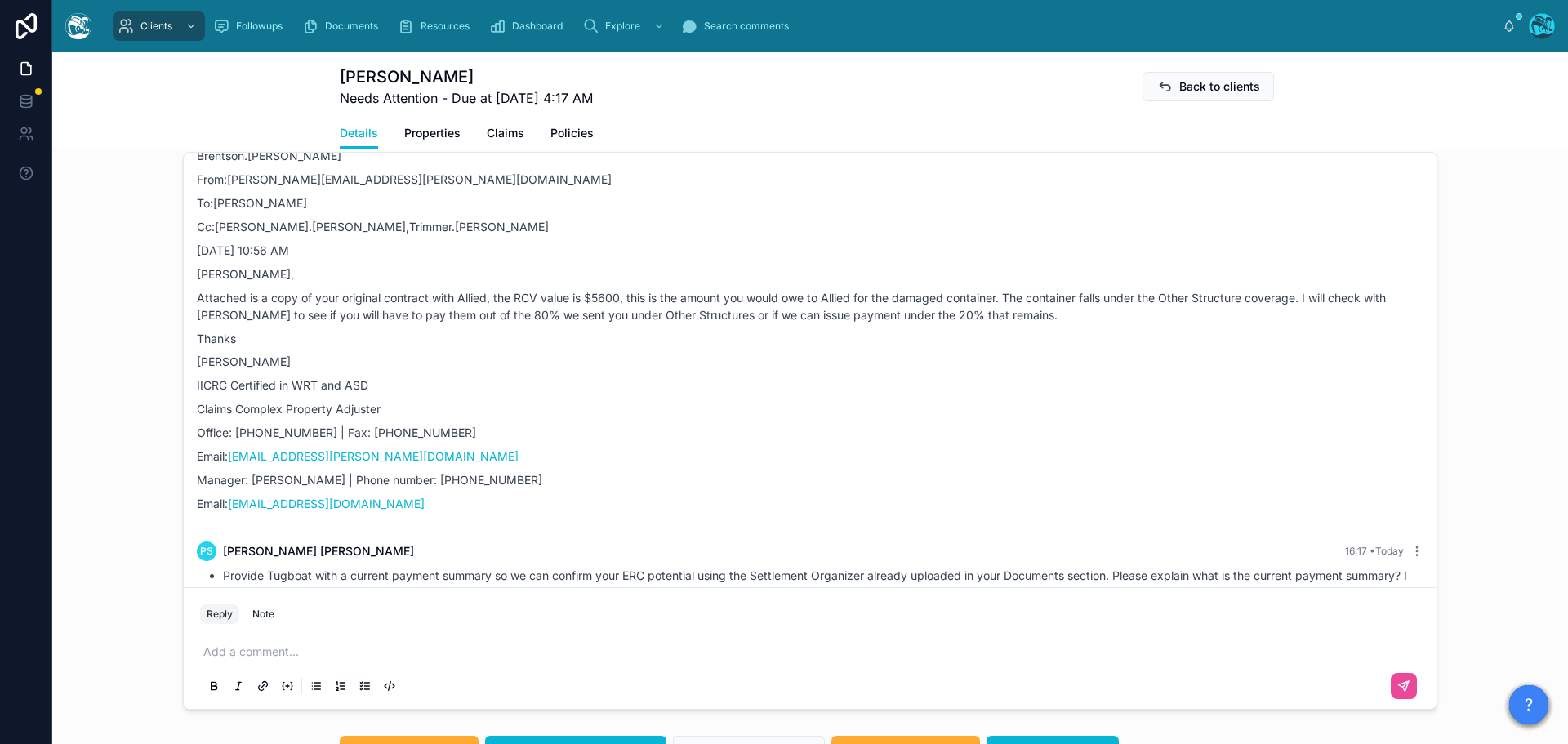
scroll to position [5903, 0]
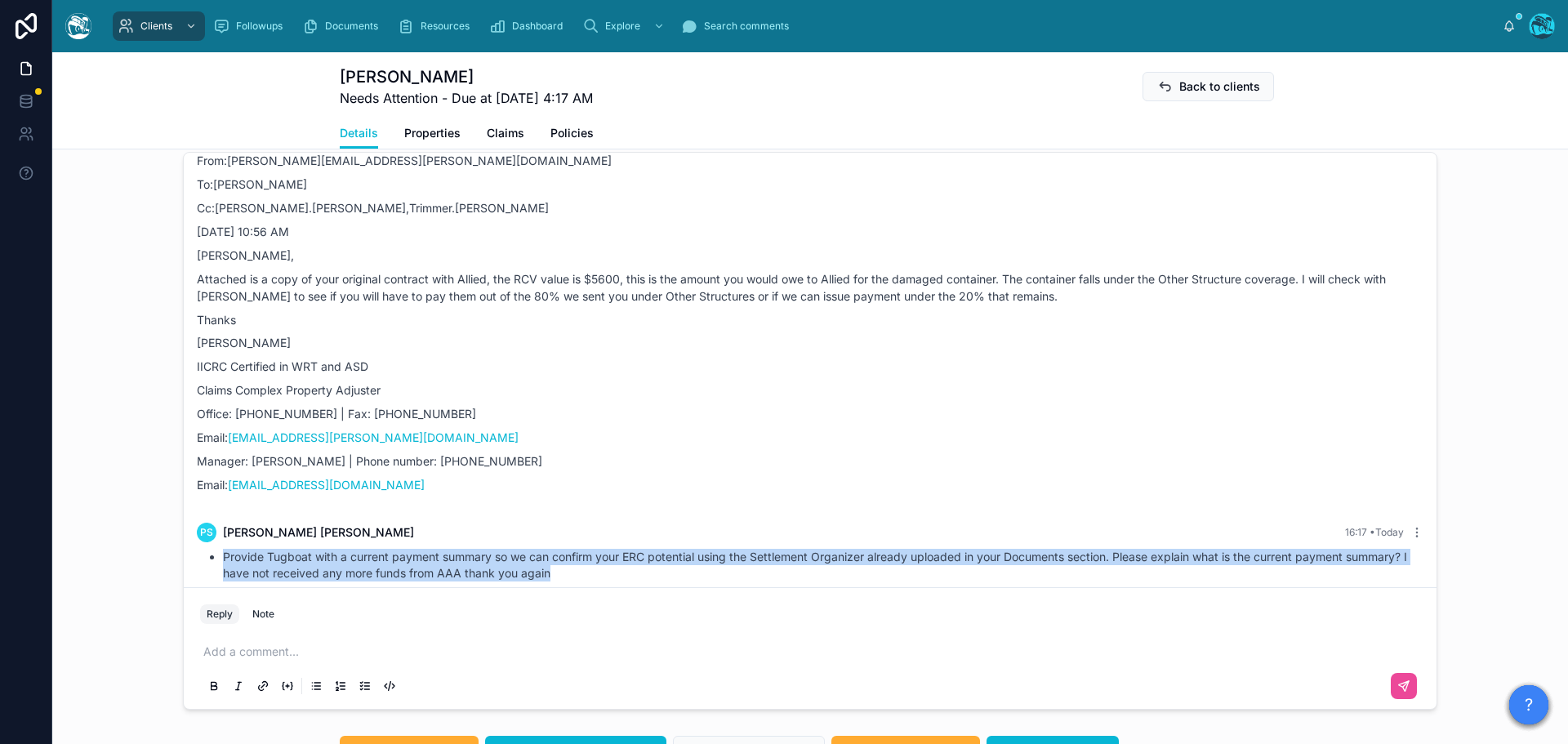
drag, startPoint x: 558, startPoint y: 556, endPoint x: 207, endPoint y: 539, distance: 351.4
click at [223, 548] on li "Provide Tugboat with a current payment summary so we can confirm your ERC poten…" at bounding box center [823, 564] width 1200 height 33
copy li "Provide Tugboat with a current payment summary so we can confirm your ERC poten…"
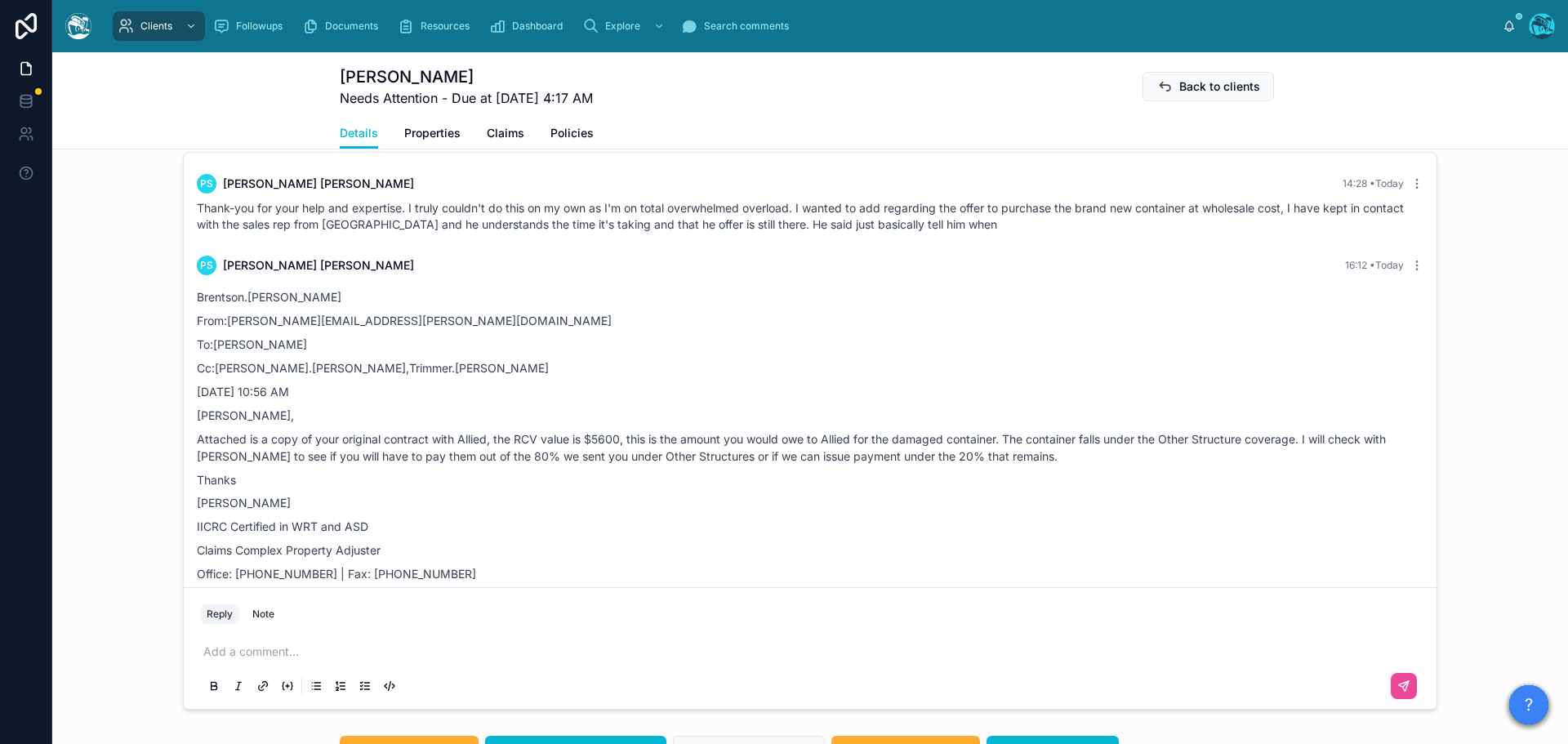
scroll to position [5739, 0]
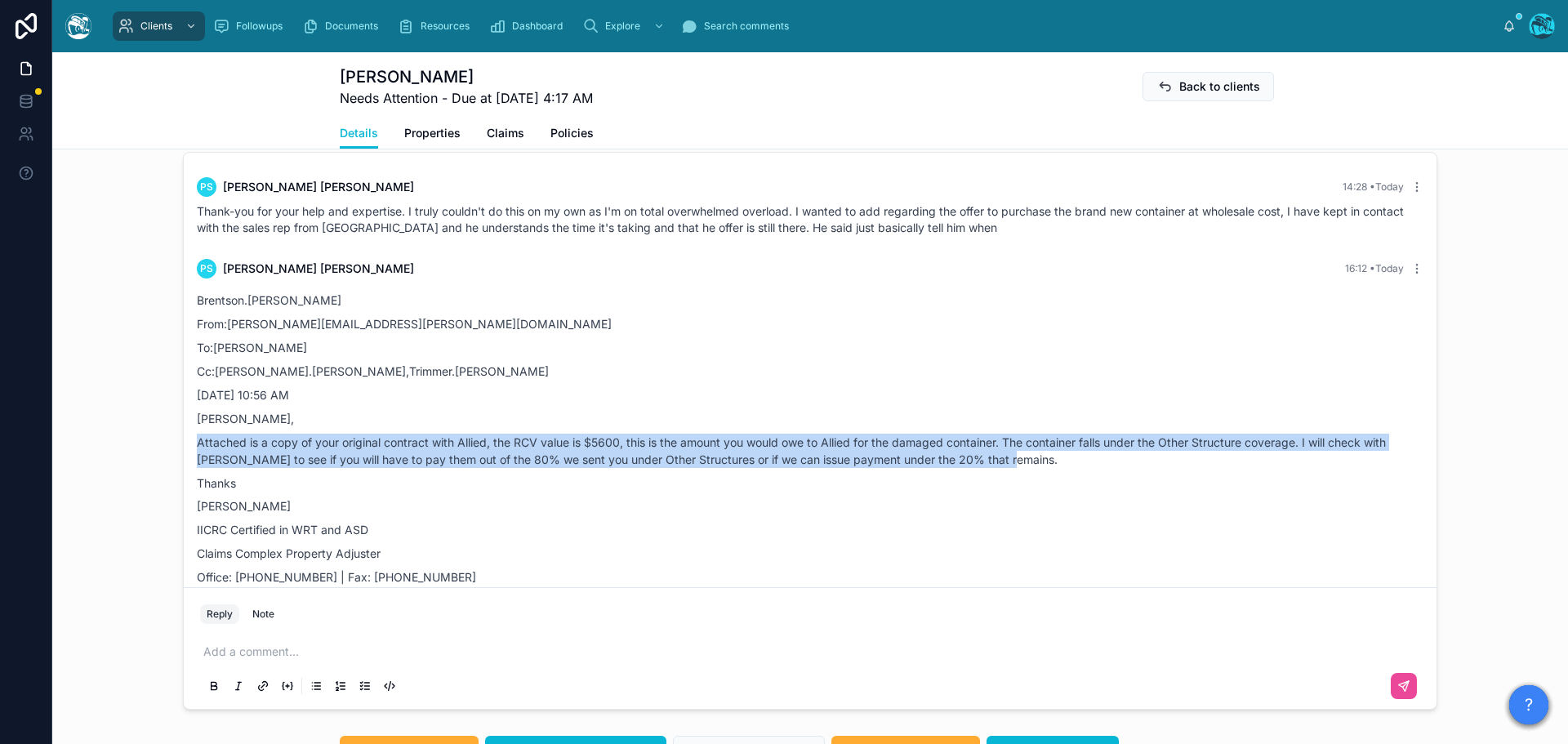
drag, startPoint x: 1012, startPoint y: 444, endPoint x: 148, endPoint y: 428, distance: 864.1
click at [148, 428] on div "[PERSON_NAME] Last month Good afternoon, [PERSON_NAME]! Thanks for laying all t…" at bounding box center [810, 431] width 1515 height 571
copy p "Attached is a copy of your original contract with Allied, the RCV value is $560…"
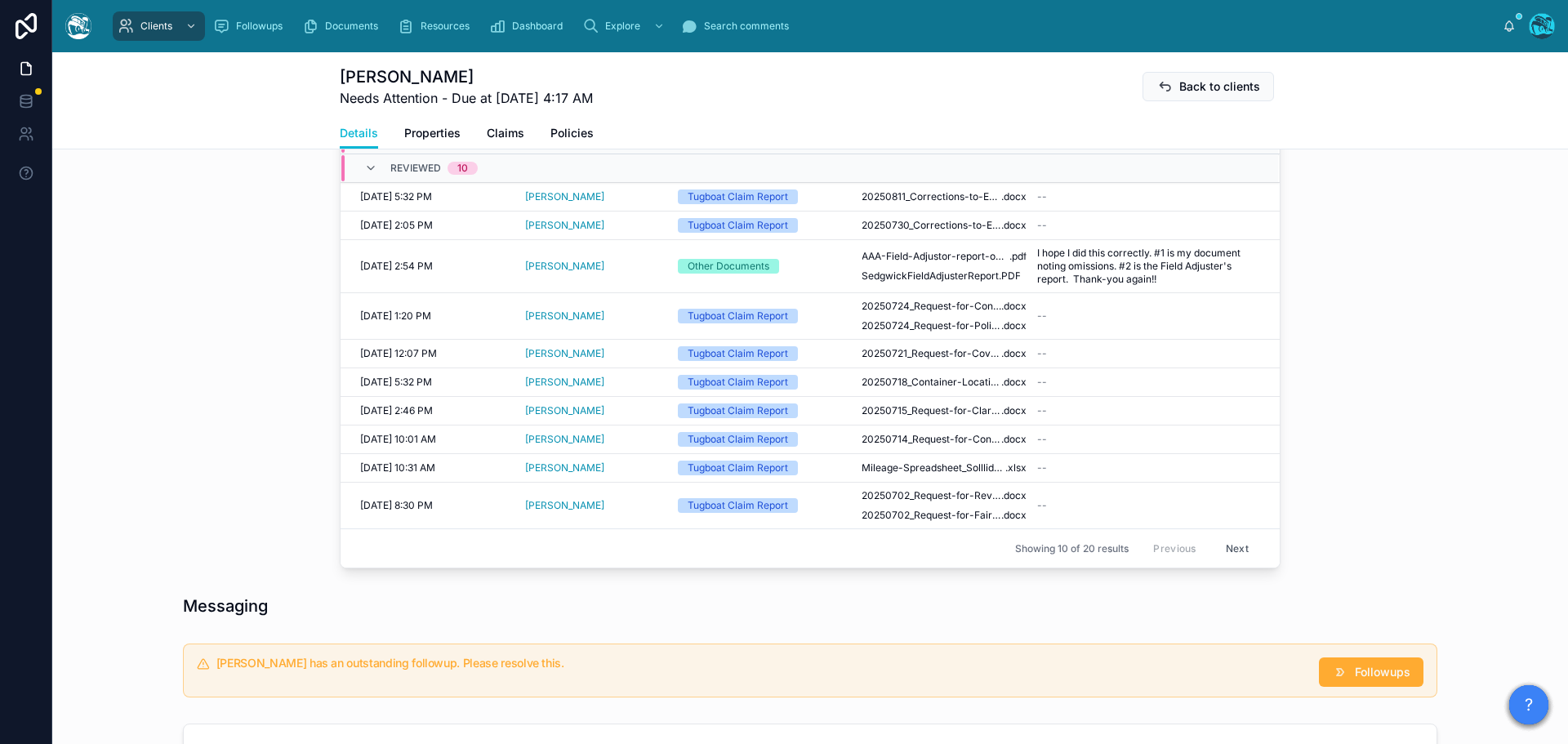
scroll to position [653, 0]
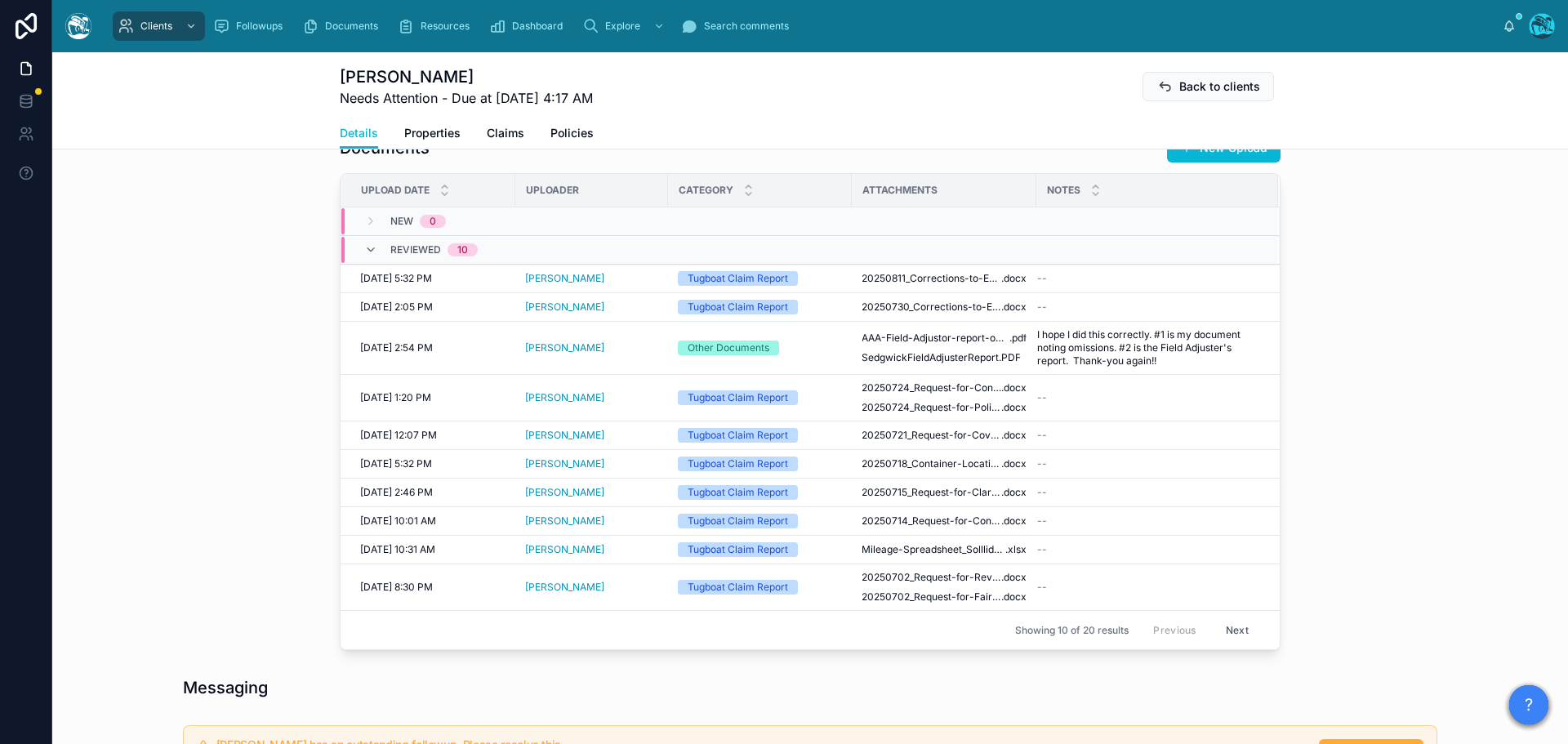
click at [1226, 631] on button "Next" at bounding box center [1236, 629] width 46 height 25
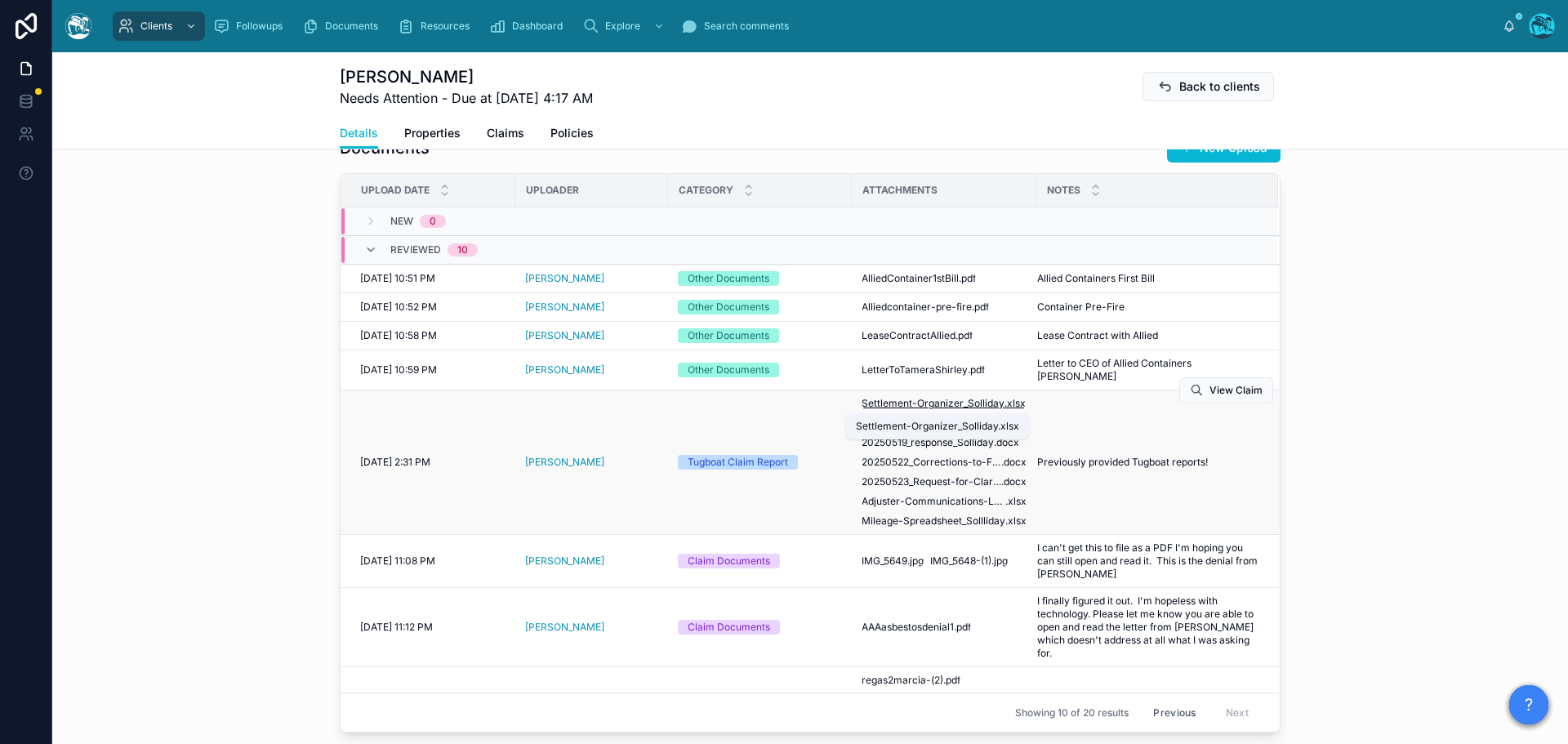
click at [965, 402] on span "Settlement-Organizer_Solliday" at bounding box center [933, 403] width 143 height 13
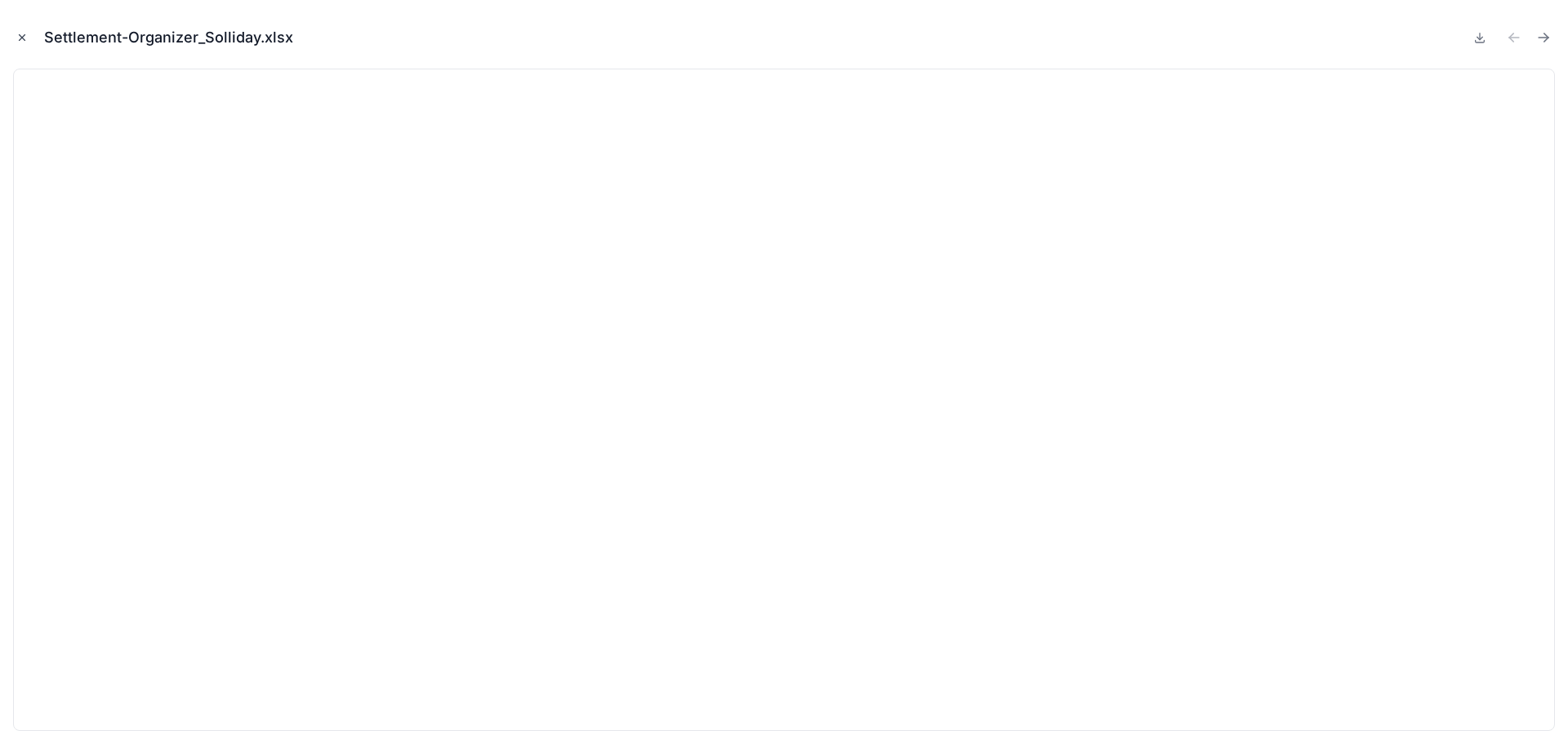
click at [21, 33] on icon "Close modal" at bounding box center [23, 38] width 12 height 12
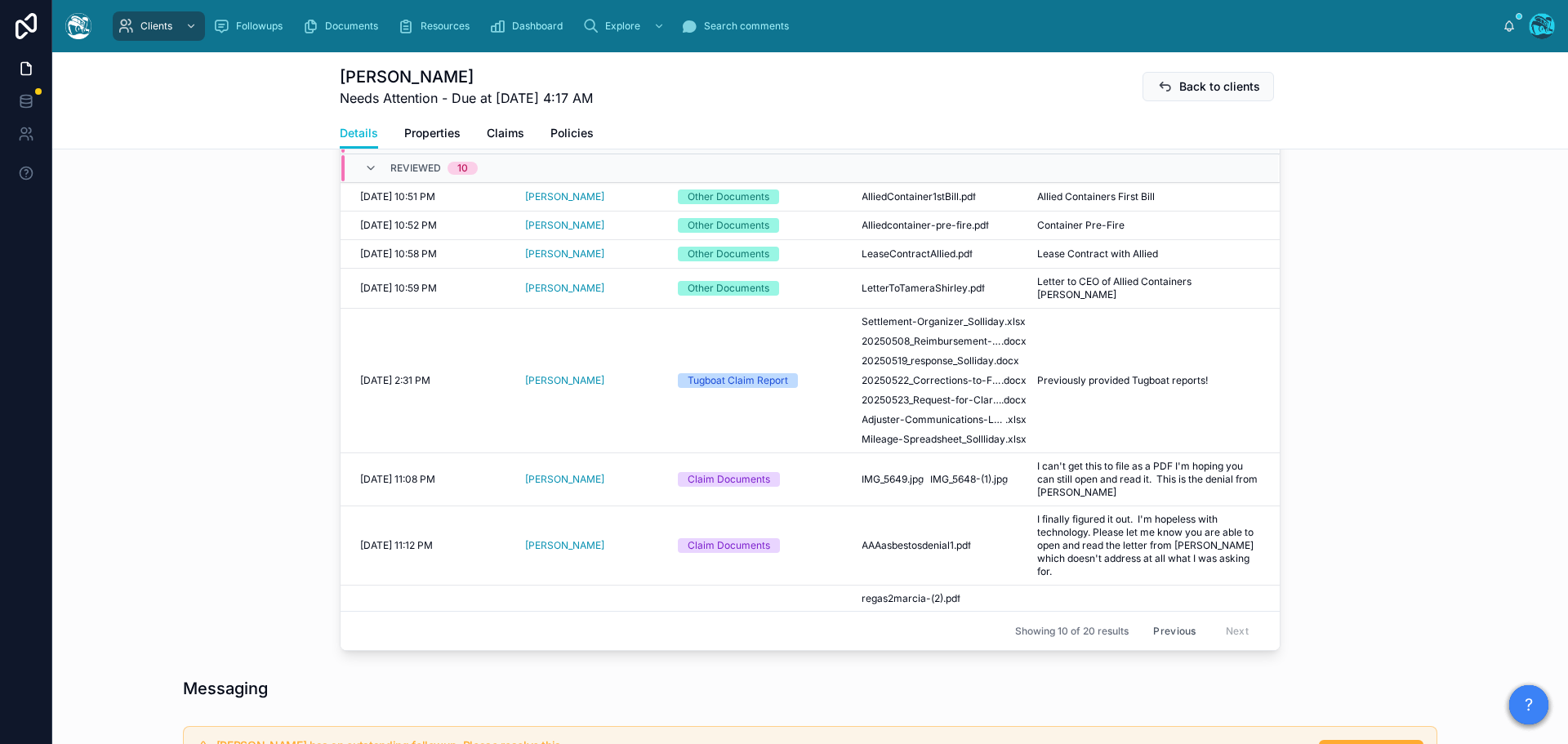
click at [1157, 631] on button "Previous" at bounding box center [1175, 630] width 65 height 25
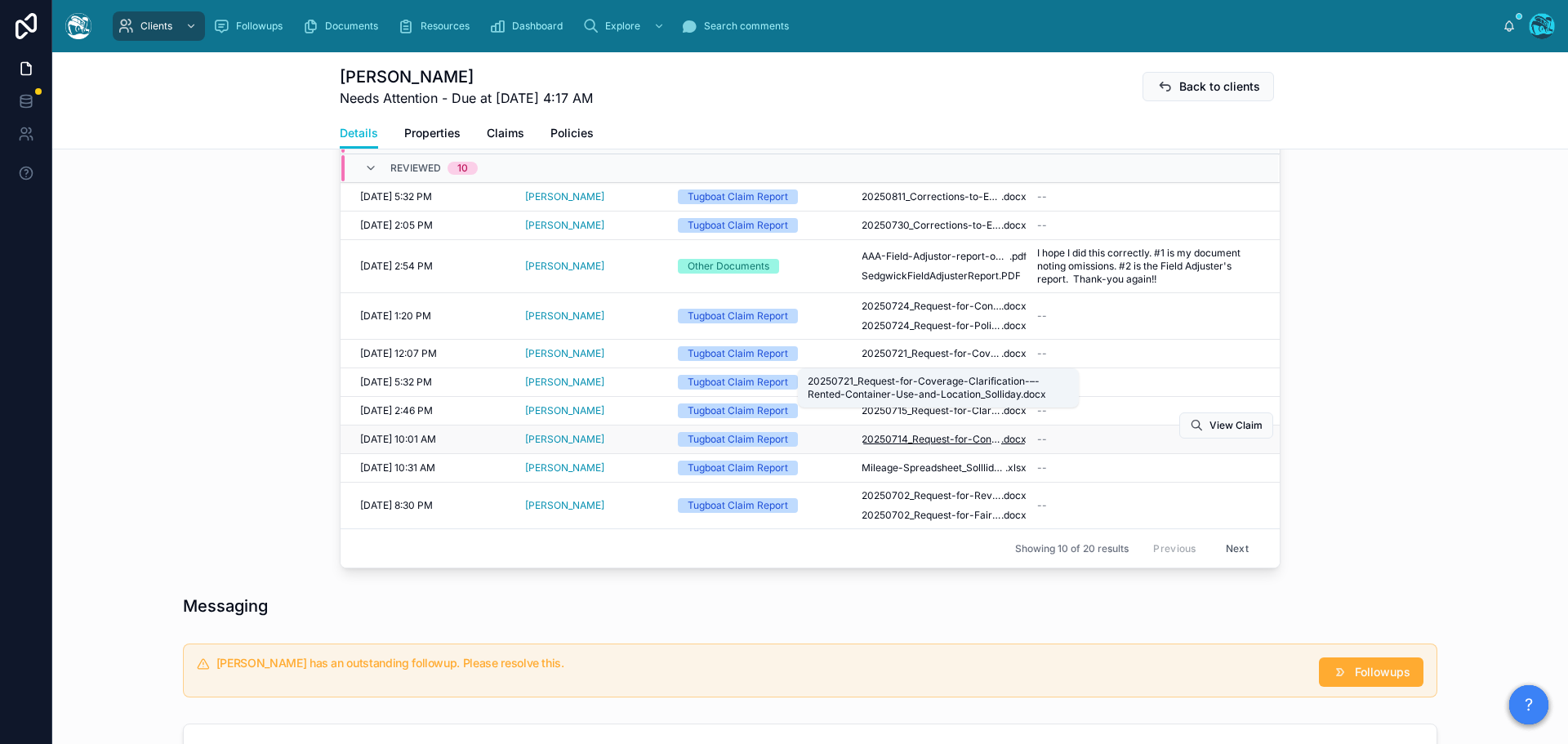
scroll to position [653, 0]
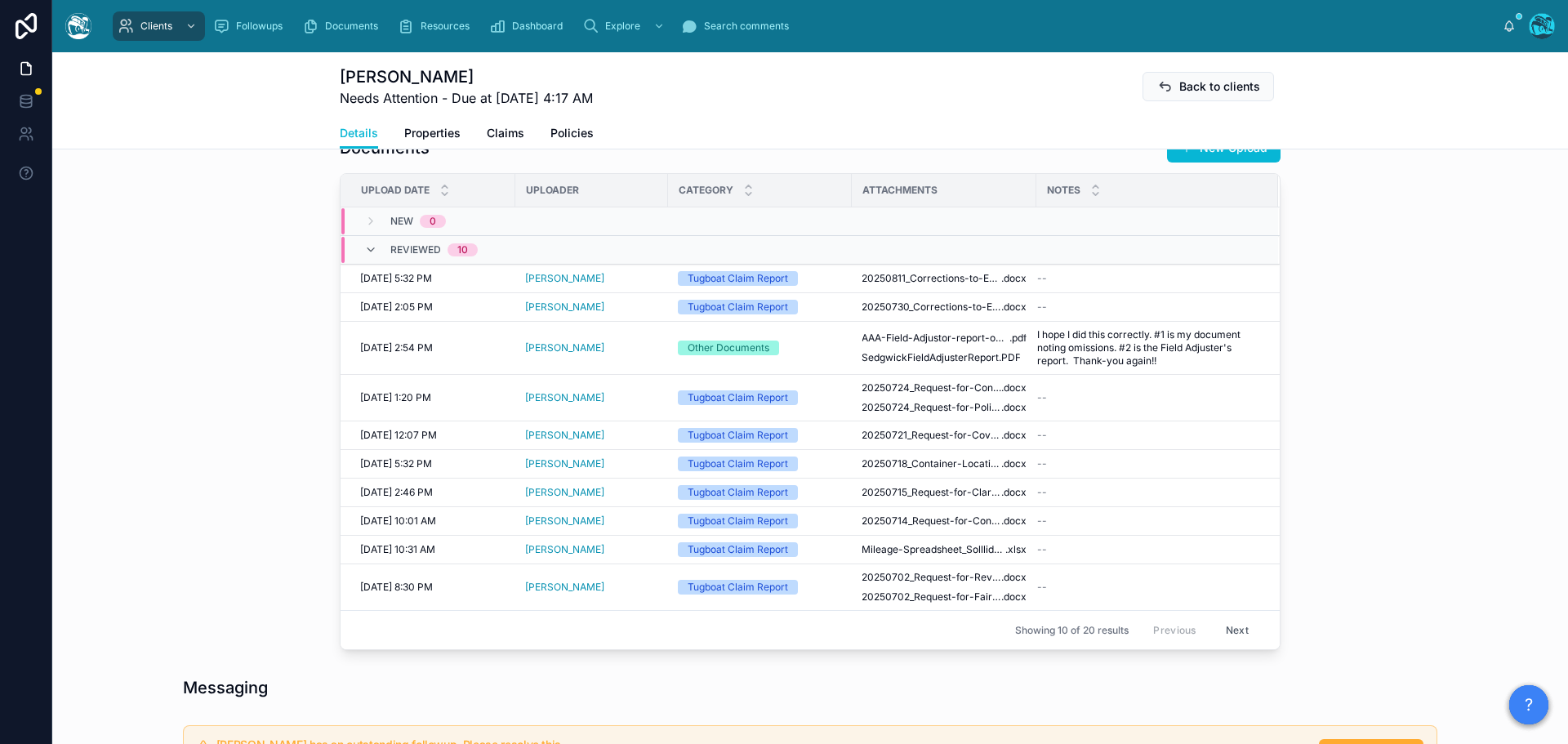
click at [1228, 634] on button "Next" at bounding box center [1236, 629] width 46 height 25
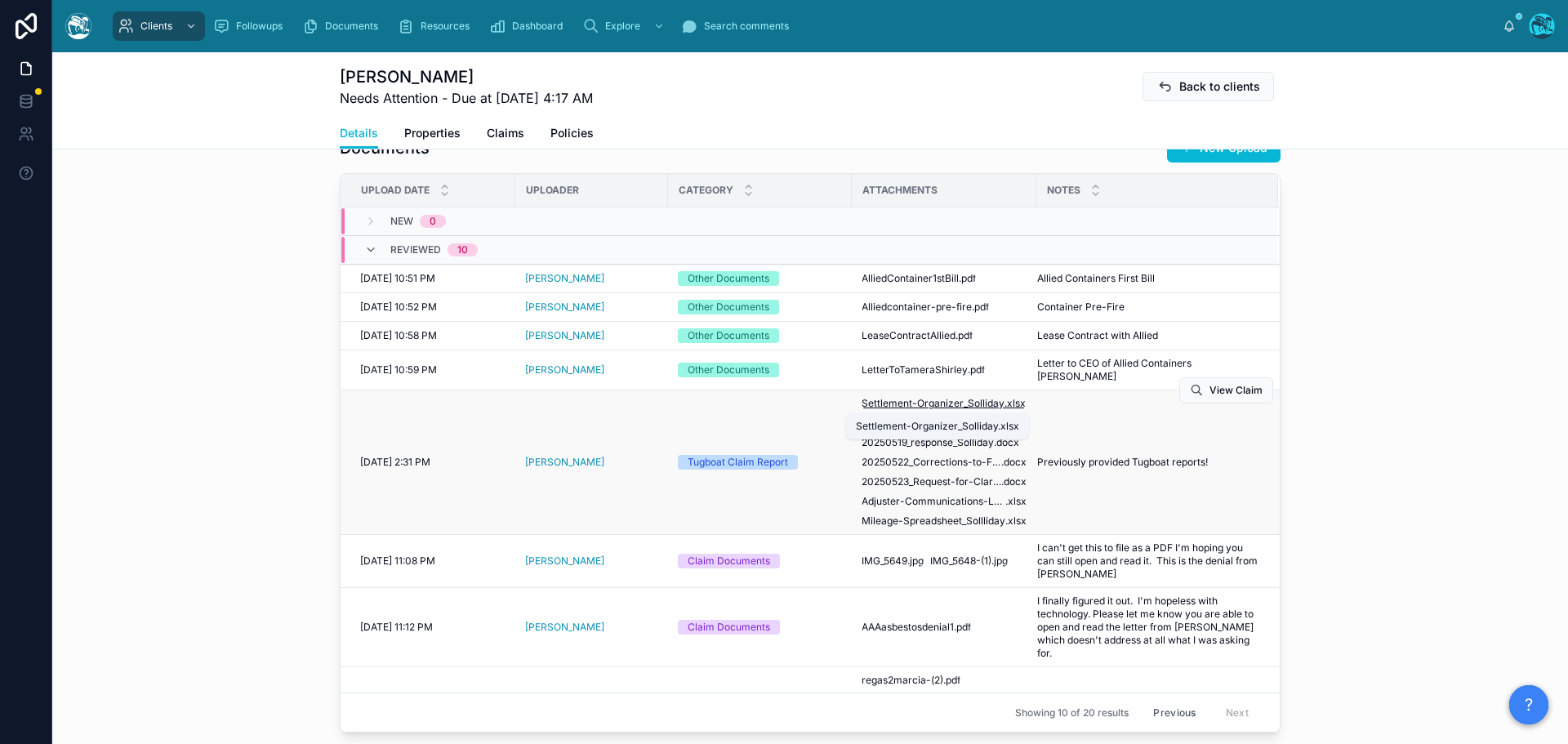
click at [915, 401] on span "Settlement-Organizer_Solliday" at bounding box center [933, 403] width 143 height 13
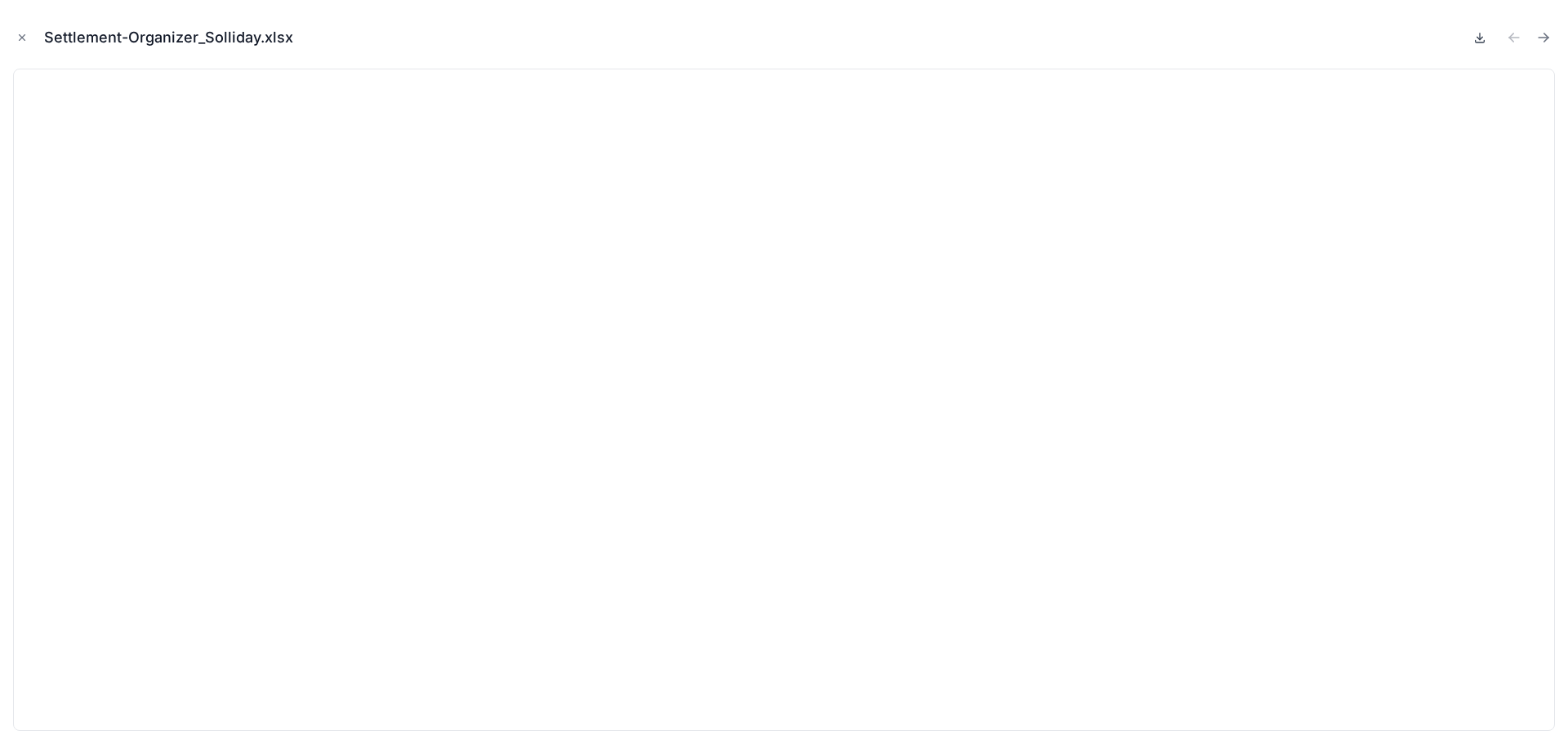
click at [1482, 35] on icon at bounding box center [1480, 38] width 13 height 13
click at [19, 35] on icon "Close modal" at bounding box center [22, 38] width 6 height 6
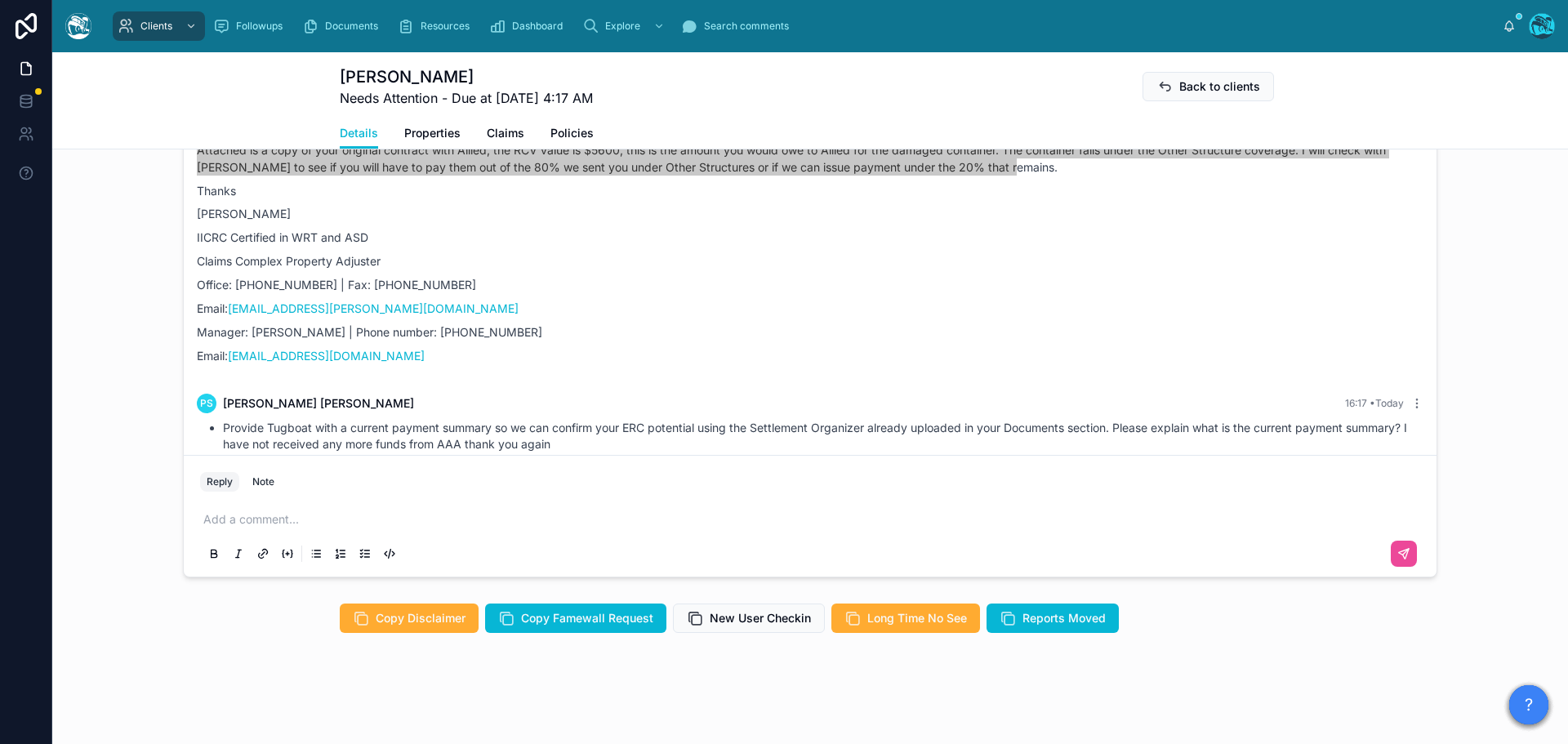
scroll to position [5902, 0]
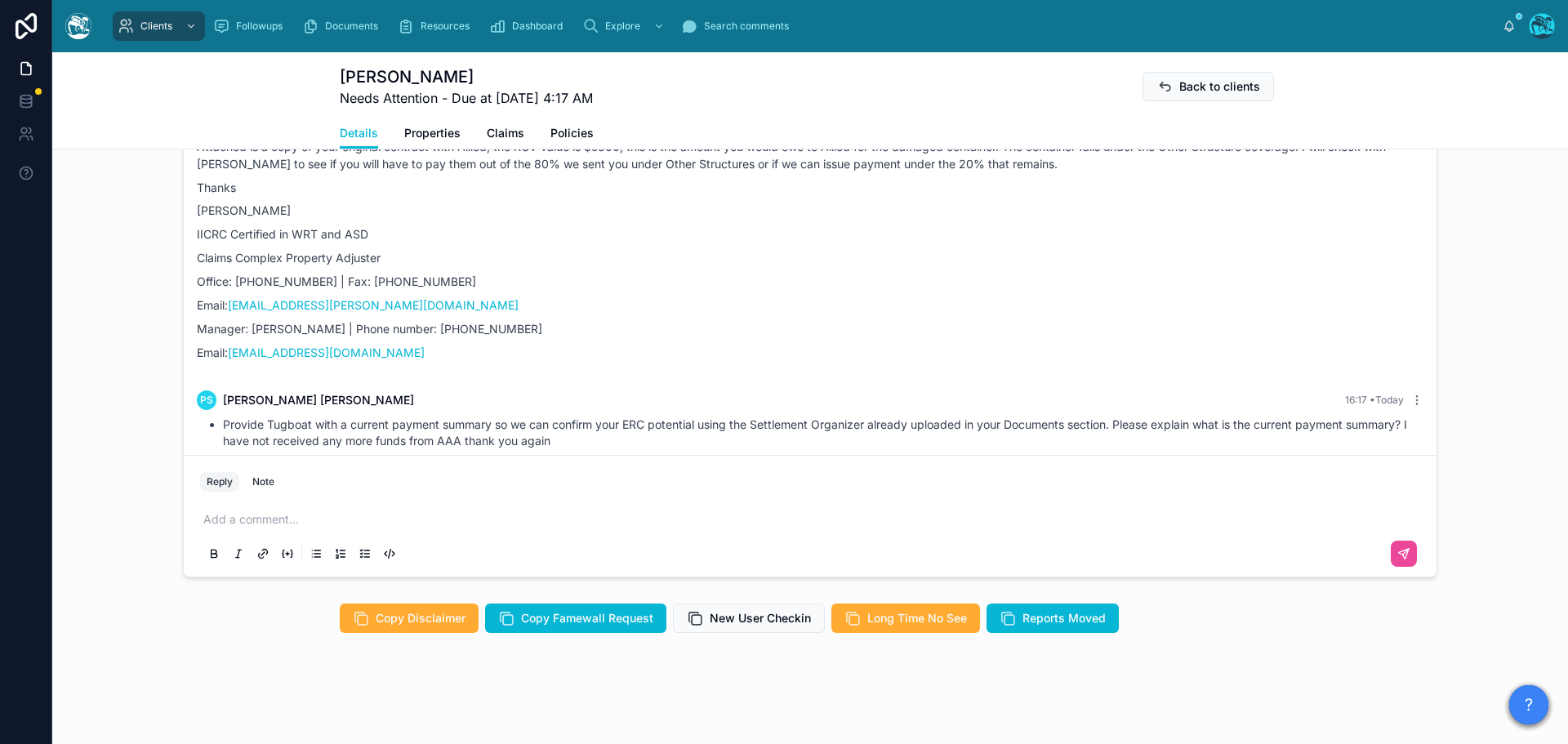
click at [218, 521] on p at bounding box center [813, 520] width 1220 height 17
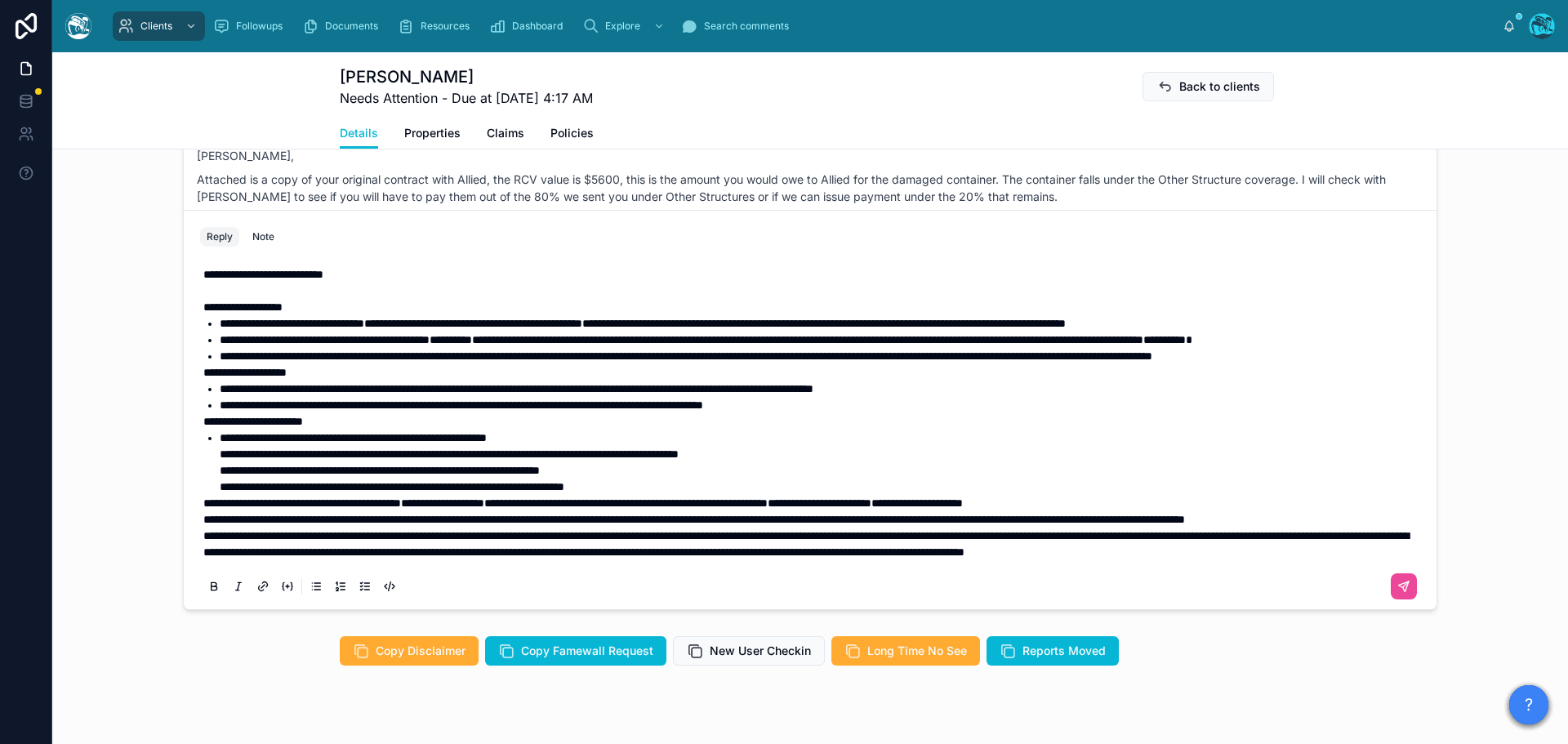
scroll to position [1353, 0]
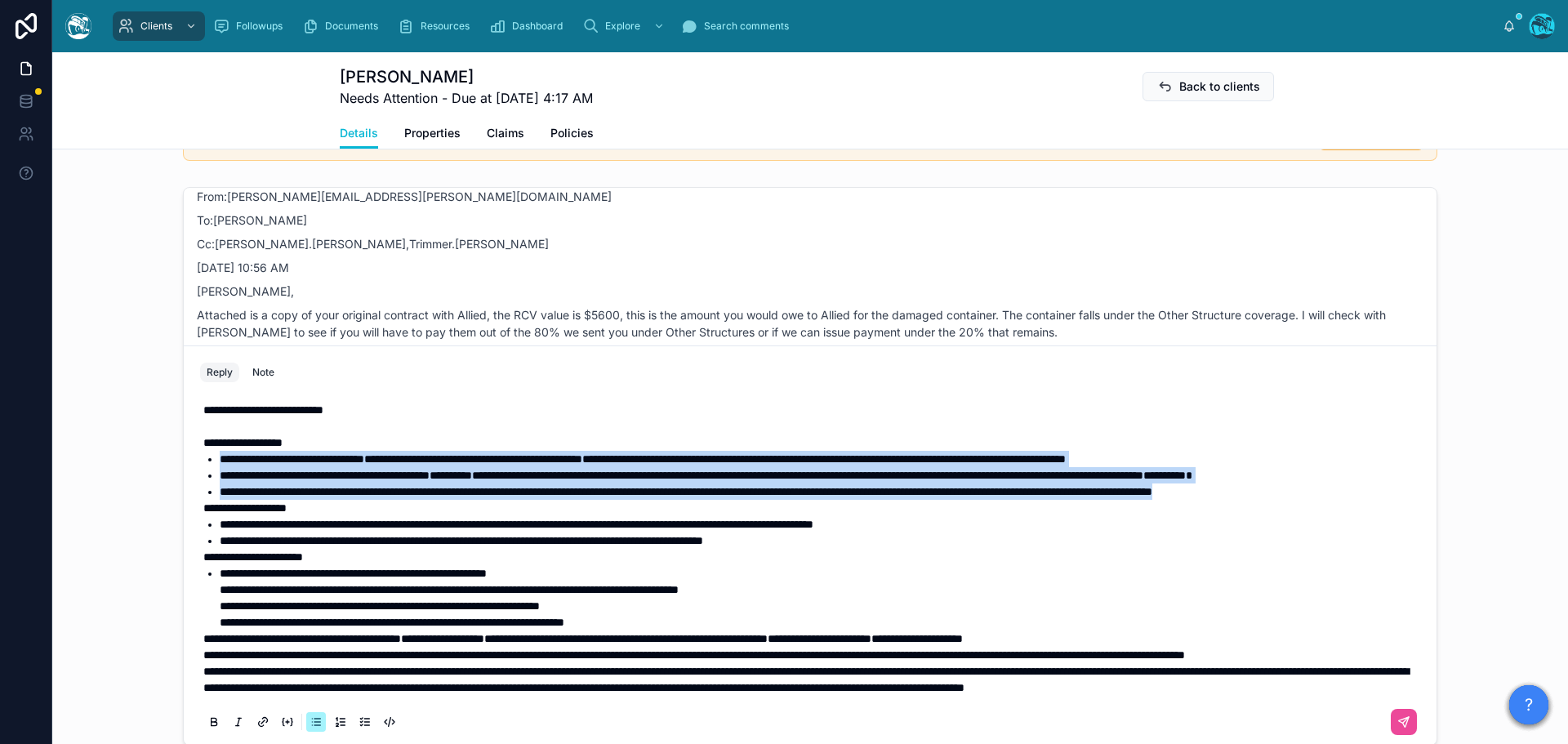
drag, startPoint x: 277, startPoint y: 512, endPoint x: 210, endPoint y: 441, distance: 97.6
click at [210, 450] on ul "**********" at bounding box center [813, 475] width 1220 height 49
click at [212, 717] on icon at bounding box center [214, 719] width 5 height 4
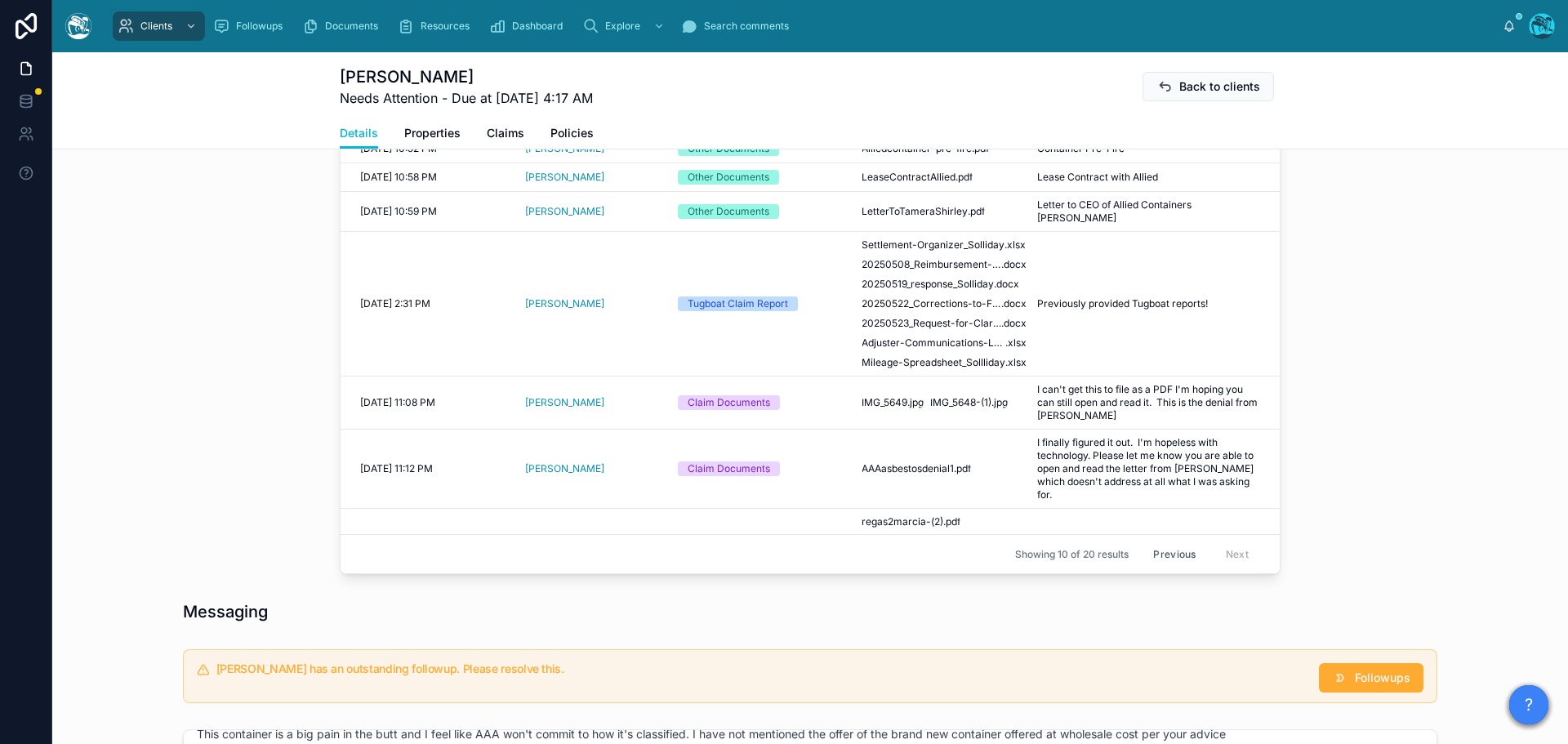
scroll to position [864, 0]
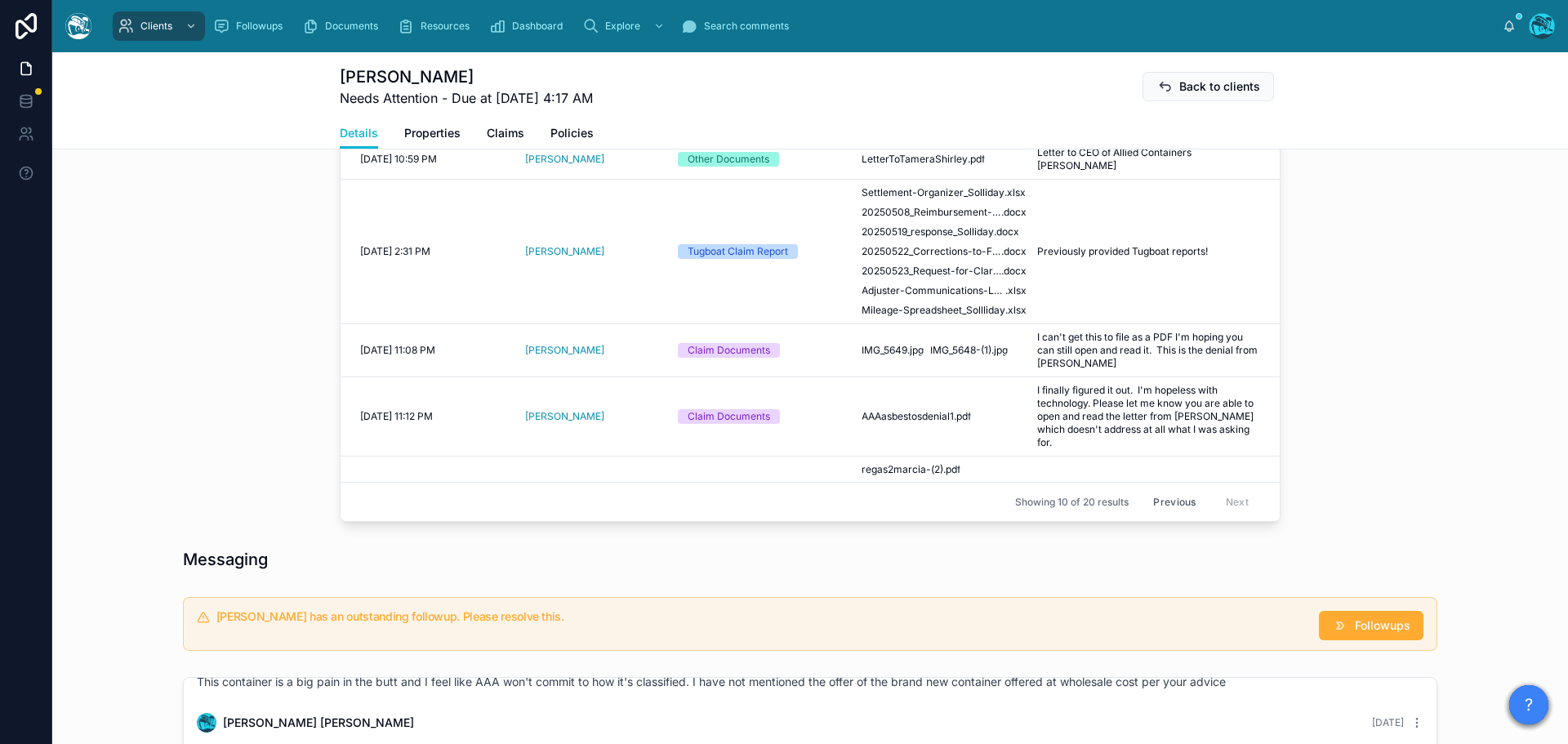
drag, startPoint x: 1154, startPoint y: 503, endPoint x: 1338, endPoint y: 503, distance: 184.0
click at [1154, 503] on button "Previous" at bounding box center [1175, 501] width 65 height 25
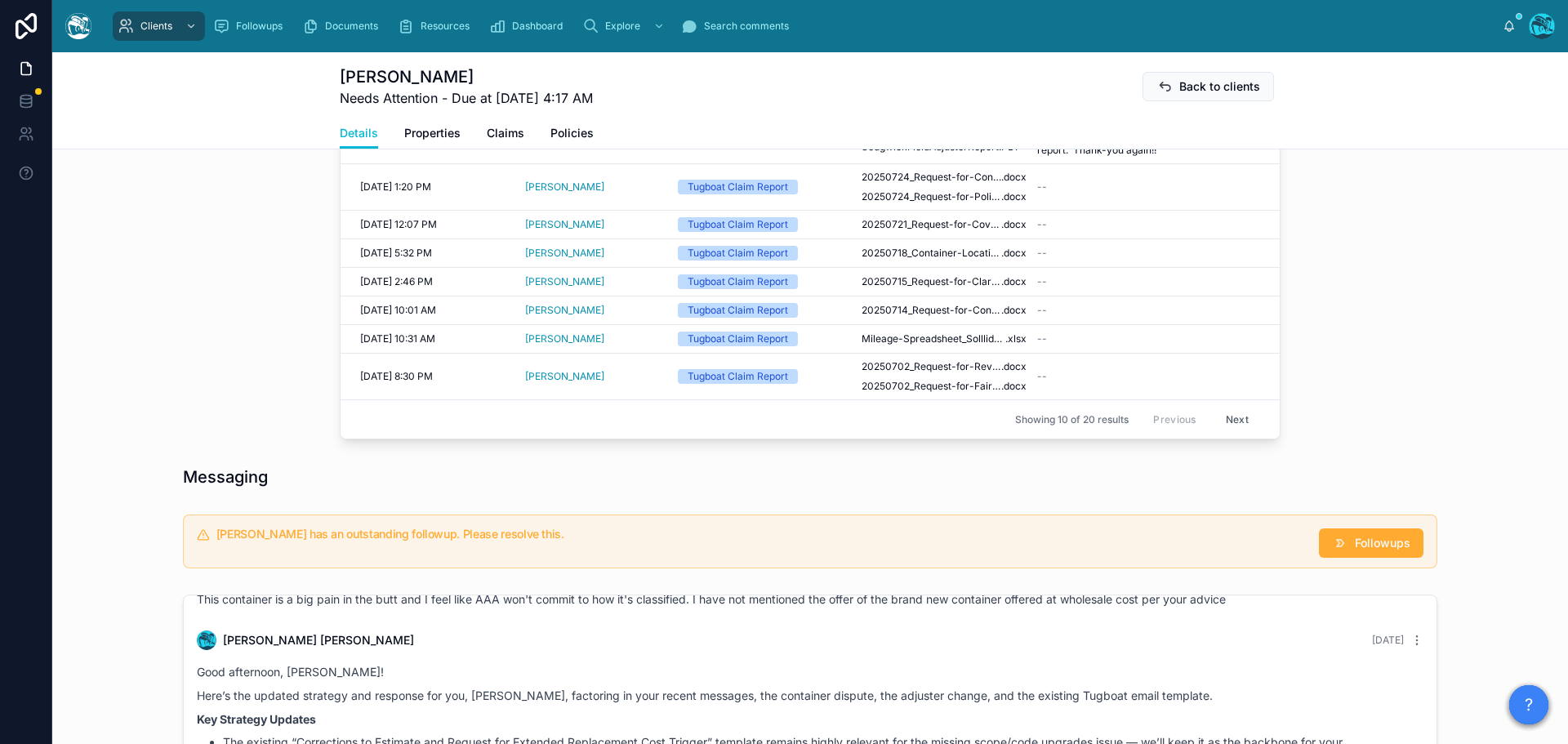
scroll to position [618, 0]
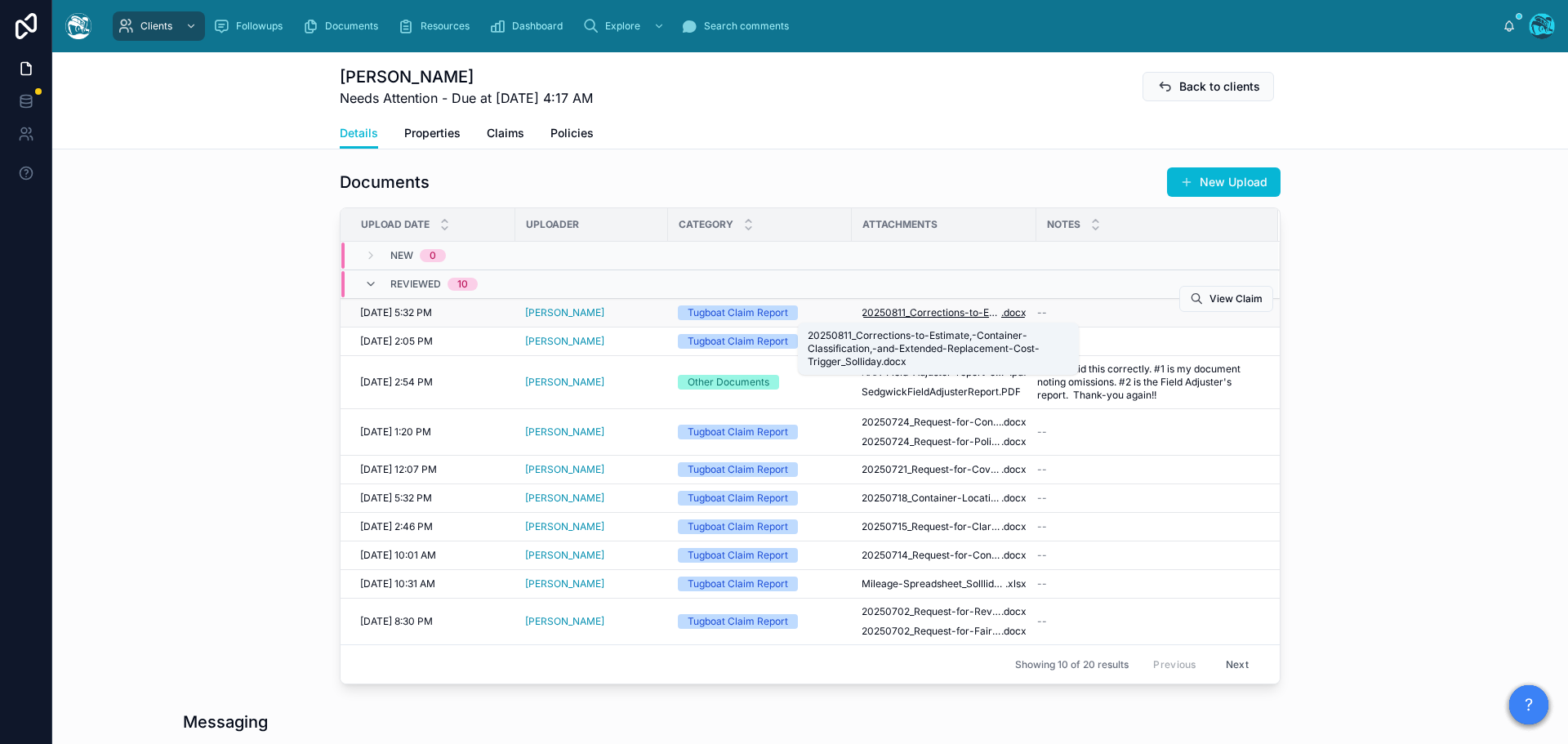
click at [950, 312] on span "20250811_Corrections-to-Estimate,-Container-Classification,-and-Extended-Replac…" at bounding box center [931, 313] width 140 height 13
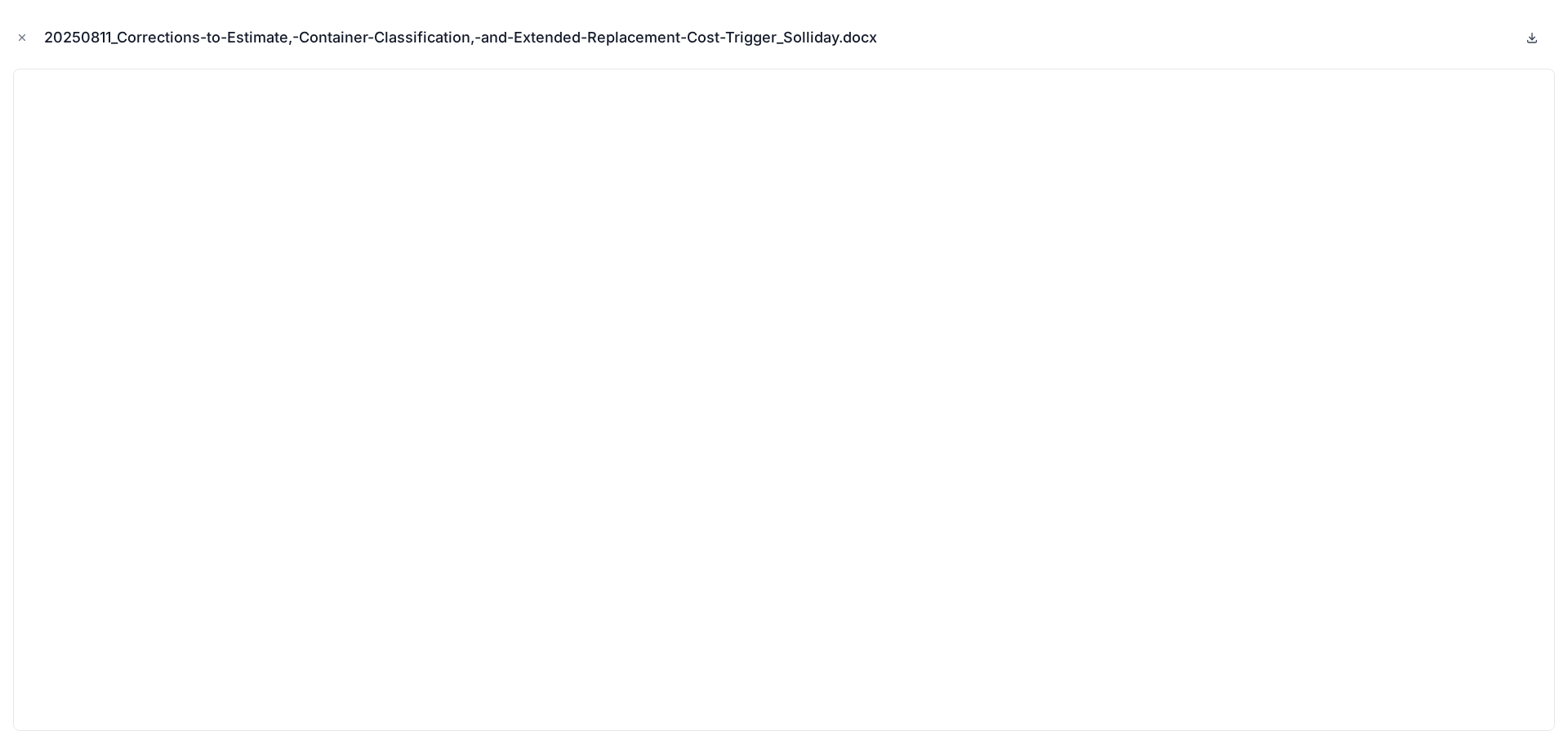
click at [1532, 38] on icon at bounding box center [1532, 37] width 0 height 7
click at [26, 28] on button "Close modal" at bounding box center [22, 37] width 18 height 18
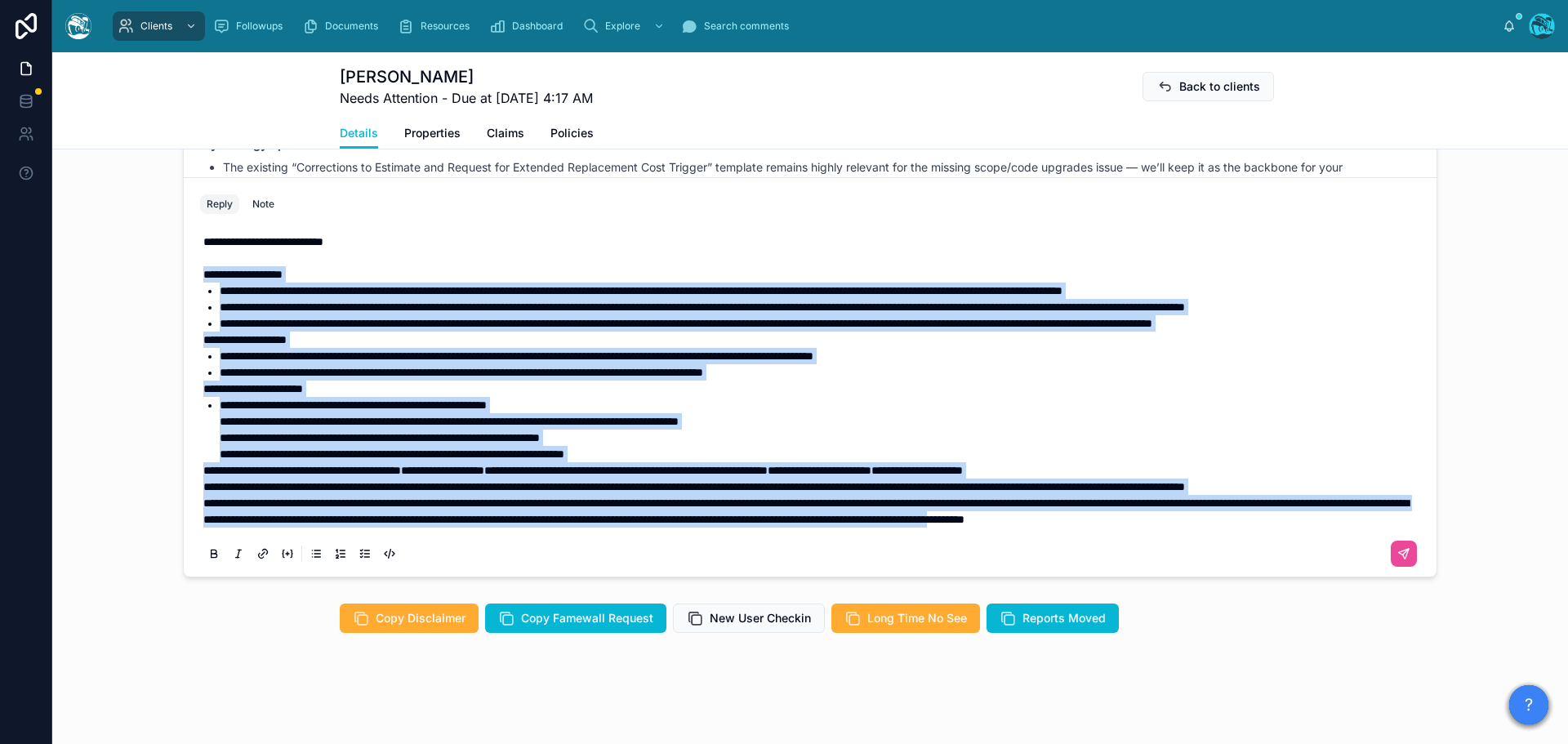
scroll to position [52, 0]
drag, startPoint x: 197, startPoint y: 261, endPoint x: 475, endPoint y: 536, distance: 391.0
click at [475, 536] on div "**********" at bounding box center [810, 397] width 1220 height 346
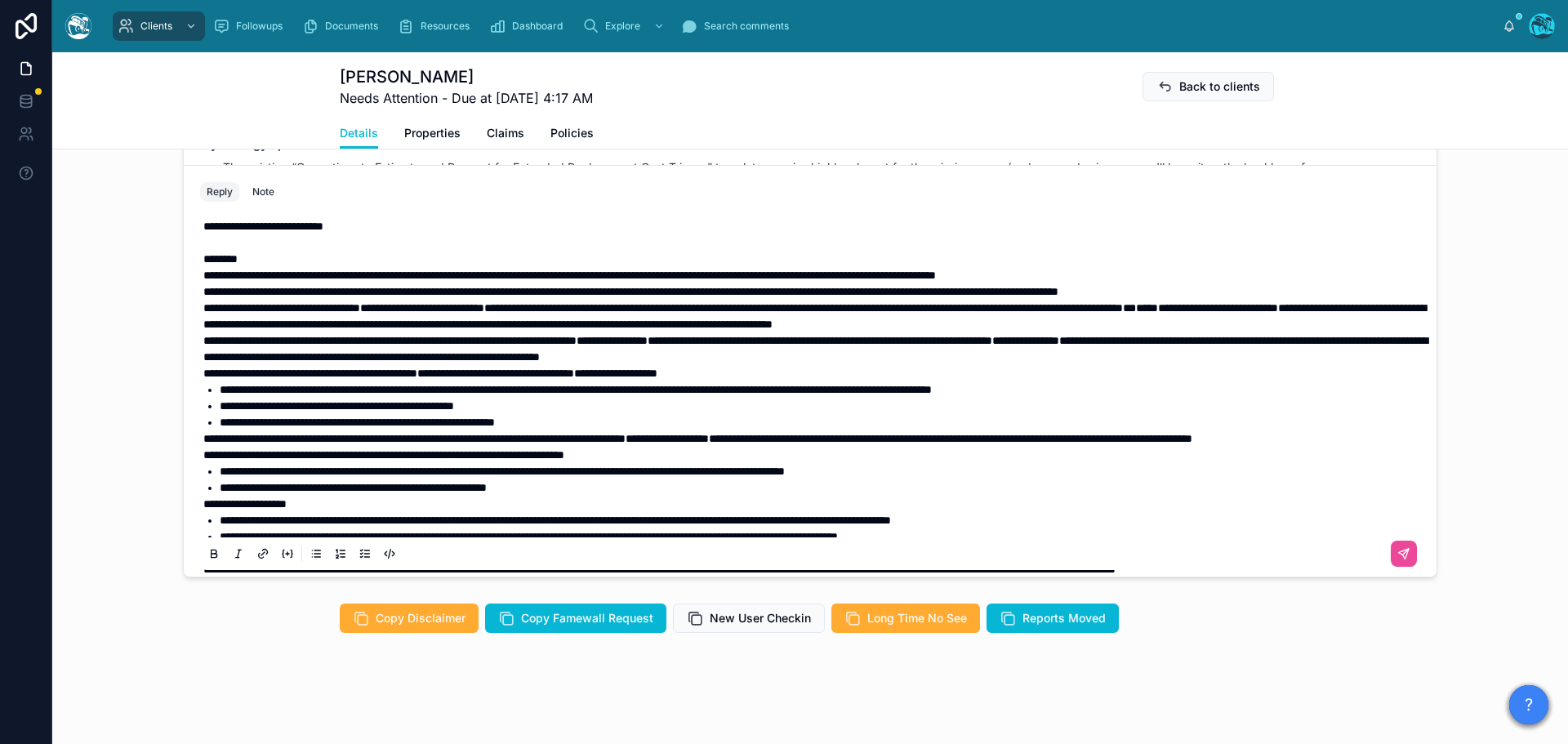
scroll to position [0, 0]
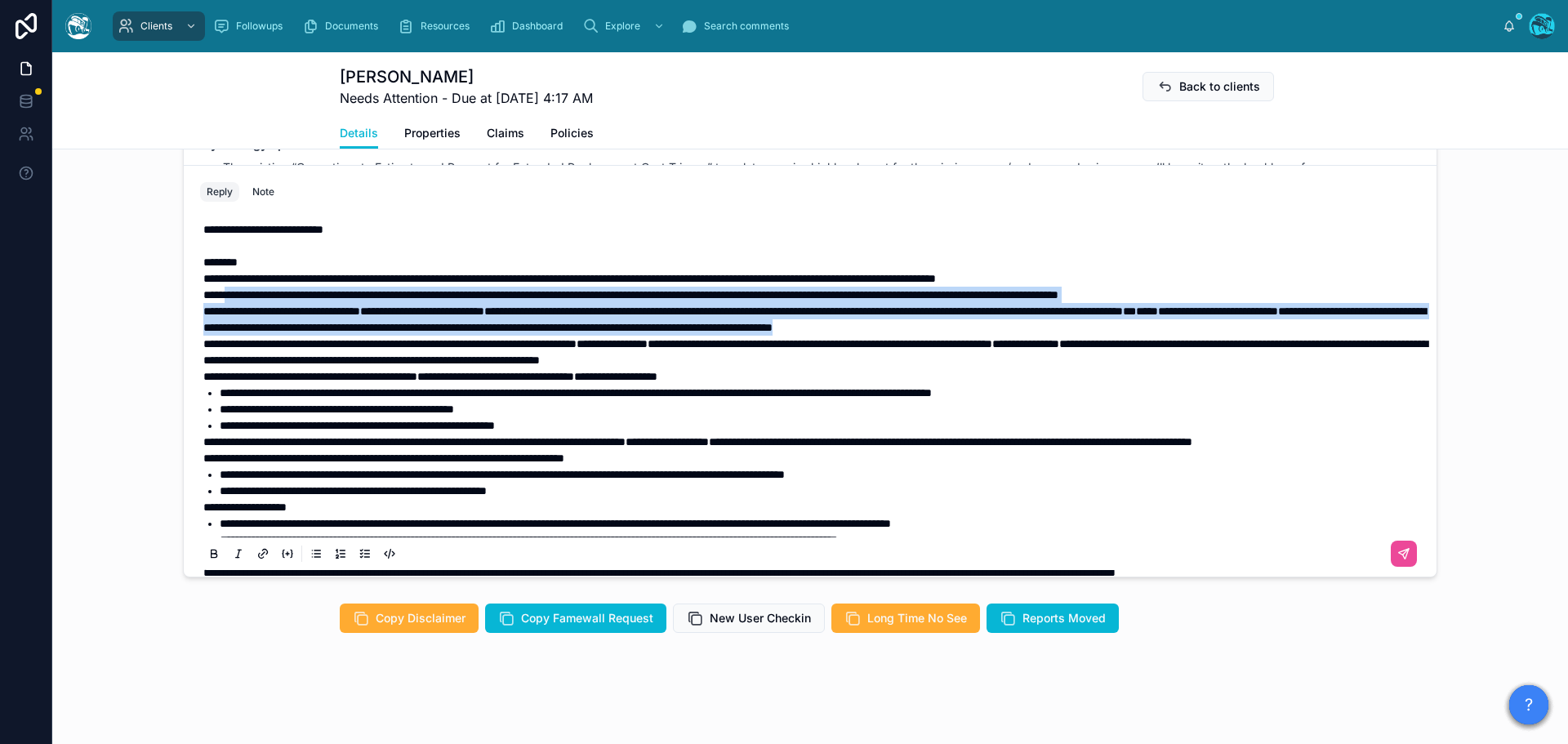
drag, startPoint x: 275, startPoint y: 343, endPoint x: 225, endPoint y: 295, distance: 69.3
click at [225, 295] on div "**********" at bounding box center [813, 425] width 1220 height 408
click at [208, 551] on icon at bounding box center [214, 554] width 13 height 13
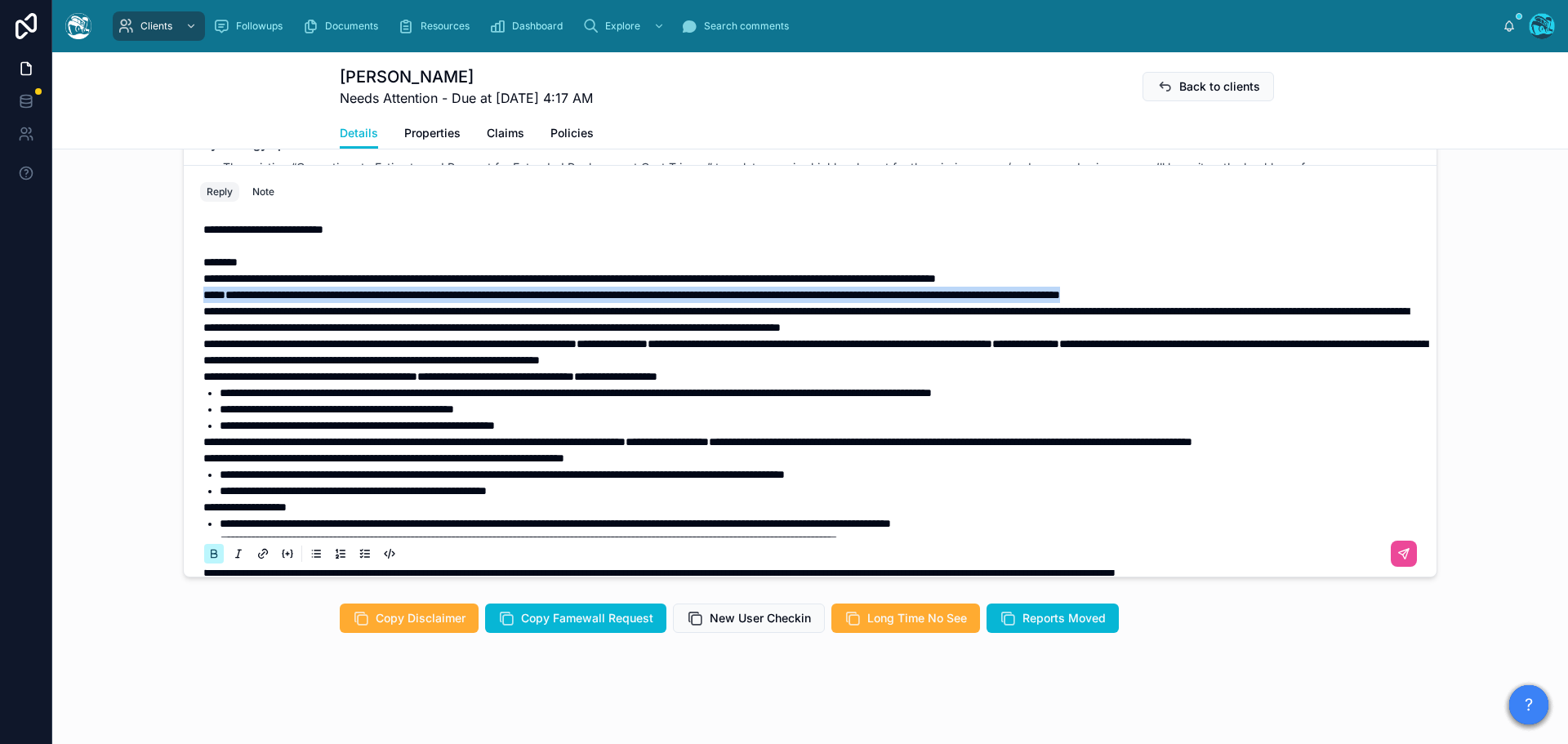
click at [208, 551] on icon at bounding box center [214, 554] width 13 height 13
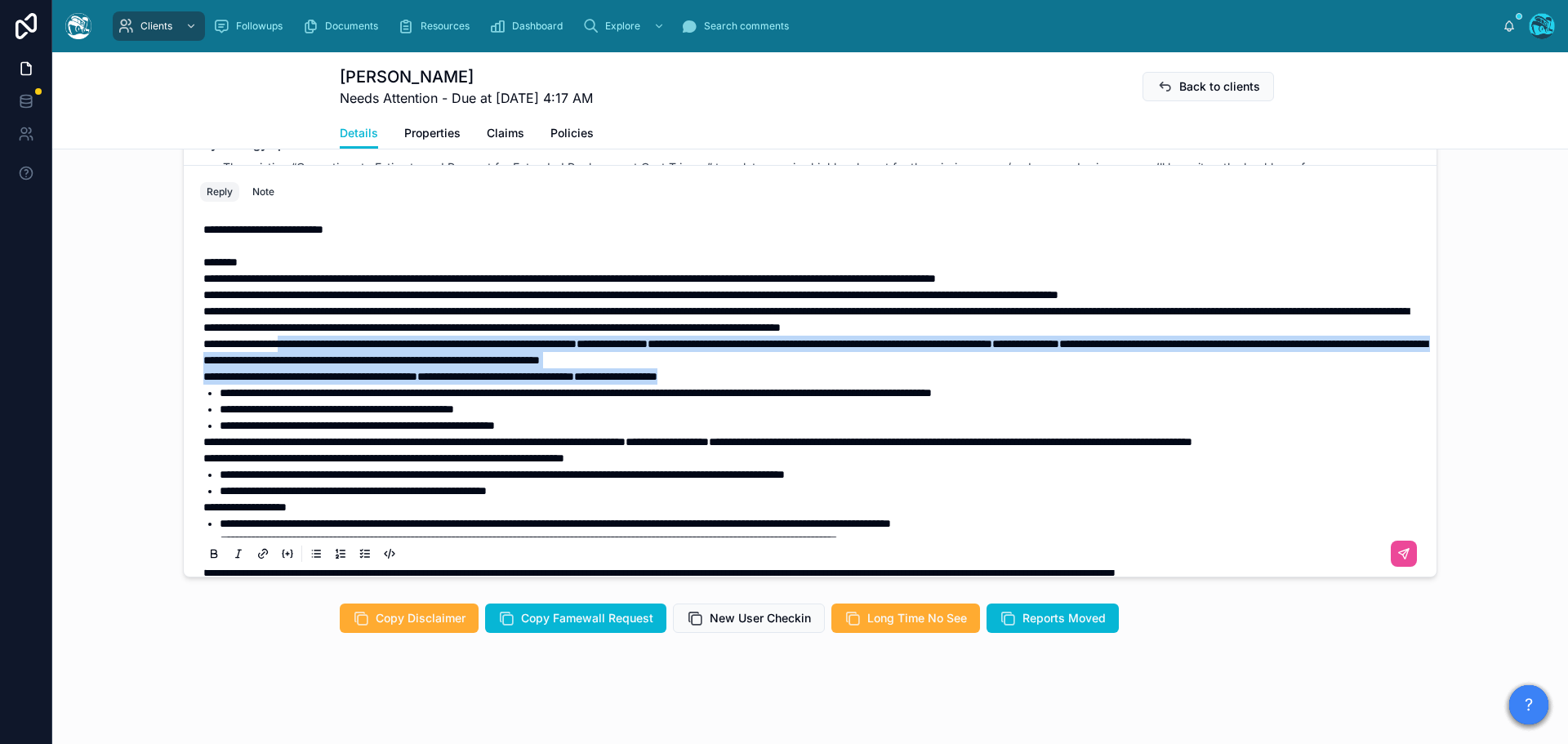
drag, startPoint x: 844, startPoint y: 393, endPoint x: 296, endPoint y: 367, distance: 548.6
click at [296, 367] on div "**********" at bounding box center [813, 425] width 1220 height 408
click at [205, 545] on button at bounding box center [213, 553] width 19 height 19
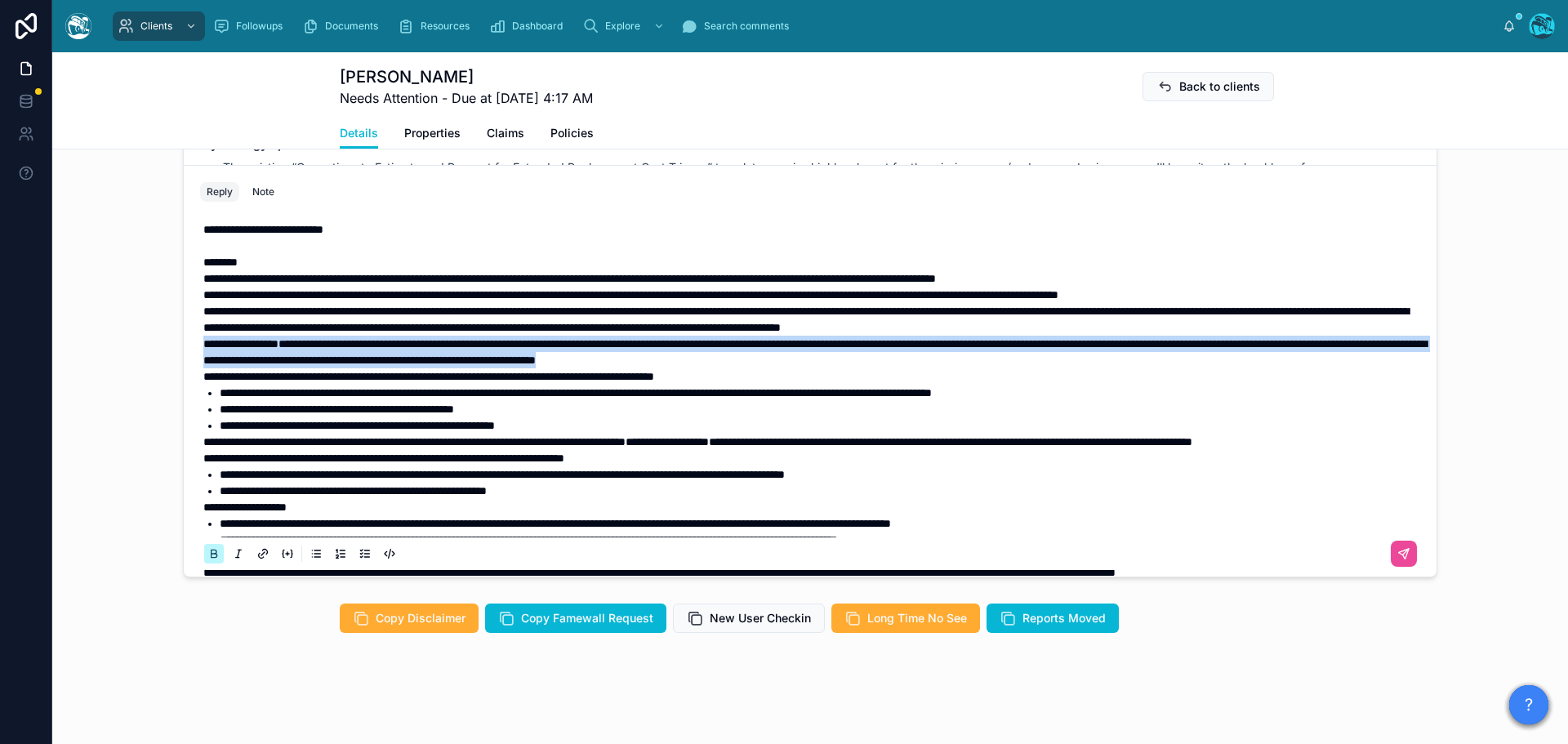
click at [208, 547] on icon at bounding box center [214, 554] width 13 height 13
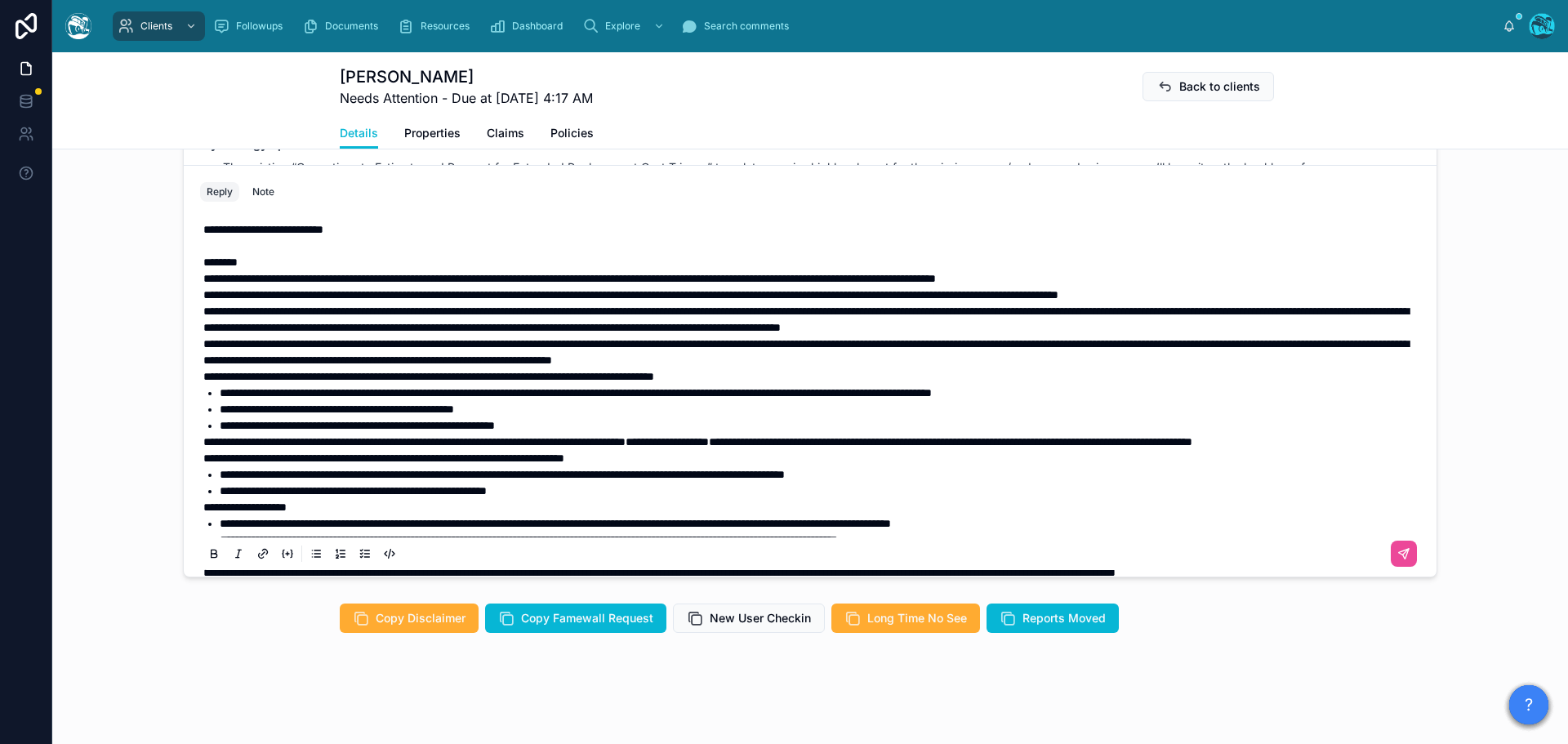
click at [200, 393] on div "**********" at bounding box center [810, 442] width 1220 height 460
click at [203, 382] on span "**********" at bounding box center [429, 377] width 450 height 12
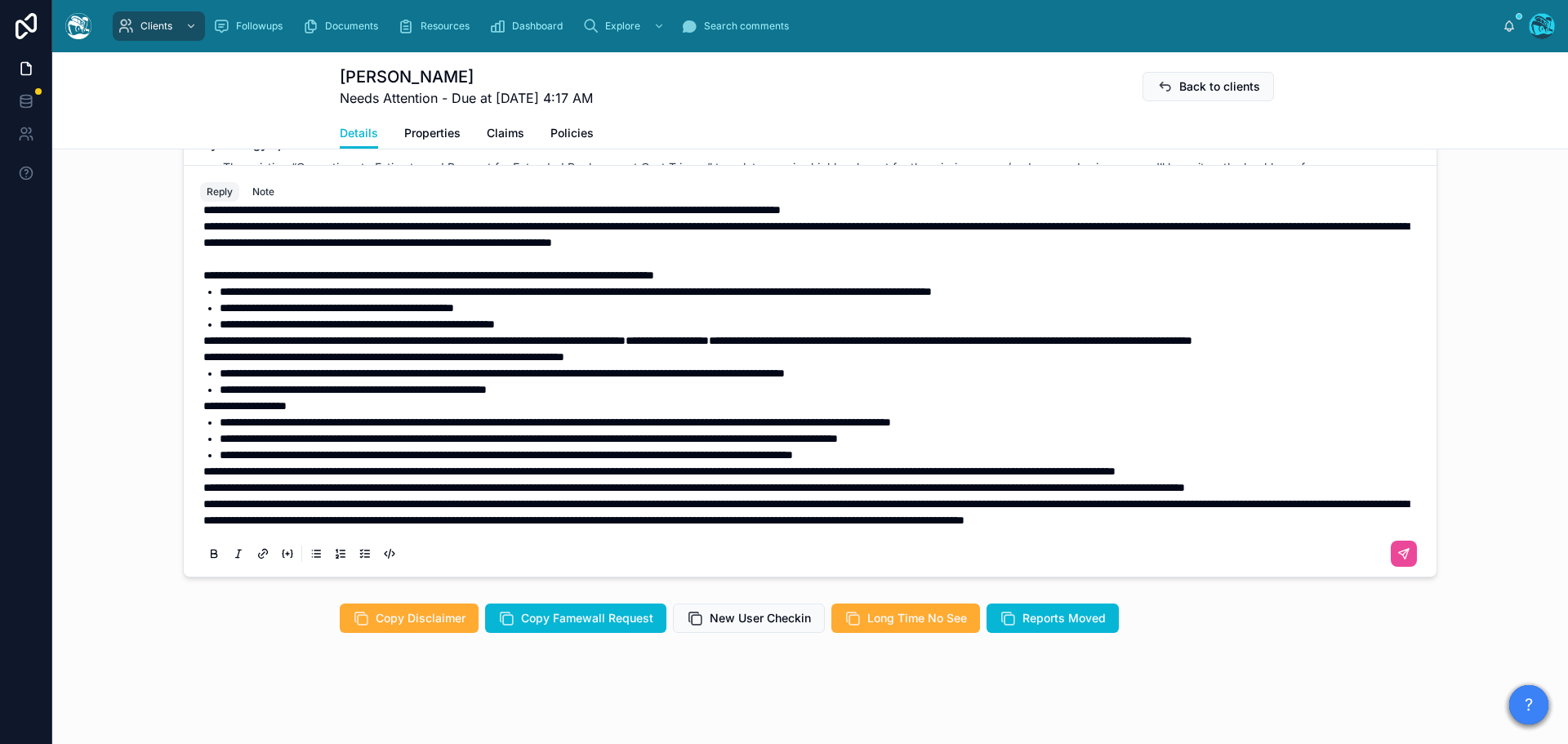
scroll to position [182, 0]
click at [203, 498] on span "**********" at bounding box center [806, 511] width 1206 height 28
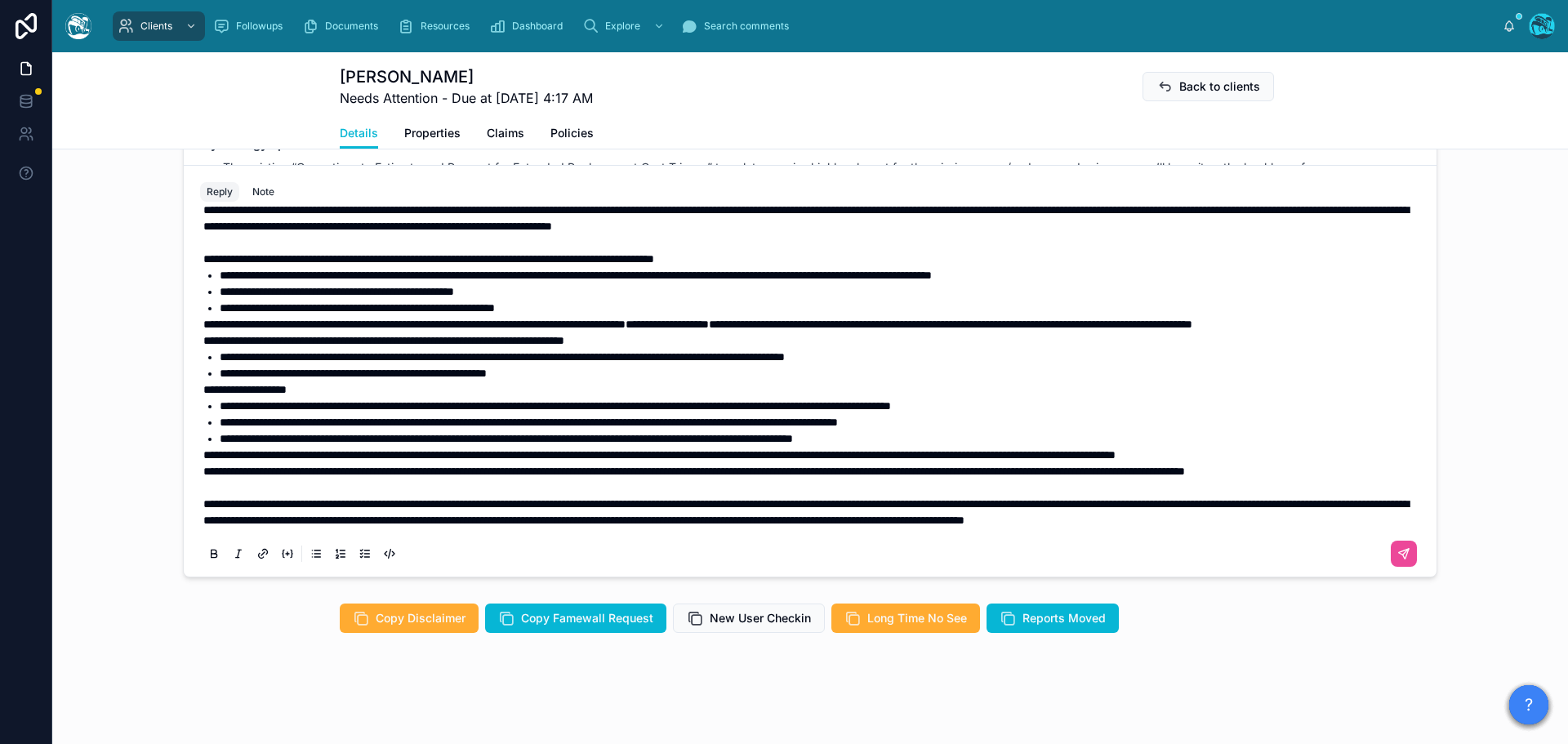
click at [203, 465] on span "**********" at bounding box center [694, 471] width 981 height 12
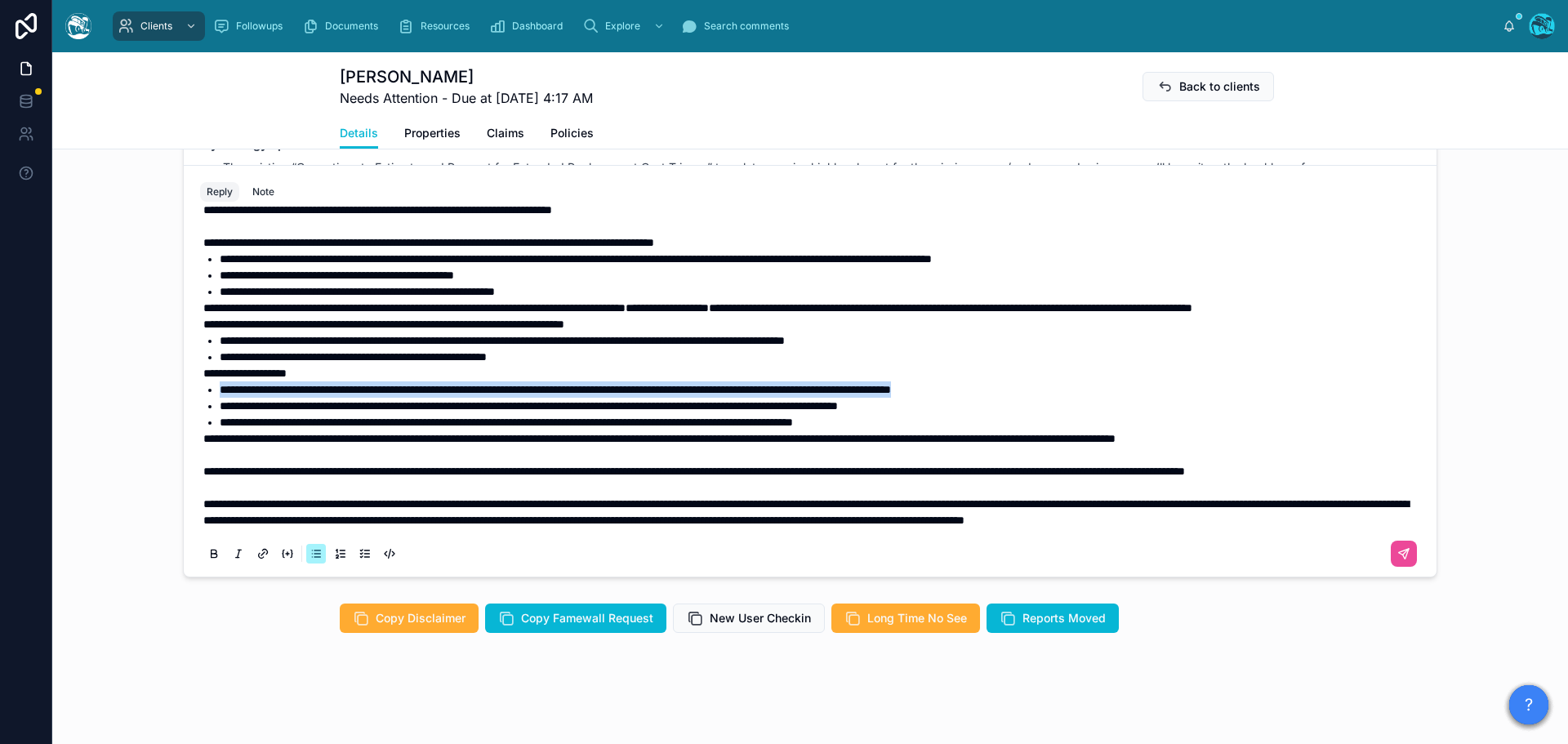
drag, startPoint x: 1082, startPoint y: 384, endPoint x: 198, endPoint y: 393, distance: 884.0
click at [203, 393] on ul "**********" at bounding box center [813, 406] width 1220 height 49
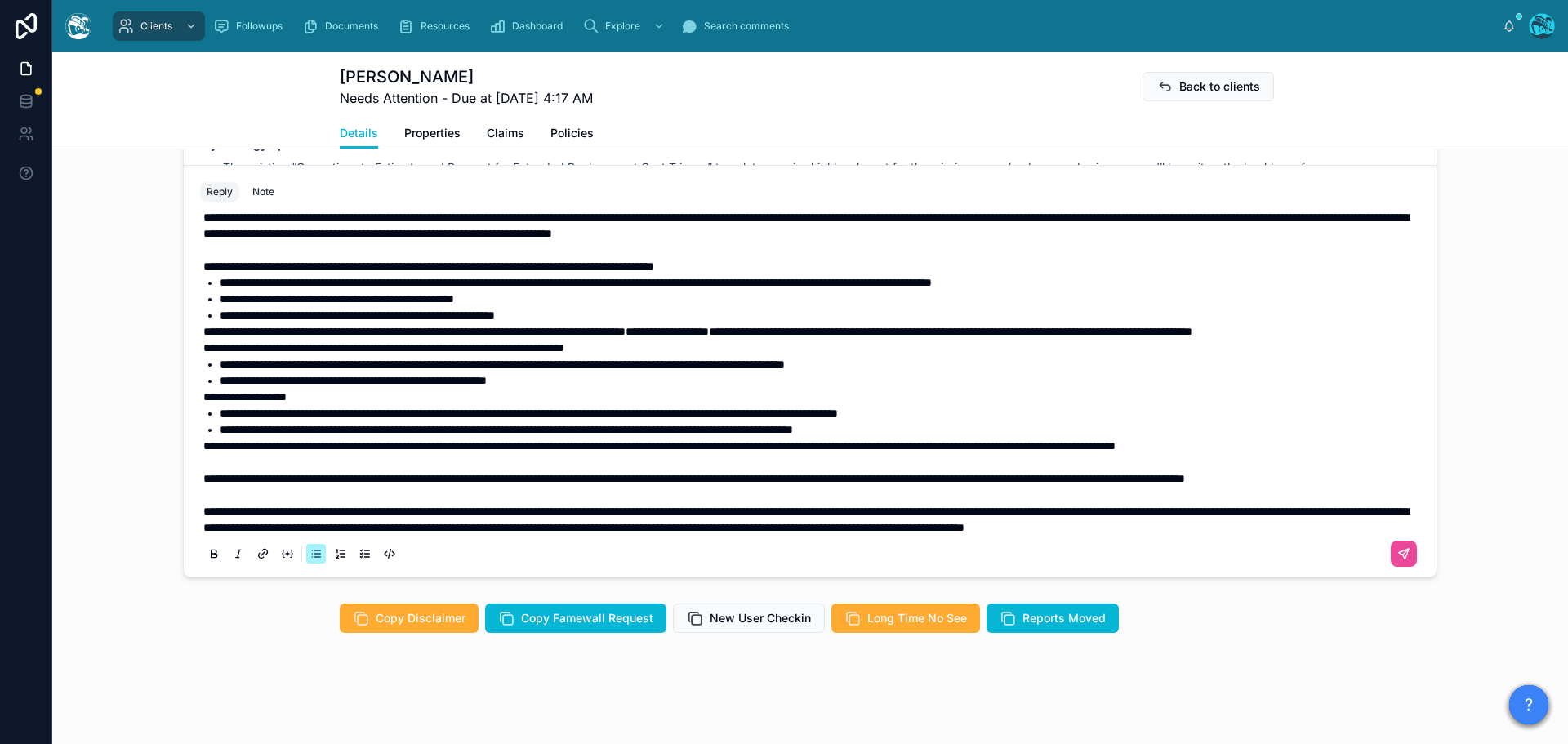
scroll to position [101, 0]
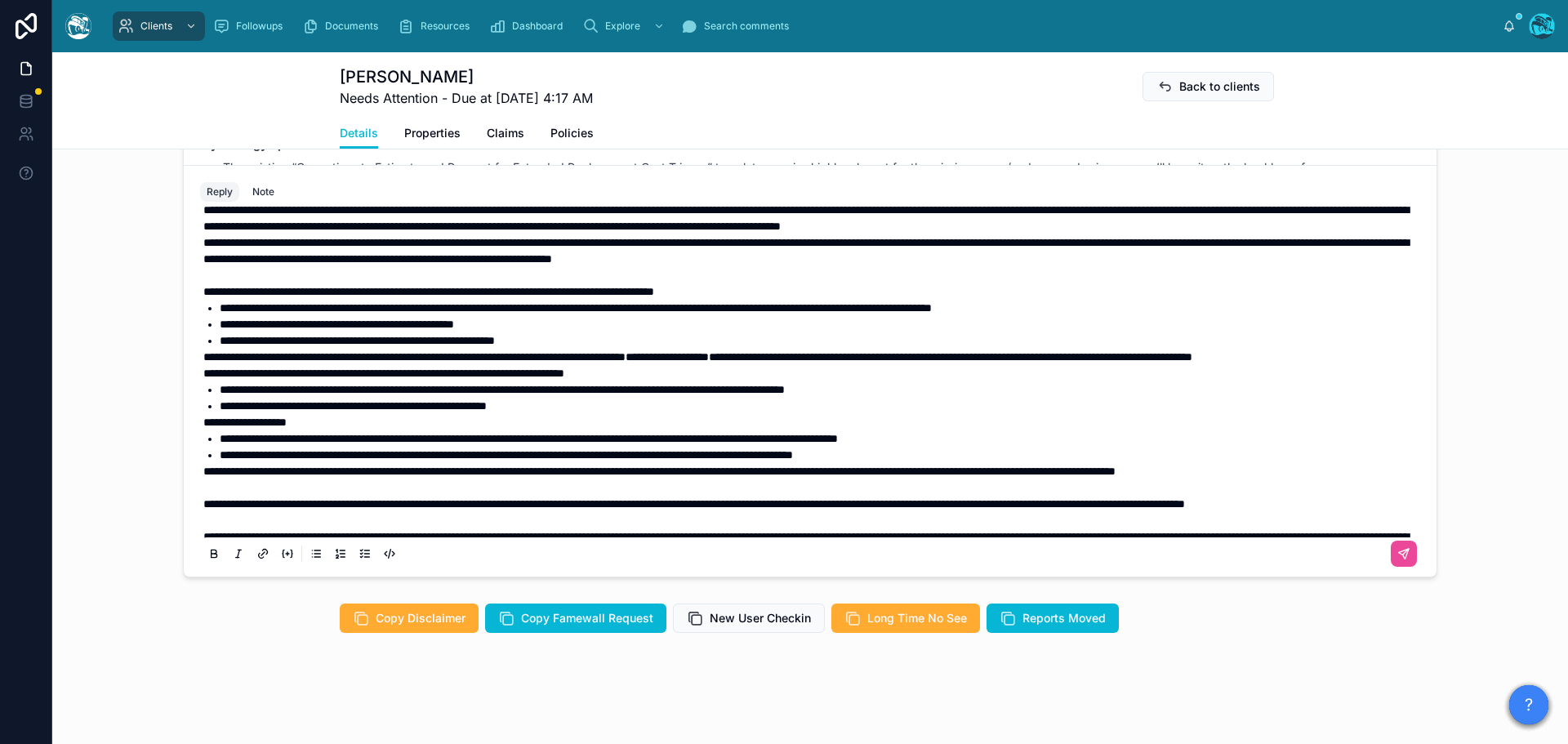
click at [203, 379] on span "**********" at bounding box center [383, 373] width 361 height 12
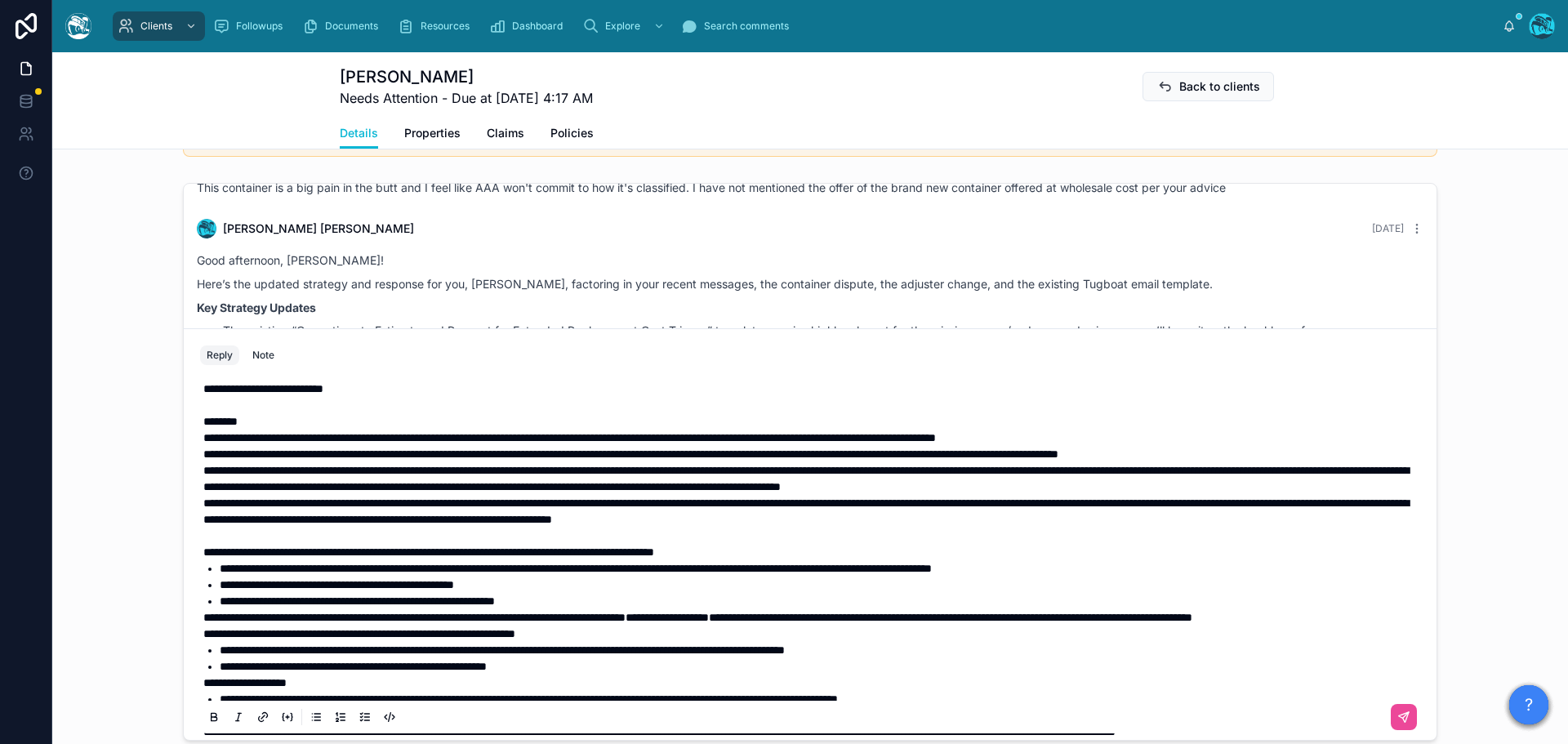
scroll to position [0, 0]
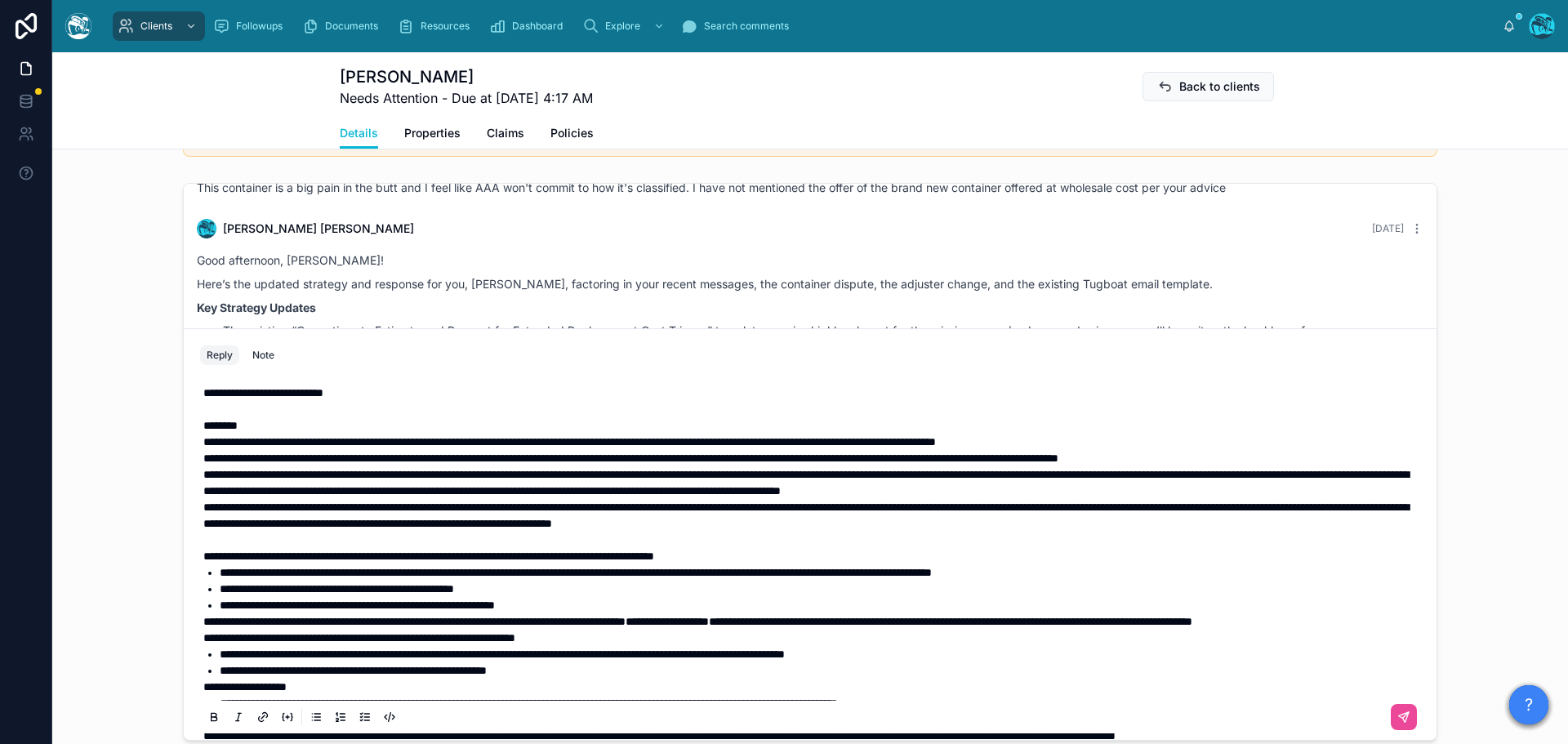
drag, startPoint x: 194, startPoint y: 393, endPoint x: 483, endPoint y: 521, distance: 316.1
click at [483, 521] on div "**********" at bounding box center [810, 621] width 1220 height 493
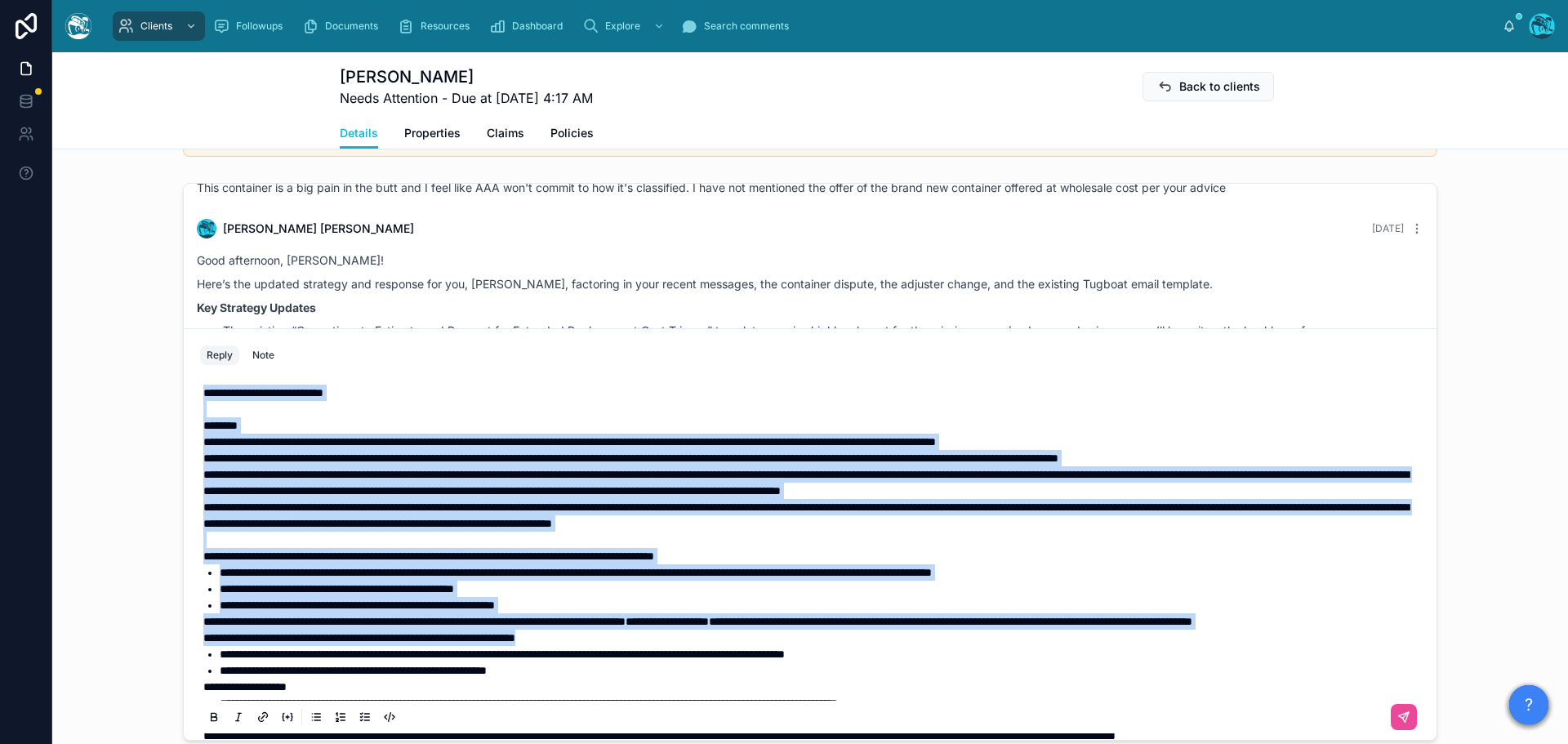
drag, startPoint x: 958, startPoint y: 676, endPoint x: 156, endPoint y: 391, distance: 851.1
click at [156, 391] on div "[PERSON_NAME] Last month Good afternoon, [PERSON_NAME]! Thanks for laying all t…" at bounding box center [810, 462] width 1515 height 571
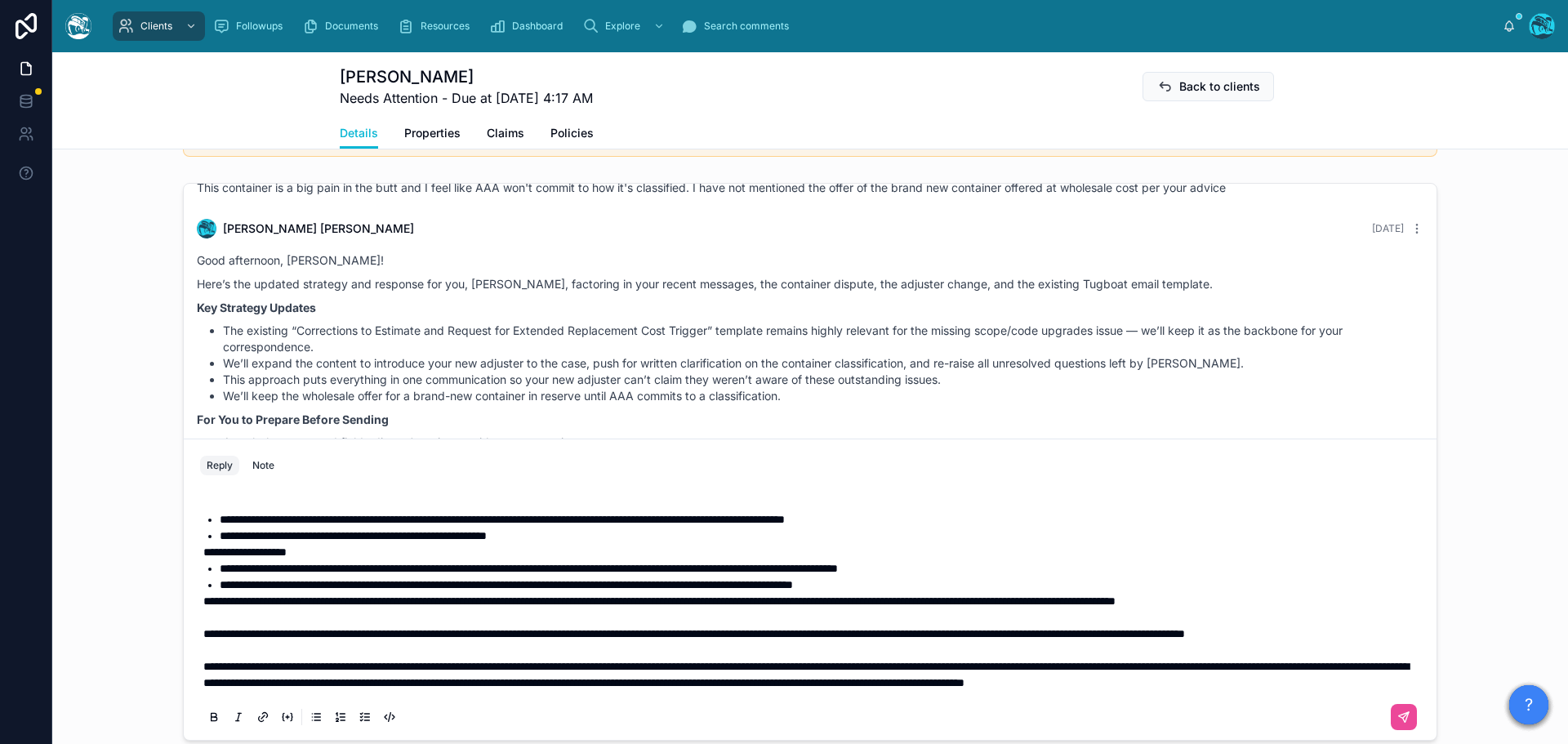
scroll to position [1352, 0]
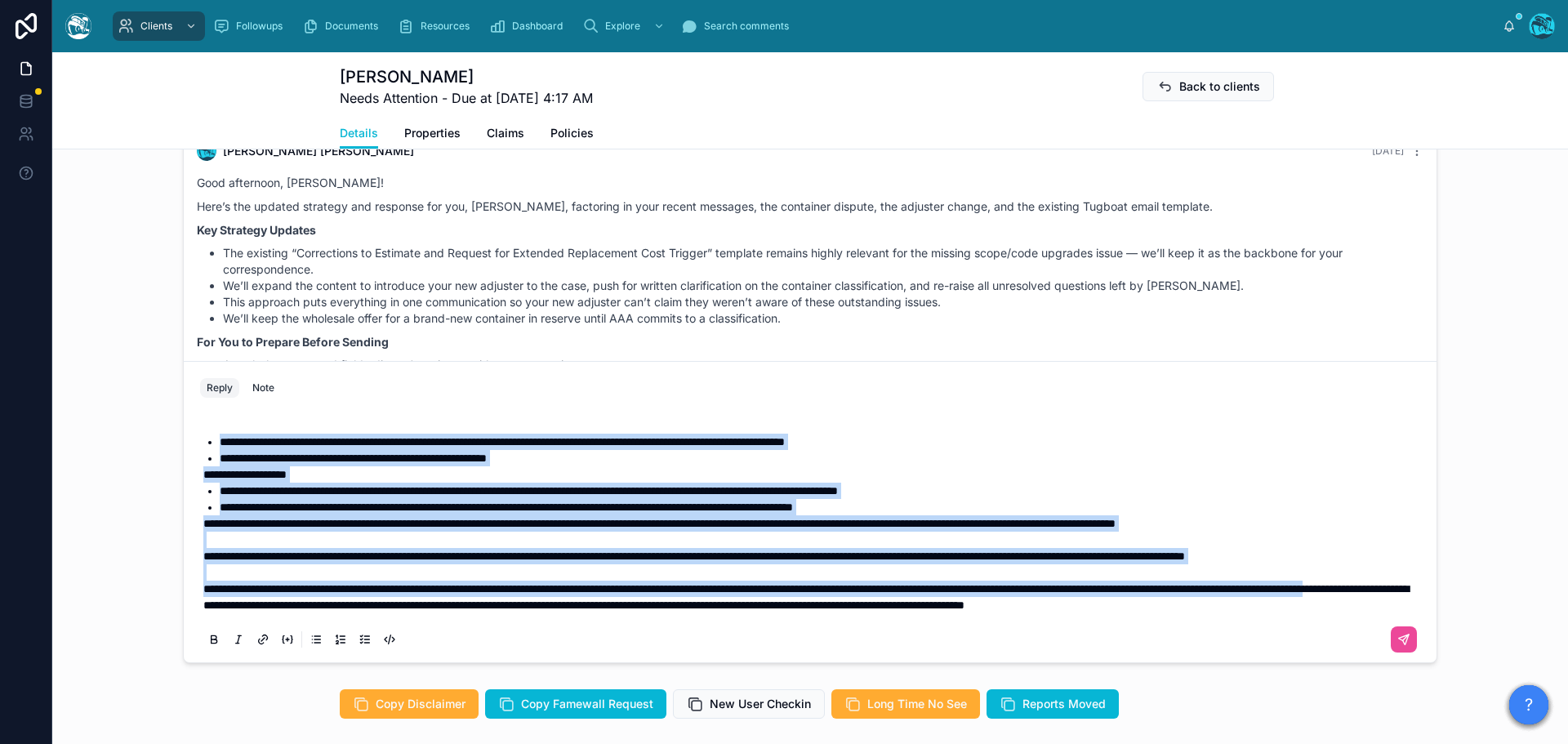
drag, startPoint x: 443, startPoint y: 597, endPoint x: 188, endPoint y: 414, distance: 313.9
click at [190, 414] on div "**********" at bounding box center [810, 531] width 1240 height 261
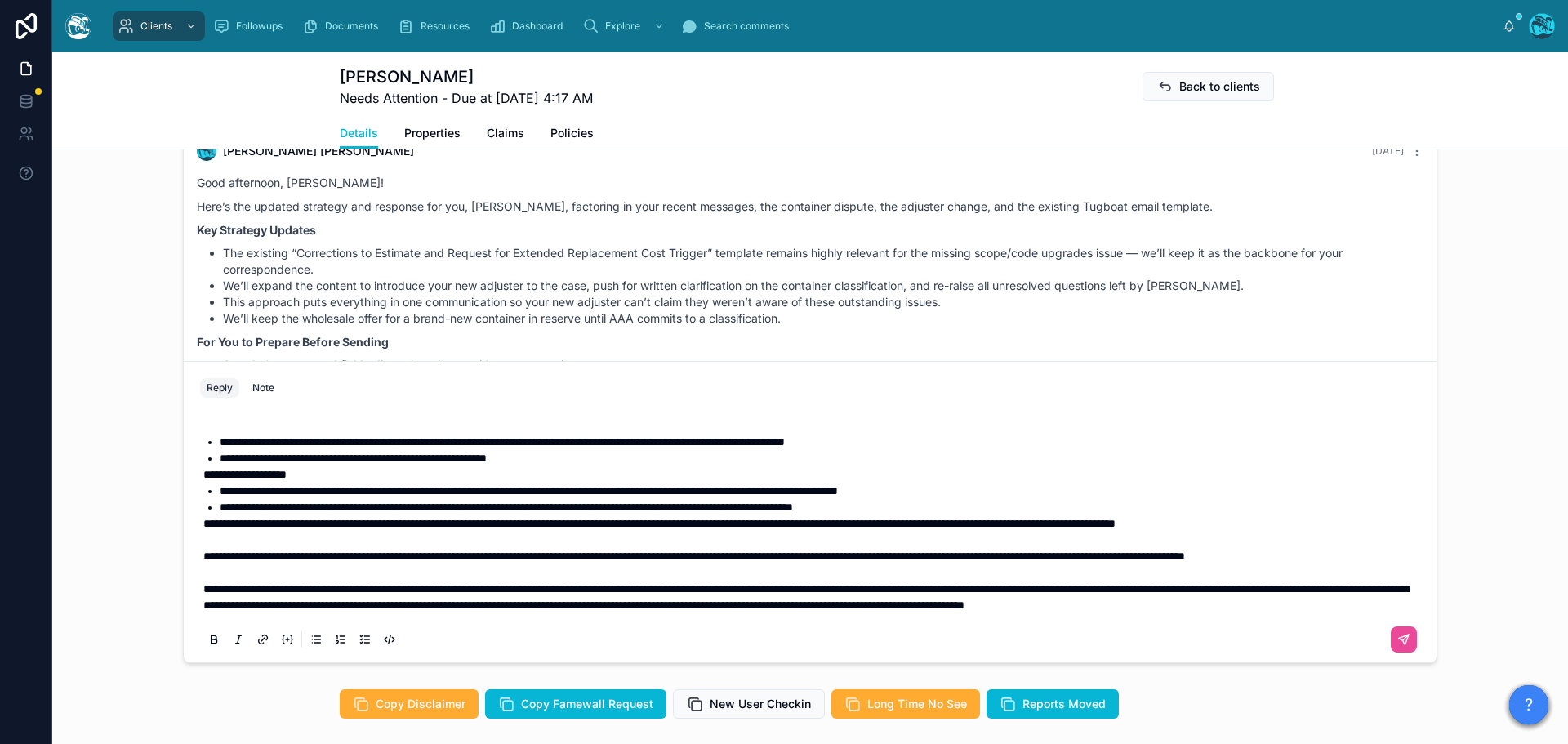
scroll to position [1439, 0]
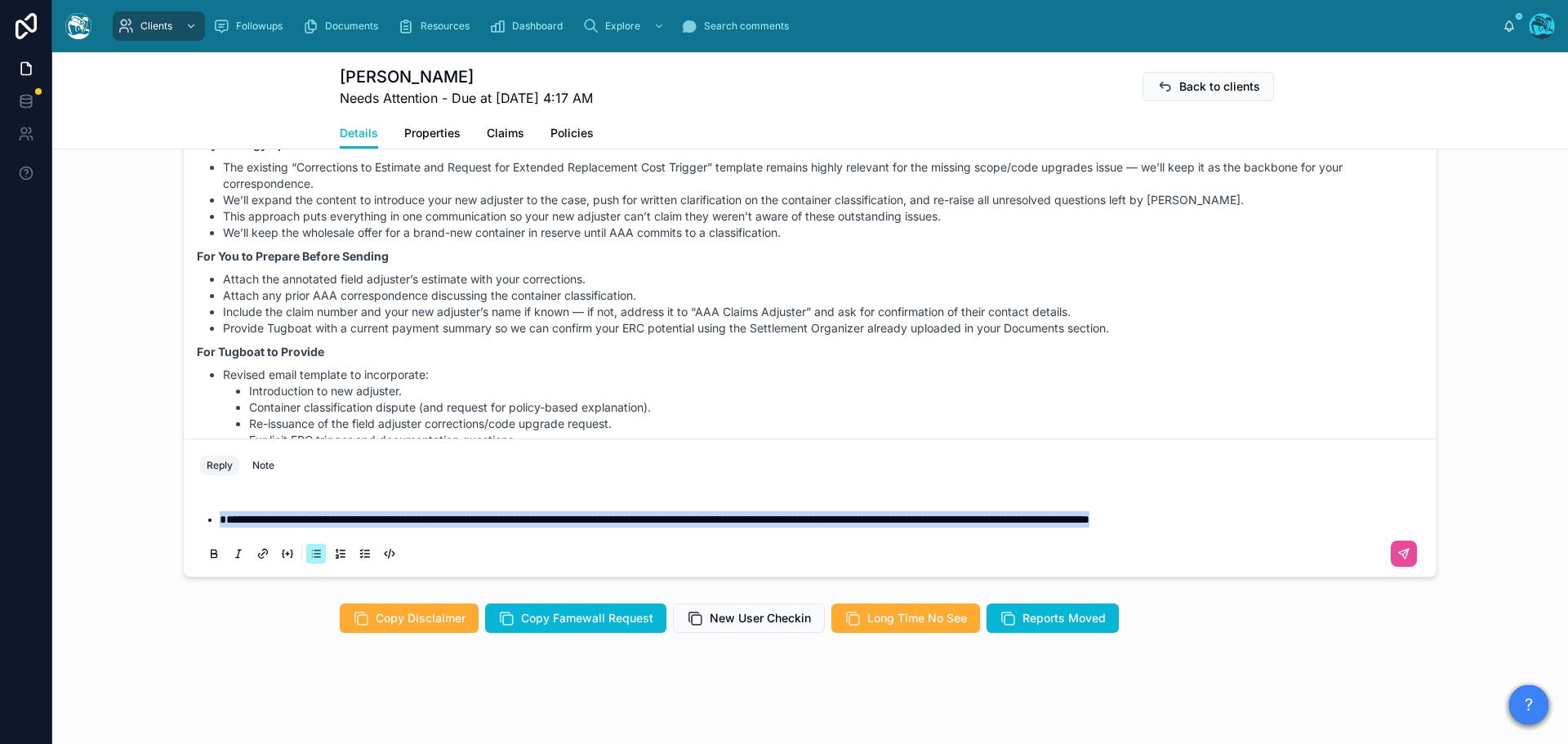
drag, startPoint x: 1375, startPoint y: 520, endPoint x: 110, endPoint y: 546, distance: 1265.3
click at [110, 546] on div "[PERSON_NAME] Last month Good afternoon, [PERSON_NAME]! Thanks for laying all t…" at bounding box center [810, 299] width 1515 height 571
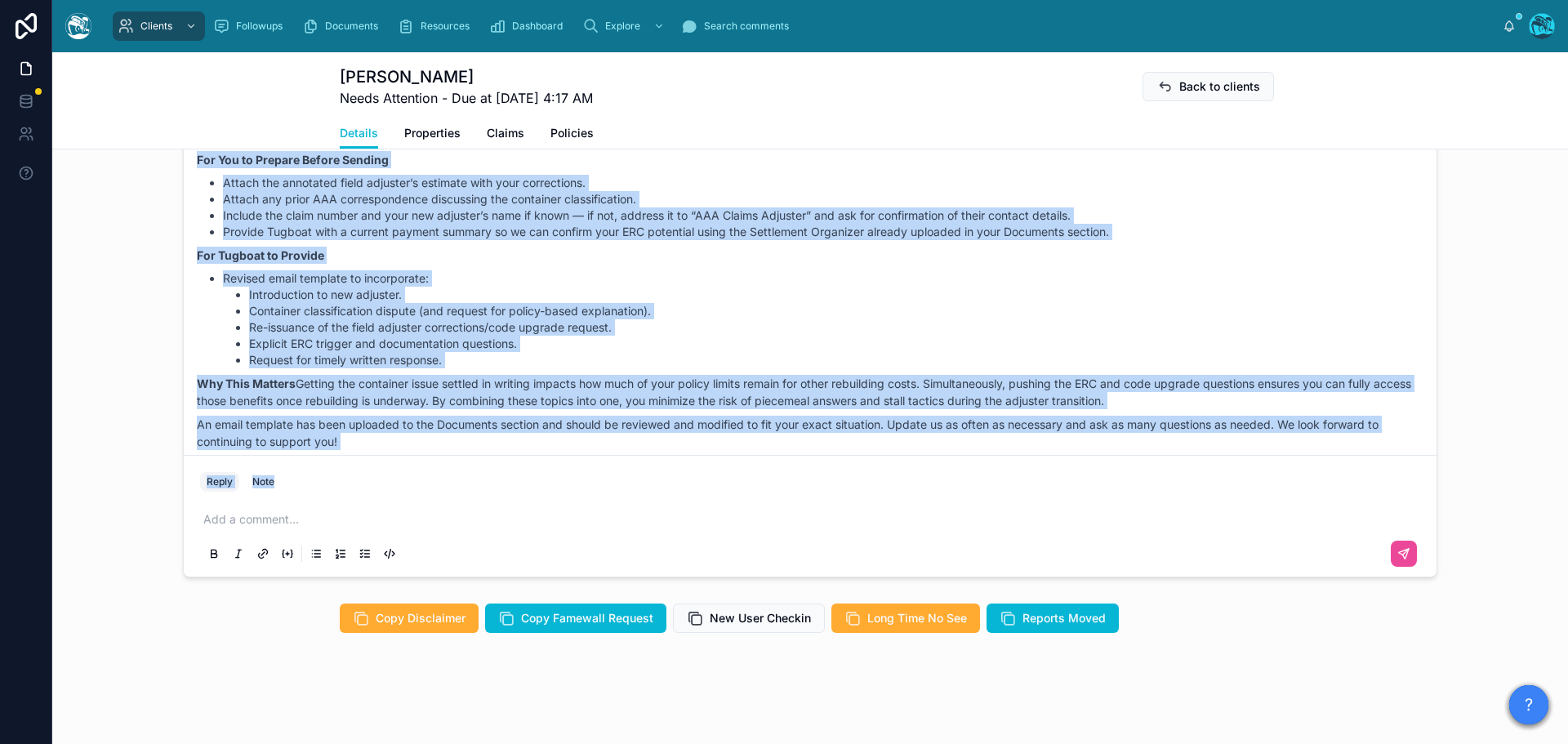
scroll to position [5390, 0]
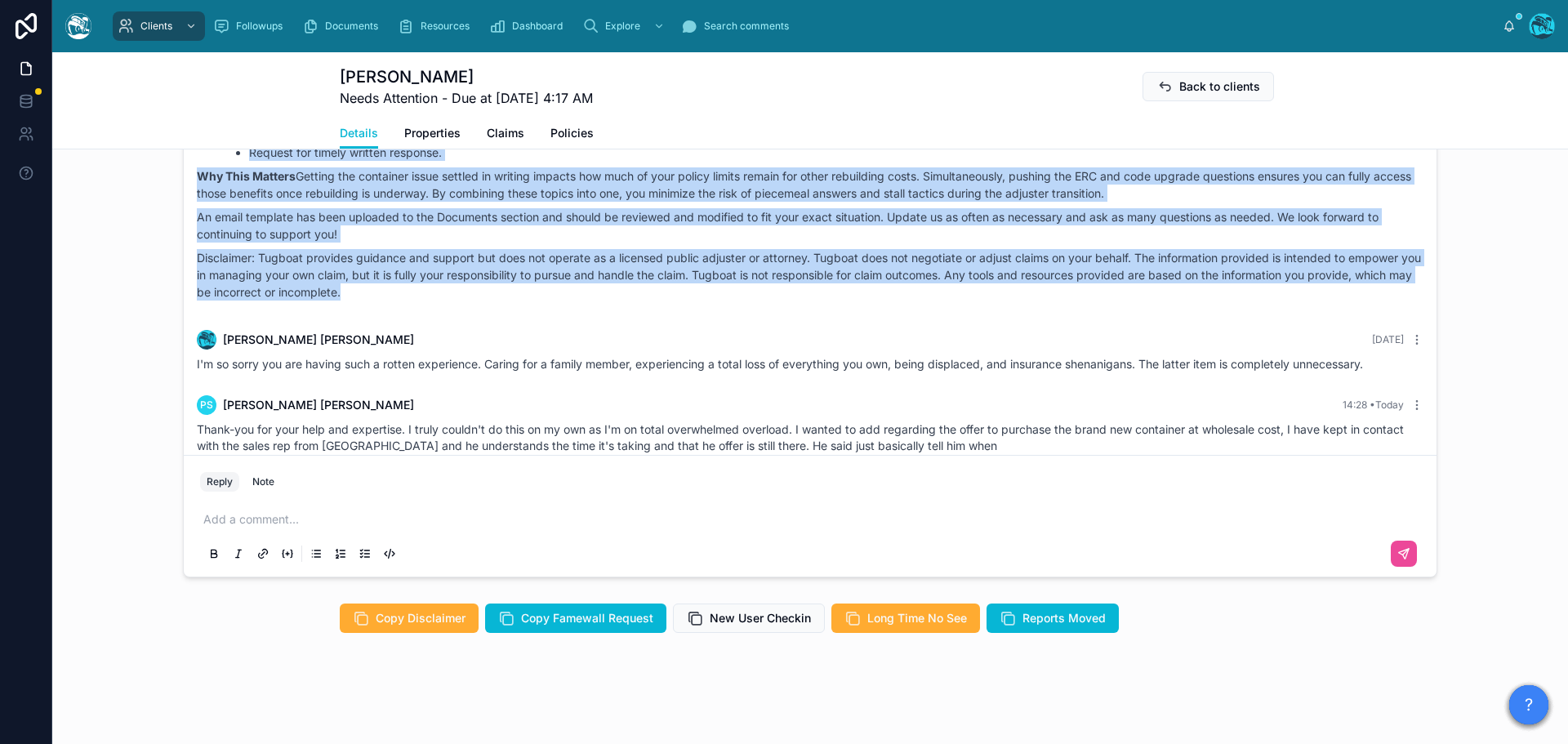
drag, startPoint x: 1254, startPoint y: 259, endPoint x: 943, endPoint y: 284, distance: 312.0
copy div "Loremi Dolor Sitametco Adip elitseddo, Eiusmod! Temp’i utl etdolor magnaali eni…"
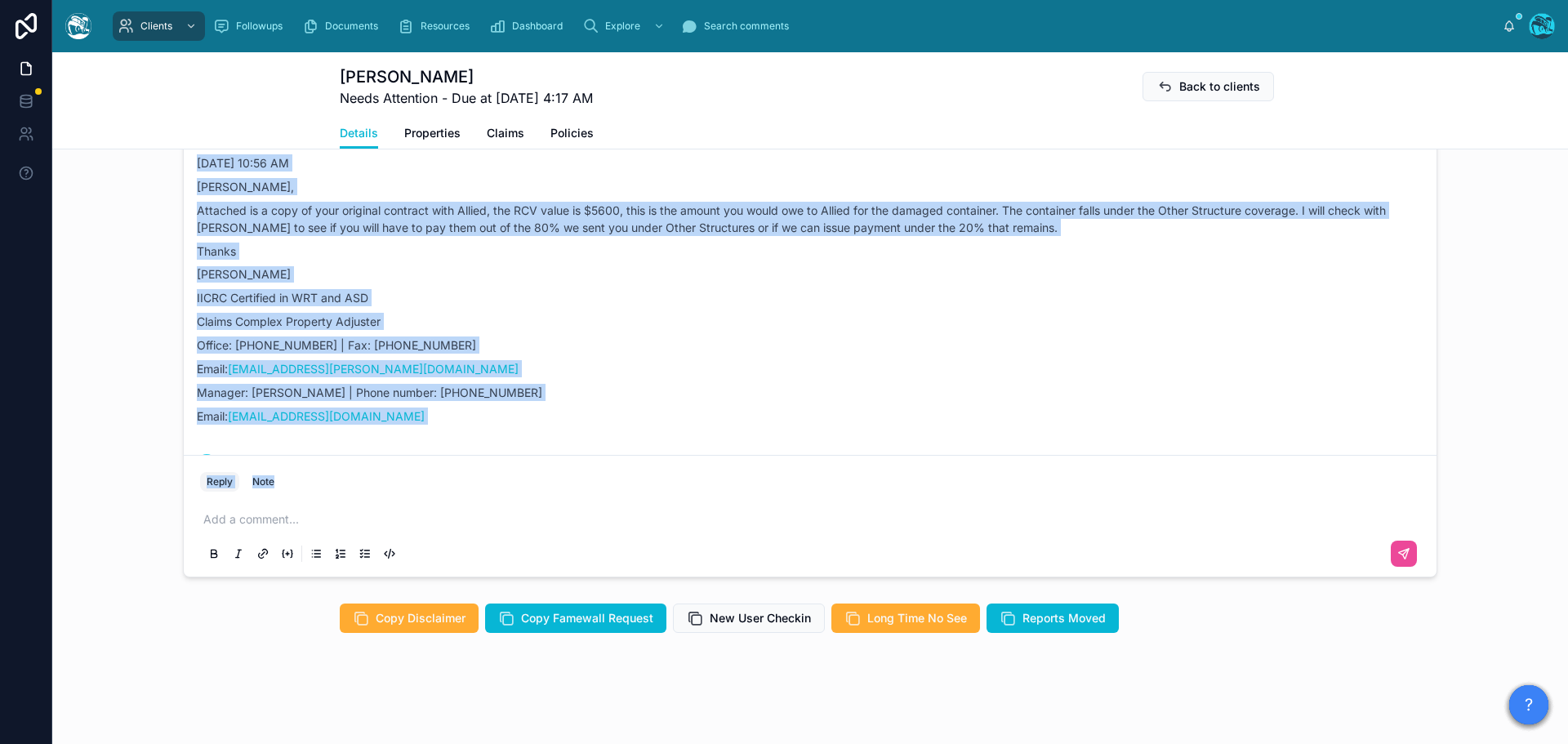
scroll to position [5903, 0]
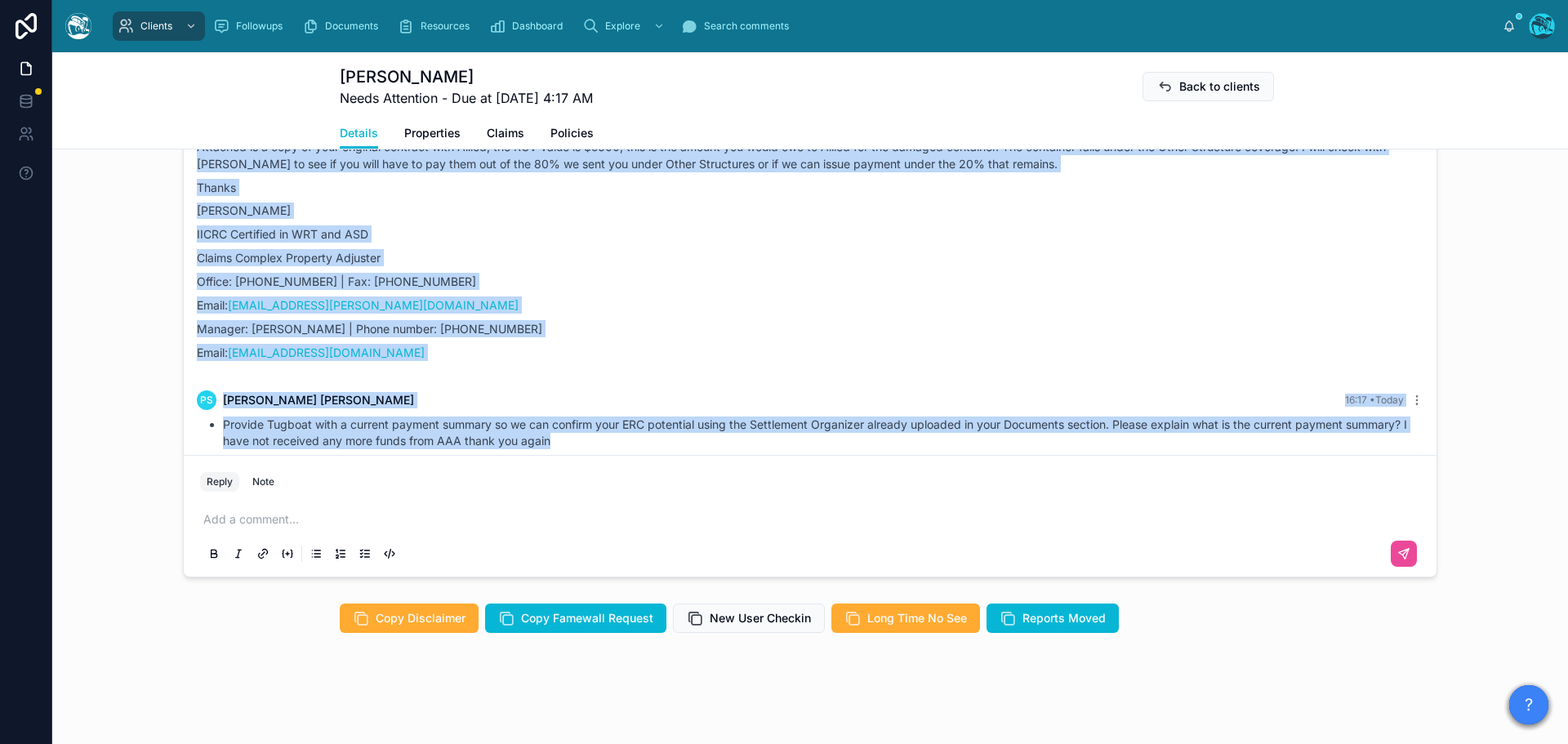
drag, startPoint x: 953, startPoint y: 184, endPoint x: 929, endPoint y: 434, distance: 251.1
copy div "LO Ipsumdo Sitametc 56:95 • Adipi Elitsedd.Eiusmo Temp:incididu.utlabo@etd.mag.…"
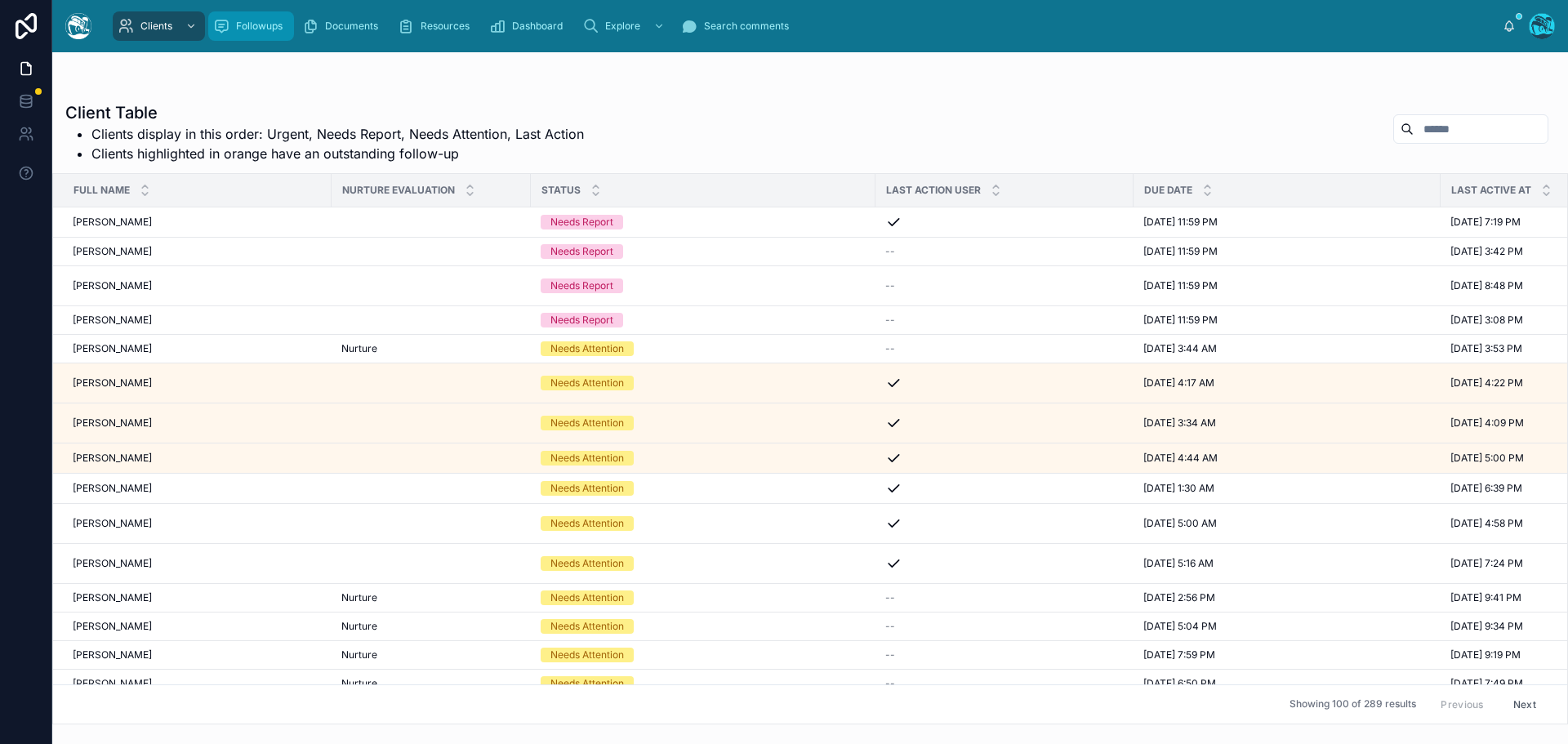
drag, startPoint x: 249, startPoint y: 28, endPoint x: 275, endPoint y: 44, distance: 30.5
click at [249, 28] on span "Followups" at bounding box center [260, 26] width 47 height 13
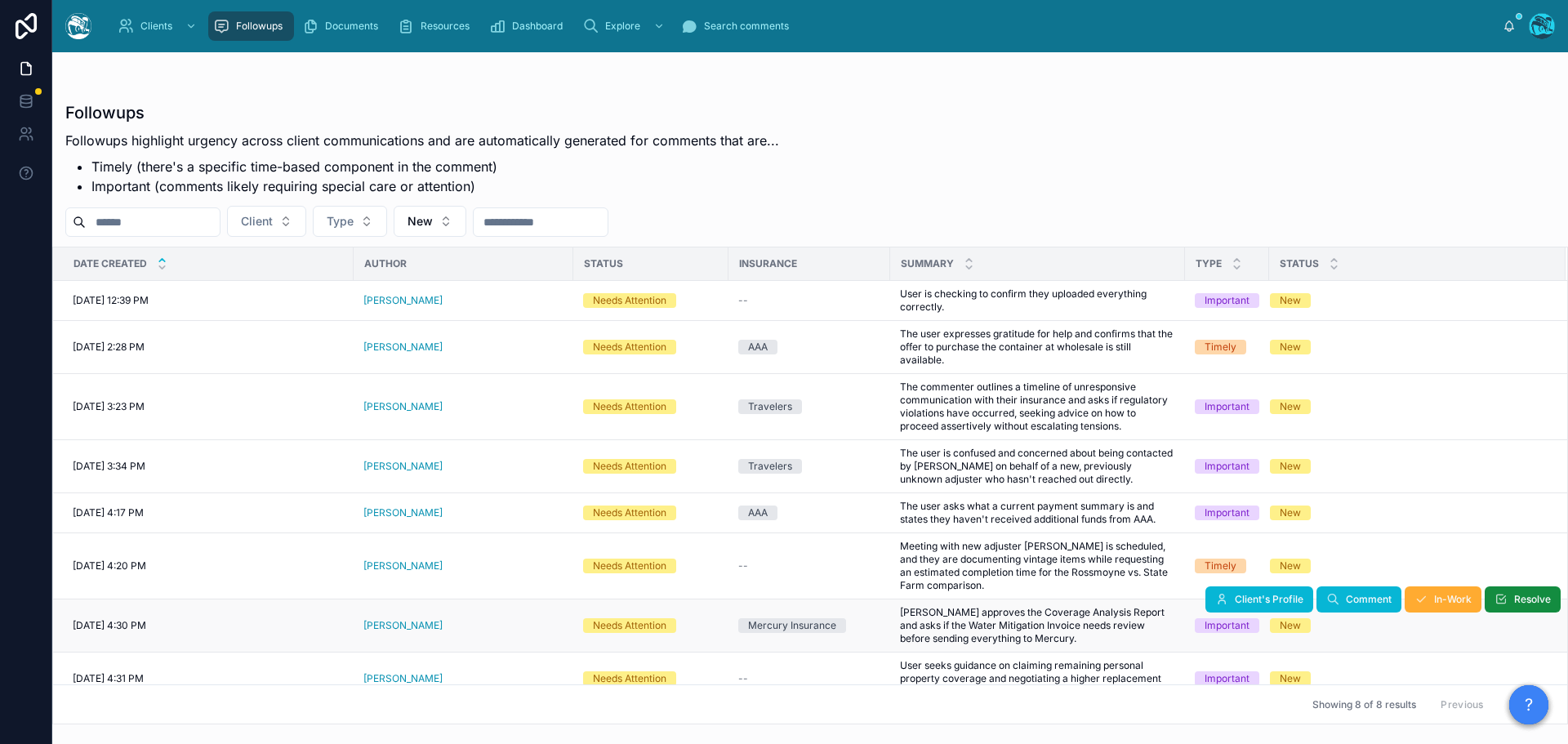
click at [426, 626] on div "[PERSON_NAME]" at bounding box center [463, 625] width 200 height 13
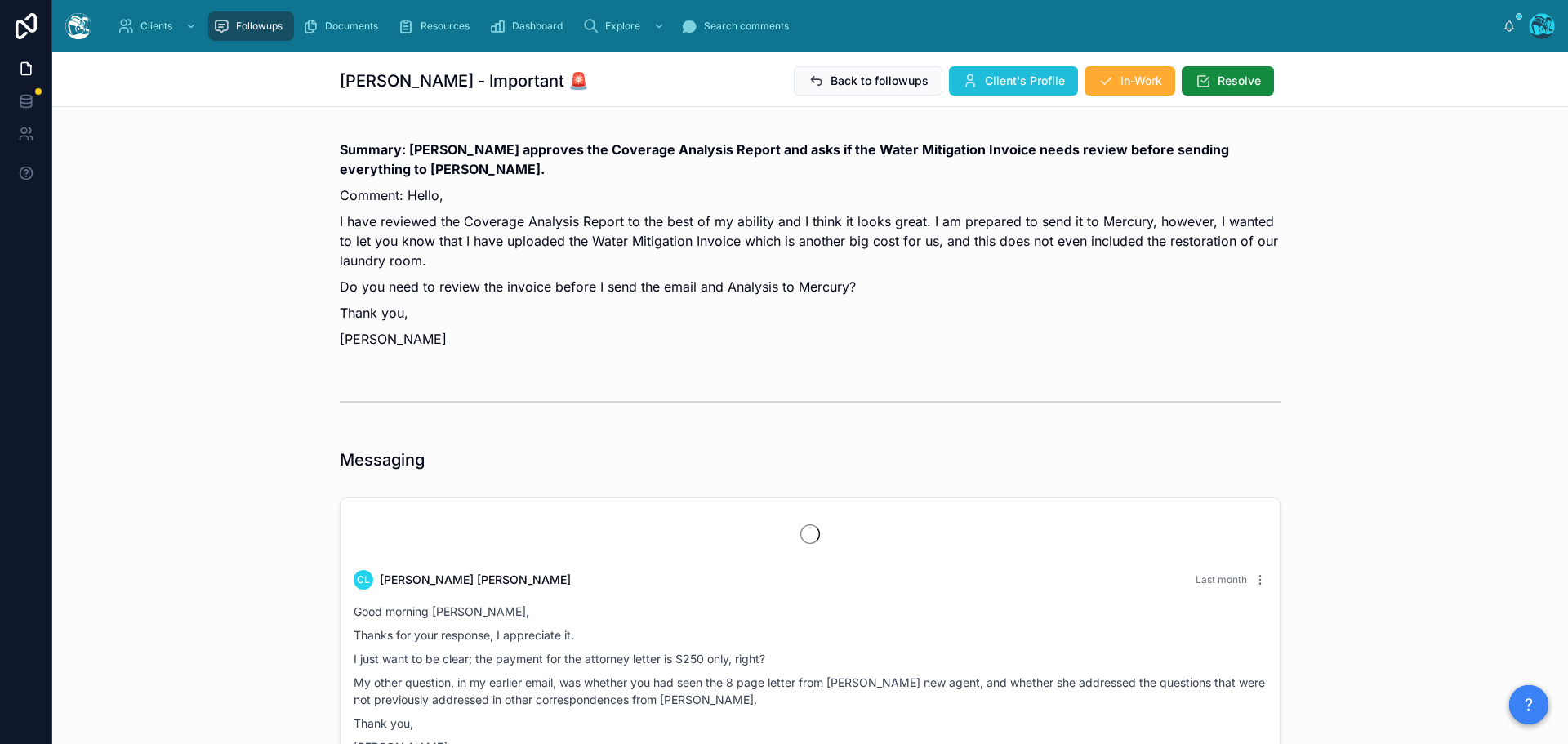
scroll to position [2385, 0]
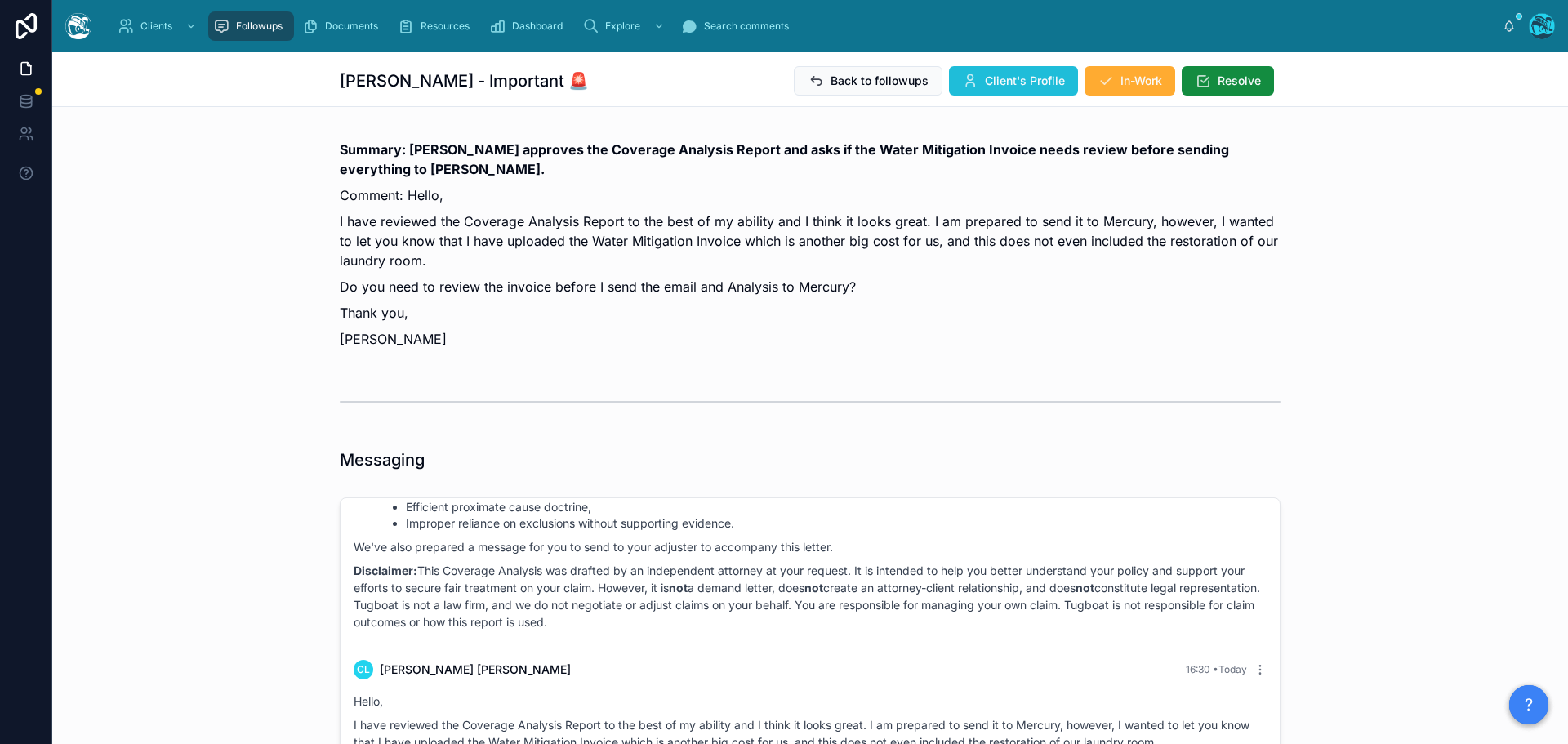
click at [995, 81] on span "Client's Profile" at bounding box center [1025, 81] width 80 height 17
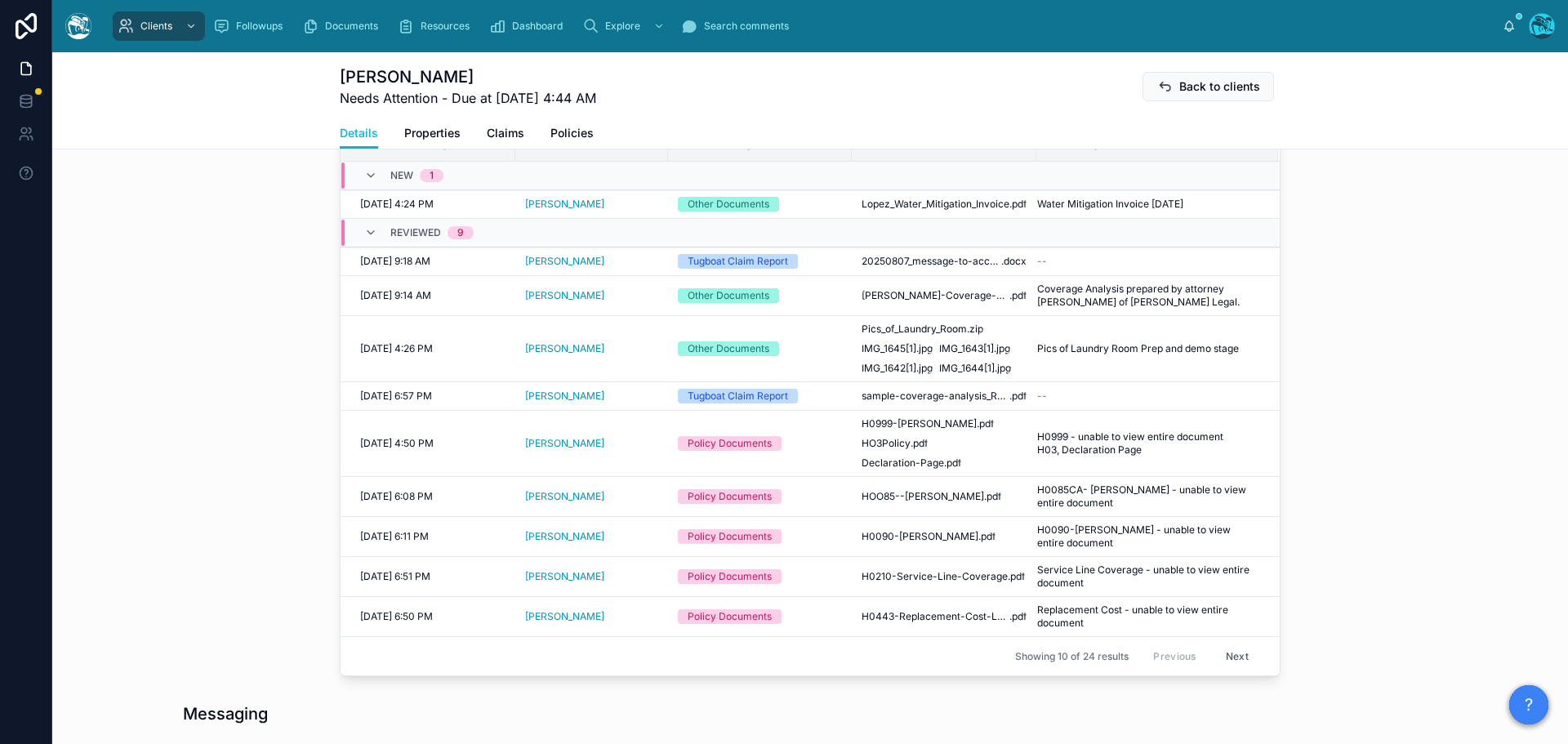
scroll to position [572, 0]
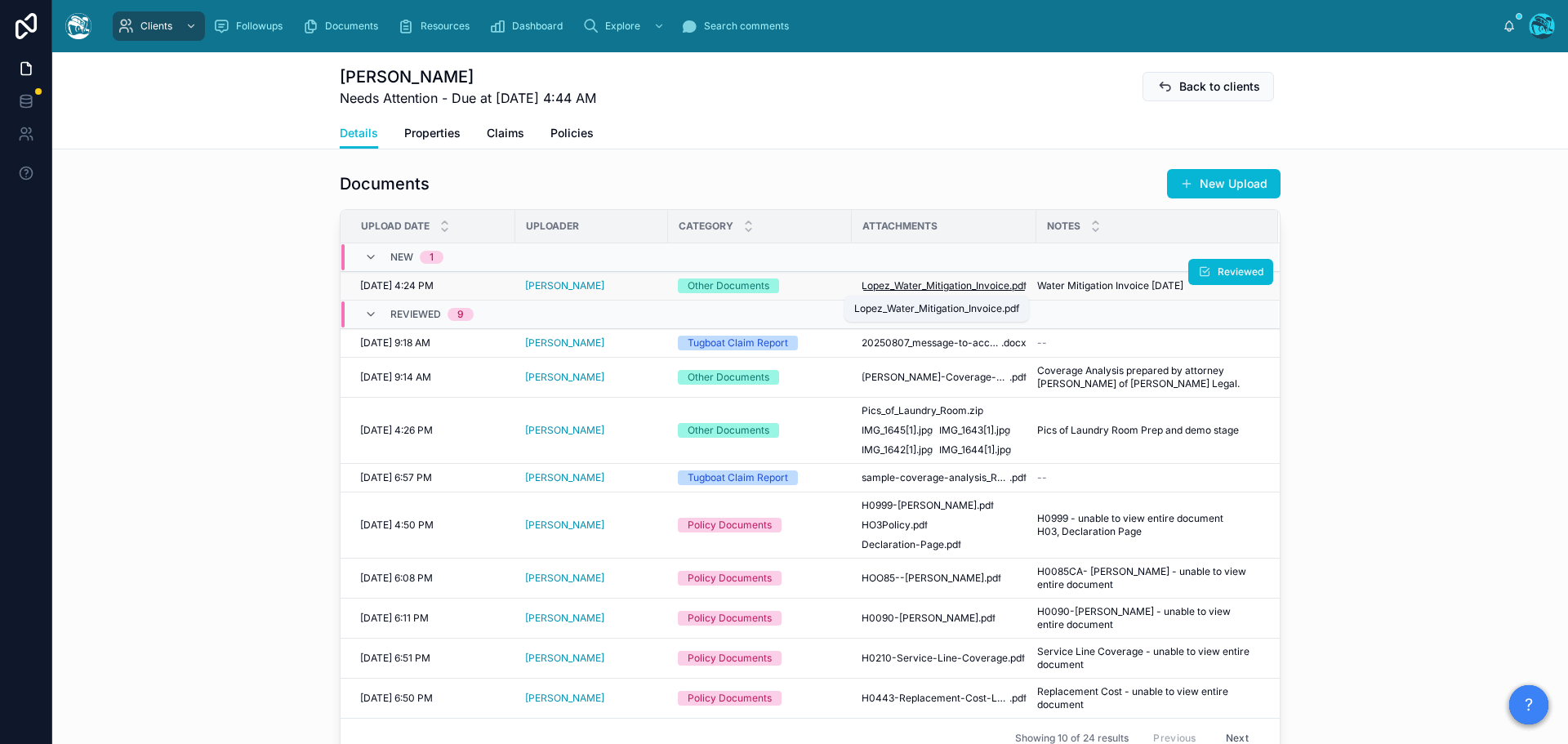
click at [963, 288] on span "Lopez_Water_Mitigation_Invoice" at bounding box center [935, 286] width 148 height 13
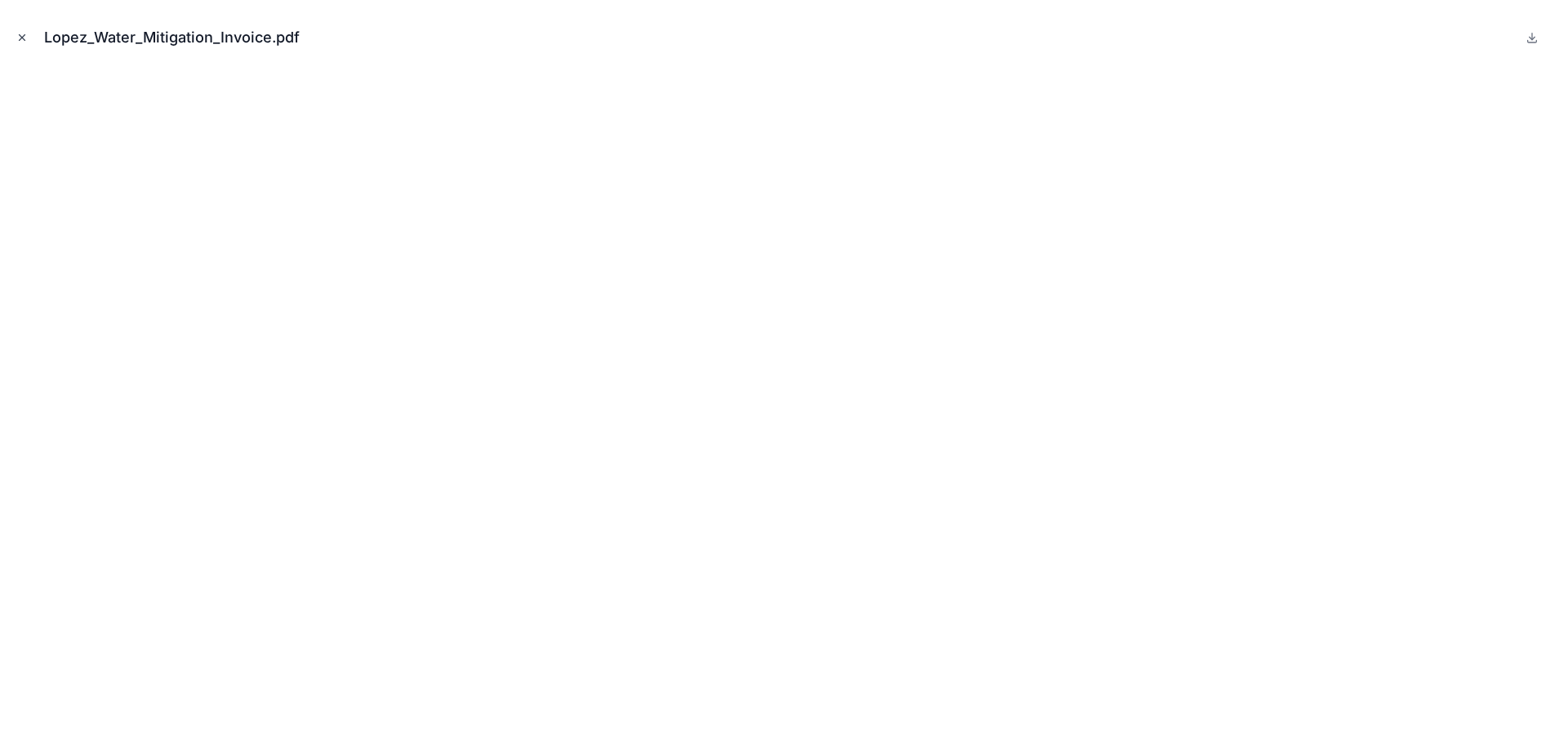
click at [23, 36] on icon "Close modal" at bounding box center [23, 38] width 12 height 12
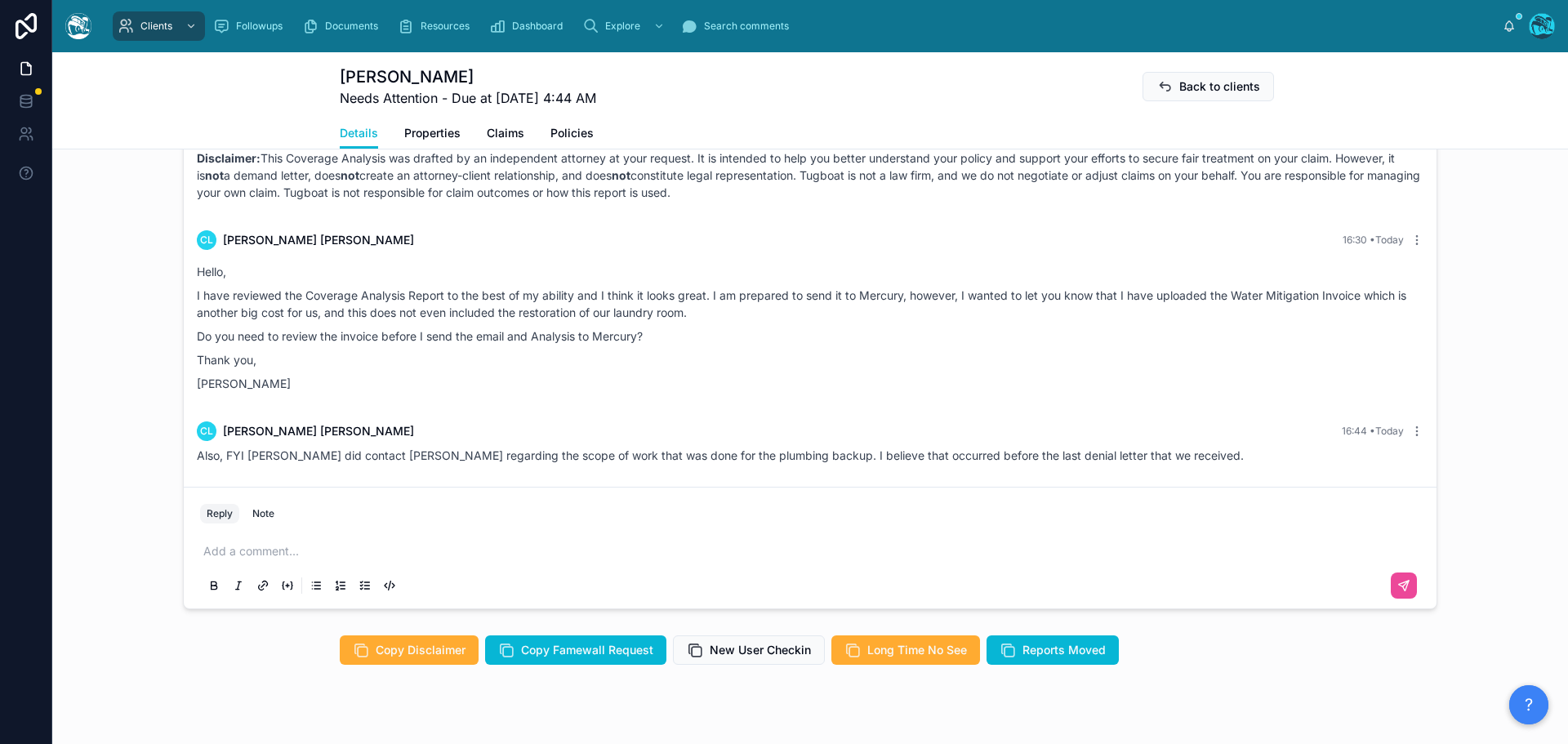
scroll to position [1434, 0]
click at [229, 542] on p at bounding box center [813, 551] width 1220 height 17
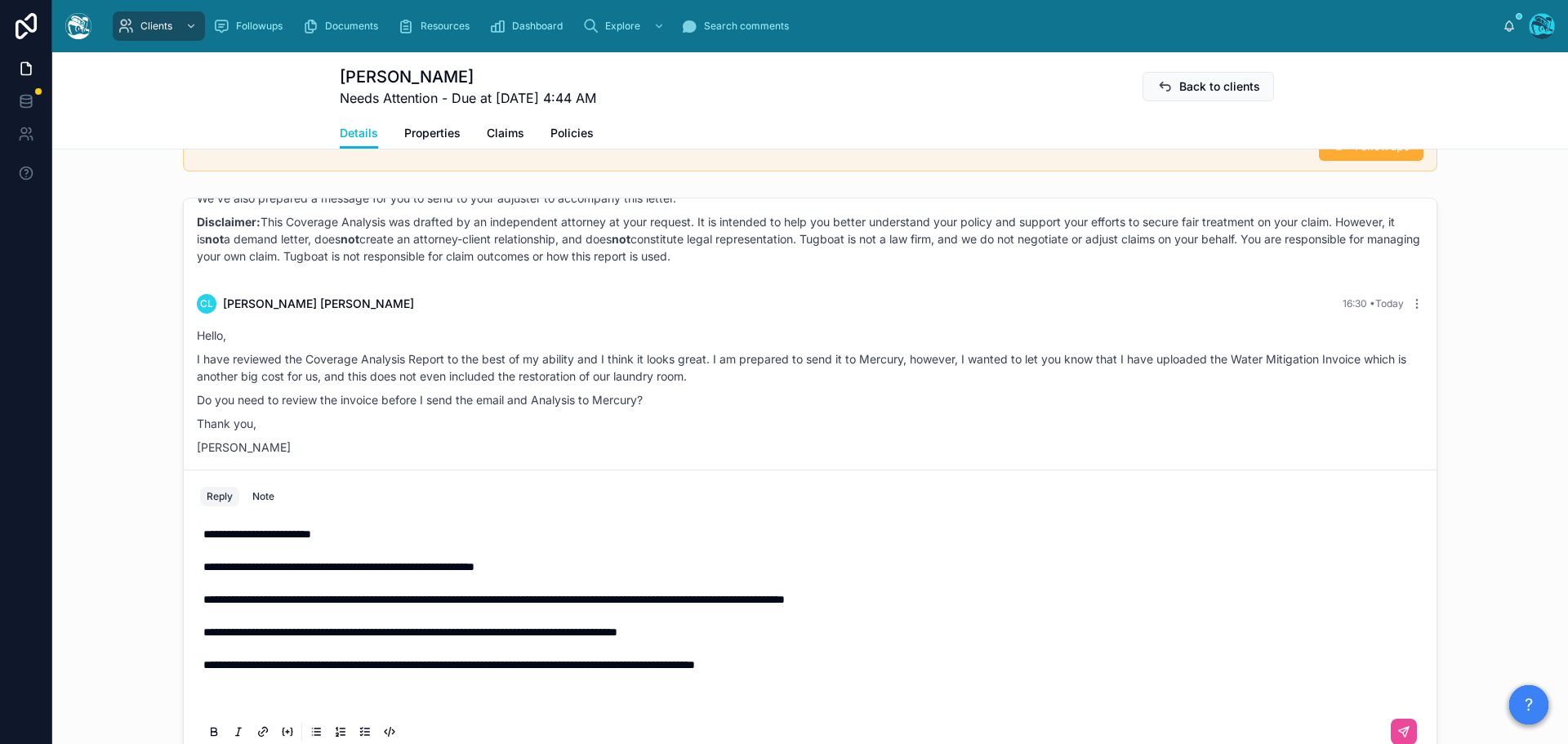
scroll to position [1270, 0]
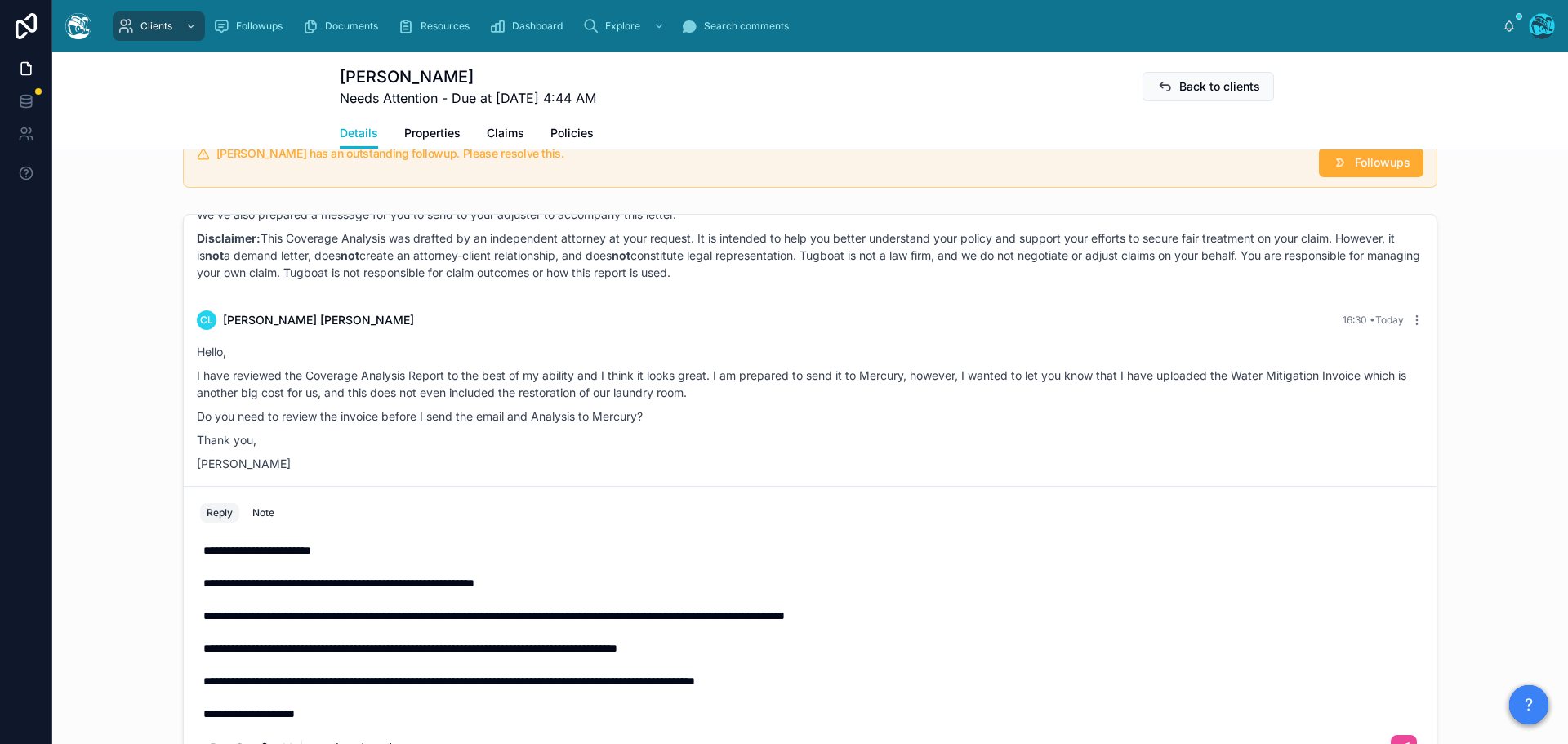
click at [882, 673] on p "**********" at bounding box center [813, 681] width 1220 height 17
click at [1397, 741] on icon at bounding box center [1404, 748] width 13 height 13
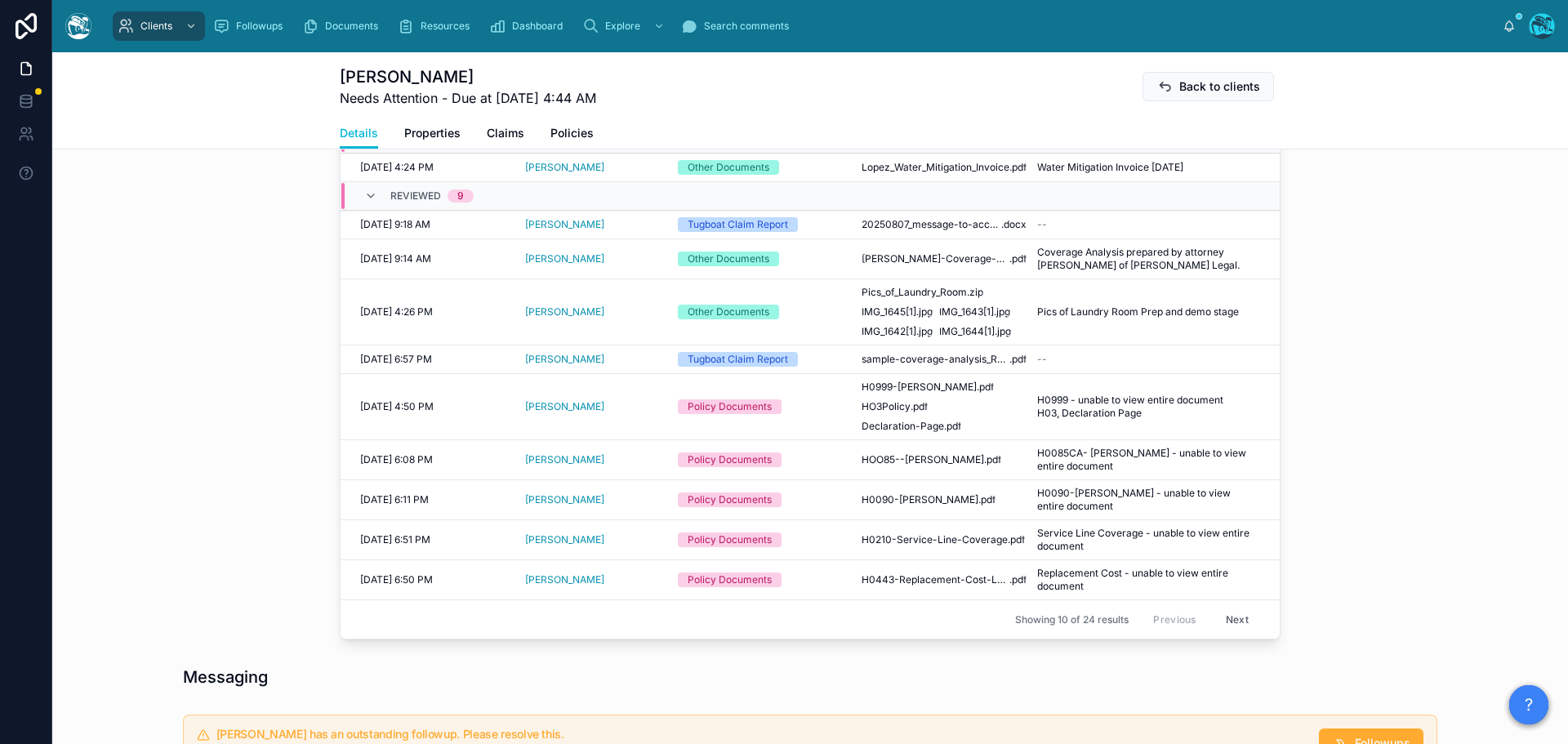
scroll to position [481, 0]
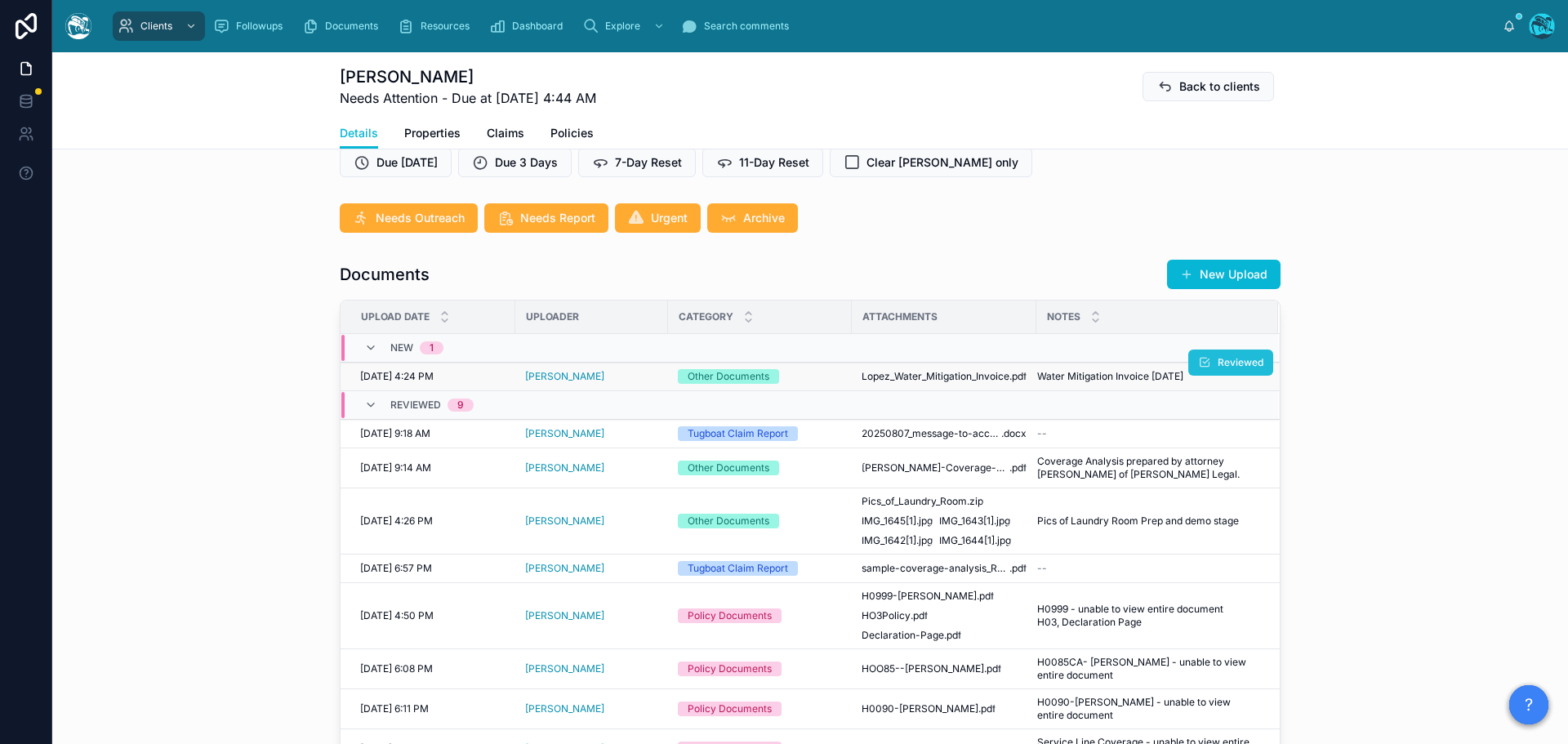
click at [1210, 366] on button "Reviewed" at bounding box center [1230, 362] width 85 height 26
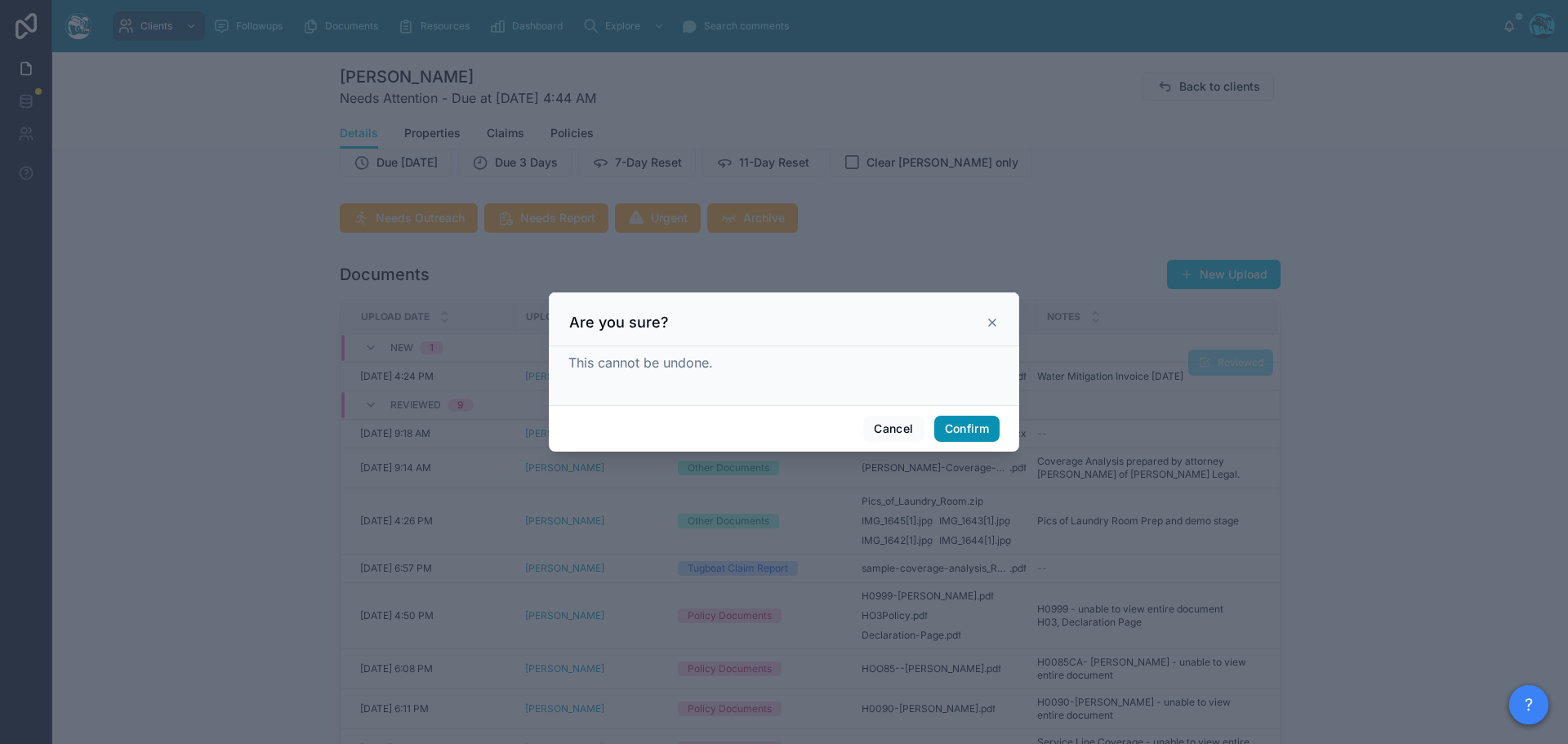
click at [984, 427] on button "Confirm" at bounding box center [967, 428] width 65 height 26
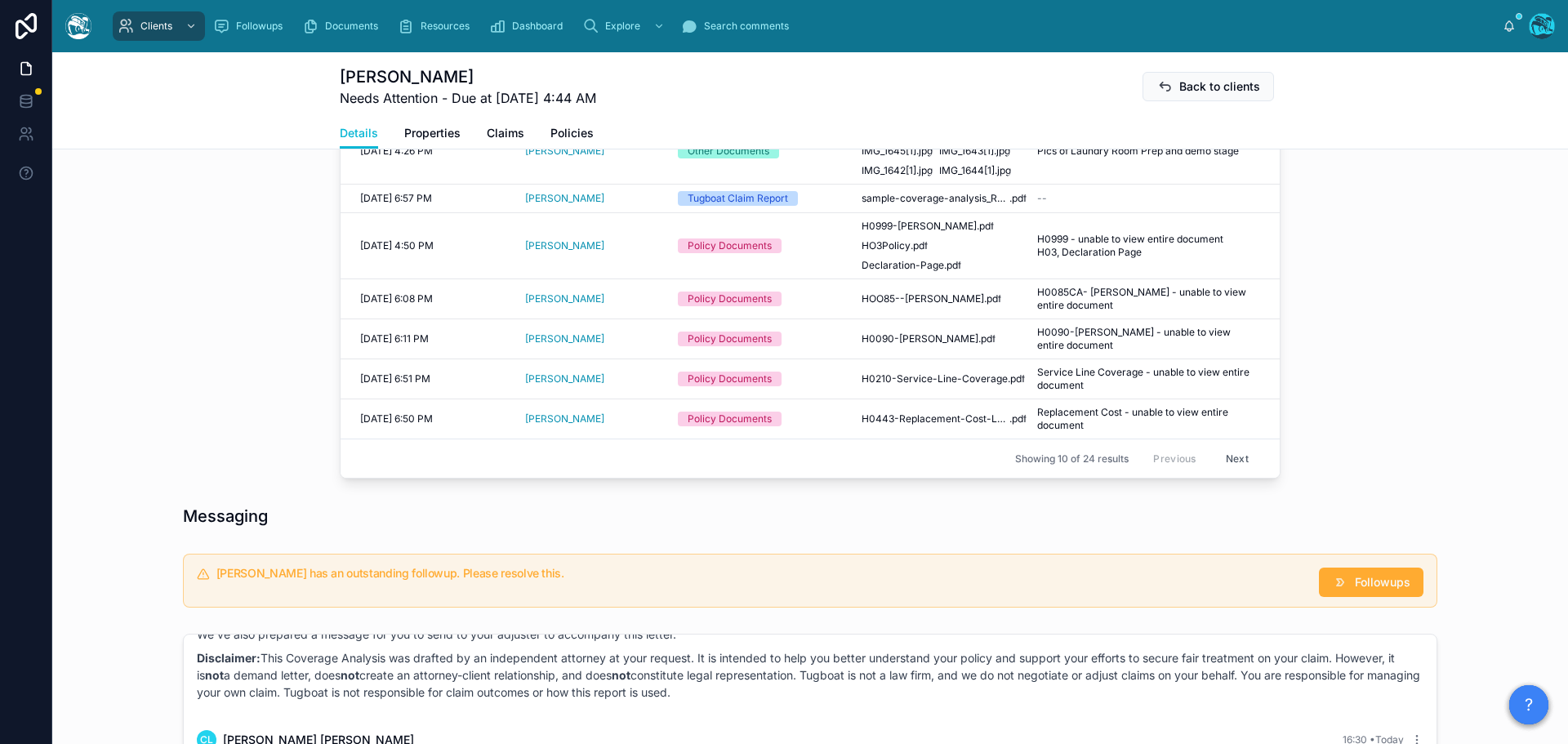
scroll to position [971, 0]
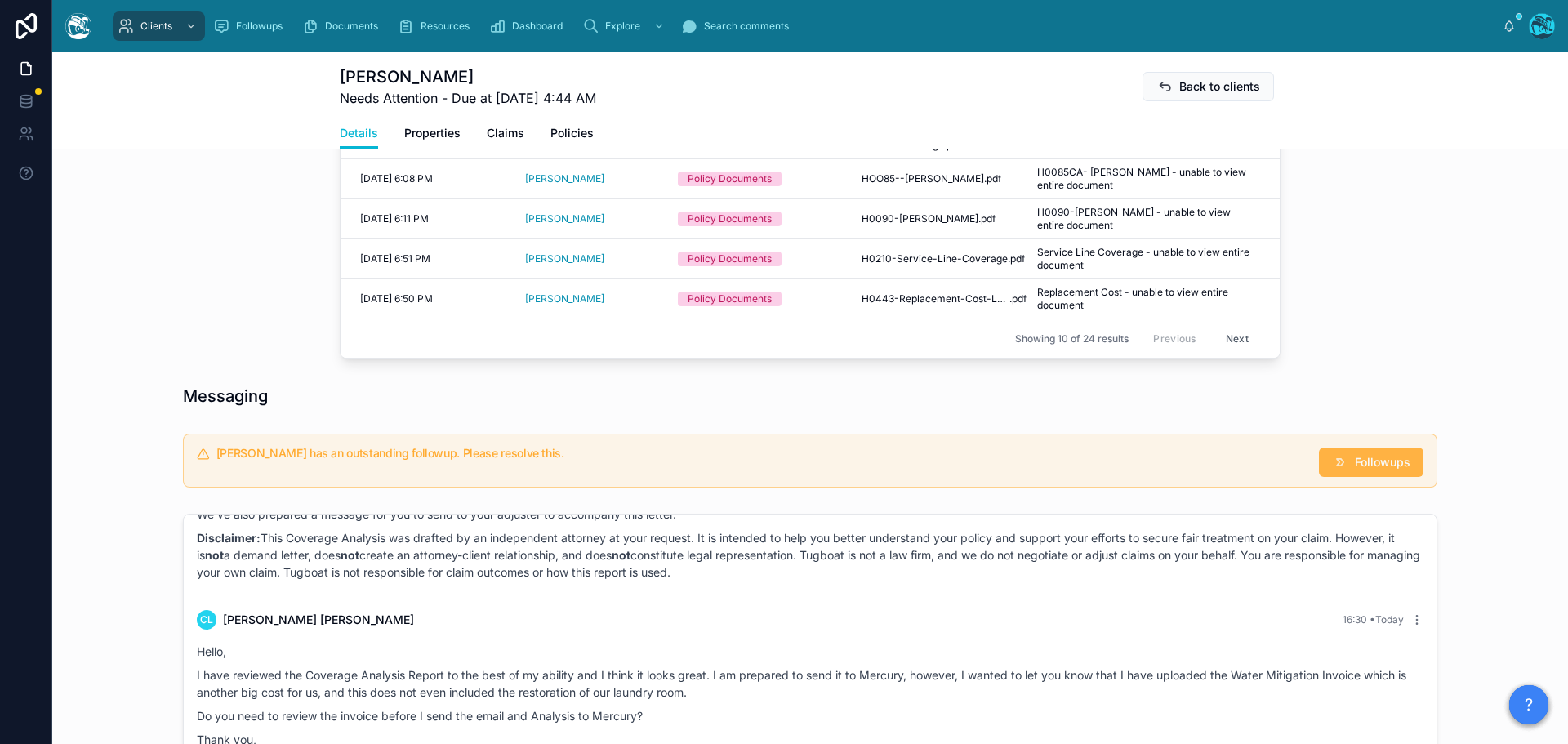
click at [1365, 454] on span "Followups" at bounding box center [1382, 462] width 55 height 17
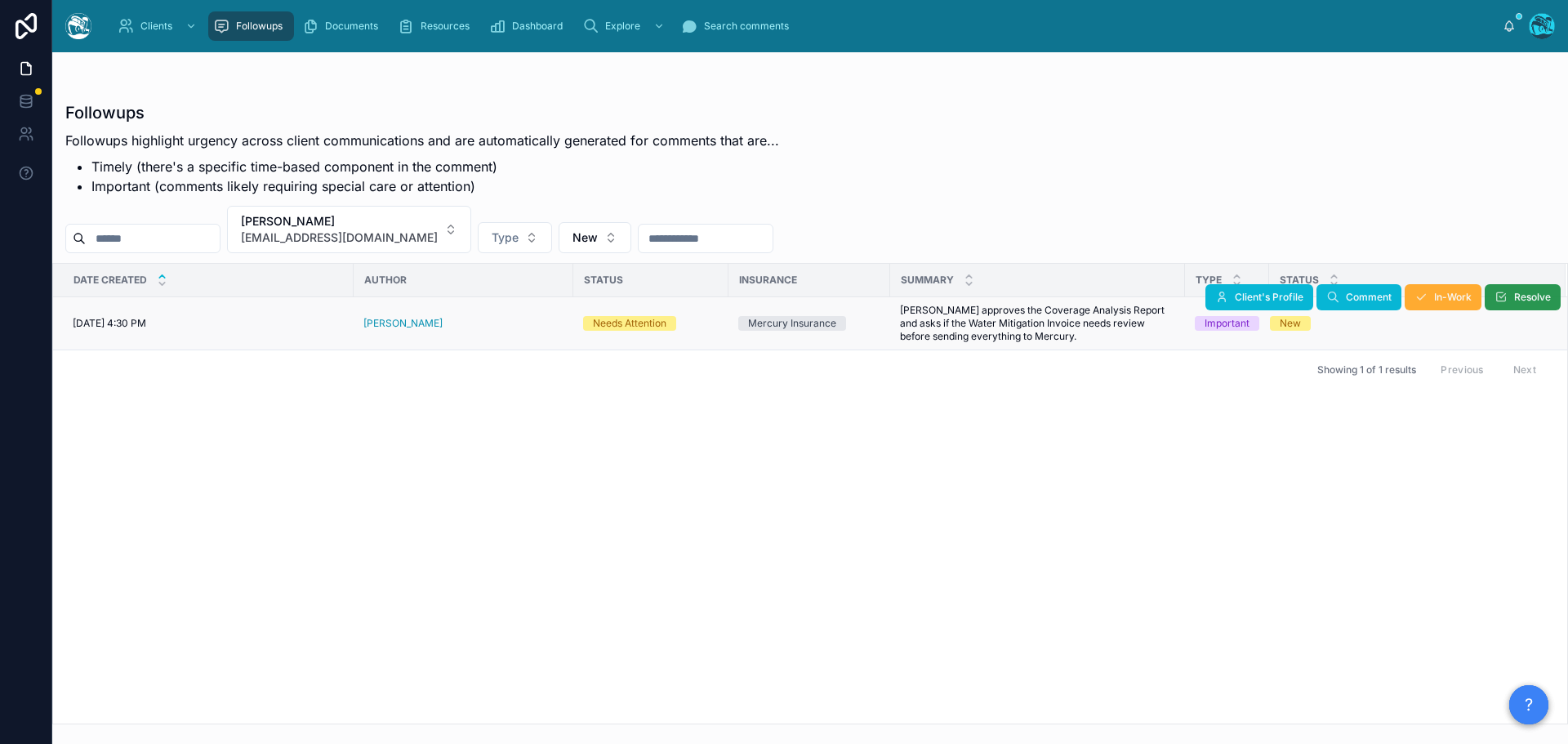
click at [1514, 300] on span "Resolve" at bounding box center [1532, 297] width 37 height 13
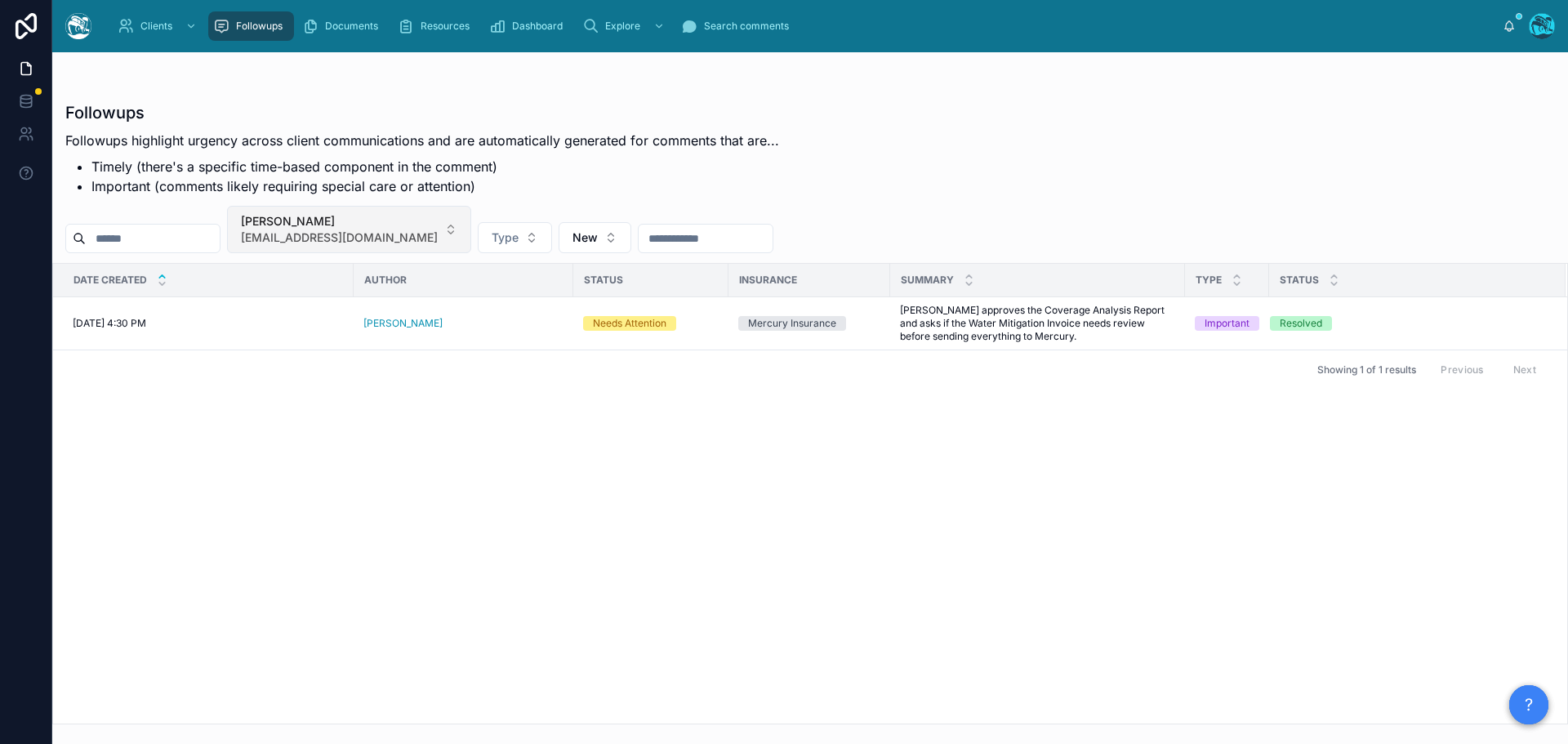
click at [434, 228] on button "[PERSON_NAME] [EMAIL_ADDRESS][DOMAIN_NAME]" at bounding box center [349, 229] width 244 height 48
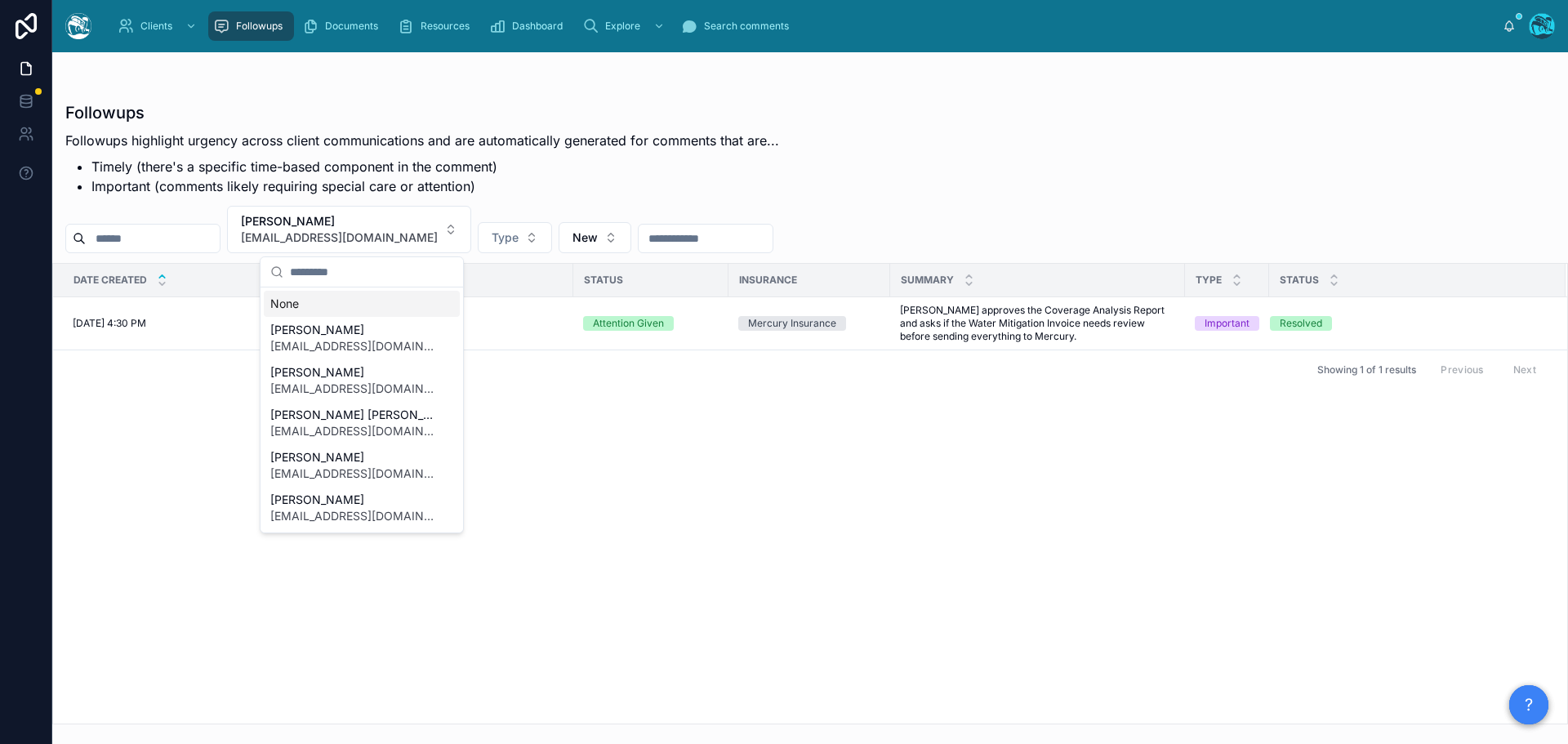
click at [291, 302] on div "None" at bounding box center [362, 303] width 196 height 26
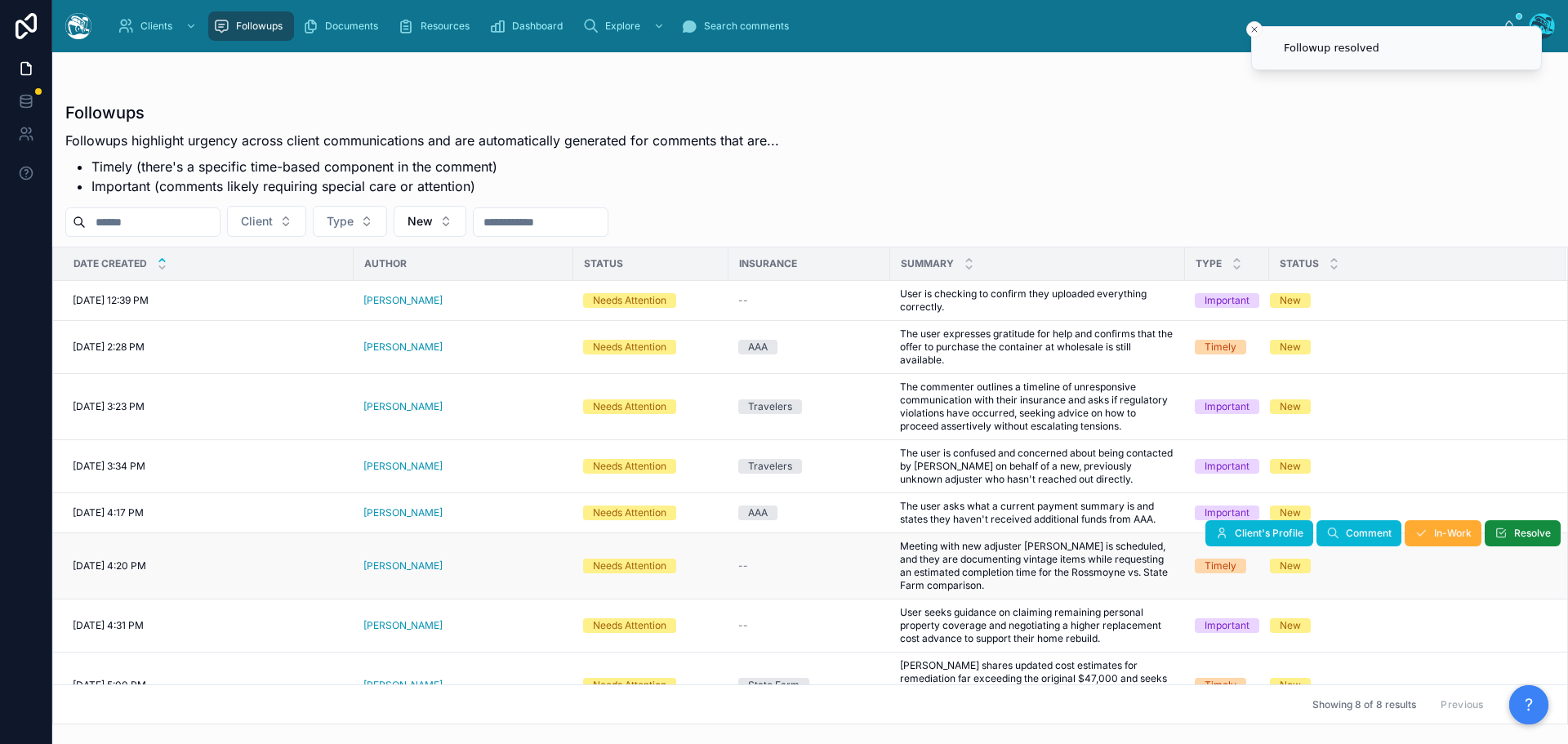
click at [454, 567] on div "[PERSON_NAME]" at bounding box center [463, 566] width 200 height 13
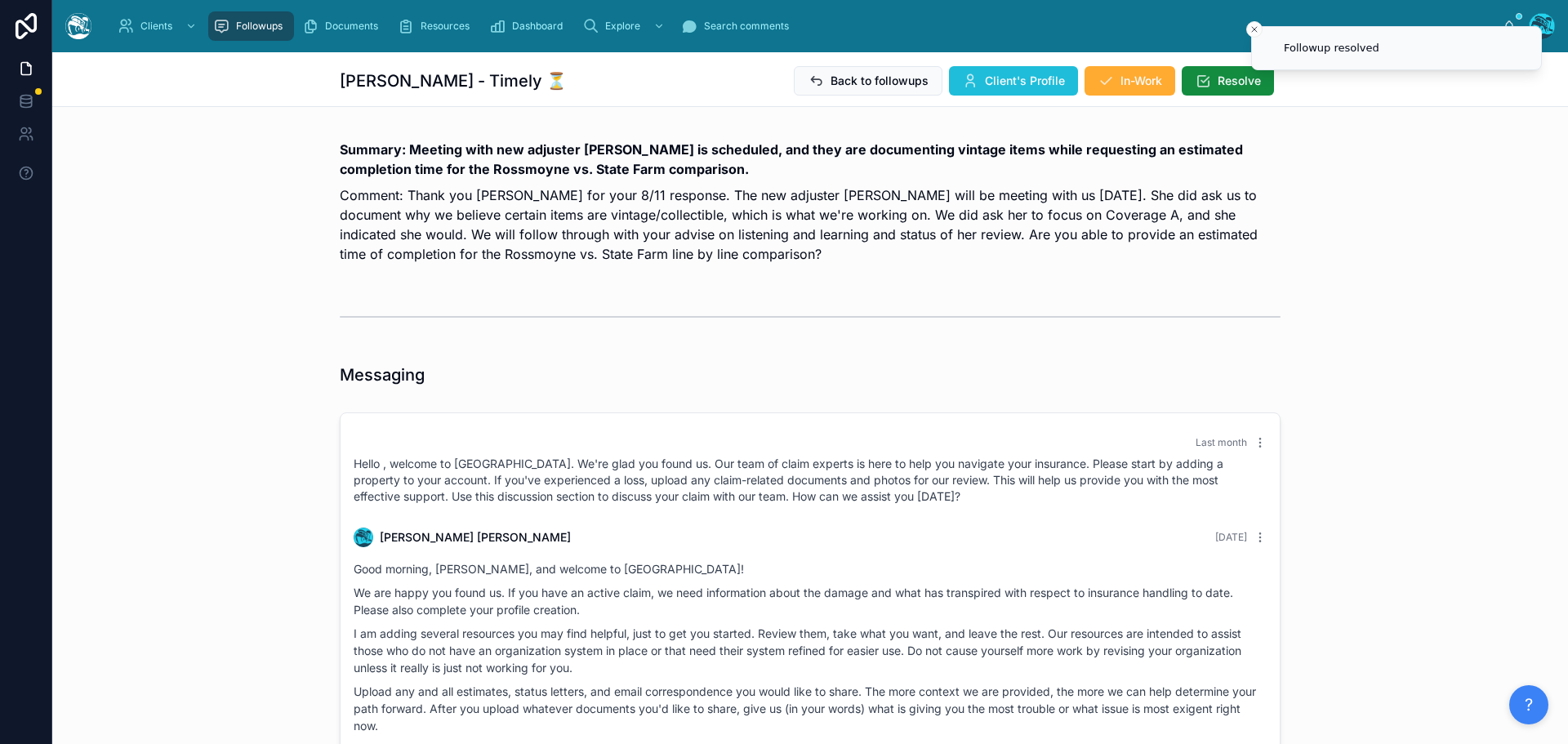
scroll to position [2876, 0]
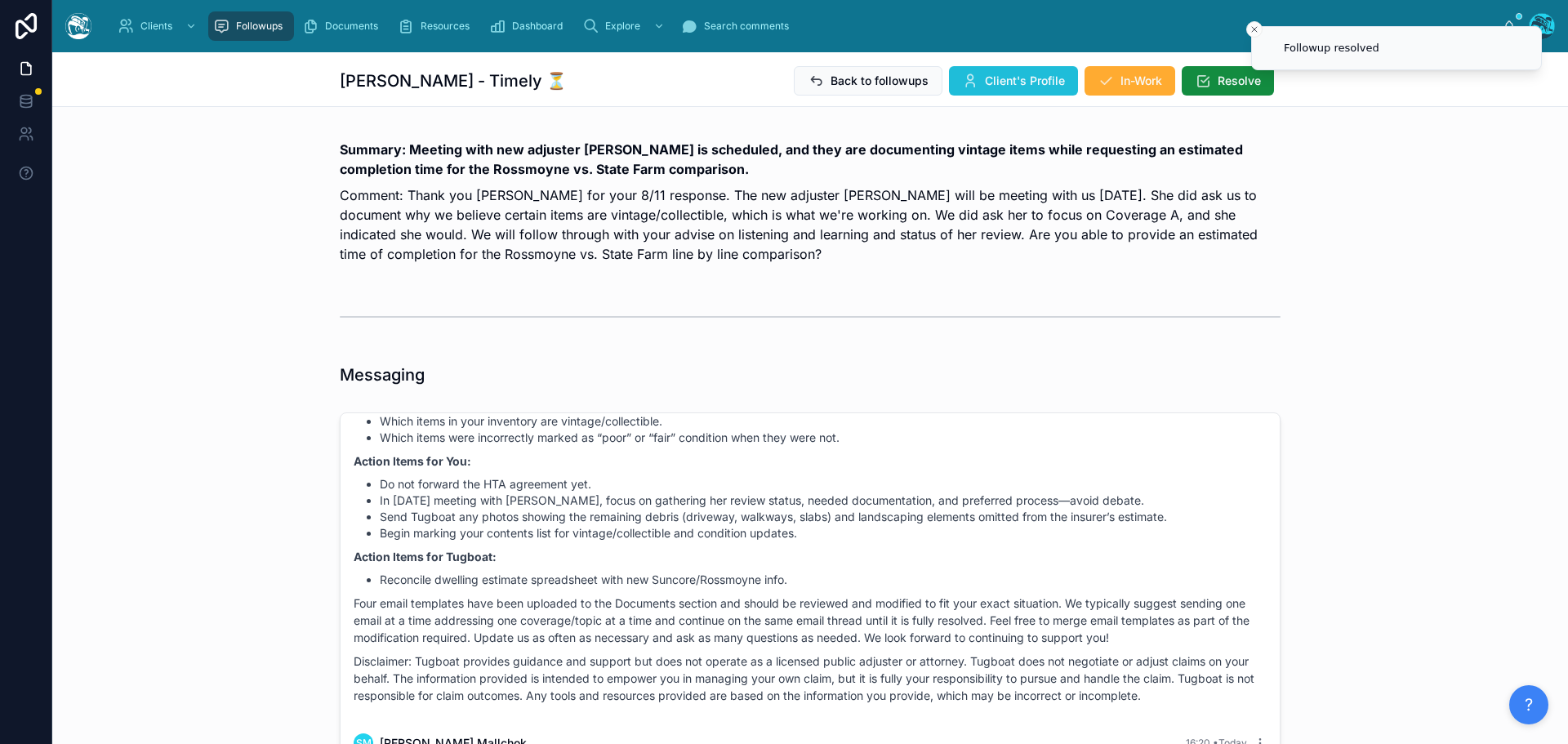
click at [1002, 74] on span "Client's Profile" at bounding box center [1025, 81] width 80 height 17
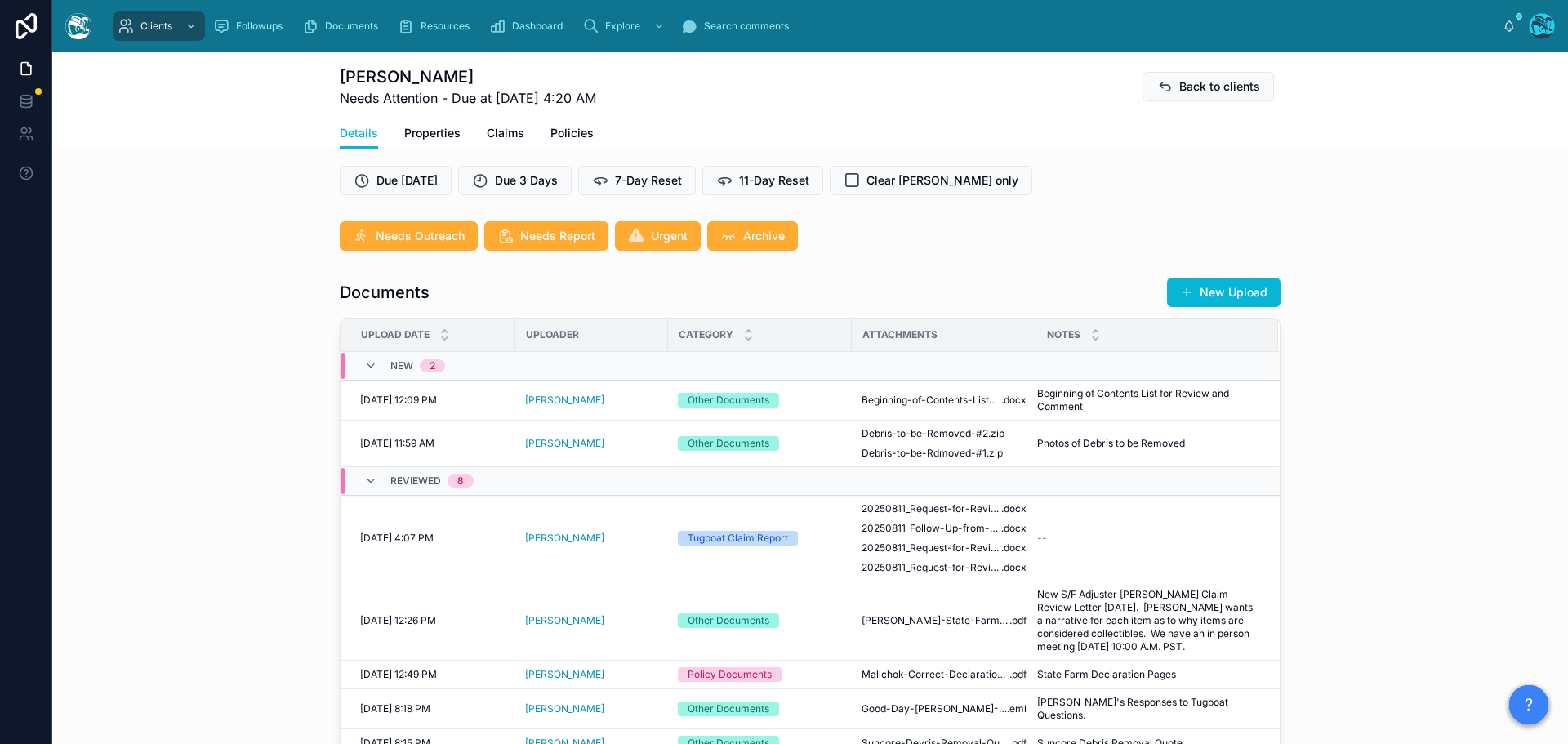
scroll to position [490, 0]
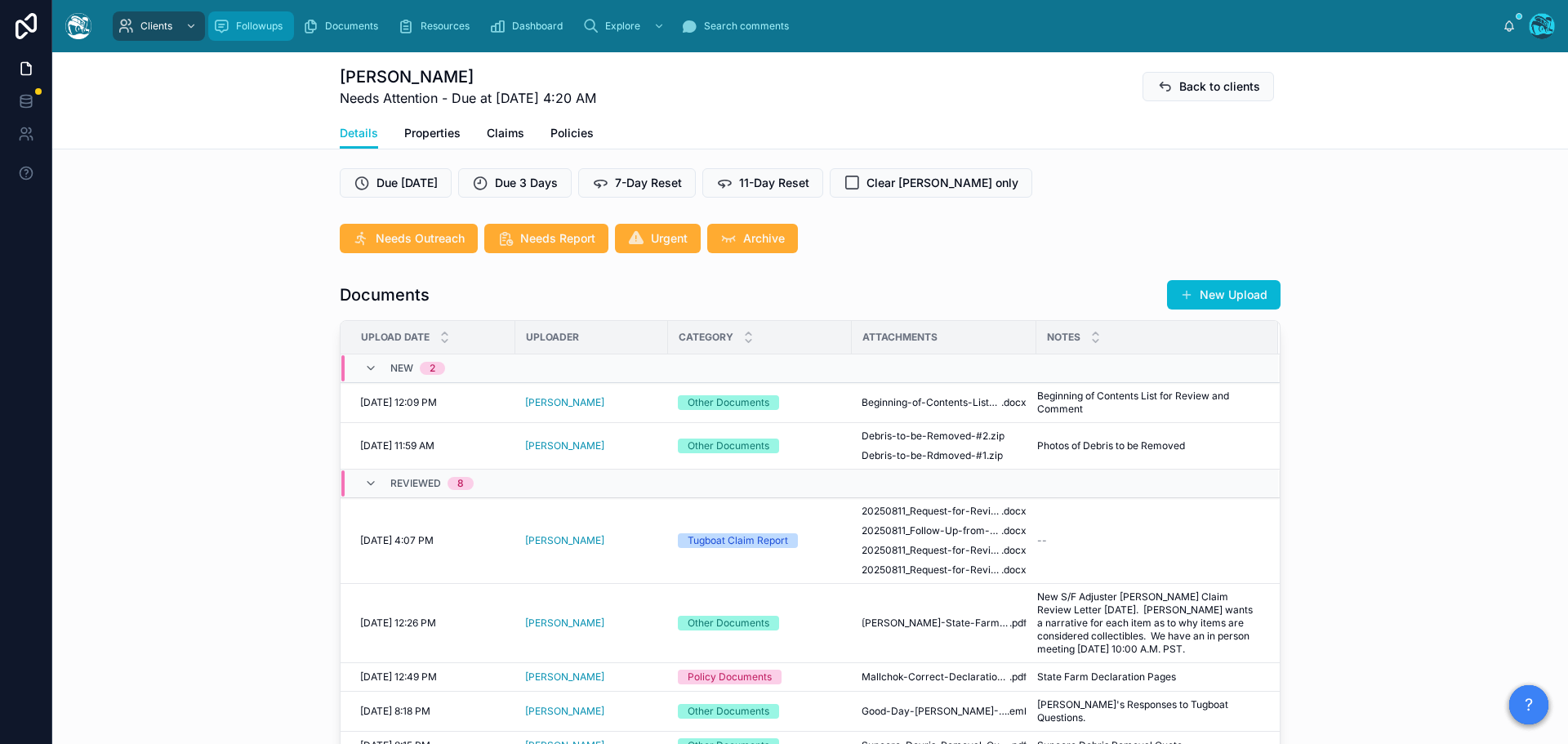
click at [262, 30] on span "Followups" at bounding box center [260, 26] width 47 height 13
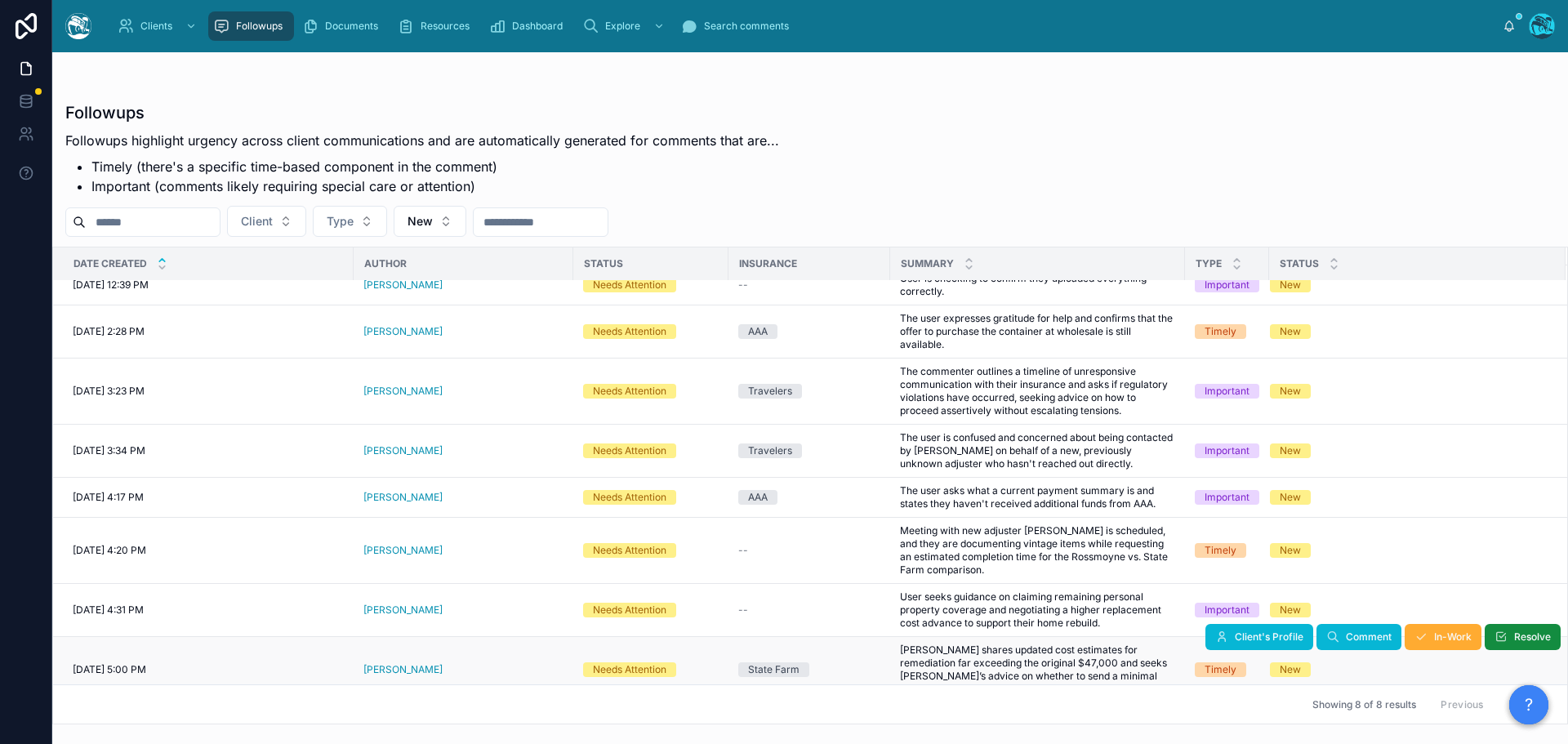
scroll to position [20, 0]
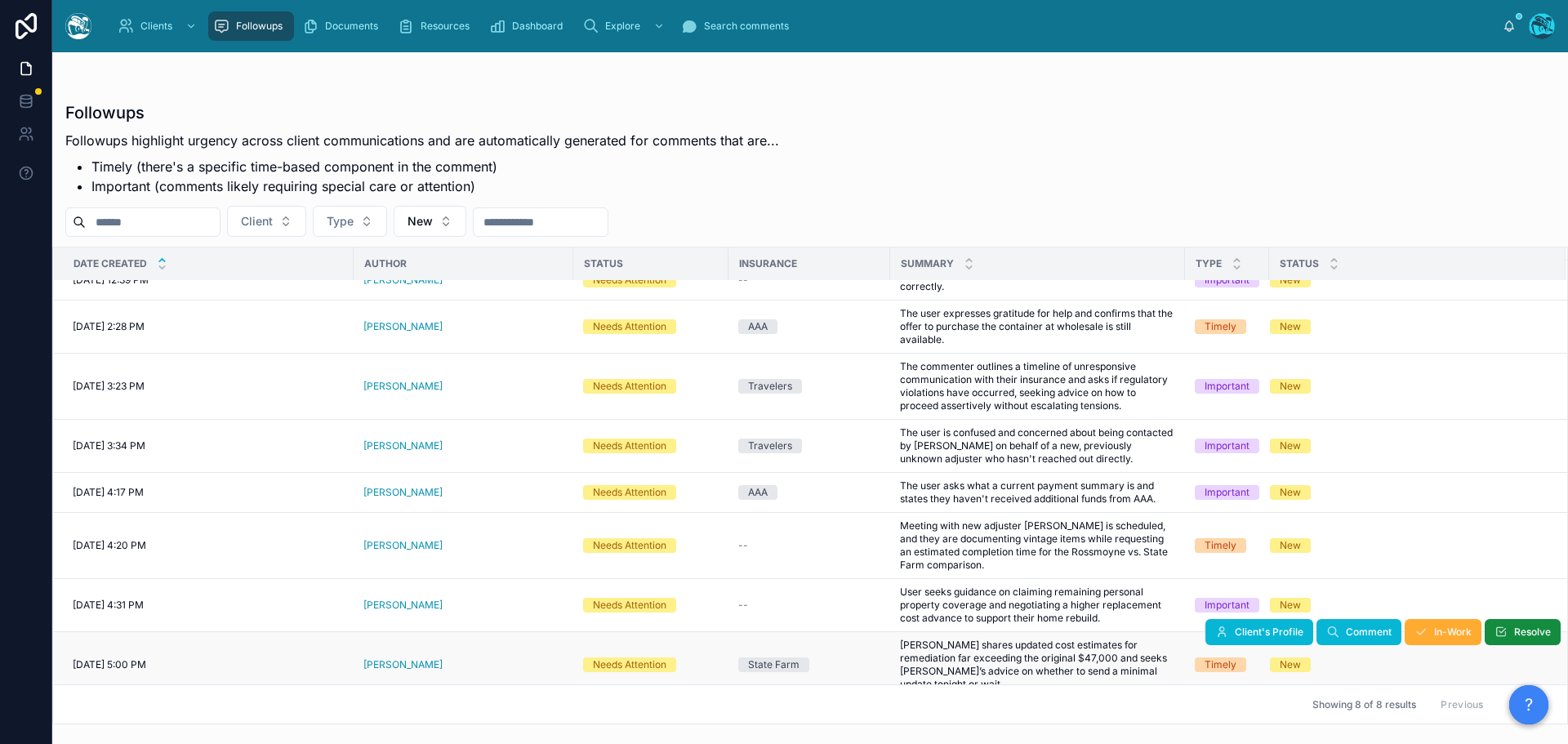
click at [437, 659] on div "[PERSON_NAME]" at bounding box center [463, 664] width 200 height 13
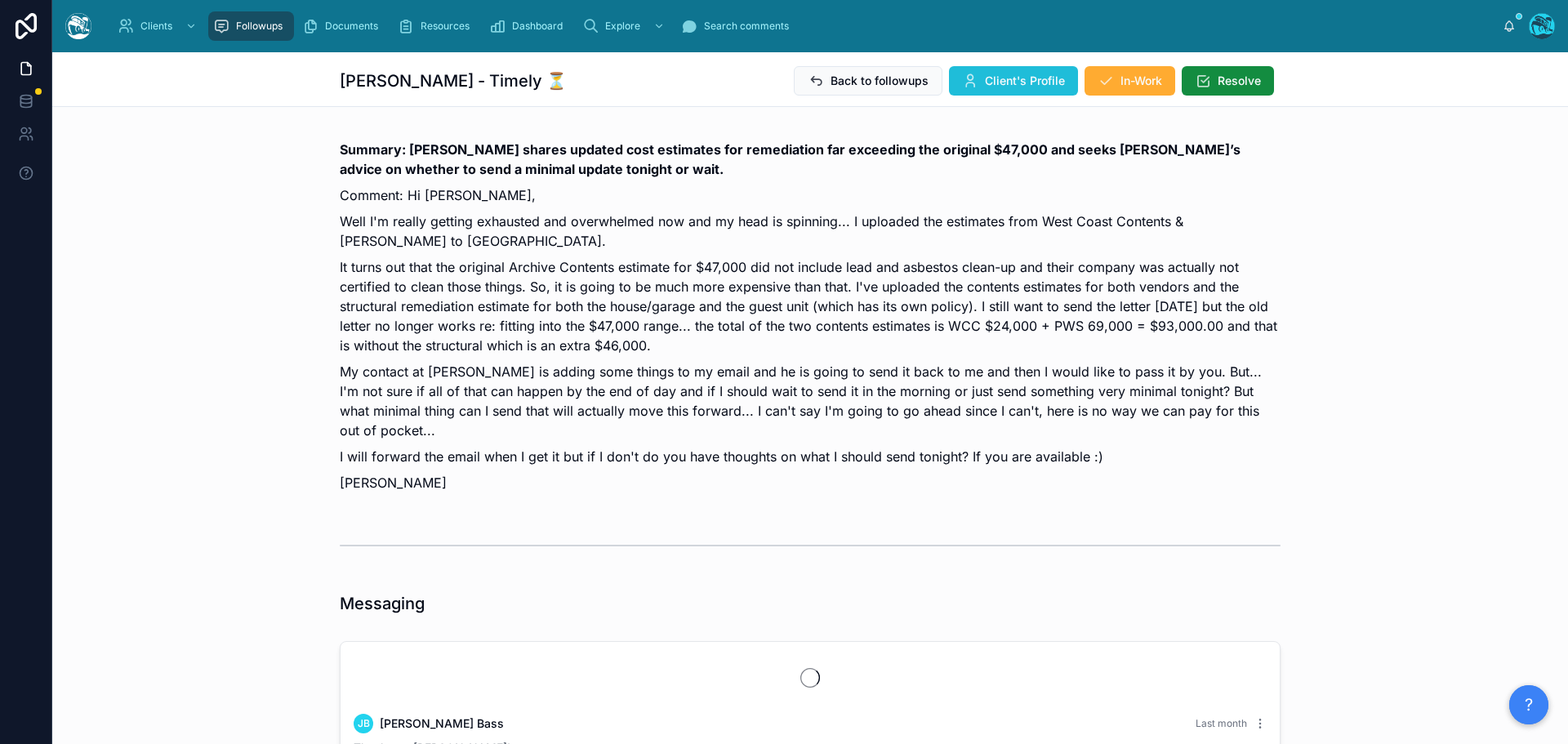
scroll to position [6366, 0]
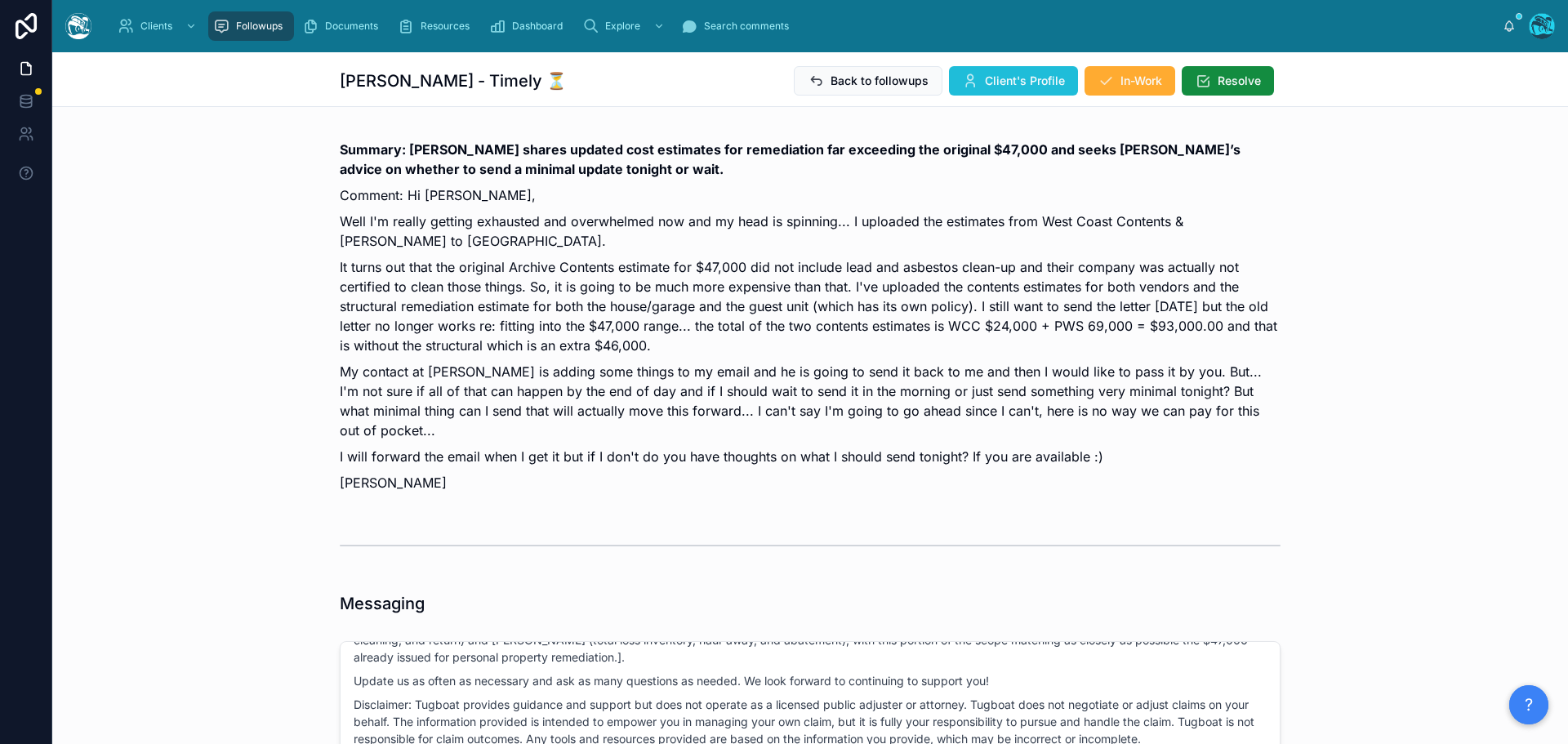
click at [997, 83] on span "Client's Profile" at bounding box center [1025, 81] width 80 height 17
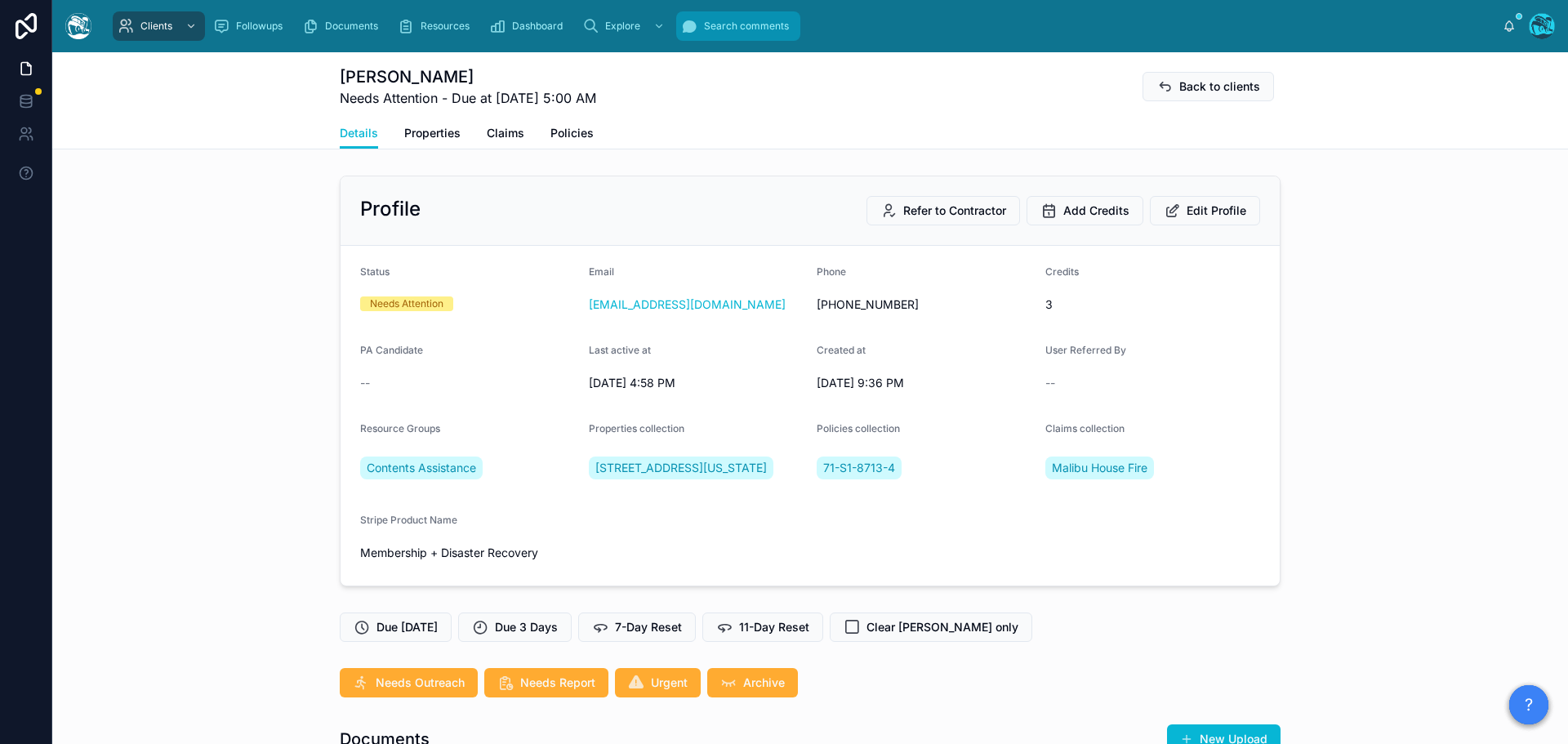
click at [714, 28] on span "Search comments" at bounding box center [746, 26] width 85 height 13
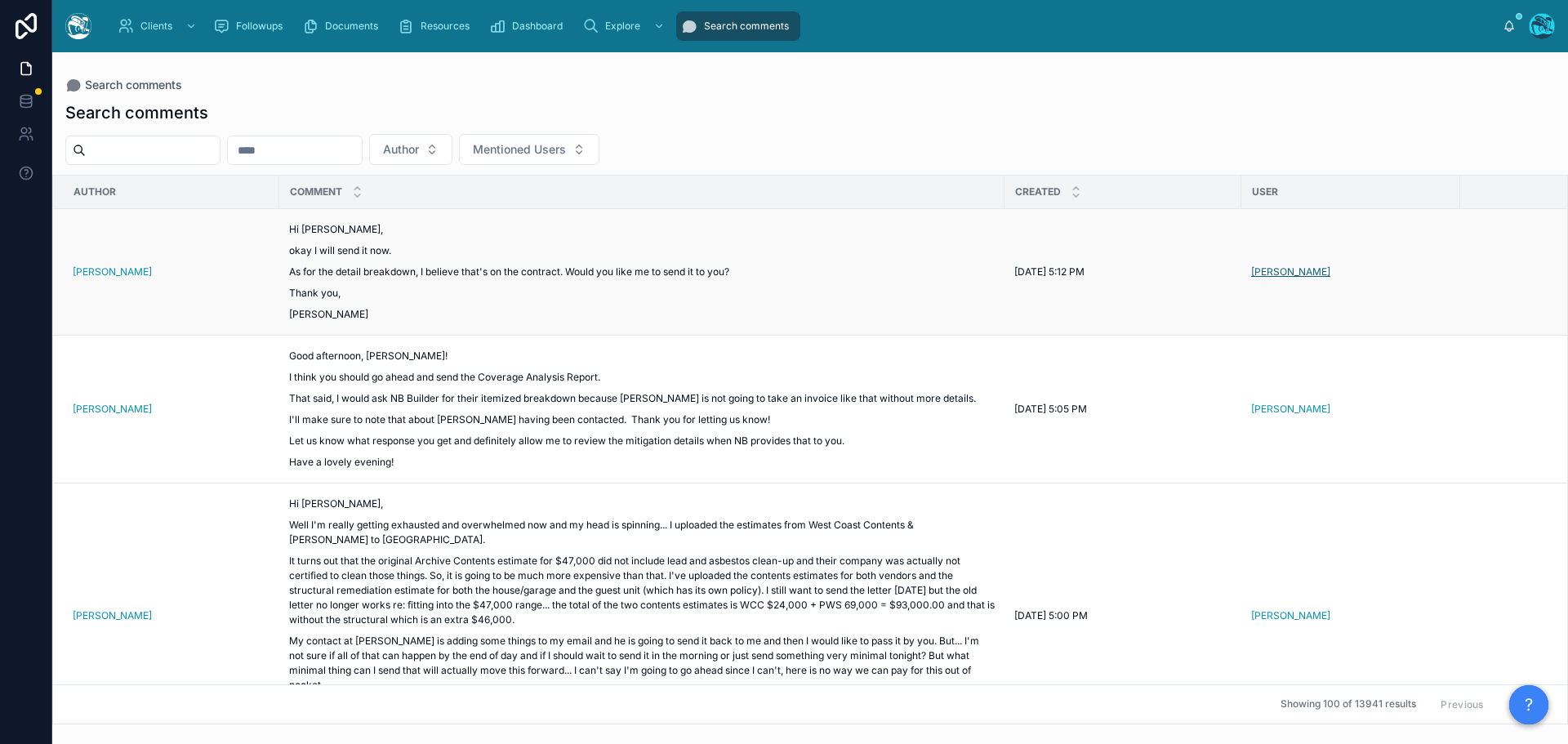
click at [1269, 272] on span "[PERSON_NAME]" at bounding box center [1290, 272] width 80 height 13
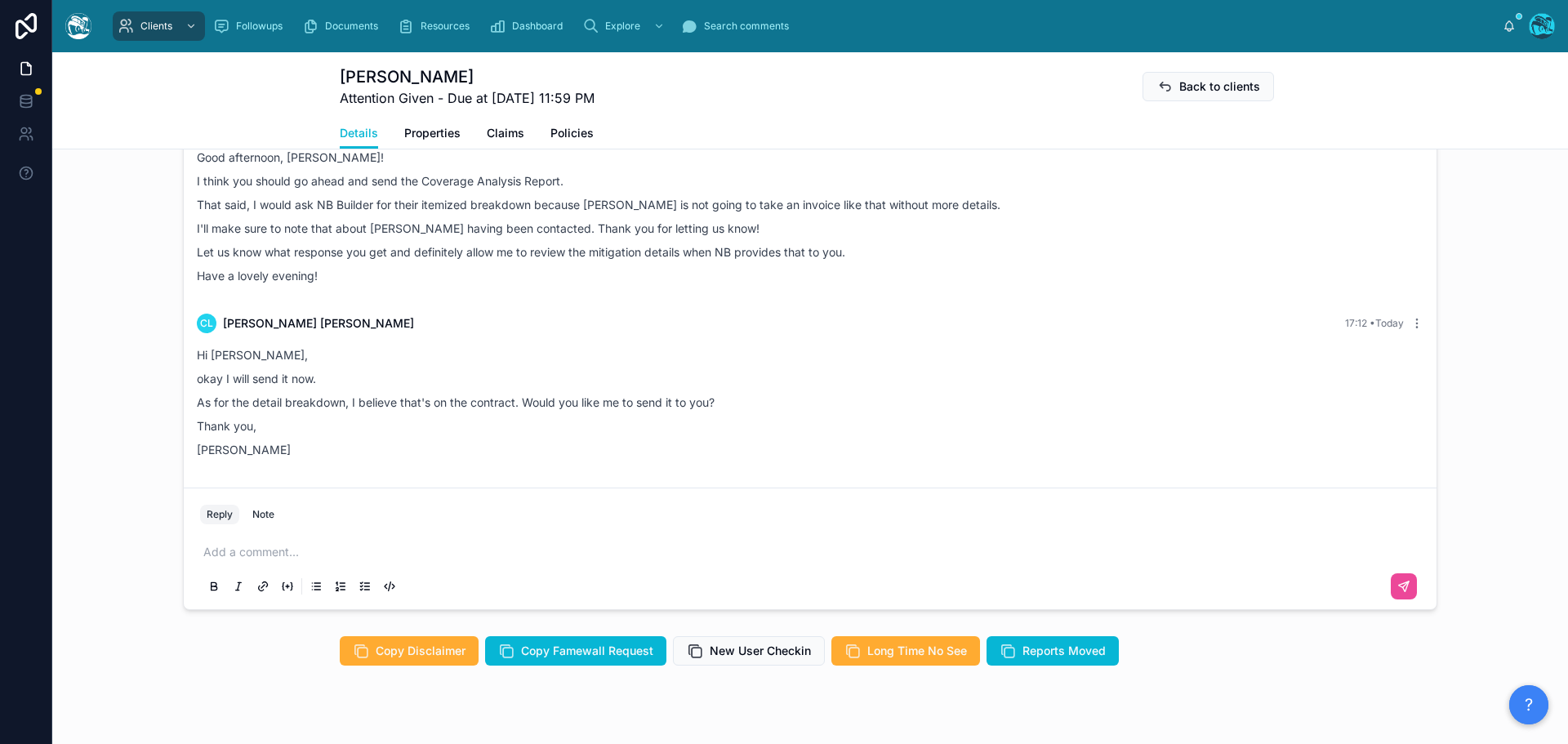
scroll to position [1353, 0]
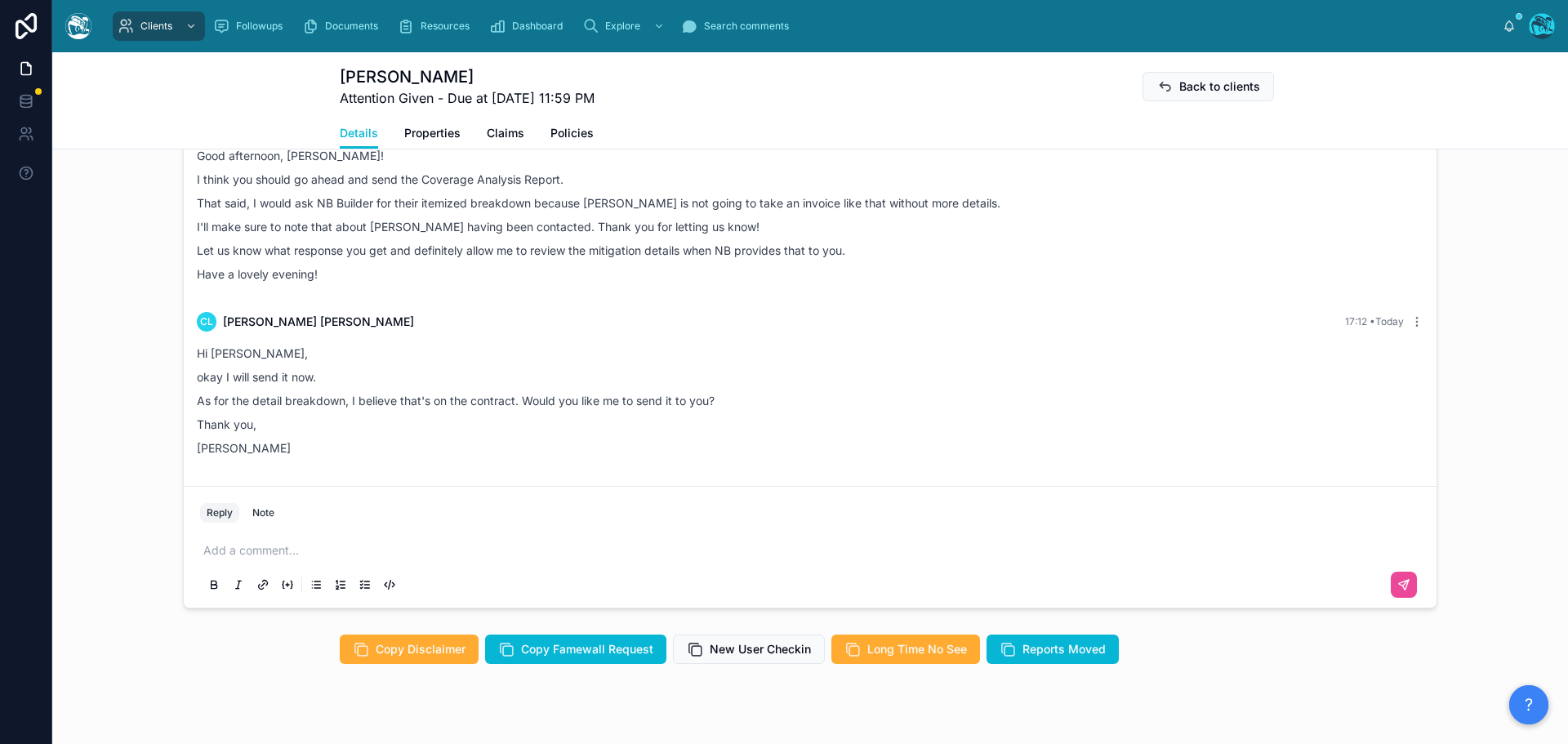
click at [254, 542] on p at bounding box center [813, 551] width 1220 height 17
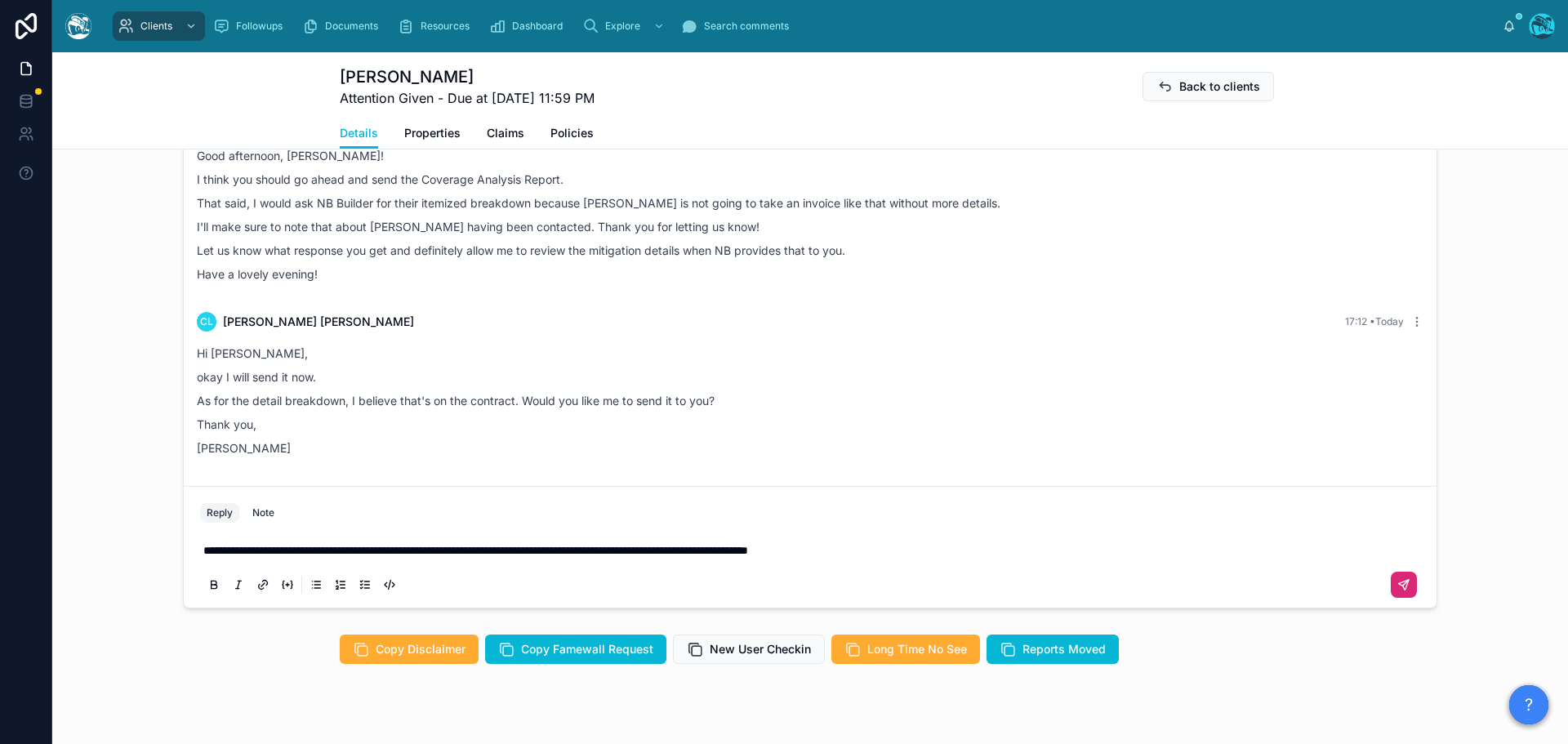
click at [1399, 580] on icon at bounding box center [1404, 585] width 10 height 10
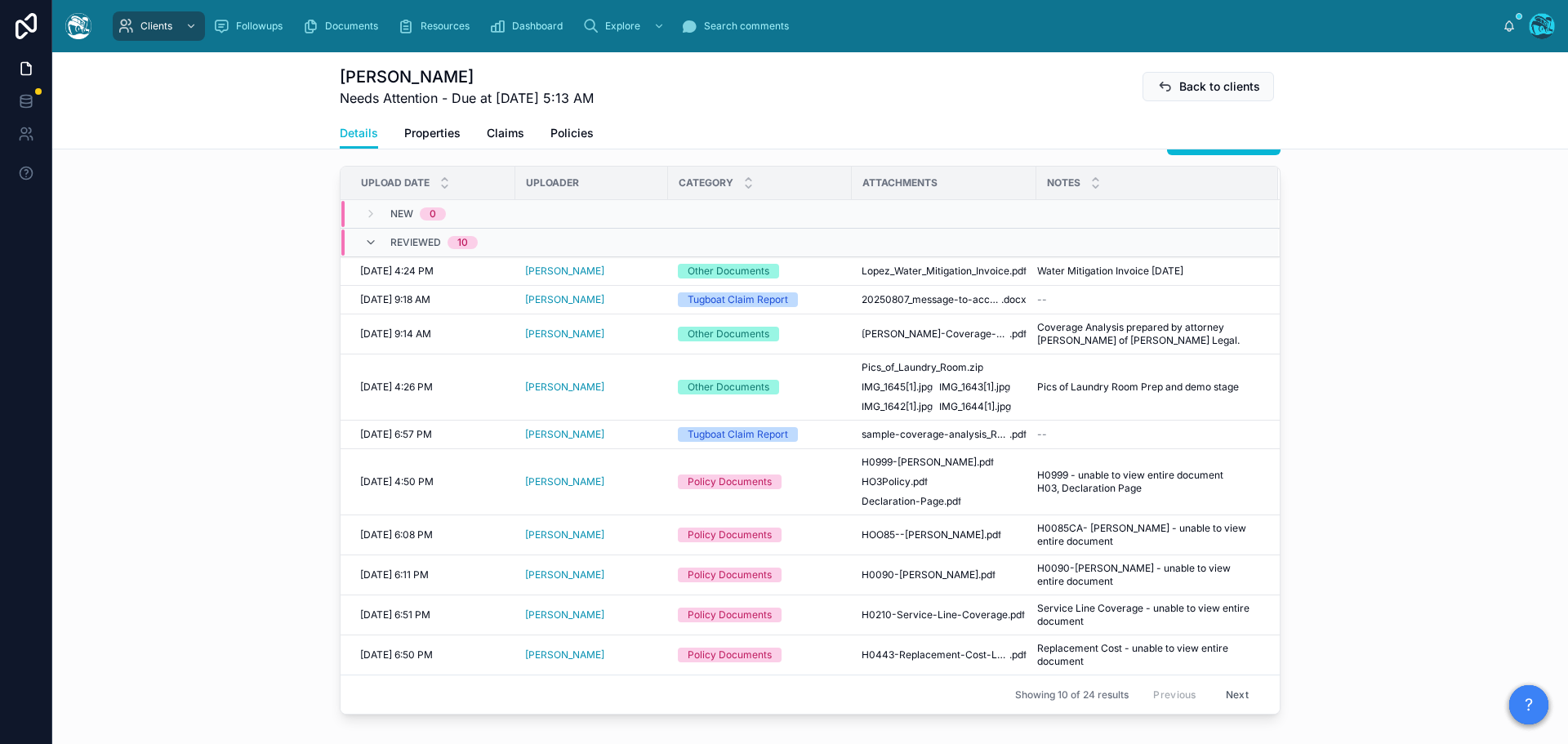
scroll to position [455, 0]
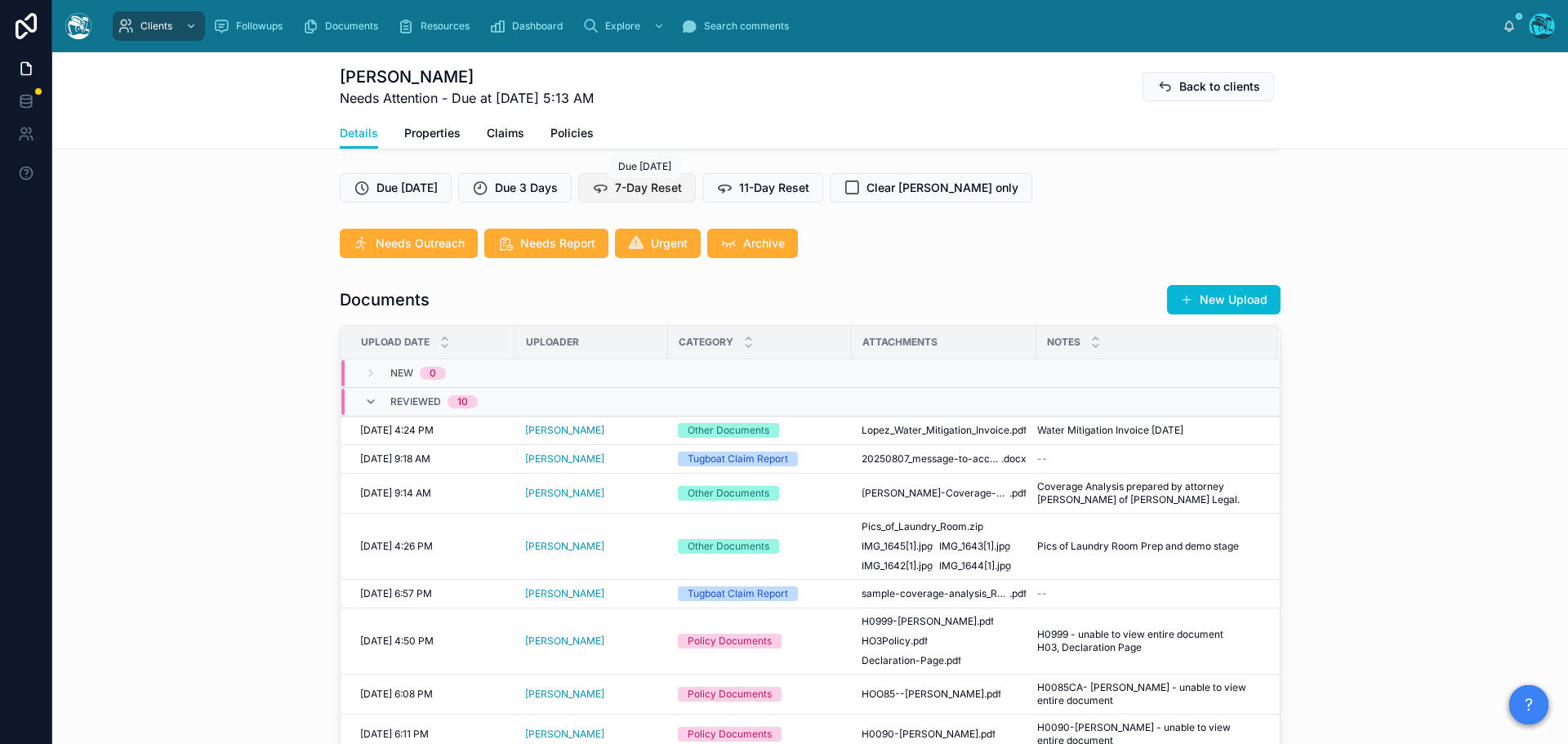
click at [652, 187] on span "7-Day Reset" at bounding box center [649, 188] width 67 height 17
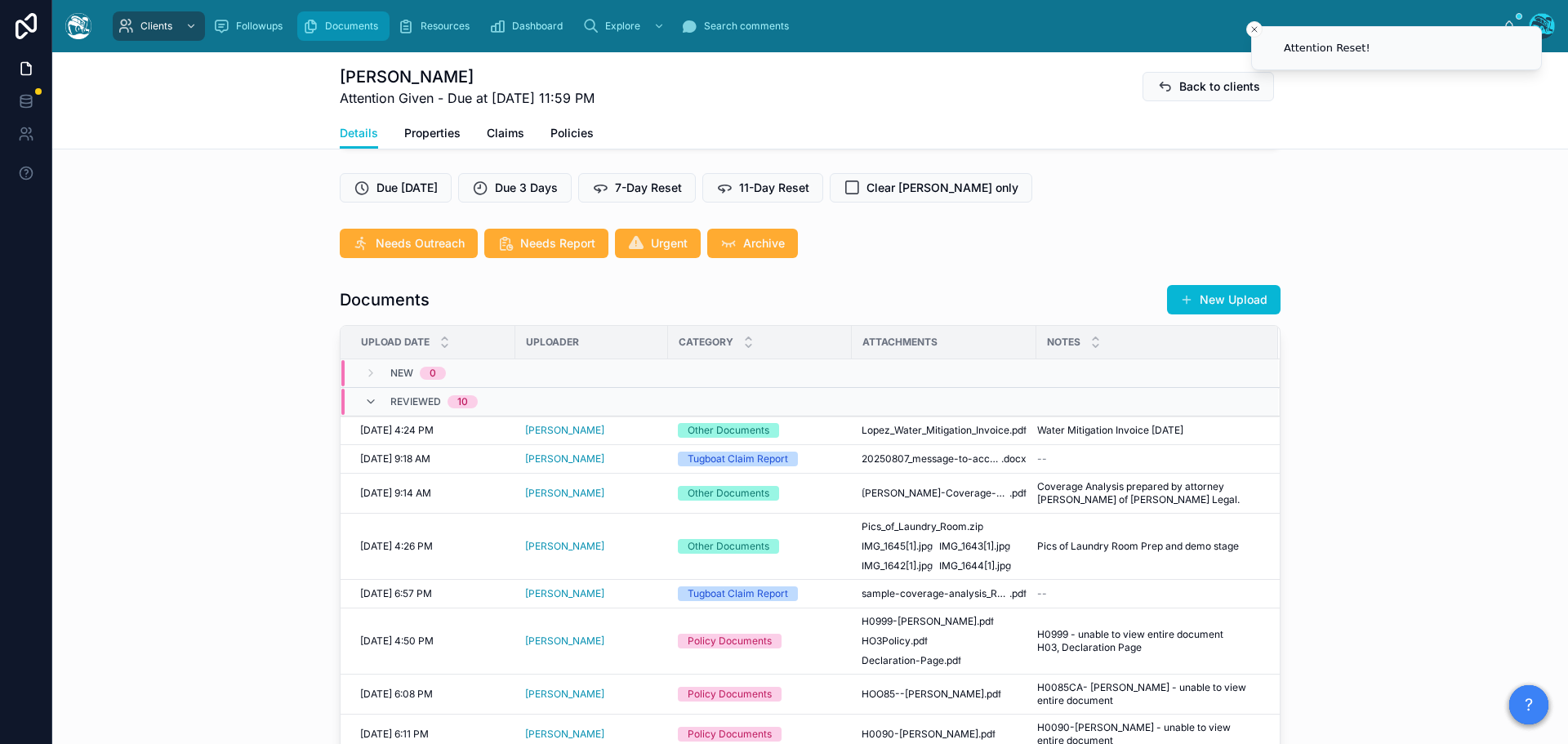
click at [339, 25] on span "Documents" at bounding box center [351, 26] width 53 height 13
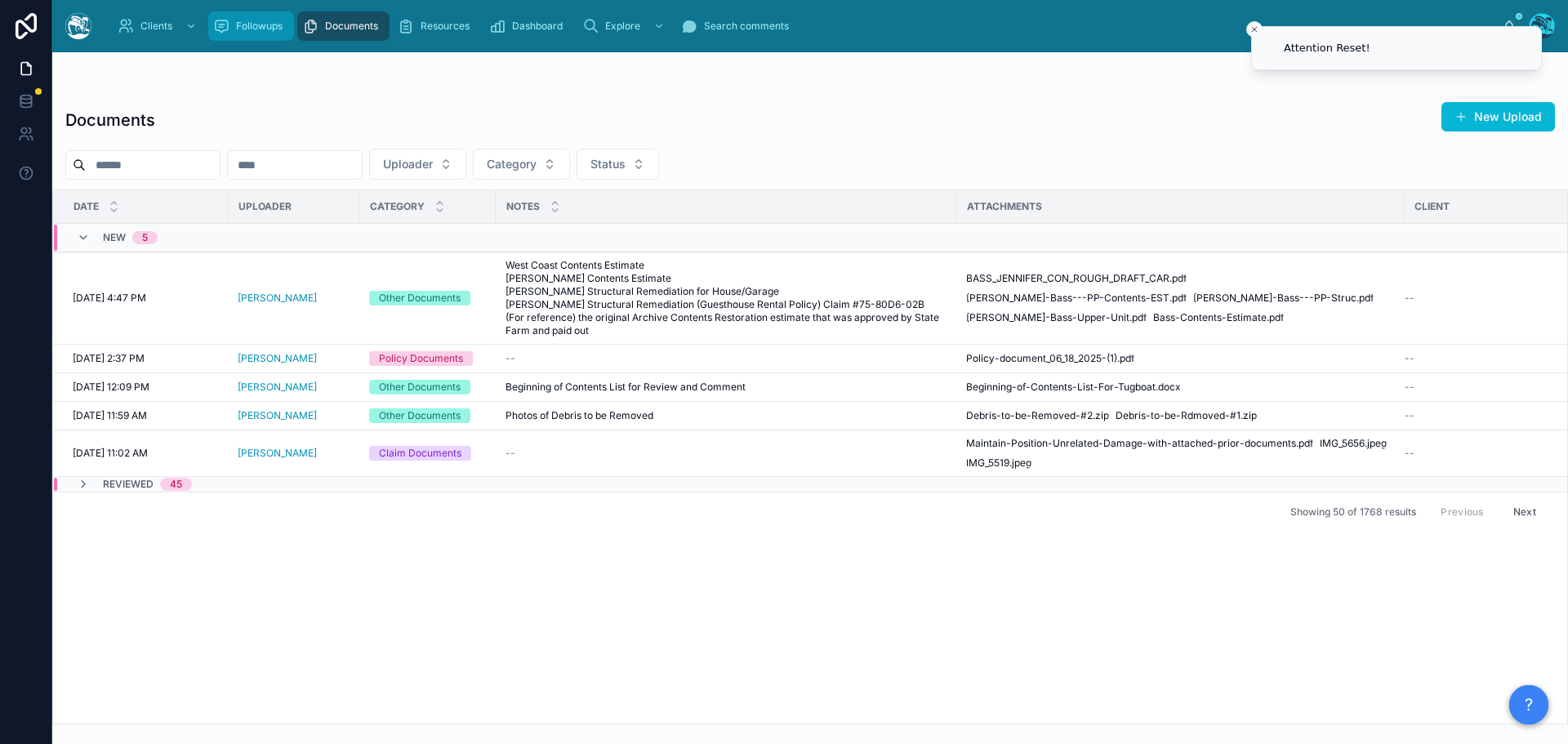
click at [239, 27] on span "Followups" at bounding box center [260, 26] width 47 height 13
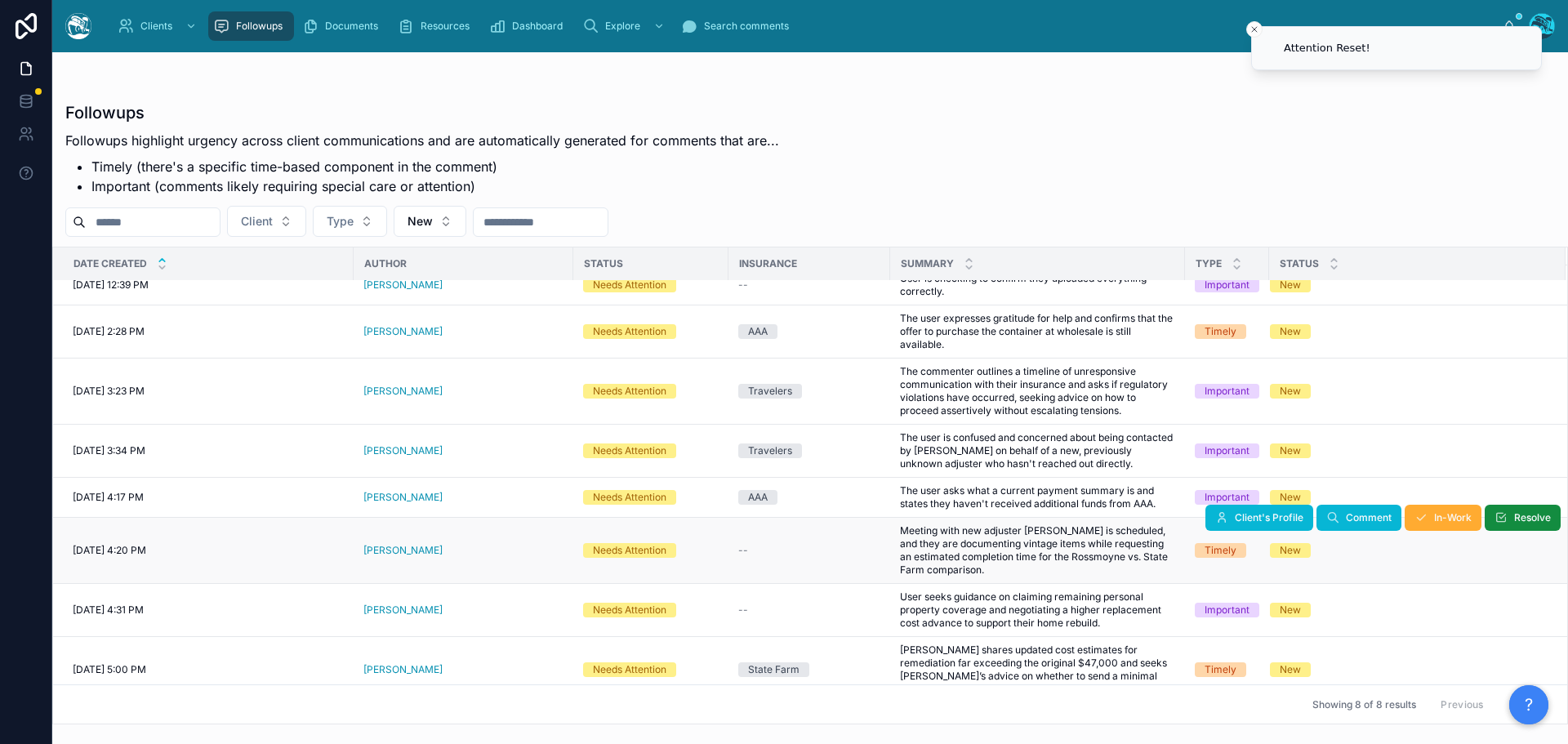
scroll to position [20, 0]
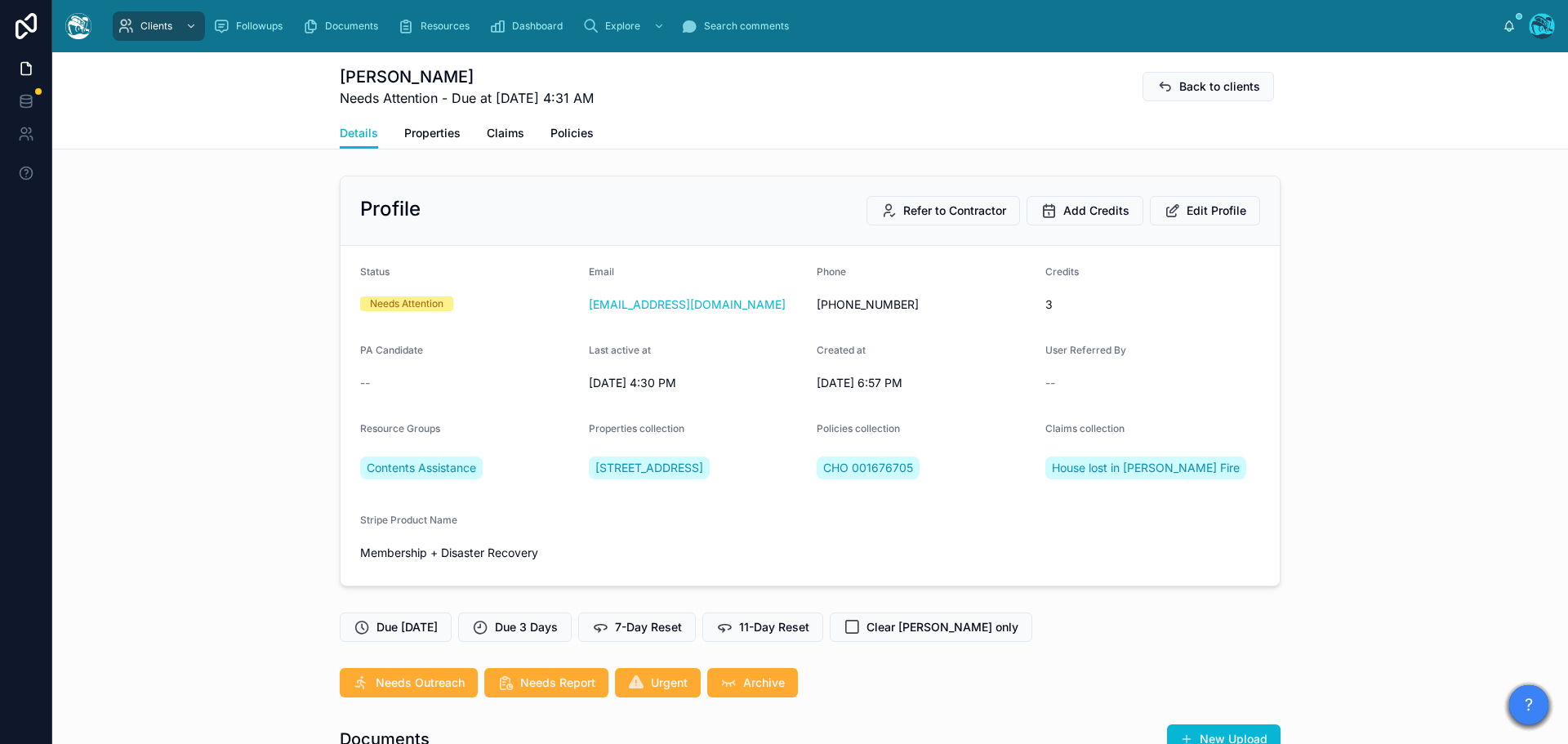
scroll to position [835, 0]
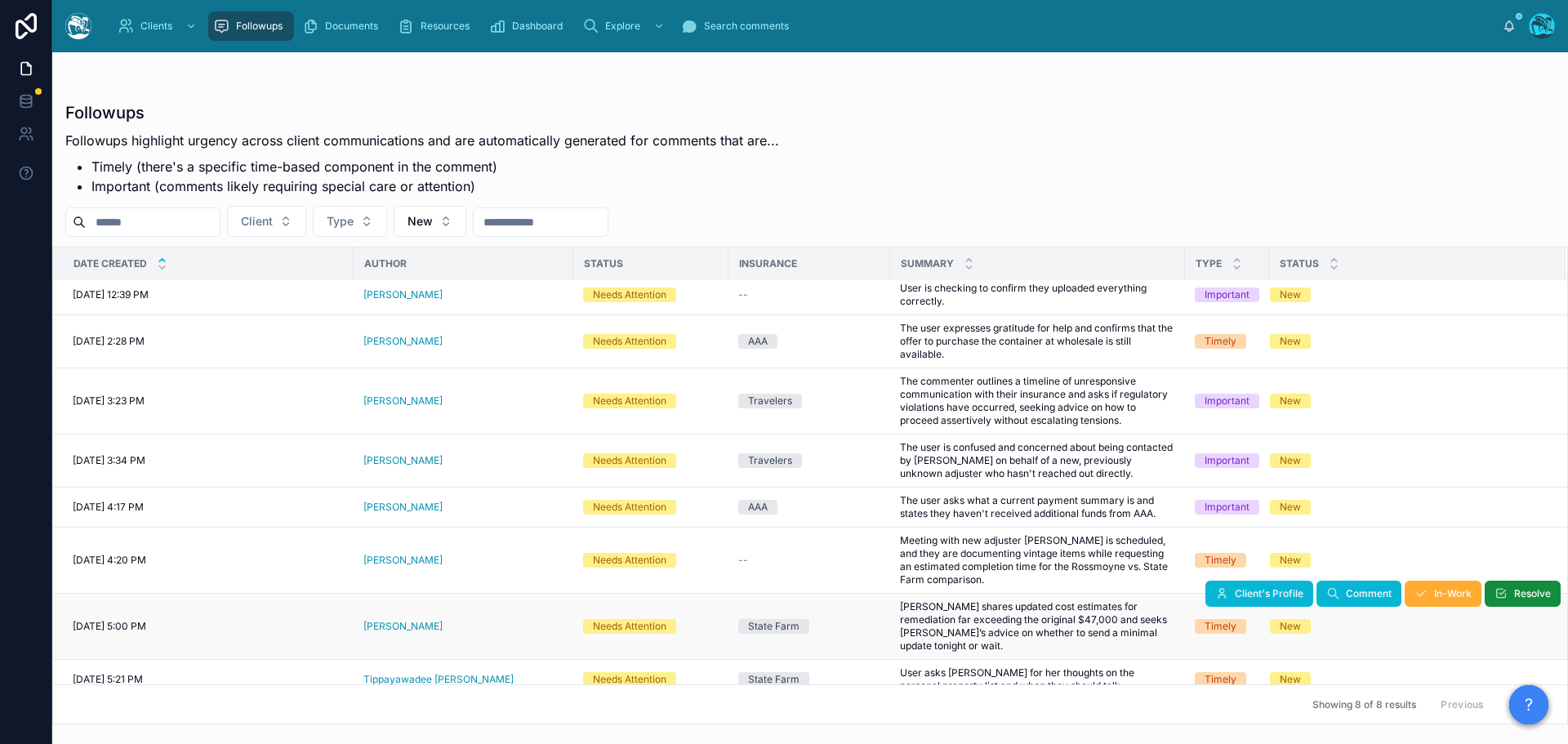
scroll to position [8, 0]
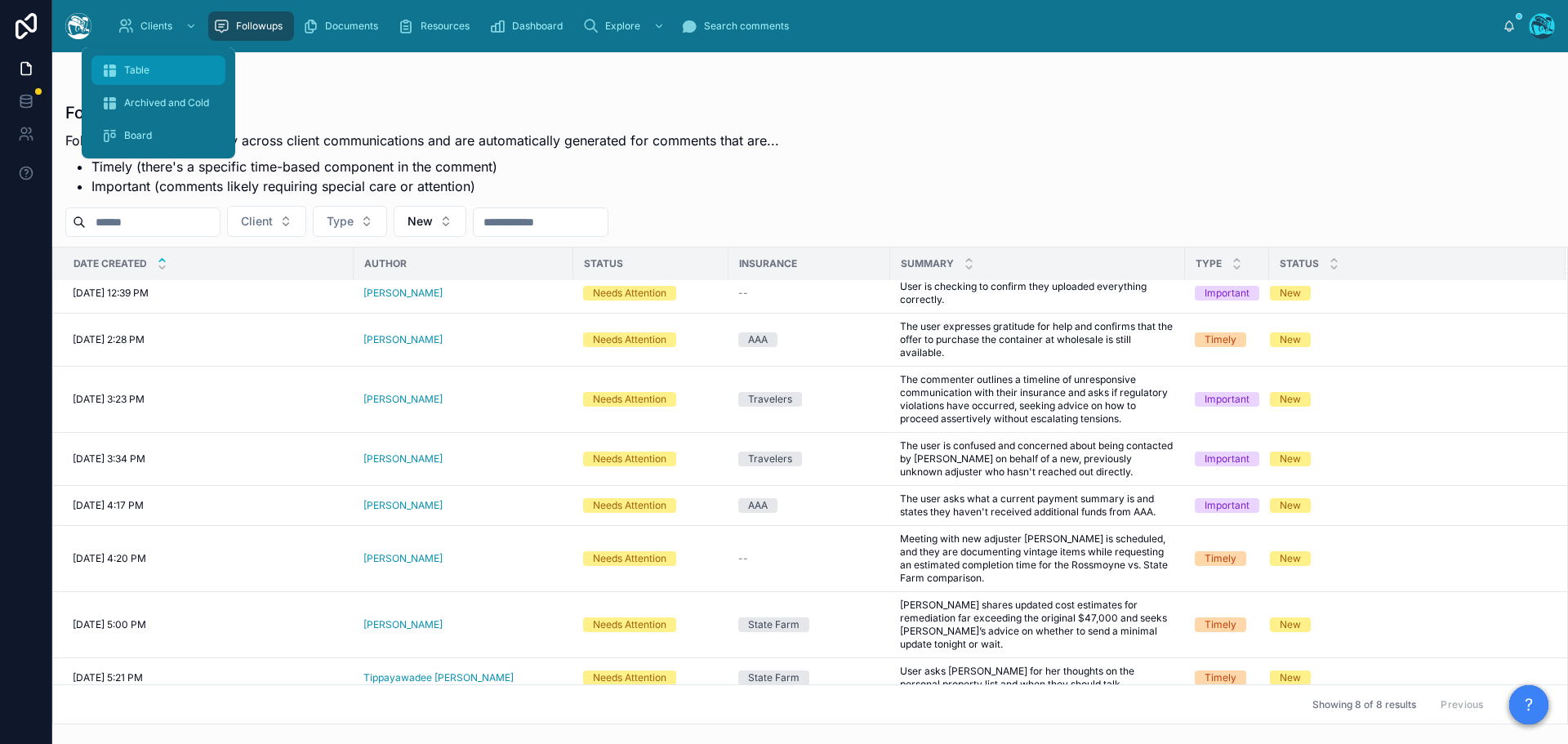
click at [140, 73] on span "Table" at bounding box center [136, 70] width 25 height 13
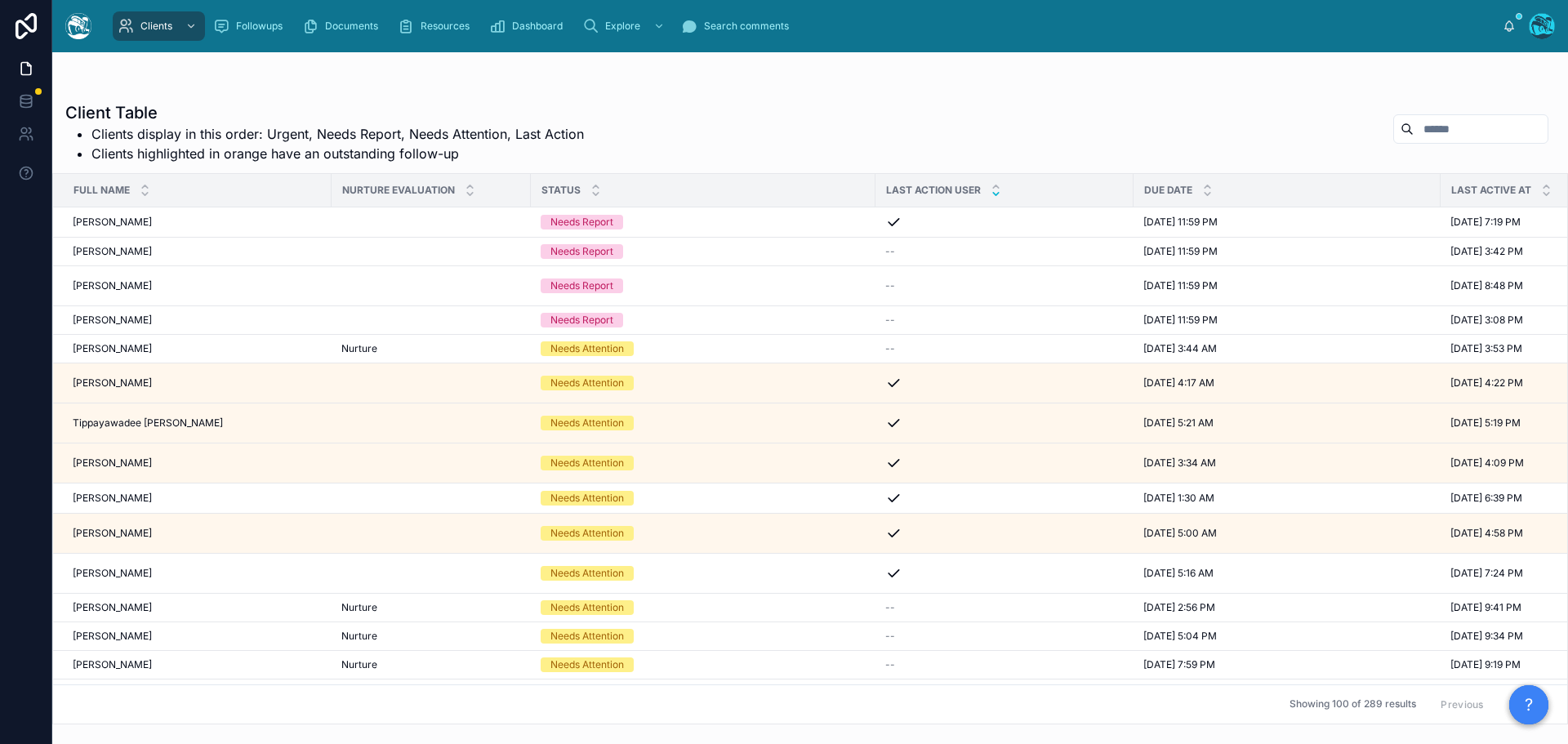
click at [993, 194] on icon at bounding box center [995, 193] width 6 height 3
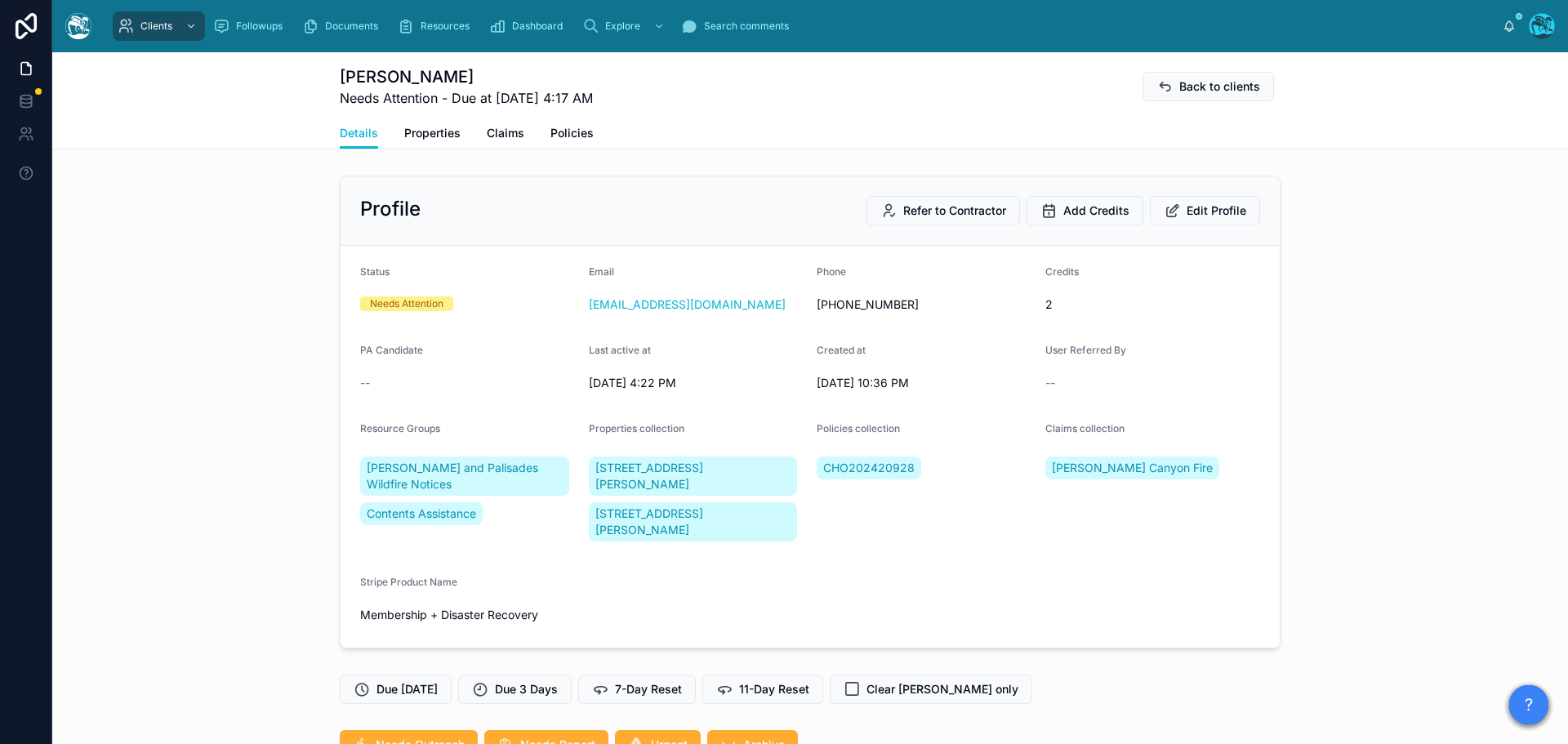
scroll to position [5903, 0]
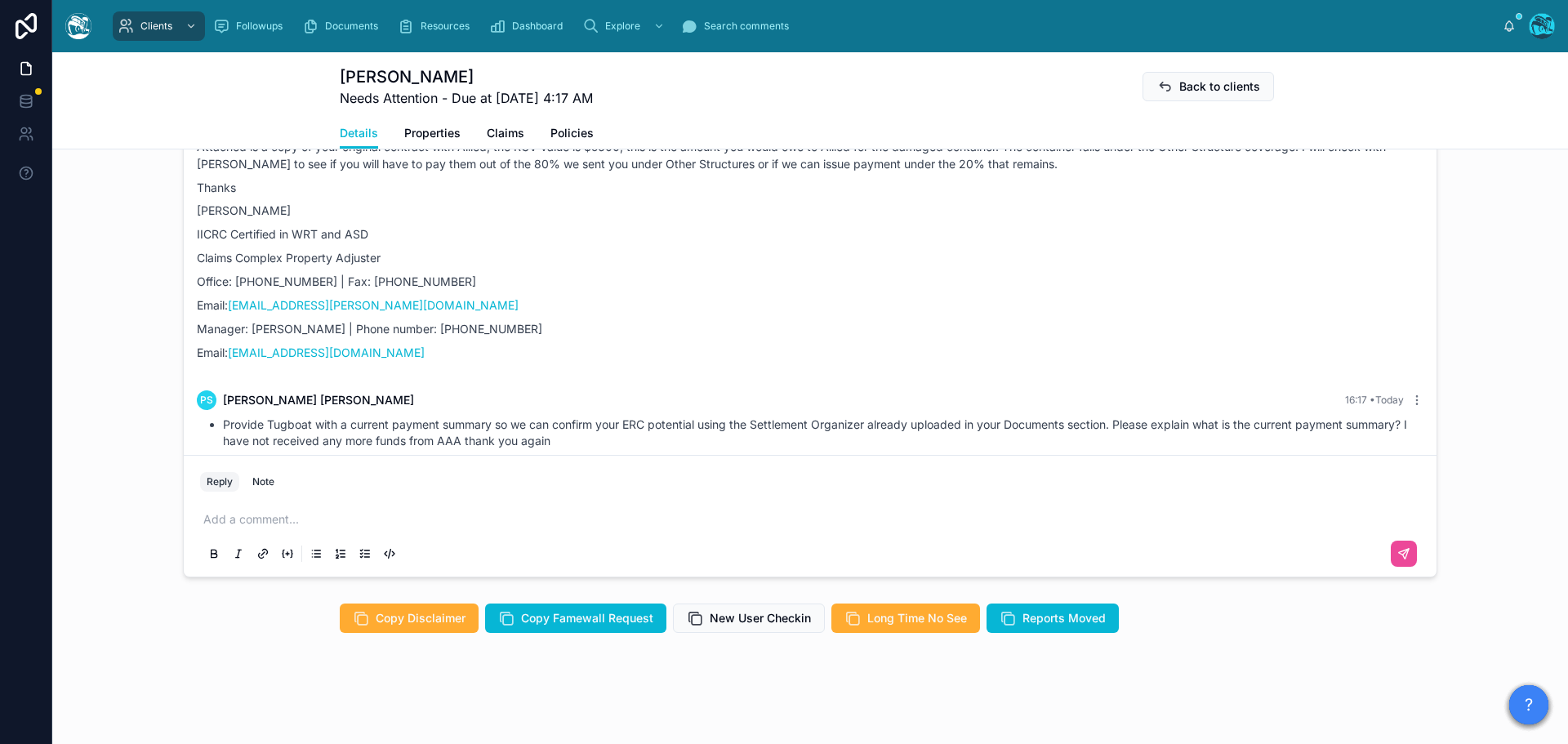
click at [227, 516] on p at bounding box center [813, 520] width 1220 height 17
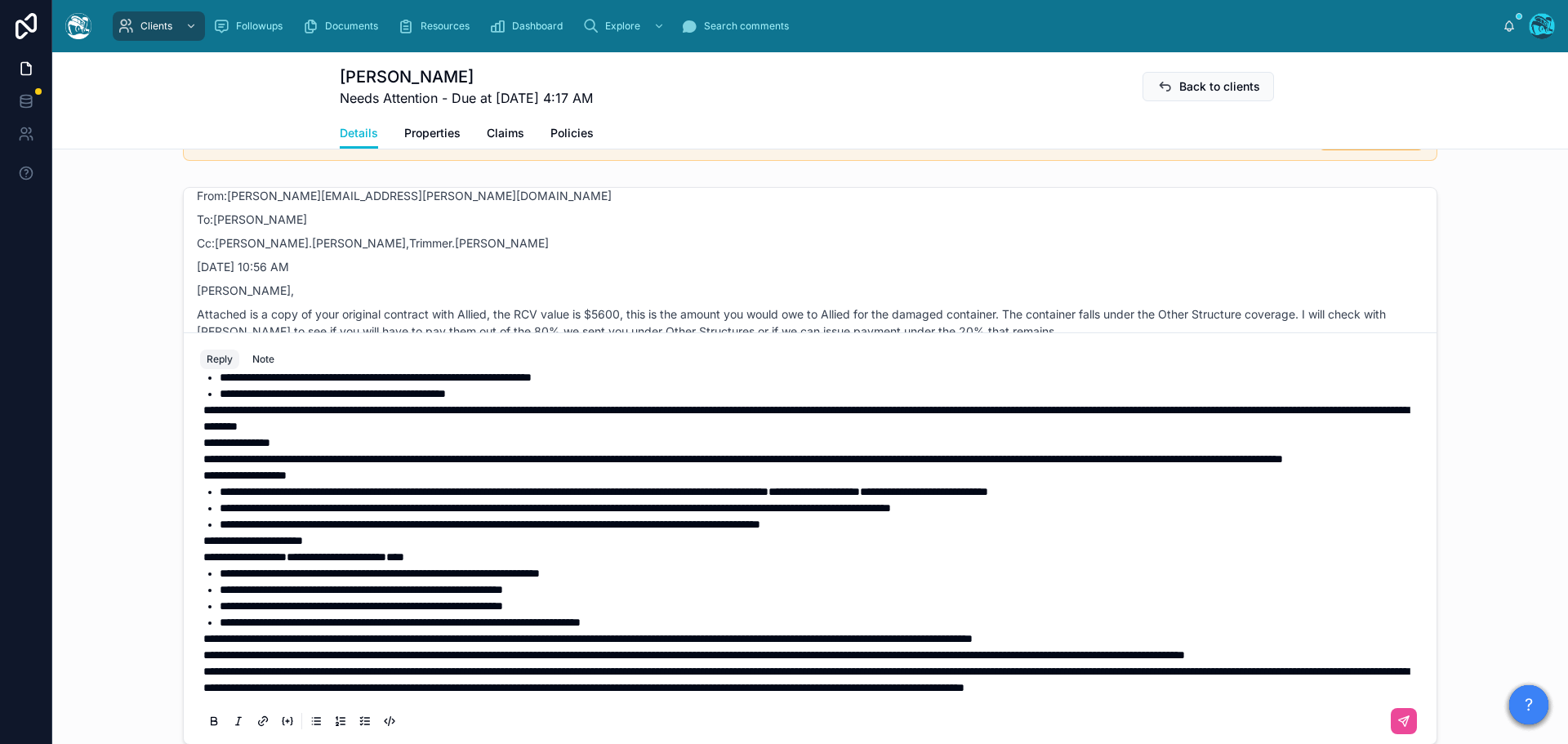
scroll to position [199, 0]
click at [203, 665] on span "**********" at bounding box center [806, 679] width 1206 height 28
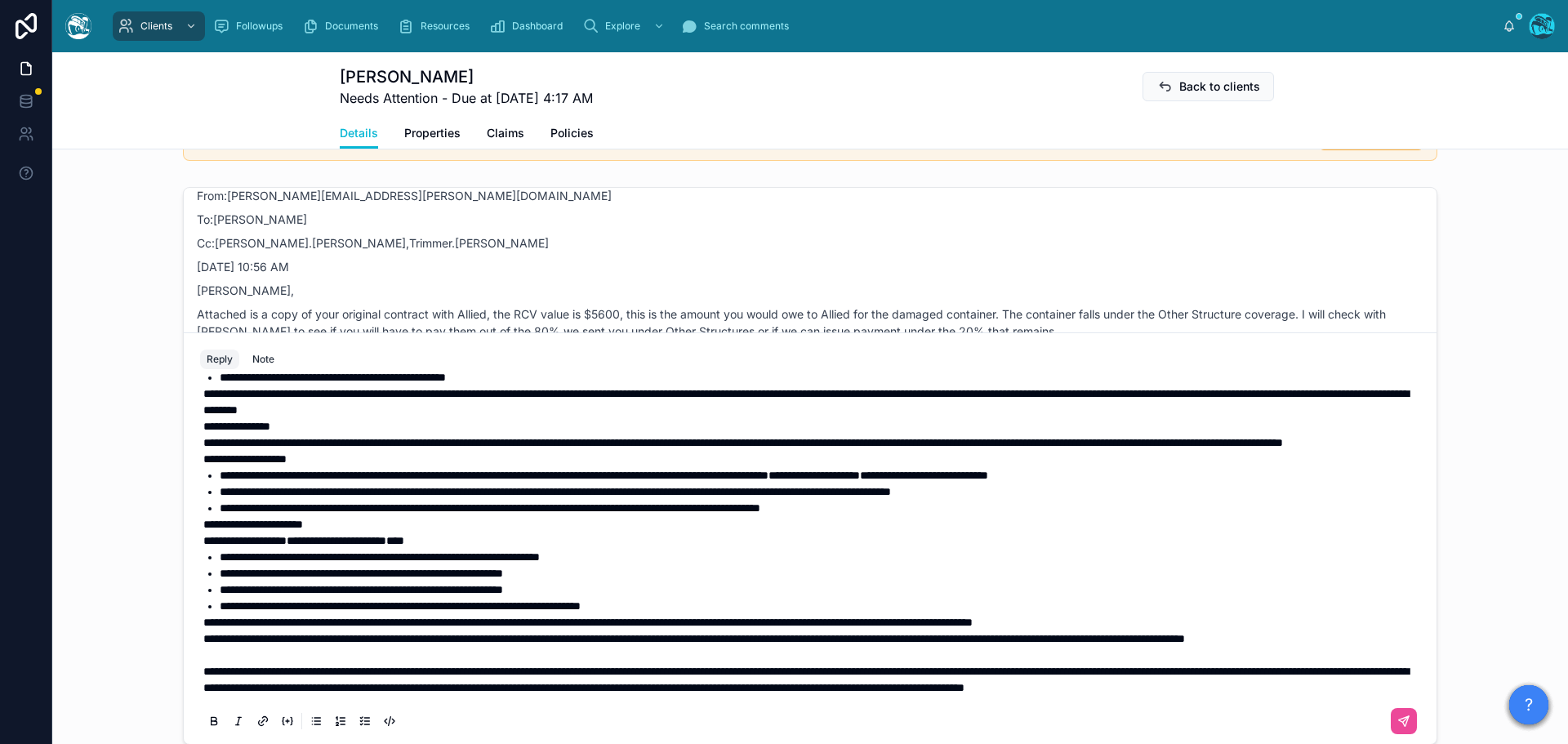
click at [203, 633] on span "**********" at bounding box center [694, 639] width 981 height 12
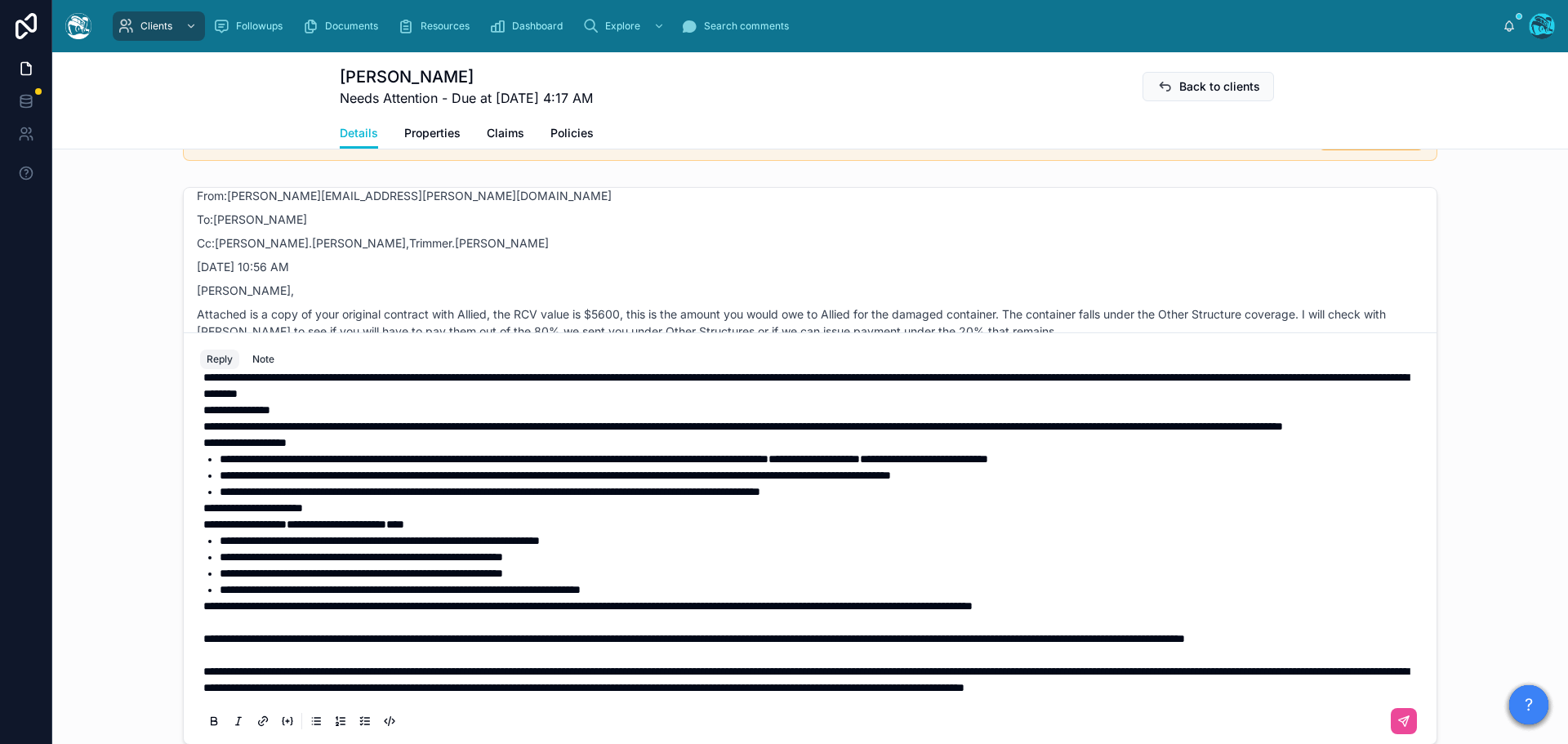
click at [889, 642] on span "**********" at bounding box center [694, 639] width 981 height 12
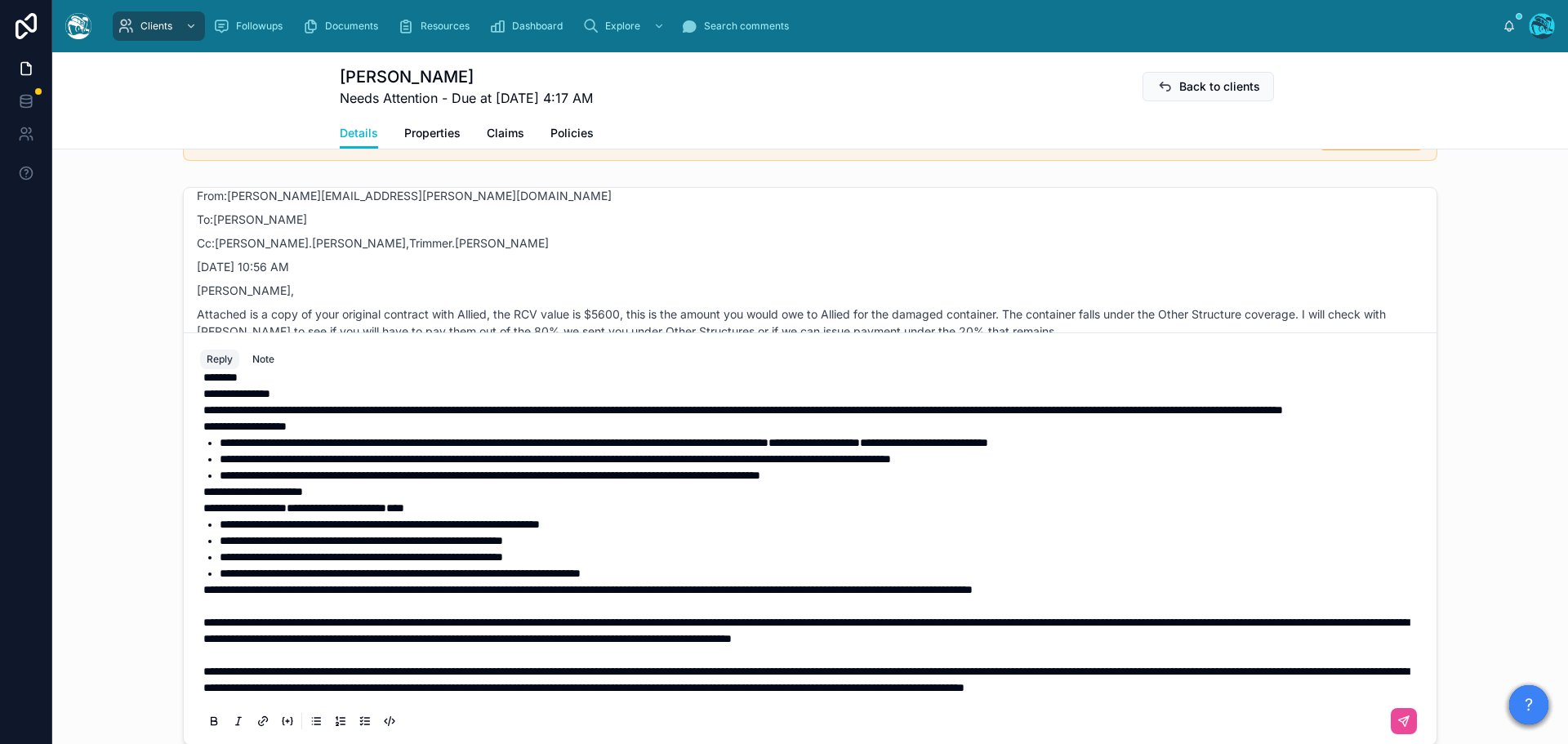
click at [1248, 598] on p "**********" at bounding box center [813, 590] width 1220 height 17
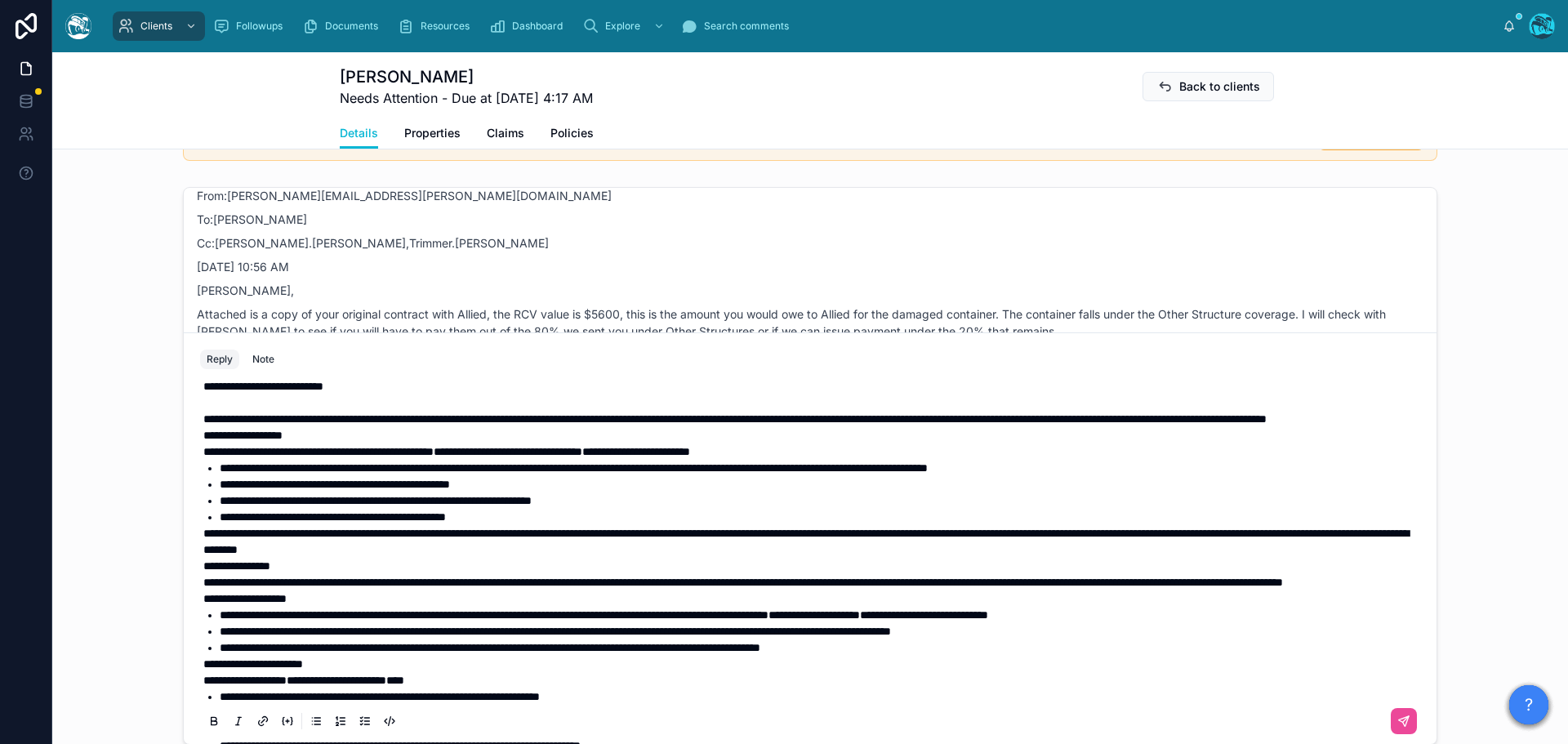
scroll to position [0, 0]
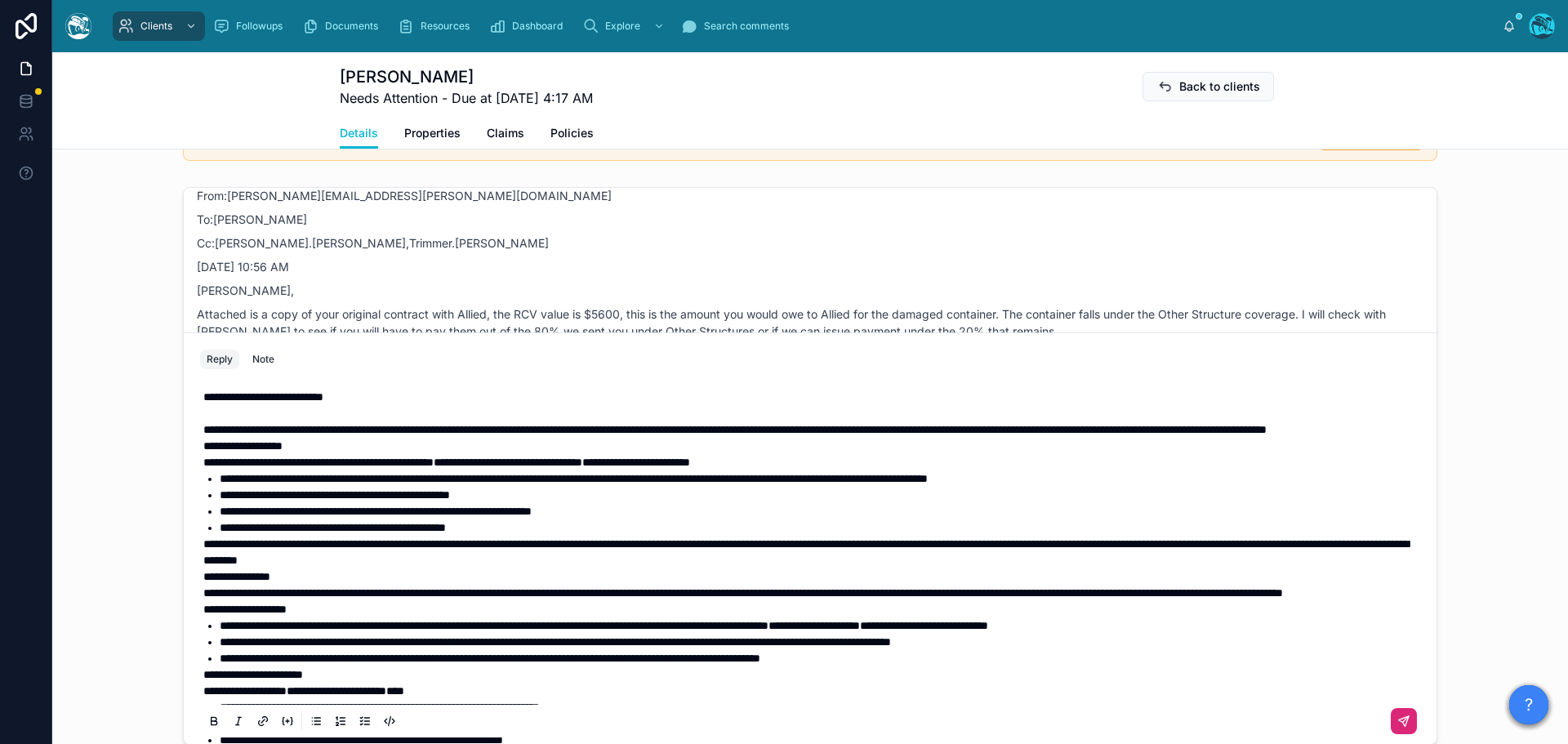
click at [1397, 719] on icon at bounding box center [1404, 721] width 13 height 13
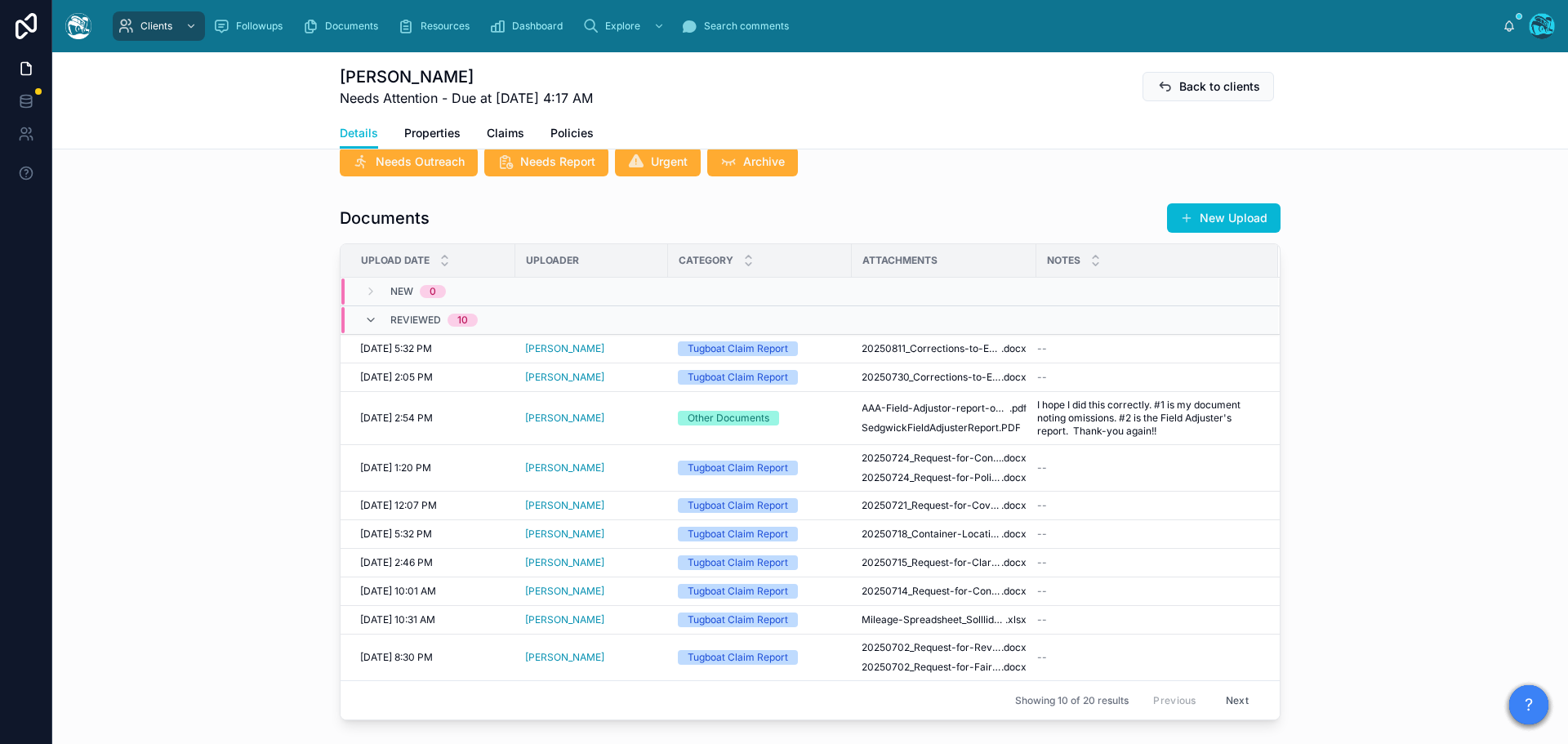
scroll to position [536, 0]
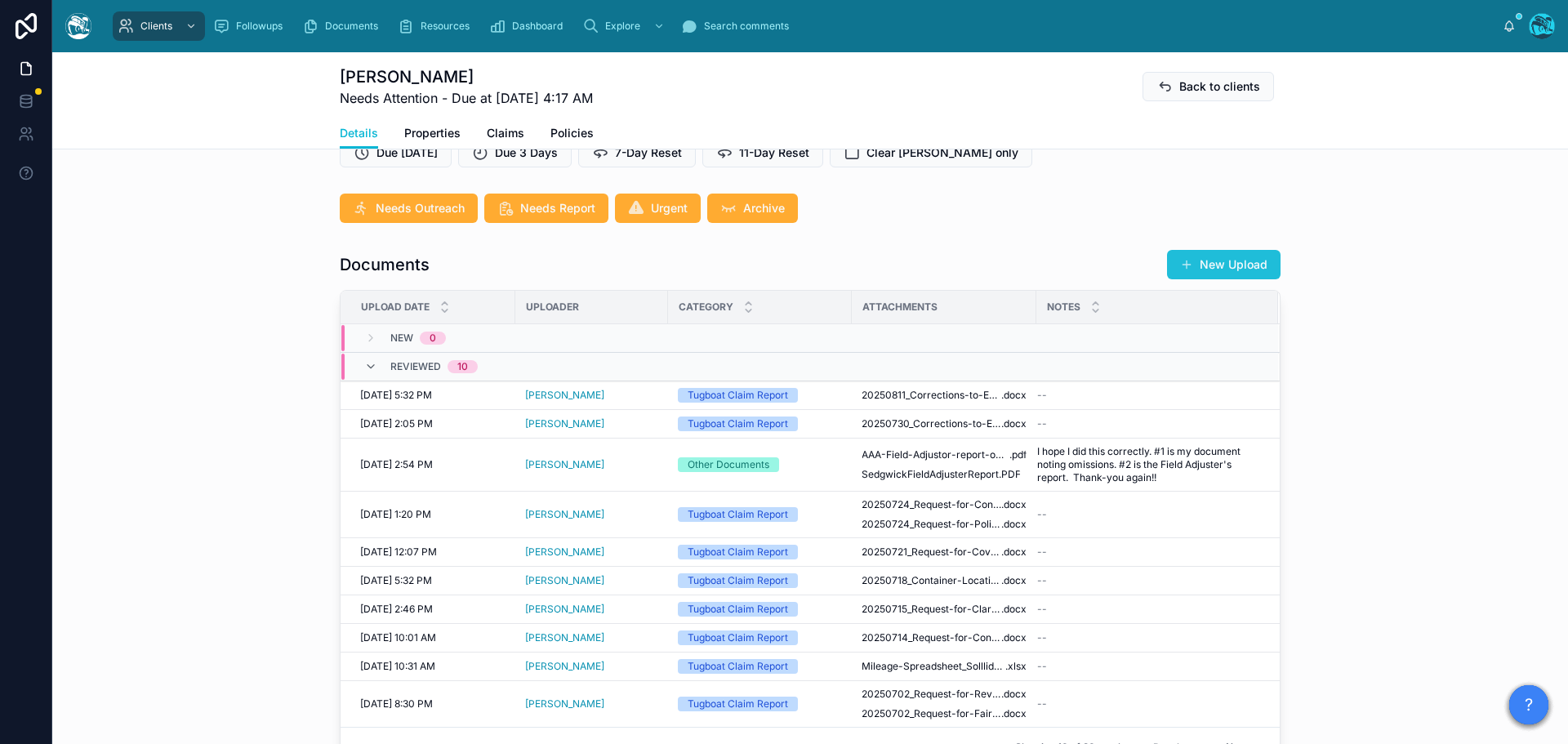
click at [1231, 263] on button "New Upload" at bounding box center [1224, 264] width 114 height 29
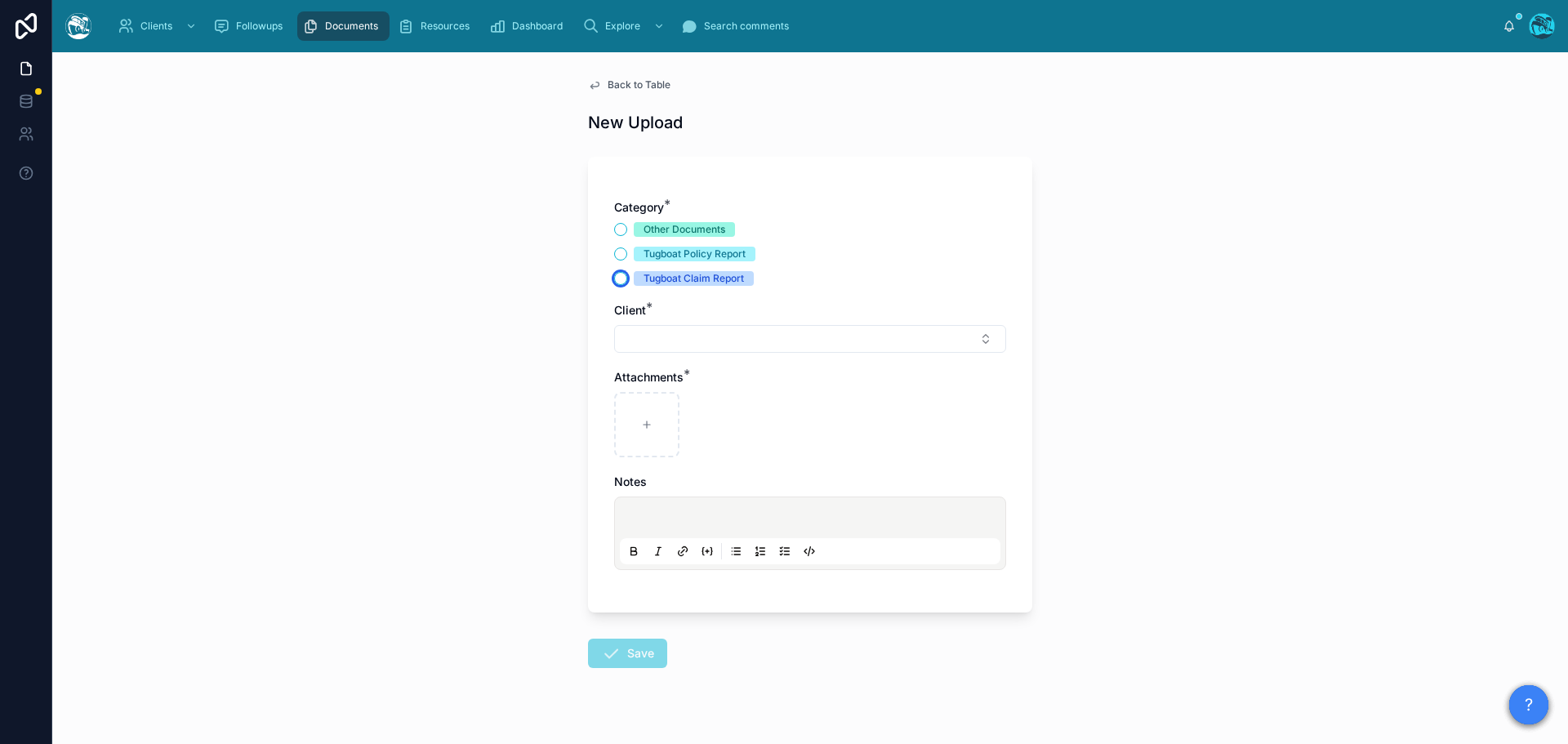
click at [615, 278] on button "Tugboat Claim Report" at bounding box center [621, 279] width 13 height 13
click at [642, 337] on button "Select Button" at bounding box center [810, 338] width 392 height 28
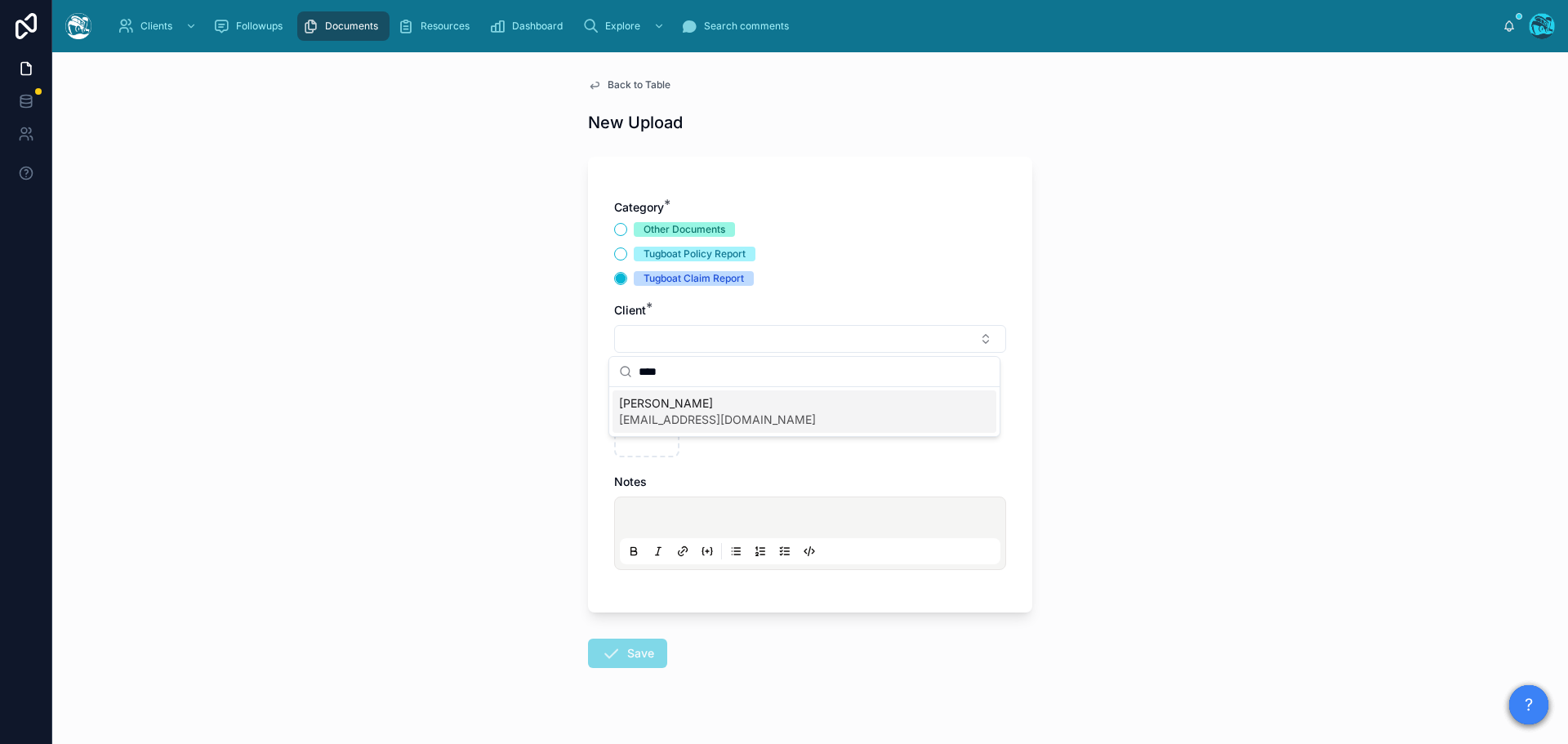
type input "****"
click at [643, 418] on span "[EMAIL_ADDRESS][DOMAIN_NAME]" at bounding box center [717, 420] width 197 height 17
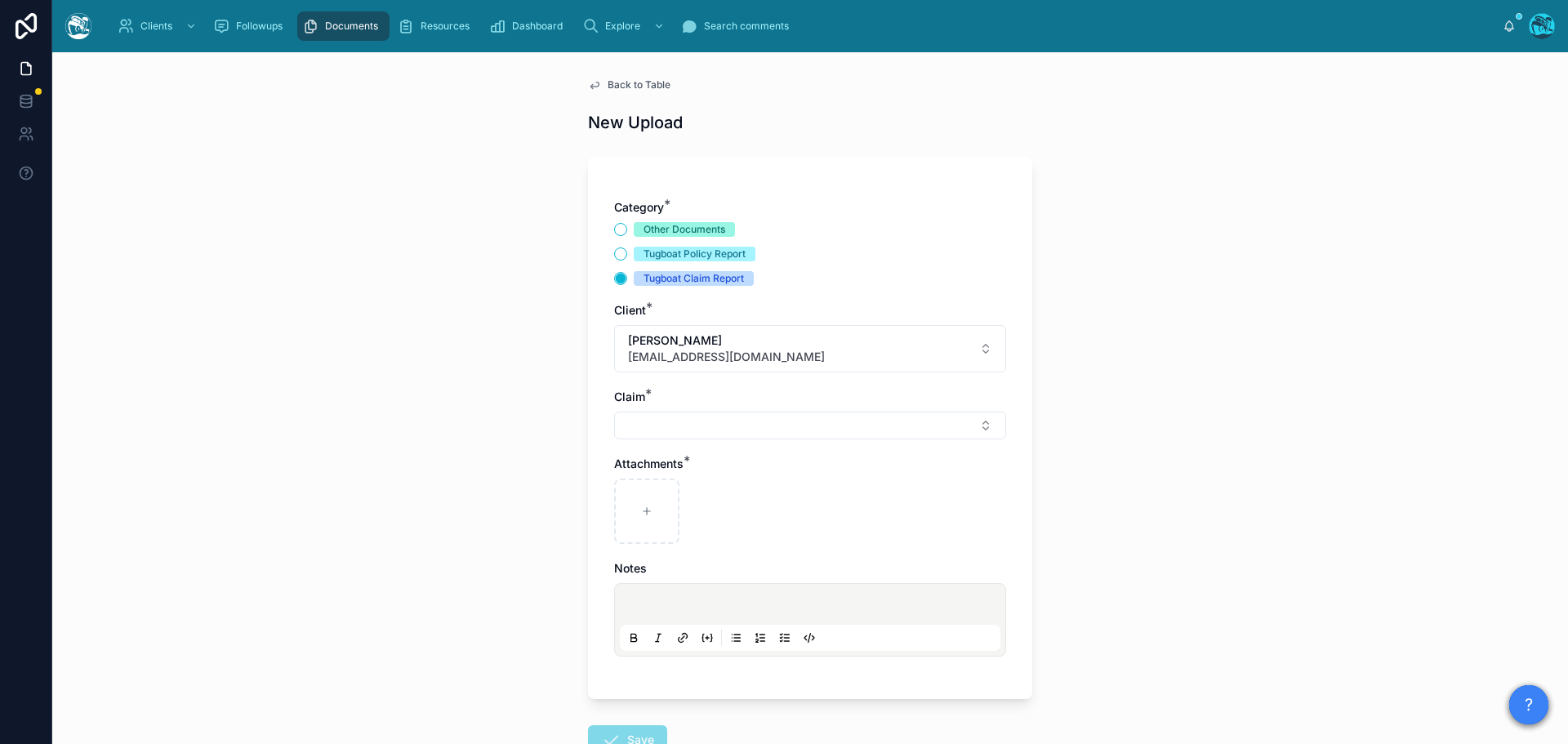
click at [630, 440] on div "Category * Other Documents Tugboat Policy Report Tugboat Claim Report Client * …" at bounding box center [810, 436] width 392 height 474
click at [638, 426] on button "Select Button" at bounding box center [810, 425] width 392 height 28
click at [645, 490] on span "[PERSON_NAME] Canyon Fire" at bounding box center [699, 490] width 161 height 17
click at [637, 504] on div at bounding box center [647, 515] width 65 height 65
type input "**********"
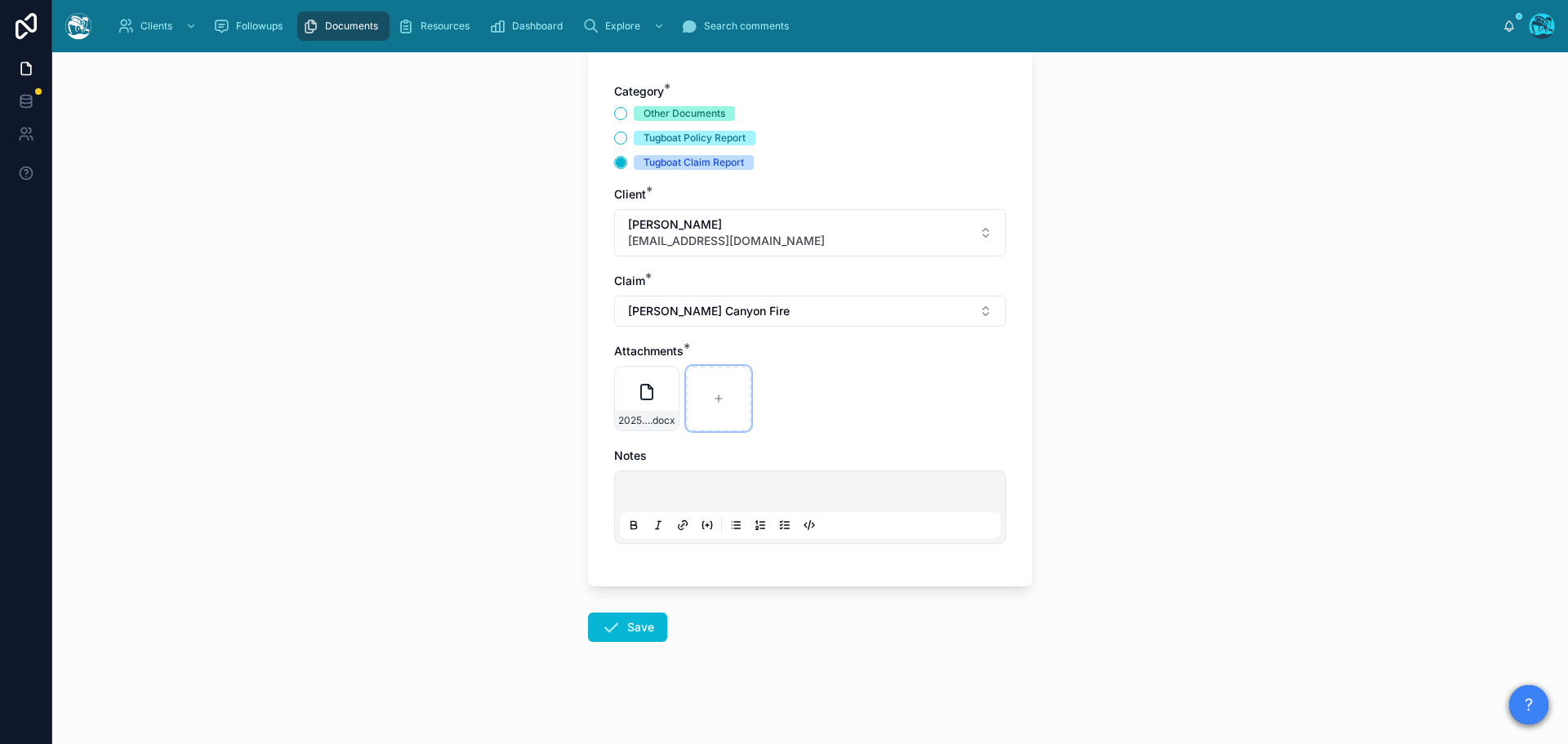
scroll to position [118, 0]
click at [615, 622] on button "Save" at bounding box center [627, 624] width 80 height 29
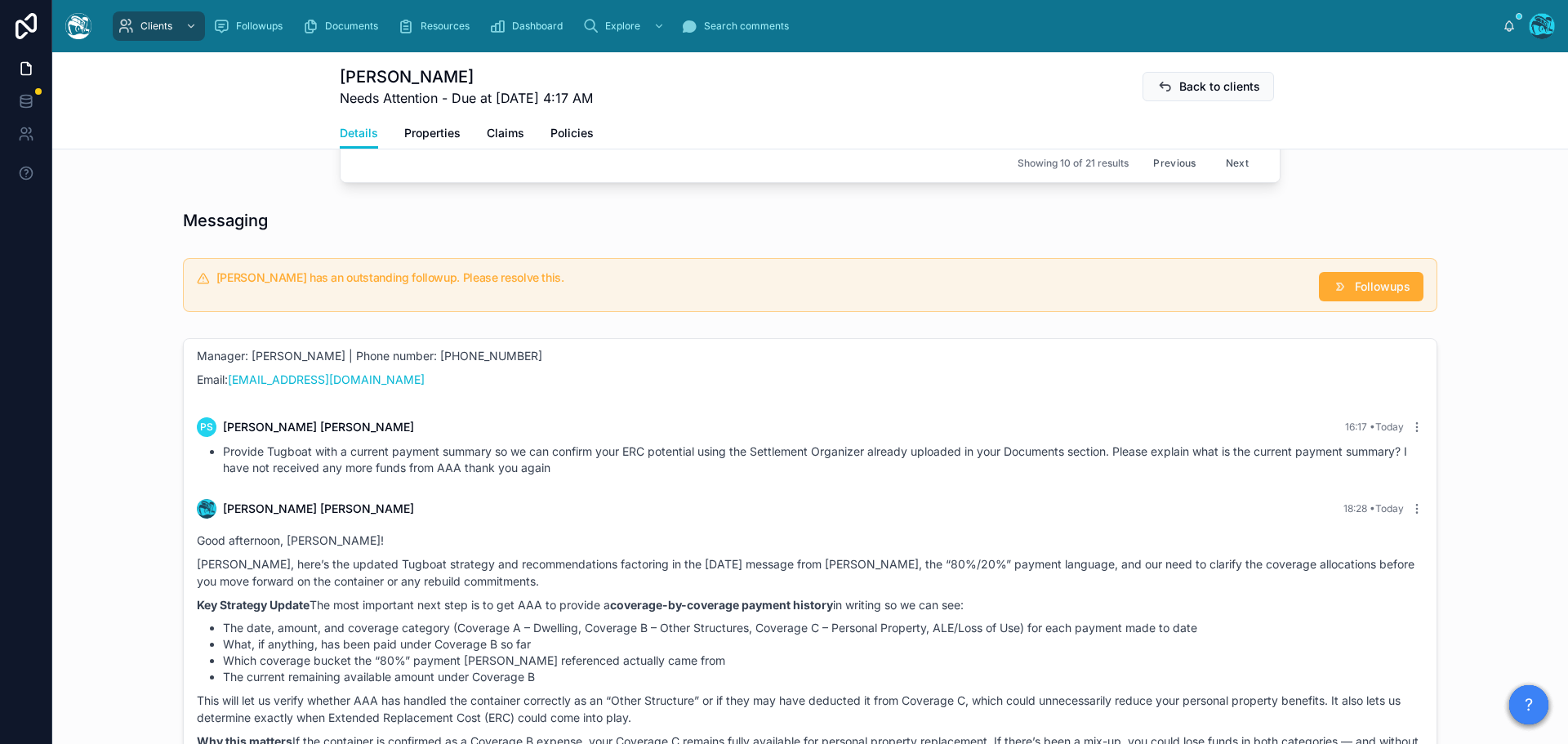
scroll to position [1098, 0]
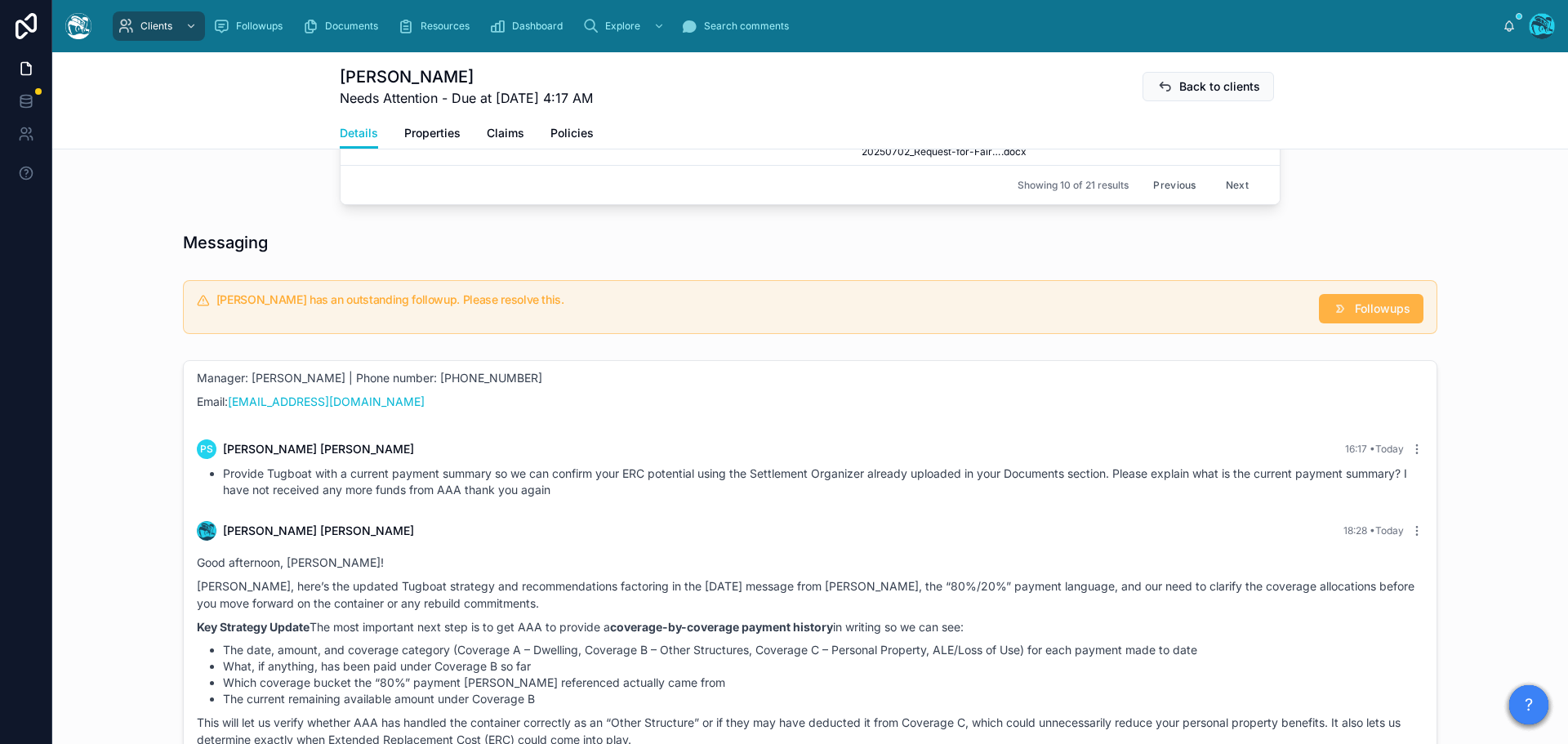
click at [1365, 305] on span "Followups" at bounding box center [1382, 309] width 55 height 17
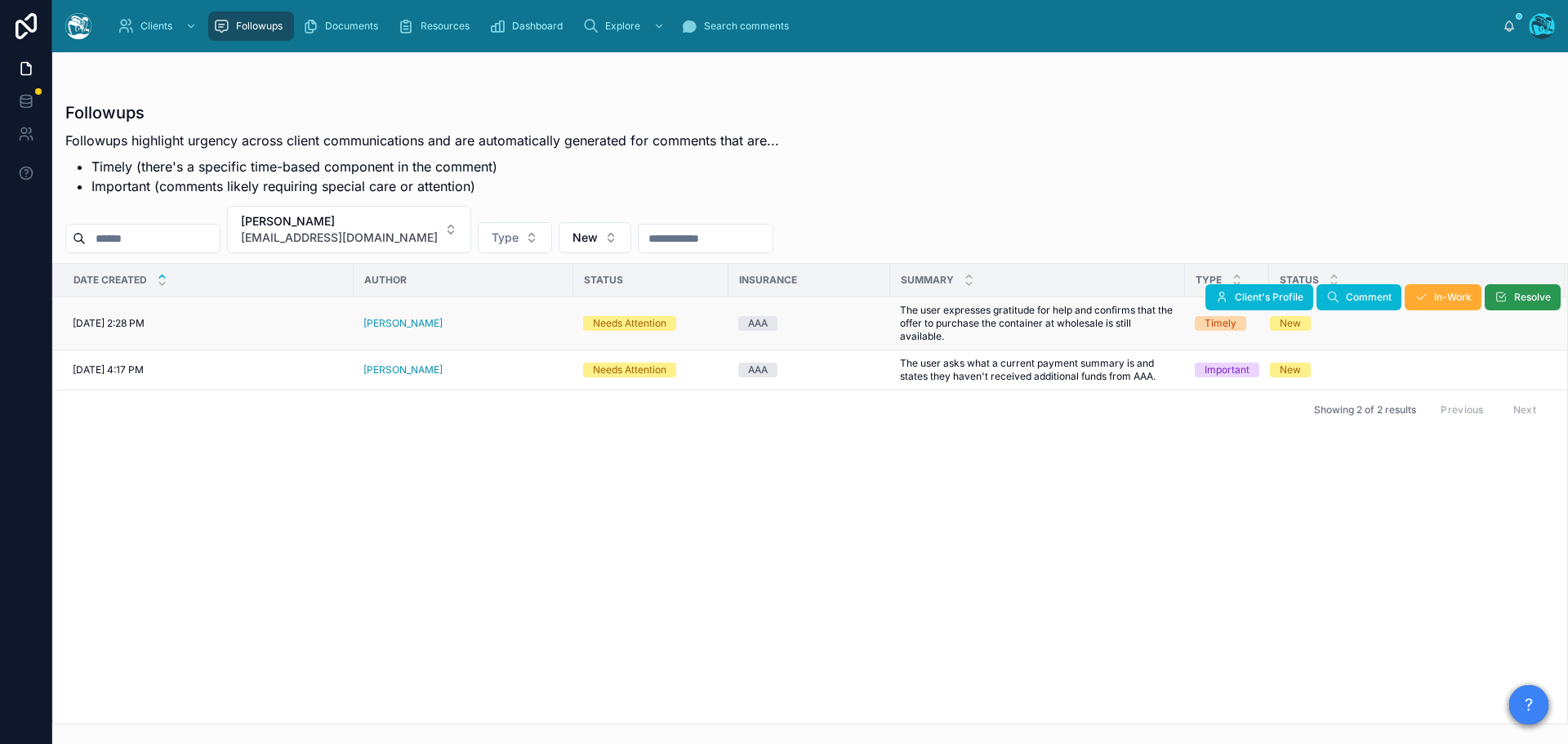
click at [1519, 298] on span "Resolve" at bounding box center [1532, 297] width 37 height 13
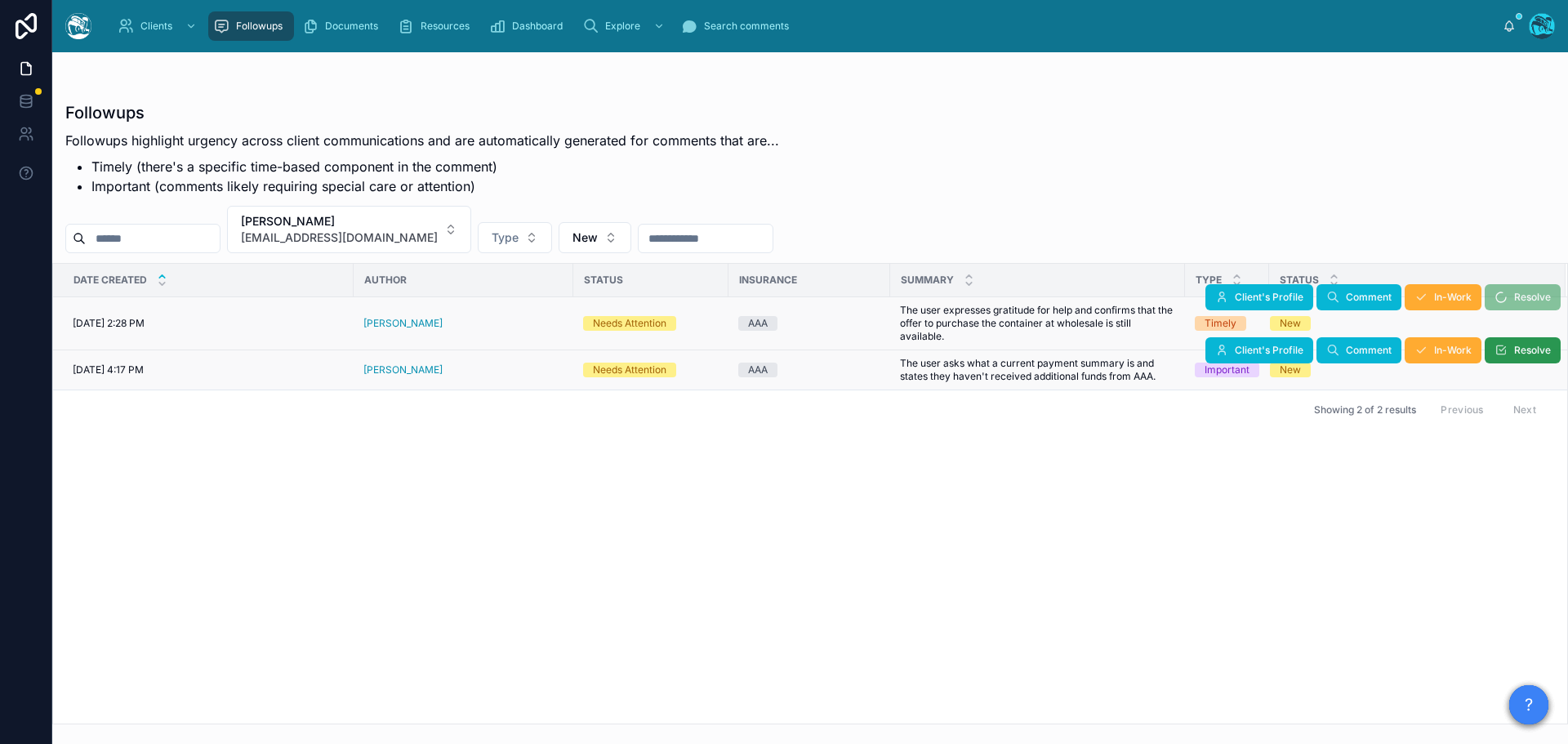
click at [1512, 348] on button "Resolve" at bounding box center [1522, 350] width 76 height 26
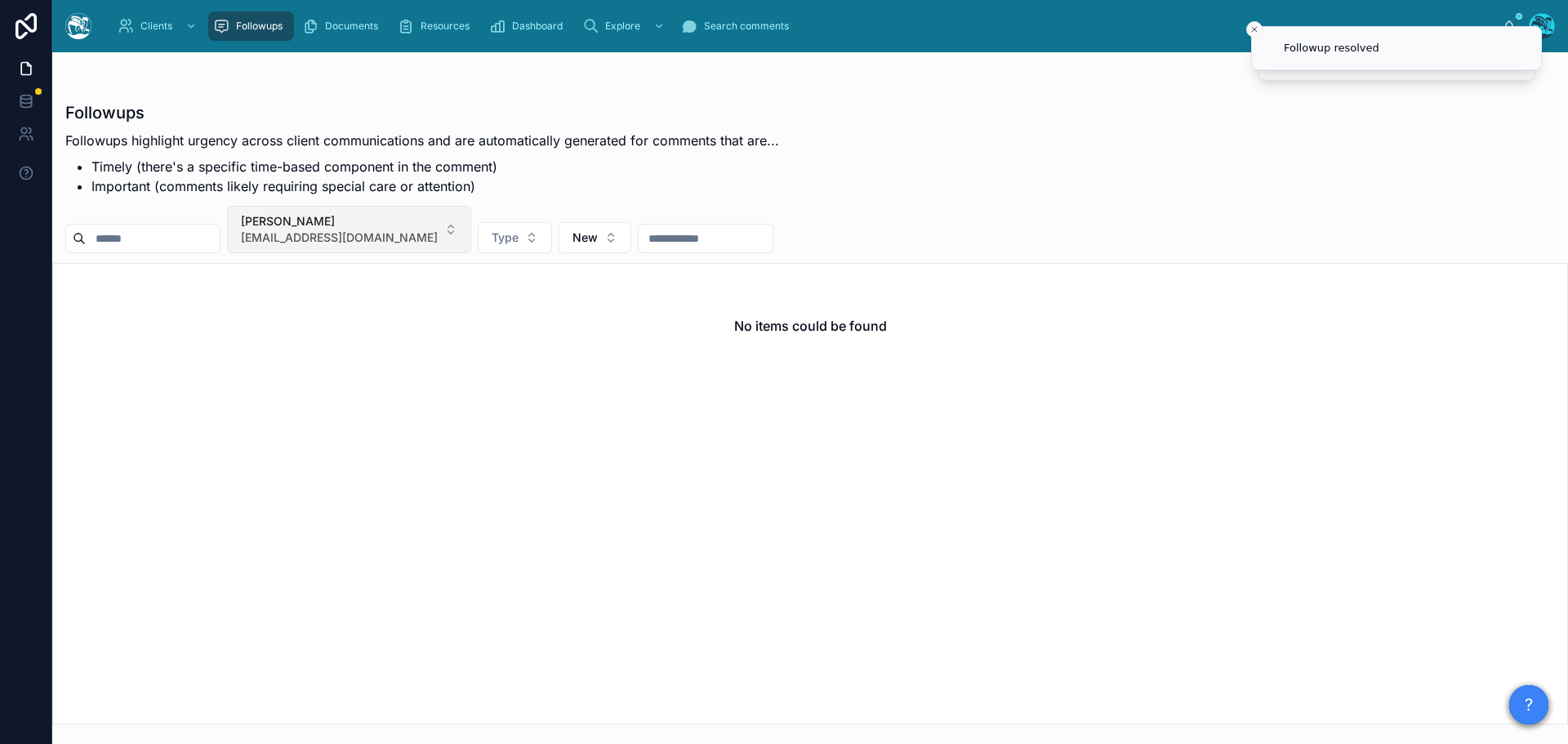
click at [423, 223] on span "[PERSON_NAME]" at bounding box center [339, 222] width 197 height 17
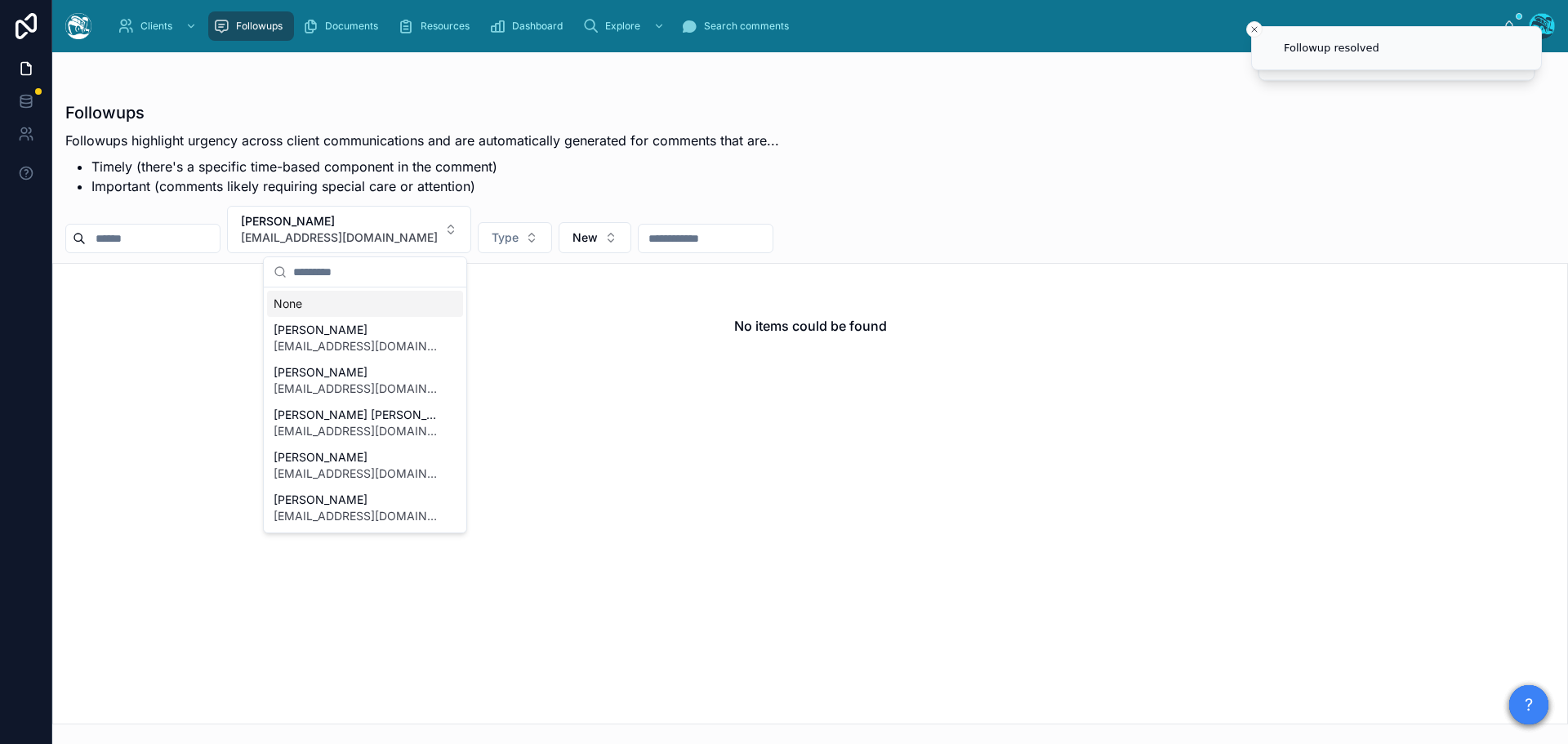
click at [295, 303] on div "None" at bounding box center [365, 303] width 196 height 26
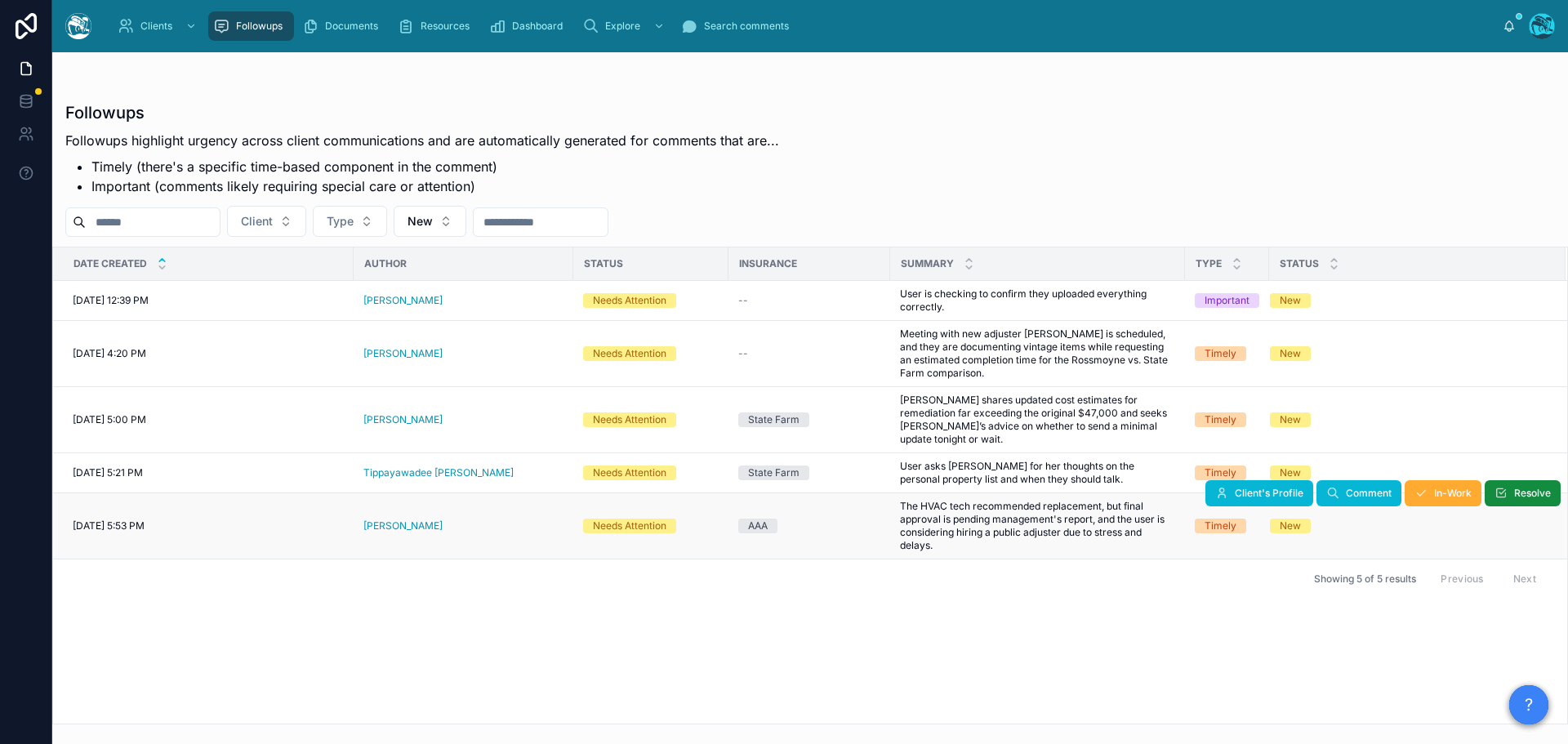
click at [437, 519] on div "[PERSON_NAME]" at bounding box center [463, 526] width 200 height 13
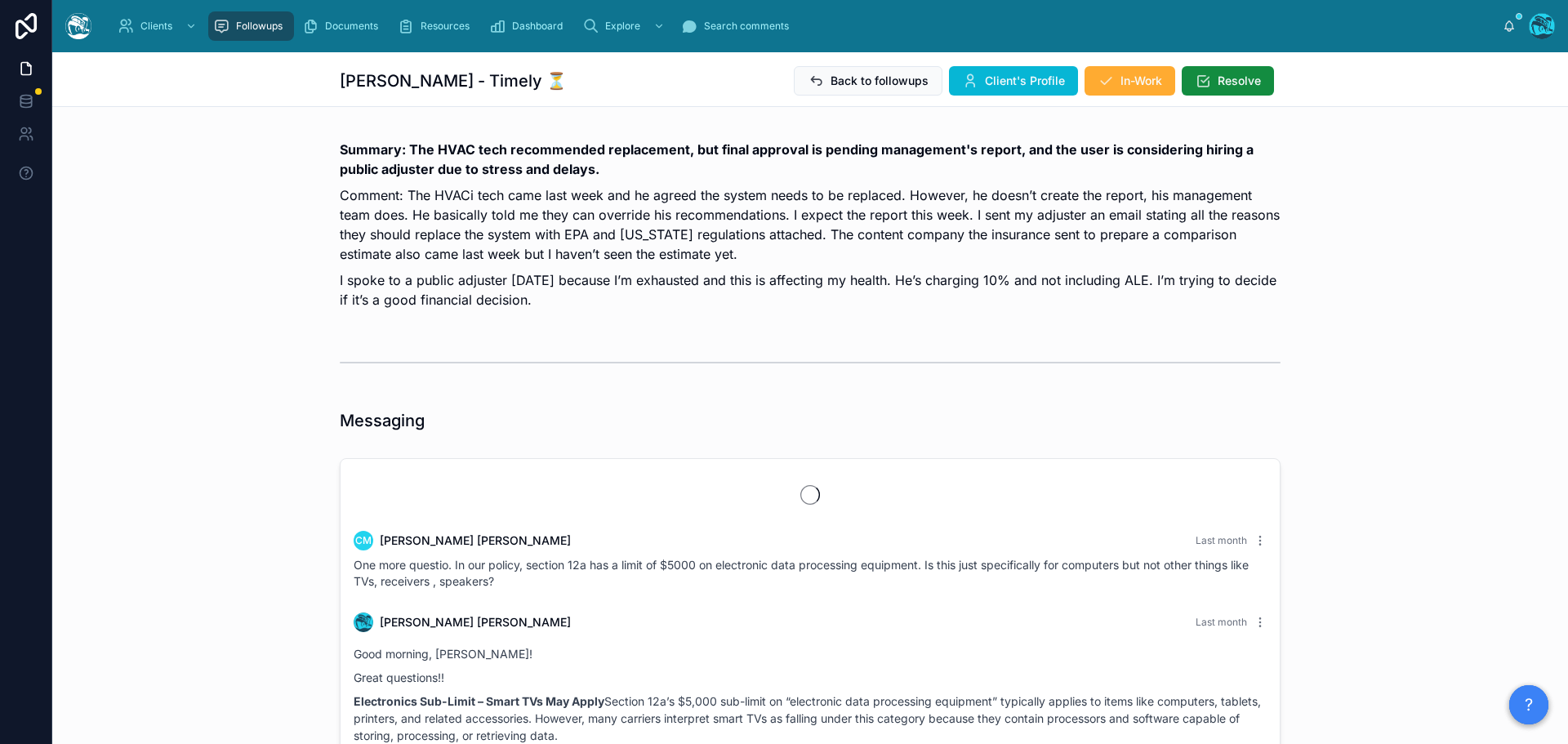
scroll to position [4712, 0]
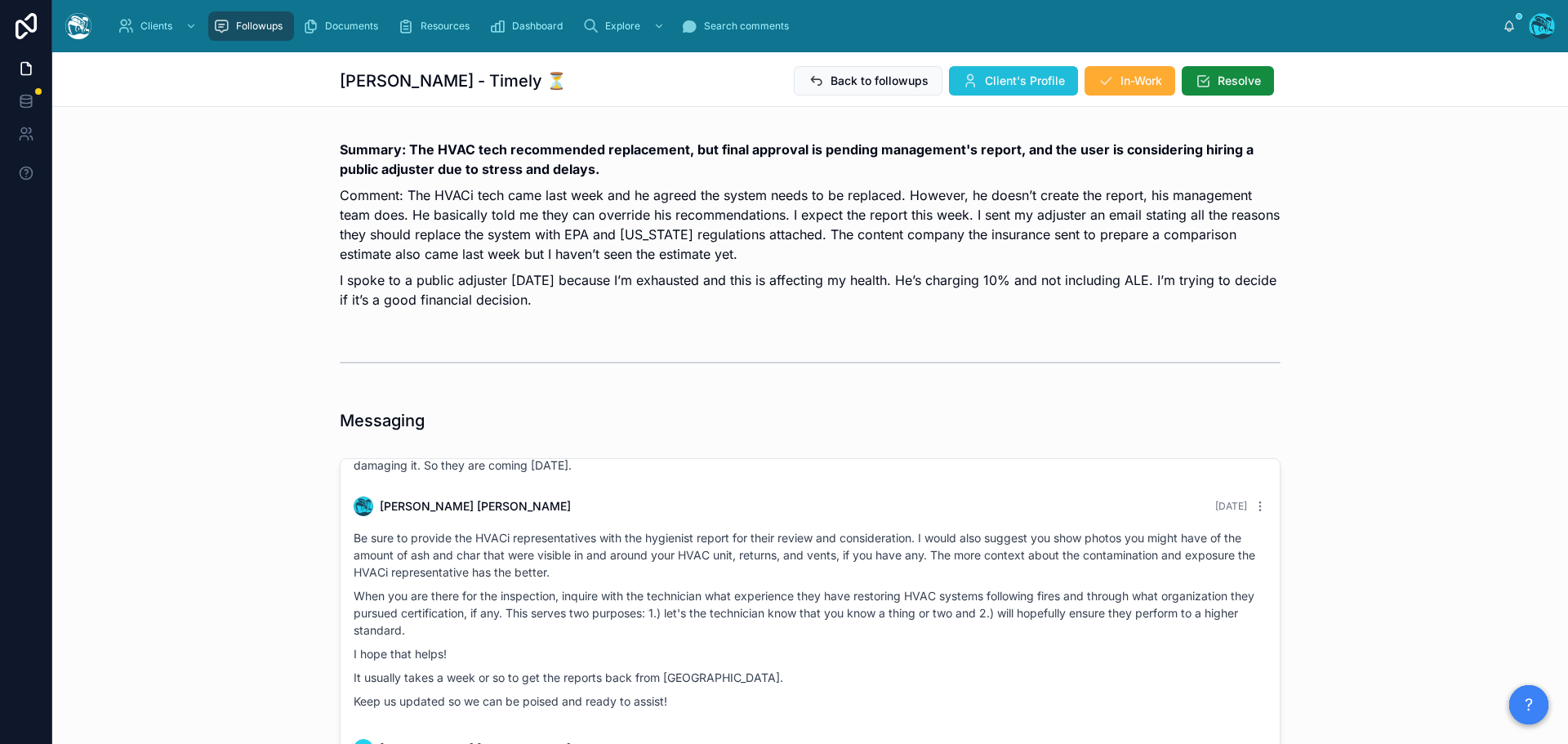
click at [984, 80] on span "Client's Profile" at bounding box center [1025, 81] width 80 height 17
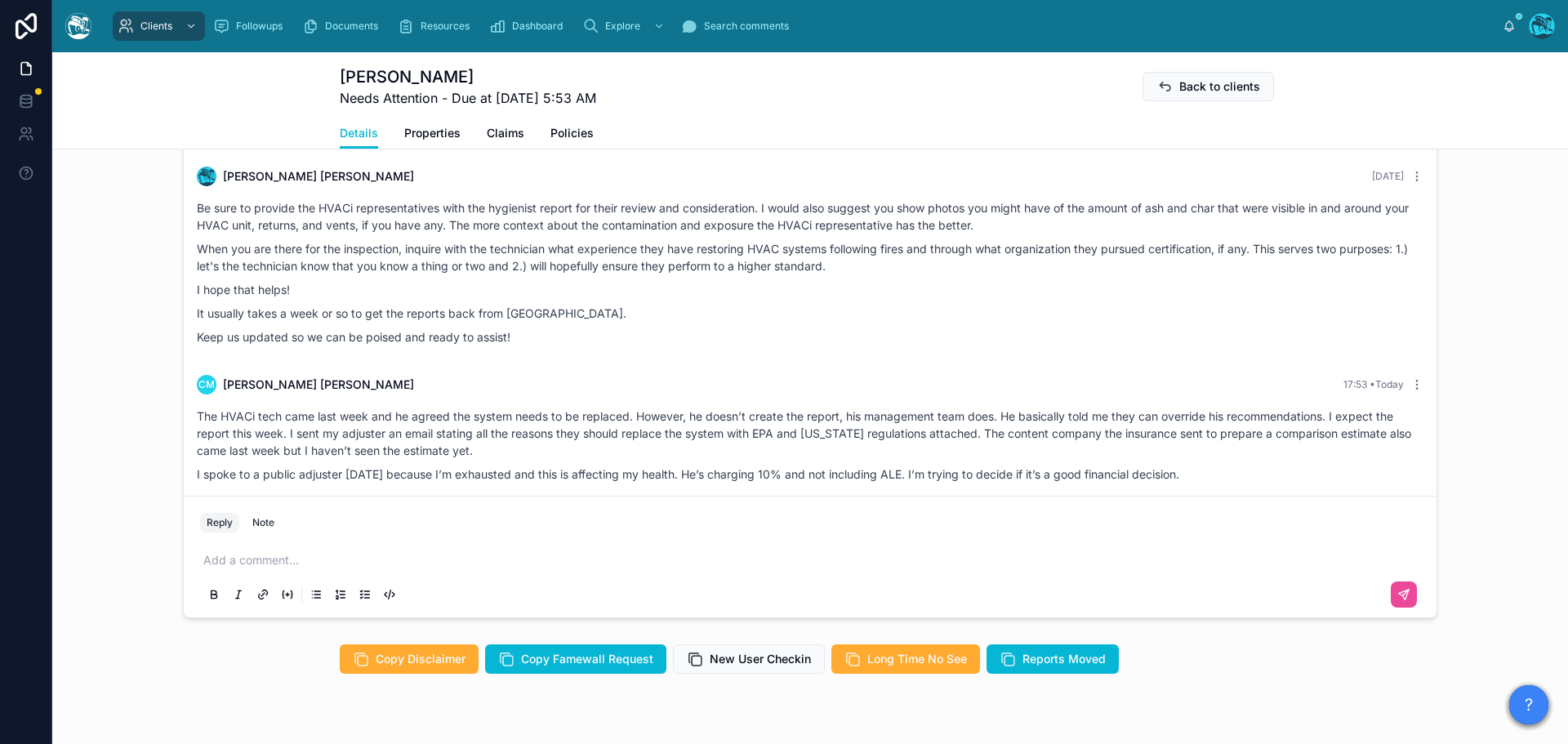
scroll to position [1470, 0]
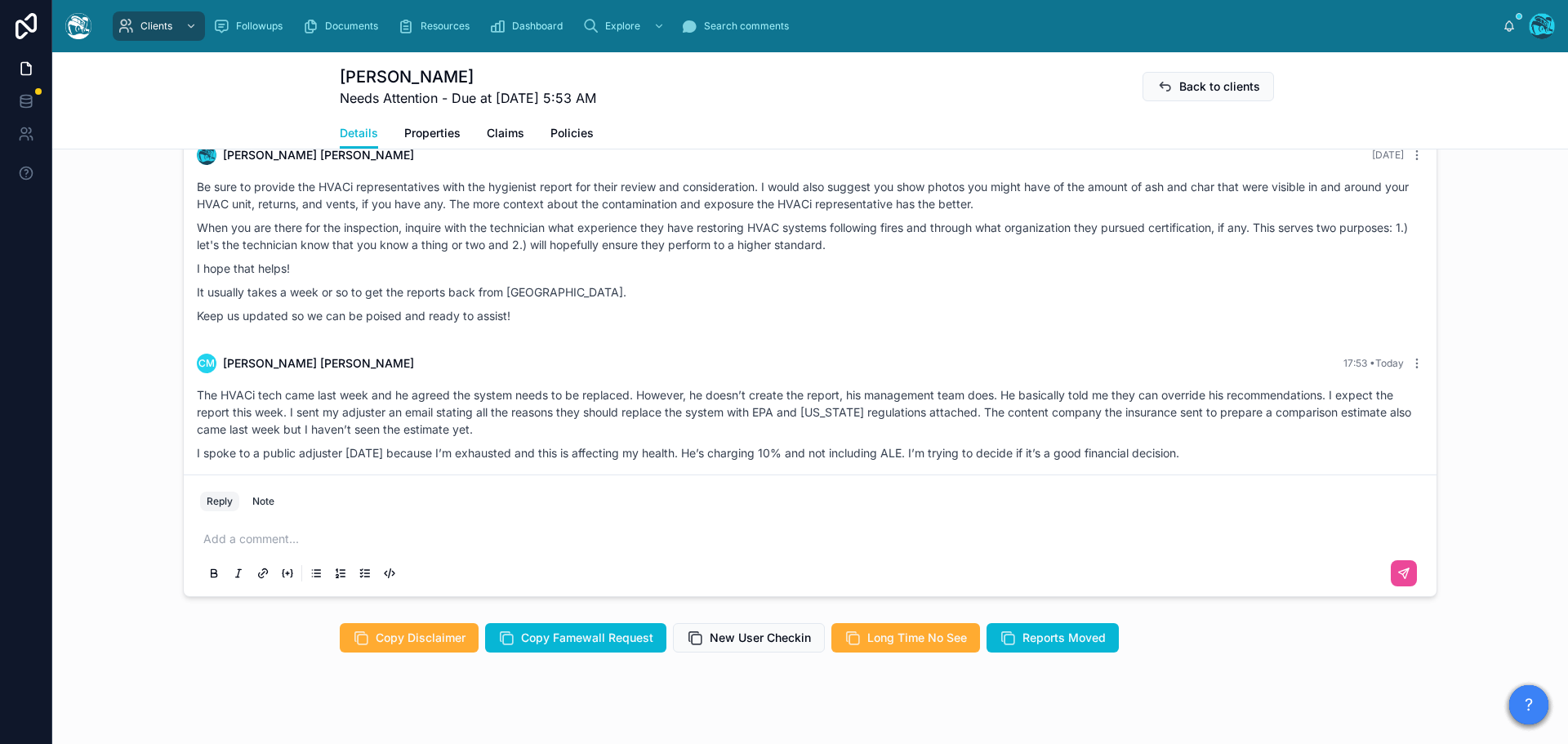
click at [261, 547] on p at bounding box center [813, 539] width 1220 height 17
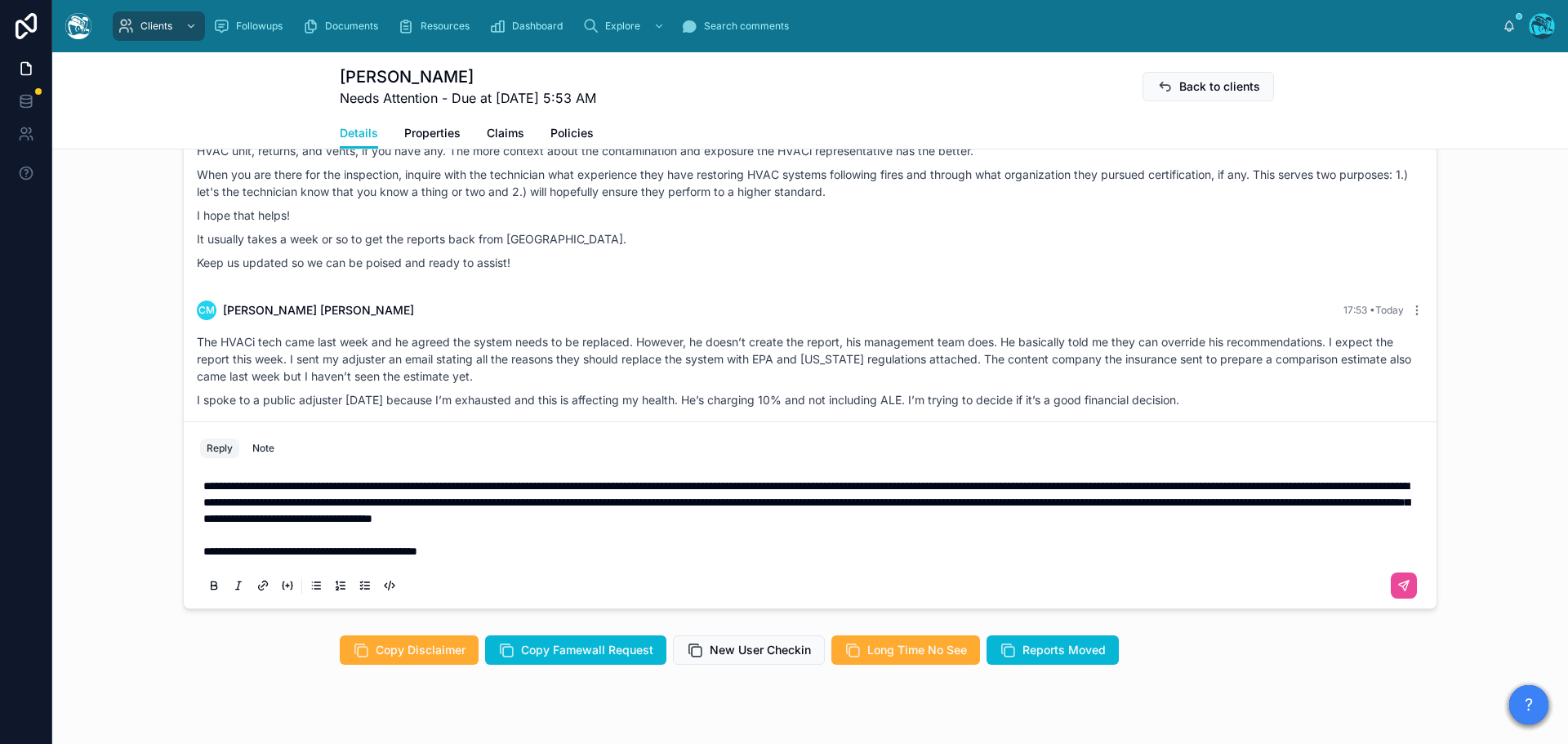
scroll to position [1485, 0]
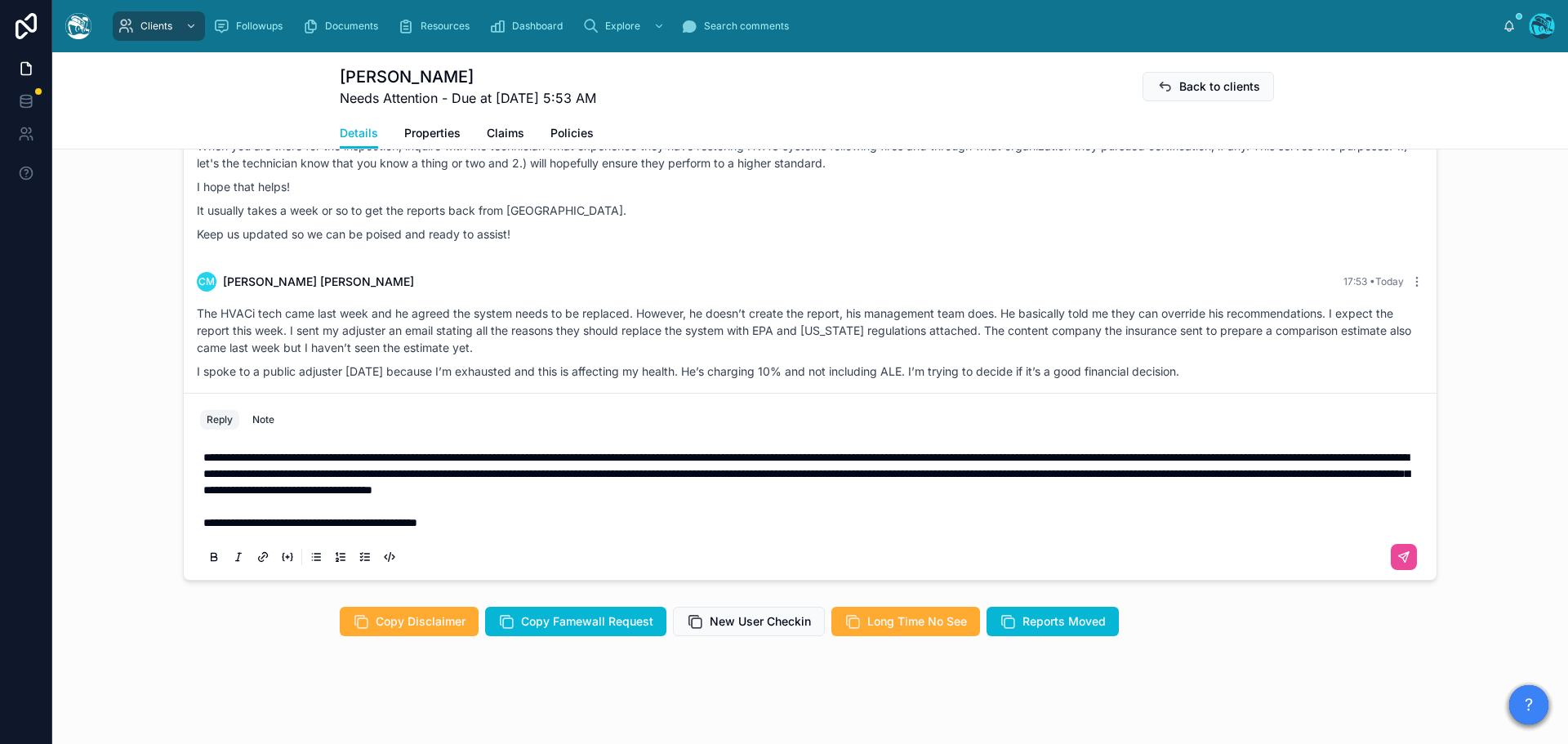
click at [524, 531] on p "**********" at bounding box center [813, 523] width 1220 height 17
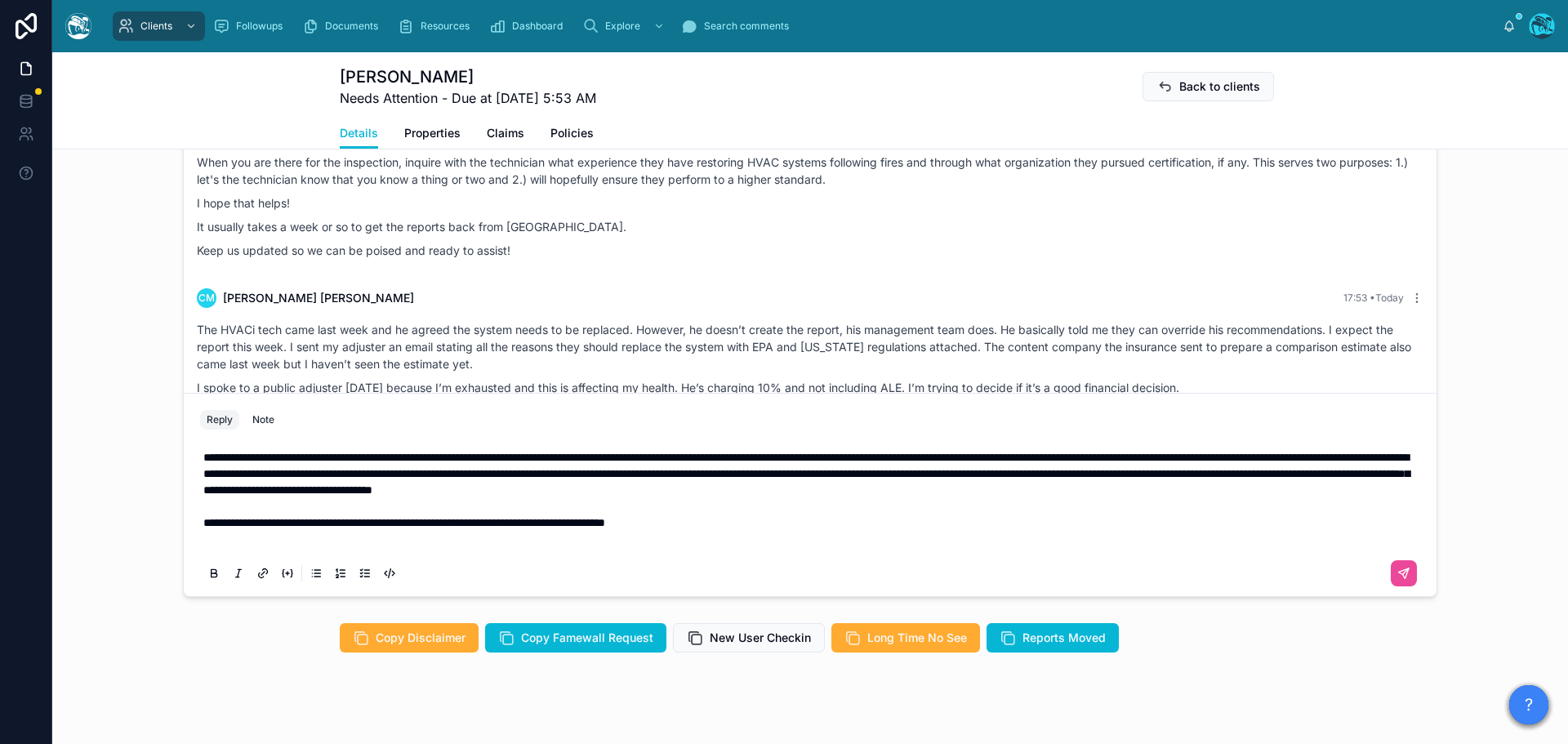
scroll to position [1453, 0]
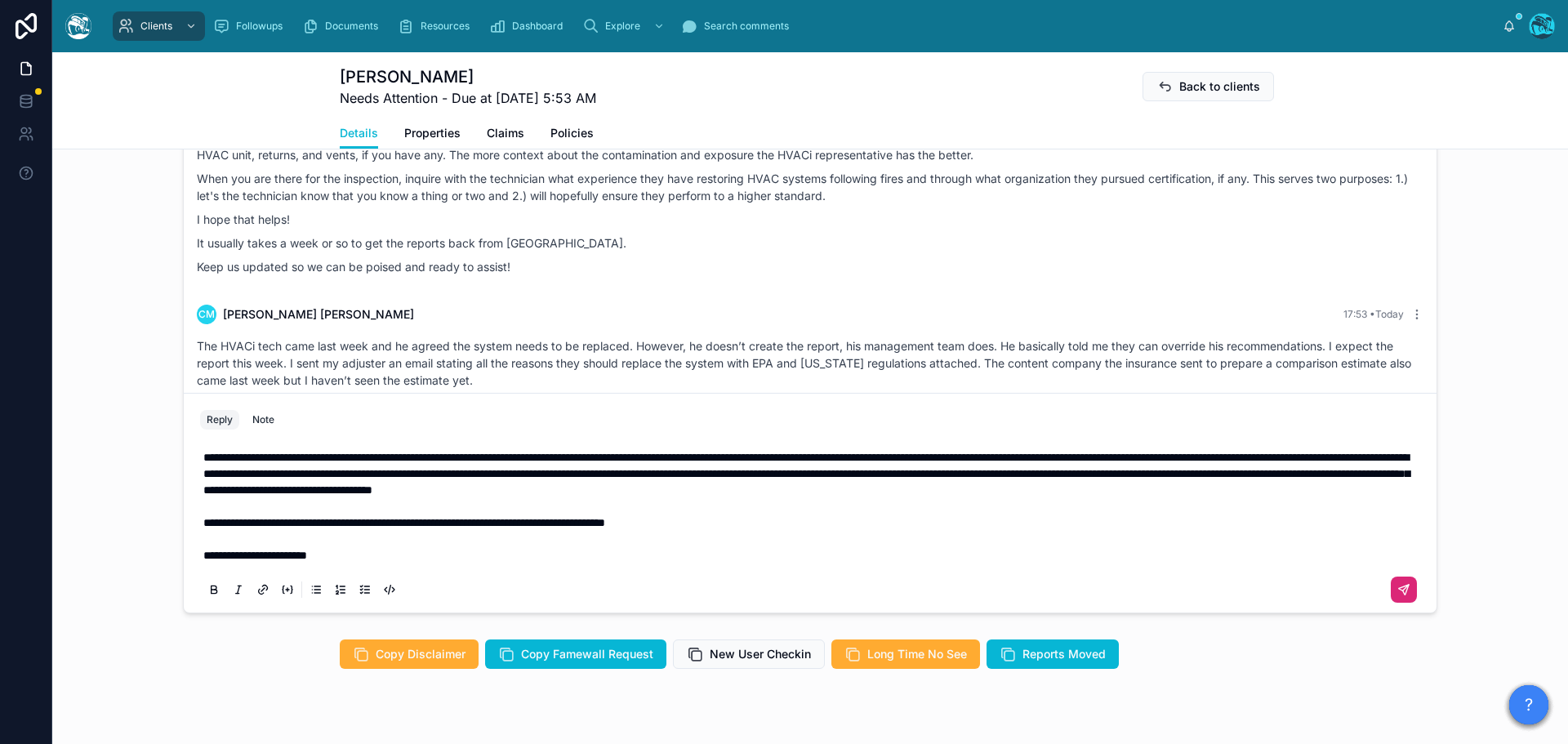
click at [1404, 596] on icon at bounding box center [1404, 589] width 13 height 13
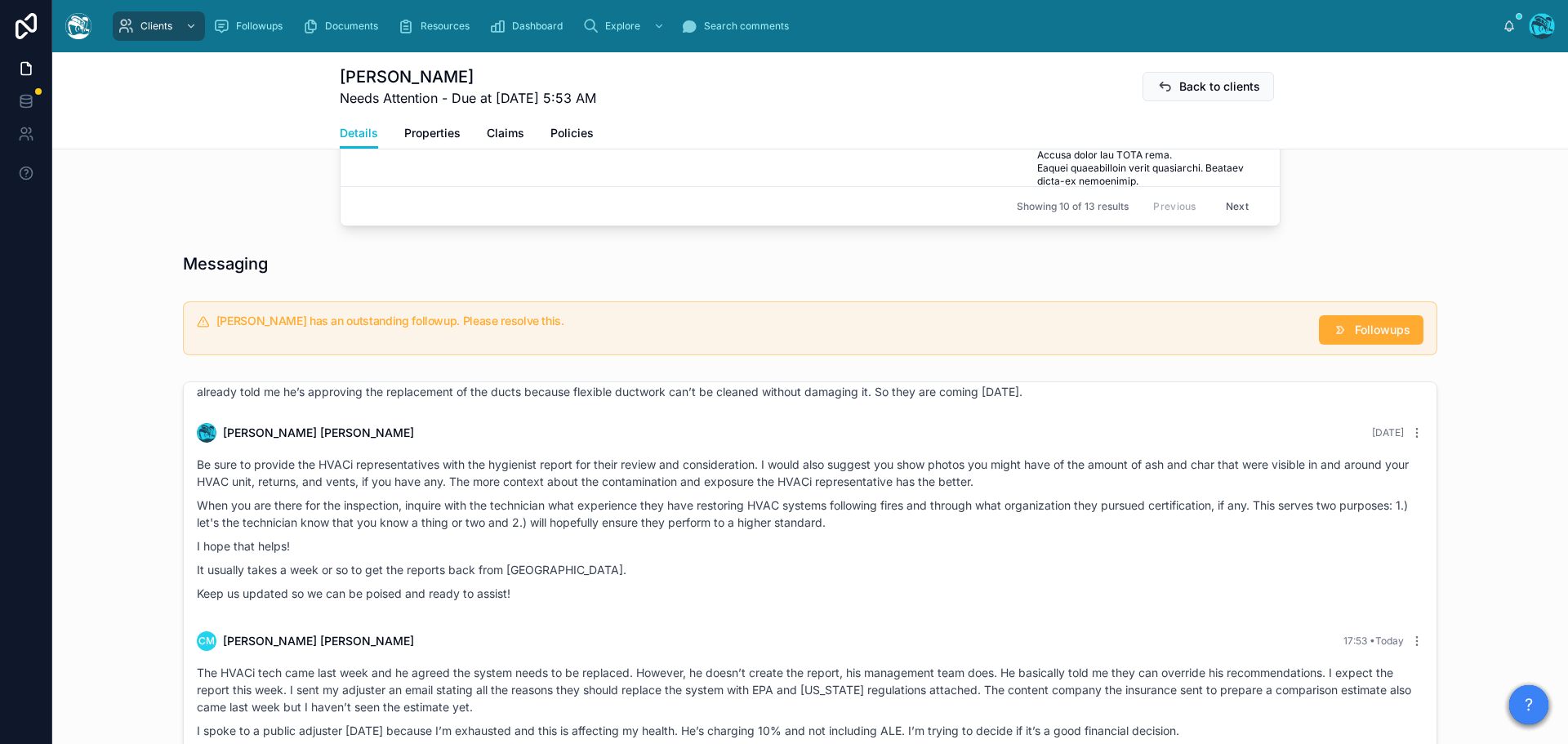
scroll to position [1045, 0]
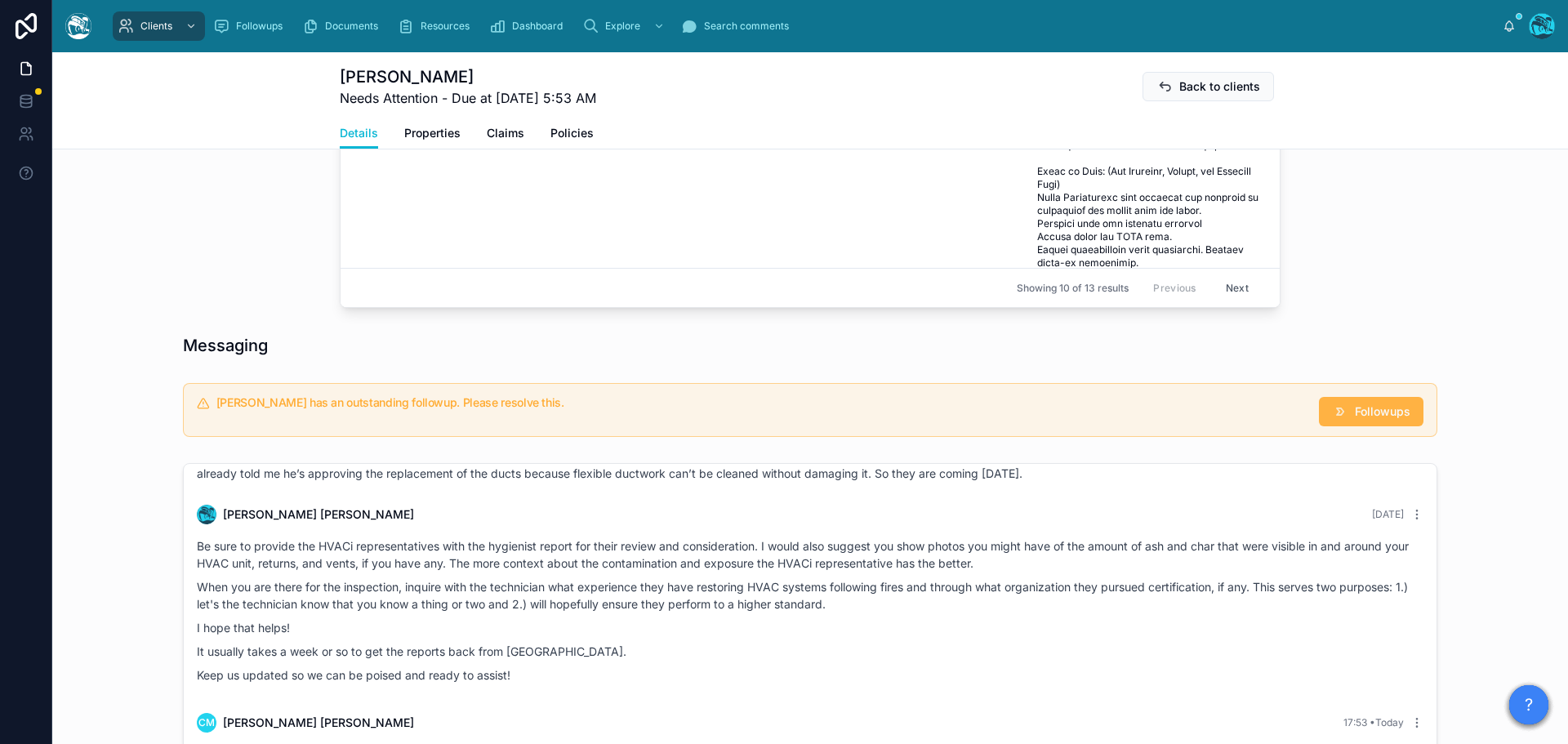
click at [1370, 426] on button "Followups" at bounding box center [1370, 411] width 105 height 29
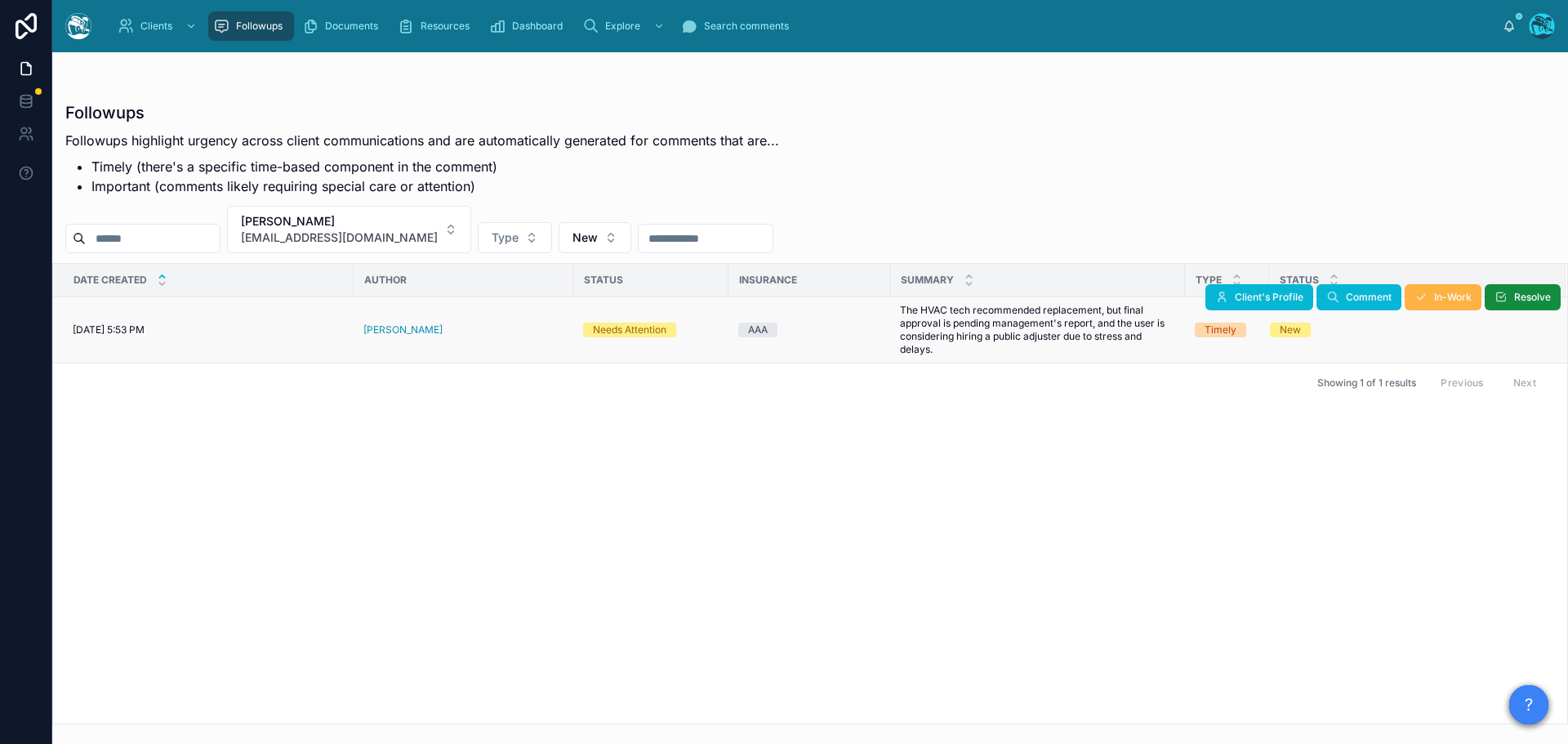
drag, startPoint x: 1507, startPoint y: 297, endPoint x: 1452, endPoint y: 297, distance: 55.0
click at [1507, 297] on icon at bounding box center [1501, 297] width 13 height 13
click at [423, 331] on div "[PERSON_NAME]" at bounding box center [463, 330] width 200 height 13
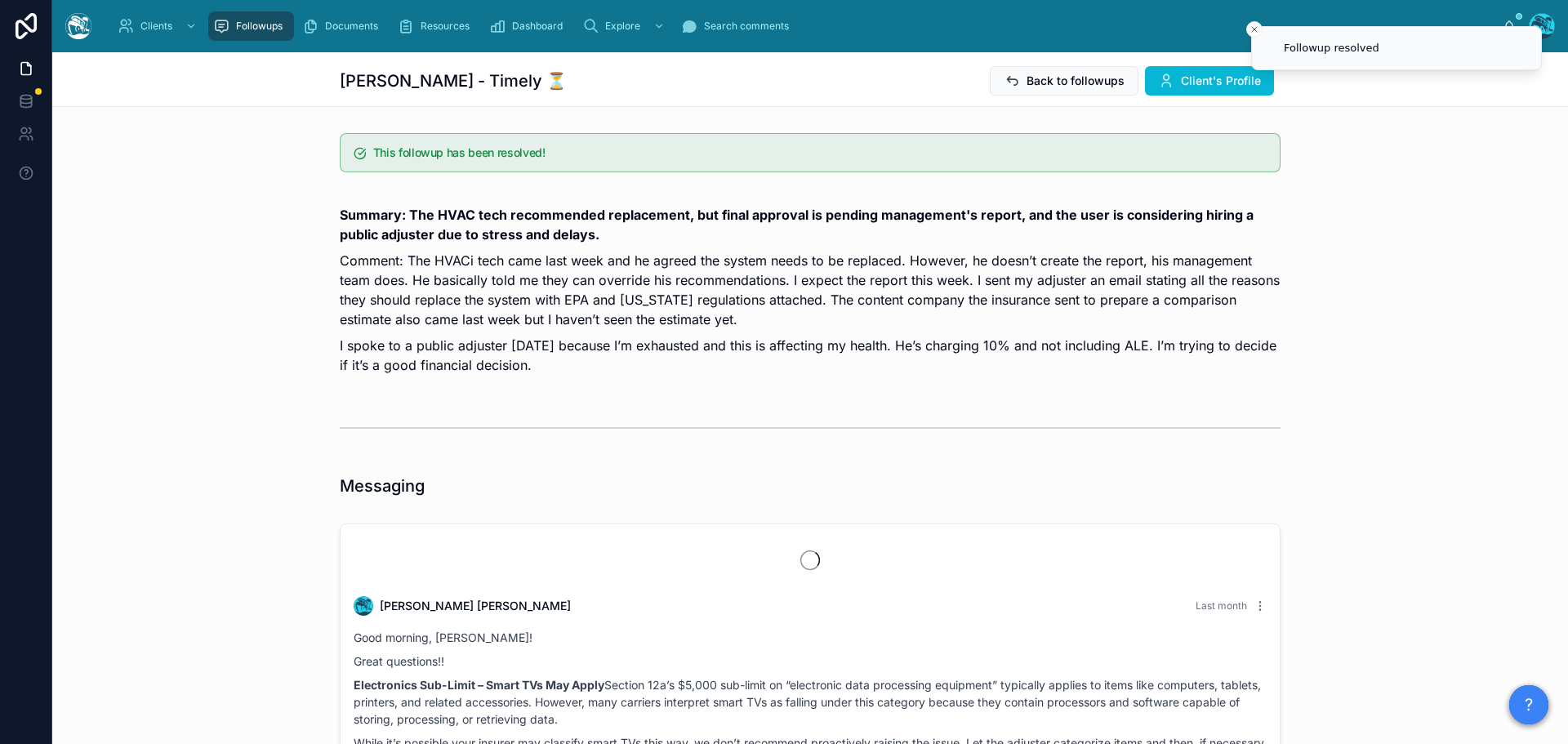
scroll to position [4808, 0]
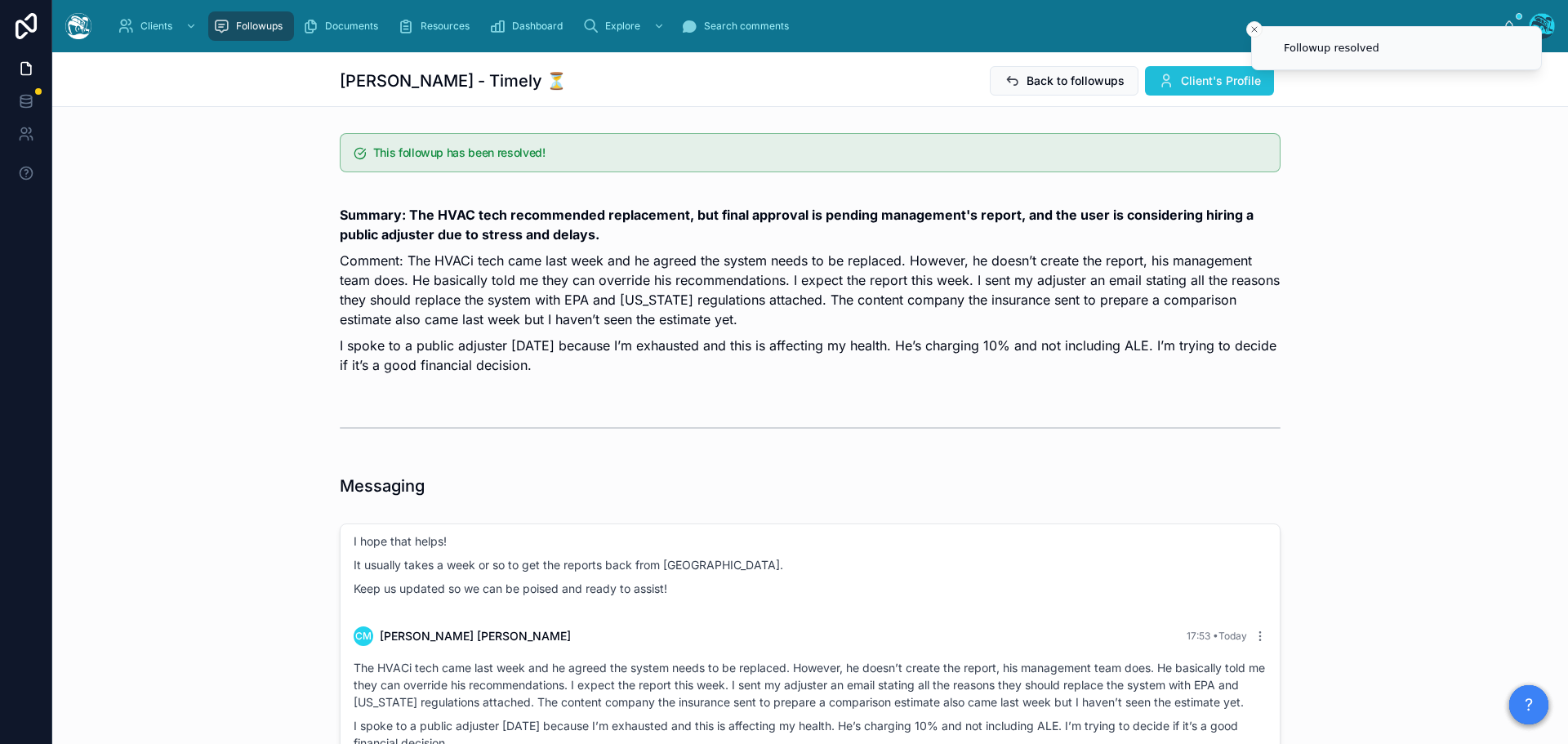
click at [1164, 83] on icon at bounding box center [1166, 81] width 17 height 17
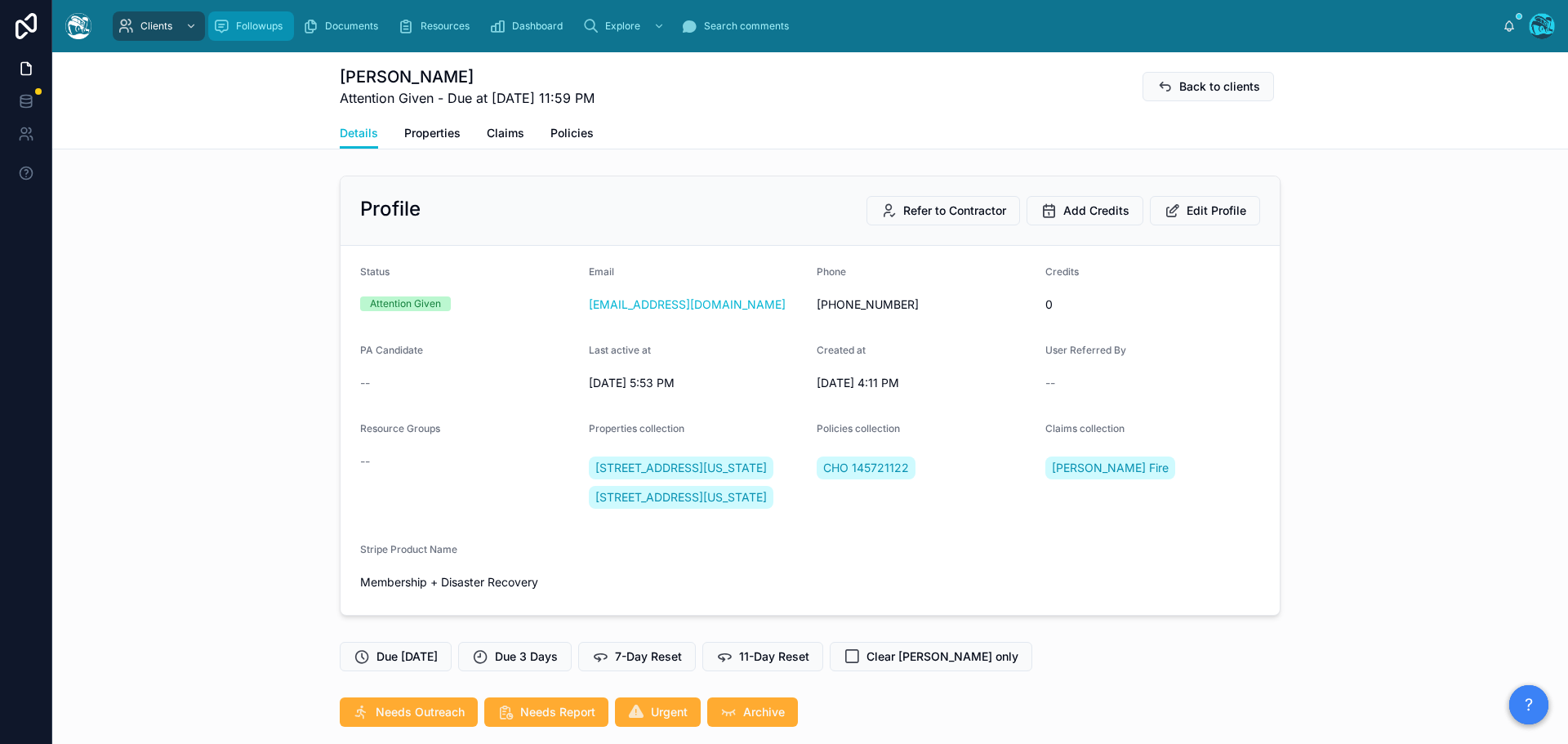
click at [256, 24] on span "Followups" at bounding box center [260, 26] width 47 height 13
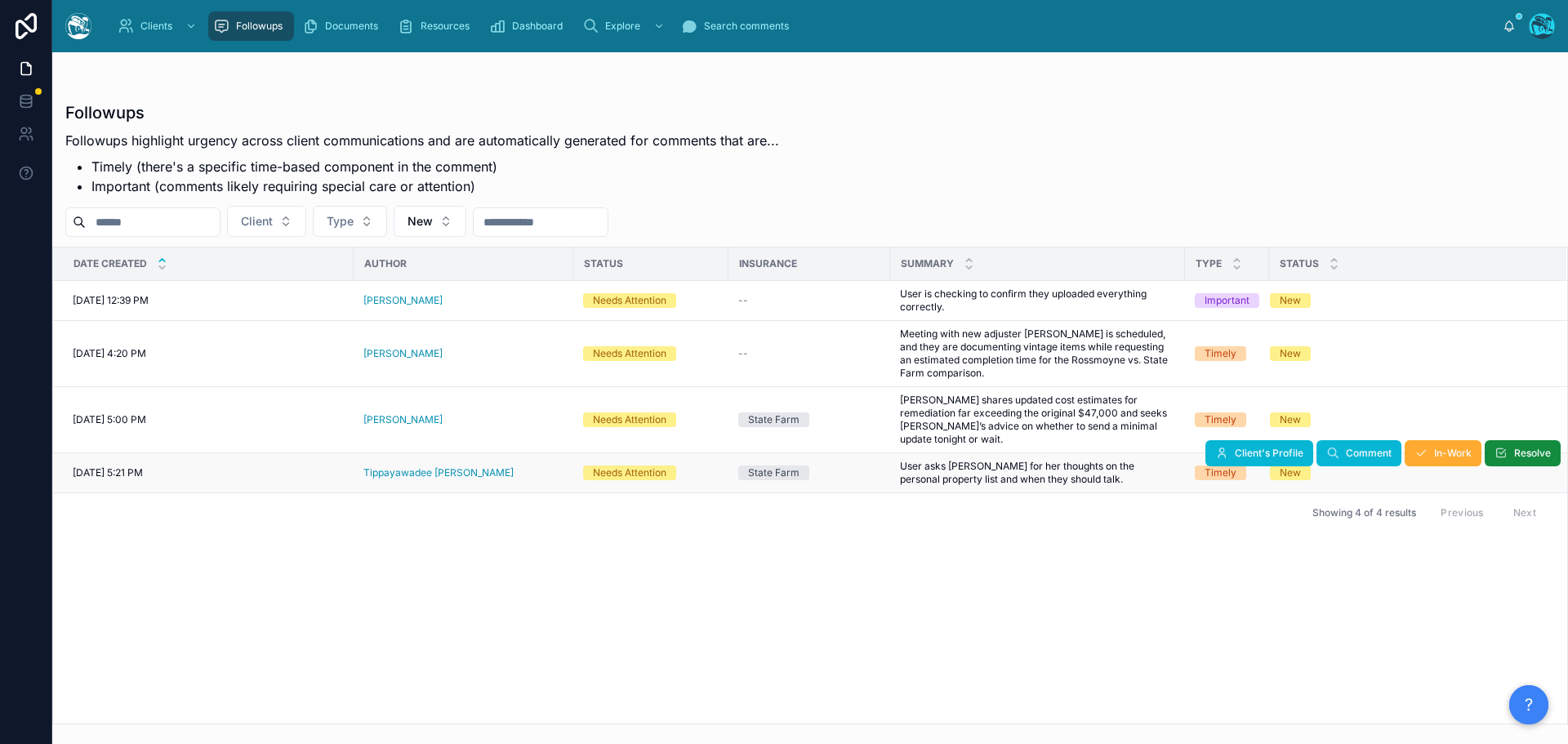
click at [472, 466] on div "Tippayawadee [PERSON_NAME]" at bounding box center [463, 473] width 200 height 13
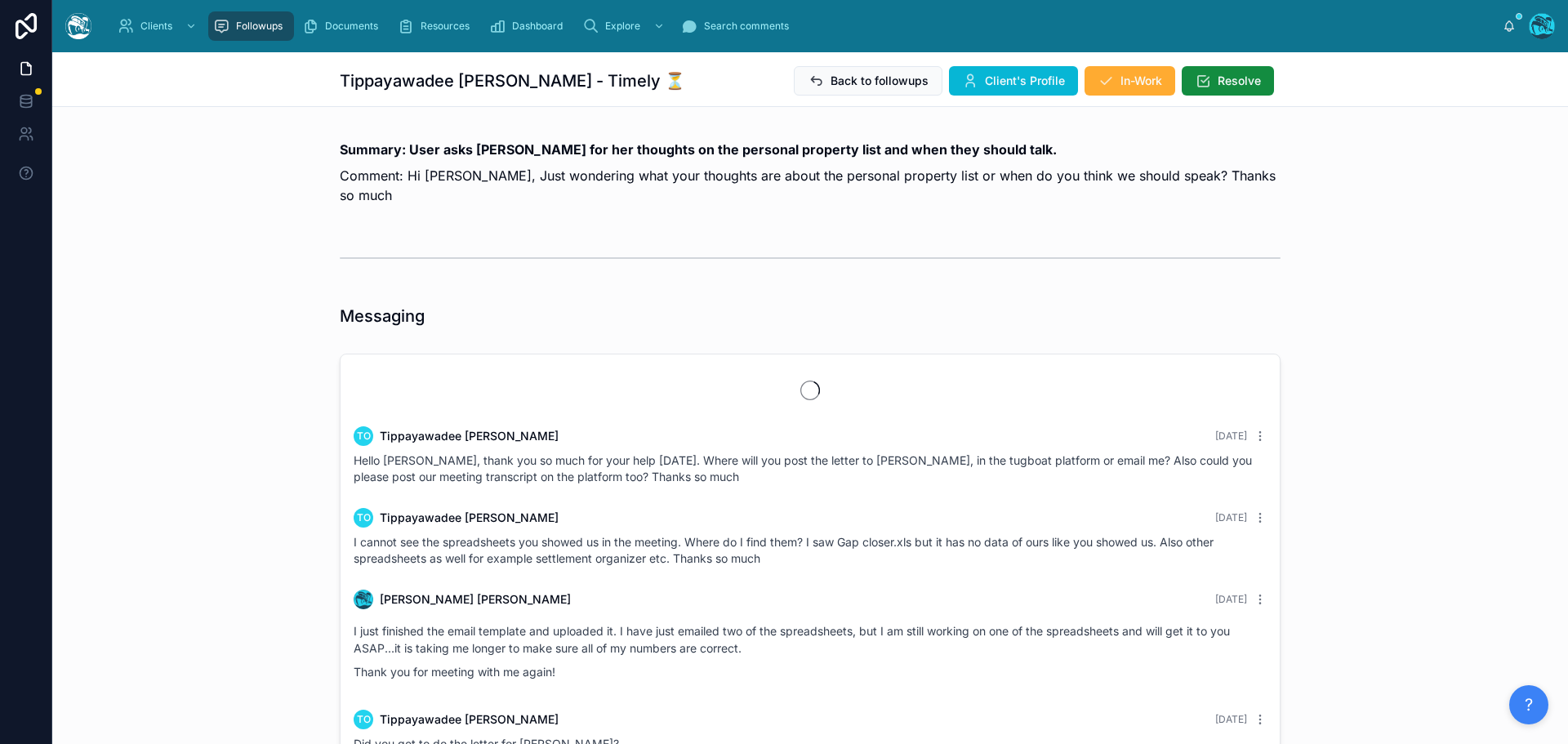
scroll to position [1418, 0]
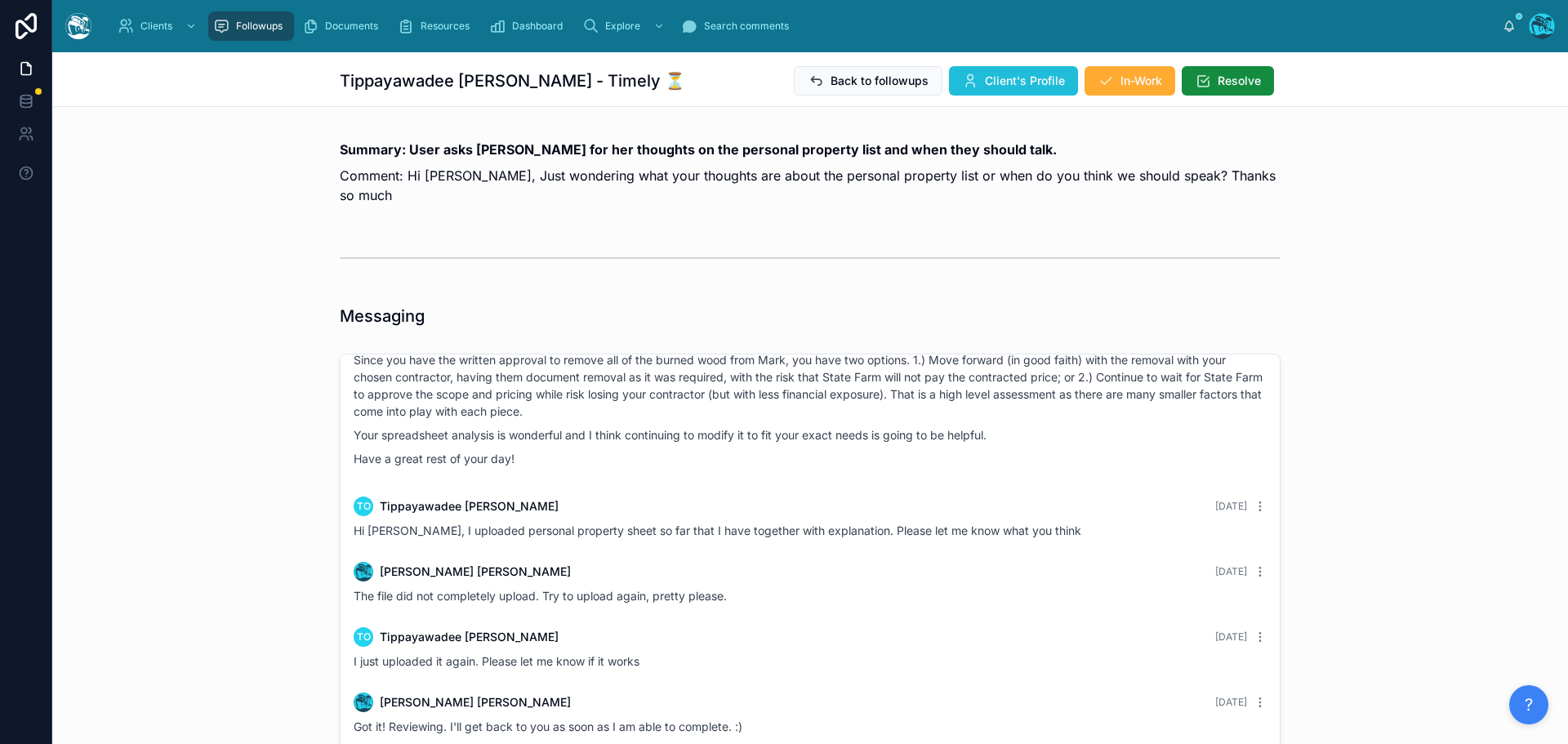
click at [1033, 74] on span "Client's Profile" at bounding box center [1025, 81] width 80 height 17
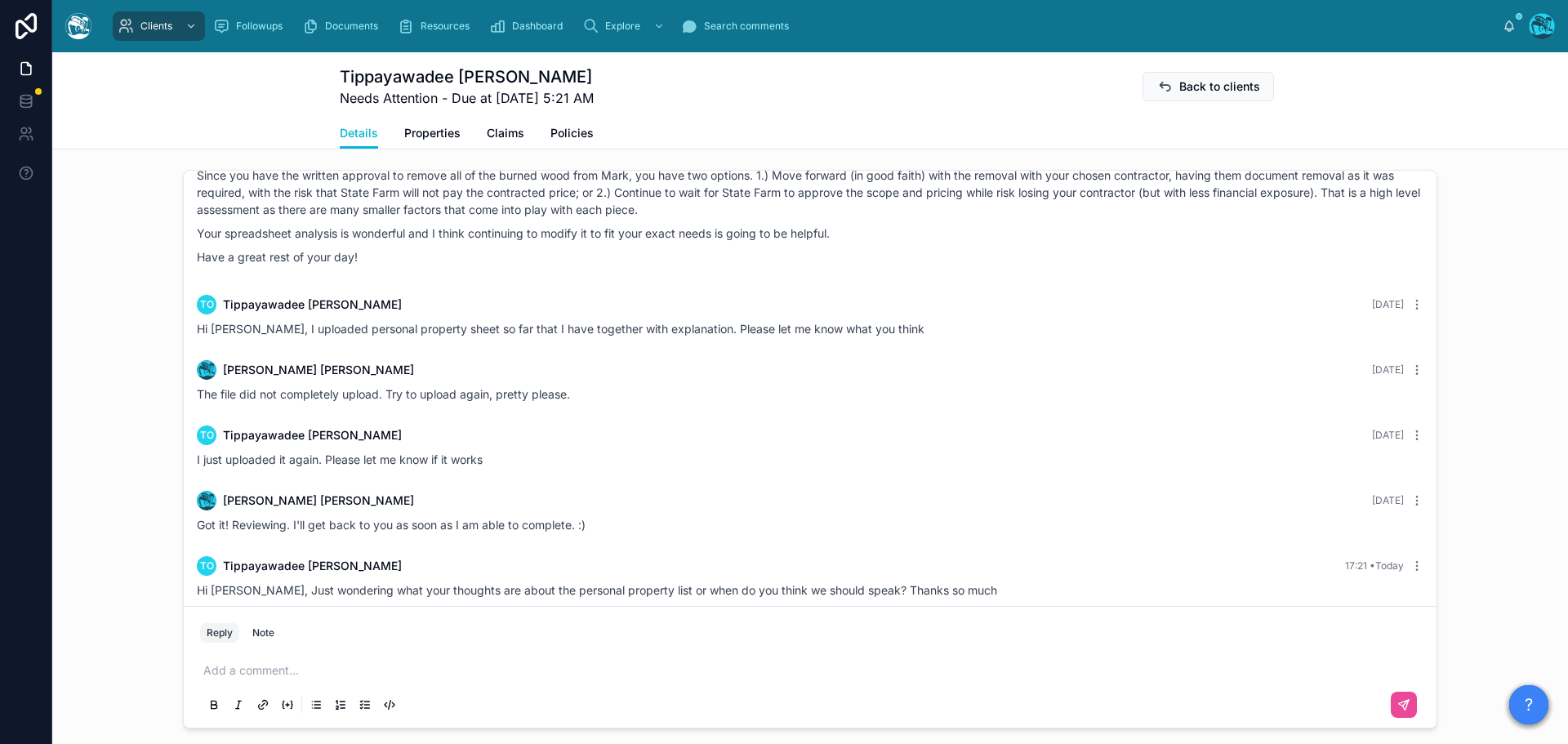
scroll to position [1470, 0]
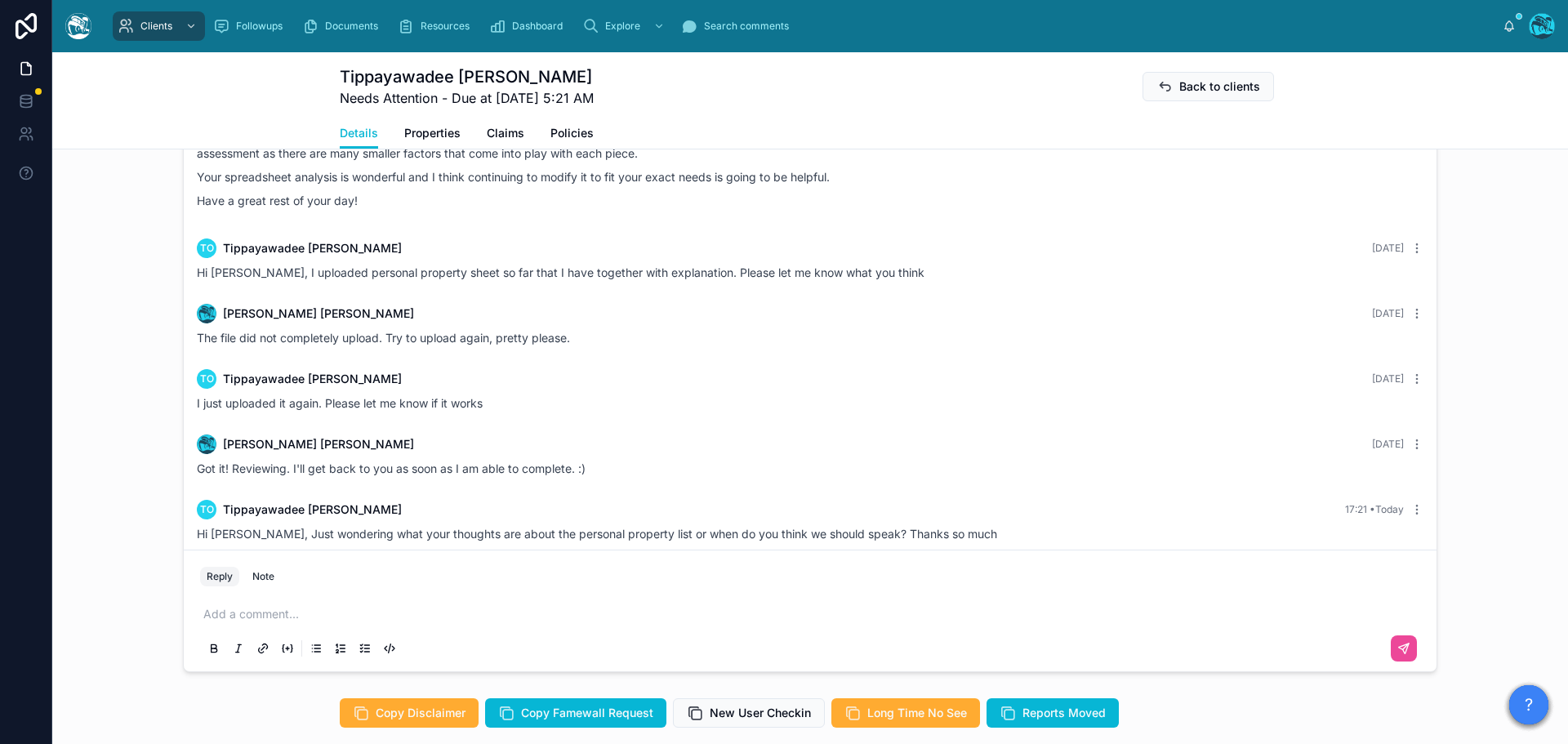
click at [238, 612] on p at bounding box center [813, 614] width 1220 height 17
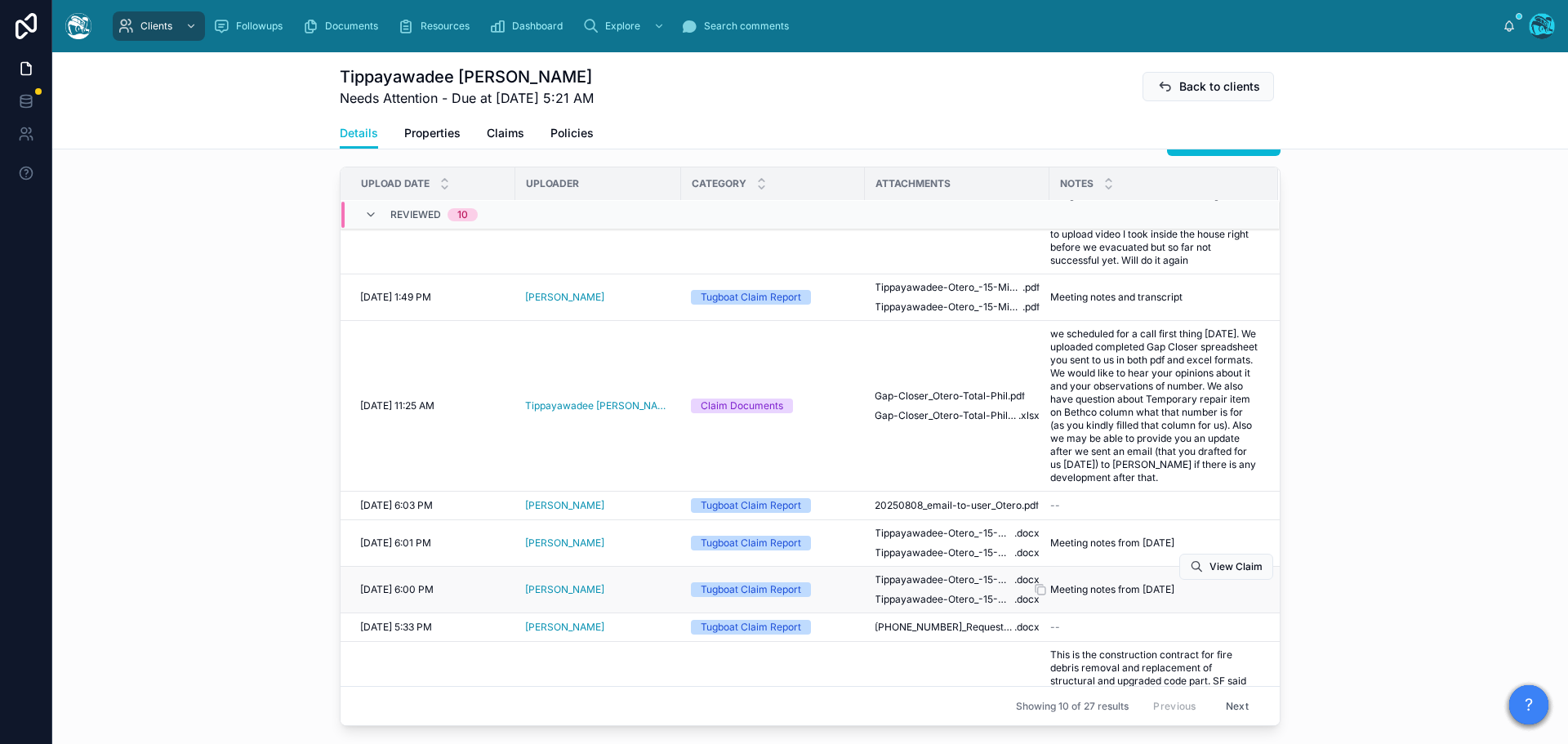
scroll to position [326, 0]
click at [949, 497] on span "20250808_email-to-user_Otero" at bounding box center [949, 504] width 147 height 13
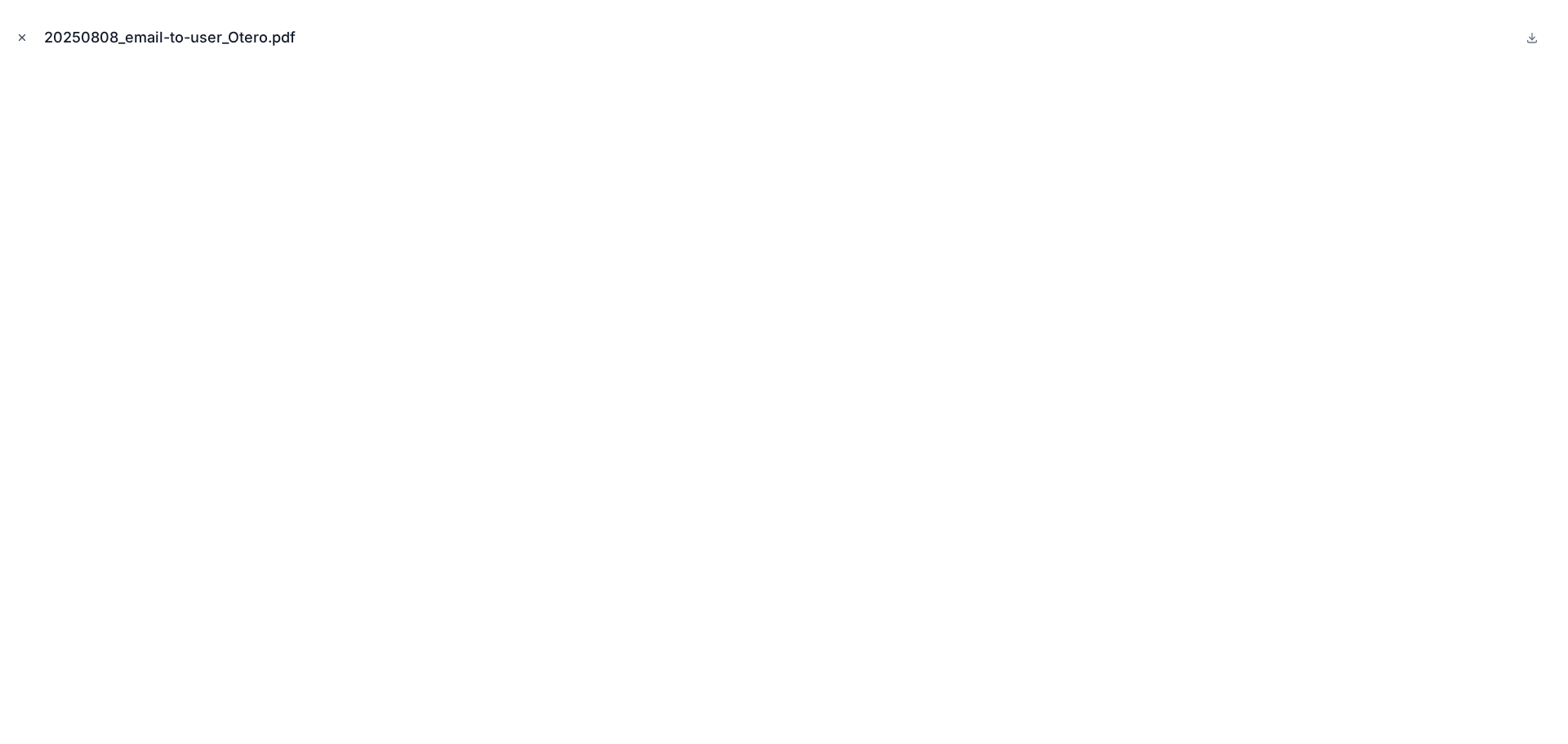
click at [25, 37] on icon "Close modal" at bounding box center [23, 38] width 12 height 12
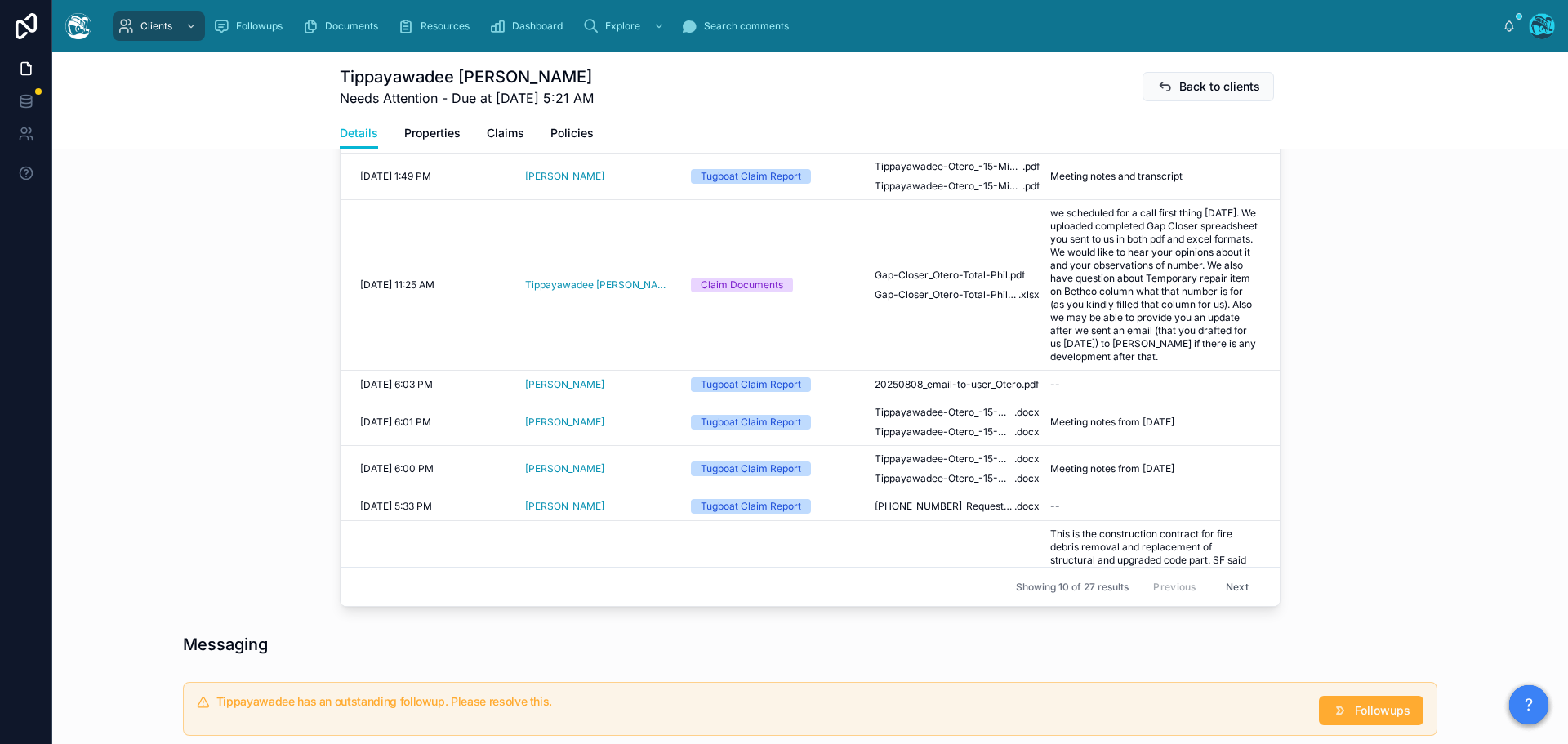
scroll to position [865, 0]
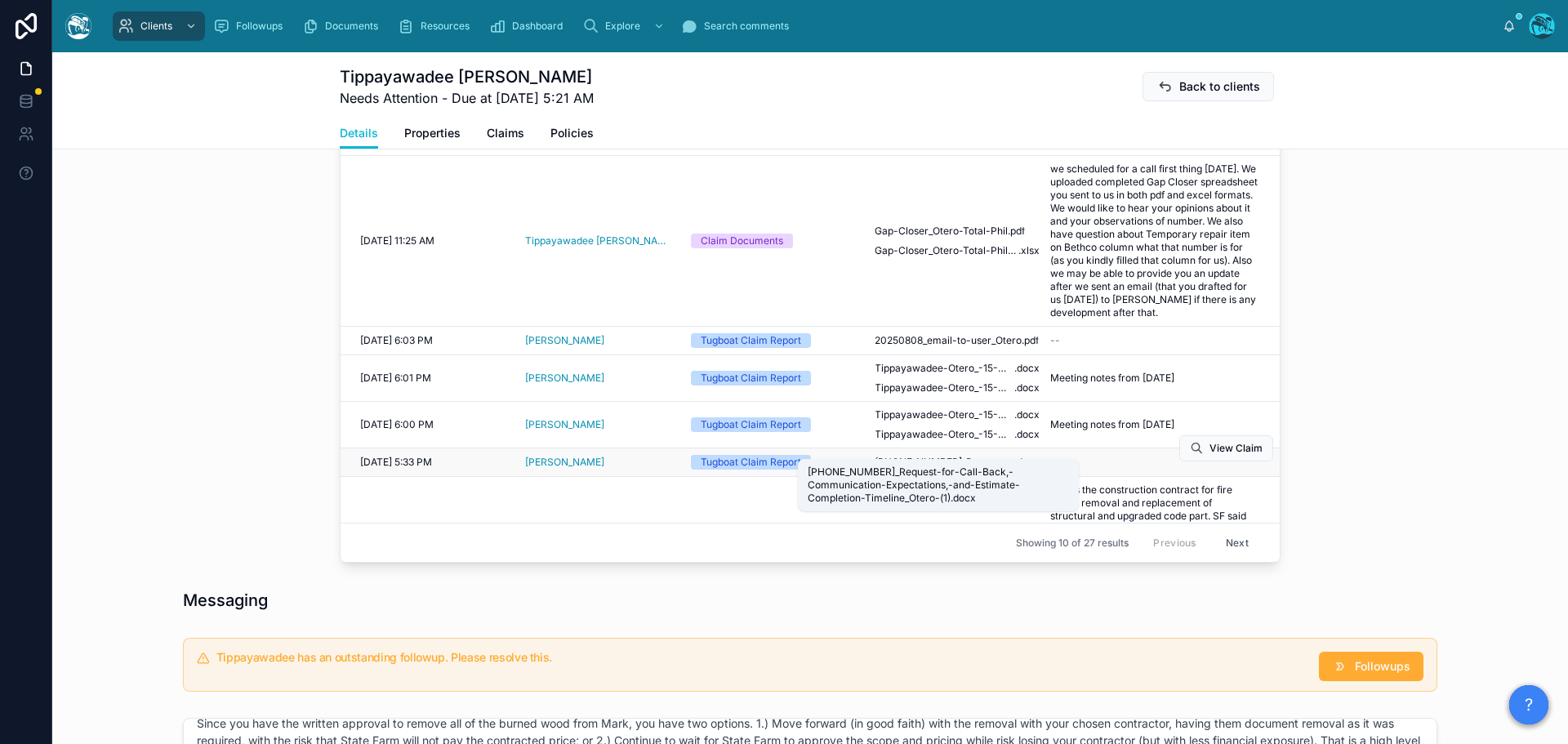
click at [979, 455] on span "[PHONE_NUMBER]_Request-for-Call-Back,-Communication-Expectations,-and-Estimate-…" at bounding box center [944, 462] width 140 height 13
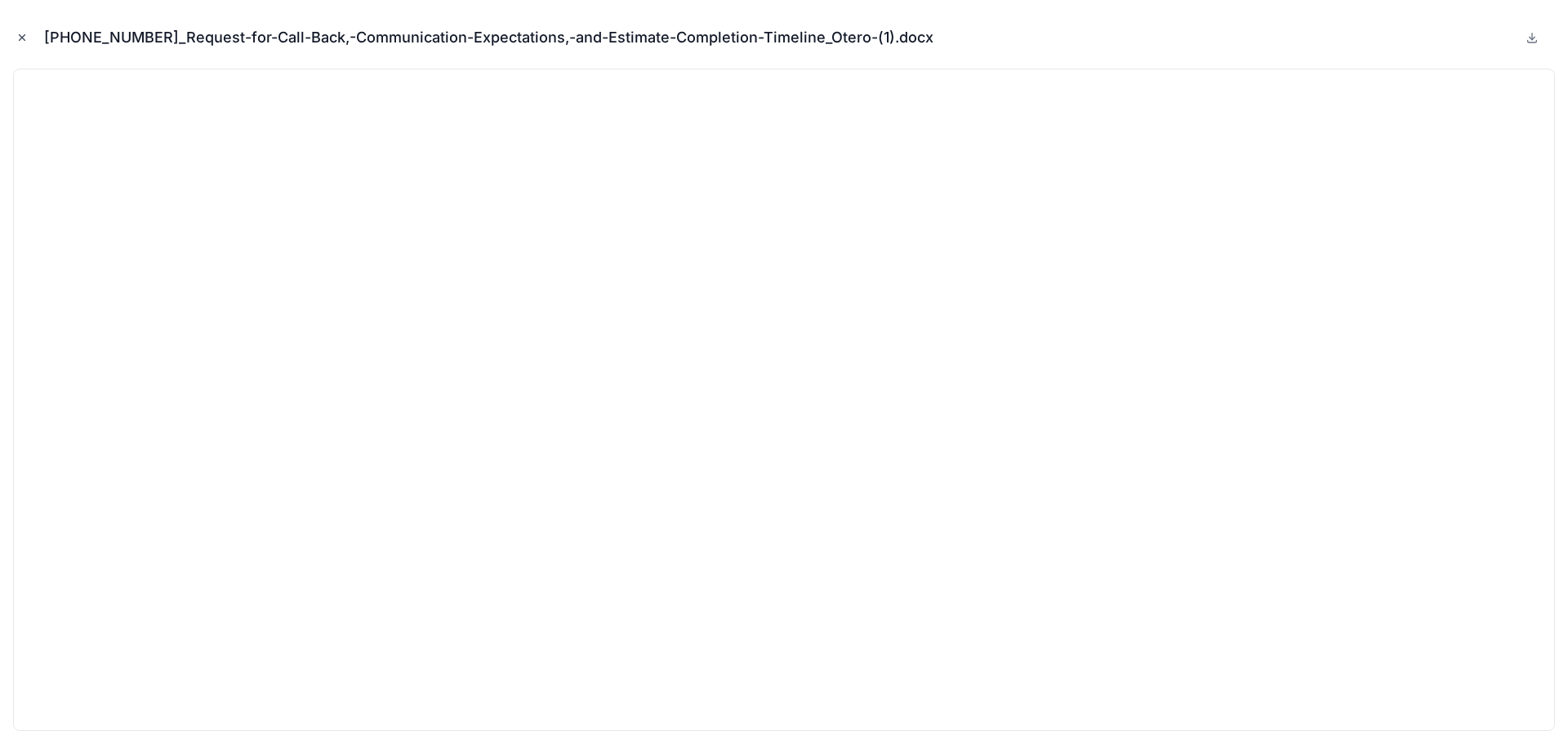
click at [20, 31] on button "Close modal" at bounding box center [22, 37] width 18 height 18
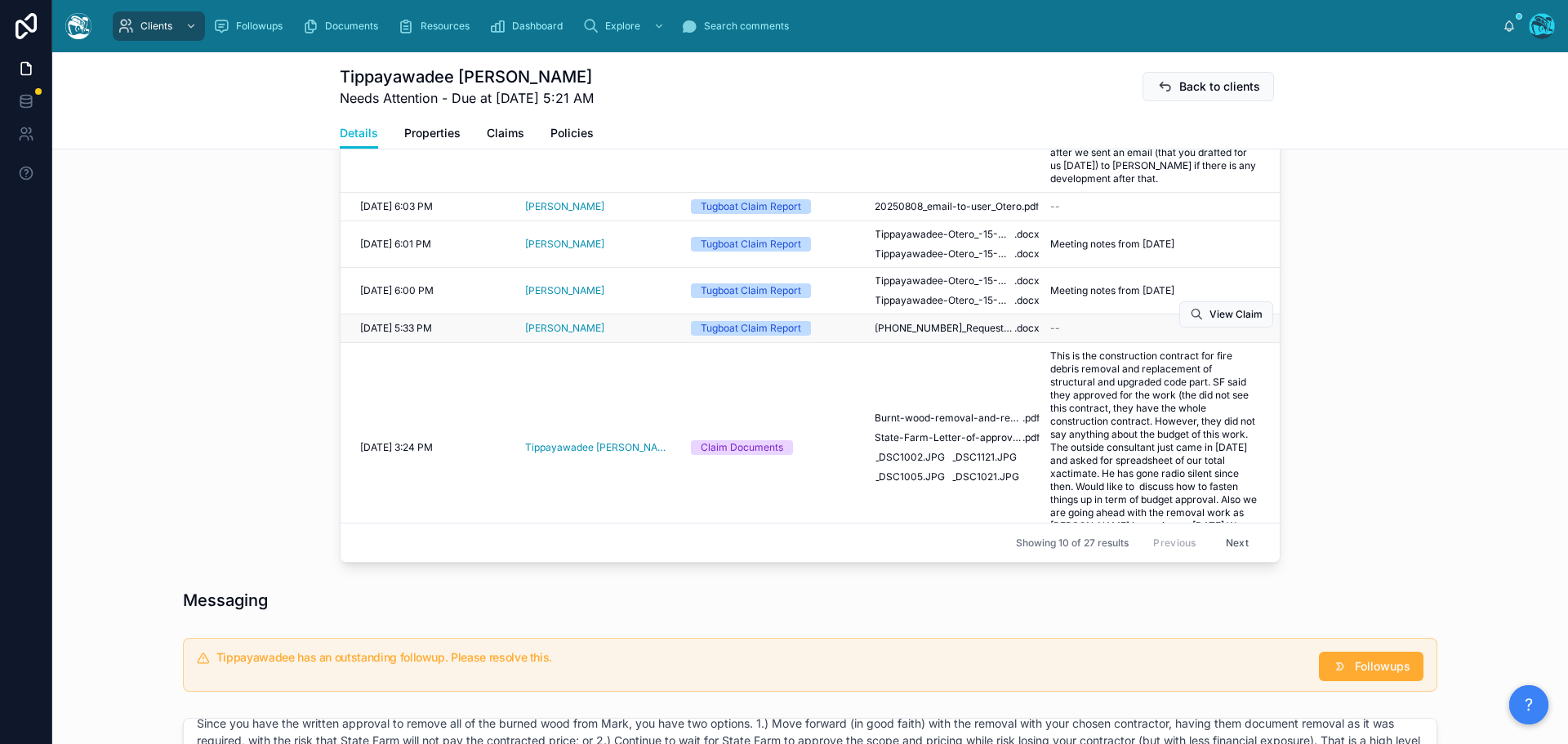
scroll to position [490, 0]
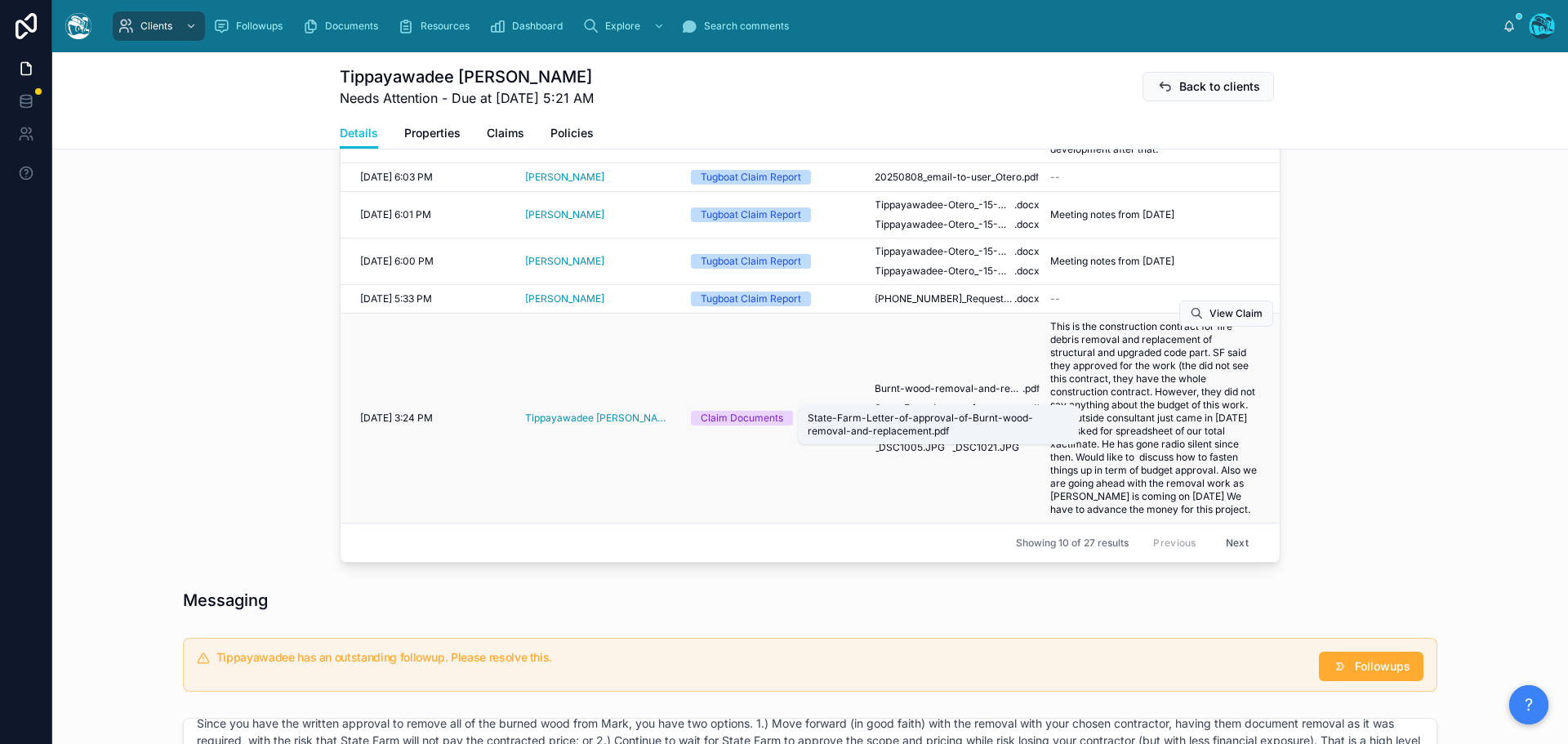
click at [974, 402] on span "State-Farm-Letter-of-approval-of-Burnt-wood-removal-and-replacement" at bounding box center [949, 408] width 148 height 13
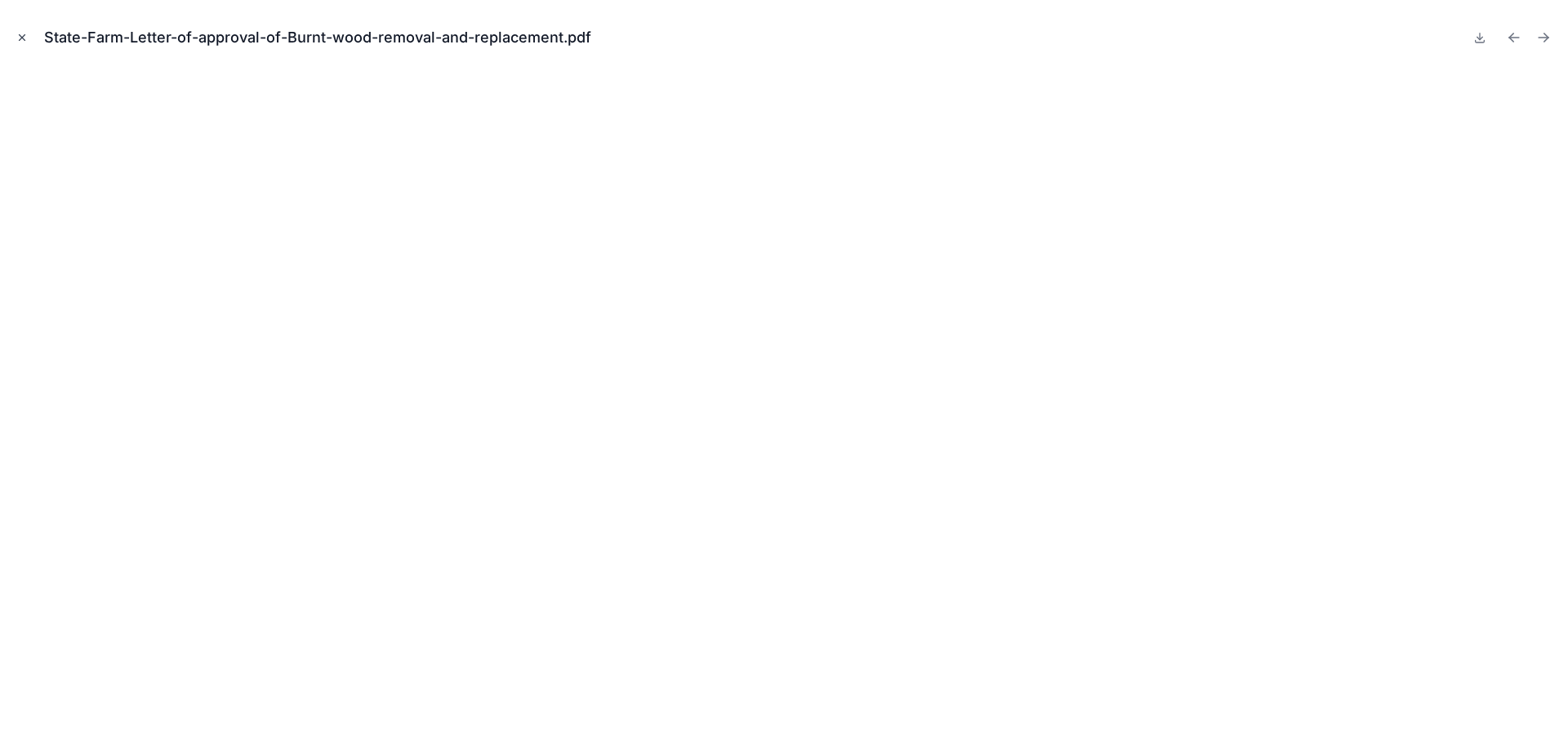
click at [23, 38] on icon "Close modal" at bounding box center [23, 38] width 12 height 12
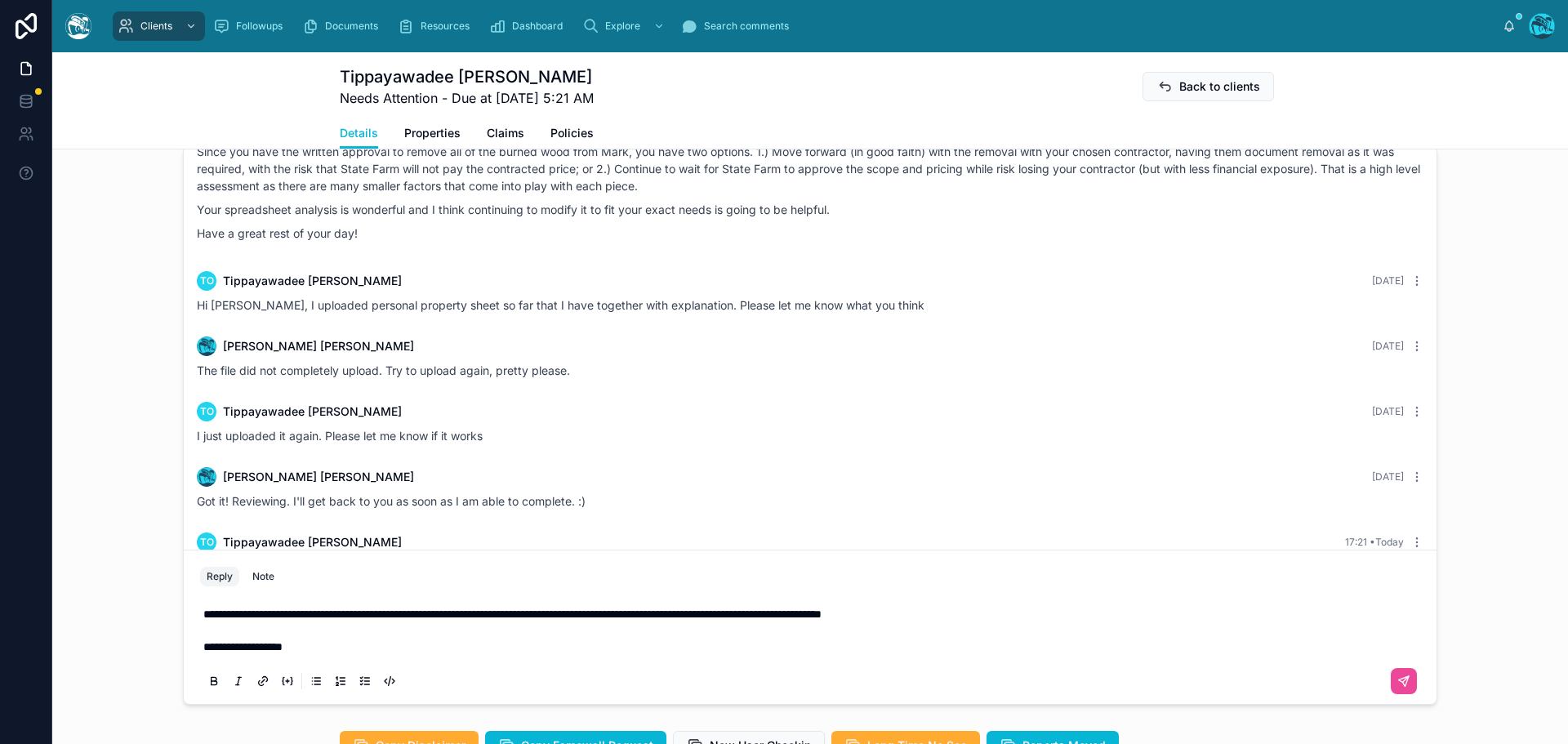
scroll to position [1518, 0]
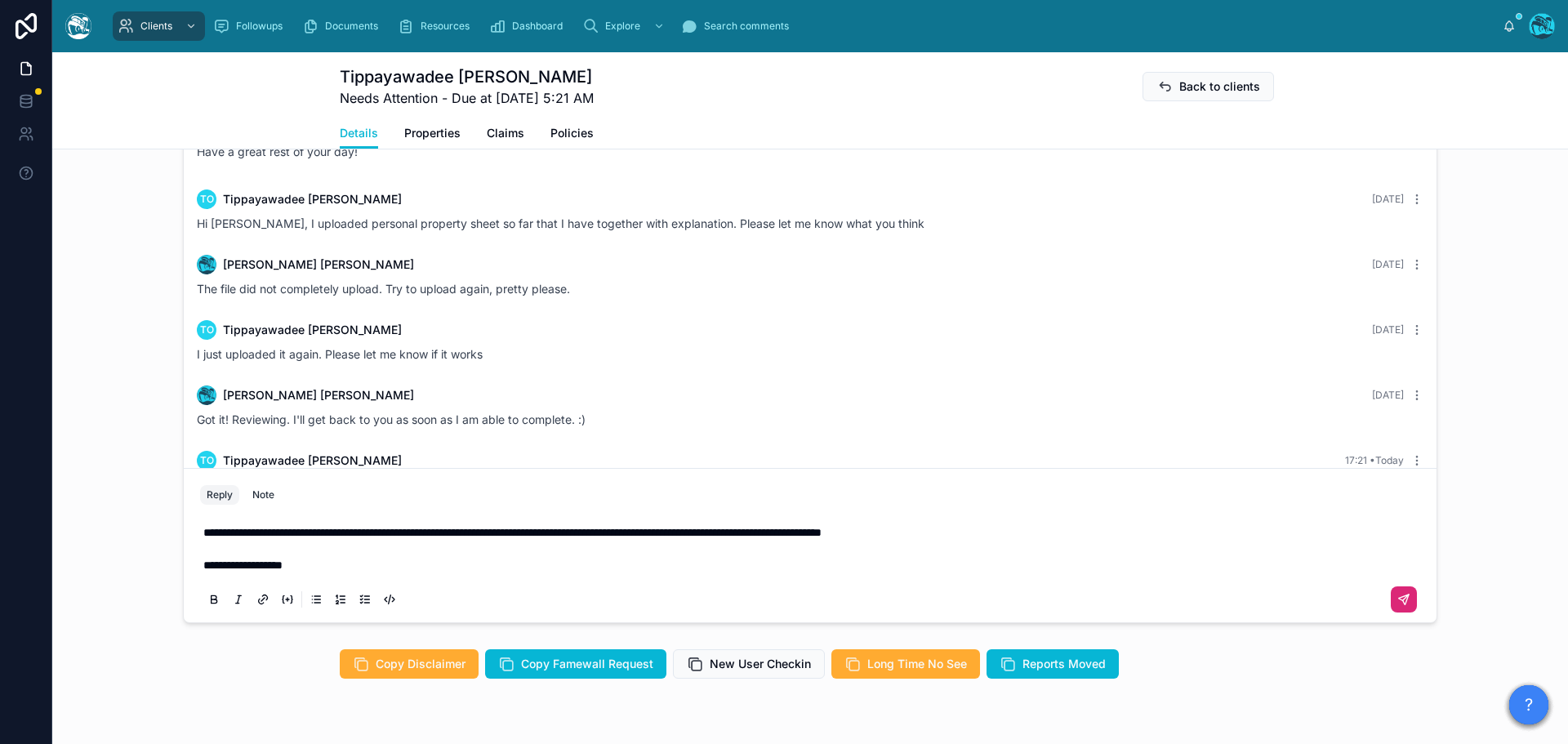
click at [1400, 598] on icon at bounding box center [1404, 599] width 13 height 13
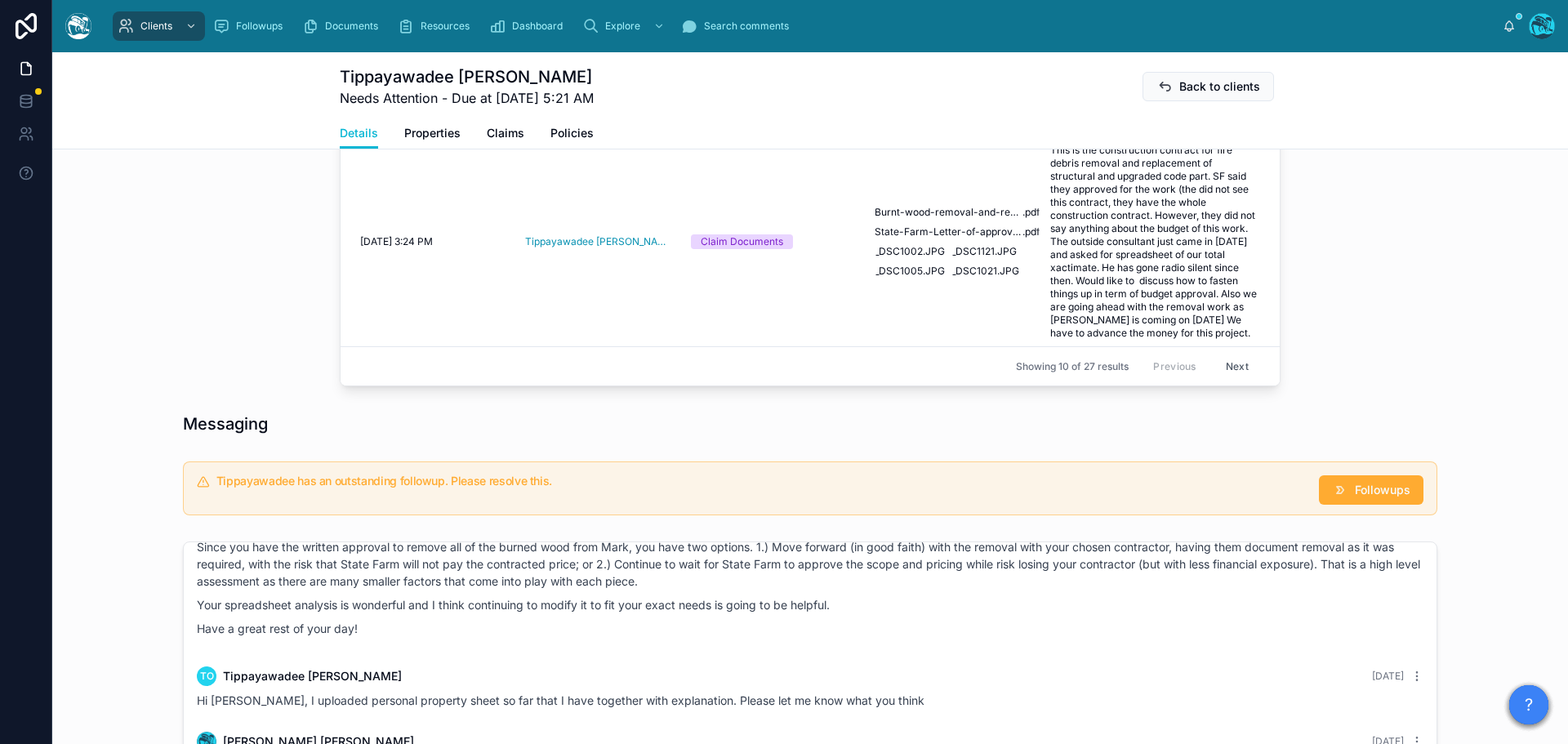
scroll to position [1019, 0]
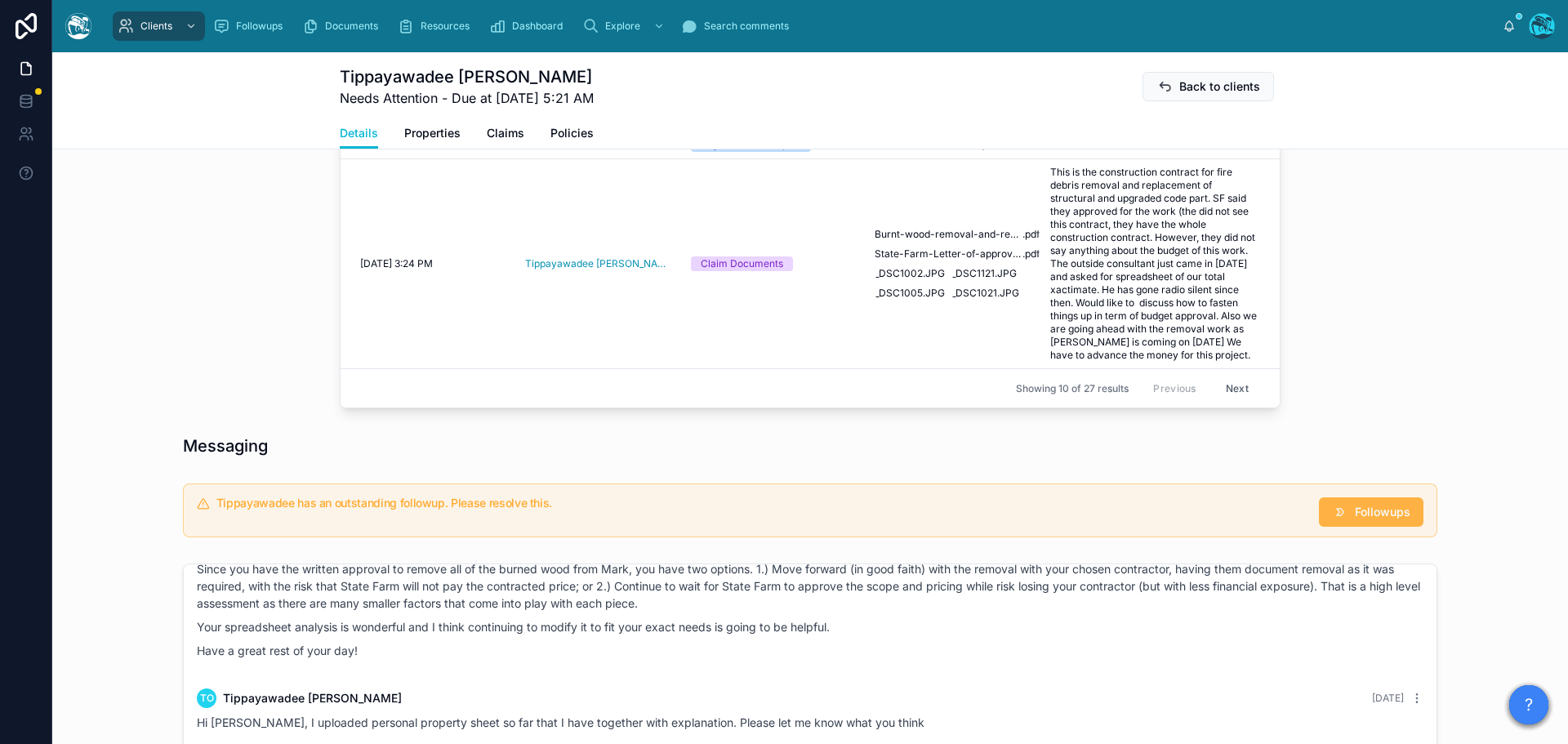
click at [1381, 512] on span "Followups" at bounding box center [1382, 512] width 55 height 17
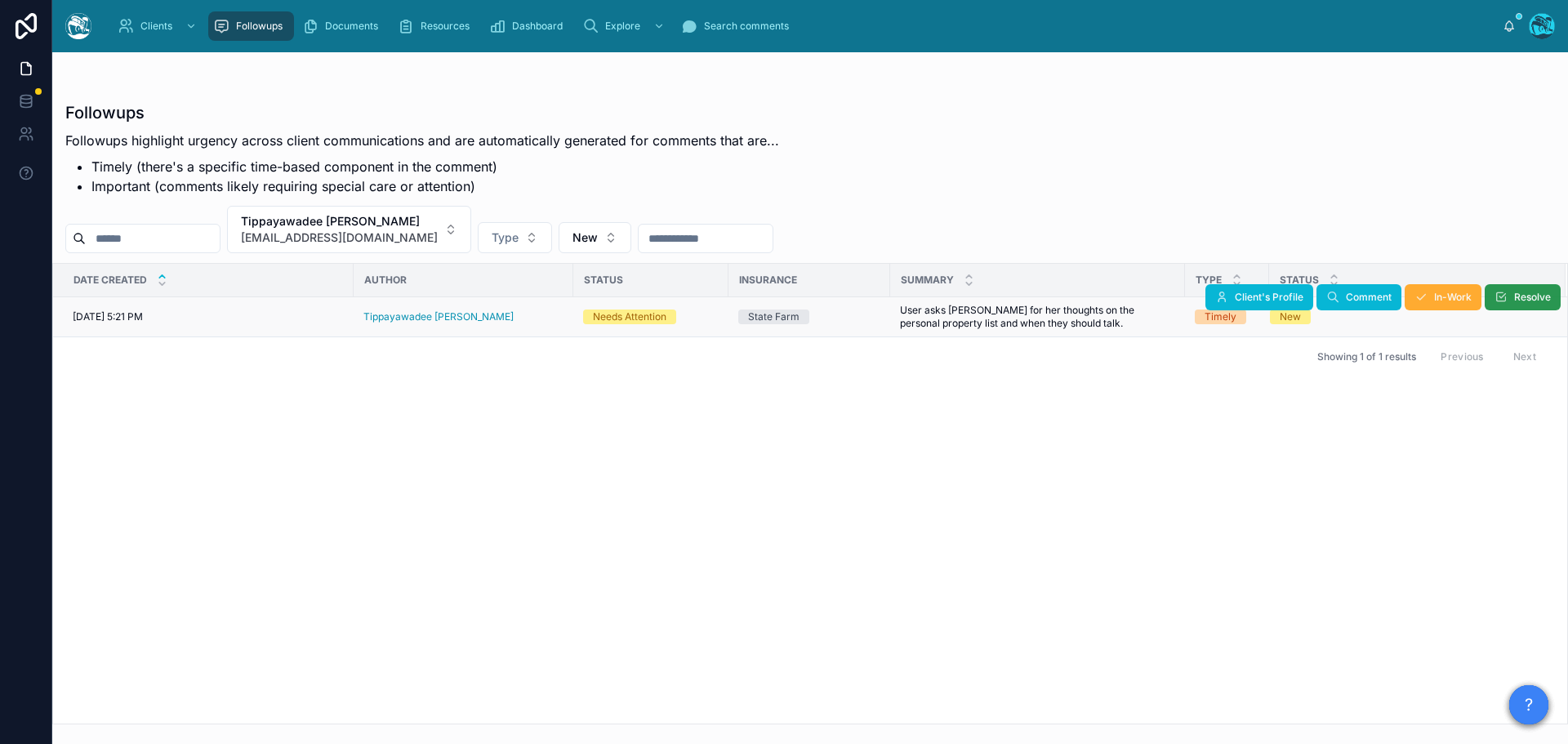
click at [1522, 293] on span "Resolve" at bounding box center [1532, 297] width 37 height 13
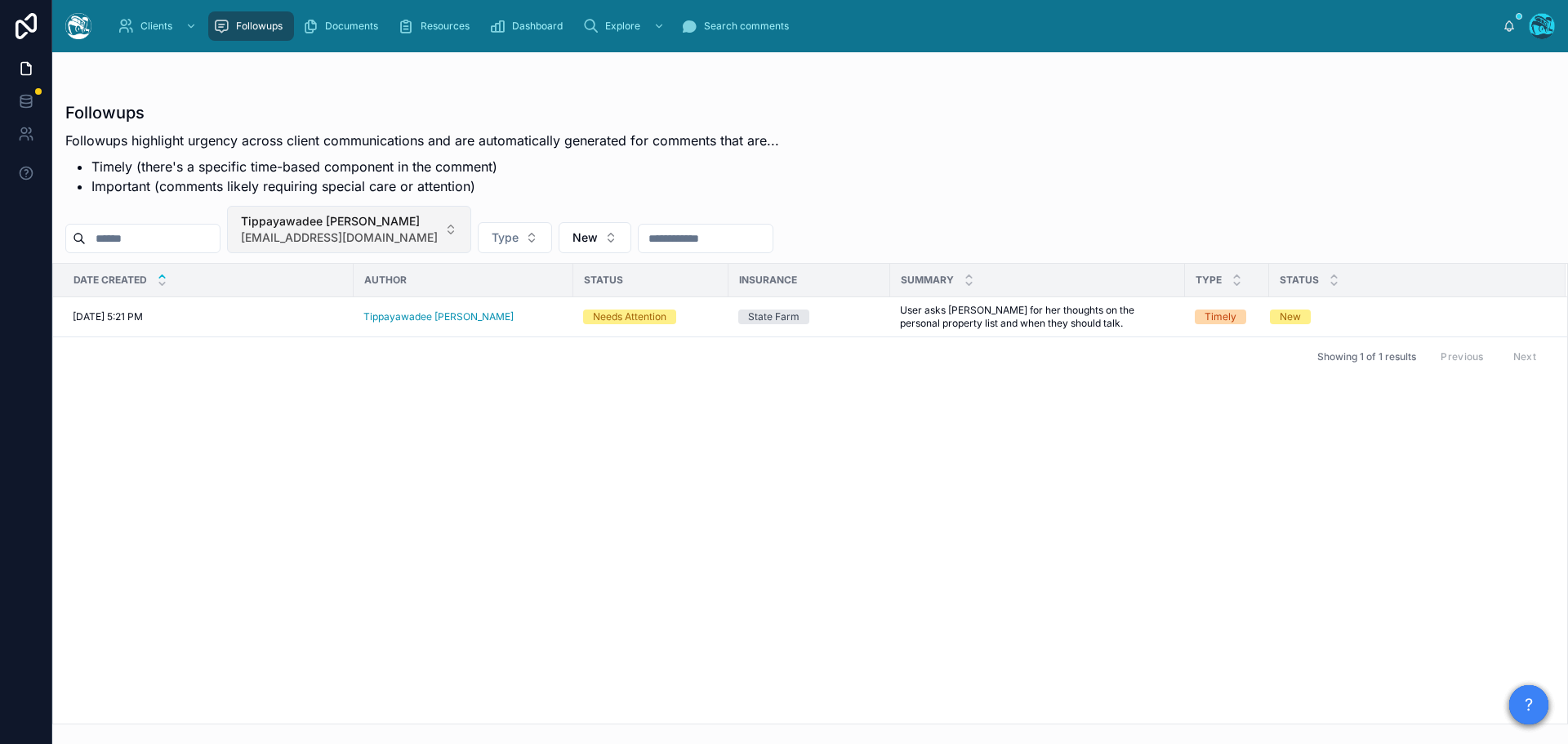
click at [407, 224] on button "Tippayawadee [PERSON_NAME] [EMAIL_ADDRESS][DOMAIN_NAME]" at bounding box center [349, 229] width 244 height 48
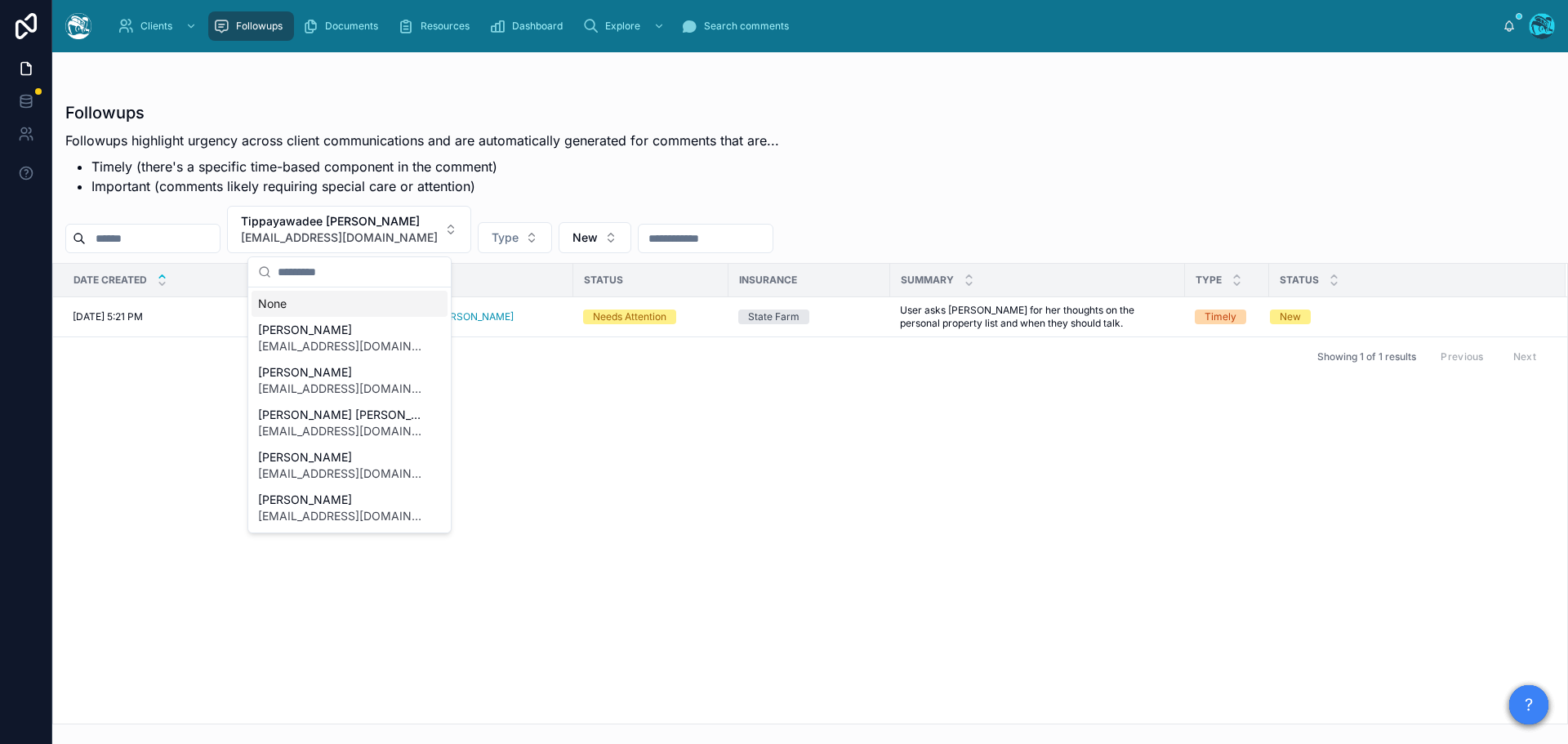
click at [284, 305] on div "None" at bounding box center [349, 303] width 196 height 26
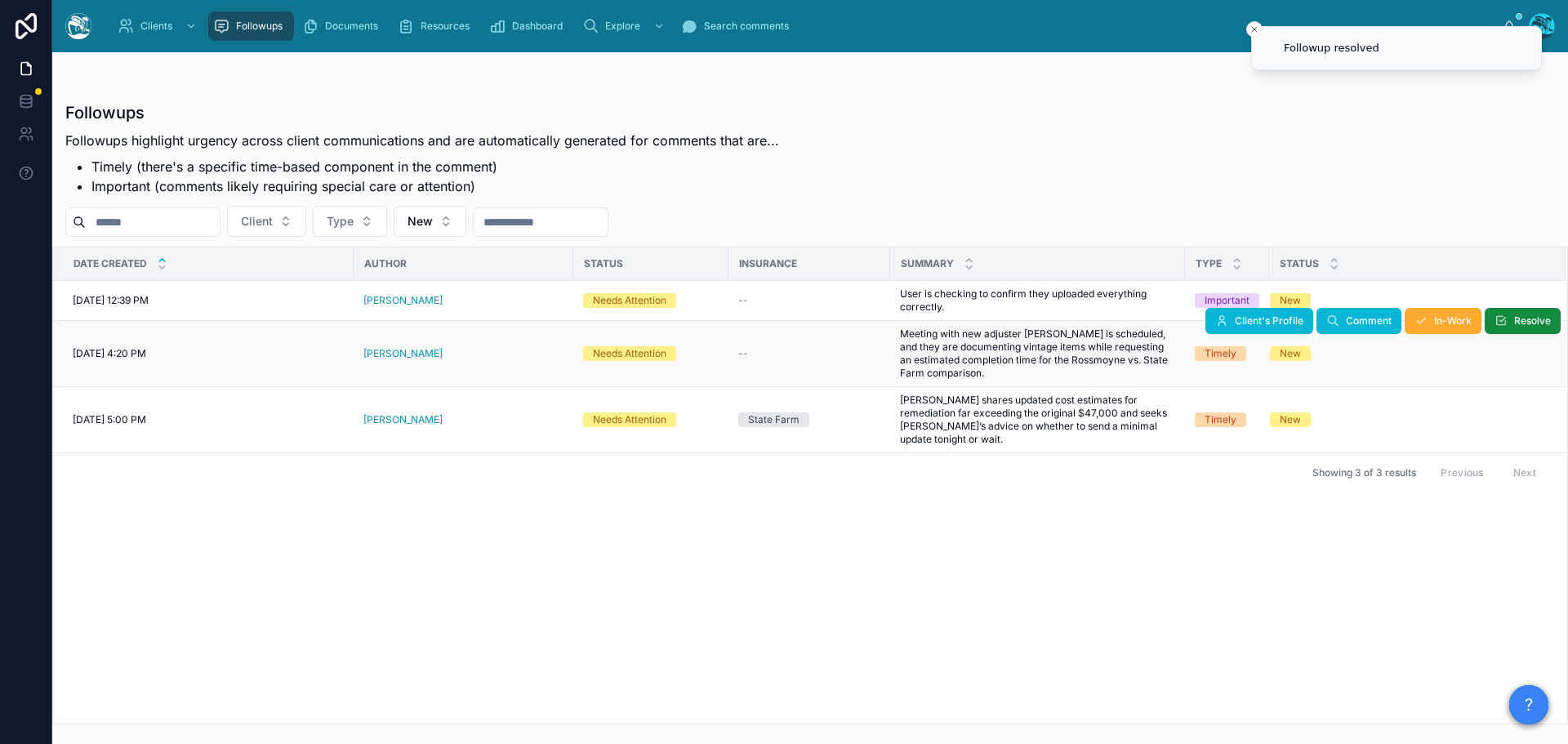
click at [449, 354] on div "[PERSON_NAME]" at bounding box center [463, 354] width 200 height 13
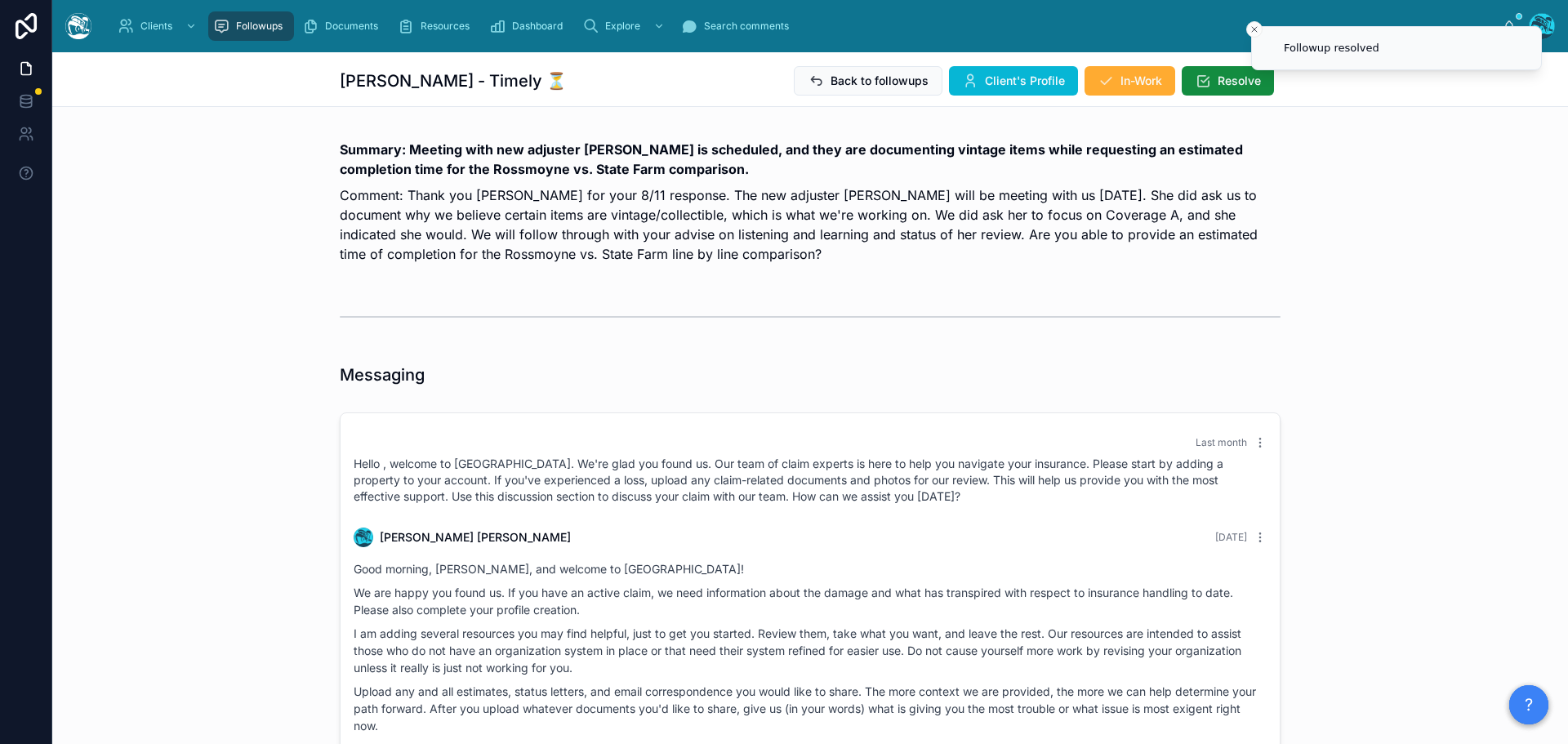
scroll to position [2876, 0]
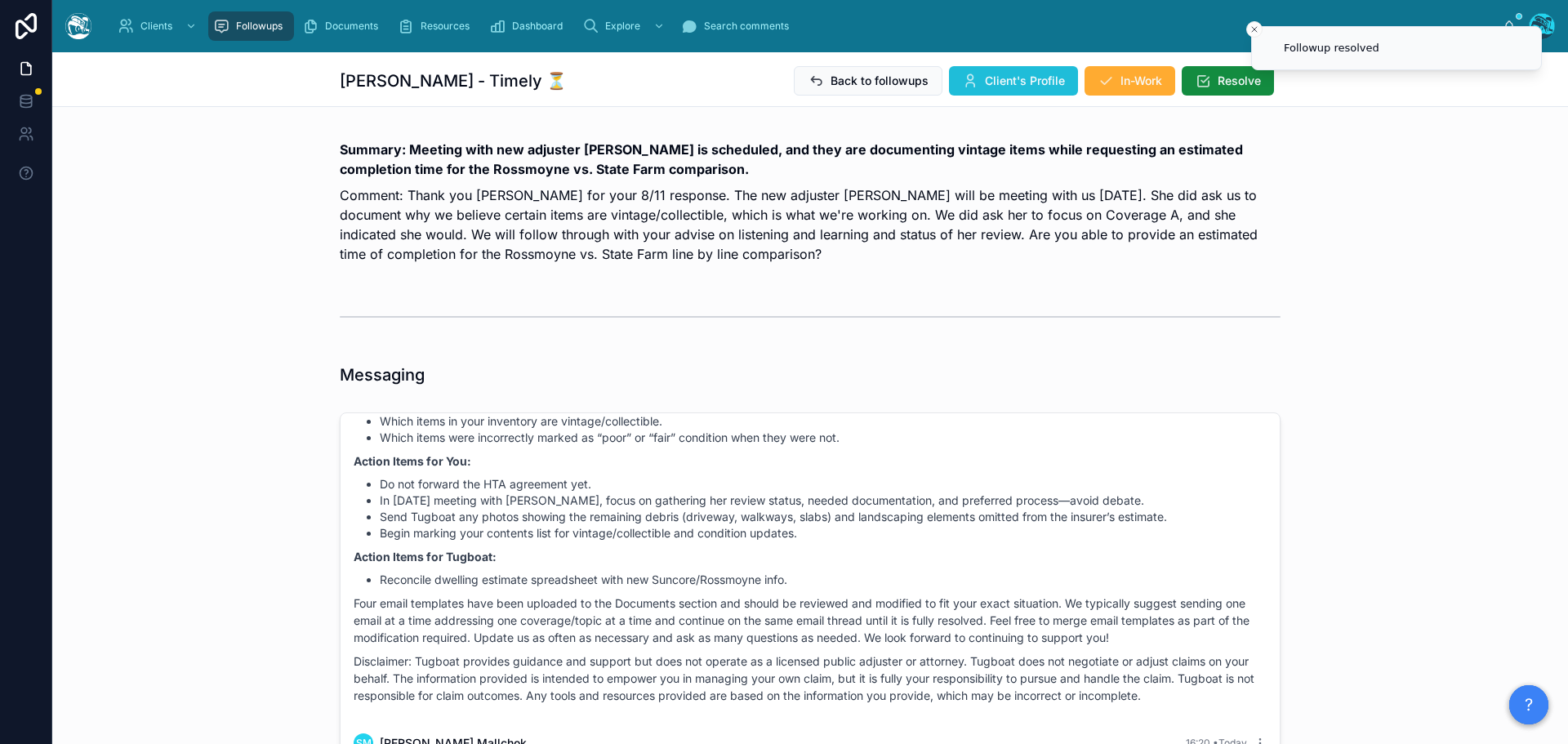
click at [1013, 74] on span "Client's Profile" at bounding box center [1025, 81] width 80 height 17
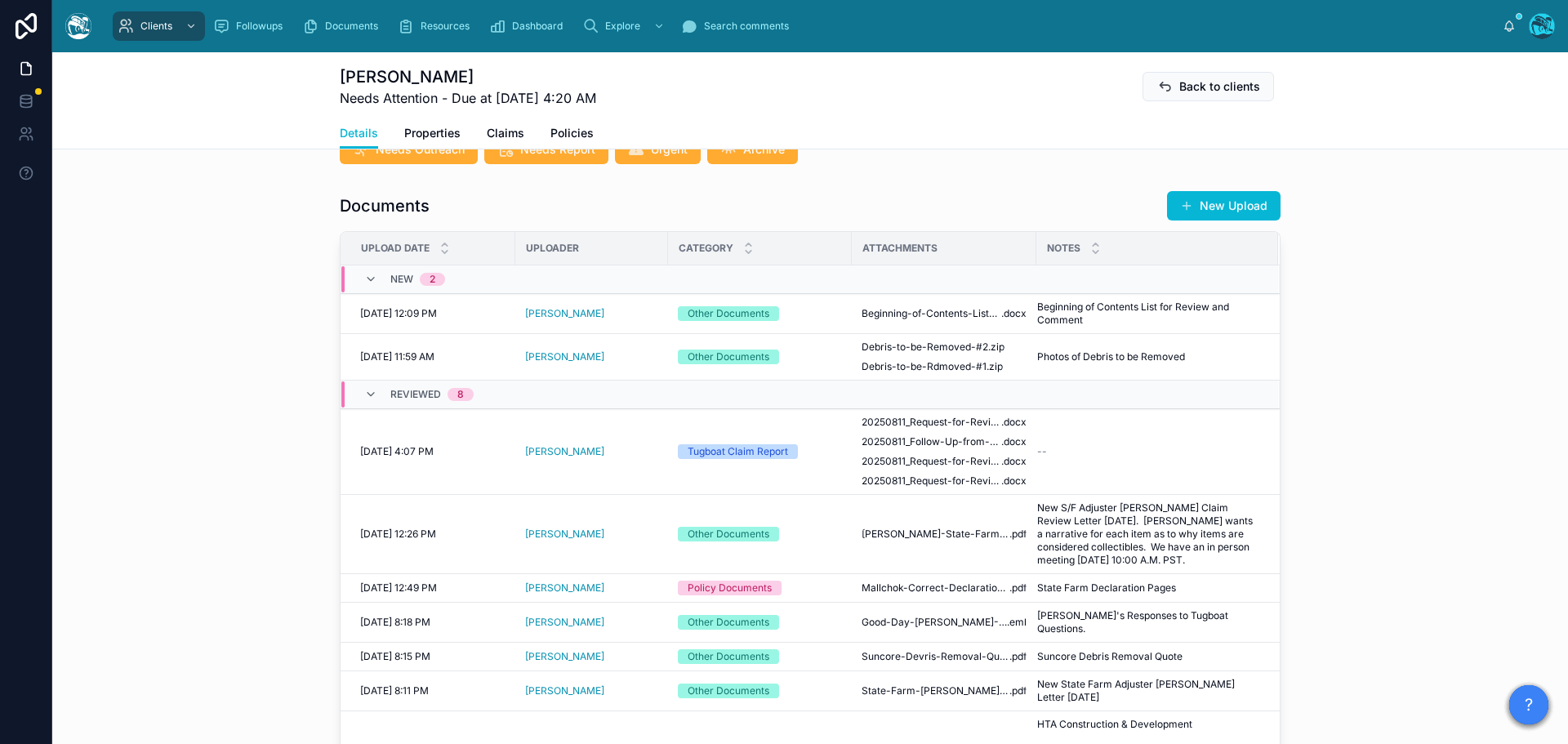
scroll to position [572, 0]
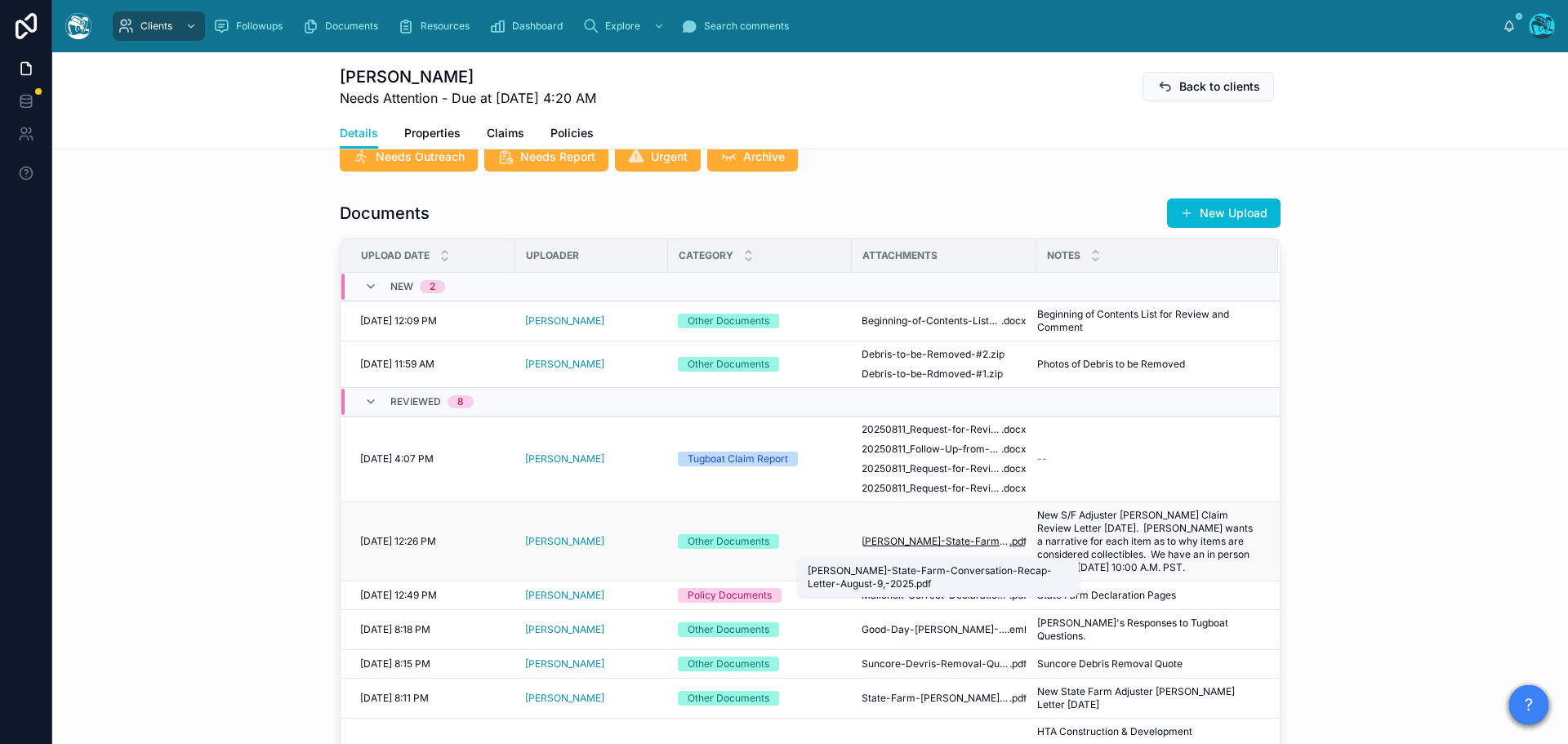
click at [950, 547] on span "[PERSON_NAME]-State-Farm-Conversation-Recap-Letter-August-9,-2025" at bounding box center [935, 541] width 148 height 13
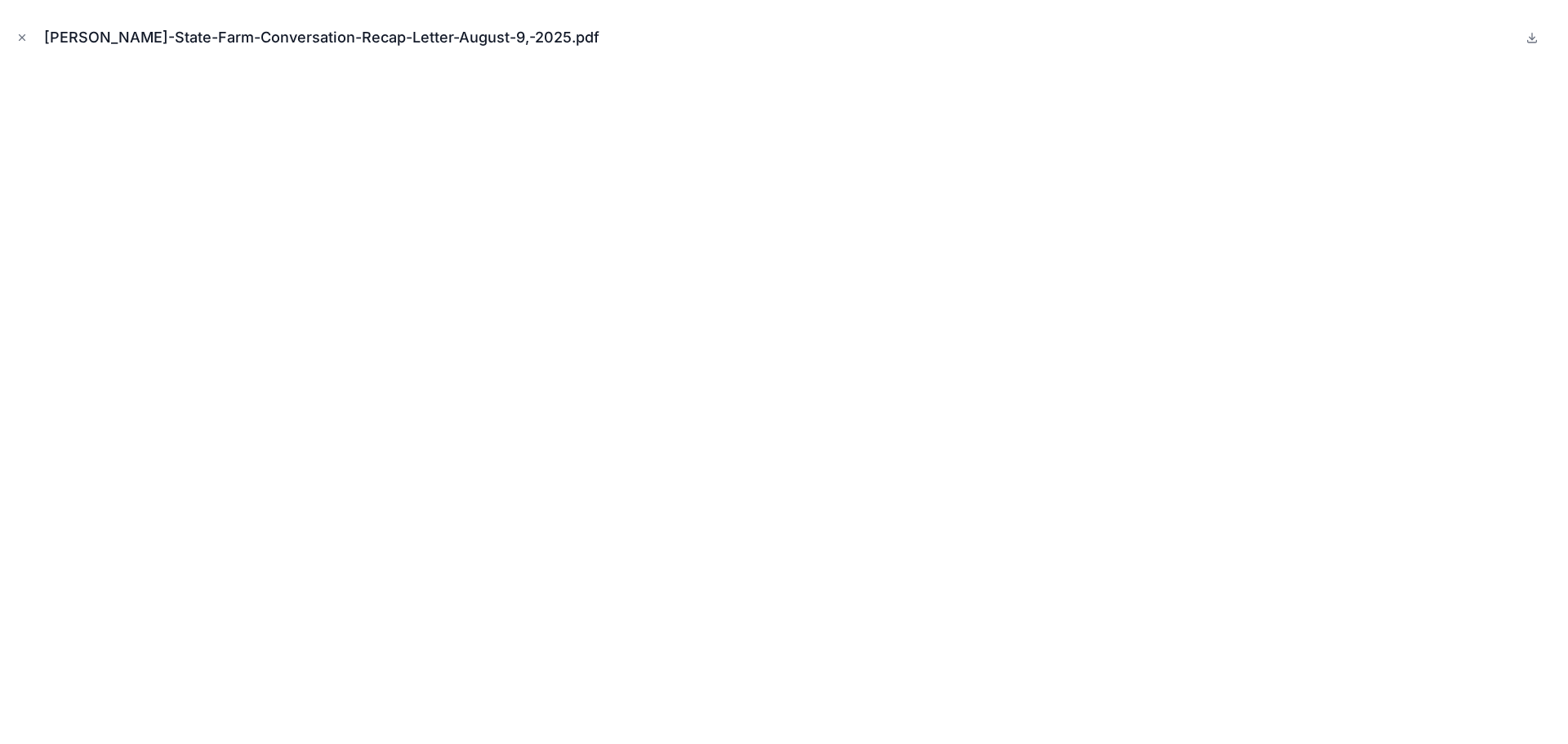
drag, startPoint x: 23, startPoint y: 35, endPoint x: 208, endPoint y: 108, distance: 198.9
click at [23, 35] on icon "Close modal" at bounding box center [23, 38] width 12 height 12
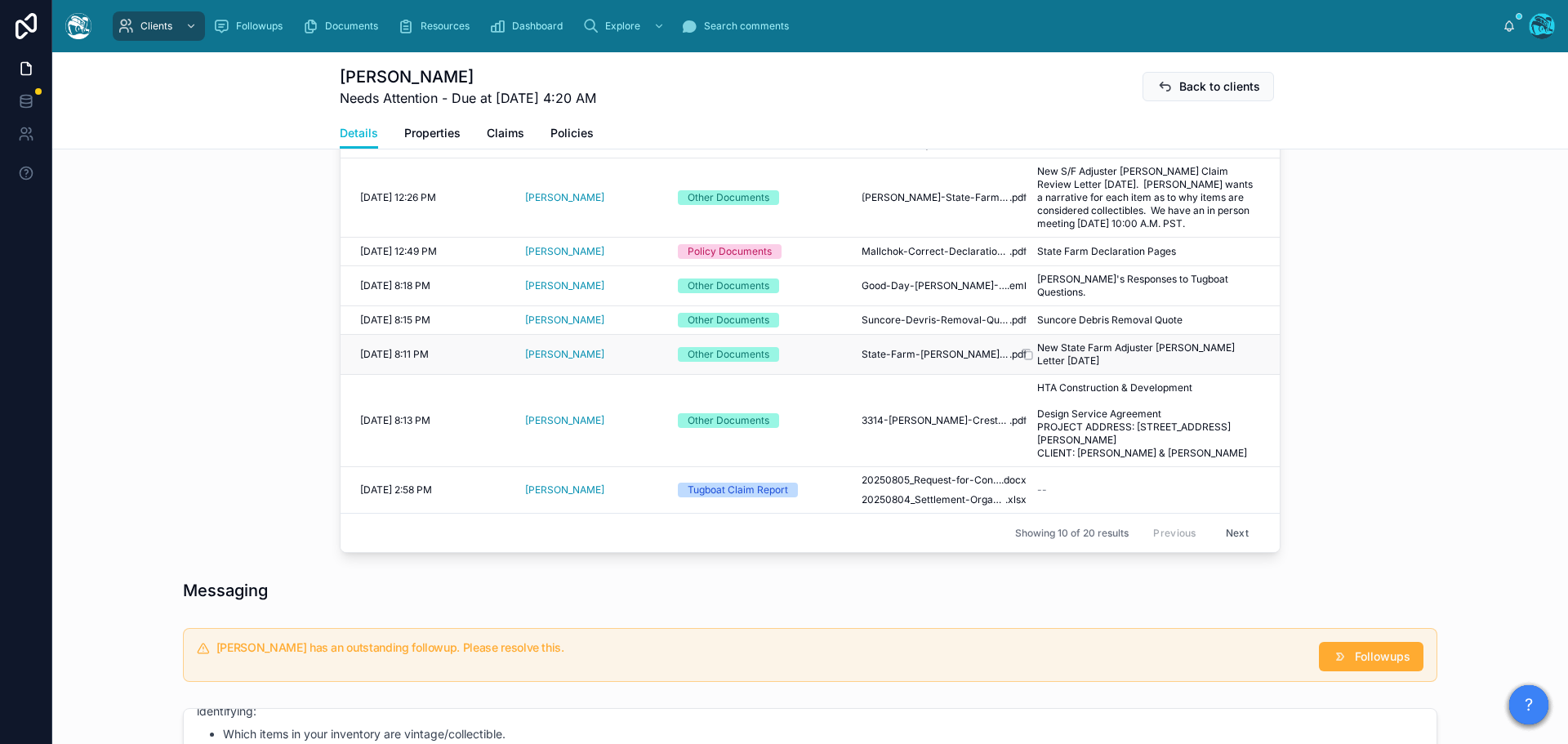
scroll to position [112, 0]
click at [1223, 533] on button "Next" at bounding box center [1236, 532] width 46 height 25
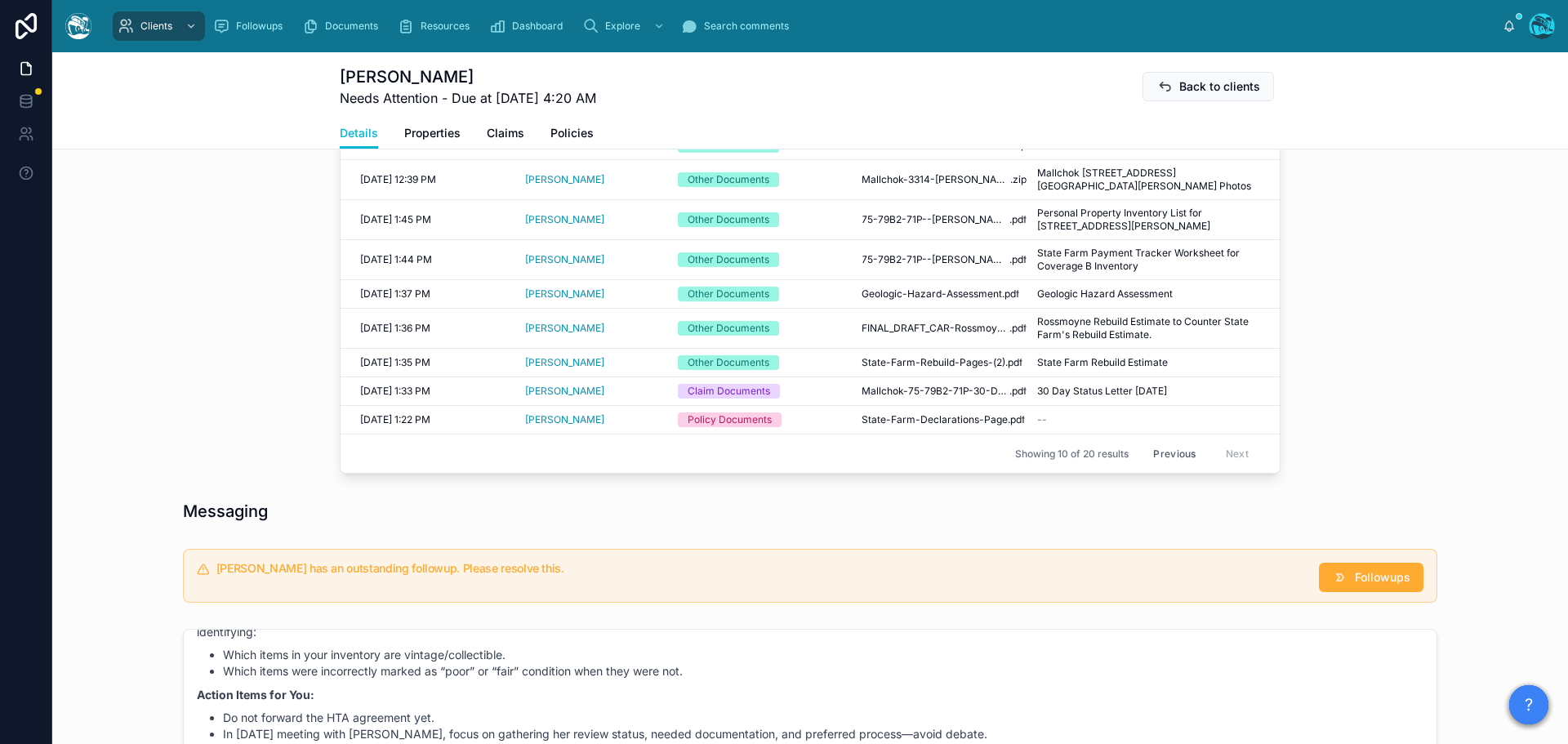
scroll to position [735, 0]
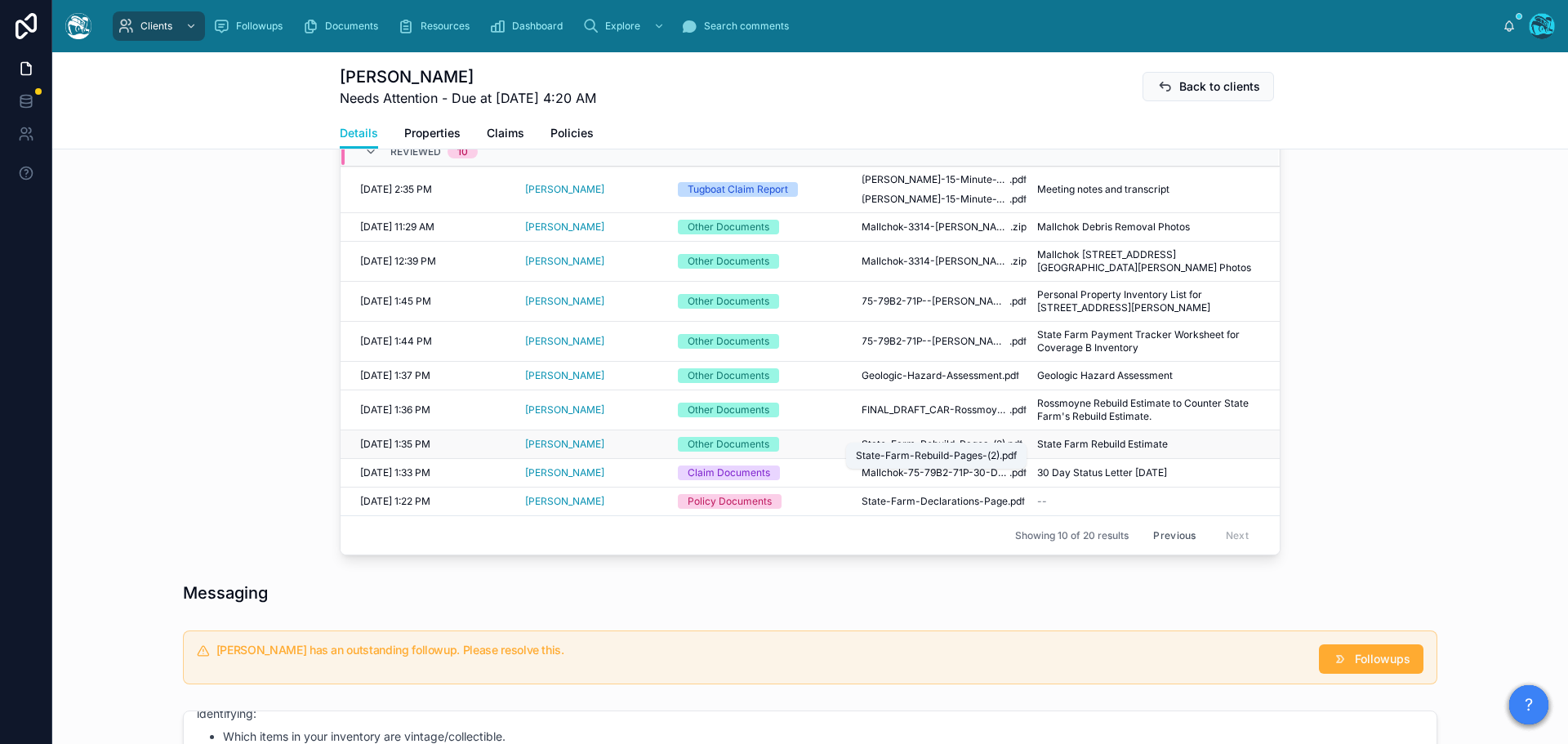
click at [942, 438] on span "State-Farm-Rebuild-Pages-(2)" at bounding box center [933, 444] width 144 height 13
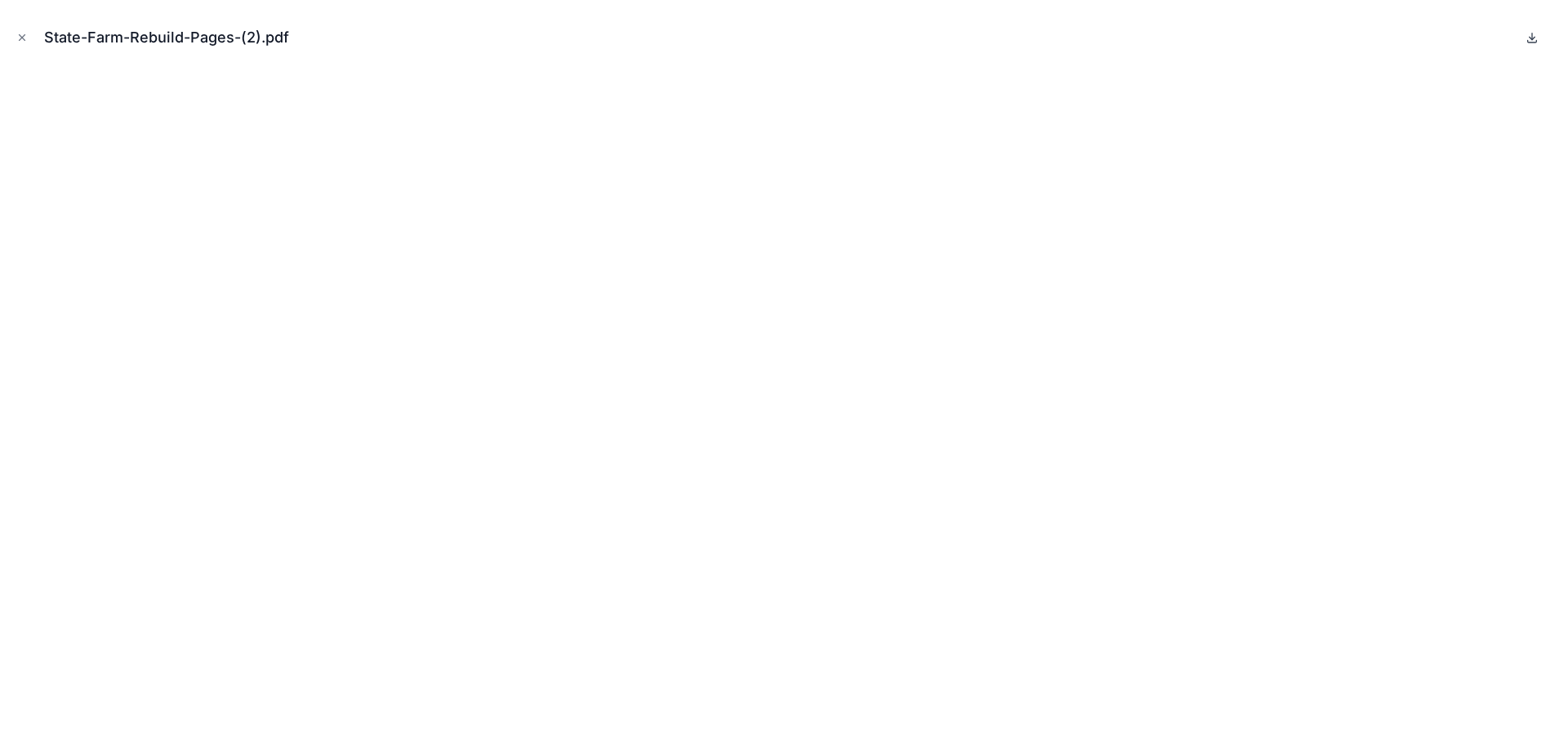
click at [1533, 37] on icon at bounding box center [1532, 38] width 13 height 13
drag, startPoint x: 25, startPoint y: 36, endPoint x: 282, endPoint y: 162, distance: 286.2
click at [25, 36] on icon "Close modal" at bounding box center [23, 38] width 12 height 12
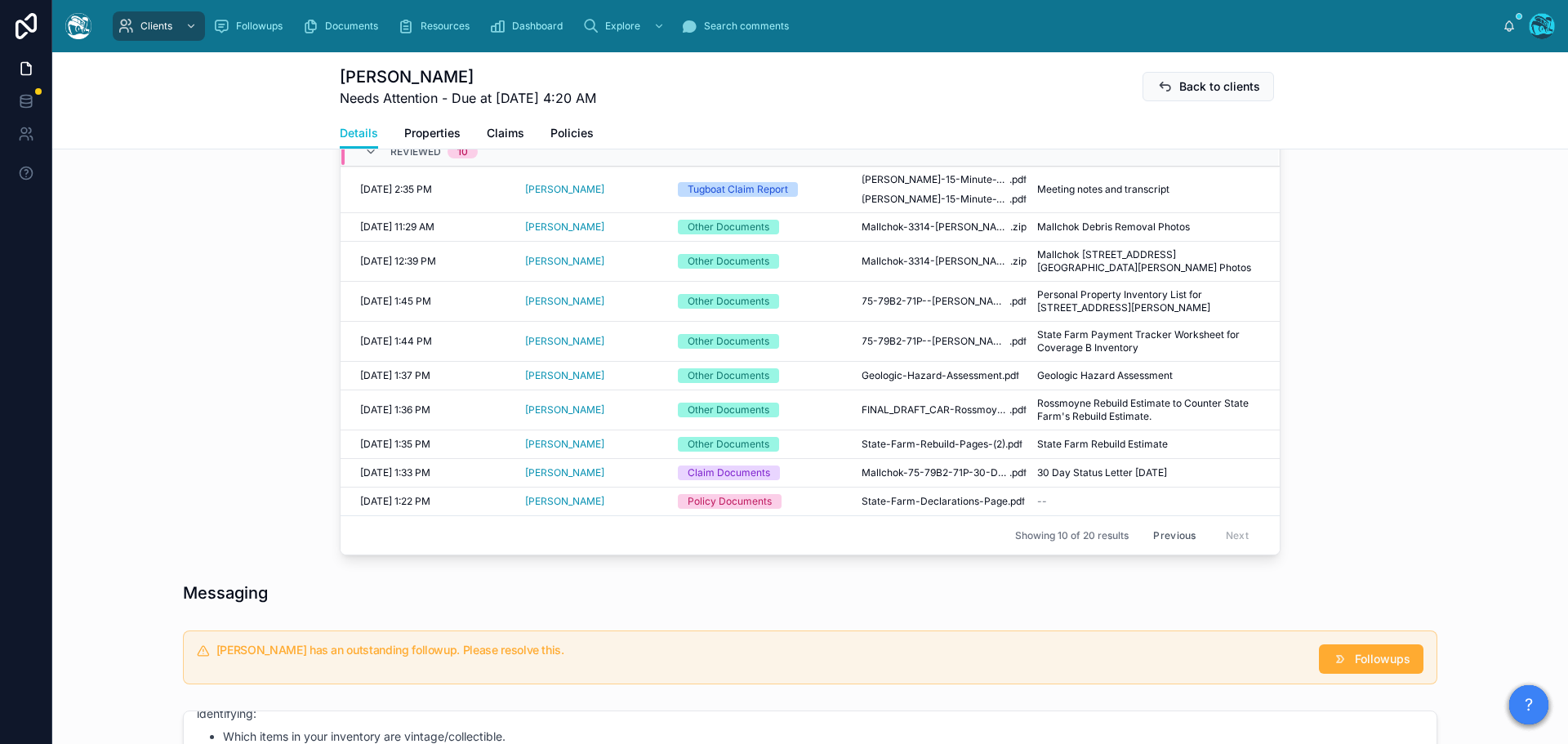
drag, startPoint x: 1178, startPoint y: 520, endPoint x: 1281, endPoint y: 506, distance: 103.9
click at [1178, 522] on button "Previous" at bounding box center [1175, 535] width 65 height 25
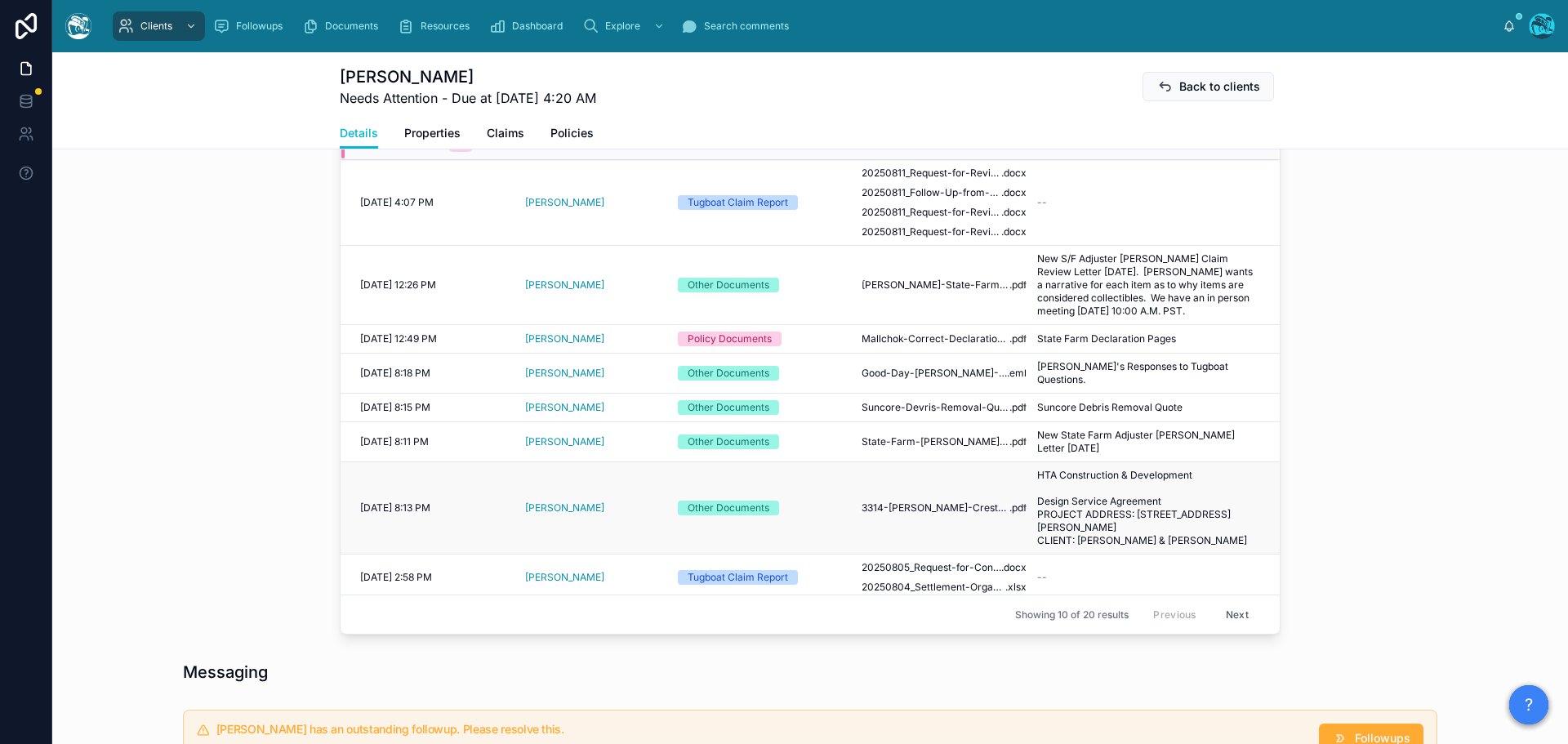
scroll to position [112, 0]
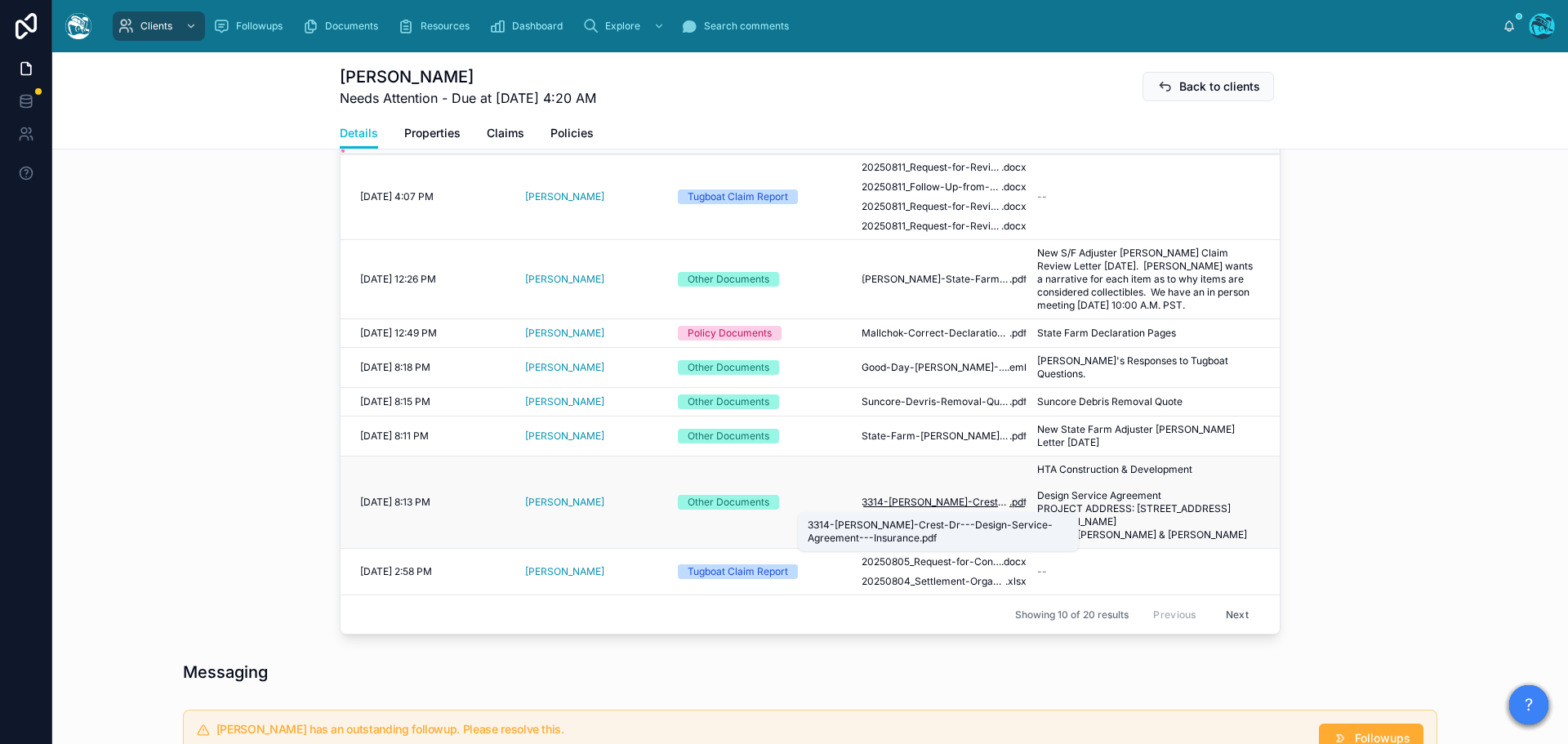
click at [922, 503] on span "3314-[PERSON_NAME]-Crest-Dr---Design-Service-Agreement---Insurance" at bounding box center [935, 502] width 148 height 13
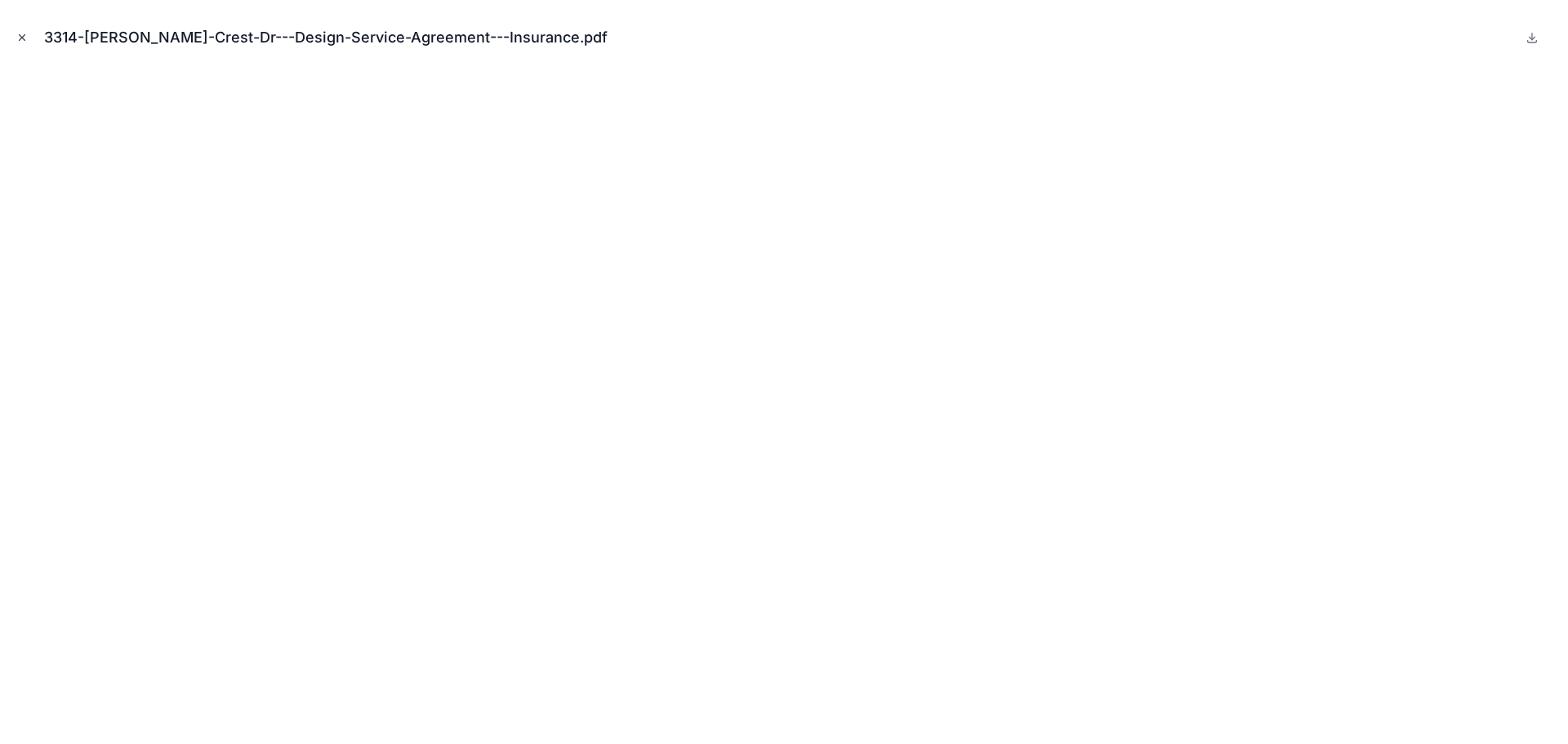
click at [21, 34] on icon "Close modal" at bounding box center [23, 38] width 12 height 12
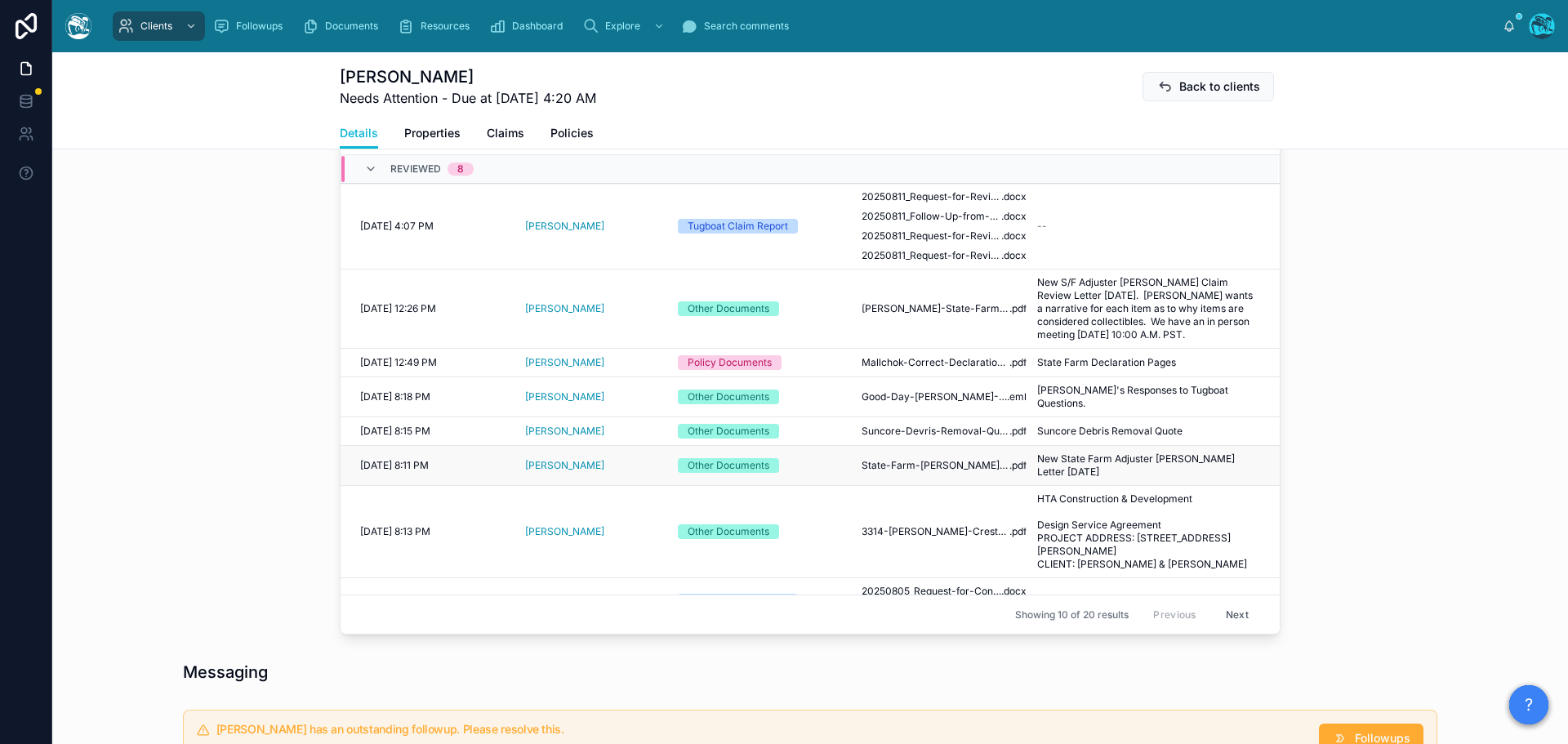
scroll to position [30, 0]
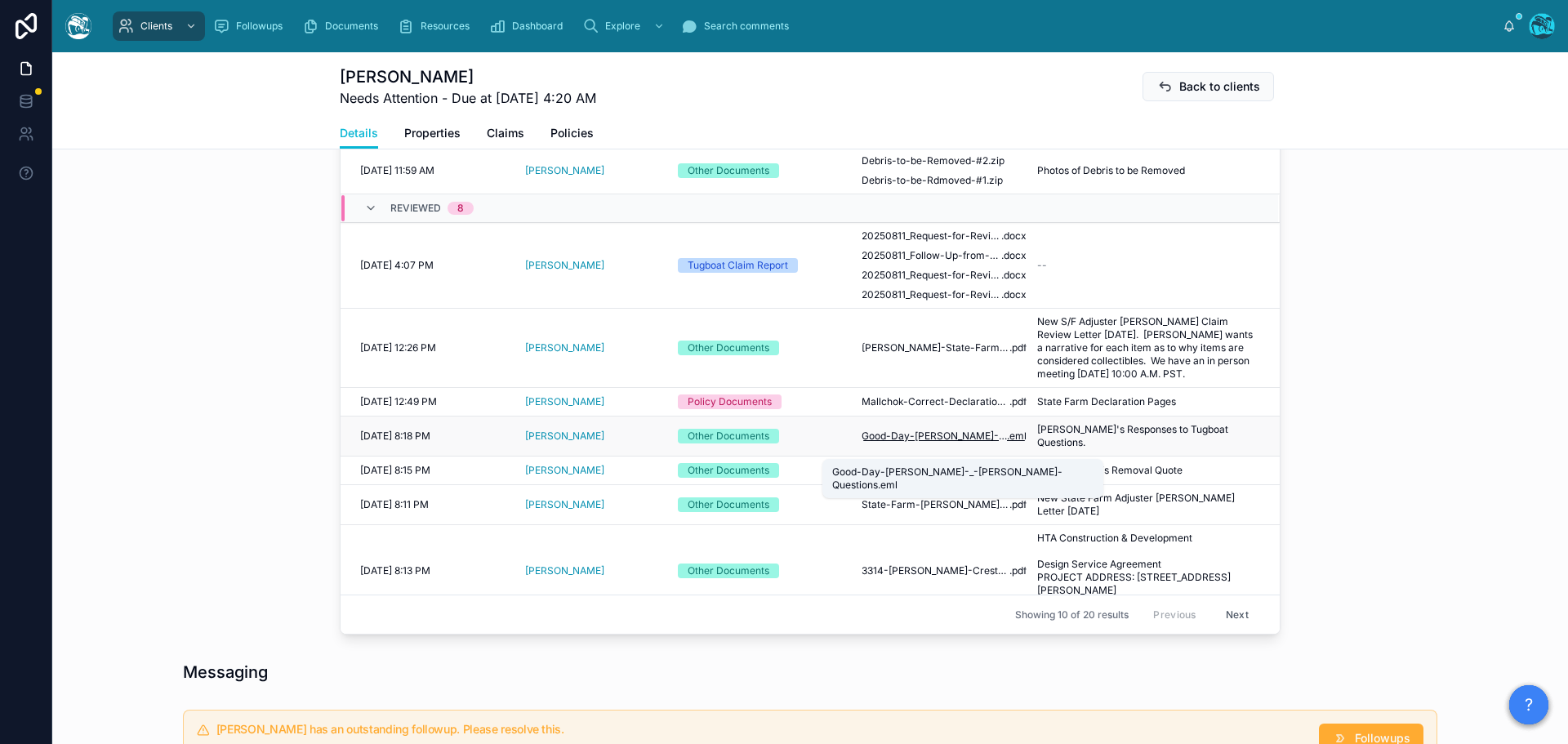
click at [958, 443] on span "Good-Day-[PERSON_NAME]-_-[PERSON_NAME]-Questions" at bounding box center [934, 436] width 146 height 13
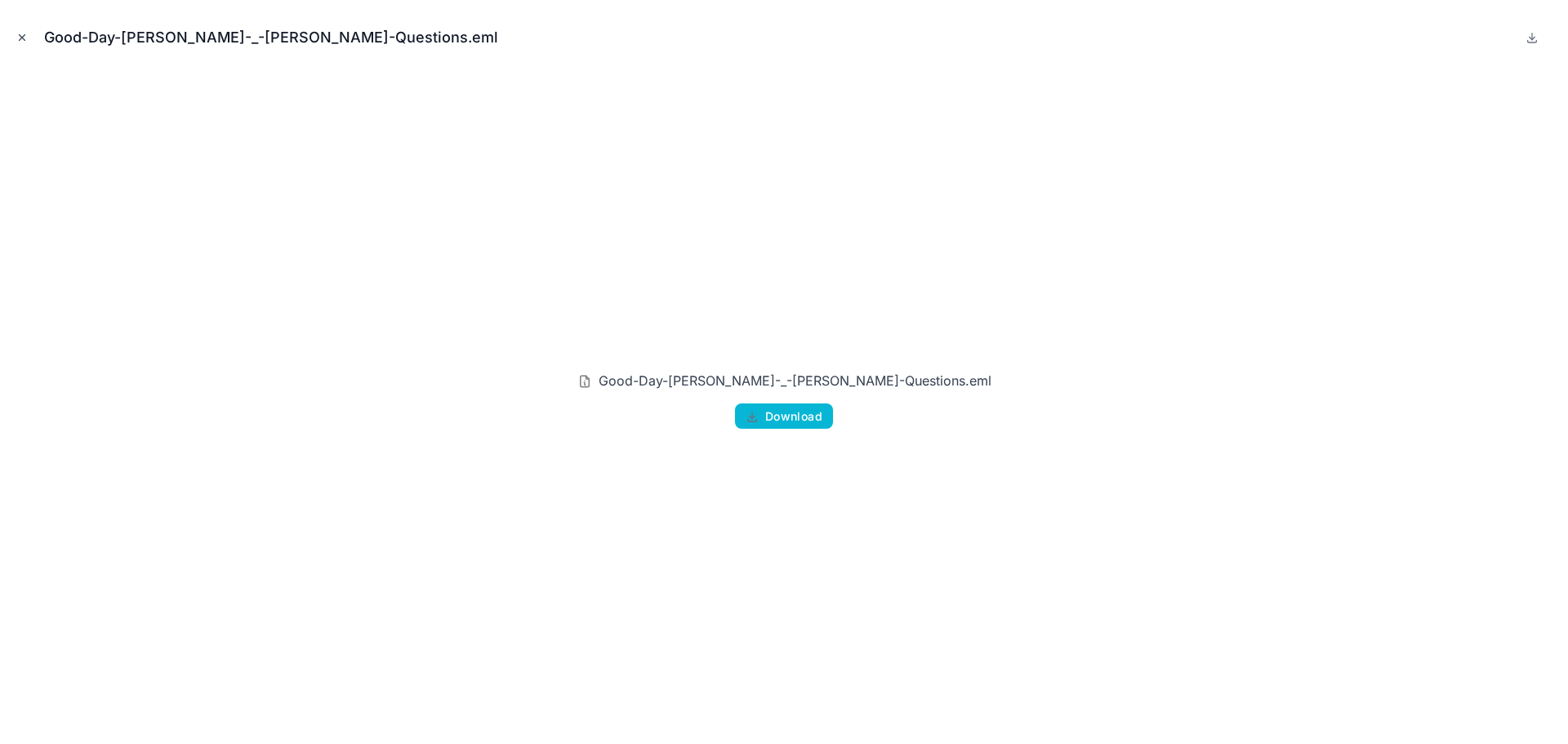
click at [17, 35] on icon "Close modal" at bounding box center [23, 38] width 12 height 12
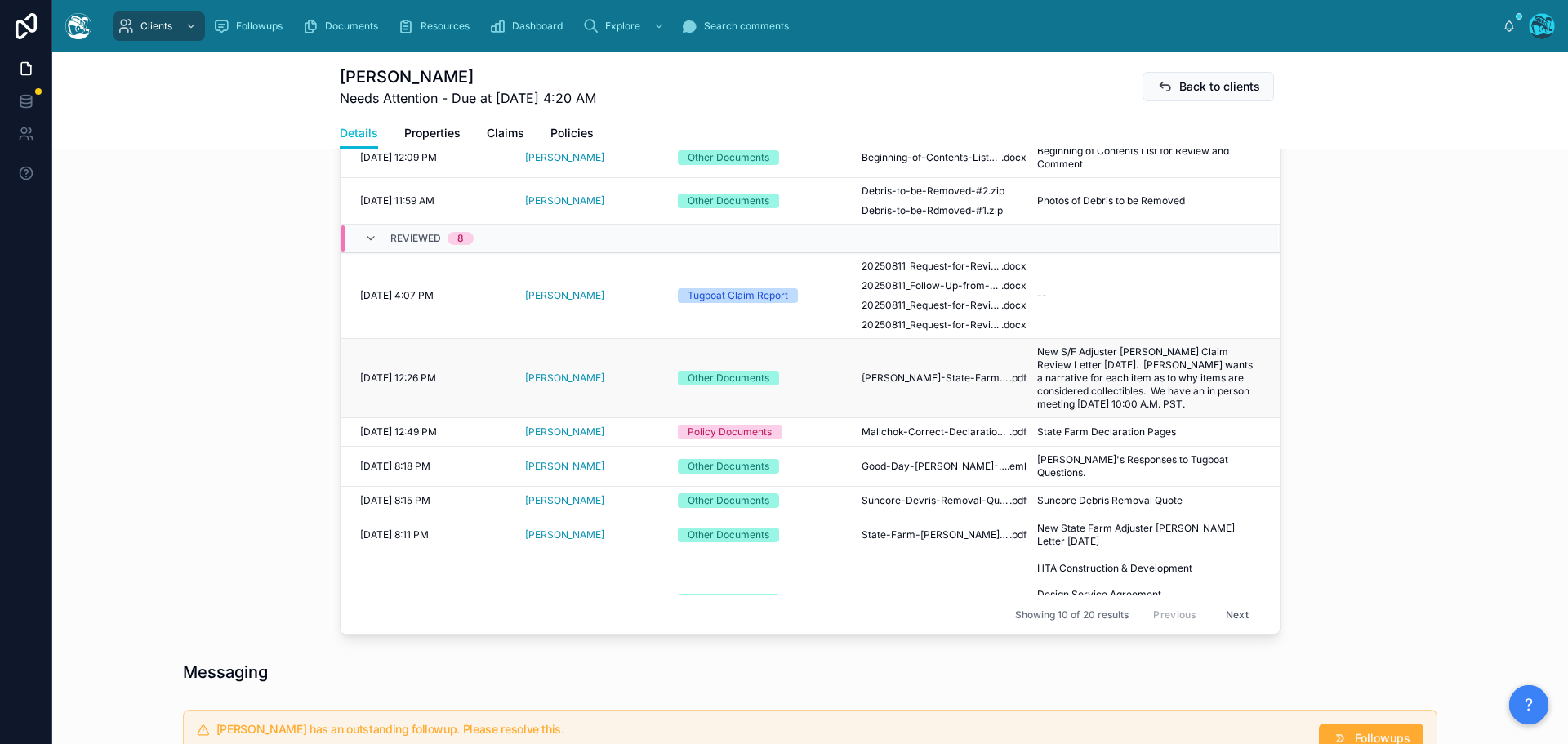
scroll to position [653, 0]
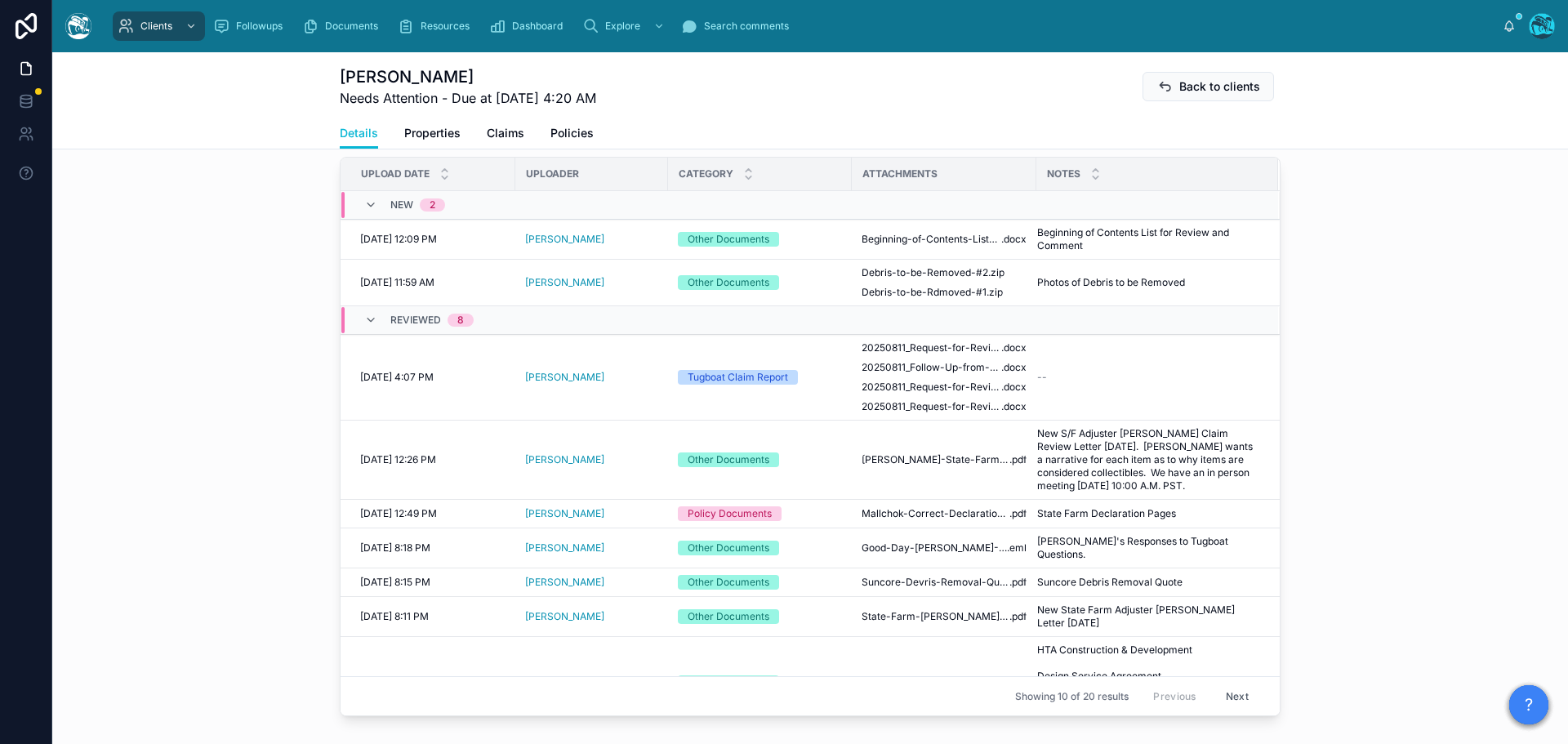
click at [1222, 697] on button "Next" at bounding box center [1236, 695] width 46 height 25
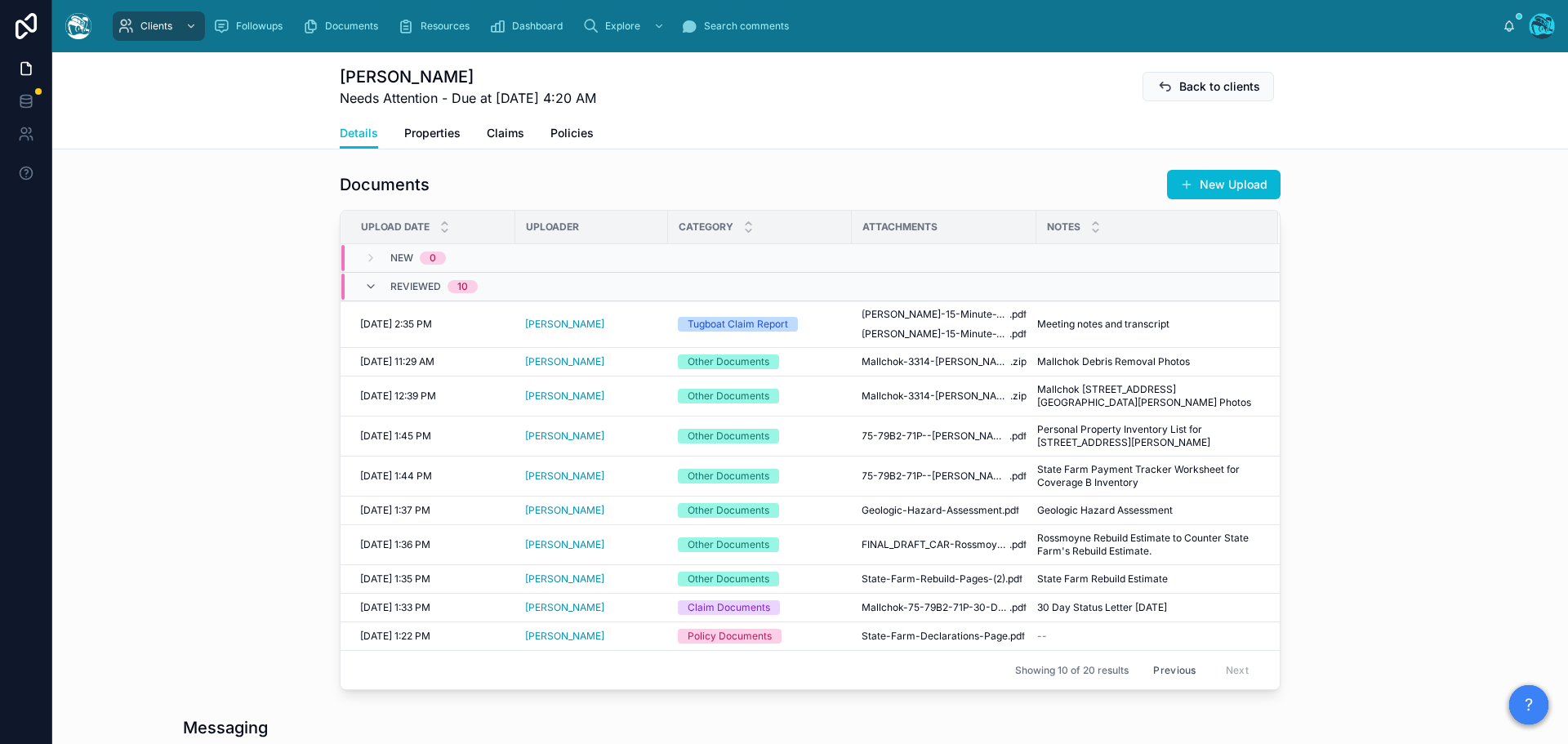
scroll to position [572, 0]
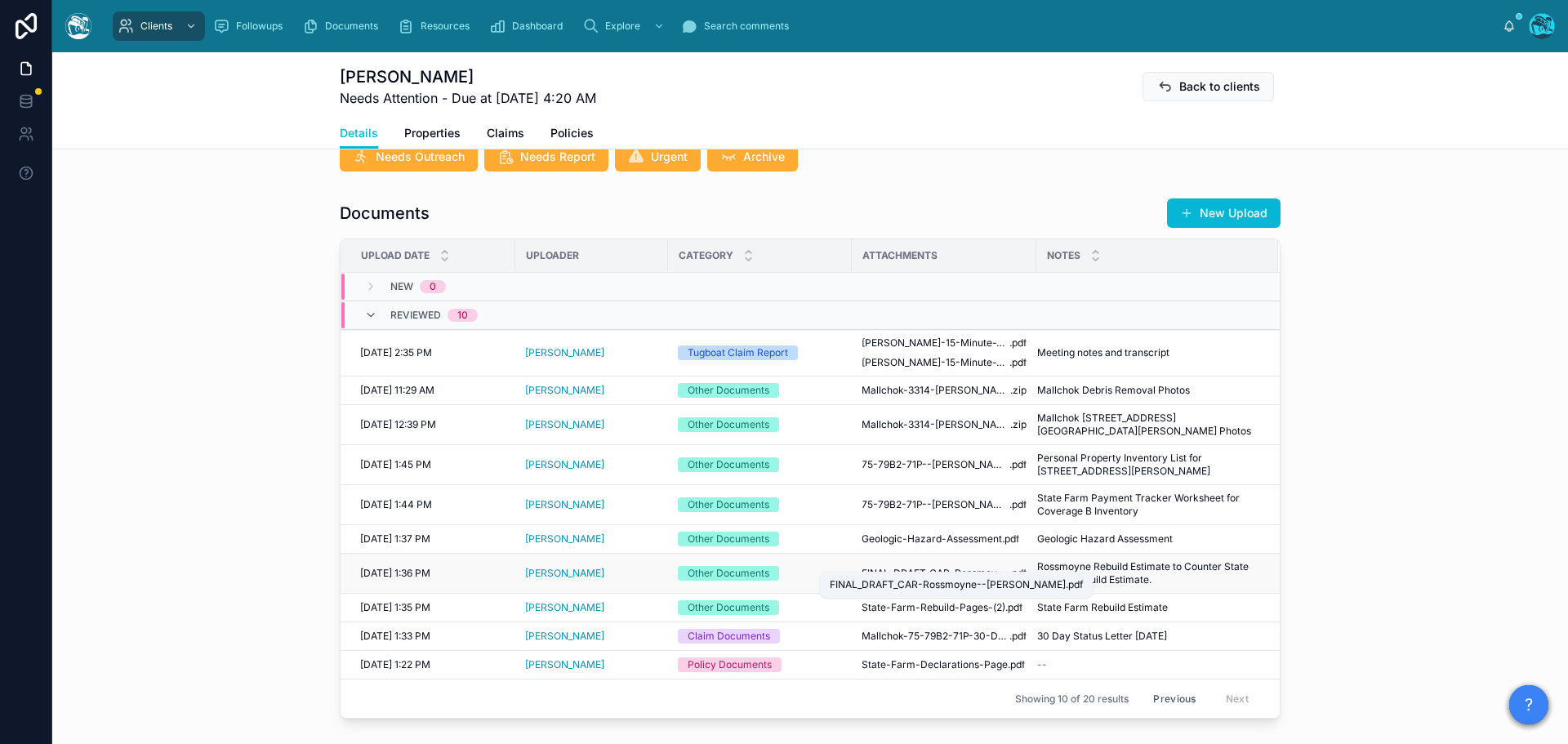
click at [954, 567] on span "FINAL_DRAFT_CAR-Rossmoyne--[PERSON_NAME]" at bounding box center [935, 573] width 148 height 13
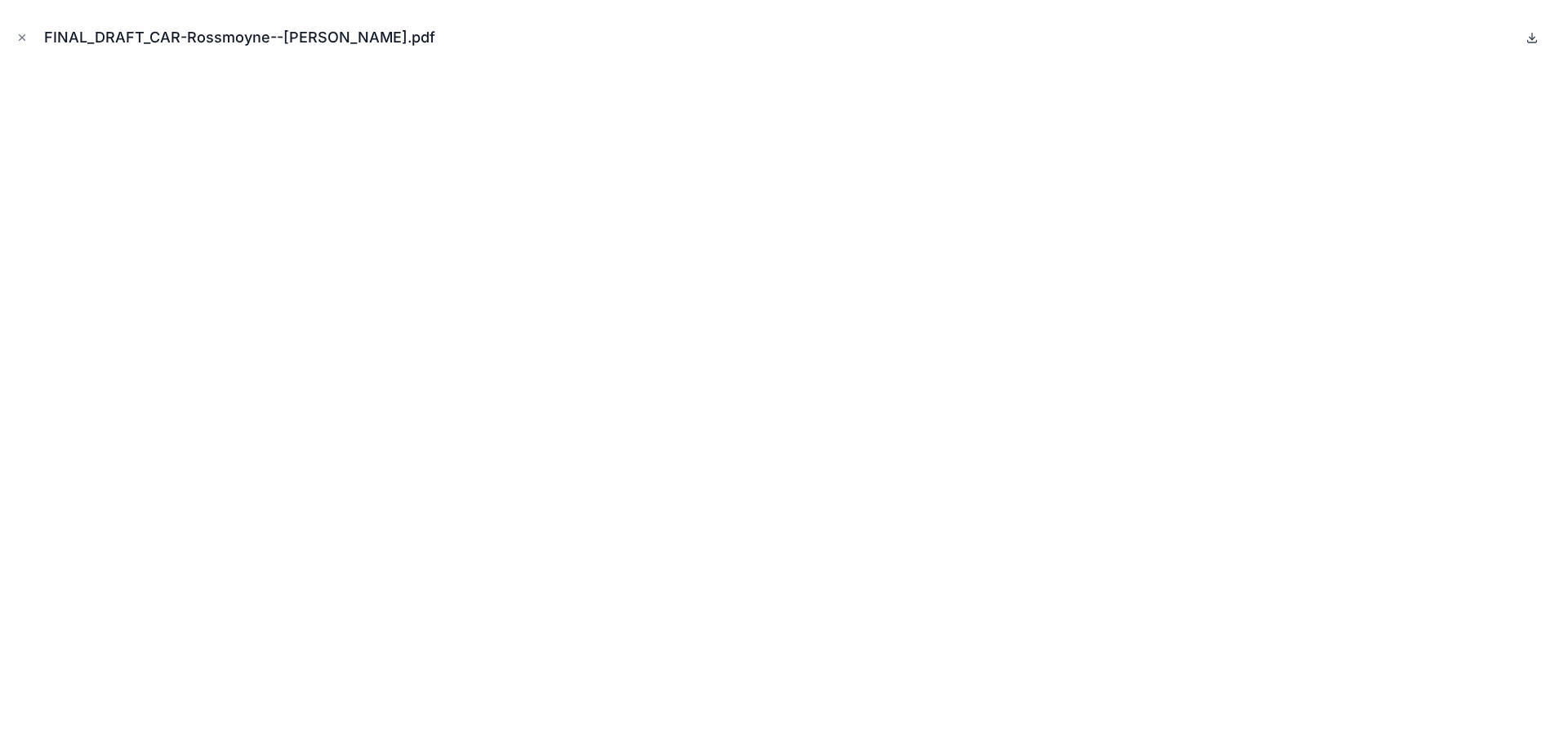
click at [1534, 36] on icon at bounding box center [1532, 38] width 13 height 13
